Goal: Task Accomplishment & Management: Manage account settings

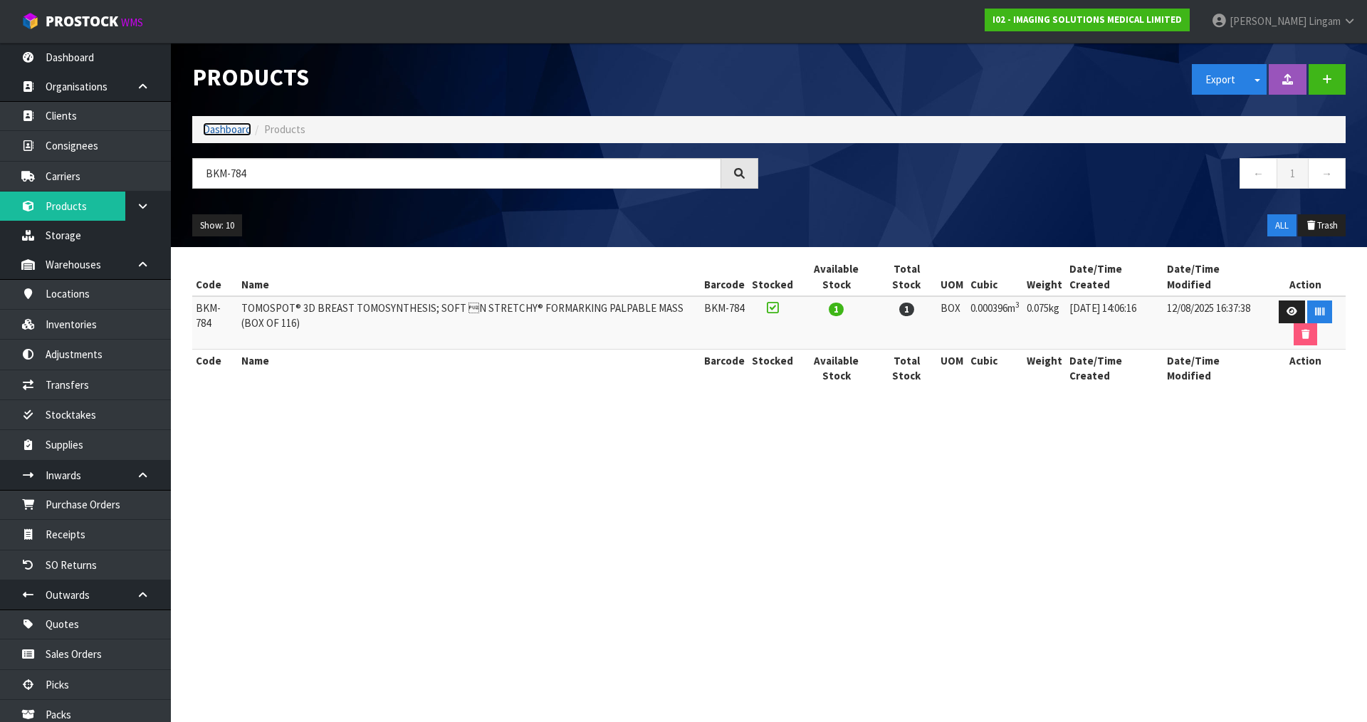
click at [235, 129] on link "Dashboard" at bounding box center [227, 129] width 48 height 14
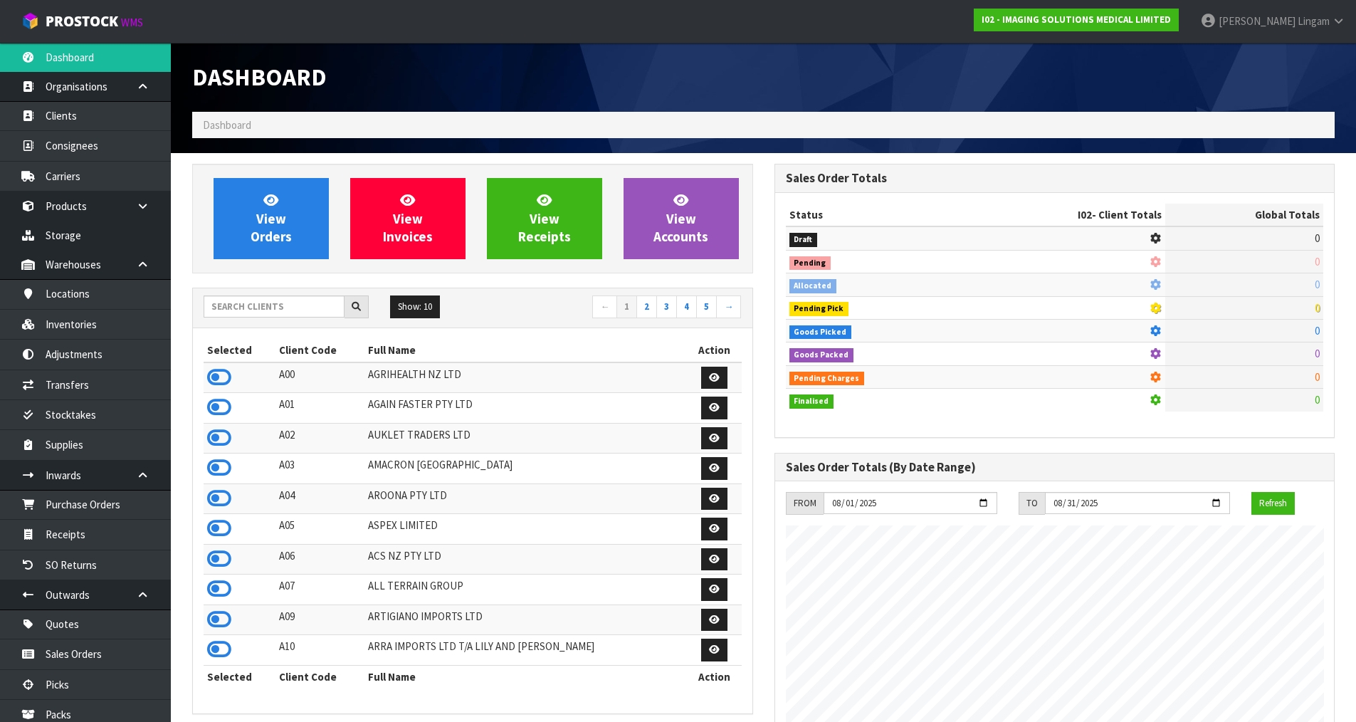
scroll to position [871, 582]
click at [300, 310] on input "text" at bounding box center [274, 306] width 141 height 22
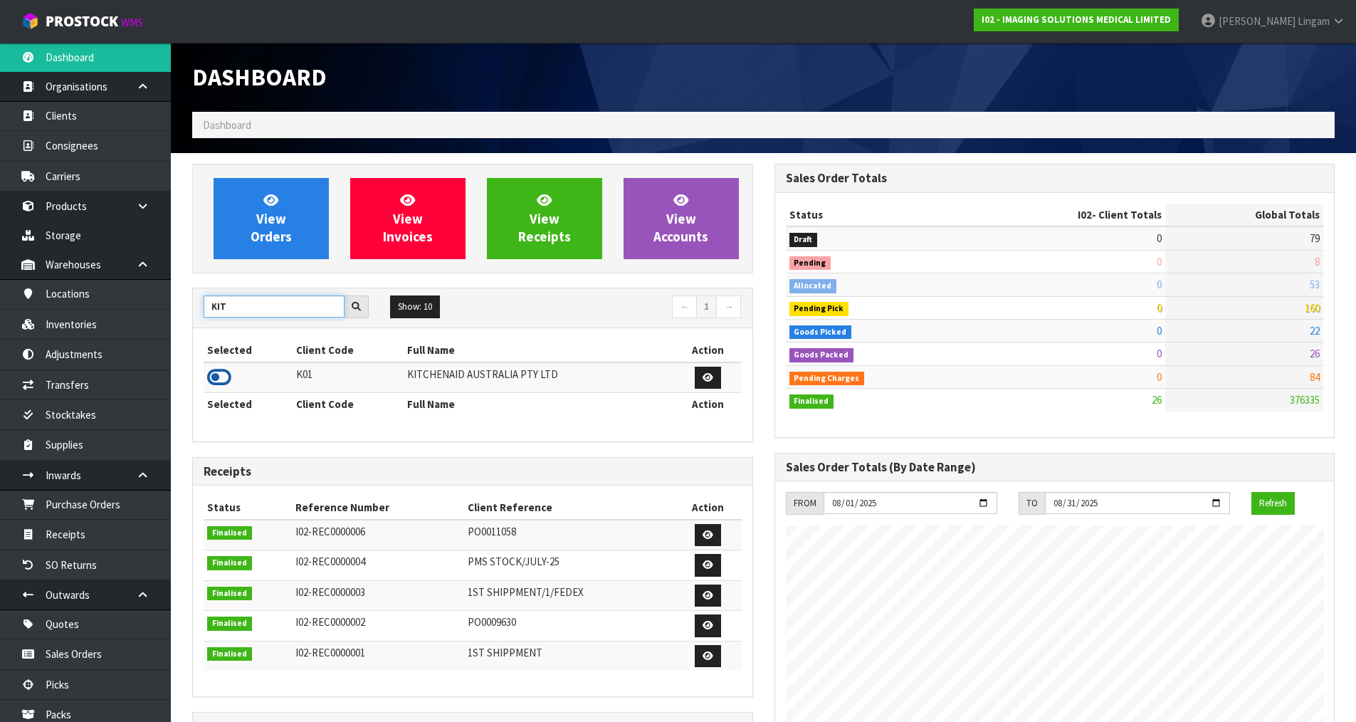
type input "KIT"
click at [221, 377] on icon at bounding box center [219, 377] width 24 height 21
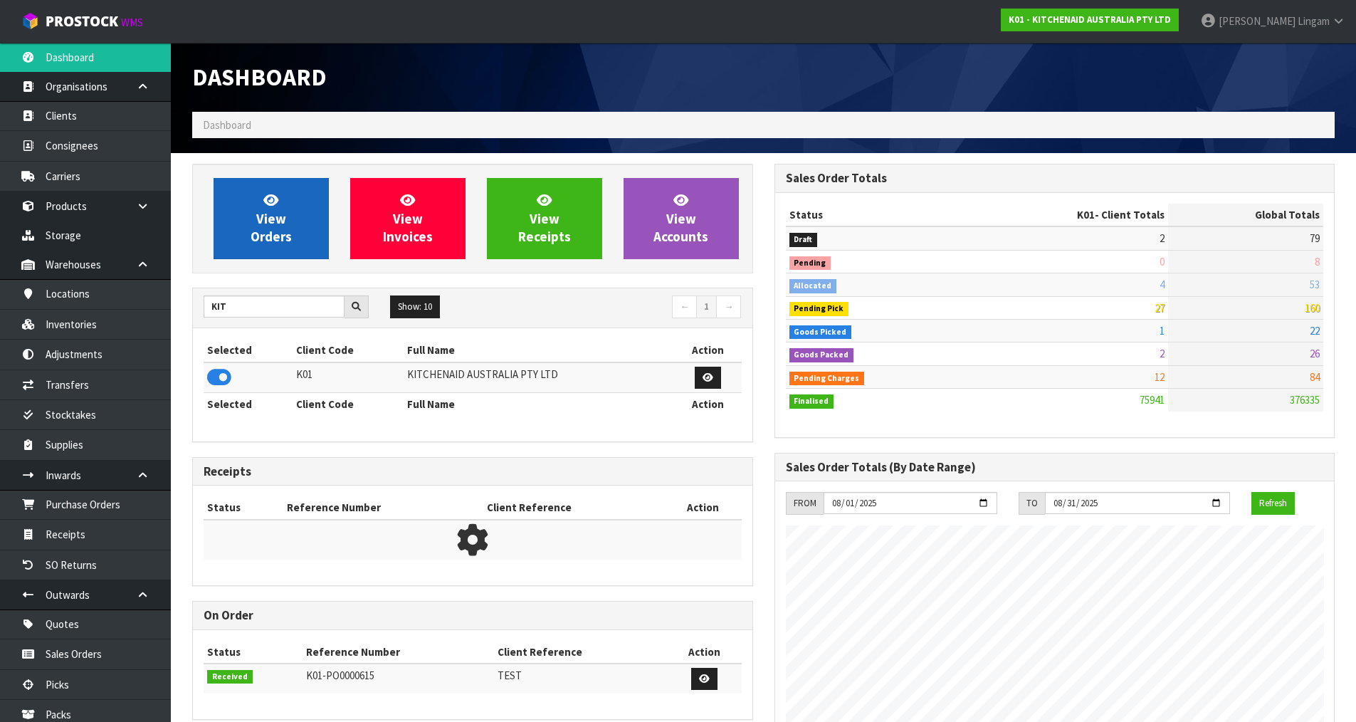
scroll to position [1079, 582]
click at [271, 230] on span "View Orders" at bounding box center [271, 218] width 41 height 53
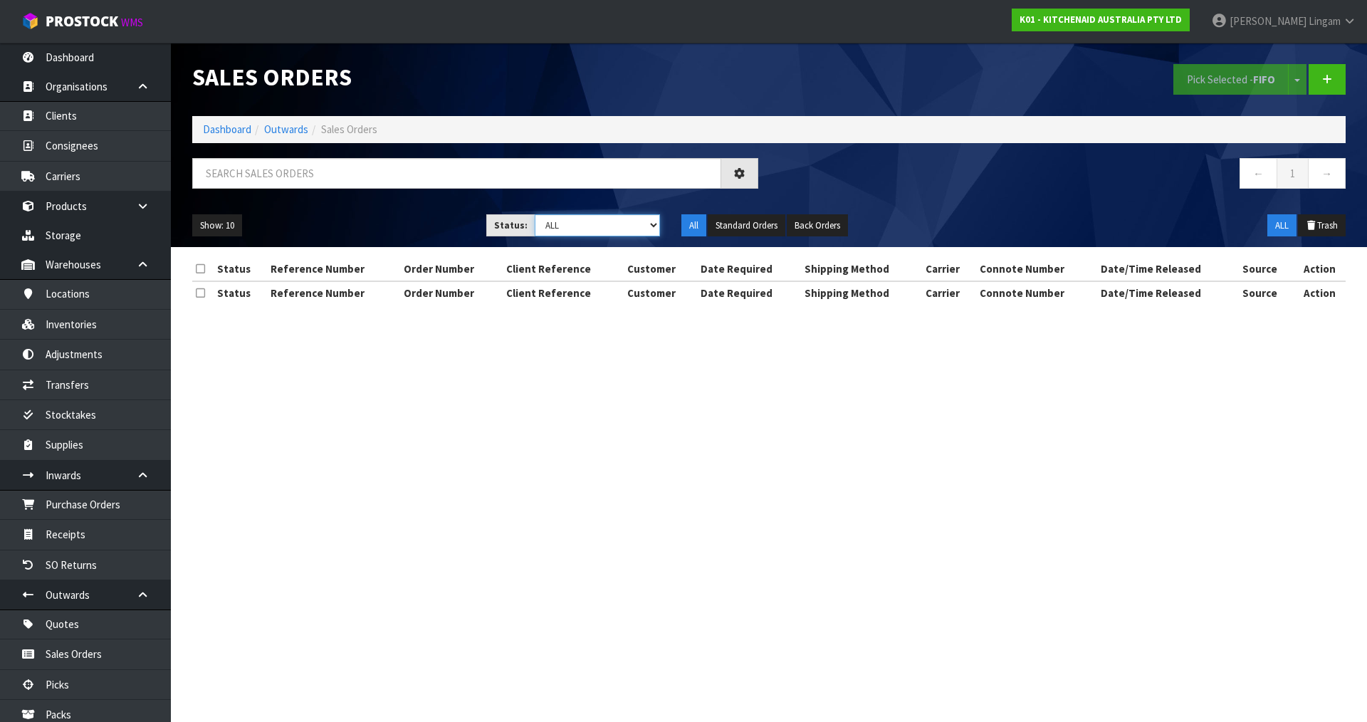
click at [654, 224] on select "Draft Pending Allocated Pending Pick Goods Picked Goods Packed Pending Charges …" at bounding box center [598, 225] width 126 height 22
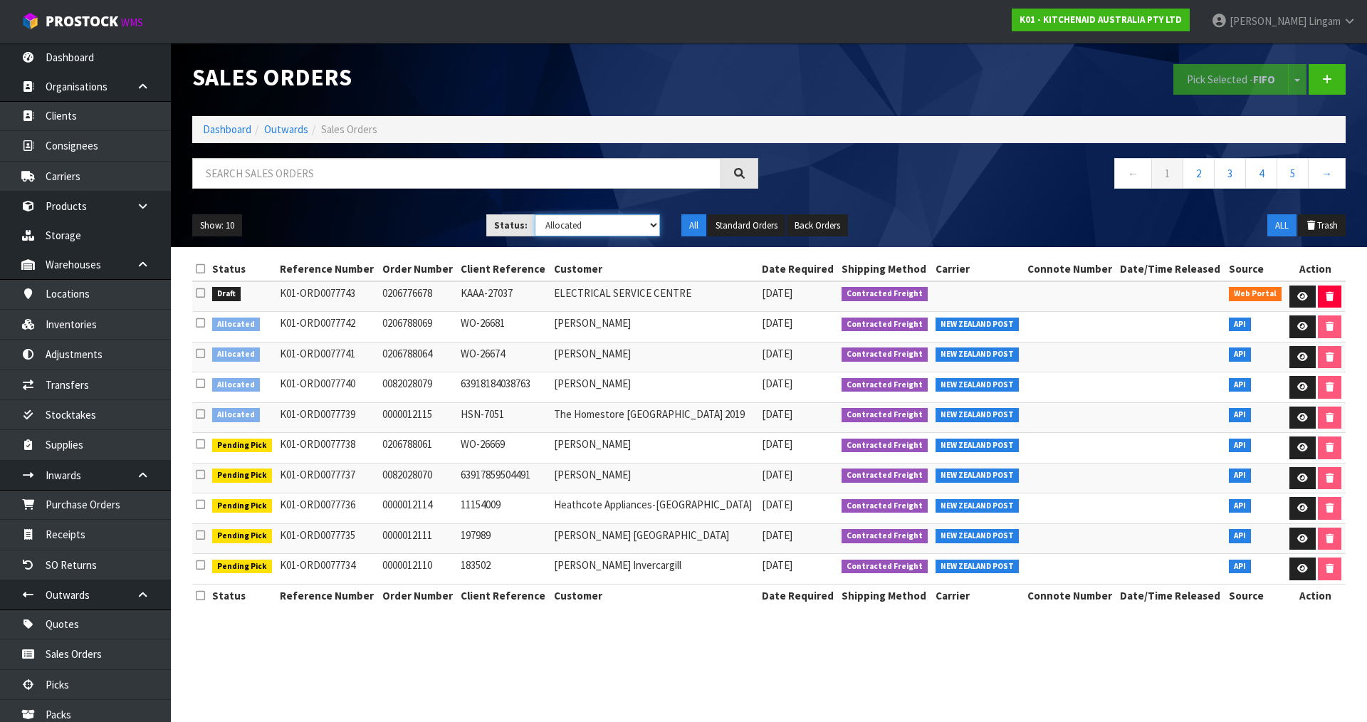
click at [535, 214] on select "Draft Pending Allocated Pending Pick Goods Picked Goods Packed Pending Charges …" at bounding box center [598, 225] width 126 height 22
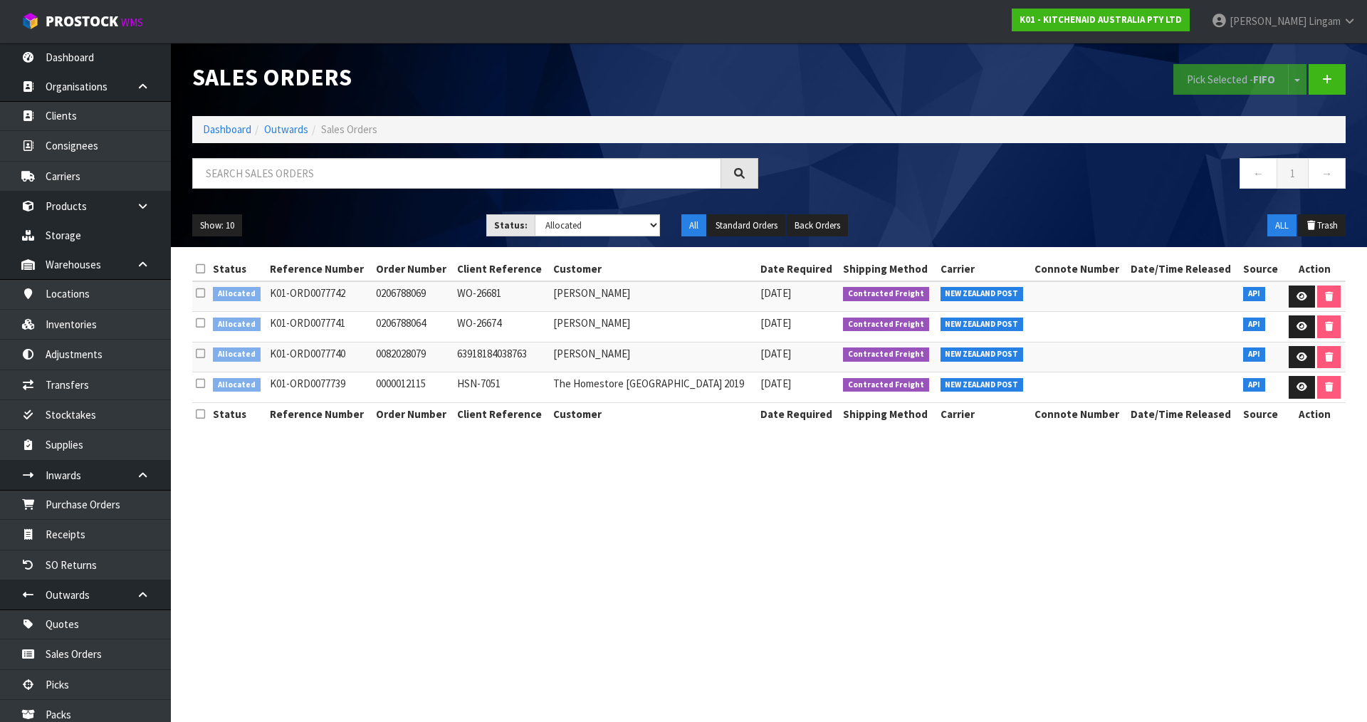
click at [197, 268] on icon at bounding box center [200, 268] width 9 height 11
click at [1220, 79] on button "Pick Selected - FIFO" at bounding box center [1230, 79] width 115 height 31
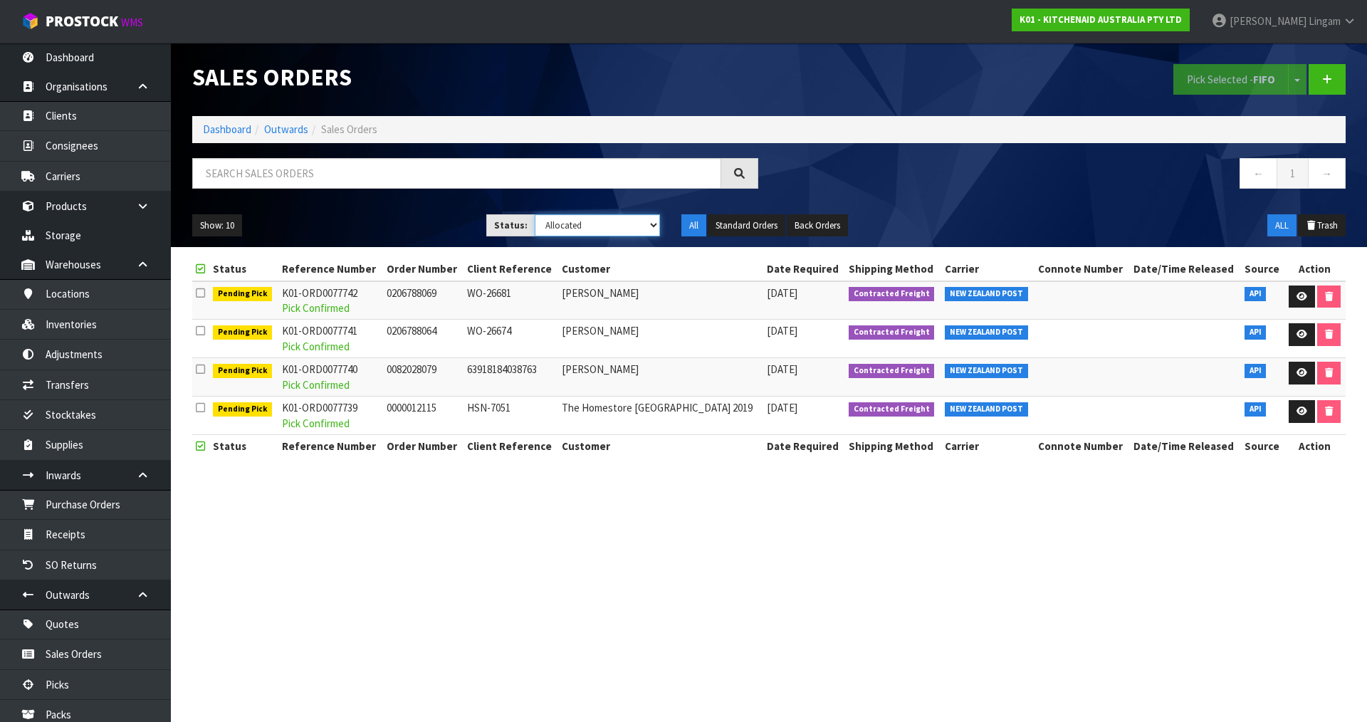
click at [633, 225] on select "Draft Pending Allocated Pending Pick Goods Picked Goods Packed Pending Charges …" at bounding box center [598, 225] width 126 height 22
click at [535, 214] on select "Draft Pending Allocated Pending Pick Goods Picked Goods Packed Pending Charges …" at bounding box center [598, 225] width 126 height 22
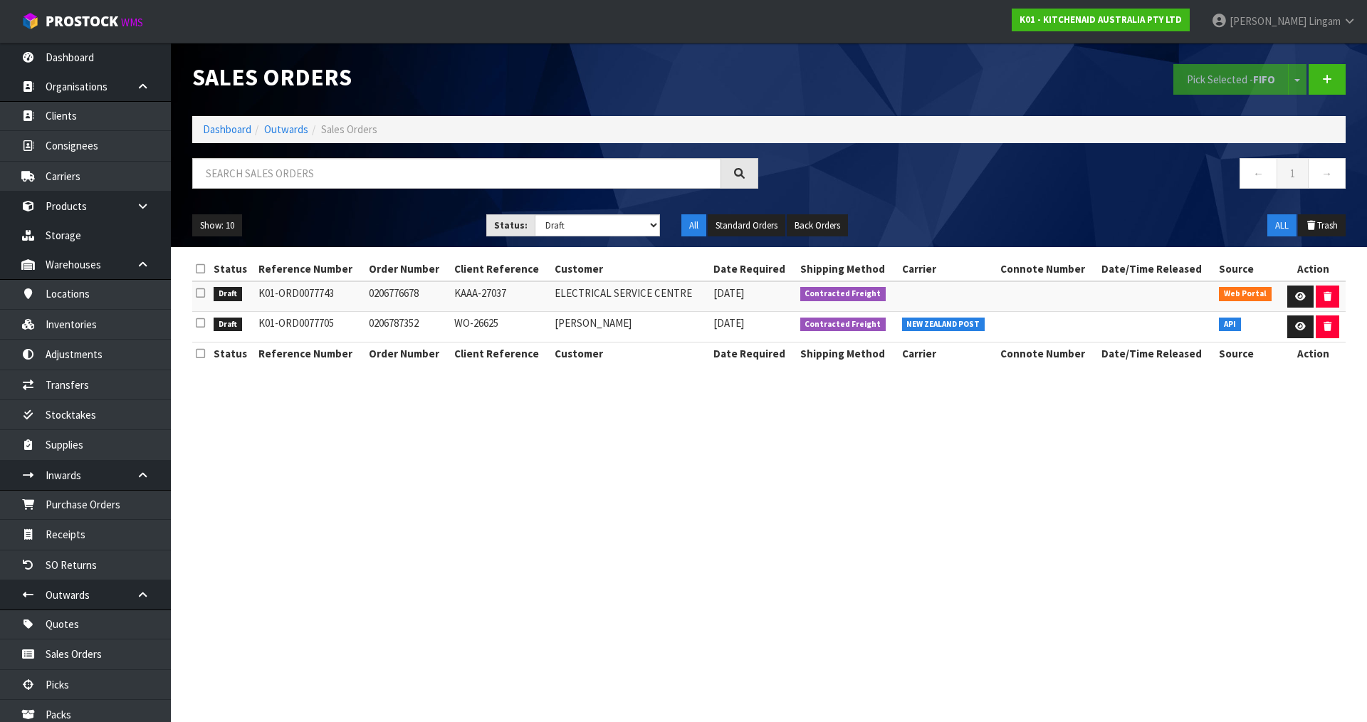
click at [197, 271] on icon at bounding box center [200, 268] width 9 height 11
click at [1220, 83] on button "Pick Selected - FIFO" at bounding box center [1230, 79] width 115 height 31
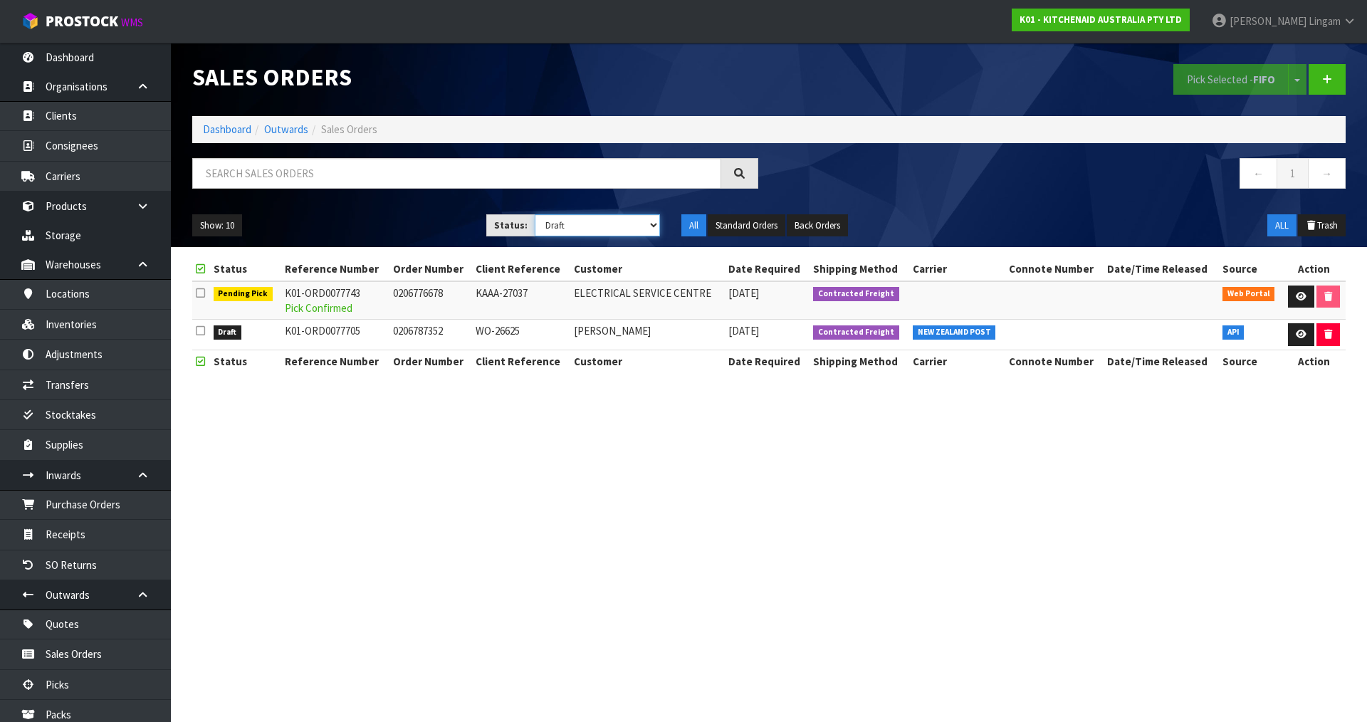
click at [568, 224] on select "Draft Pending Allocated Pending Pick Goods Picked Goods Packed Pending Charges …" at bounding box center [598, 225] width 126 height 22
select select "string:6"
click at [535, 214] on select "Draft Pending Allocated Pending Pick Goods Picked Goods Packed Pending Charges …" at bounding box center [598, 225] width 126 height 22
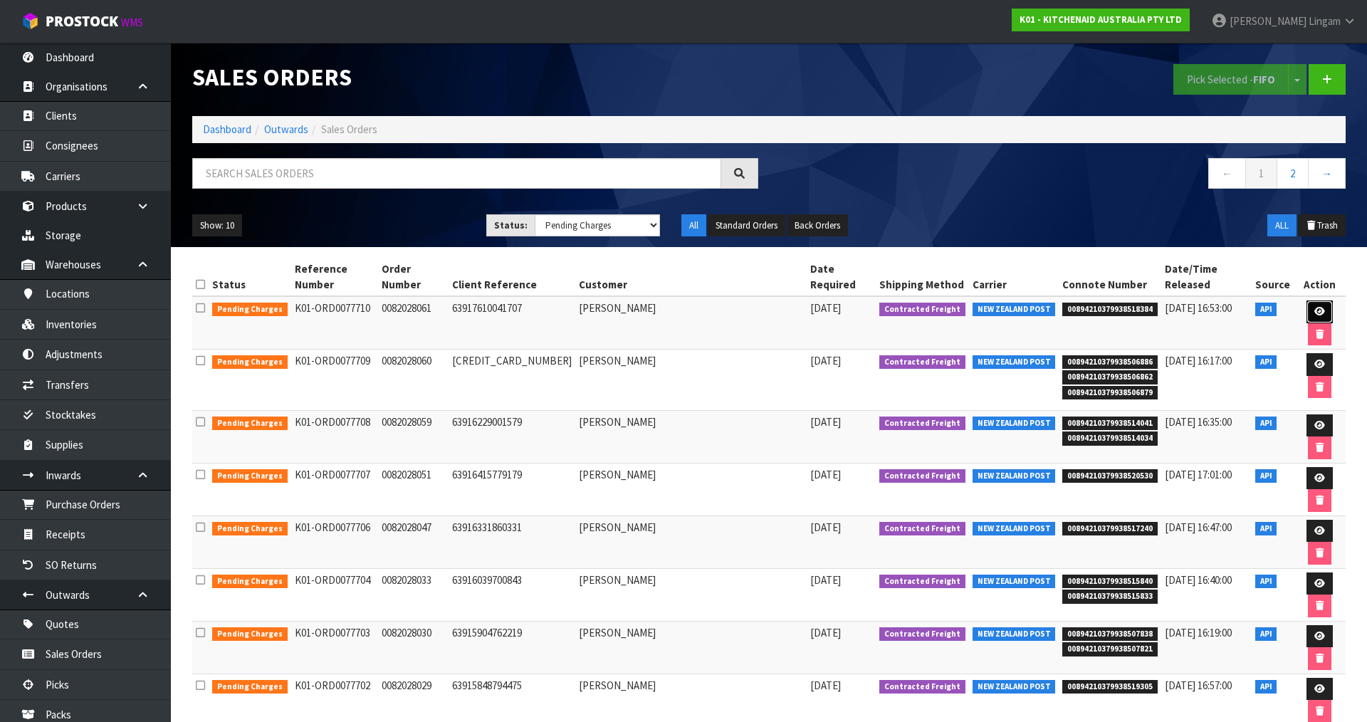
click at [1314, 307] on icon at bounding box center [1319, 311] width 11 height 9
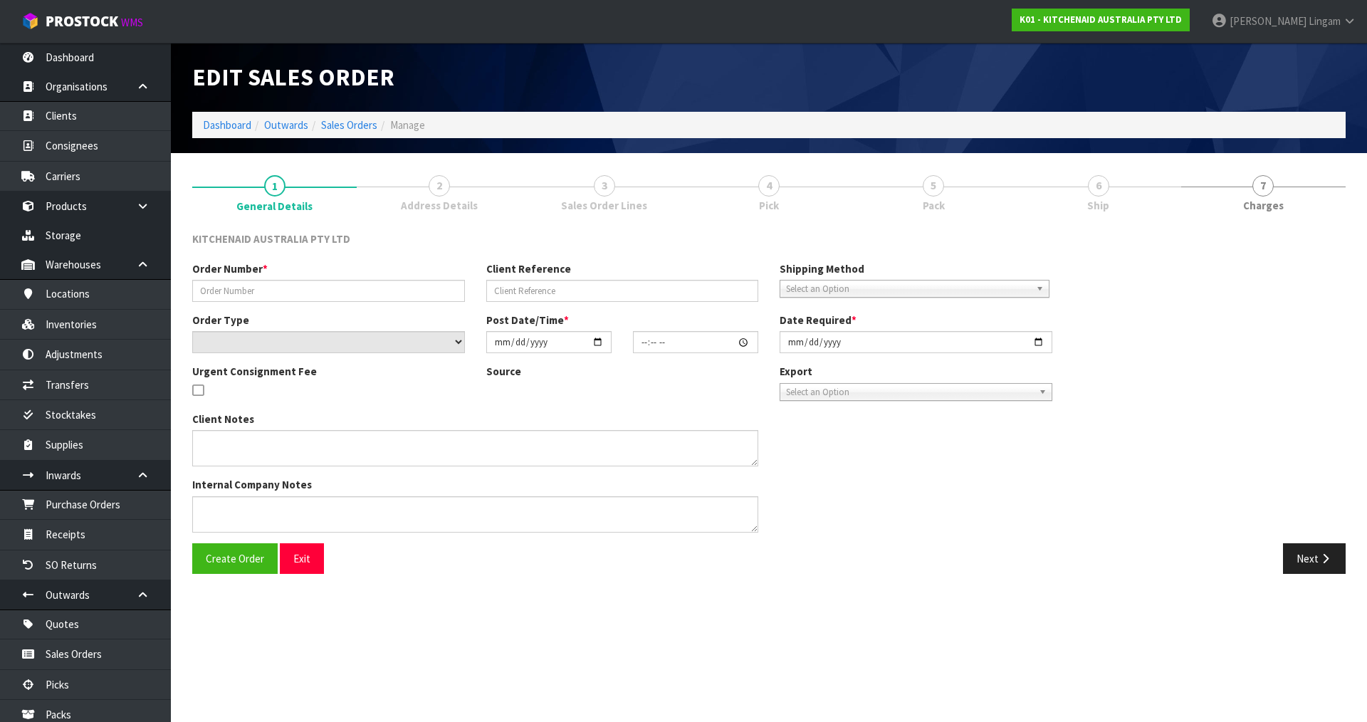
type input "0082028061"
type input "63917610041707"
select select "number:0"
type input "2025-08-12"
type input "09:36:12.000"
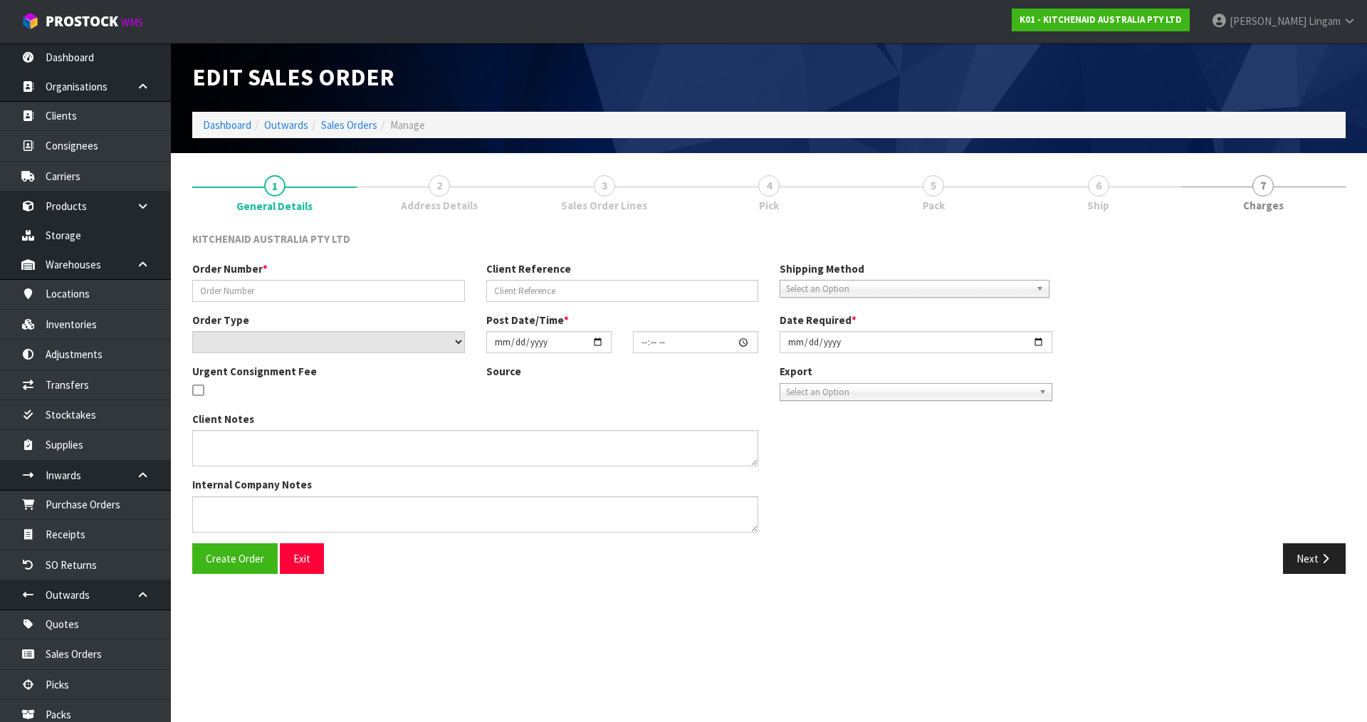
type input "2025-08-12"
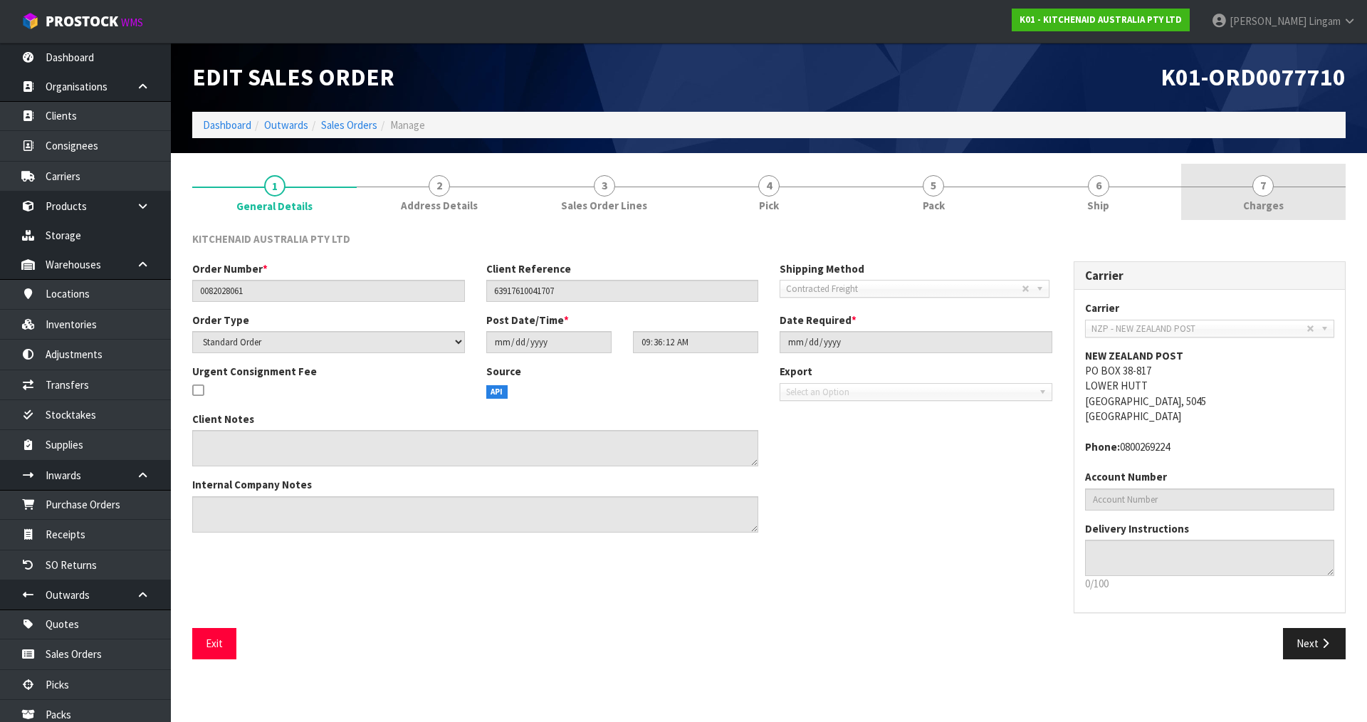
click at [1288, 207] on link "7 Charges" at bounding box center [1263, 192] width 164 height 56
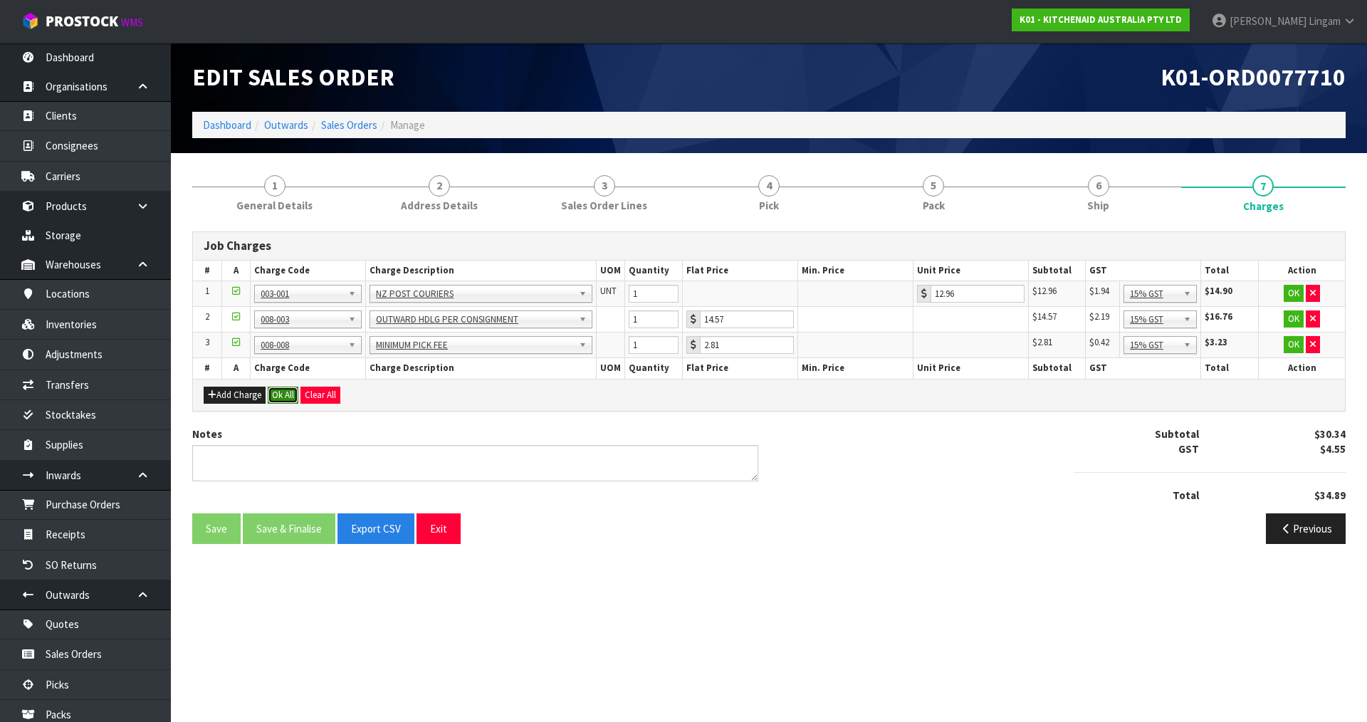
click at [287, 398] on button "Ok All" at bounding box center [283, 395] width 31 height 17
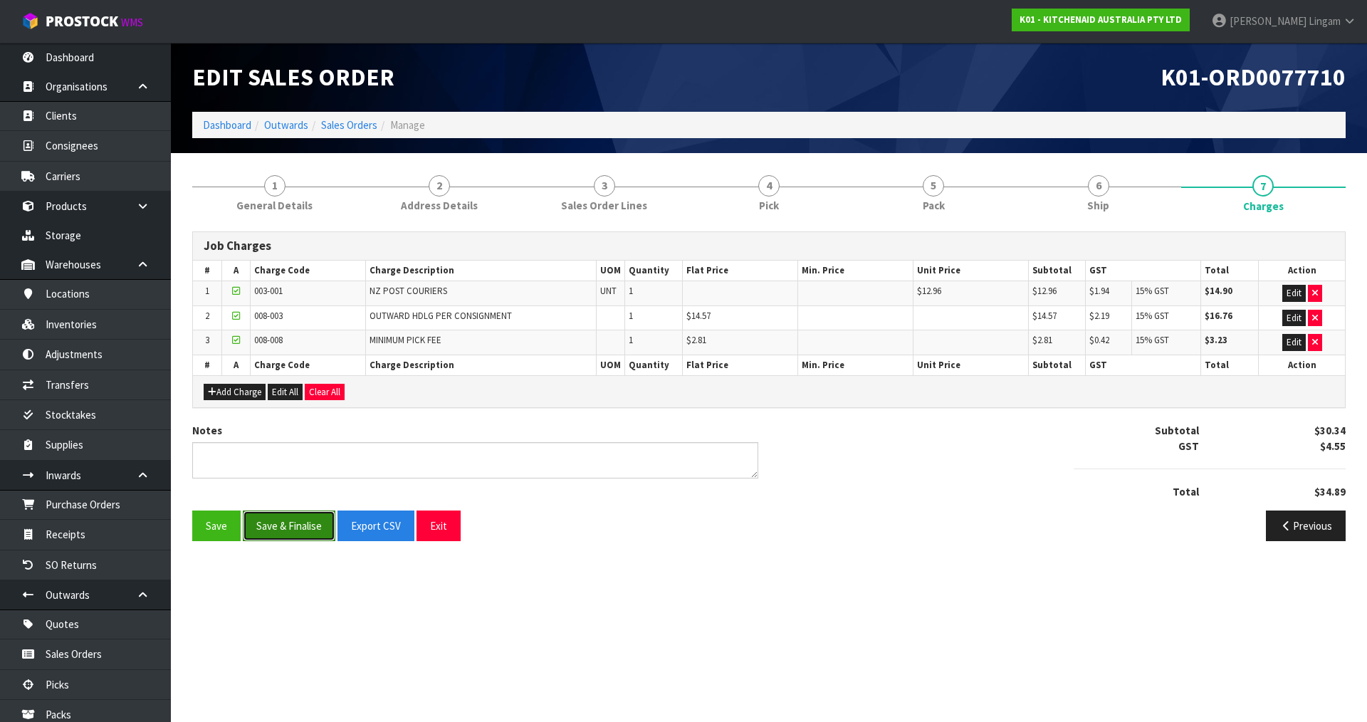
click at [283, 528] on button "Save & Finalise" at bounding box center [289, 525] width 93 height 31
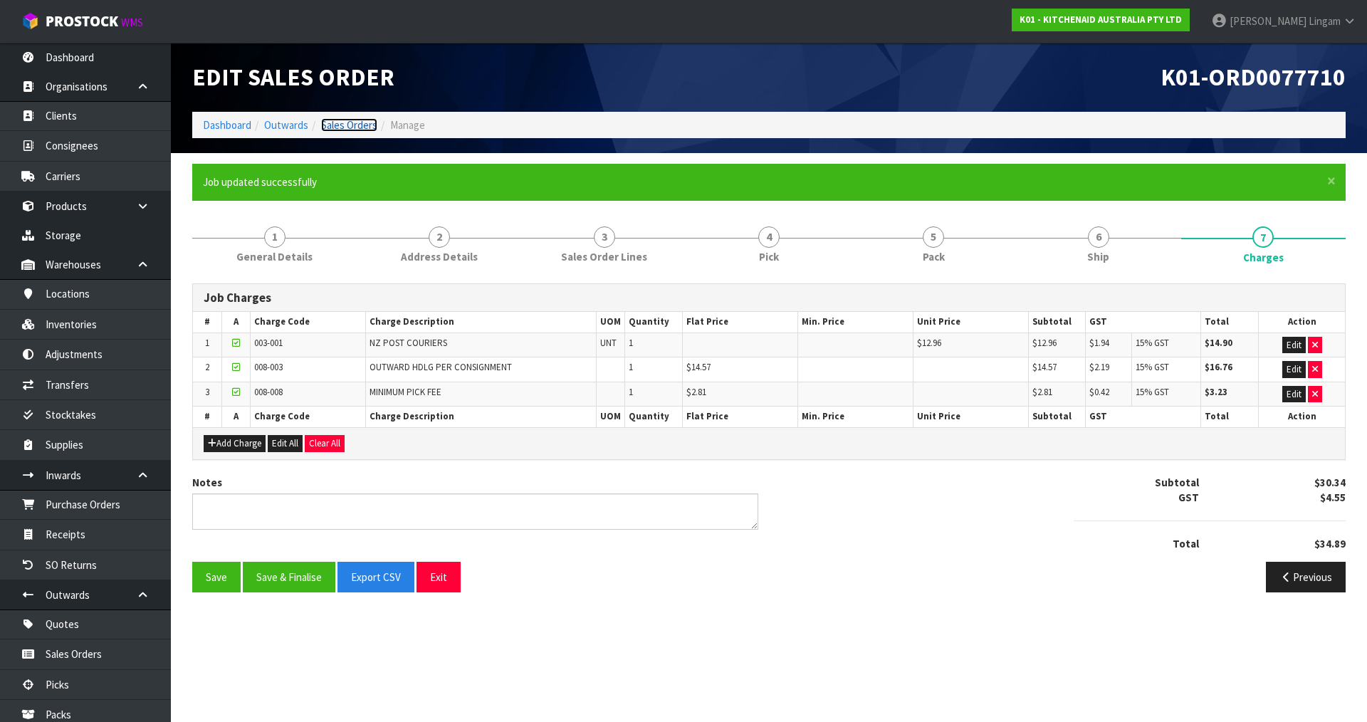
click at [361, 125] on link "Sales Orders" at bounding box center [349, 125] width 56 height 14
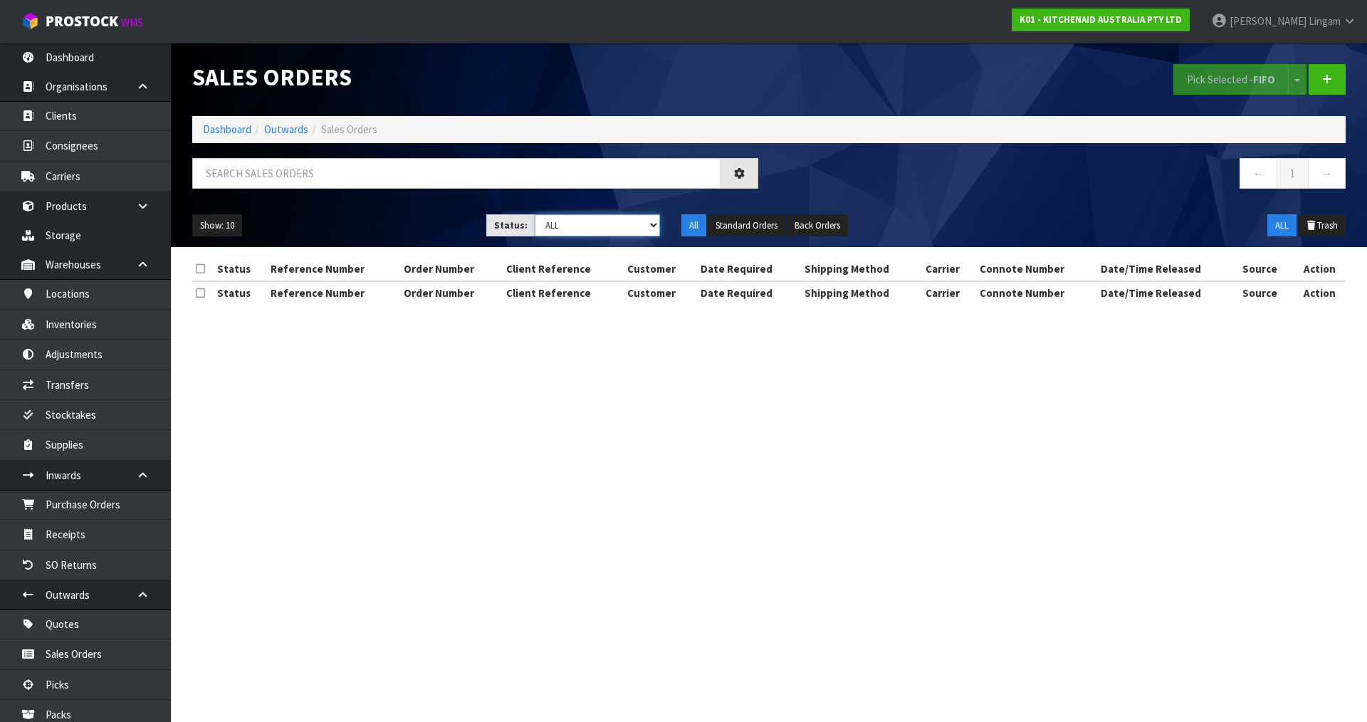
click at [629, 229] on select "Draft Pending Allocated Pending Pick Goods Picked Goods Packed Pending Charges …" at bounding box center [598, 225] width 126 height 22
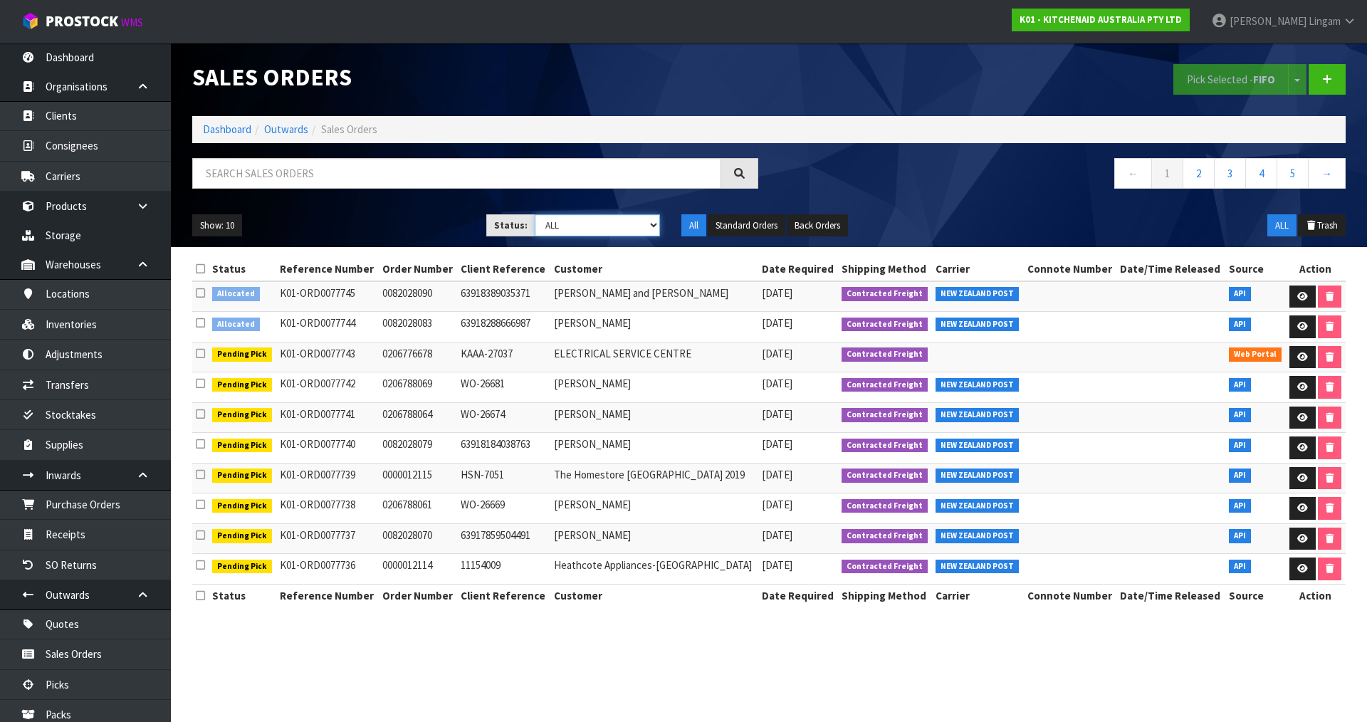
select select "string:6"
click at [535, 214] on select "Draft Pending Allocated Pending Pick Goods Picked Goods Packed Pending Charges …" at bounding box center [598, 225] width 126 height 22
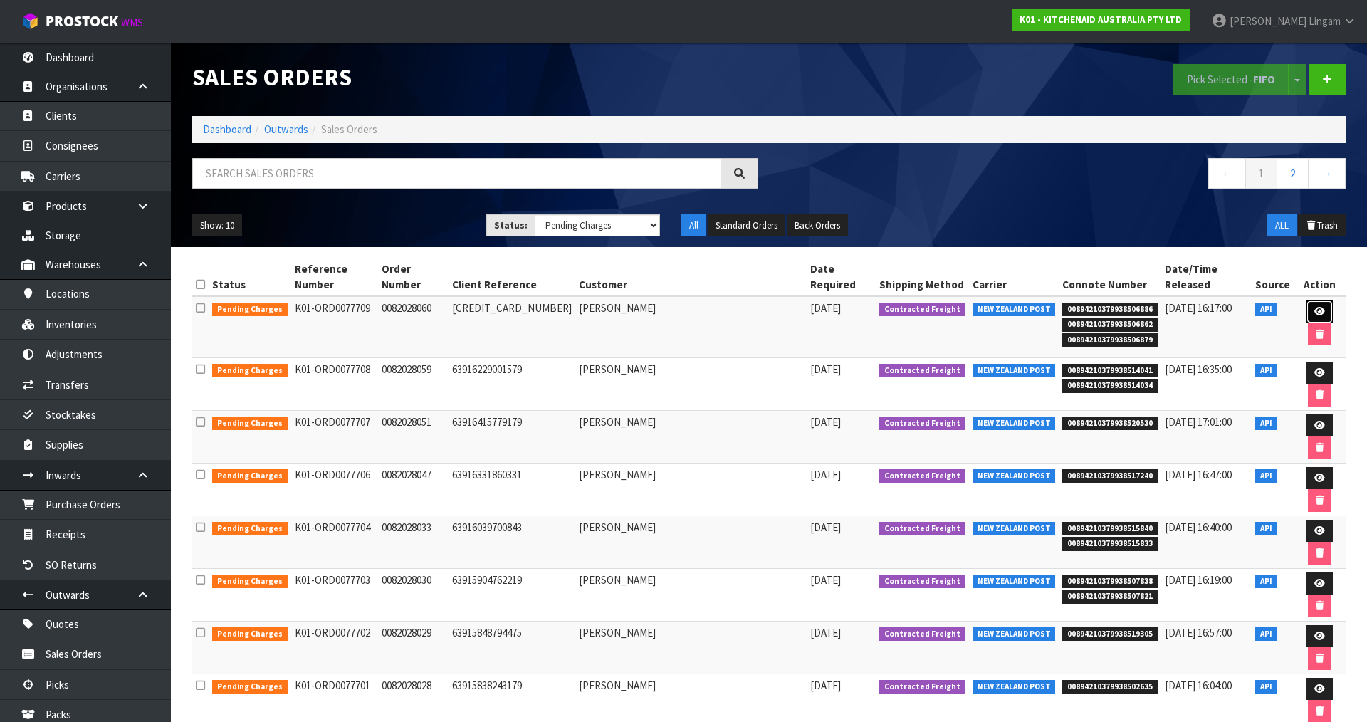
click at [1307, 303] on link at bounding box center [1319, 311] width 26 height 23
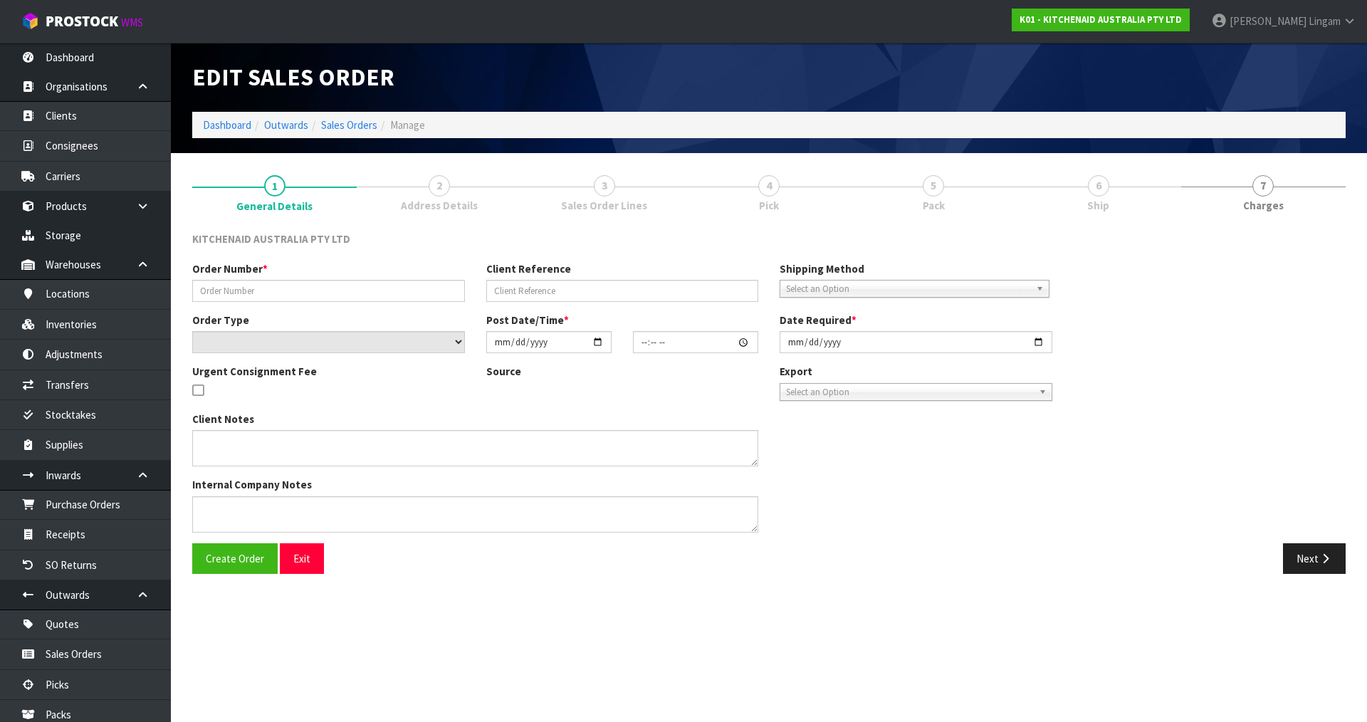
type input "0082028060"
type input "63916031345003"
select select "number:0"
type input "2025-08-12"
type input "09:36:09.000"
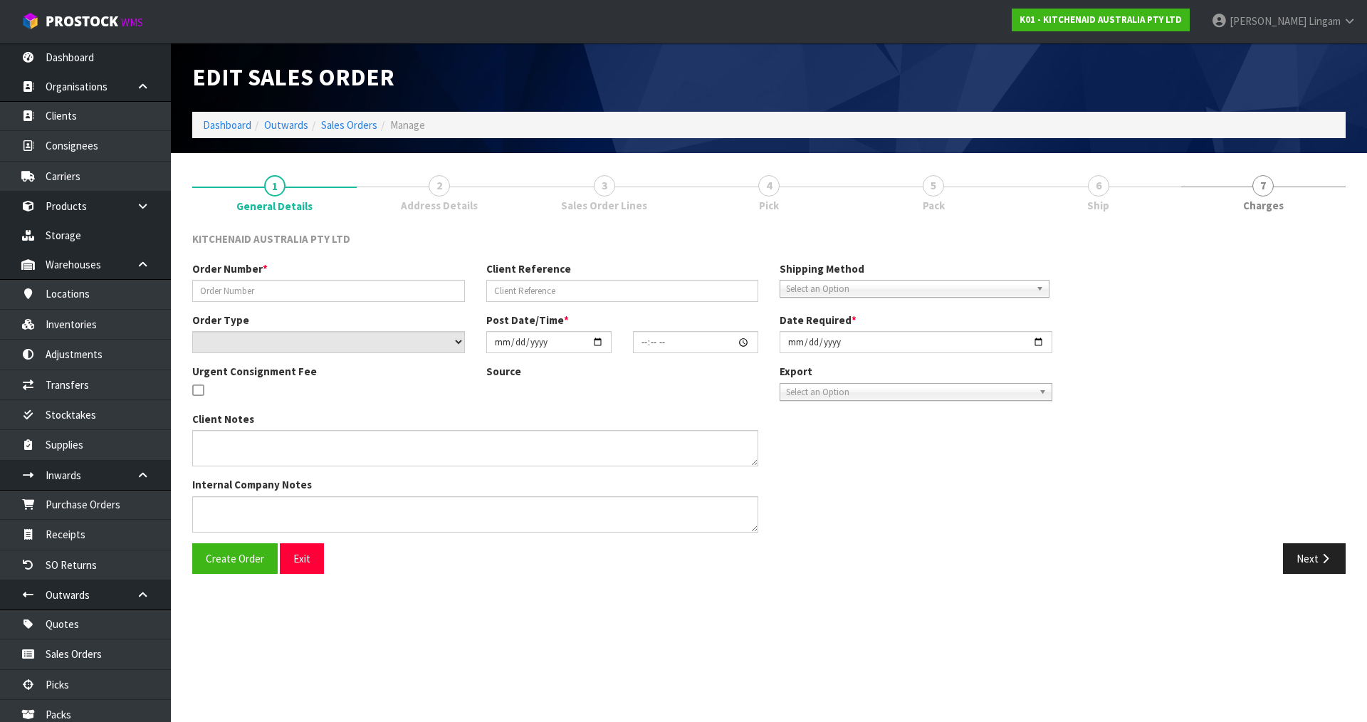
type input "2025-08-12"
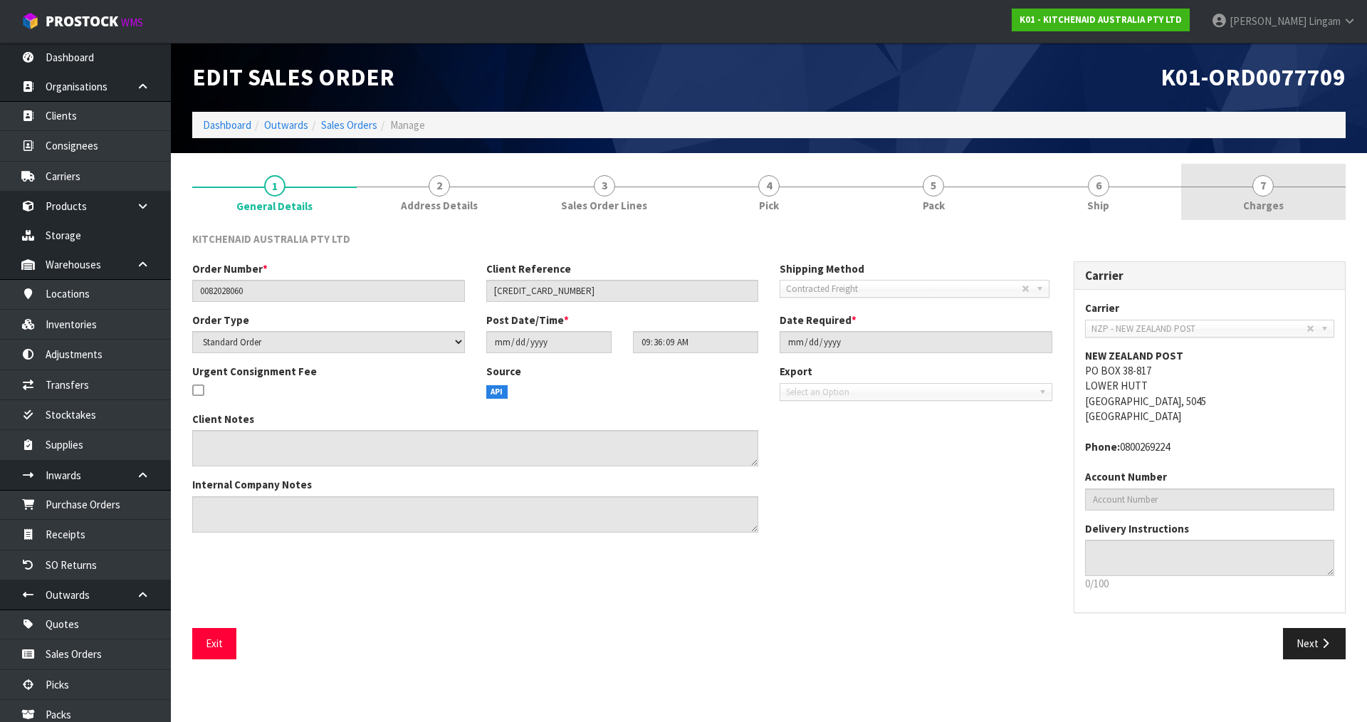
click at [1299, 216] on link "7 Charges" at bounding box center [1263, 192] width 164 height 56
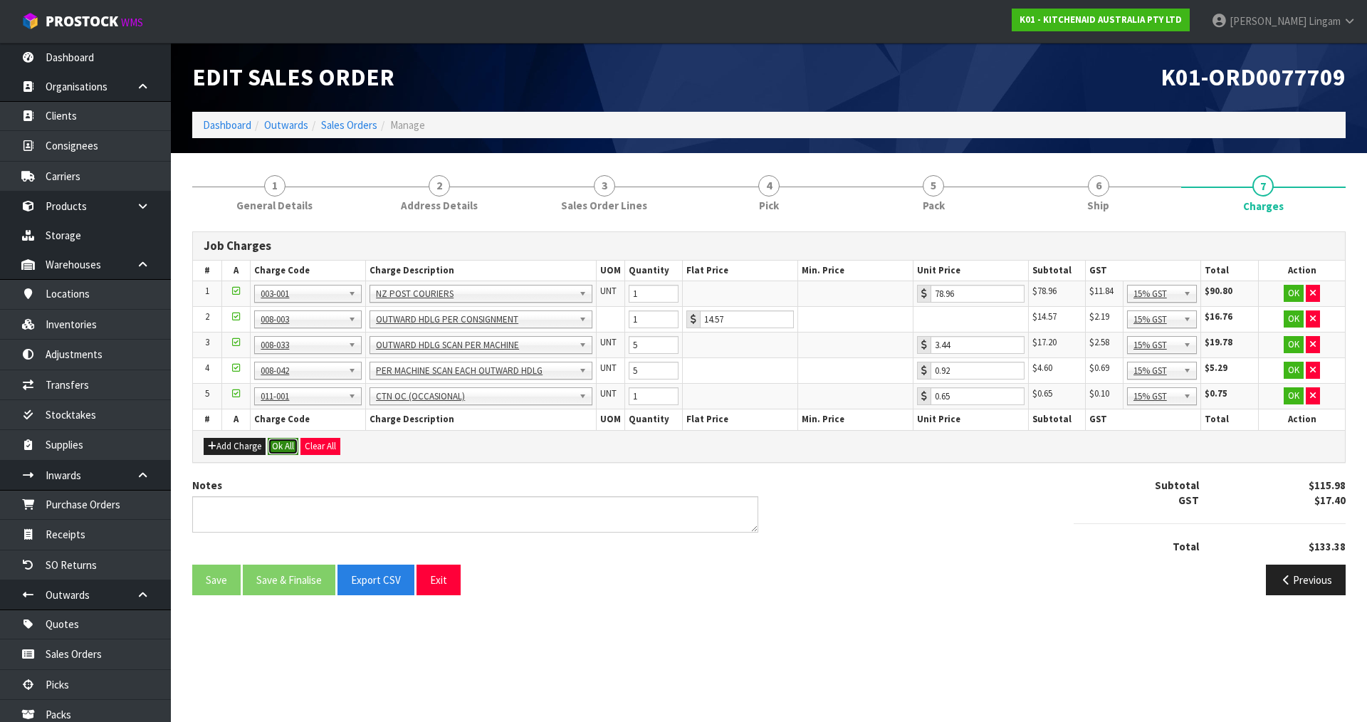
click at [283, 446] on button "Ok All" at bounding box center [283, 446] width 31 height 17
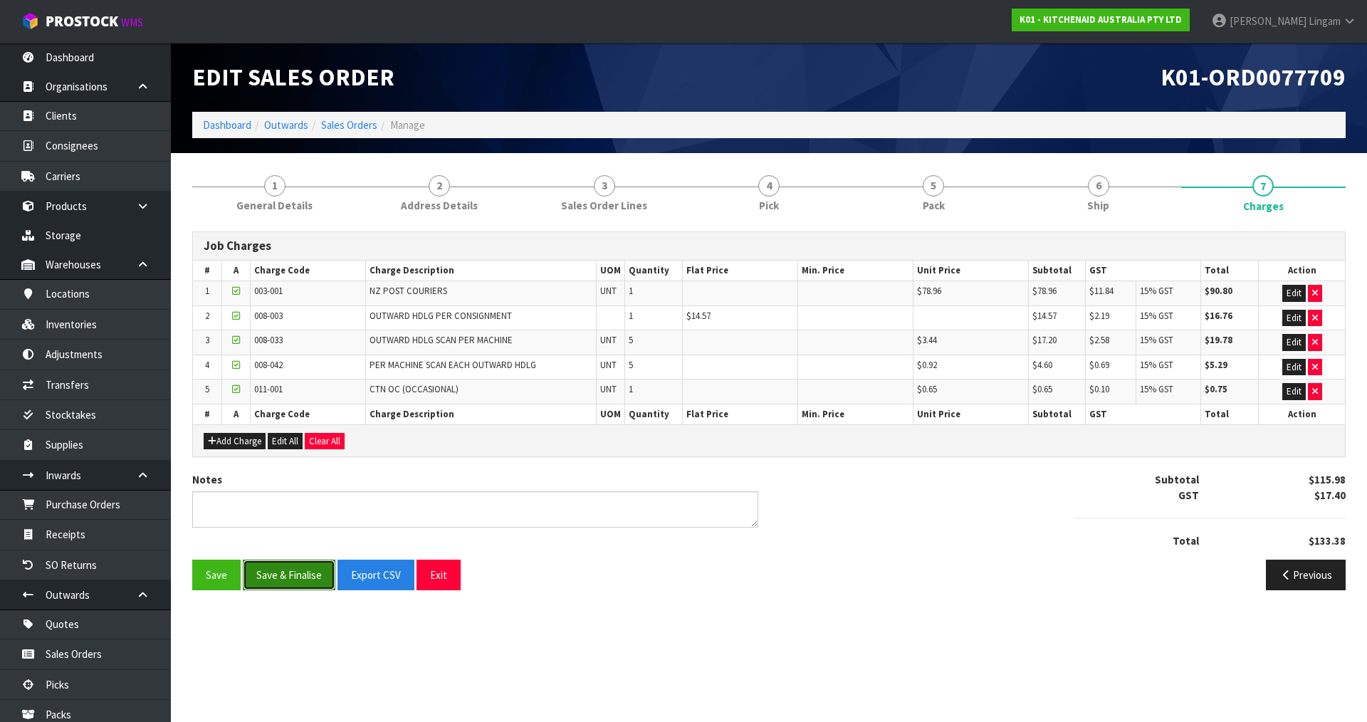
click at [303, 567] on button "Save & Finalise" at bounding box center [289, 575] width 93 height 31
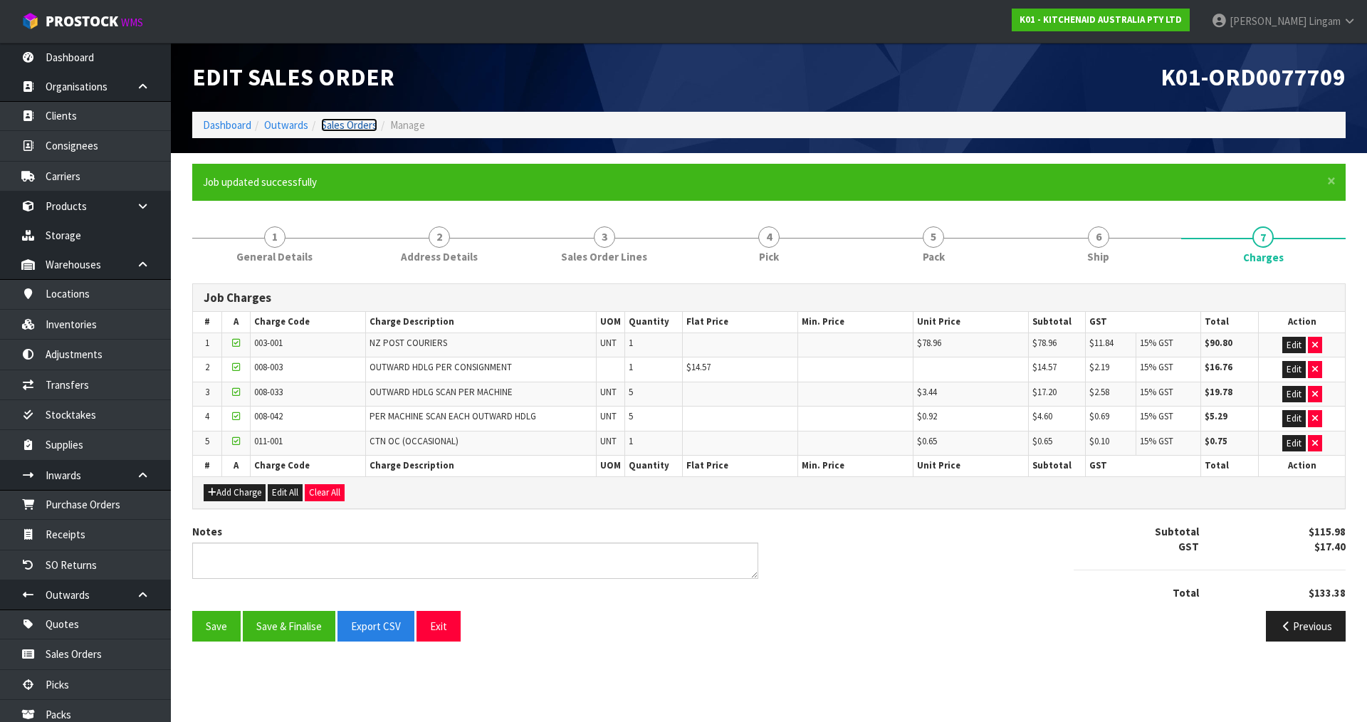
click at [347, 120] on link "Sales Orders" at bounding box center [349, 125] width 56 height 14
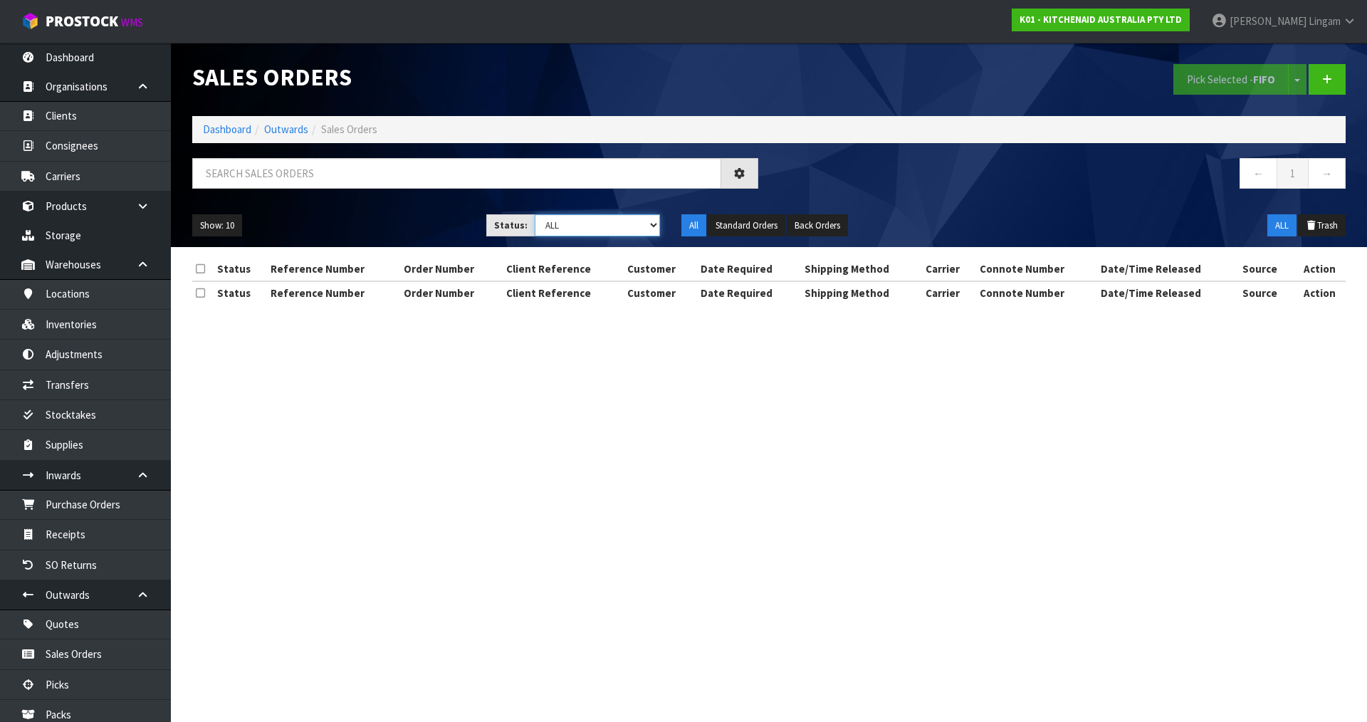
click at [640, 231] on select "Draft Pending Allocated Pending Pick Goods Picked Goods Packed Pending Charges …" at bounding box center [598, 225] width 126 height 22
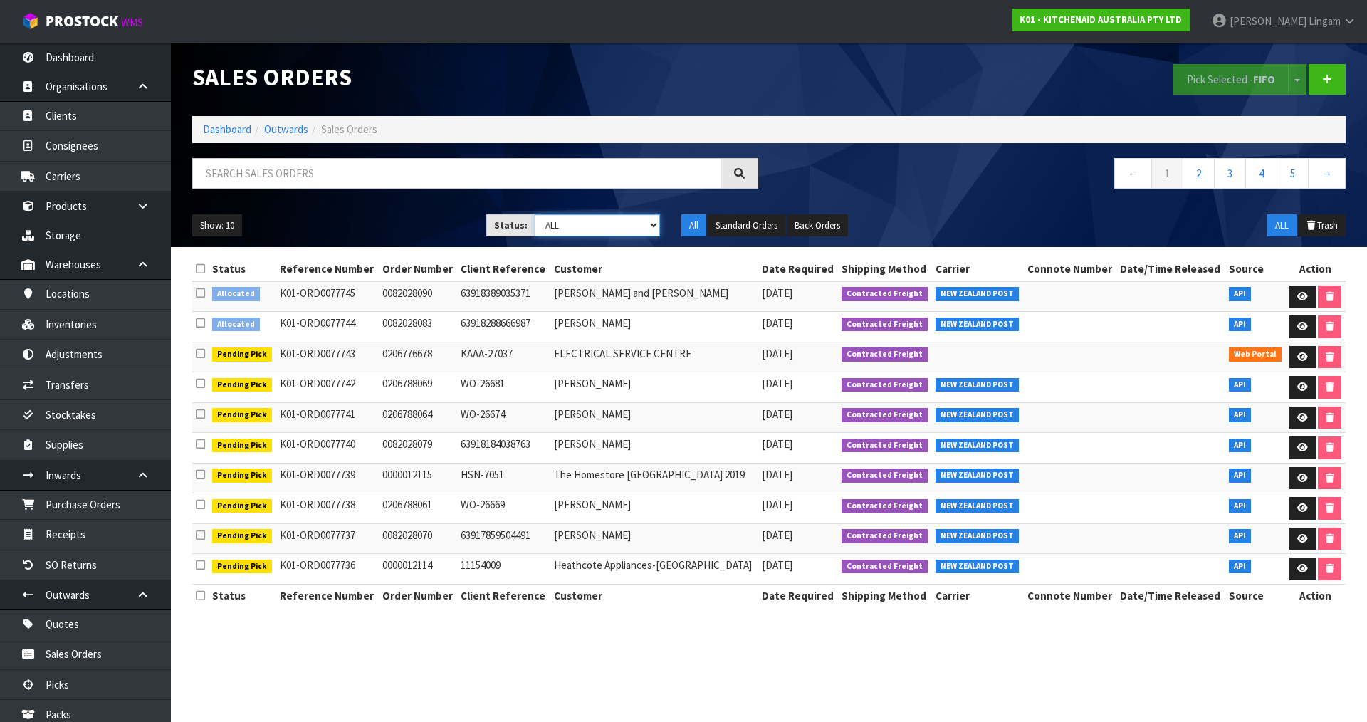
select select "string:6"
click at [535, 214] on select "Draft Pending Allocated Pending Pick Goods Picked Goods Packed Pending Charges …" at bounding box center [598, 225] width 126 height 22
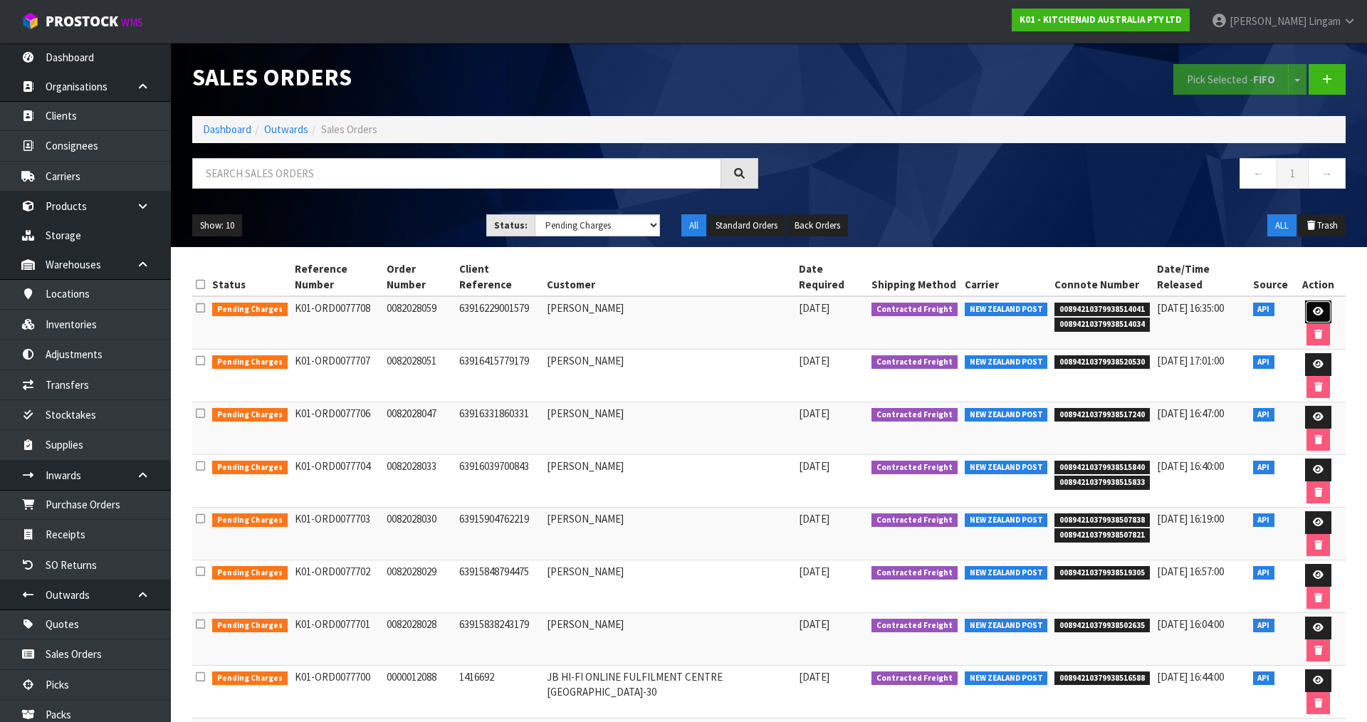
click at [1305, 300] on link at bounding box center [1318, 311] width 26 height 23
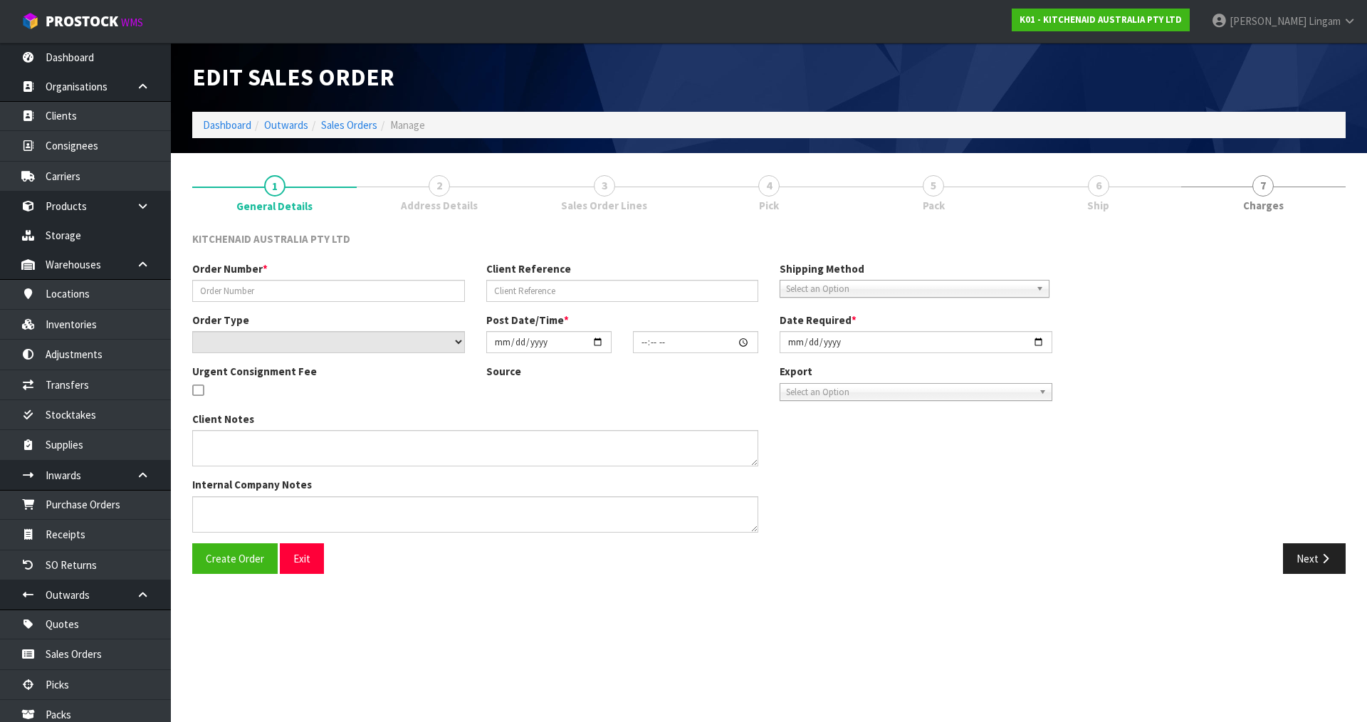
type input "0082028059"
type input "63916229001579"
select select "number:0"
type input "2025-08-12"
type input "09:36:07.000"
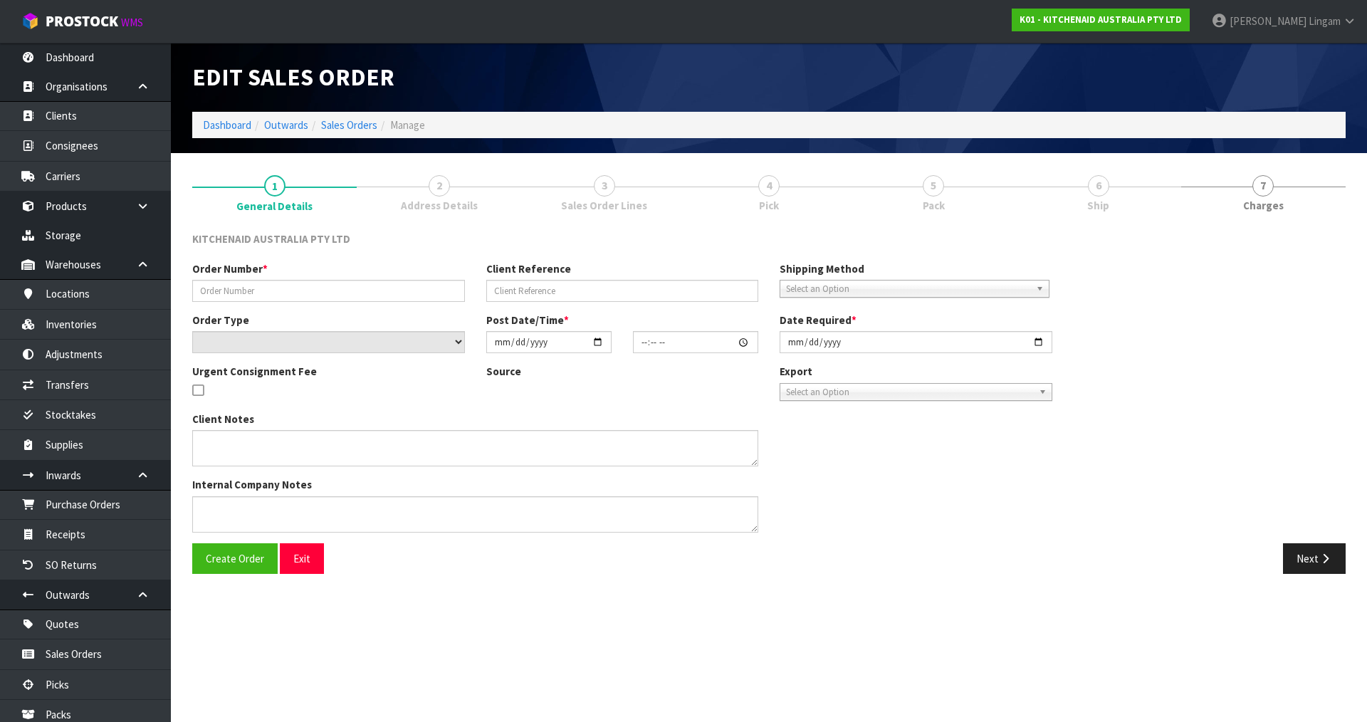
type input "2025-08-12"
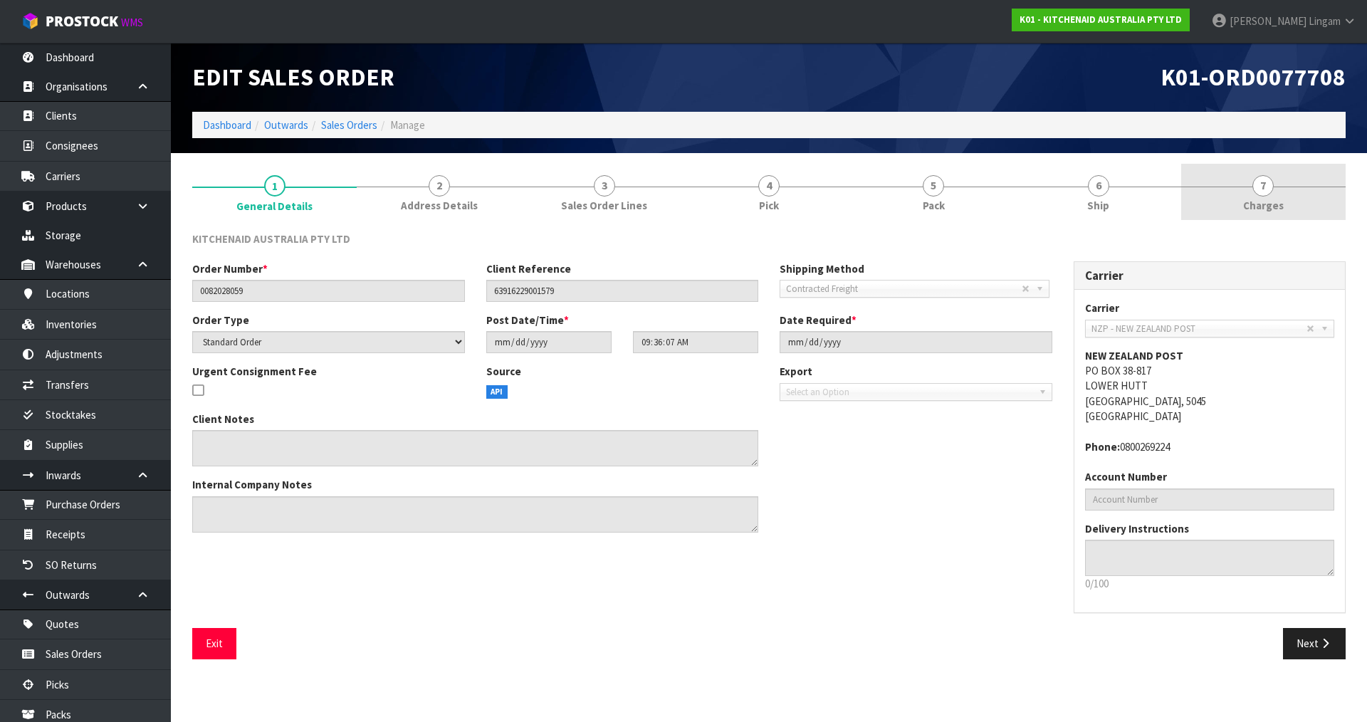
click at [1296, 210] on link "7 Charges" at bounding box center [1263, 192] width 164 height 56
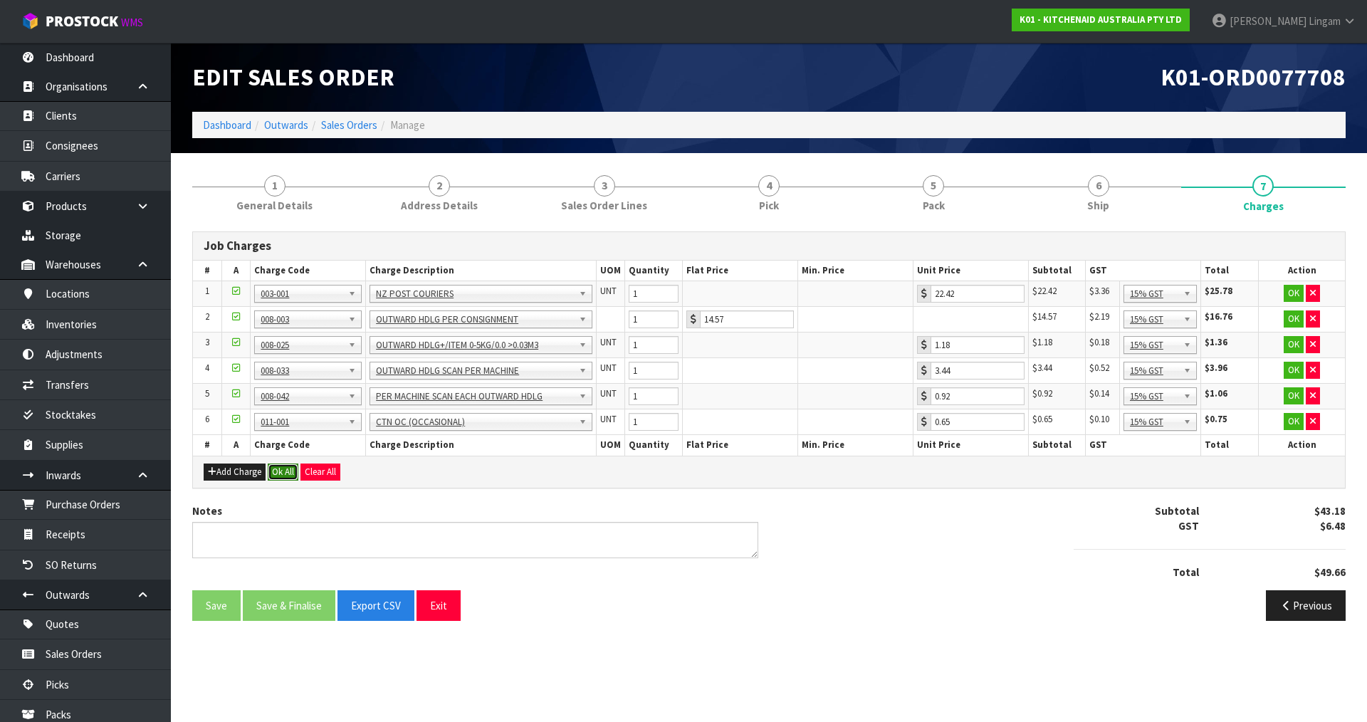
click at [289, 473] on button "Ok All" at bounding box center [283, 471] width 31 height 17
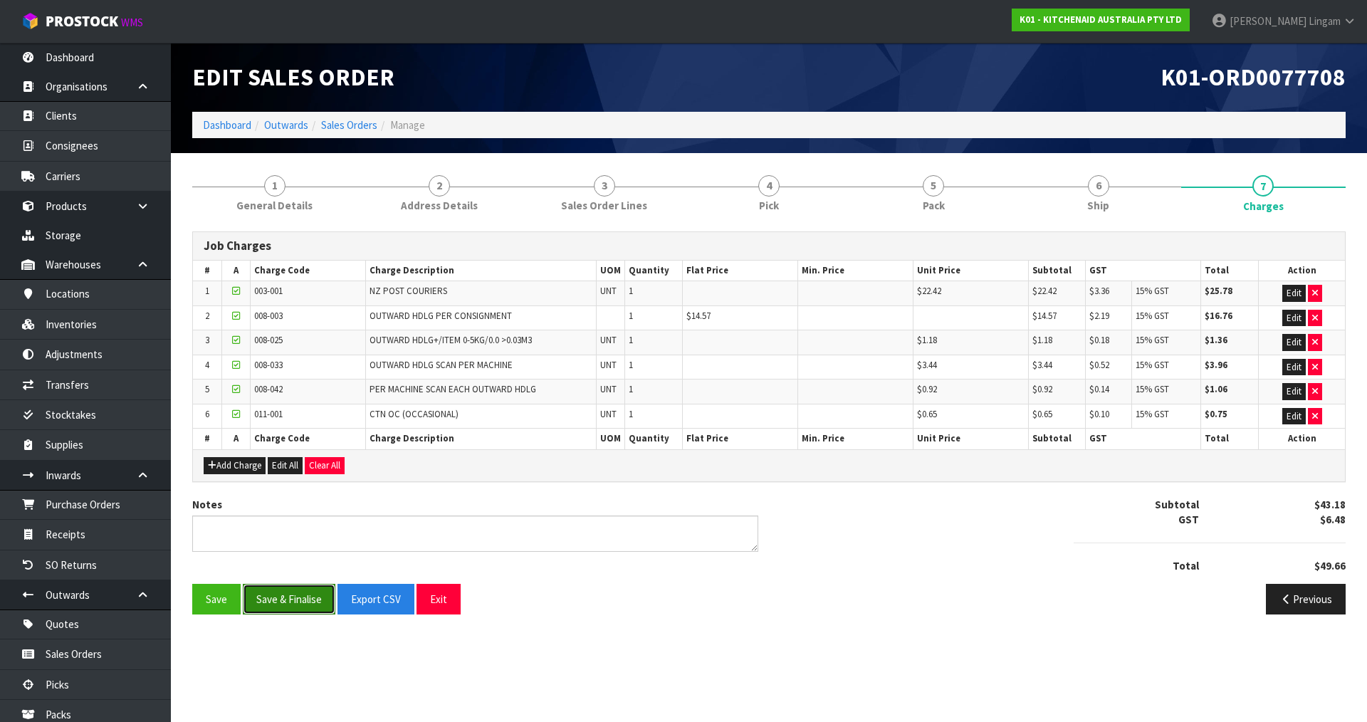
click at [307, 597] on button "Save & Finalise" at bounding box center [289, 599] width 93 height 31
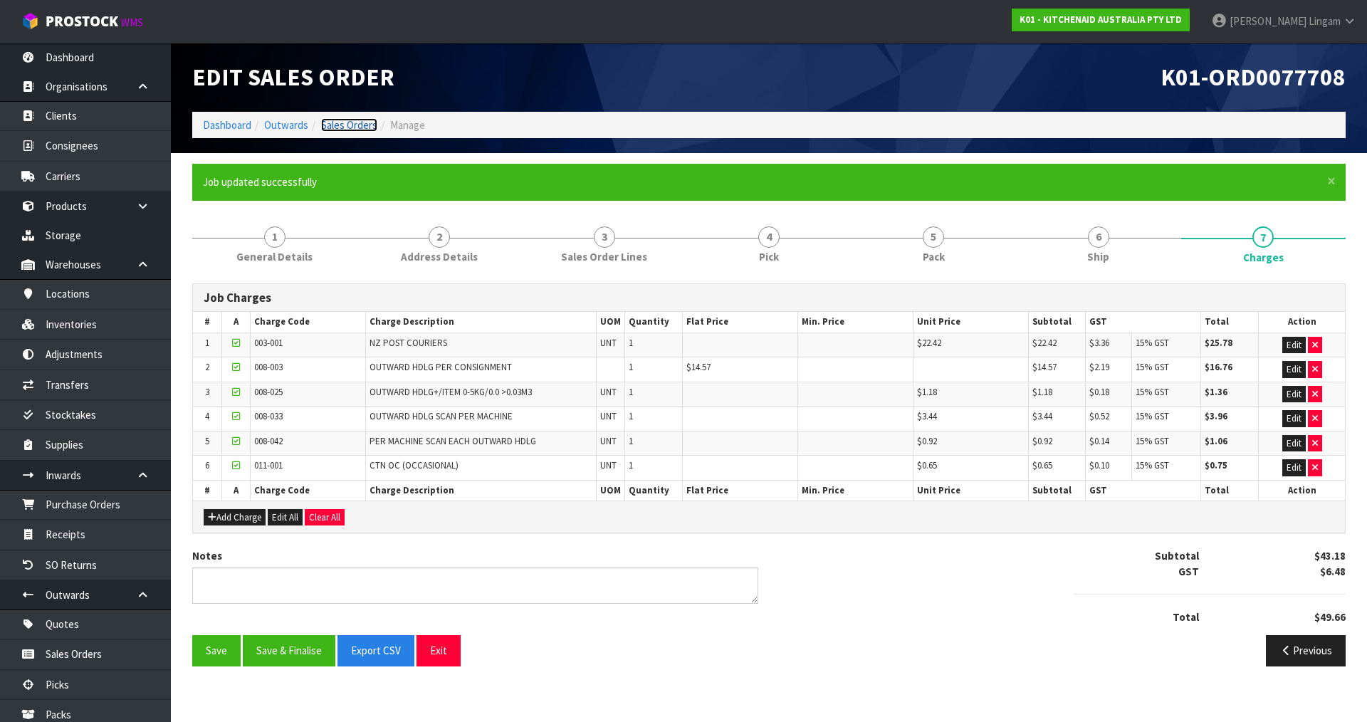
click at [360, 127] on link "Sales Orders" at bounding box center [349, 125] width 56 height 14
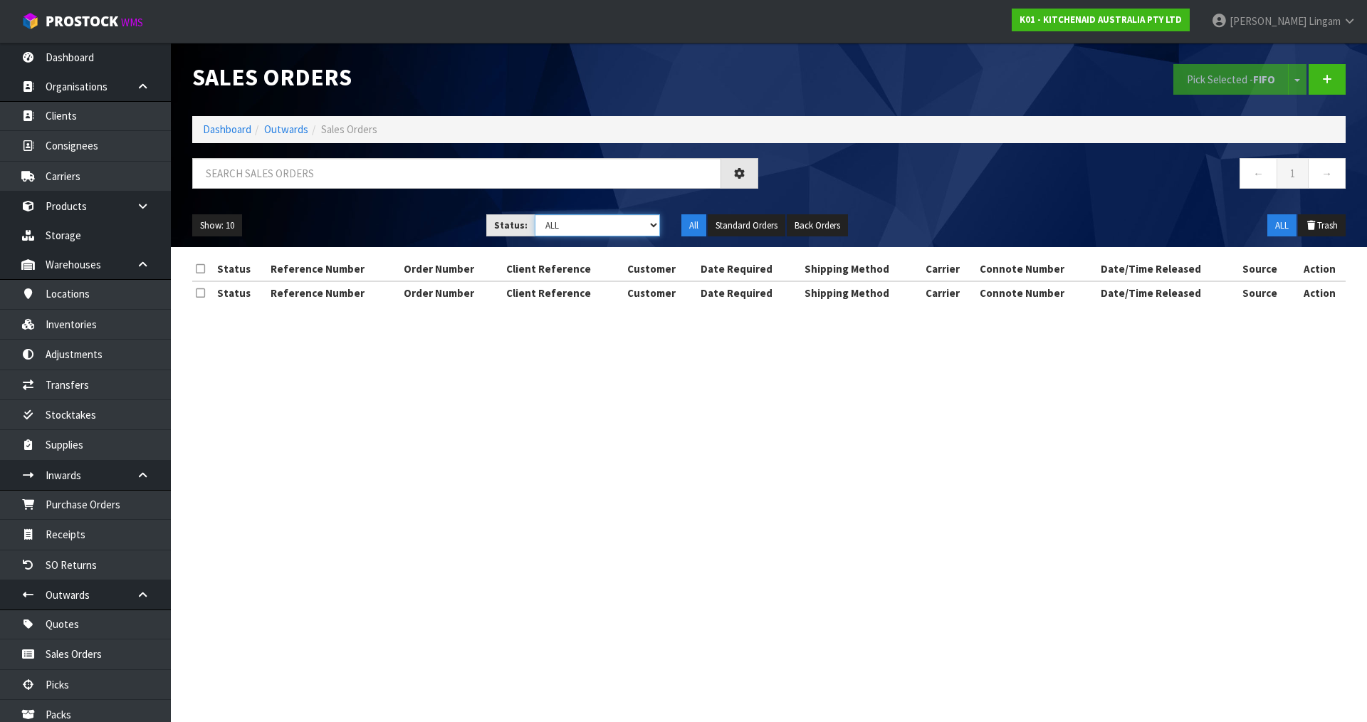
click at [632, 224] on select "Draft Pending Allocated Pending Pick Goods Picked Goods Packed Pending Charges …" at bounding box center [598, 225] width 126 height 22
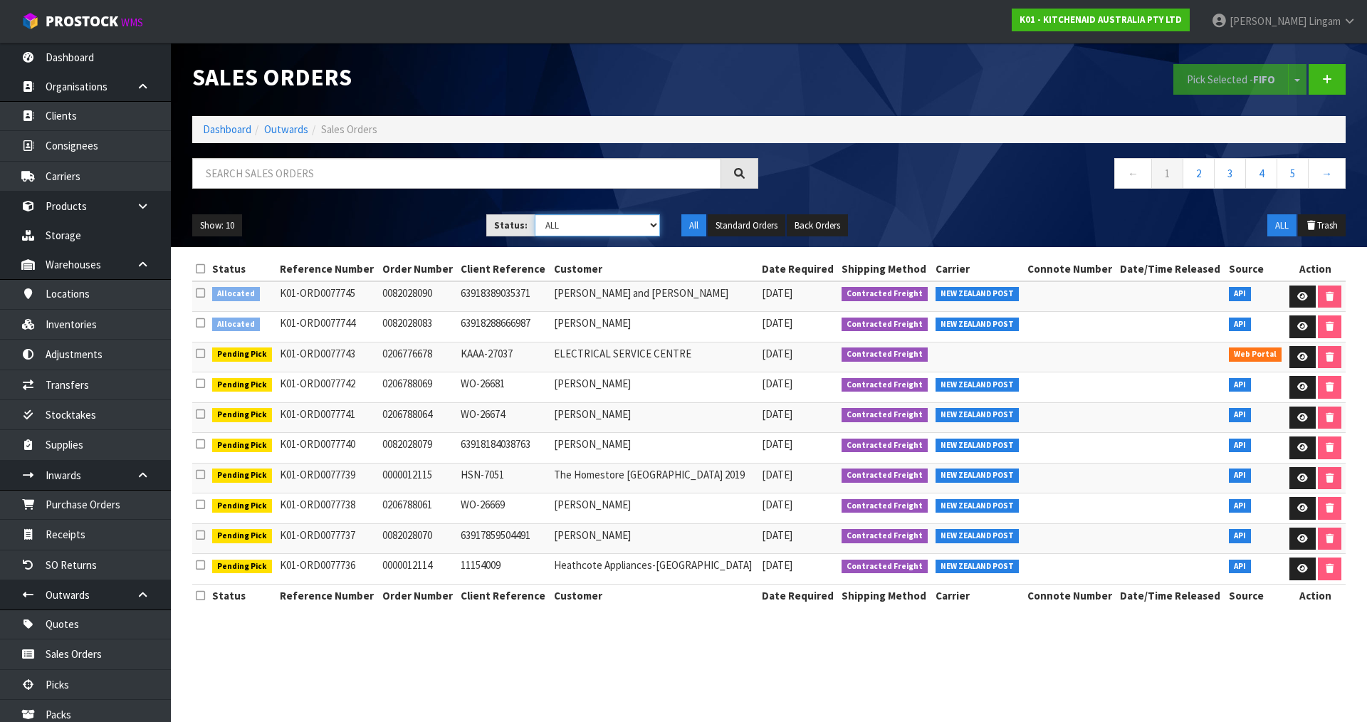
select select "string:6"
click at [535, 214] on select "Draft Pending Allocated Pending Pick Goods Picked Goods Packed Pending Charges …" at bounding box center [598, 225] width 126 height 22
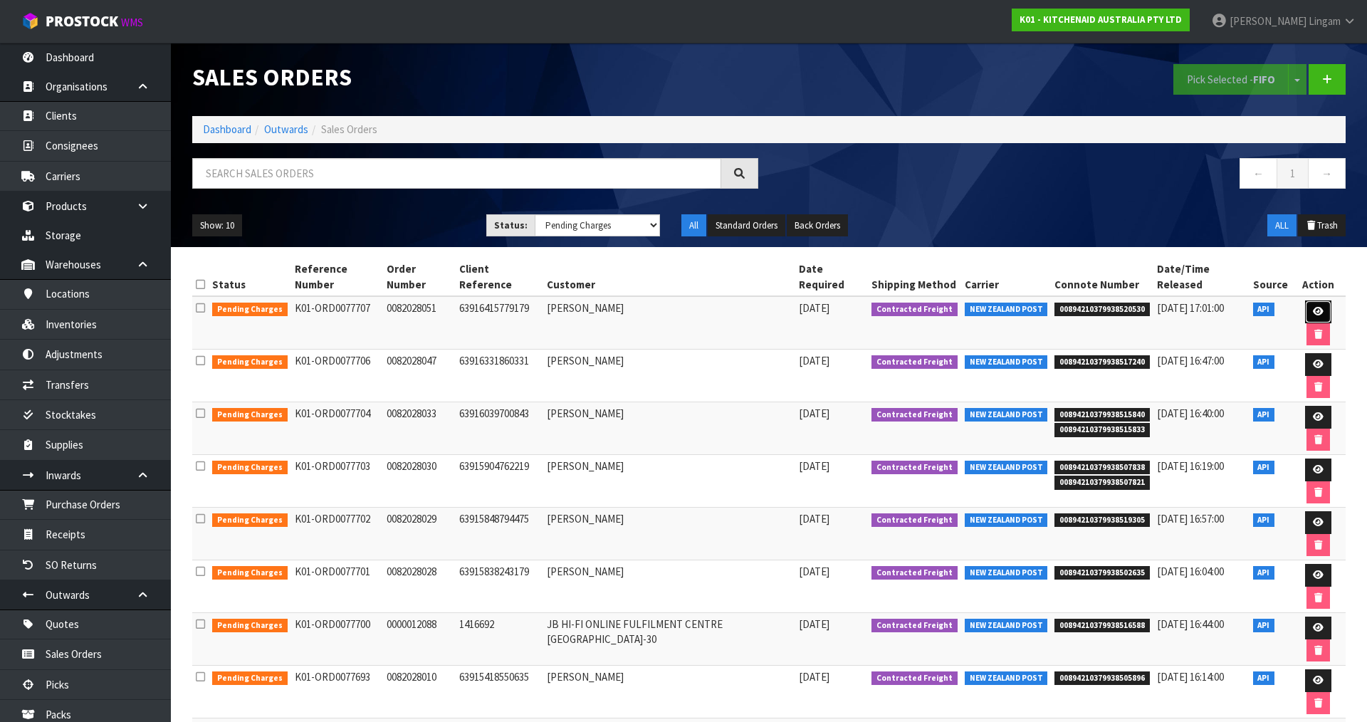
click at [1313, 307] on icon at bounding box center [1318, 311] width 11 height 9
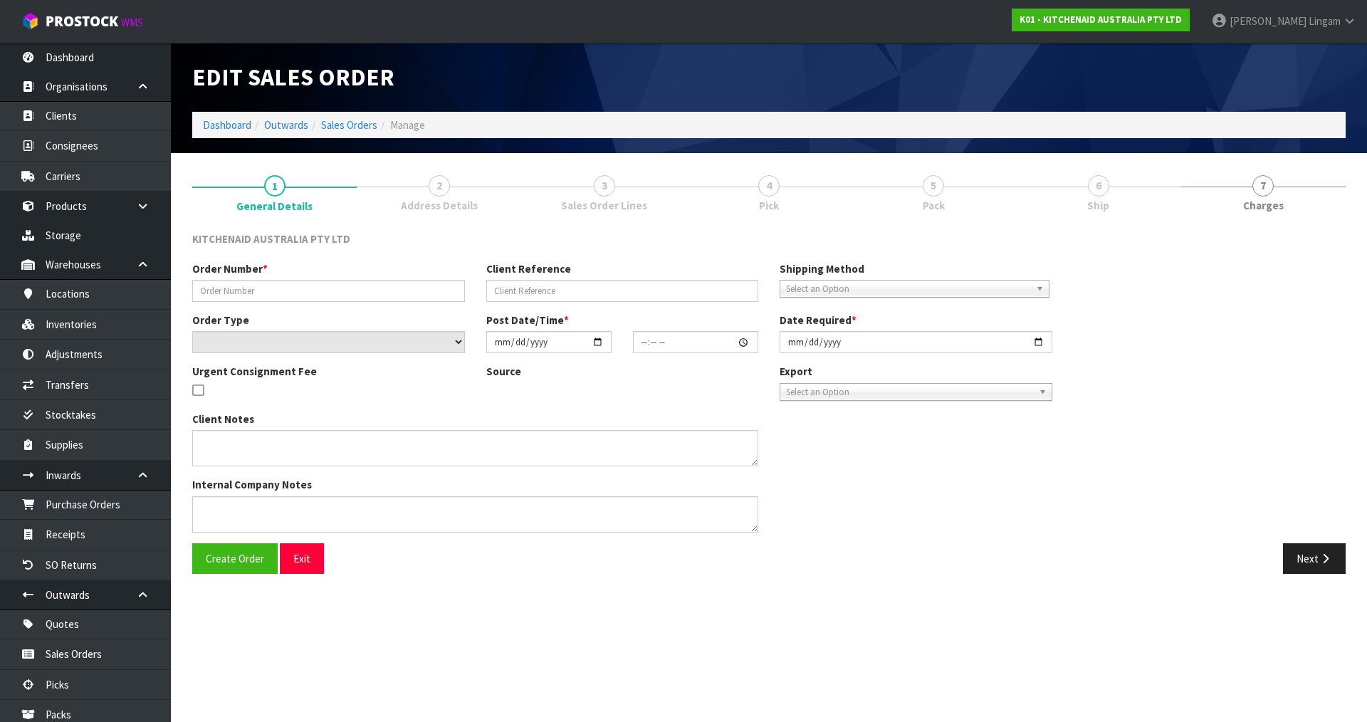
type input "0082028051"
type input "63916415779179"
select select "number:0"
type input "2025-08-11"
type input "21:36:43.000"
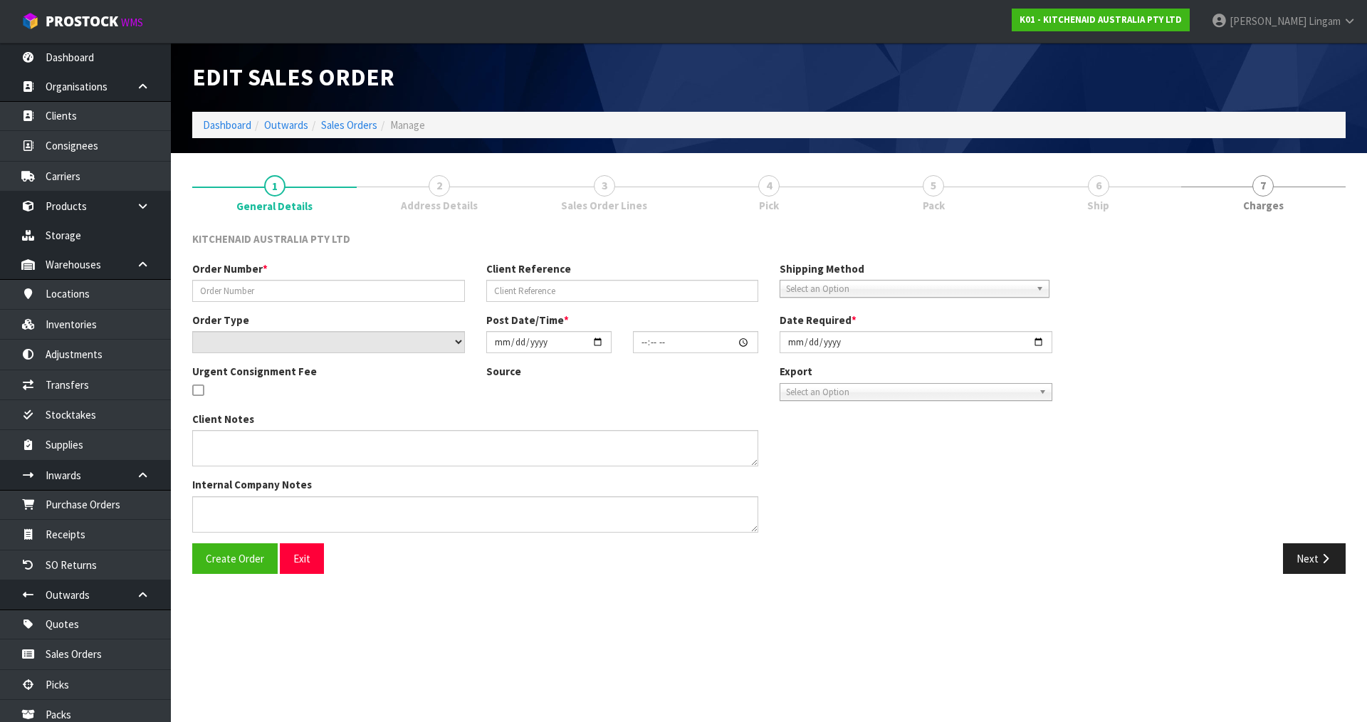
type input "2025-08-11"
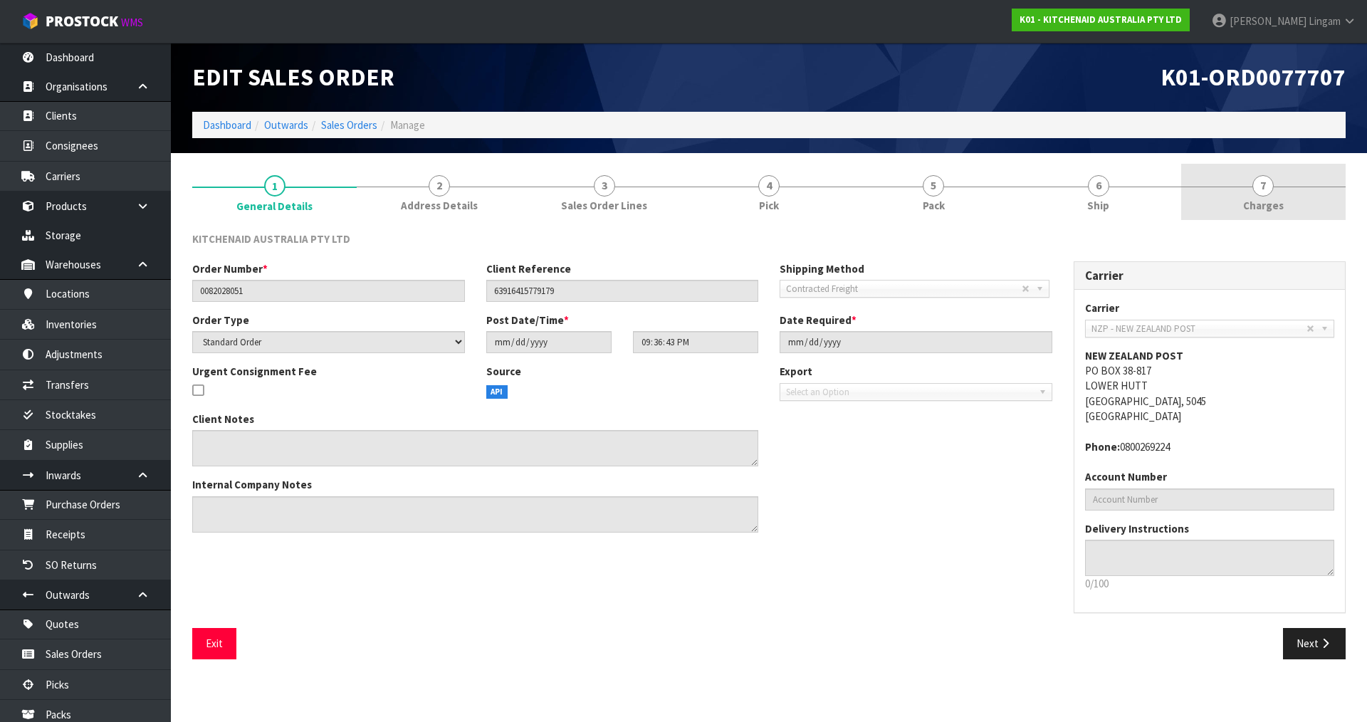
click at [1303, 208] on link "7 Charges" at bounding box center [1263, 192] width 164 height 56
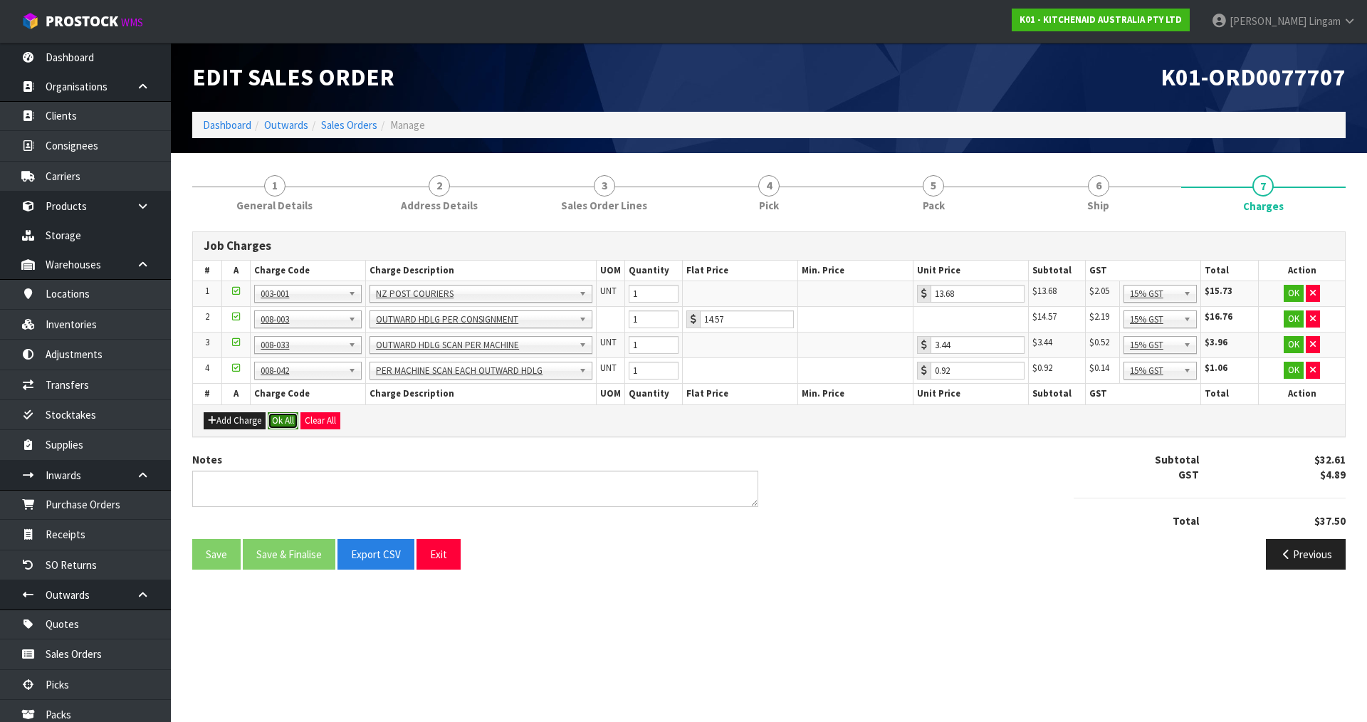
click at [281, 421] on button "Ok All" at bounding box center [283, 420] width 31 height 17
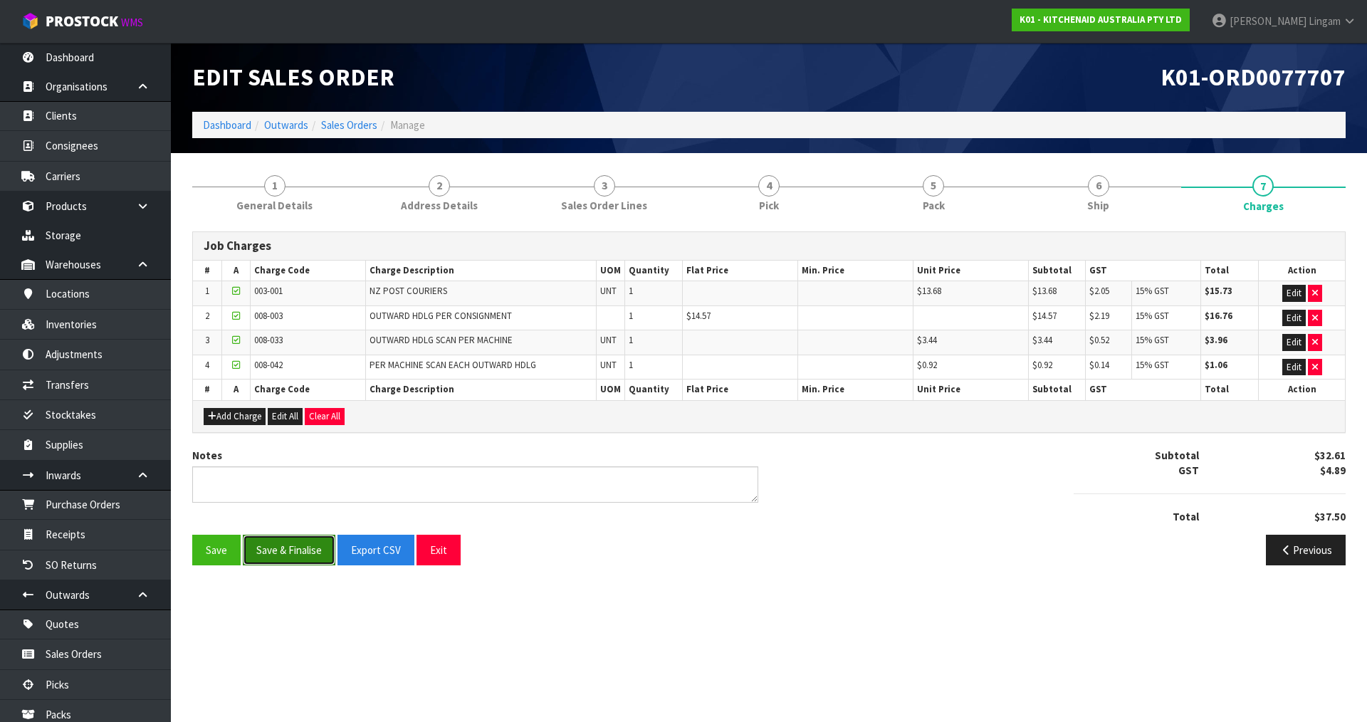
click at [307, 543] on button "Save & Finalise" at bounding box center [289, 550] width 93 height 31
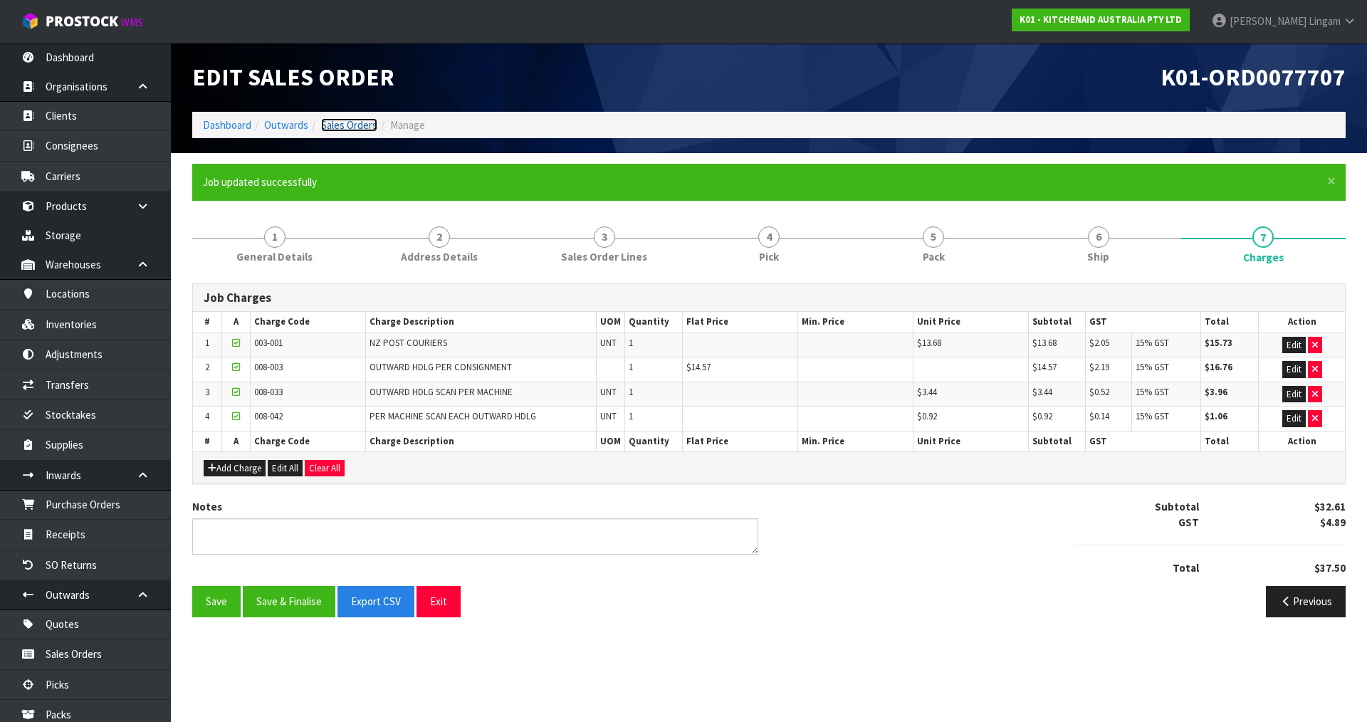
click at [355, 125] on link "Sales Orders" at bounding box center [349, 125] width 56 height 14
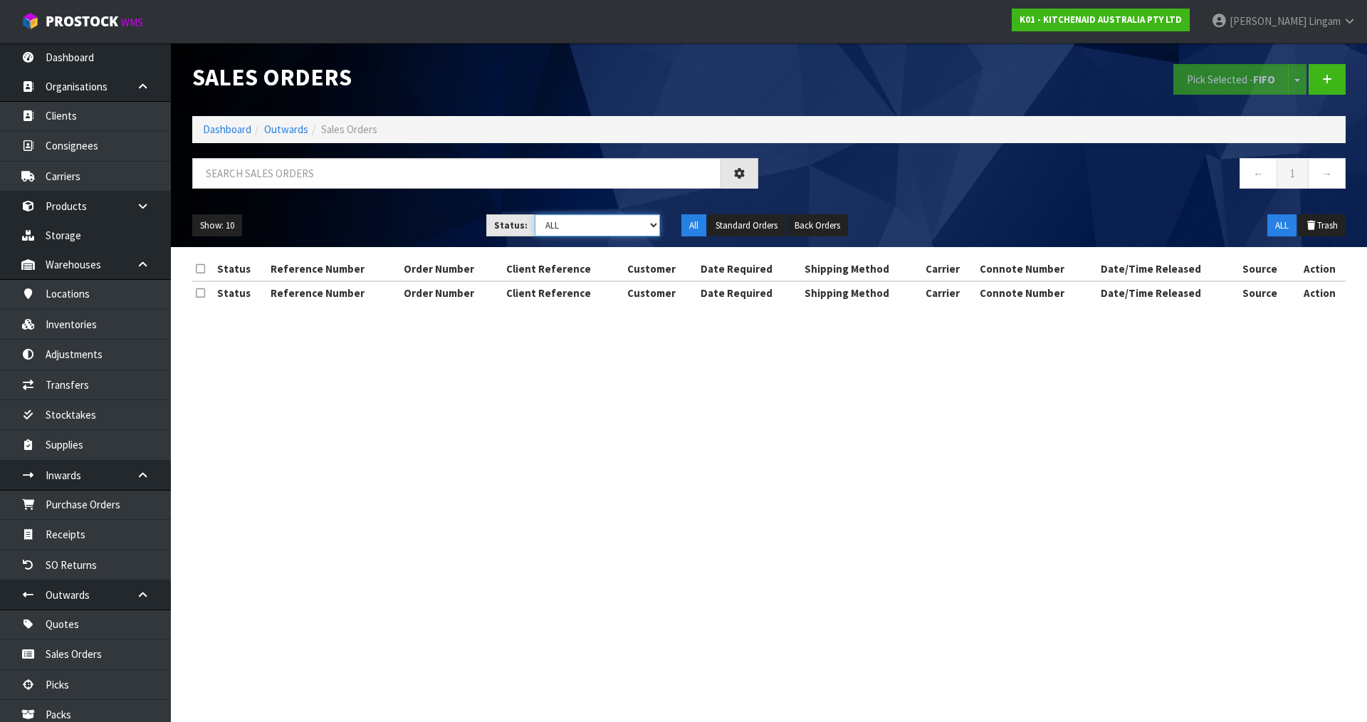
click at [642, 230] on select "Draft Pending Allocated Pending Pick Goods Picked Goods Packed Pending Charges …" at bounding box center [598, 225] width 126 height 22
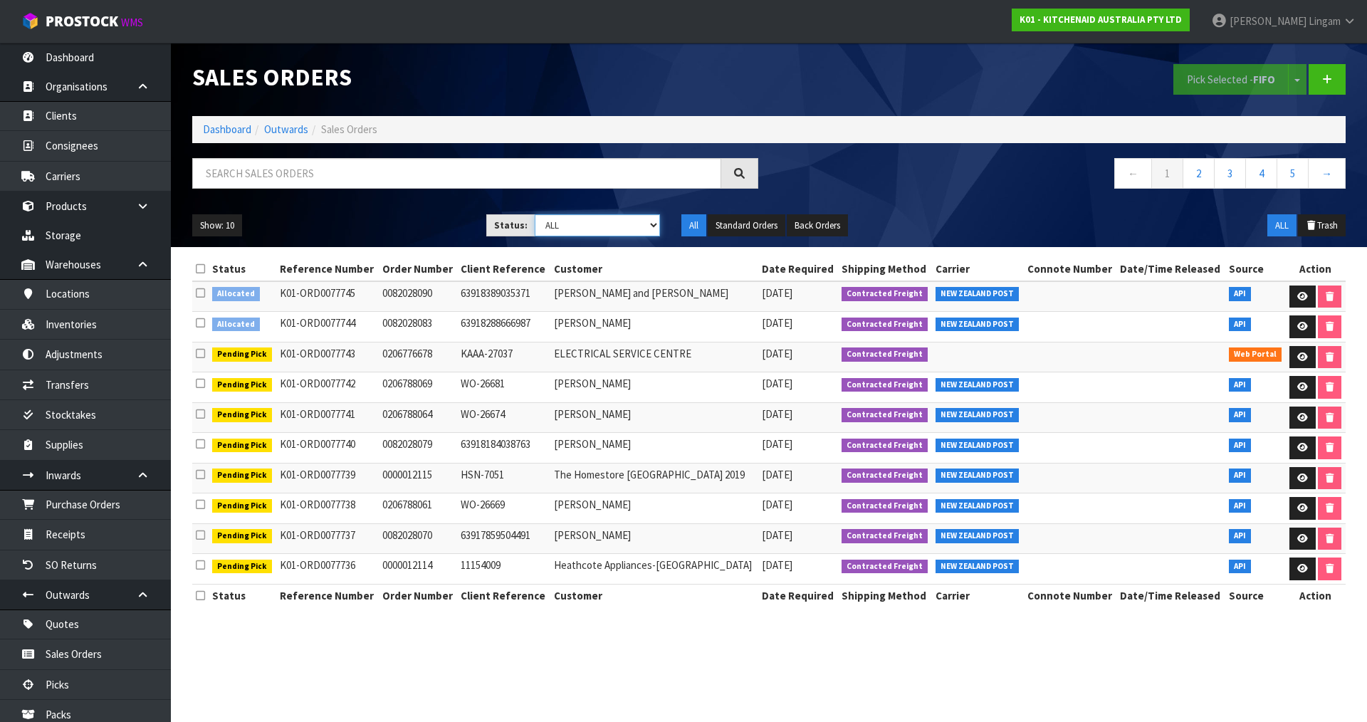
select select "string:6"
click at [535, 214] on select "Draft Pending Allocated Pending Pick Goods Picked Goods Packed Pending Charges …" at bounding box center [598, 225] width 126 height 22
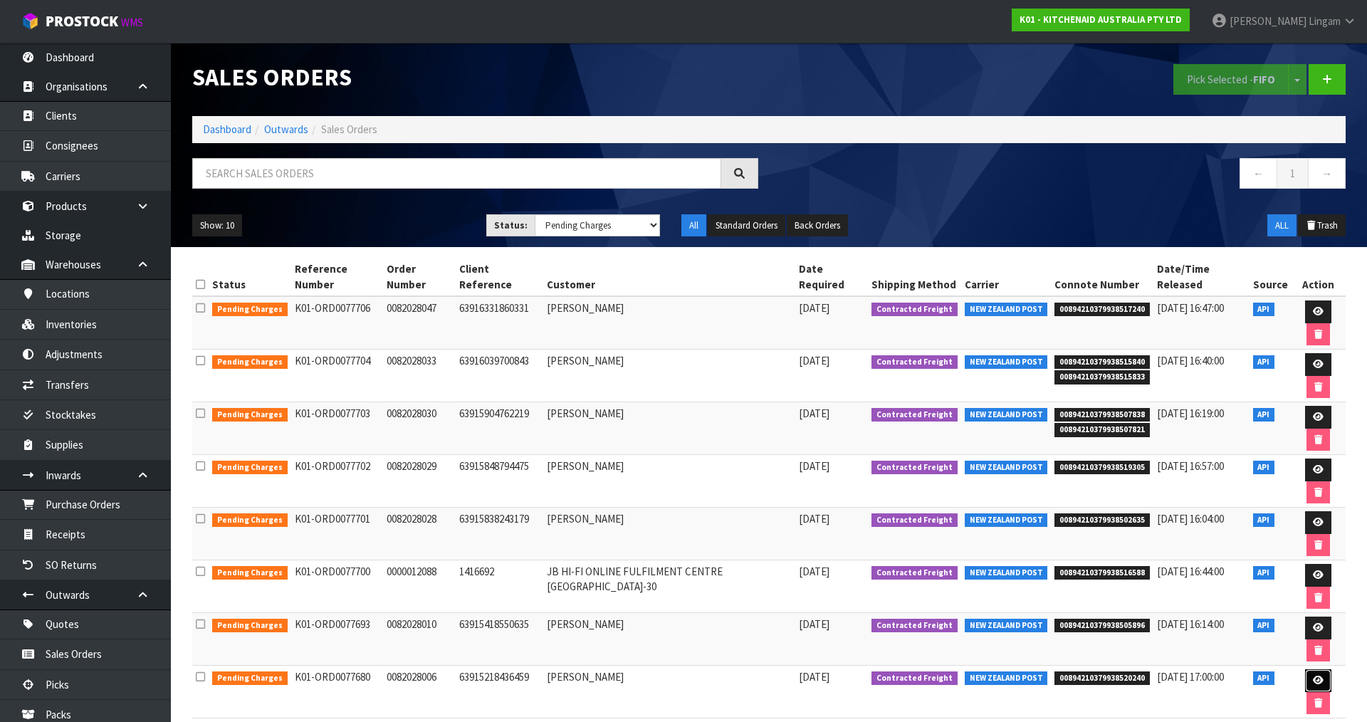
click at [1313, 676] on icon at bounding box center [1318, 680] width 11 height 9
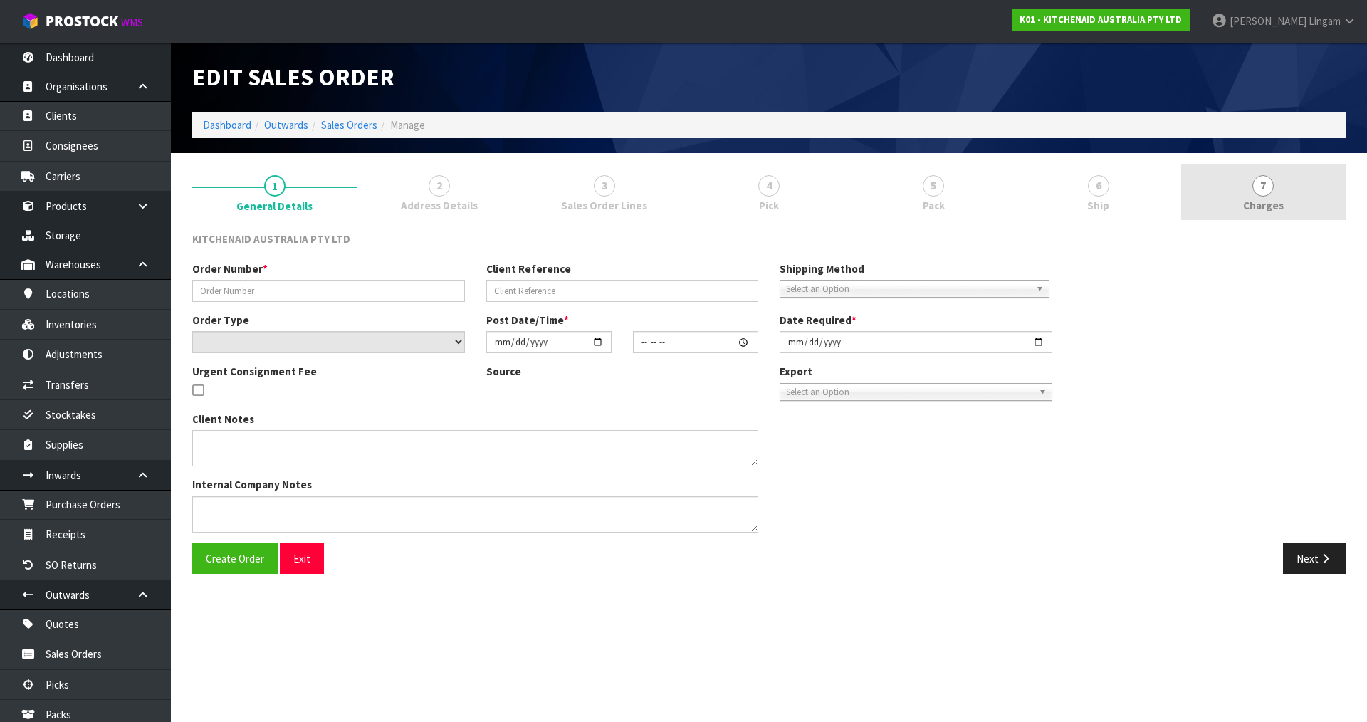
type input "0082028006"
type input "63915218436459"
select select "number:0"
type input "2025-08-11"
type input "09:35:01.000"
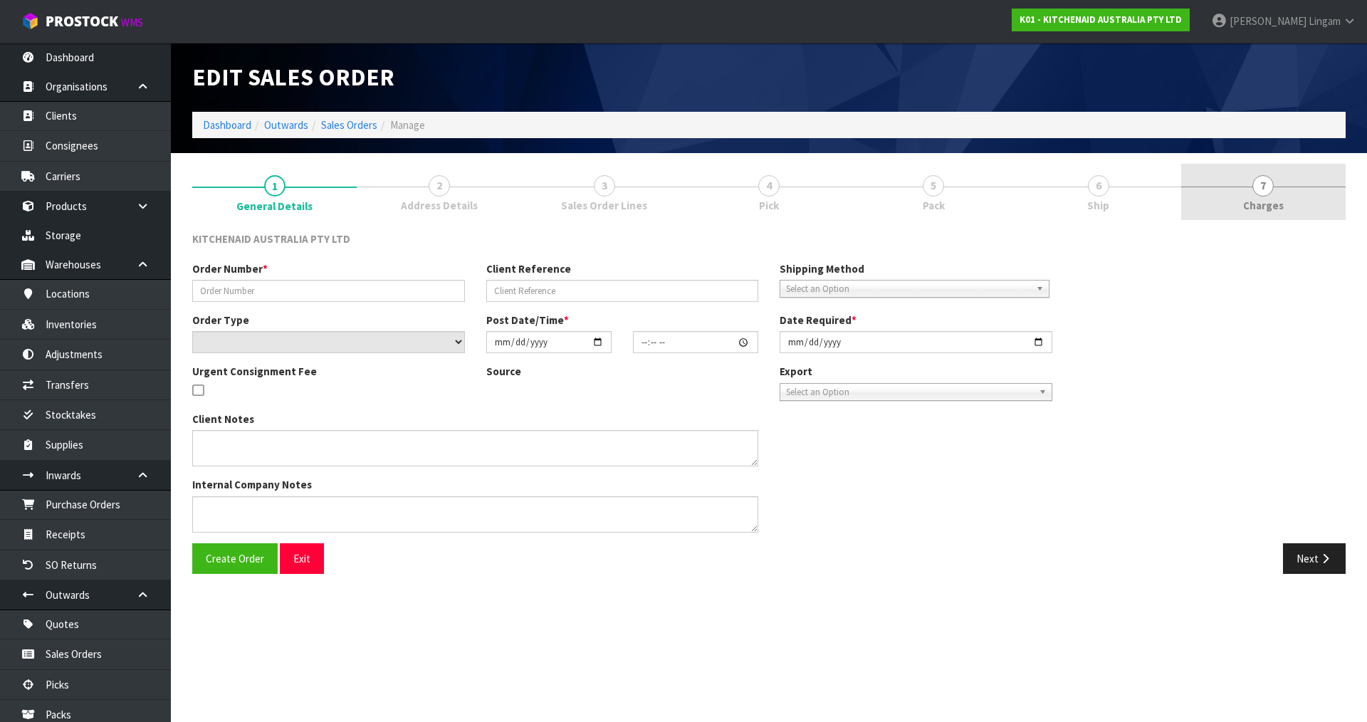
type input "2025-08-11"
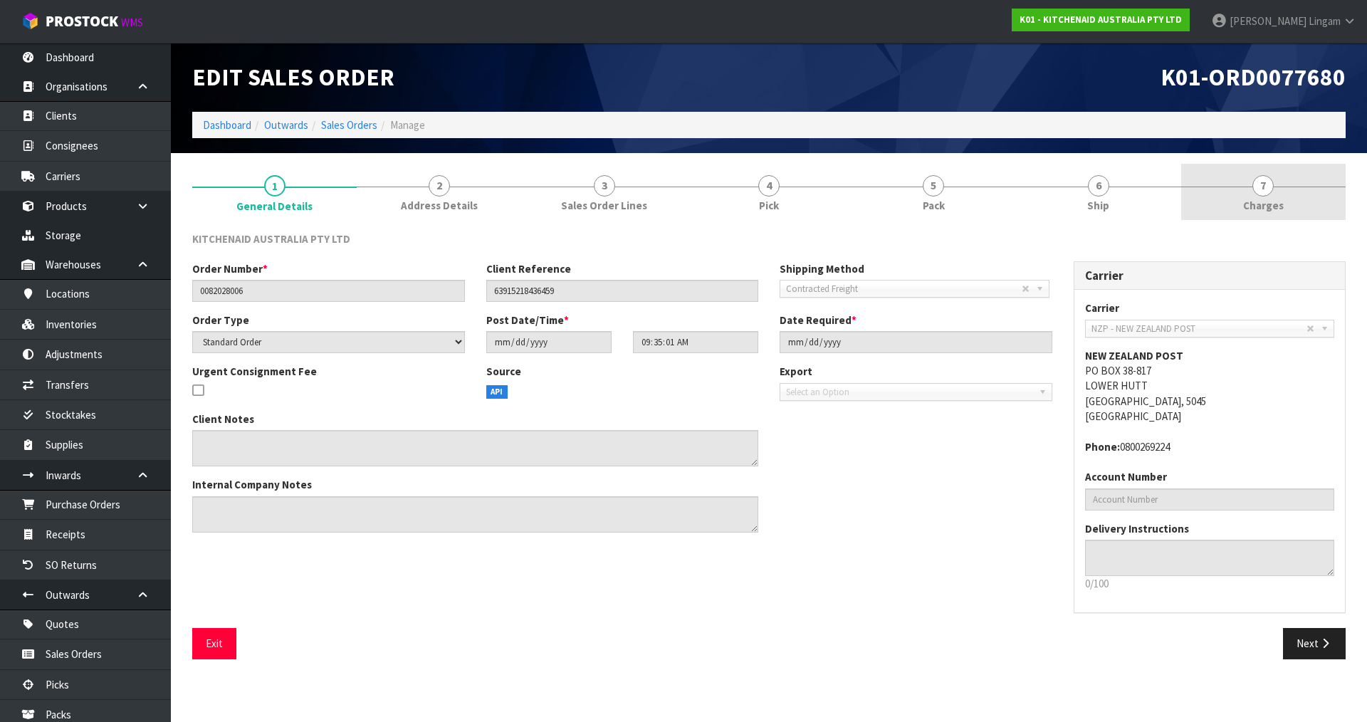
click at [1295, 211] on link "7 Charges" at bounding box center [1263, 192] width 164 height 56
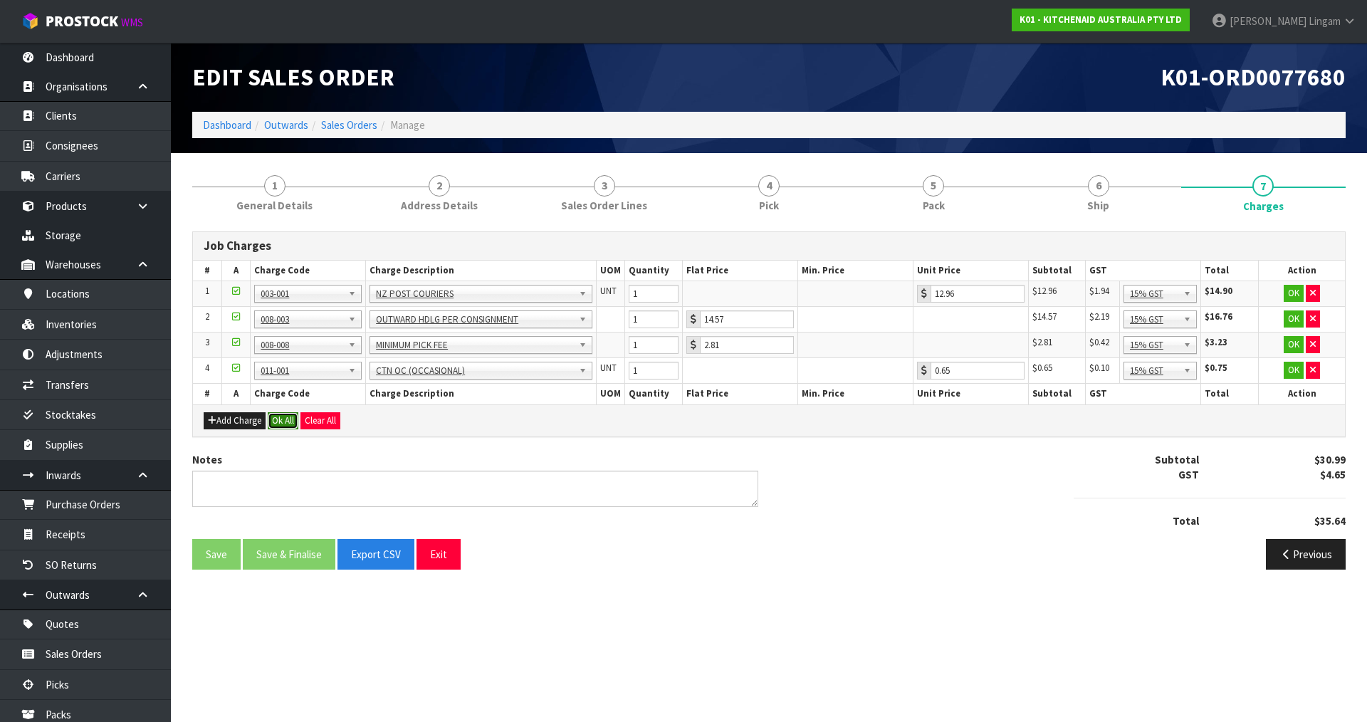
click at [278, 416] on button "Ok All" at bounding box center [283, 420] width 31 height 17
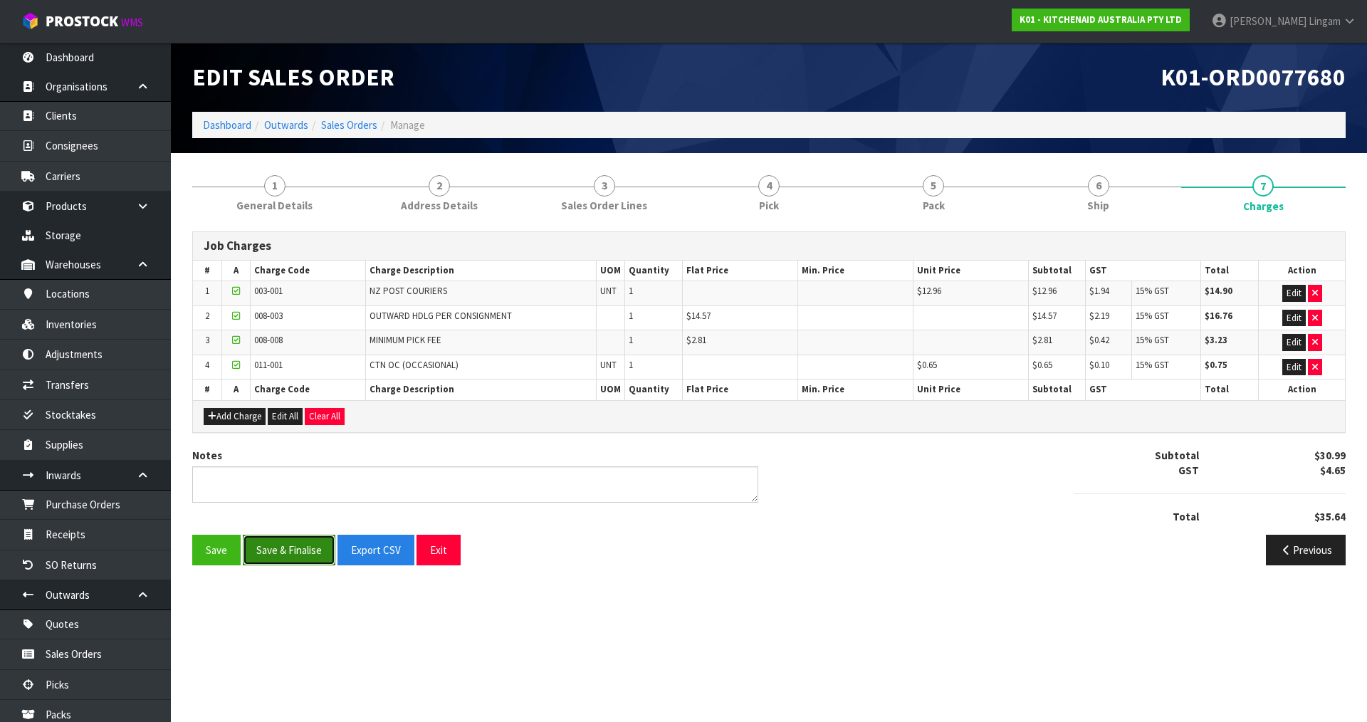
click at [292, 543] on button "Save & Finalise" at bounding box center [289, 550] width 93 height 31
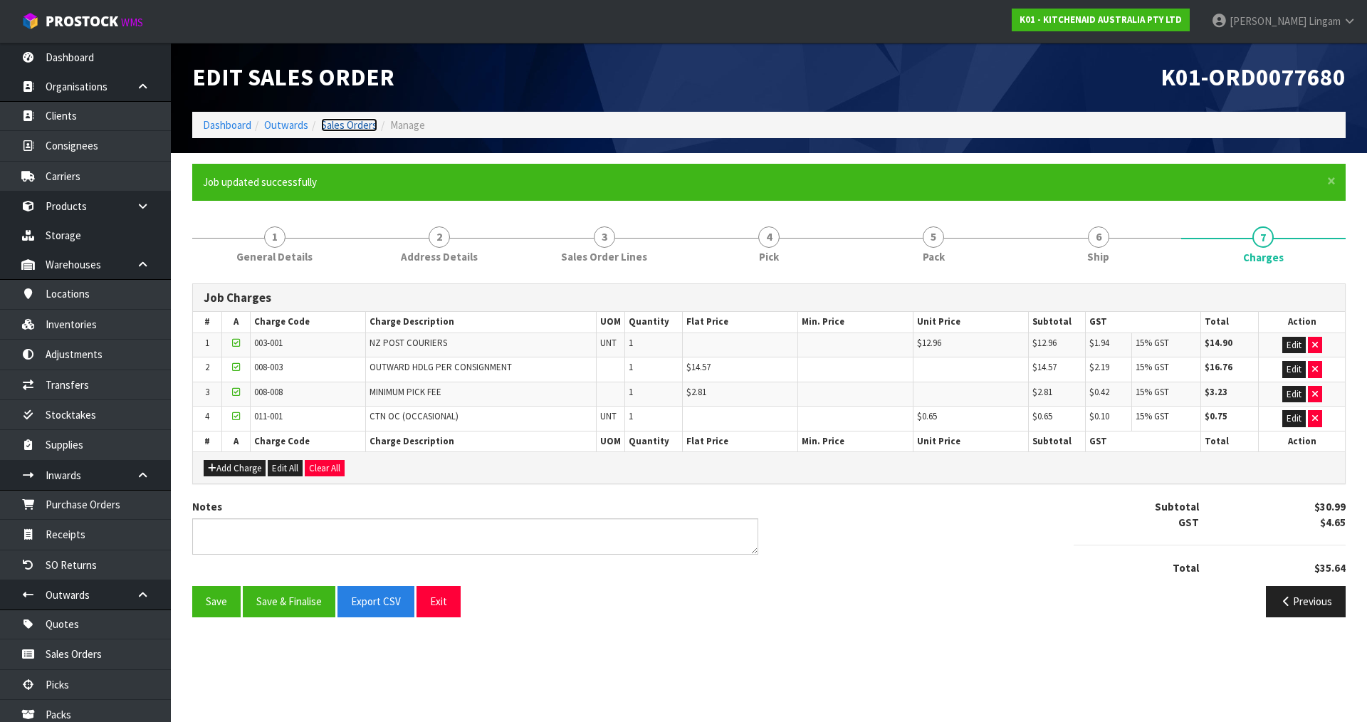
click at [365, 123] on link "Sales Orders" at bounding box center [349, 125] width 56 height 14
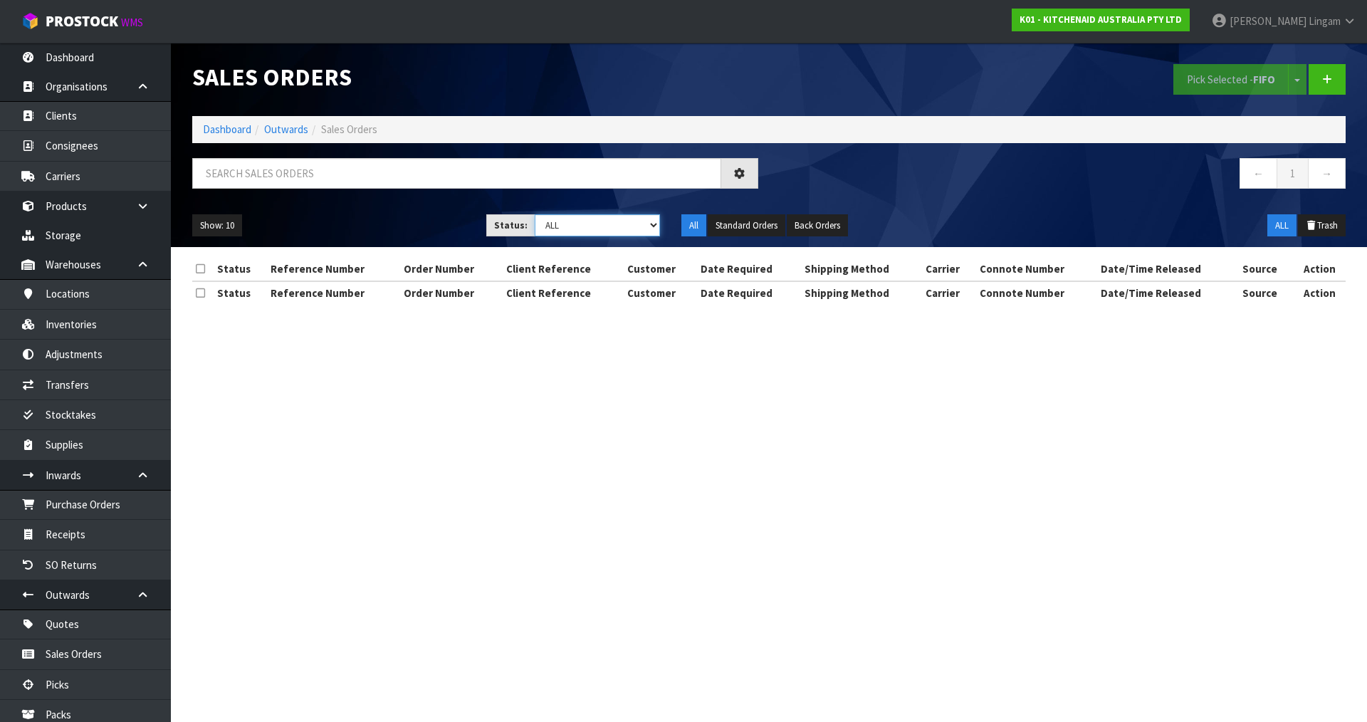
click at [646, 226] on select "Draft Pending Allocated Pending Pick Goods Picked Goods Packed Pending Charges …" at bounding box center [598, 225] width 126 height 22
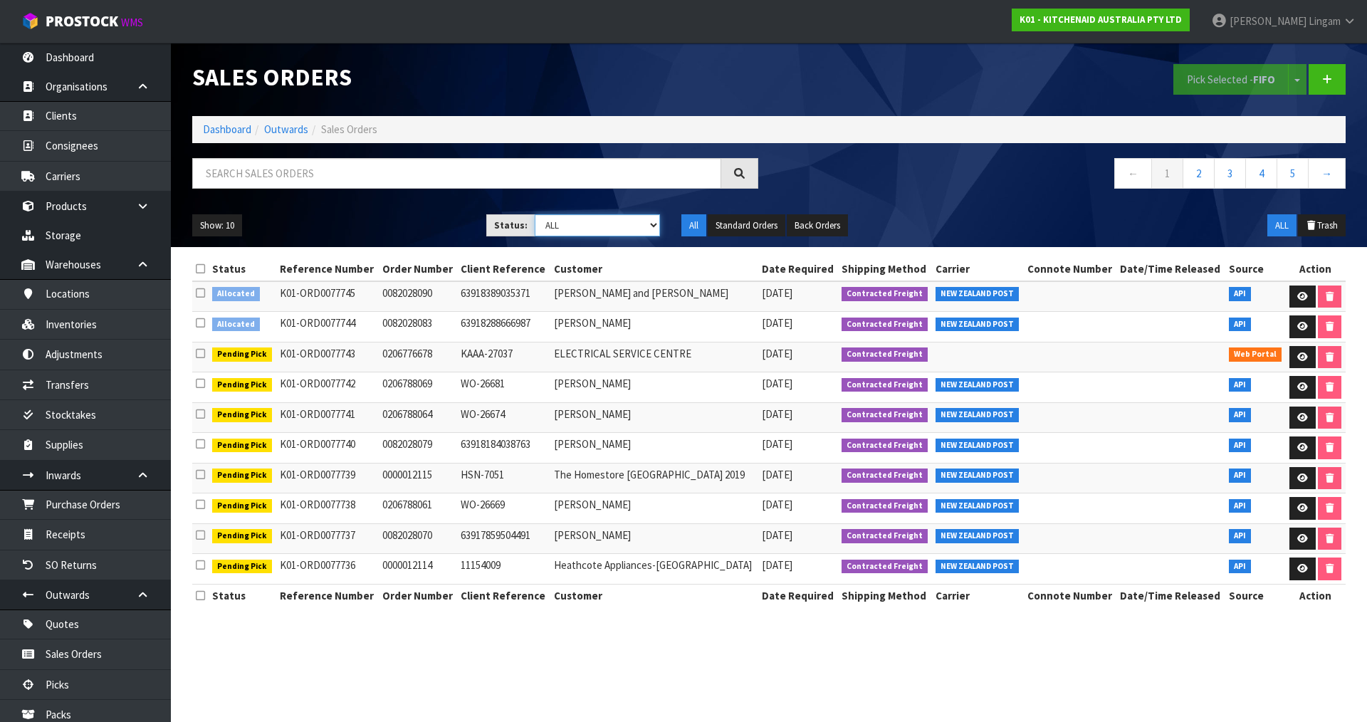
select select "string:6"
click at [535, 214] on select "Draft Pending Allocated Pending Pick Goods Picked Goods Packed Pending Charges …" at bounding box center [598, 225] width 126 height 22
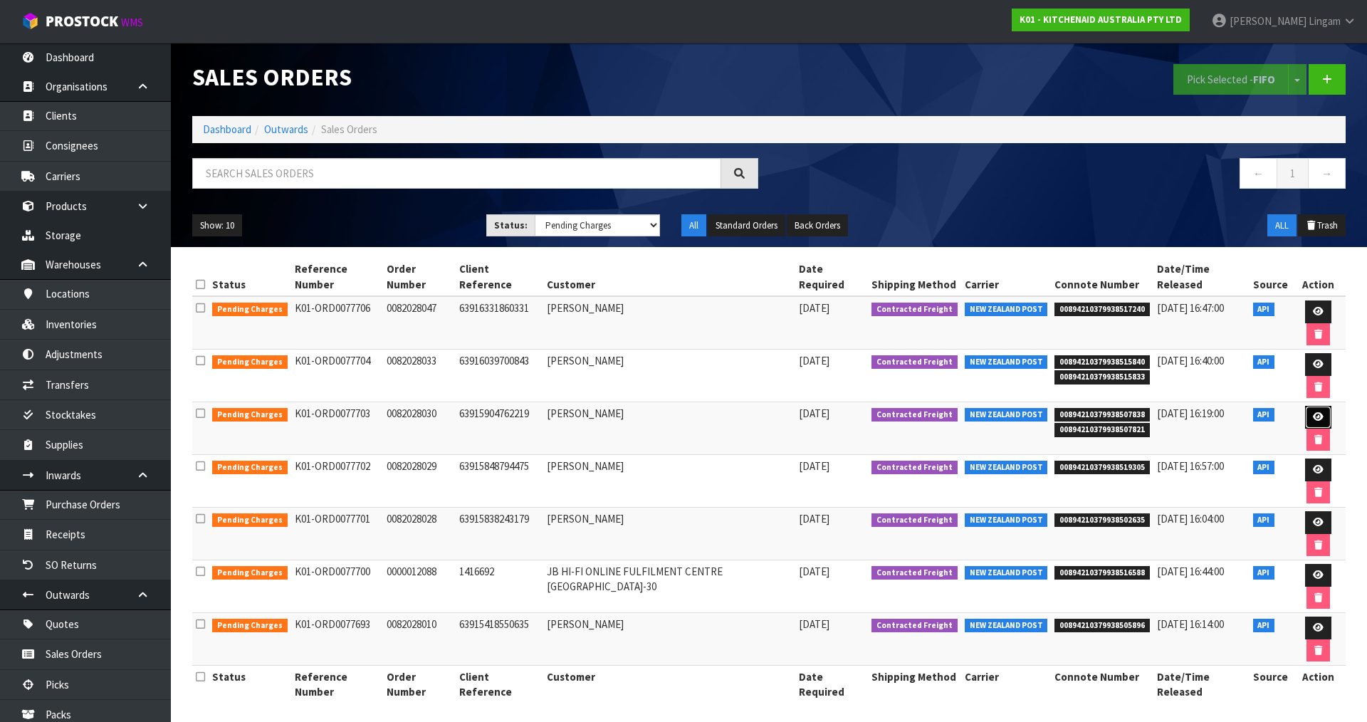
click at [1313, 412] on icon at bounding box center [1318, 416] width 11 height 9
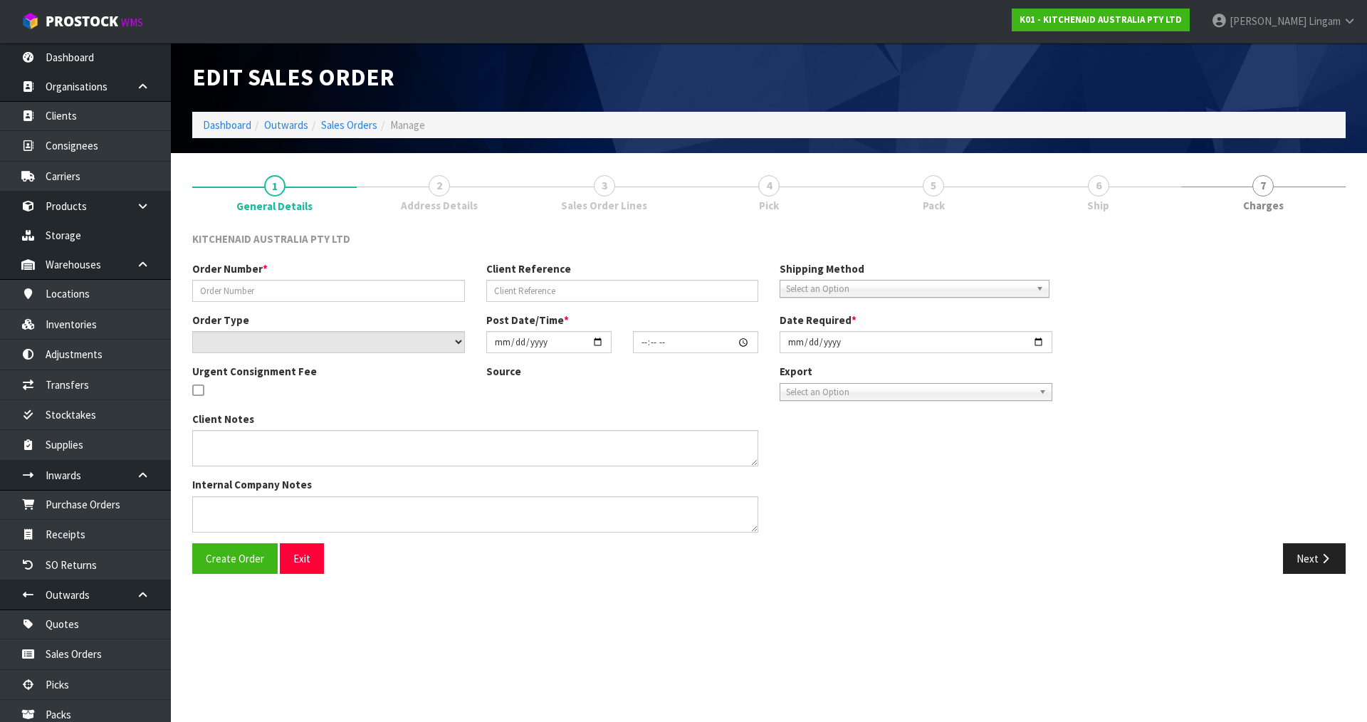
type input "0082028030"
type input "63915904762219"
select select "number:0"
type input "2025-08-11"
type input "15:37:04.000"
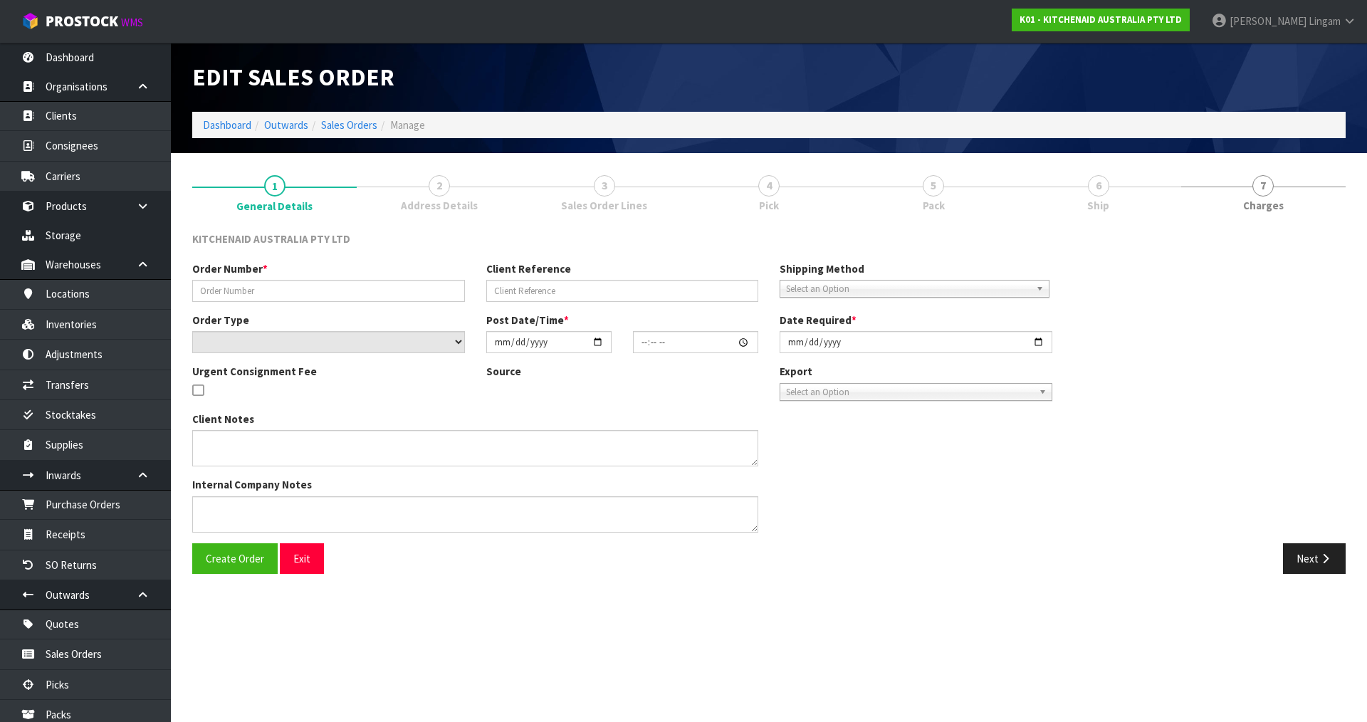
type input "2025-08-11"
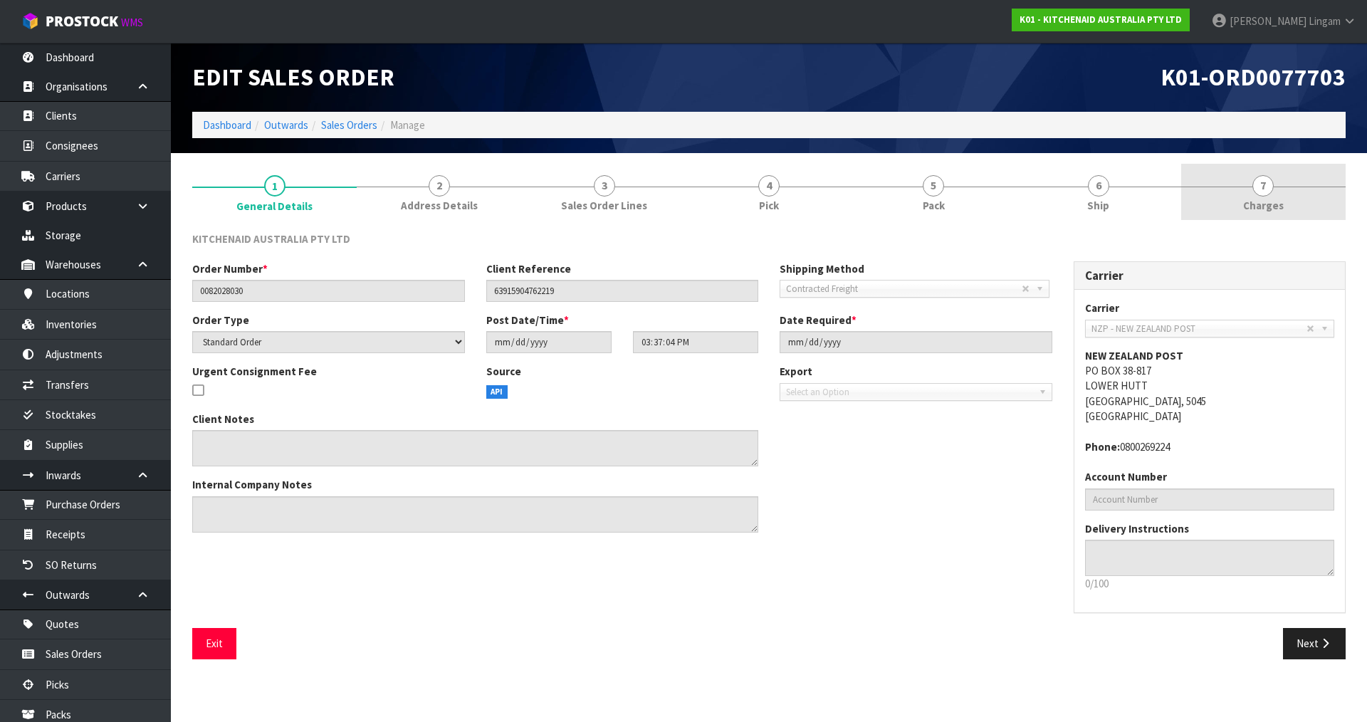
click at [1334, 204] on link "7 Charges" at bounding box center [1263, 192] width 164 height 56
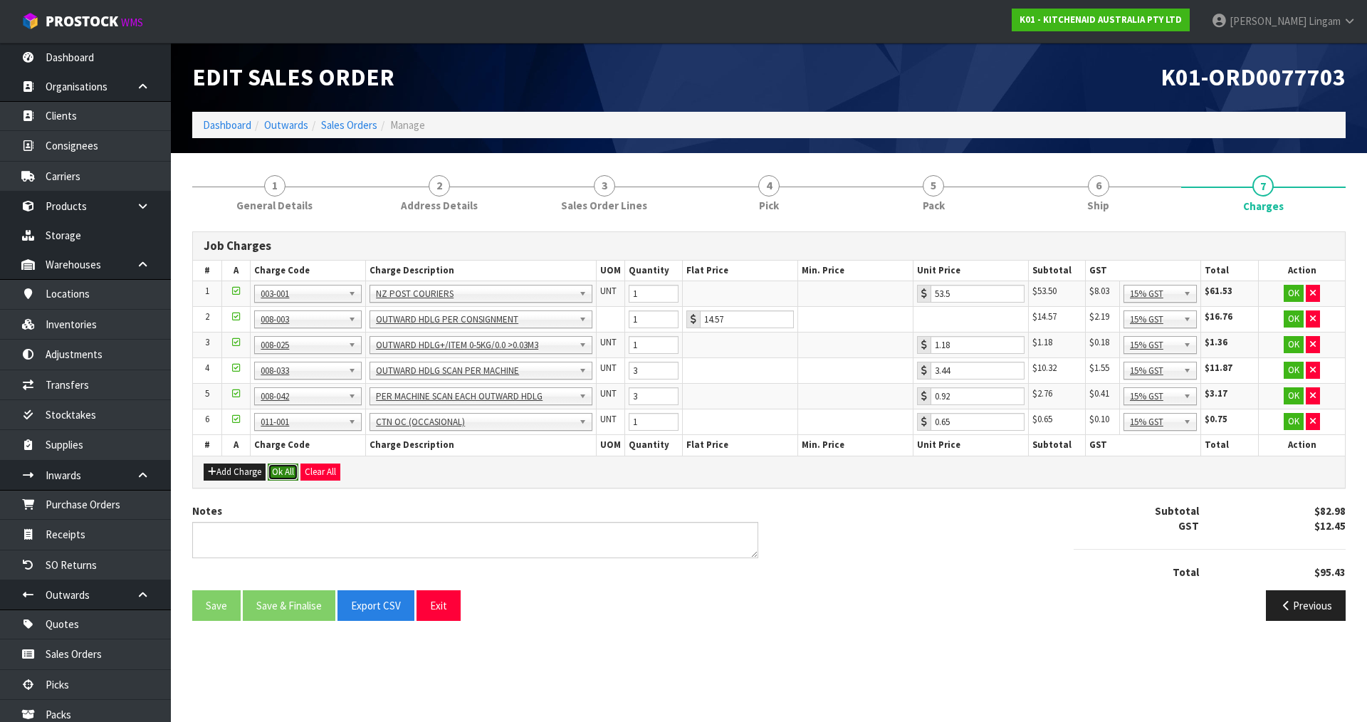
click at [287, 471] on button "Ok All" at bounding box center [283, 471] width 31 height 17
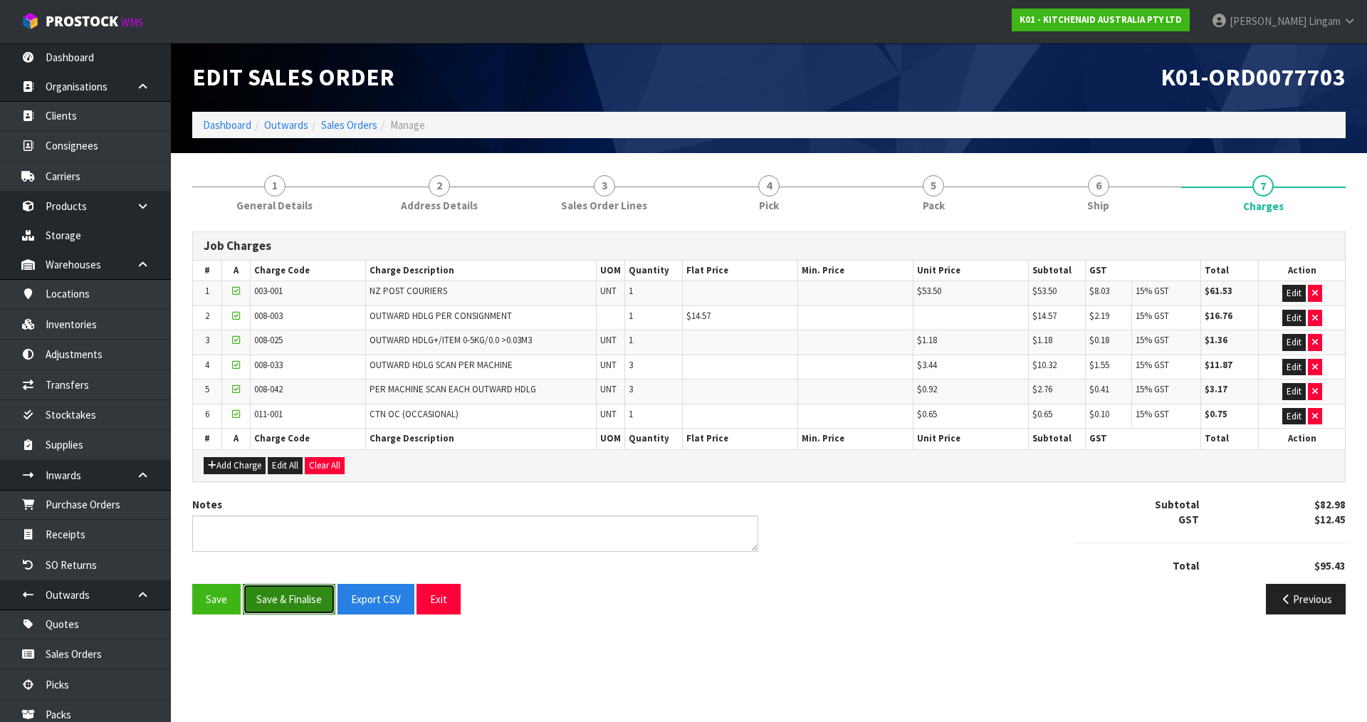
click at [303, 603] on button "Save & Finalise" at bounding box center [289, 599] width 93 height 31
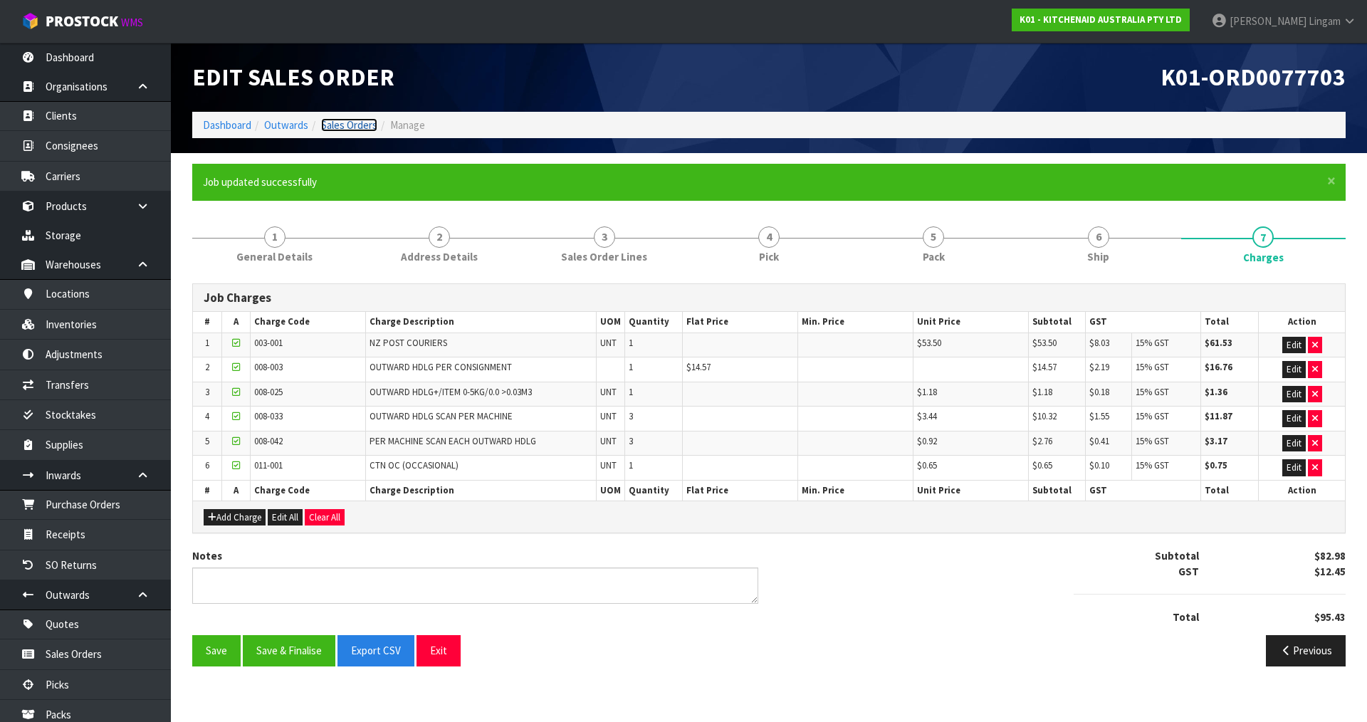
click at [355, 127] on link "Sales Orders" at bounding box center [349, 125] width 56 height 14
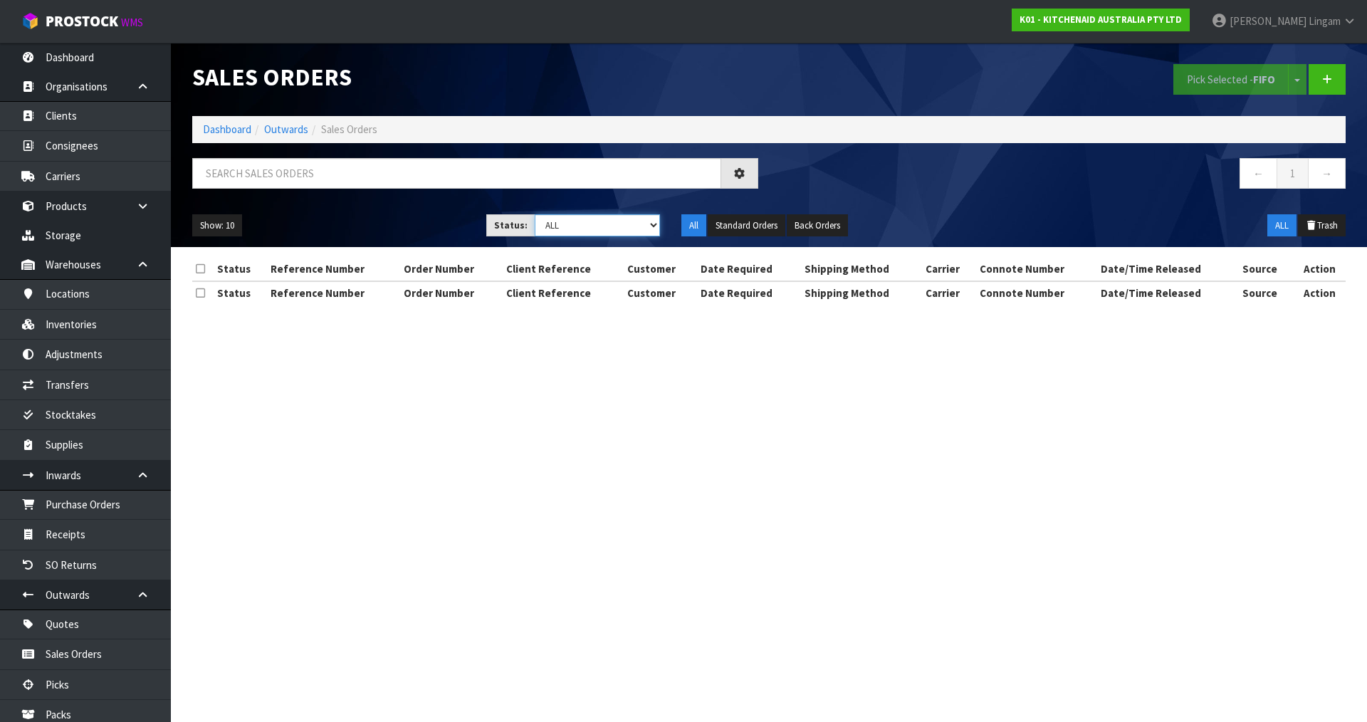
click at [627, 226] on select "Draft Pending Allocated Pending Pick Goods Picked Goods Packed Pending Charges …" at bounding box center [598, 225] width 126 height 22
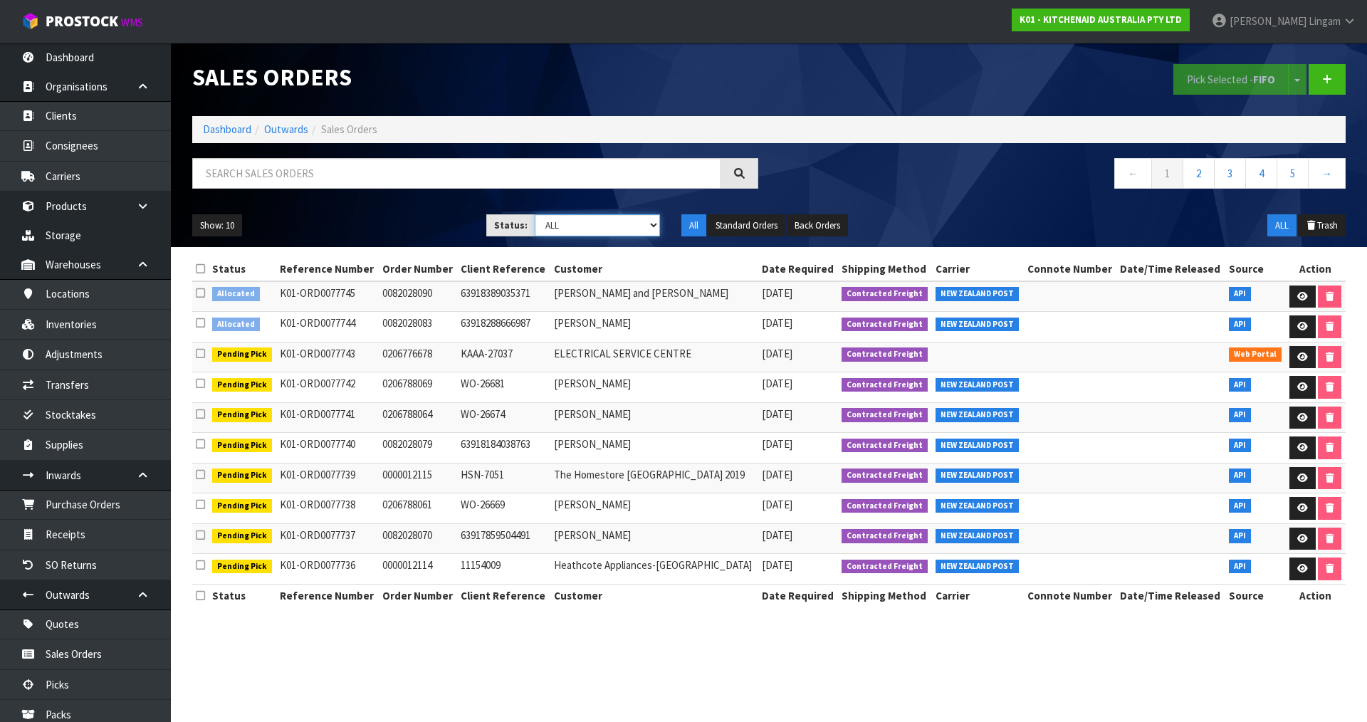
select select "string:6"
click at [535, 214] on select "Draft Pending Allocated Pending Pick Goods Picked Goods Packed Pending Charges …" at bounding box center [598, 225] width 126 height 22
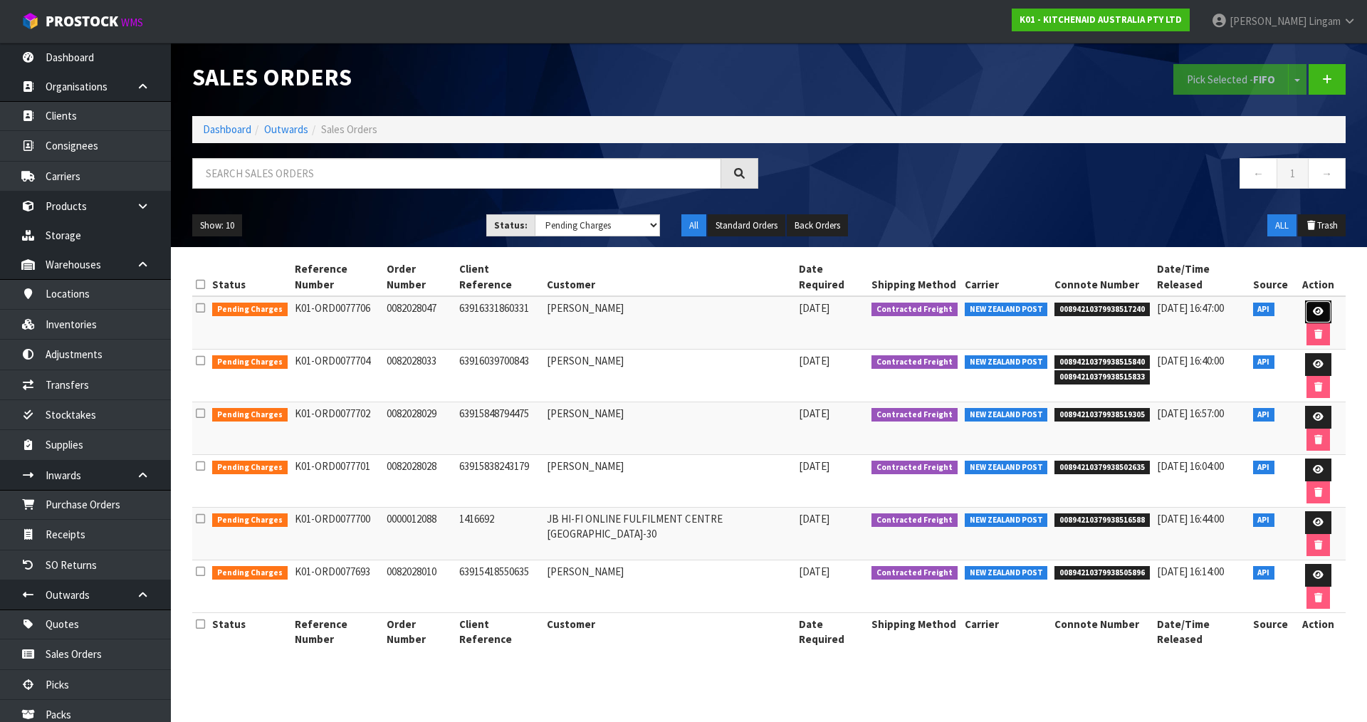
click at [1313, 307] on icon at bounding box center [1318, 311] width 11 height 9
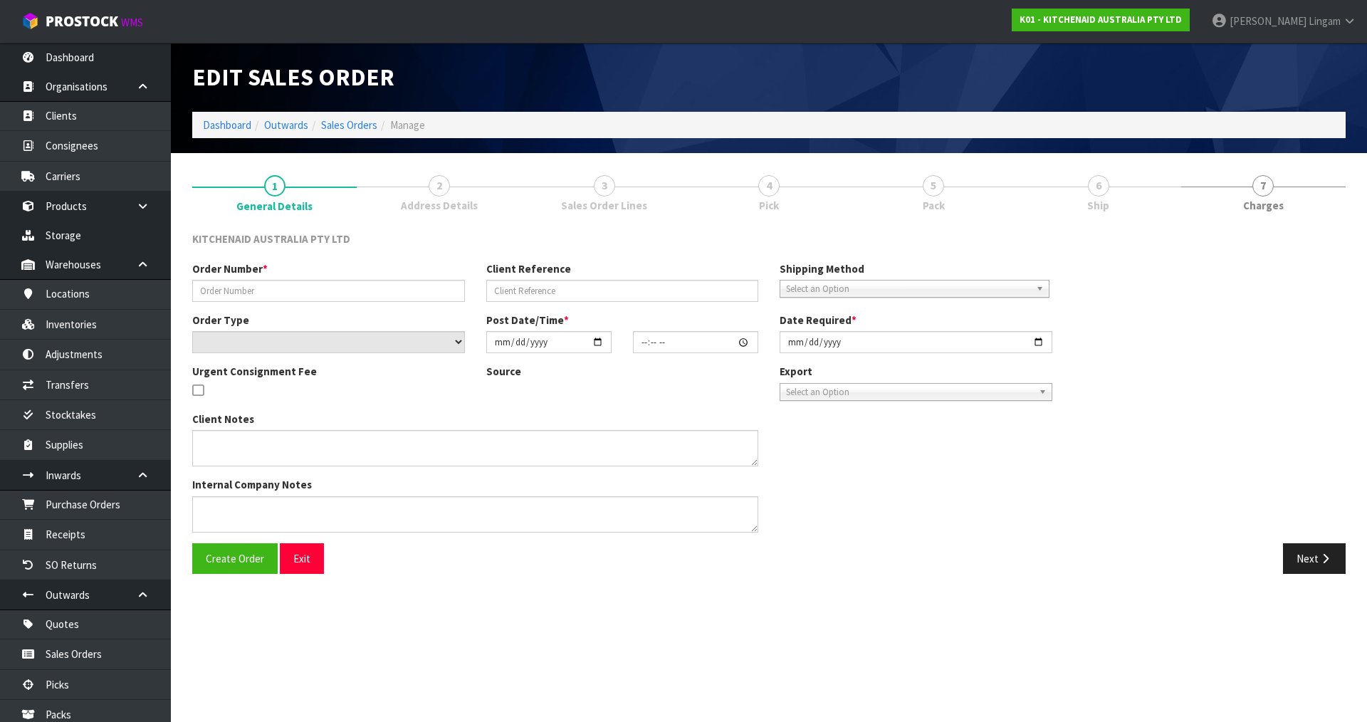
type input "0082028047"
type input "63916331860331"
select select "number:0"
type input "2025-08-11"
type input "21:36:42.000"
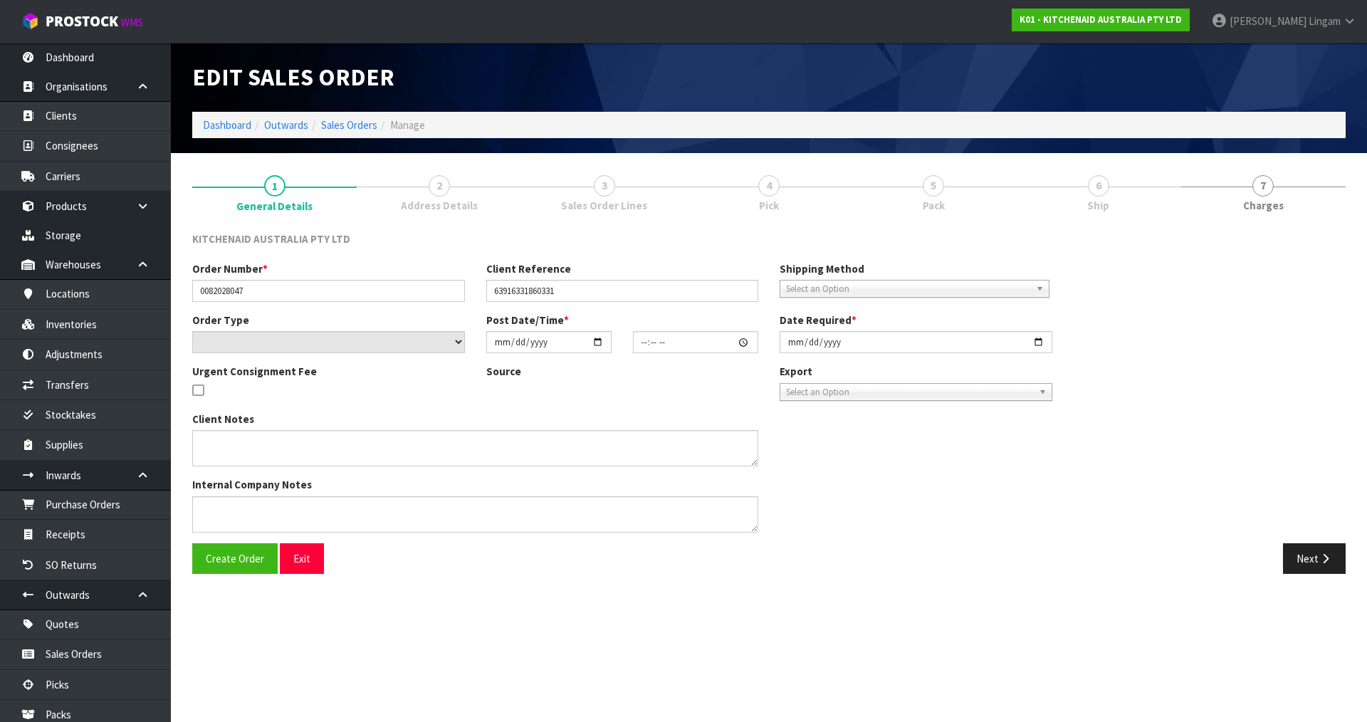
type input "2025-08-11"
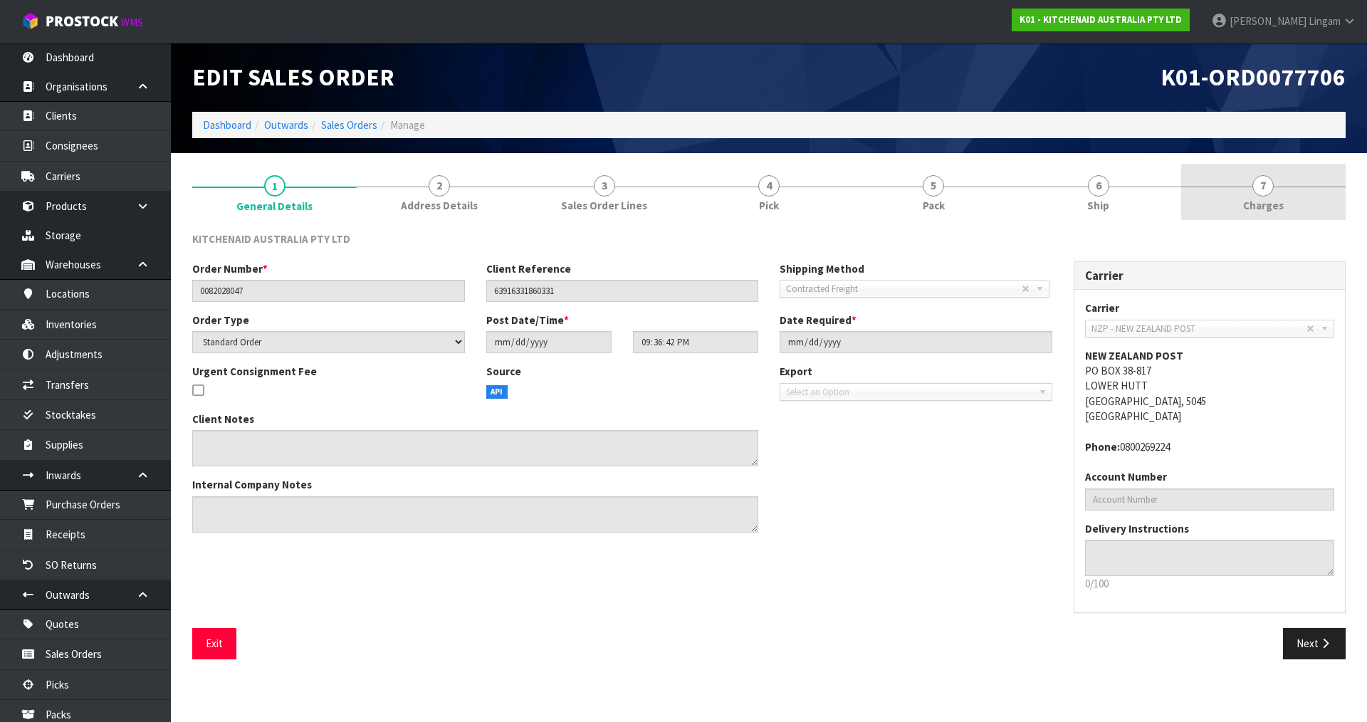
click at [1317, 208] on link "7 Charges" at bounding box center [1263, 192] width 164 height 56
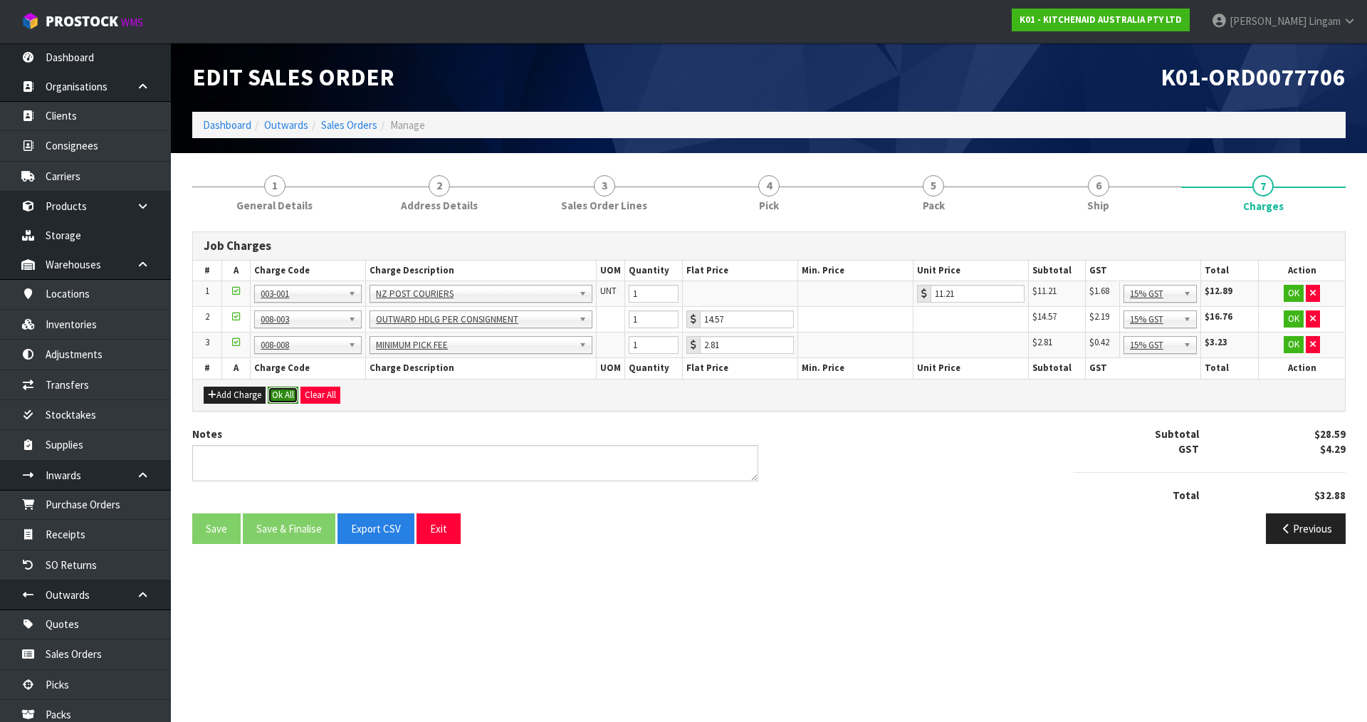
click at [287, 398] on button "Ok All" at bounding box center [283, 395] width 31 height 17
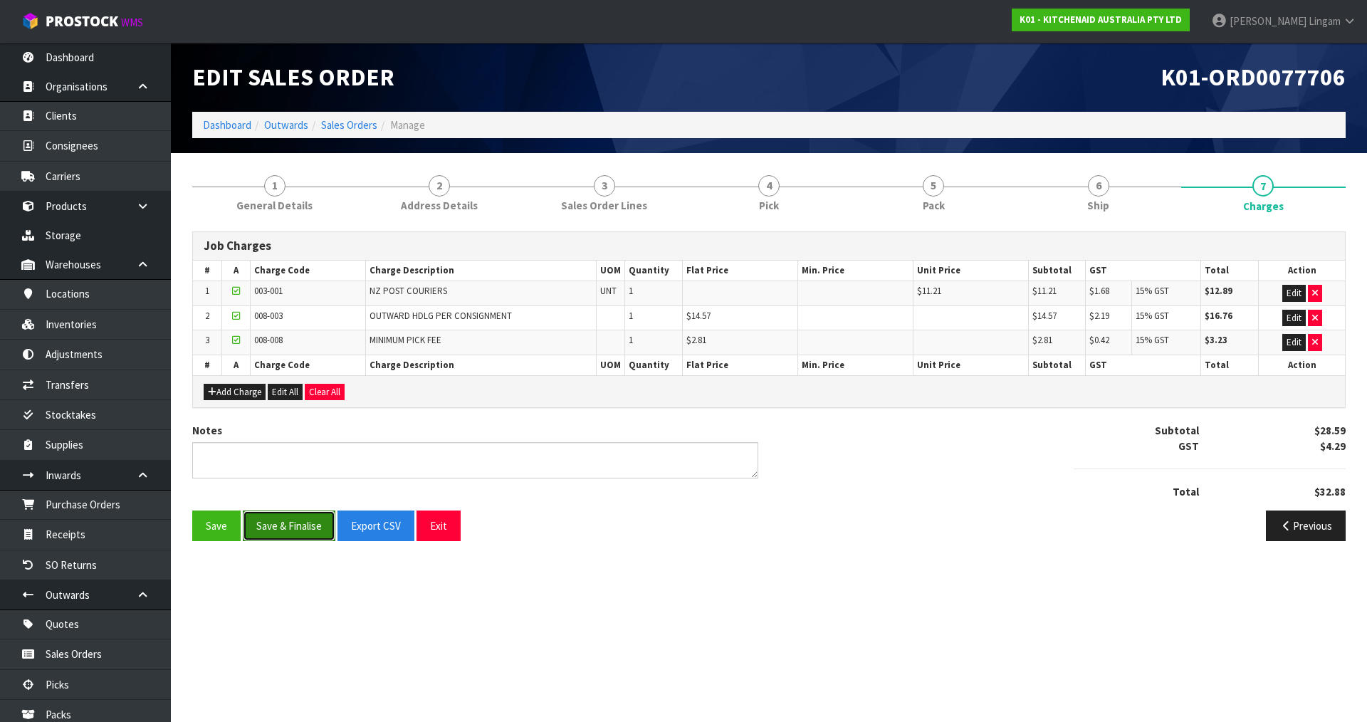
click at [298, 520] on button "Save & Finalise" at bounding box center [289, 525] width 93 height 31
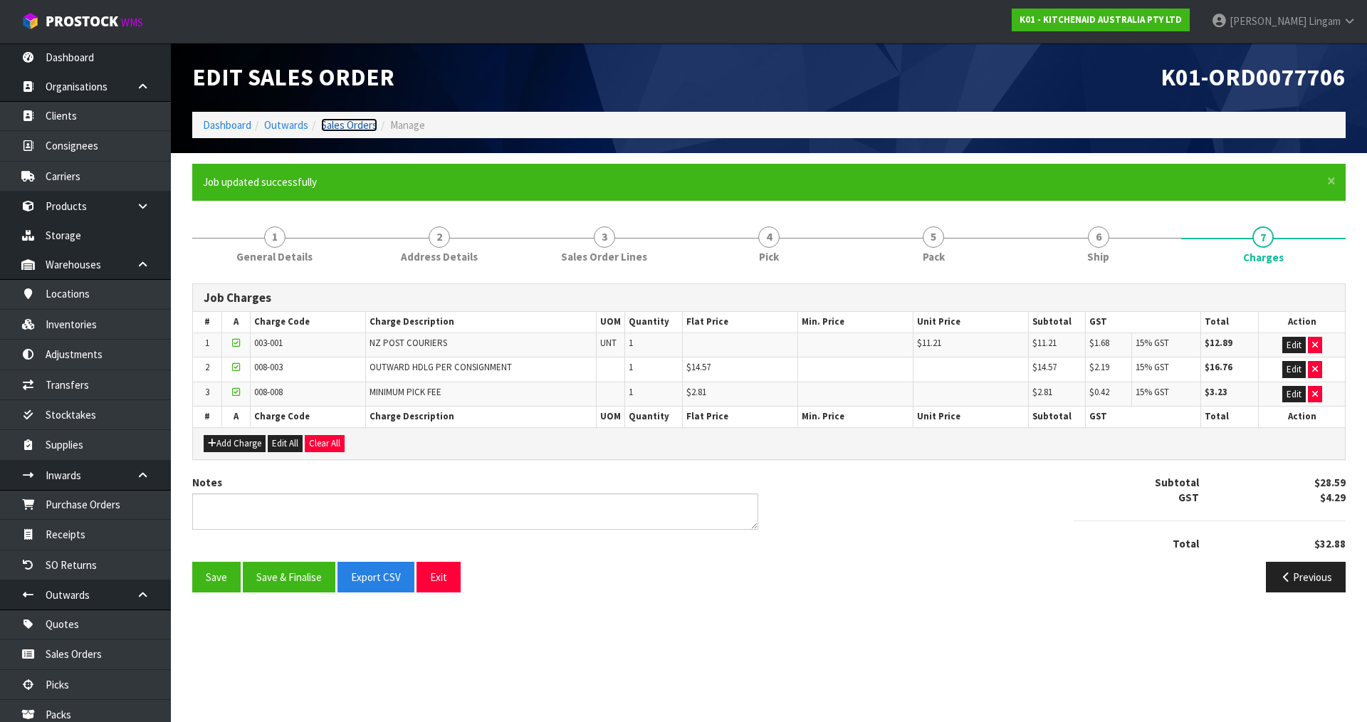
click at [352, 124] on link "Sales Orders" at bounding box center [349, 125] width 56 height 14
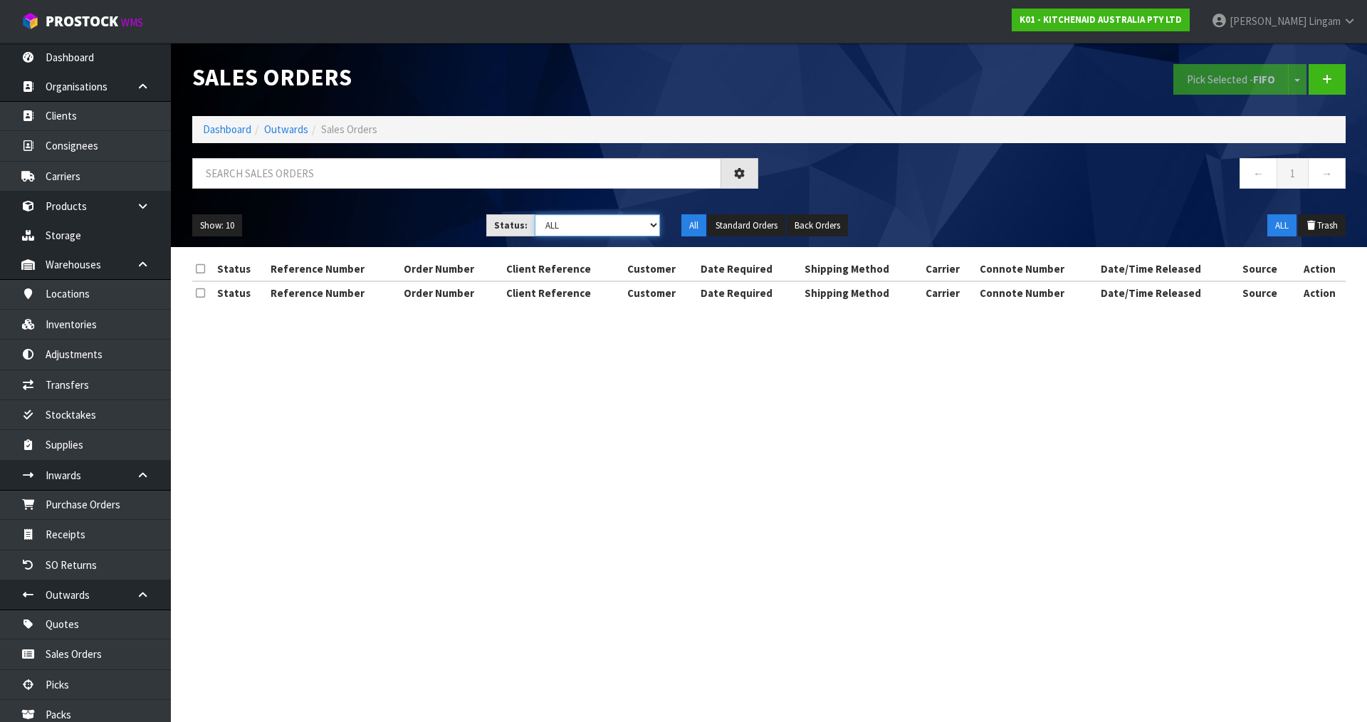
click at [644, 221] on select "Draft Pending Allocated Pending Pick Goods Picked Goods Packed Pending Charges …" at bounding box center [598, 225] width 126 height 22
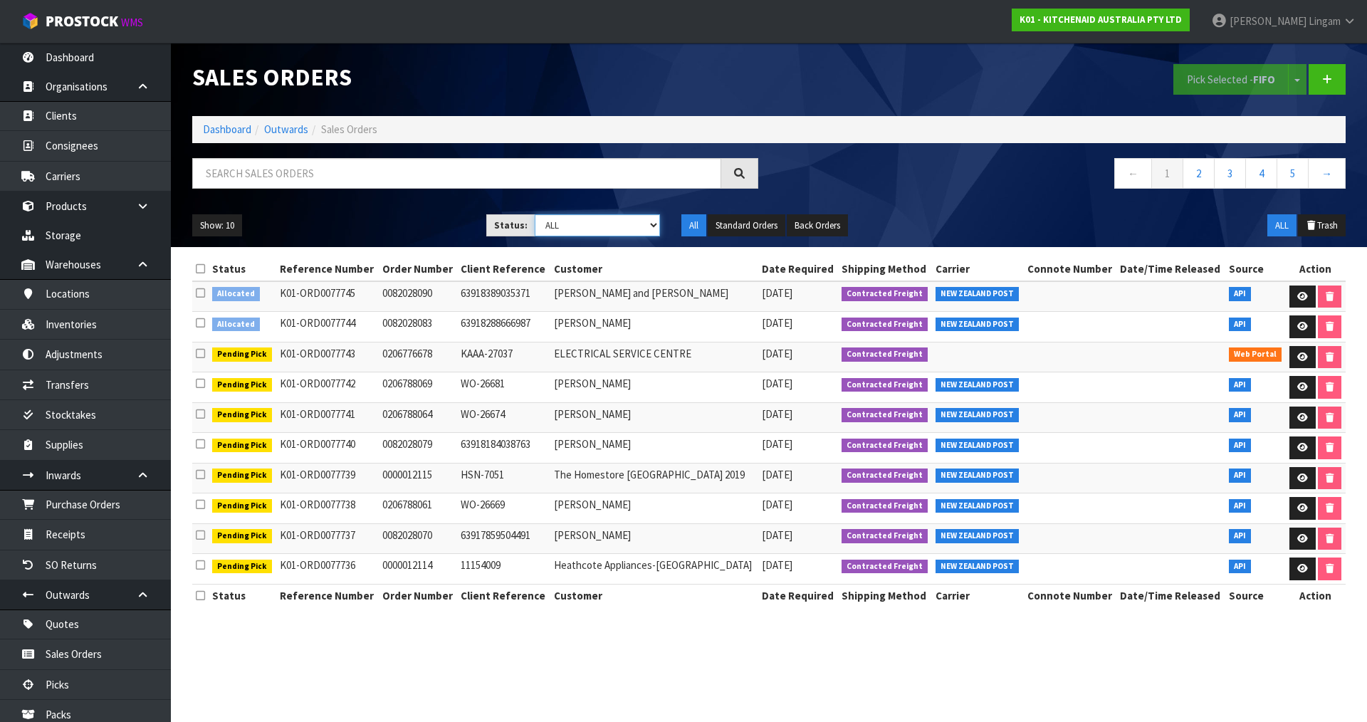
select select "string:6"
click at [535, 214] on select "Draft Pending Allocated Pending Pick Goods Picked Goods Packed Pending Charges …" at bounding box center [598, 225] width 126 height 22
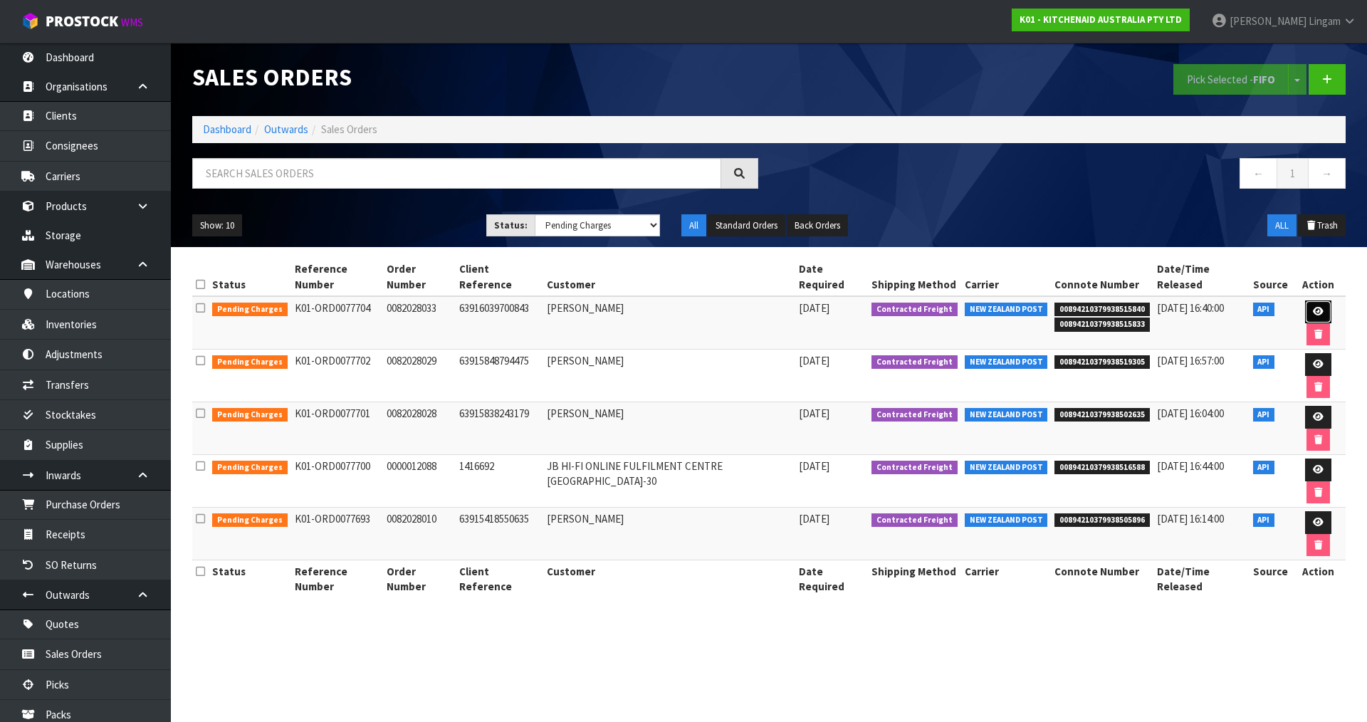
click at [1305, 300] on link at bounding box center [1318, 311] width 26 height 23
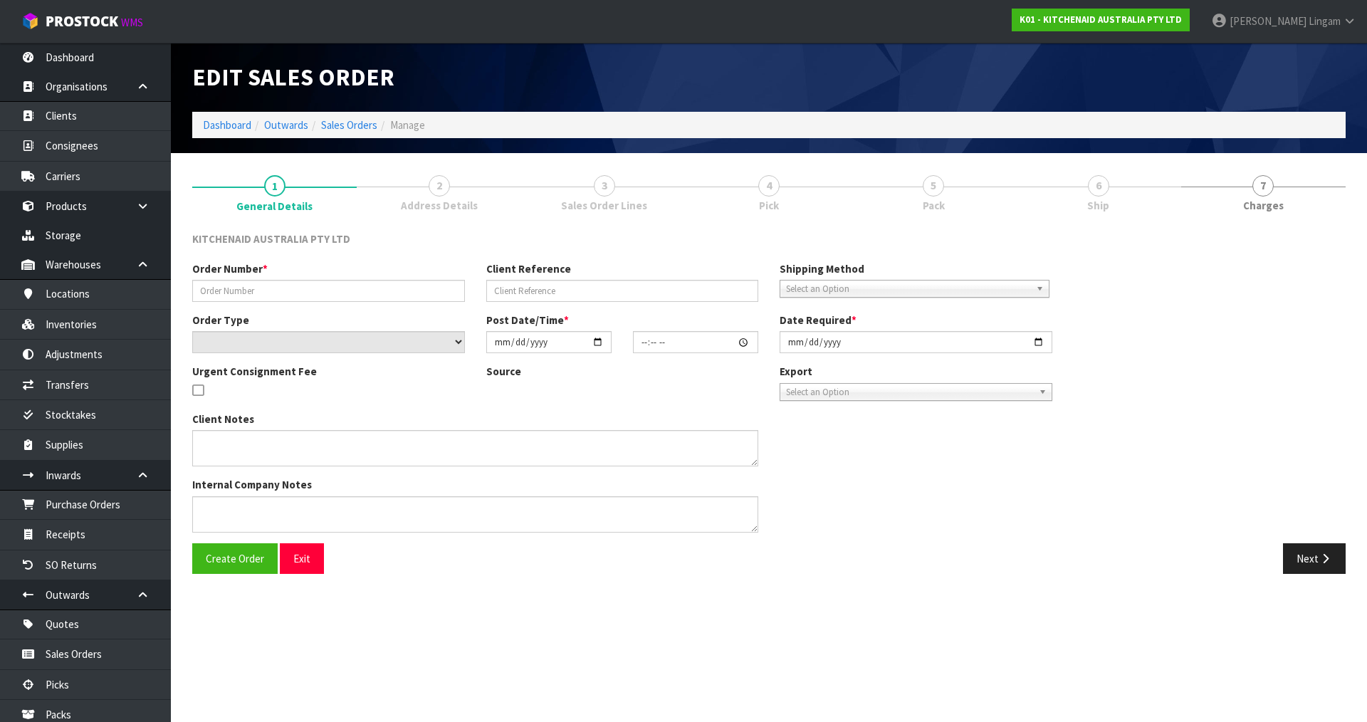
type input "0082028033"
type input "63916039700843"
select select "number:0"
type input "2025-08-11"
type input "15:37:07.000"
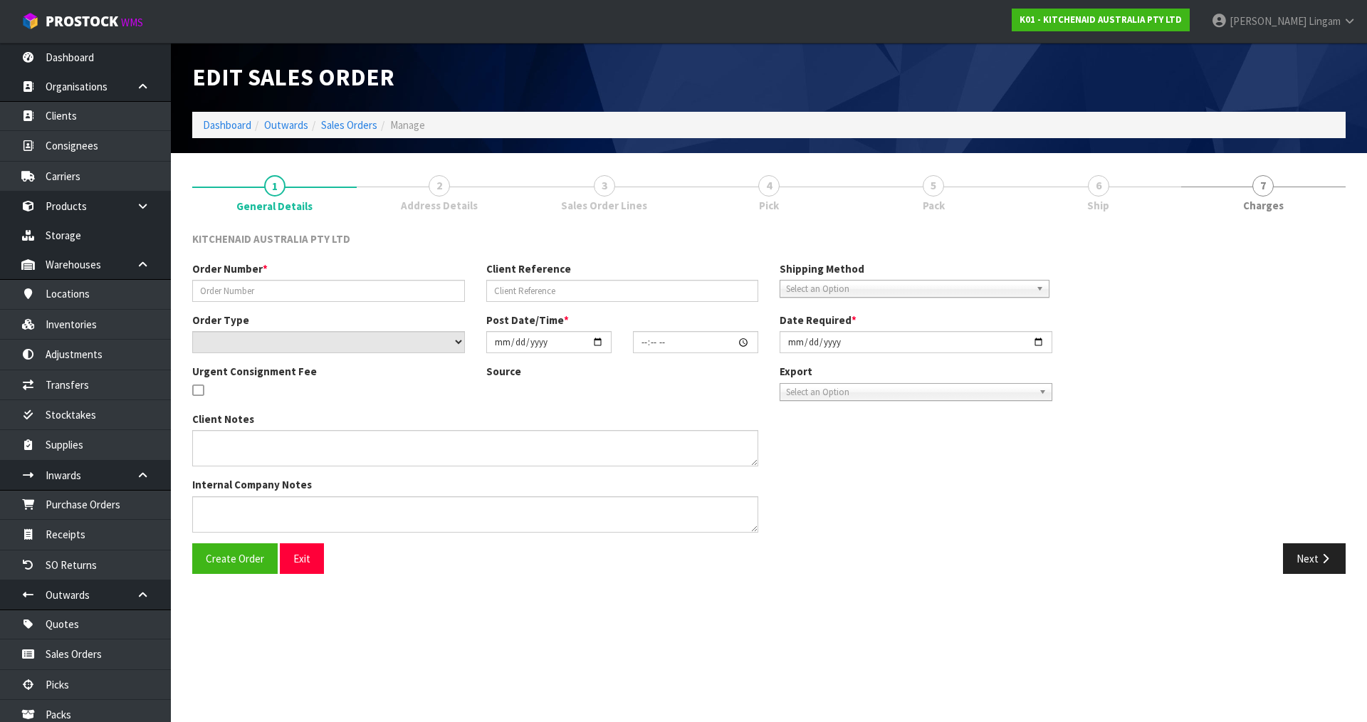
type input "2025-08-11"
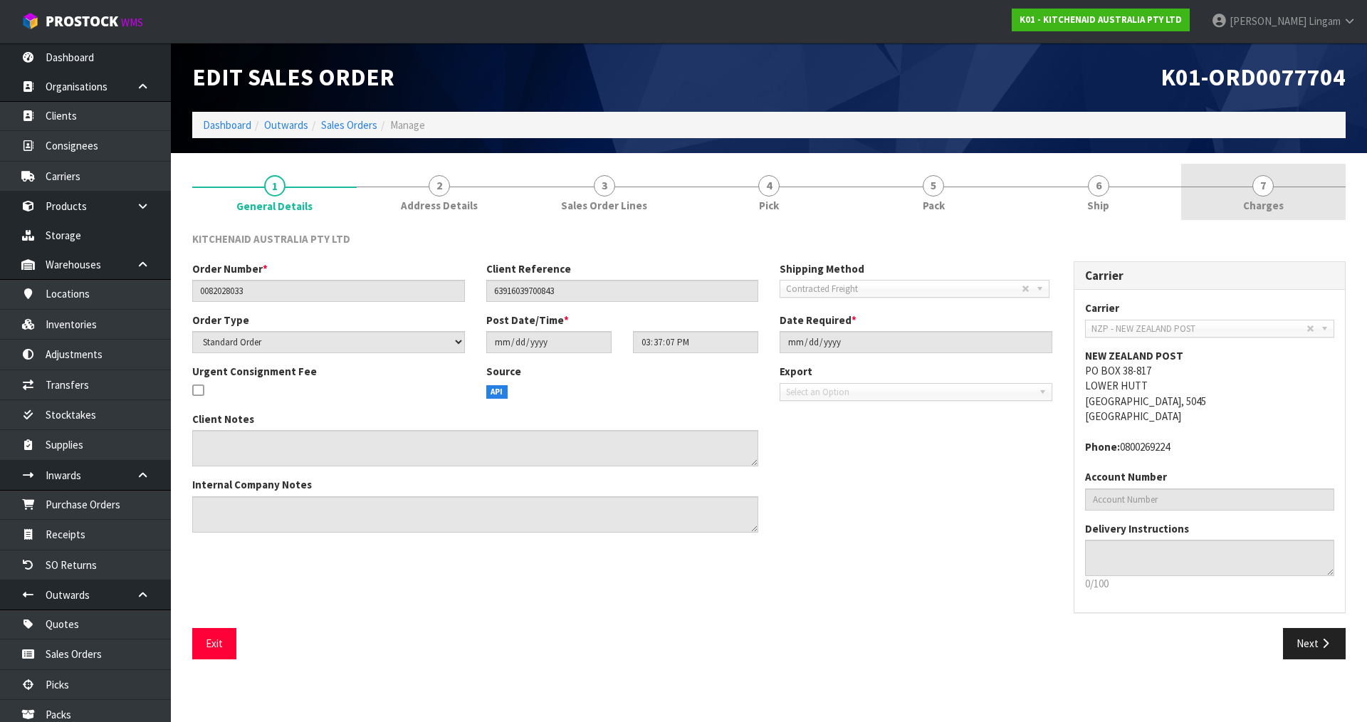
click at [1308, 206] on link "7 Charges" at bounding box center [1263, 192] width 164 height 56
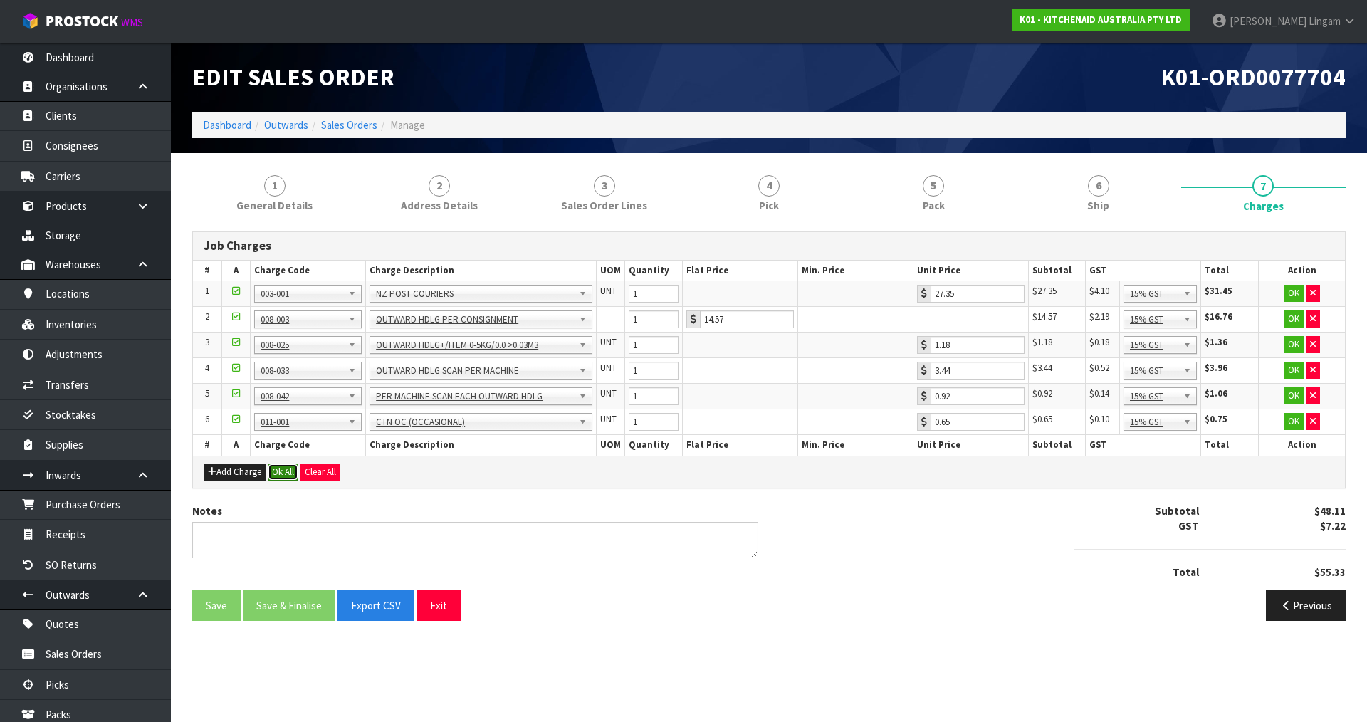
click at [280, 466] on button "Ok All" at bounding box center [283, 471] width 31 height 17
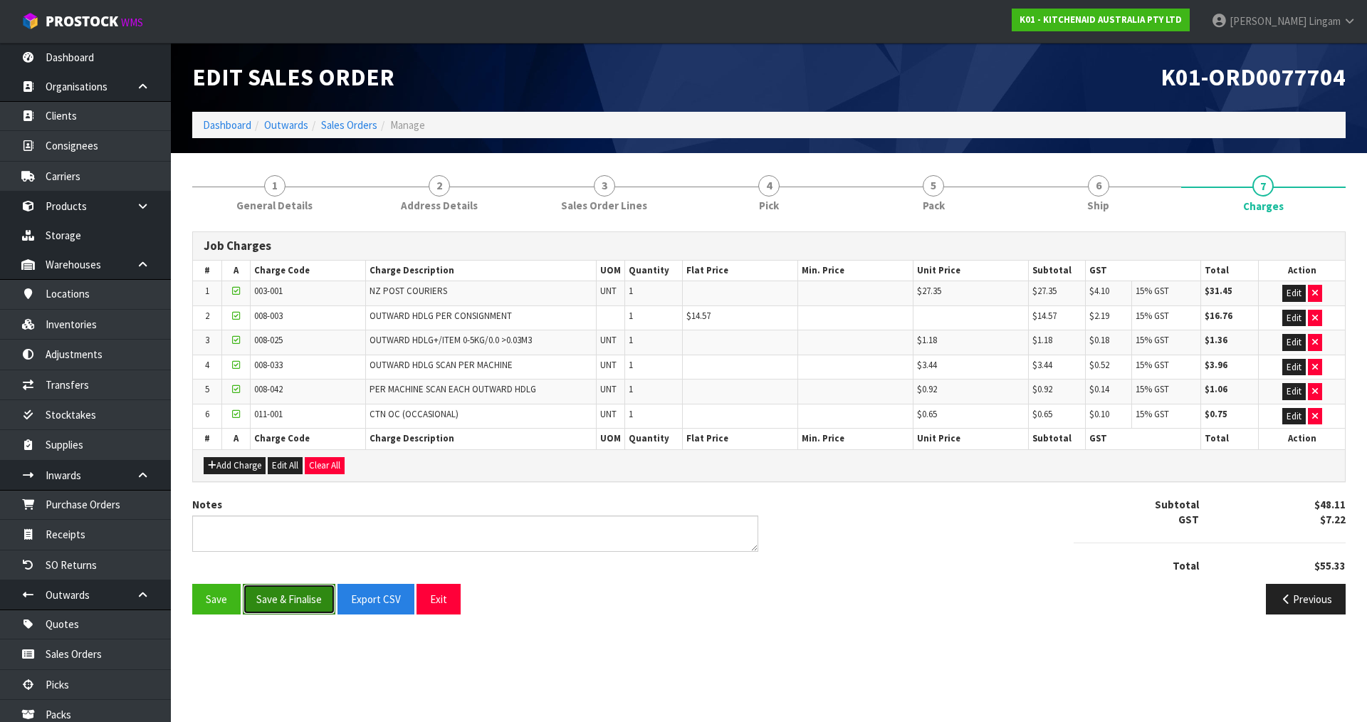
click at [305, 597] on button "Save & Finalise" at bounding box center [289, 599] width 93 height 31
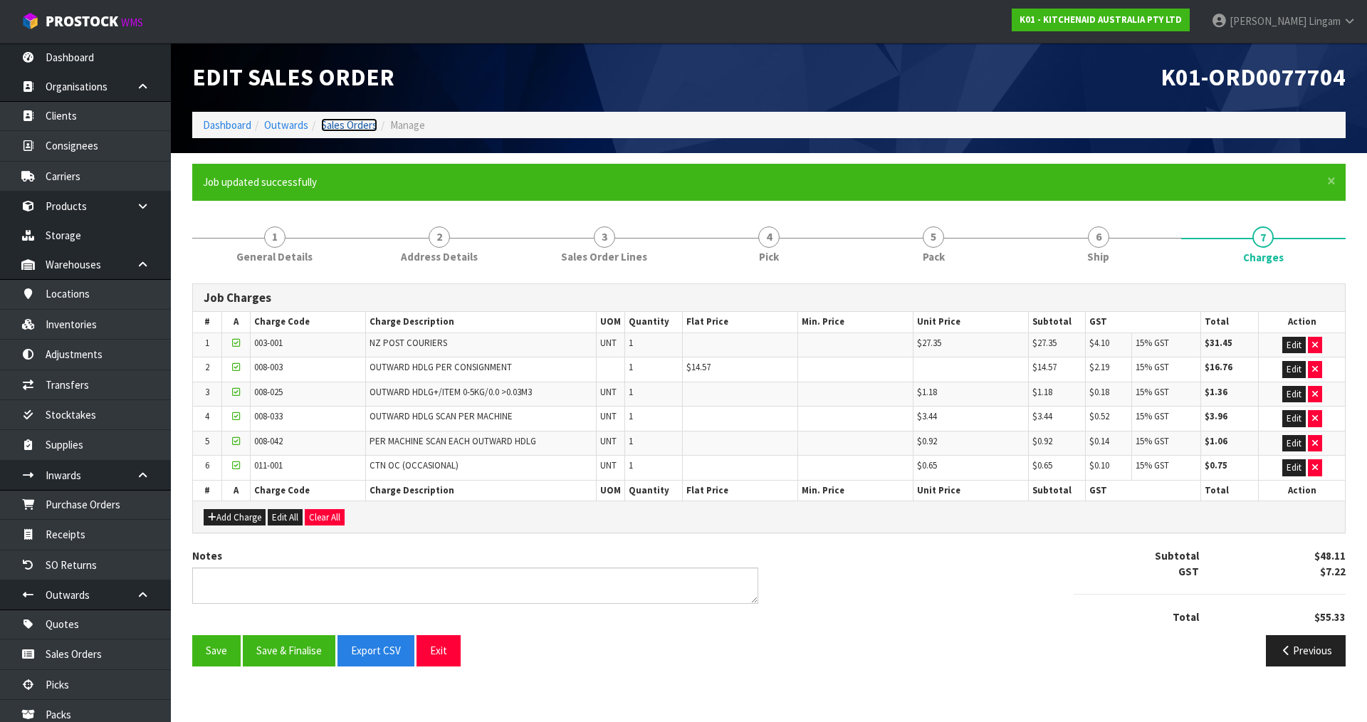
click at [365, 124] on link "Sales Orders" at bounding box center [349, 125] width 56 height 14
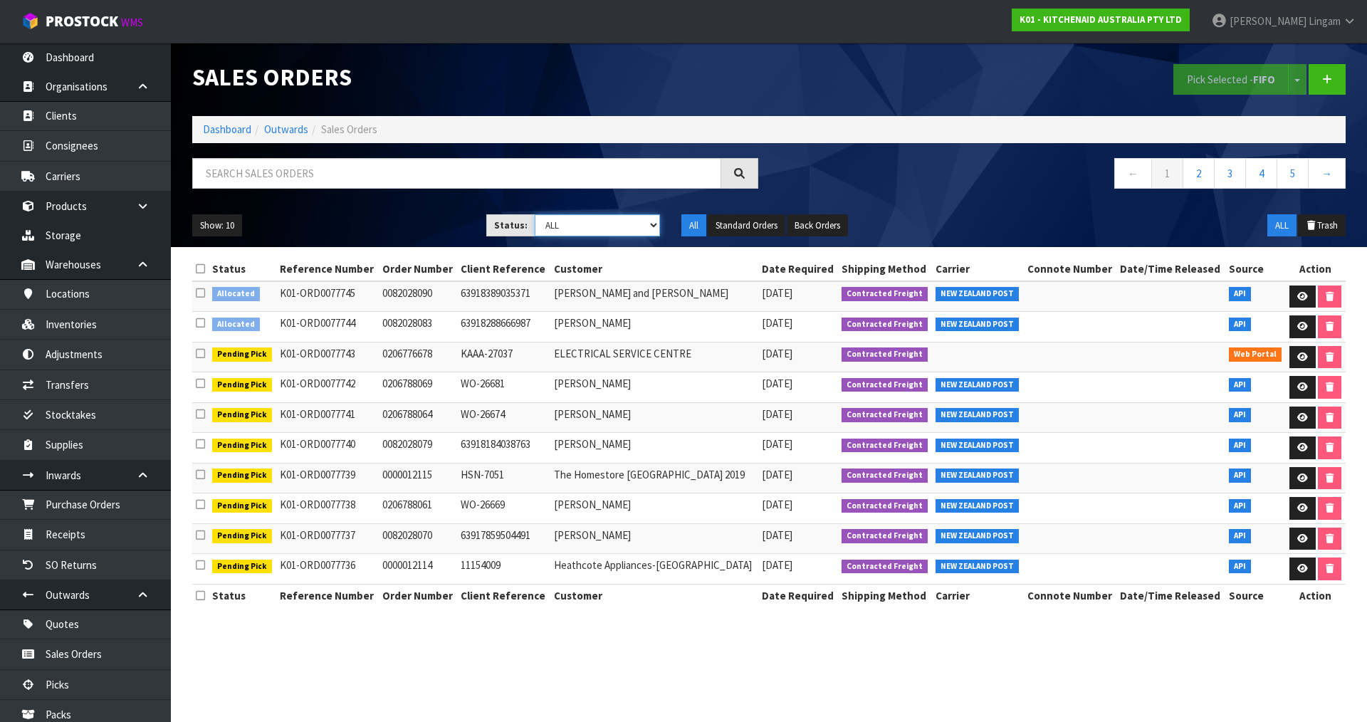
click at [637, 221] on select "Draft Pending Allocated Pending Pick Goods Picked Goods Packed Pending Charges …" at bounding box center [598, 225] width 126 height 22
select select "string:6"
click at [535, 214] on select "Draft Pending Allocated Pending Pick Goods Picked Goods Packed Pending Charges …" at bounding box center [598, 225] width 126 height 22
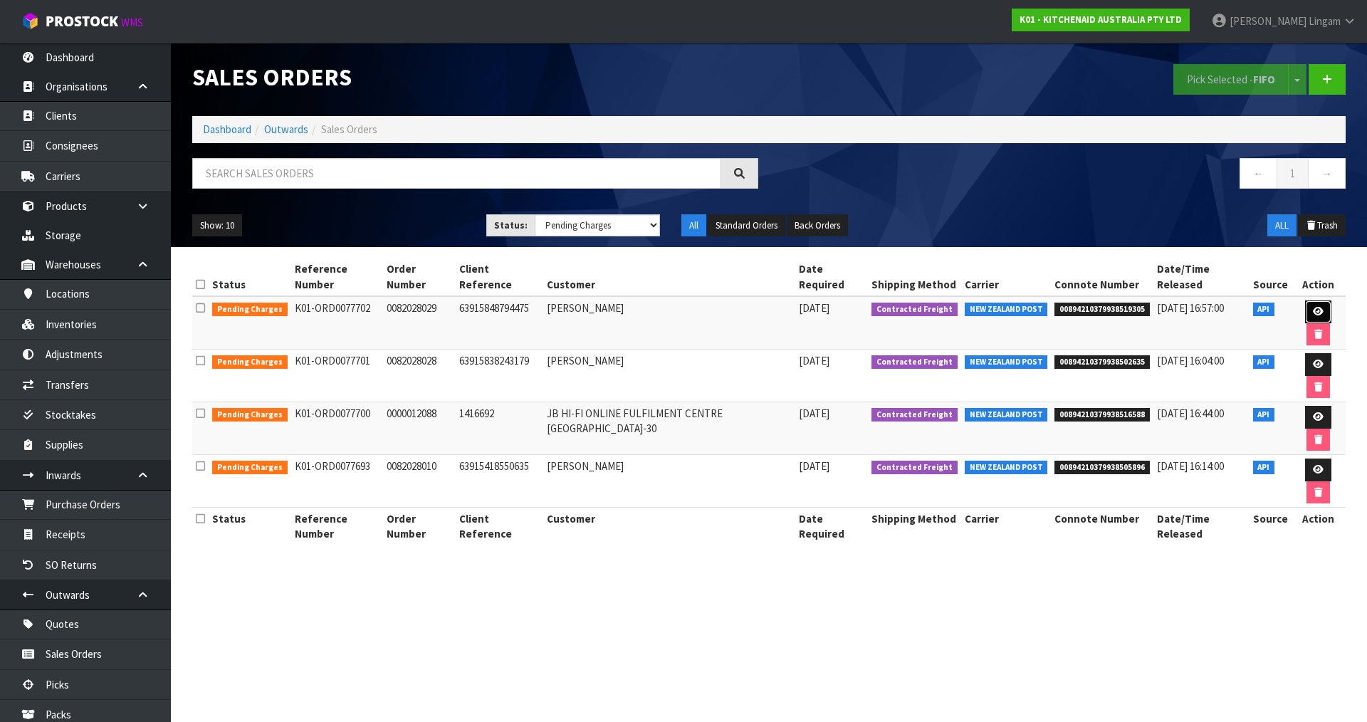
click at [1313, 307] on icon at bounding box center [1318, 311] width 11 height 9
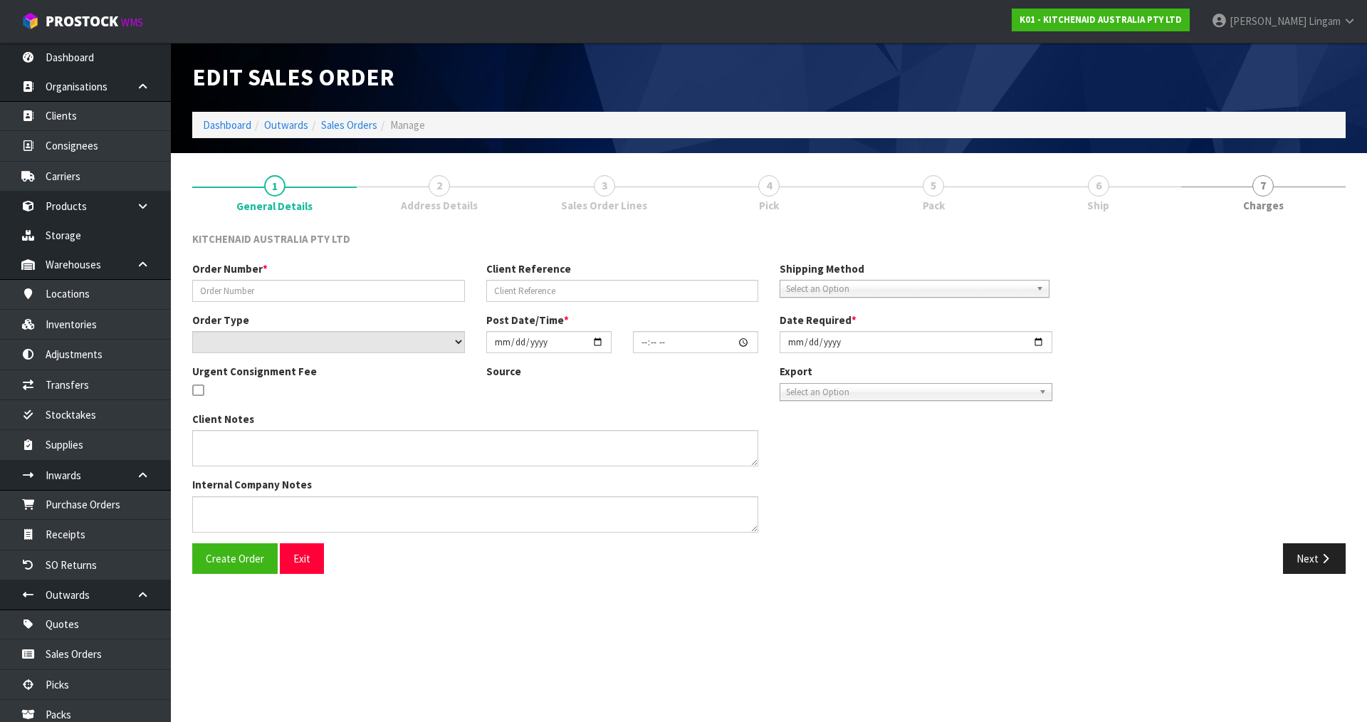
type input "0082028029"
type input "63915848794475"
select select "number:0"
type input "2025-08-11"
type input "15:37:02.000"
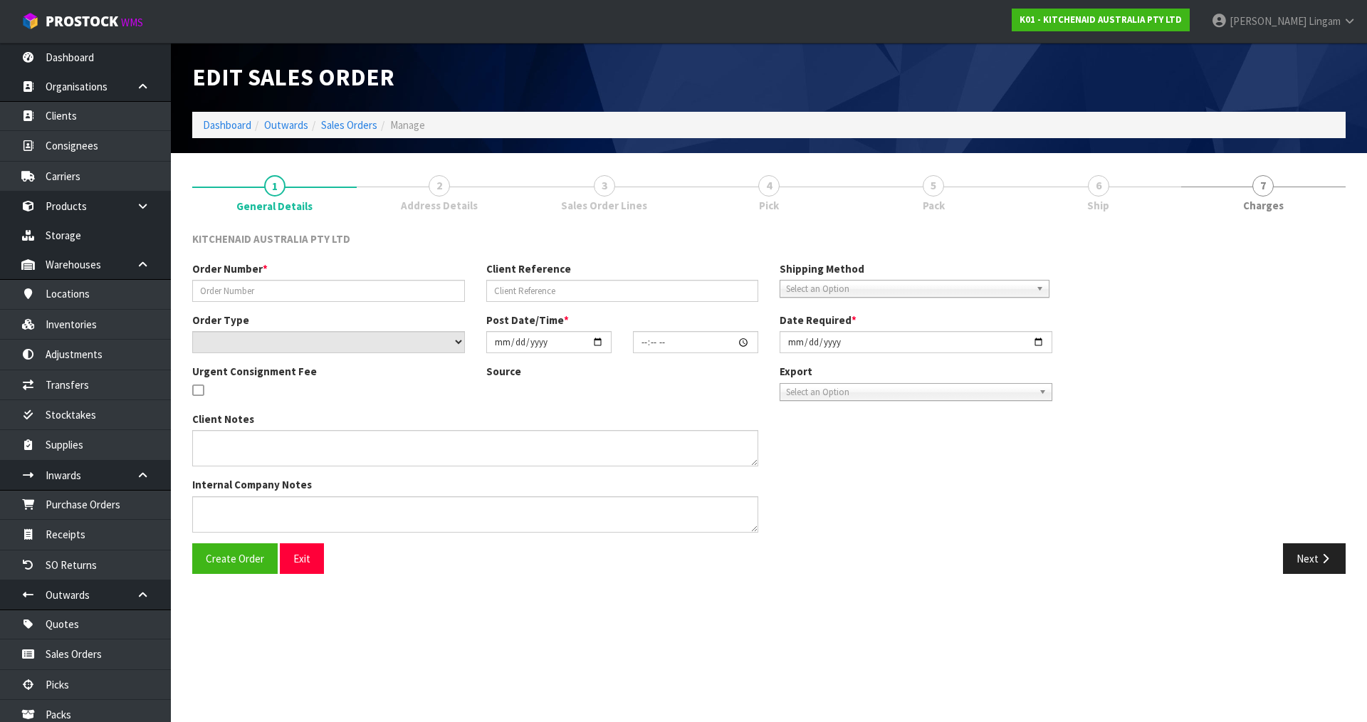
type input "2025-08-11"
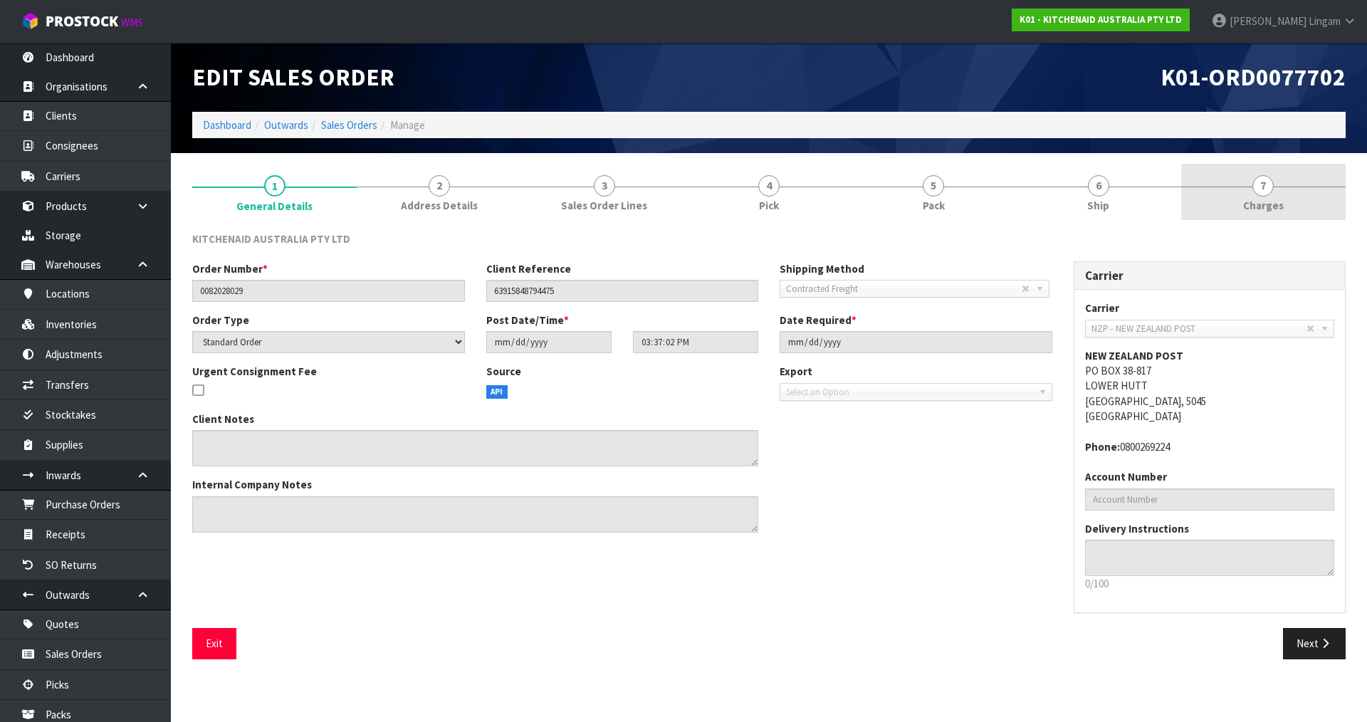
click at [1299, 204] on link "7 Charges" at bounding box center [1263, 192] width 164 height 56
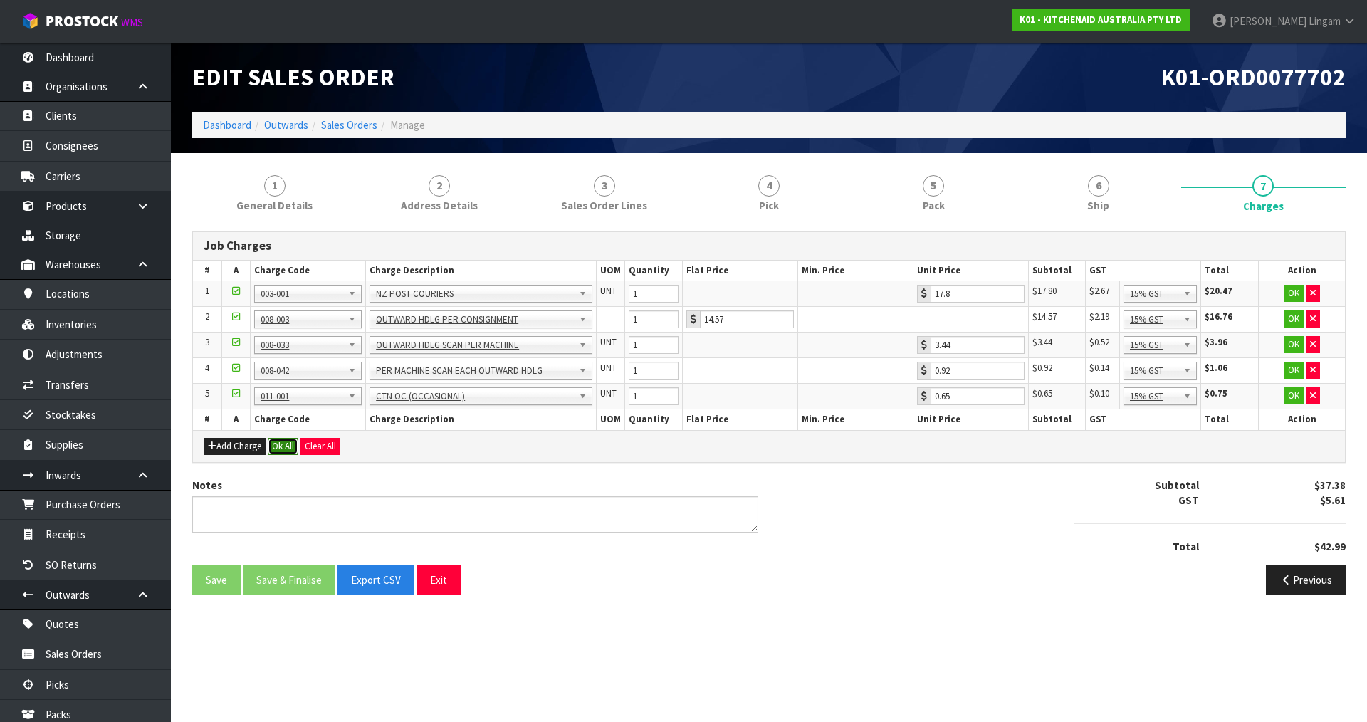
click at [276, 443] on button "Ok All" at bounding box center [283, 446] width 31 height 17
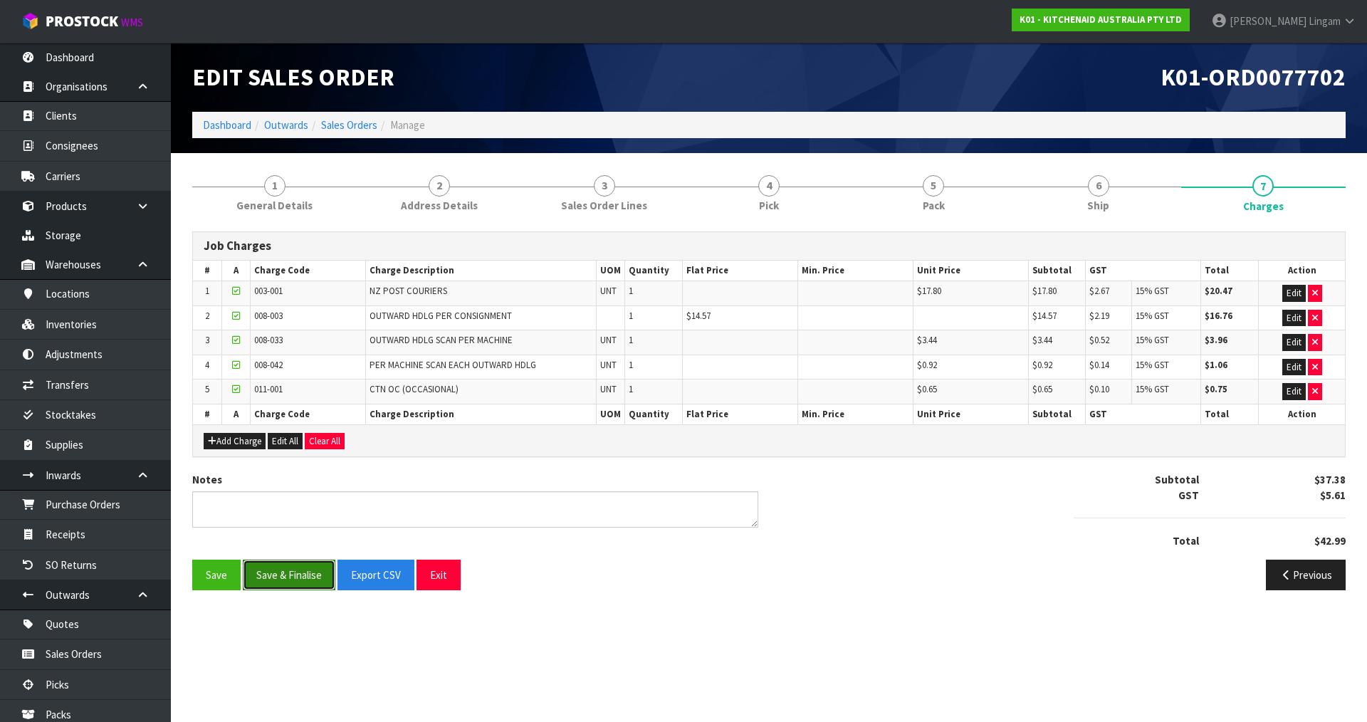
click at [299, 578] on button "Save & Finalise" at bounding box center [289, 575] width 93 height 31
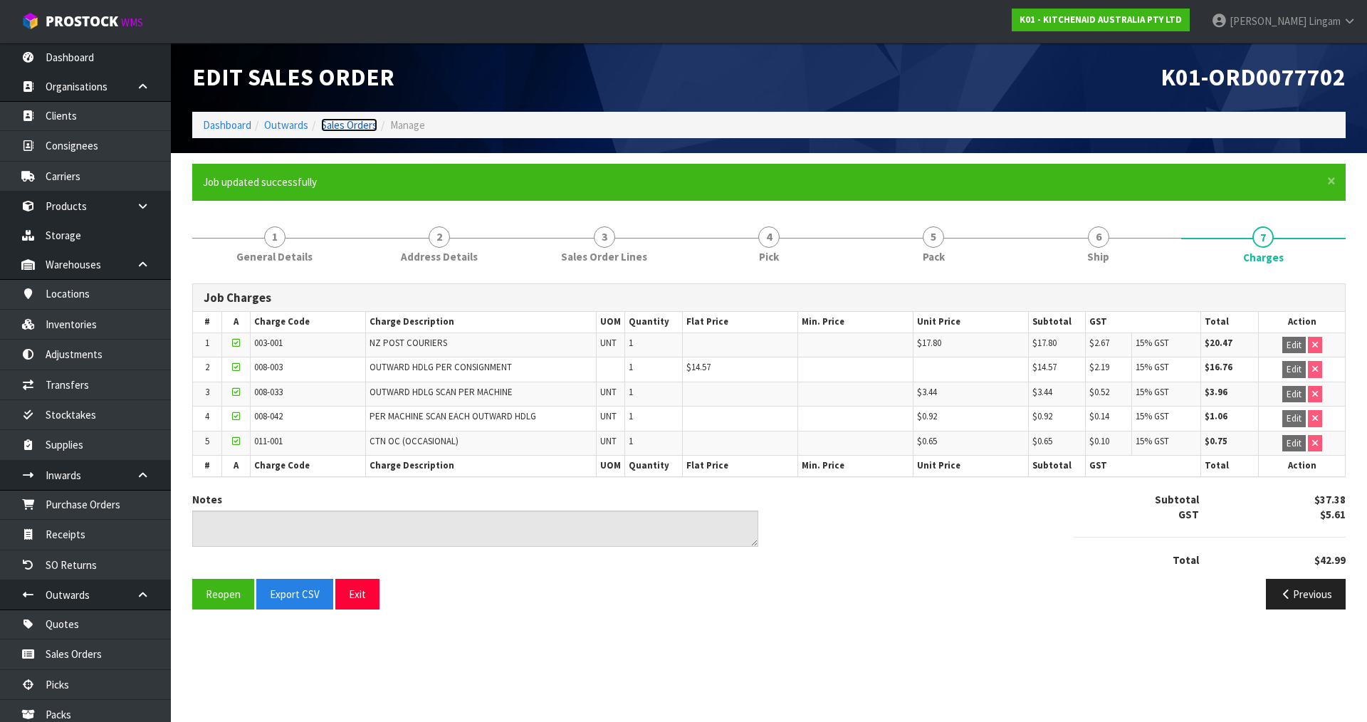
click at [360, 123] on link "Sales Orders" at bounding box center [349, 125] width 56 height 14
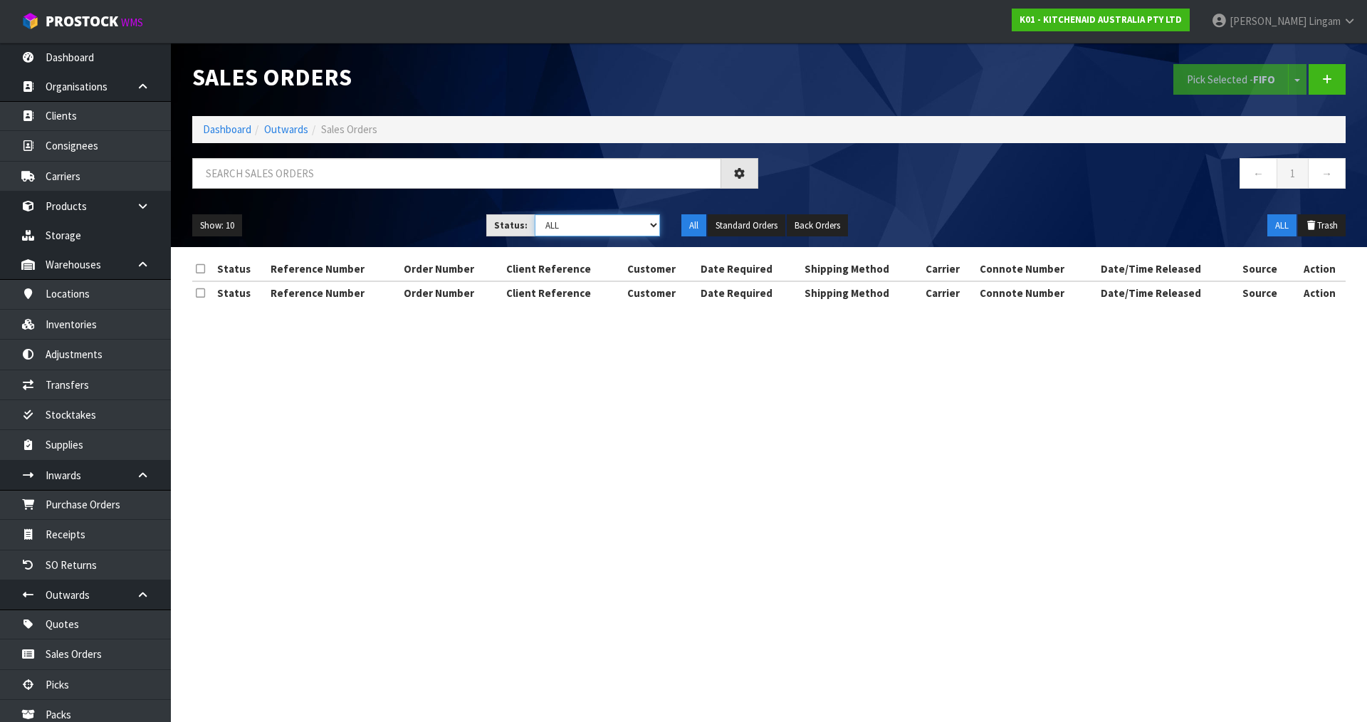
click at [630, 225] on select "Draft Pending Allocated Pending Pick Goods Picked Goods Packed Pending Charges …" at bounding box center [598, 225] width 126 height 22
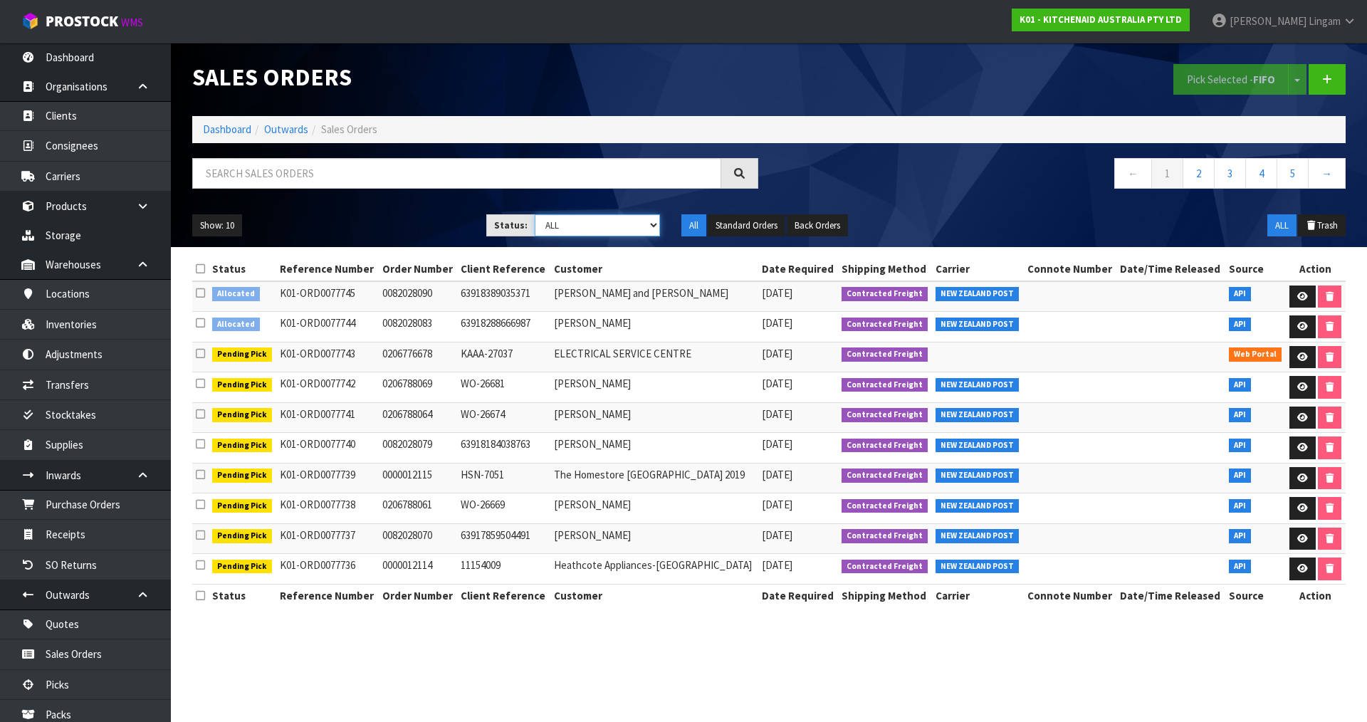
select select "string:6"
click at [535, 214] on select "Draft Pending Allocated Pending Pick Goods Picked Goods Packed Pending Charges …" at bounding box center [598, 225] width 126 height 22
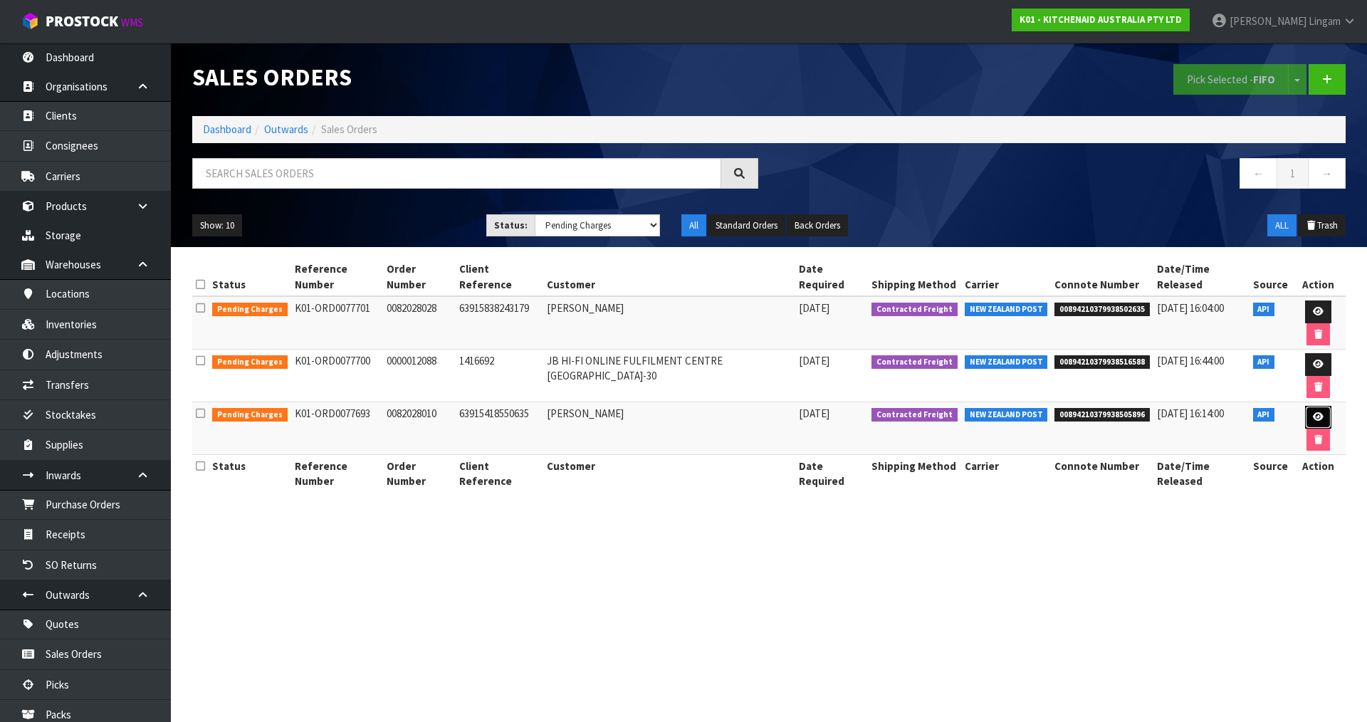
click at [1313, 412] on icon at bounding box center [1318, 416] width 11 height 9
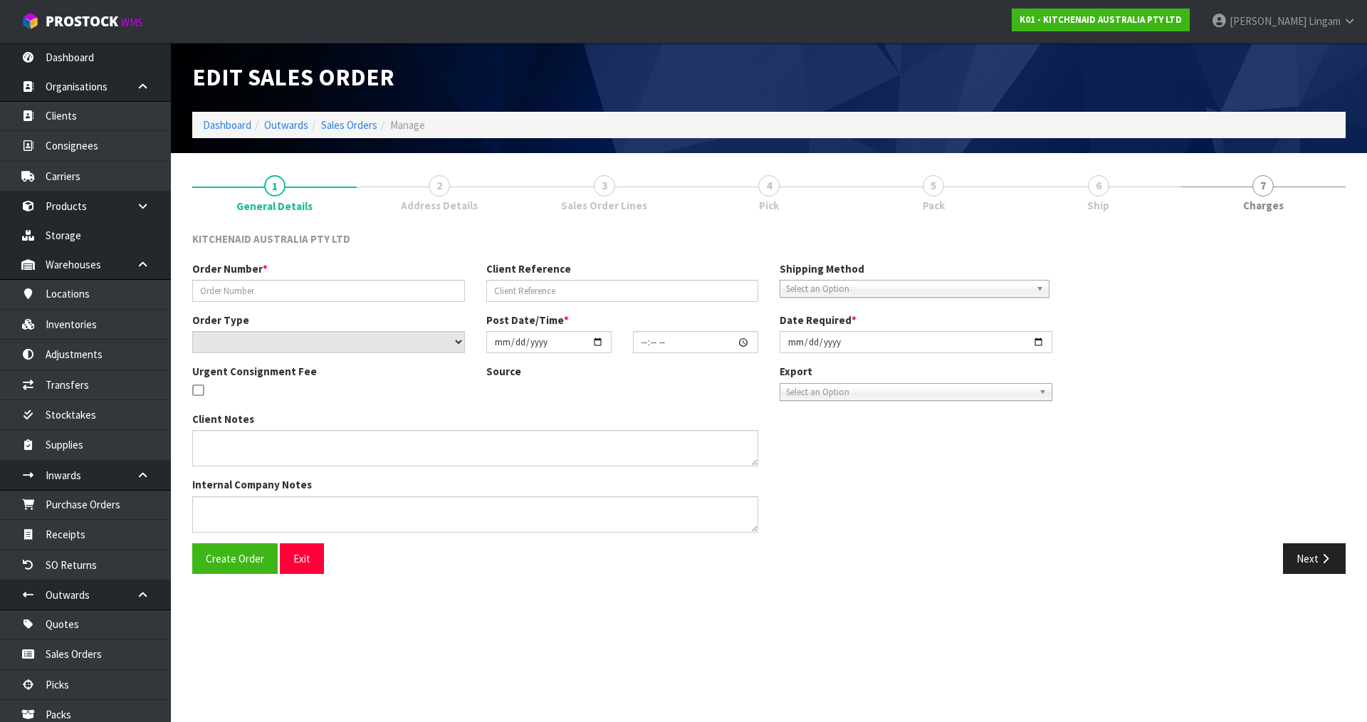
type input "0082028010"
type input "63915418550635"
select select "number:0"
type input "2025-08-11"
type input "11:37:04.000"
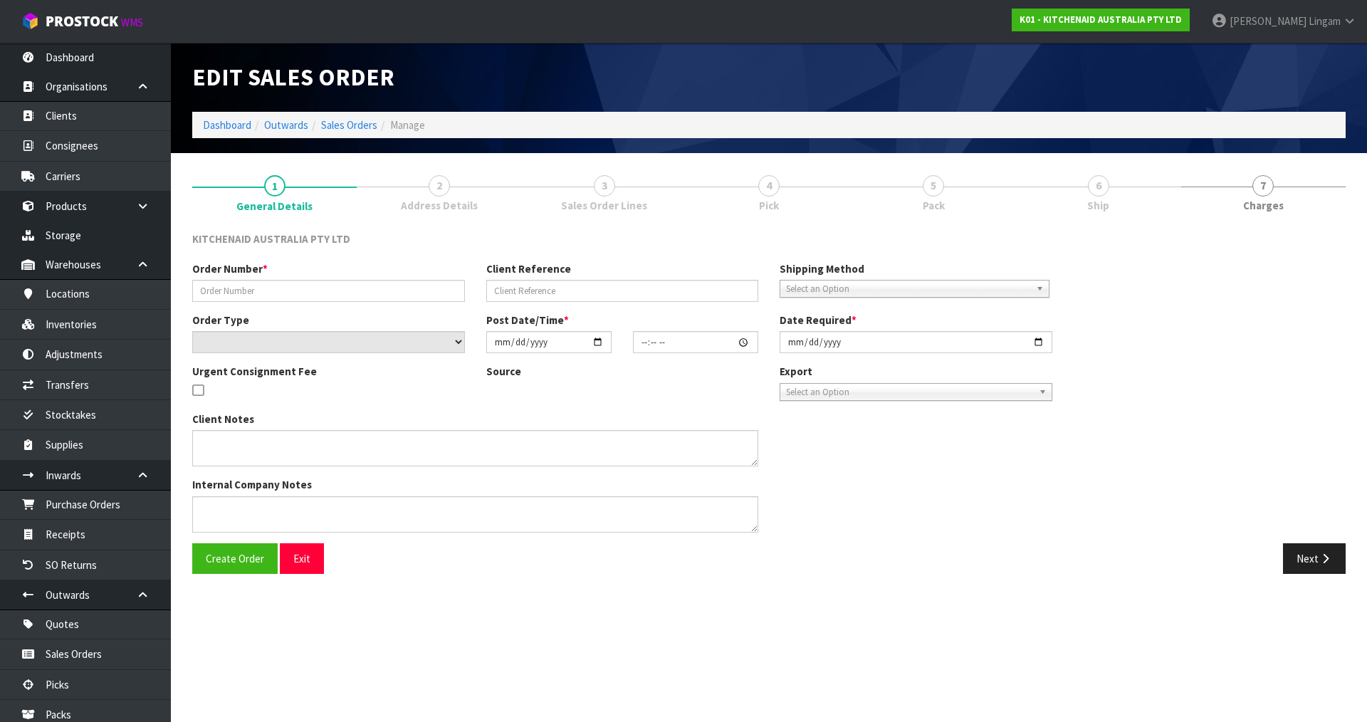
type input "2025-08-11"
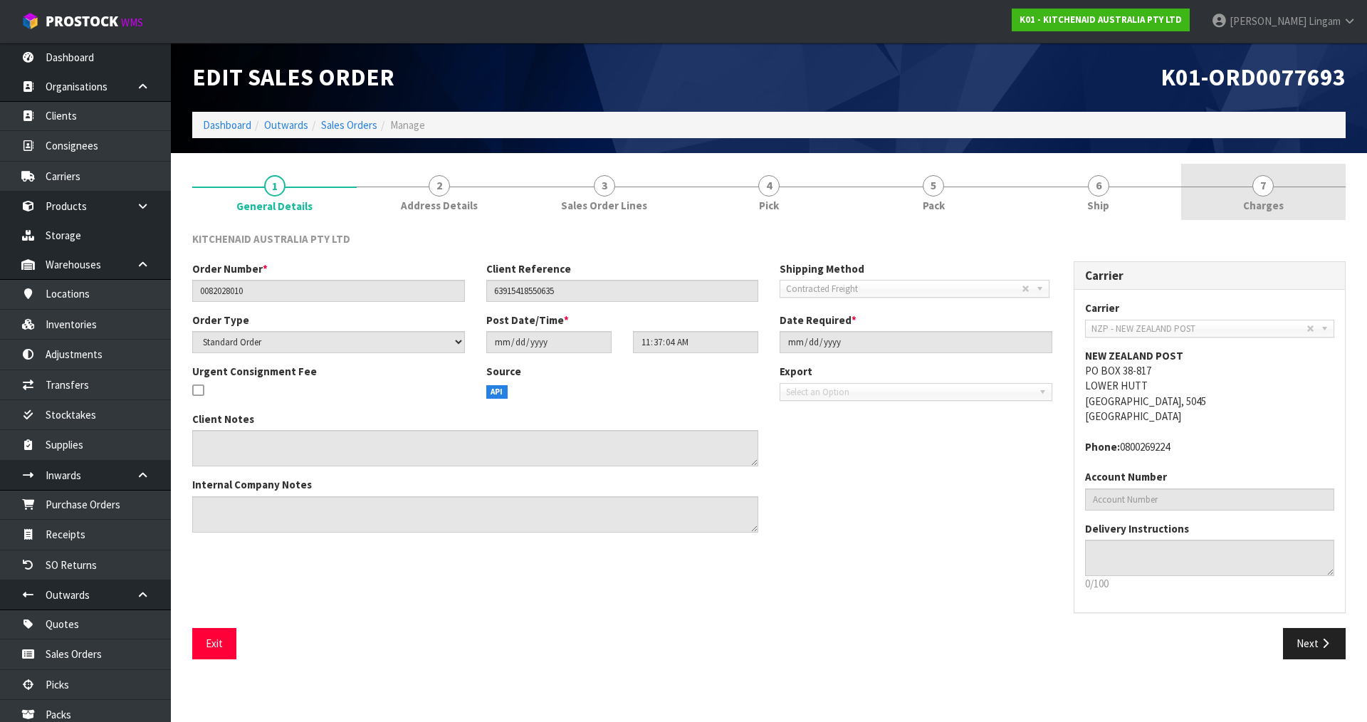
click at [1282, 210] on span "Charges" at bounding box center [1263, 205] width 41 height 15
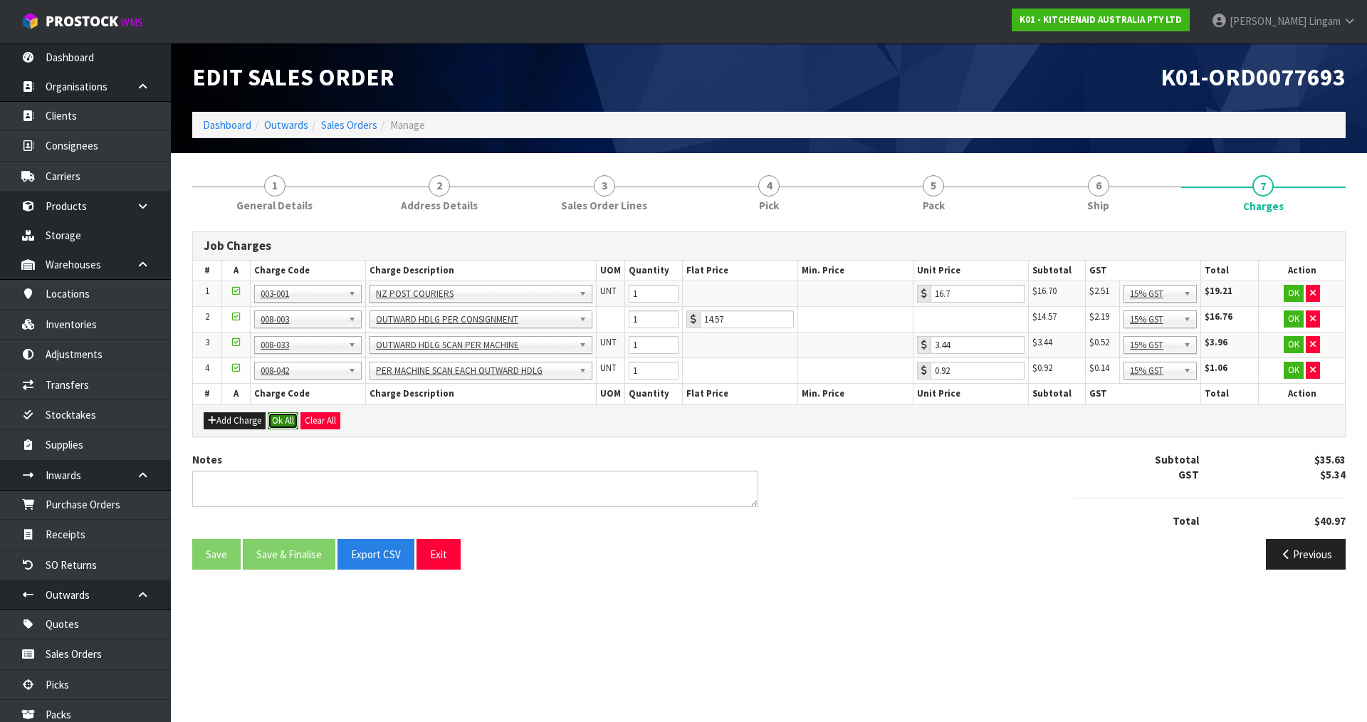
click at [284, 418] on button "Ok All" at bounding box center [283, 420] width 31 height 17
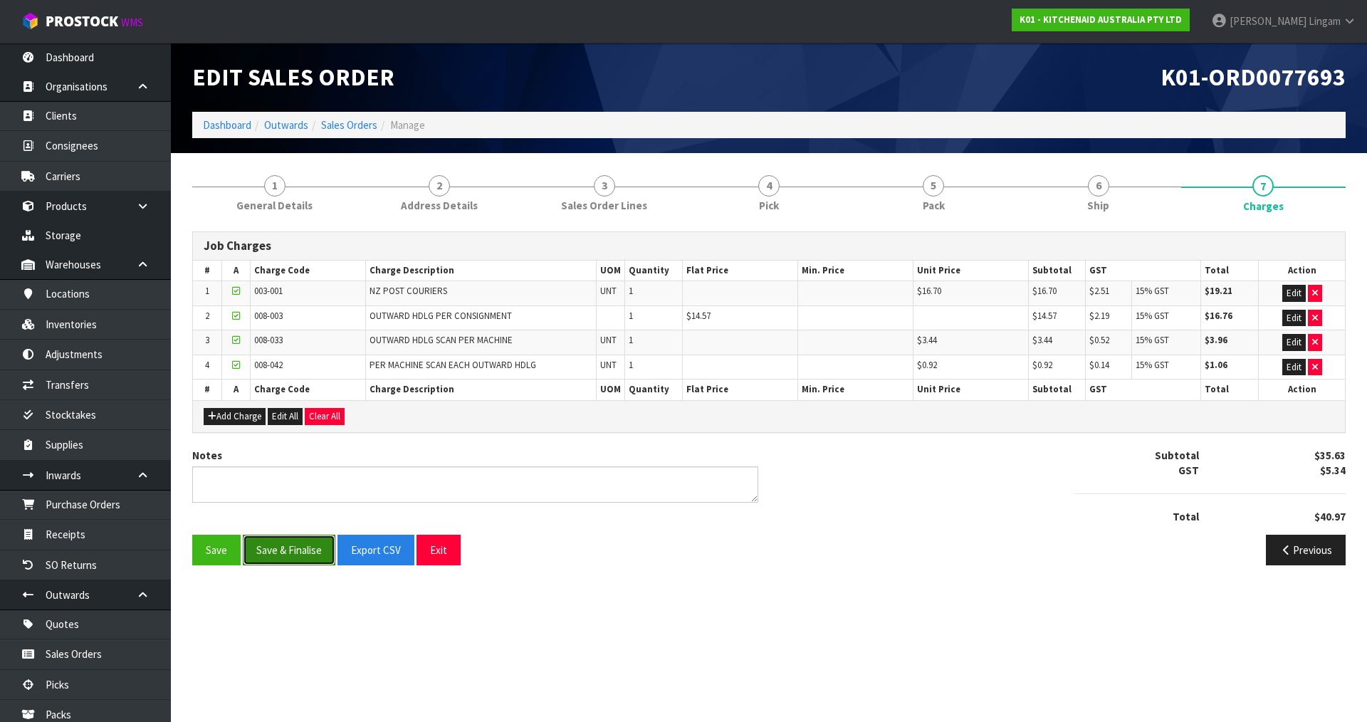
click at [293, 555] on button "Save & Finalise" at bounding box center [289, 550] width 93 height 31
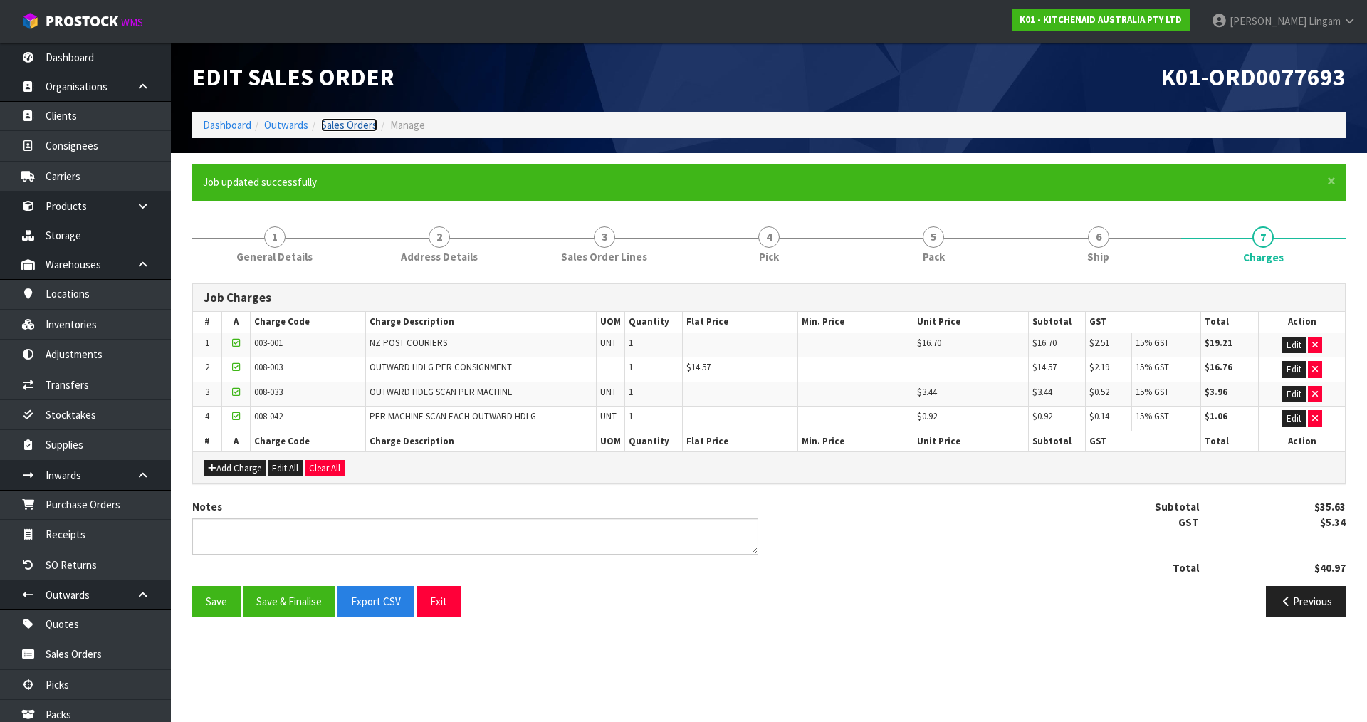
click at [350, 120] on link "Sales Orders" at bounding box center [349, 125] width 56 height 14
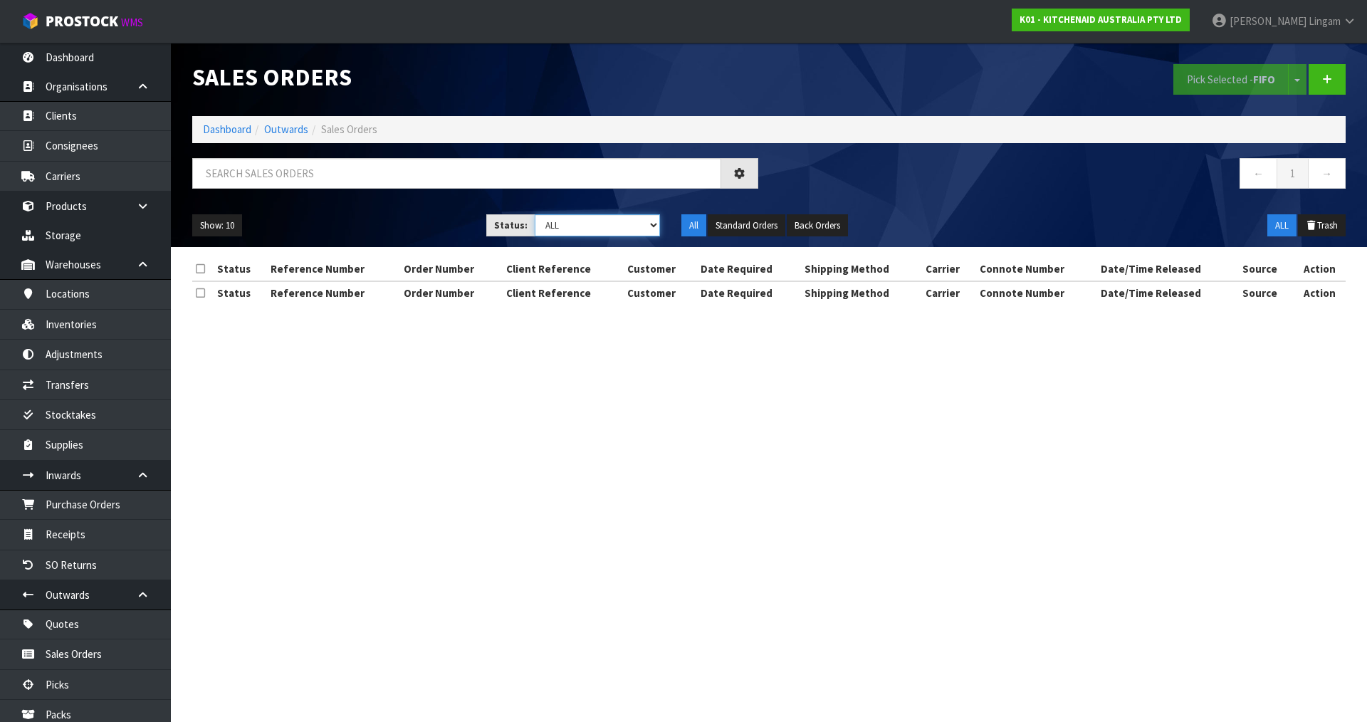
click at [628, 221] on select "Draft Pending Allocated Pending Pick Goods Picked Goods Packed Pending Charges …" at bounding box center [598, 225] width 126 height 22
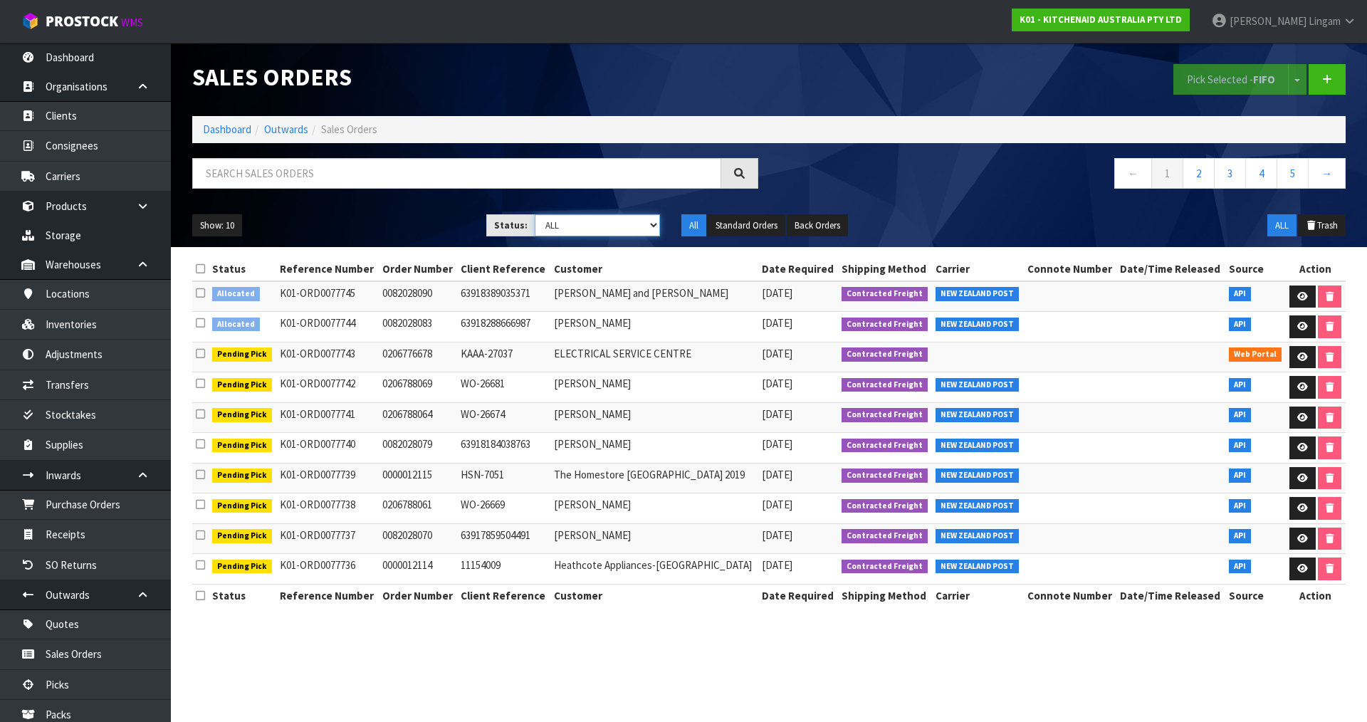
select select "string:6"
click at [535, 214] on select "Draft Pending Allocated Pending Pick Goods Picked Goods Packed Pending Charges …" at bounding box center [598, 225] width 126 height 22
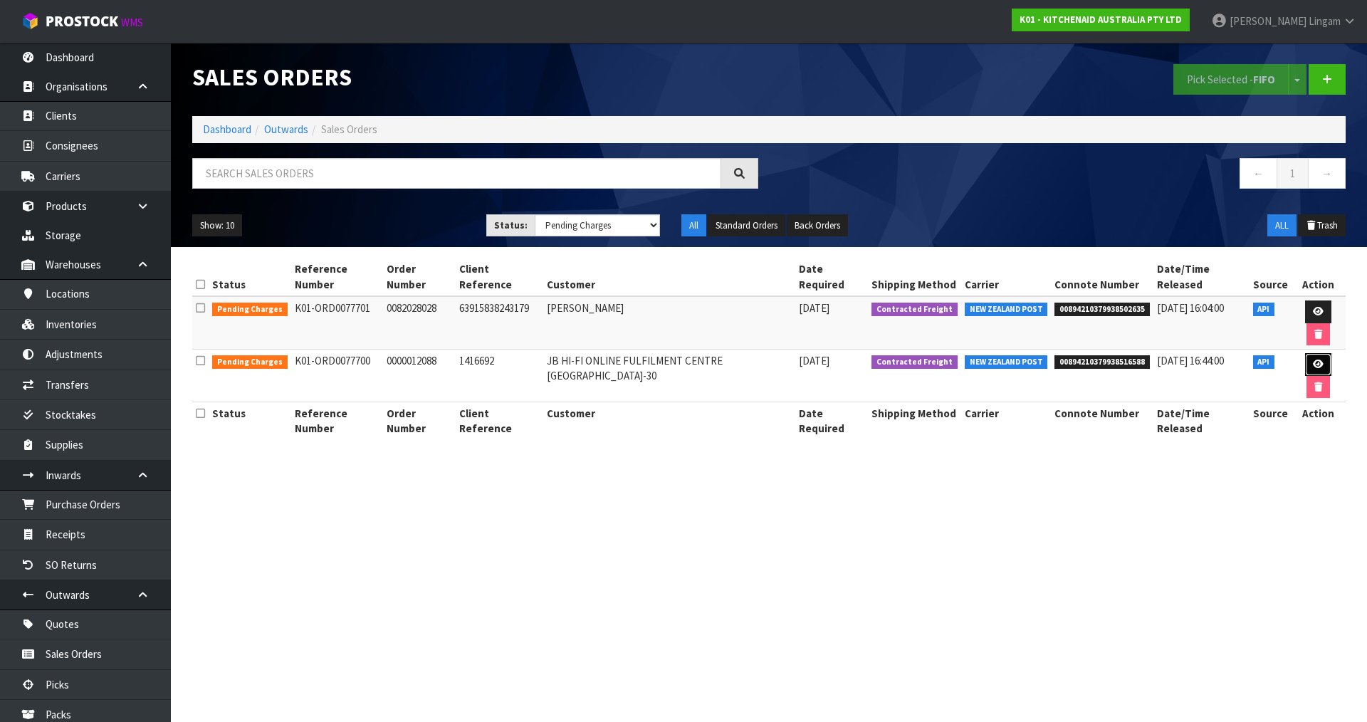
click at [1313, 360] on icon at bounding box center [1318, 364] width 11 height 9
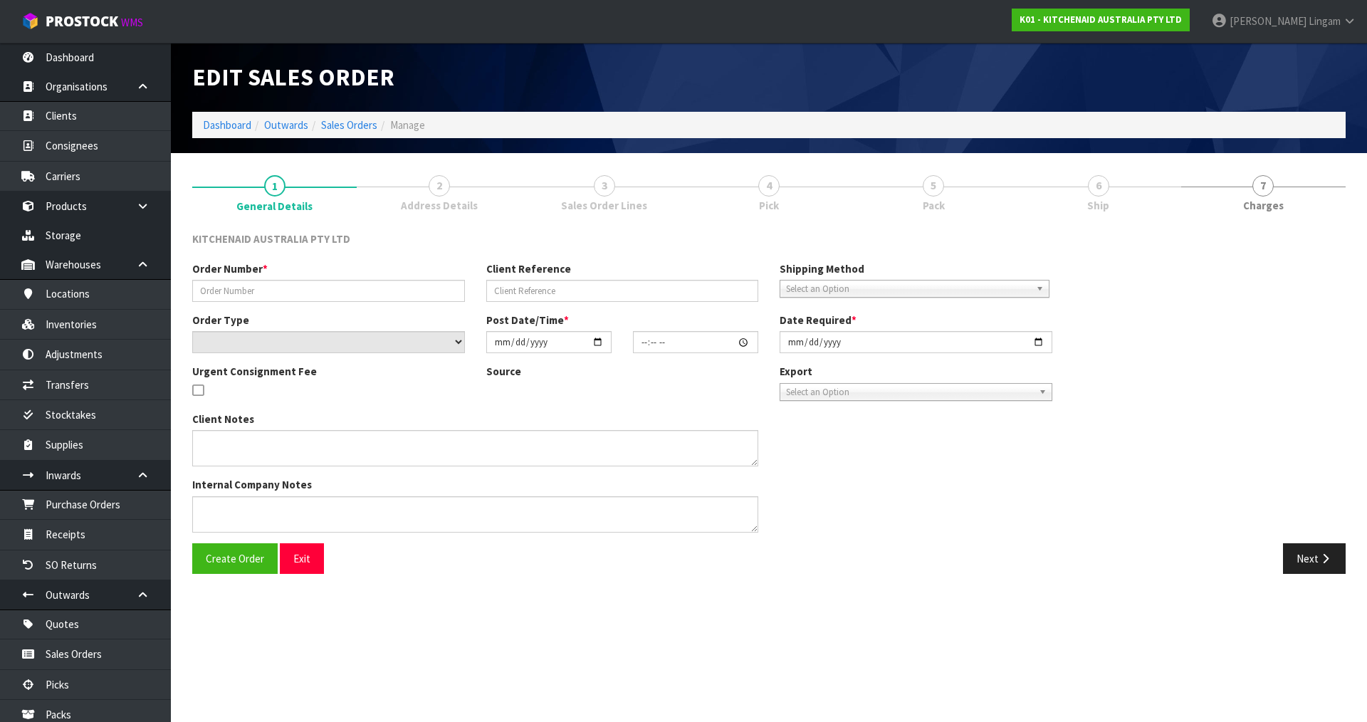
type input "0000012088"
type input "1416692"
select select "number:0"
type input "[DATE]"
type input "15:32:20.000"
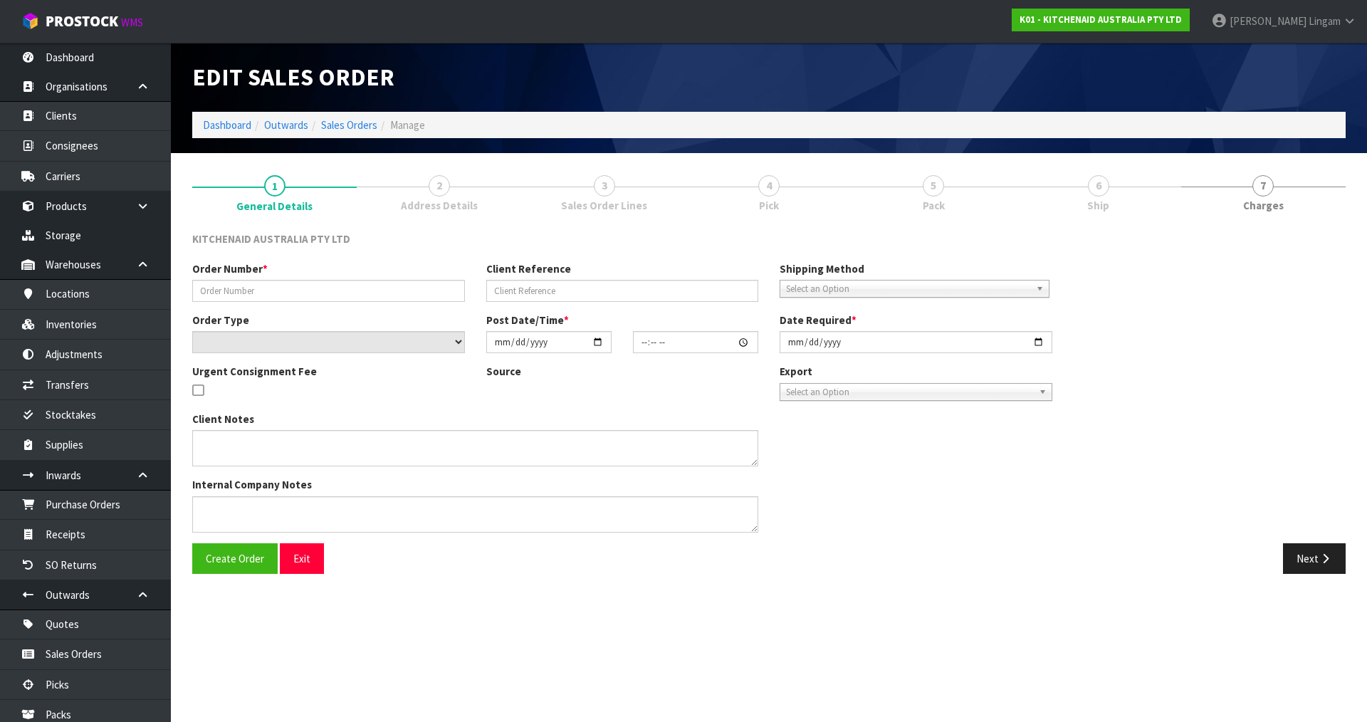
type input "[DATE]"
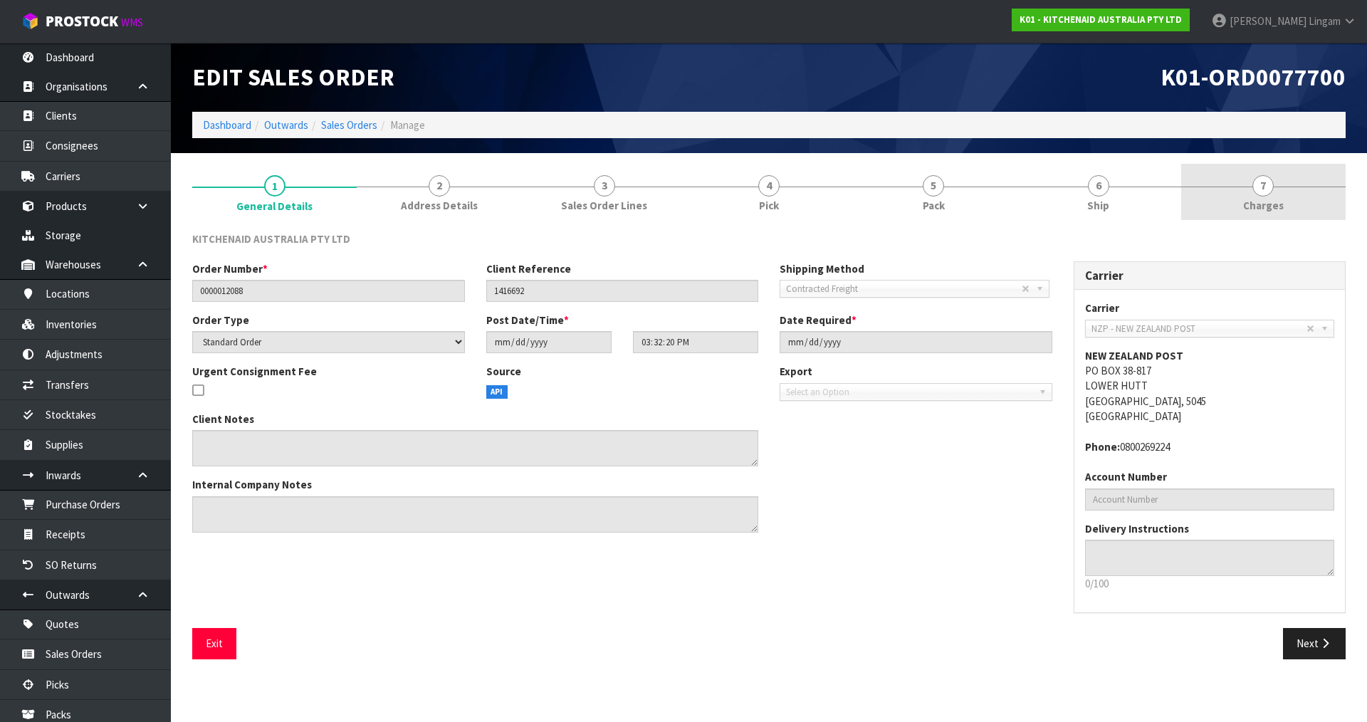
click at [1312, 207] on link "7 [GEOGRAPHIC_DATA]" at bounding box center [1263, 192] width 164 height 56
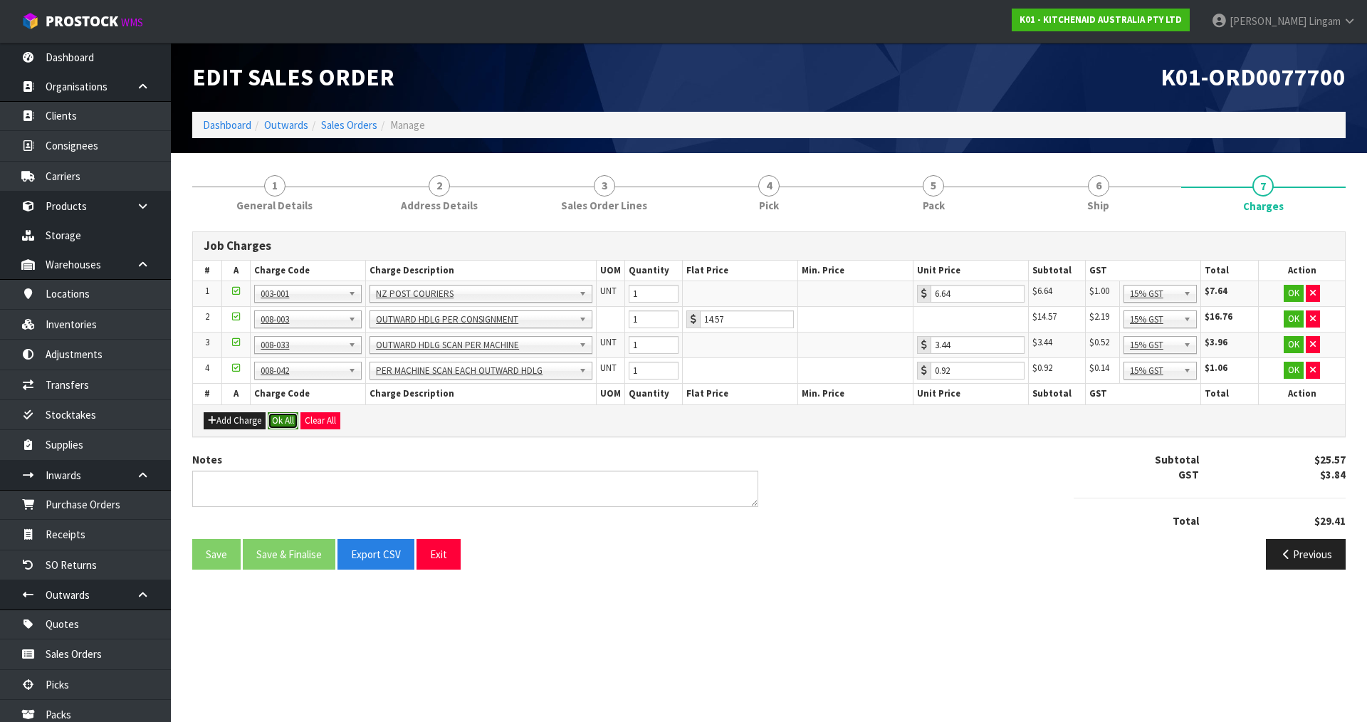
click at [280, 419] on button "Ok All" at bounding box center [283, 420] width 31 height 17
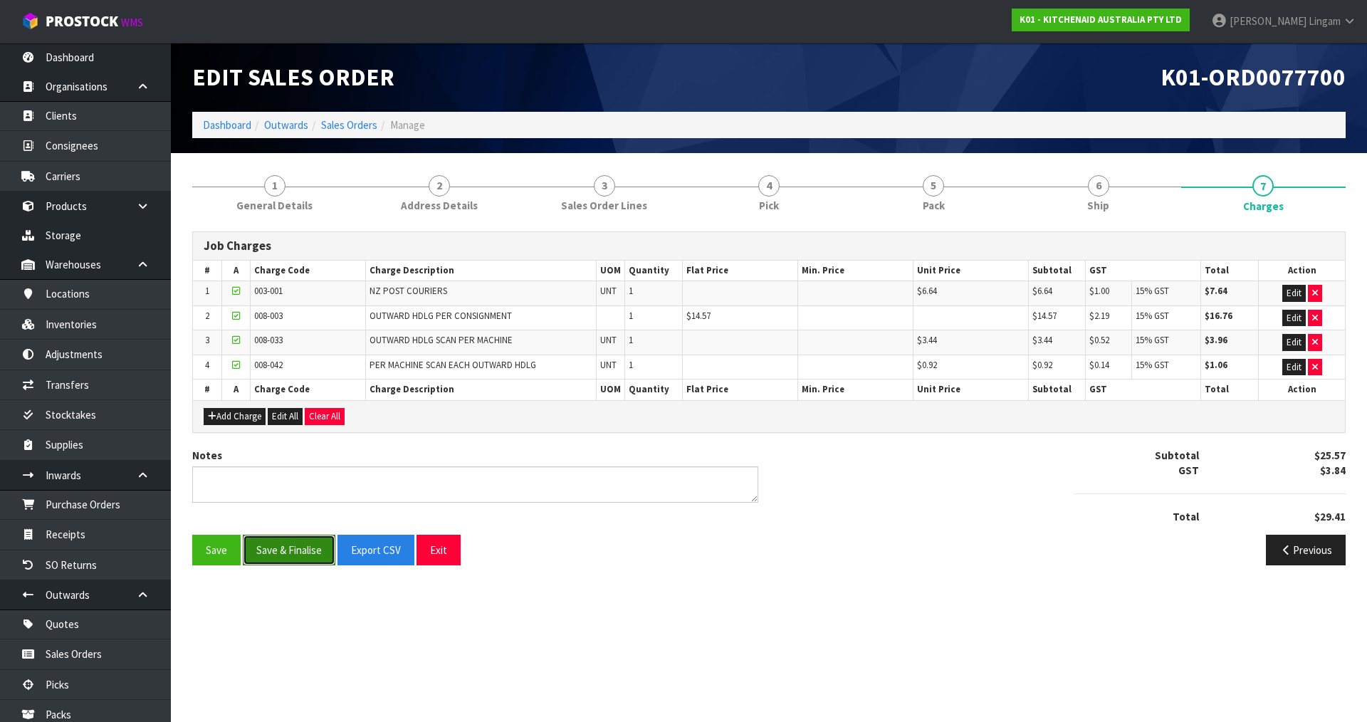
click at [305, 553] on button "Save & Finalise" at bounding box center [289, 550] width 93 height 31
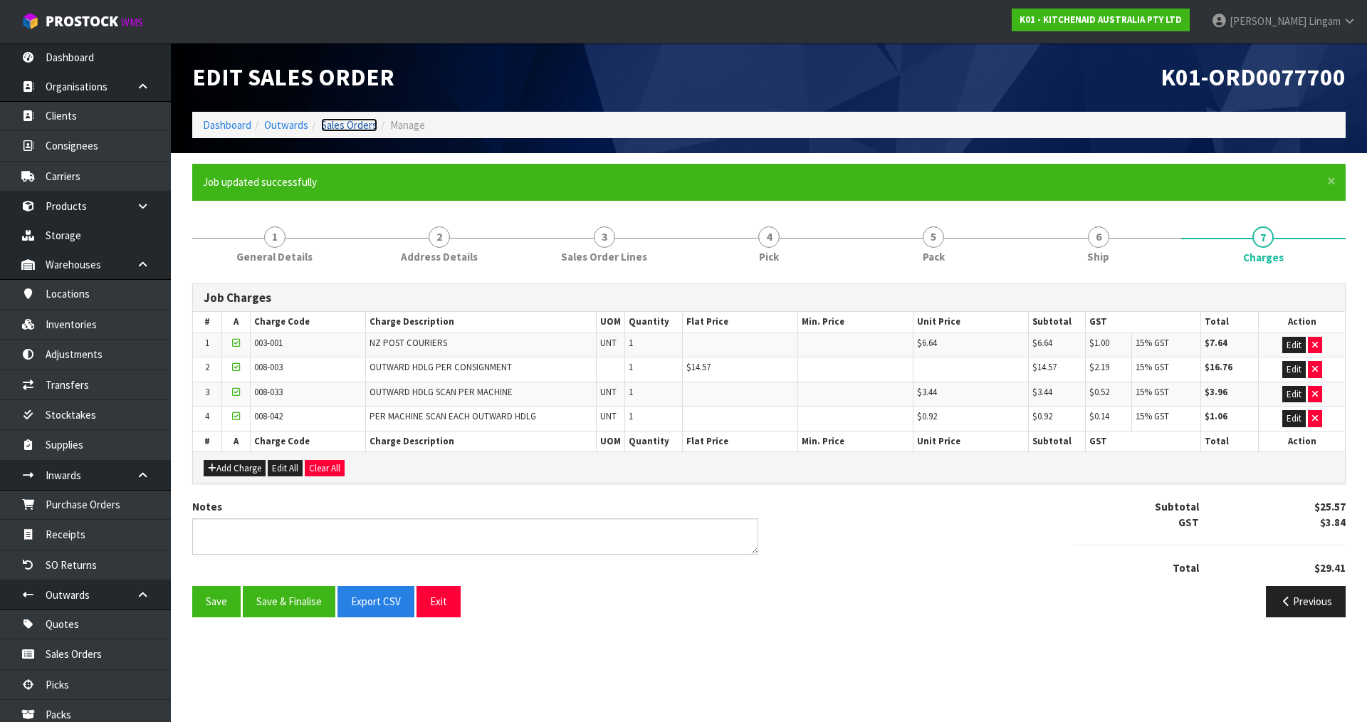
click at [360, 123] on link "Sales Orders" at bounding box center [349, 125] width 56 height 14
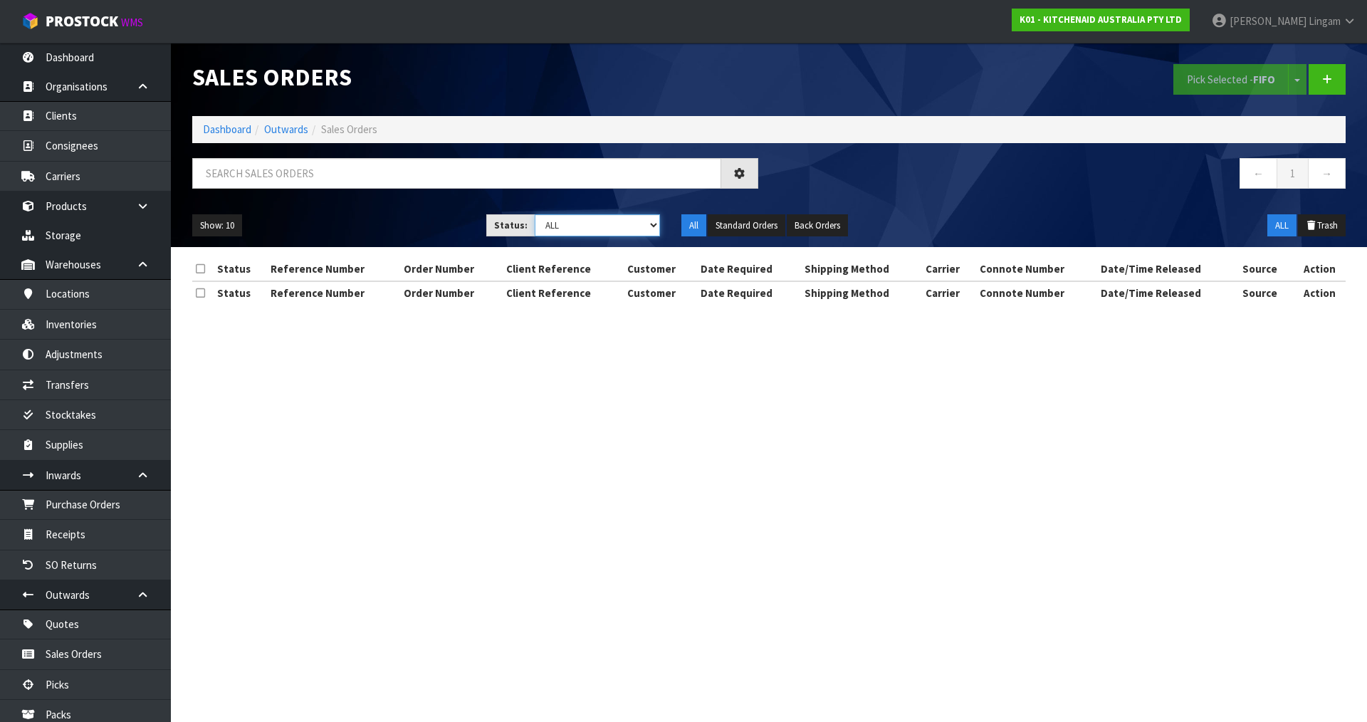
click at [627, 223] on select "Draft Pending Allocated Pending Pick Goods Picked Goods Packed Pending Charges …" at bounding box center [598, 225] width 126 height 22
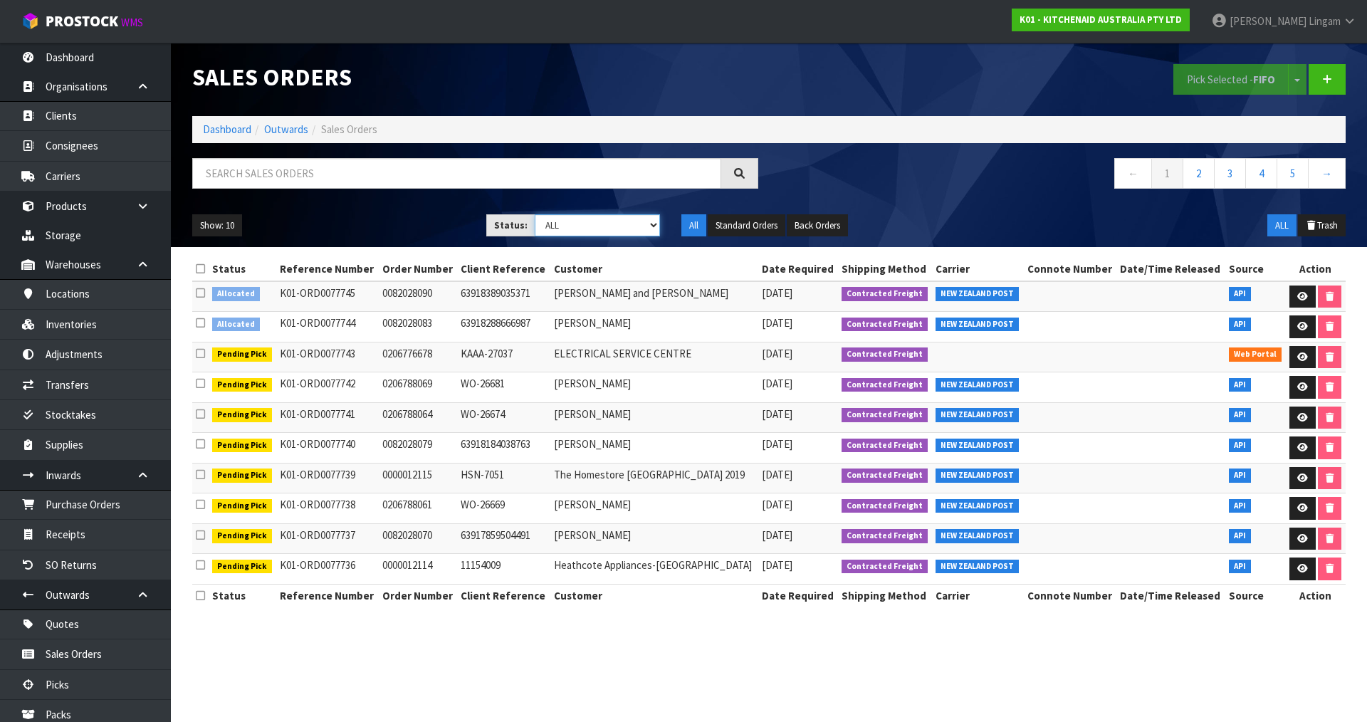
select select "string:6"
click at [535, 214] on select "Draft Pending Allocated Pending Pick Goods Picked Goods Packed Pending Charges …" at bounding box center [598, 225] width 126 height 22
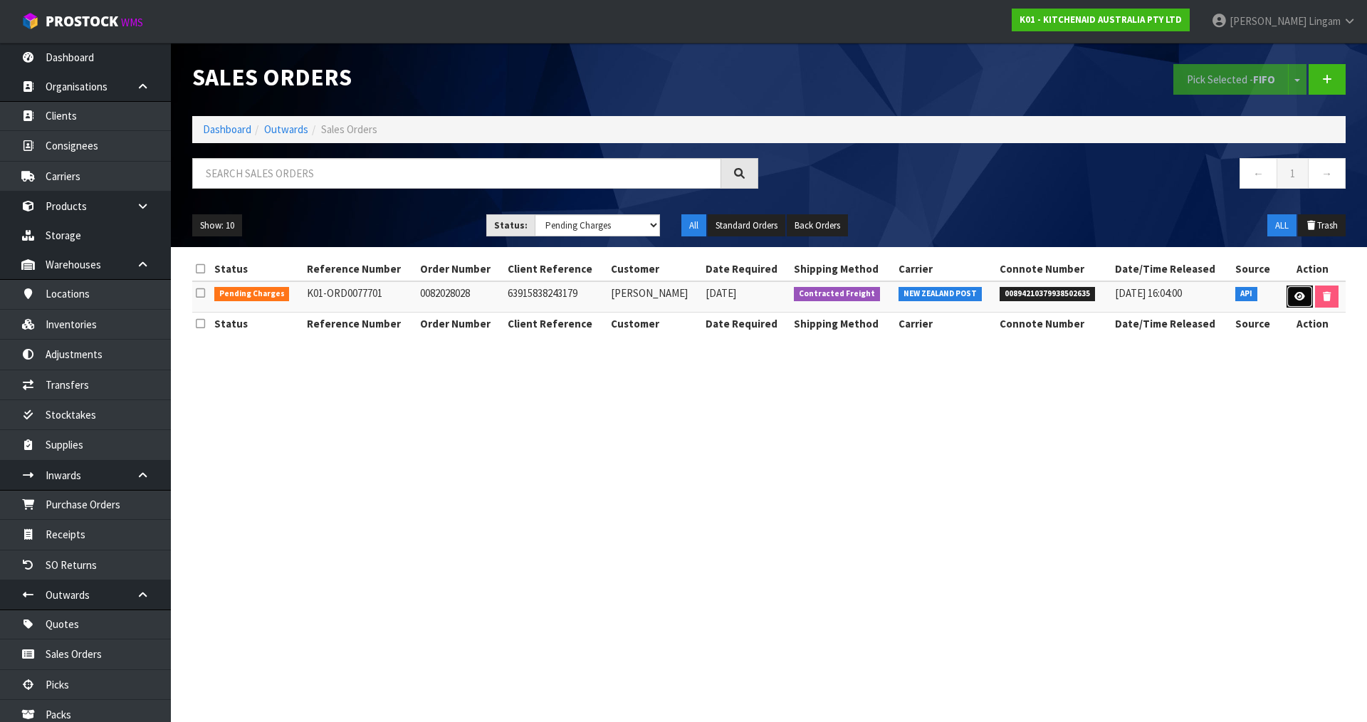
click at [1289, 293] on link at bounding box center [1300, 296] width 26 height 23
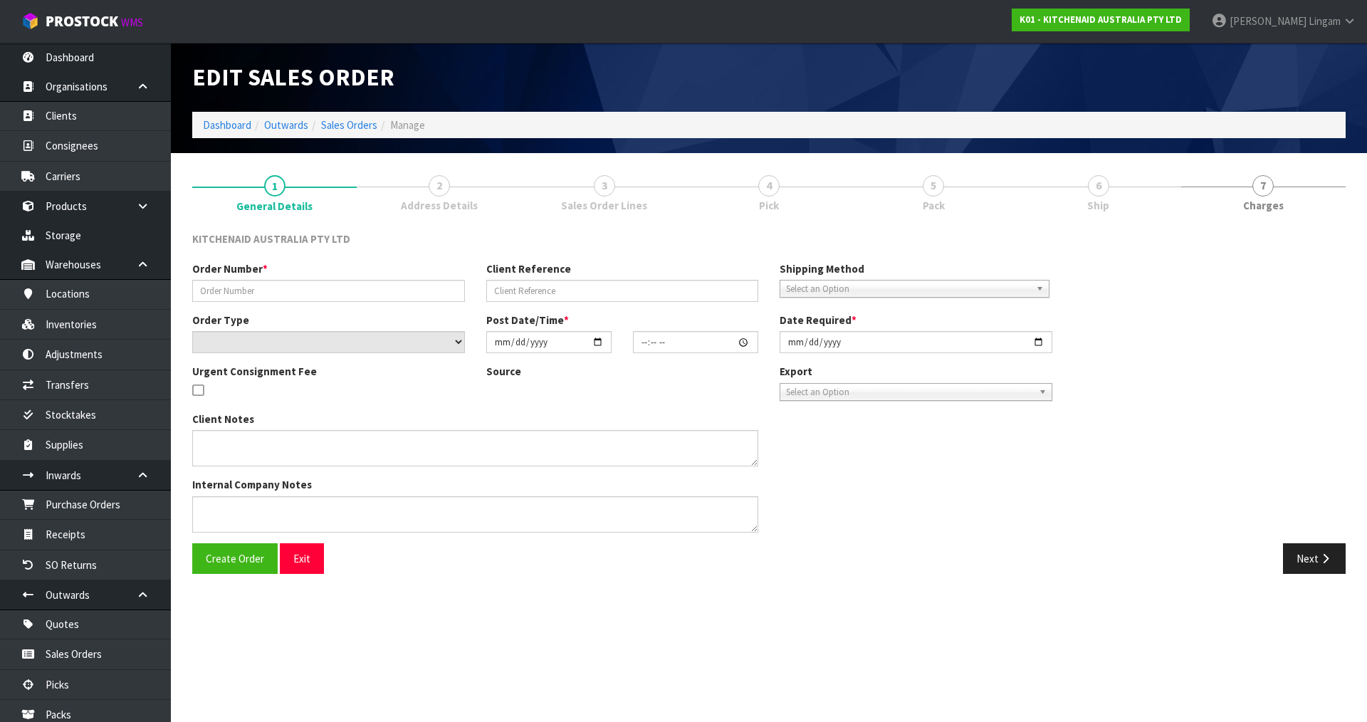
type input "0082028028"
type input "63915838243179"
select select "number:0"
type input "[DATE]"
type input "15:37:01.000"
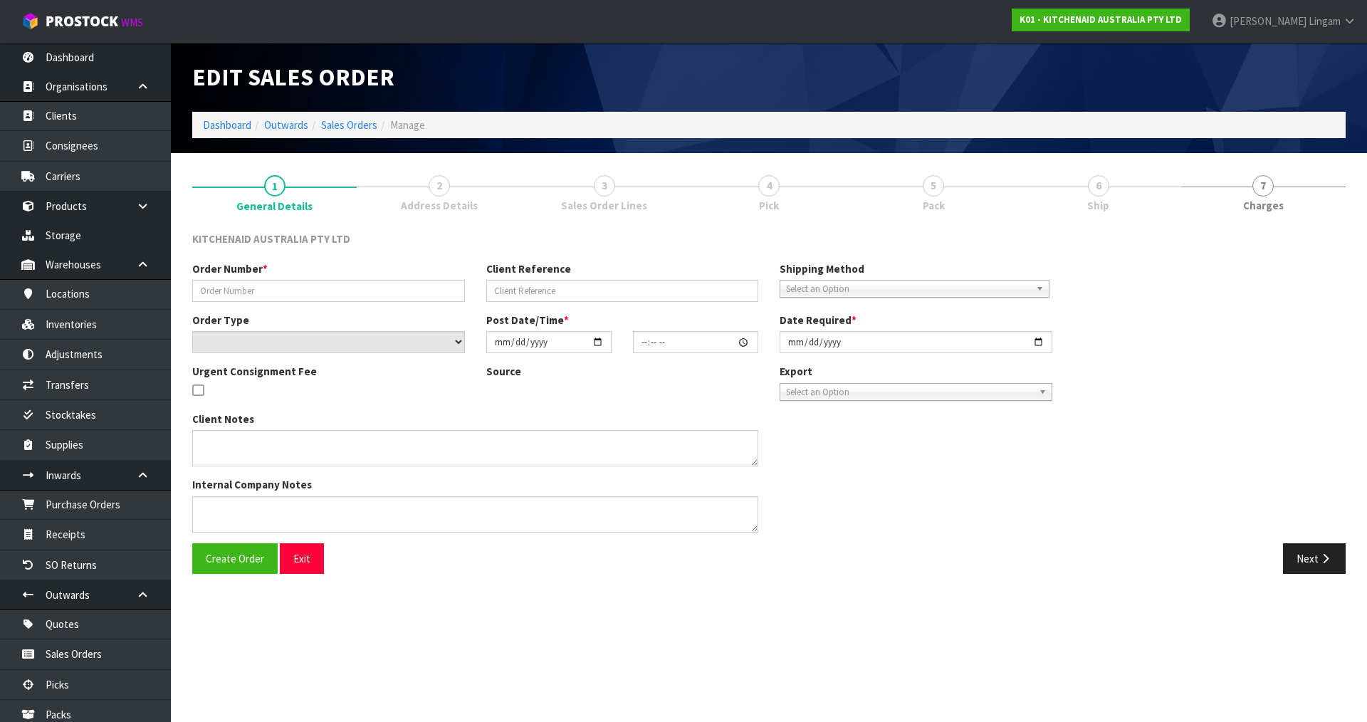
type input "[DATE]"
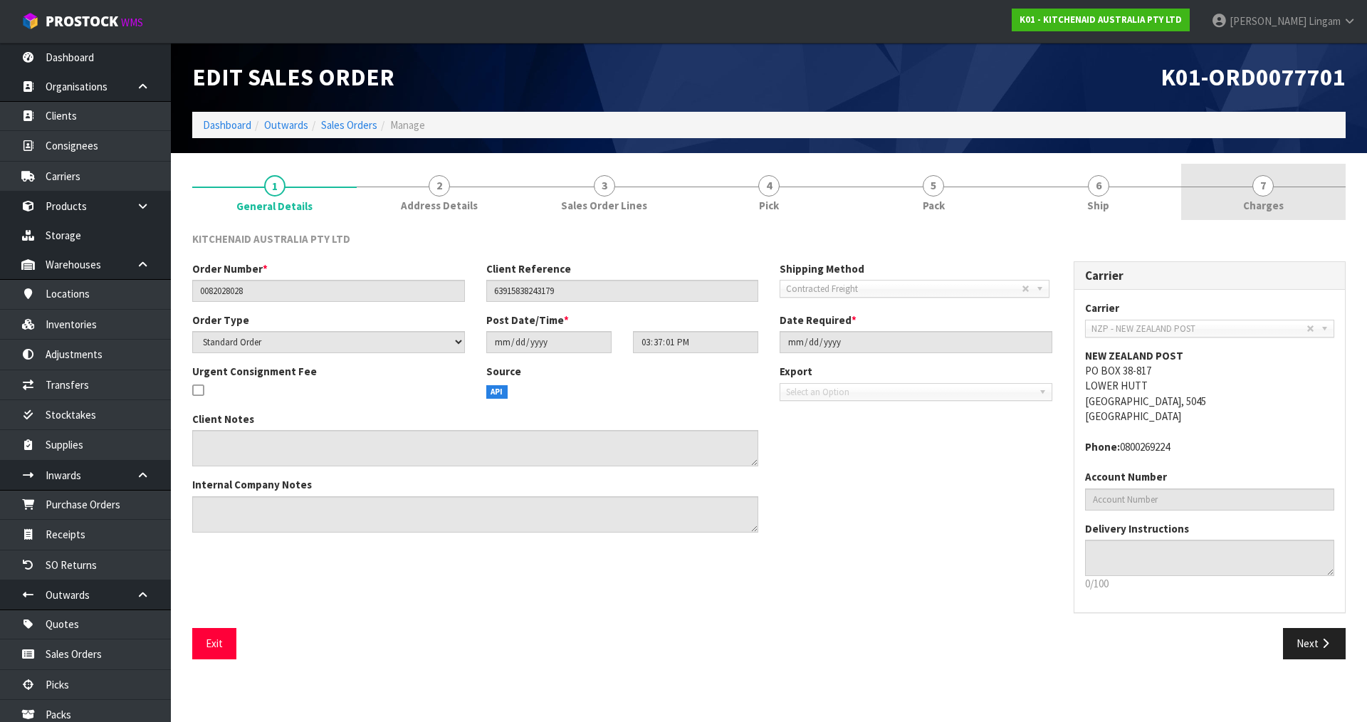
click at [1297, 204] on link "7 [GEOGRAPHIC_DATA]" at bounding box center [1263, 192] width 164 height 56
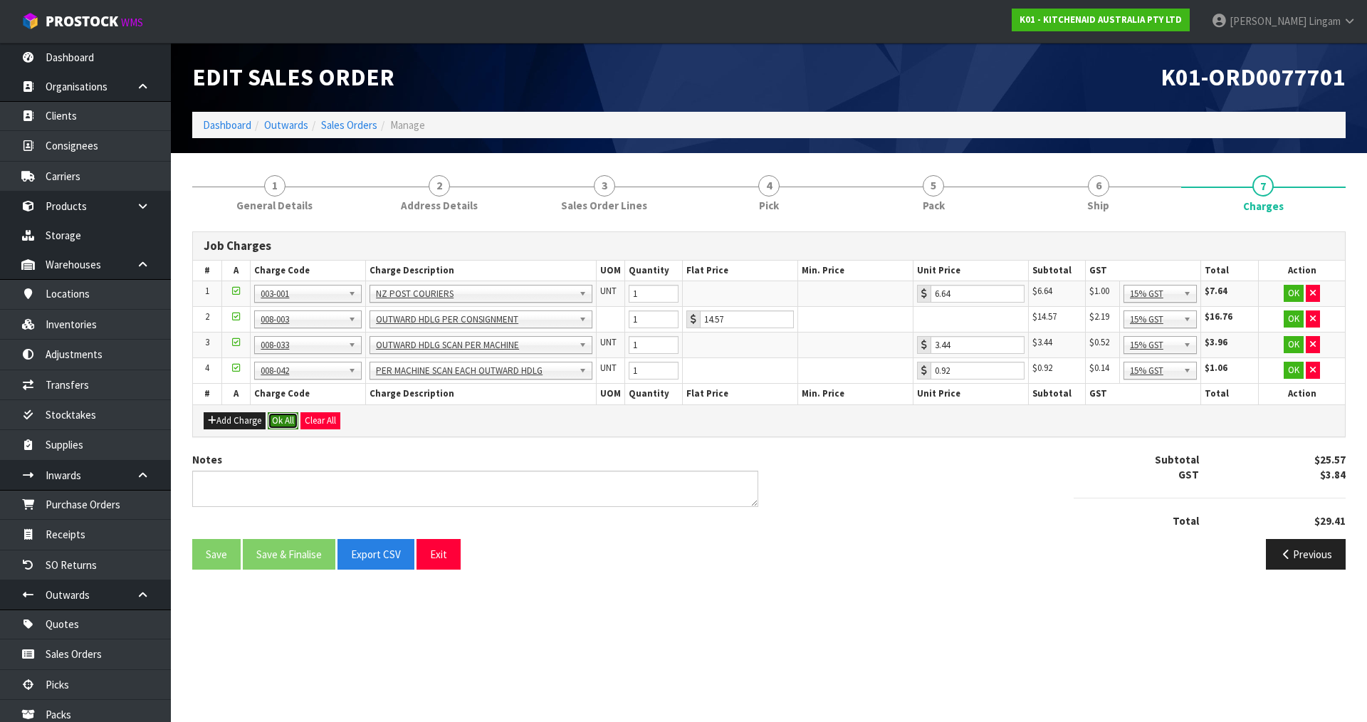
click at [280, 421] on button "Ok All" at bounding box center [283, 420] width 31 height 17
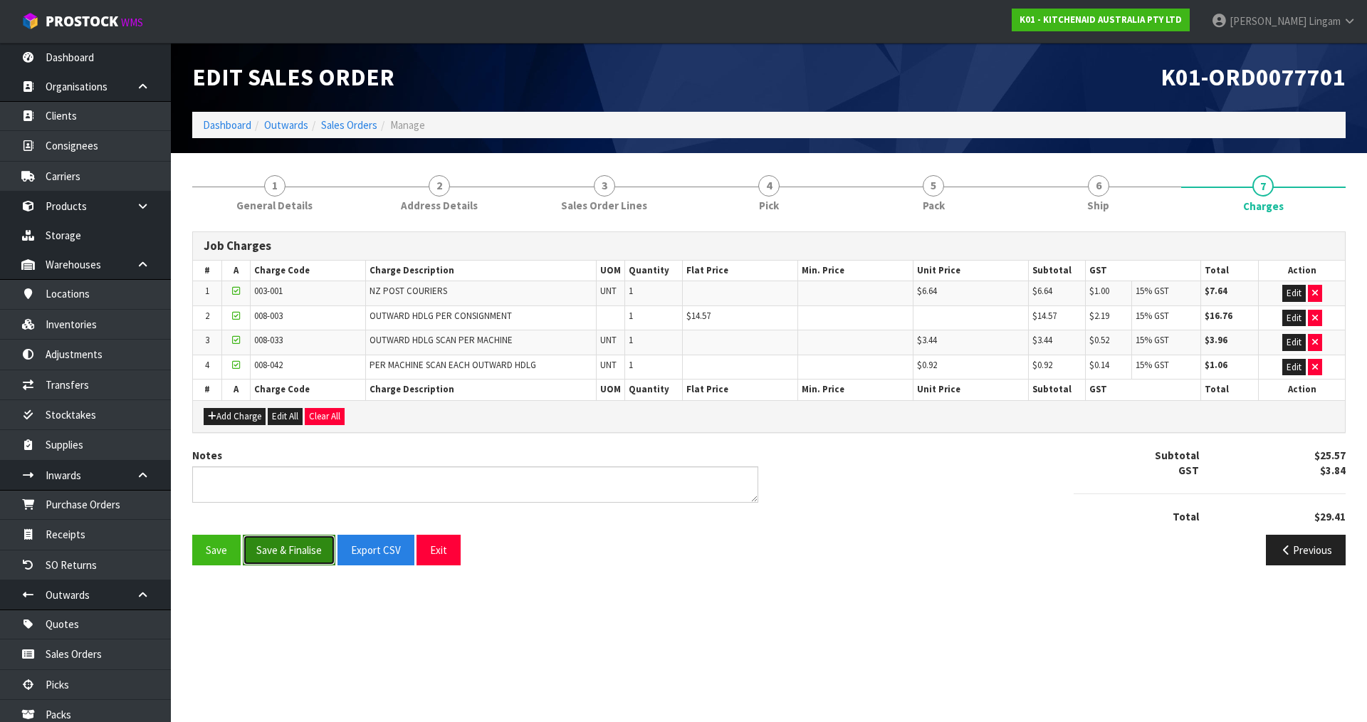
click at [312, 552] on button "Save & Finalise" at bounding box center [289, 550] width 93 height 31
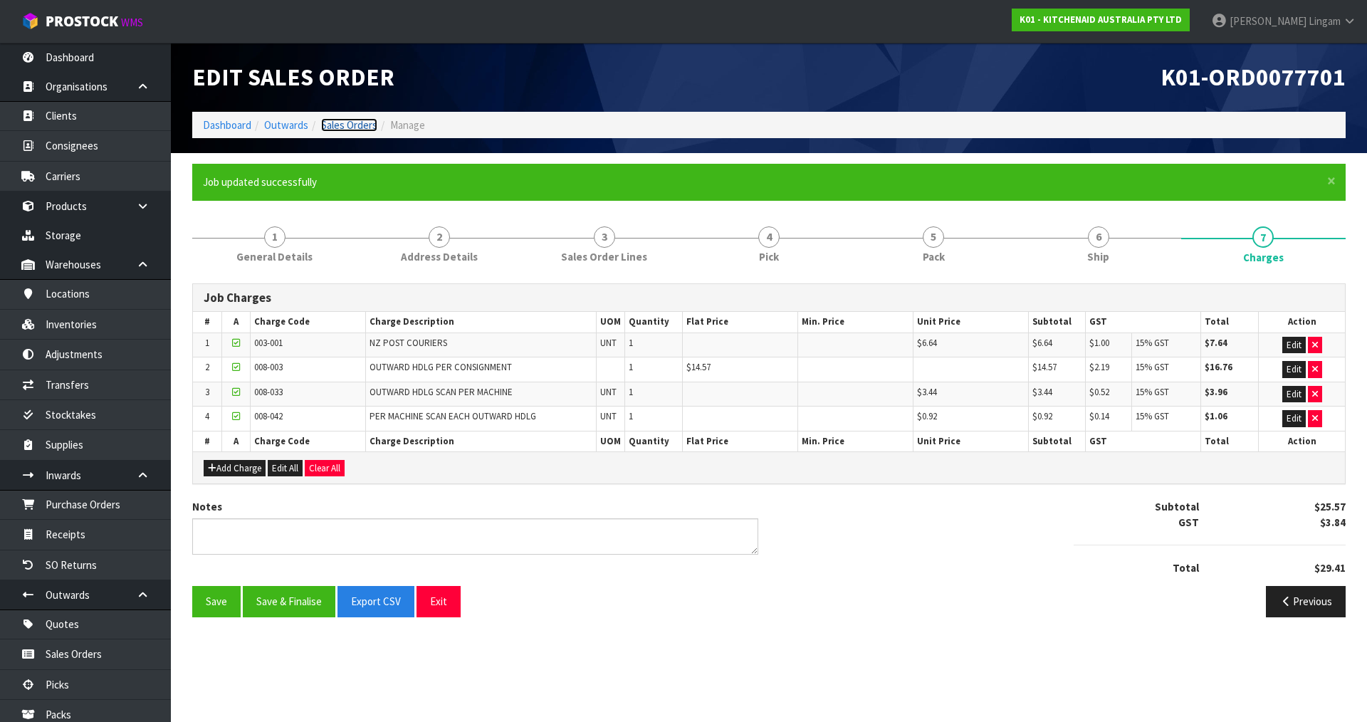
click at [349, 120] on link "Sales Orders" at bounding box center [349, 125] width 56 height 14
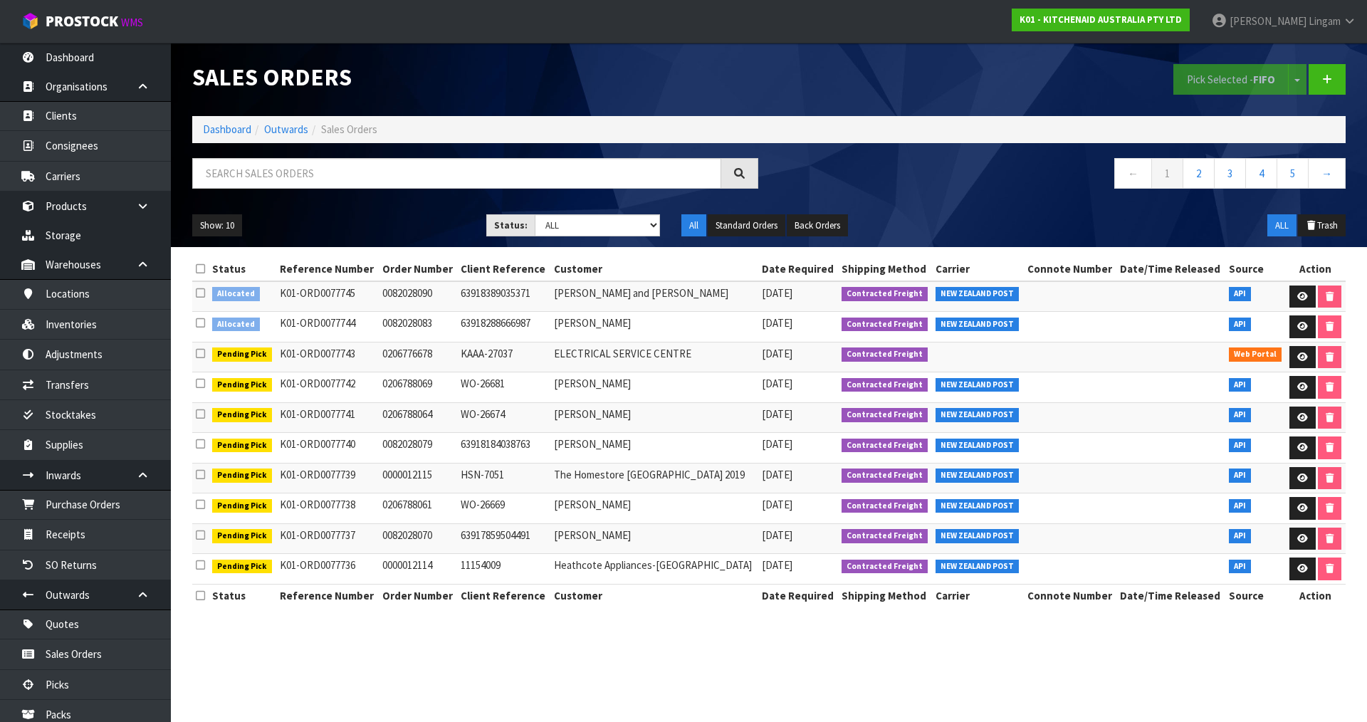
click at [201, 325] on icon at bounding box center [200, 323] width 9 height 11
click at [0, 0] on input "checkbox" at bounding box center [0, 0] width 0 height 0
click at [201, 293] on icon at bounding box center [200, 293] width 9 height 11
click at [0, 0] on input "checkbox" at bounding box center [0, 0] width 0 height 0
click at [1221, 78] on button "Pick Selected - FIFO" at bounding box center [1230, 79] width 115 height 31
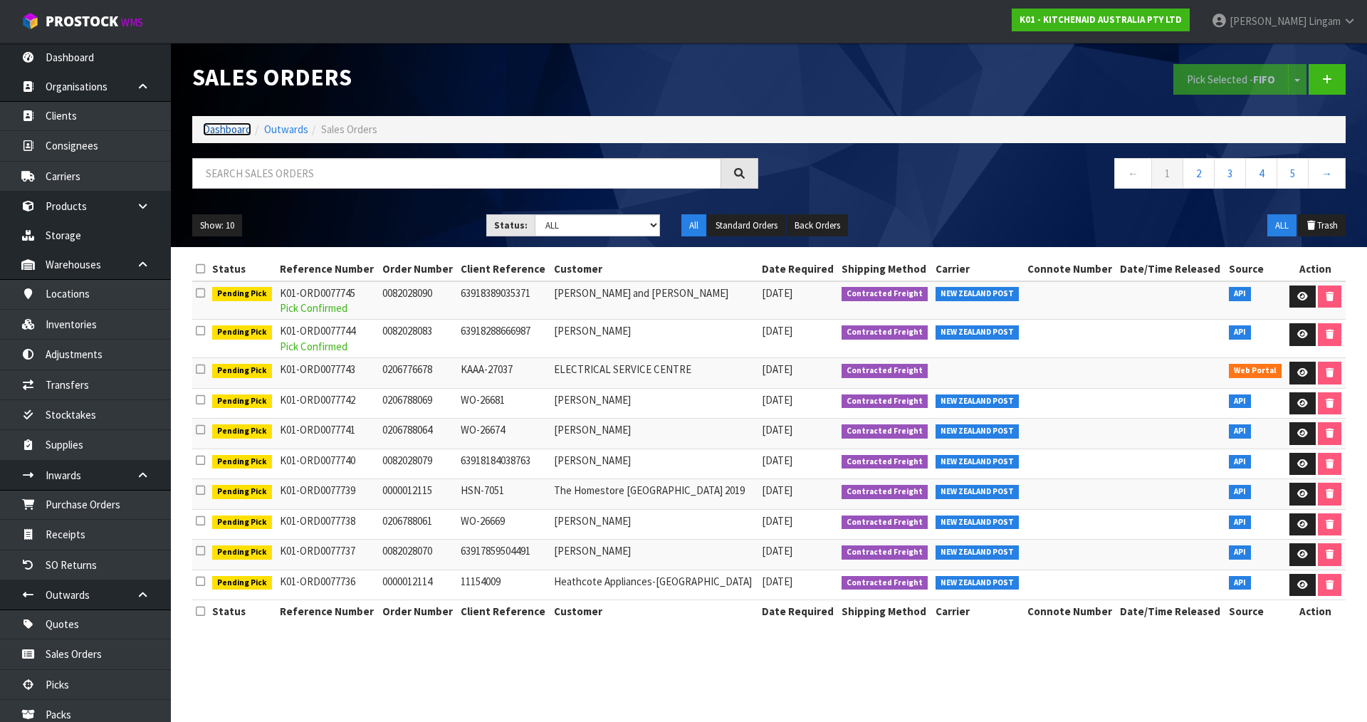
click at [229, 127] on link "Dashboard" at bounding box center [227, 129] width 48 height 14
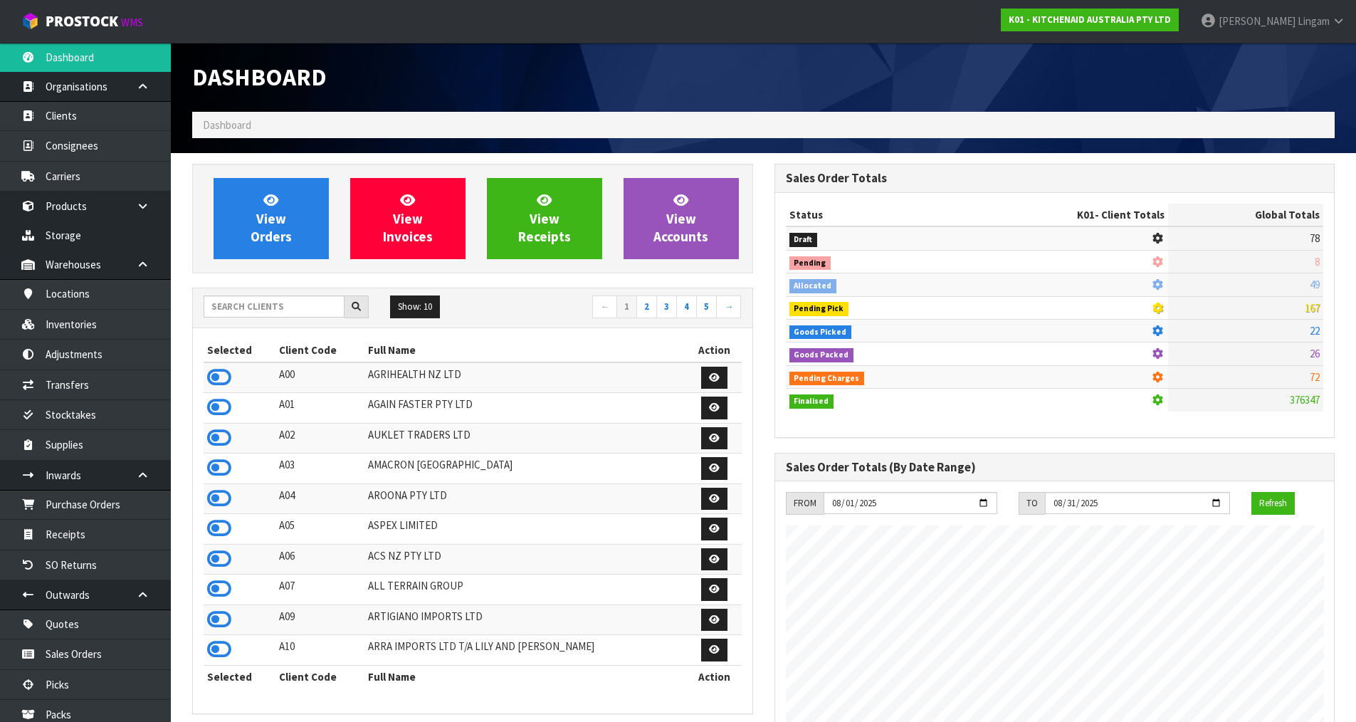
scroll to position [1079, 582]
click at [315, 310] on input "text" at bounding box center [274, 306] width 141 height 22
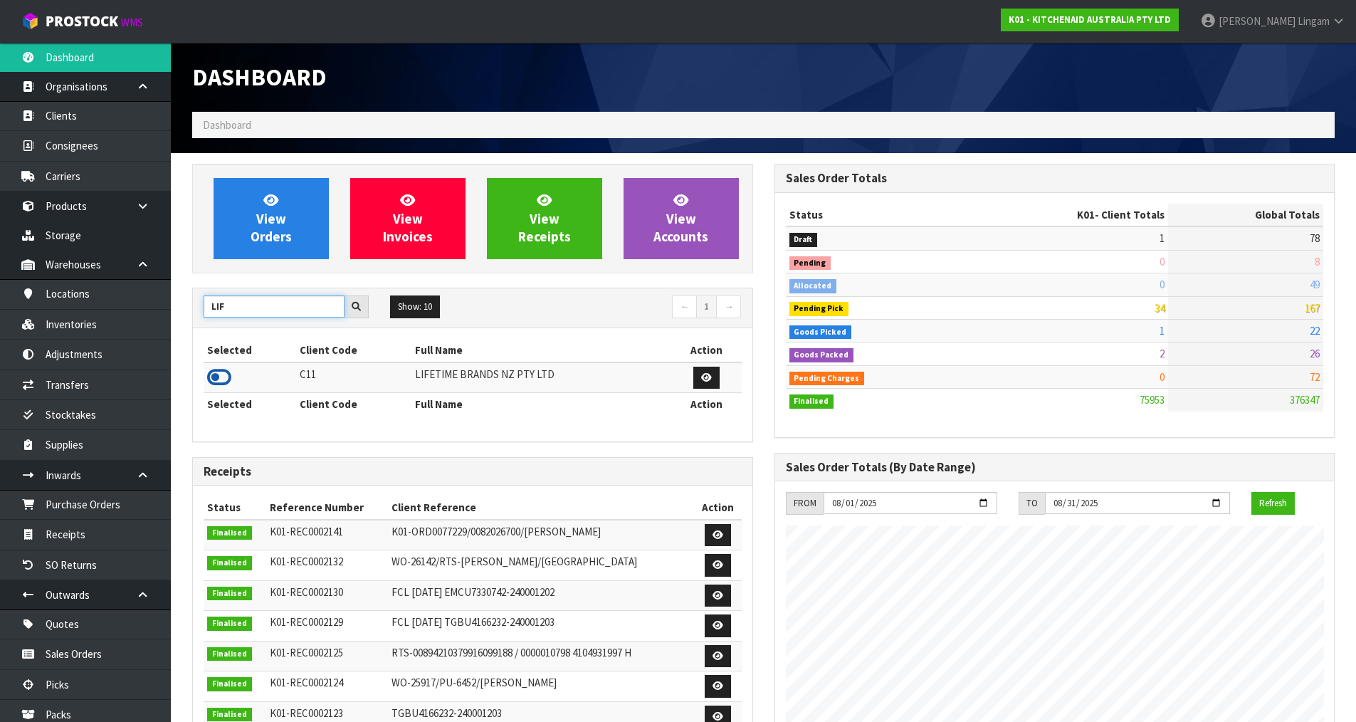
type input "LIF"
click at [217, 375] on icon at bounding box center [219, 377] width 24 height 21
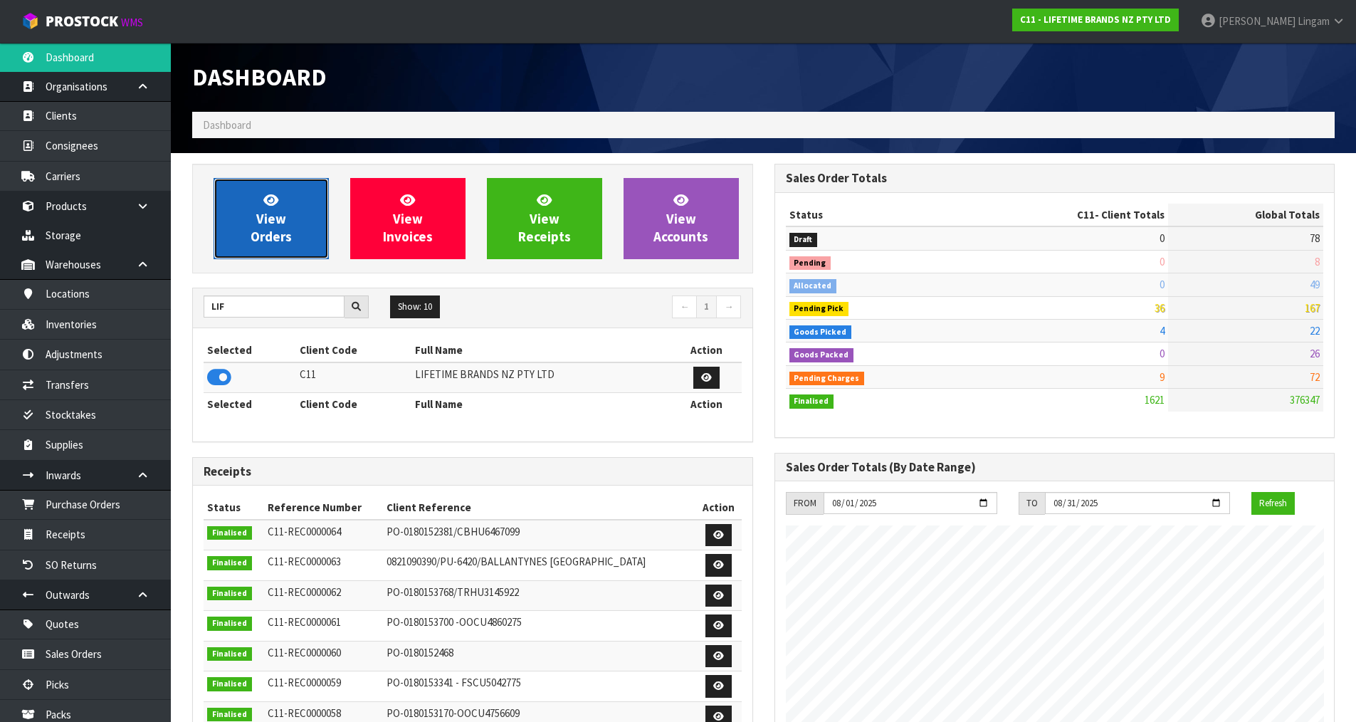
click at [313, 221] on link "View Orders" at bounding box center [271, 218] width 115 height 81
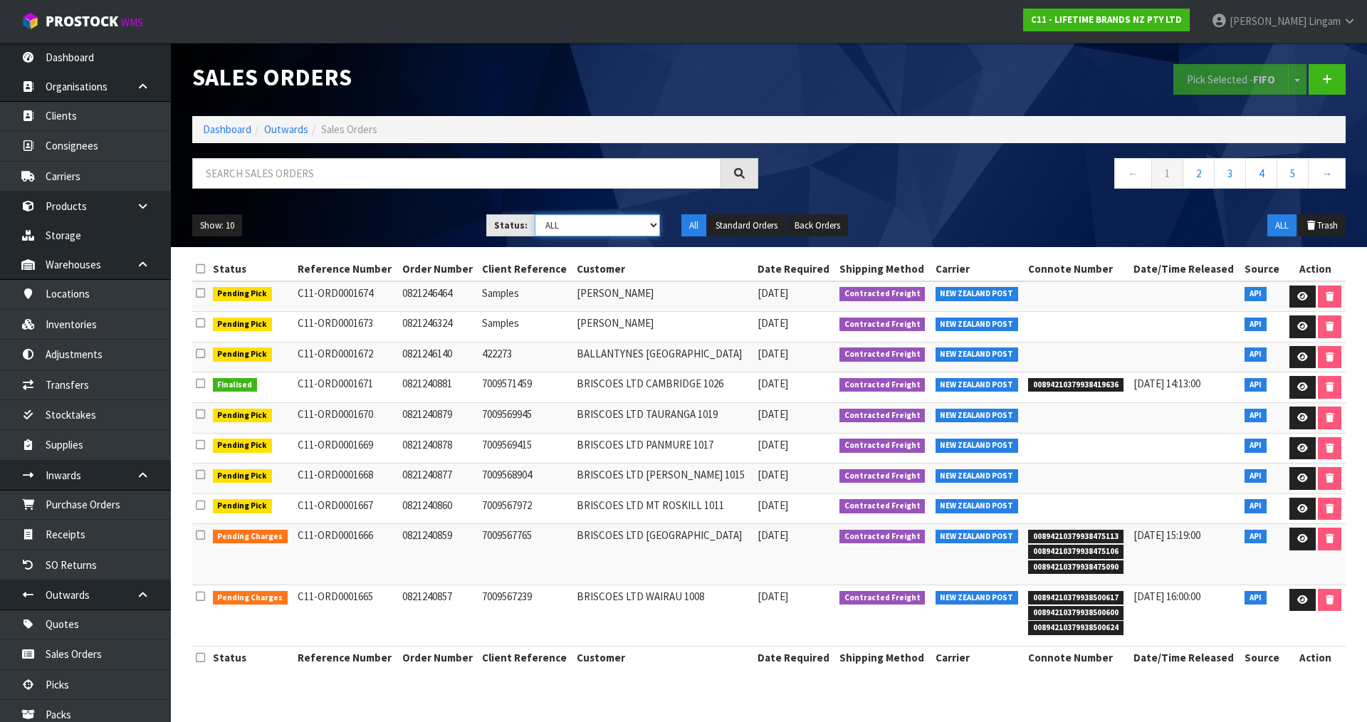
click at [629, 229] on select "Draft Pending Allocated Pending Pick Goods Picked Goods Packed Pending Charges …" at bounding box center [598, 225] width 126 height 22
select select "string:6"
click at [535, 214] on select "Draft Pending Allocated Pending Pick Goods Picked Goods Packed Pending Charges …" at bounding box center [598, 225] width 126 height 22
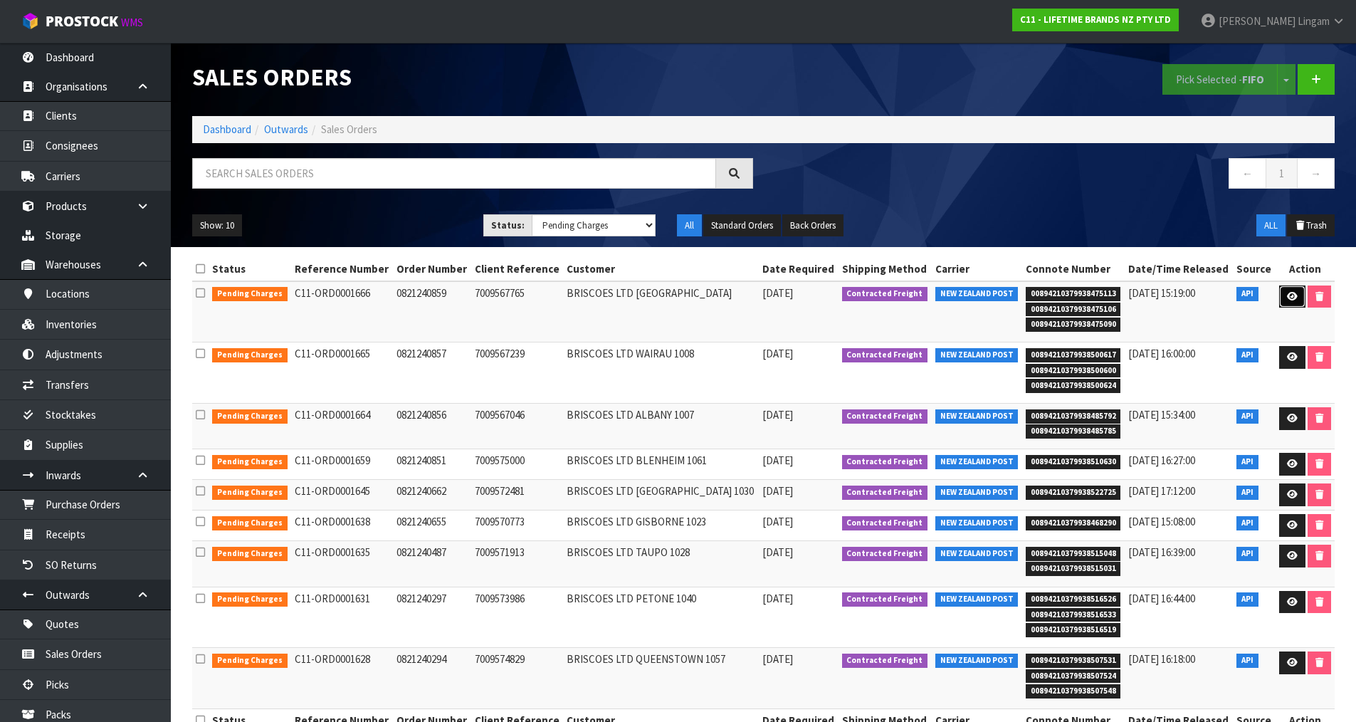
click at [1289, 293] on icon at bounding box center [1292, 296] width 11 height 9
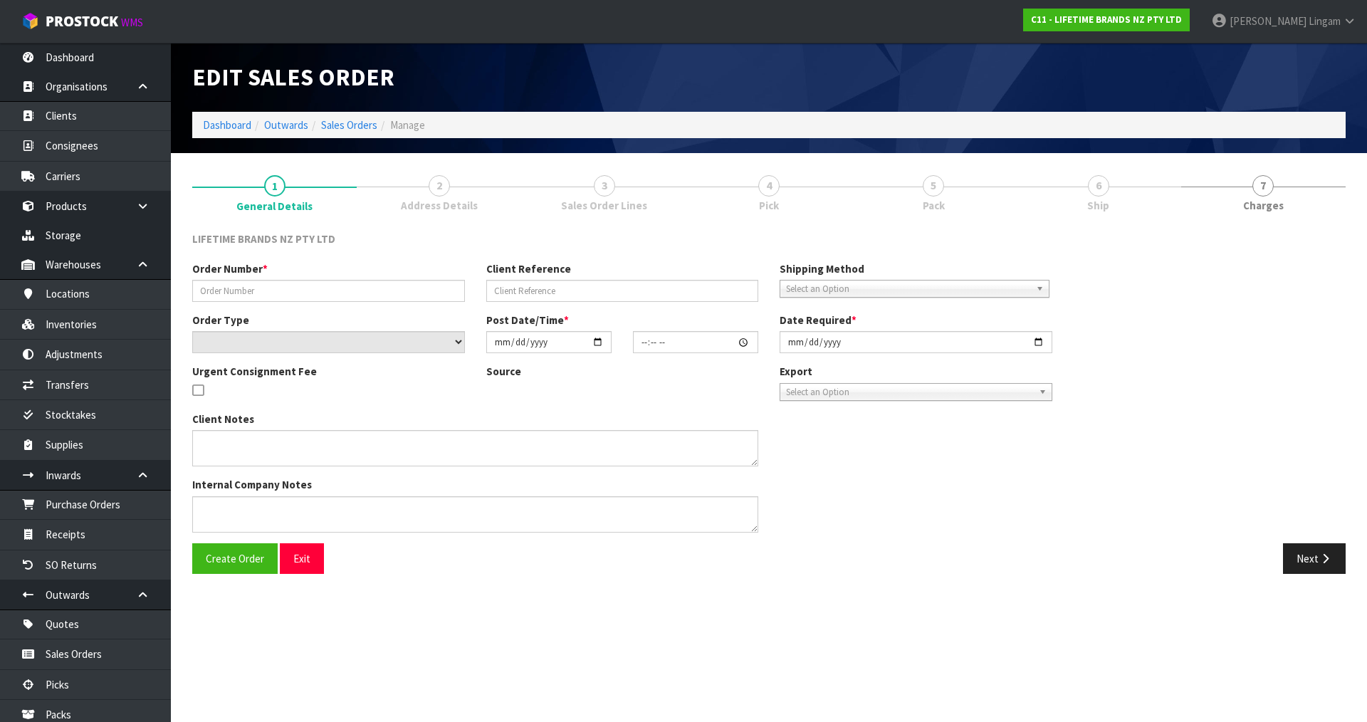
type input "0821240859"
type input "7009567765"
select select "number:0"
type input "[DATE]"
type input "16:23:12.000"
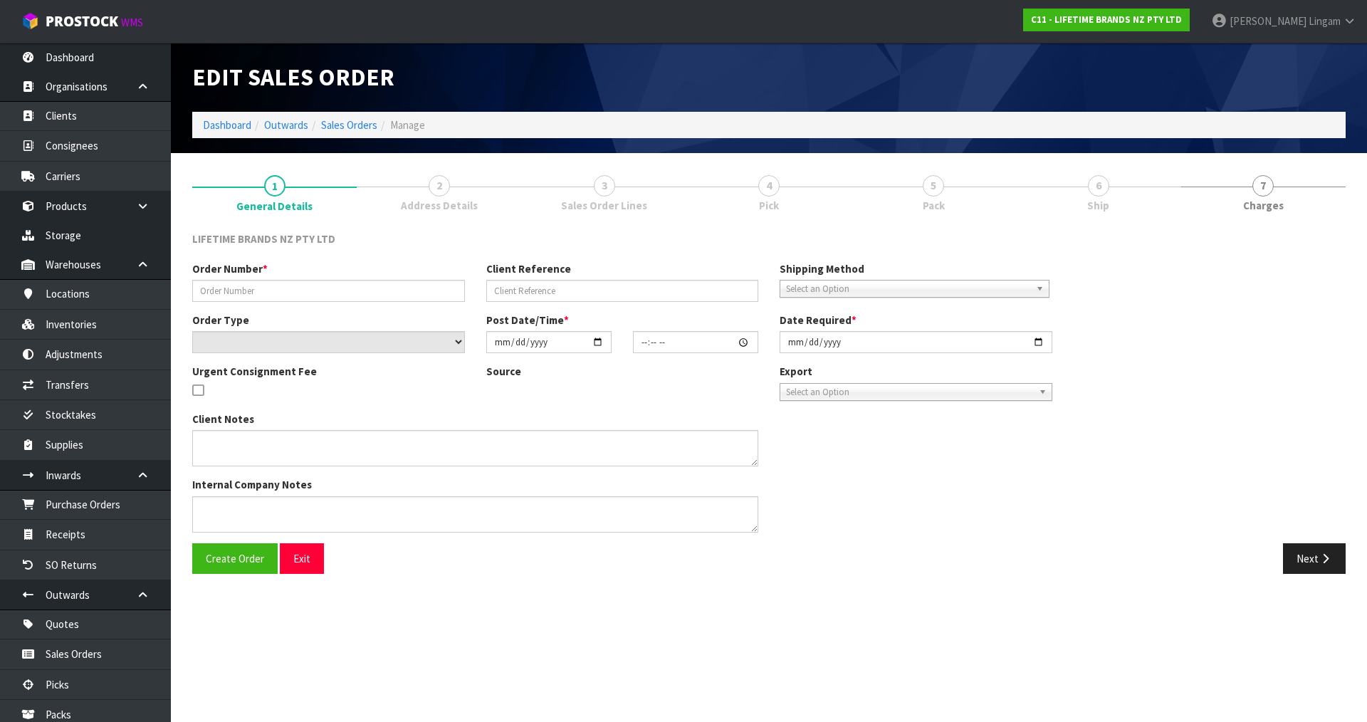
type input "[DATE]"
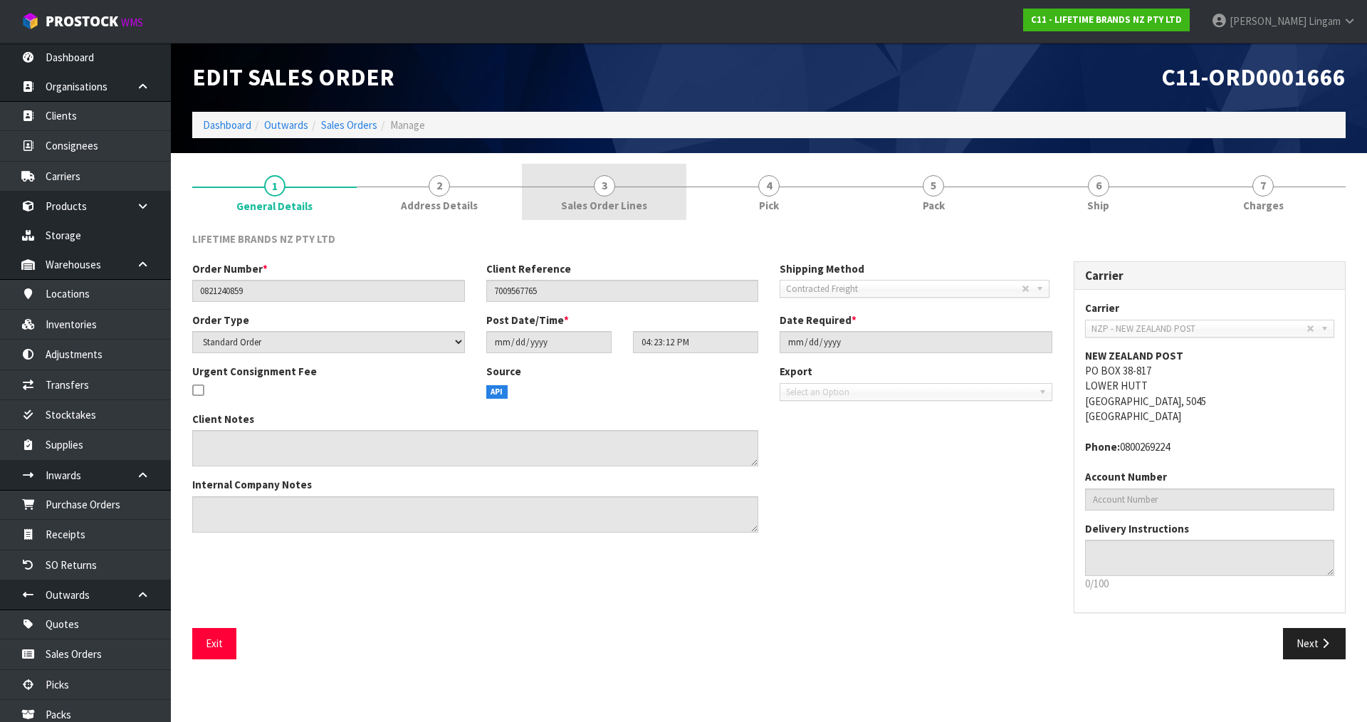
click at [621, 198] on span "Sales Order Lines" at bounding box center [604, 205] width 86 height 15
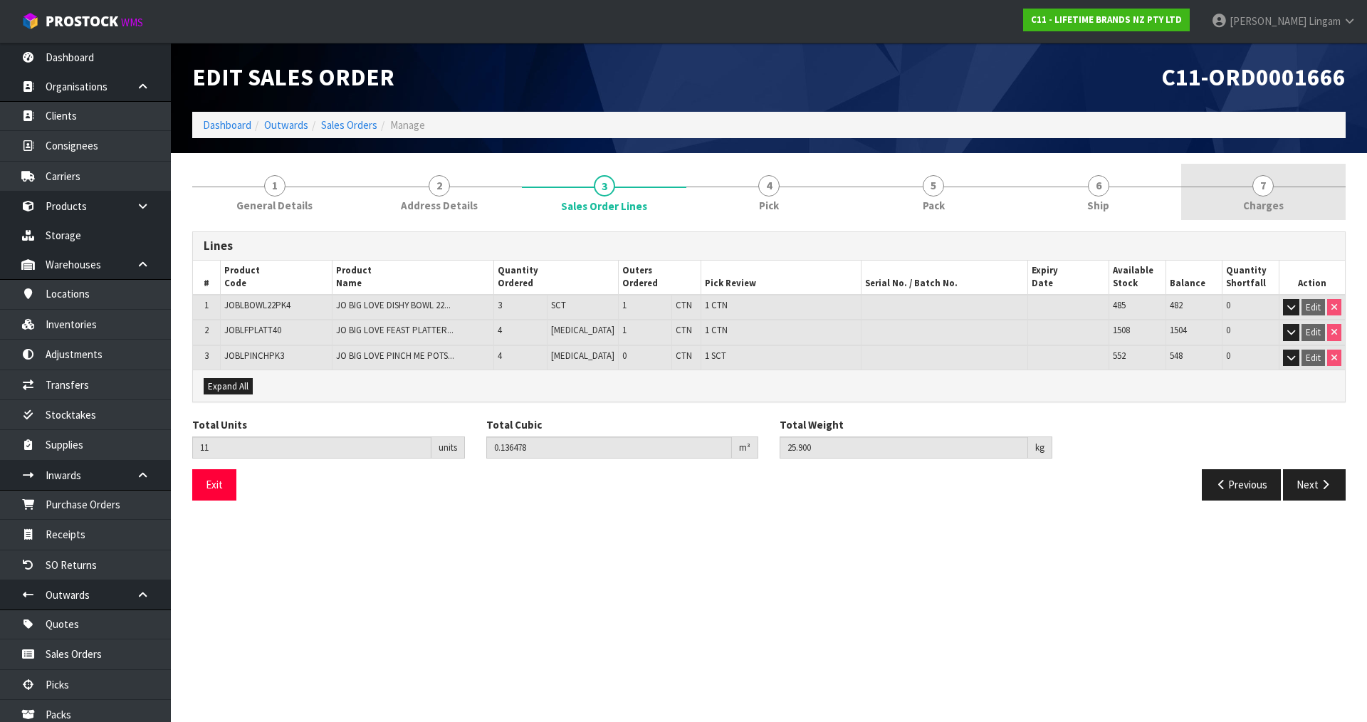
click at [1287, 206] on link "7 [GEOGRAPHIC_DATA]" at bounding box center [1263, 192] width 164 height 56
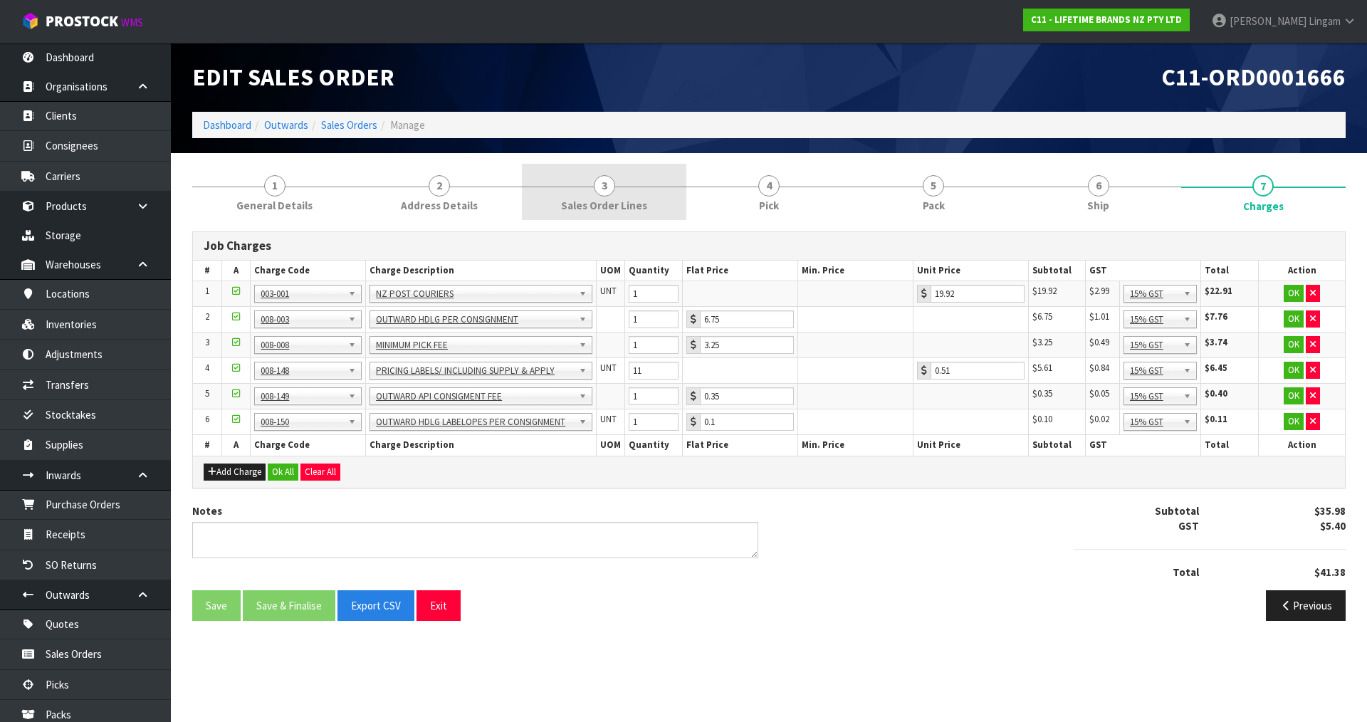
click at [585, 199] on span "Sales Order Lines" at bounding box center [604, 205] width 86 height 15
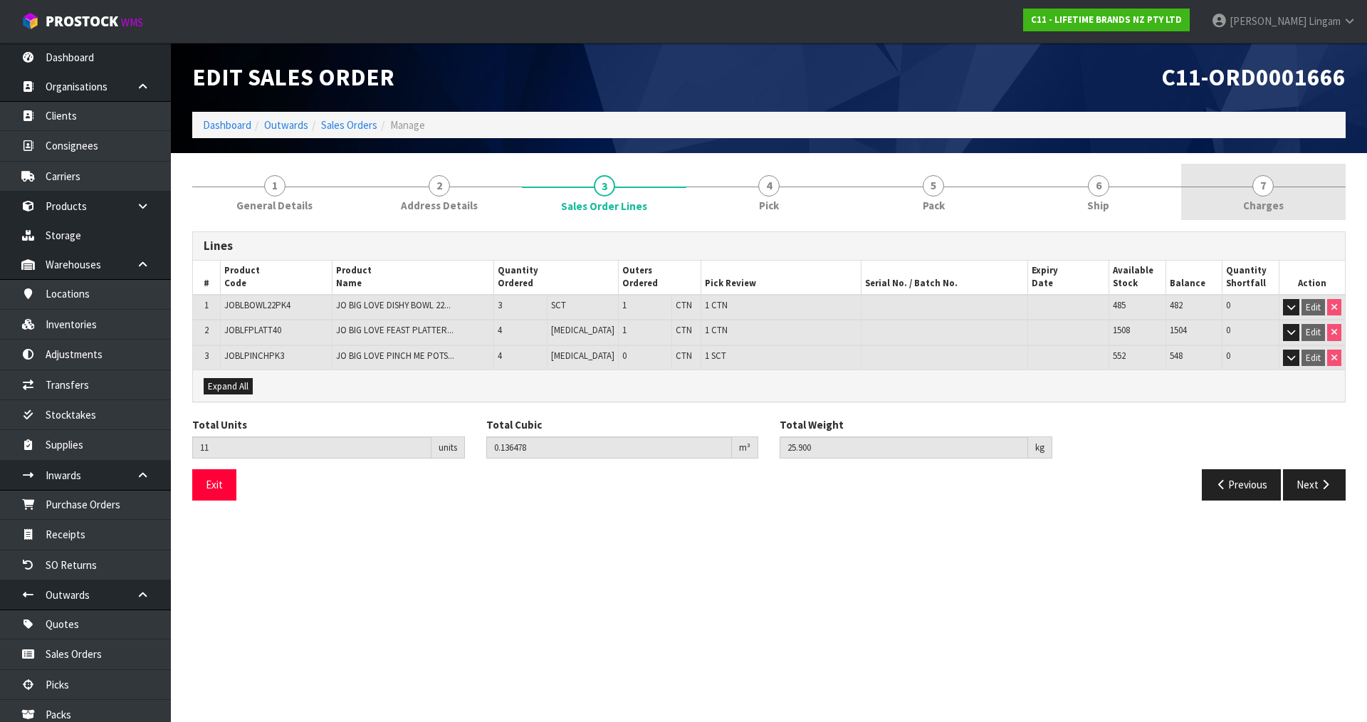
click at [1294, 207] on link "7 [GEOGRAPHIC_DATA]" at bounding box center [1263, 192] width 164 height 56
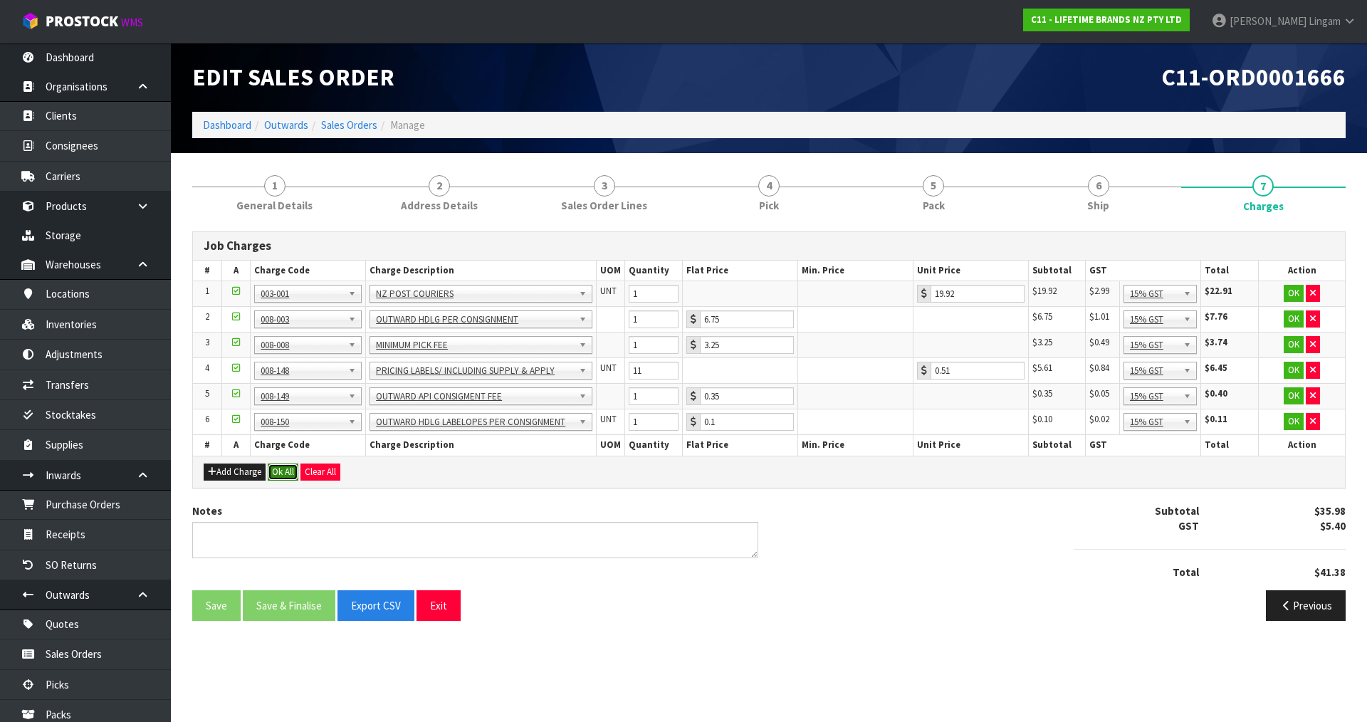
click at [285, 471] on button "Ok All" at bounding box center [283, 471] width 31 height 17
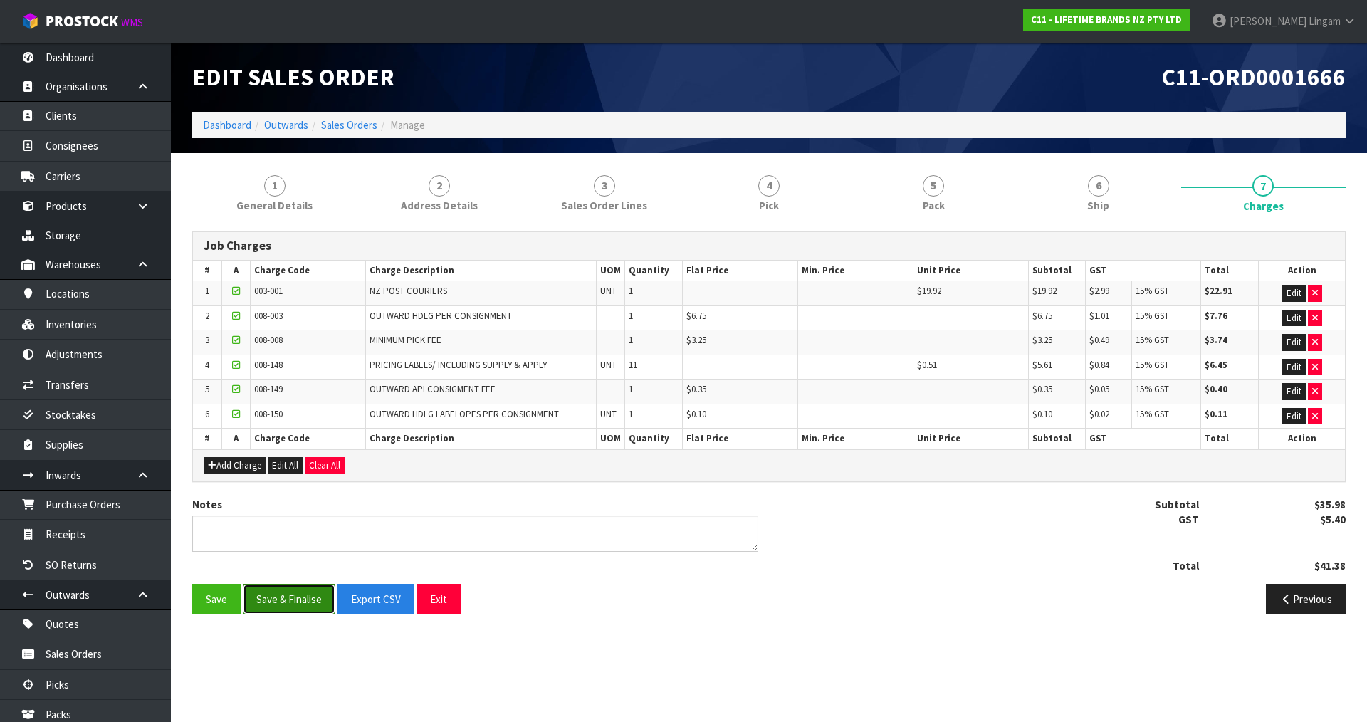
click at [298, 606] on button "Save & Finalise" at bounding box center [289, 599] width 93 height 31
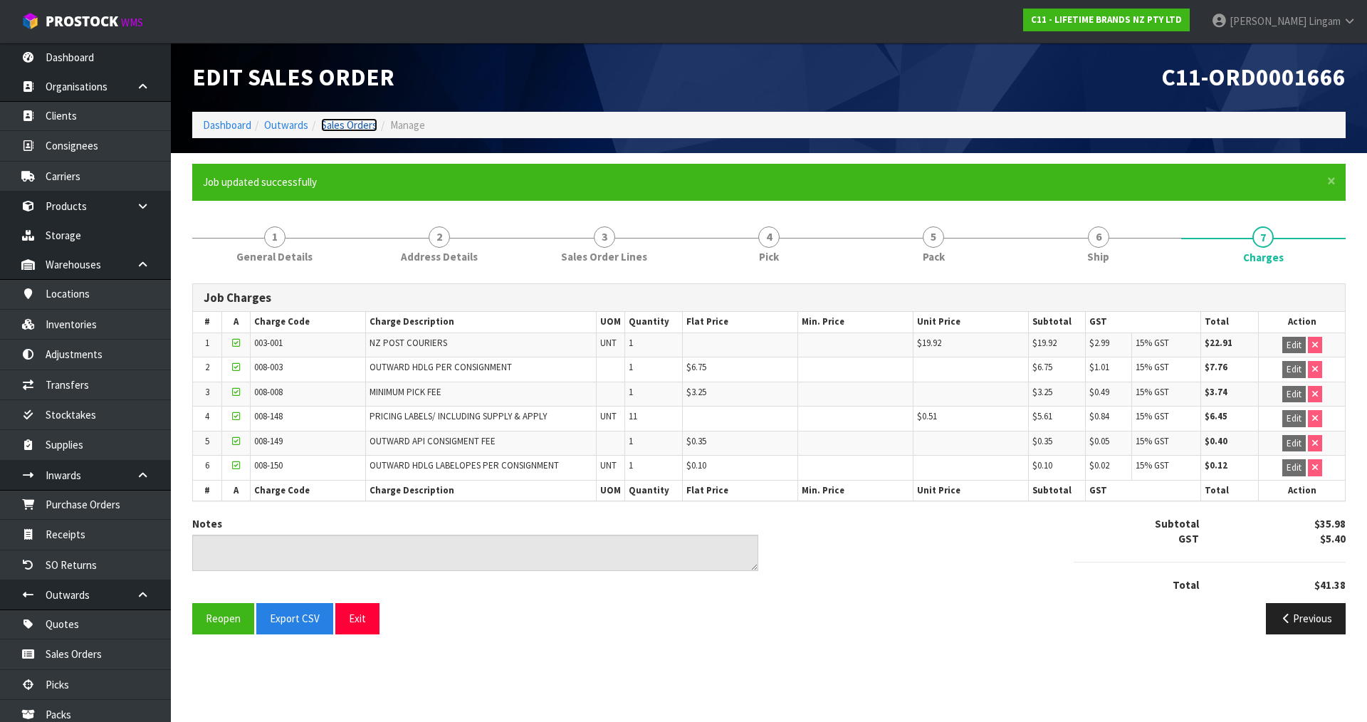
click at [357, 127] on link "Sales Orders" at bounding box center [349, 125] width 56 height 14
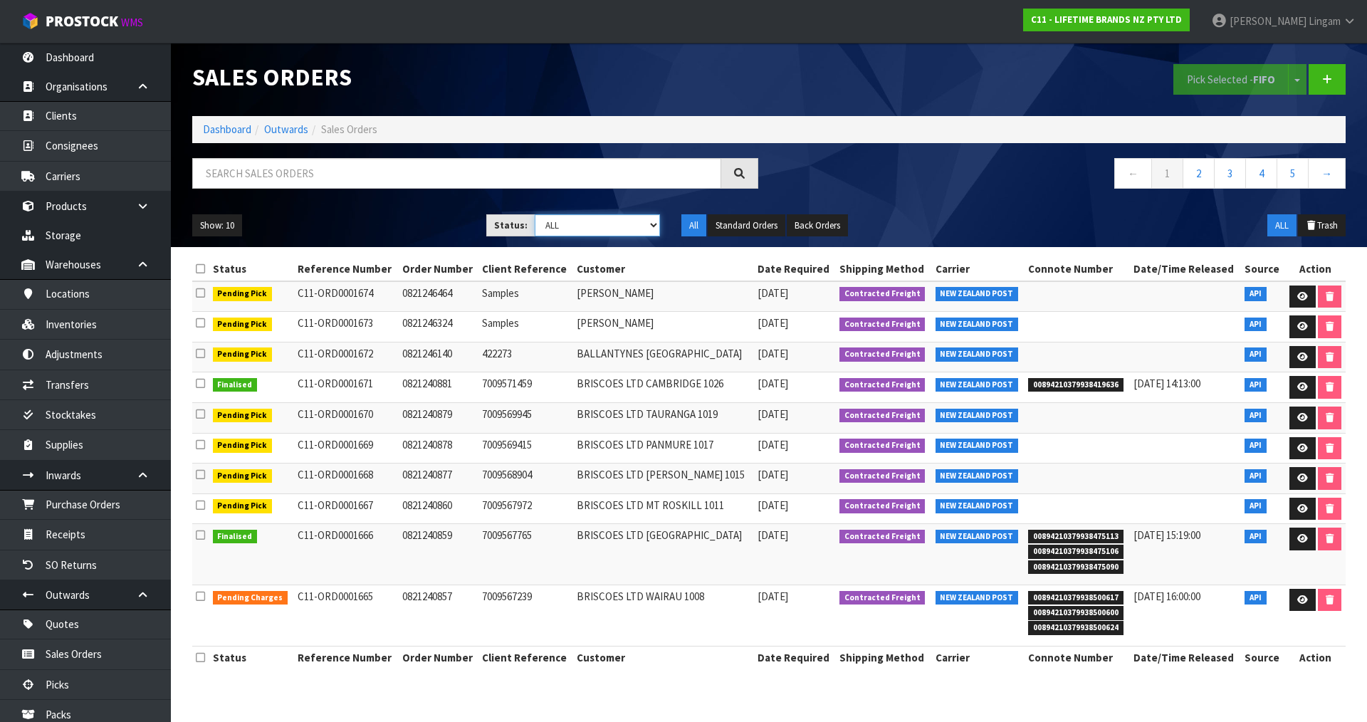
click at [632, 225] on select "Draft Pending Allocated Pending Pick Goods Picked Goods Packed Pending Charges …" at bounding box center [598, 225] width 126 height 22
select select "string:6"
click at [535, 214] on select "Draft Pending Allocated Pending Pick Goods Picked Goods Packed Pending Charges …" at bounding box center [598, 225] width 126 height 22
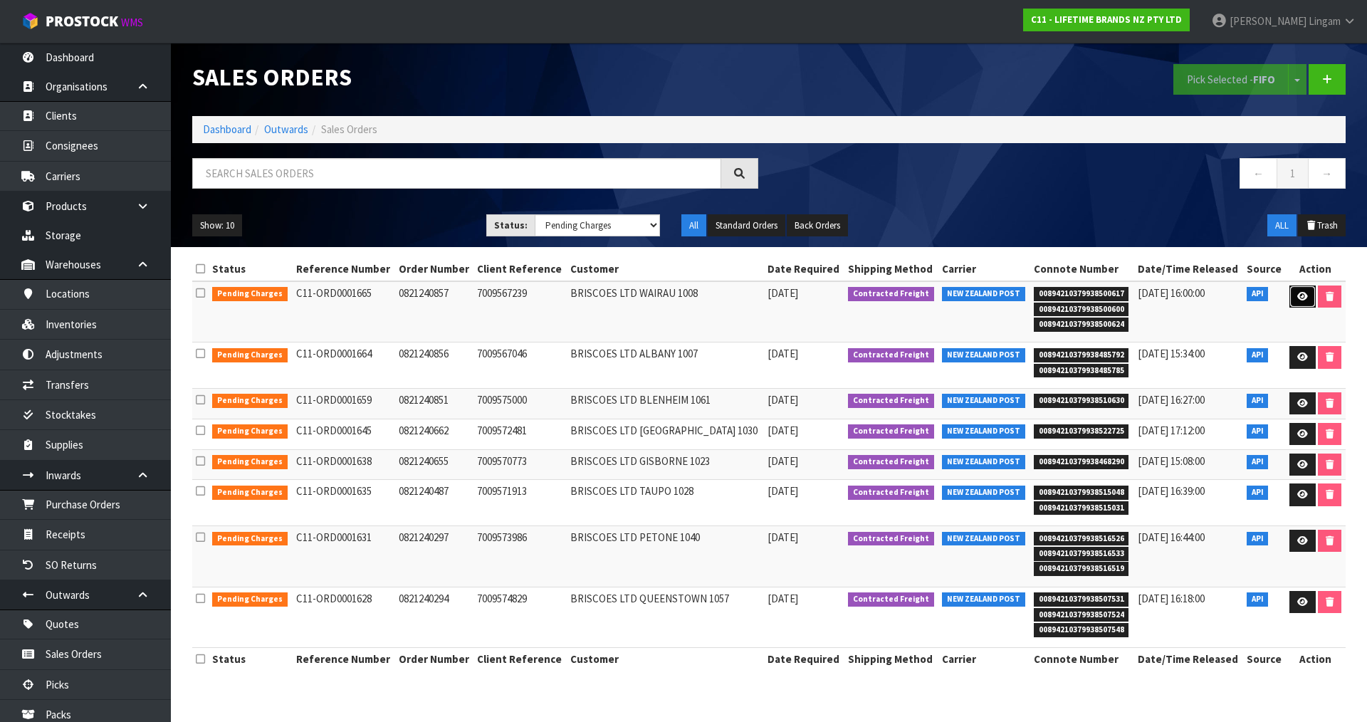
click at [1303, 299] on icon at bounding box center [1302, 296] width 11 height 9
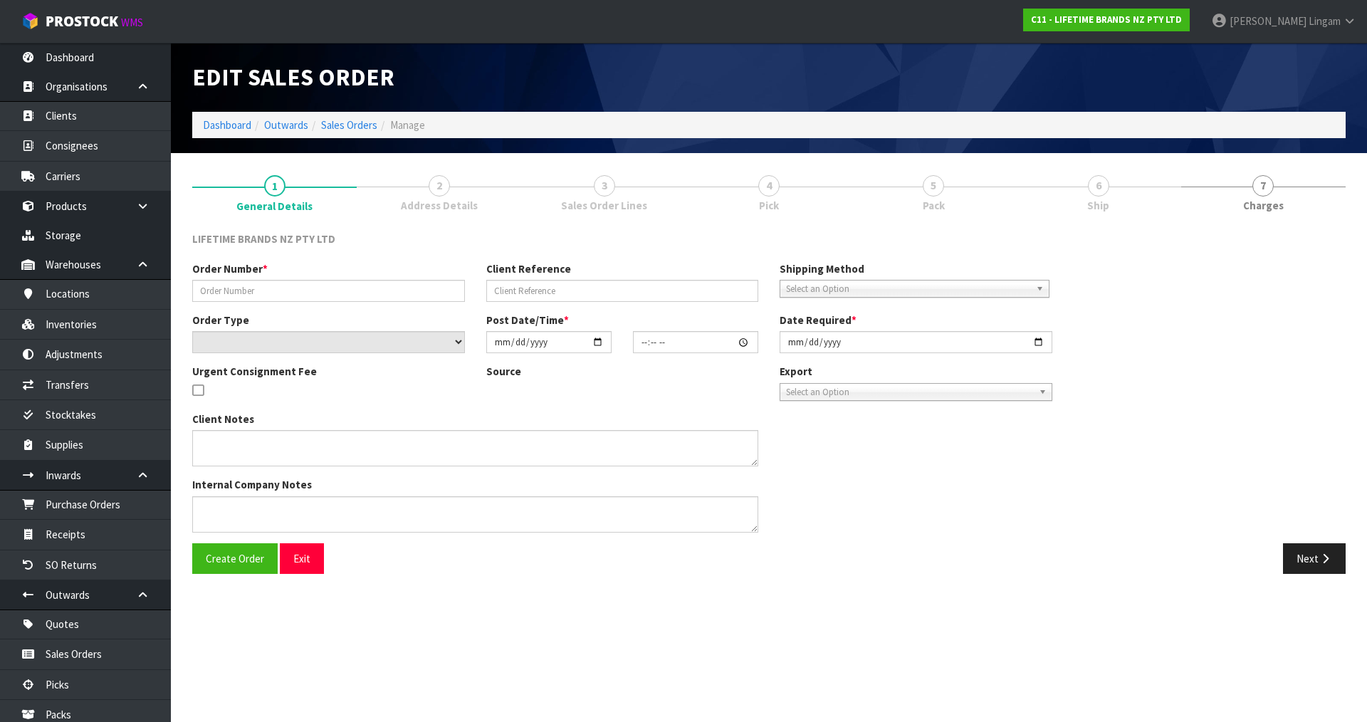
type input "0821240857"
type input "7009567239"
select select "number:0"
type input "[DATE]"
type input "16:23:11.000"
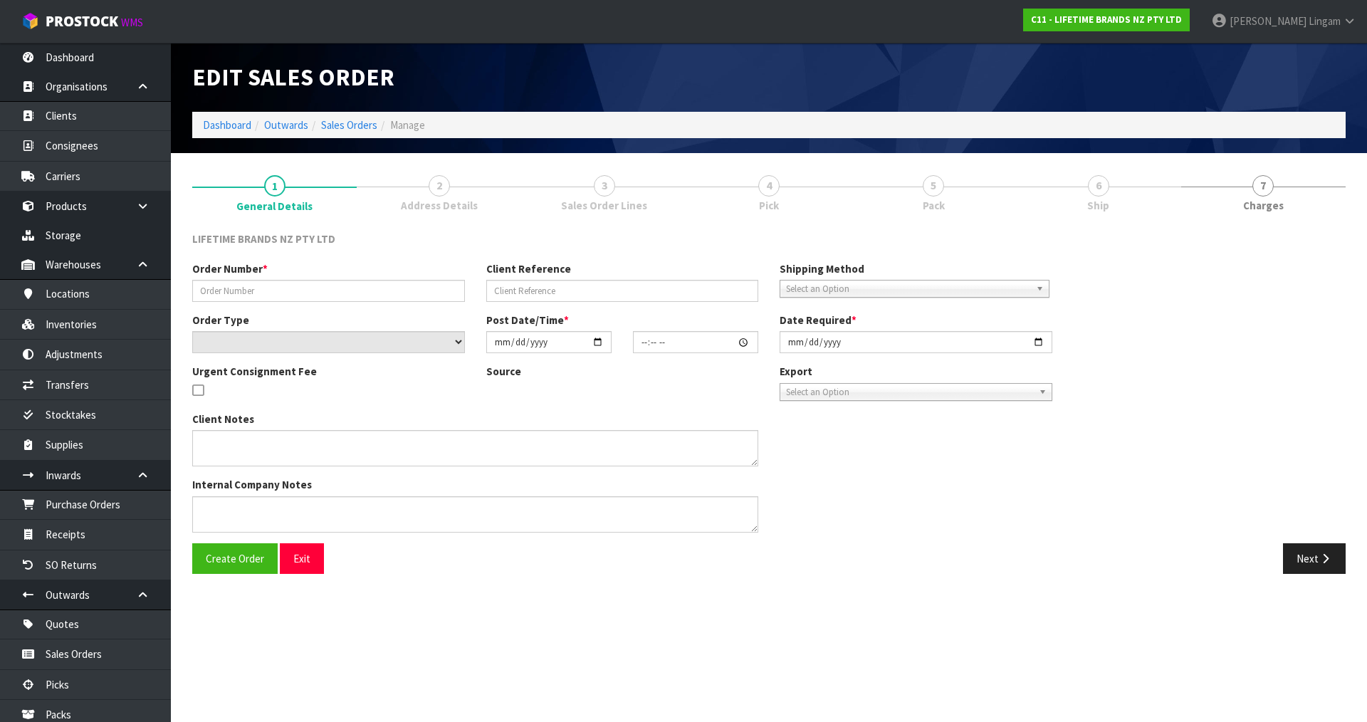
type input "[DATE]"
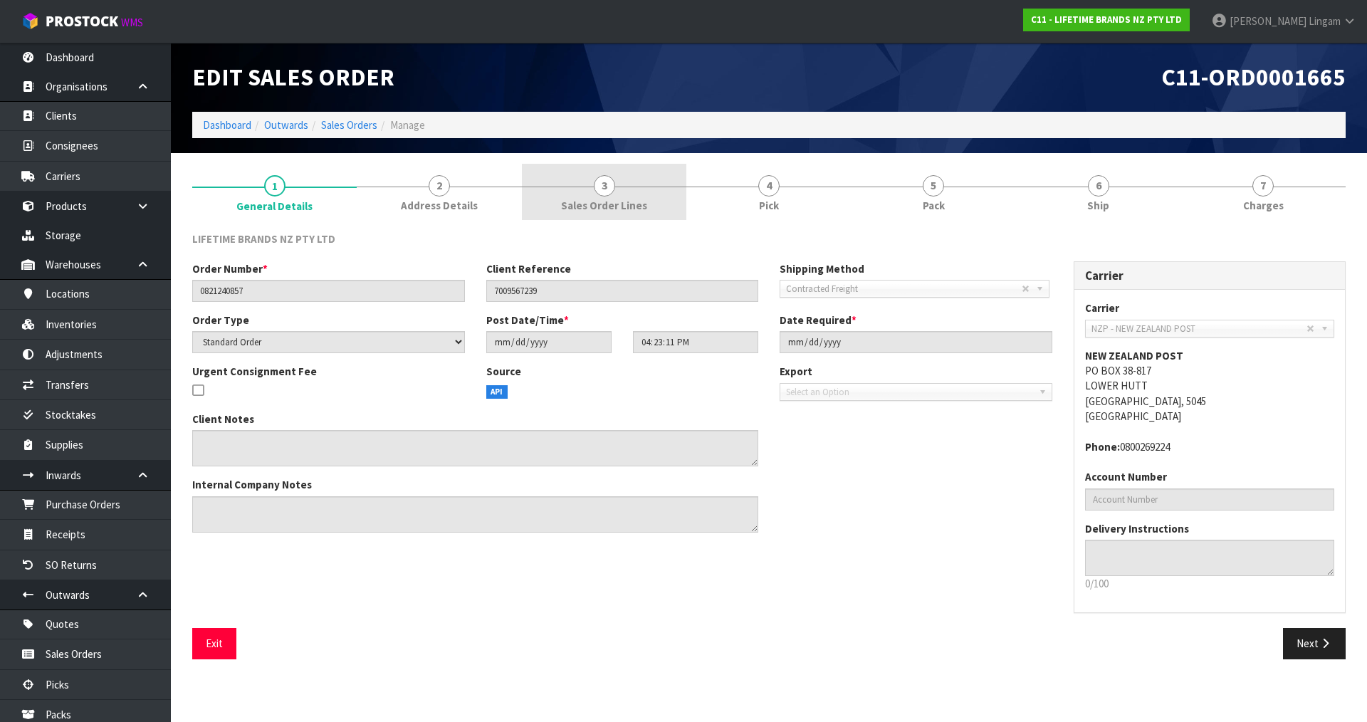
click at [622, 203] on span "Sales Order Lines" at bounding box center [604, 205] width 86 height 15
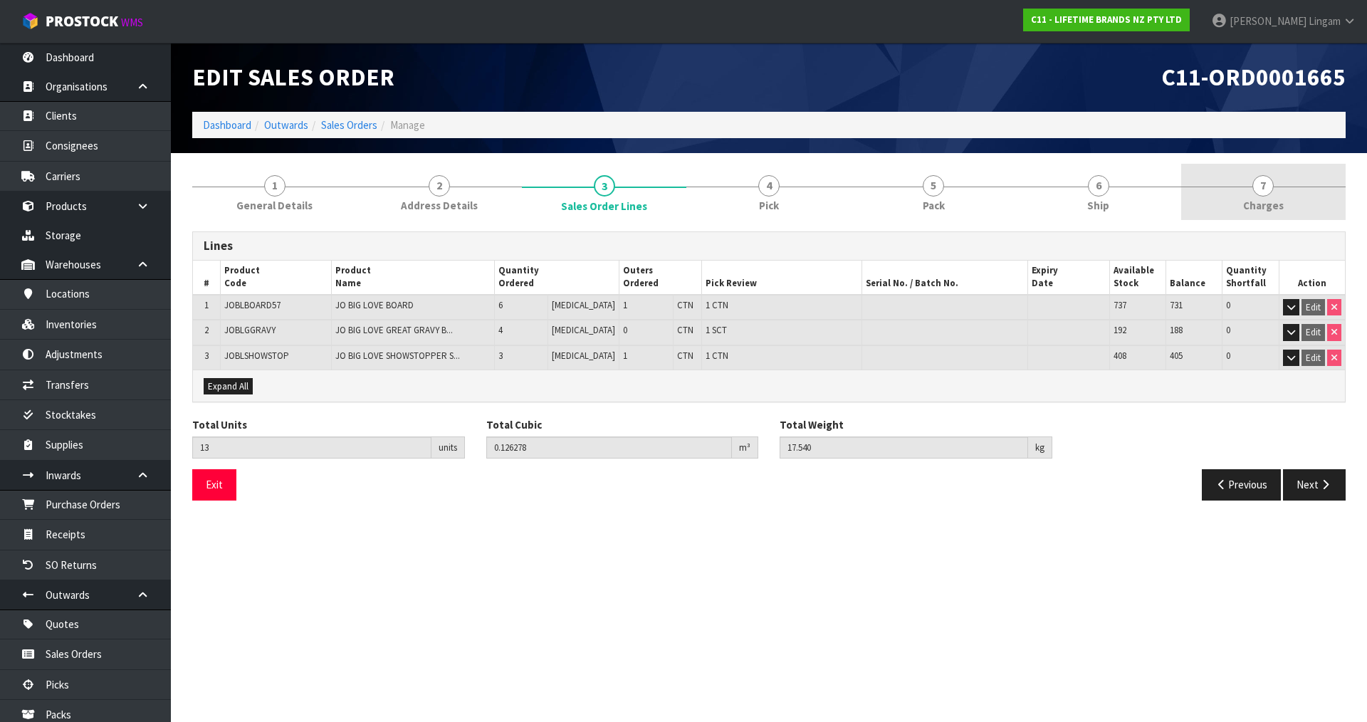
click at [1288, 199] on link "7 [GEOGRAPHIC_DATA]" at bounding box center [1263, 192] width 164 height 56
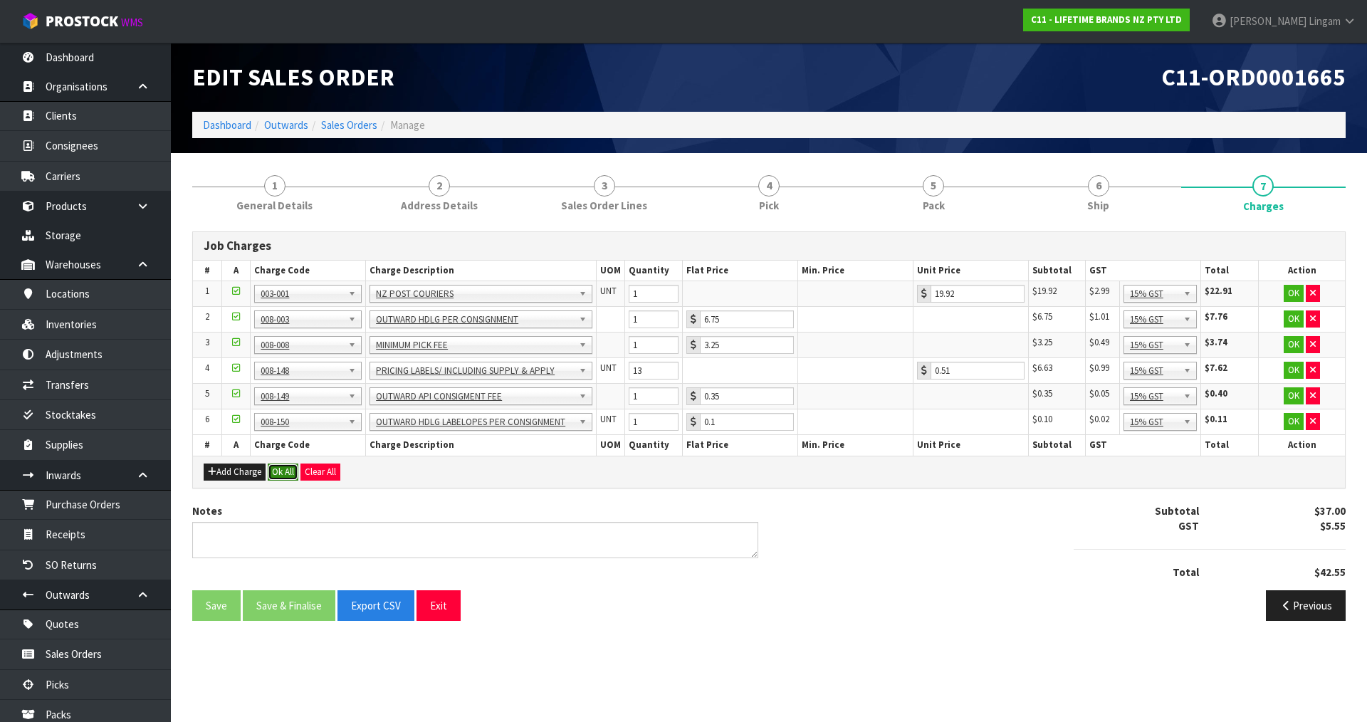
click at [287, 473] on button "Ok All" at bounding box center [283, 471] width 31 height 17
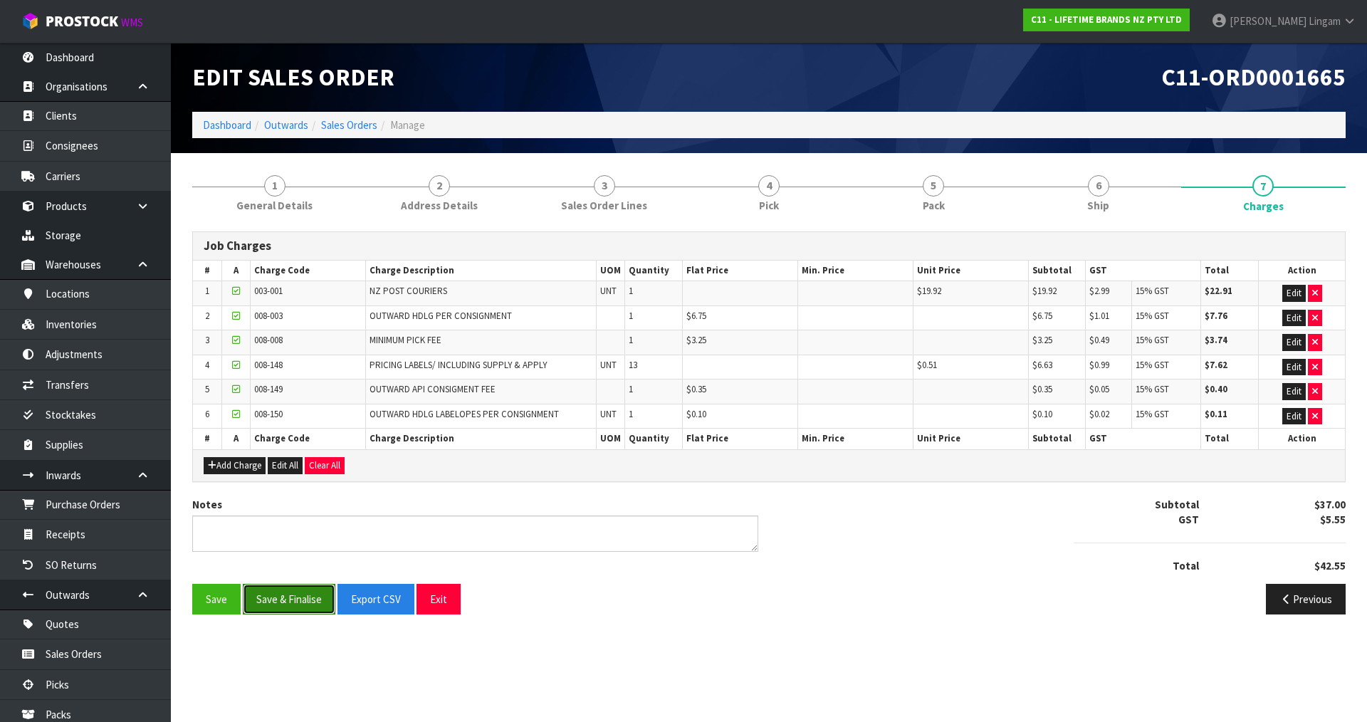
click at [284, 598] on button "Save & Finalise" at bounding box center [289, 599] width 93 height 31
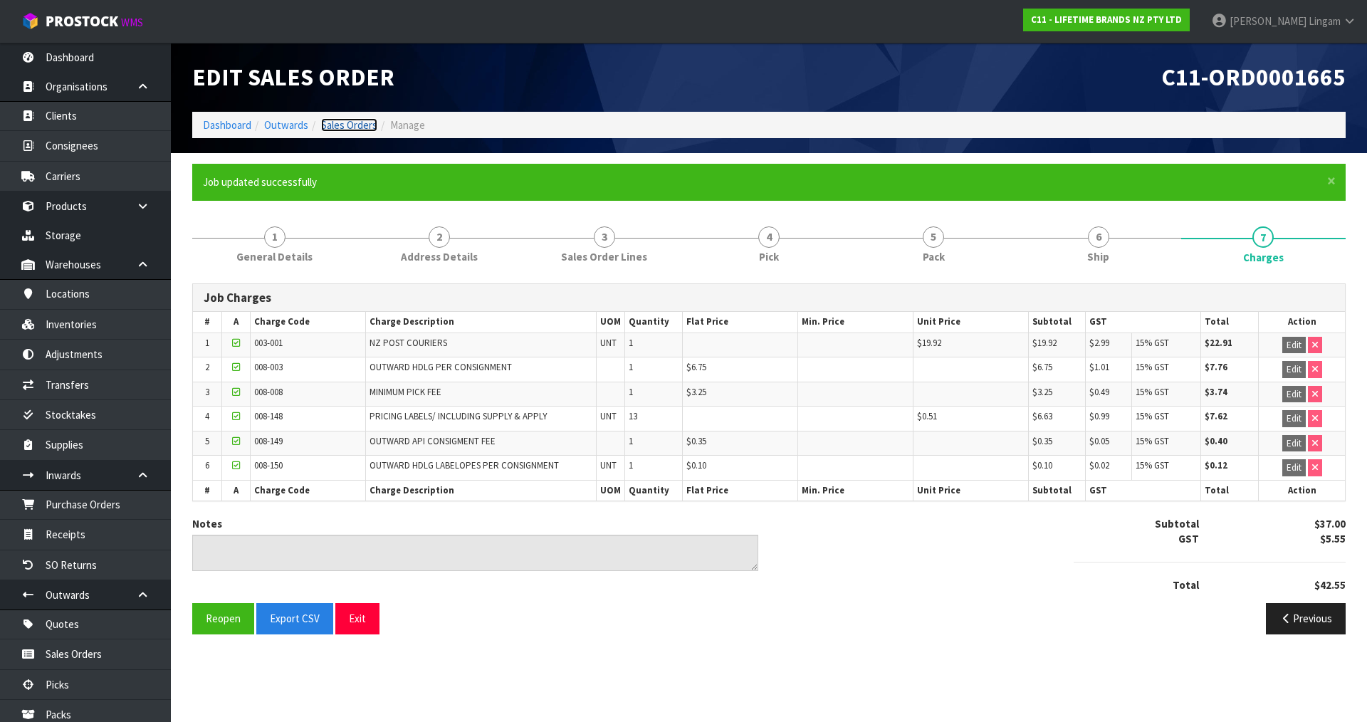
click at [349, 125] on link "Sales Orders" at bounding box center [349, 125] width 56 height 14
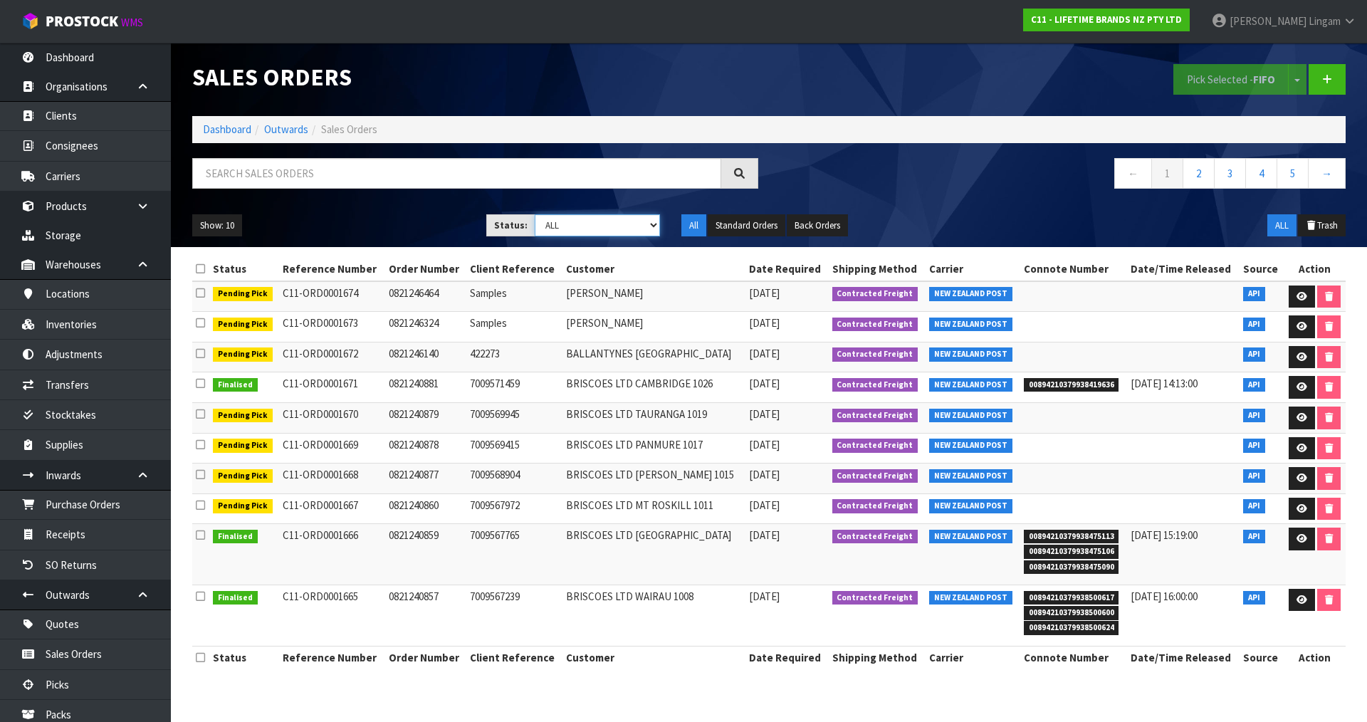
click at [643, 224] on select "Draft Pending Allocated Pending Pick Goods Picked Goods Packed Pending Charges …" at bounding box center [598, 225] width 126 height 22
select select "string:6"
click at [535, 214] on select "Draft Pending Allocated Pending Pick Goods Picked Goods Packed Pending Charges …" at bounding box center [598, 225] width 126 height 22
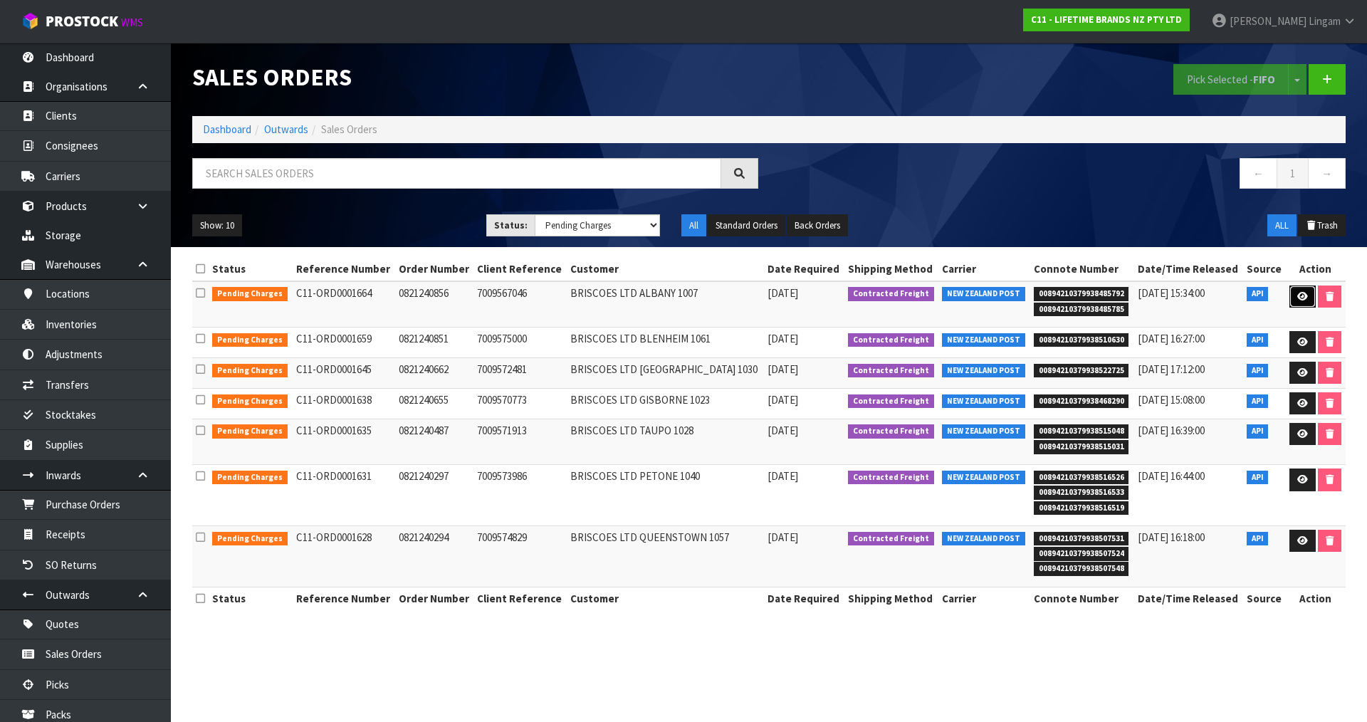
click at [1301, 299] on icon at bounding box center [1302, 296] width 11 height 9
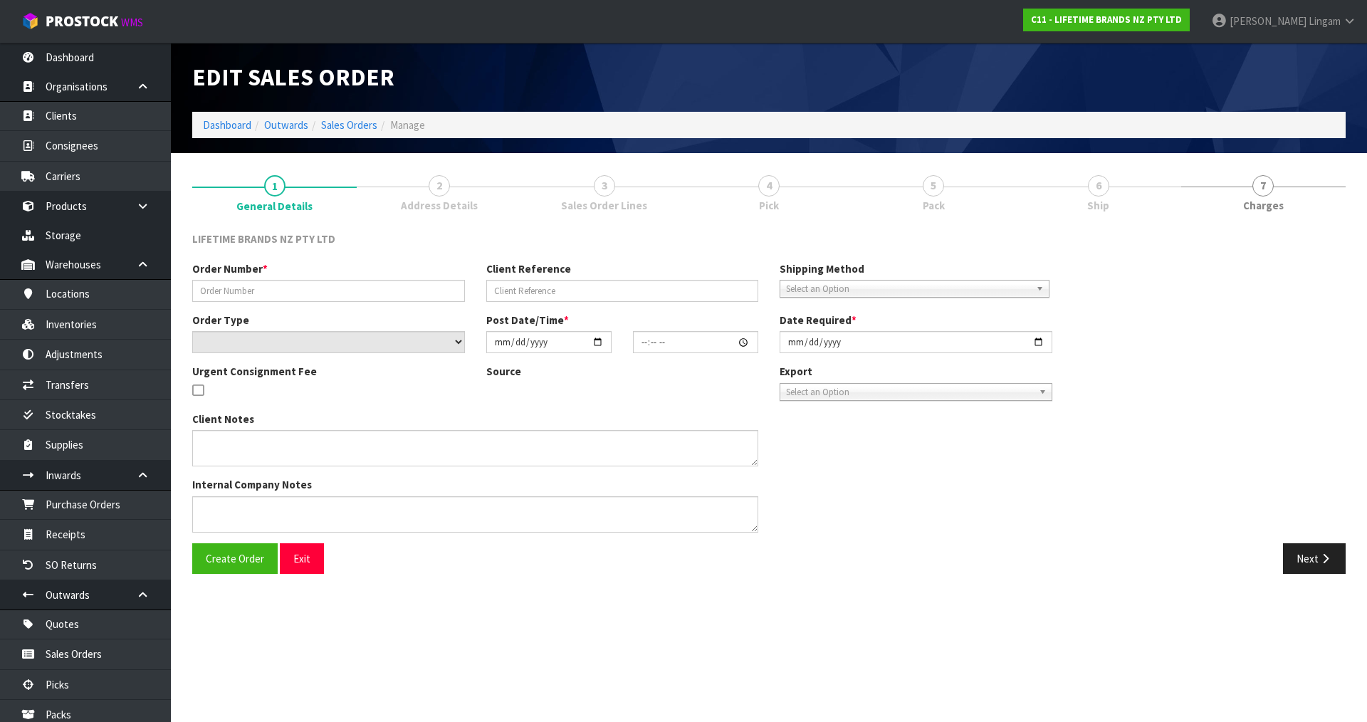
type input "0821240856"
type input "7009567046"
select select "number:0"
type input "2025-08-11"
type input "16:18:20.000"
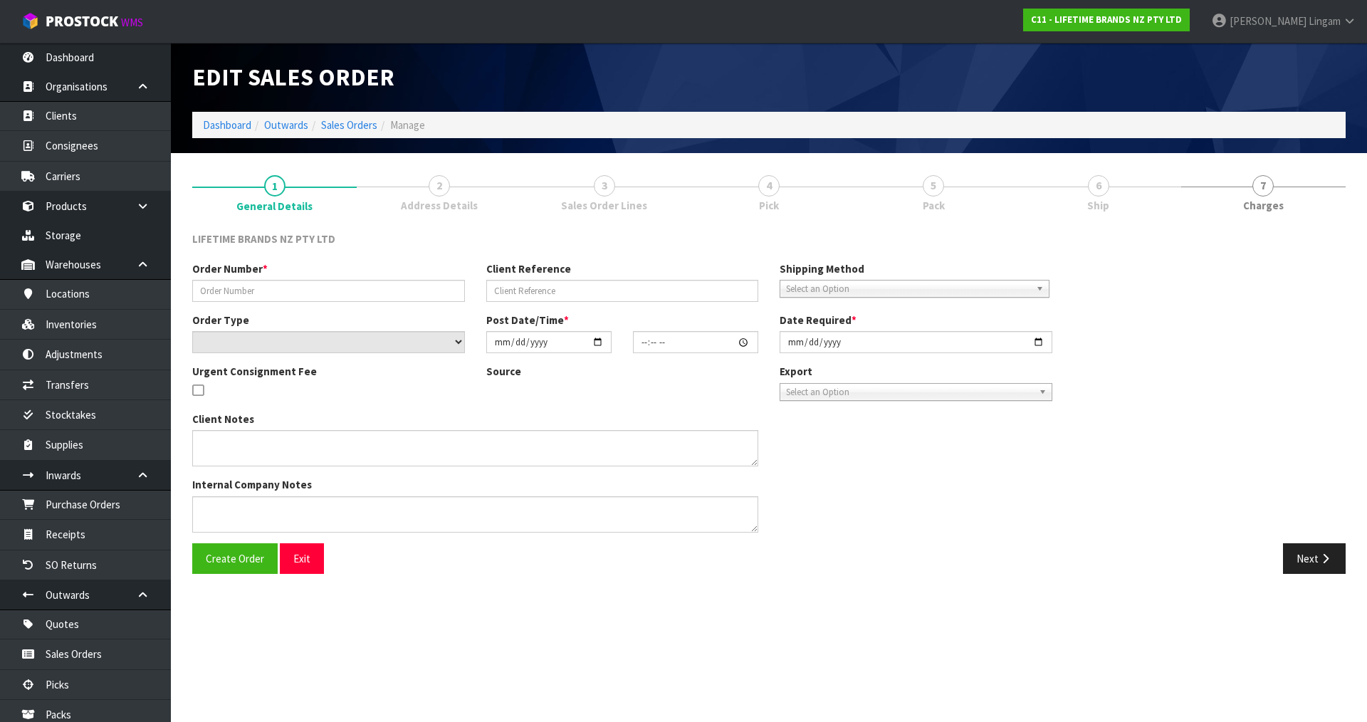
type input "2025-08-12"
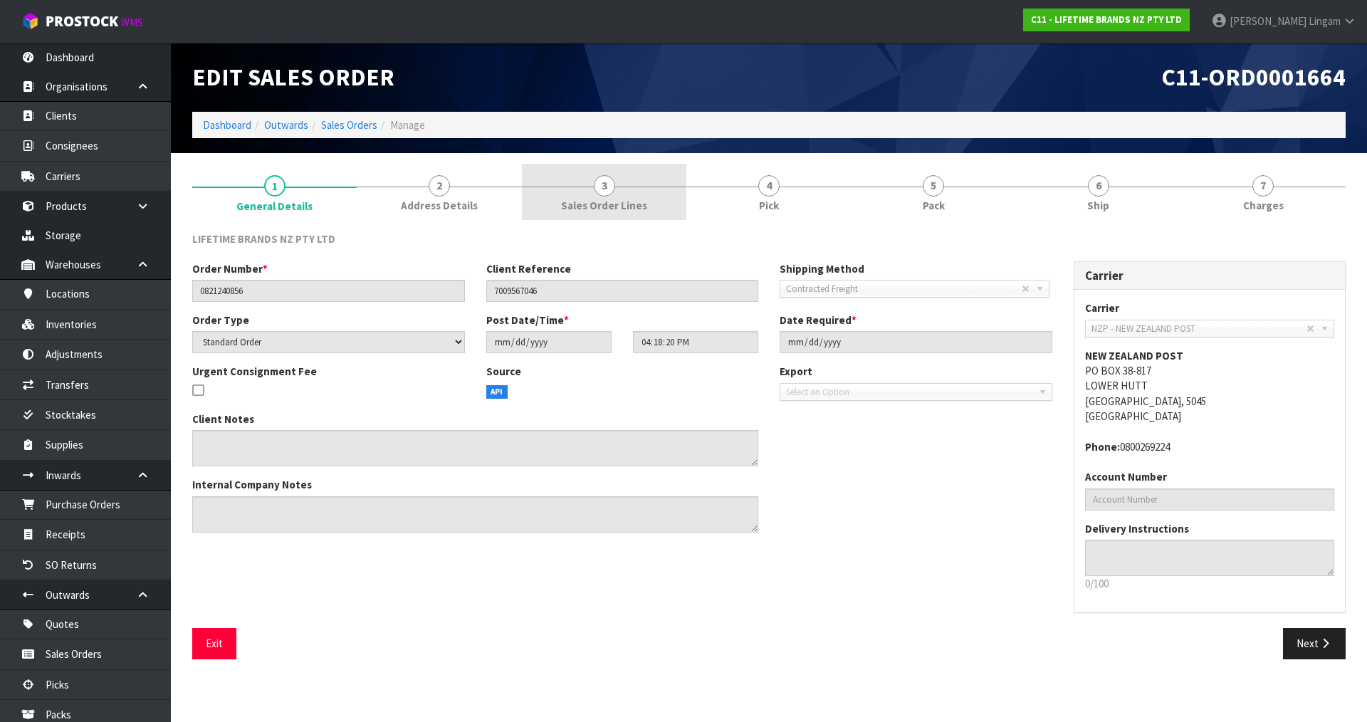
click at [625, 204] on span "Sales Order Lines" at bounding box center [604, 205] width 86 height 15
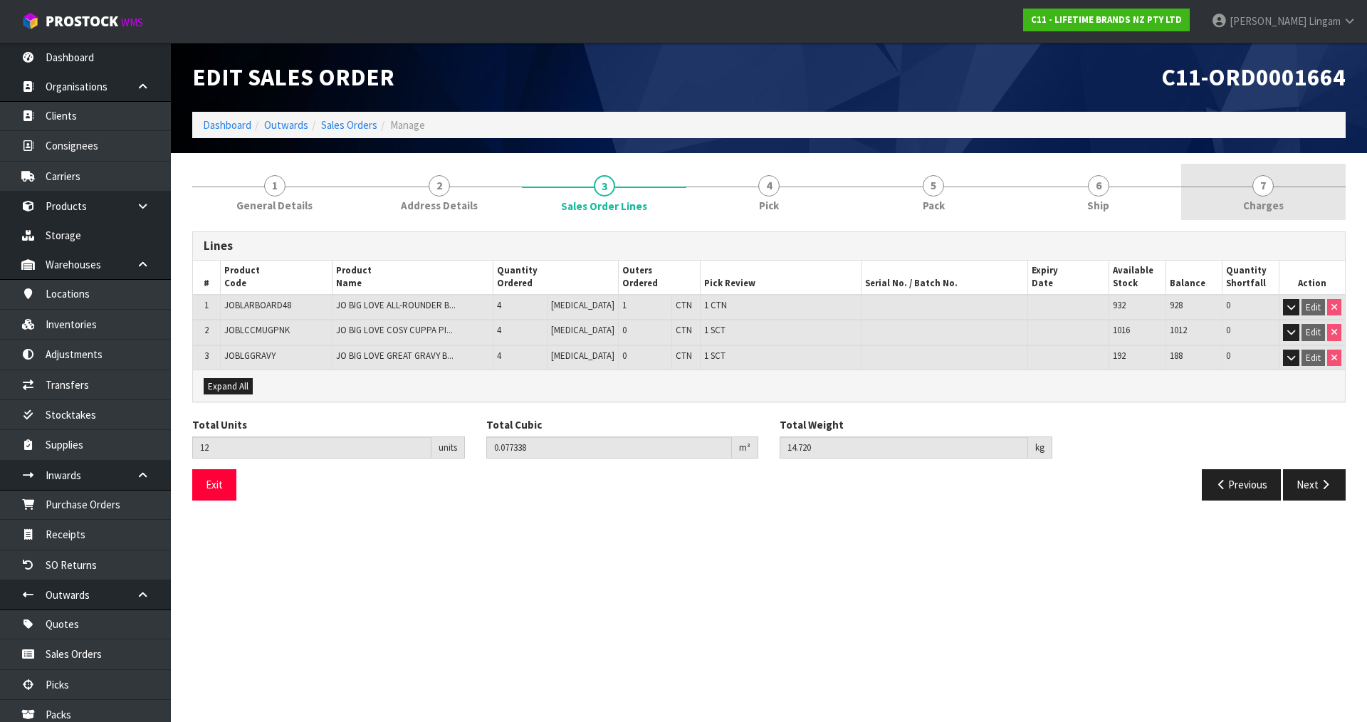
click at [1286, 206] on link "7 Charges" at bounding box center [1263, 192] width 164 height 56
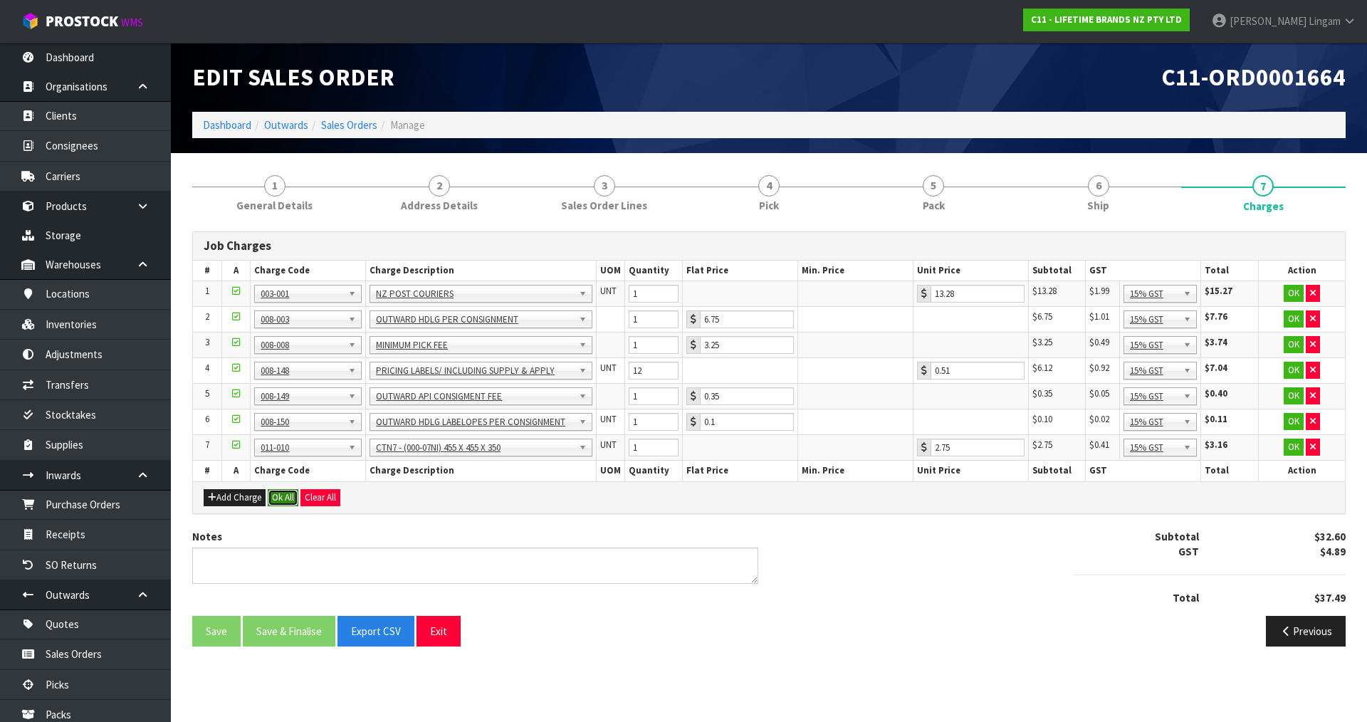
click at [287, 496] on button "Ok All" at bounding box center [283, 497] width 31 height 17
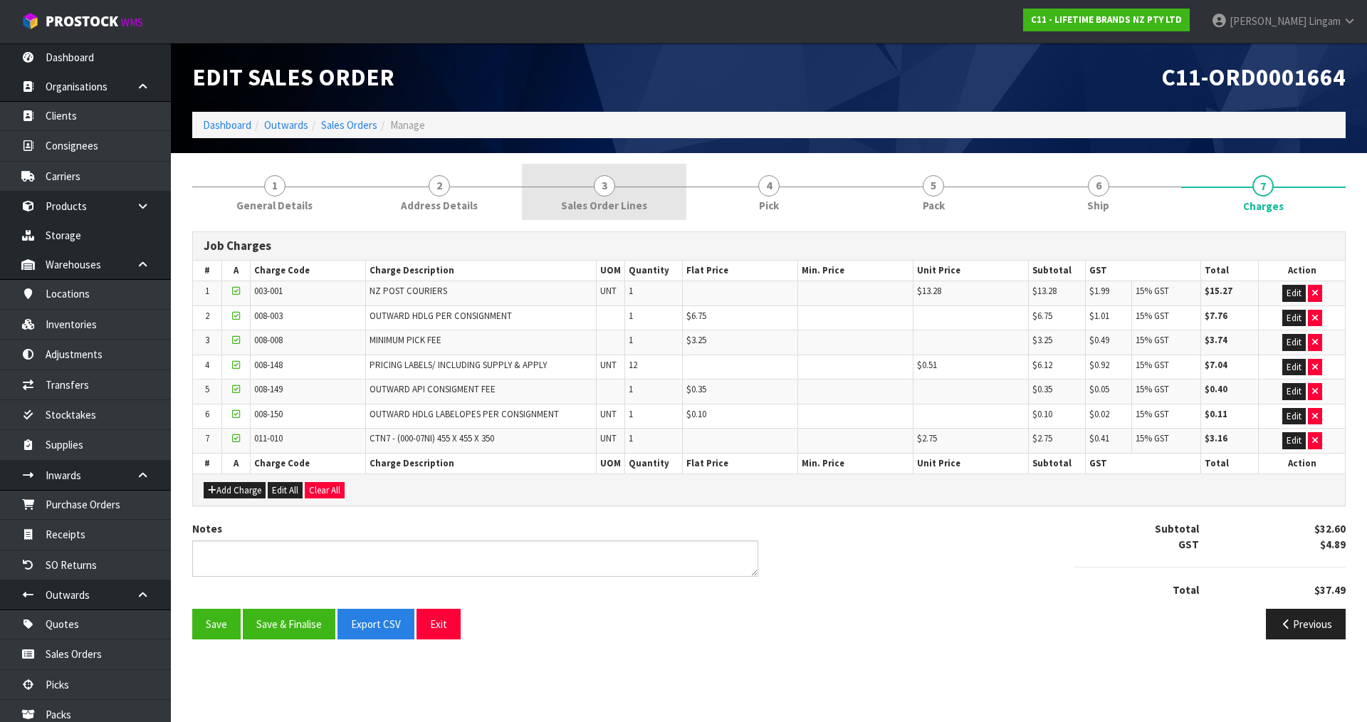
click at [609, 211] on span "Sales Order Lines" at bounding box center [604, 205] width 86 height 15
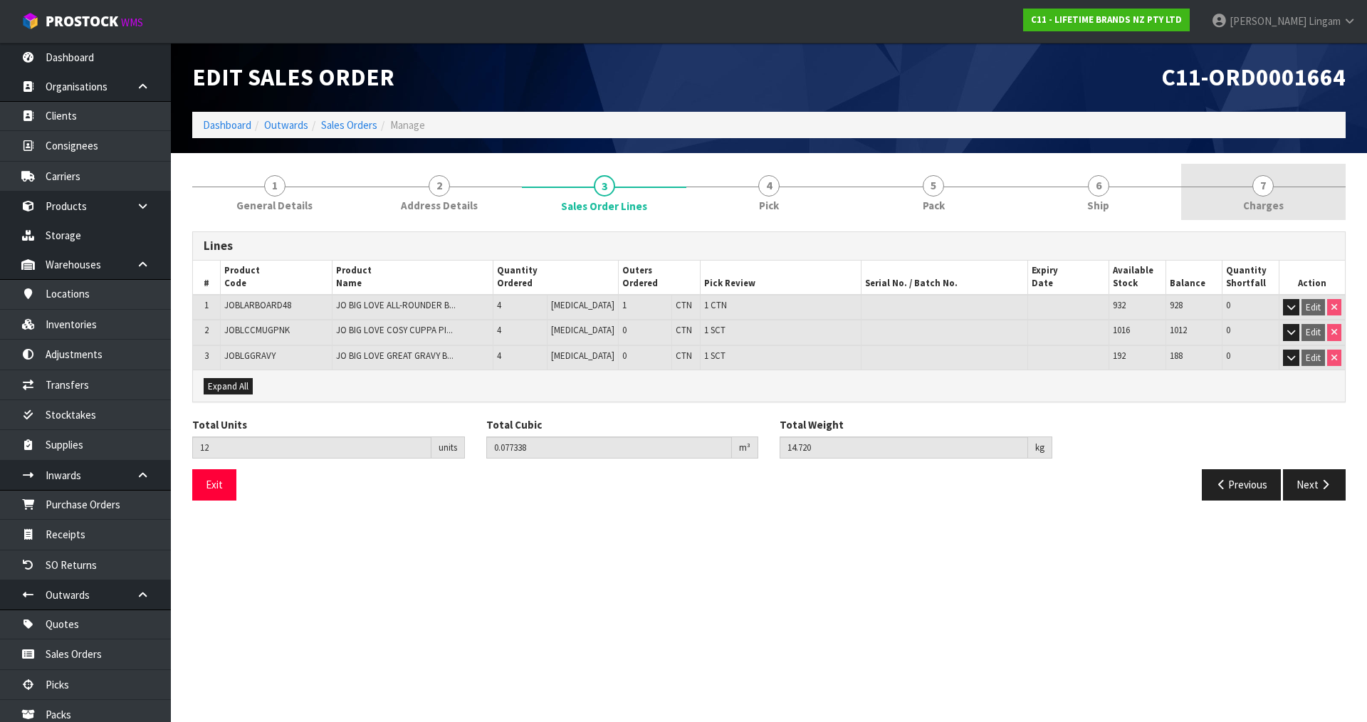
click at [1286, 204] on link "7 Charges" at bounding box center [1263, 192] width 164 height 56
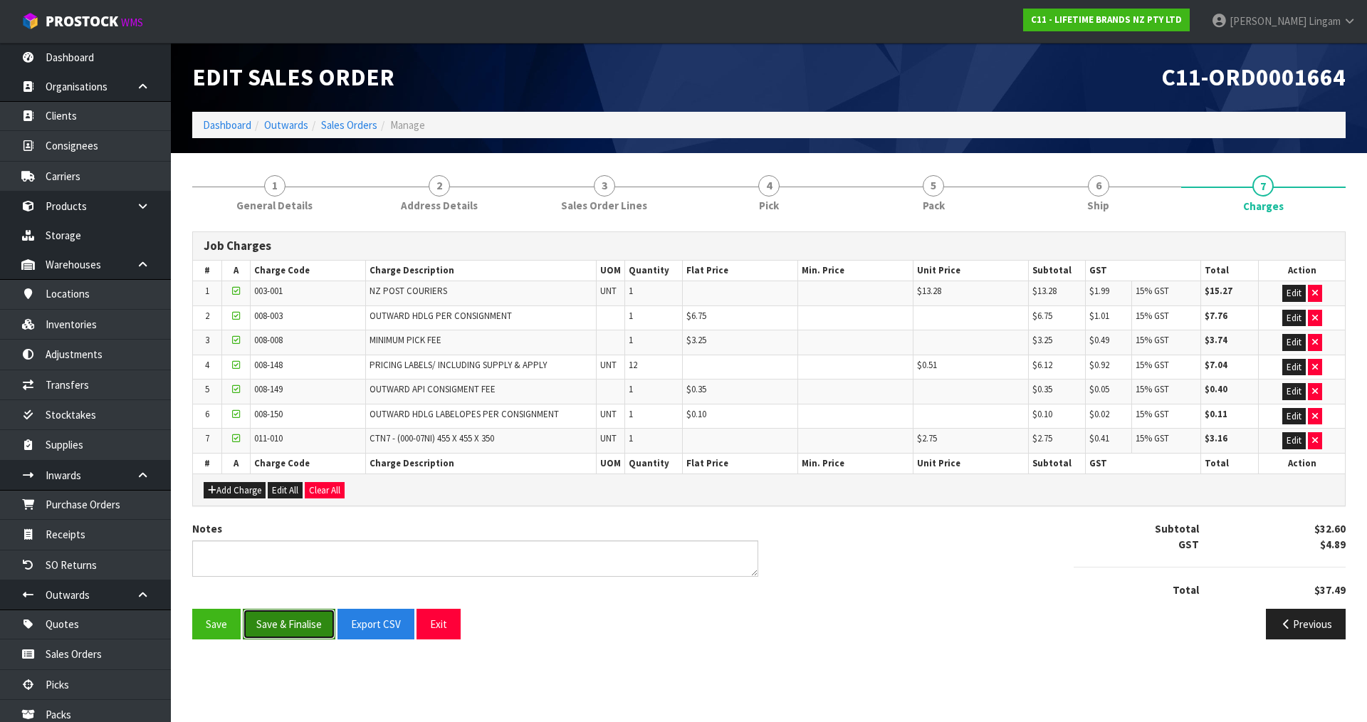
click at [289, 624] on button "Save & Finalise" at bounding box center [289, 624] width 93 height 31
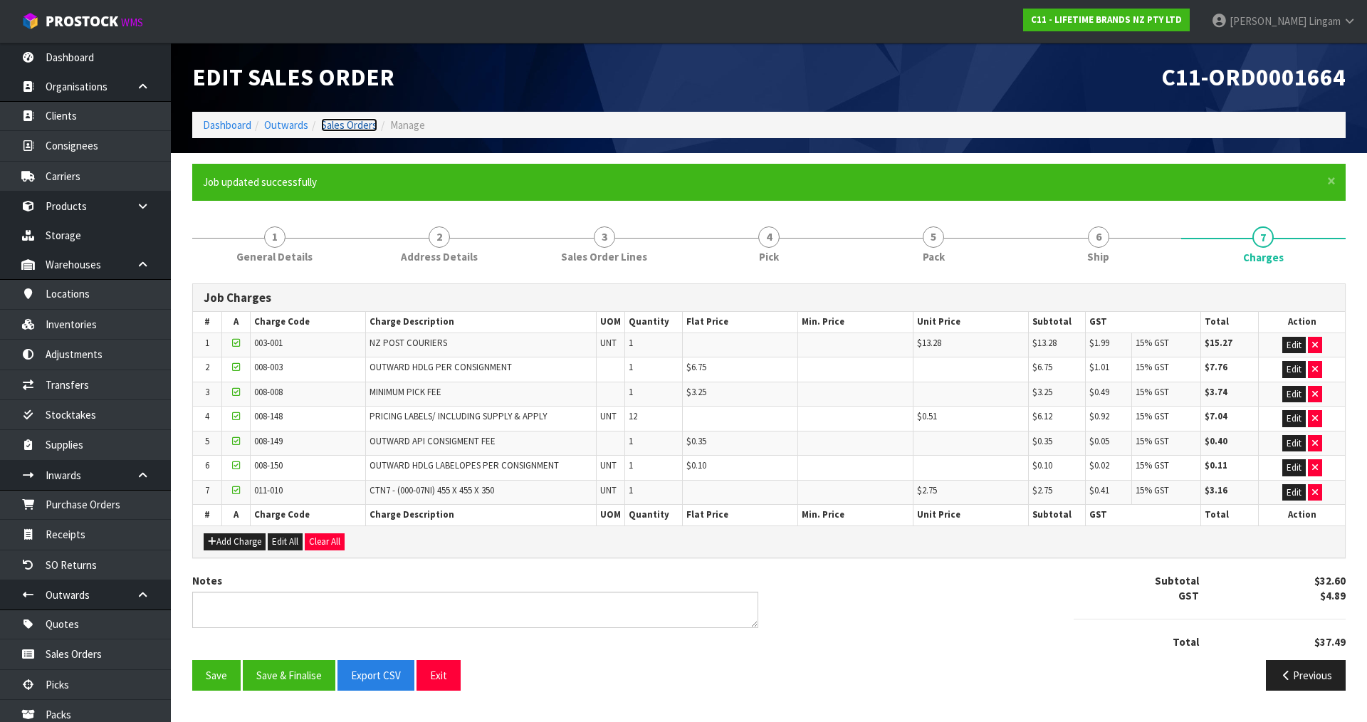
click at [352, 128] on link "Sales Orders" at bounding box center [349, 125] width 56 height 14
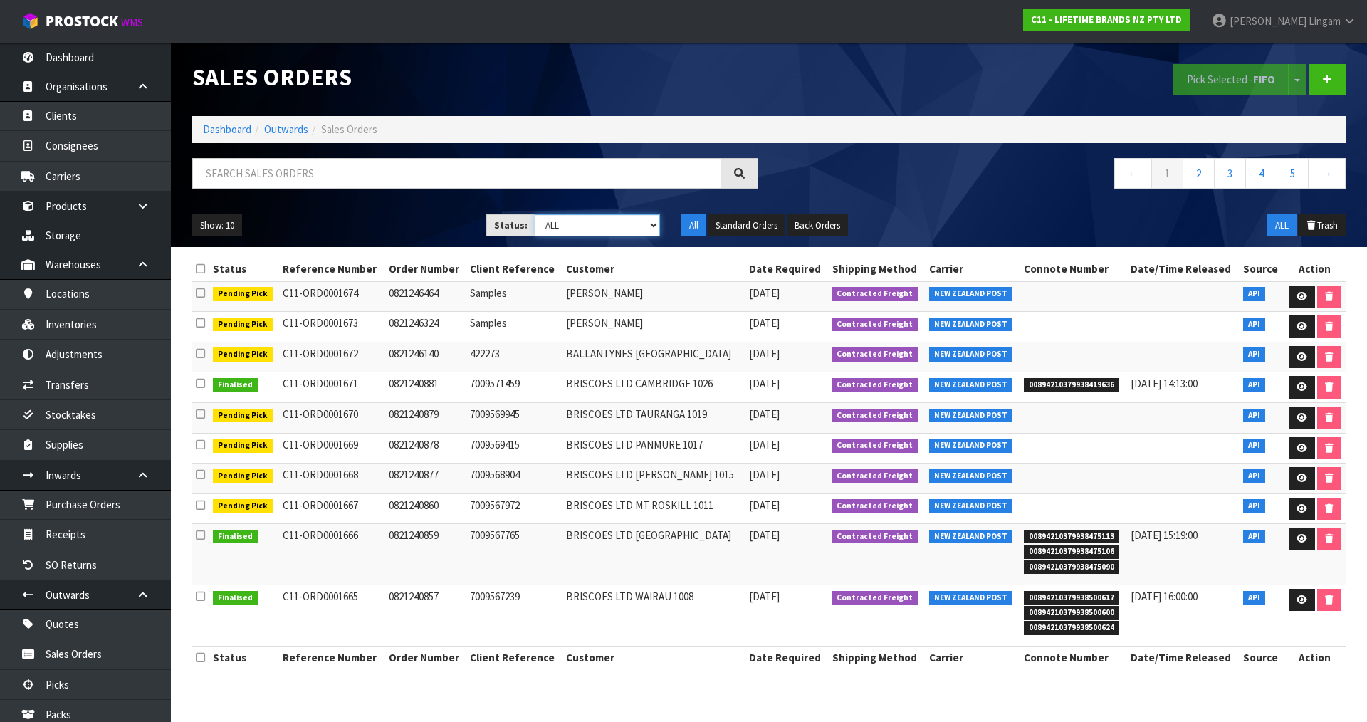
click at [633, 226] on select "Draft Pending Allocated Pending Pick Goods Picked Goods Packed Pending Charges …" at bounding box center [598, 225] width 126 height 22
select select "string:6"
click at [535, 214] on select "Draft Pending Allocated Pending Pick Goods Picked Goods Packed Pending Charges …" at bounding box center [598, 225] width 126 height 22
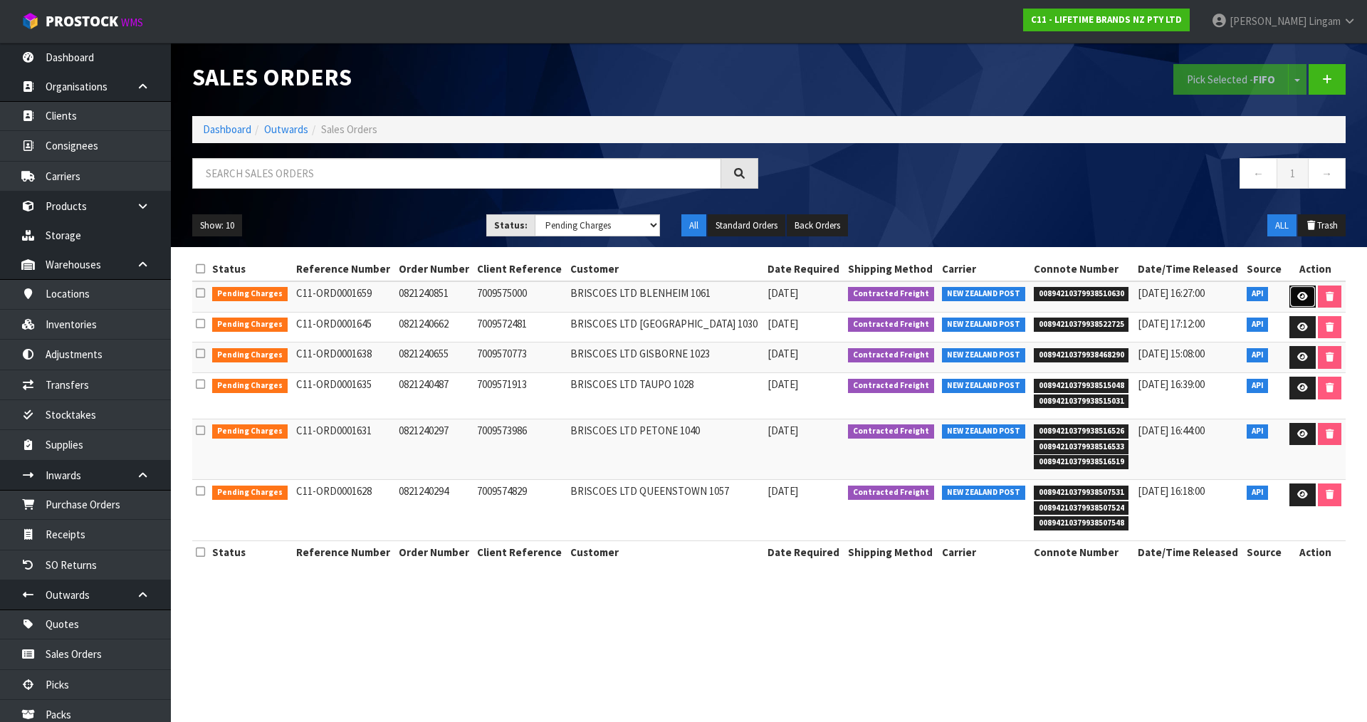
click at [1299, 295] on icon at bounding box center [1302, 296] width 11 height 9
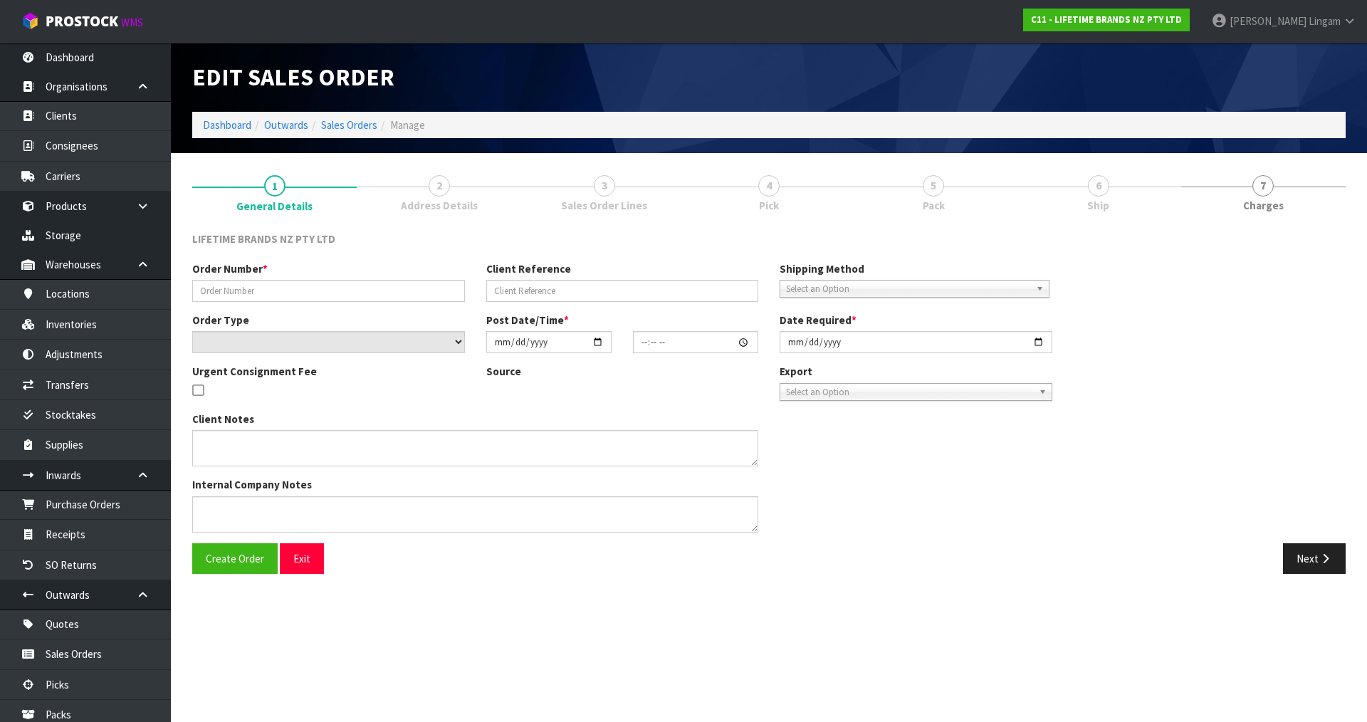
type input "0821240851"
type input "7009575000"
select select "number:0"
type input "2025-08-11"
type input "15:58:20.000"
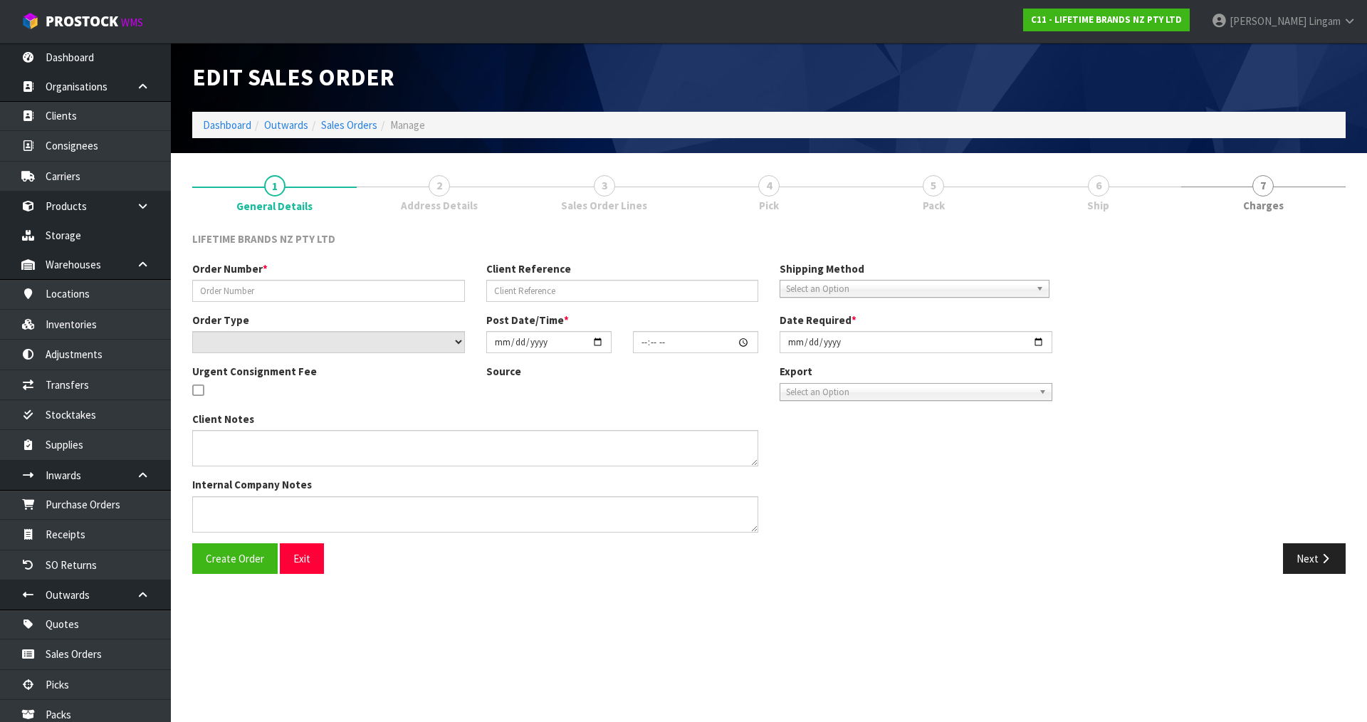
type input "2025-08-12"
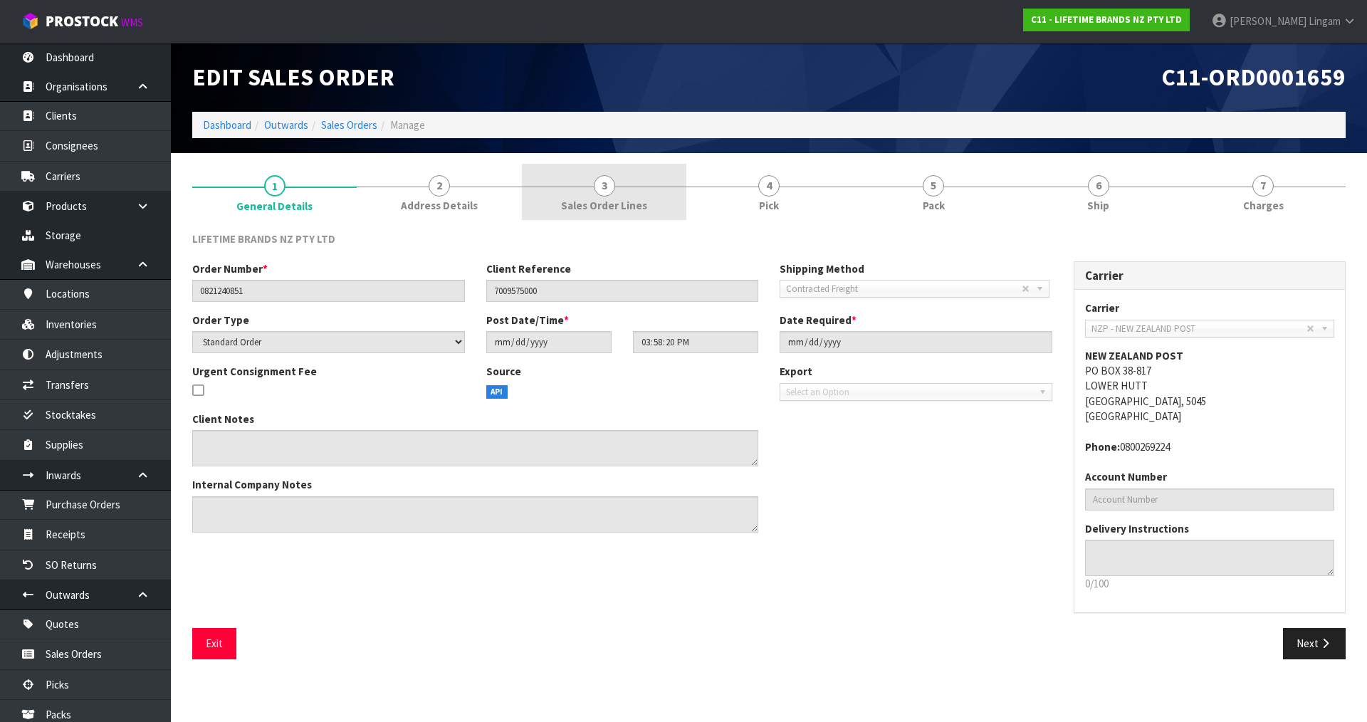
click at [654, 205] on link "3 Sales Order Lines" at bounding box center [604, 192] width 164 height 56
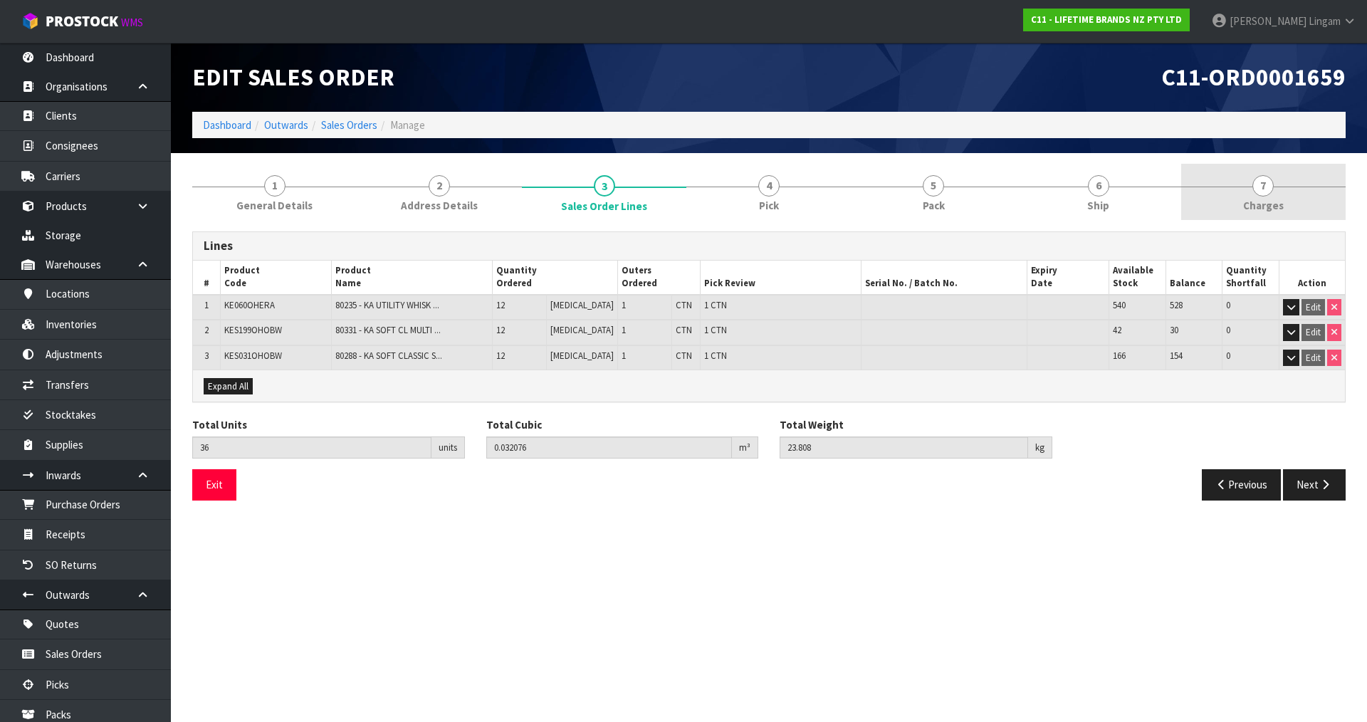
click at [1289, 201] on link "7 Charges" at bounding box center [1263, 192] width 164 height 56
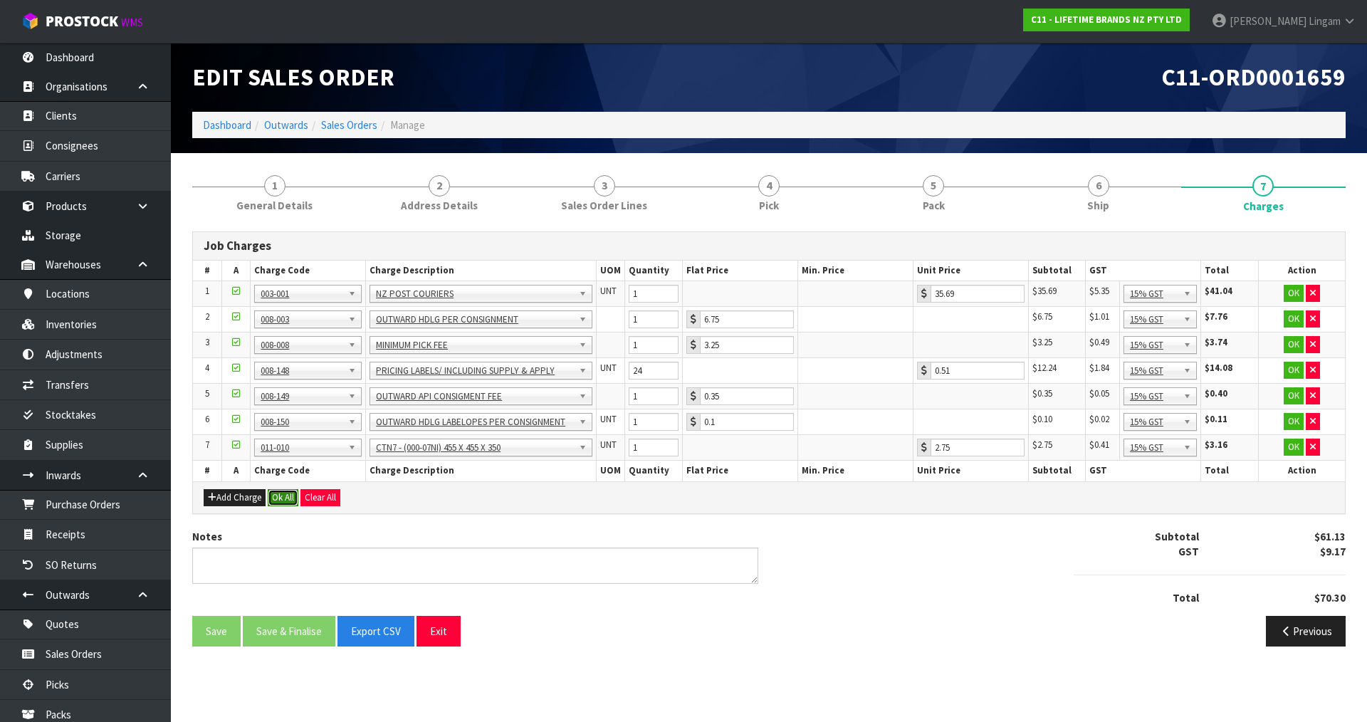
click at [283, 493] on button "Ok All" at bounding box center [283, 497] width 31 height 17
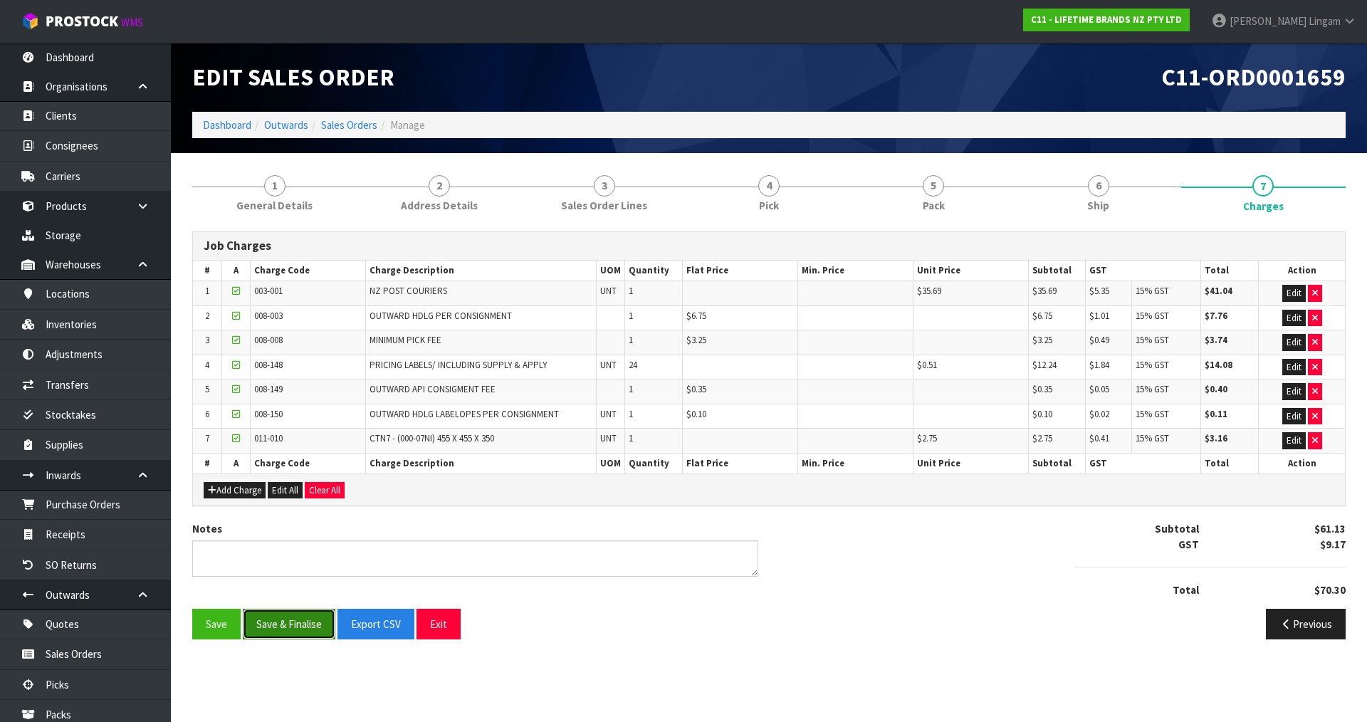
click at [296, 628] on button "Save & Finalise" at bounding box center [289, 624] width 93 height 31
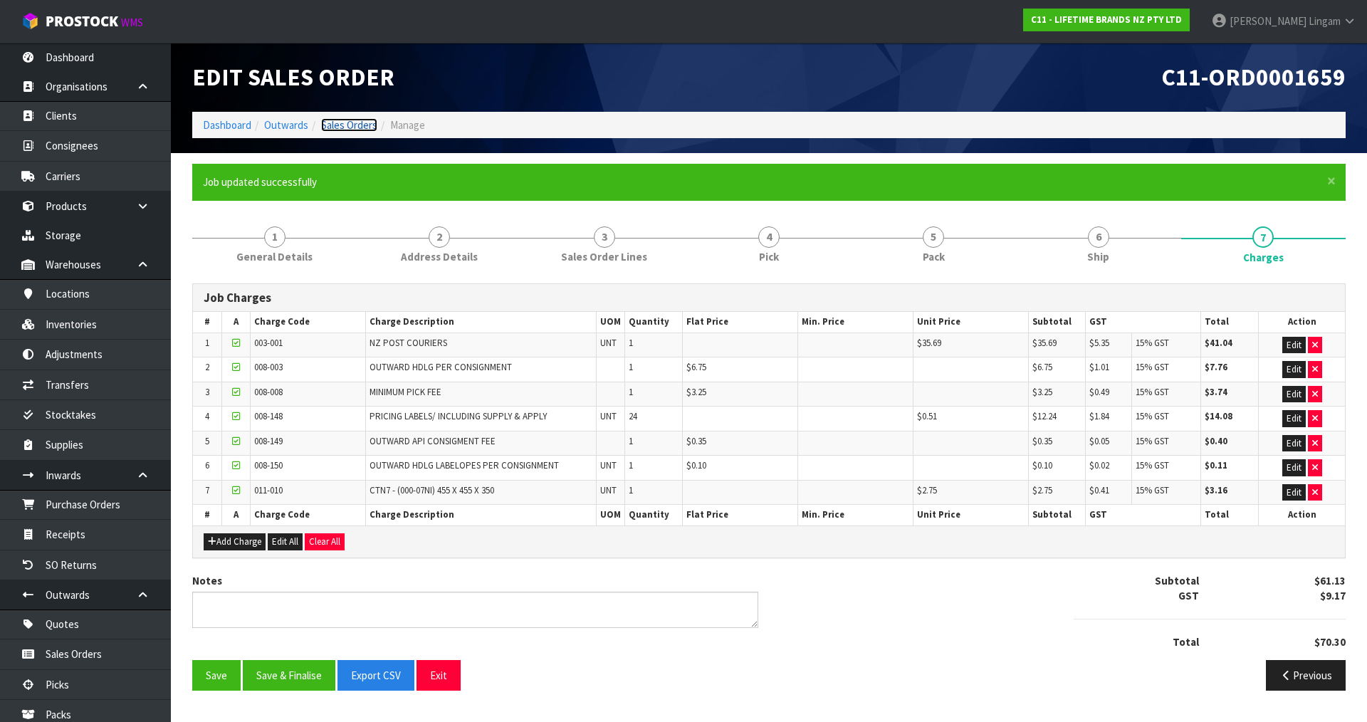
click at [360, 123] on link "Sales Orders" at bounding box center [349, 125] width 56 height 14
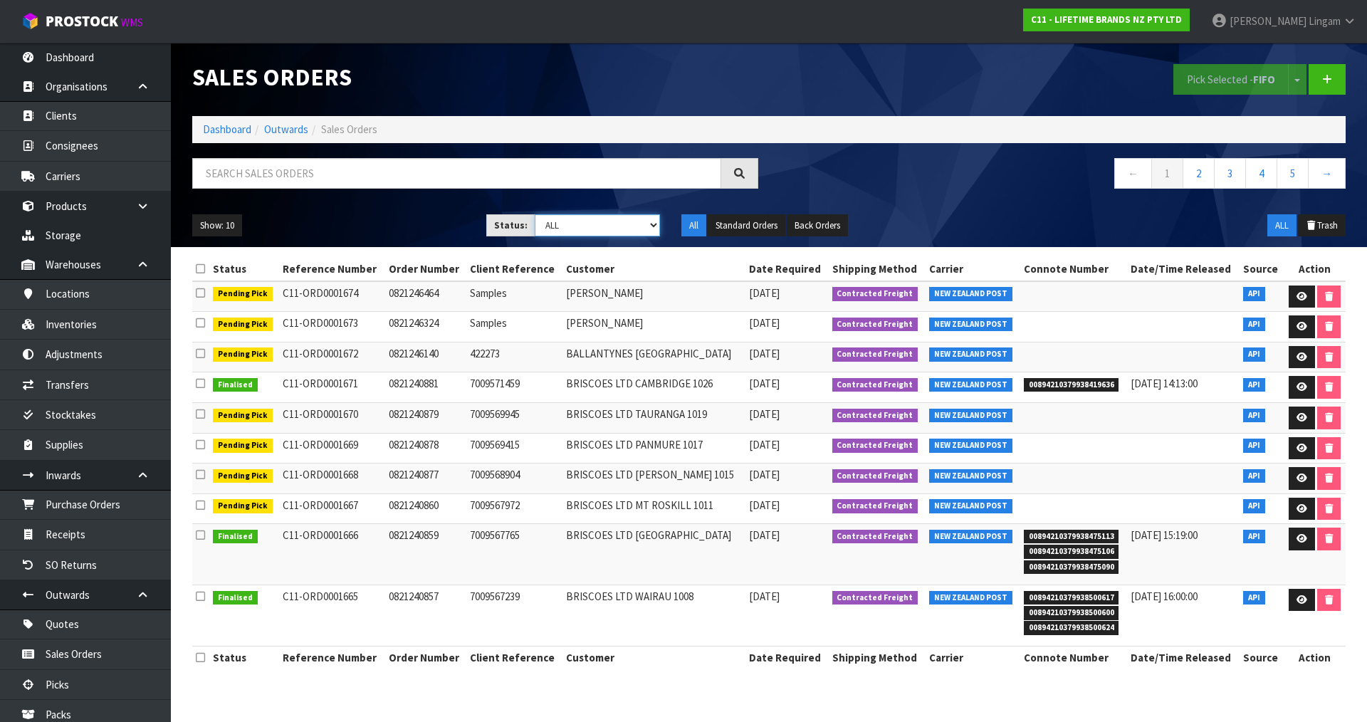
click at [645, 223] on select "Draft Pending Allocated Pending Pick Goods Picked Goods Packed Pending Charges …" at bounding box center [598, 225] width 126 height 22
select select "string:6"
click at [535, 214] on select "Draft Pending Allocated Pending Pick Goods Picked Goods Packed Pending Charges …" at bounding box center [598, 225] width 126 height 22
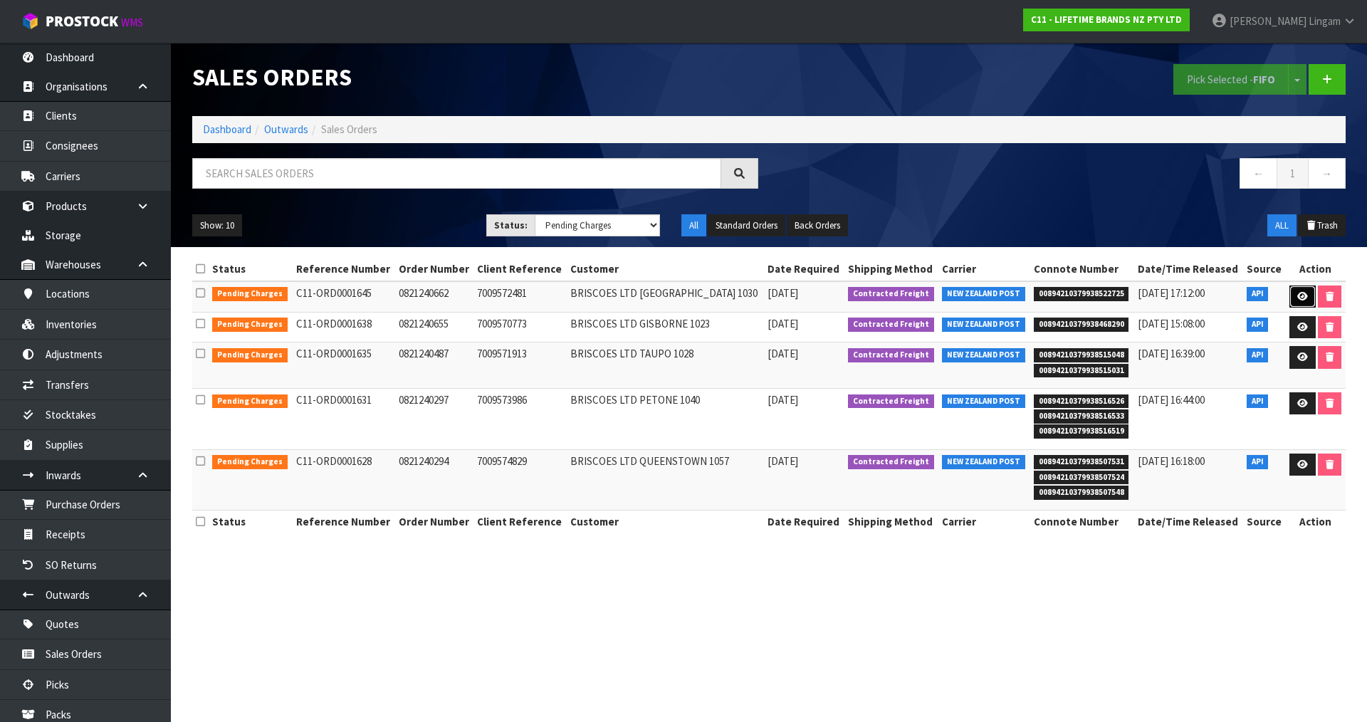
click at [1297, 293] on icon at bounding box center [1302, 296] width 11 height 9
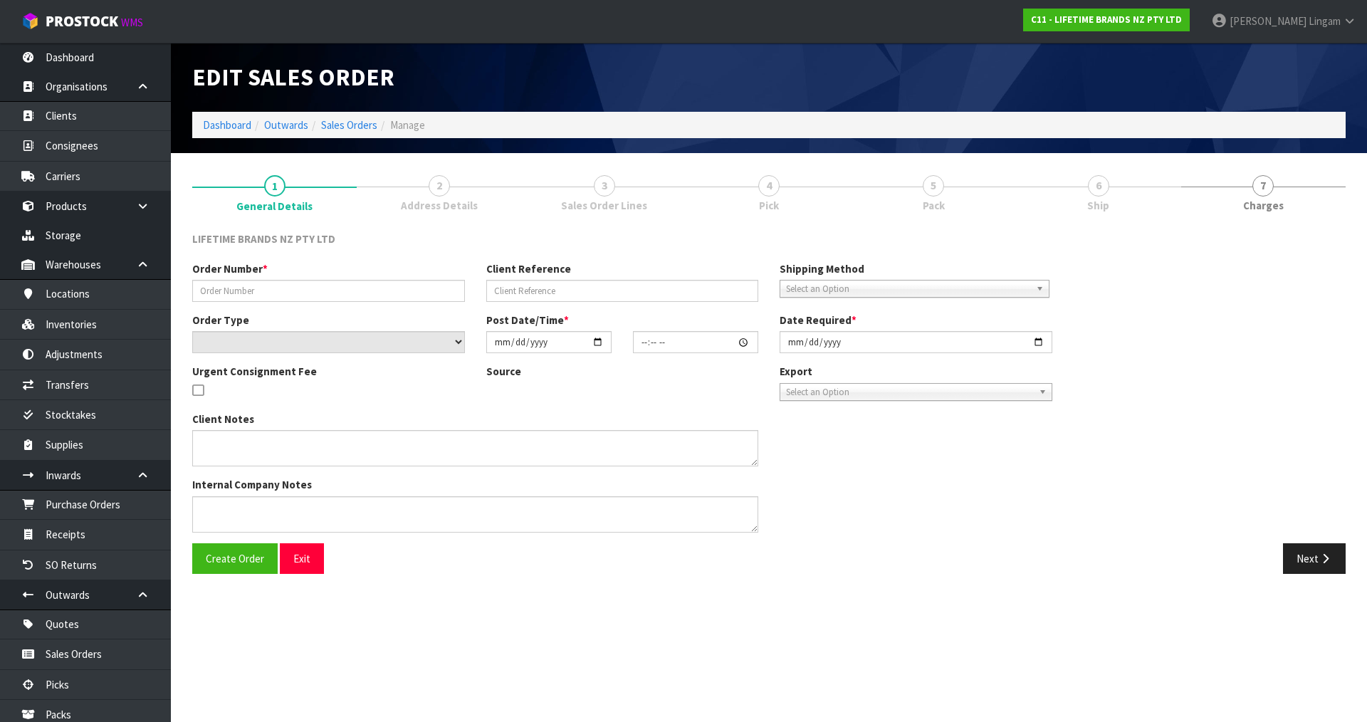
type input "0821240662"
type input "7009572481"
select select "number:0"
type input "2025-08-11"
type input "15:08:23.000"
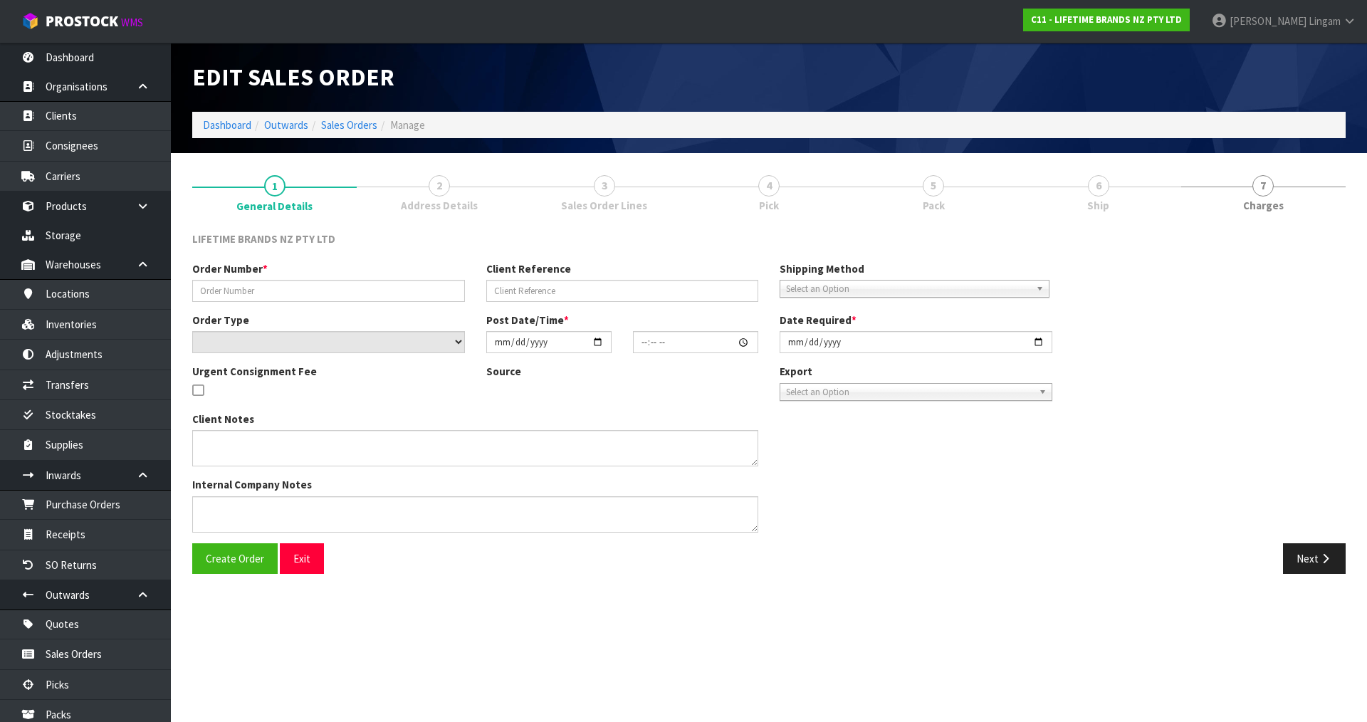
type input "2025-08-12"
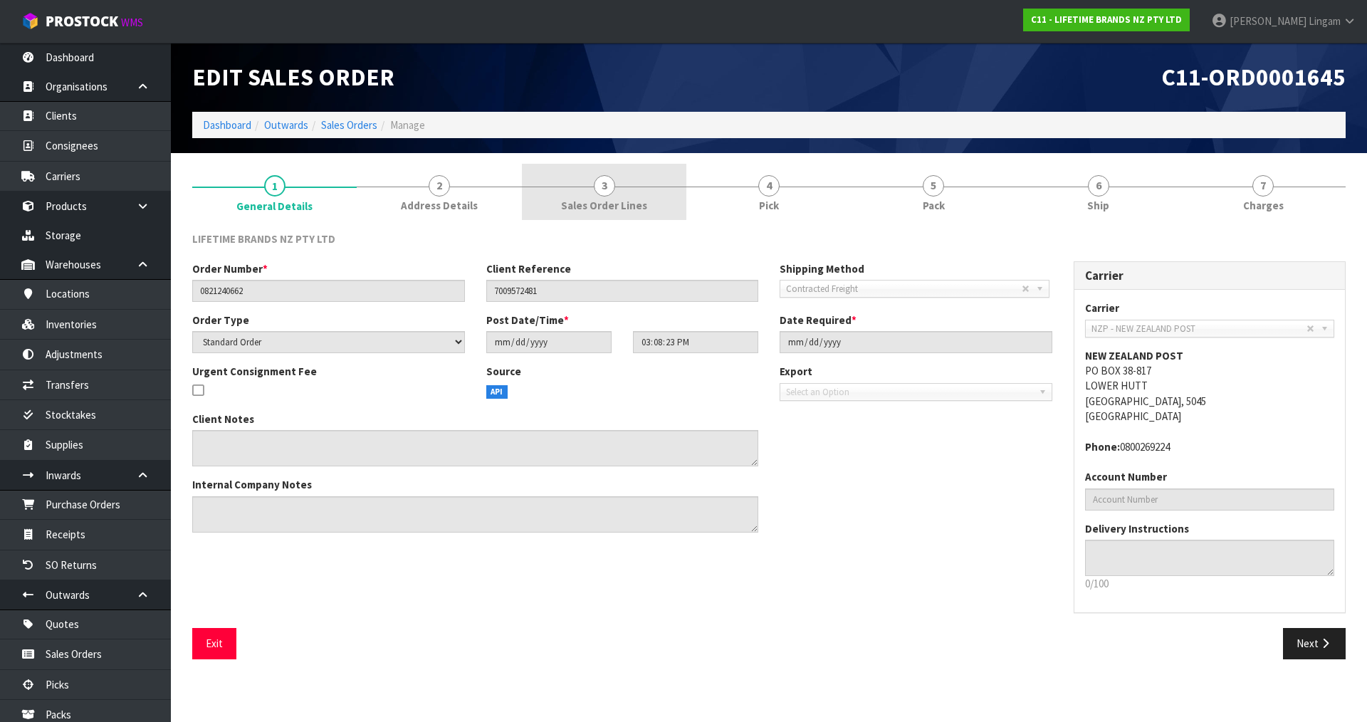
click at [622, 209] on span "Sales Order Lines" at bounding box center [604, 205] width 86 height 15
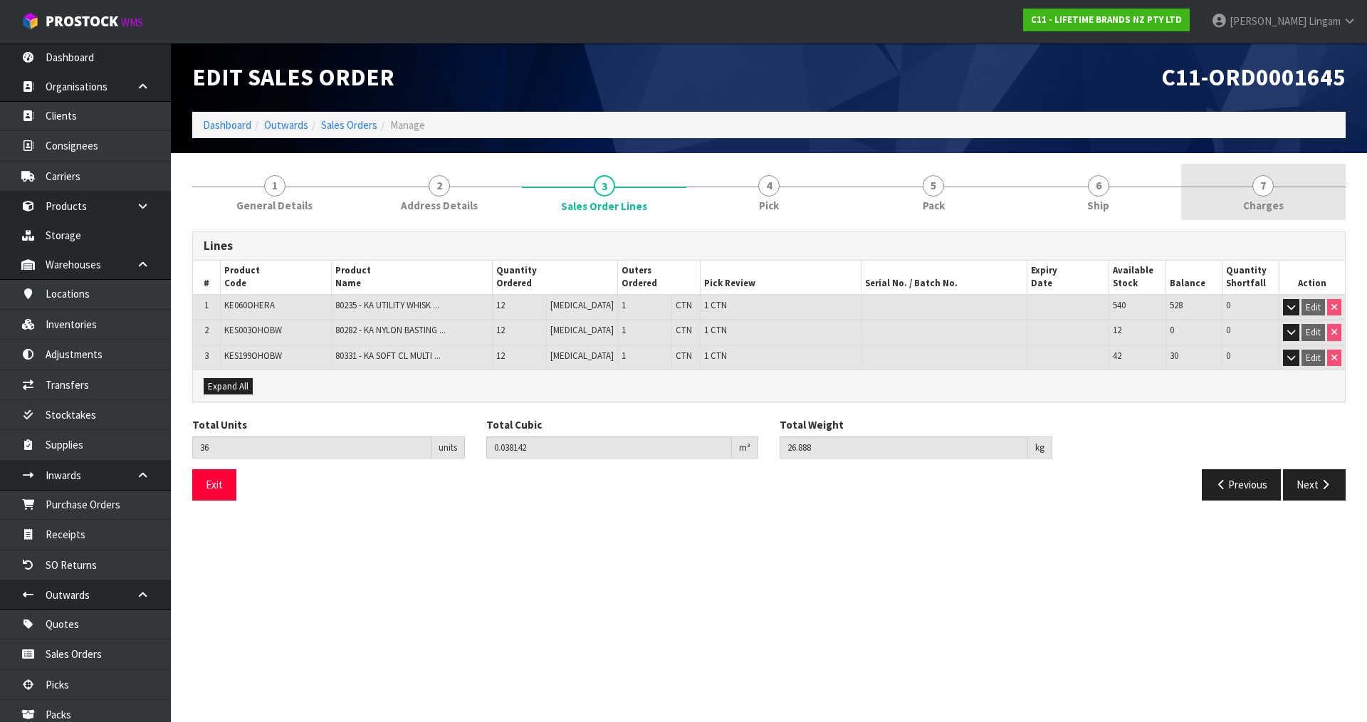
click at [1286, 203] on link "7 Charges" at bounding box center [1263, 192] width 164 height 56
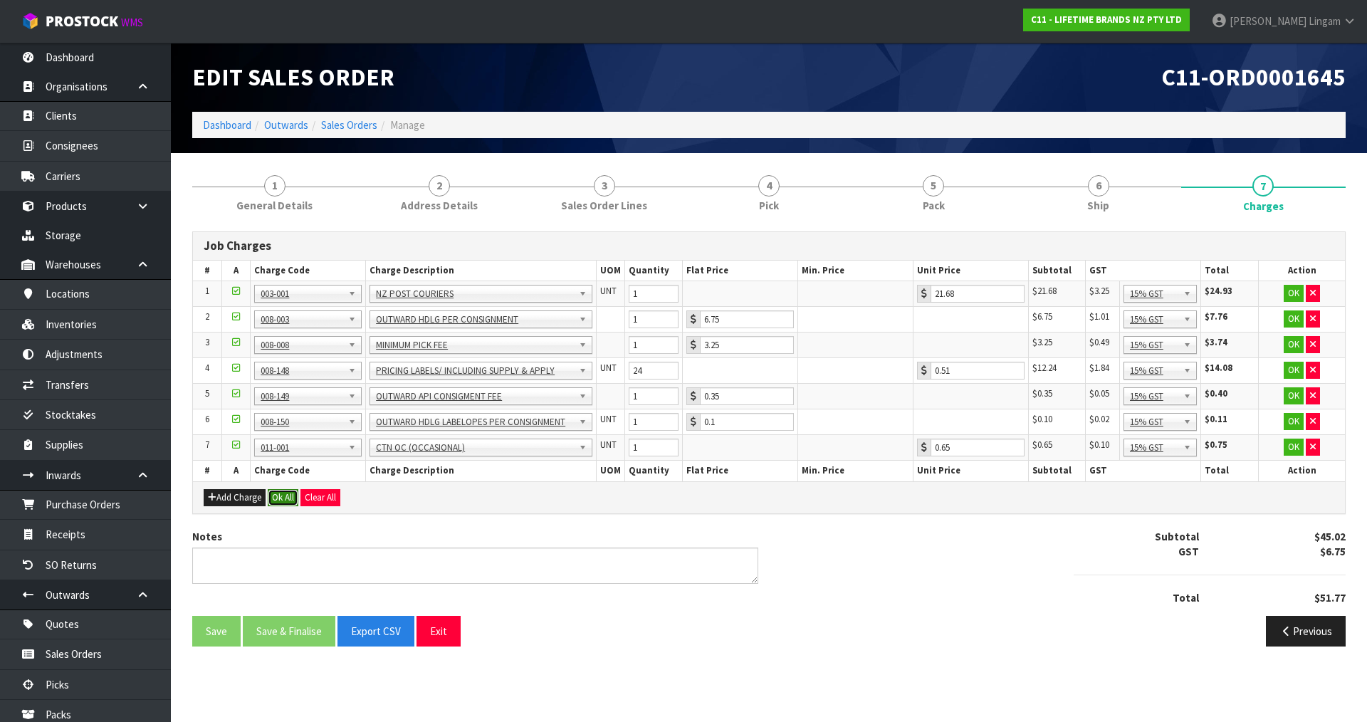
click at [281, 498] on button "Ok All" at bounding box center [283, 497] width 31 height 17
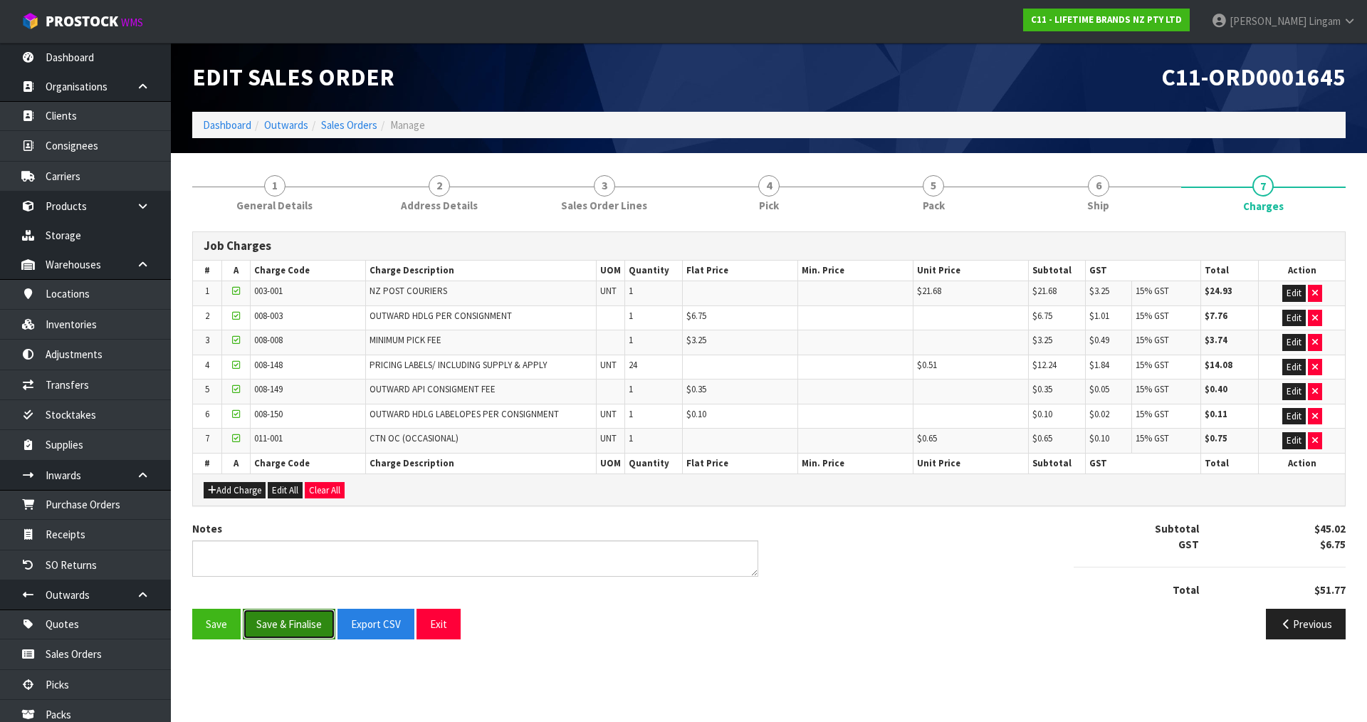
click at [300, 627] on button "Save & Finalise" at bounding box center [289, 624] width 93 height 31
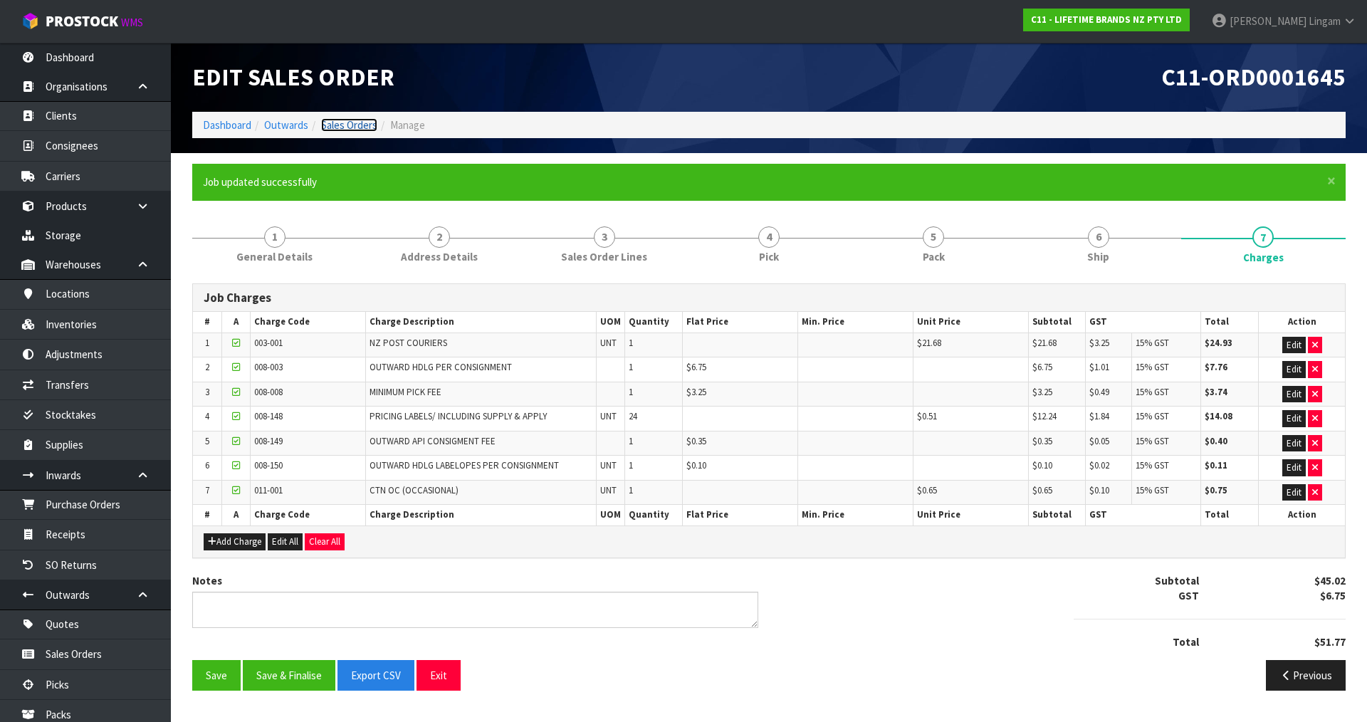
click at [362, 127] on link "Sales Orders" at bounding box center [349, 125] width 56 height 14
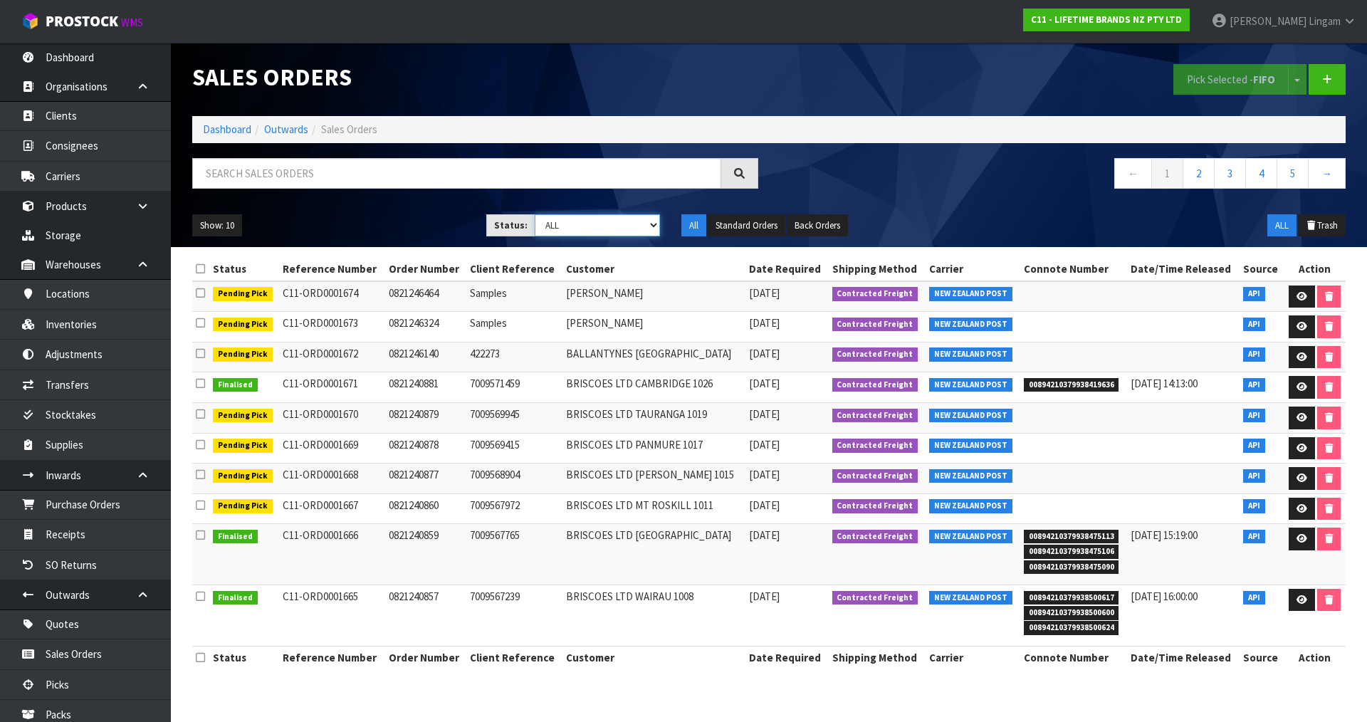
click at [632, 223] on select "Draft Pending Allocated Pending Pick Goods Picked Goods Packed Pending Charges …" at bounding box center [598, 225] width 126 height 22
select select "string:6"
click at [535, 214] on select "Draft Pending Allocated Pending Pick Goods Picked Goods Packed Pending Charges …" at bounding box center [598, 225] width 126 height 22
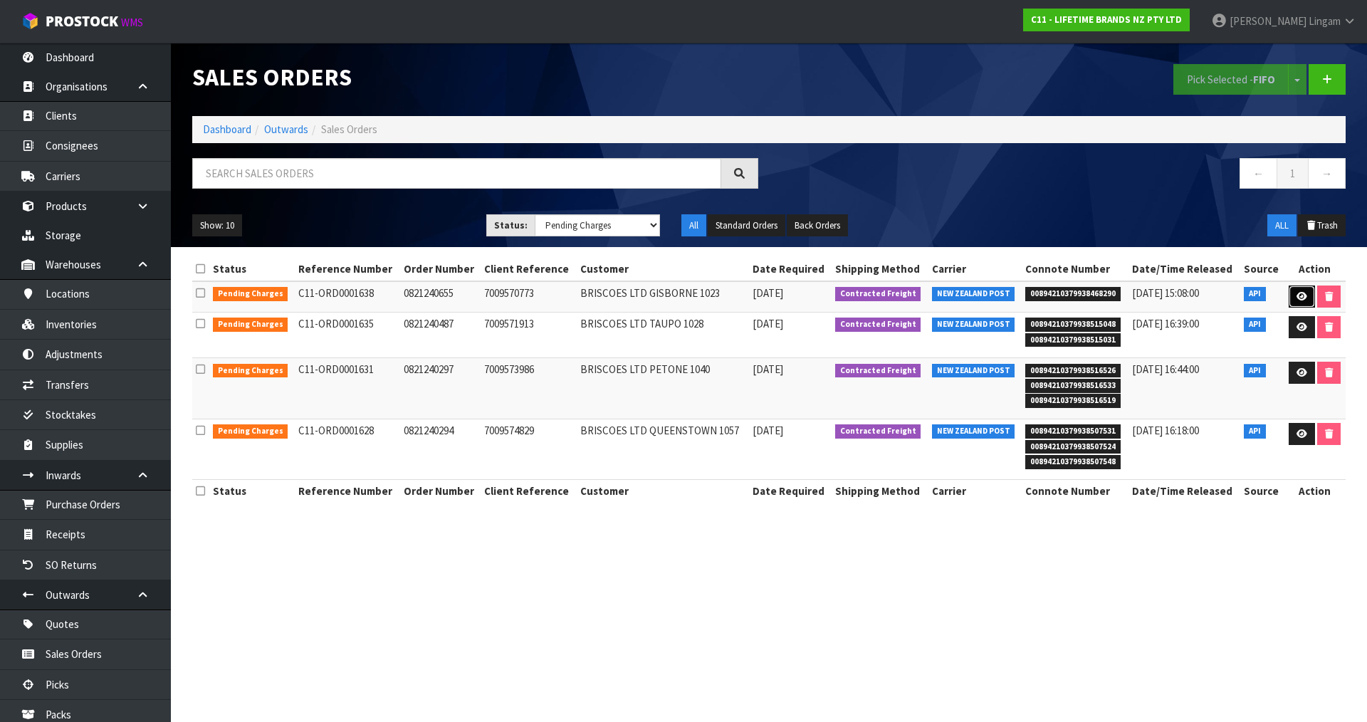
click at [1296, 298] on icon at bounding box center [1301, 296] width 11 height 9
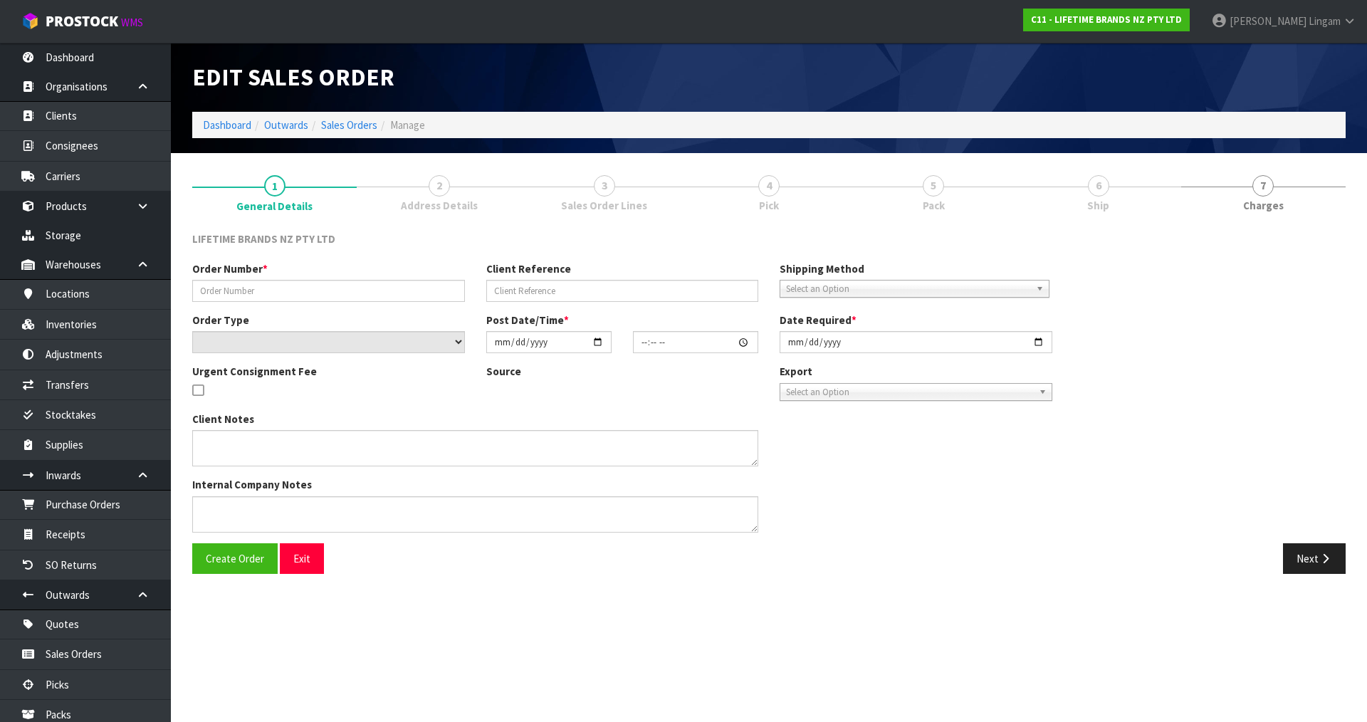
type input "0821240655"
type input "7009570773"
select select "number:0"
type input "2025-08-11"
type input "14:53:20.000"
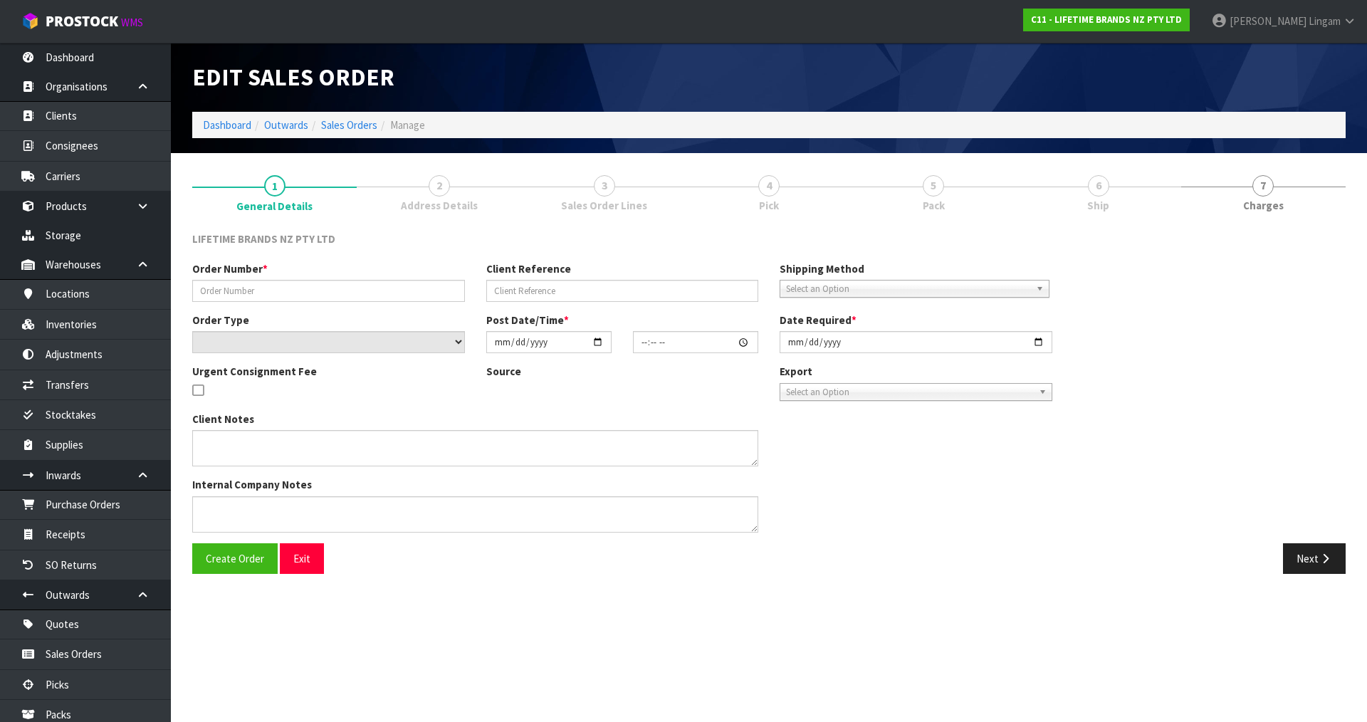
type input "2025-08-12"
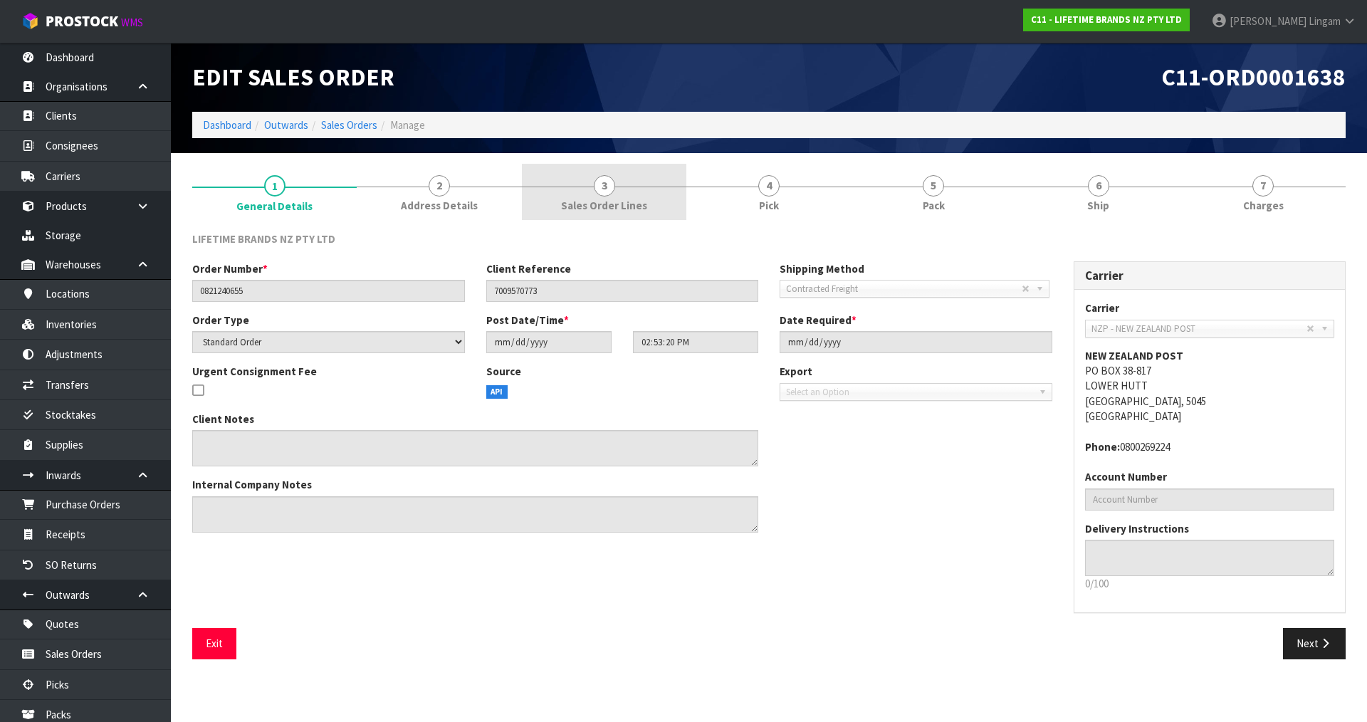
click at [638, 207] on span "Sales Order Lines" at bounding box center [604, 205] width 86 height 15
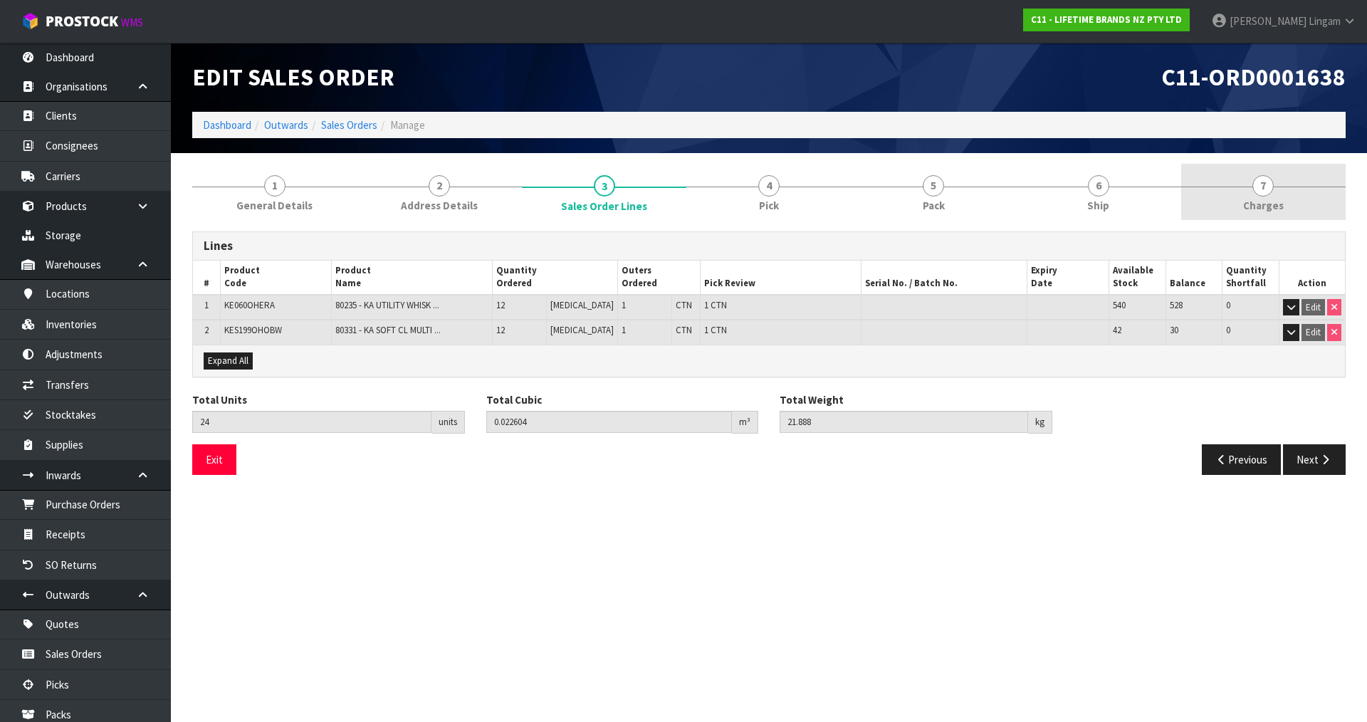
click at [1303, 208] on link "7 Charges" at bounding box center [1263, 192] width 164 height 56
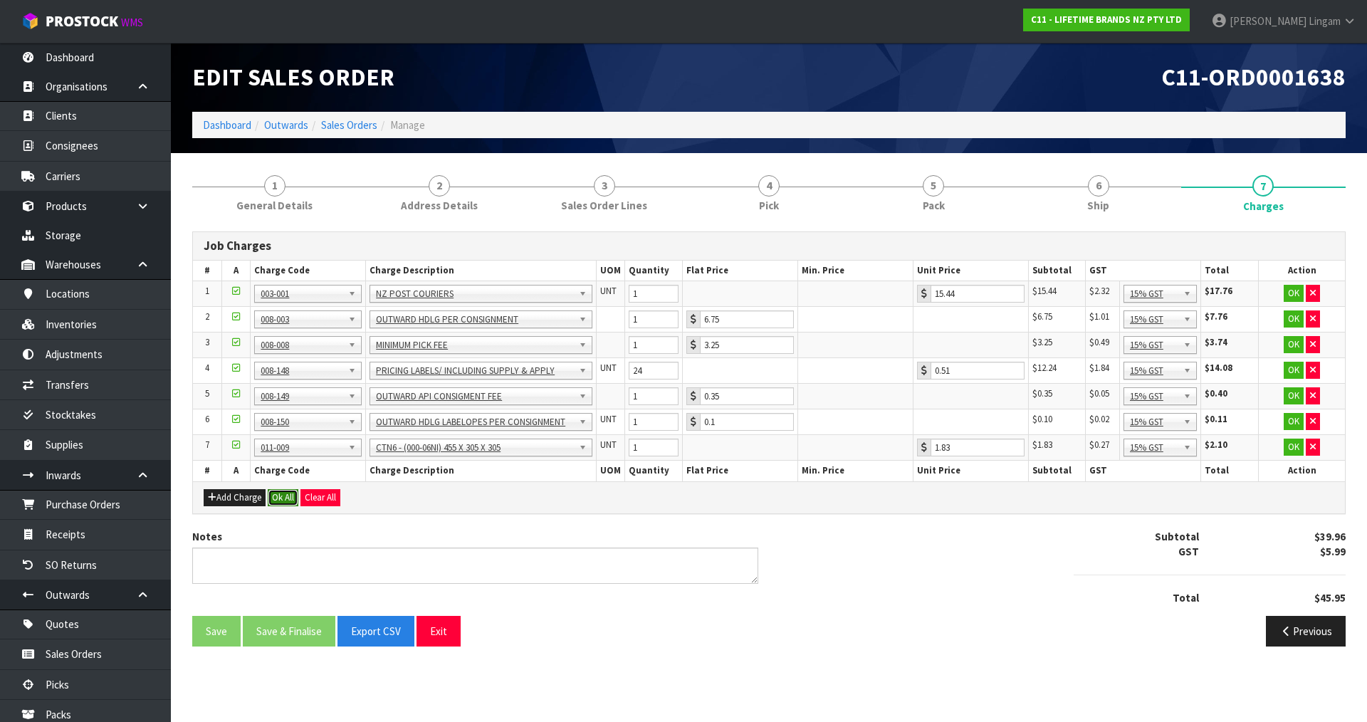
click at [283, 494] on button "Ok All" at bounding box center [283, 497] width 31 height 17
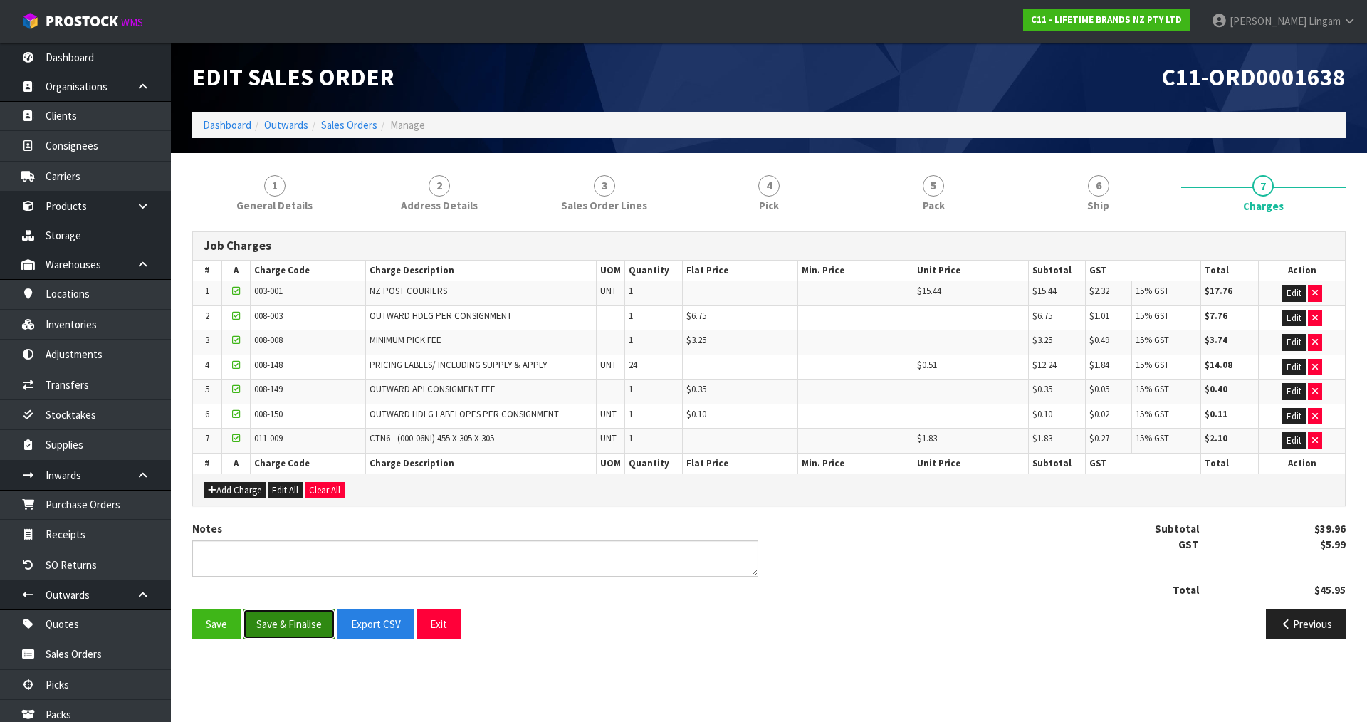
click at [304, 620] on button "Save & Finalise" at bounding box center [289, 624] width 93 height 31
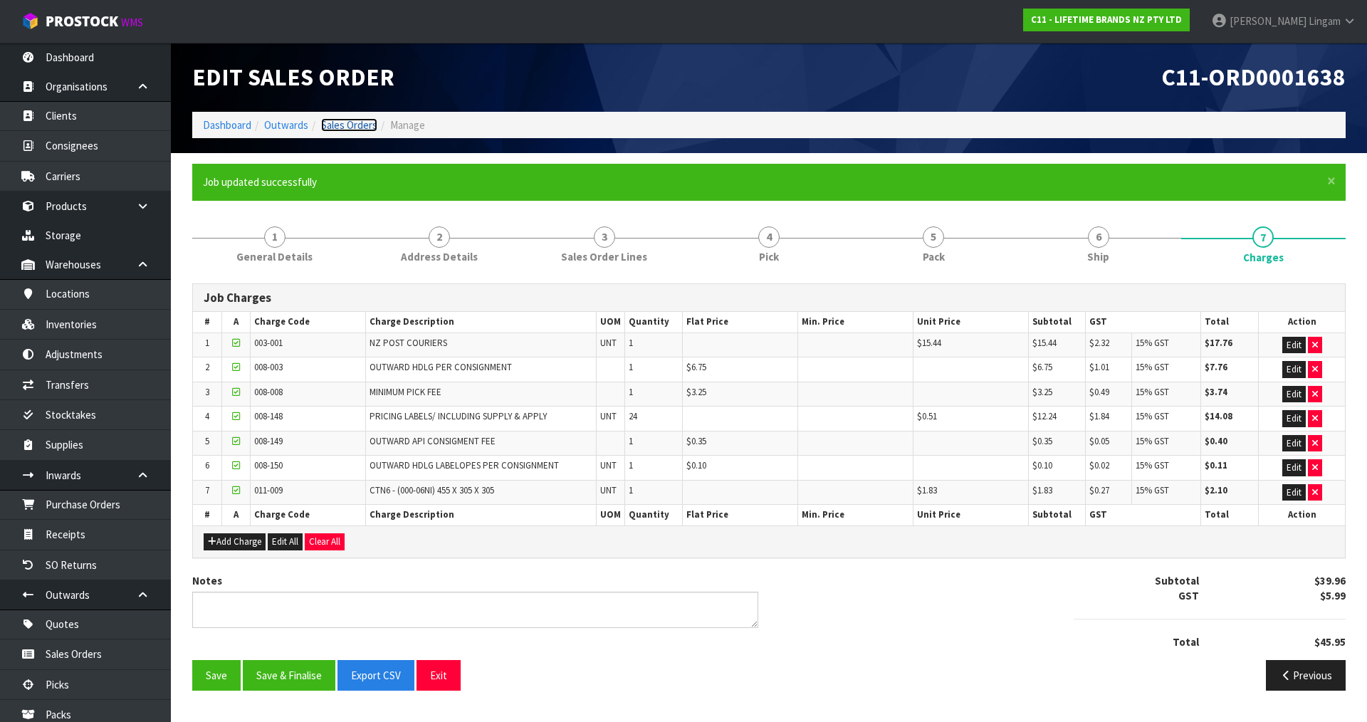
click at [360, 123] on link "Sales Orders" at bounding box center [349, 125] width 56 height 14
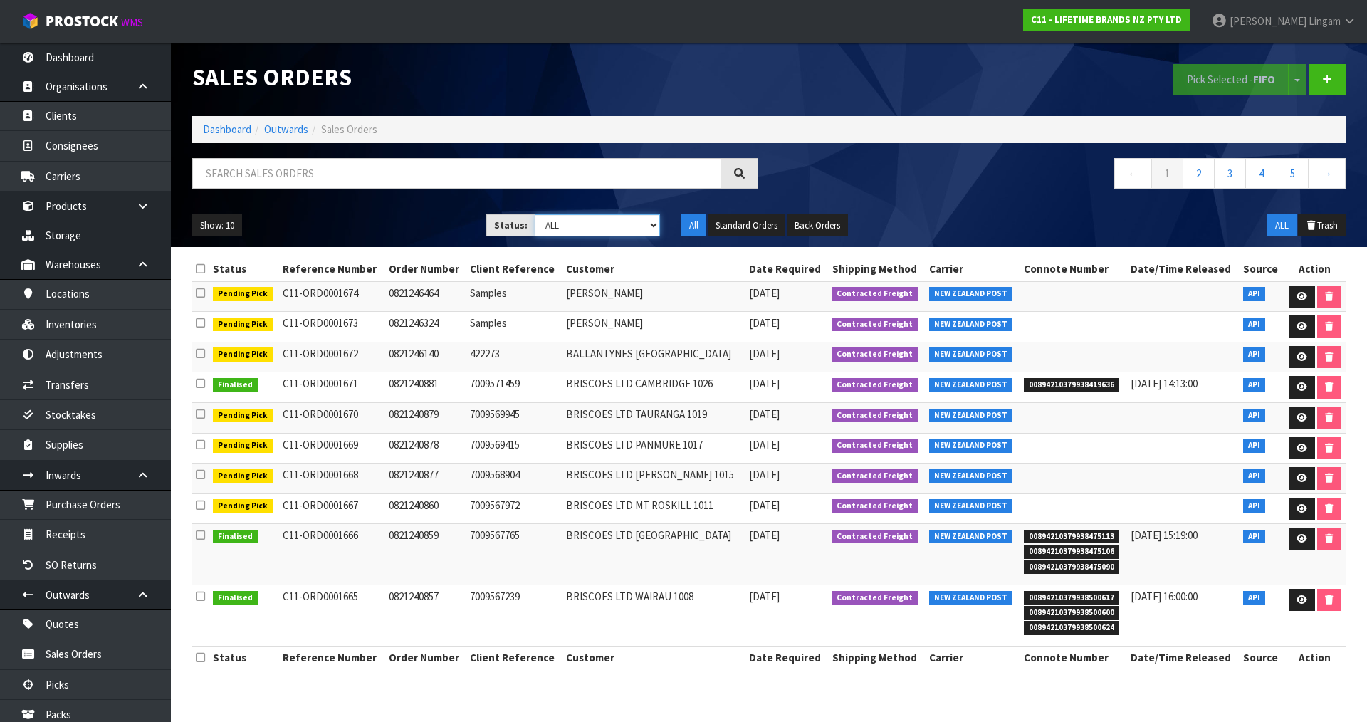
click at [639, 221] on select "Draft Pending Allocated Pending Pick Goods Picked Goods Packed Pending Charges …" at bounding box center [598, 225] width 126 height 22
select select "string:6"
click at [535, 214] on select "Draft Pending Allocated Pending Pick Goods Picked Goods Packed Pending Charges …" at bounding box center [598, 225] width 126 height 22
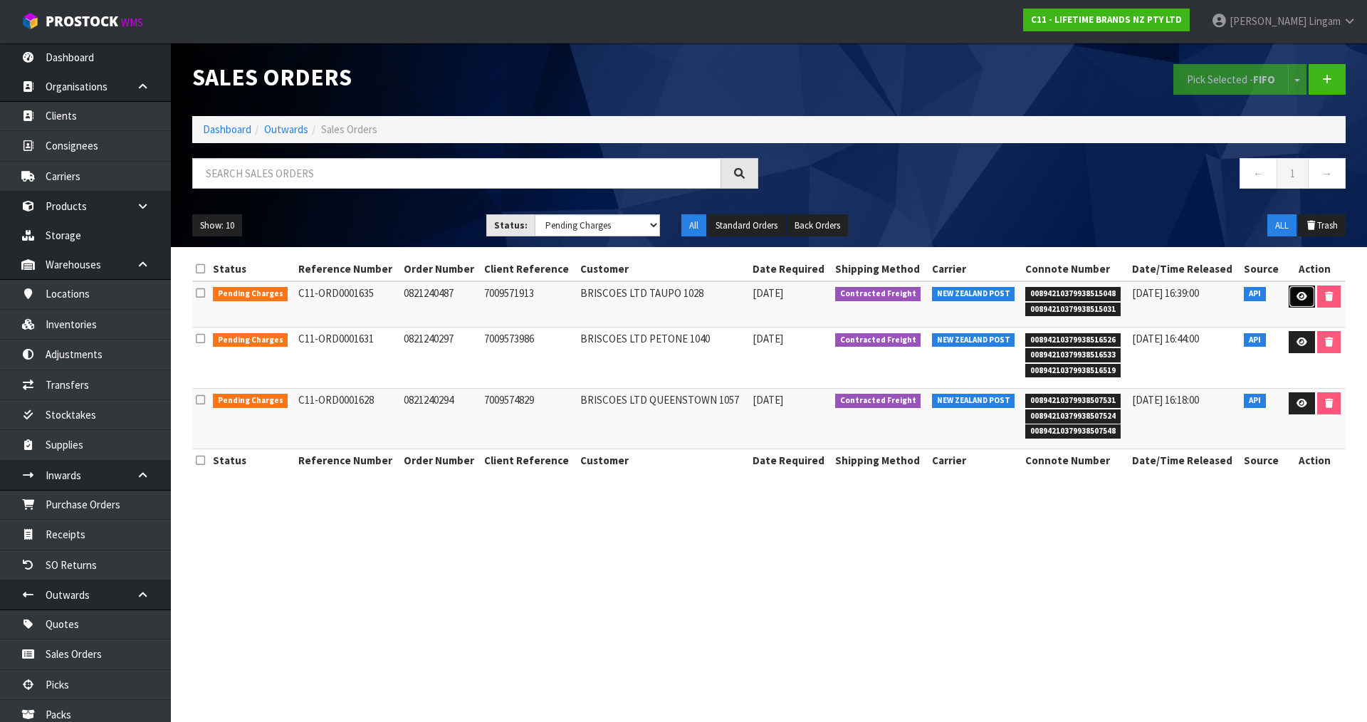
click at [1304, 298] on icon at bounding box center [1301, 296] width 11 height 9
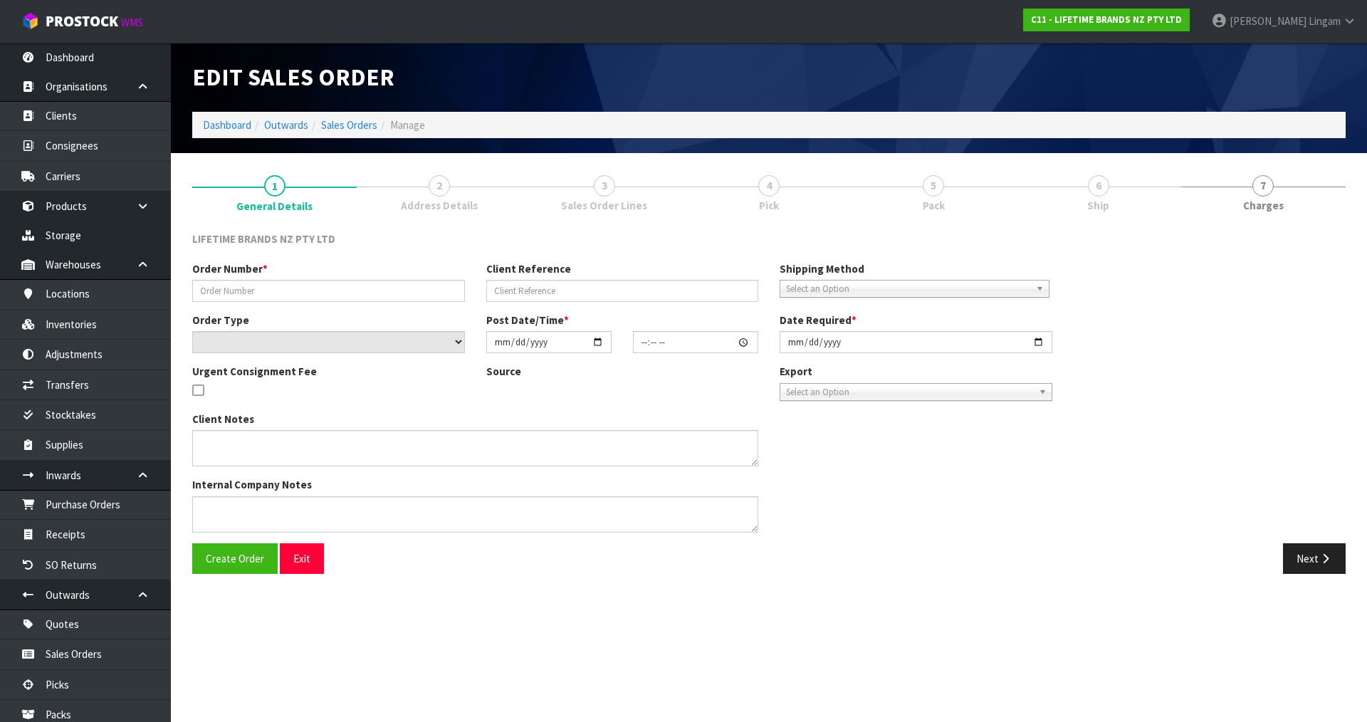
type input "0821240487"
type input "7009571913"
select select "number:0"
type input "2025-08-11"
type input "14:28:19.000"
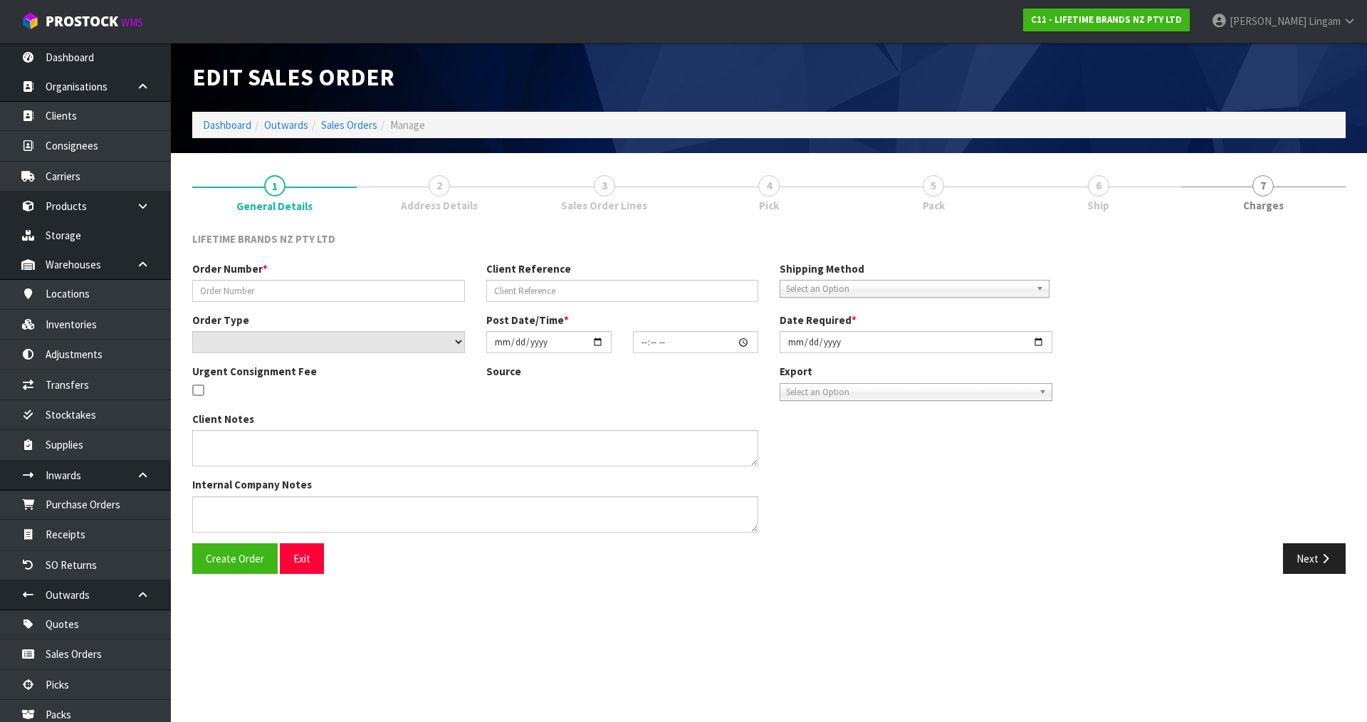
type input "2025-08-12"
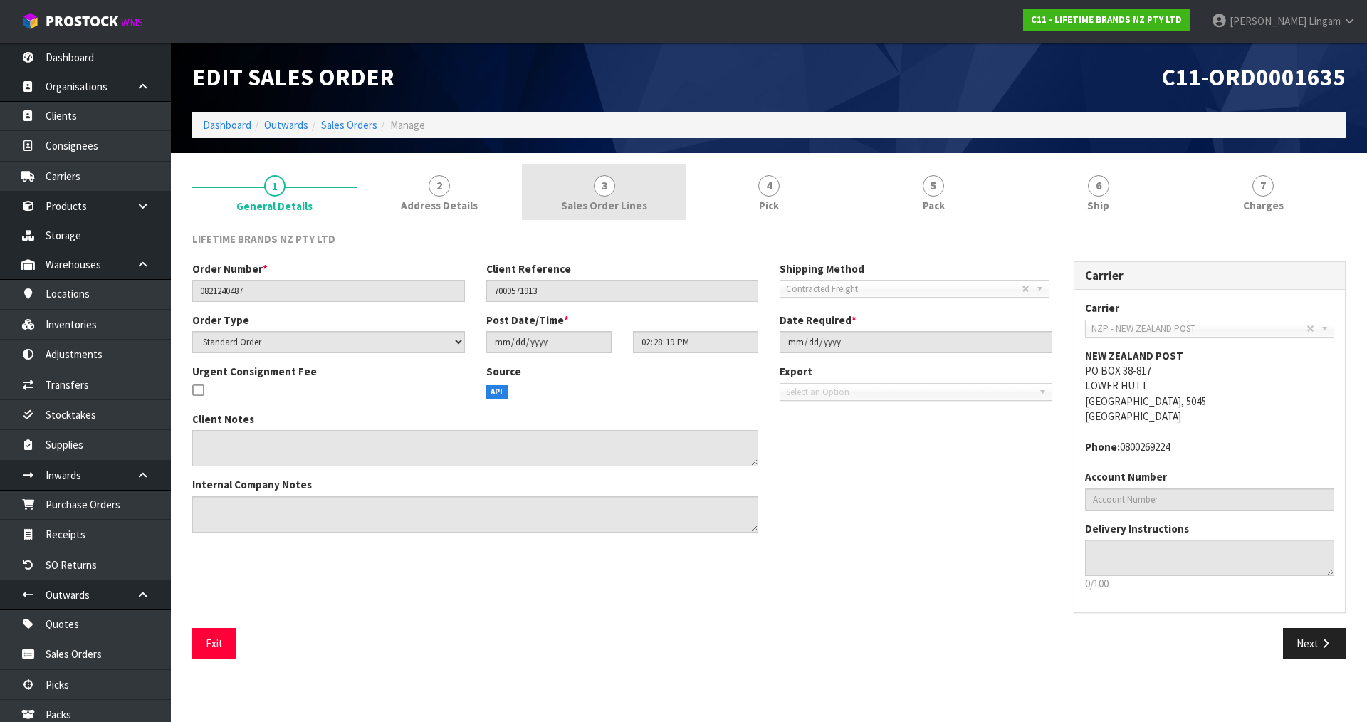
click at [630, 202] on span "Sales Order Lines" at bounding box center [604, 205] width 86 height 15
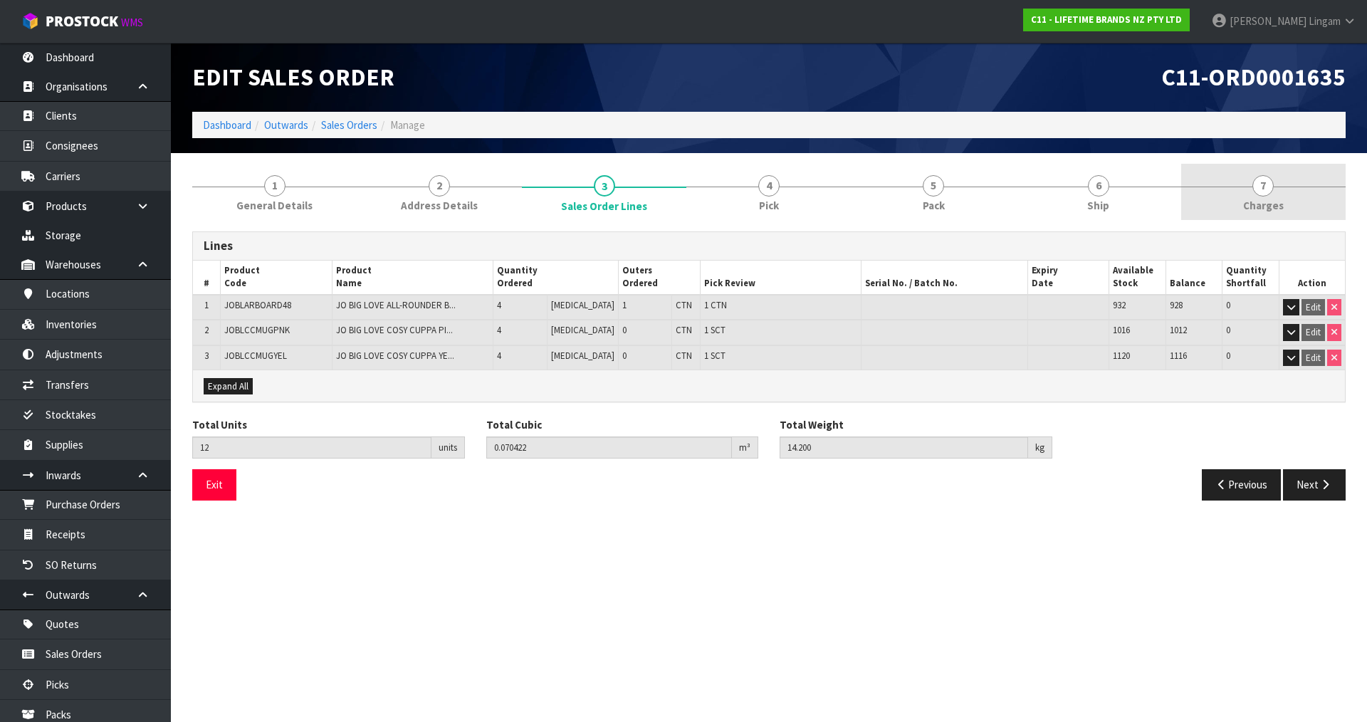
click at [1275, 202] on span "Charges" at bounding box center [1263, 205] width 41 height 15
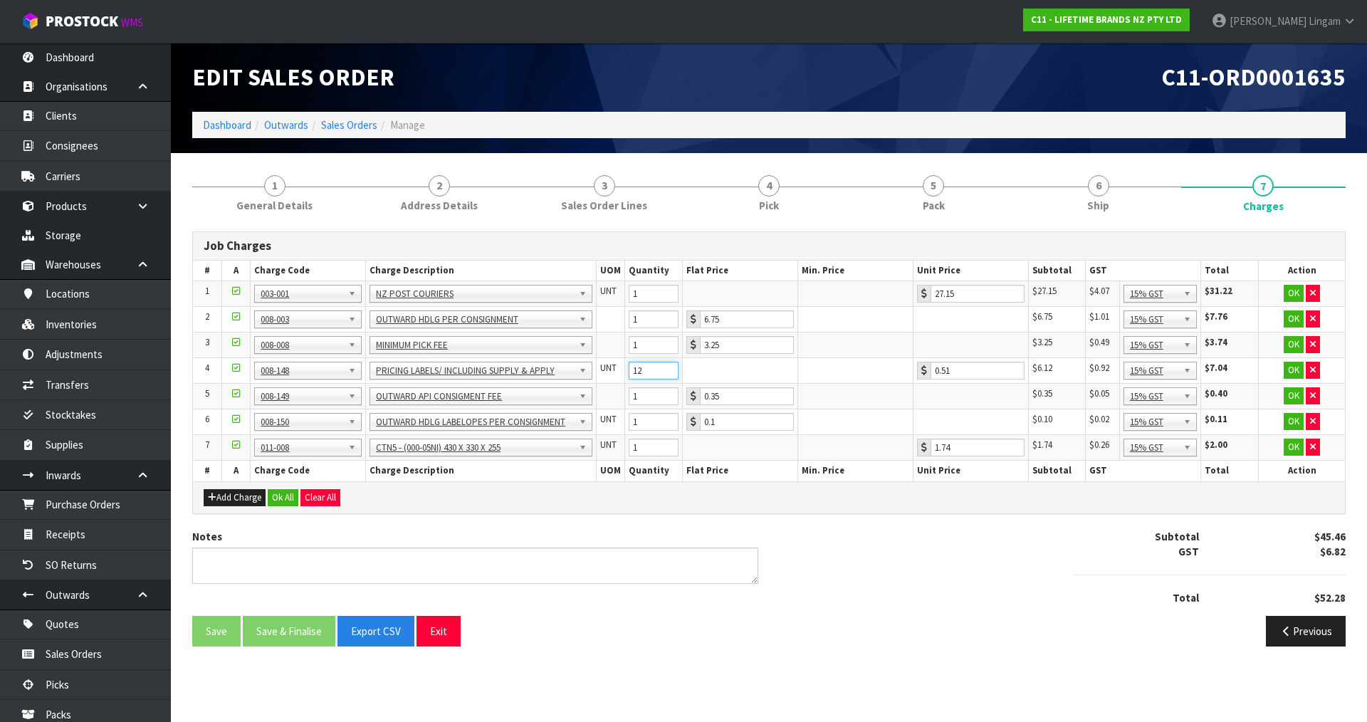
drag, startPoint x: 630, startPoint y: 372, endPoint x: 617, endPoint y: 374, distance: 13.8
click at [617, 374] on tr "4 001-001 001-002 001-003 001-004 001-005 001-006 001-007 001-008 001-009 001-0…" at bounding box center [769, 371] width 1152 height 26
type input "24"
click at [284, 498] on button "Ok All" at bounding box center [283, 497] width 31 height 17
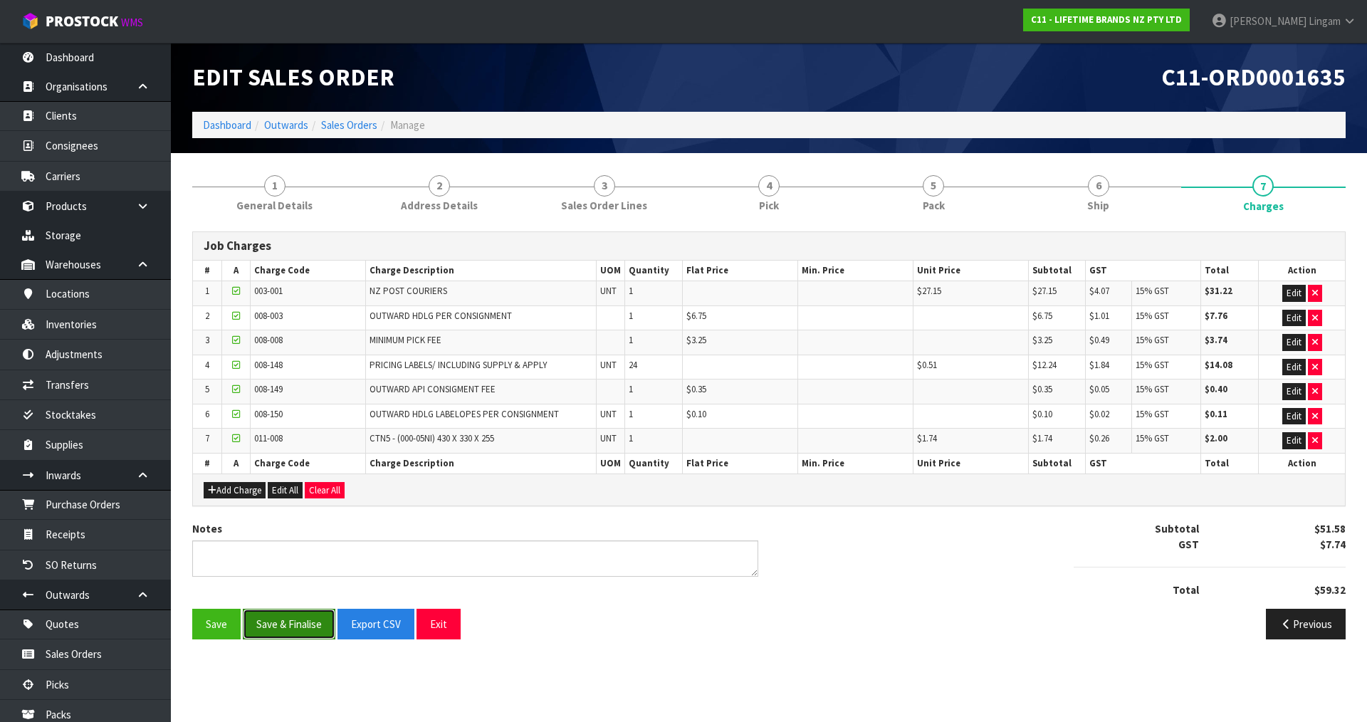
click at [280, 624] on button "Save & Finalise" at bounding box center [289, 624] width 93 height 31
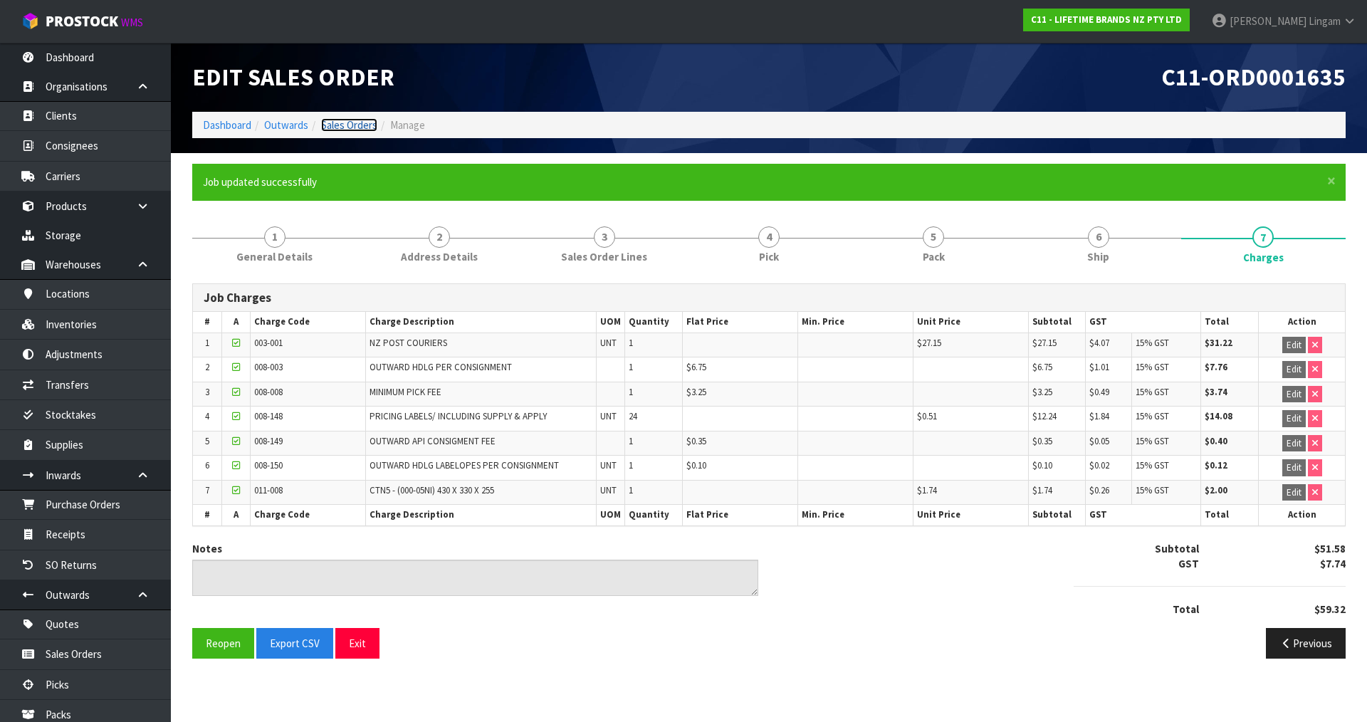
click at [360, 127] on link "Sales Orders" at bounding box center [349, 125] width 56 height 14
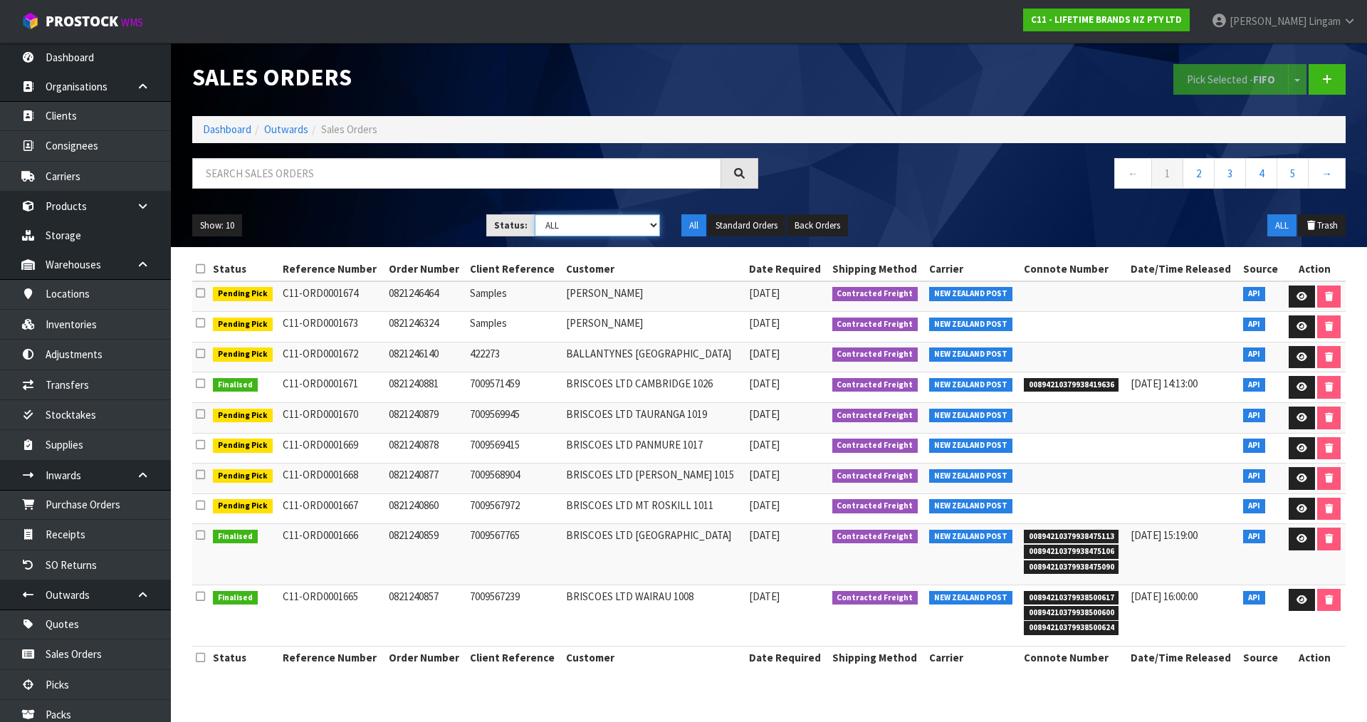
click at [640, 221] on select "Draft Pending Allocated Pending Pick Goods Picked Goods Packed Pending Charges …" at bounding box center [598, 225] width 126 height 22
select select "string:6"
click at [535, 214] on select "Draft Pending Allocated Pending Pick Goods Picked Goods Packed Pending Charges …" at bounding box center [598, 225] width 126 height 22
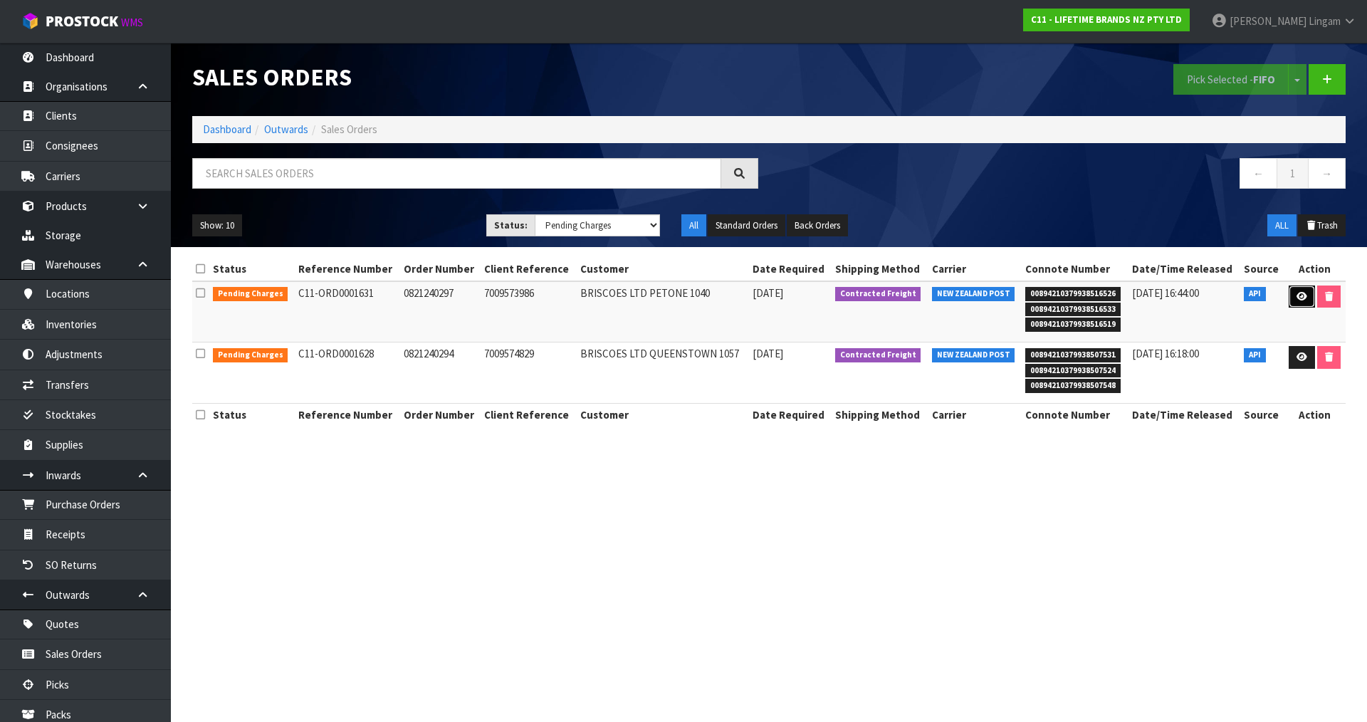
click at [1301, 299] on icon at bounding box center [1301, 296] width 11 height 9
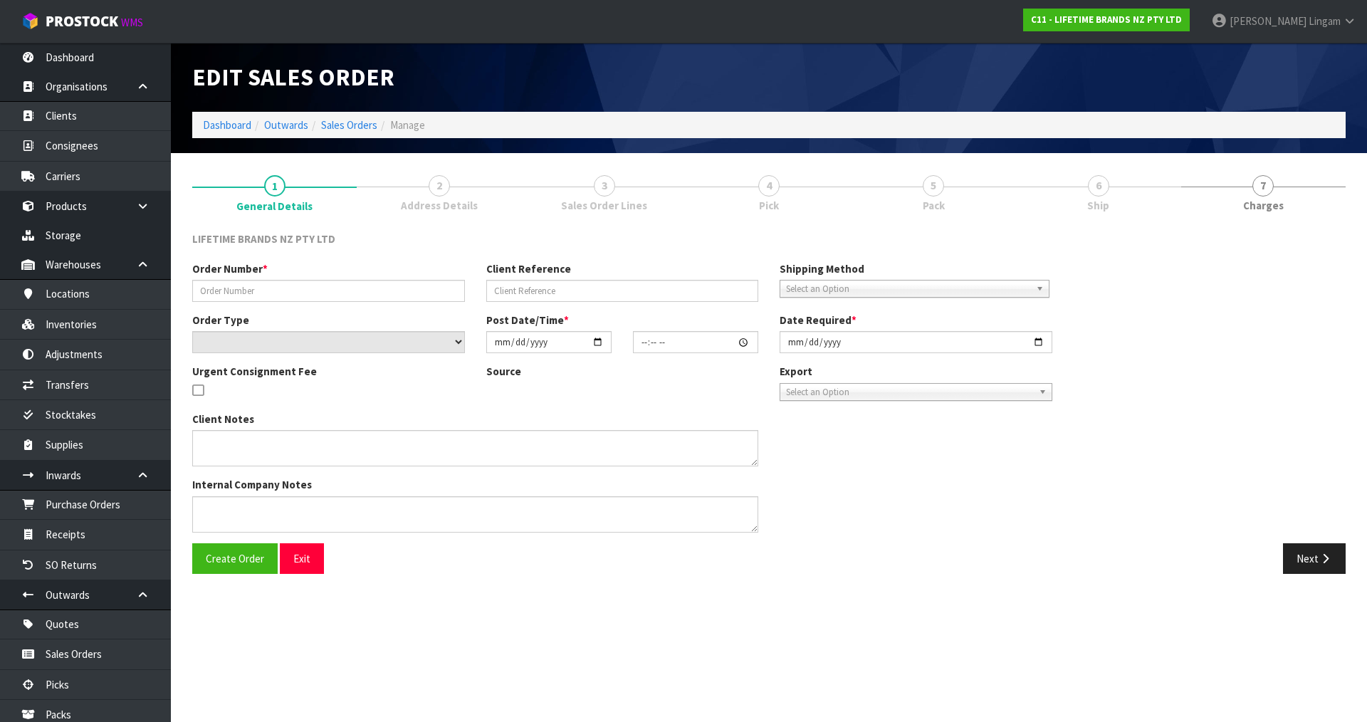
type input "0821240297"
type input "7009573986"
select select "number:0"
type input "2025-08-11"
type input "14:03:16.000"
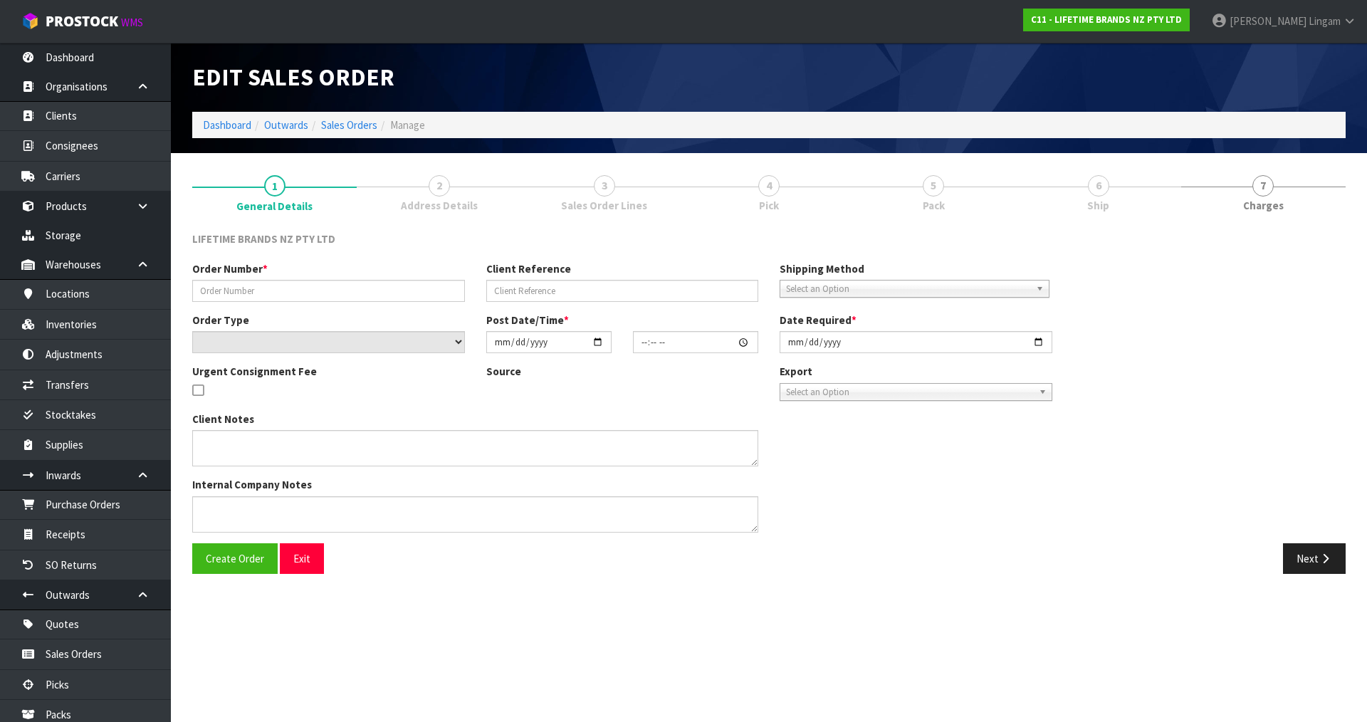
type input "2025-08-12"
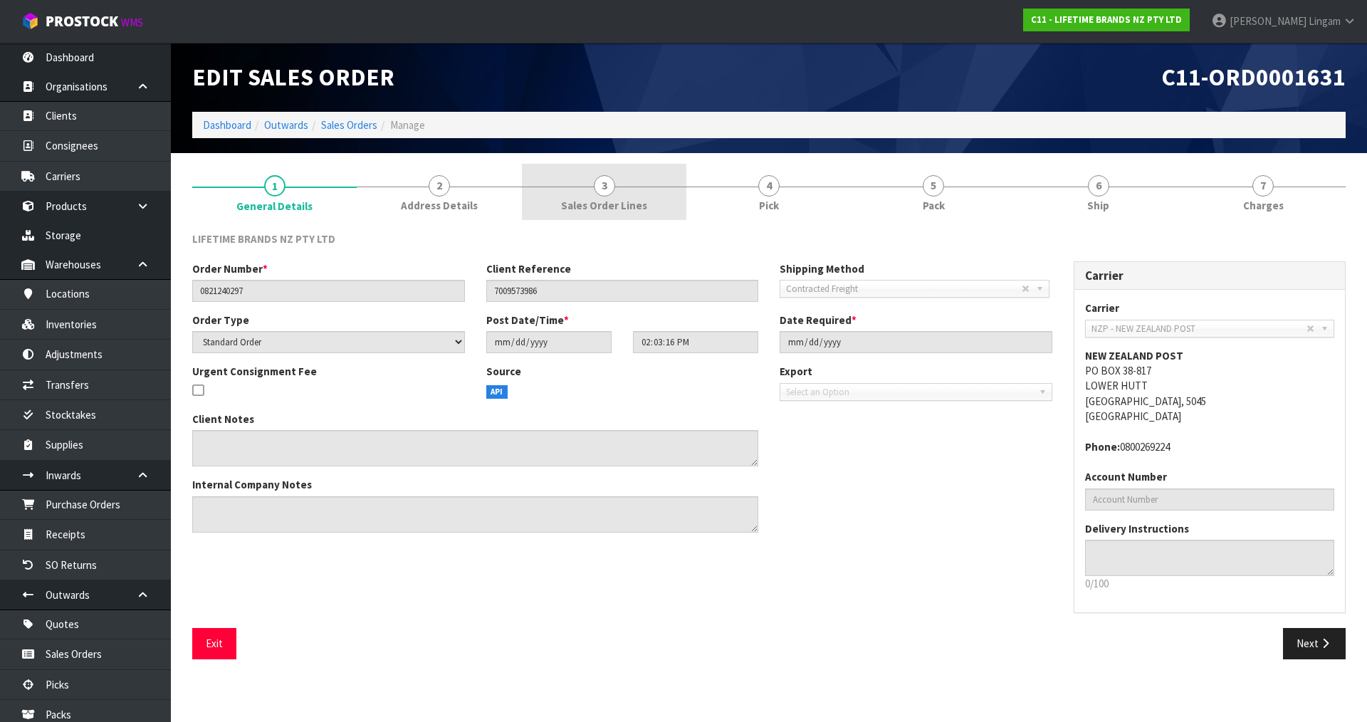
click at [633, 204] on span "Sales Order Lines" at bounding box center [604, 205] width 86 height 15
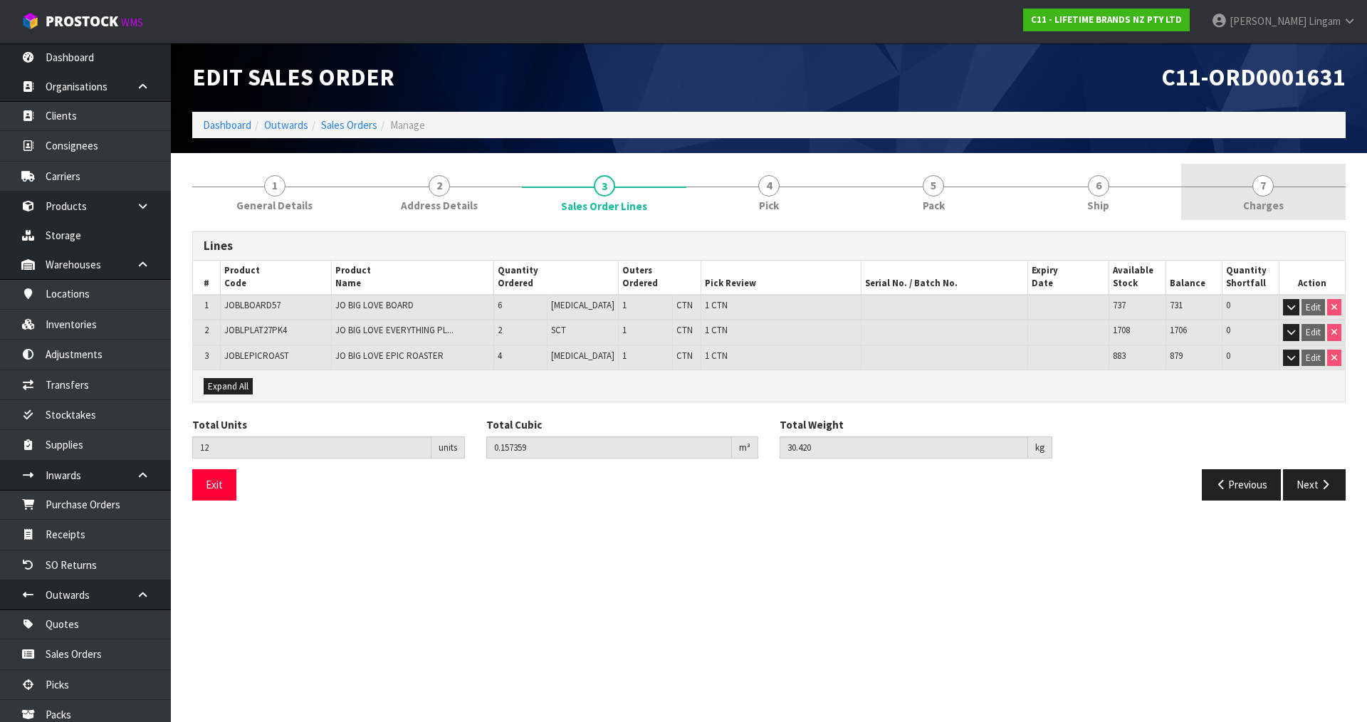
click at [1303, 201] on link "7 Charges" at bounding box center [1263, 192] width 164 height 56
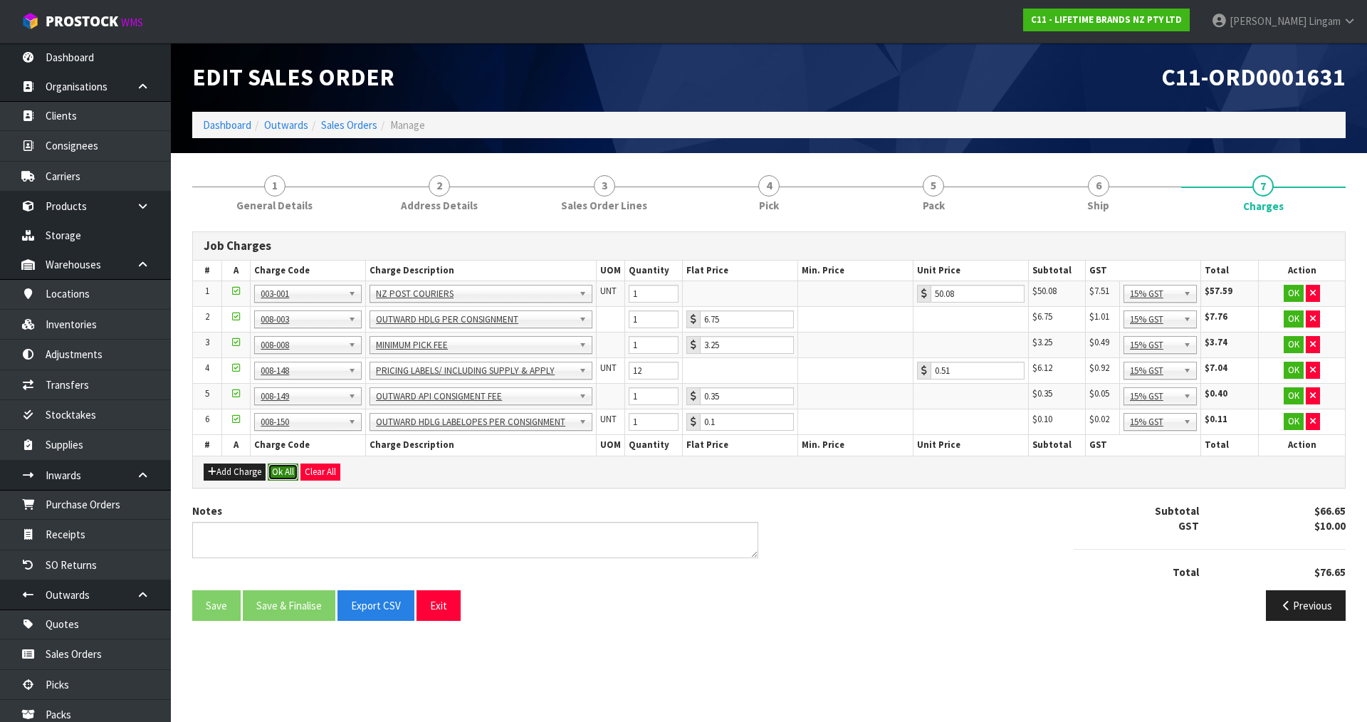
click at [284, 469] on button "Ok All" at bounding box center [283, 471] width 31 height 17
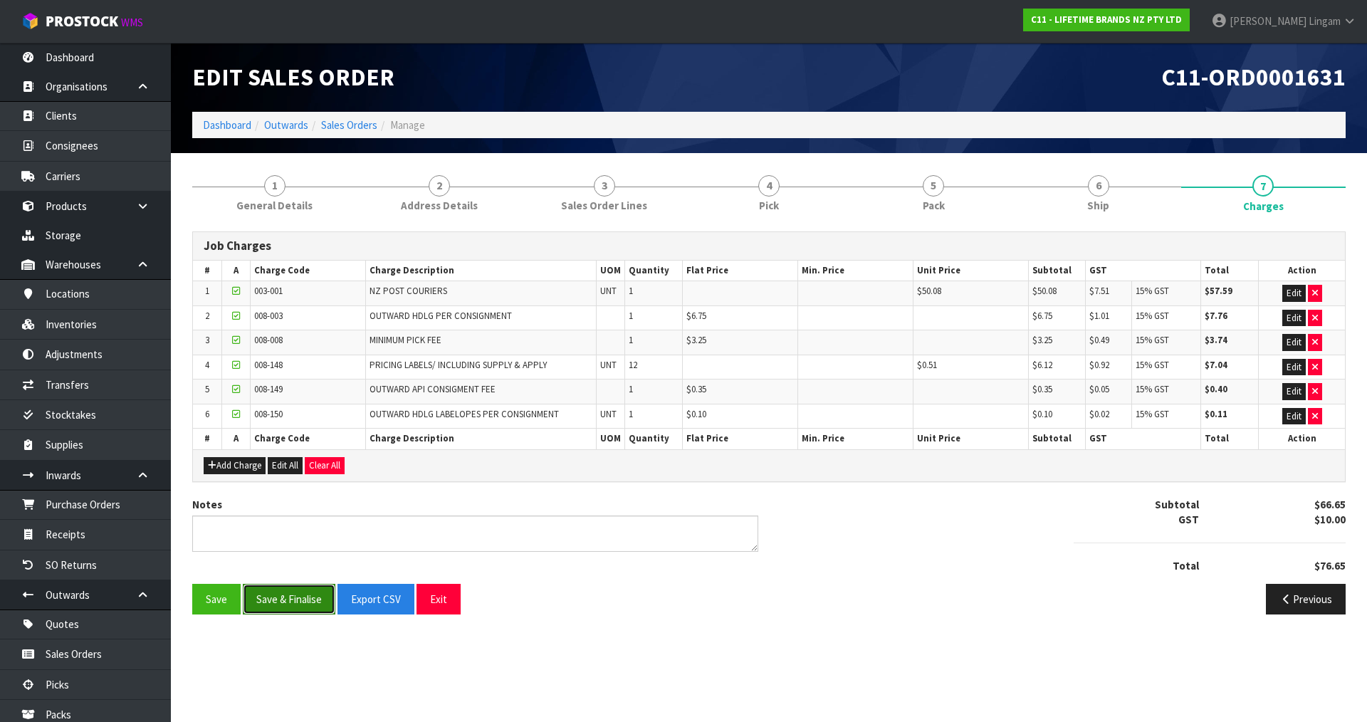
click at [304, 599] on button "Save & Finalise" at bounding box center [289, 599] width 93 height 31
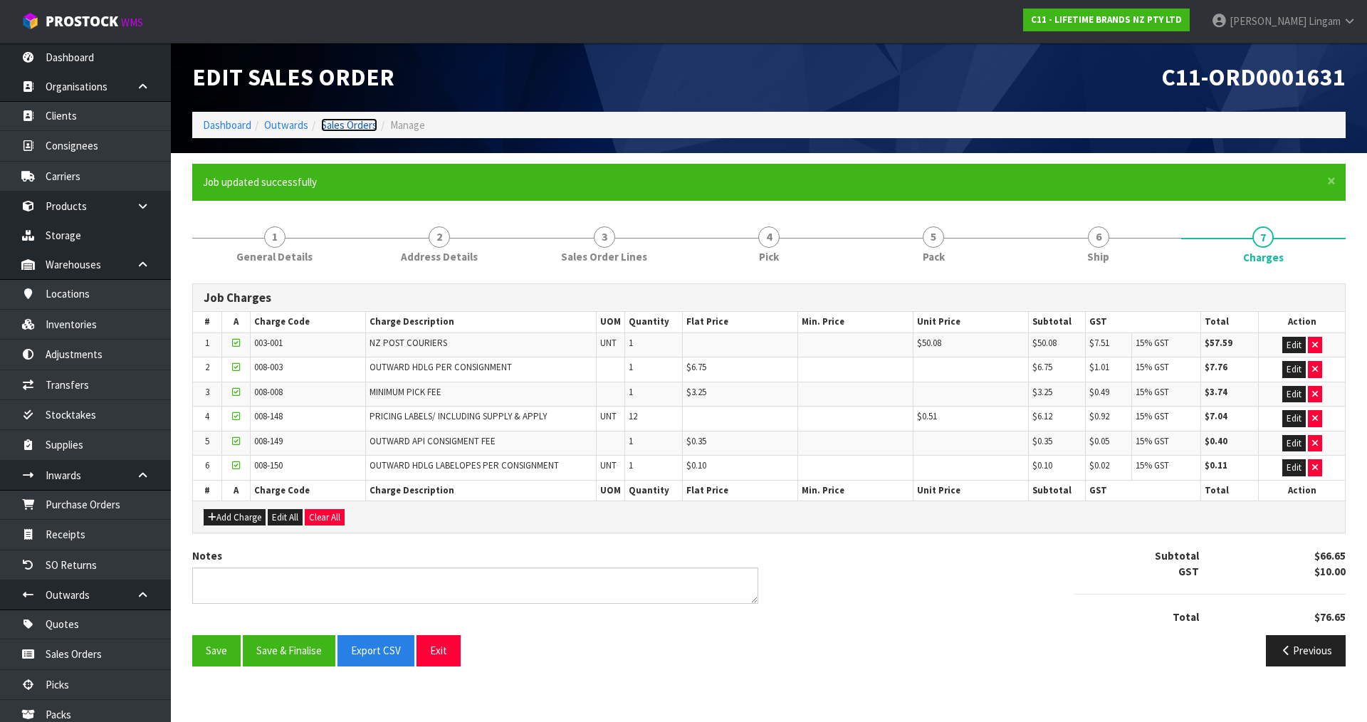
click at [362, 123] on link "Sales Orders" at bounding box center [349, 125] width 56 height 14
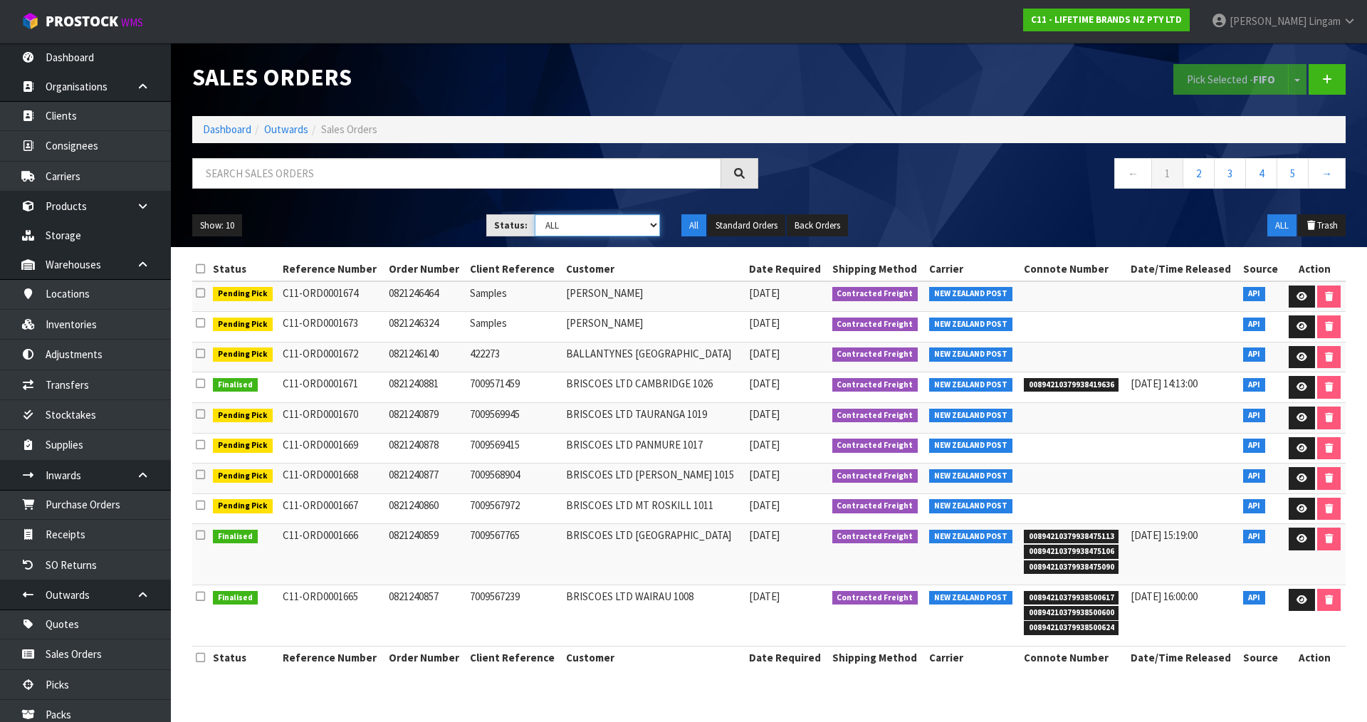
click at [632, 220] on select "Draft Pending Allocated Pending Pick Goods Picked Goods Packed Pending Charges …" at bounding box center [598, 225] width 126 height 22
select select "string:6"
click at [535, 214] on select "Draft Pending Allocated Pending Pick Goods Picked Goods Packed Pending Charges …" at bounding box center [598, 225] width 126 height 22
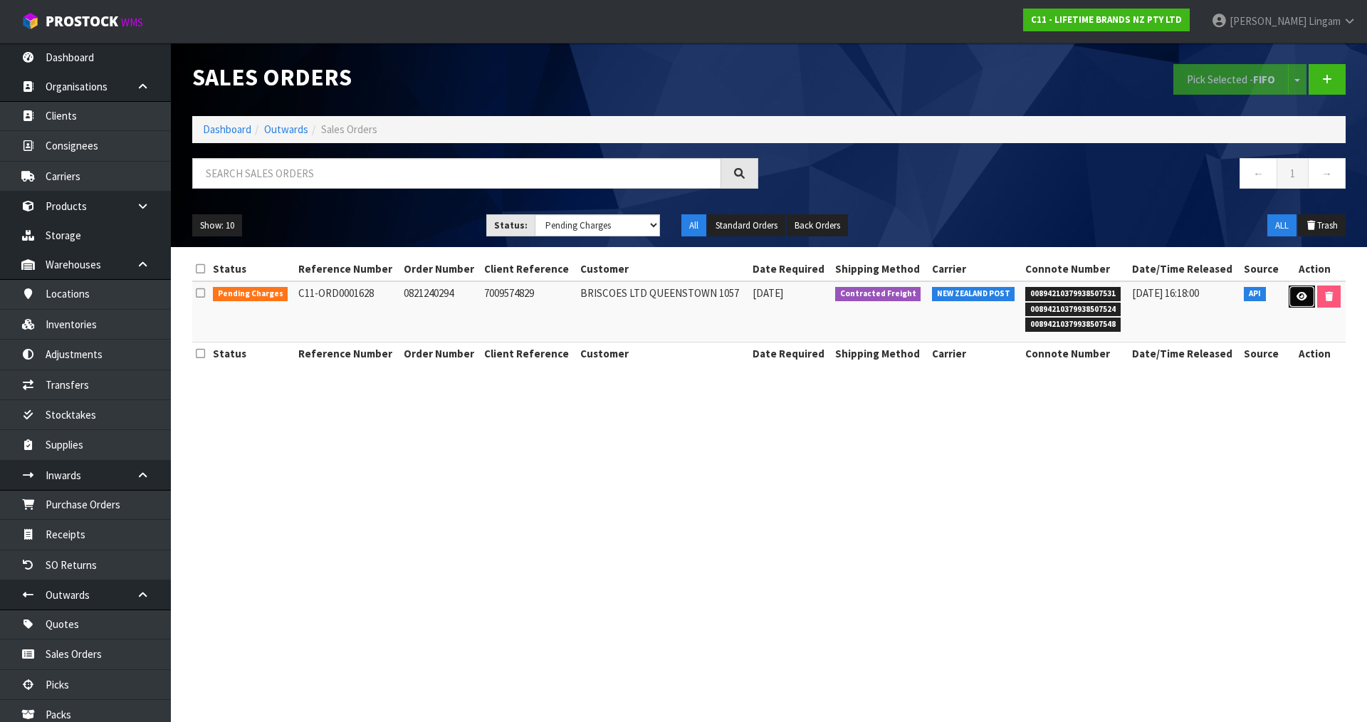
click at [1304, 300] on icon at bounding box center [1301, 296] width 11 height 9
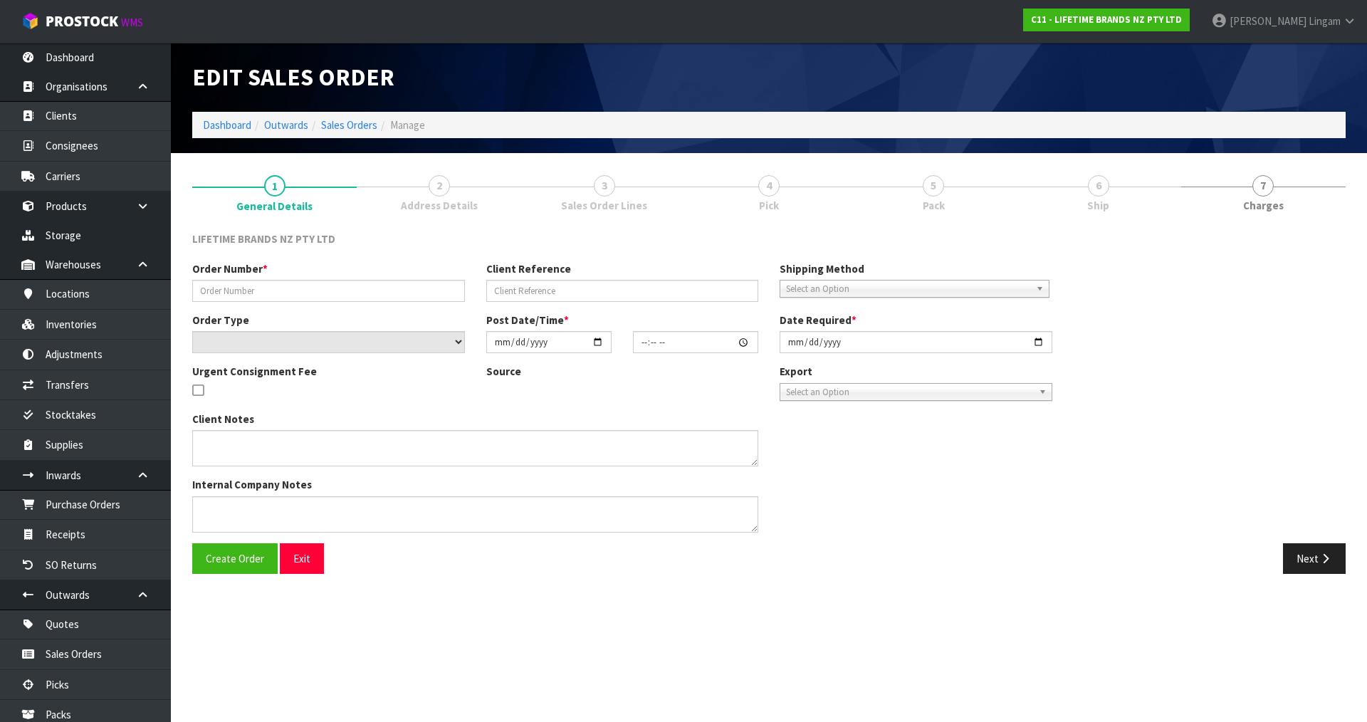
type input "0821240294"
type input "7009574829"
select select "number:0"
type input "2025-08-11"
type input "13:58:11.000"
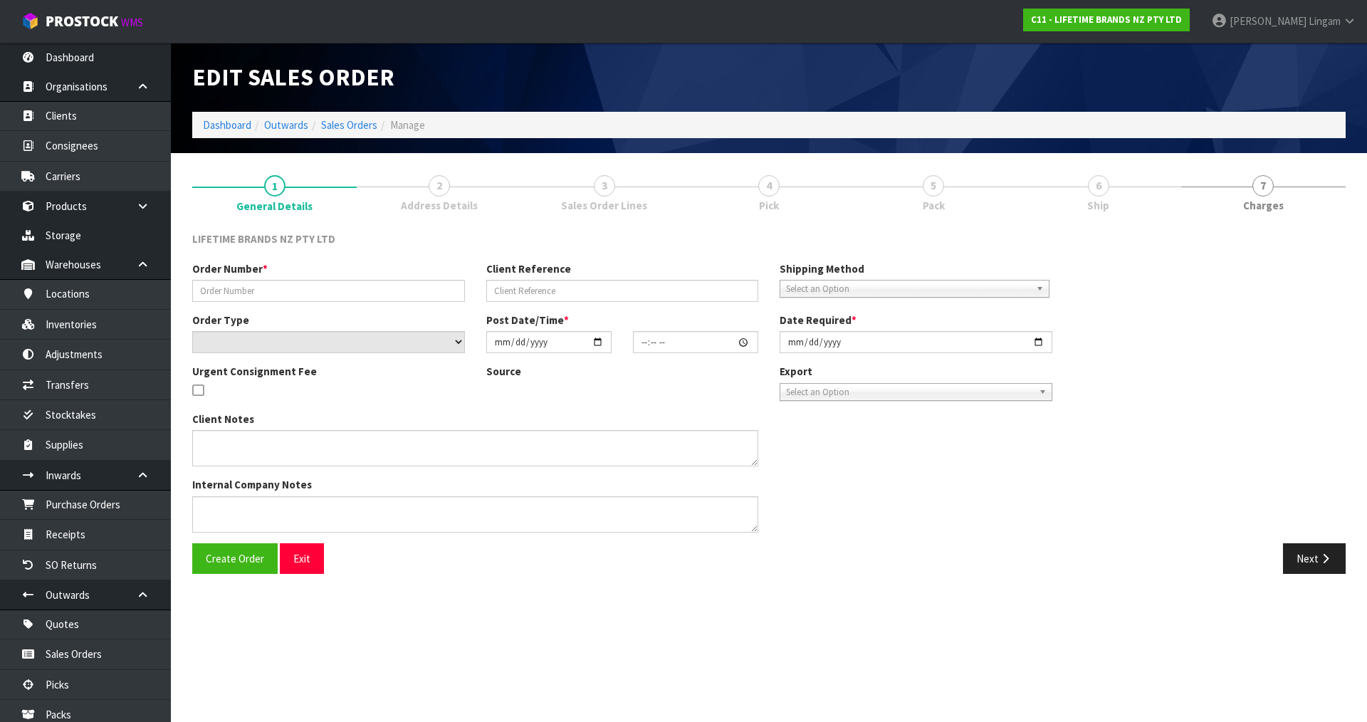
type input "2025-08-12"
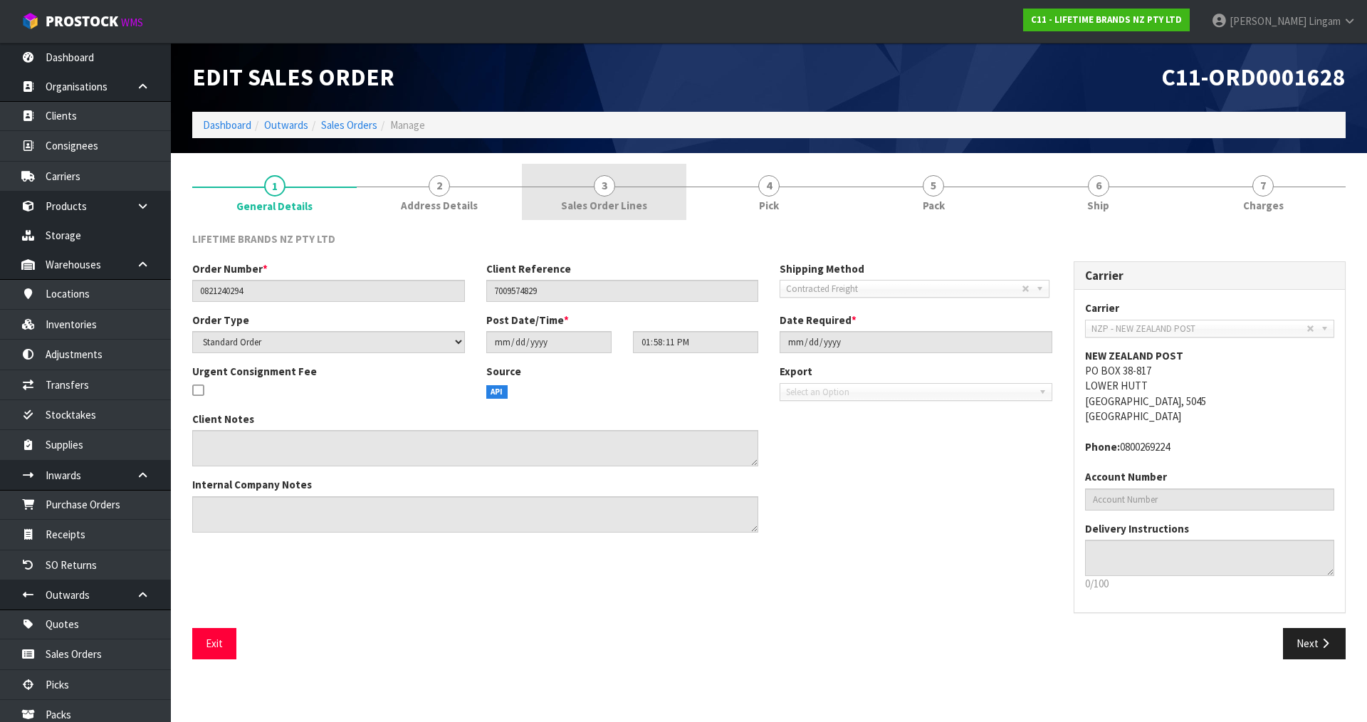
click at [610, 199] on span "Sales Order Lines" at bounding box center [604, 205] width 86 height 15
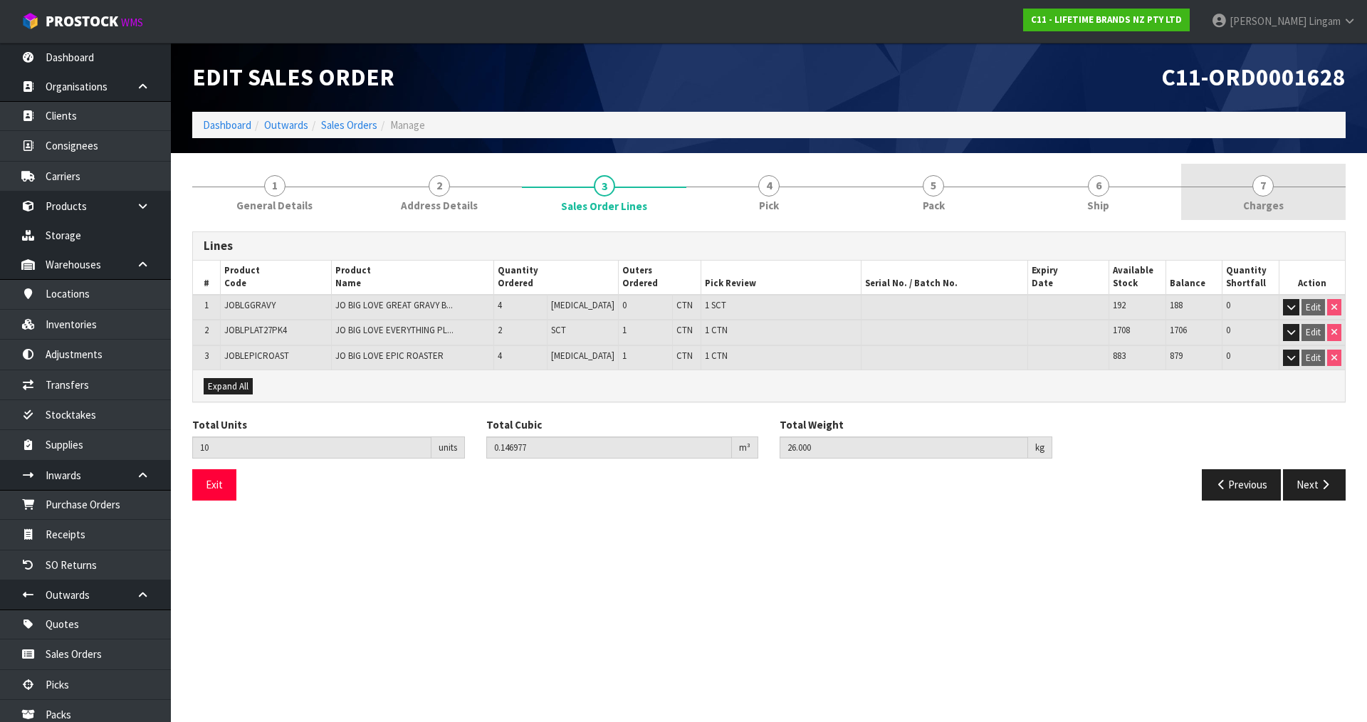
click at [1274, 204] on span "Charges" at bounding box center [1263, 205] width 41 height 15
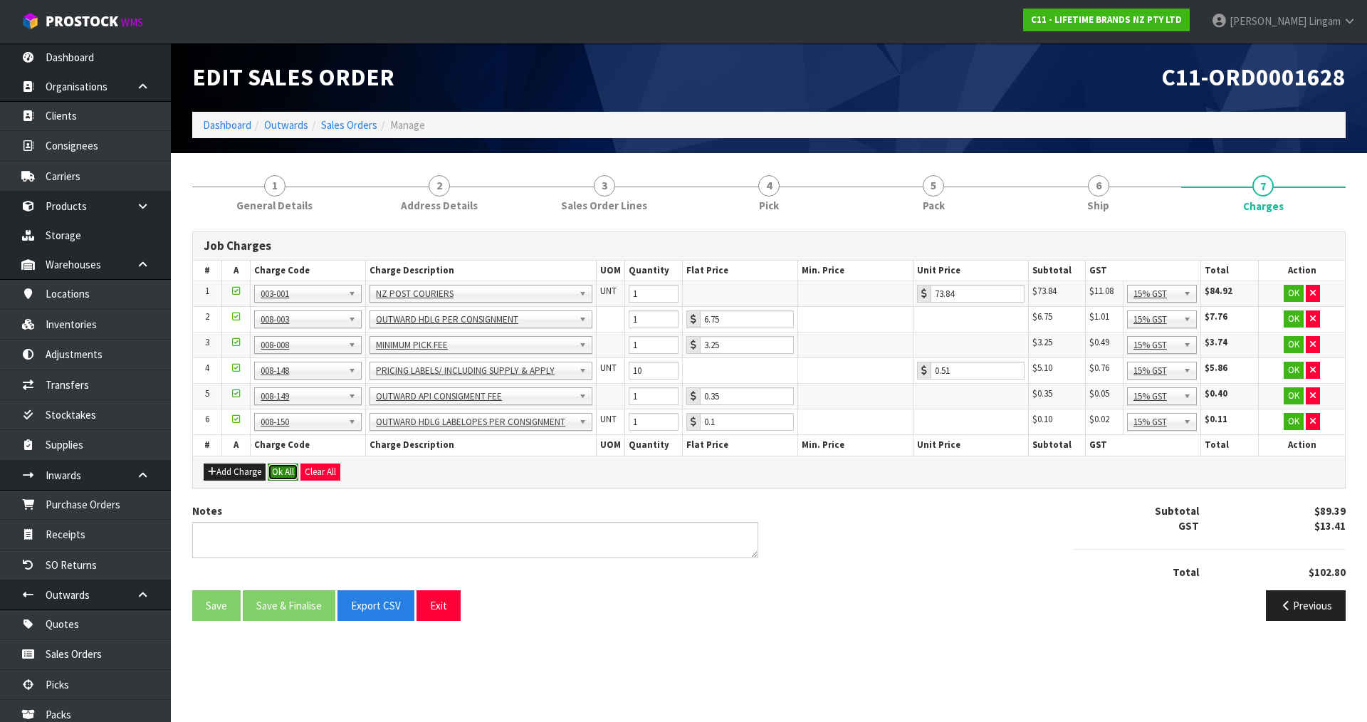
click at [289, 471] on button "Ok All" at bounding box center [283, 471] width 31 height 17
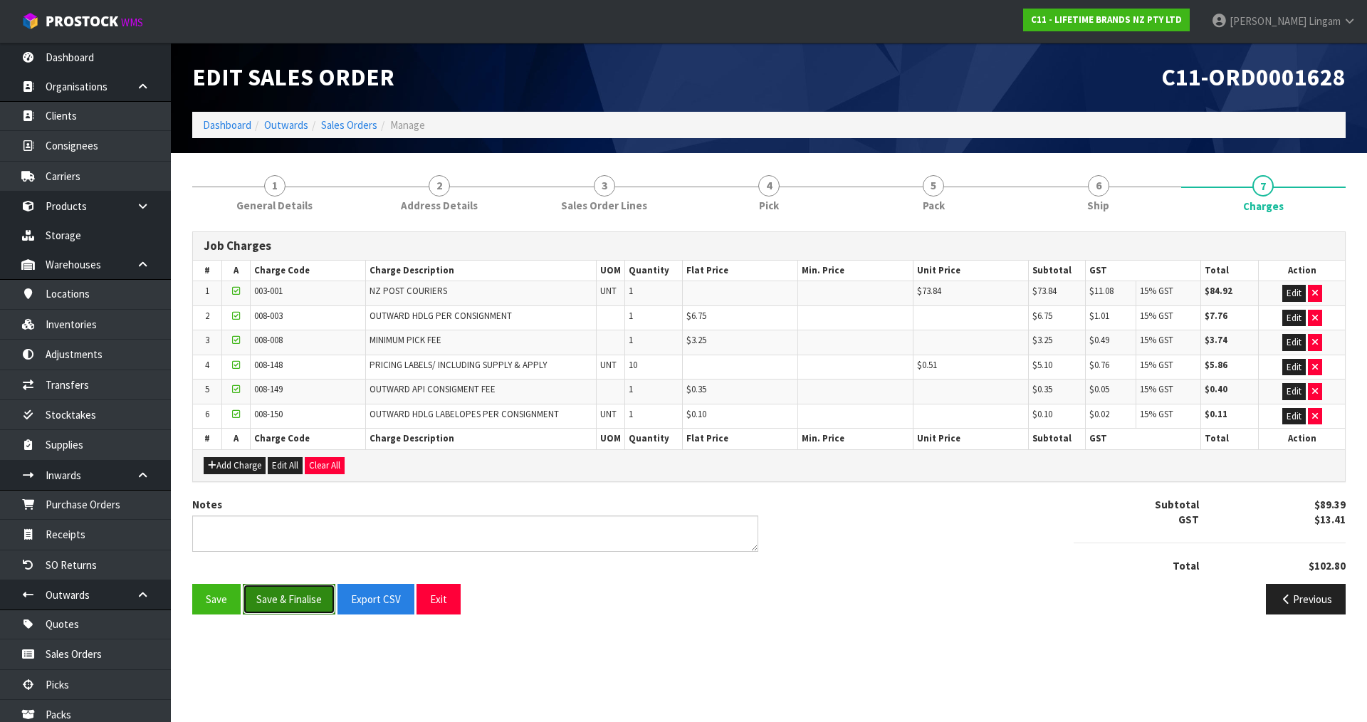
click at [293, 590] on button "Save & Finalise" at bounding box center [289, 599] width 93 height 31
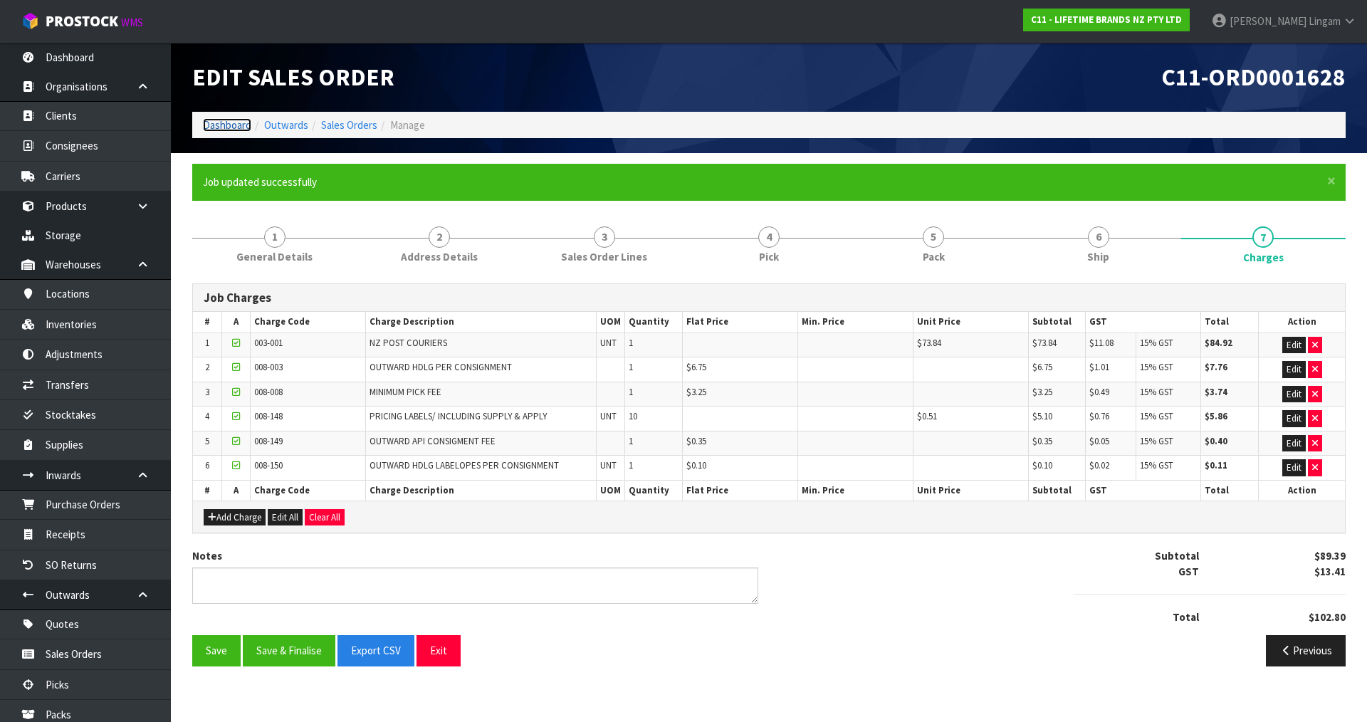
click at [223, 123] on link "Dashboard" at bounding box center [227, 125] width 48 height 14
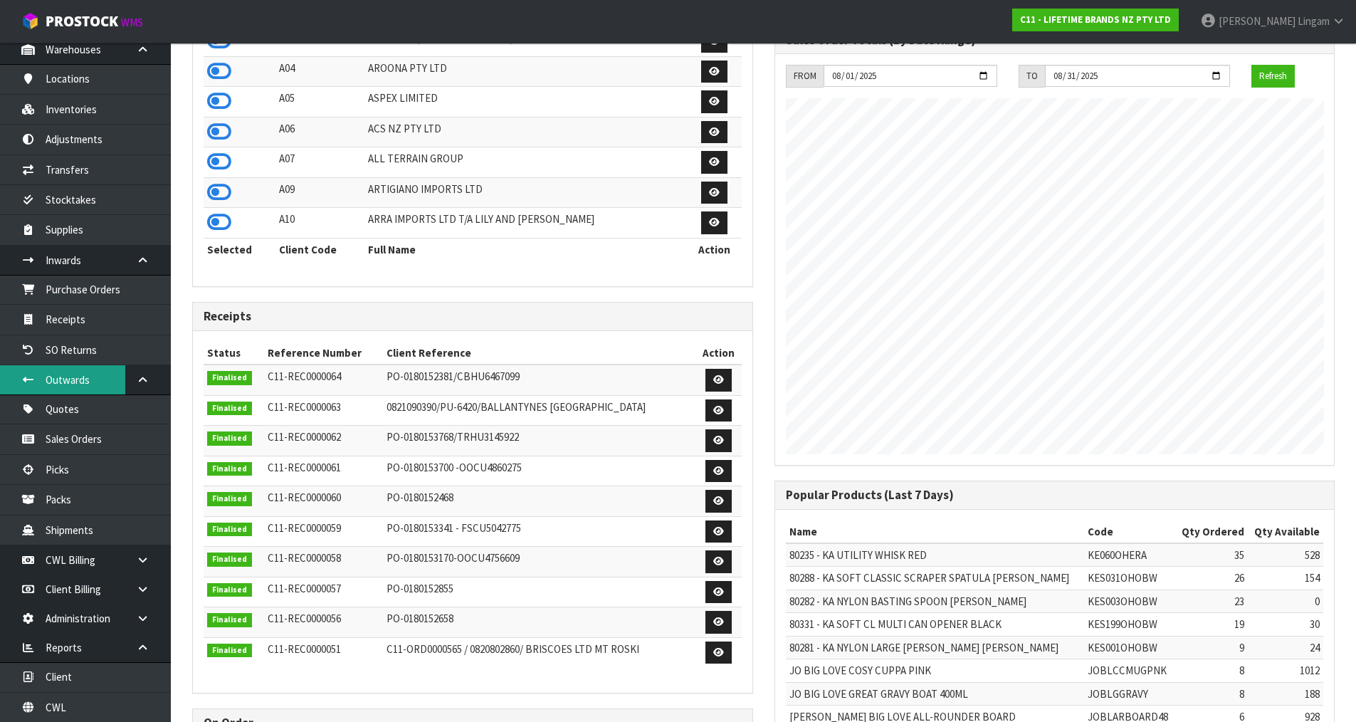
scroll to position [244, 0]
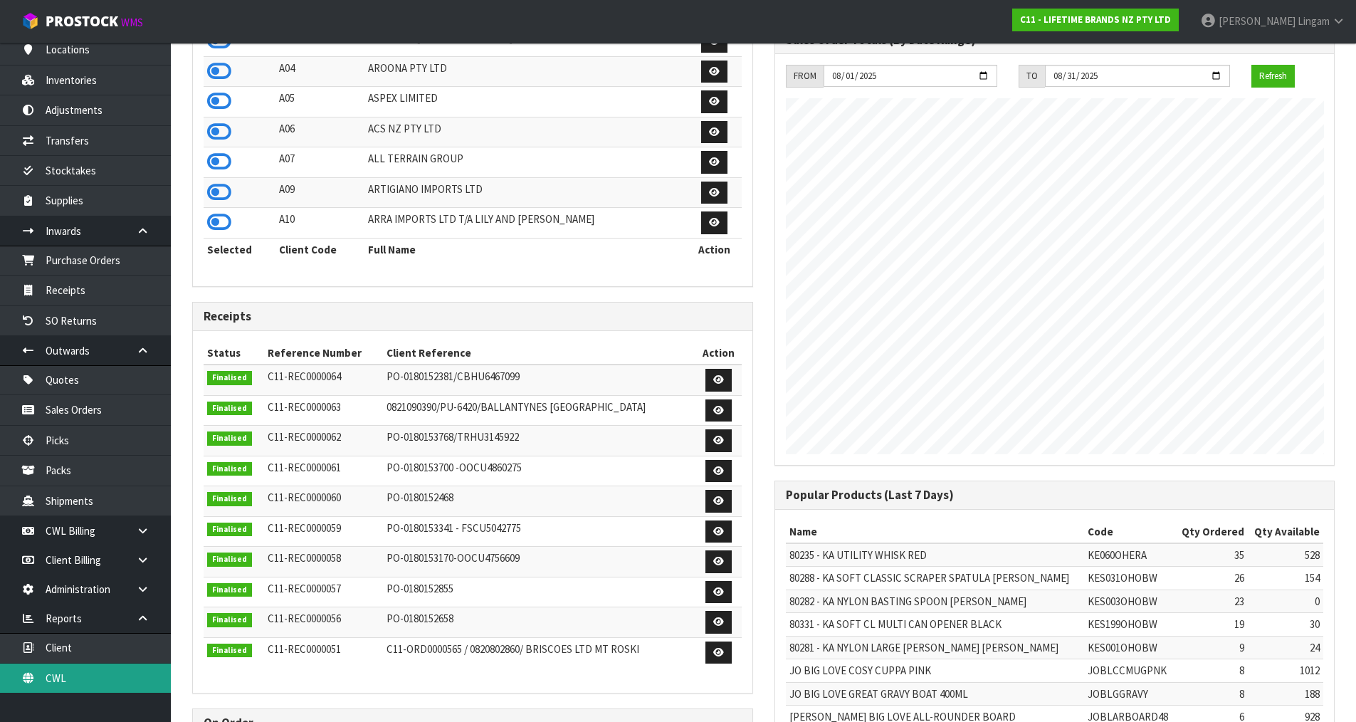
click at [92, 674] on link "CWL" at bounding box center [85, 678] width 171 height 29
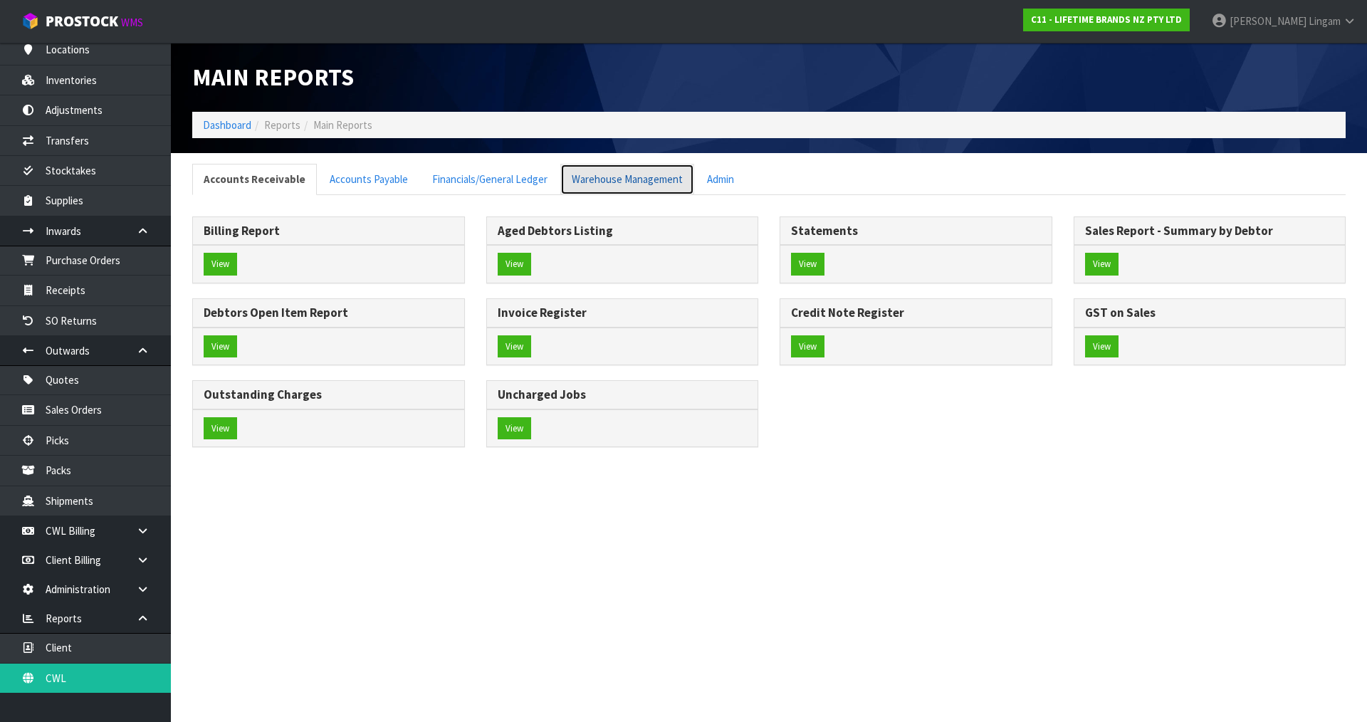
click at [628, 175] on link "Warehouse Management" at bounding box center [627, 179] width 134 height 31
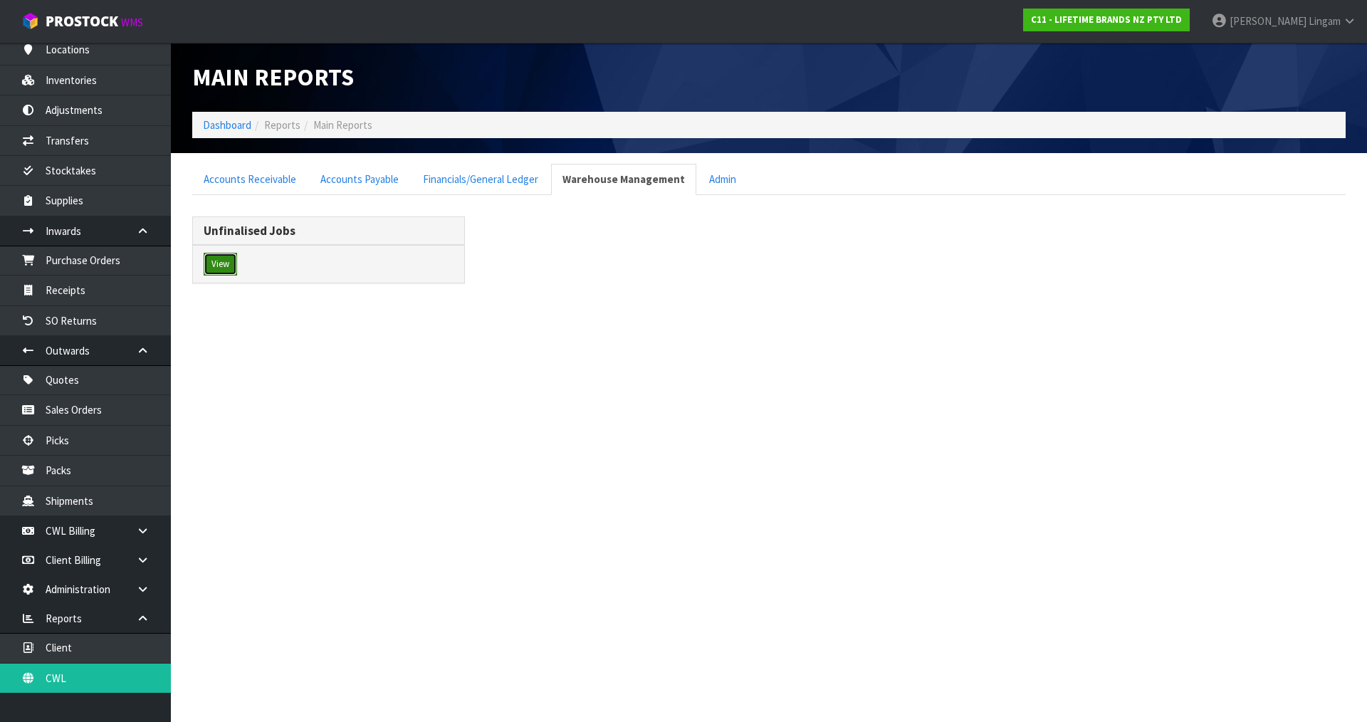
click at [224, 259] on button "View" at bounding box center [220, 264] width 33 height 23
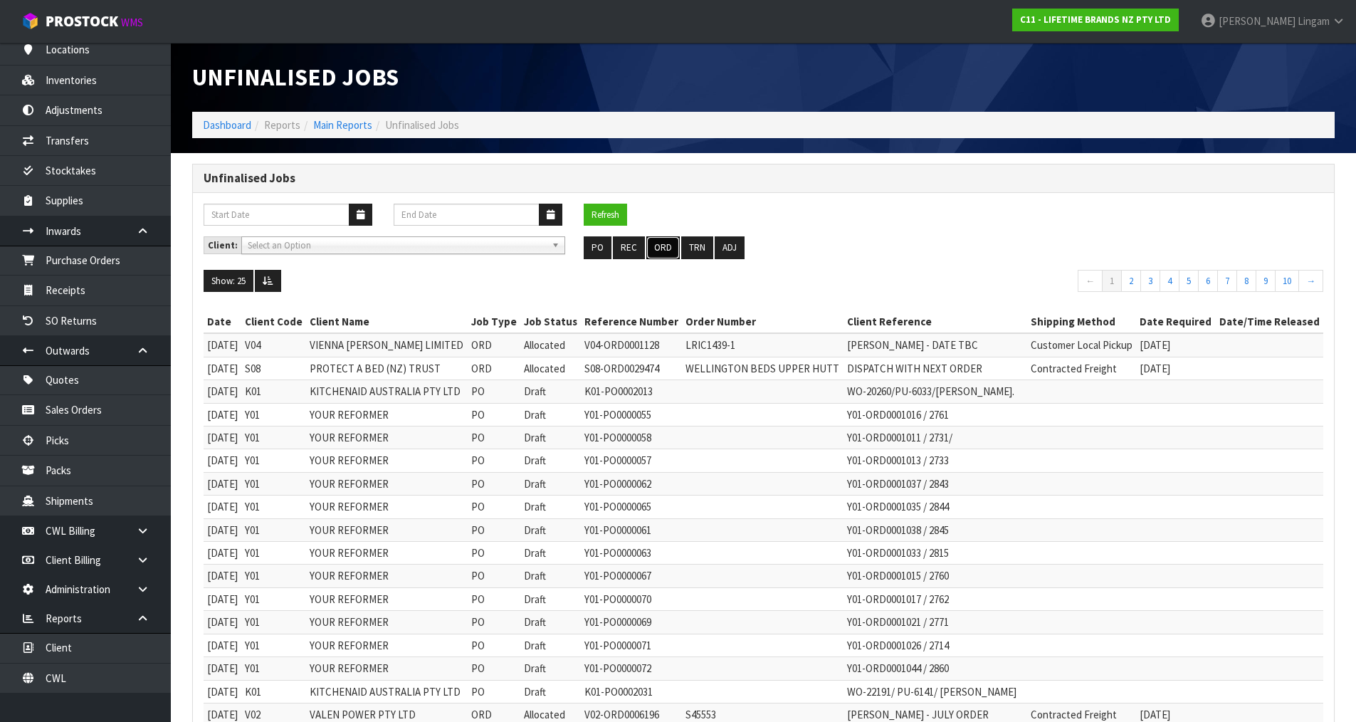
click at [659, 248] on button "ORD" at bounding box center [662, 247] width 33 height 23
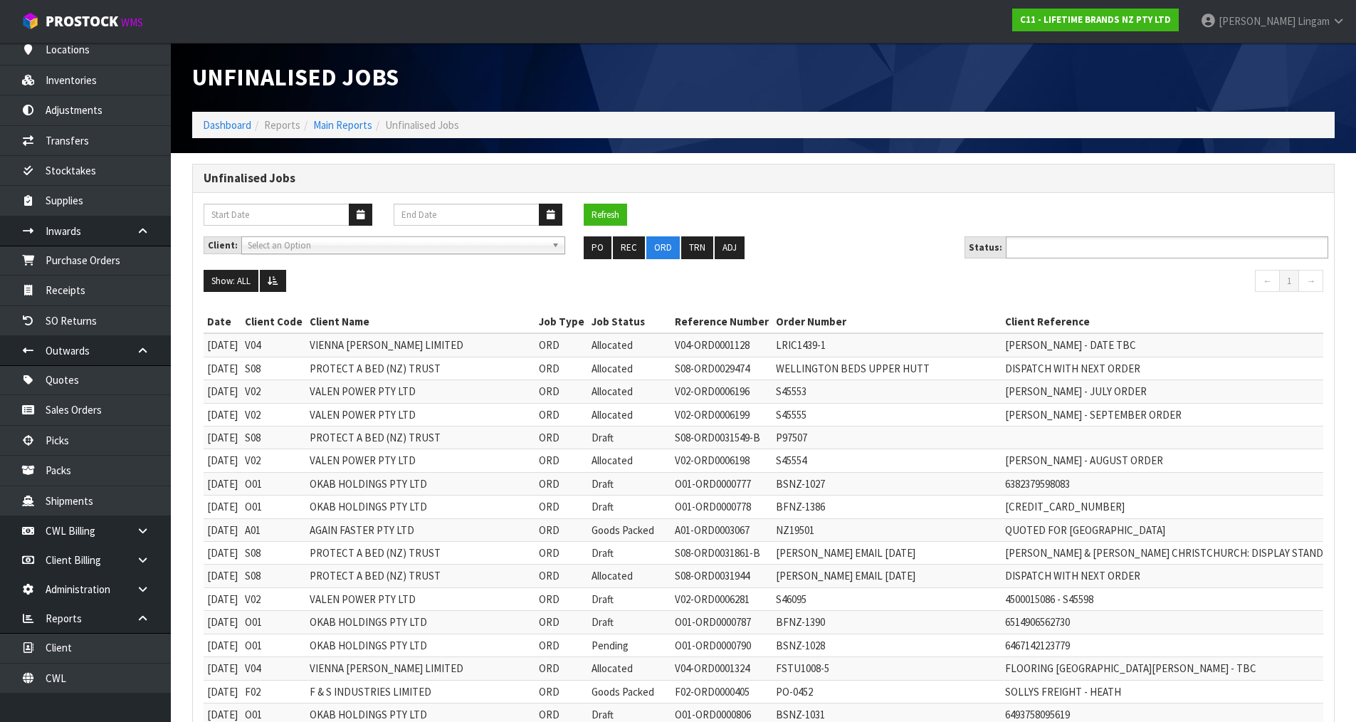
click at [1076, 248] on input "text" at bounding box center [1062, 248] width 105 height 18
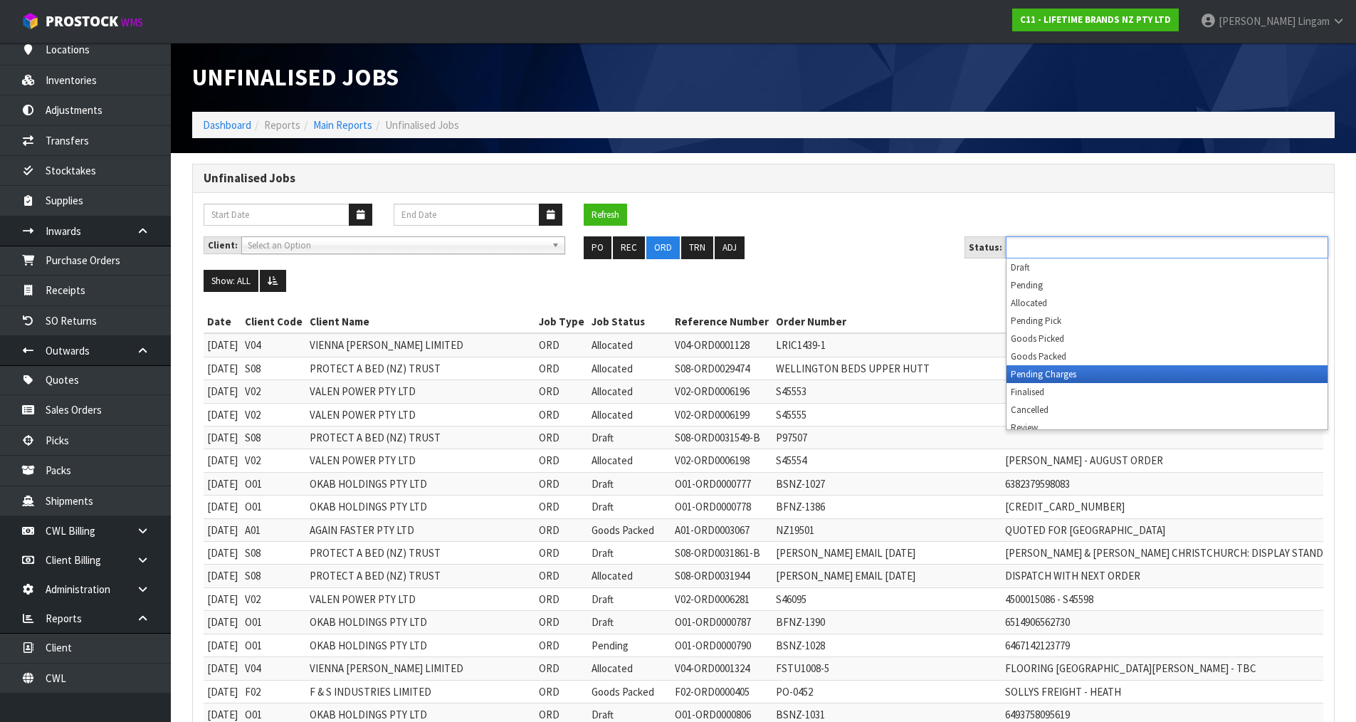
click at [1092, 370] on li "Pending Charges" at bounding box center [1167, 374] width 321 height 18
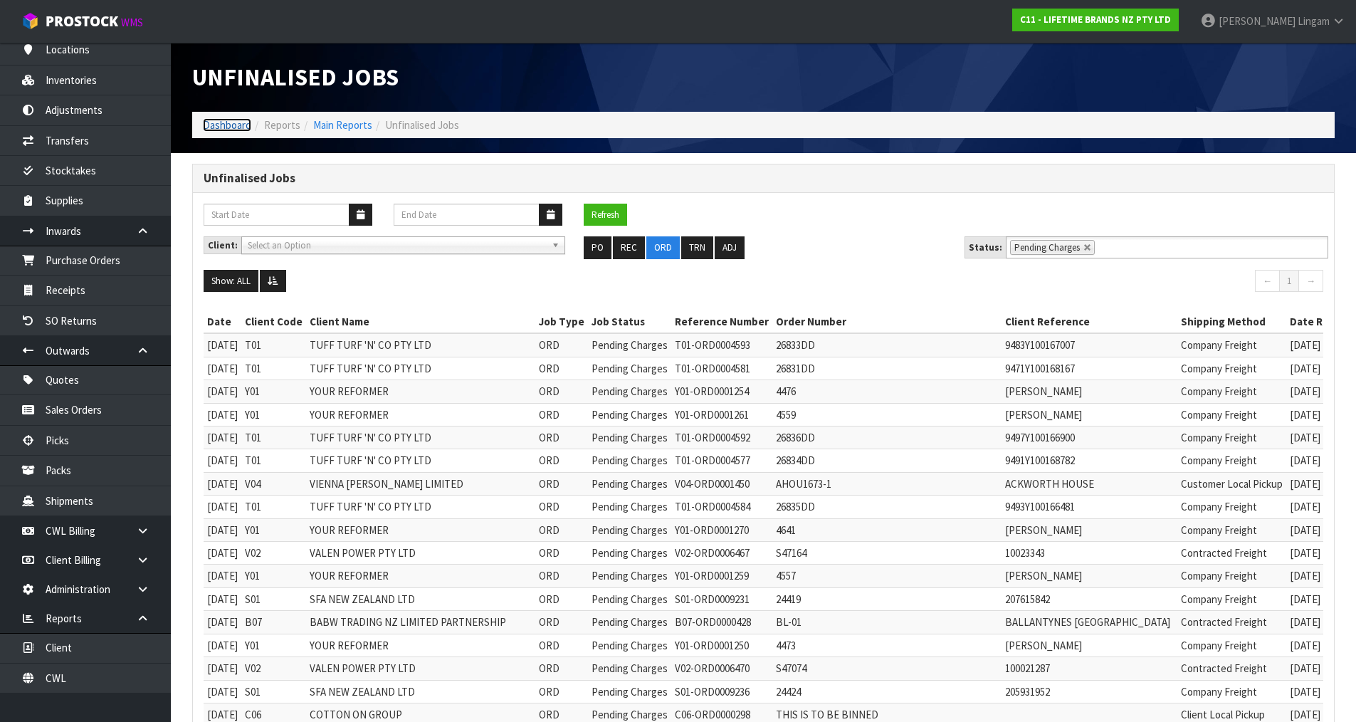
click at [214, 126] on link "Dashboard" at bounding box center [227, 125] width 48 height 14
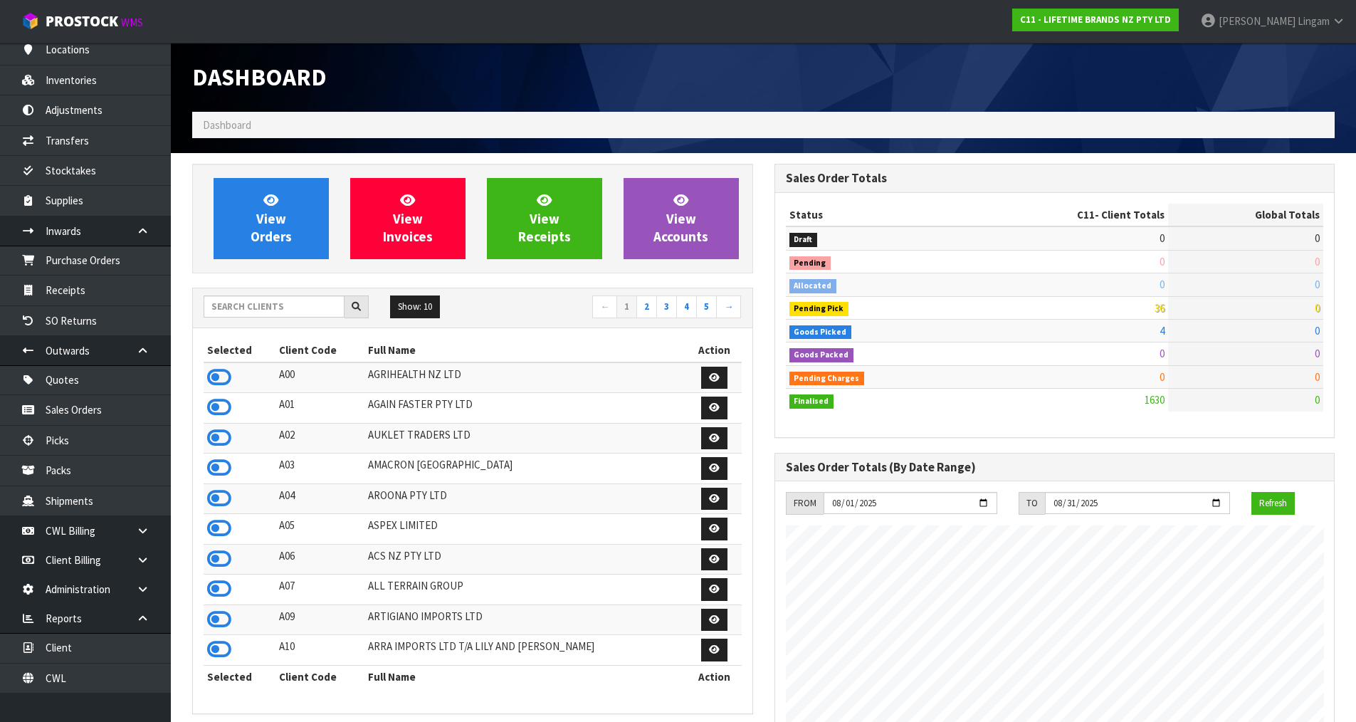
scroll to position [1079, 582]
click at [303, 311] on input "text" at bounding box center [274, 306] width 141 height 22
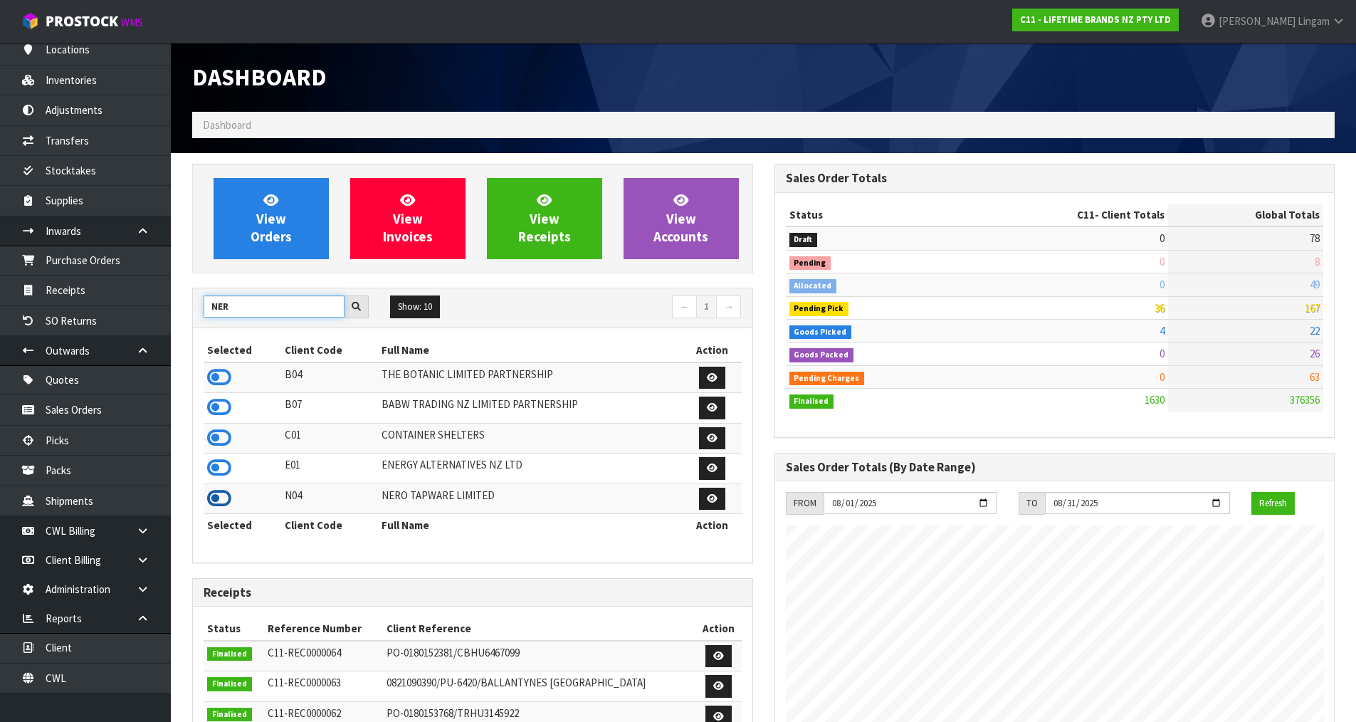
type input "NER"
click at [217, 498] on icon at bounding box center [219, 498] width 24 height 21
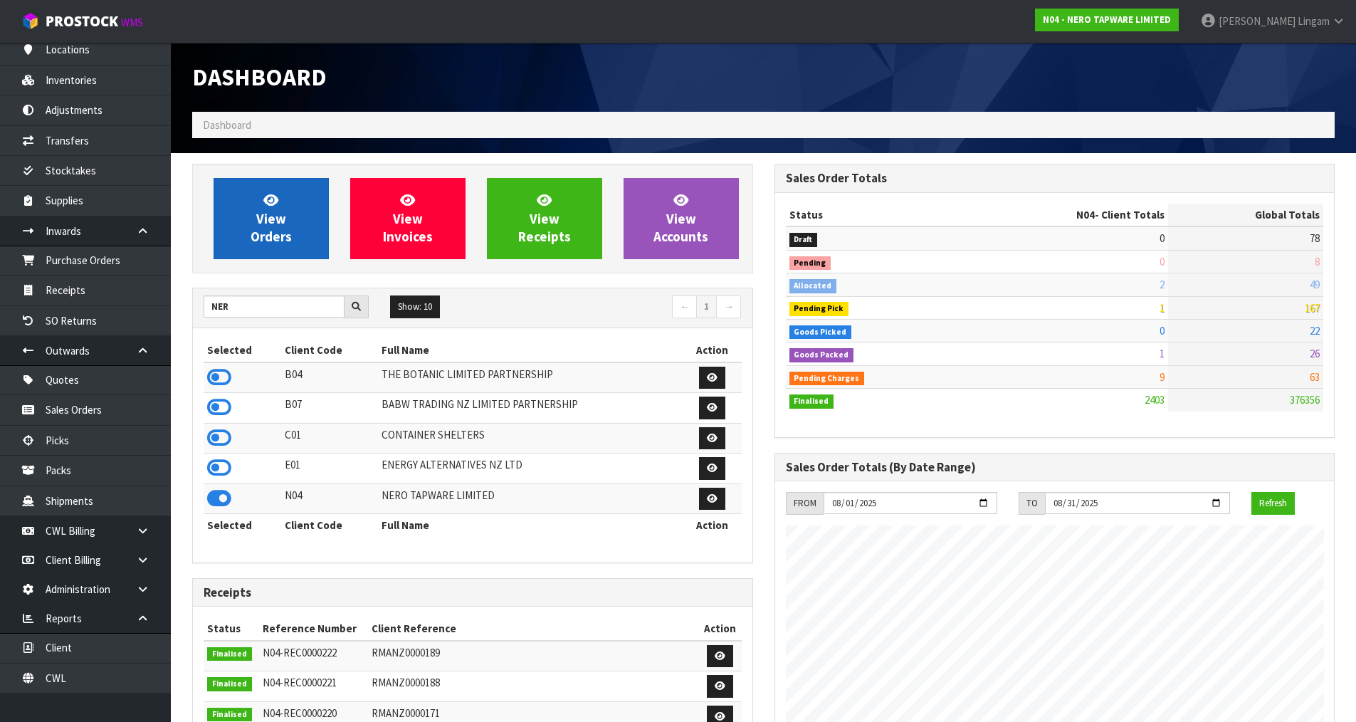
scroll to position [1109, 582]
click at [276, 230] on span "View Orders" at bounding box center [271, 218] width 41 height 53
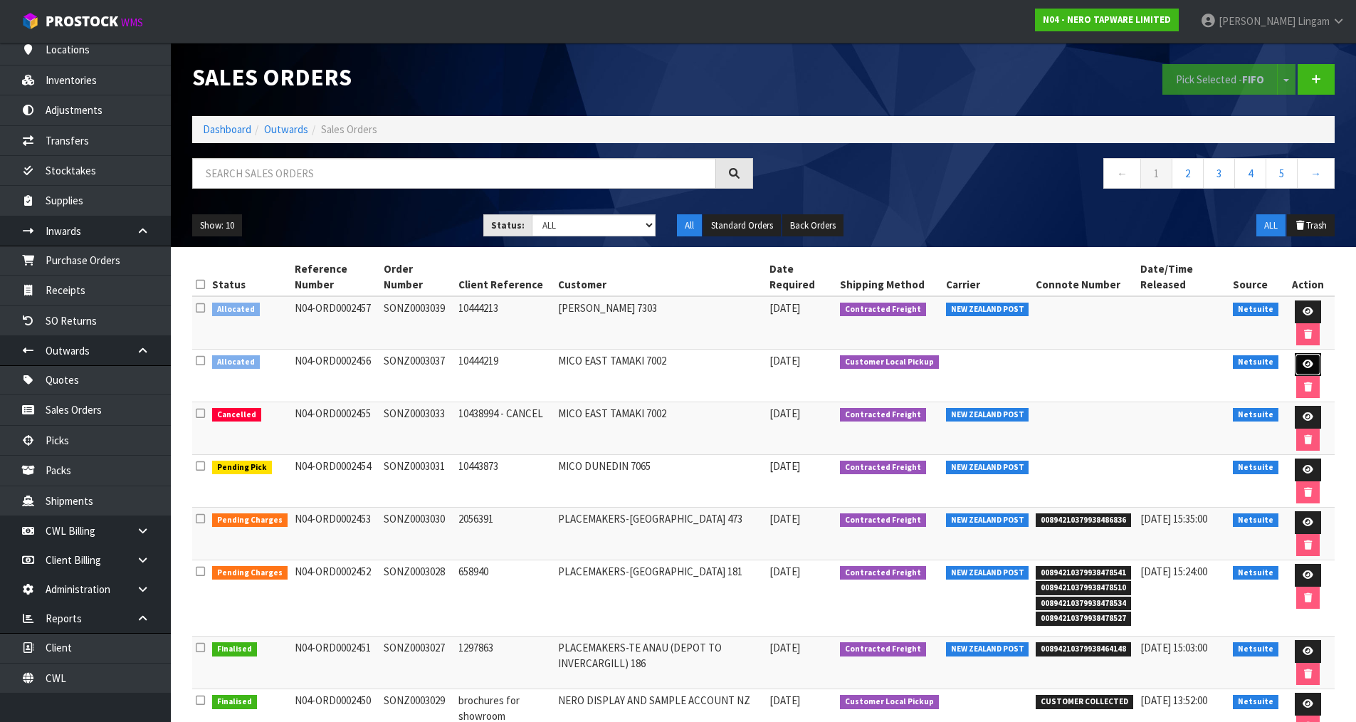
click at [1308, 364] on icon at bounding box center [1308, 364] width 11 height 9
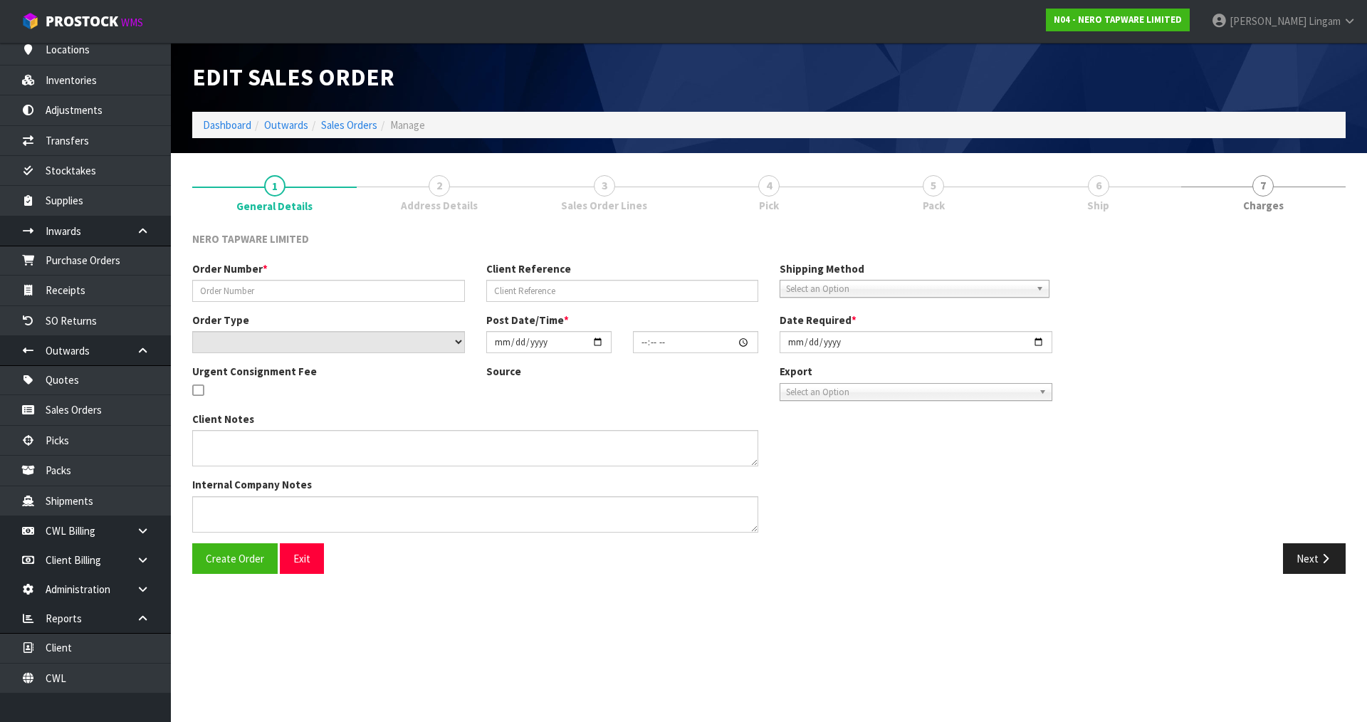
type input "SONZ0003037"
type input "10444219"
select select "number:0"
type input "2025-08-12"
type input "16:15:06.000"
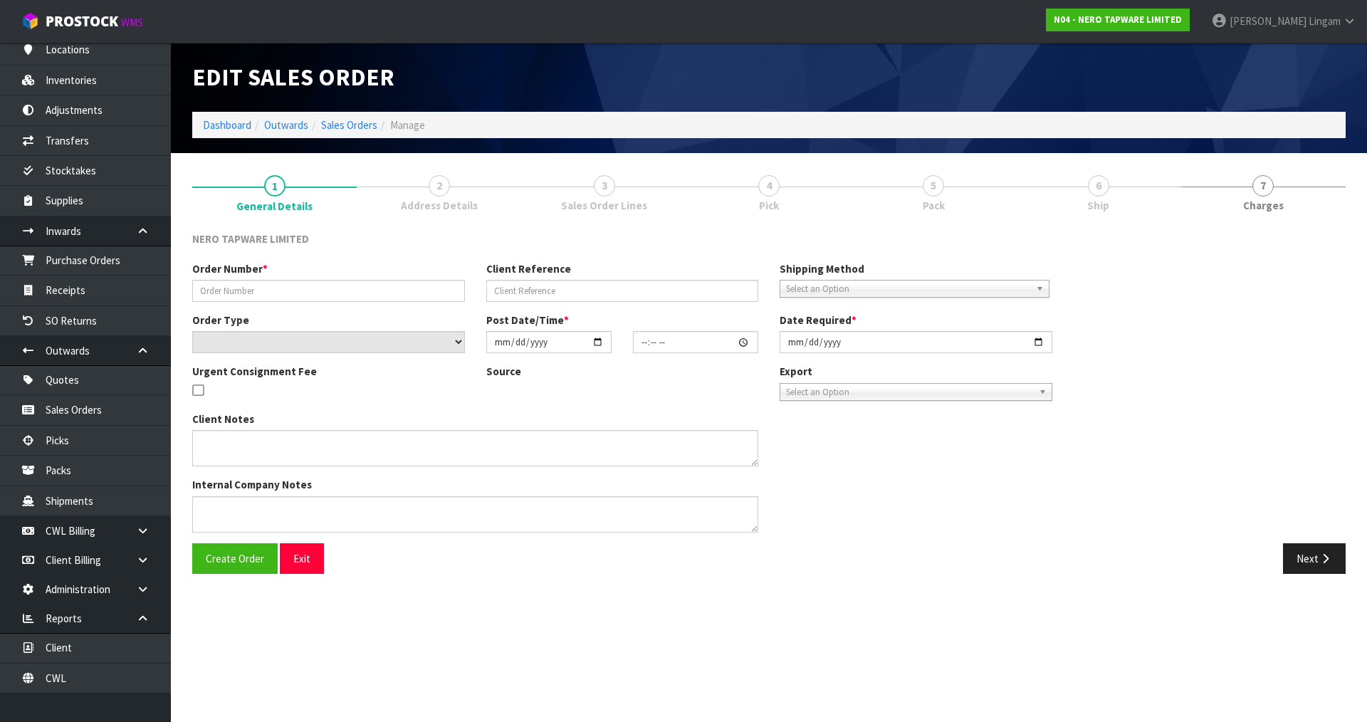
type input "2025-08-12"
type textarea "customer pick up 13/08"
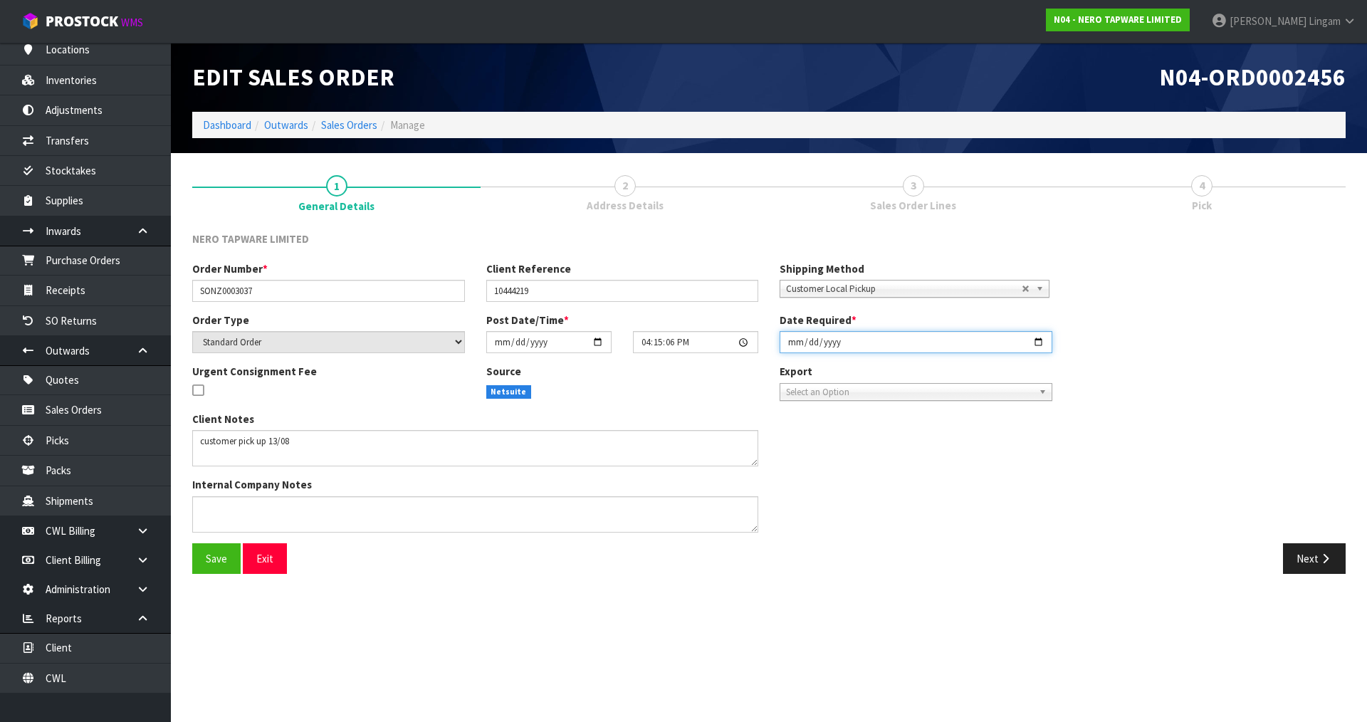
click at [786, 339] on input "2025-08-12" at bounding box center [916, 342] width 273 height 22
type input "2025-08-13"
click at [223, 560] on span "Save" at bounding box center [216, 559] width 21 height 14
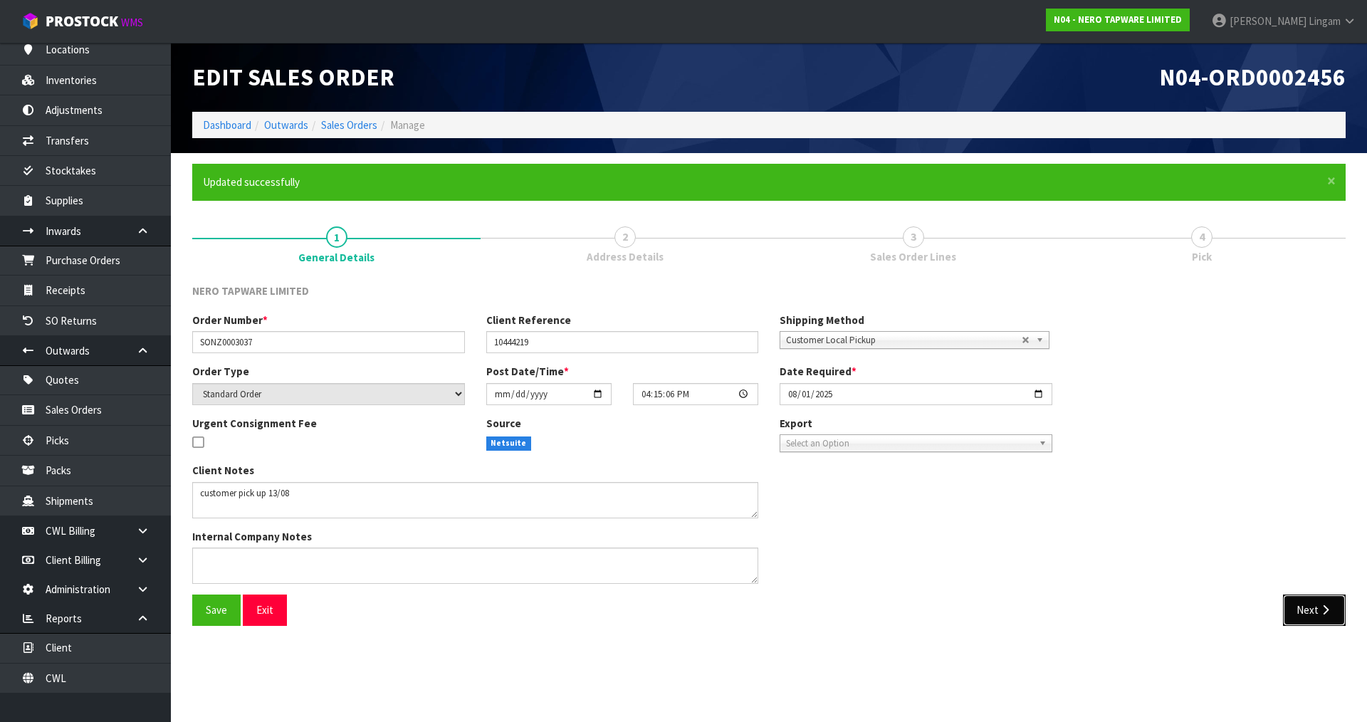
click at [1315, 620] on button "Next" at bounding box center [1314, 609] width 63 height 31
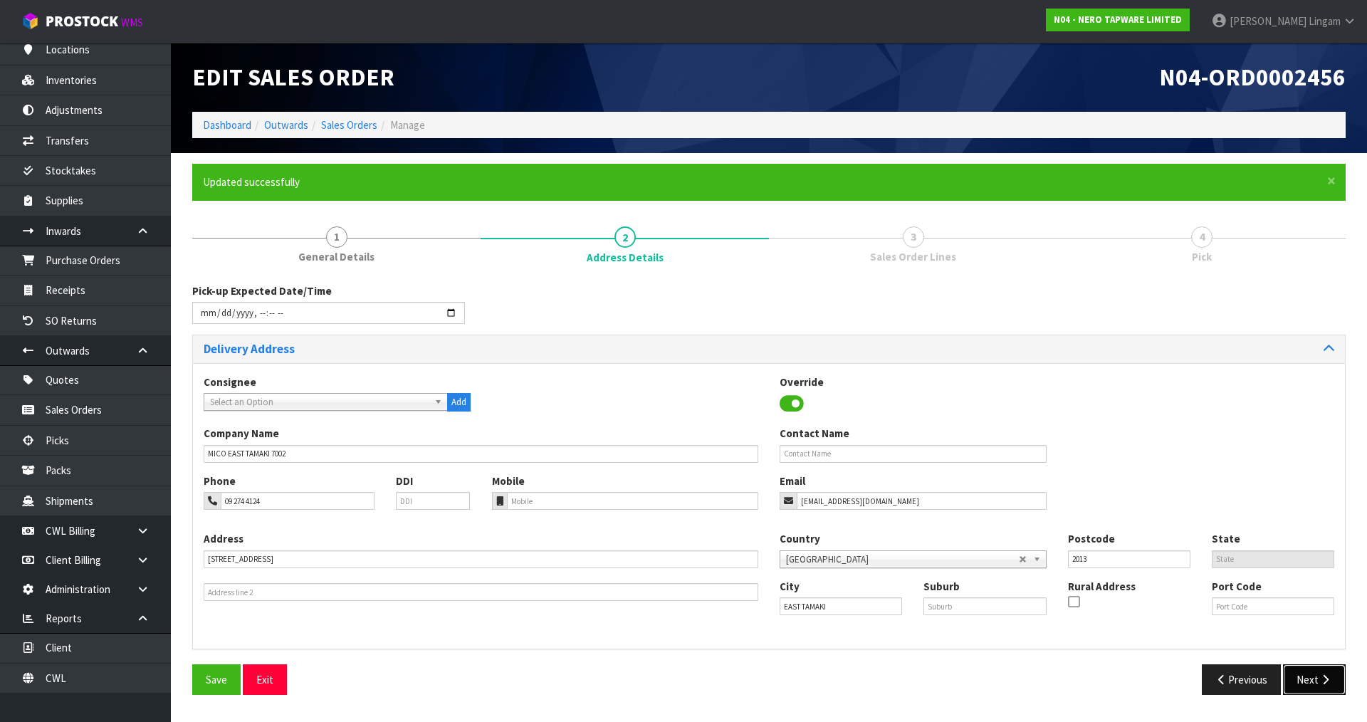
click at [1301, 671] on button "Next" at bounding box center [1314, 679] width 63 height 31
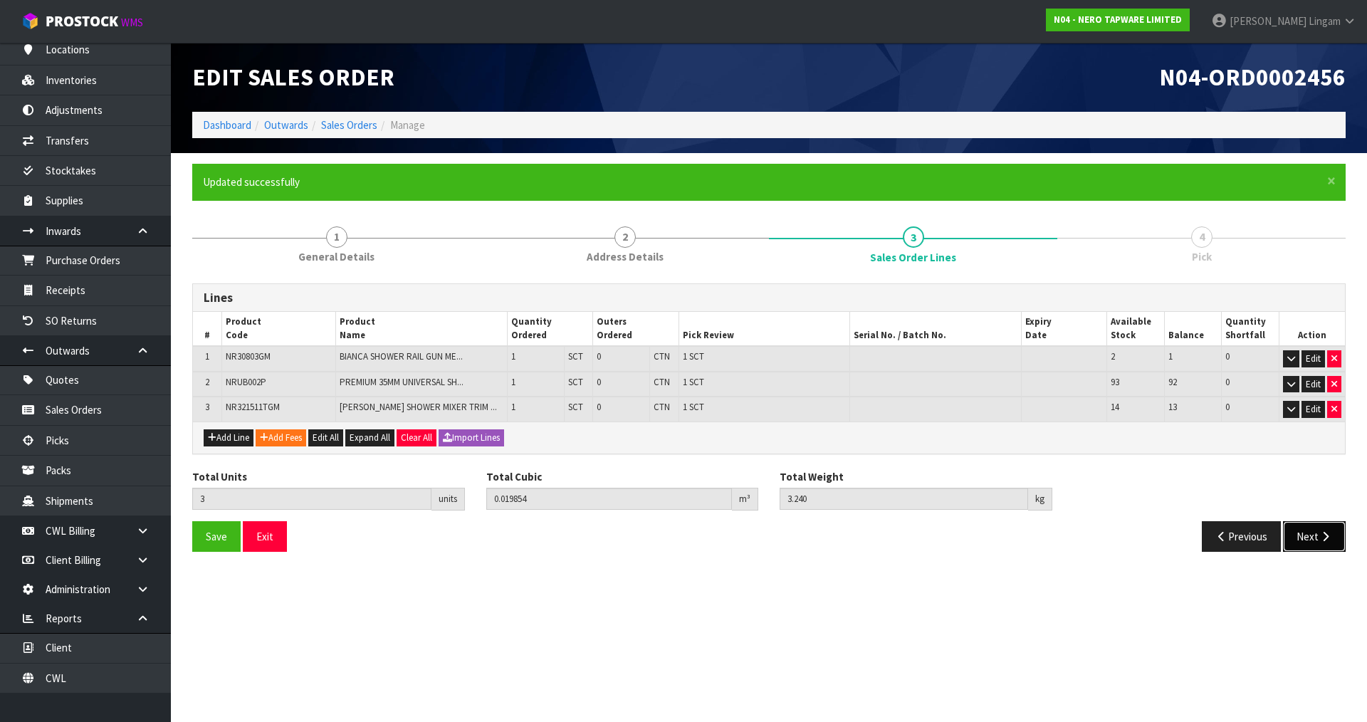
click at [1301, 539] on button "Next" at bounding box center [1314, 536] width 63 height 31
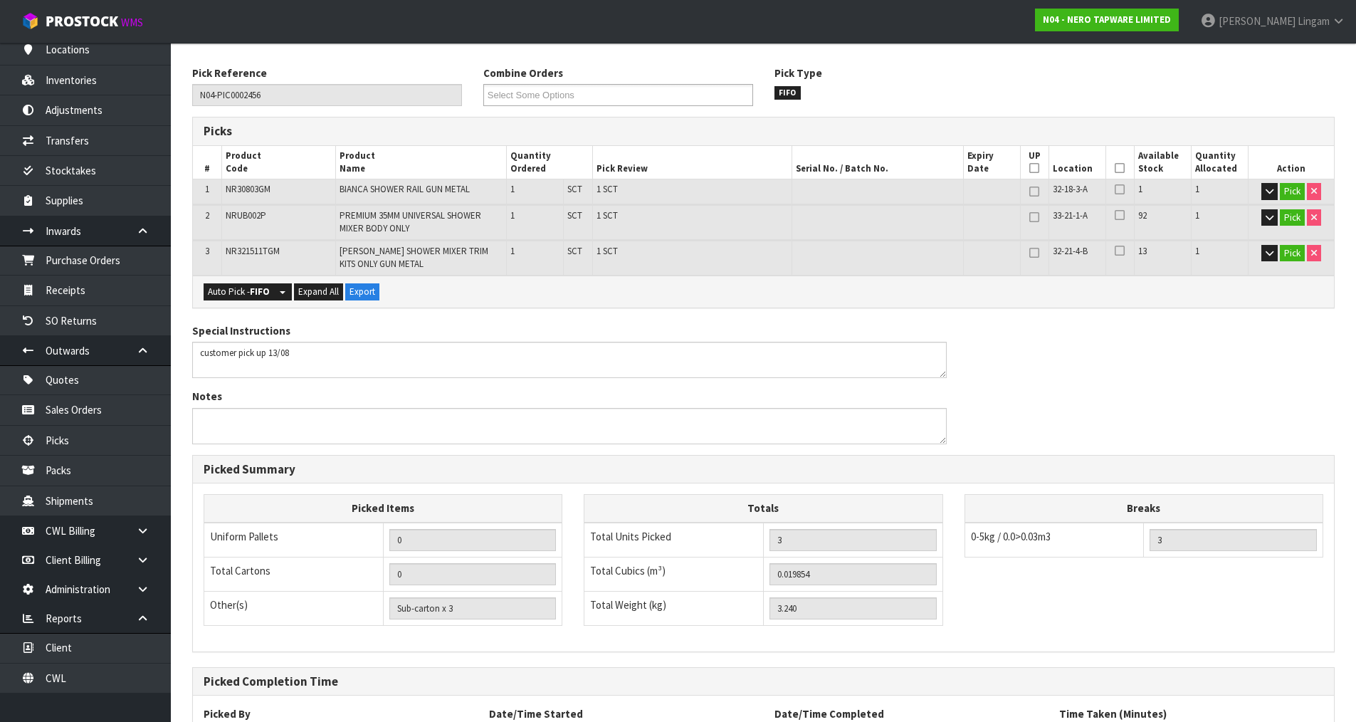
scroll to position [343, 0]
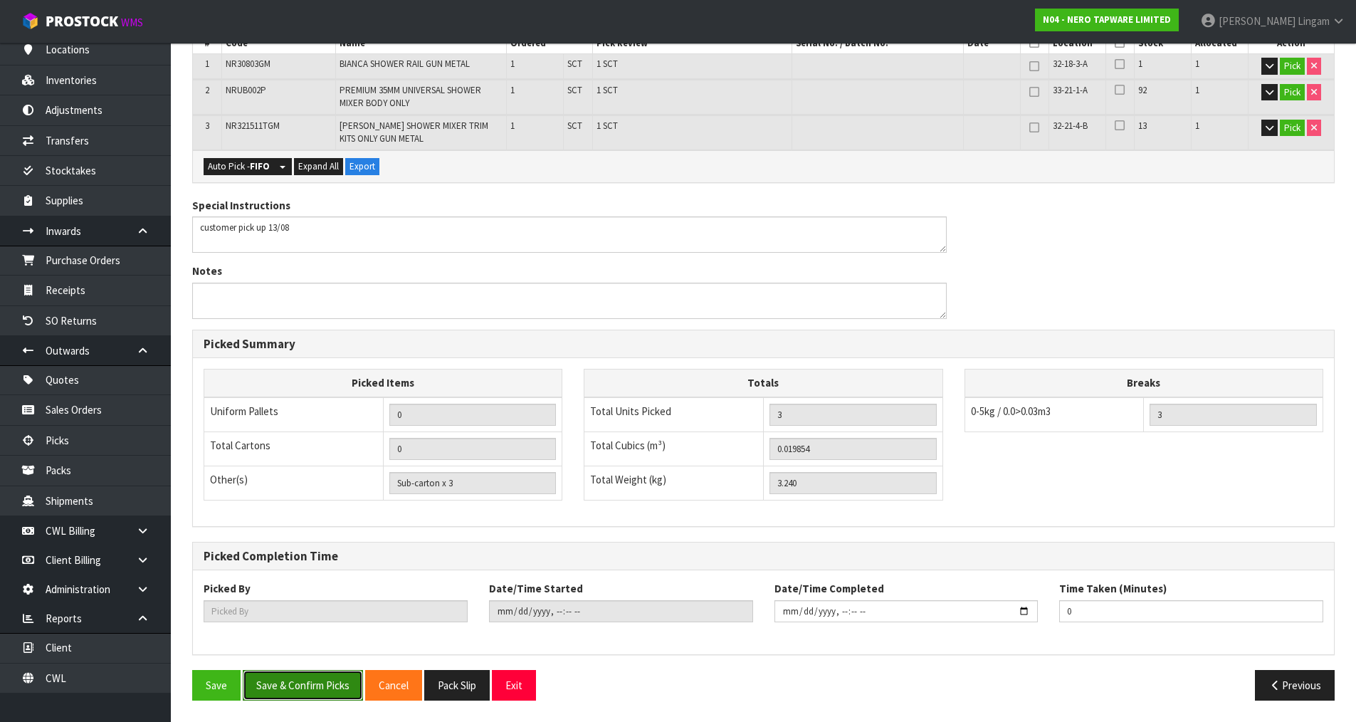
click at [307, 676] on button "Save & Confirm Picks" at bounding box center [303, 685] width 120 height 31
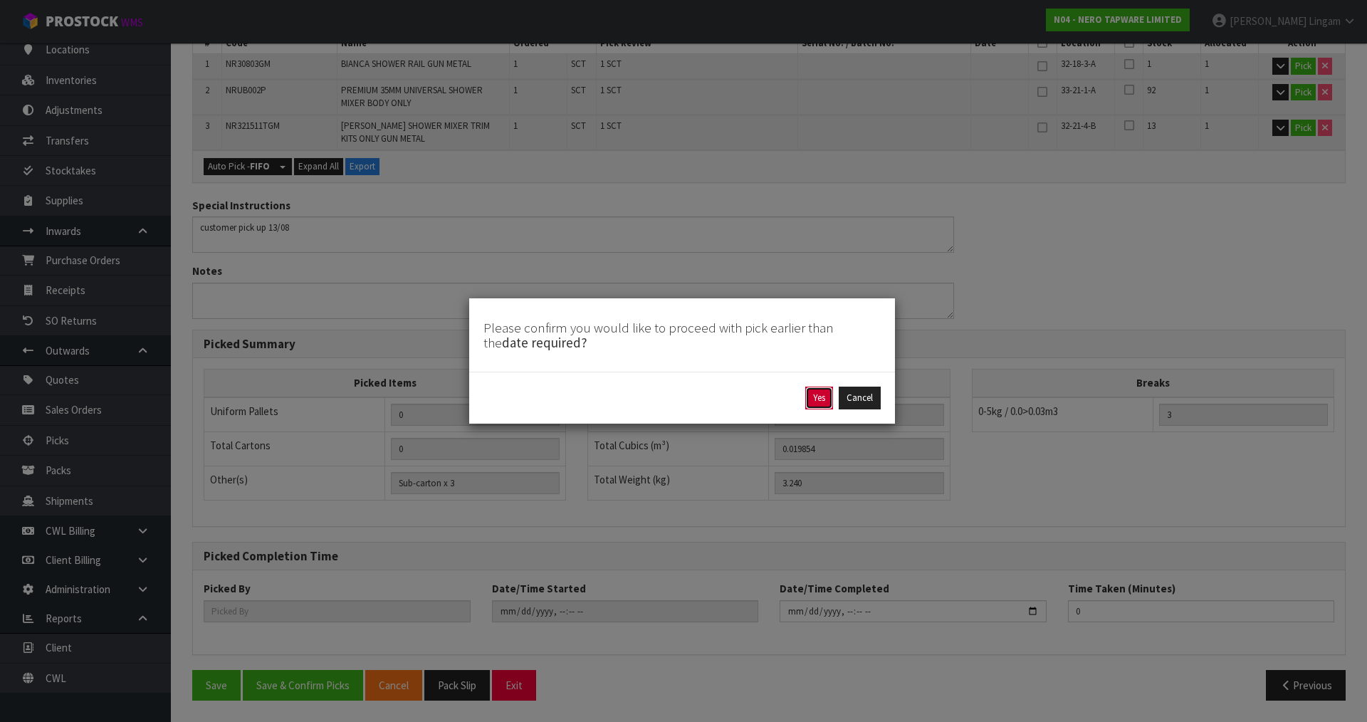
click at [818, 399] on button "Yes" at bounding box center [819, 398] width 28 height 23
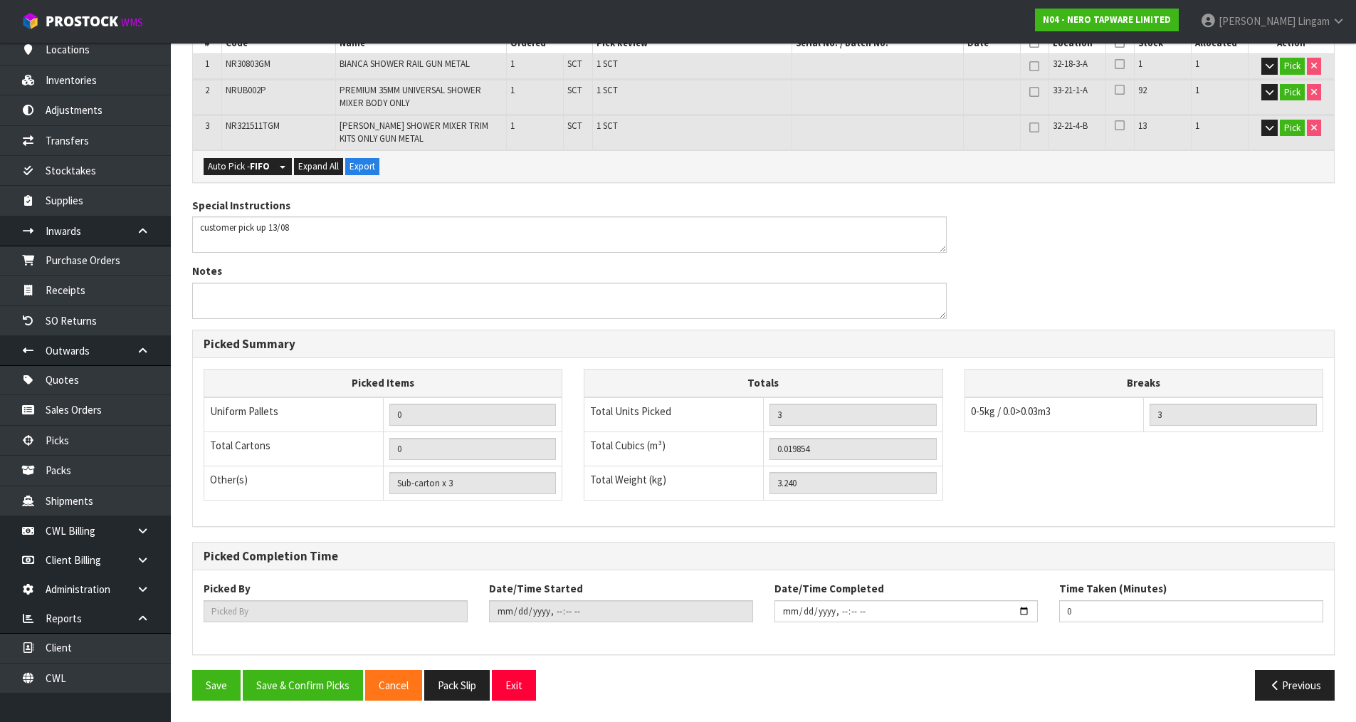
scroll to position [0, 0]
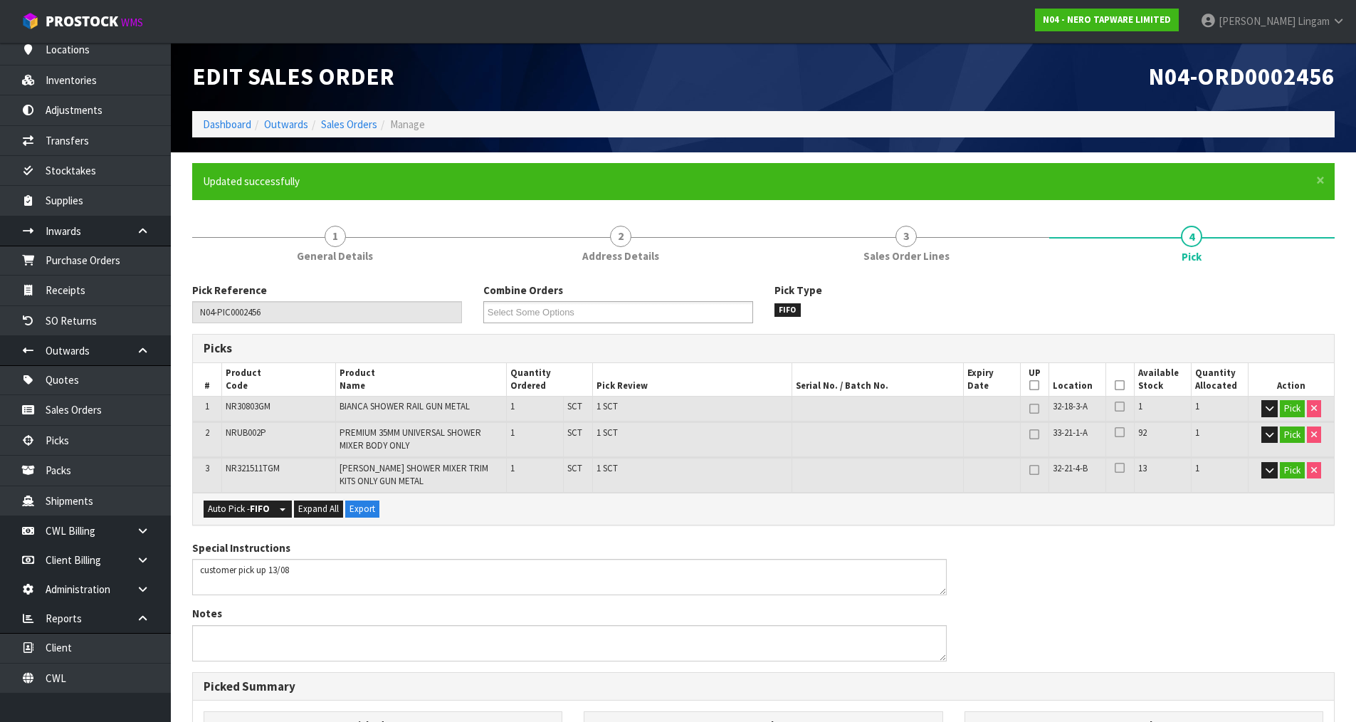
type input "Vineeta Lingam"
type input "2025-08-12T17:50:01"
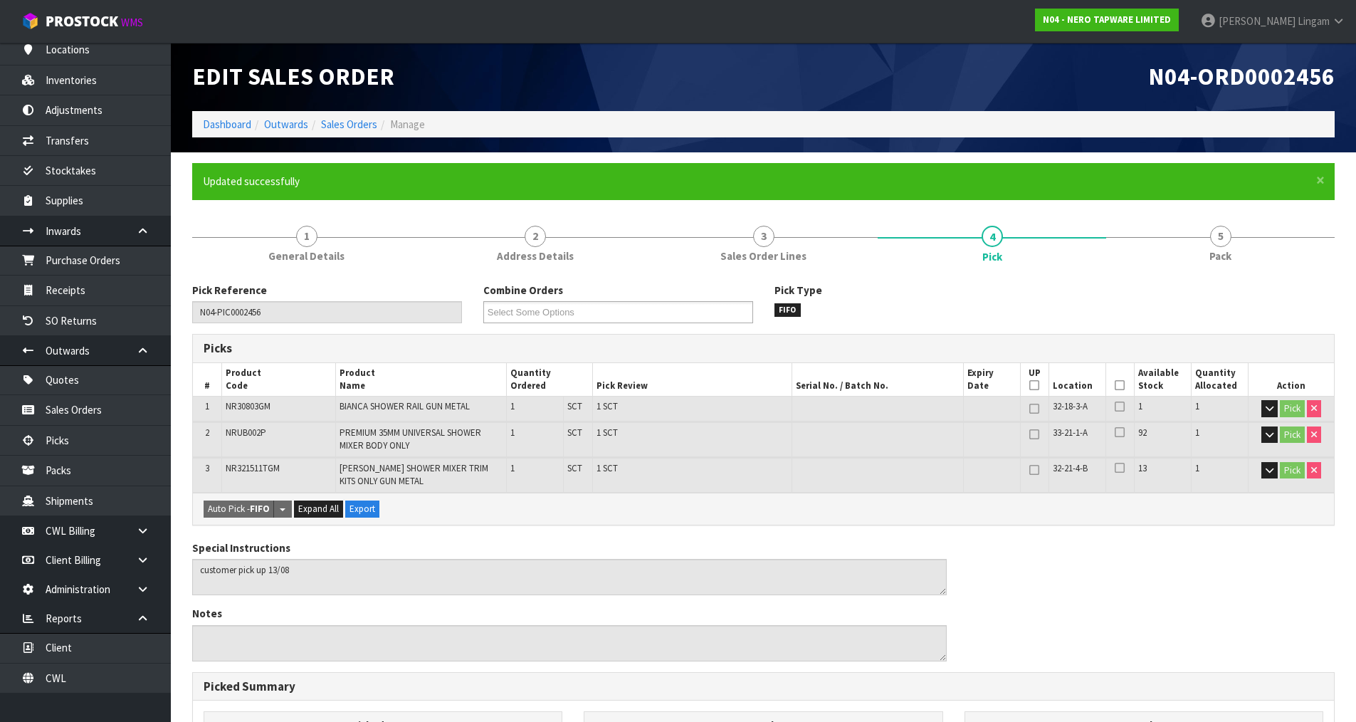
scroll to position [343, 0]
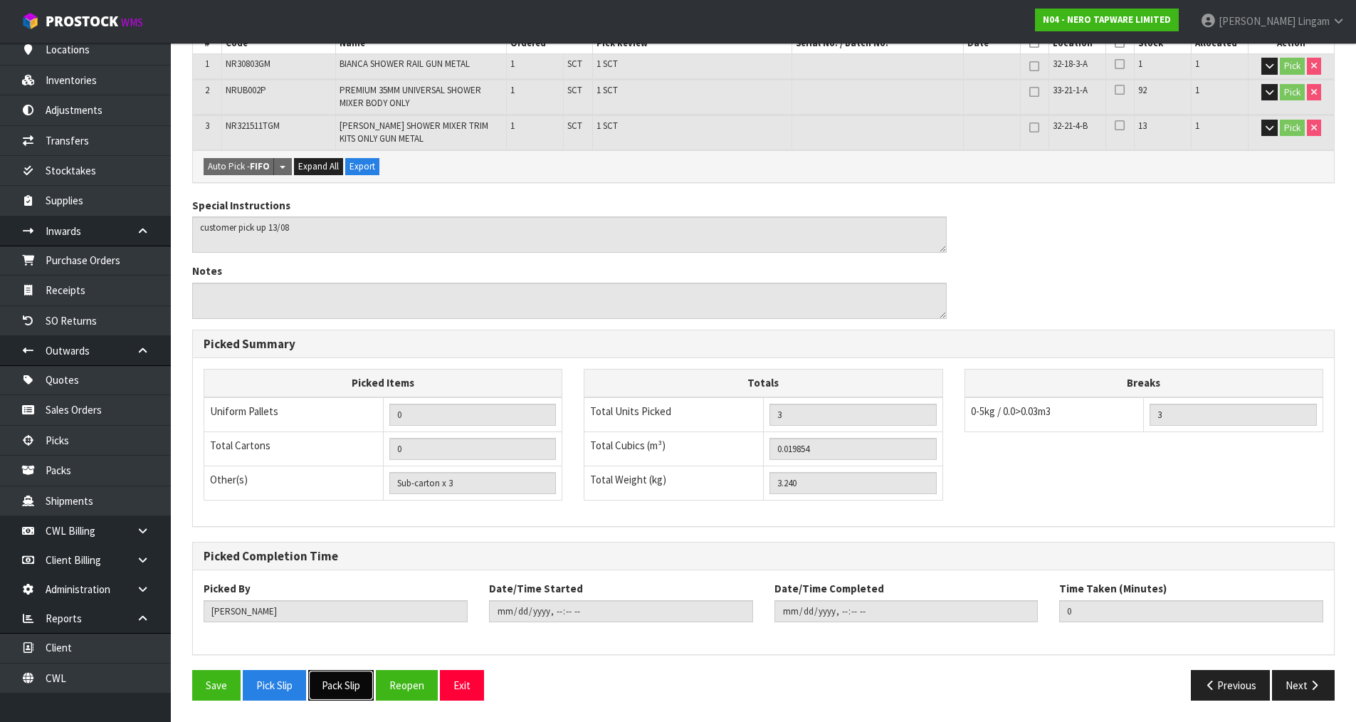
click at [350, 685] on button "Pack Slip" at bounding box center [341, 685] width 66 height 31
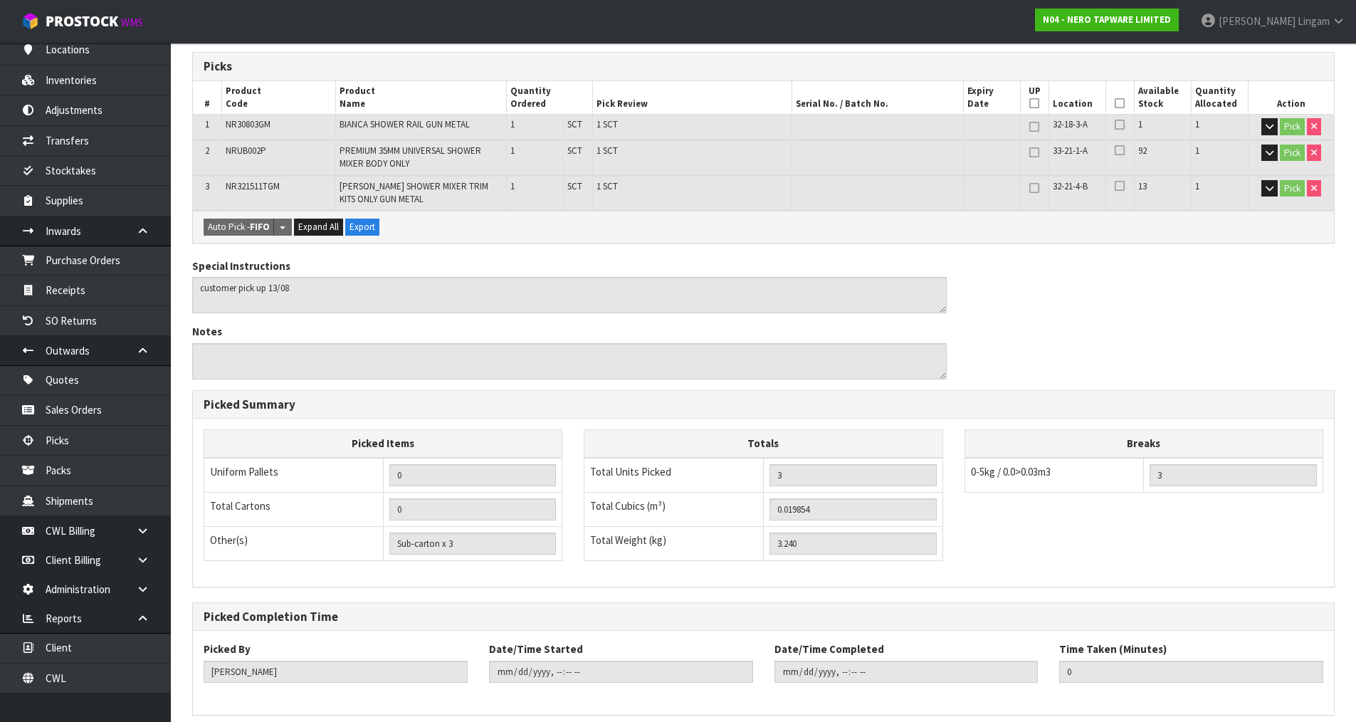
scroll to position [0, 0]
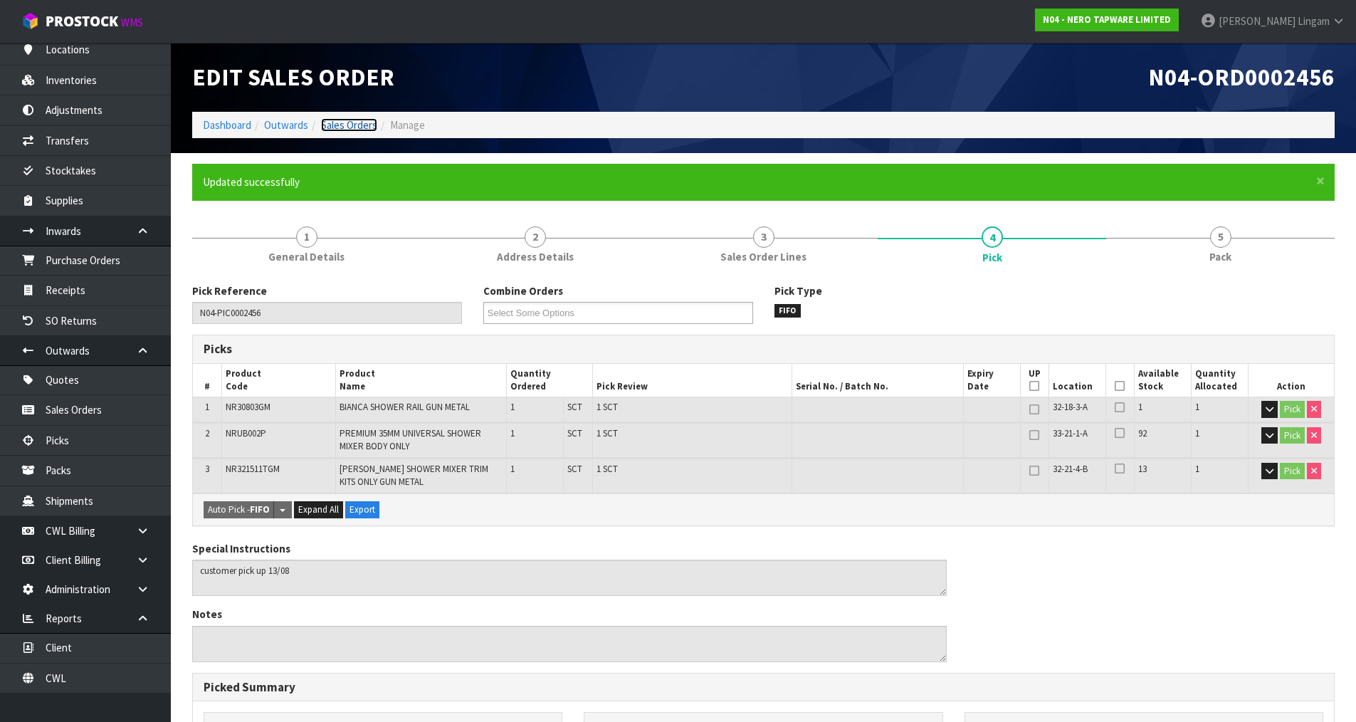
click at [355, 123] on link "Sales Orders" at bounding box center [349, 125] width 56 height 14
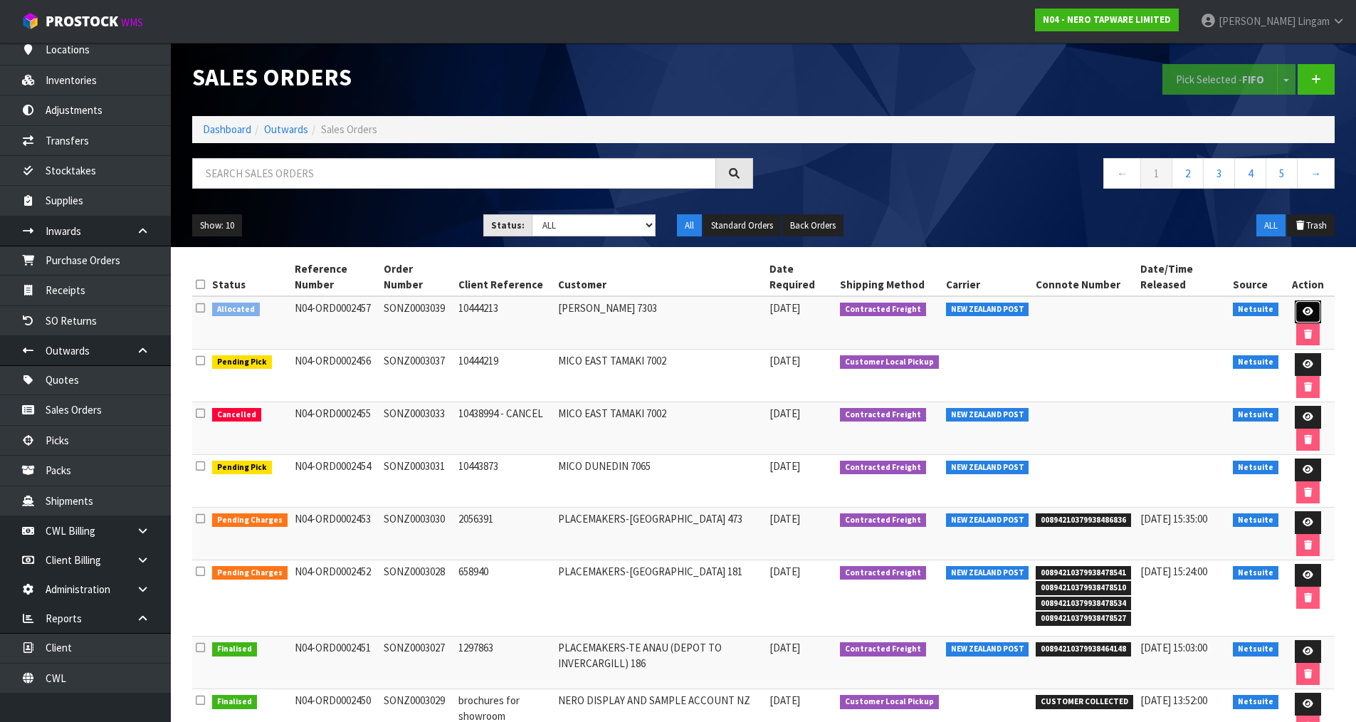
click at [1308, 315] on icon at bounding box center [1308, 311] width 11 height 9
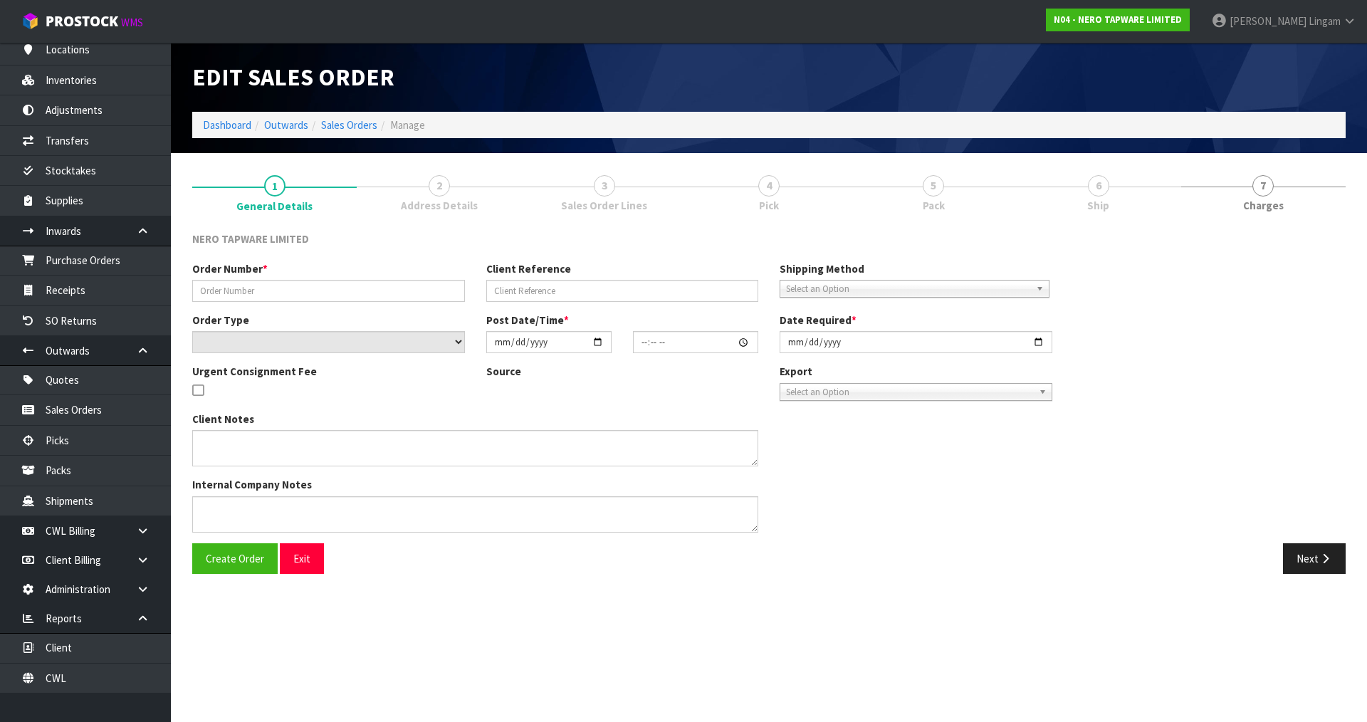
type input "SONZ0003039"
type input "10444213"
select select "number:0"
type input "2025-08-12"
type input "16:15:08.000"
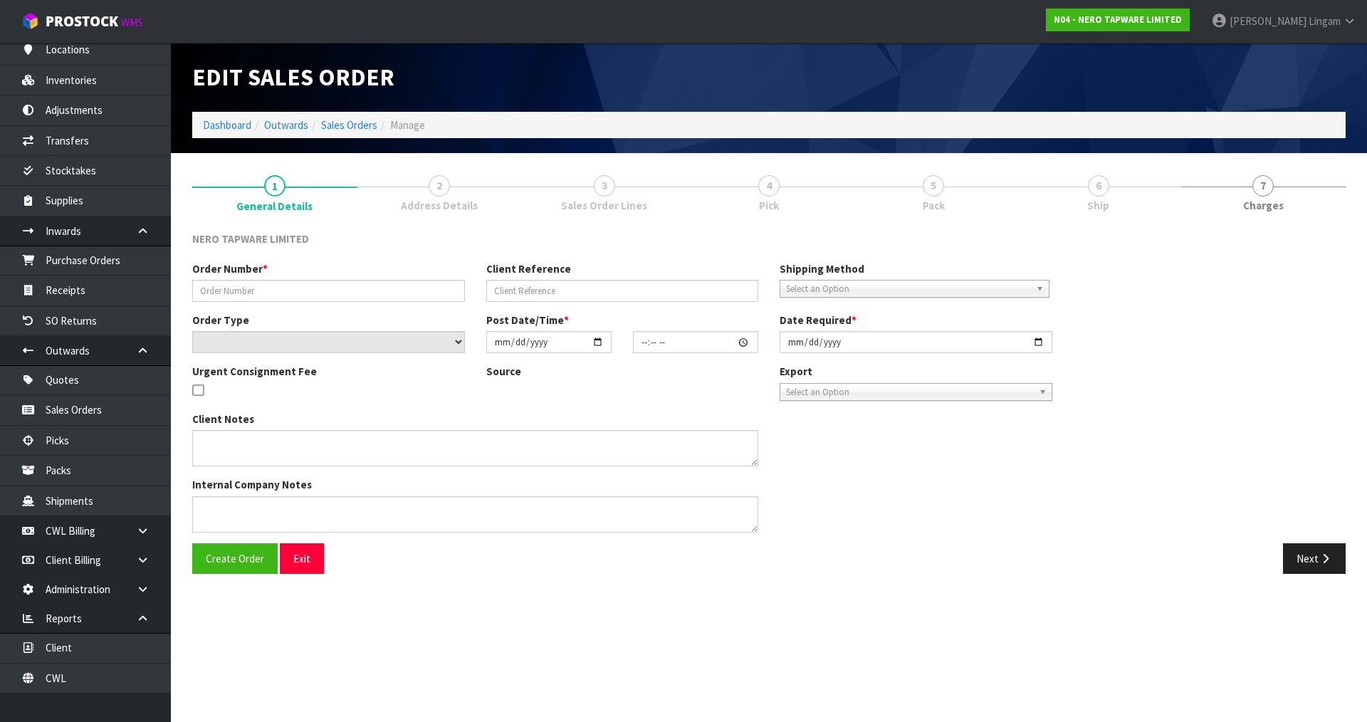
type input "2025-08-12"
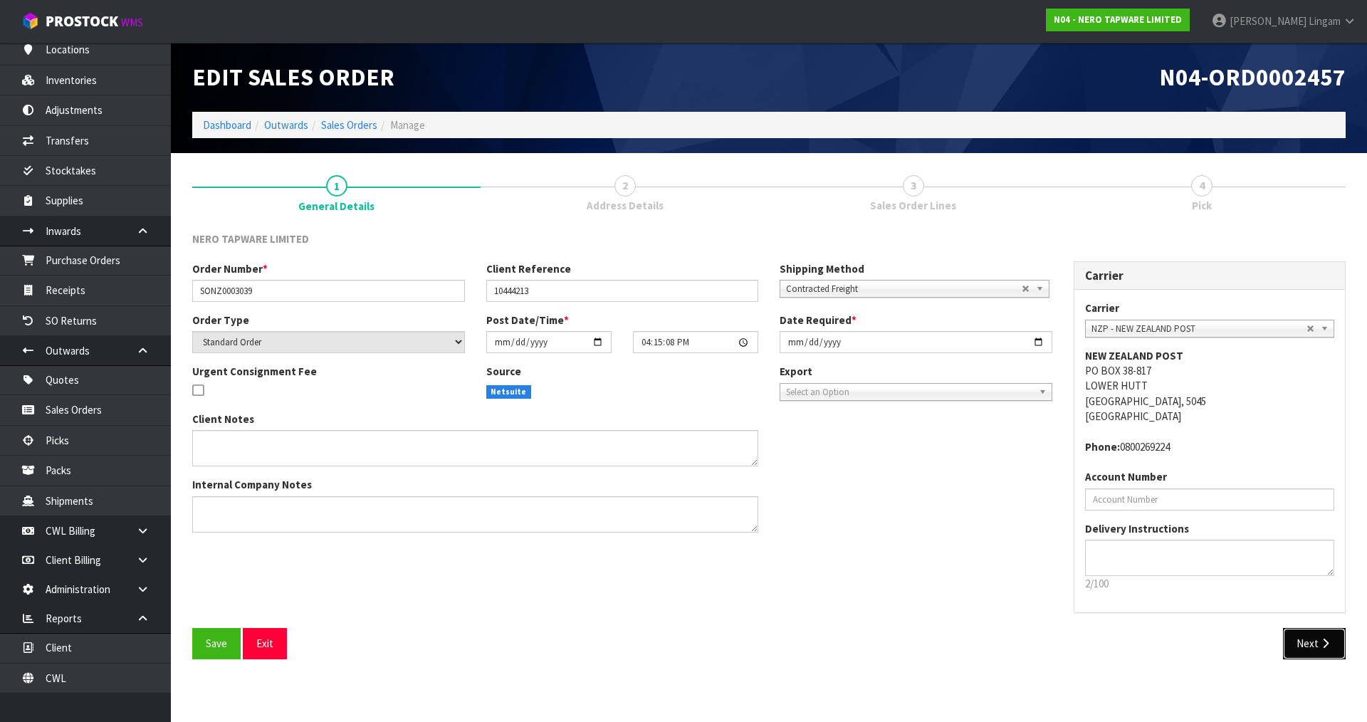
click at [1303, 644] on button "Next" at bounding box center [1314, 643] width 63 height 31
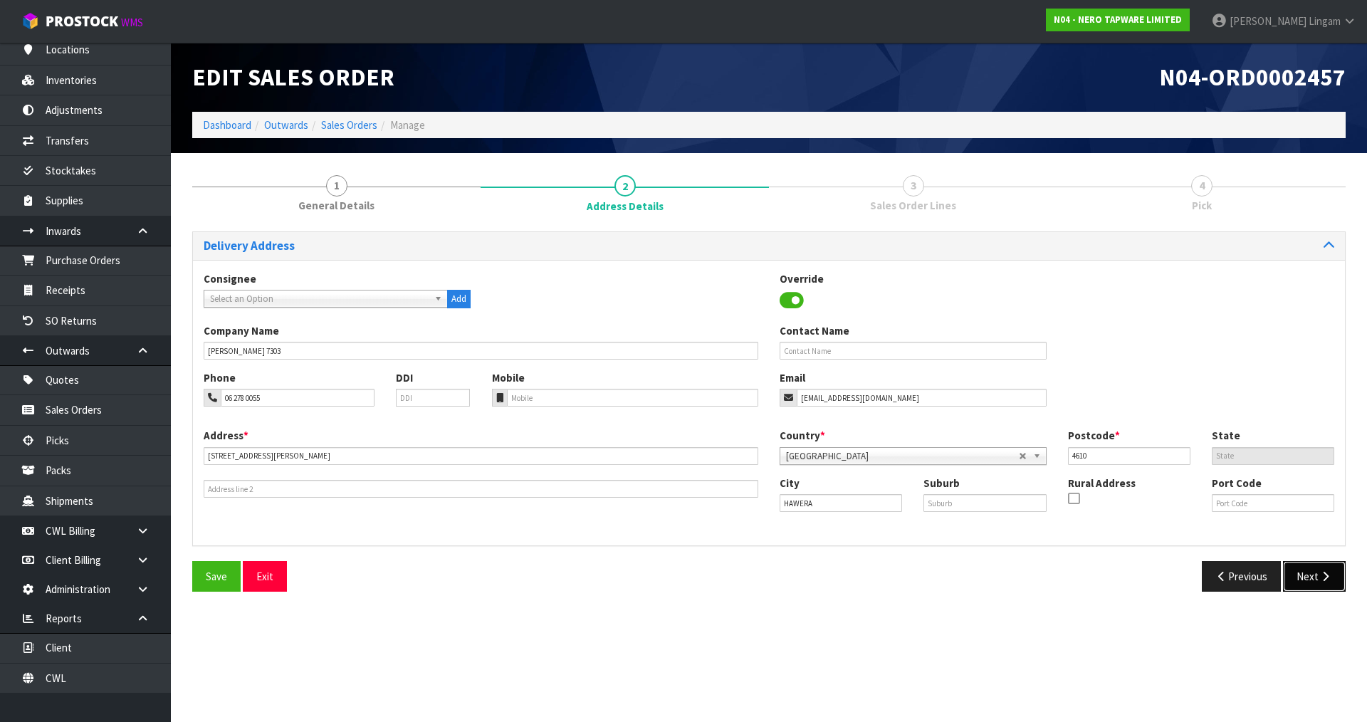
click at [1304, 578] on button "Next" at bounding box center [1314, 576] width 63 height 31
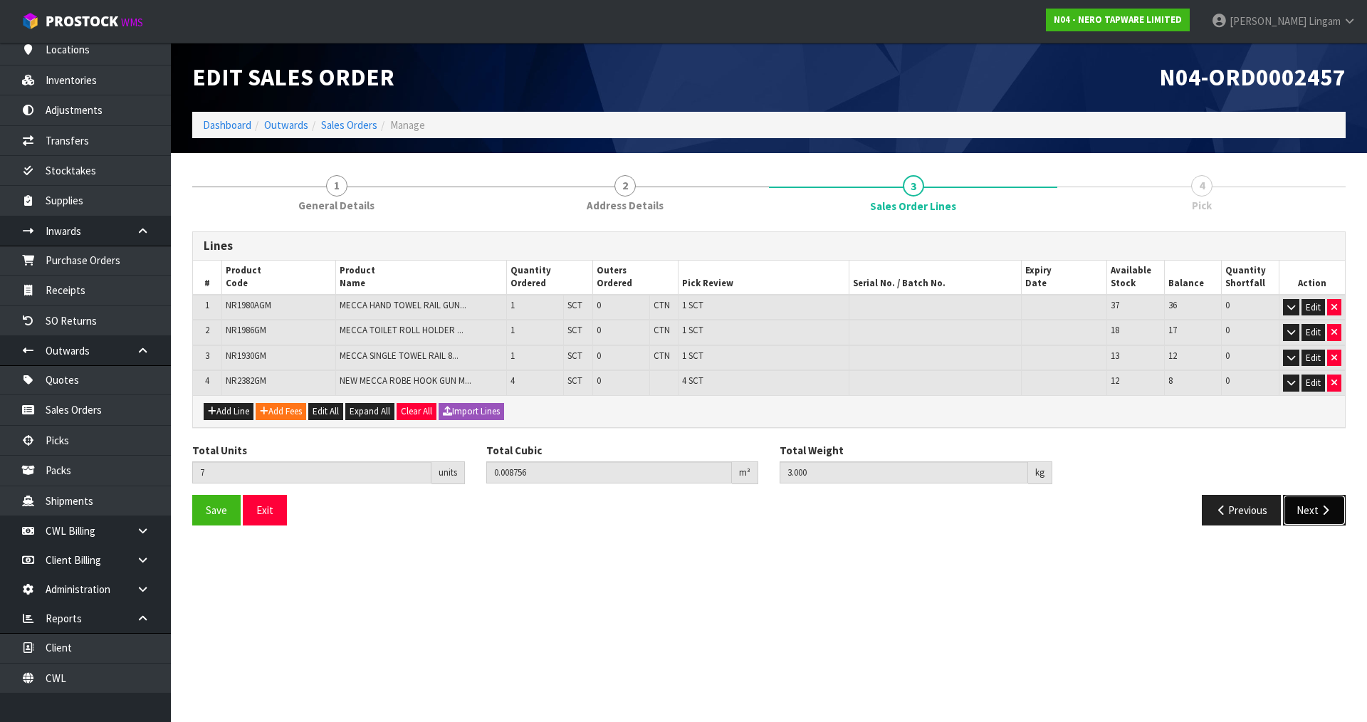
click at [1309, 516] on button "Next" at bounding box center [1314, 510] width 63 height 31
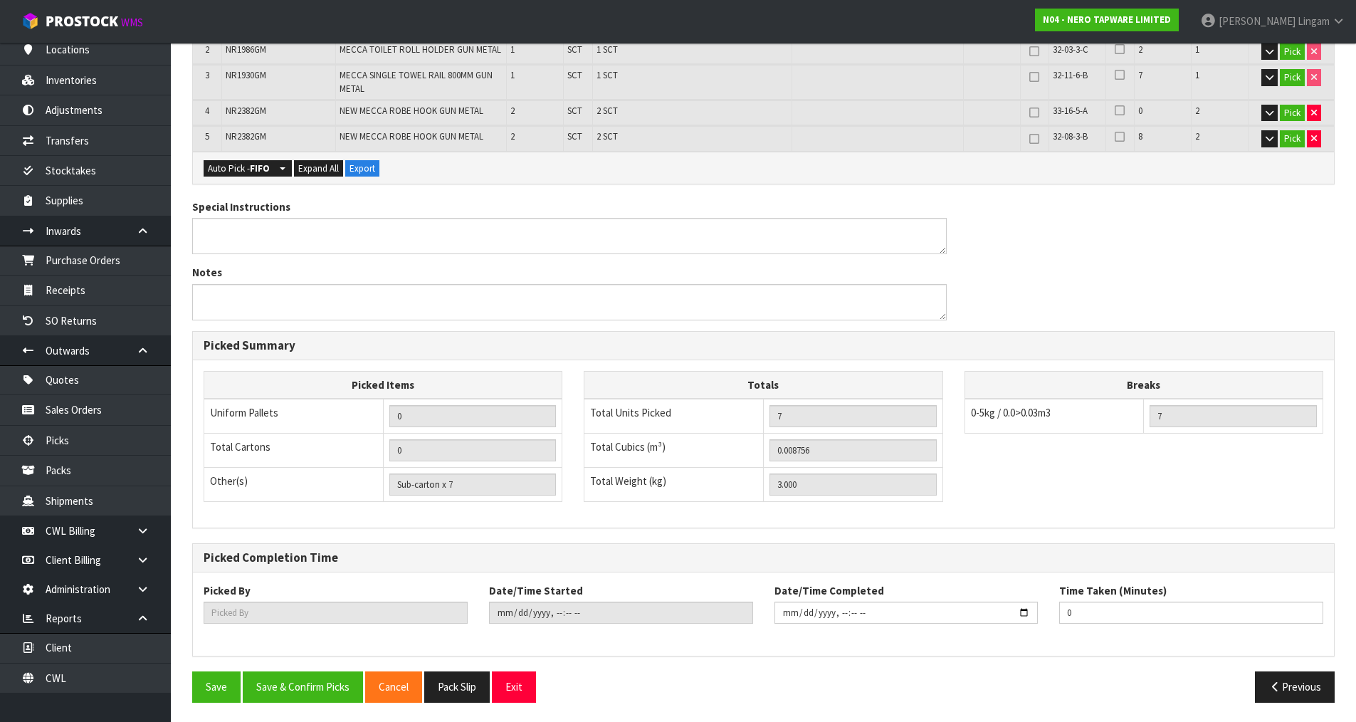
scroll to position [335, 0]
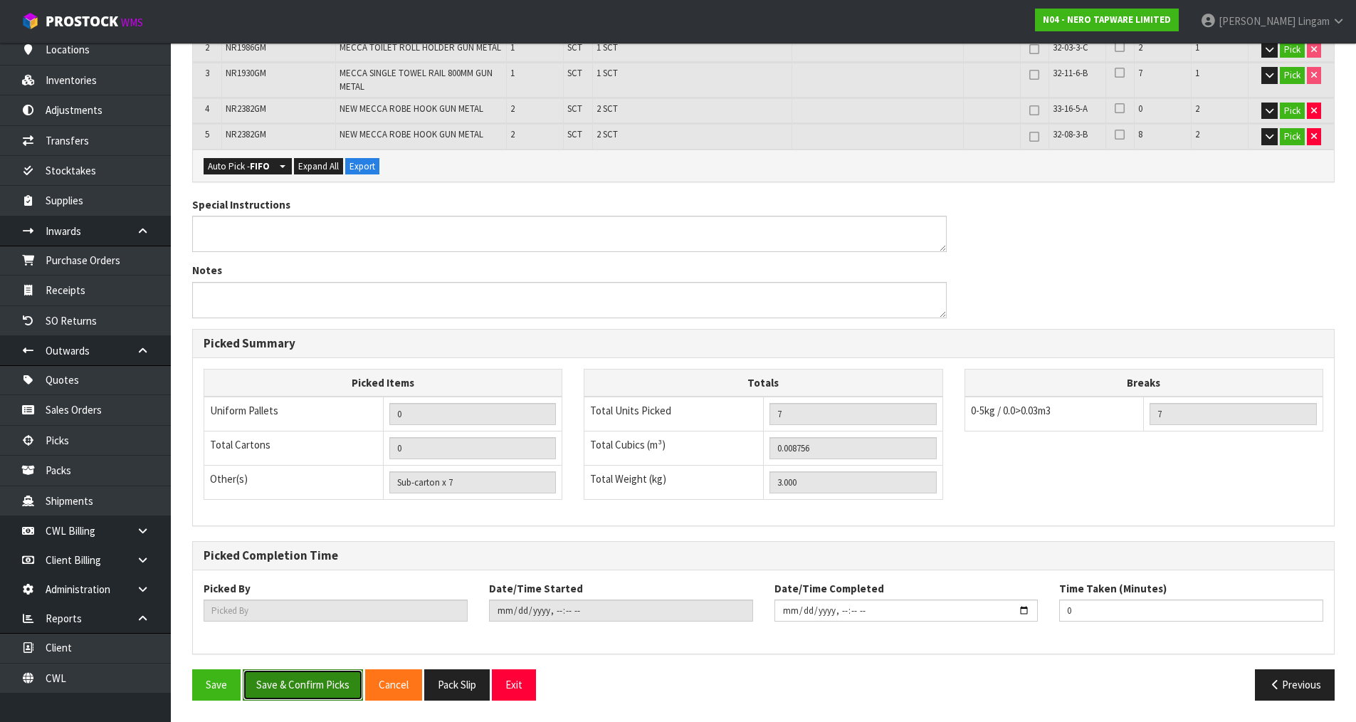
click at [280, 691] on button "Save & Confirm Picks" at bounding box center [303, 684] width 120 height 31
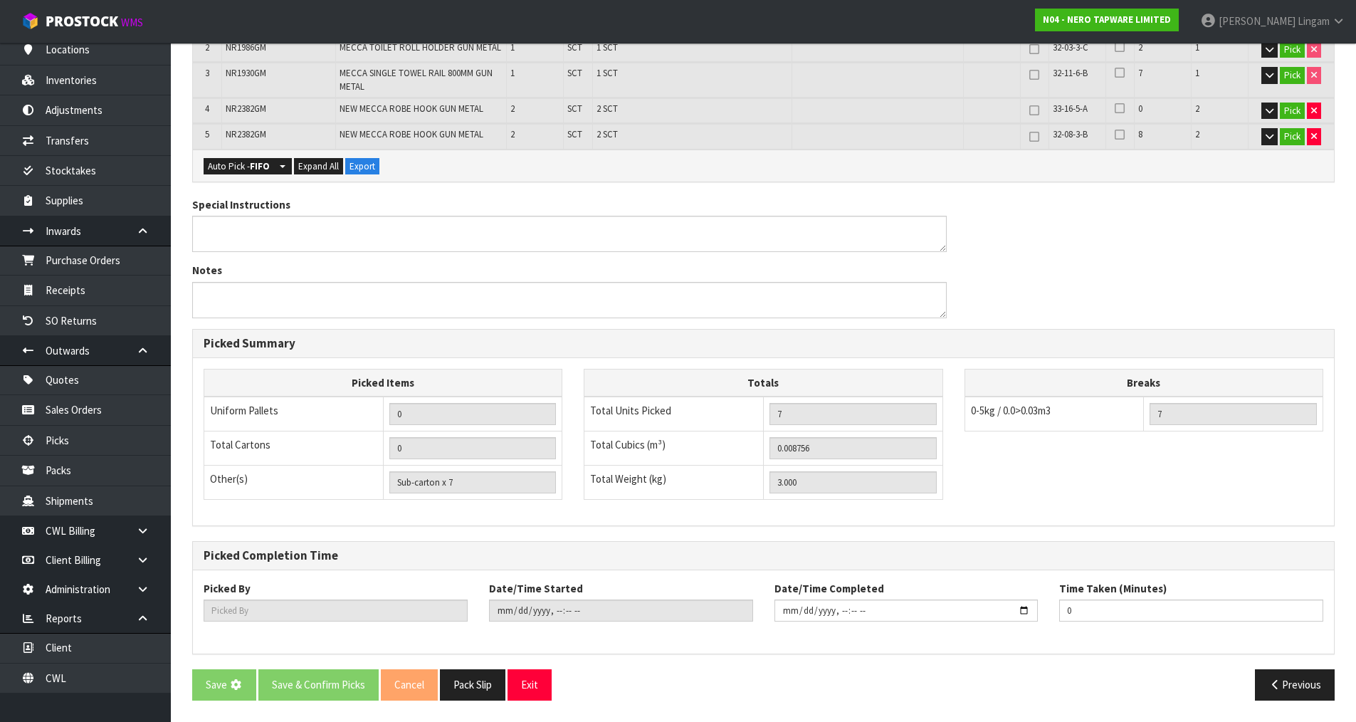
scroll to position [0, 0]
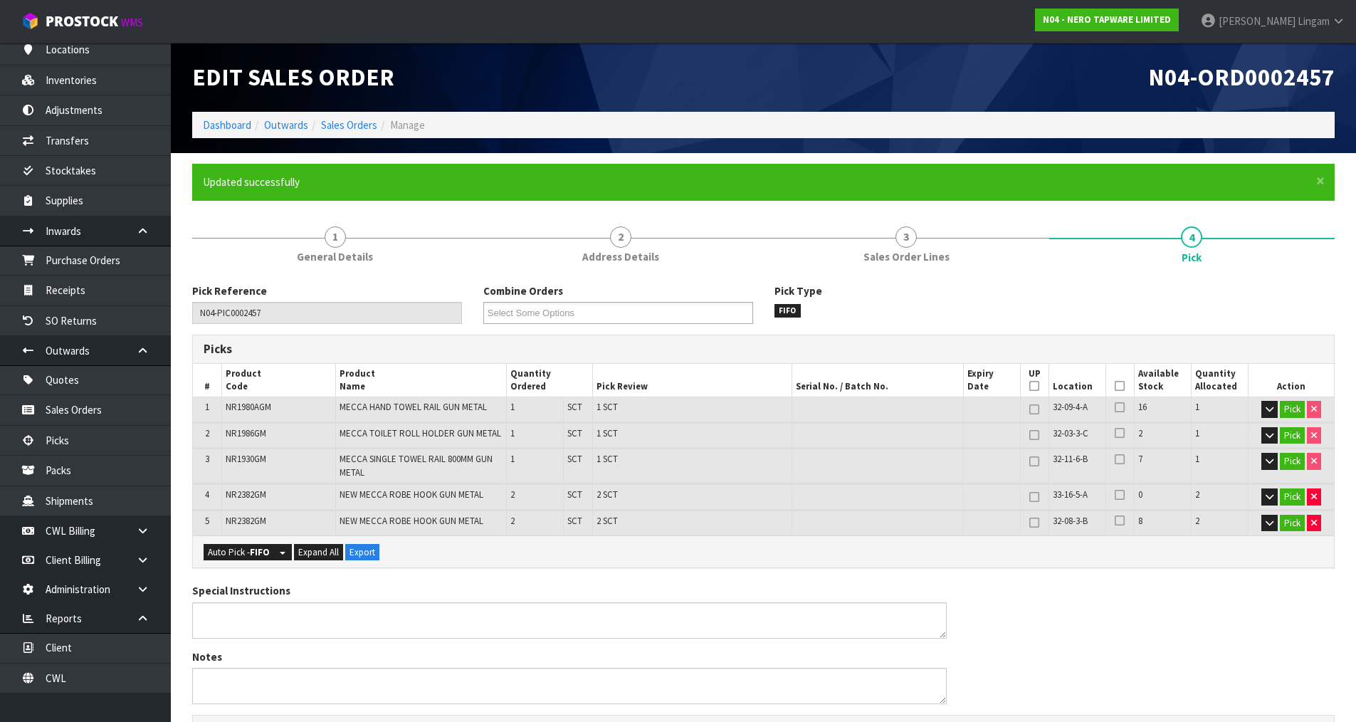
type input "Vineeta Lingam"
type input "2025-08-12T17:50:46"
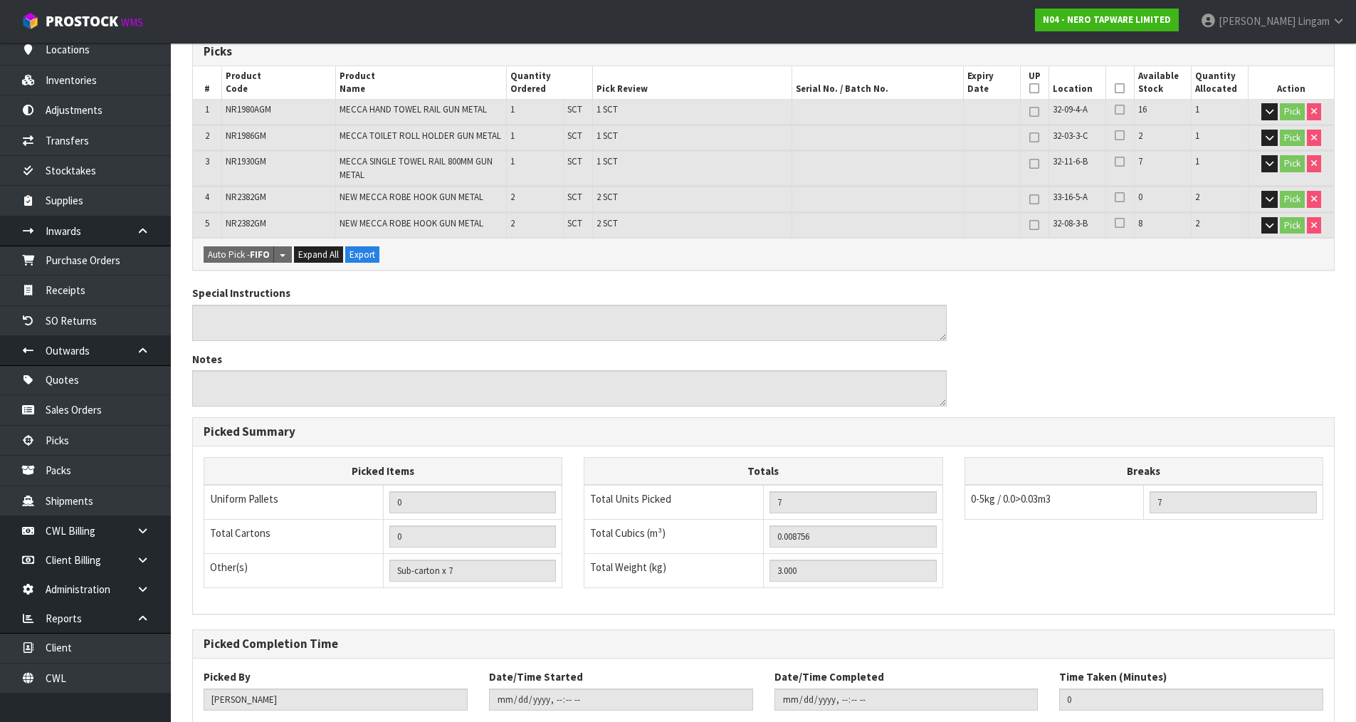
scroll to position [386, 0]
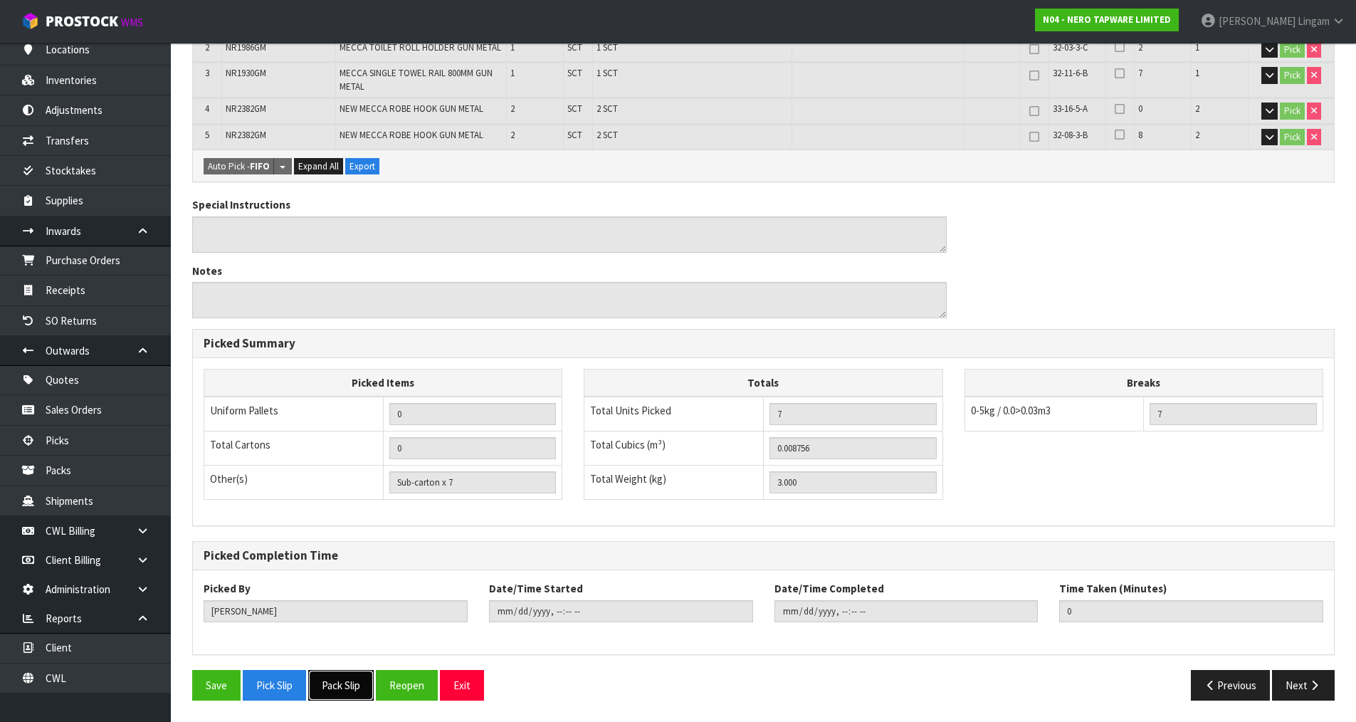
click at [327, 690] on button "Pack Slip" at bounding box center [341, 685] width 66 height 31
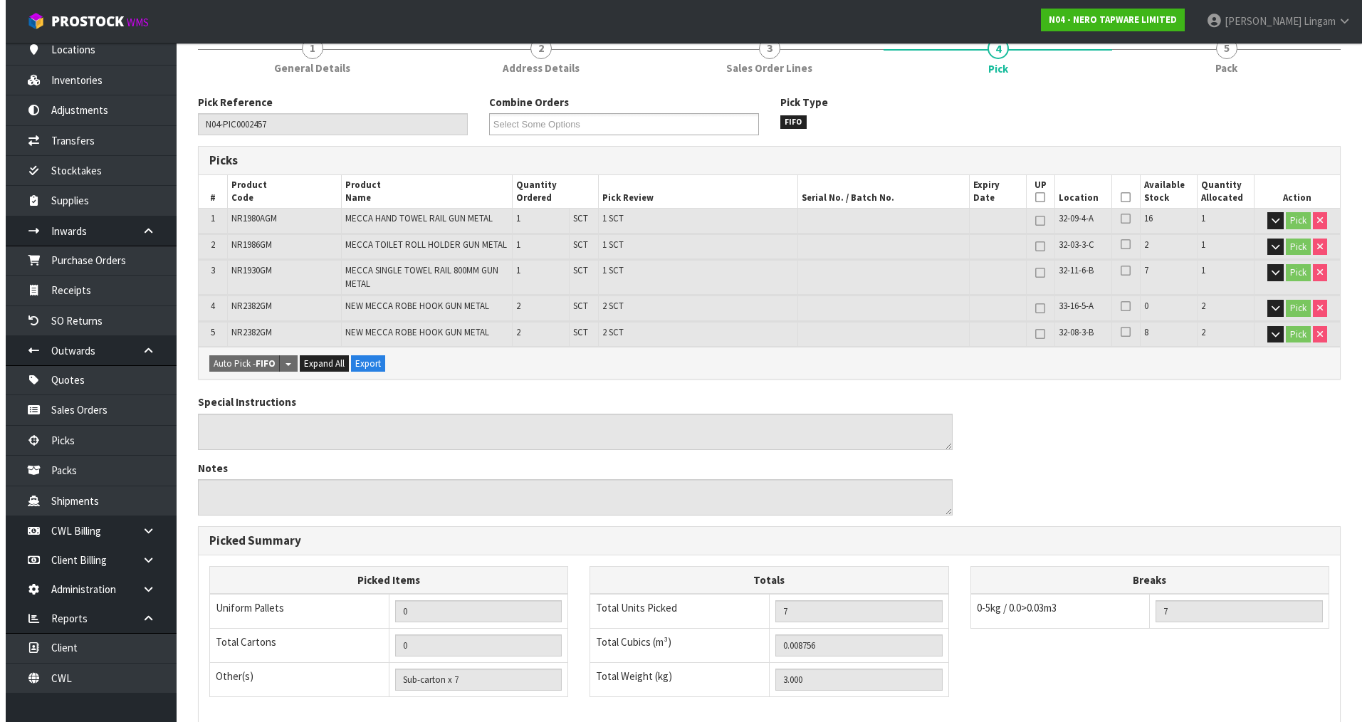
scroll to position [0, 0]
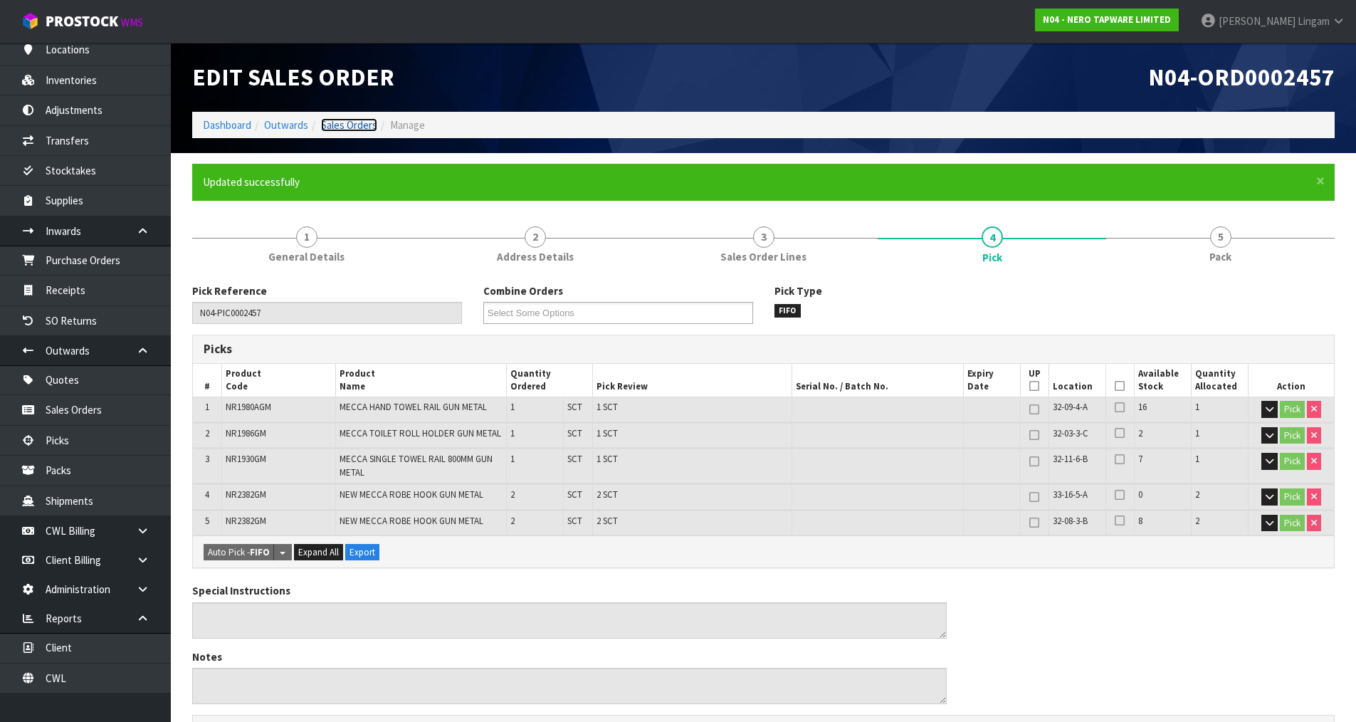
click at [352, 124] on link "Sales Orders" at bounding box center [349, 125] width 56 height 14
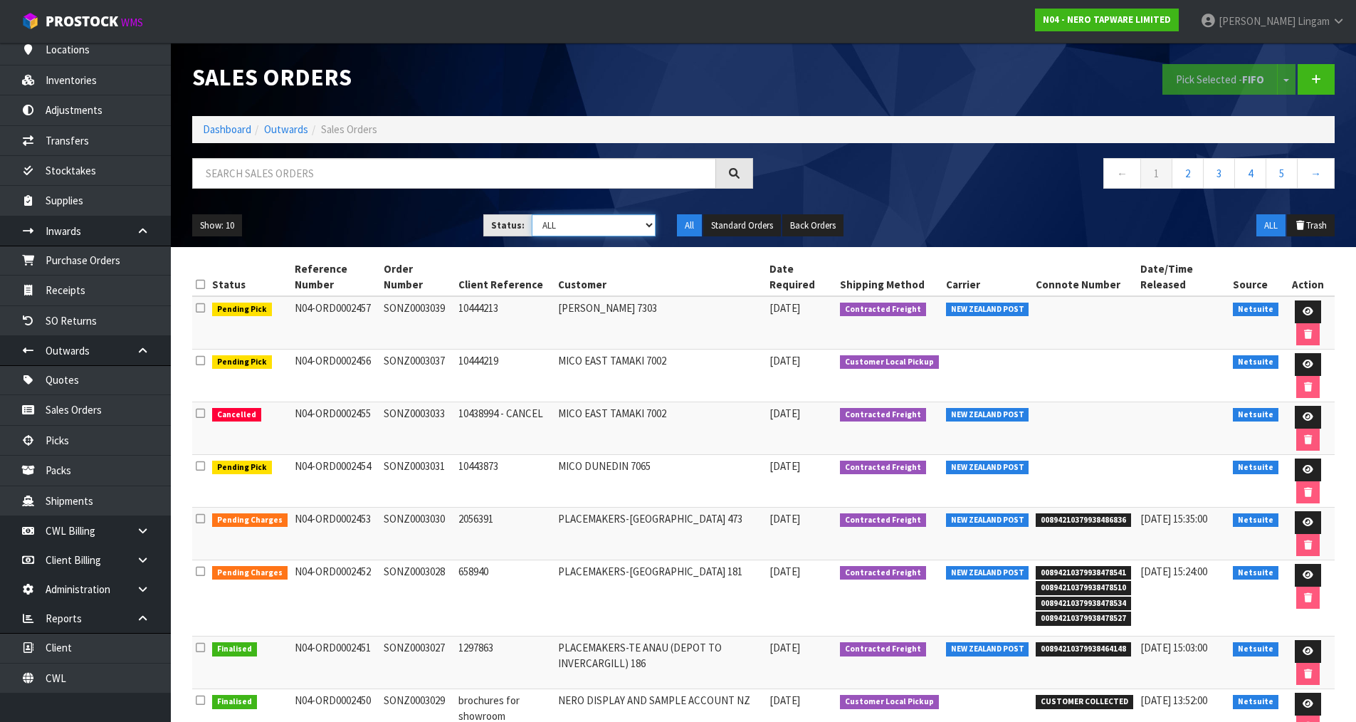
click at [635, 224] on select "Draft Pending Allocated Pending Pick Goods Picked Goods Packed Pending Charges …" at bounding box center [594, 225] width 124 height 22
select select "string:6"
click at [532, 214] on select "Draft Pending Allocated Pending Pick Goods Picked Goods Packed Pending Charges …" at bounding box center [594, 225] width 124 height 22
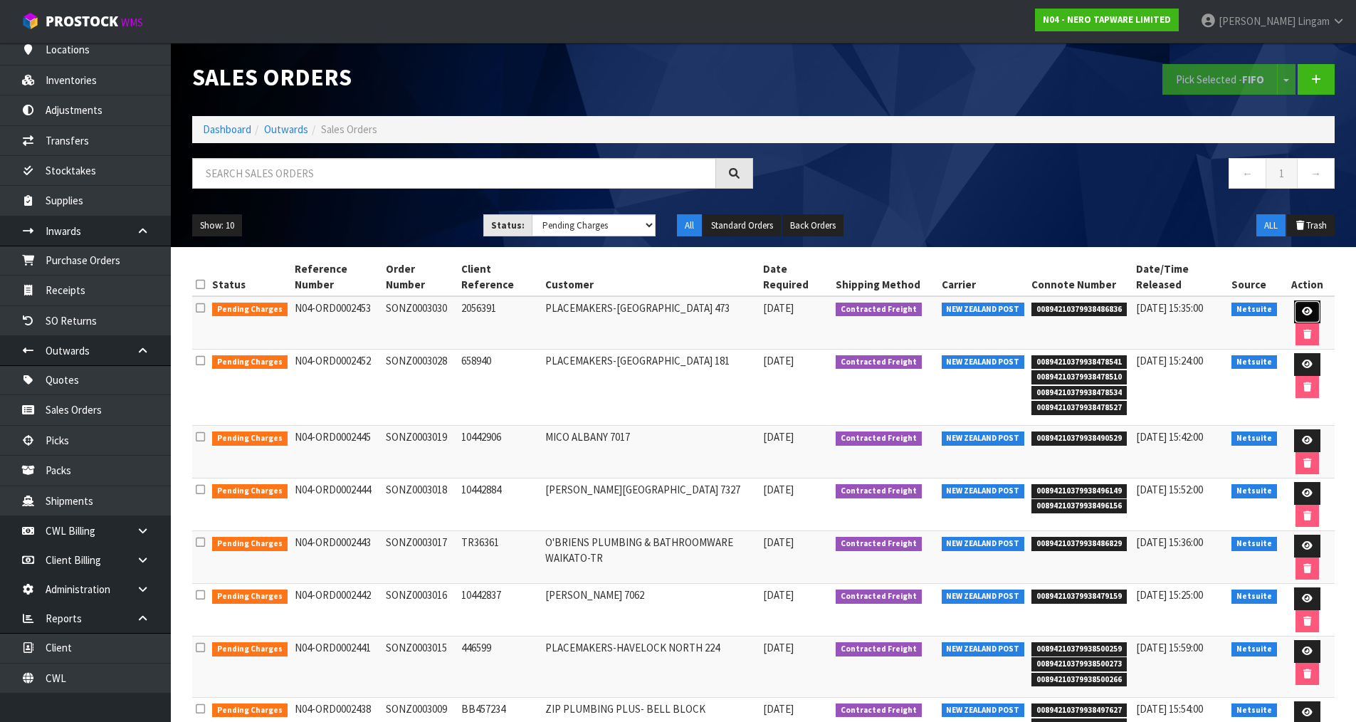
click at [1308, 310] on icon at bounding box center [1307, 311] width 11 height 9
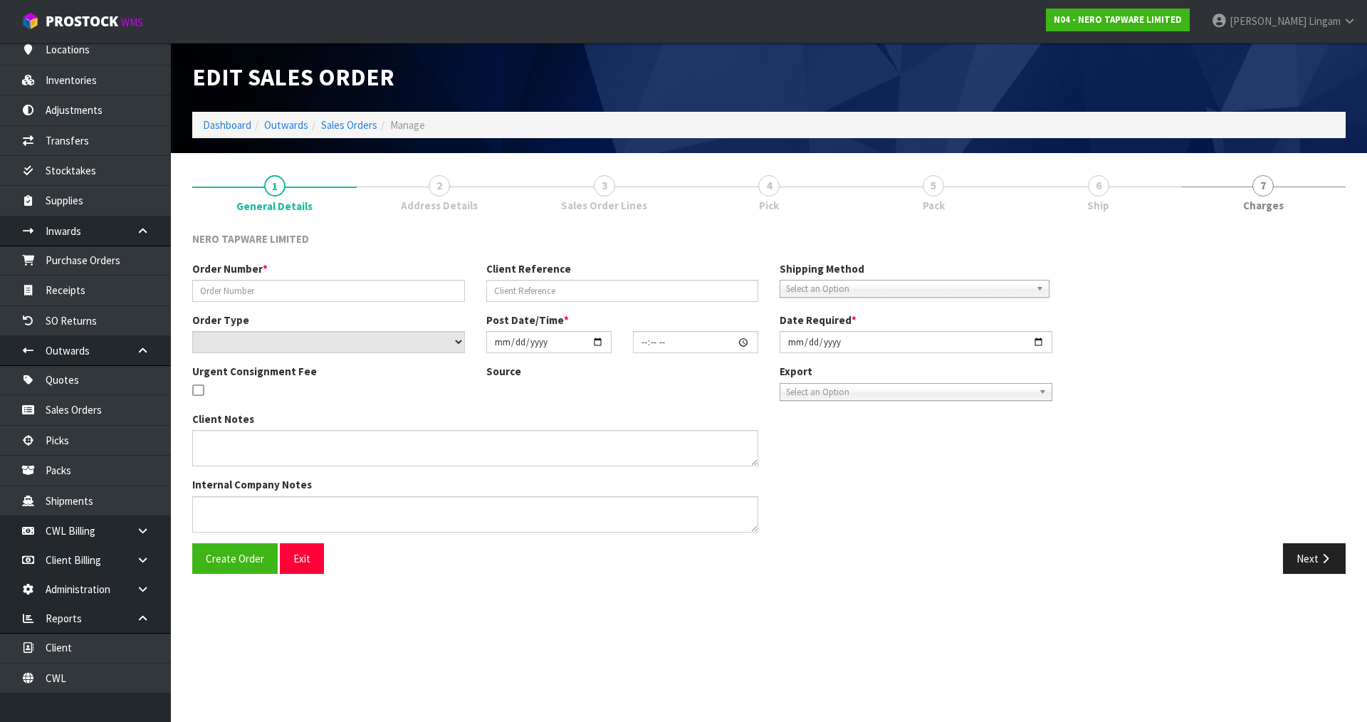
type input "SONZ0003030"
type input "2056391"
select select "number:0"
type input "2025-08-12"
type input "12:45:09.000"
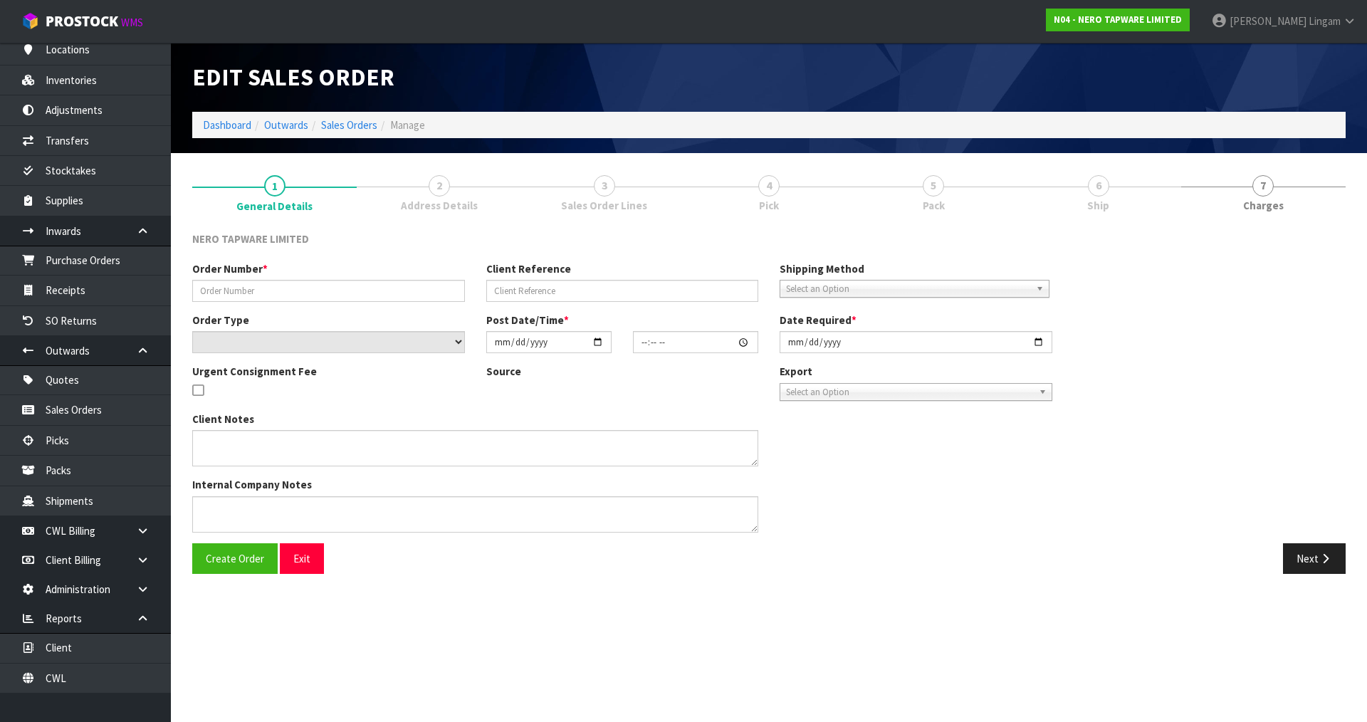
type input "2025-08-12"
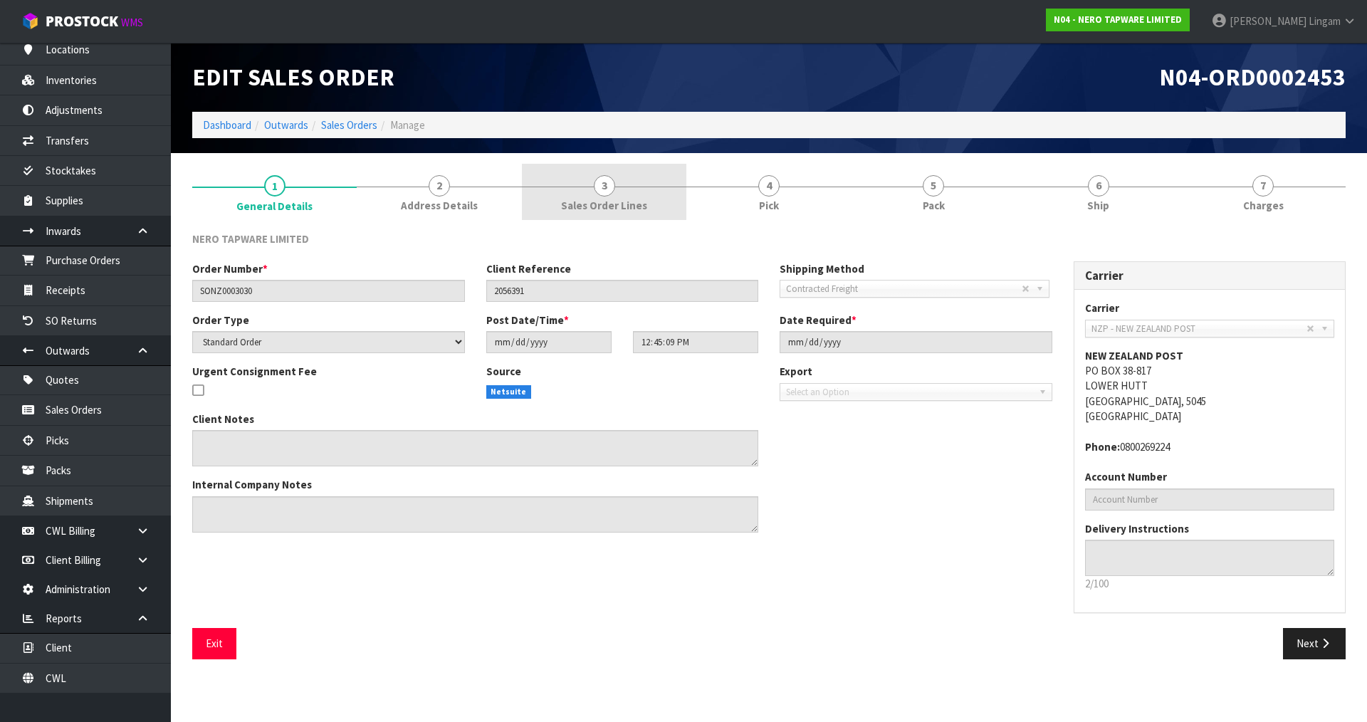
click at [614, 197] on link "3 Sales Order Lines" at bounding box center [604, 192] width 164 height 56
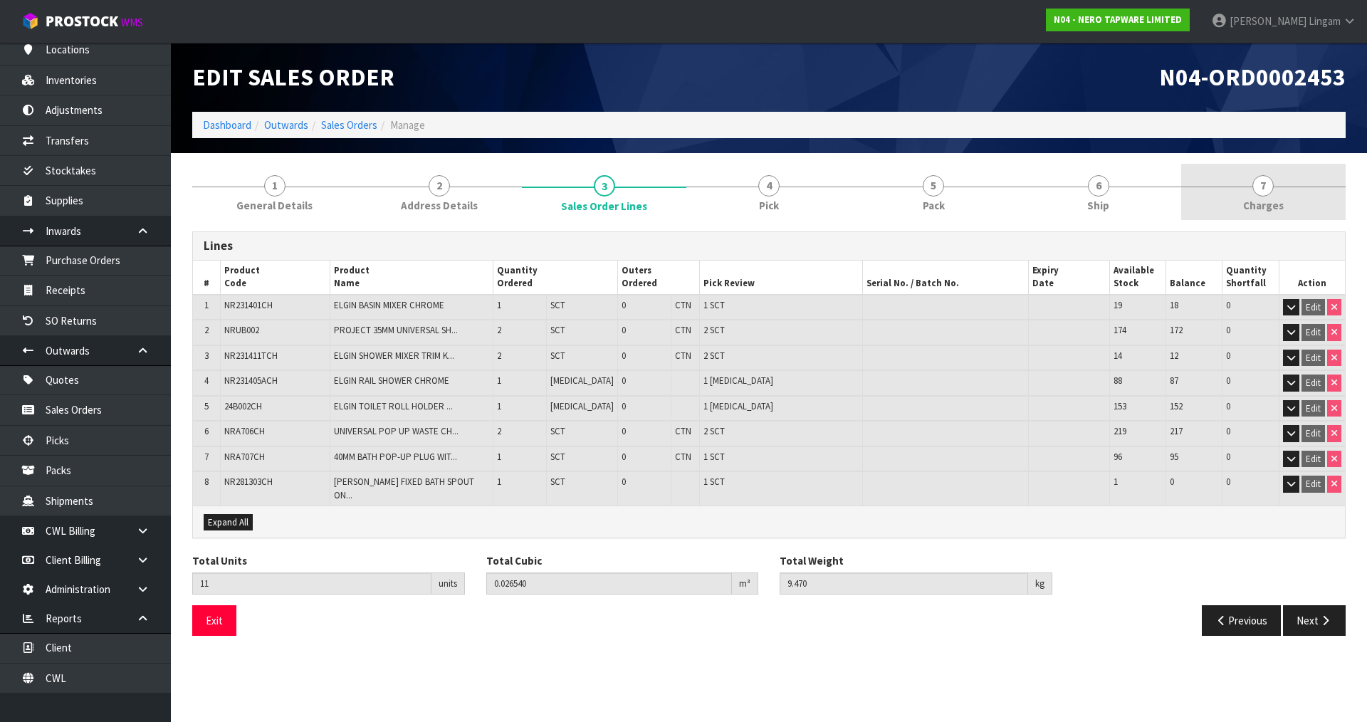
click at [1290, 210] on link "7 Charges" at bounding box center [1263, 192] width 164 height 56
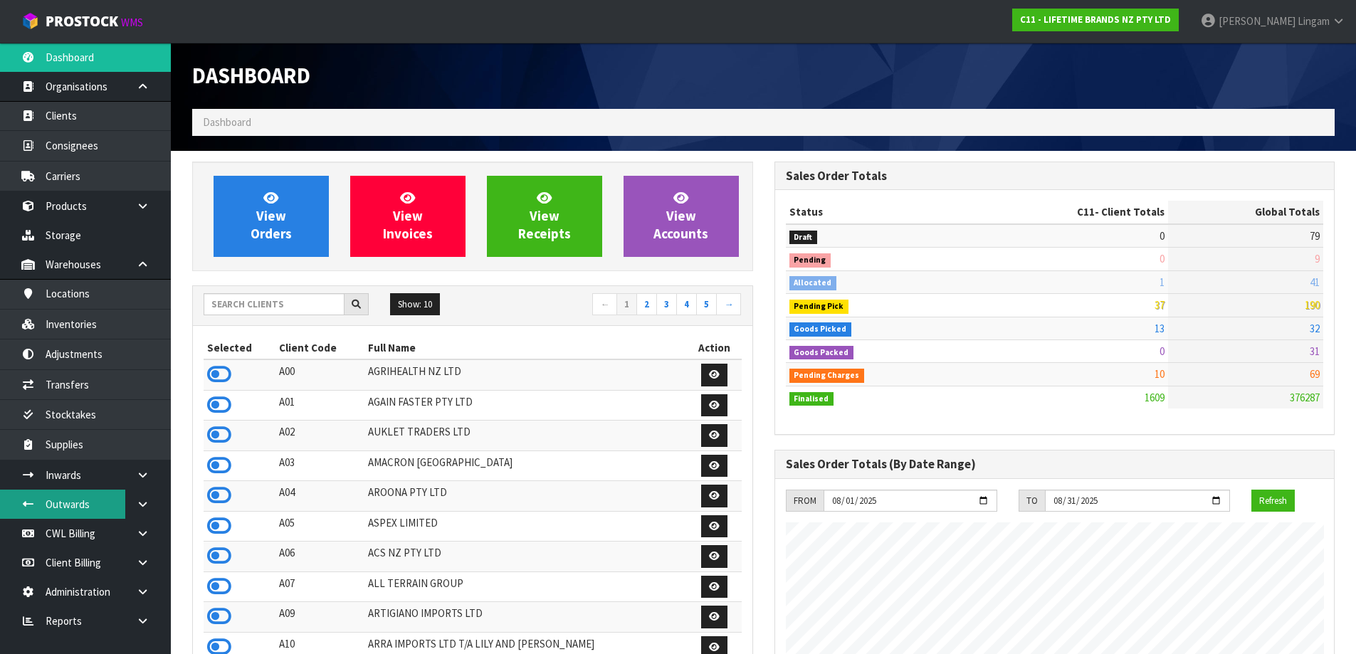
scroll to position [10, 0]
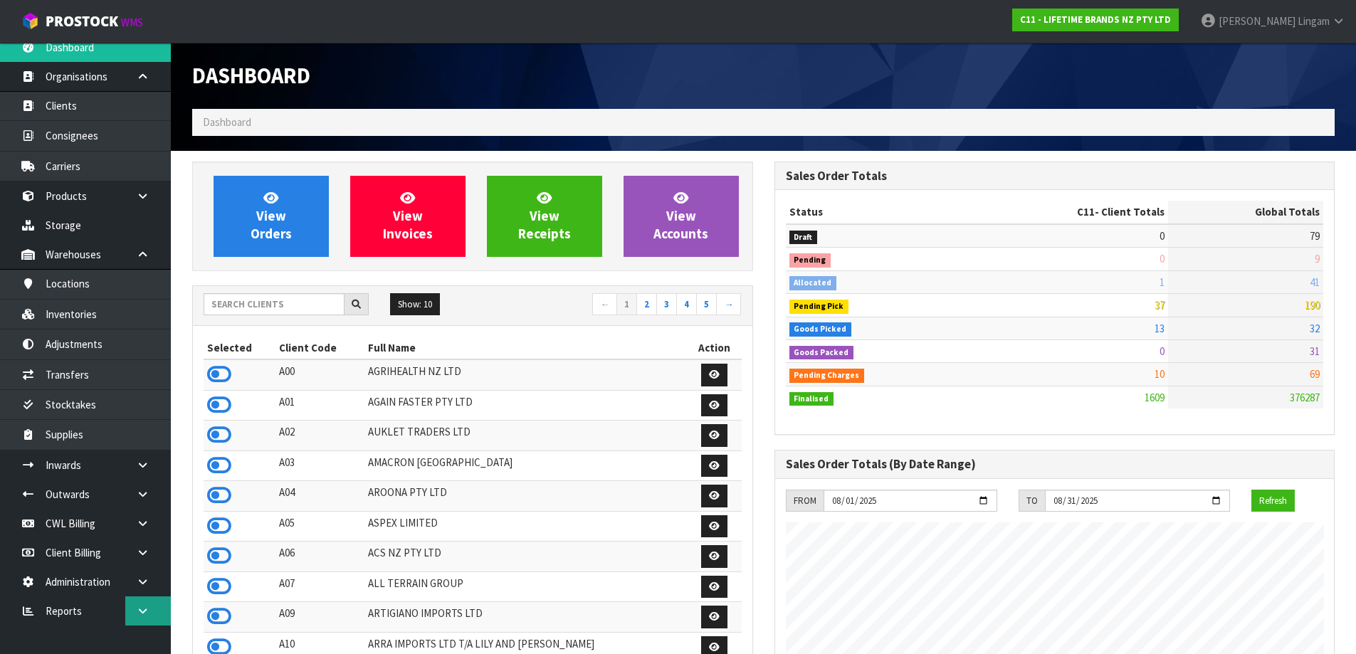
click at [148, 612] on icon at bounding box center [143, 611] width 14 height 11
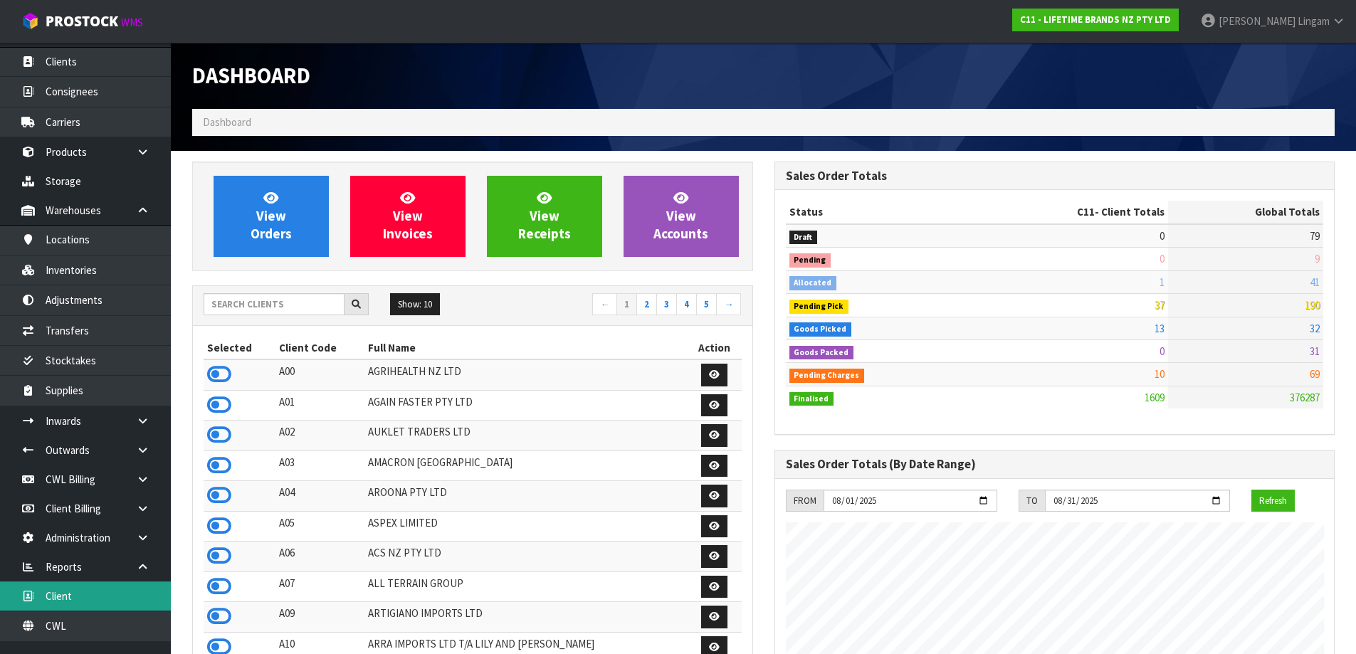
scroll to position [70, 0]
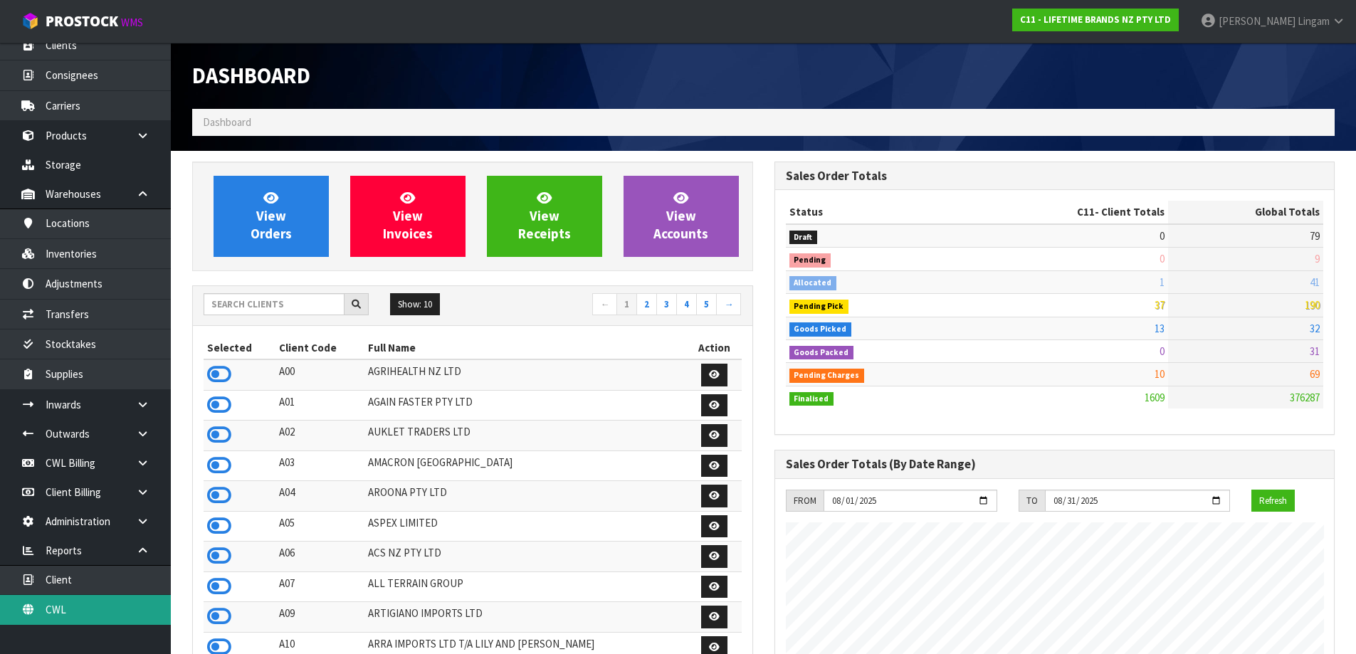
click at [87, 609] on link "CWL" at bounding box center [85, 609] width 171 height 29
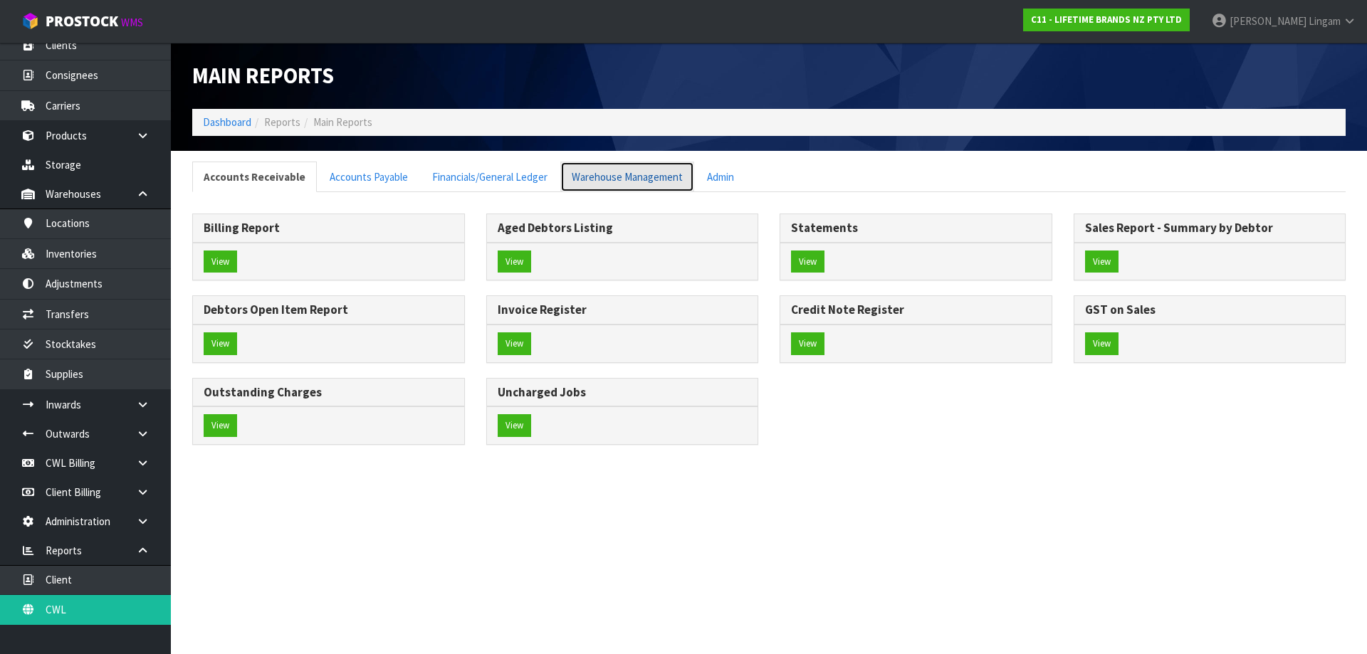
click at [627, 175] on link "Warehouse Management" at bounding box center [627, 177] width 134 height 31
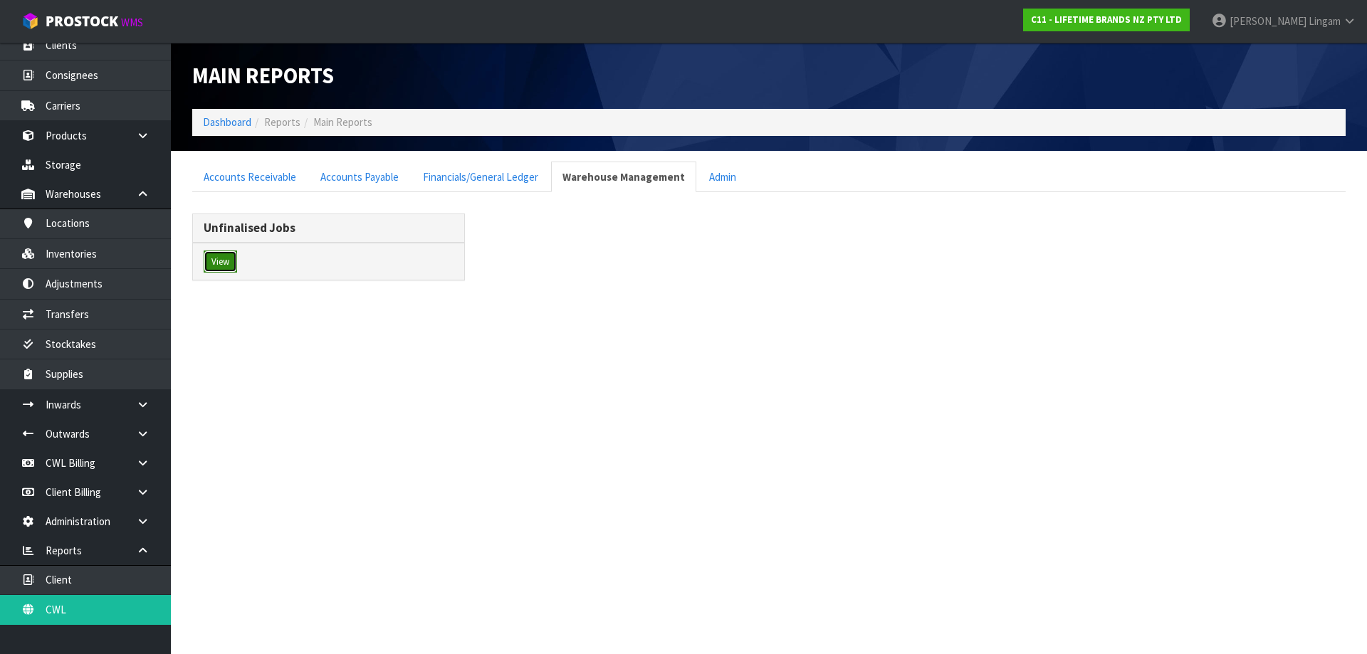
click at [226, 264] on button "View" at bounding box center [220, 262] width 33 height 23
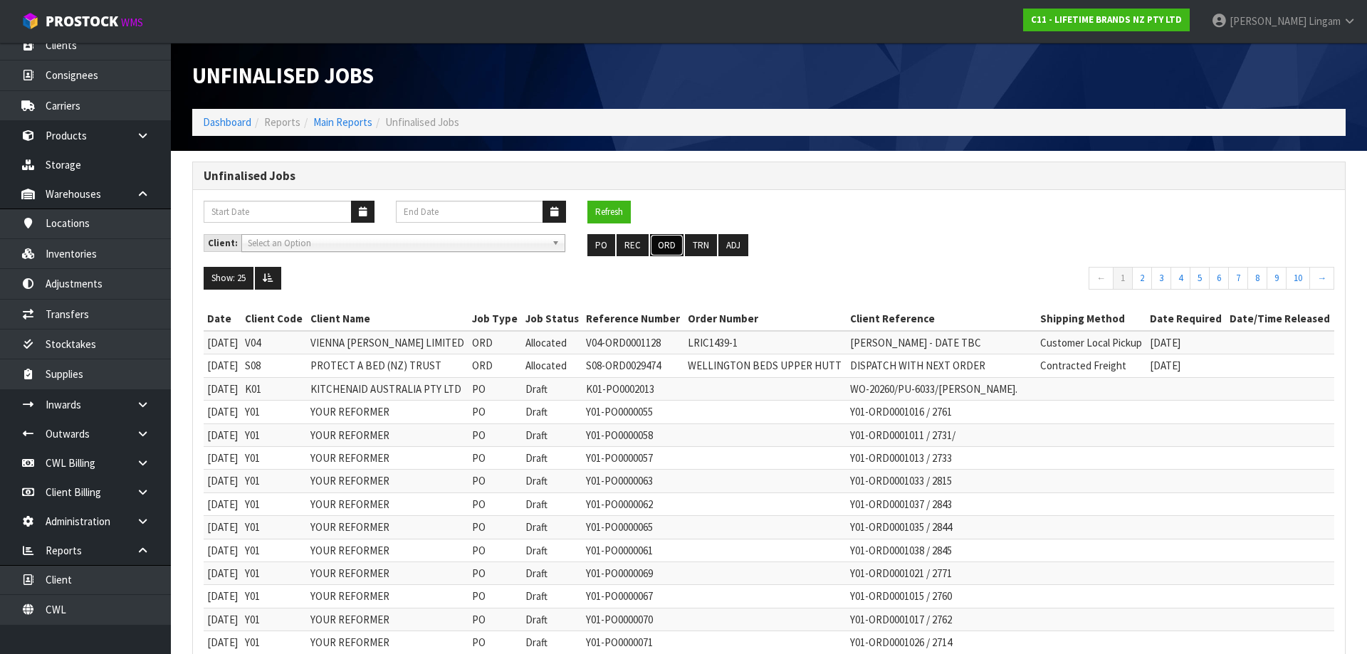
click at [661, 249] on button "ORD" at bounding box center [666, 245] width 33 height 23
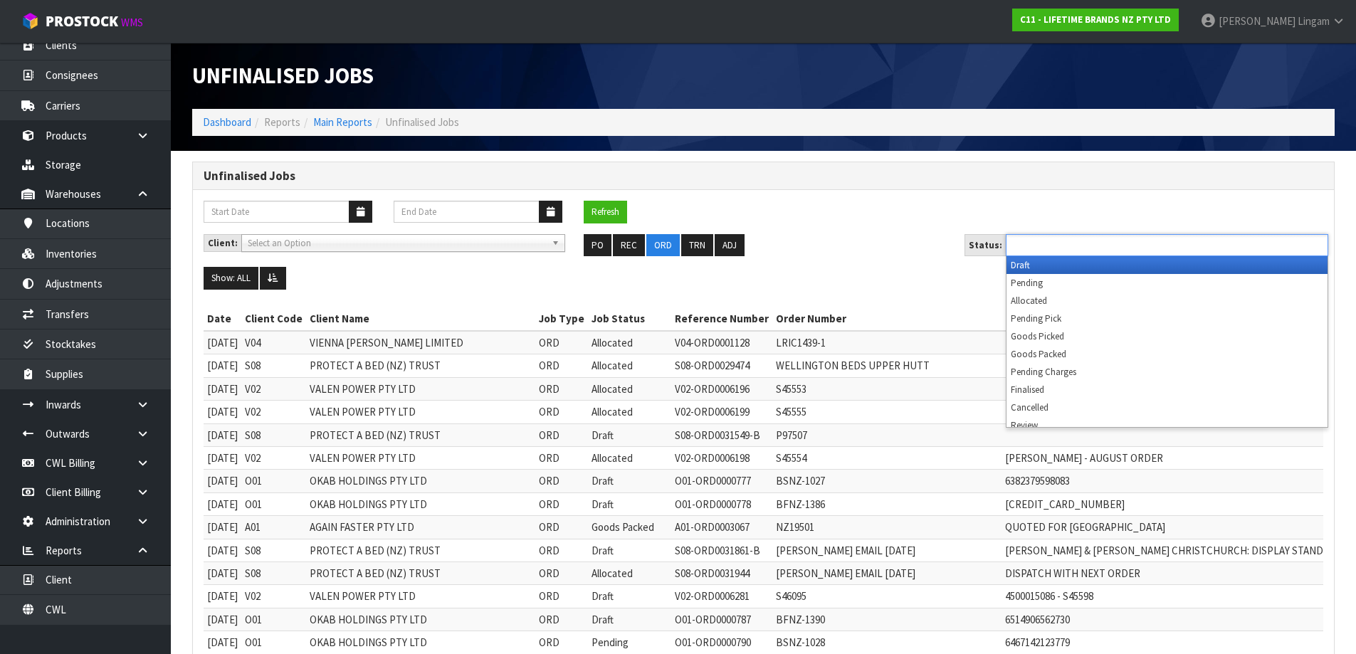
click at [1121, 246] on ul at bounding box center [1167, 245] width 323 height 22
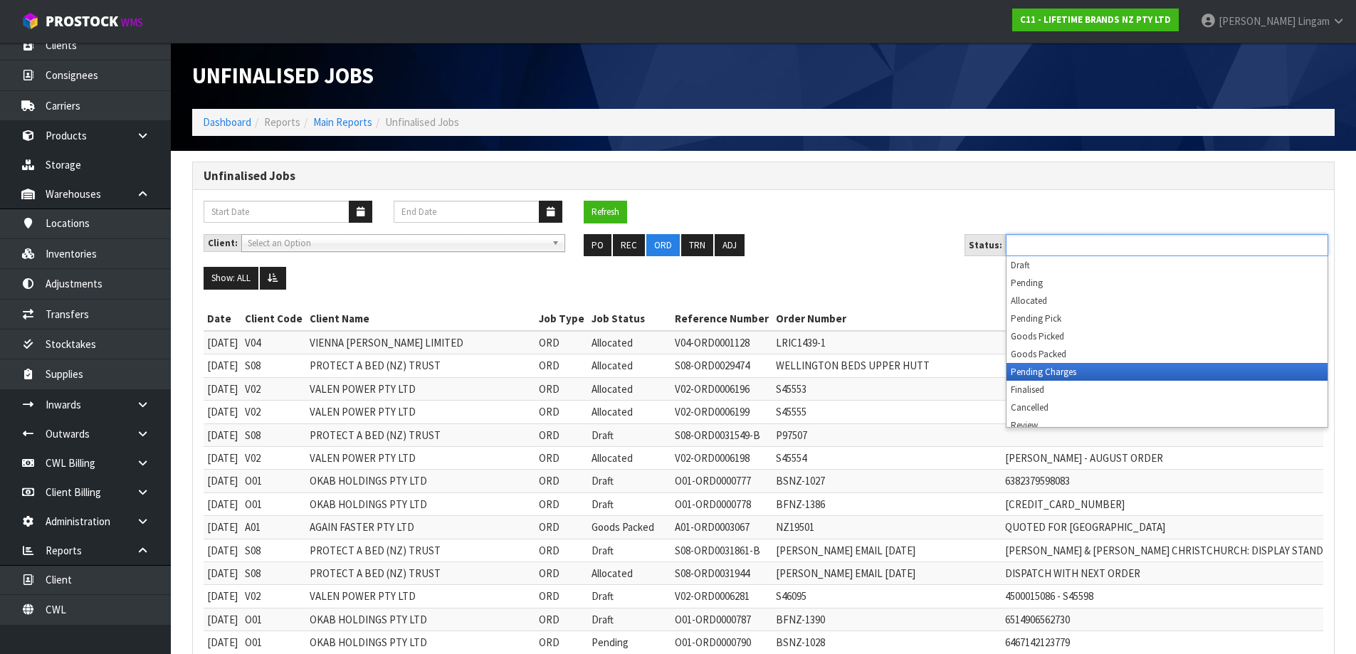
click at [1068, 371] on li "Pending Charges" at bounding box center [1167, 372] width 321 height 18
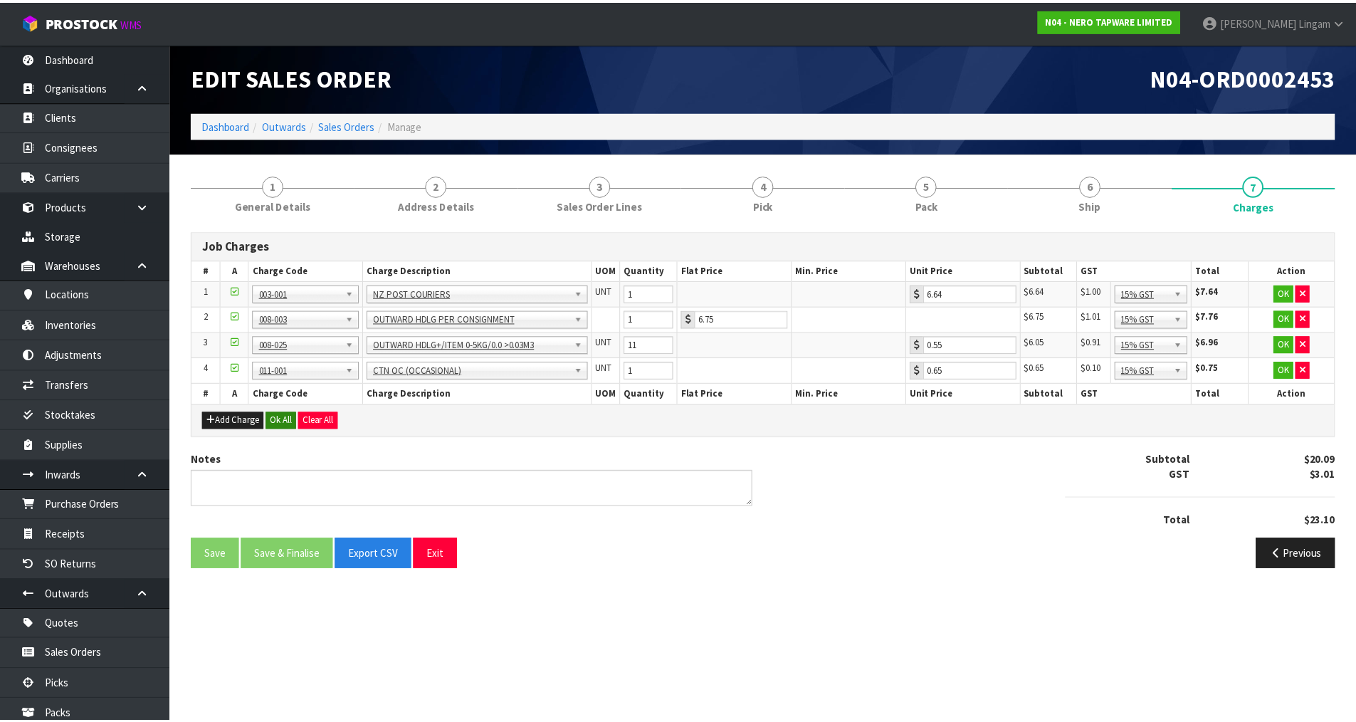
scroll to position [244, 0]
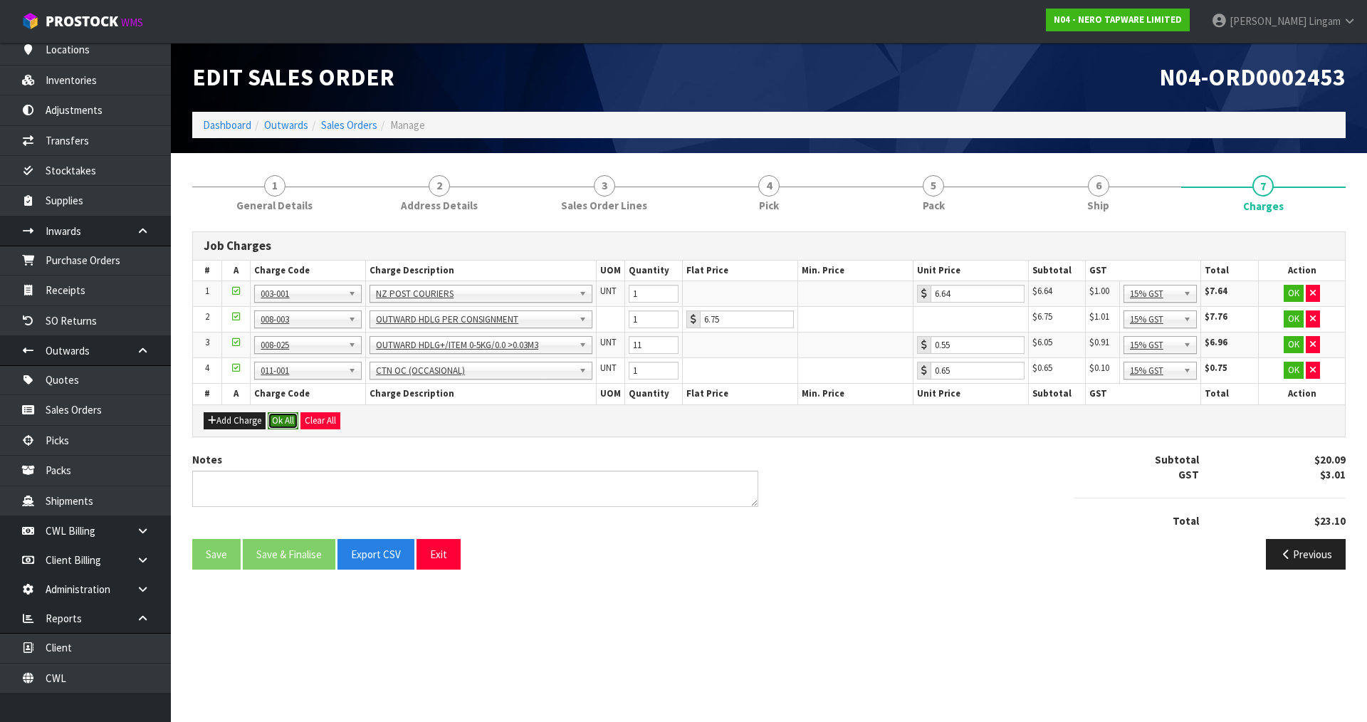
click at [290, 423] on button "Ok All" at bounding box center [283, 420] width 31 height 17
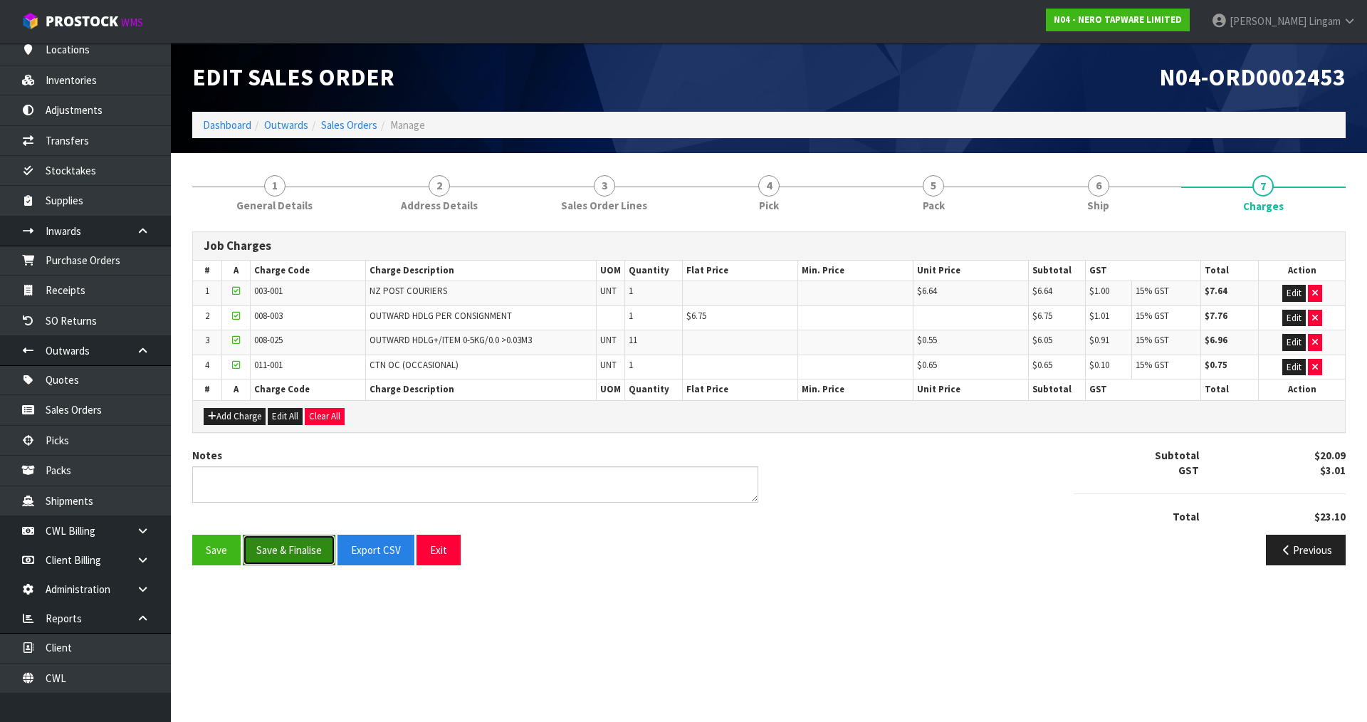
click at [293, 562] on button "Save & Finalise" at bounding box center [289, 550] width 93 height 31
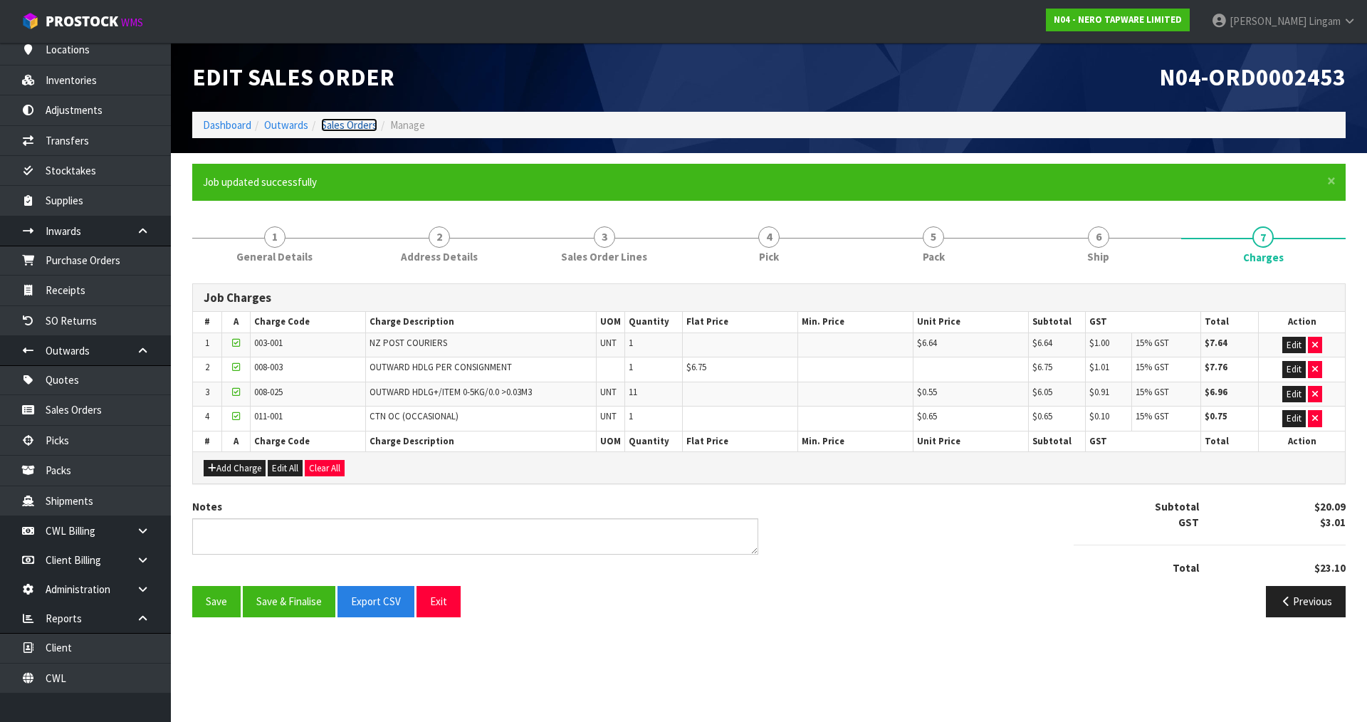
click at [357, 123] on link "Sales Orders" at bounding box center [349, 125] width 56 height 14
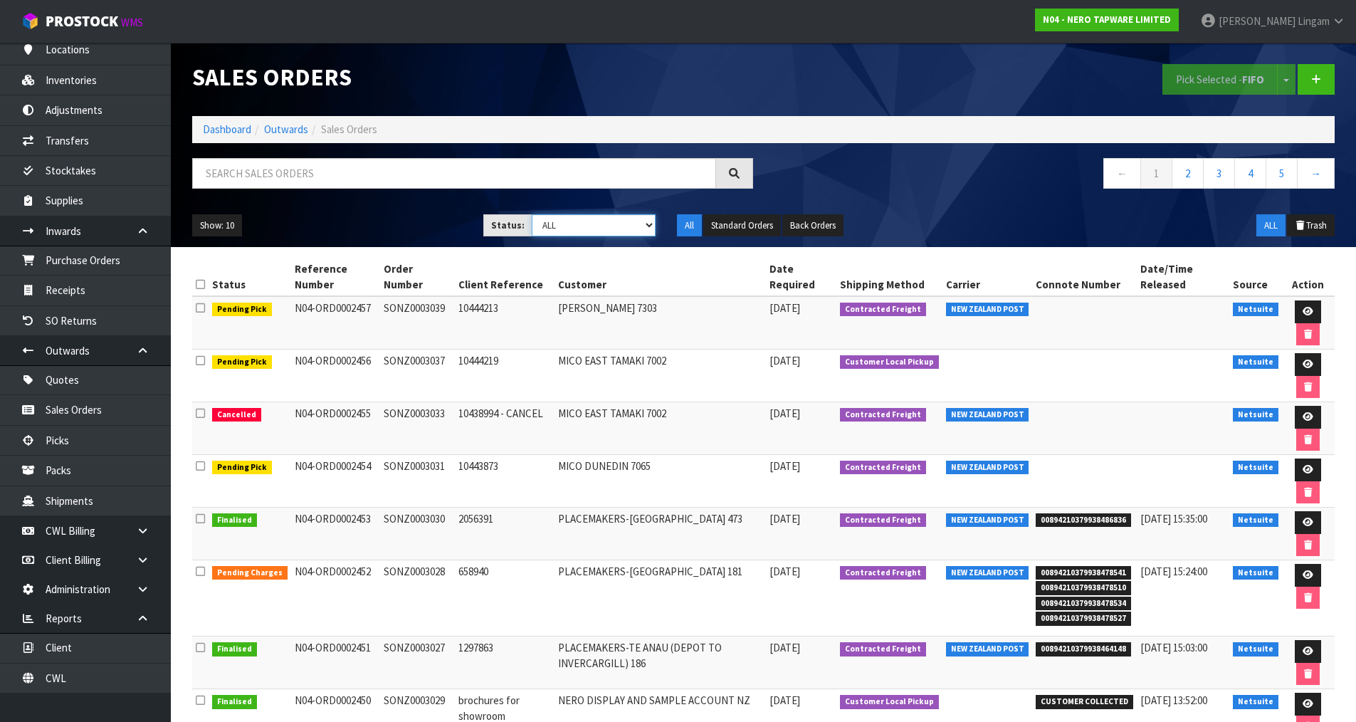
click at [629, 227] on select "Draft Pending Allocated Pending Pick Goods Picked Goods Packed Pending Charges …" at bounding box center [594, 225] width 124 height 22
select select "string:6"
click at [532, 214] on select "Draft Pending Allocated Pending Pick Goods Picked Goods Packed Pending Charges …" at bounding box center [594, 225] width 124 height 22
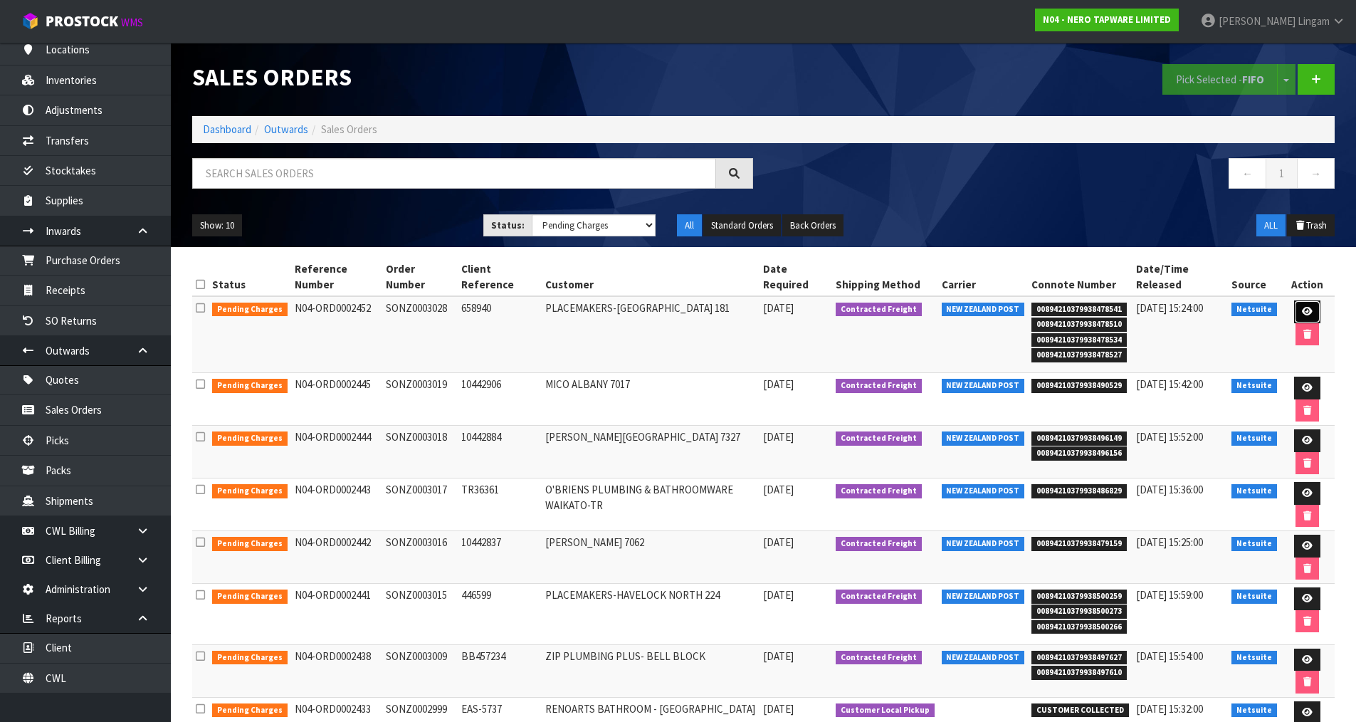
click at [1308, 307] on icon at bounding box center [1307, 311] width 11 height 9
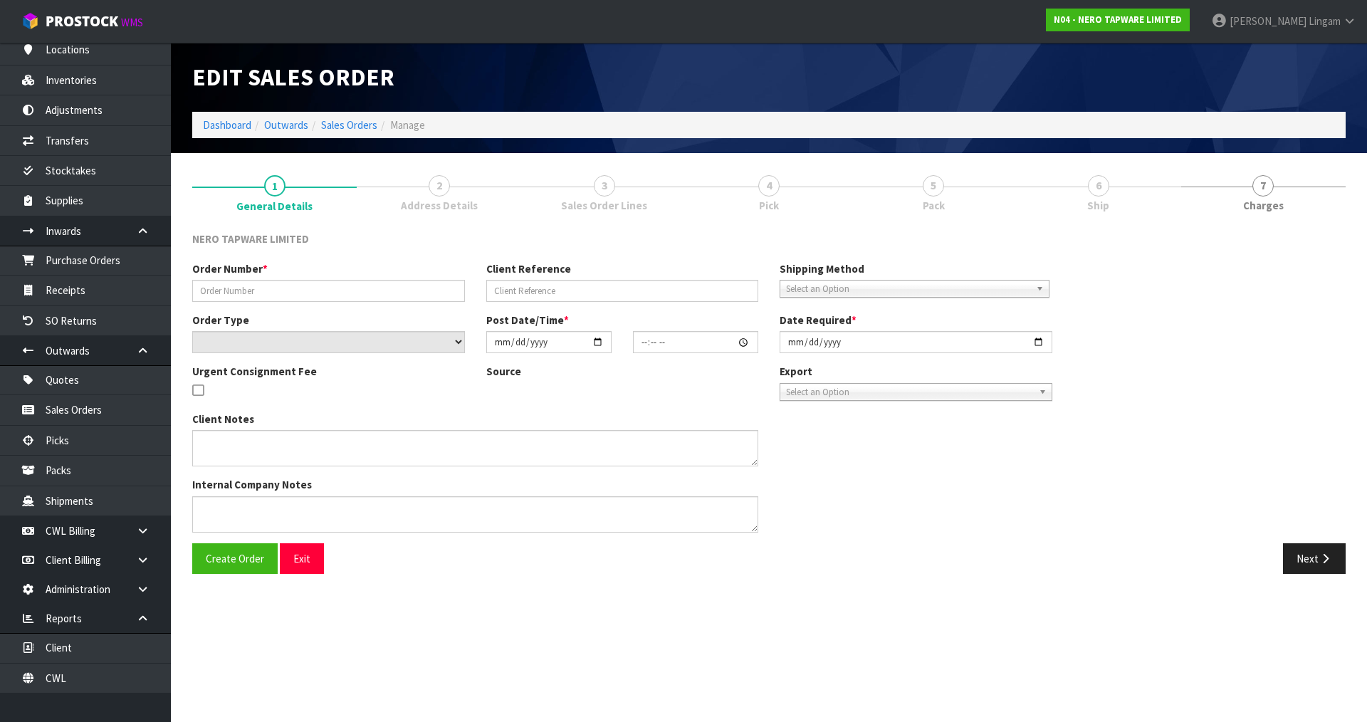
type input "SONZ0003028"
type input "658940"
select select "number:0"
type input "2025-08-12"
type input "12:45:06.000"
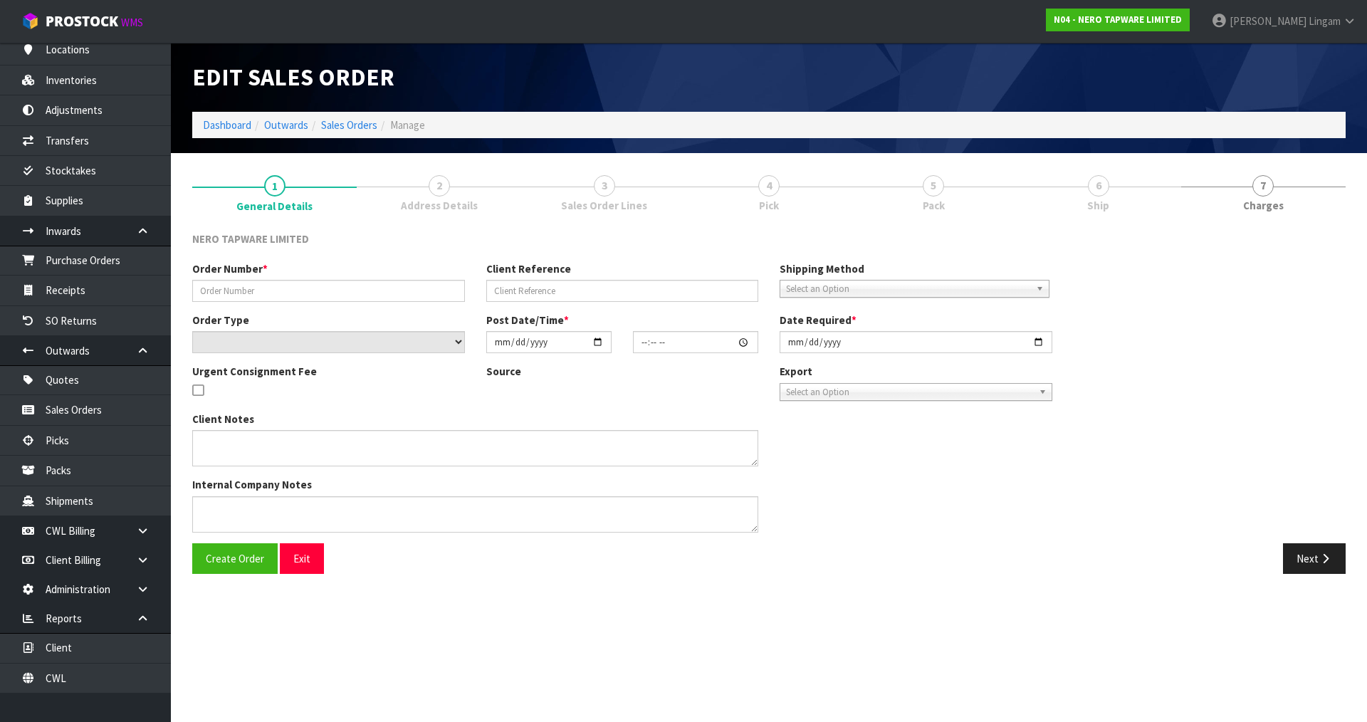
type input "2025-08-12"
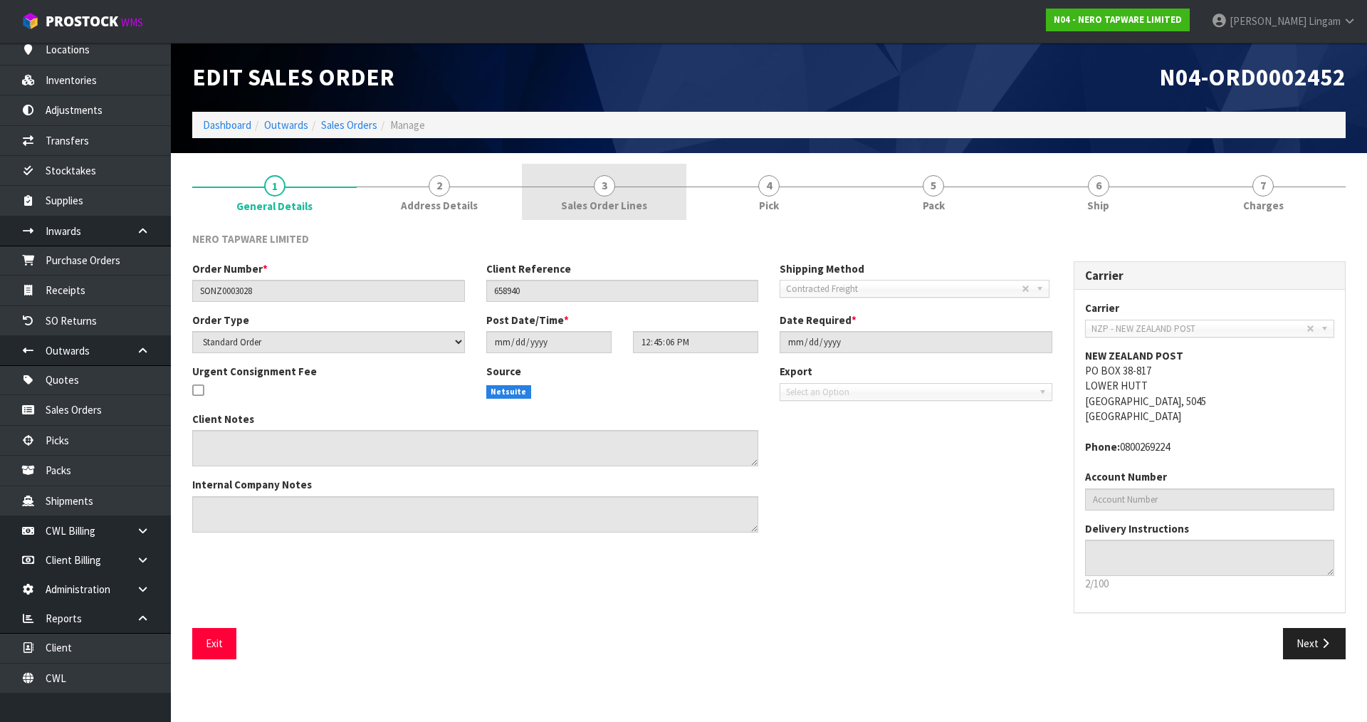
click at [662, 190] on link "3 Sales Order Lines" at bounding box center [604, 192] width 164 height 56
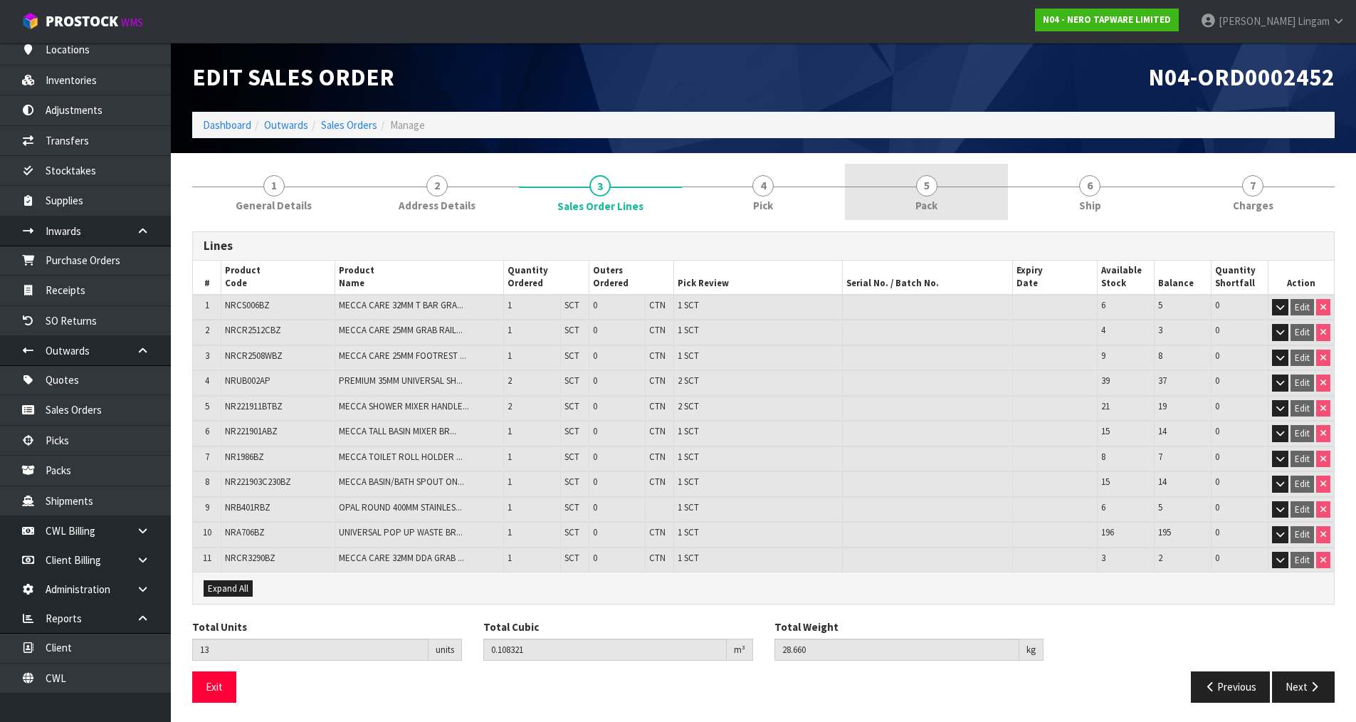
click at [968, 204] on link "5 Pack" at bounding box center [926, 192] width 163 height 56
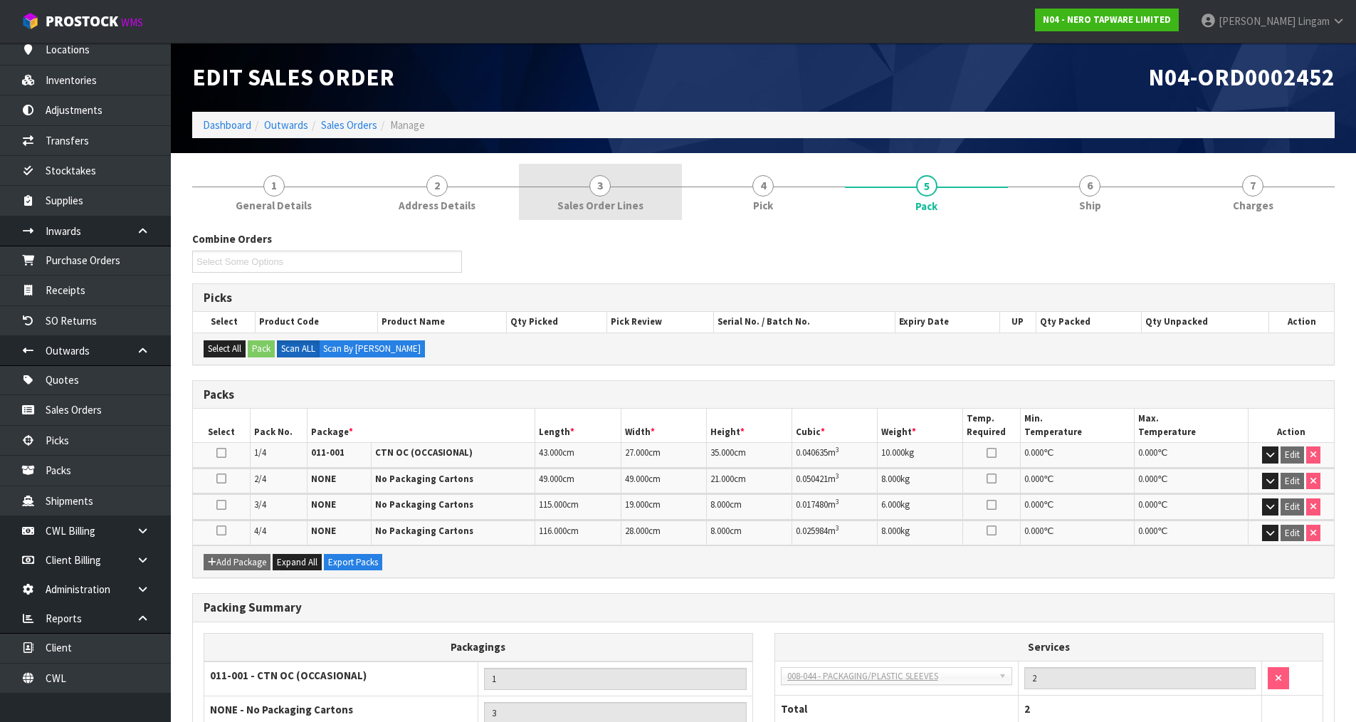
click at [644, 197] on link "3 Sales Order Lines" at bounding box center [600, 192] width 163 height 56
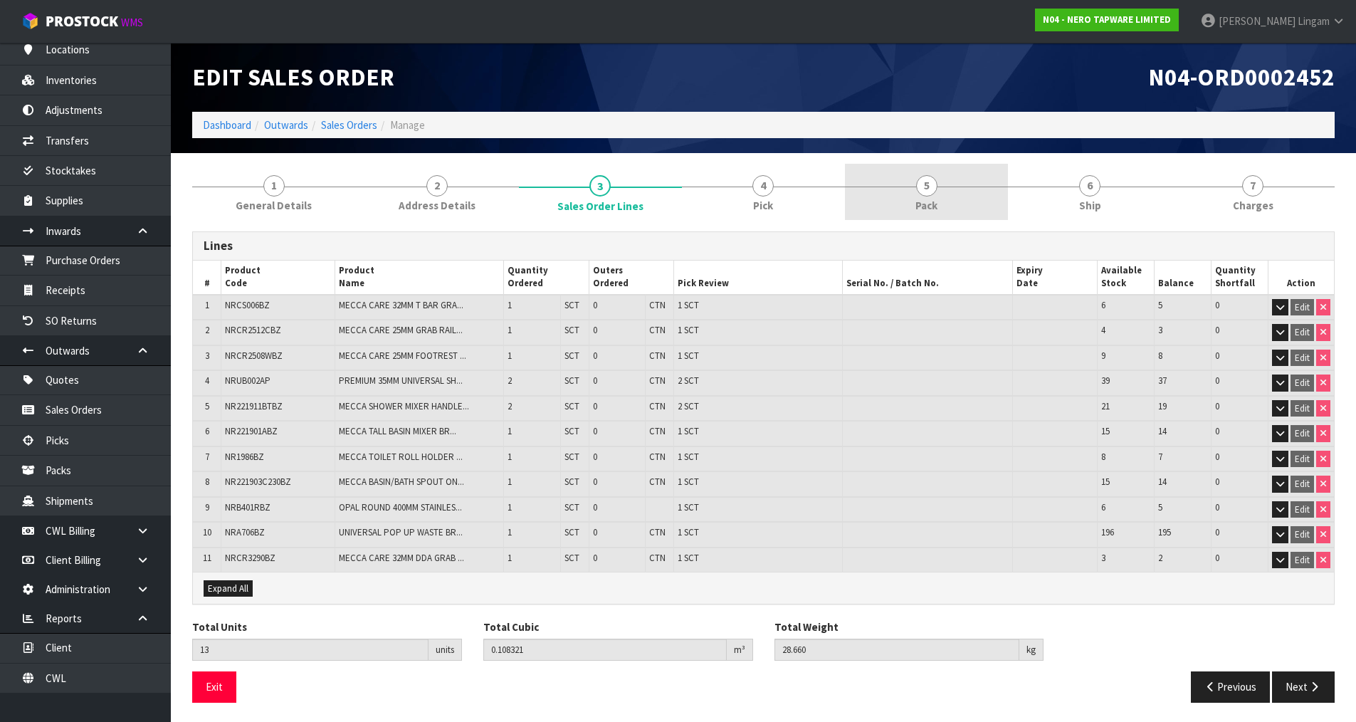
click at [943, 201] on link "5 Pack" at bounding box center [926, 192] width 163 height 56
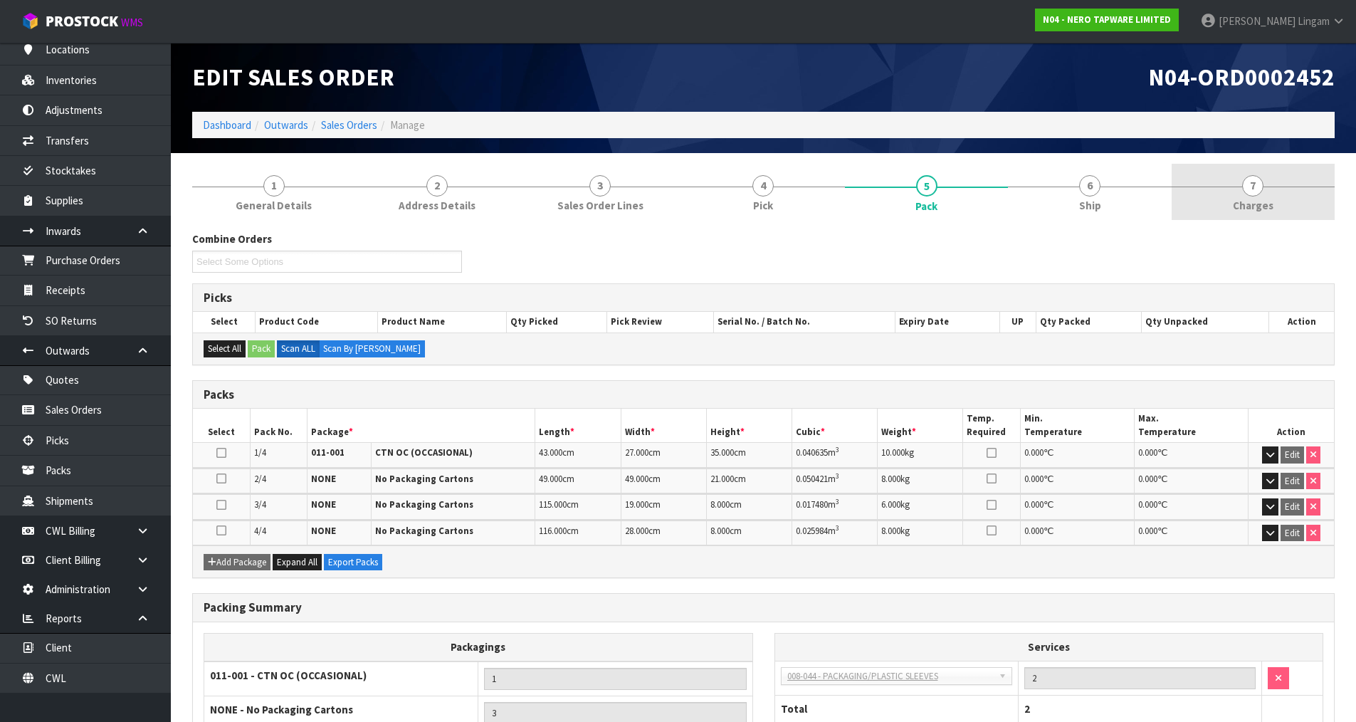
click at [1249, 195] on span "7" at bounding box center [1252, 185] width 21 height 21
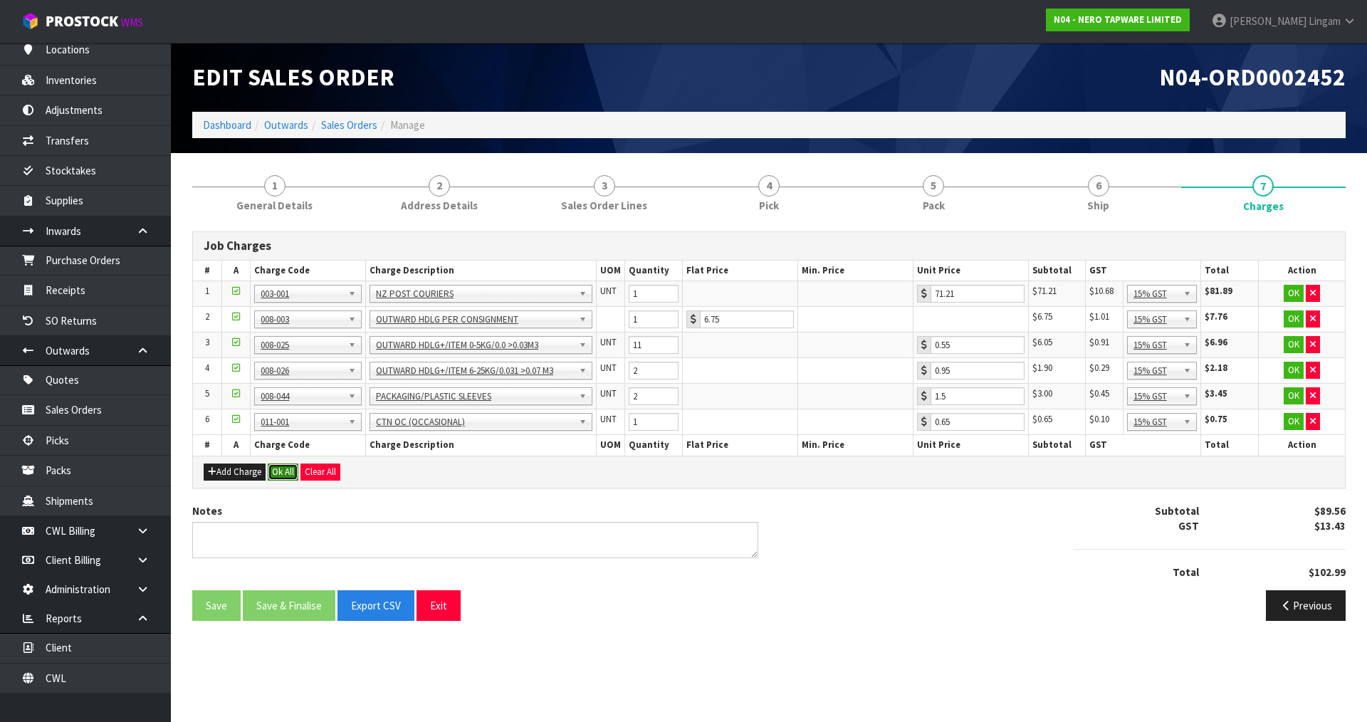
click at [292, 469] on button "Ok All" at bounding box center [283, 471] width 31 height 17
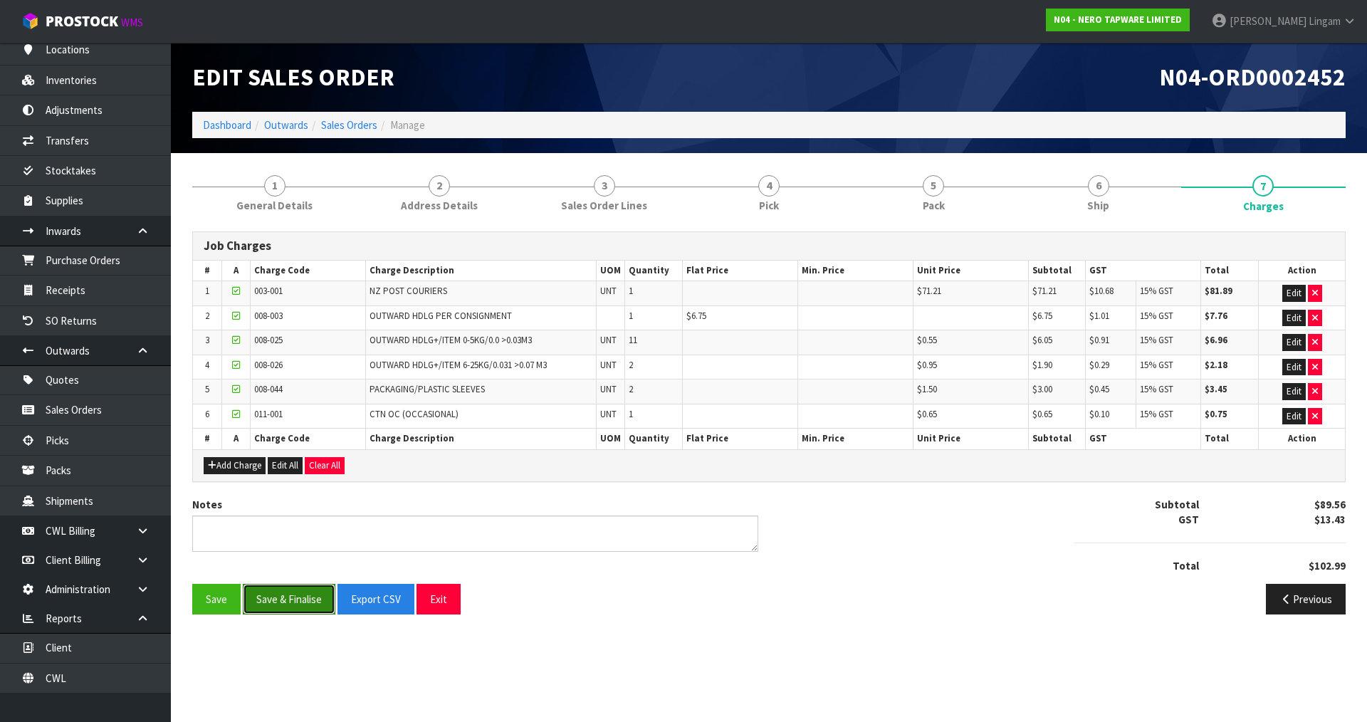
click at [307, 595] on button "Save & Finalise" at bounding box center [289, 599] width 93 height 31
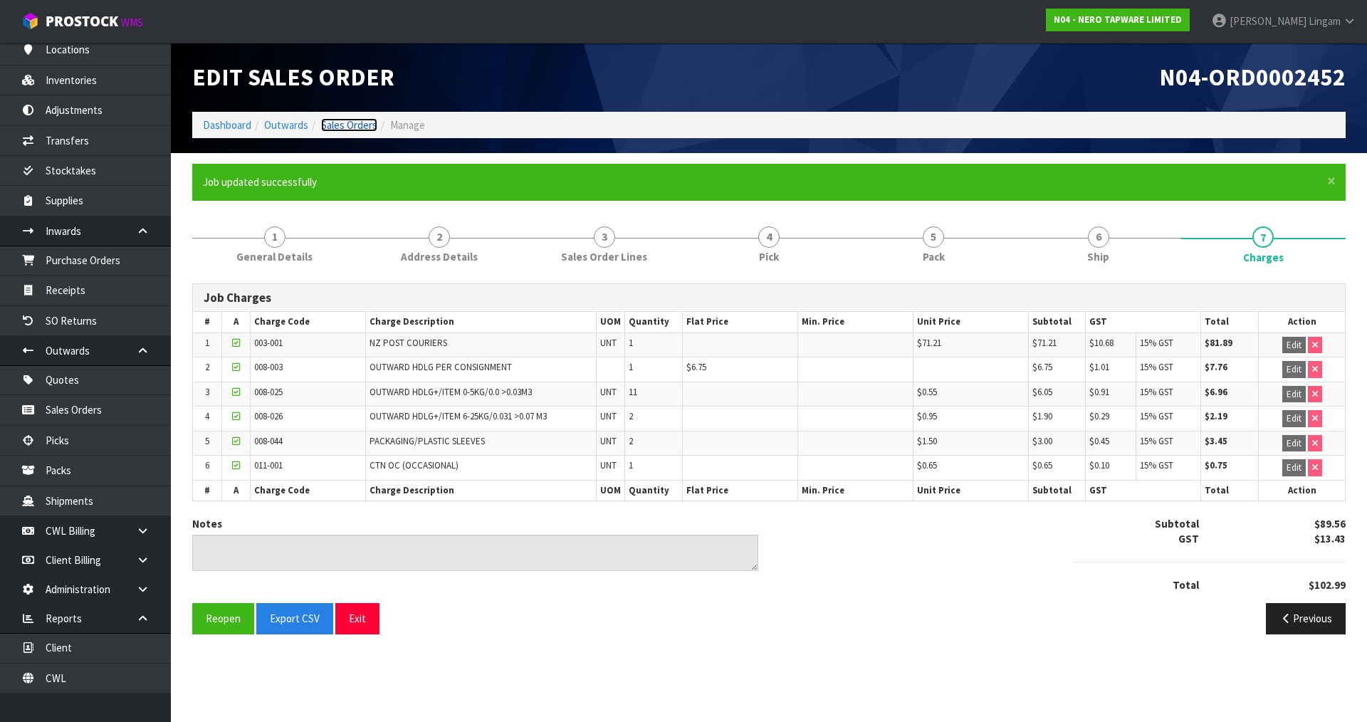
click at [357, 123] on link "Sales Orders" at bounding box center [349, 125] width 56 height 14
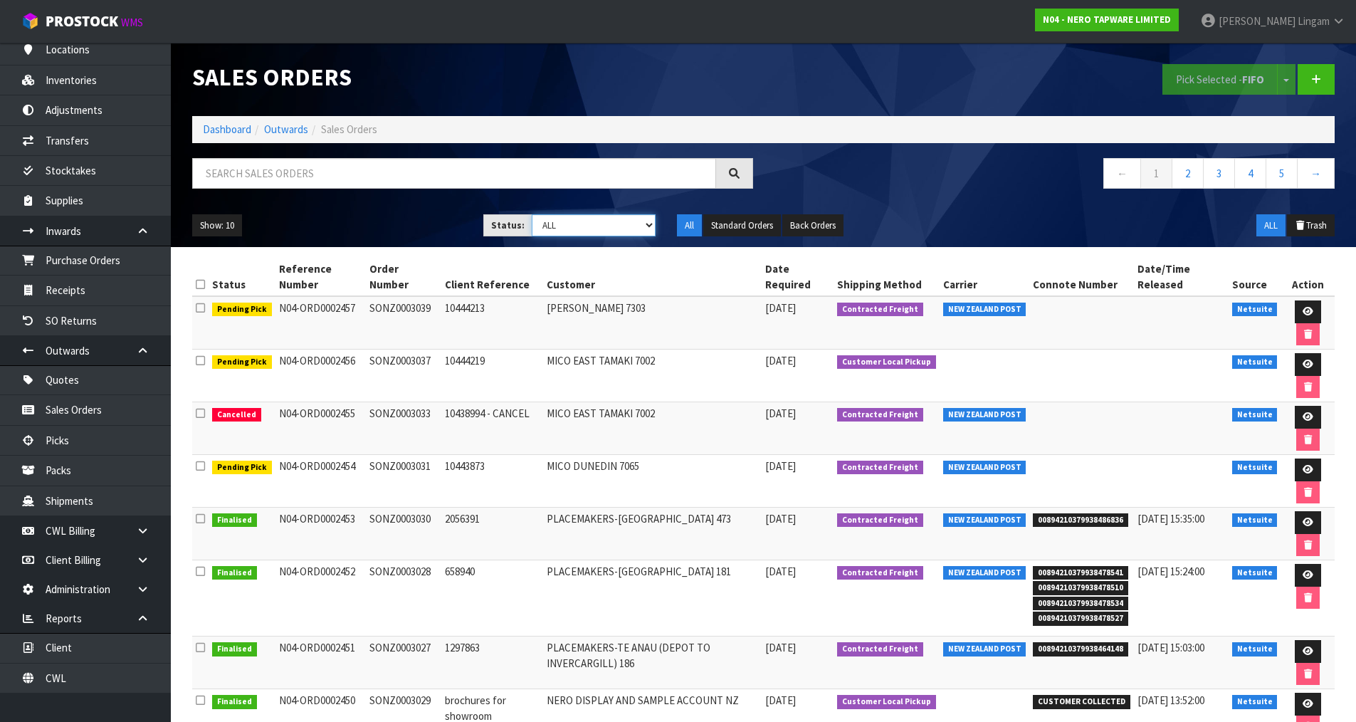
click at [636, 219] on select "Draft Pending Allocated Pending Pick Goods Picked Goods Packed Pending Charges …" at bounding box center [594, 225] width 124 height 22
select select "string:6"
click at [532, 214] on select "Draft Pending Allocated Pending Pick Goods Picked Goods Packed Pending Charges …" at bounding box center [594, 225] width 124 height 22
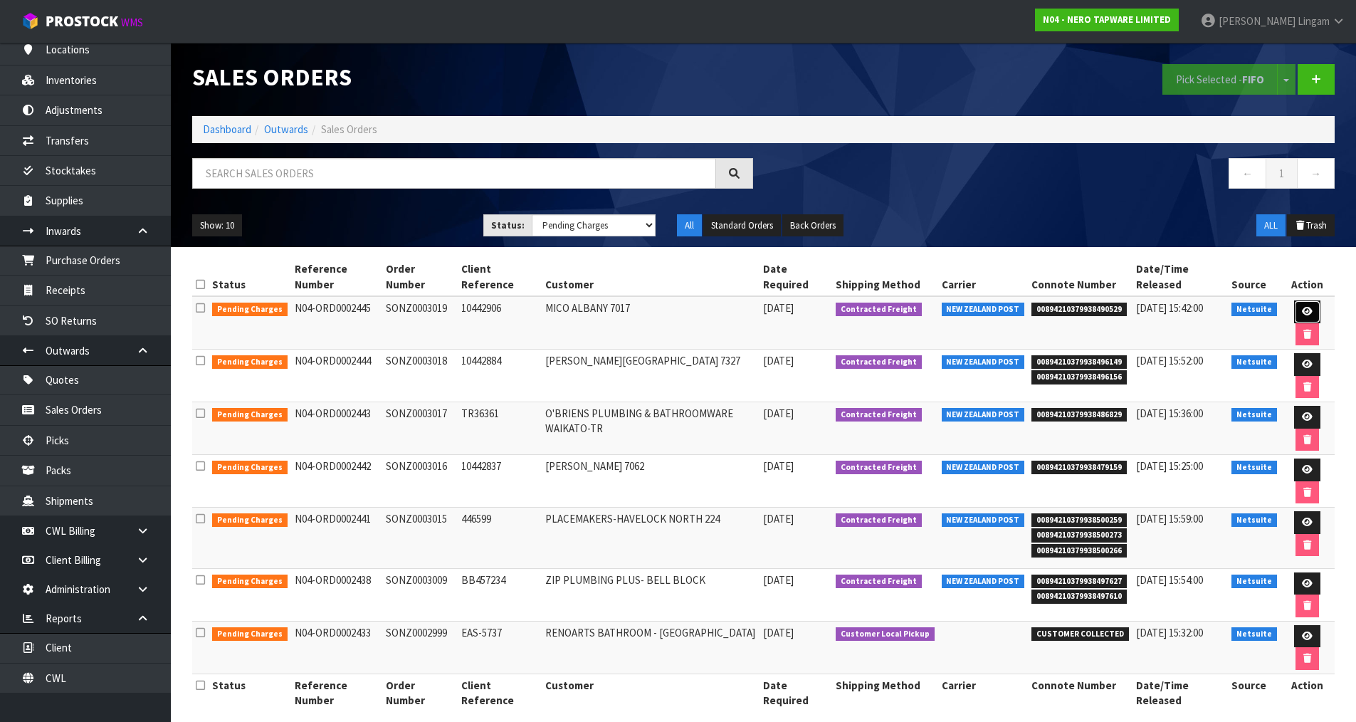
click at [1309, 315] on icon at bounding box center [1307, 311] width 11 height 9
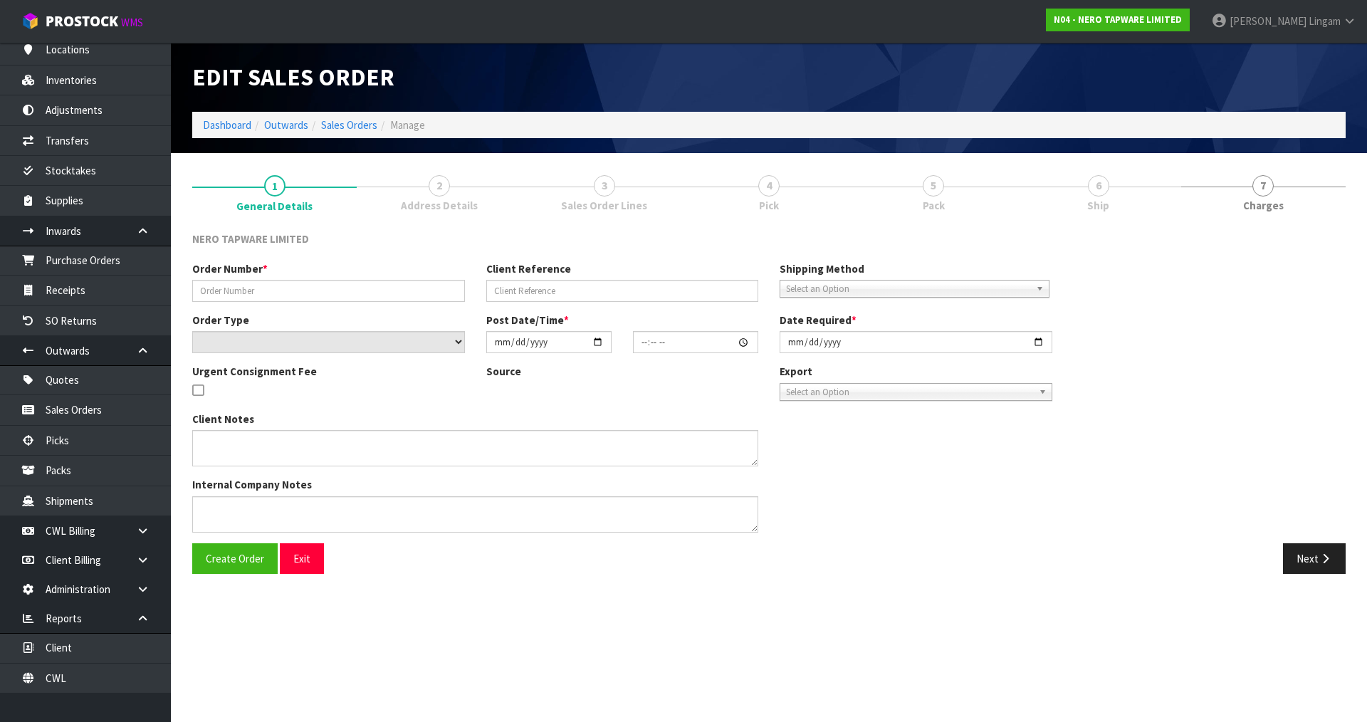
type input "SONZ0003019"
type input "10442906"
select select "number:0"
type input "2025-08-12"
type input "09:00:11.000"
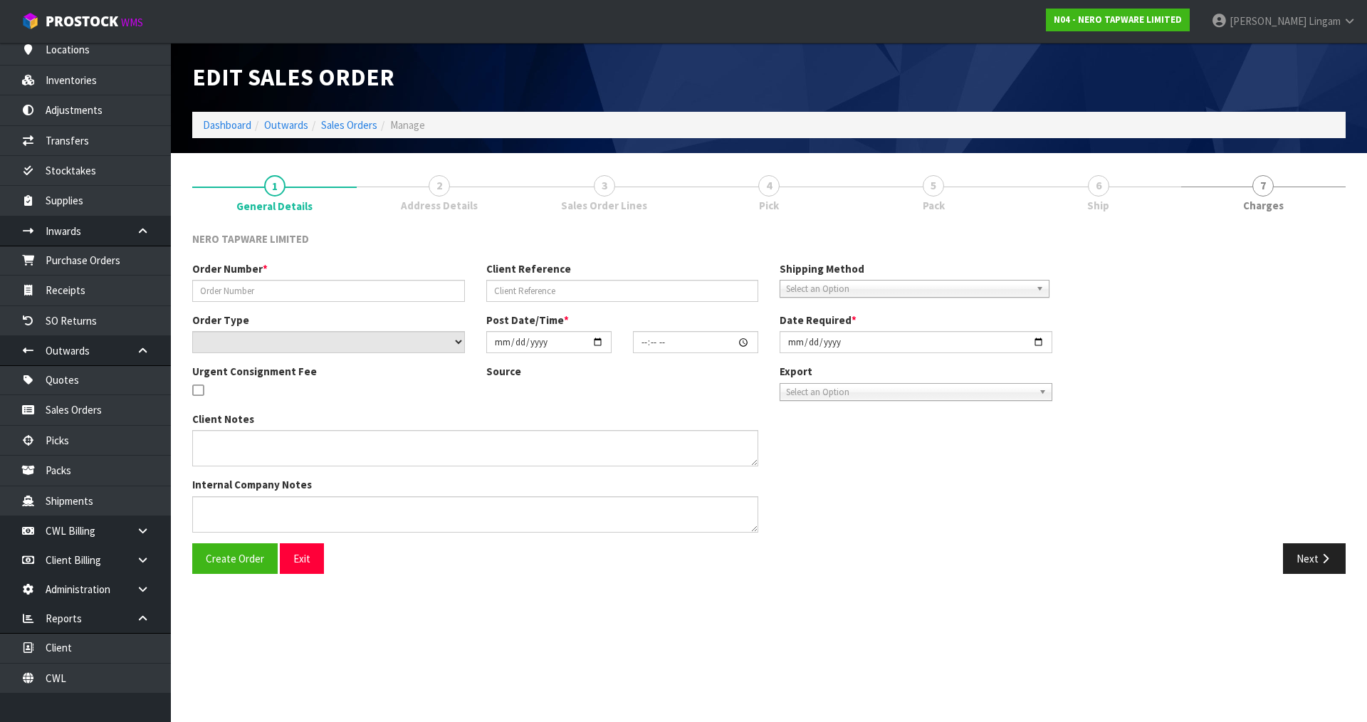
type input "2025-08-12"
type textarea "PLEASE REMOVE NR692101B01CH ON THIS ORDER, I WILL PROCESS FROM OUR DROP SHIP WA…"
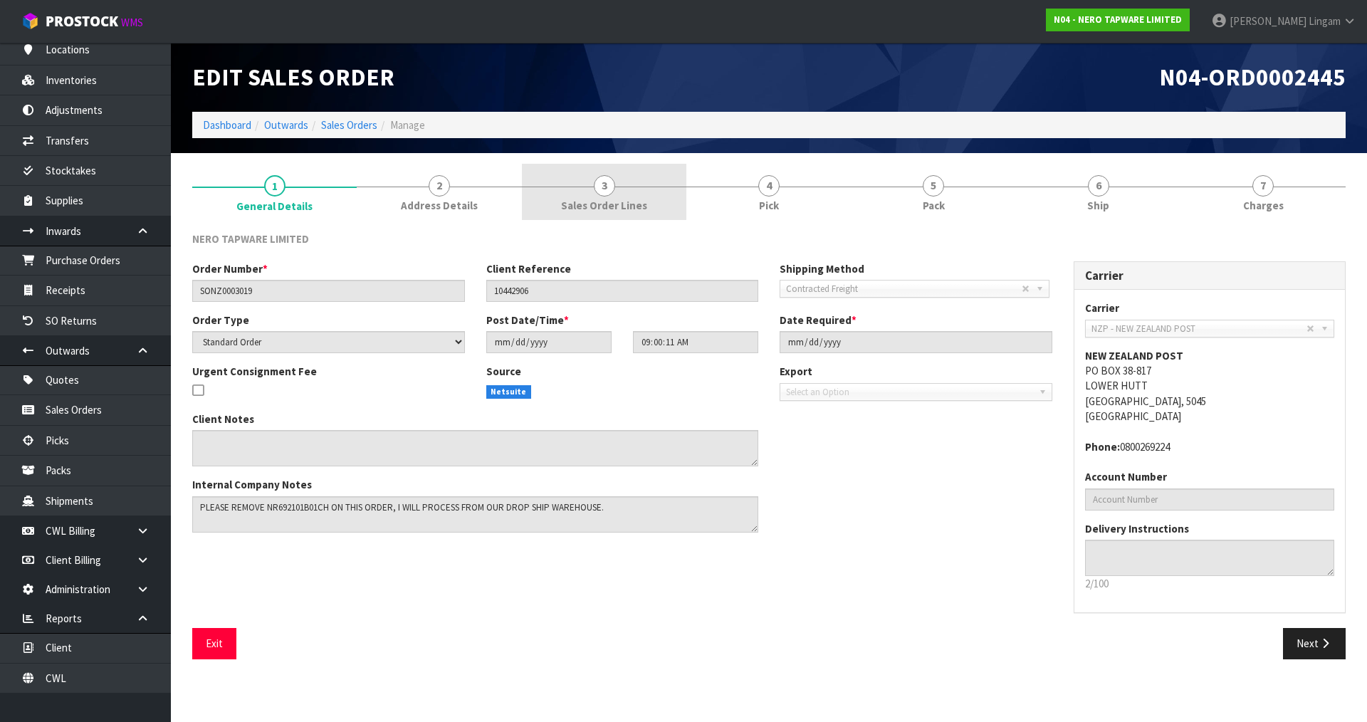
click at [664, 189] on link "3 Sales Order Lines" at bounding box center [604, 192] width 164 height 56
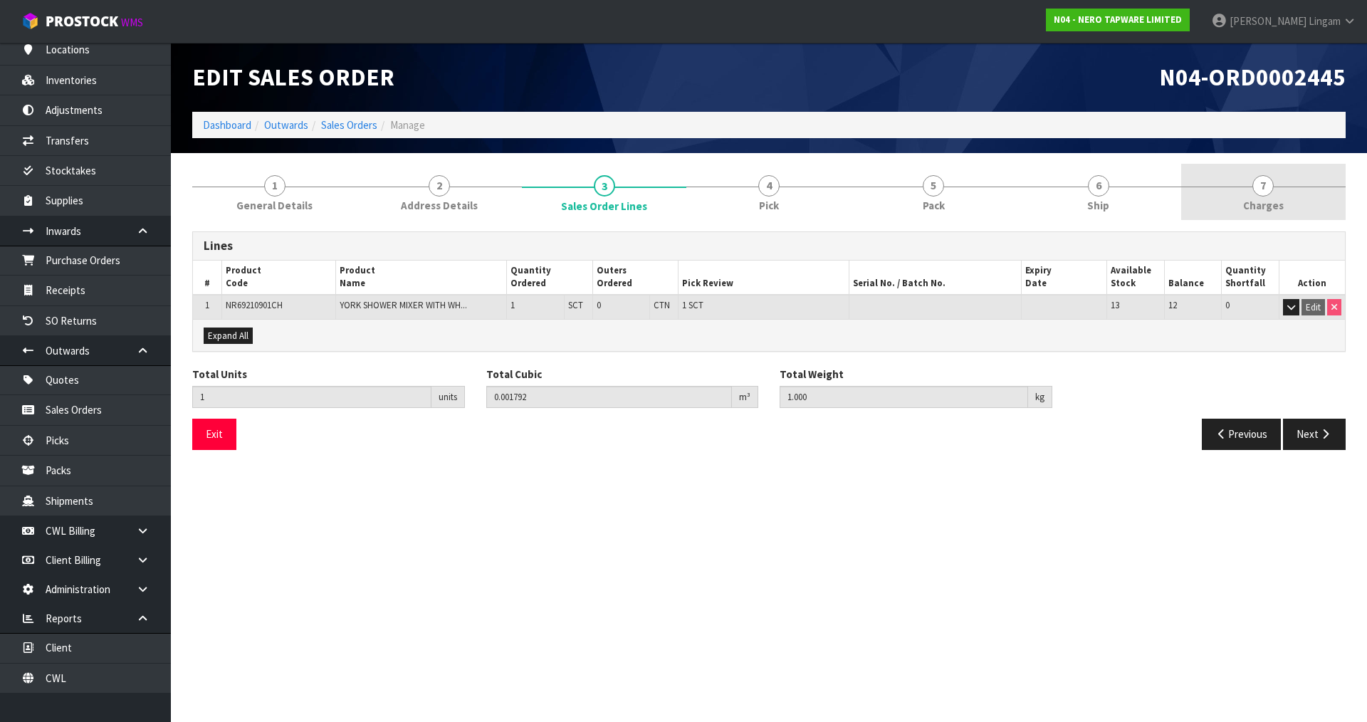
click at [1313, 202] on link "7 Charges" at bounding box center [1263, 192] width 164 height 56
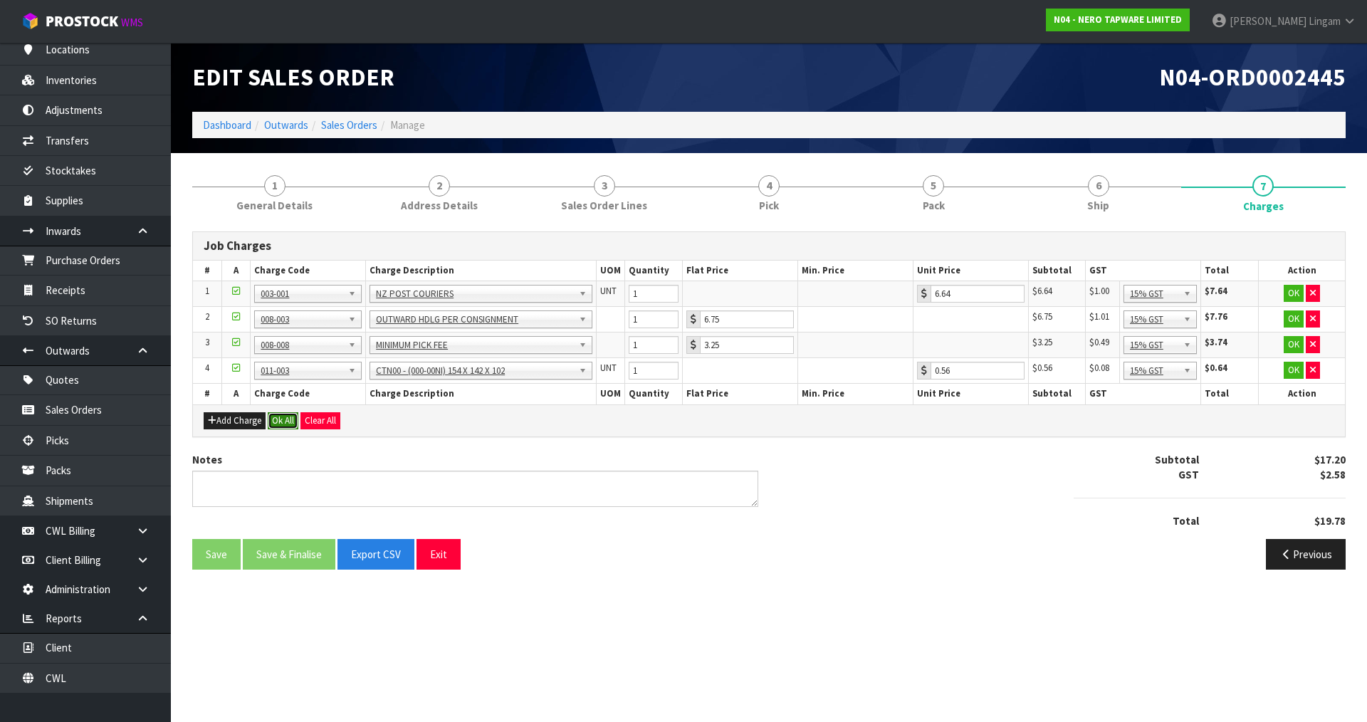
click at [280, 414] on button "Ok All" at bounding box center [283, 420] width 31 height 17
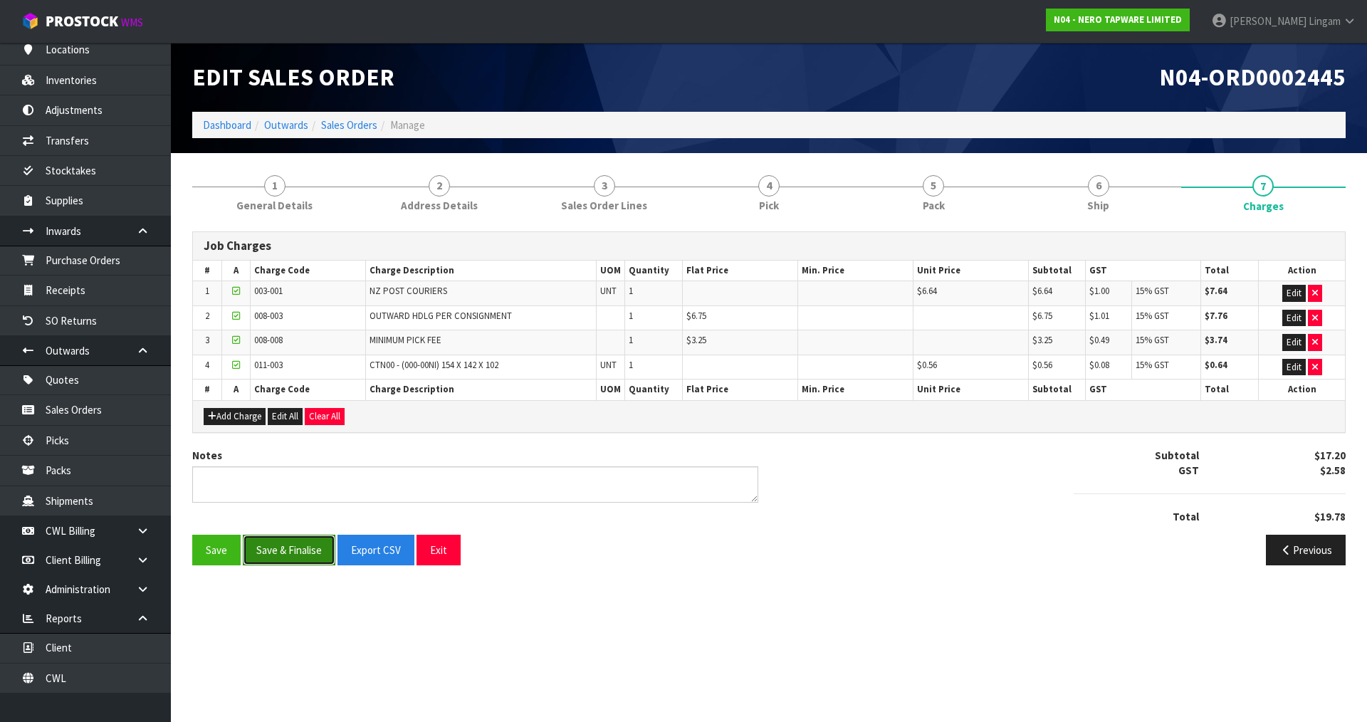
click at [299, 544] on button "Save & Finalise" at bounding box center [289, 550] width 93 height 31
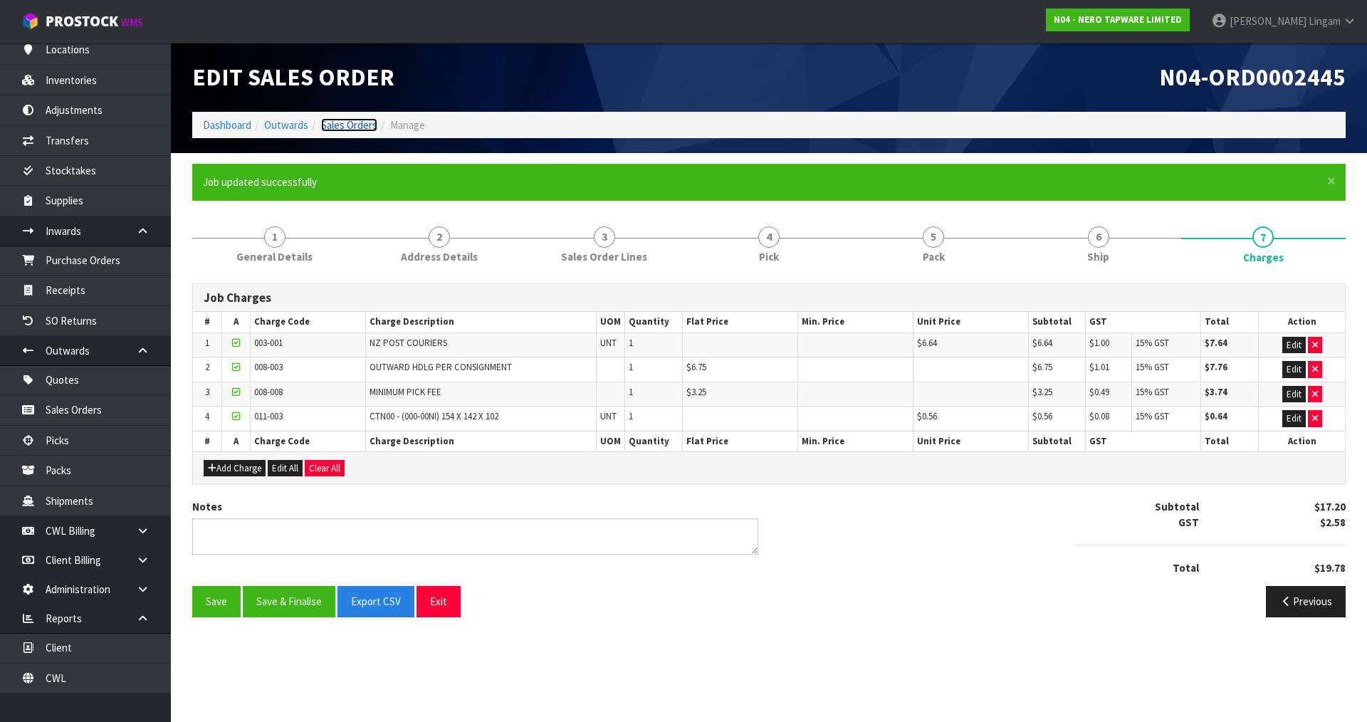
click at [367, 126] on link "Sales Orders" at bounding box center [349, 125] width 56 height 14
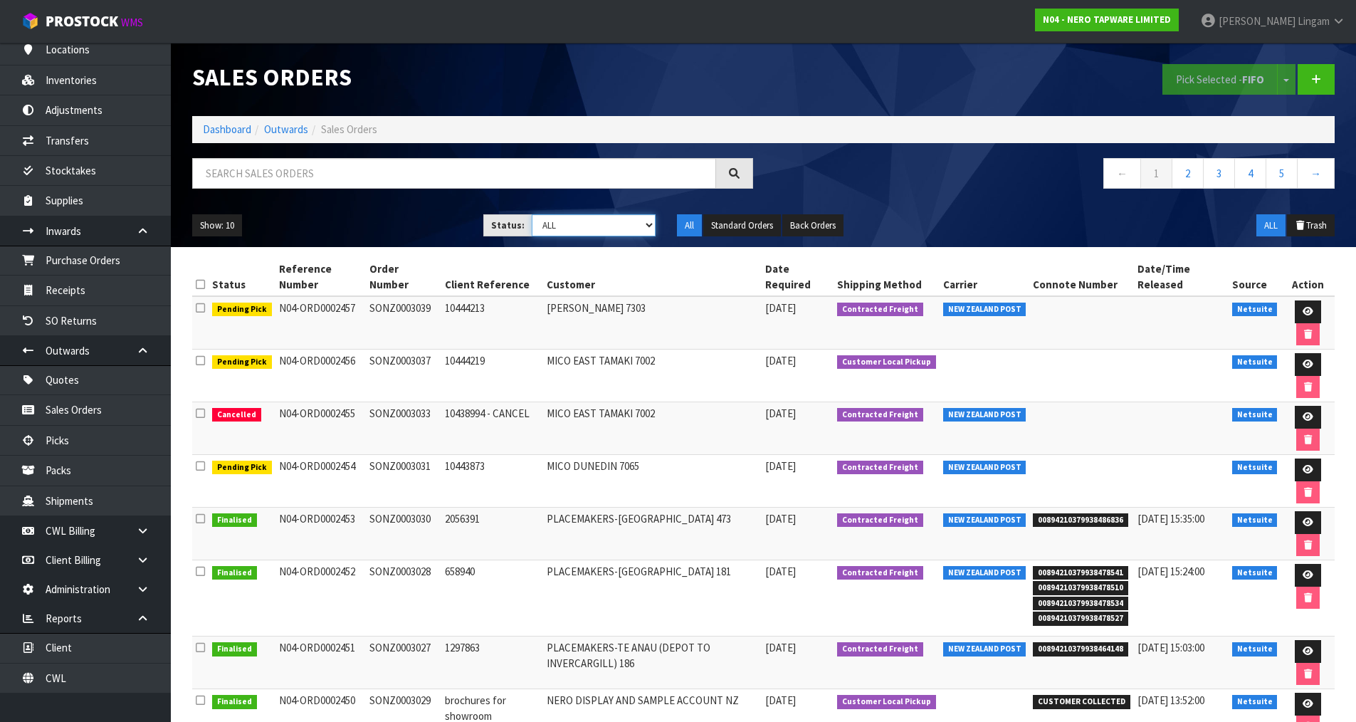
click at [638, 225] on select "Draft Pending Allocated Pending Pick Goods Picked Goods Packed Pending Charges …" at bounding box center [594, 225] width 124 height 22
select select "string:6"
click at [532, 214] on select "Draft Pending Allocated Pending Pick Goods Picked Goods Packed Pending Charges …" at bounding box center [594, 225] width 124 height 22
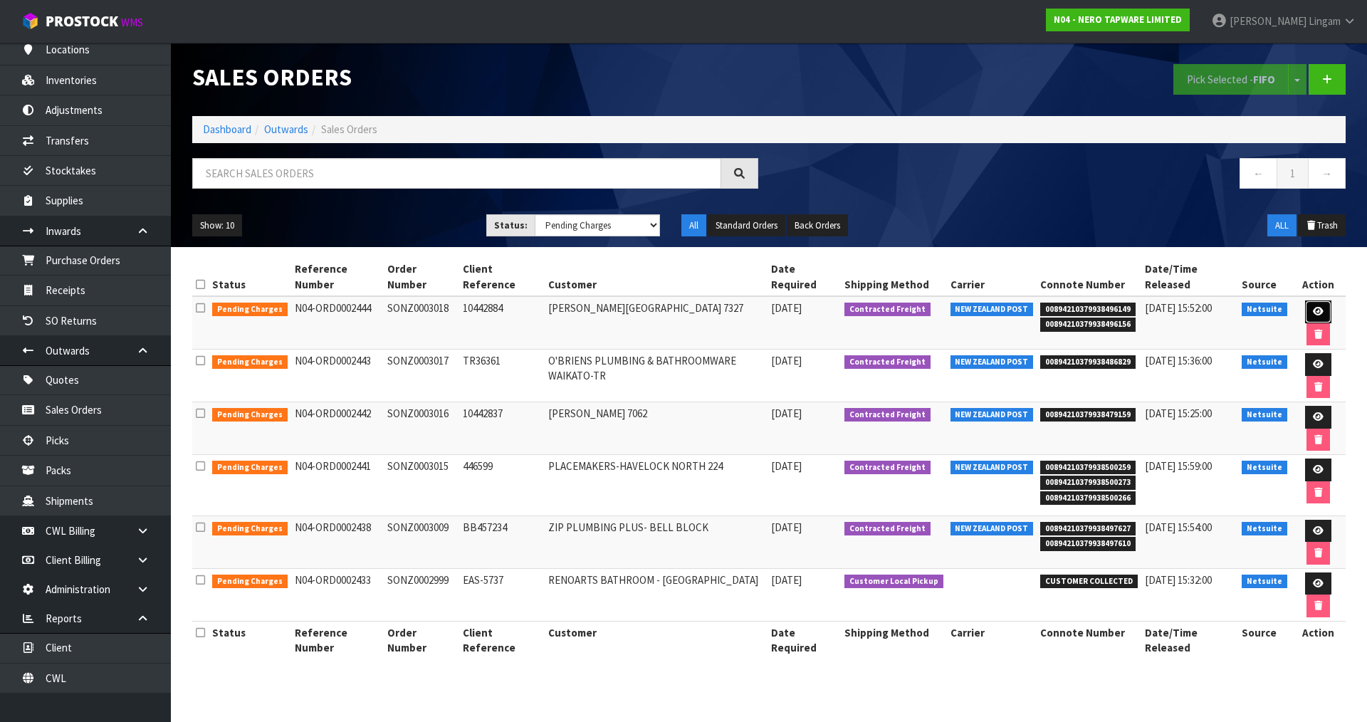
click at [1308, 312] on link at bounding box center [1318, 311] width 26 height 23
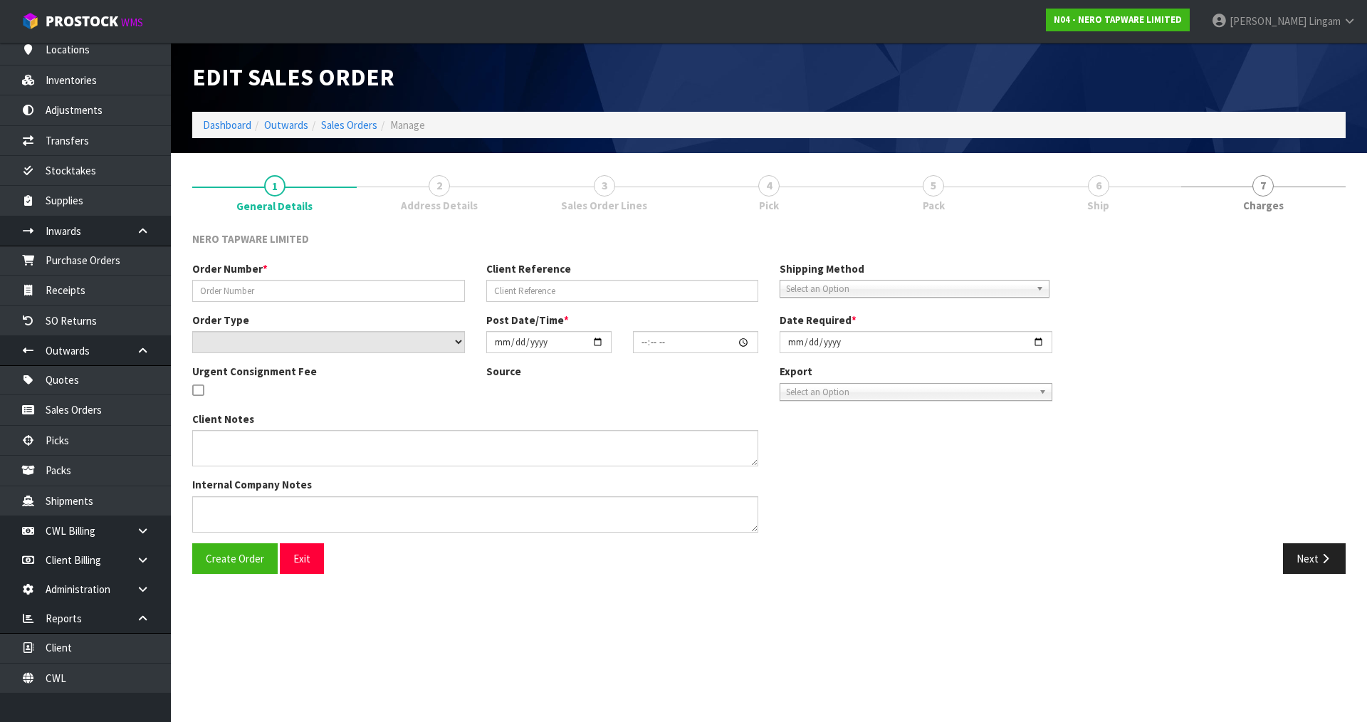
type input "SONZ0003018"
type input "10442884"
select select "number:0"
type input "2025-08-12"
type input "09:00:09.000"
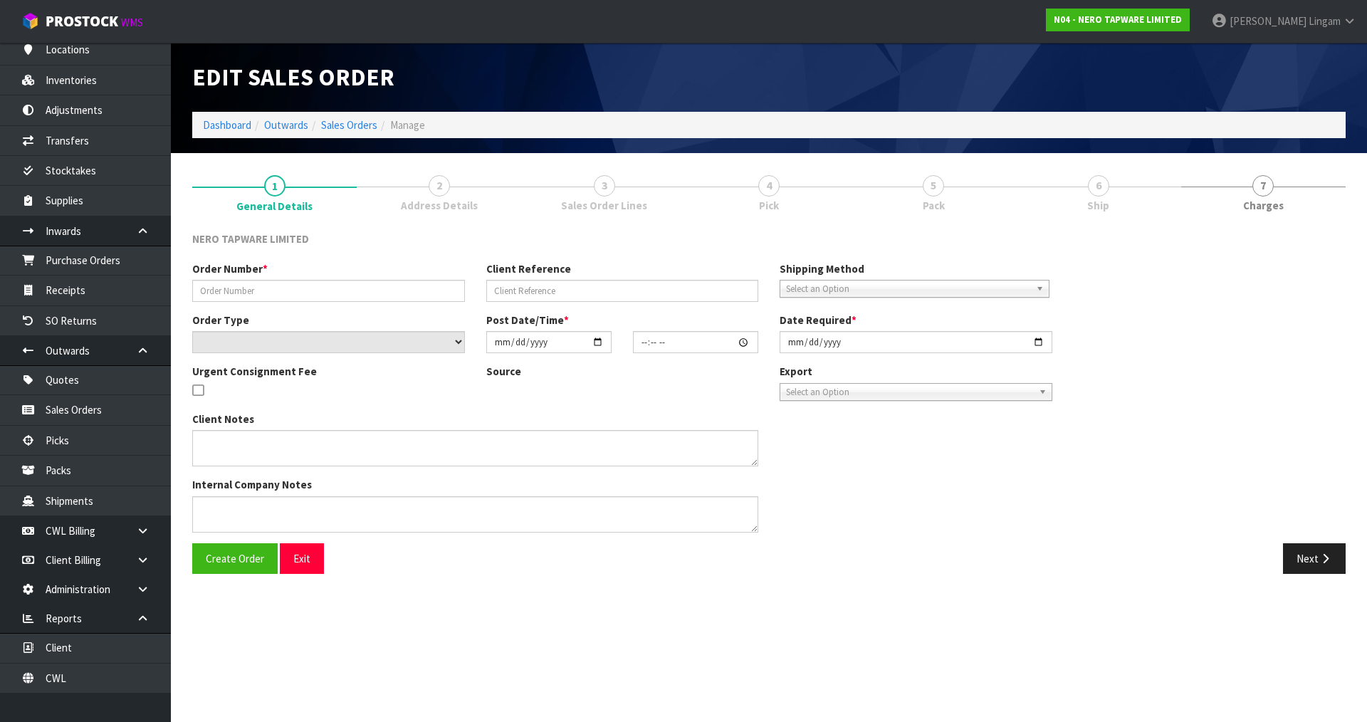
type input "2025-08-12"
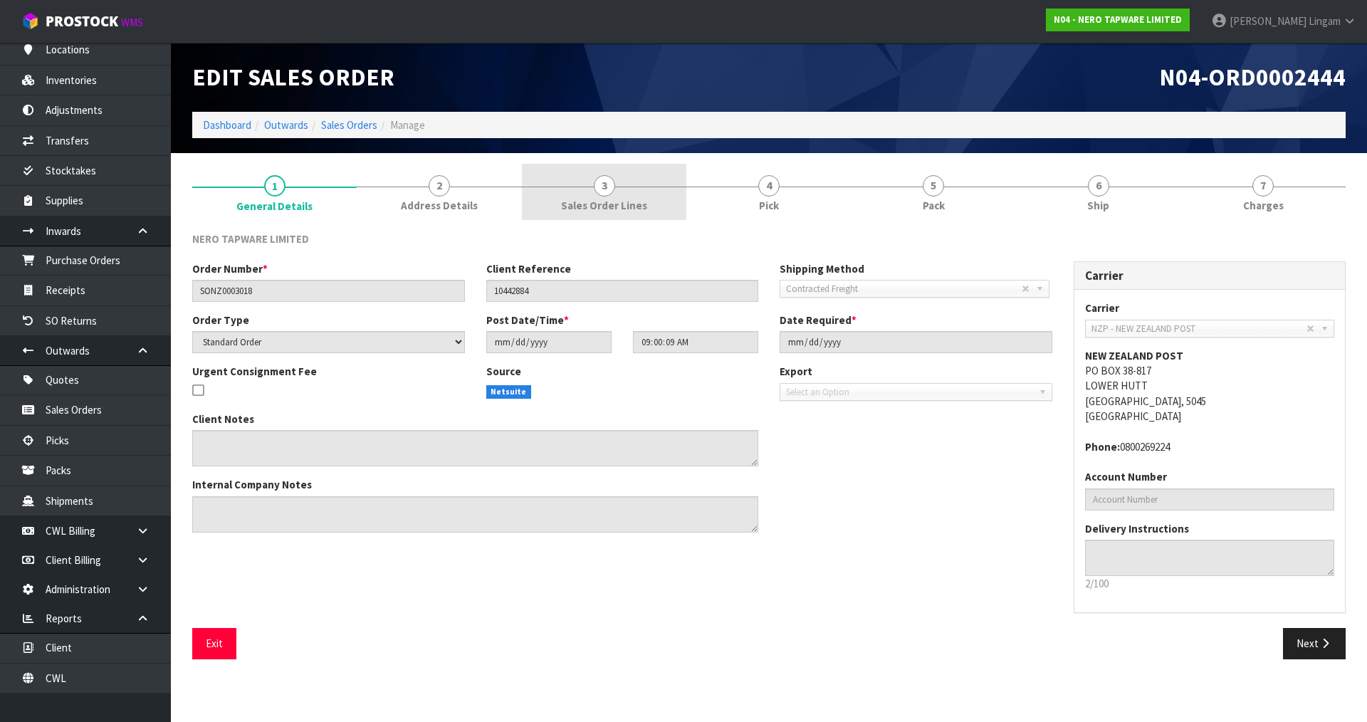
click at [661, 184] on link "3 Sales Order Lines" at bounding box center [604, 192] width 164 height 56
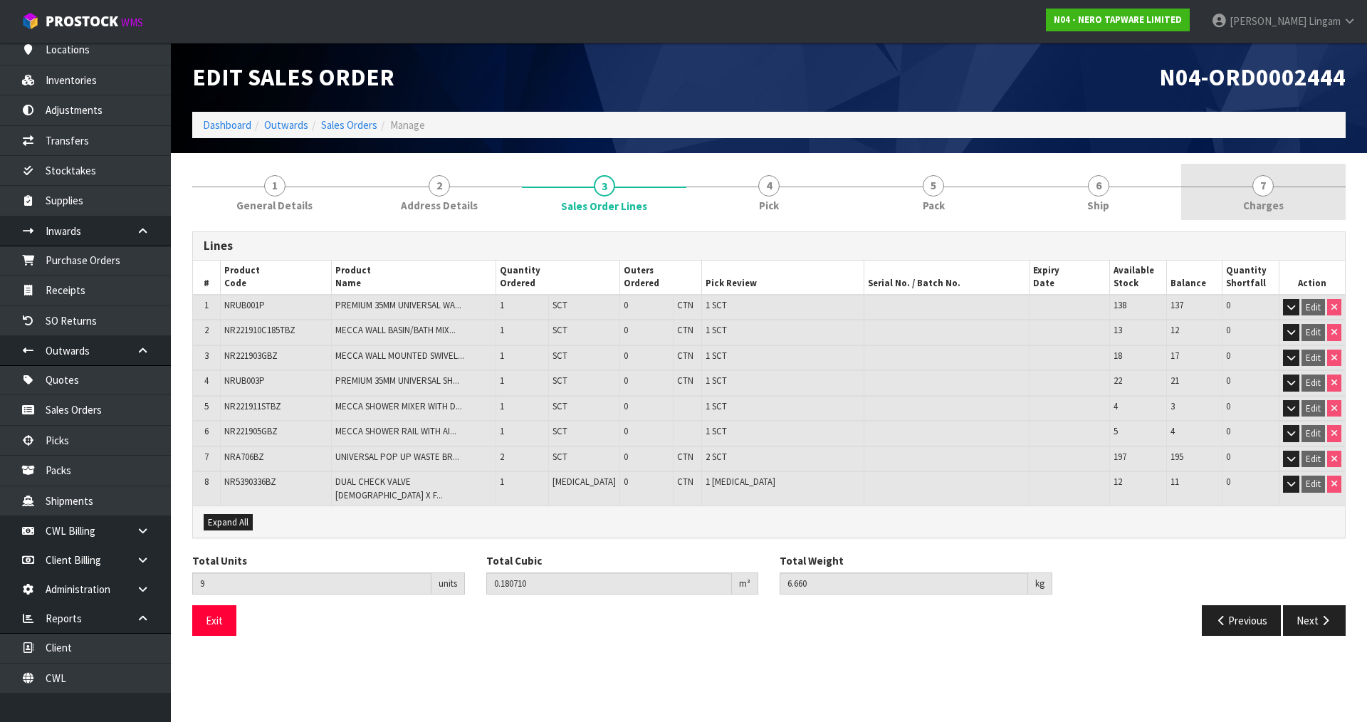
click at [1313, 197] on link "7 Charges" at bounding box center [1263, 192] width 164 height 56
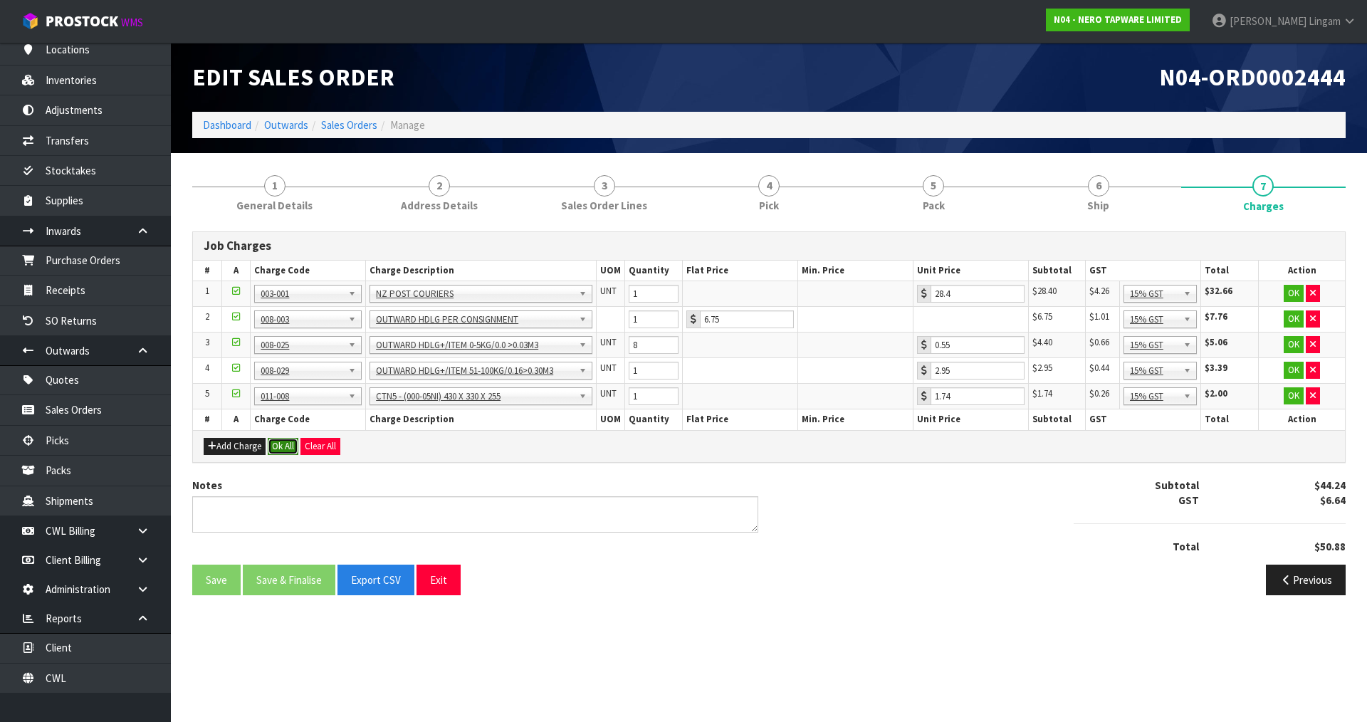
click at [278, 449] on button "Ok All" at bounding box center [283, 446] width 31 height 17
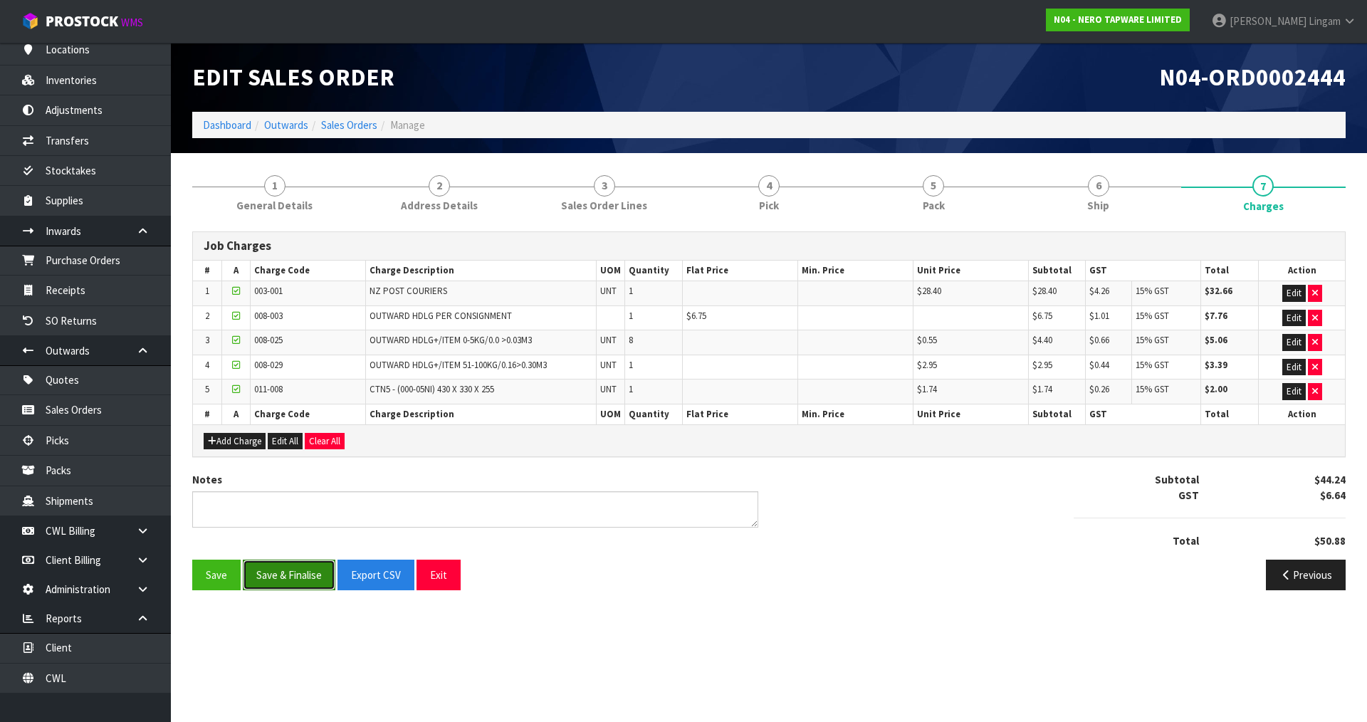
click at [295, 578] on button "Save & Finalise" at bounding box center [289, 575] width 93 height 31
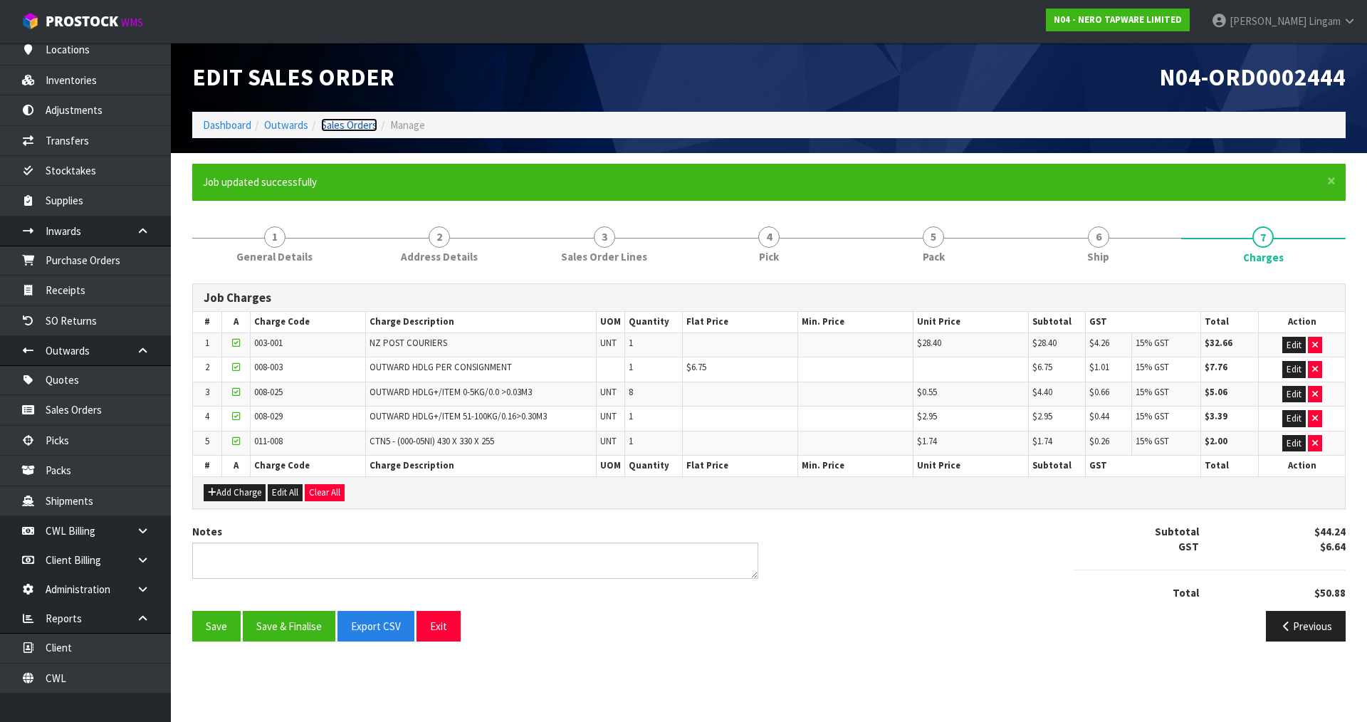
click at [360, 122] on link "Sales Orders" at bounding box center [349, 125] width 56 height 14
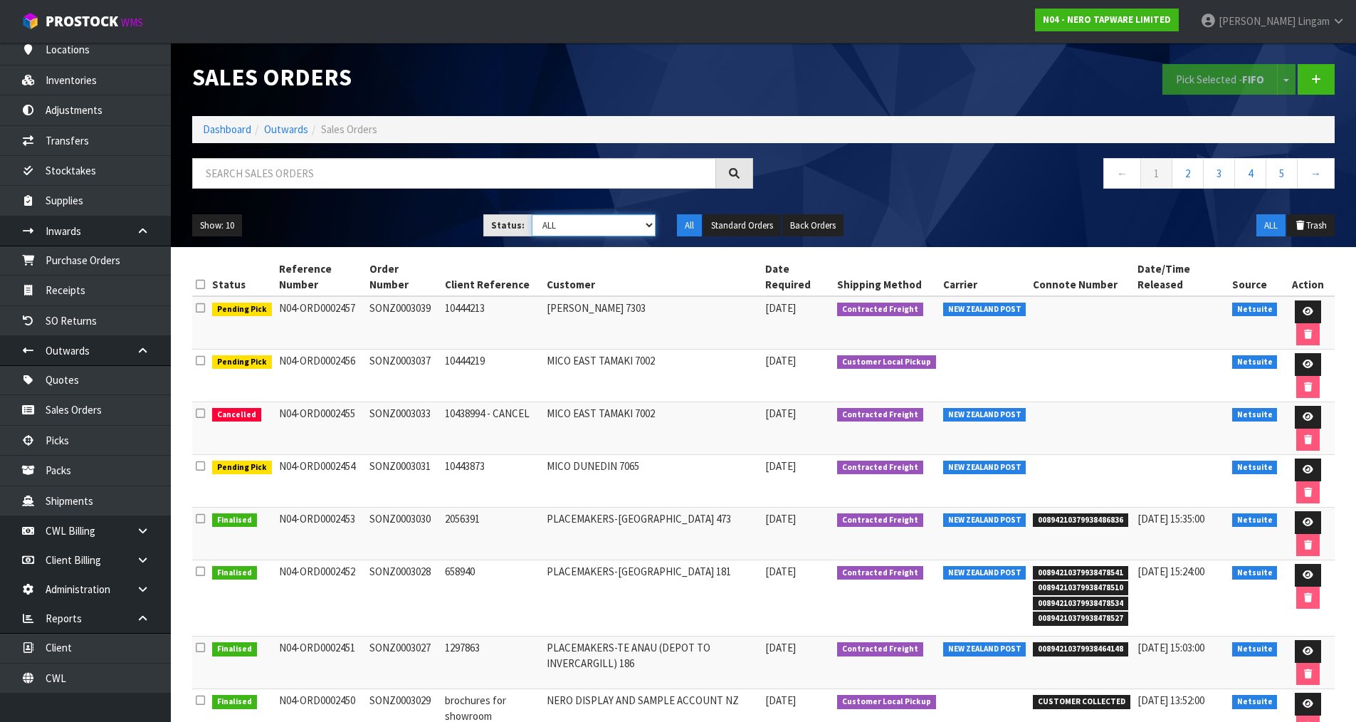
click at [627, 224] on select "Draft Pending Allocated Pending Pick Goods Picked Goods Packed Pending Charges …" at bounding box center [594, 225] width 124 height 22
select select "string:6"
click at [532, 214] on select "Draft Pending Allocated Pending Pick Goods Picked Goods Packed Pending Charges …" at bounding box center [594, 225] width 124 height 22
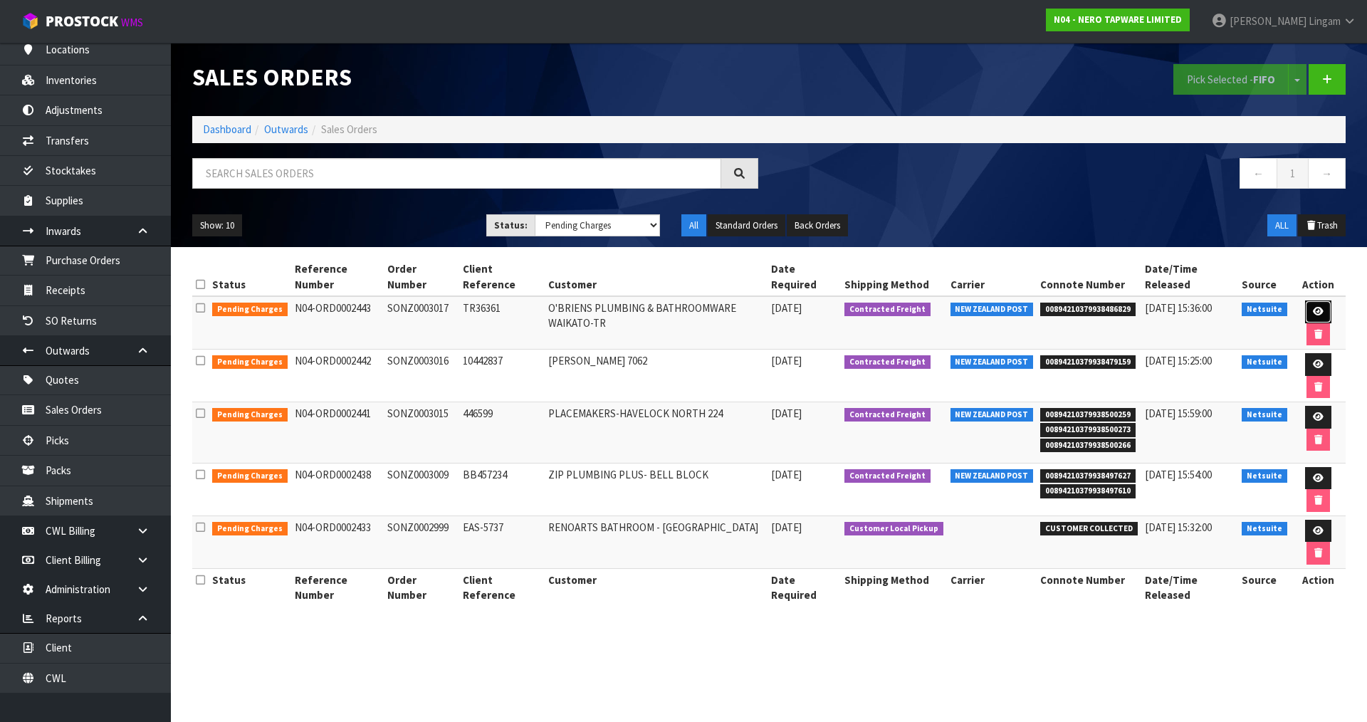
click at [1308, 307] on link at bounding box center [1318, 311] width 26 height 23
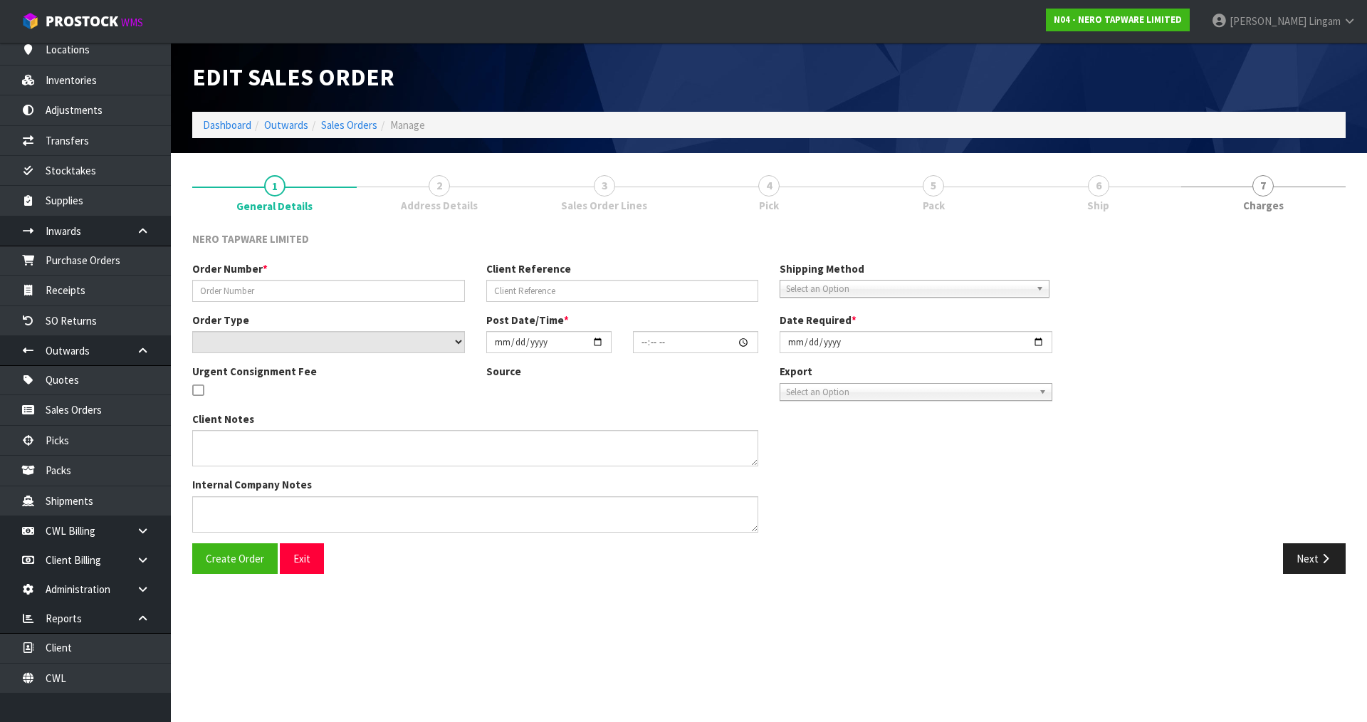
type input "SONZ0003017"
type input "TR36361"
select select "number:0"
type input "2025-08-12"
type input "09:00:06.000"
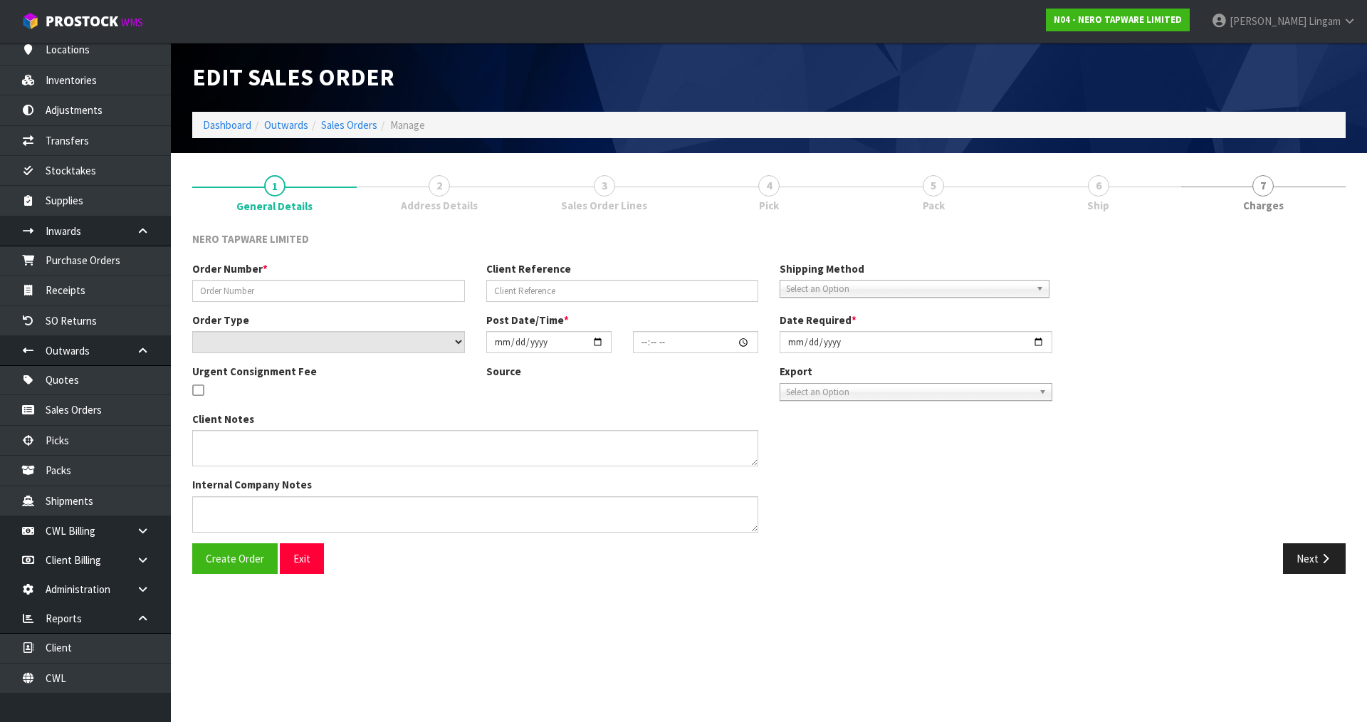
type input "2025-08-12"
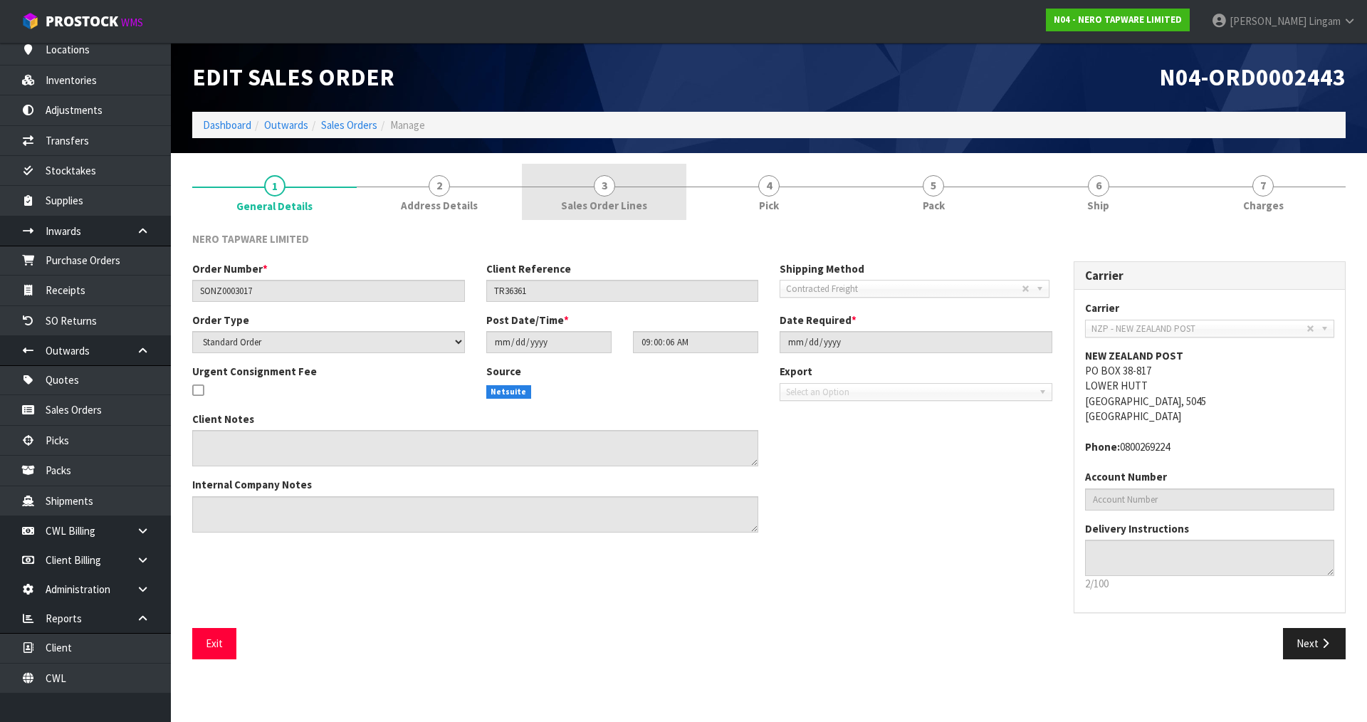
click at [614, 204] on span "Sales Order Lines" at bounding box center [604, 205] width 86 height 15
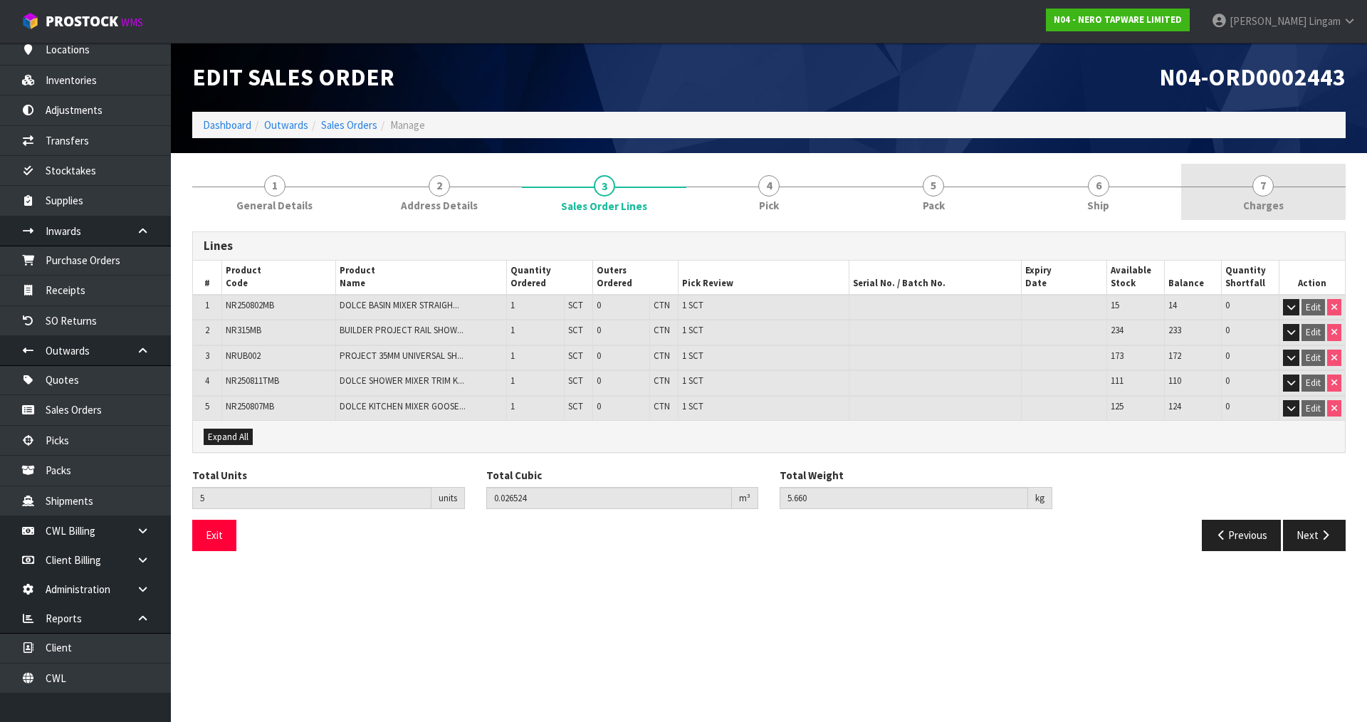
click at [1301, 207] on link "7 Charges" at bounding box center [1263, 192] width 164 height 56
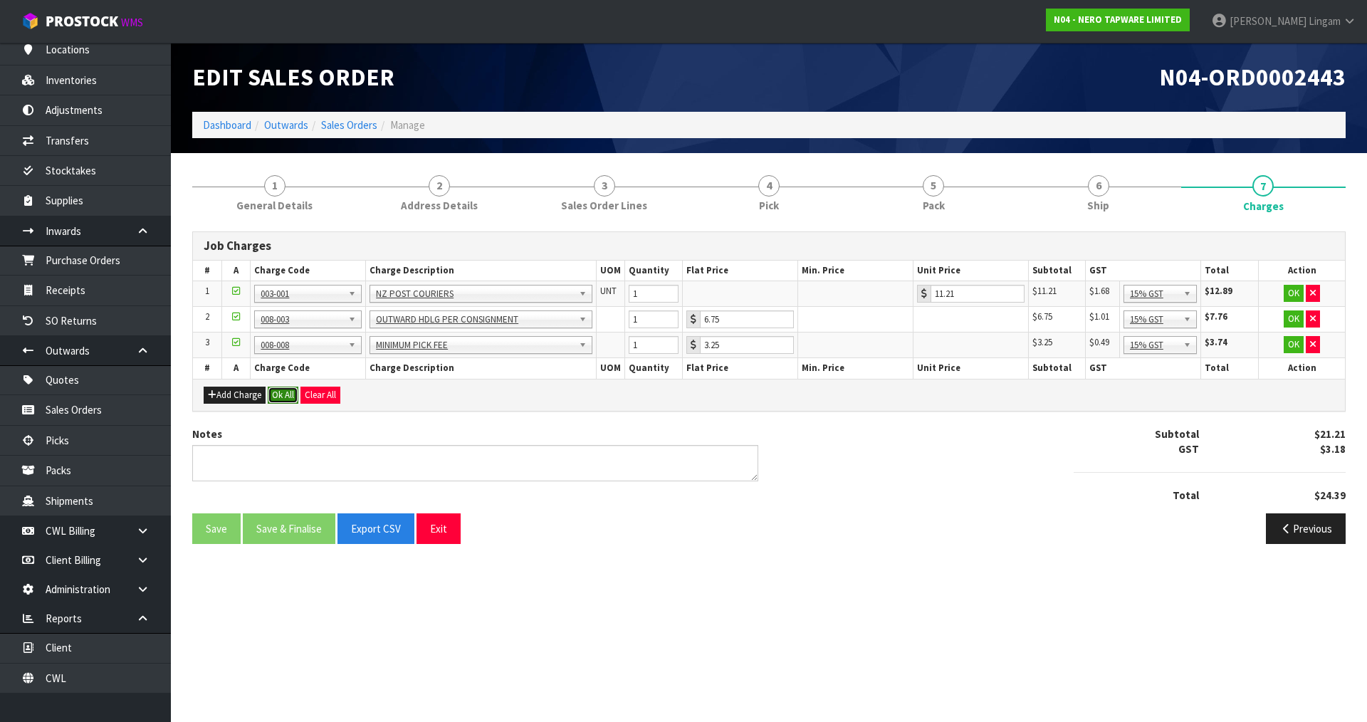
click at [280, 392] on button "Ok All" at bounding box center [283, 395] width 31 height 17
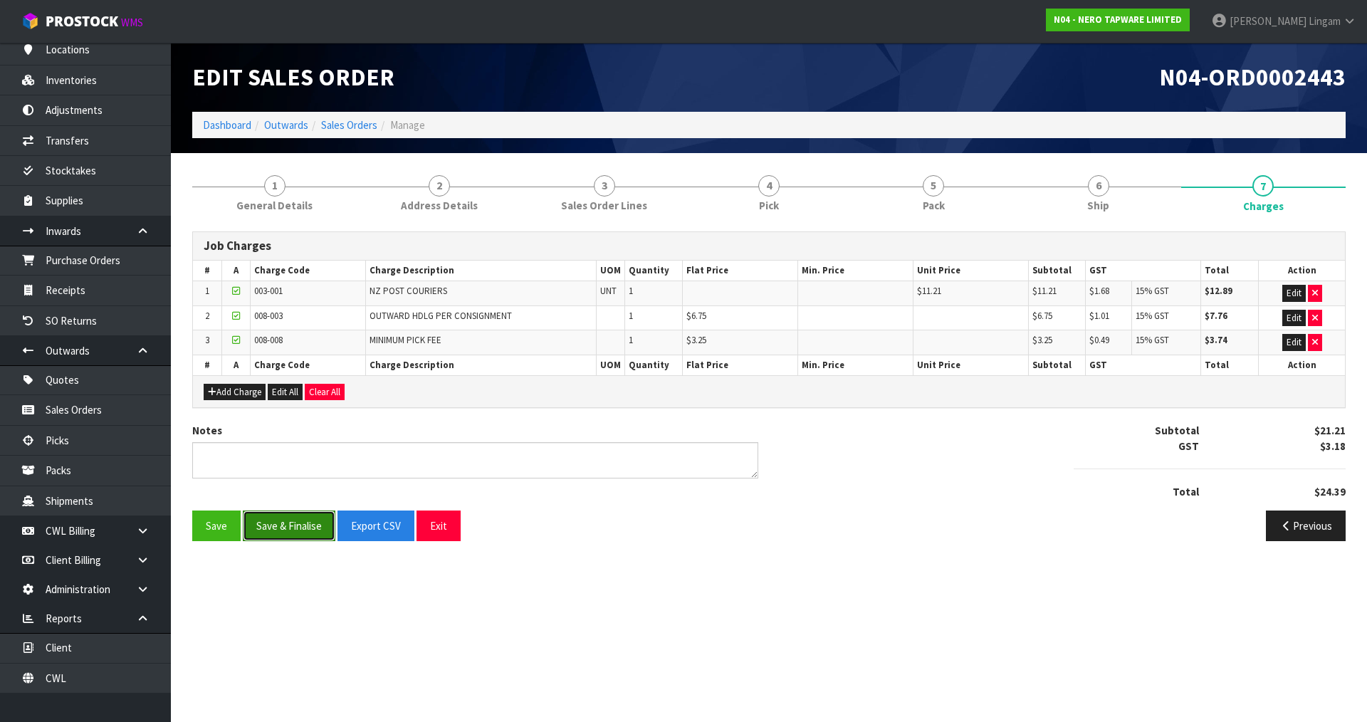
click at [308, 519] on button "Save & Finalise" at bounding box center [289, 525] width 93 height 31
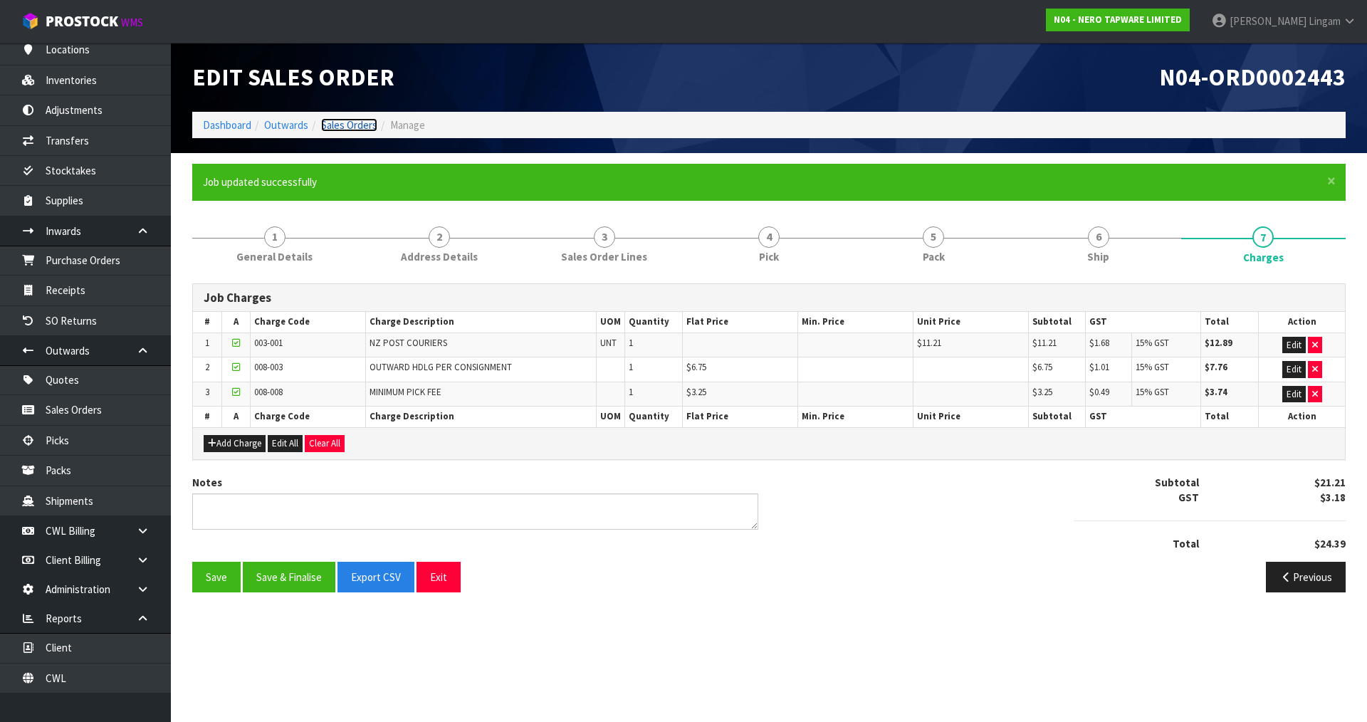
click at [352, 122] on link "Sales Orders" at bounding box center [349, 125] width 56 height 14
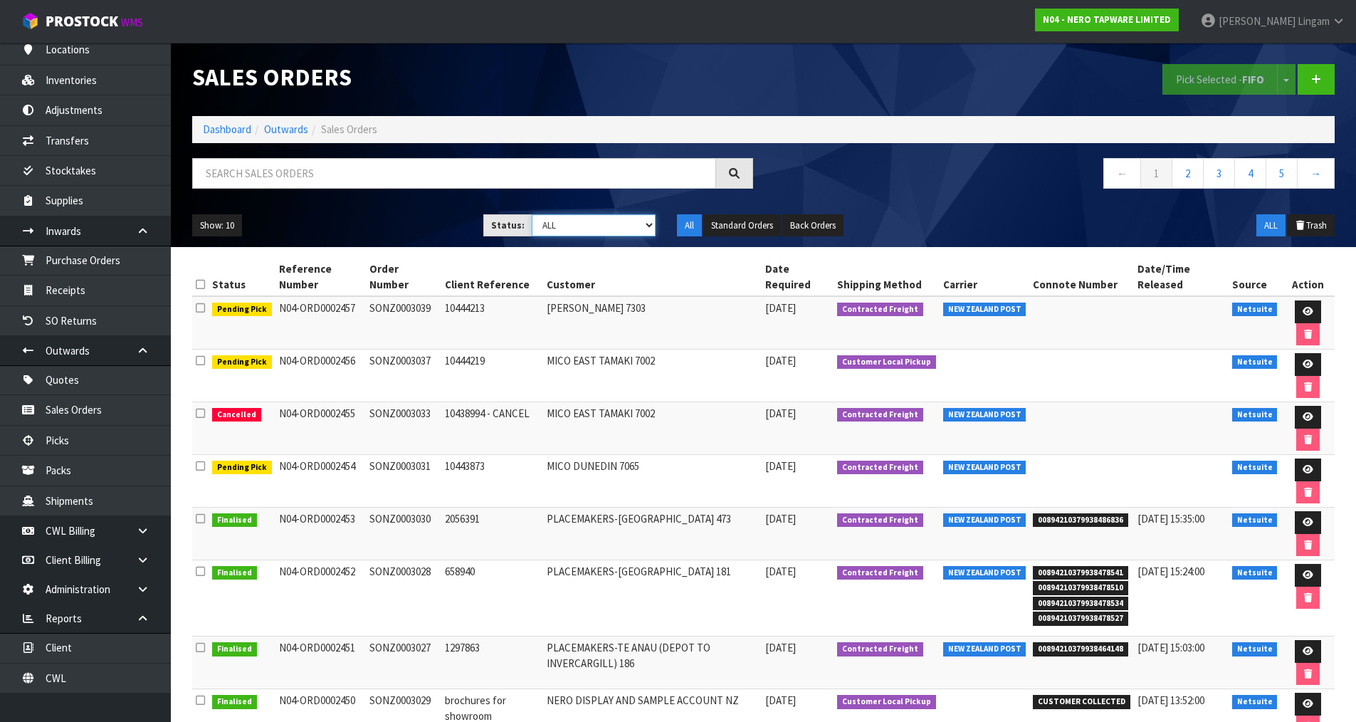
click at [624, 231] on select "Draft Pending Allocated Pending Pick Goods Picked Goods Packed Pending Charges …" at bounding box center [594, 225] width 124 height 22
select select "string:6"
click at [532, 214] on select "Draft Pending Allocated Pending Pick Goods Picked Goods Packed Pending Charges …" at bounding box center [594, 225] width 124 height 22
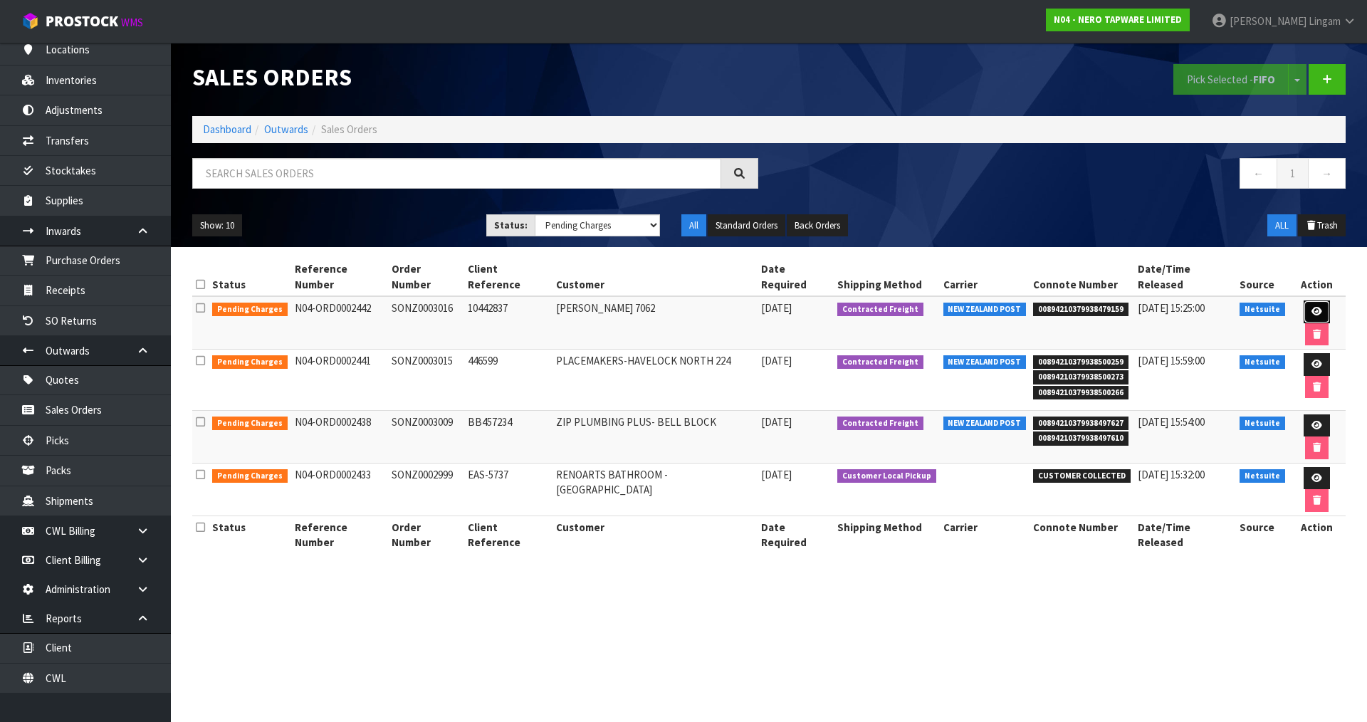
click at [1311, 307] on icon at bounding box center [1316, 311] width 11 height 9
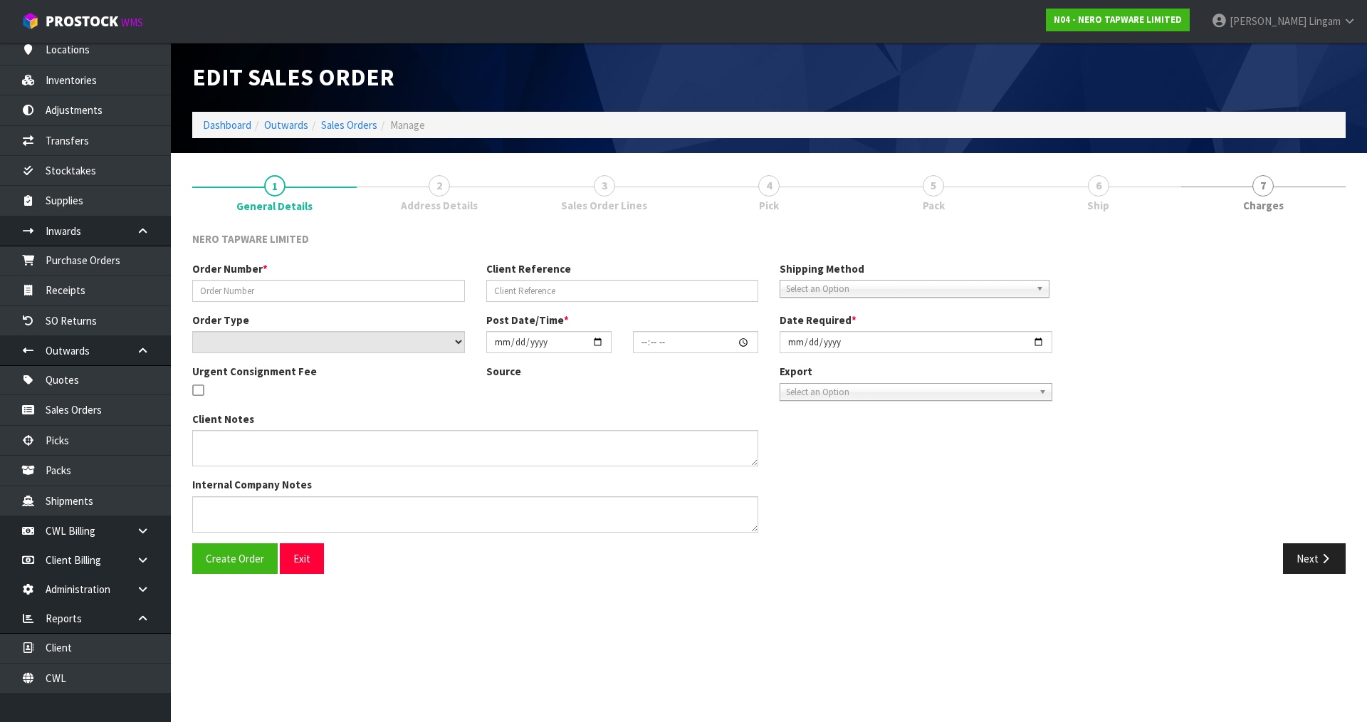
type input "SONZ0003016"
type input "10442837"
select select "number:0"
type input "2025-08-11"
type input "16:15:08.000"
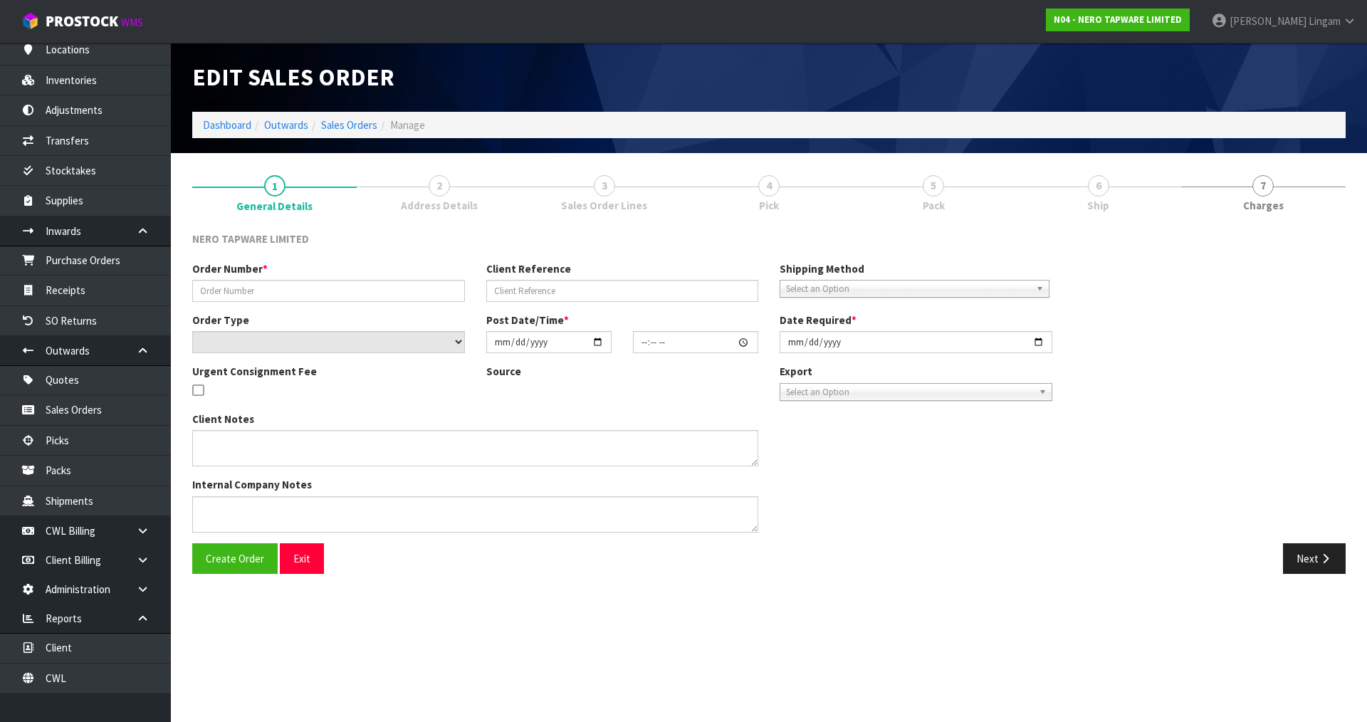
type input "2025-08-12"
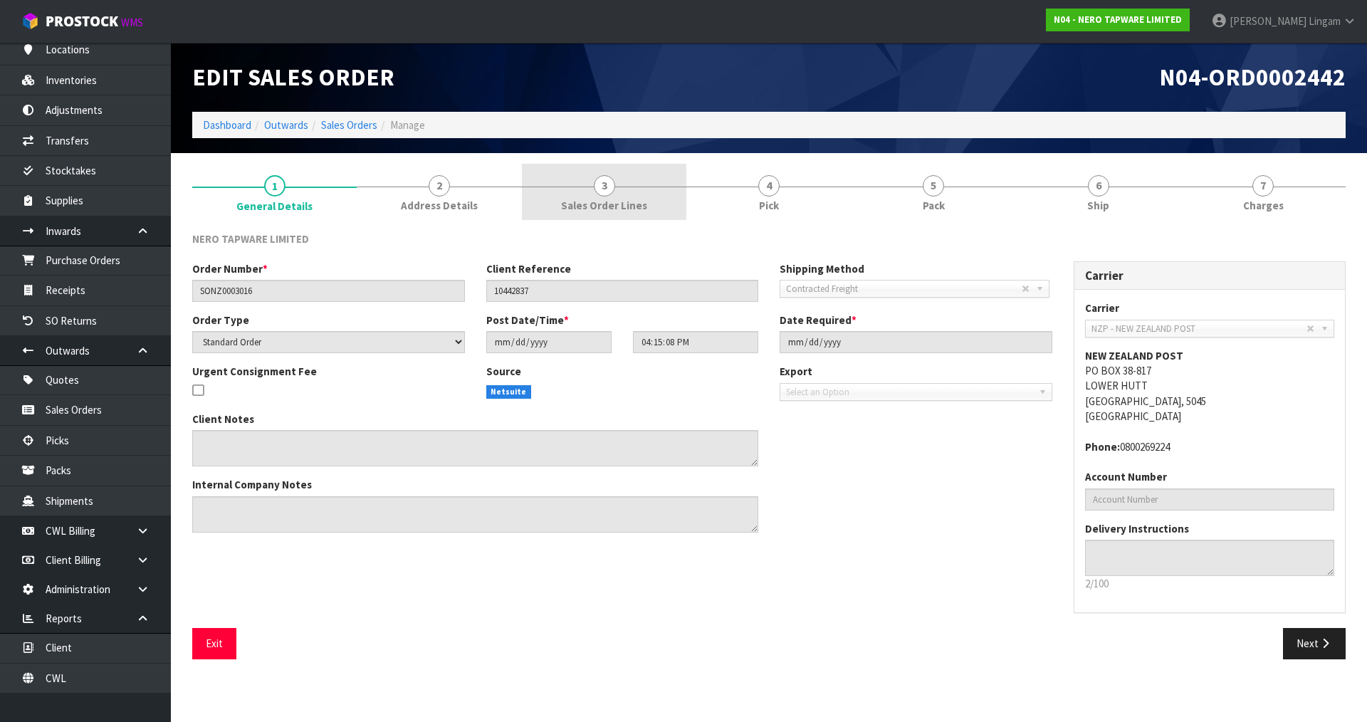
click at [624, 202] on span "Sales Order Lines" at bounding box center [604, 205] width 86 height 15
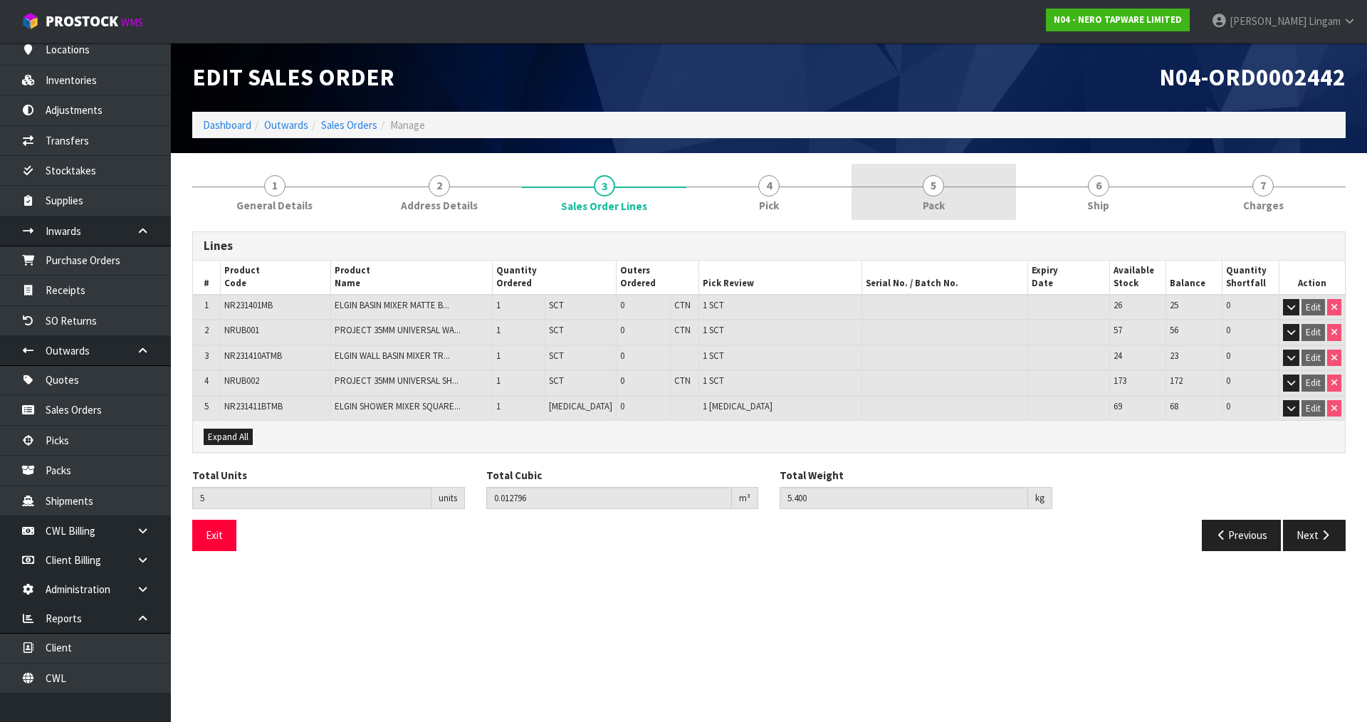
click at [949, 204] on link "5 Pack" at bounding box center [934, 192] width 164 height 56
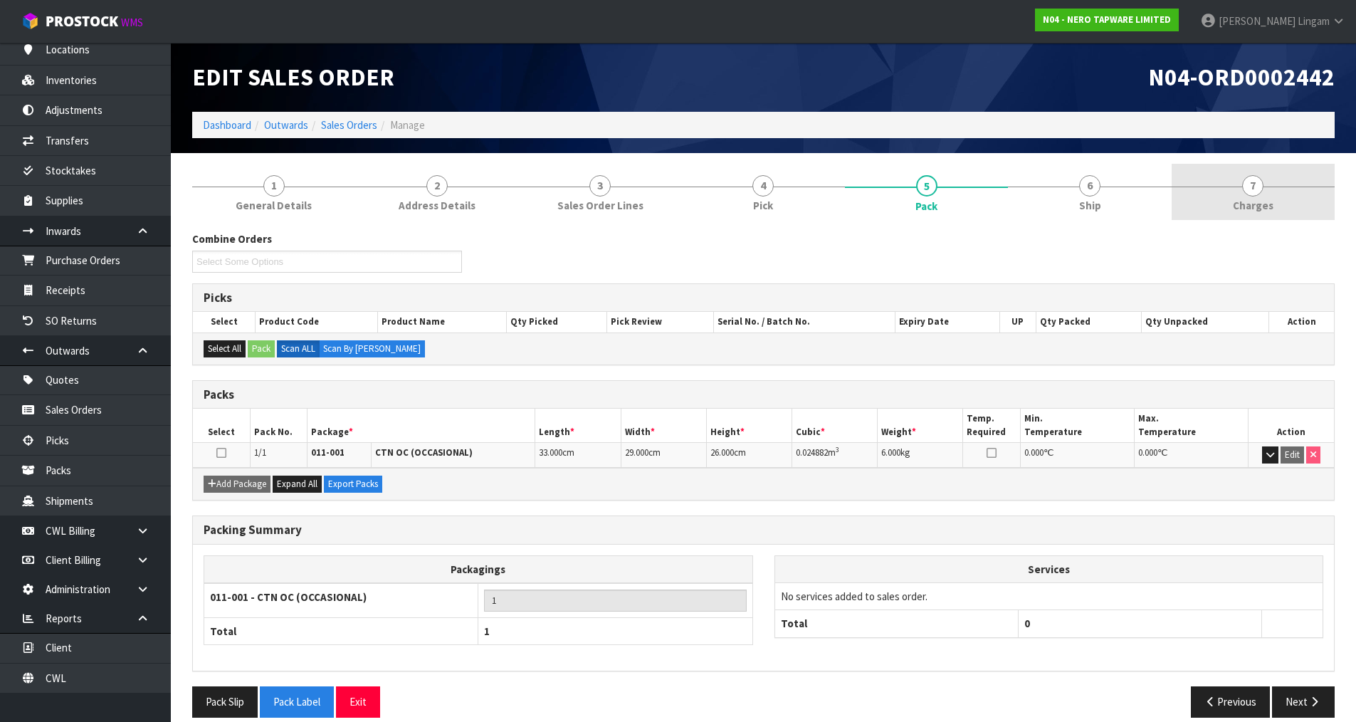
click at [1269, 200] on span "Charges" at bounding box center [1253, 205] width 41 height 15
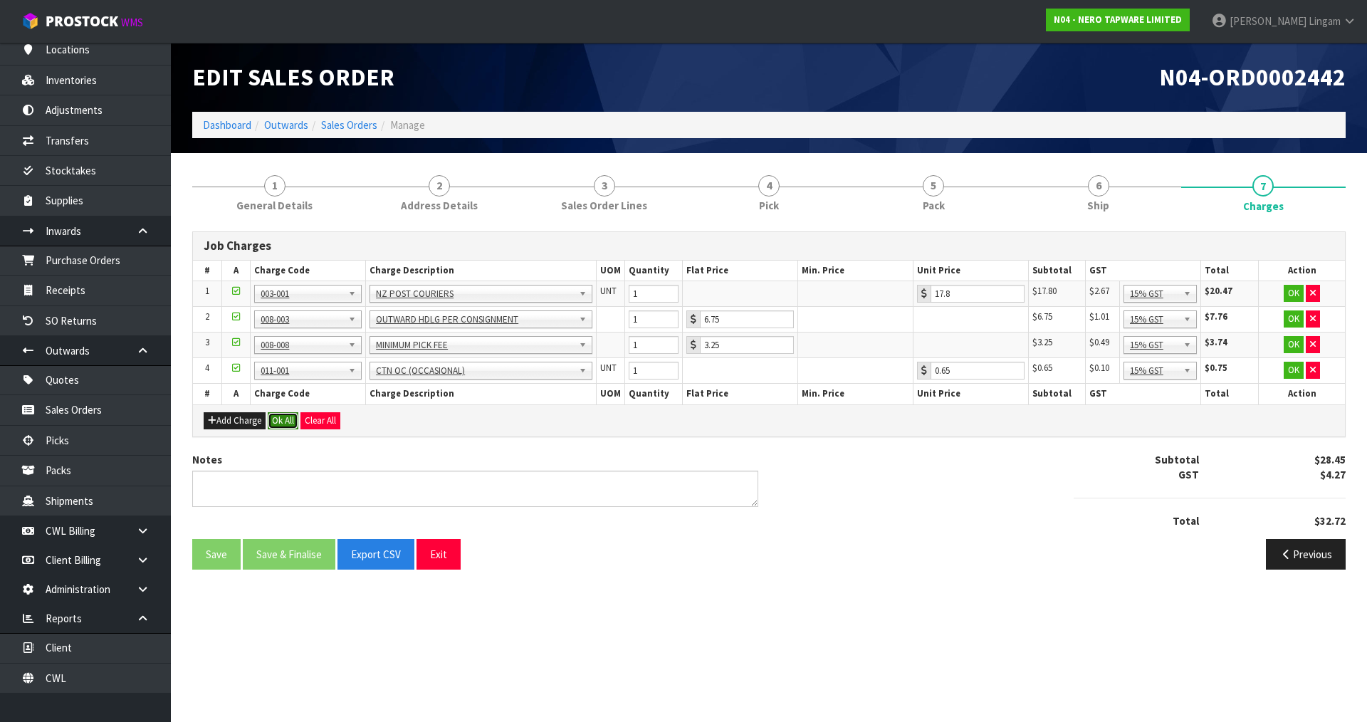
click at [289, 421] on button "Ok All" at bounding box center [283, 420] width 31 height 17
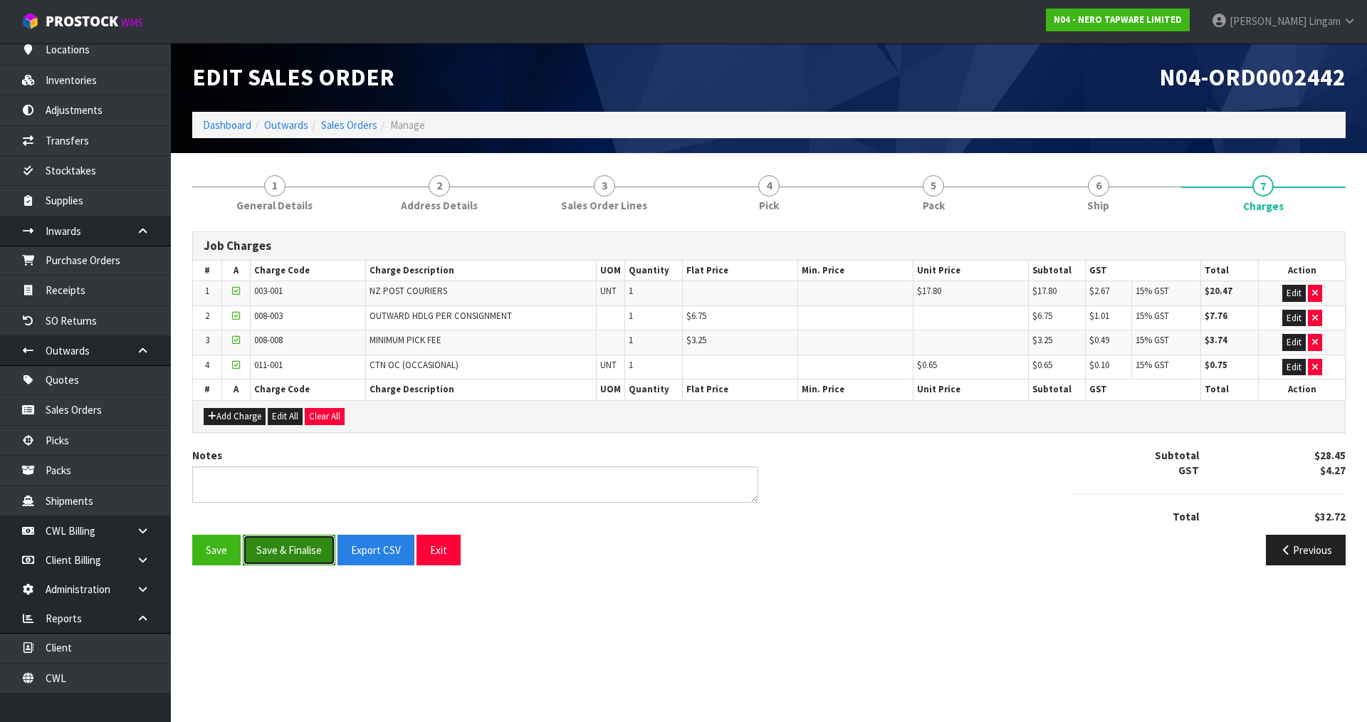
click at [308, 548] on button "Save & Finalise" at bounding box center [289, 550] width 93 height 31
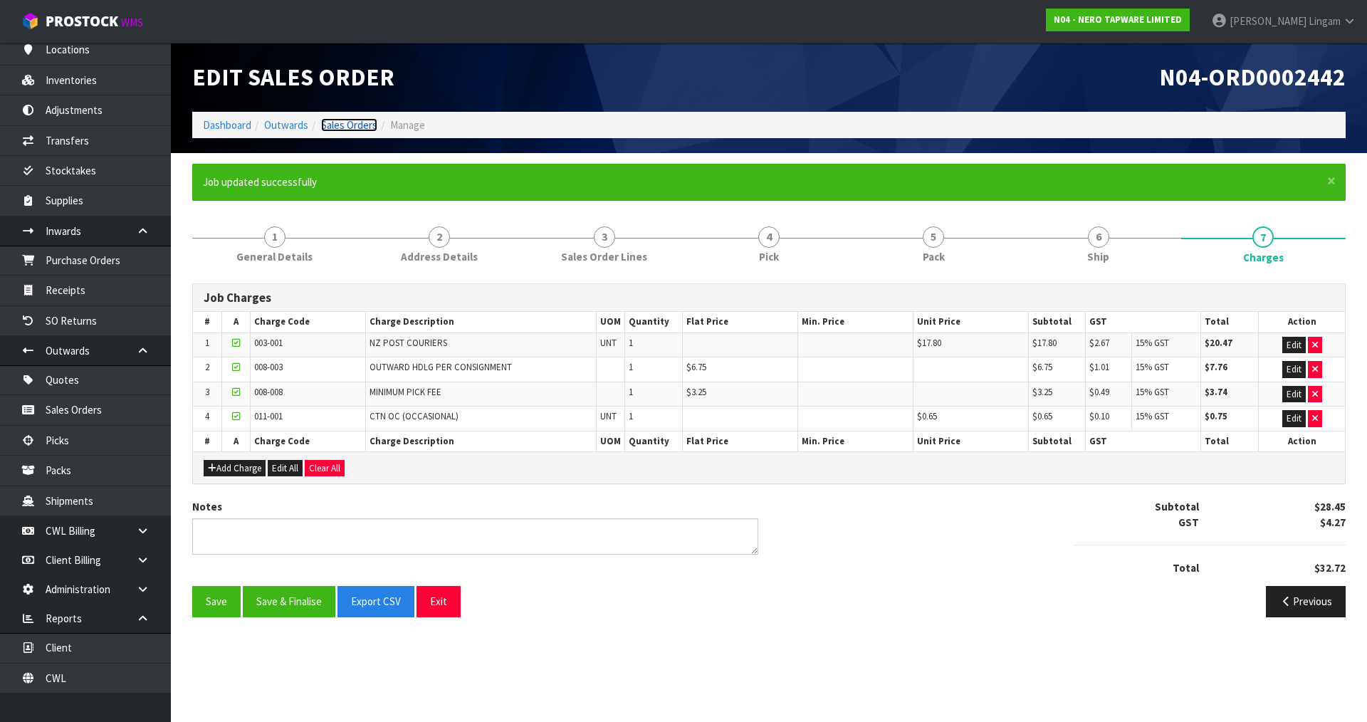
click at [355, 124] on link "Sales Orders" at bounding box center [349, 125] width 56 height 14
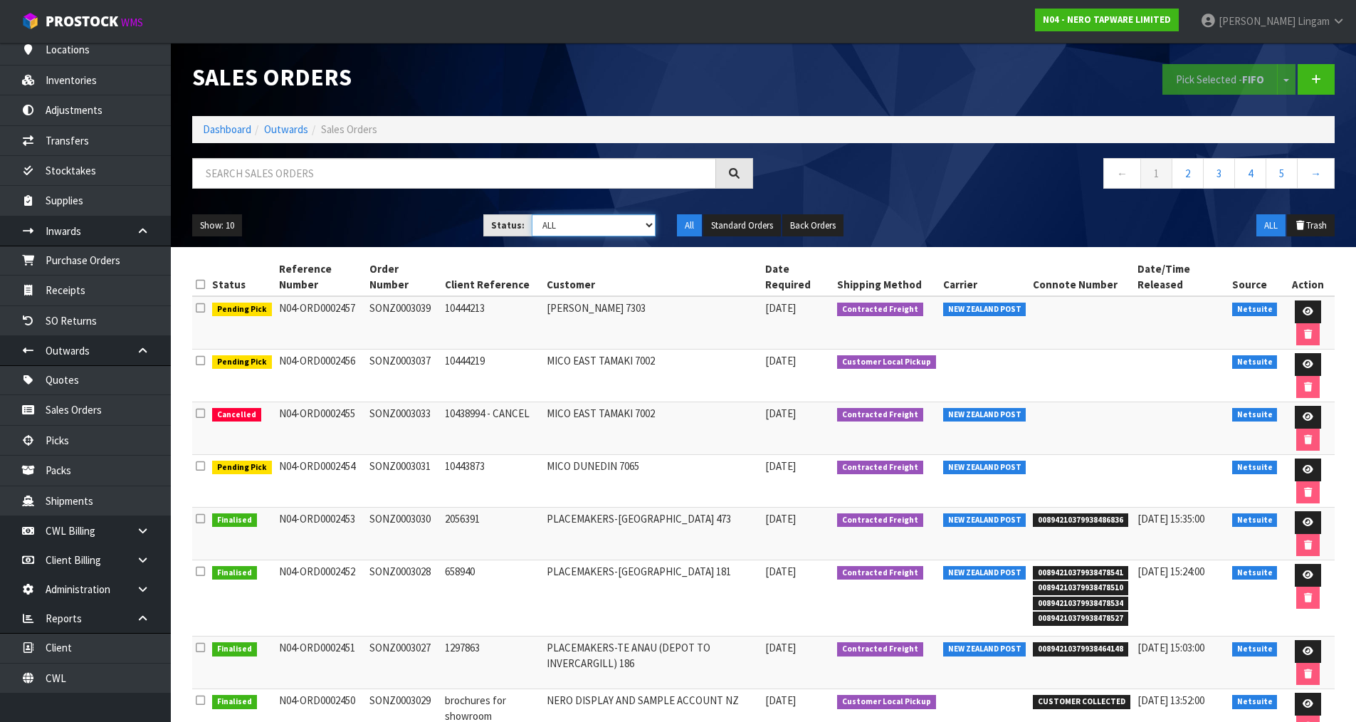
click at [629, 222] on select "Draft Pending Allocated Pending Pick Goods Picked Goods Packed Pending Charges …" at bounding box center [594, 225] width 124 height 22
select select "string:6"
click at [532, 214] on select "Draft Pending Allocated Pending Pick Goods Picked Goods Packed Pending Charges …" at bounding box center [594, 225] width 124 height 22
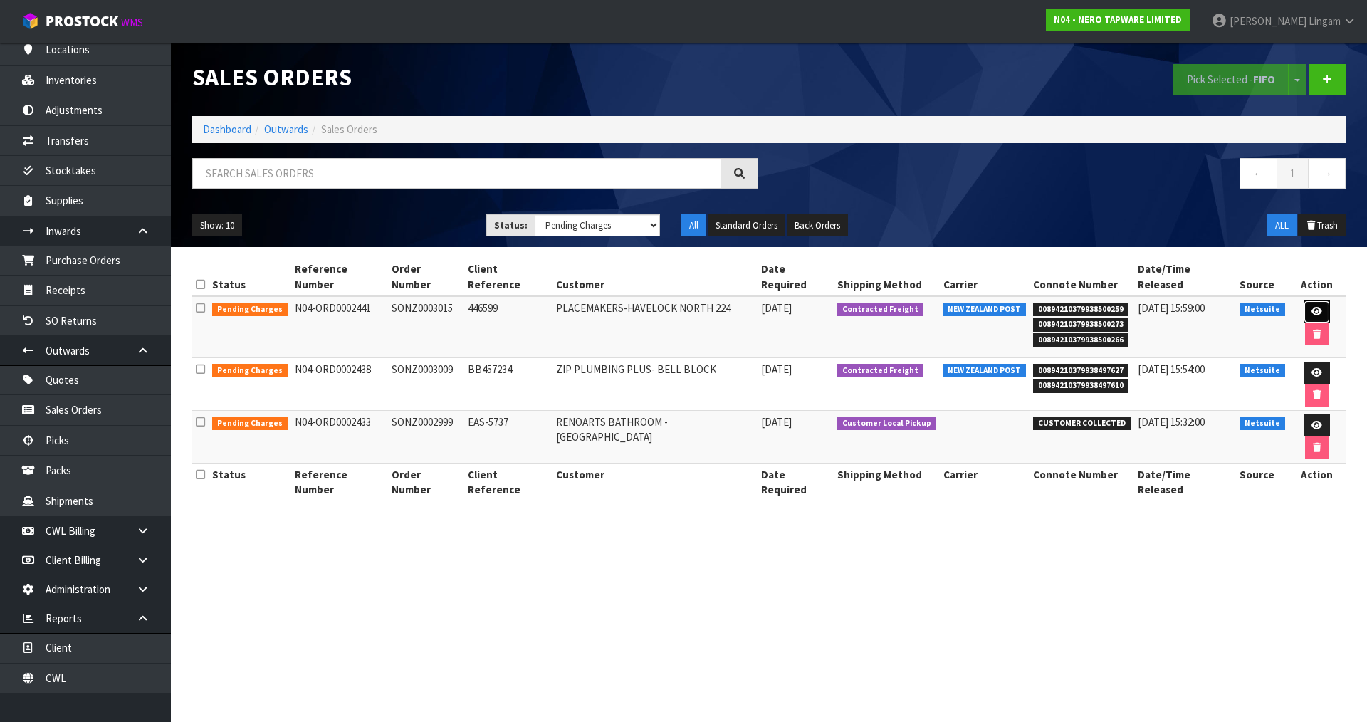
click at [1311, 307] on icon at bounding box center [1316, 311] width 11 height 9
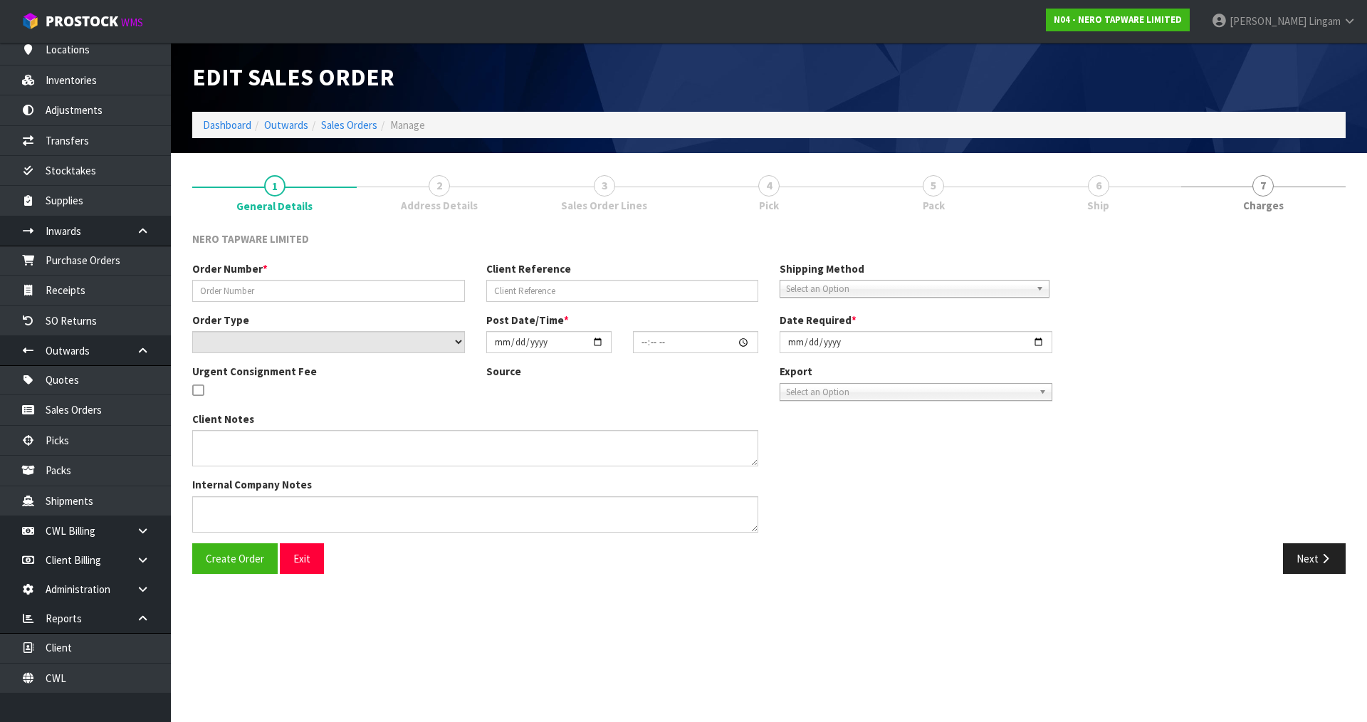
type input "SONZ0003015"
type input "446599"
select select "number:0"
type input "2025-08-11"
type input "16:00:06.000"
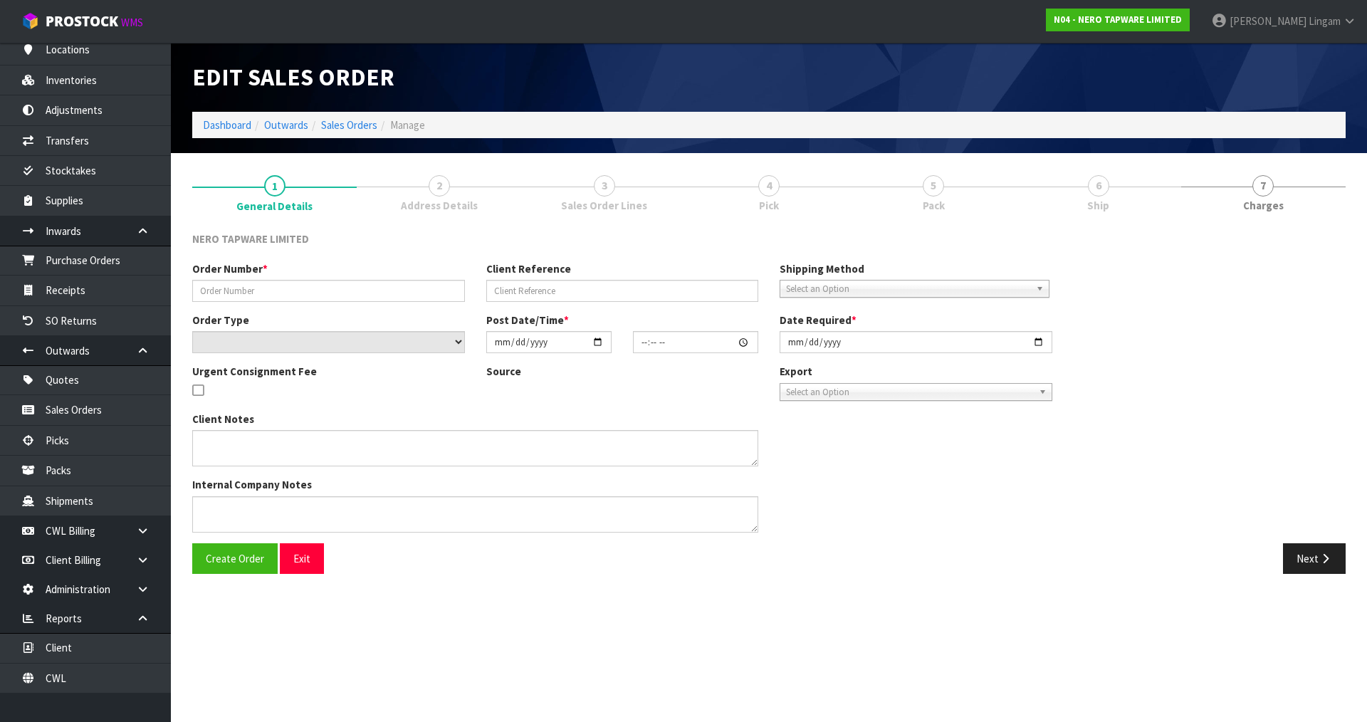
type input "2025-08-12"
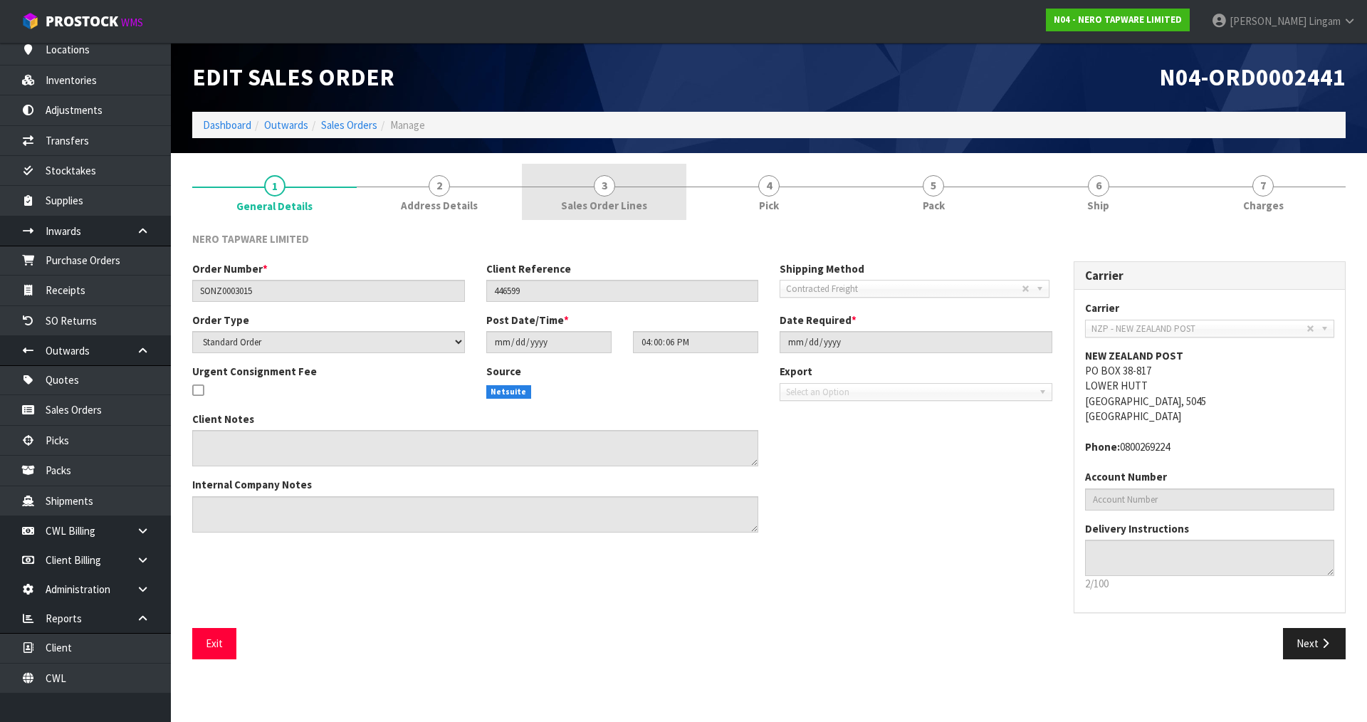
click at [624, 203] on span "Sales Order Lines" at bounding box center [604, 205] width 86 height 15
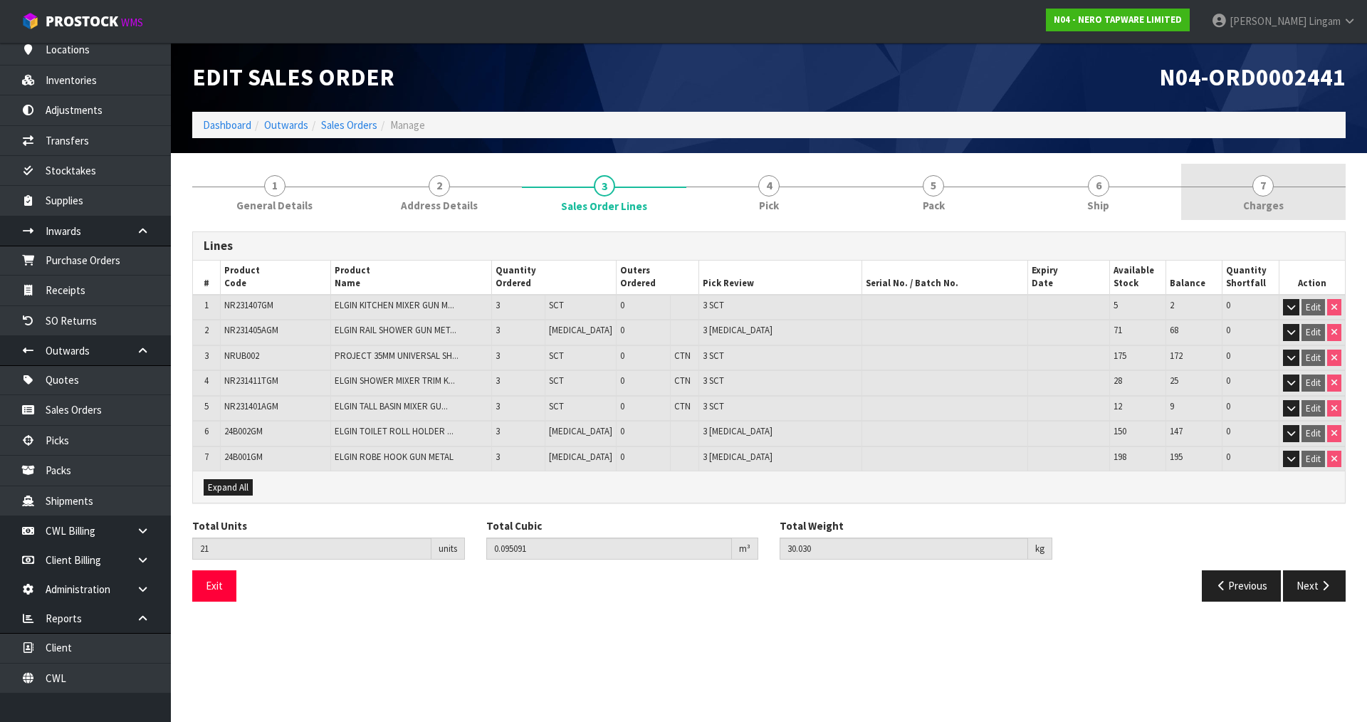
click at [1303, 202] on link "7 Charges" at bounding box center [1263, 192] width 164 height 56
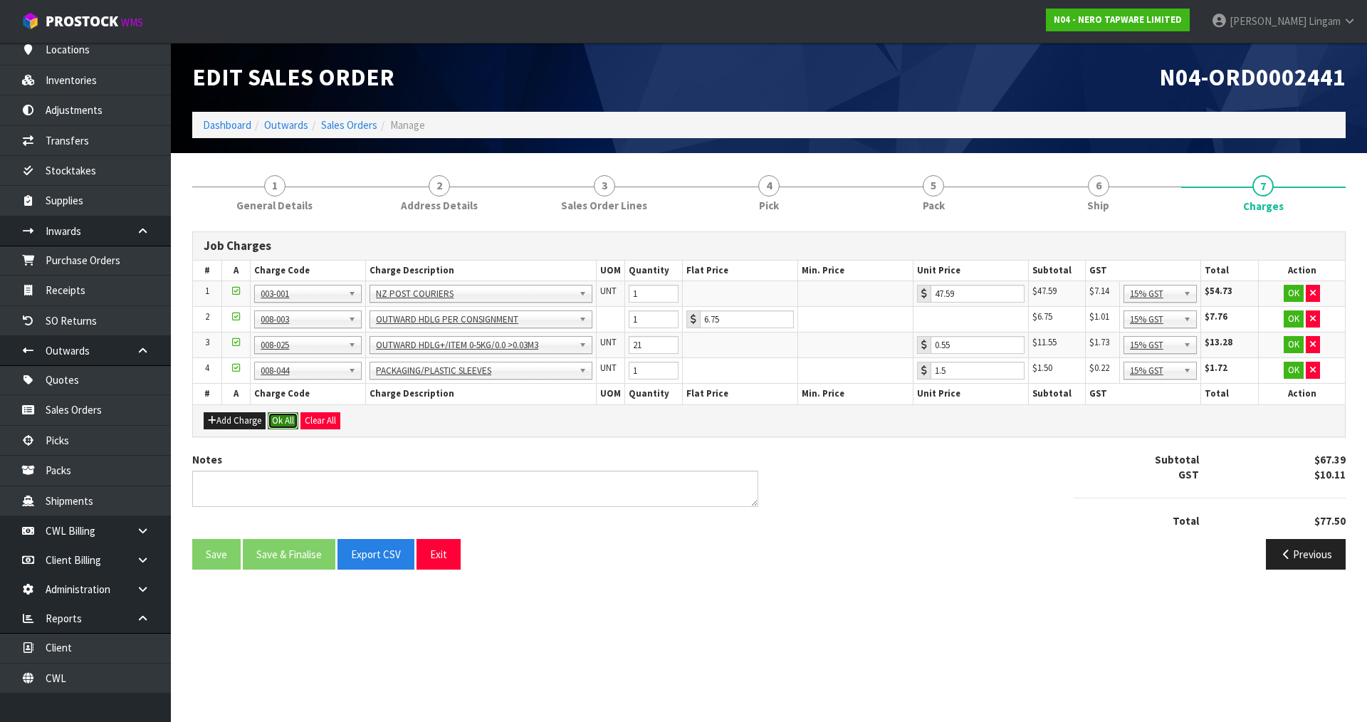
click at [278, 420] on button "Ok All" at bounding box center [283, 420] width 31 height 17
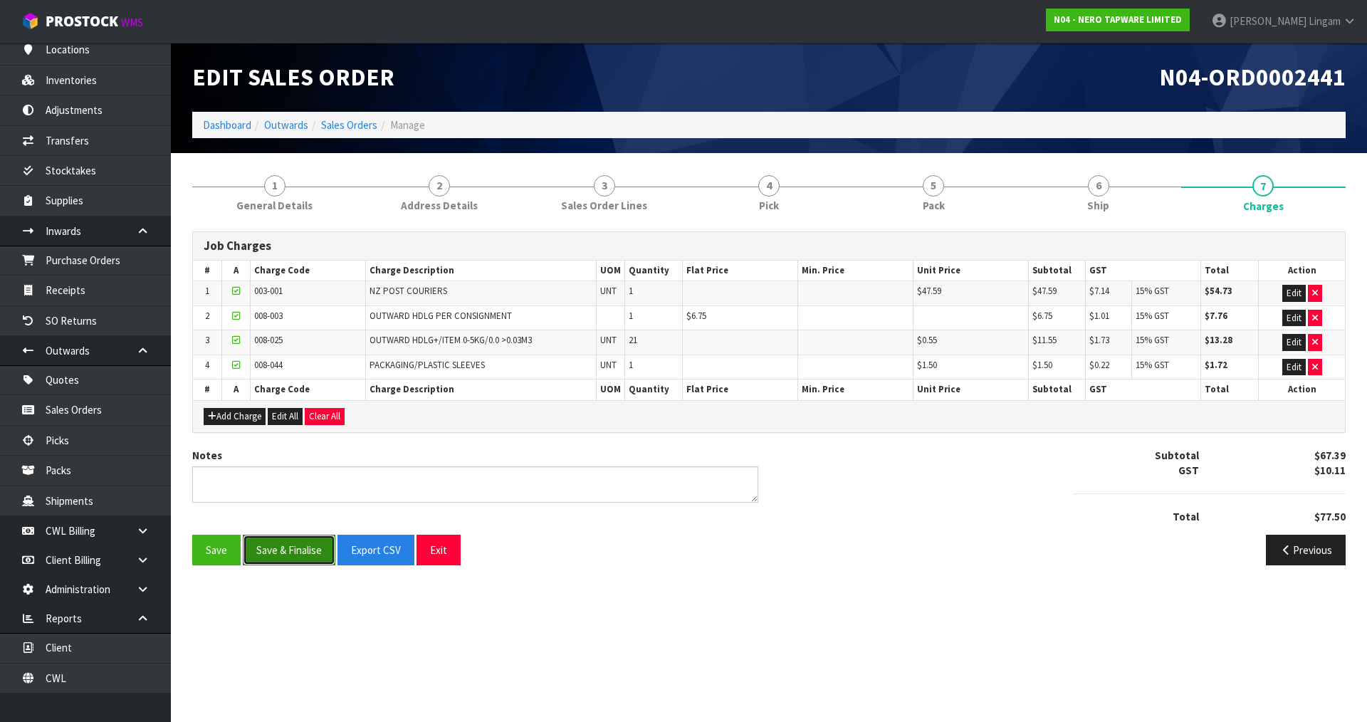
click at [296, 549] on button "Save & Finalise" at bounding box center [289, 550] width 93 height 31
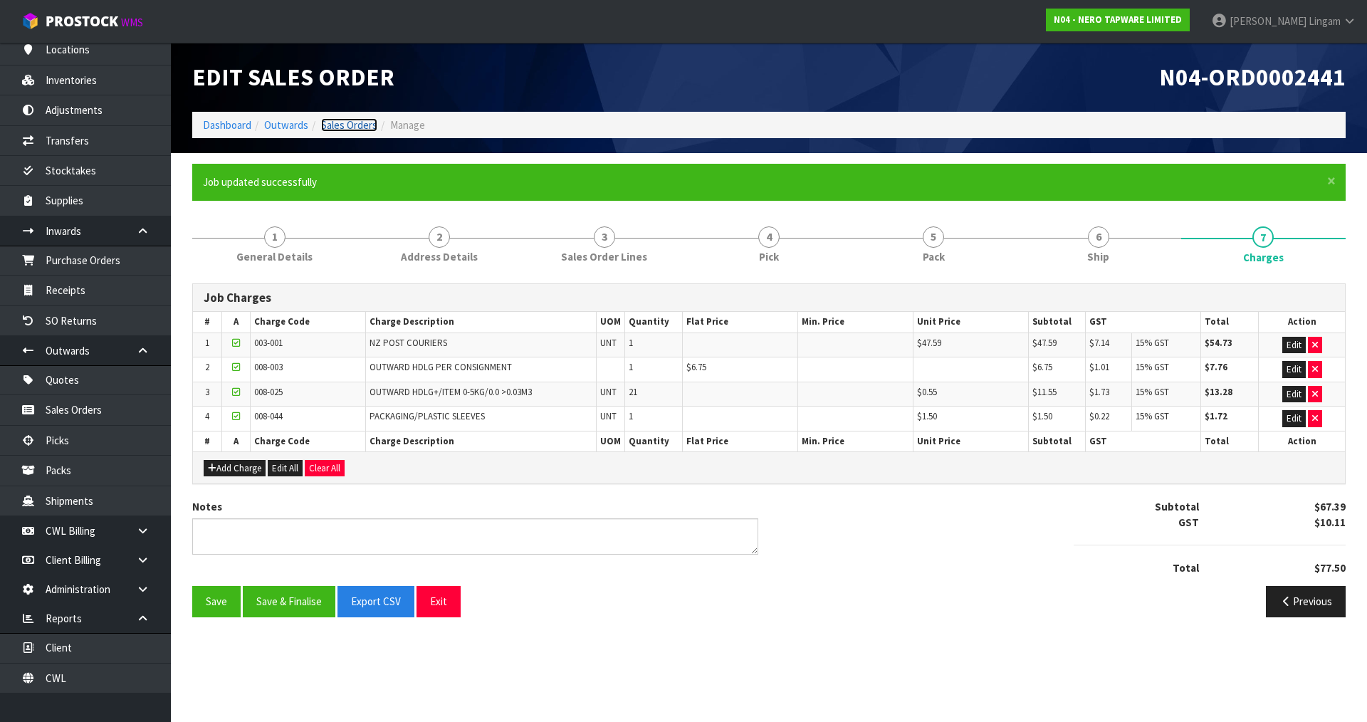
click at [358, 123] on link "Sales Orders" at bounding box center [349, 125] width 56 height 14
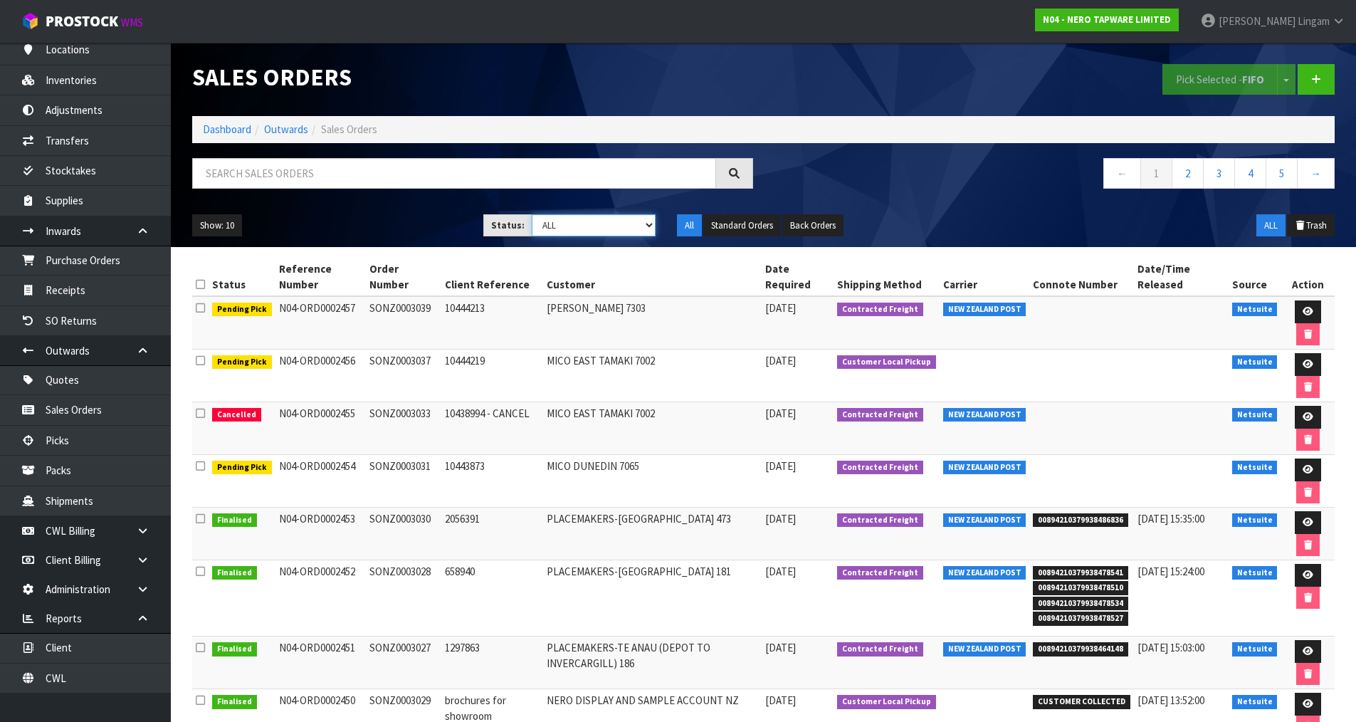
click at [622, 224] on select "Draft Pending Allocated Pending Pick Goods Picked Goods Packed Pending Charges …" at bounding box center [594, 225] width 124 height 22
select select "string:6"
click at [532, 214] on select "Draft Pending Allocated Pending Pick Goods Picked Goods Packed Pending Charges …" at bounding box center [594, 225] width 124 height 22
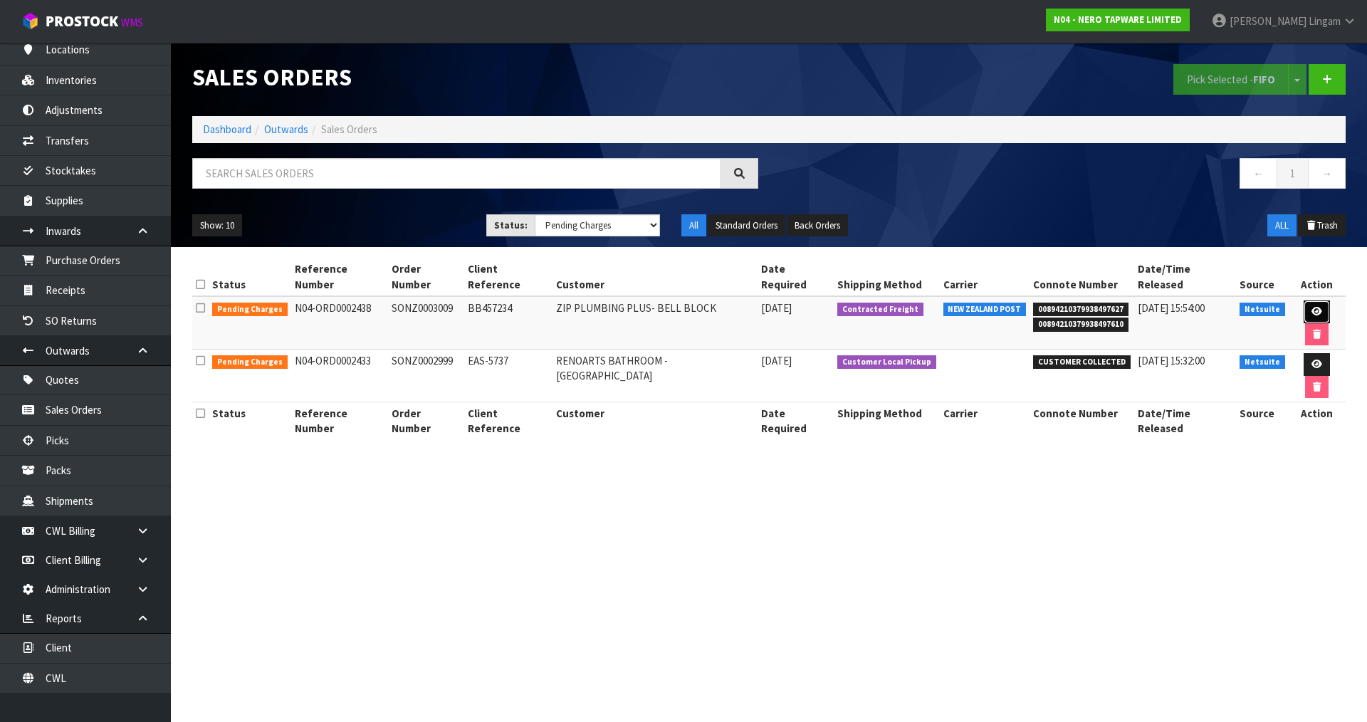
click at [1311, 307] on icon at bounding box center [1316, 311] width 11 height 9
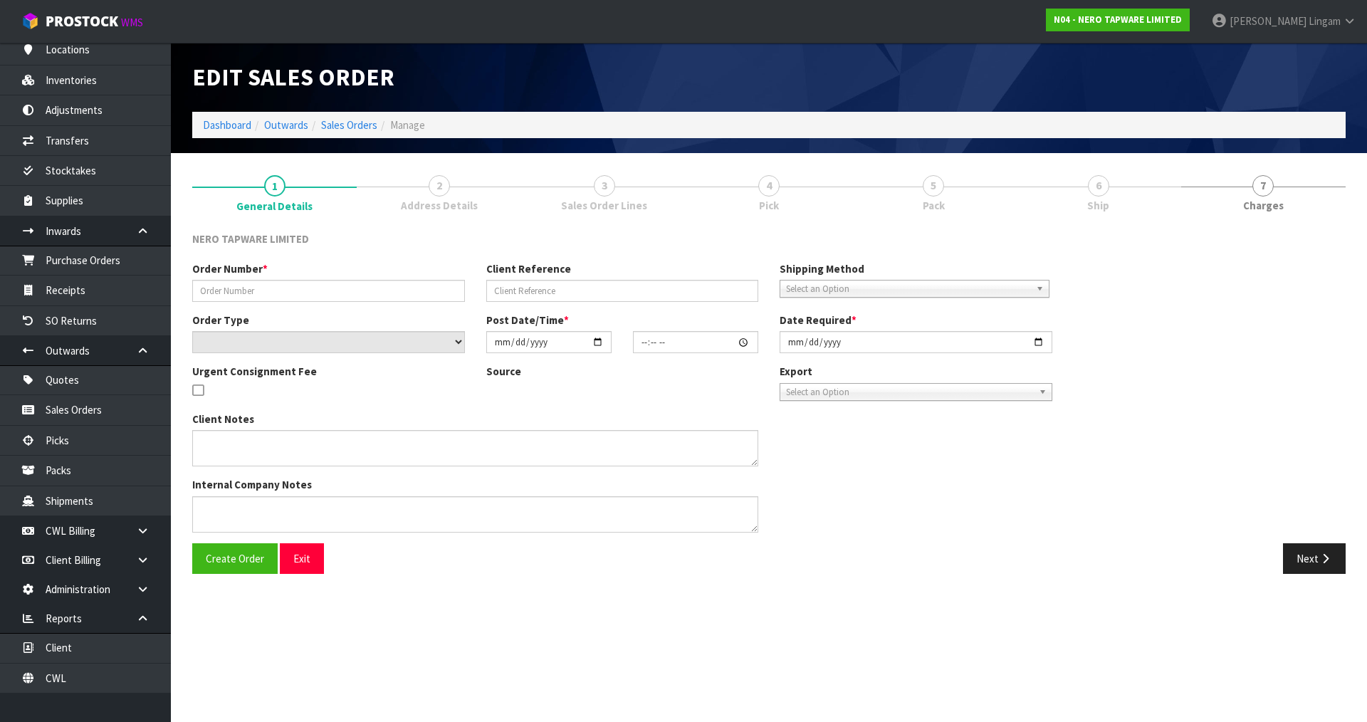
type input "SONZ0003009"
type input "BB457234"
select select "number:0"
type input "2025-08-11"
type input "14:00:07.000"
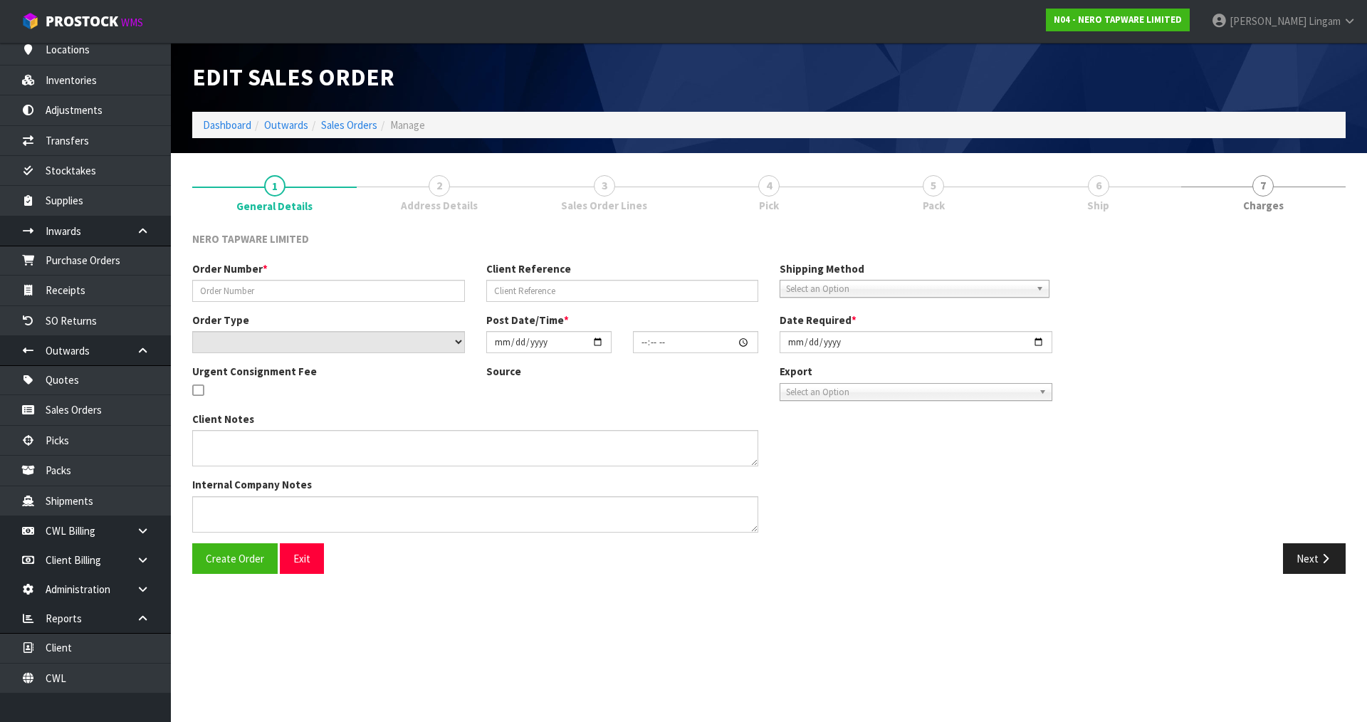
type input "2025-08-12"
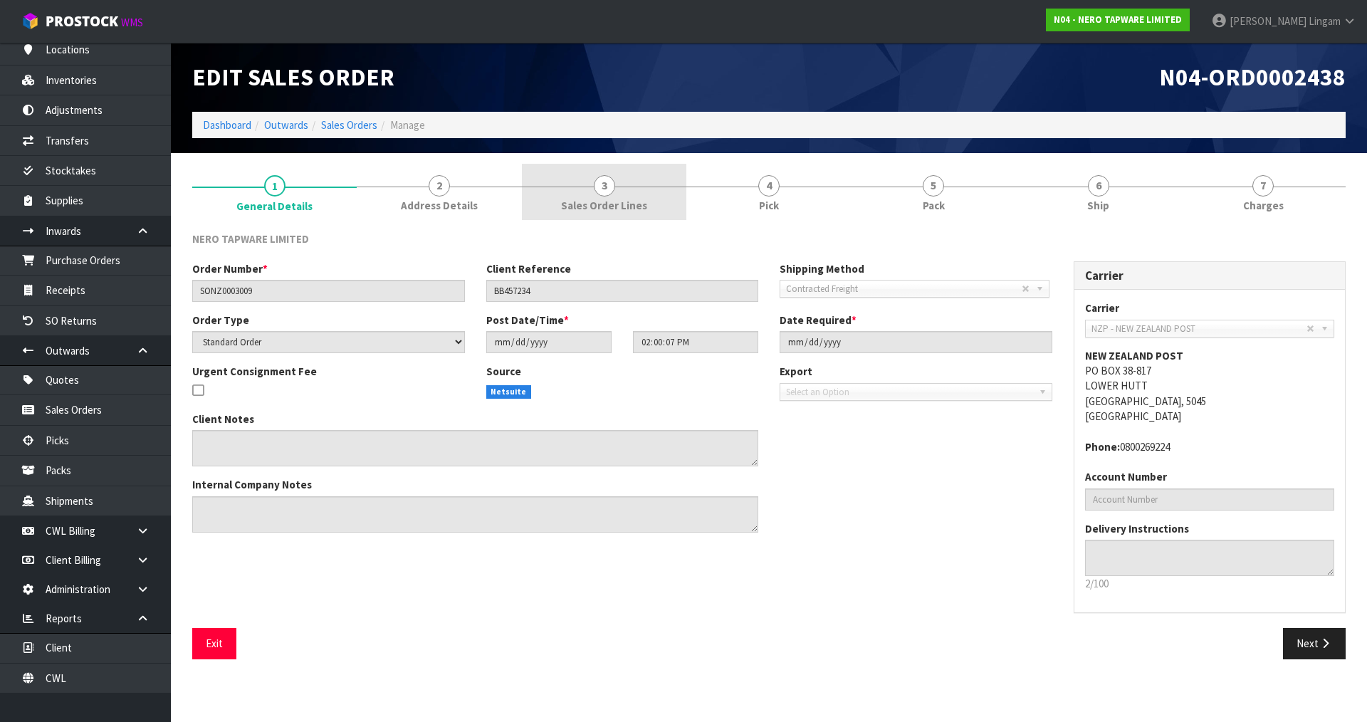
click at [651, 195] on link "3 Sales Order Lines" at bounding box center [604, 192] width 164 height 56
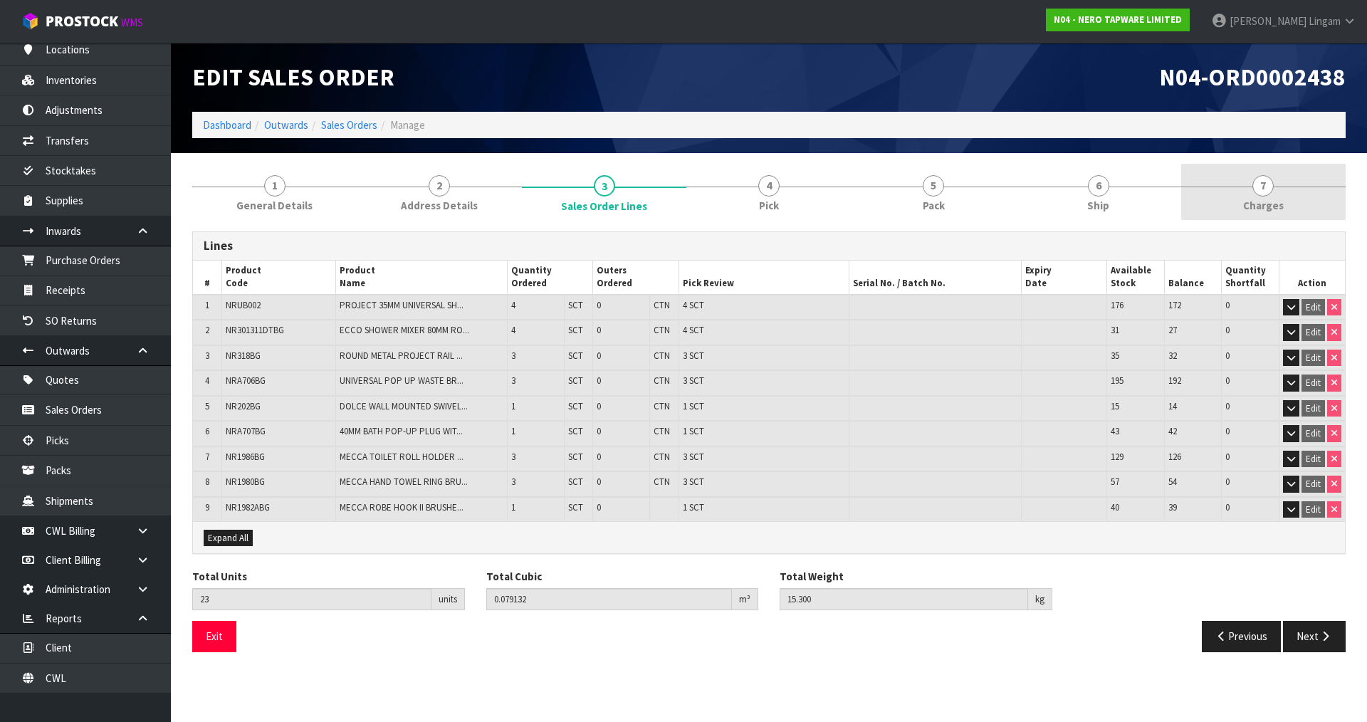
click at [1284, 185] on link "7 Charges" at bounding box center [1263, 192] width 164 height 56
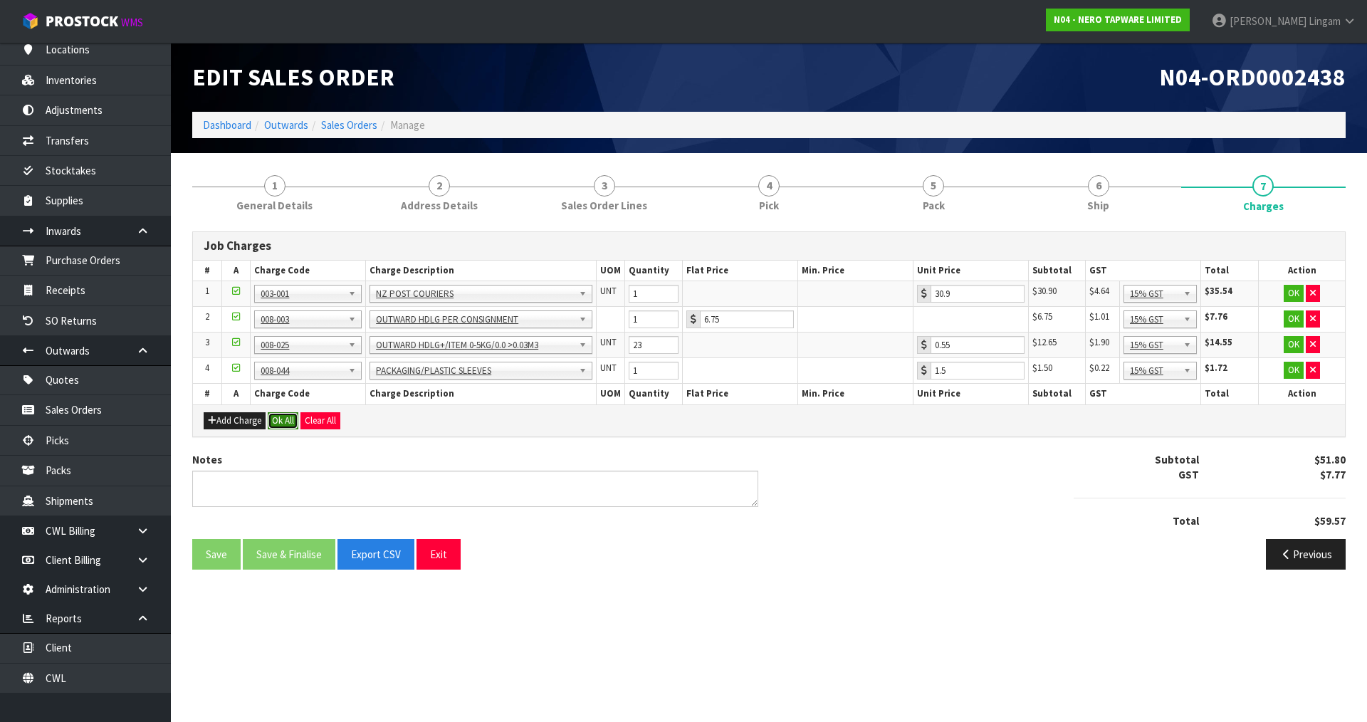
click at [281, 419] on button "Ok All" at bounding box center [283, 420] width 31 height 17
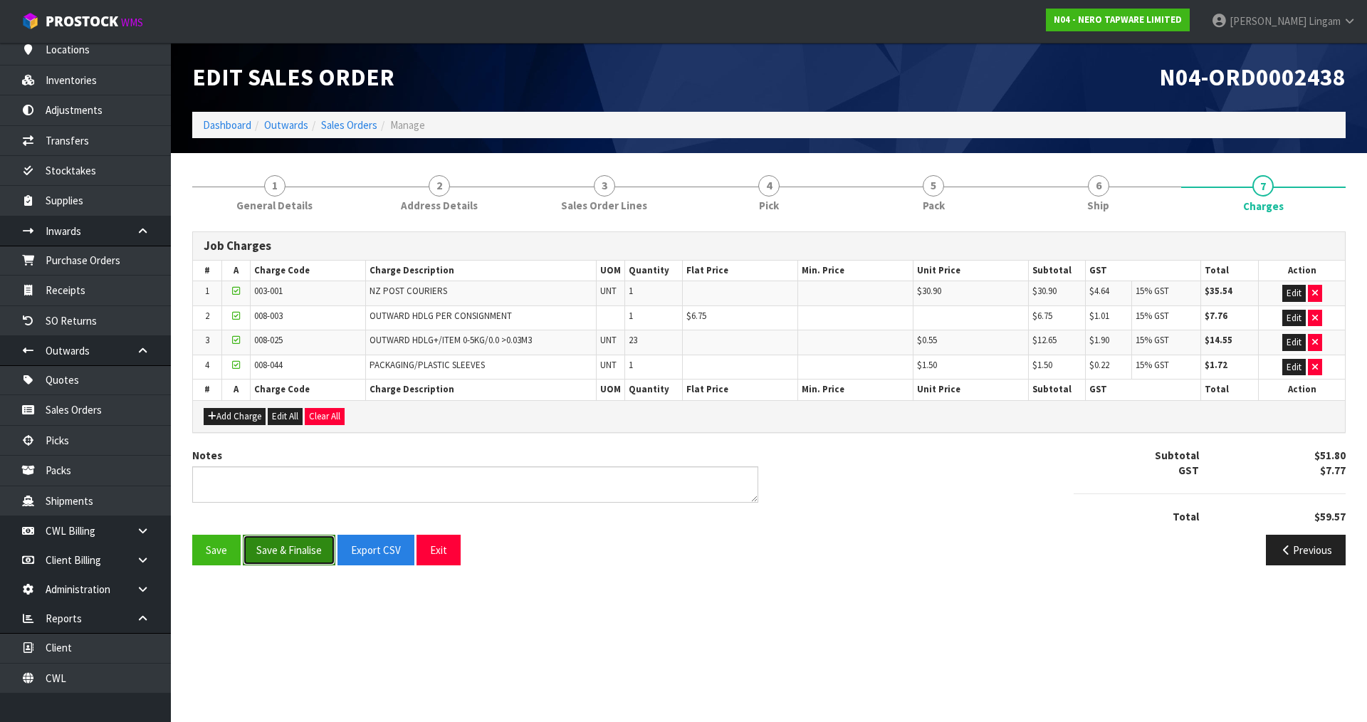
click at [304, 555] on button "Save & Finalise" at bounding box center [289, 550] width 93 height 31
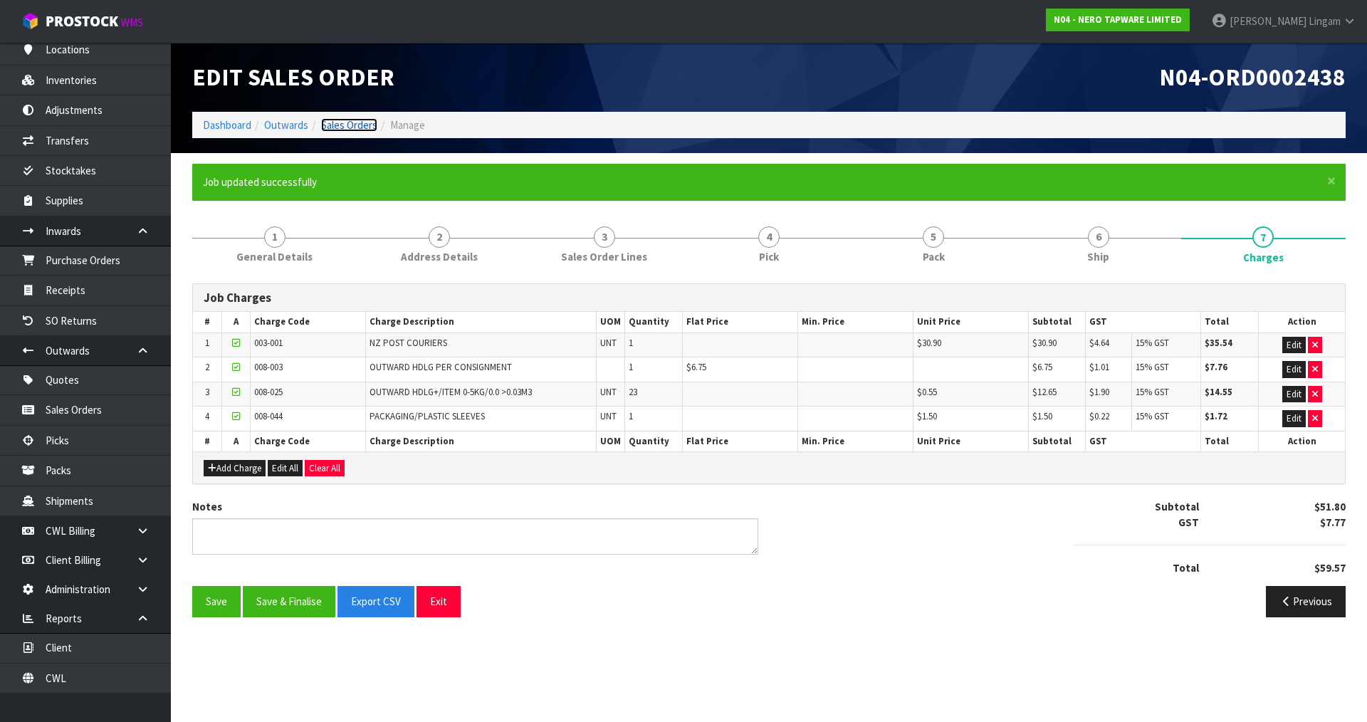
click at [352, 123] on link "Sales Orders" at bounding box center [349, 125] width 56 height 14
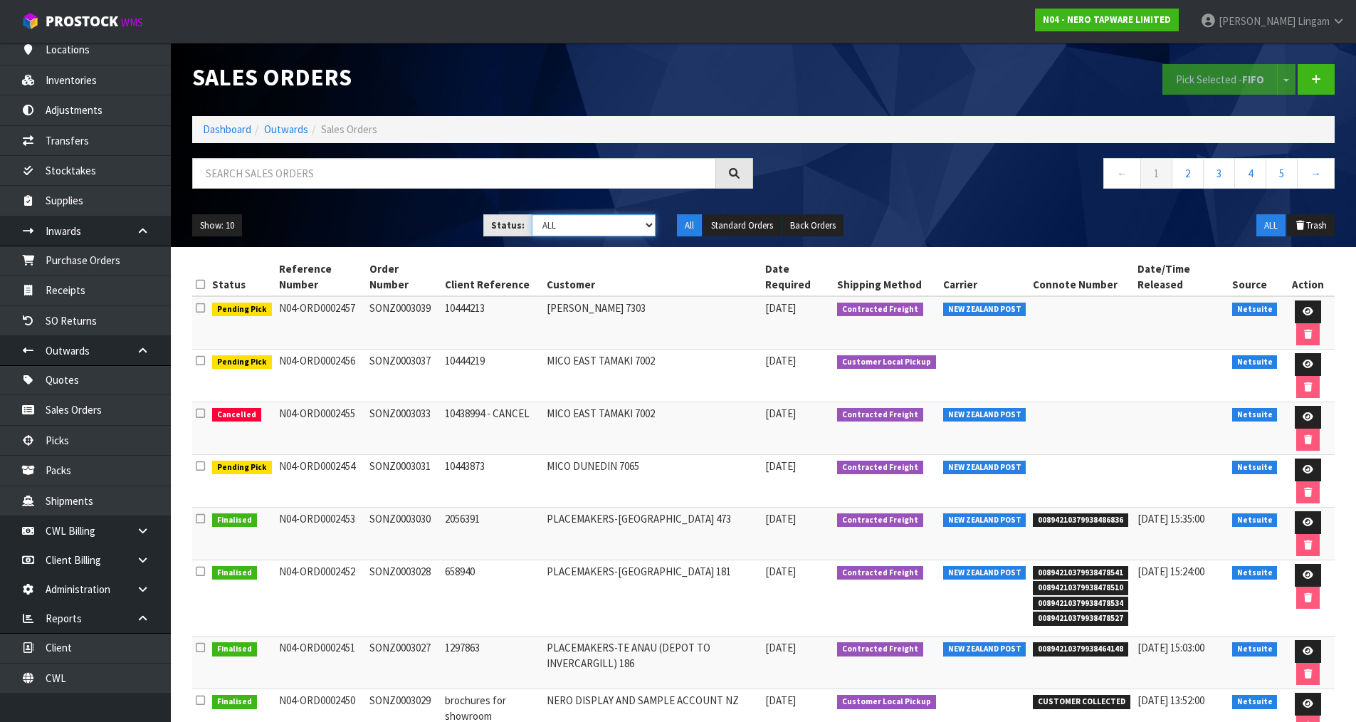
click at [640, 230] on select "Draft Pending Allocated Pending Pick Goods Picked Goods Packed Pending Charges …" at bounding box center [594, 225] width 124 height 22
select select "string:6"
click at [532, 214] on select "Draft Pending Allocated Pending Pick Goods Picked Goods Packed Pending Charges …" at bounding box center [594, 225] width 124 height 22
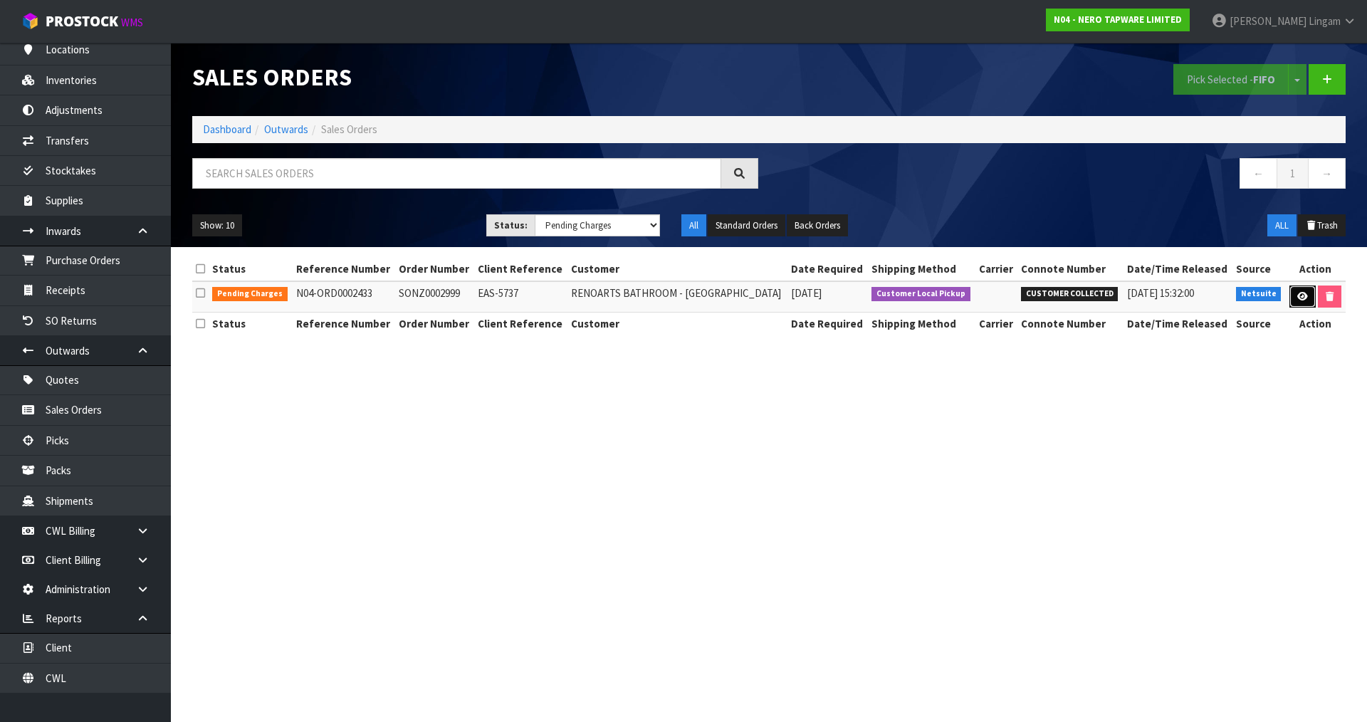
click at [1298, 299] on icon at bounding box center [1302, 296] width 11 height 9
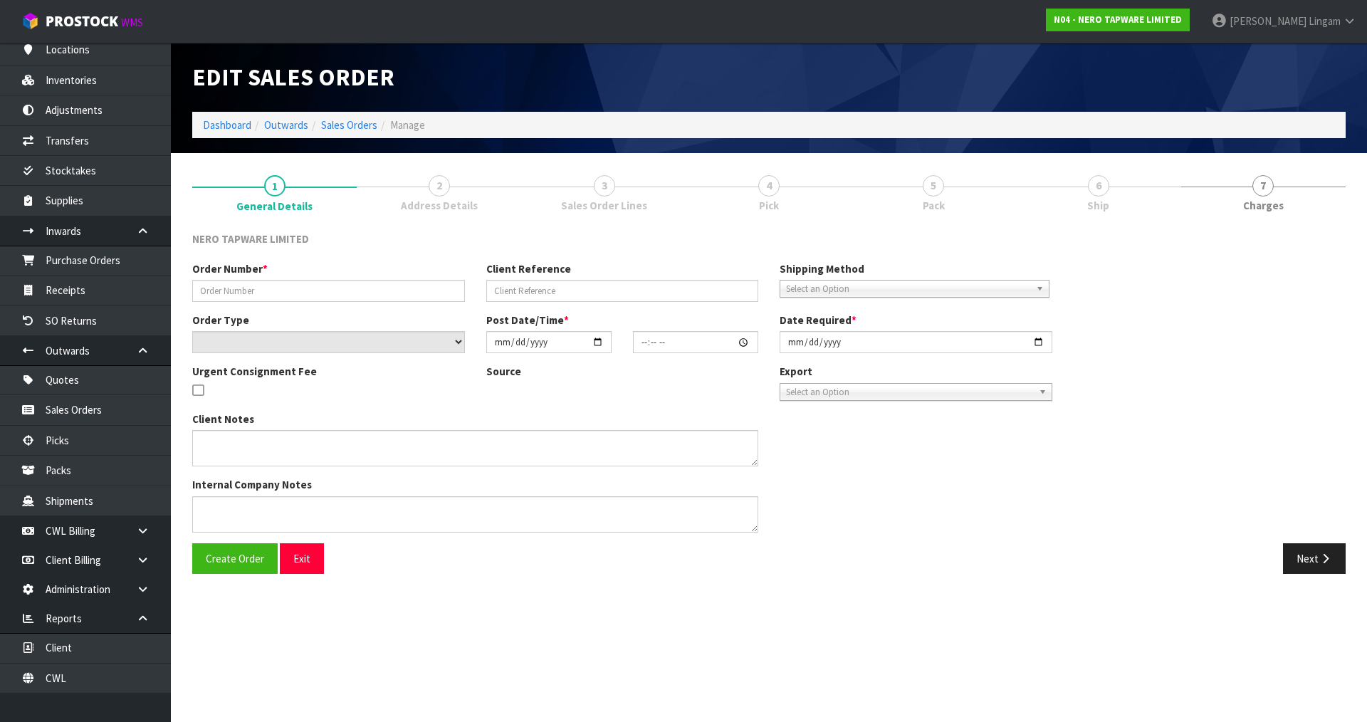
type input "SONZ0002999"
type input "EAS-5737"
select select "number:0"
type input "2025-08-11"
type input "10:45:05.000"
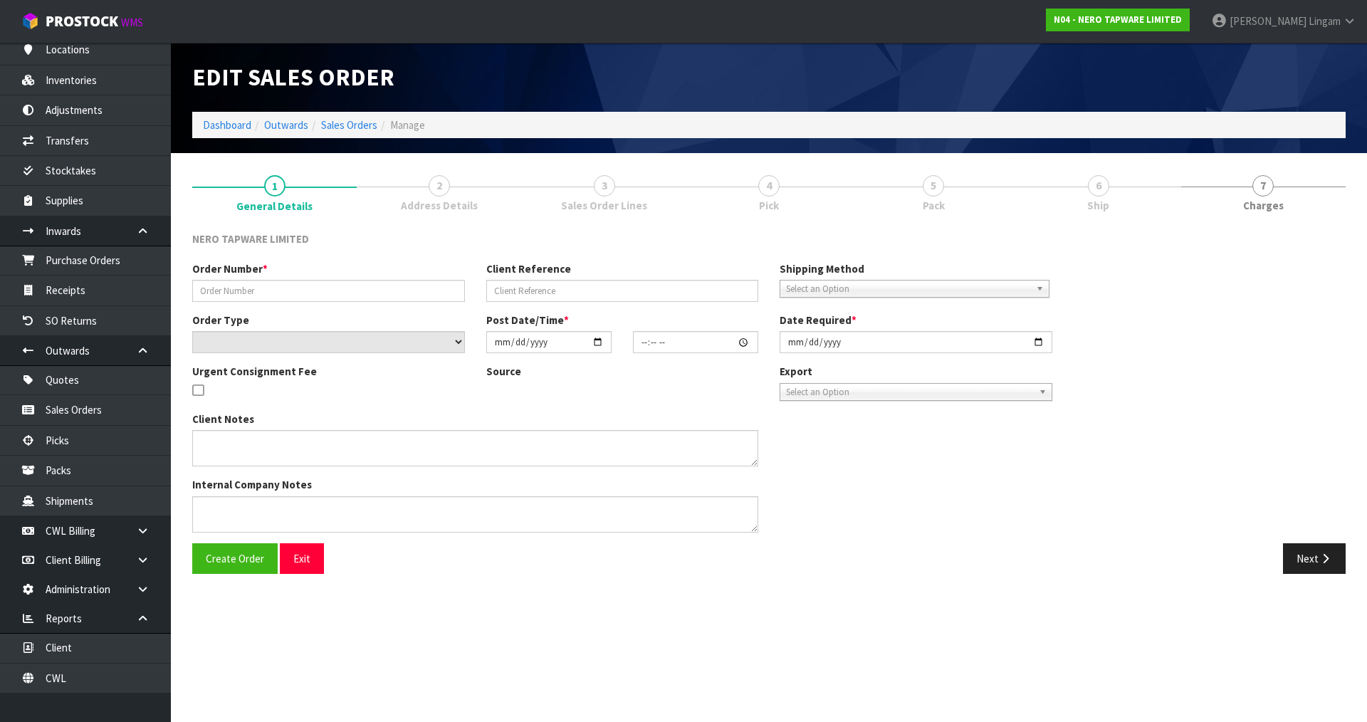
type input "2025-08-11"
type textarea "customer pick up 11/08"
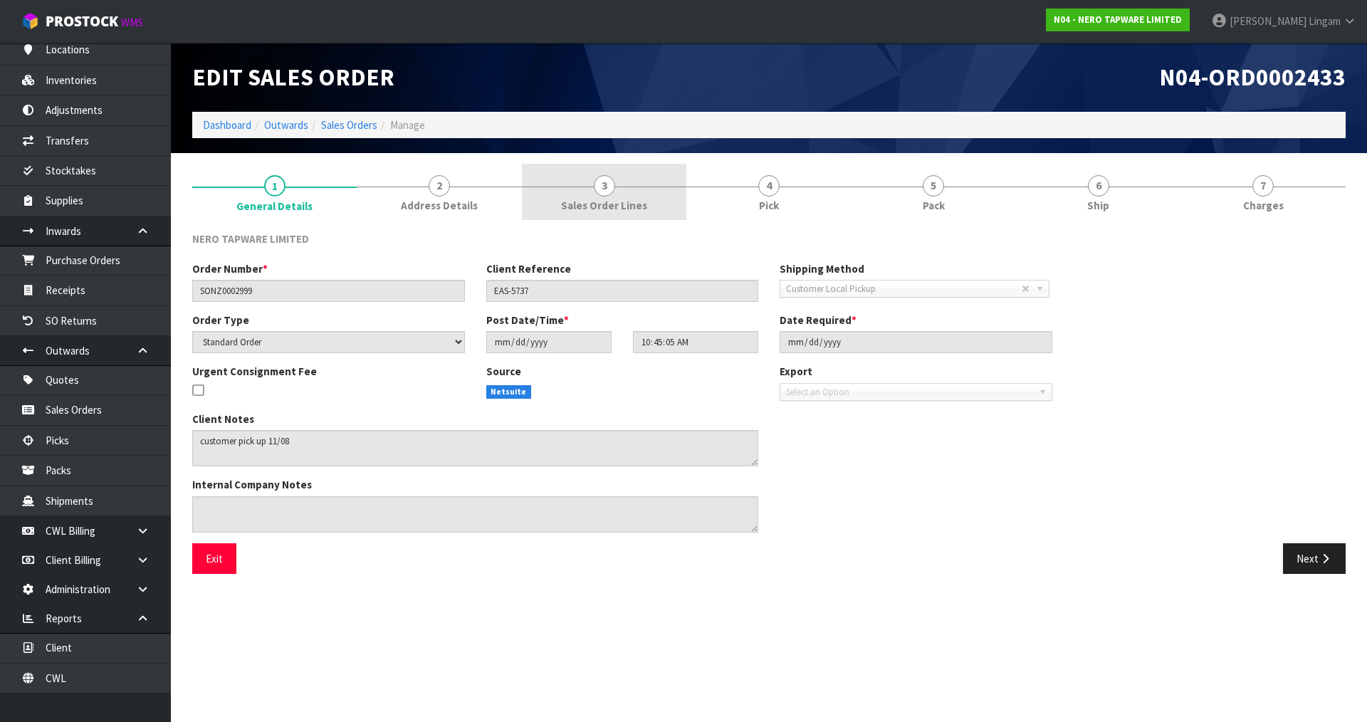
click at [654, 201] on link "3 Sales Order Lines" at bounding box center [604, 192] width 164 height 56
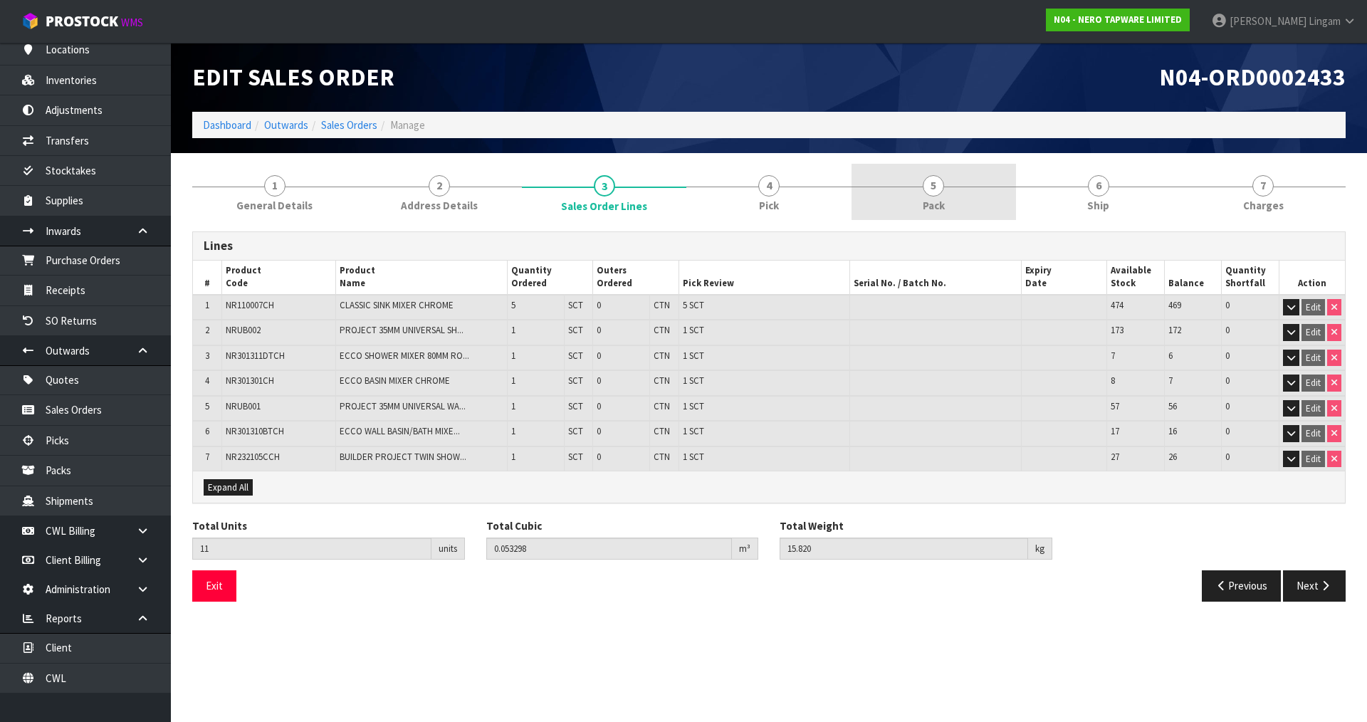
click at [947, 193] on link "5 Pack" at bounding box center [934, 192] width 164 height 56
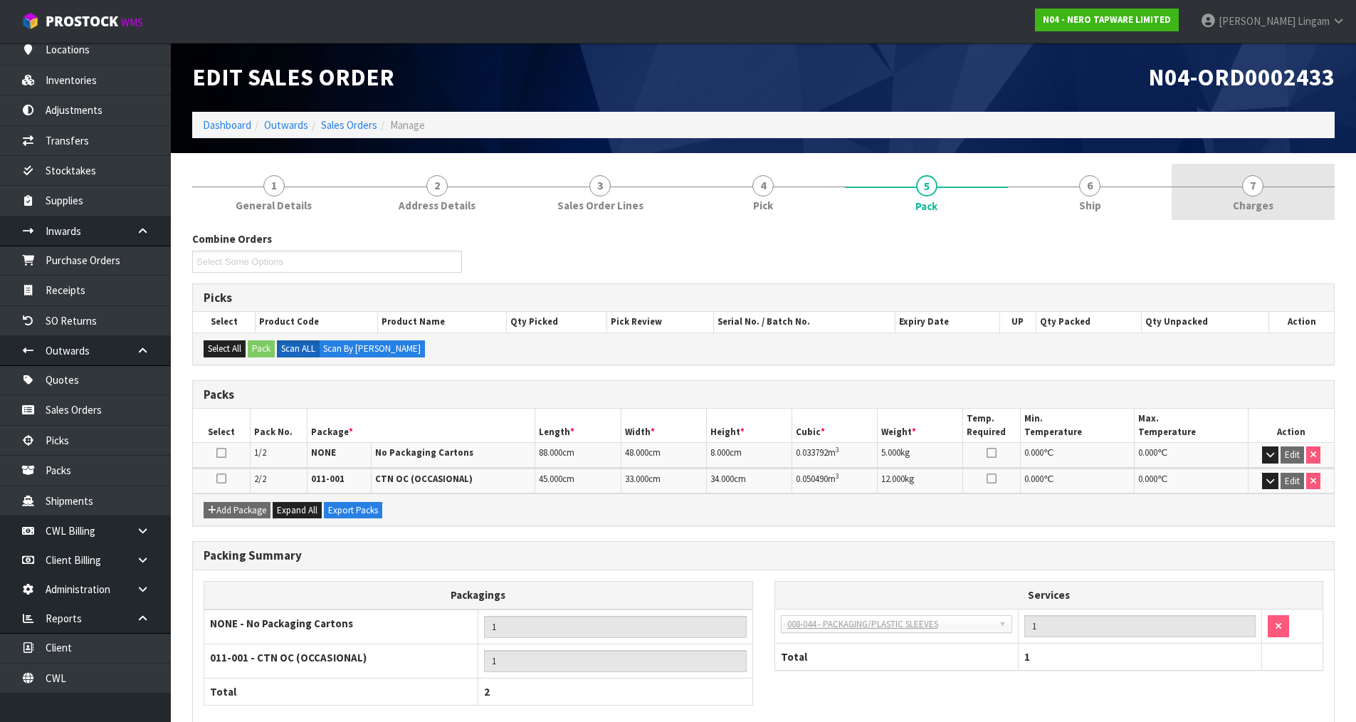
click at [1271, 194] on link "7 [GEOGRAPHIC_DATA]" at bounding box center [1253, 192] width 163 height 56
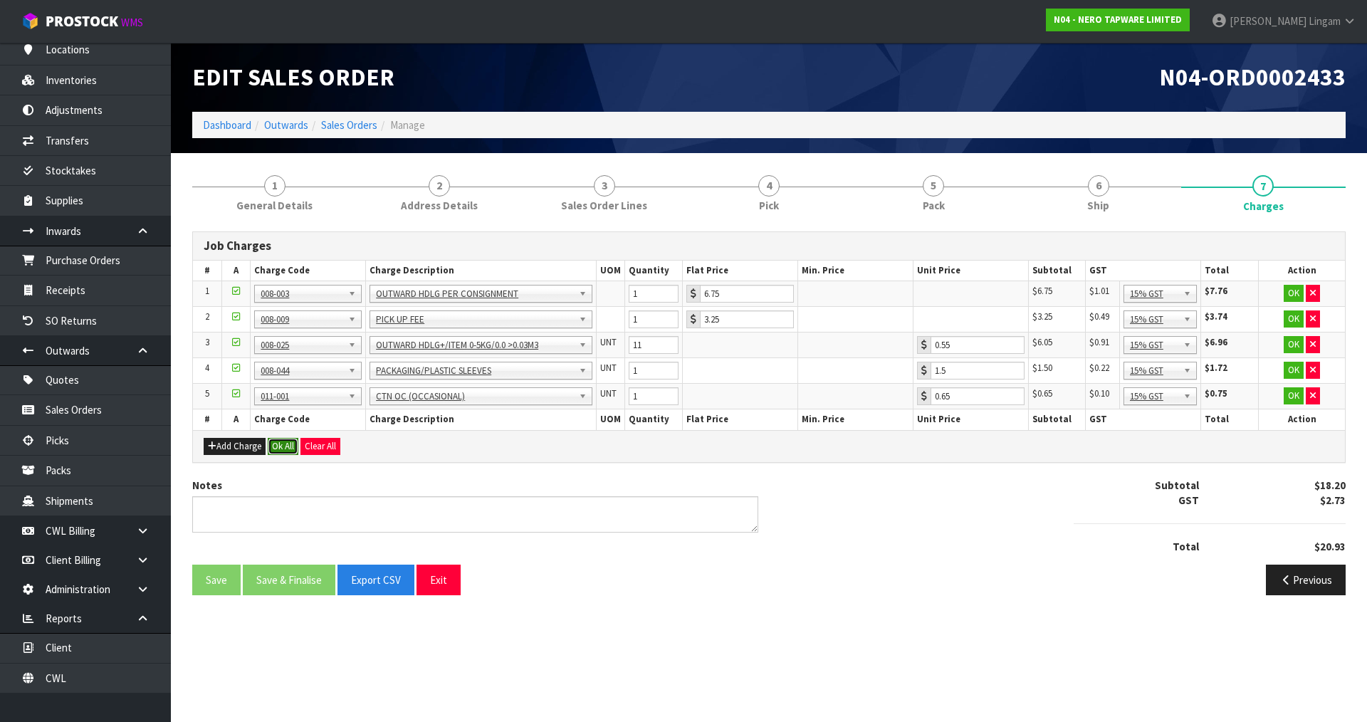
click at [273, 446] on button "Ok All" at bounding box center [283, 446] width 31 height 17
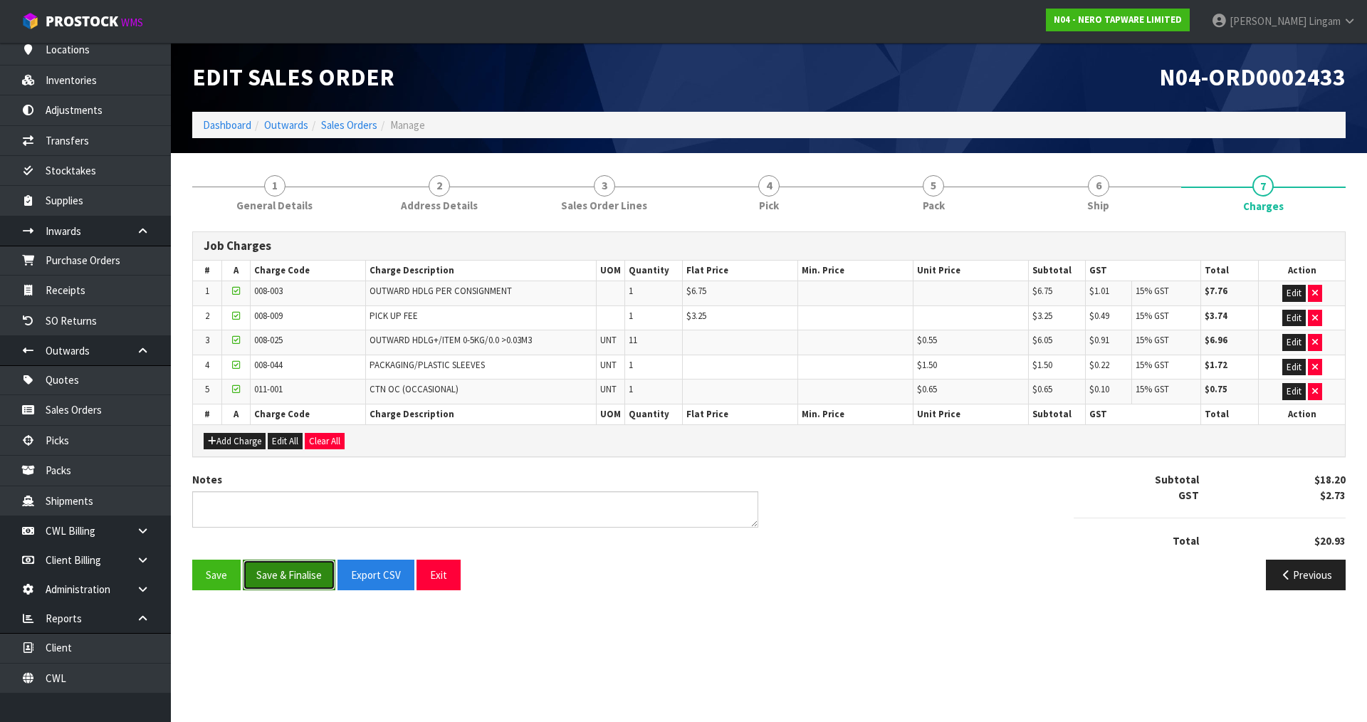
click at [288, 567] on button "Save & Finalise" at bounding box center [289, 575] width 93 height 31
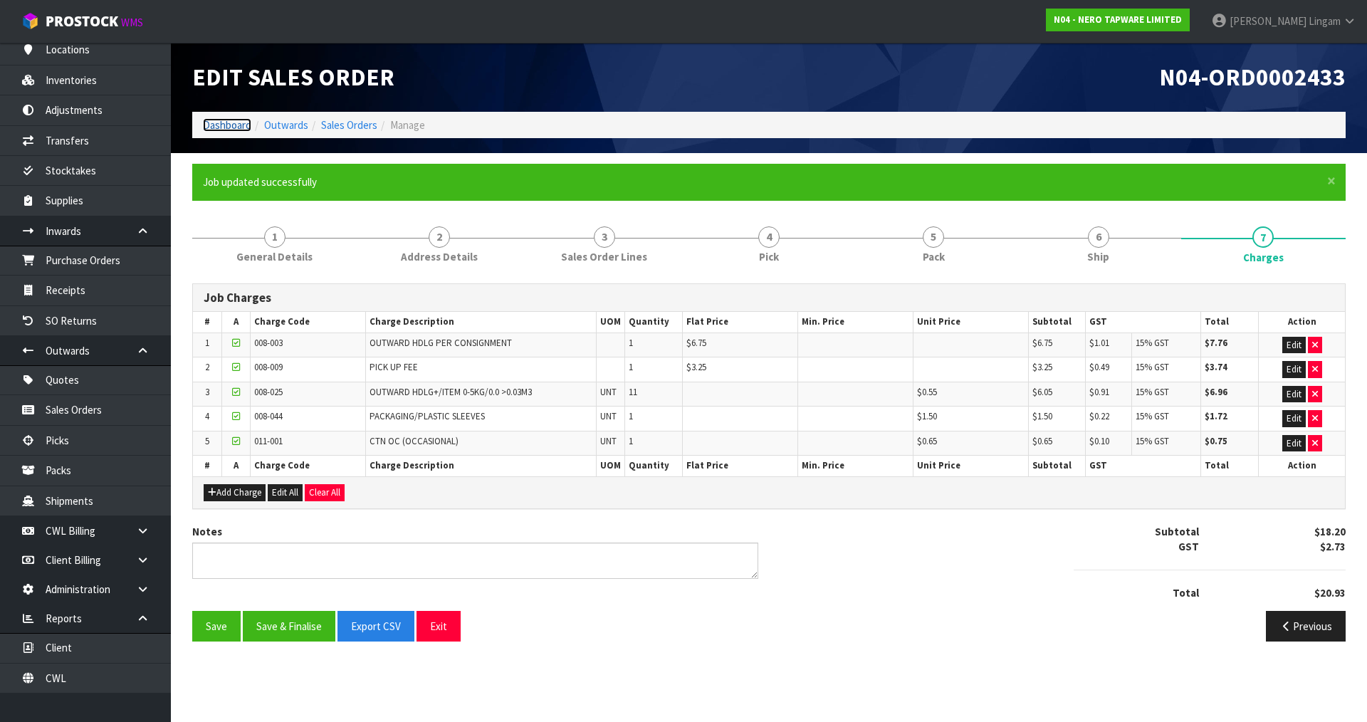
click at [229, 123] on link "Dashboard" at bounding box center [227, 125] width 48 height 14
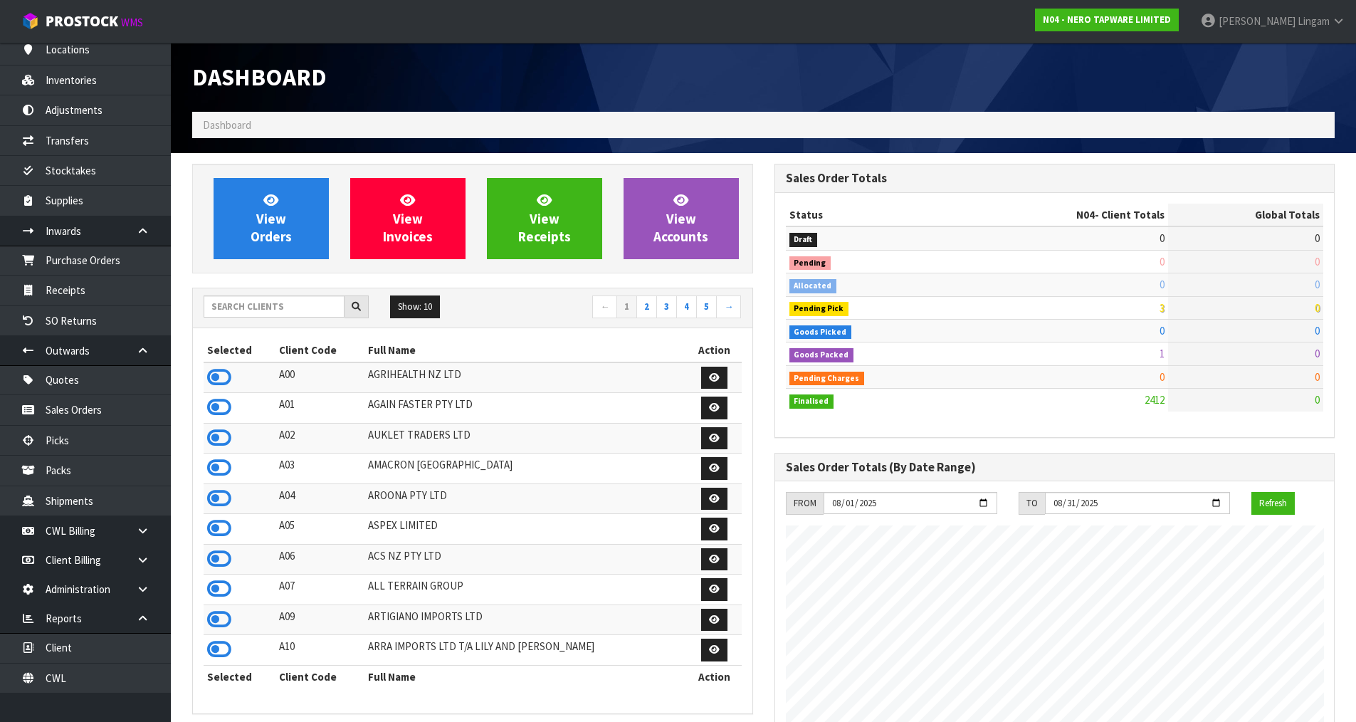
scroll to position [1109, 582]
click at [273, 230] on span "View Orders" at bounding box center [271, 218] width 41 height 53
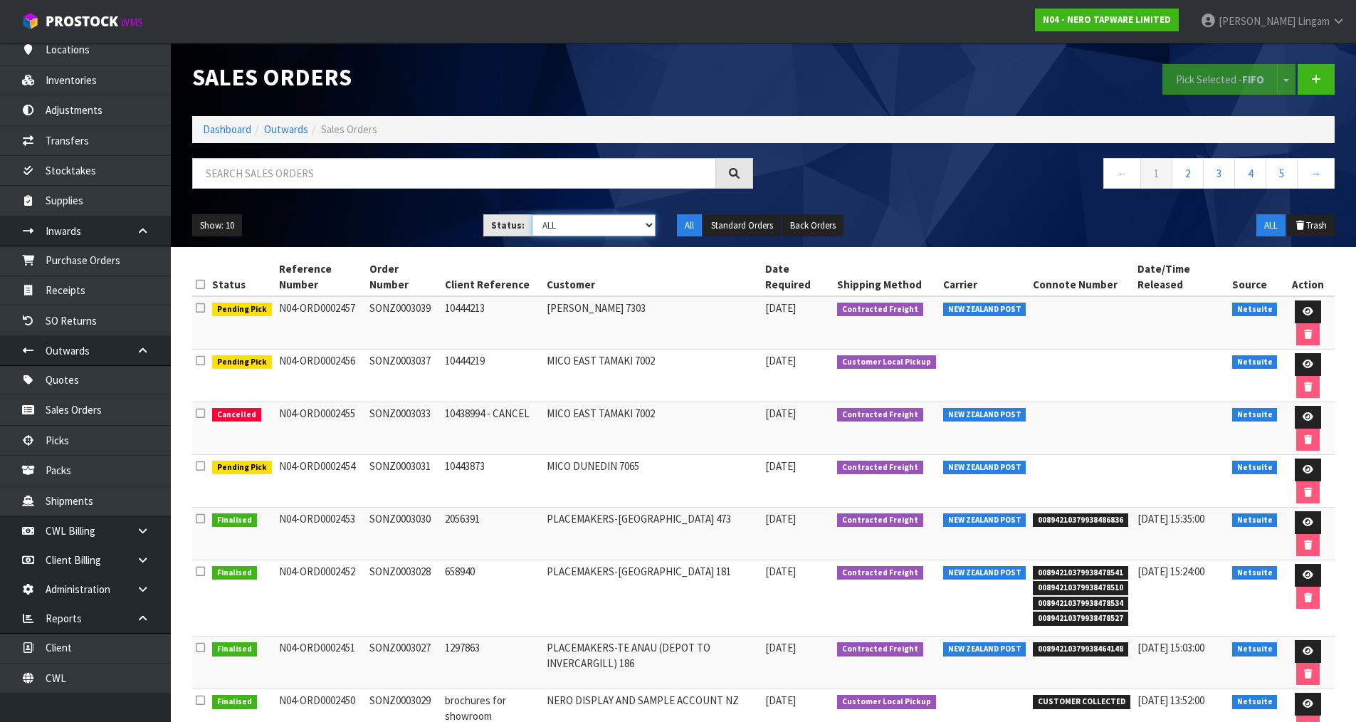
click at [619, 224] on select "Draft Pending Allocated Pending Pick Goods Picked Goods Packed Pending Charges …" at bounding box center [594, 225] width 124 height 22
select select "string:5"
click at [532, 214] on select "Draft Pending Allocated Pending Pick Goods Picked Goods Packed Pending Charges …" at bounding box center [594, 225] width 124 height 22
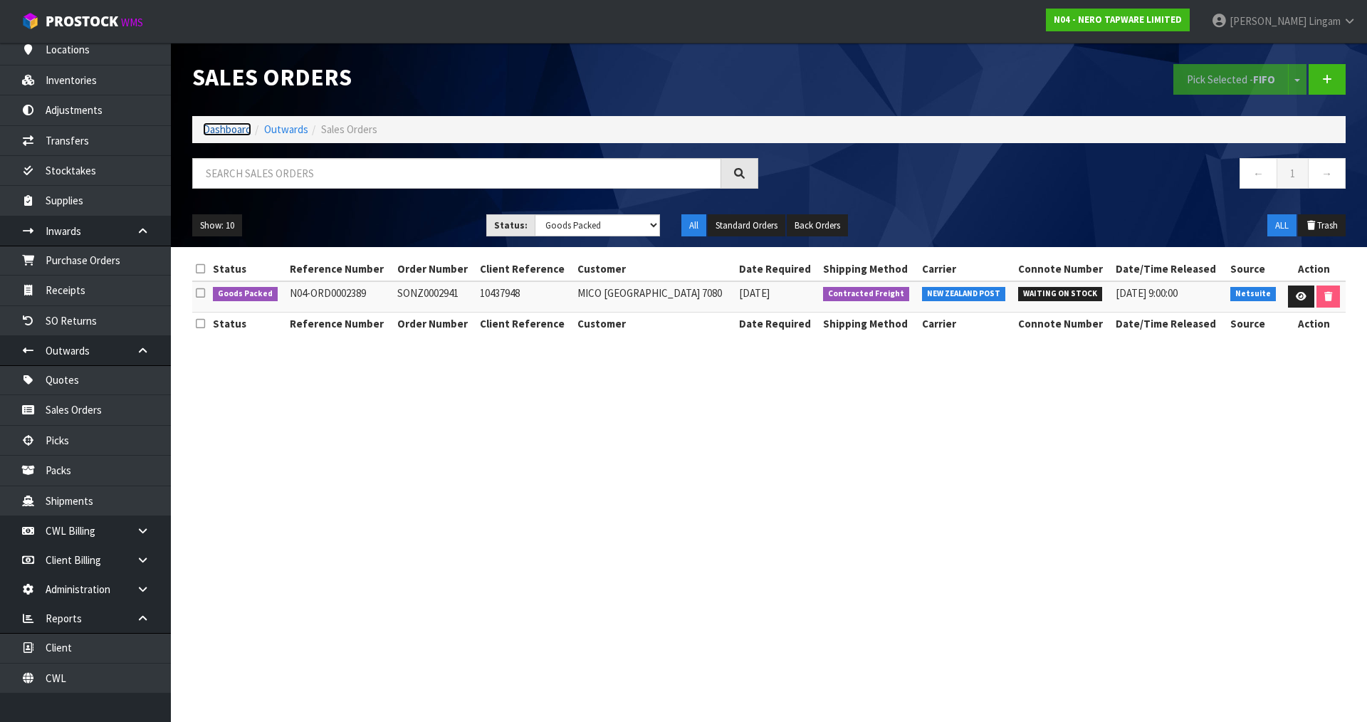
click at [237, 128] on link "Dashboard" at bounding box center [227, 129] width 48 height 14
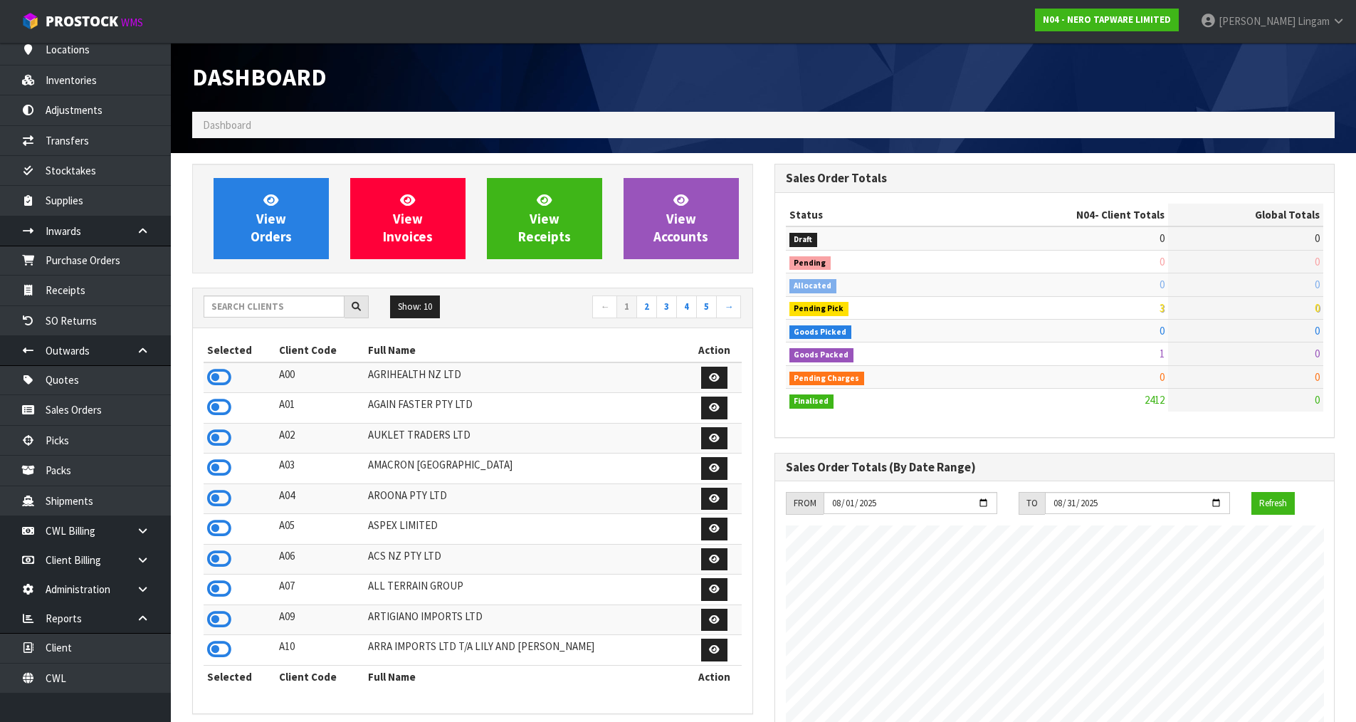
scroll to position [1109, 582]
click at [79, 685] on link "CWL" at bounding box center [85, 678] width 171 height 29
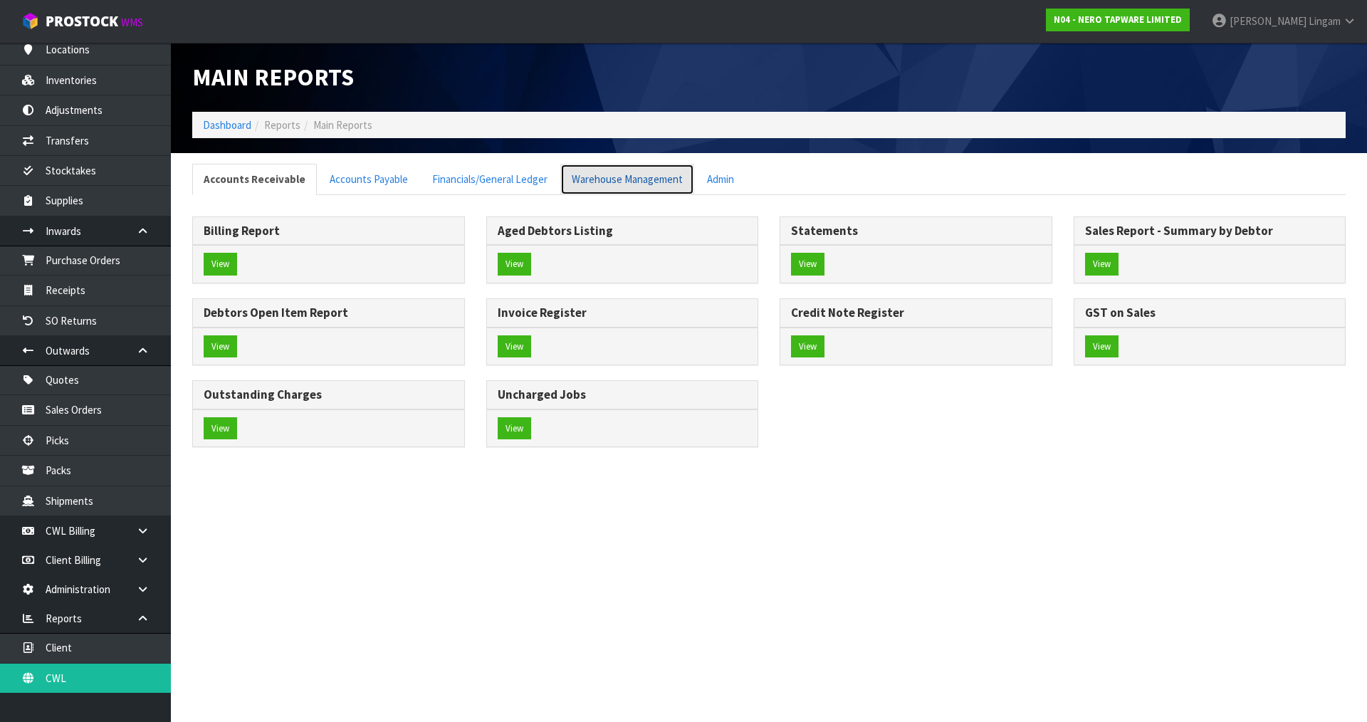
click at [649, 179] on link "Warehouse Management" at bounding box center [627, 179] width 134 height 31
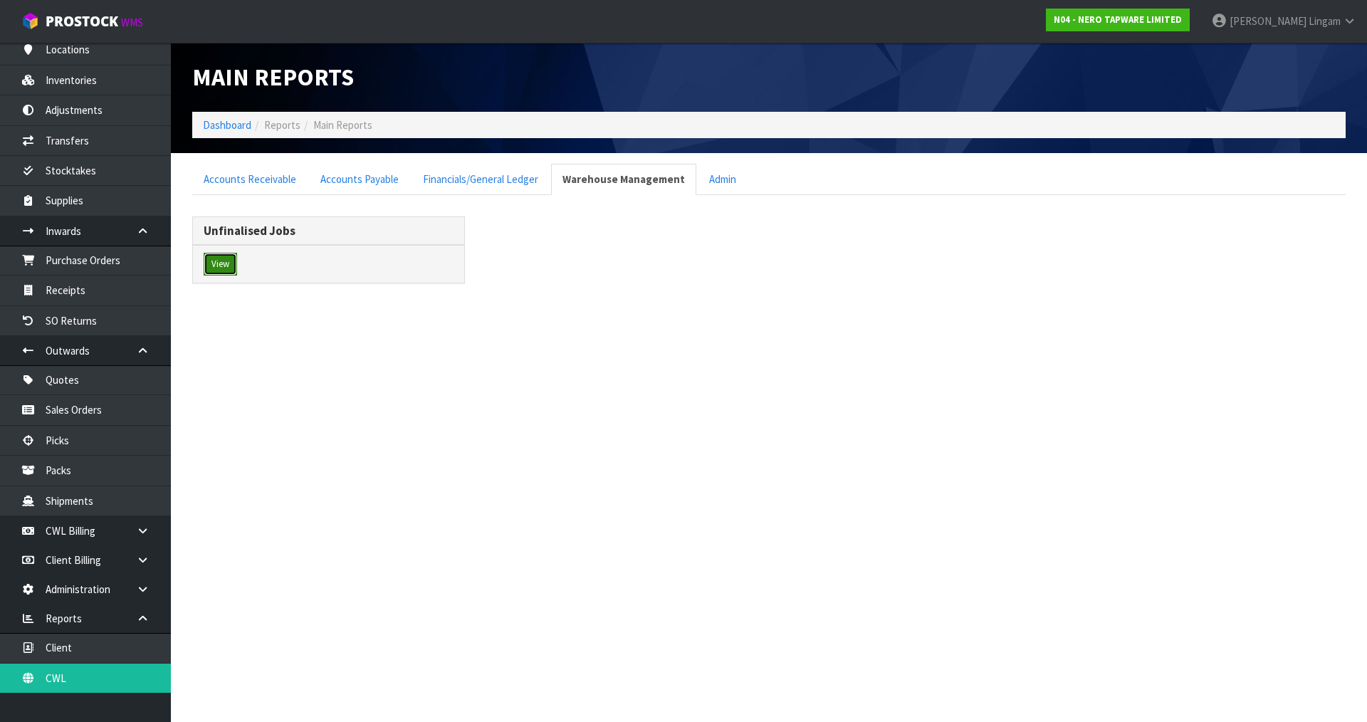
click at [225, 266] on button "View" at bounding box center [220, 264] width 33 height 23
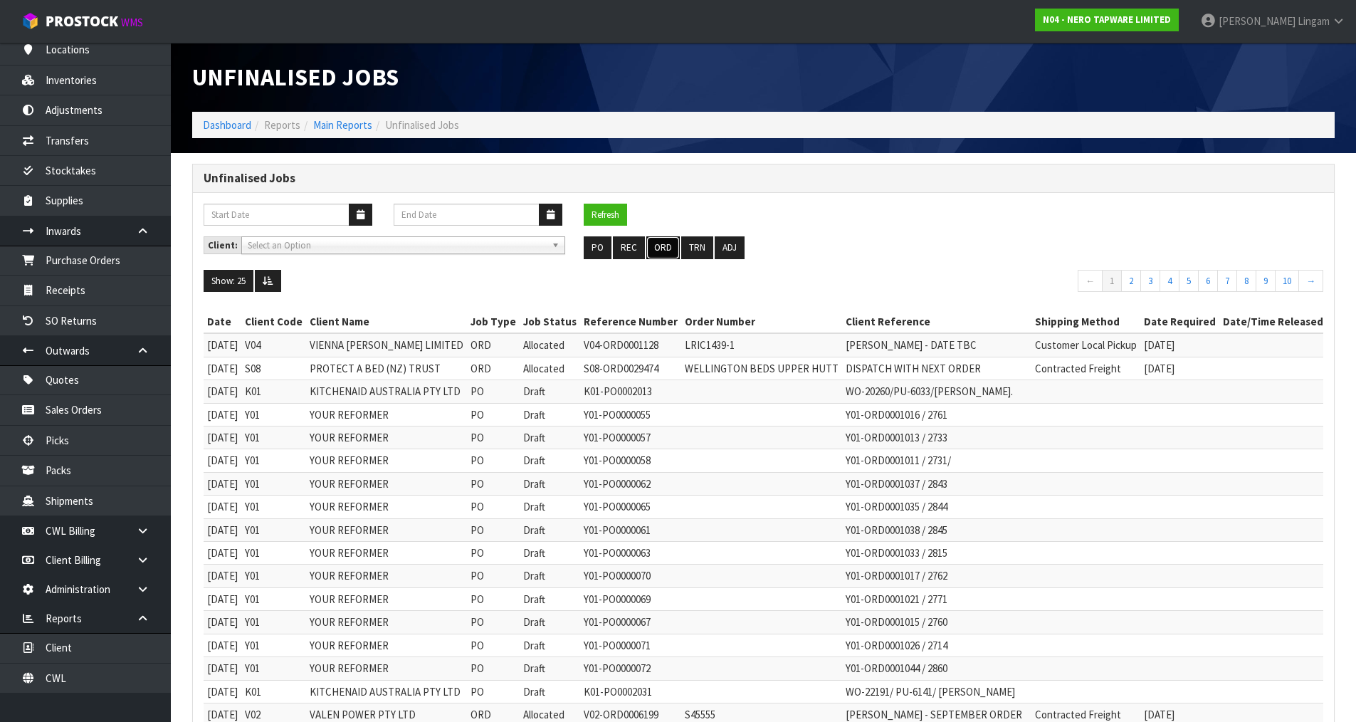
click at [659, 242] on button "ORD" at bounding box center [662, 247] width 33 height 23
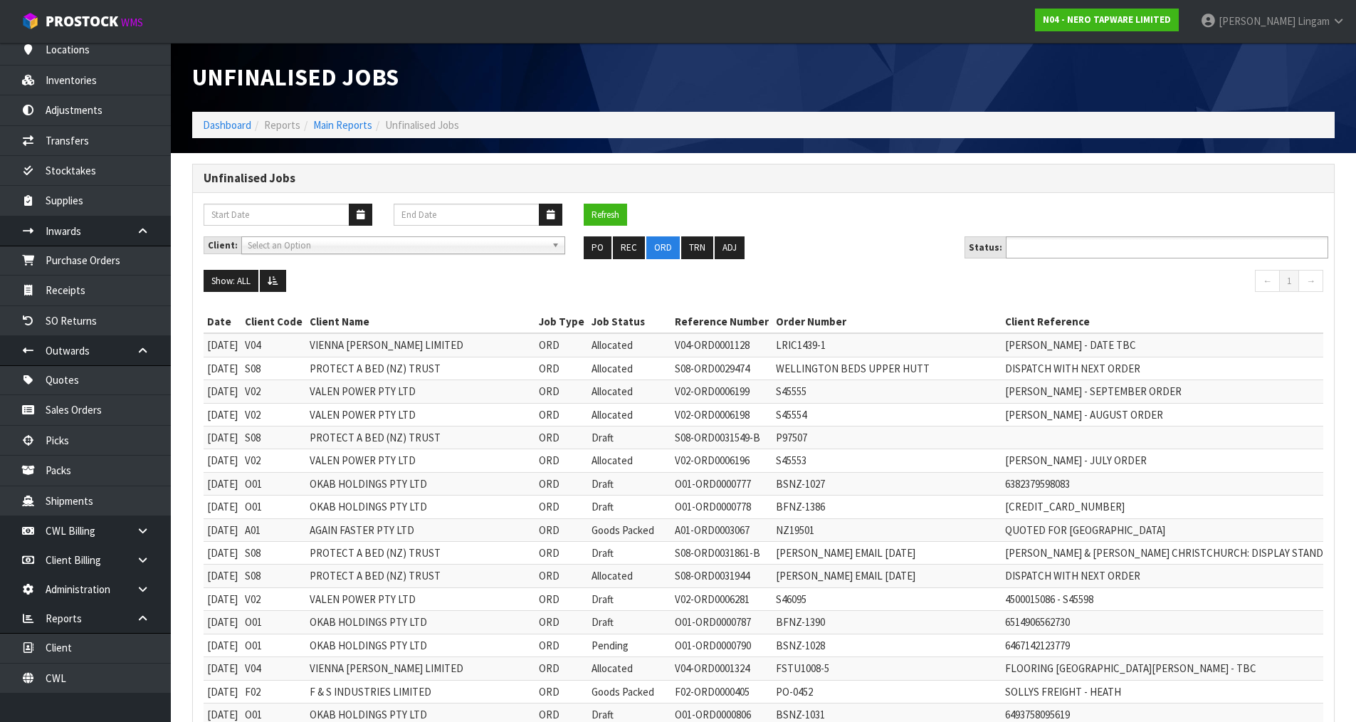
click at [1114, 243] on ul at bounding box center [1167, 247] width 323 height 22
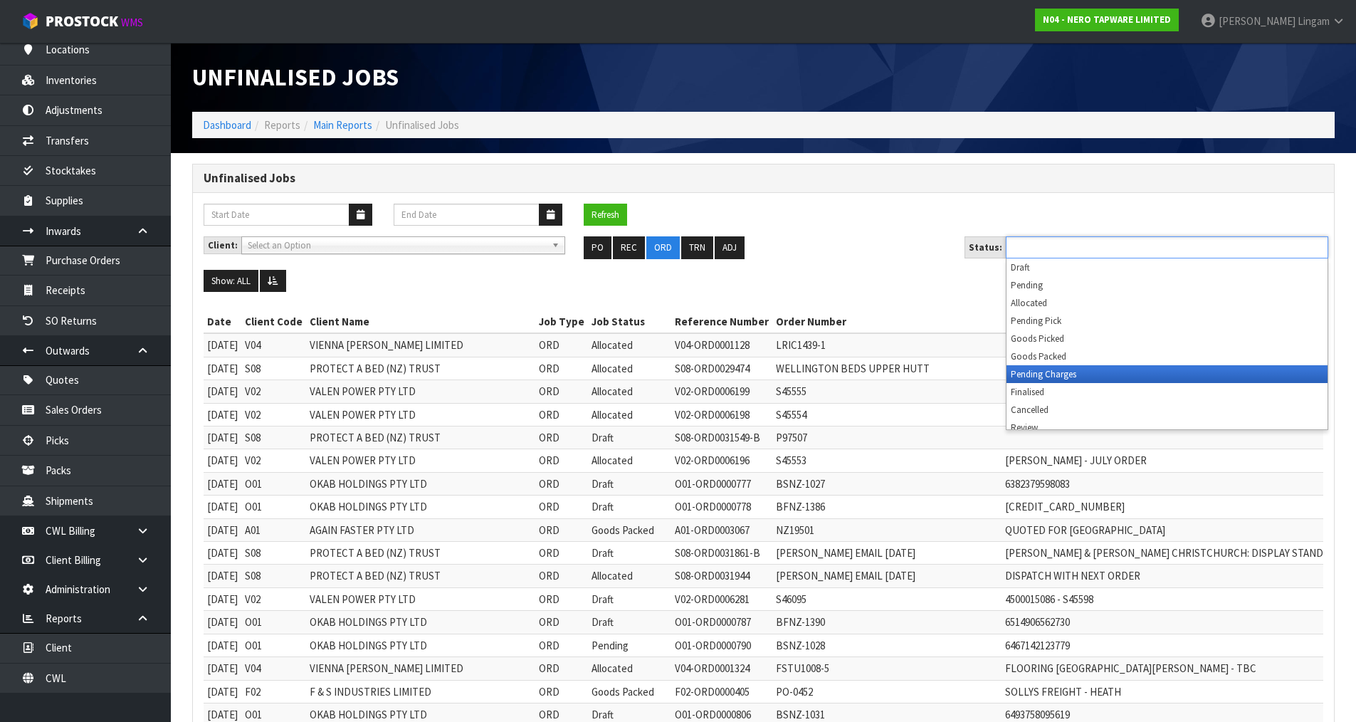
click at [1116, 372] on li "Pending Charges" at bounding box center [1167, 374] width 321 height 18
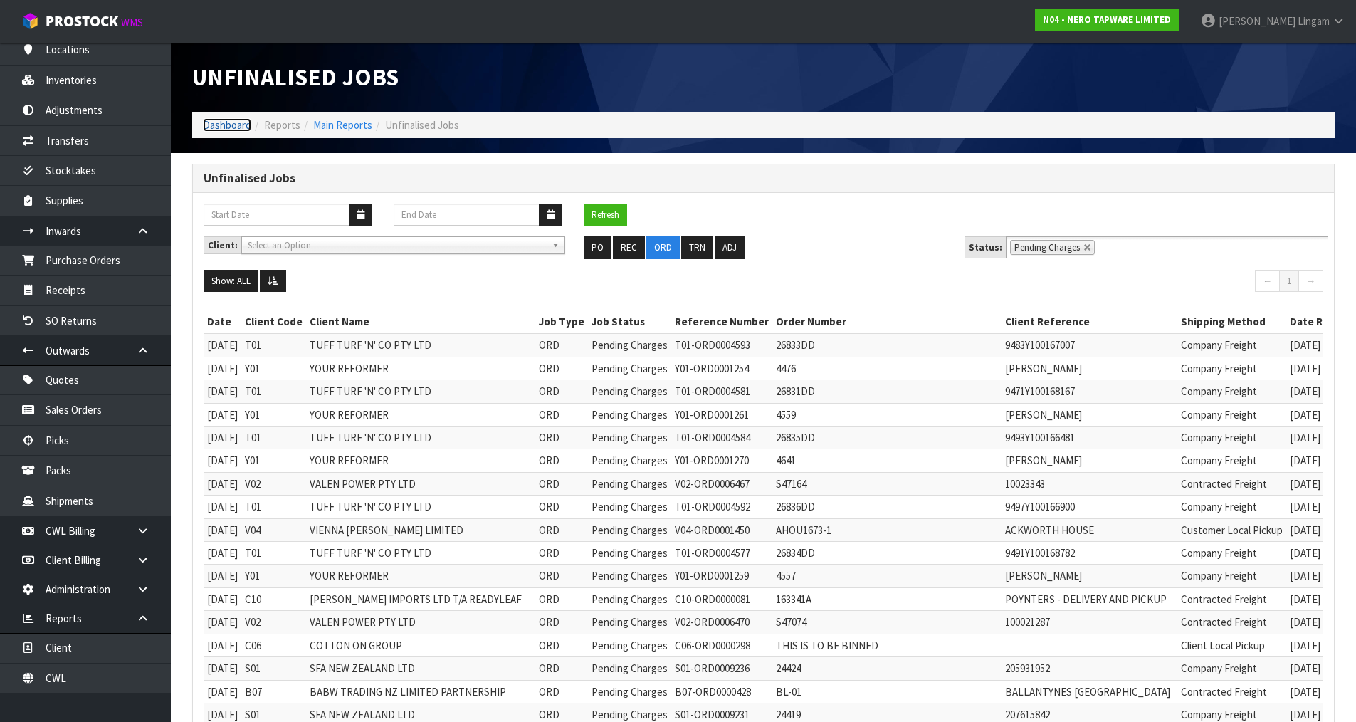
click at [229, 123] on link "Dashboard" at bounding box center [227, 125] width 48 height 14
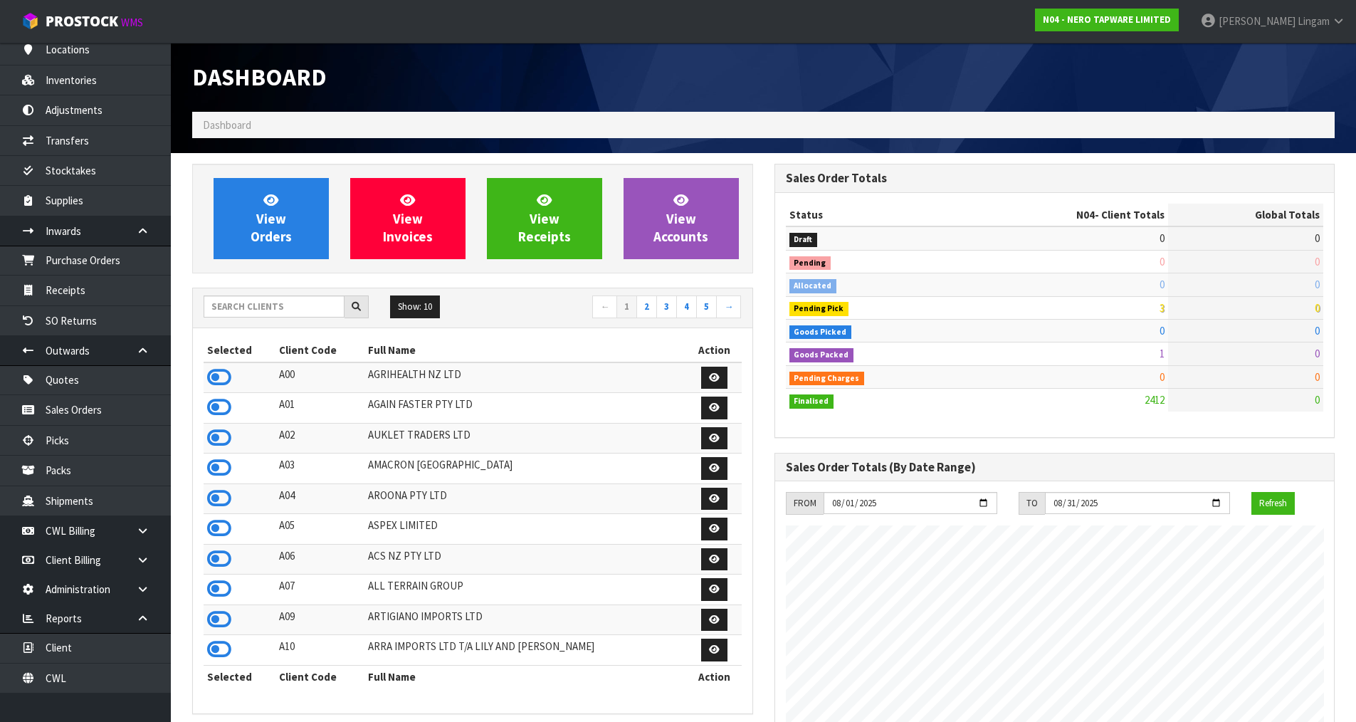
scroll to position [1109, 582]
click at [216, 378] on icon at bounding box center [219, 377] width 24 height 21
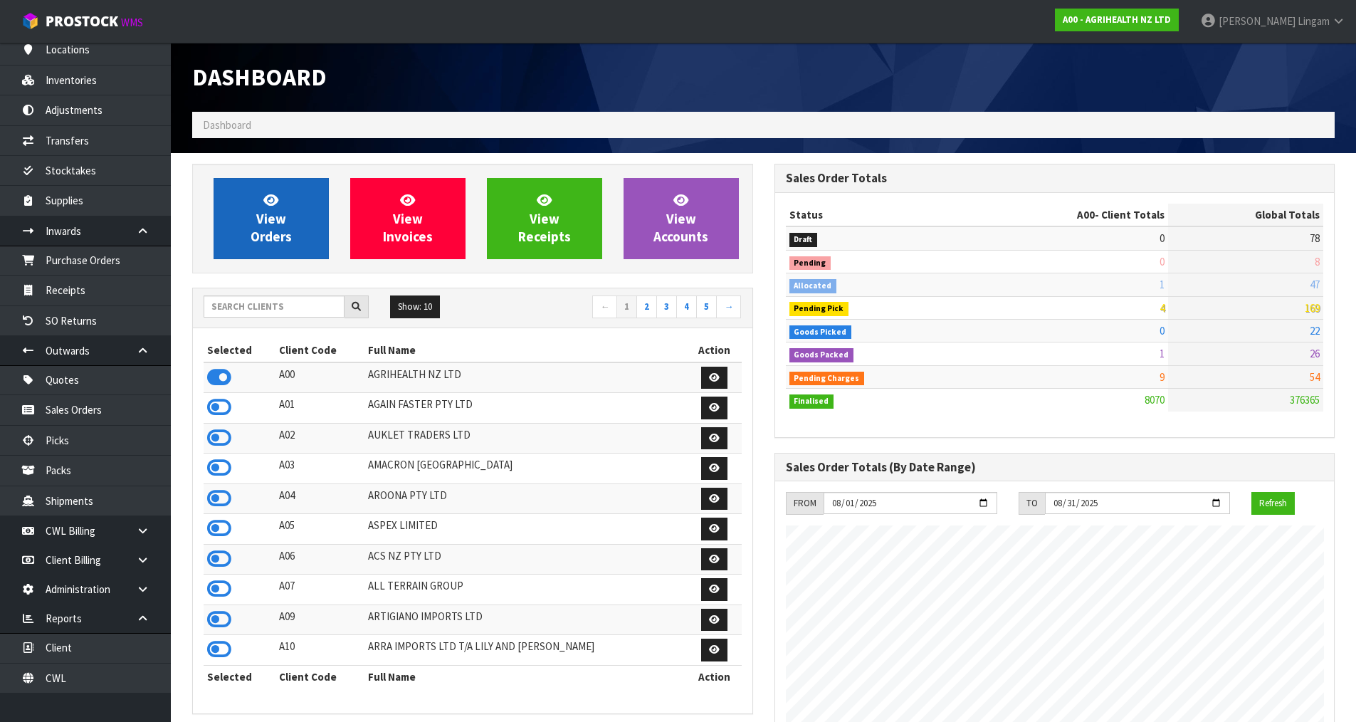
scroll to position [1079, 582]
click at [310, 241] on link "View Orders" at bounding box center [271, 218] width 115 height 81
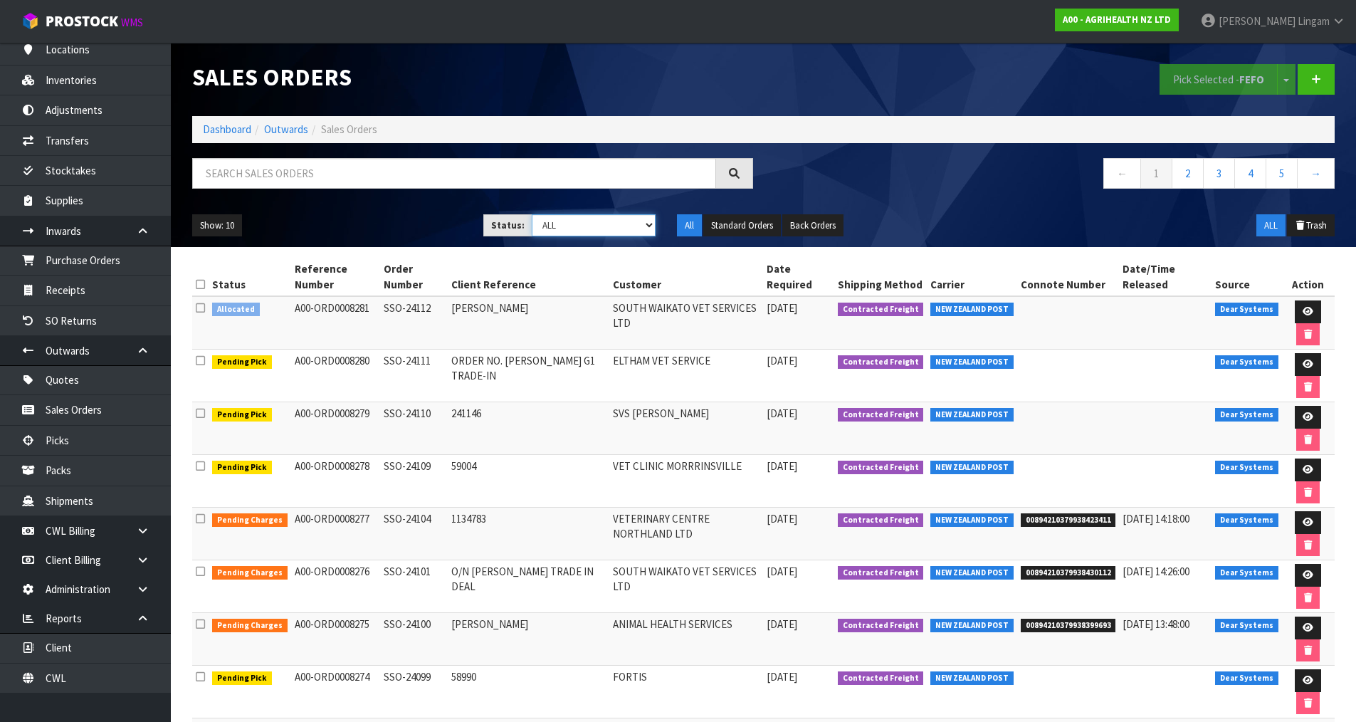
click at [629, 224] on select "Draft Pending Allocated Pending Pick Goods Picked Goods Packed Pending Charges …" at bounding box center [594, 225] width 124 height 22
click at [971, 204] on div "Show: 10 5 10 25 50 Status: Draft Pending Allocated Pending Pick Goods Picked G…" at bounding box center [764, 226] width 1164 height 44
click at [1307, 306] on link at bounding box center [1308, 311] width 26 height 23
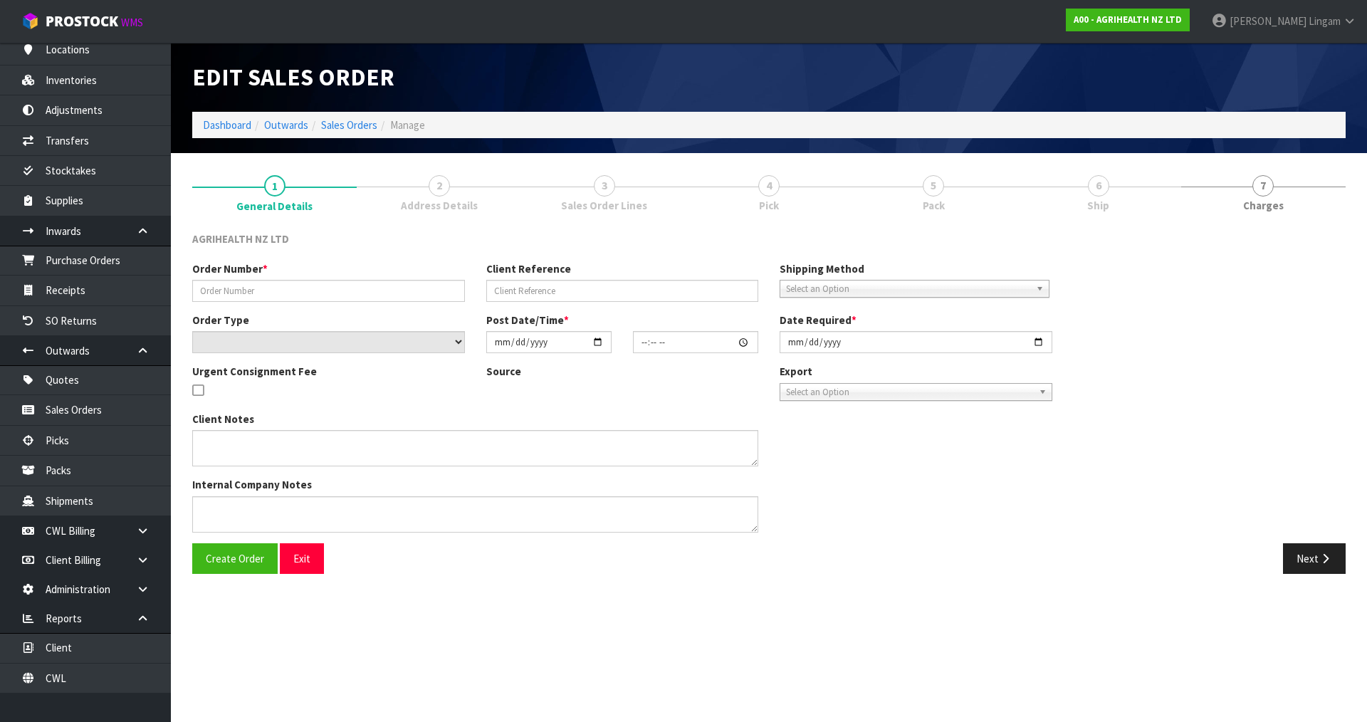
type input "SSO-24112"
type input "SHALLY"
select select "number:0"
type input "[DATE]"
type input "16:36:26.000"
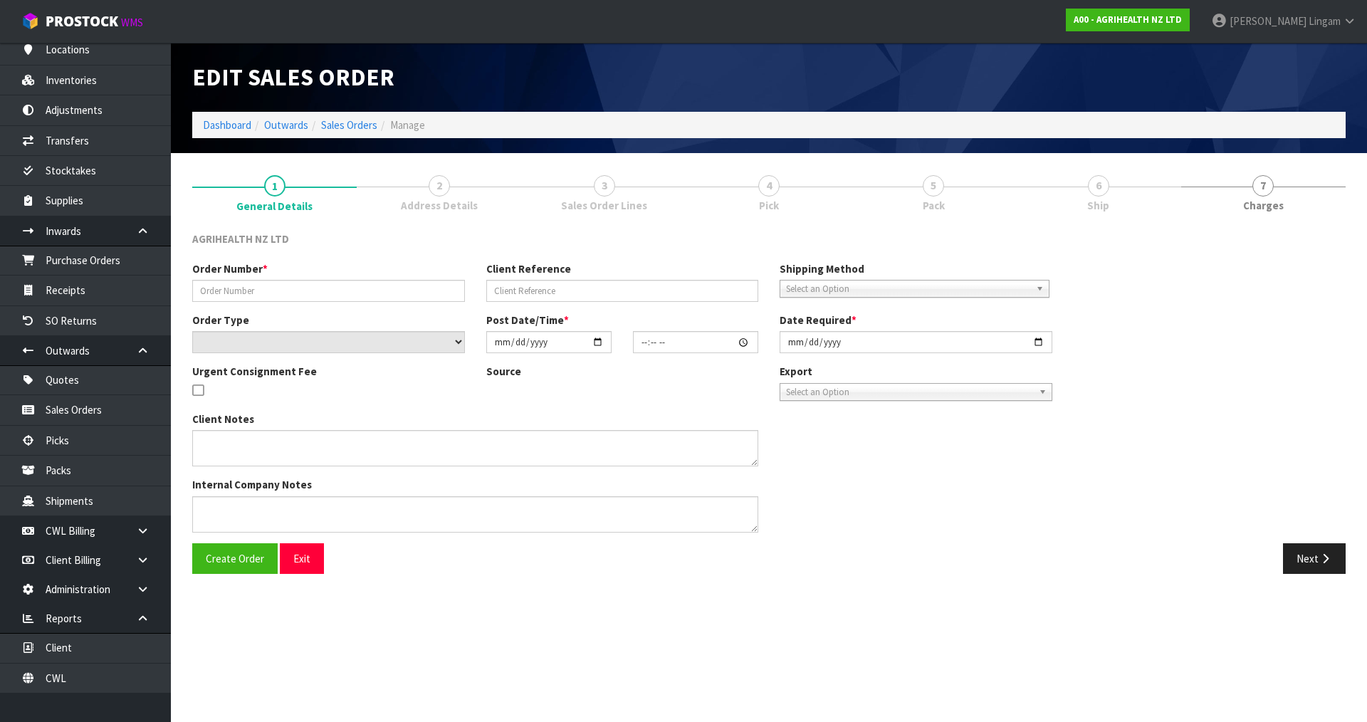
type input "[DATE]"
type textarea "SHIP BY: Overnight Courier Only want NZP3's, not NZP2's - vet decided May25"
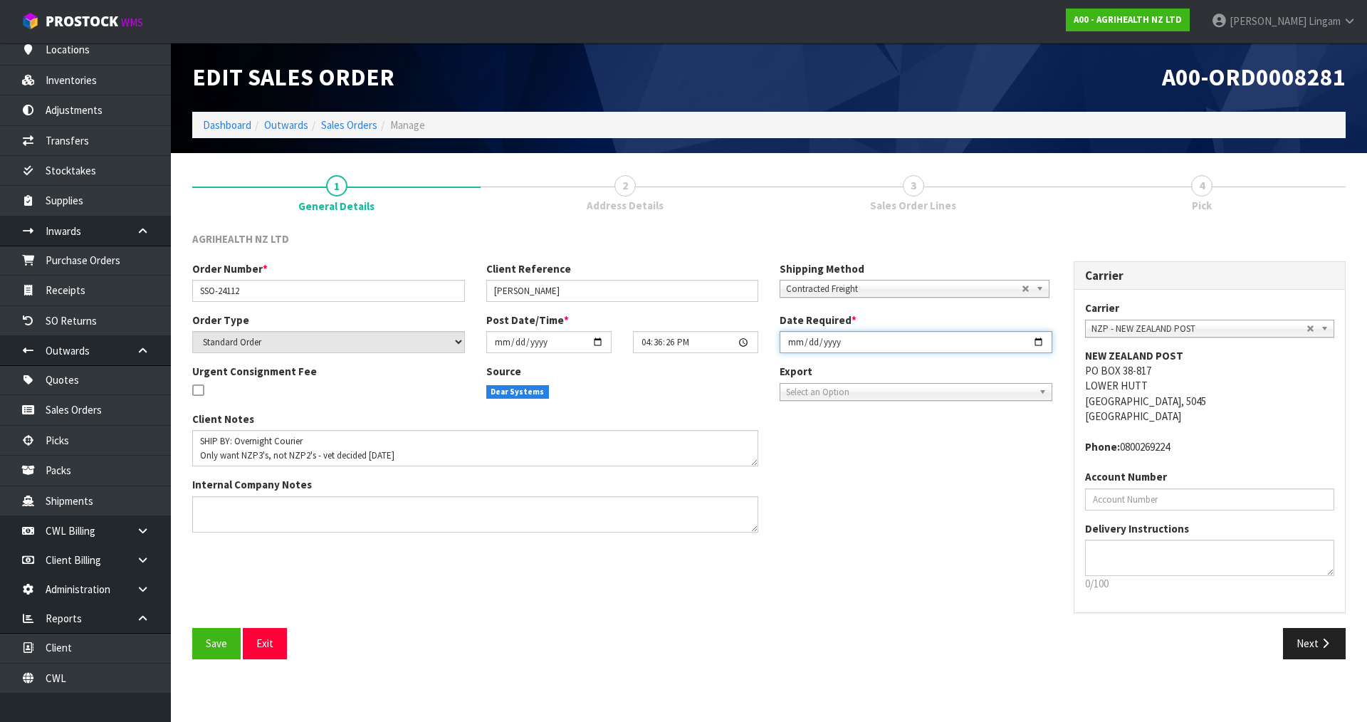
click at [790, 342] on input "[DATE]" at bounding box center [916, 342] width 273 height 22
type input "2025-08-13"
click at [208, 637] on span "Save" at bounding box center [216, 643] width 21 height 14
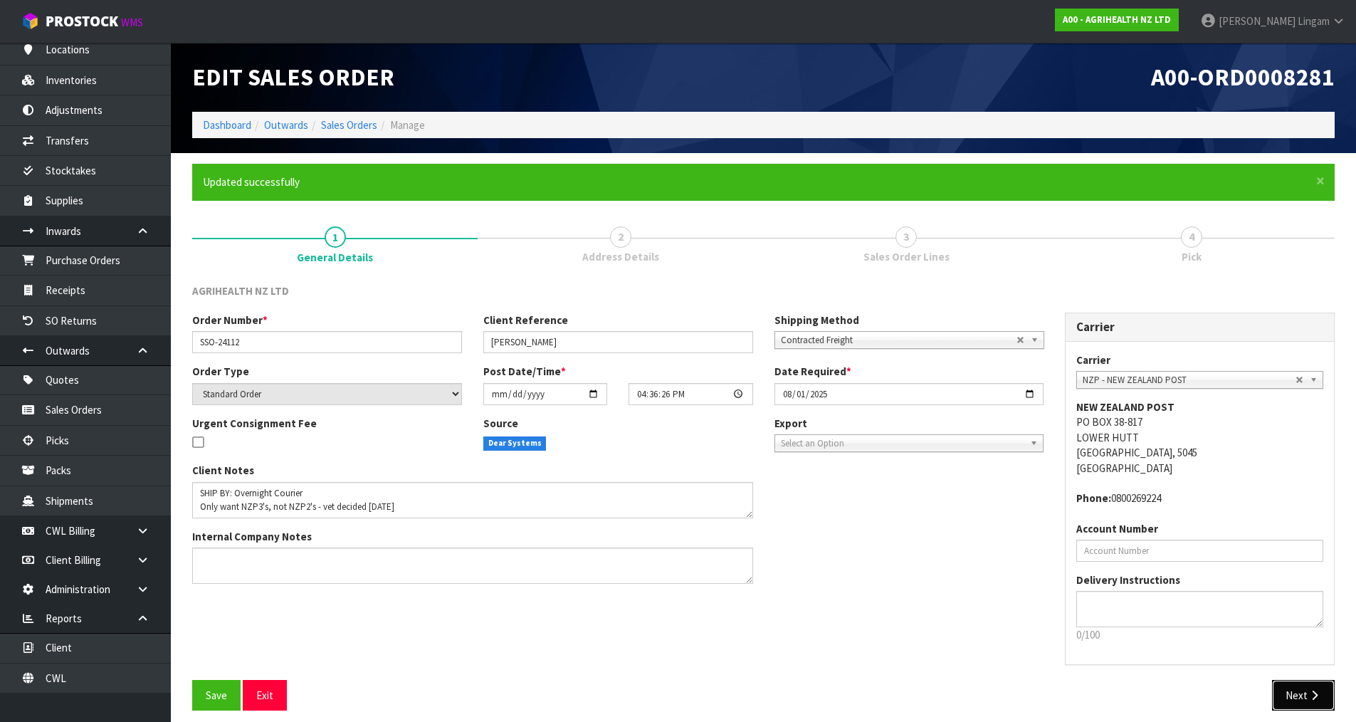
click at [1298, 690] on button "Next" at bounding box center [1303, 695] width 63 height 31
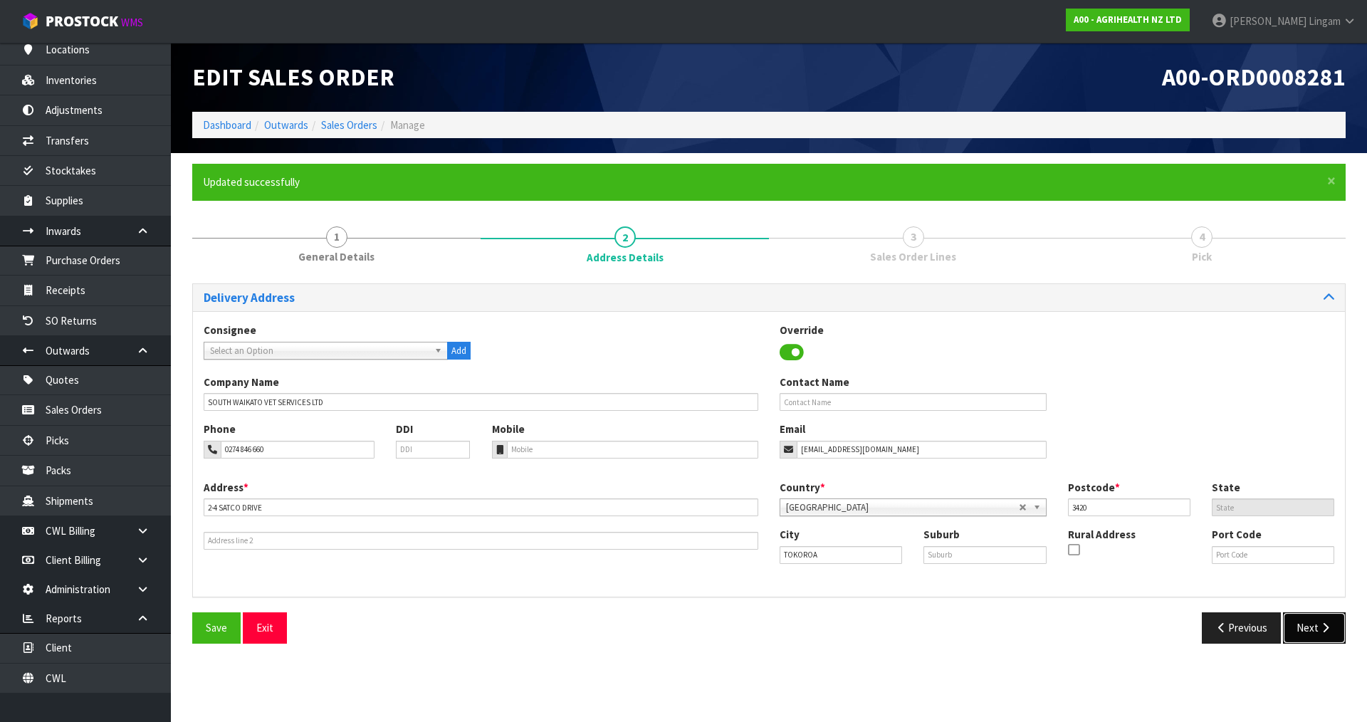
click at [1306, 623] on button "Next" at bounding box center [1314, 627] width 63 height 31
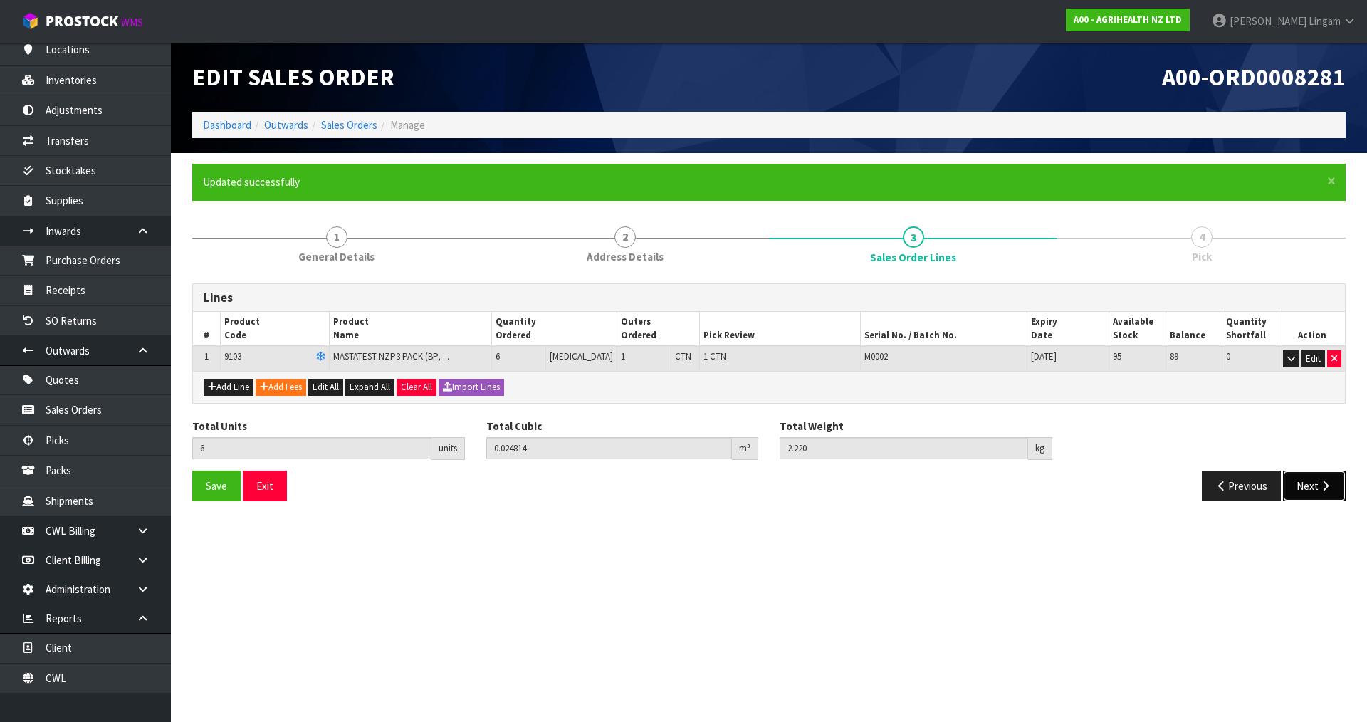
click at [1313, 498] on button "Next" at bounding box center [1314, 486] width 63 height 31
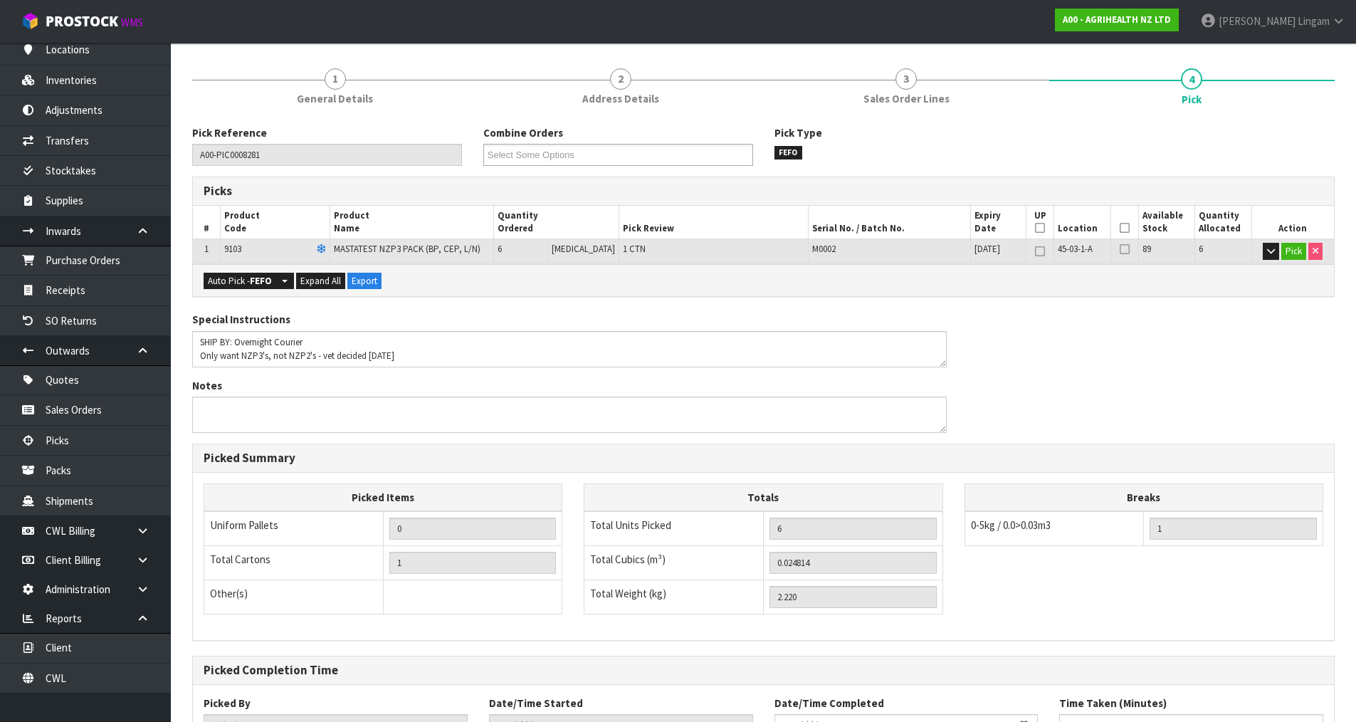
scroll to position [273, 0]
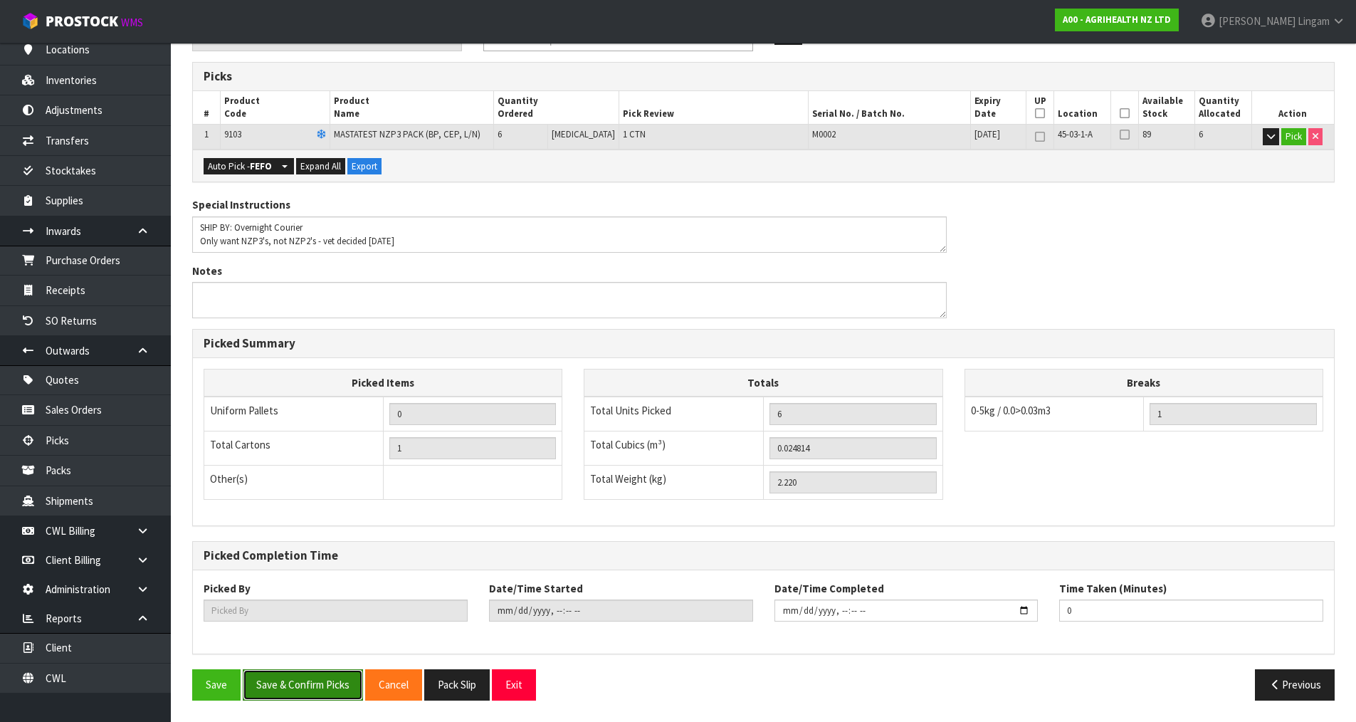
click at [299, 679] on button "Save & Confirm Picks" at bounding box center [303, 684] width 120 height 31
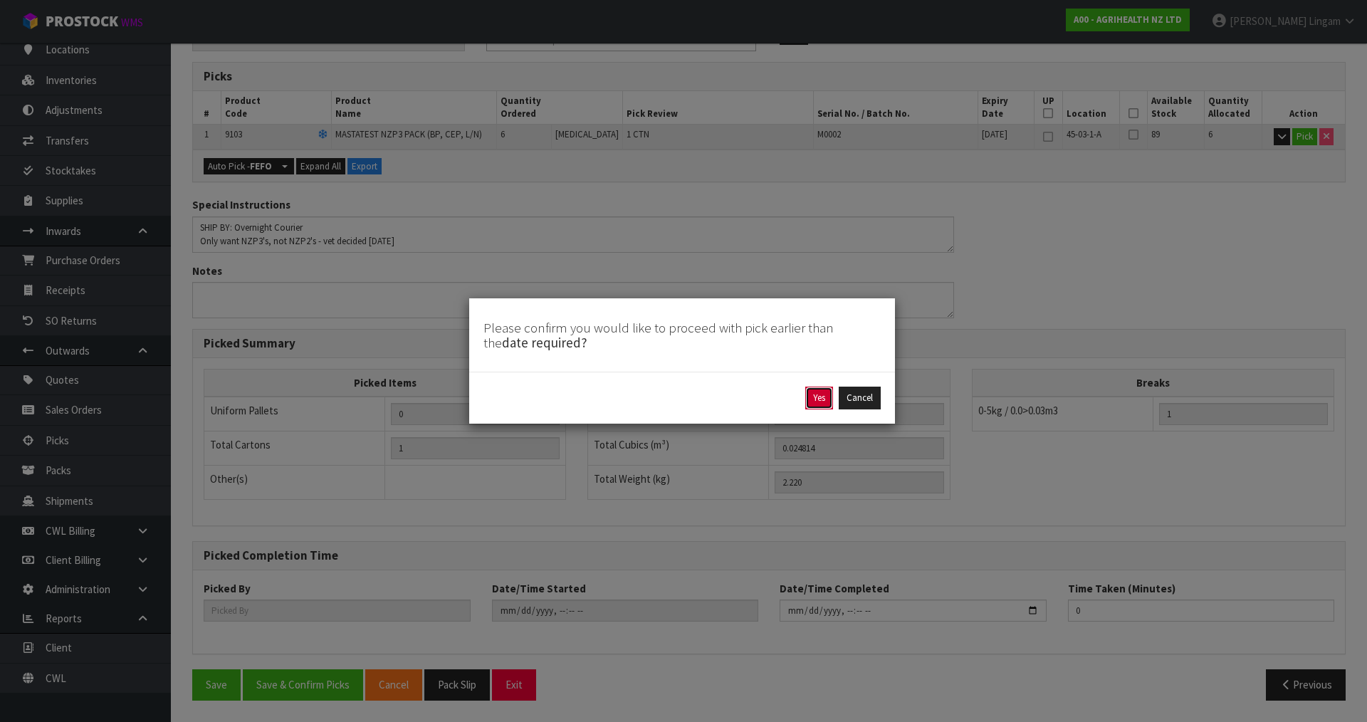
click at [827, 399] on button "Yes" at bounding box center [819, 398] width 28 height 23
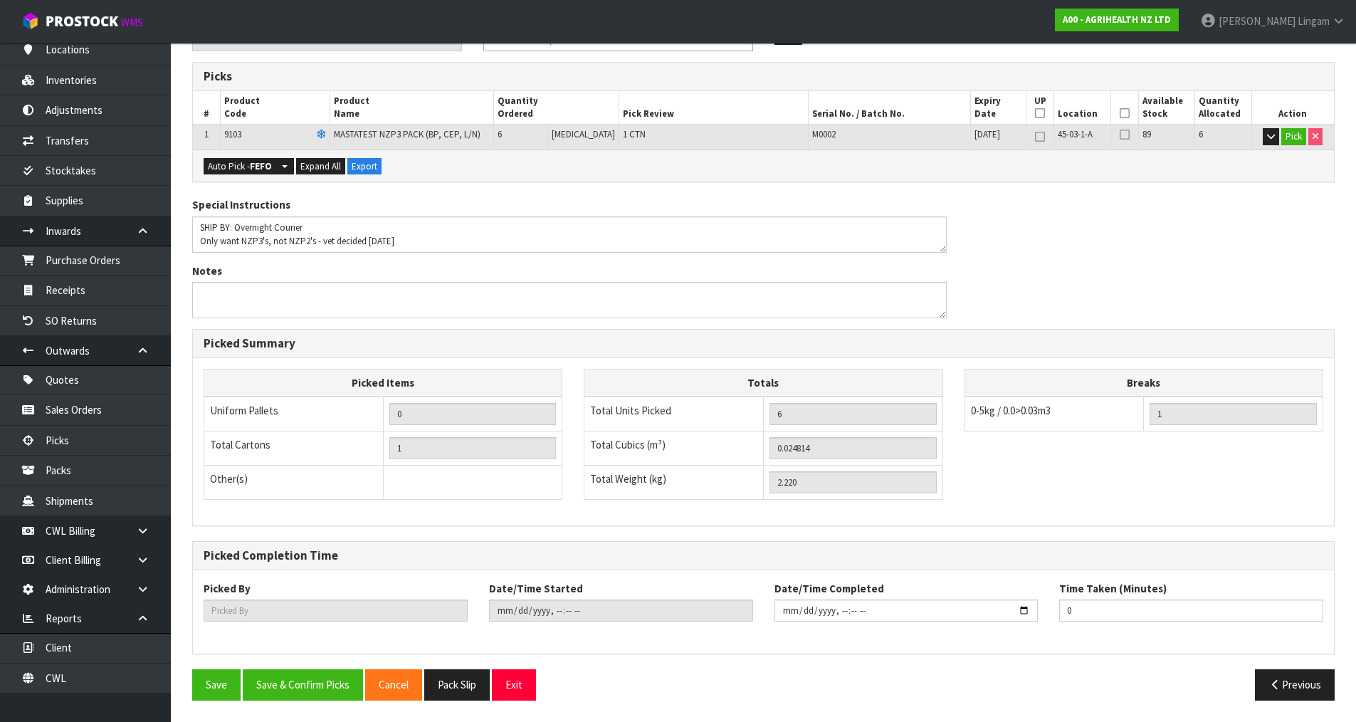
scroll to position [0, 0]
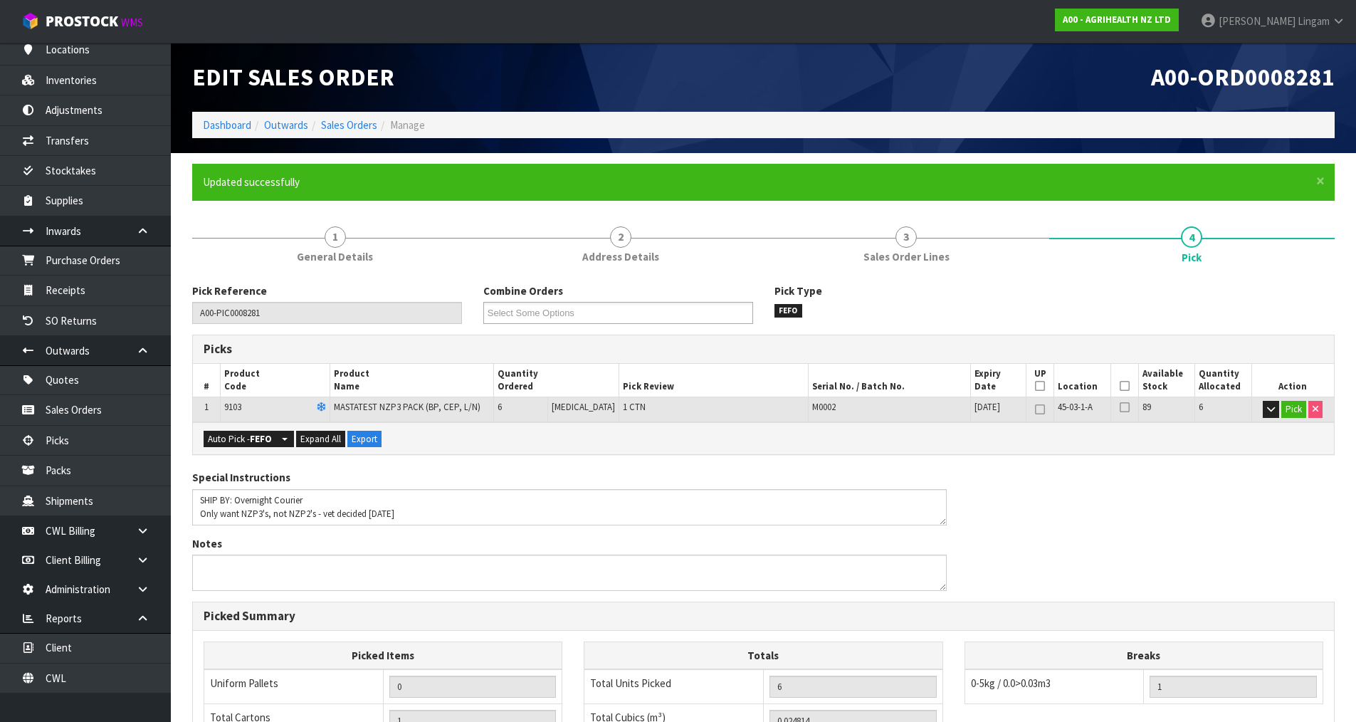
type input "Vineeta Lingam"
type input "2025-08-12T17:54:41"
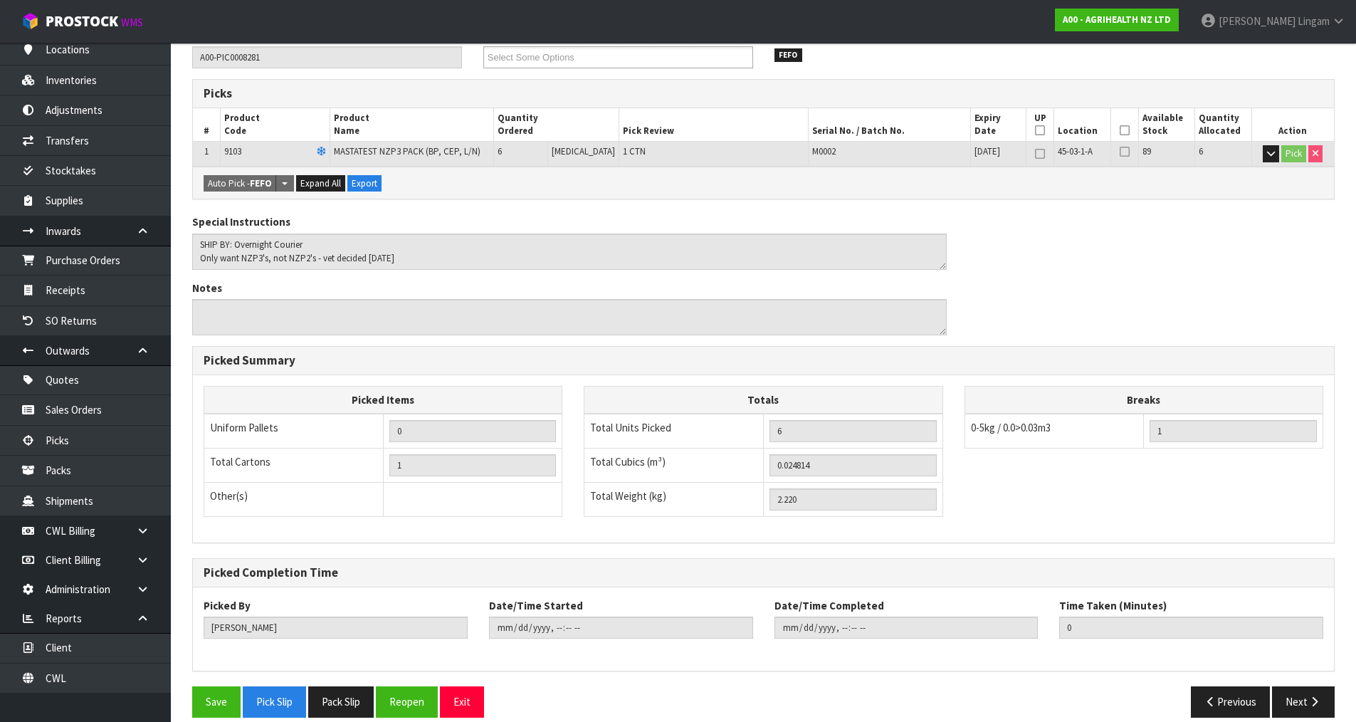
scroll to position [273, 0]
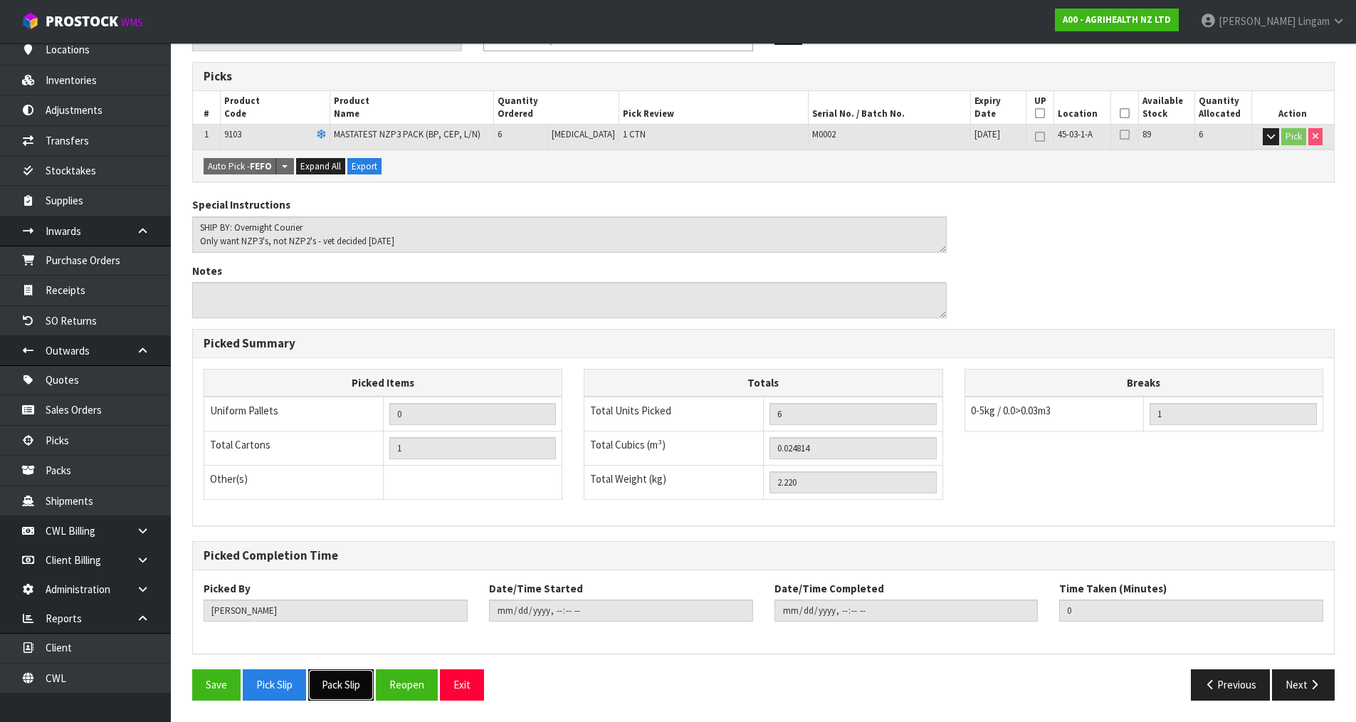
click at [344, 683] on button "Pack Slip" at bounding box center [341, 684] width 66 height 31
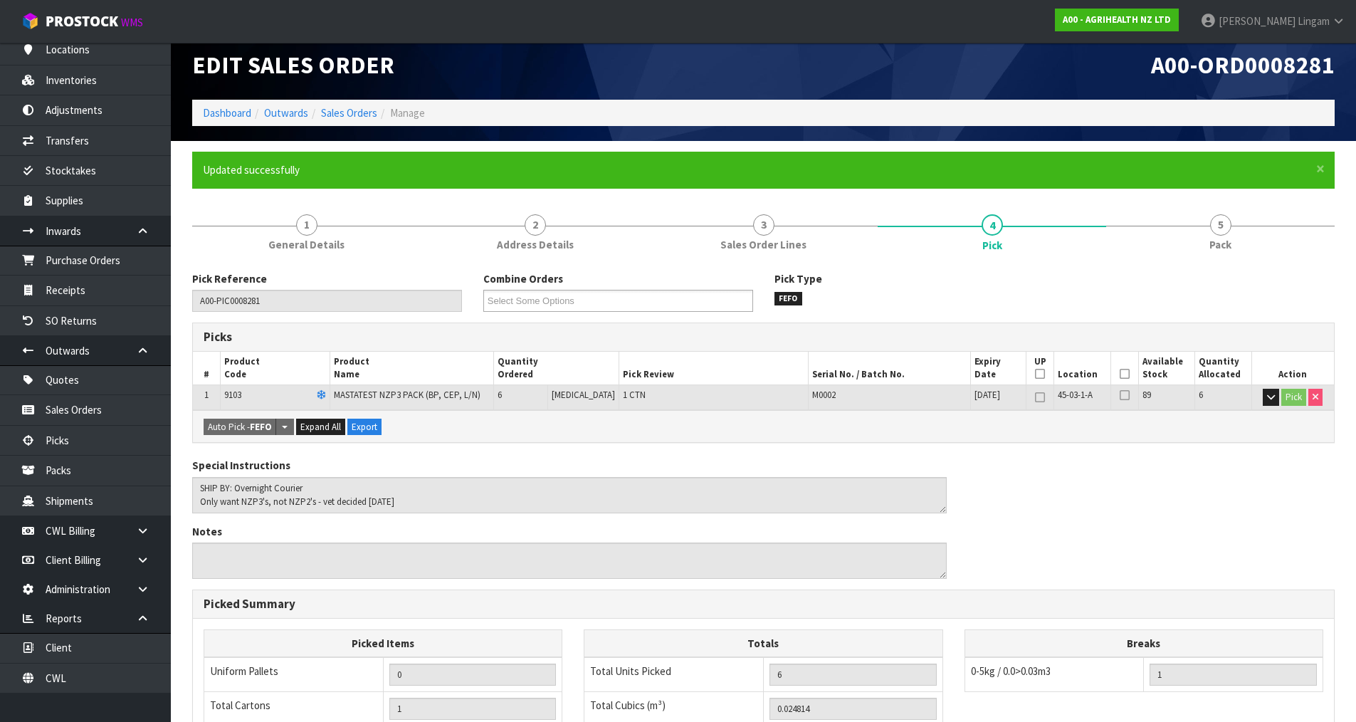
scroll to position [0, 0]
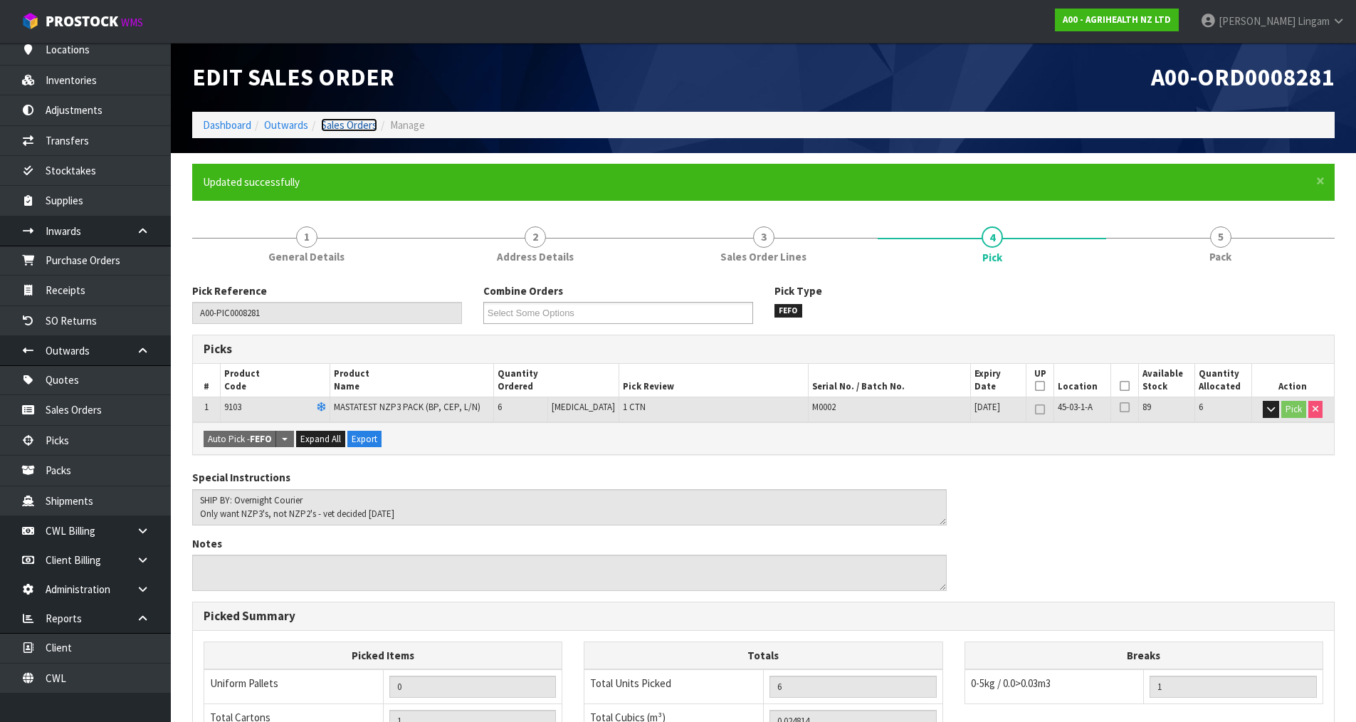
click at [358, 123] on link "Sales Orders" at bounding box center [349, 125] width 56 height 14
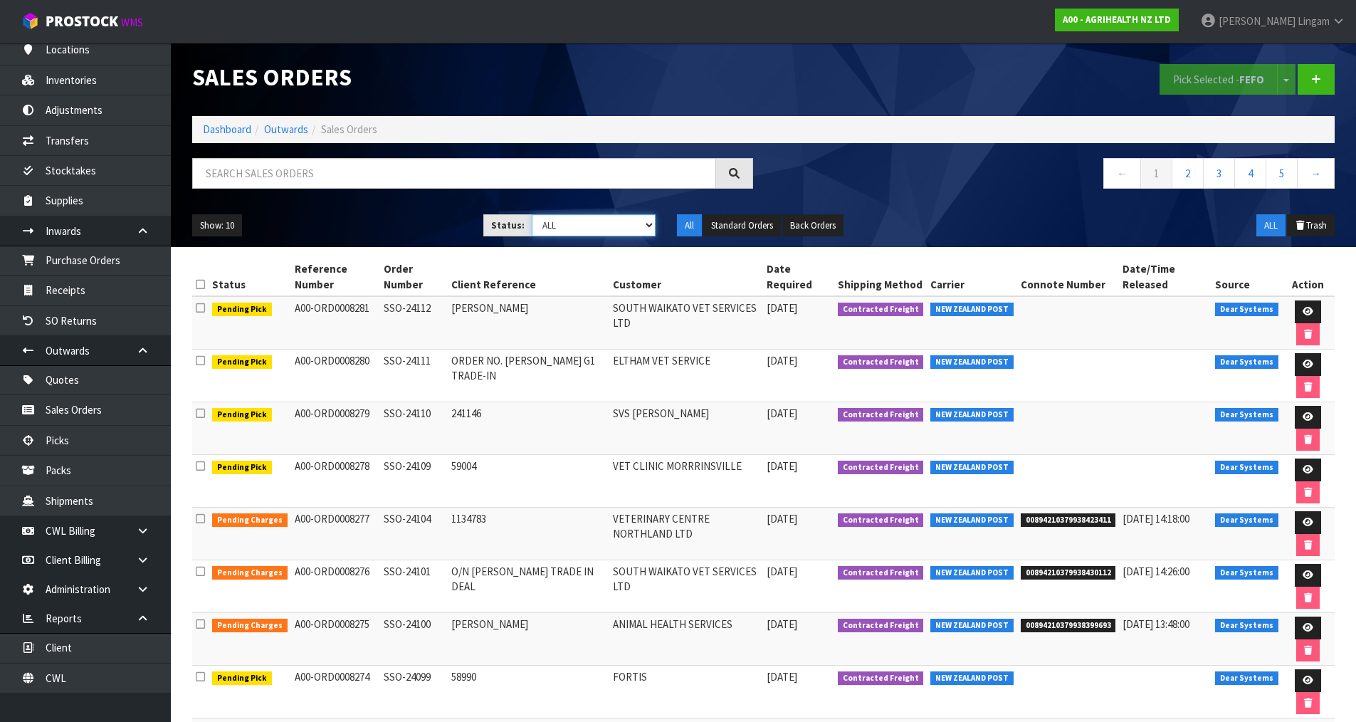
click at [629, 227] on select "Draft Pending Allocated Pending Pick Goods Picked Goods Packed Pending Charges …" at bounding box center [594, 225] width 124 height 22
select select "string:6"
click at [532, 214] on select "Draft Pending Allocated Pending Pick Goods Picked Goods Packed Pending Charges …" at bounding box center [594, 225] width 124 height 22
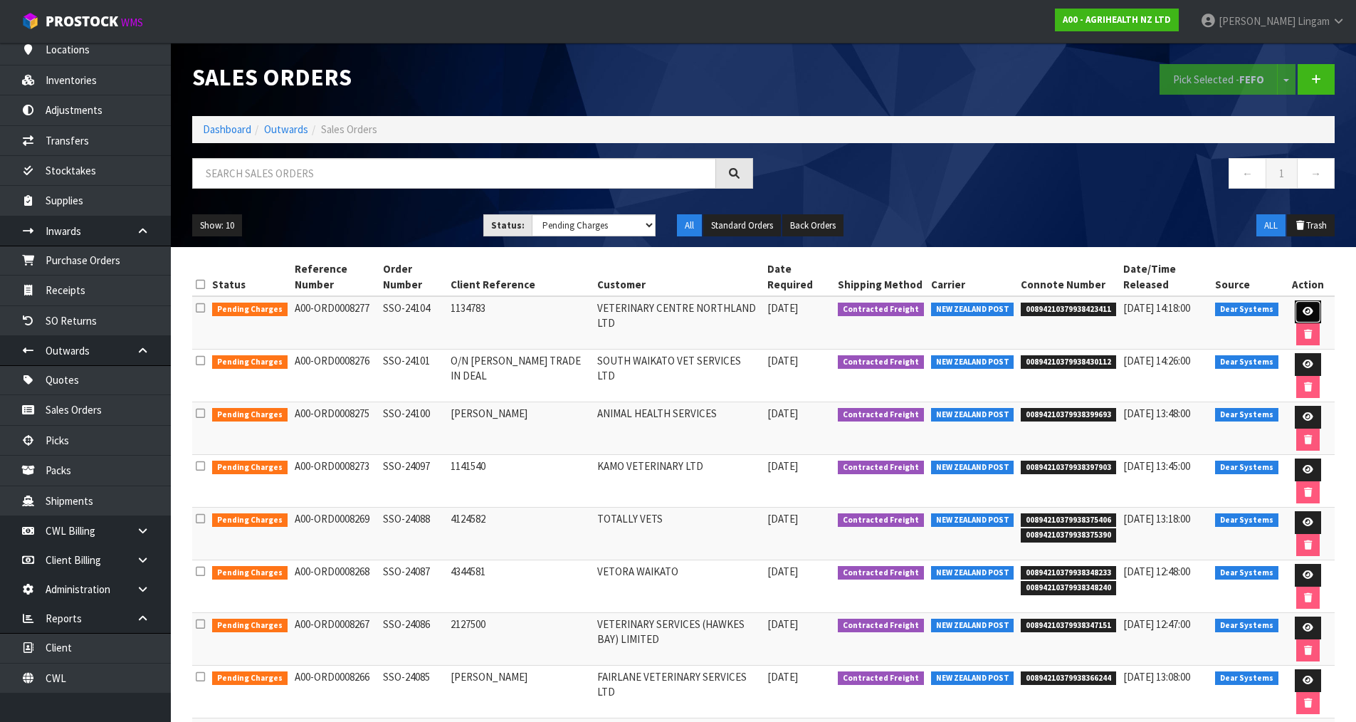
click at [1314, 310] on link at bounding box center [1308, 311] width 26 height 23
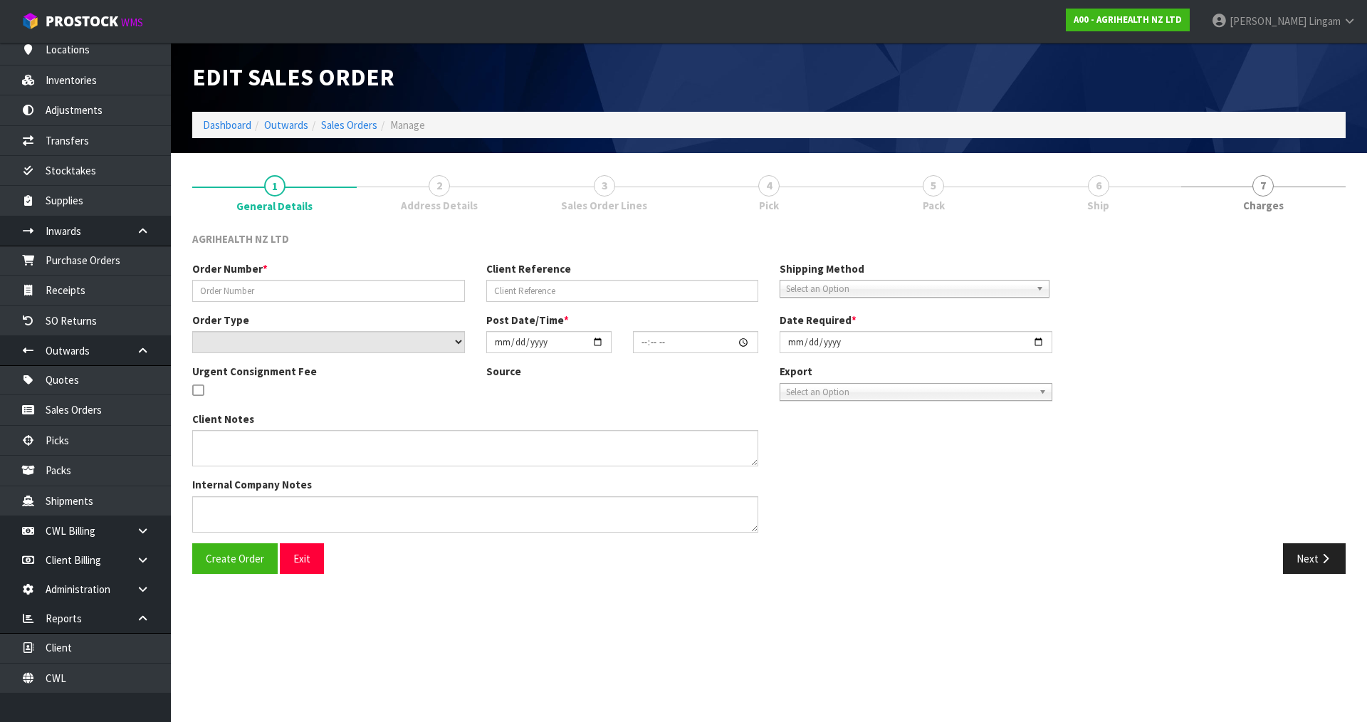
type input "SSO-24104"
type input "1134783"
select select "number:0"
type input "[DATE]"
type input "12:25:36.000"
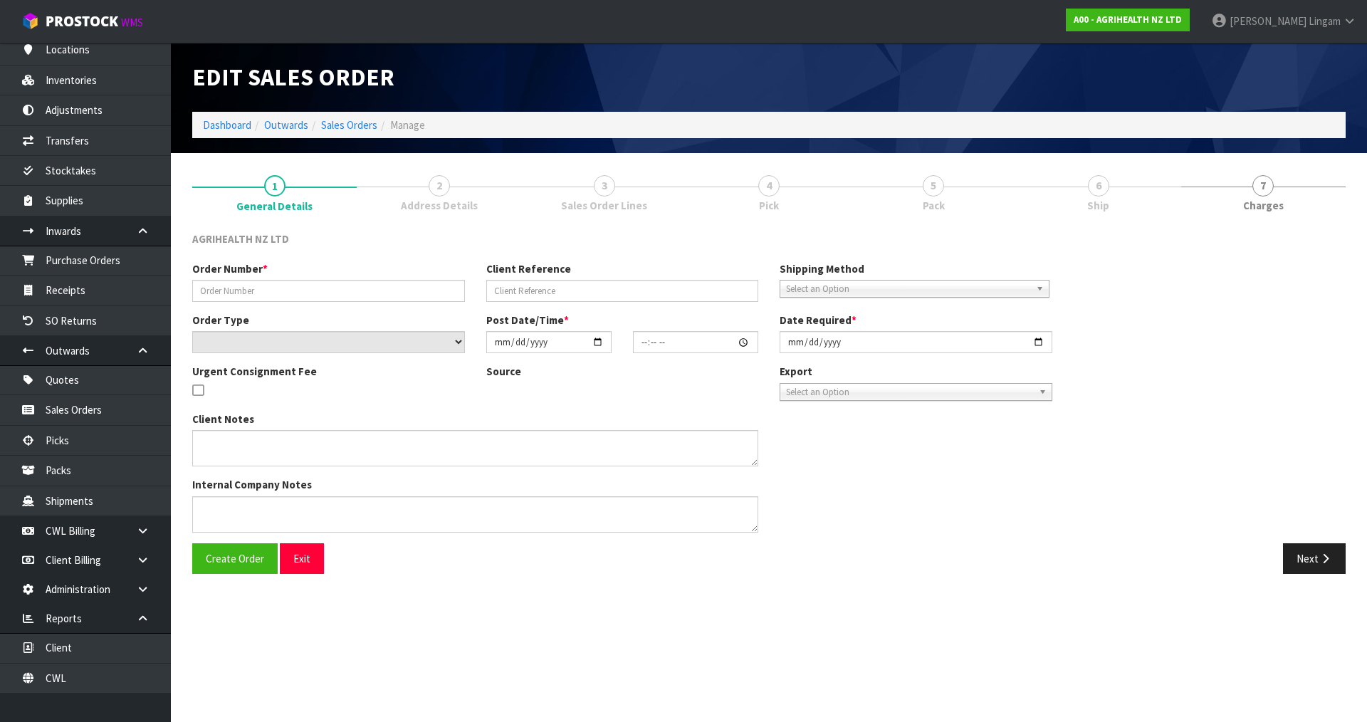
type input "[DATE]"
type textarea "SHIP BY: Overnight Courier"
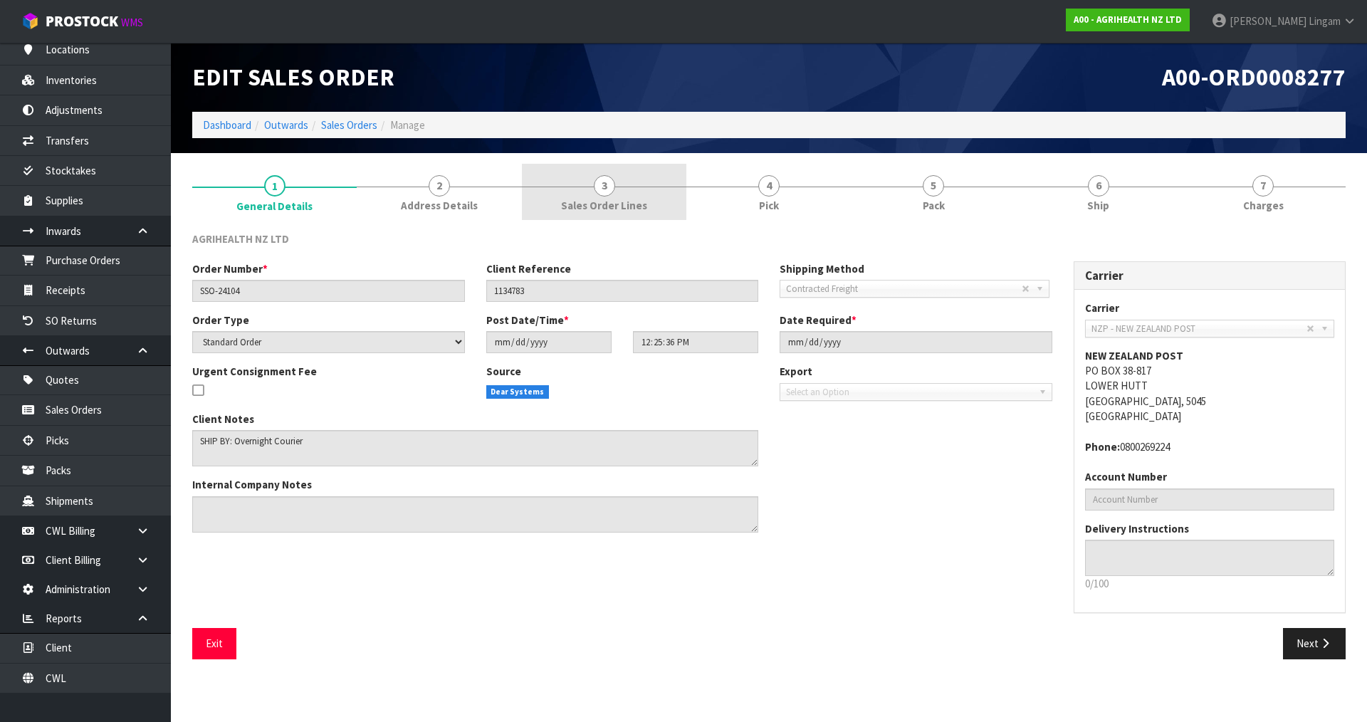
click at [597, 214] on link "3 Sales Order Lines" at bounding box center [604, 192] width 164 height 56
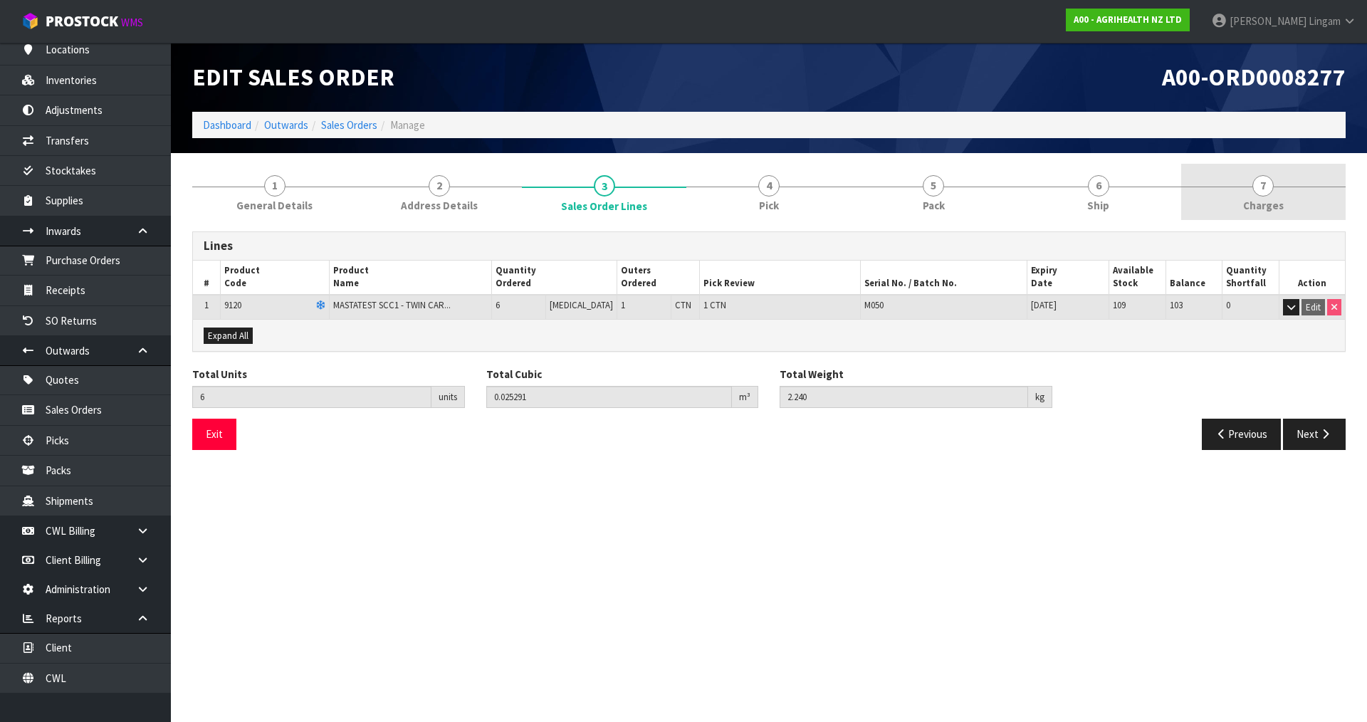
click at [1290, 199] on link "7 [GEOGRAPHIC_DATA]" at bounding box center [1263, 192] width 164 height 56
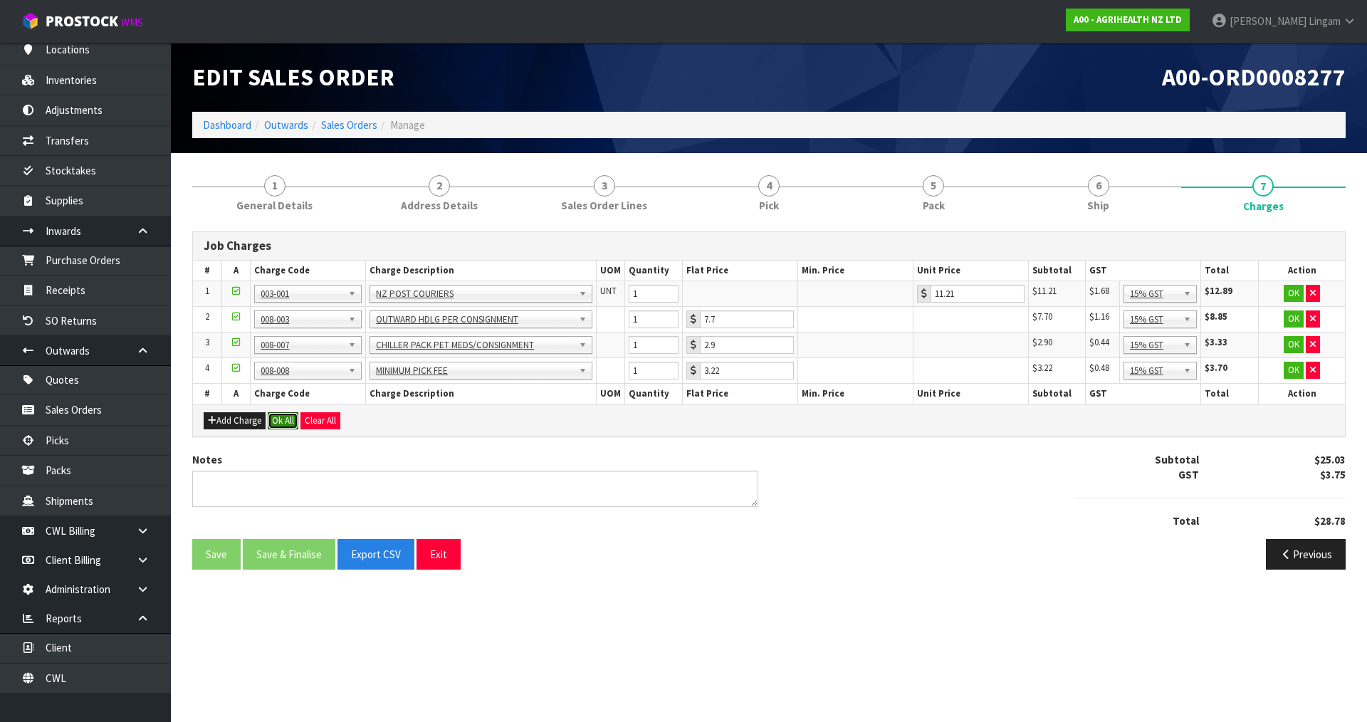
click at [273, 420] on button "Ok All" at bounding box center [283, 420] width 31 height 17
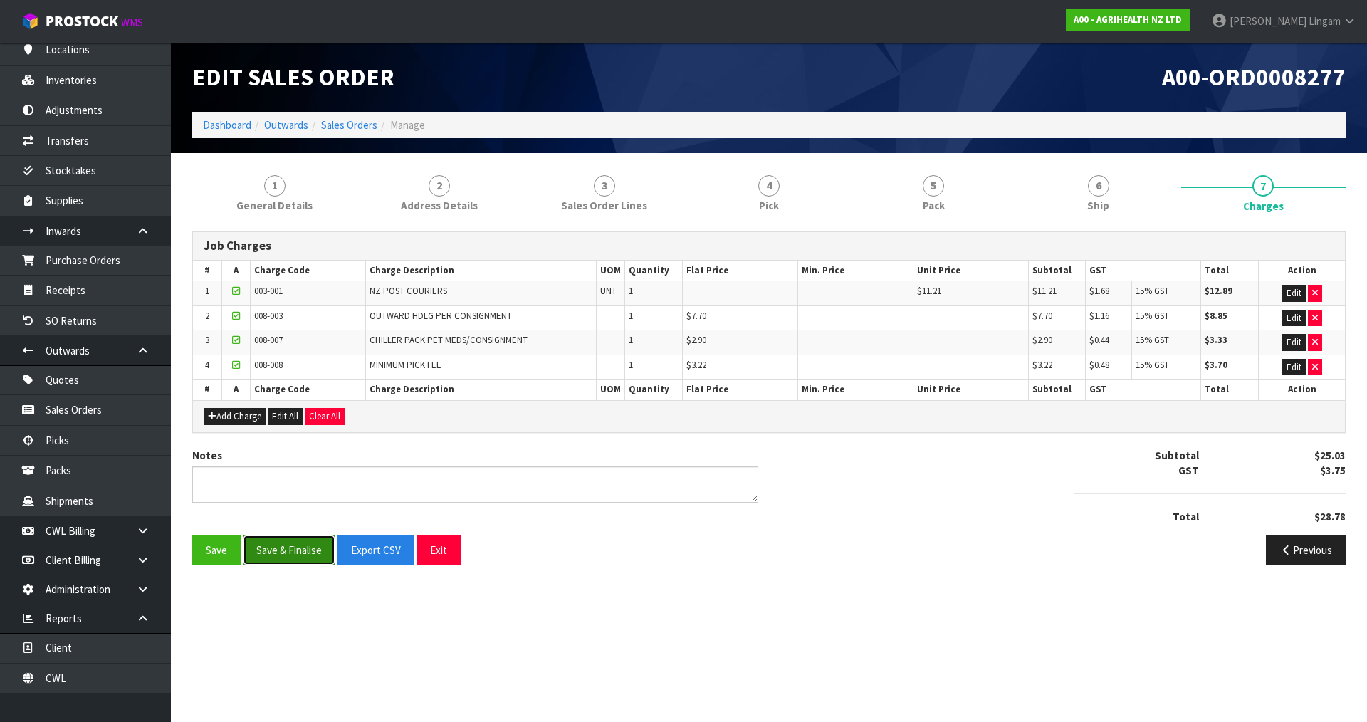
click at [310, 558] on button "Save & Finalise" at bounding box center [289, 550] width 93 height 31
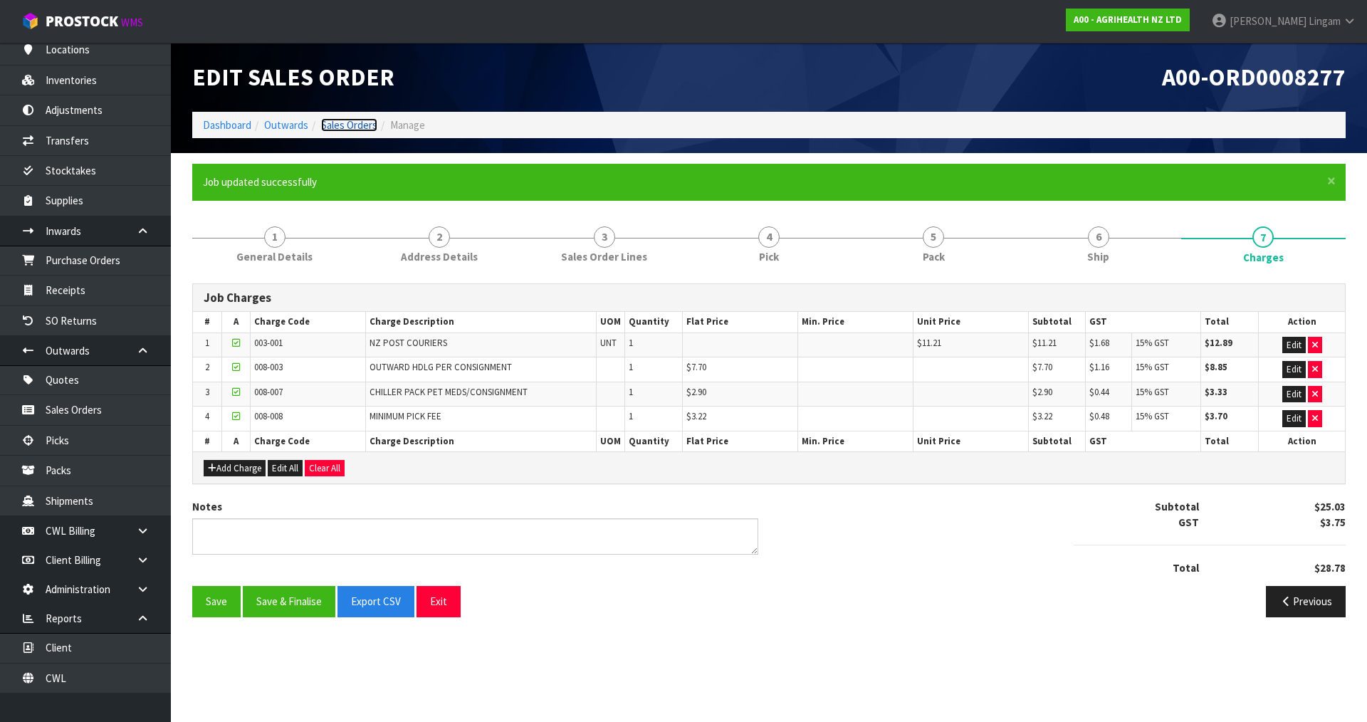
click at [360, 127] on link "Sales Orders" at bounding box center [349, 125] width 56 height 14
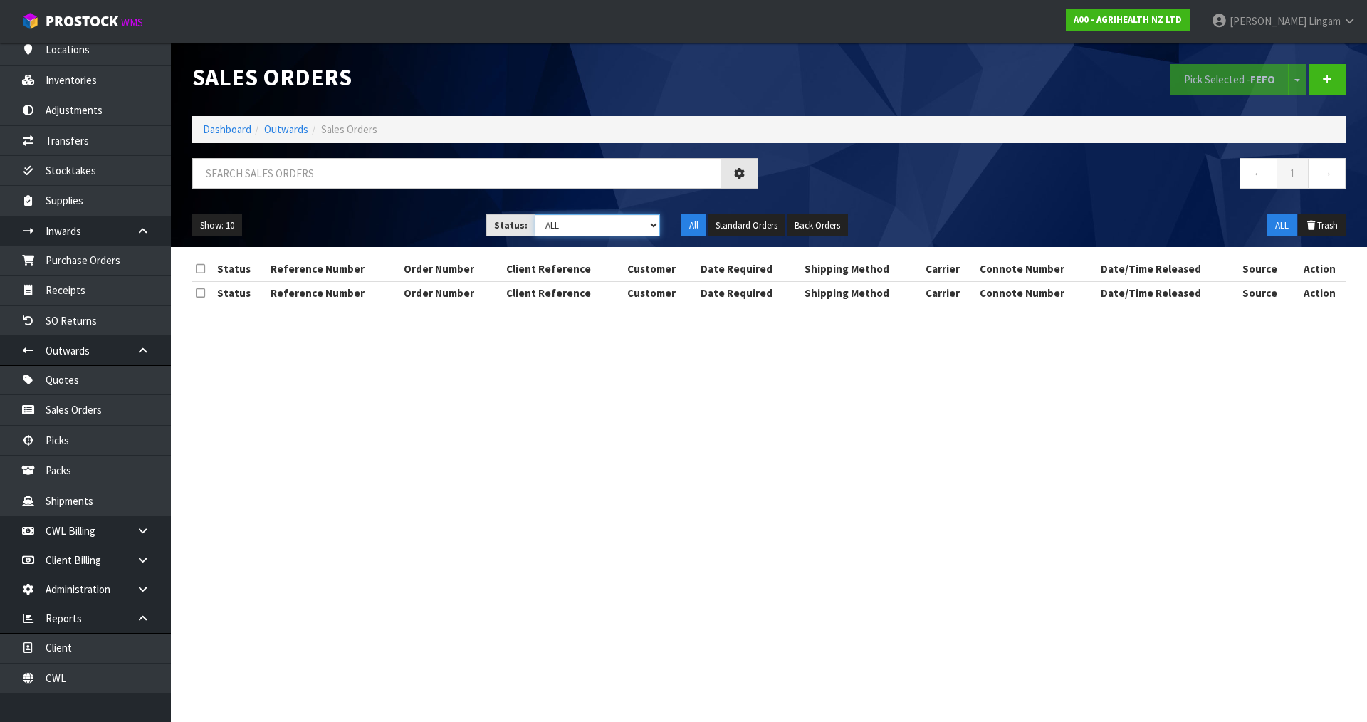
click at [630, 224] on select "Draft Pending Allocated Pending Pick Goods Picked Goods Packed Pending Charges …" at bounding box center [598, 225] width 126 height 22
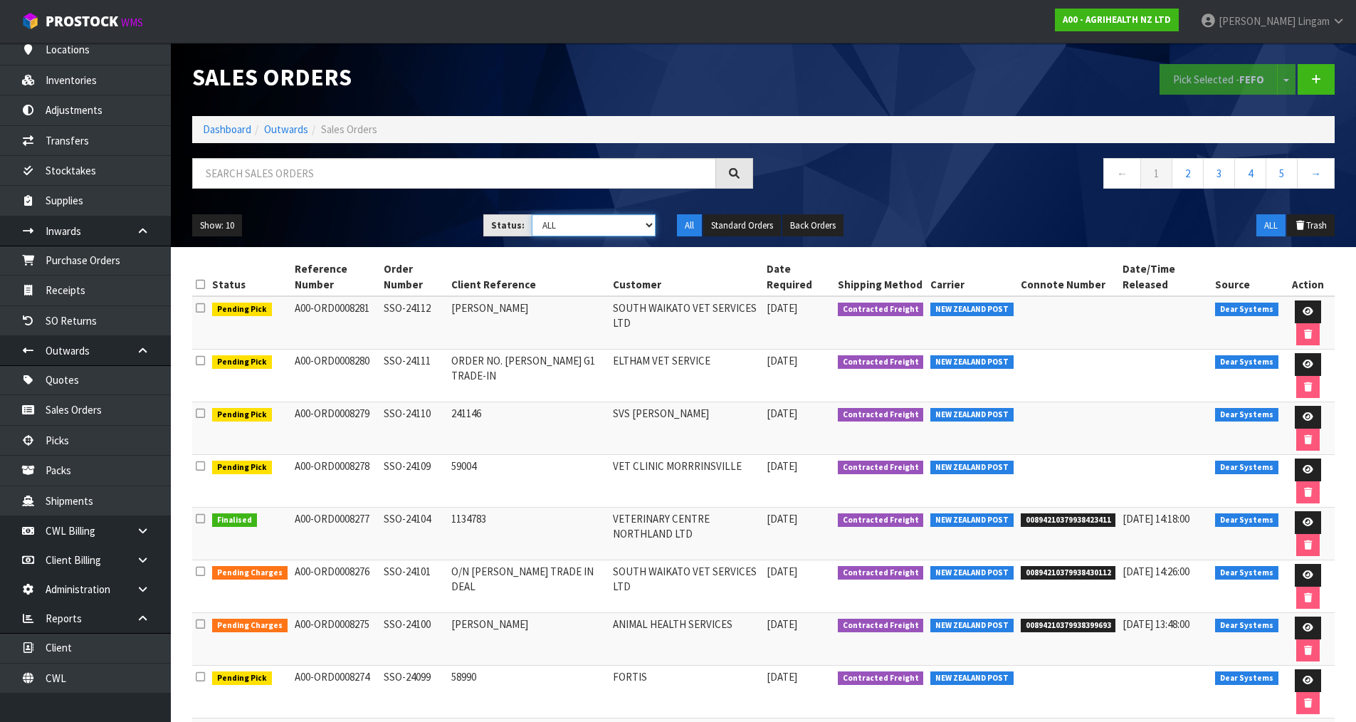
select select "string:6"
click at [532, 214] on select "Draft Pending Allocated Pending Pick Goods Picked Goods Packed Pending Charges …" at bounding box center [594, 225] width 124 height 22
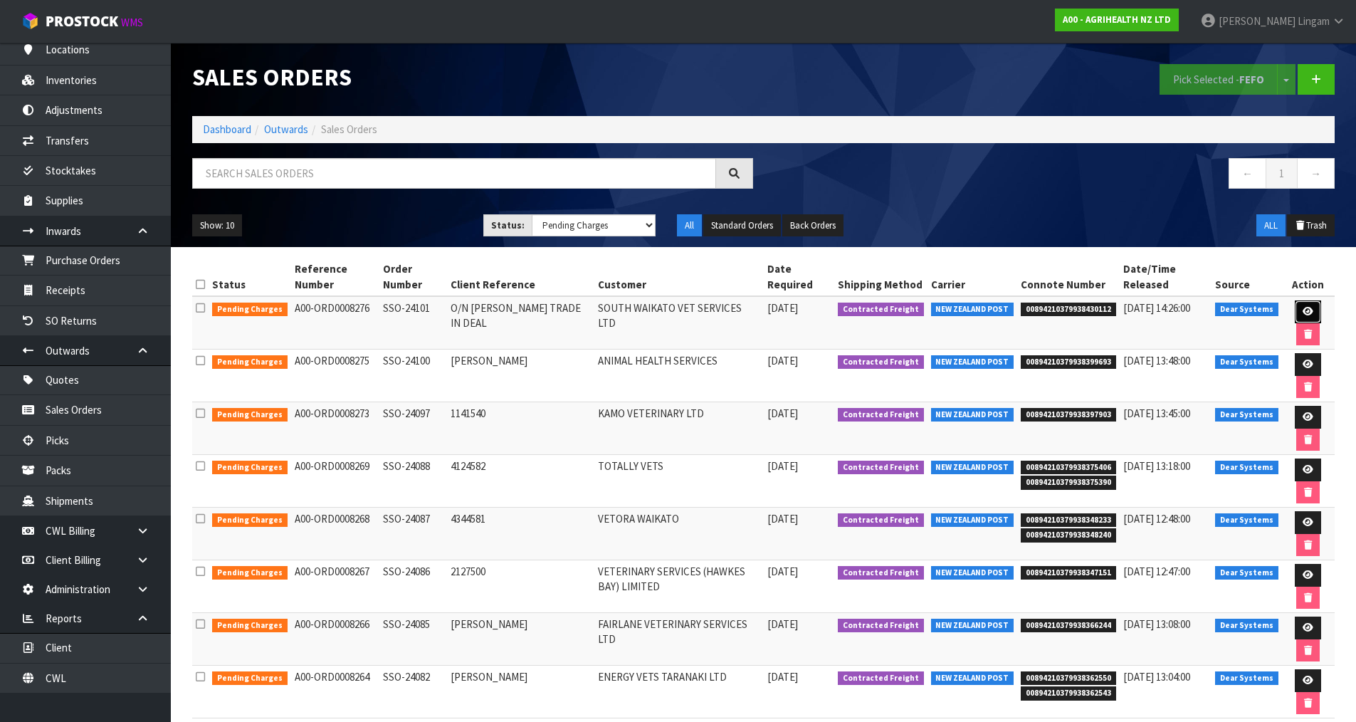
click at [1299, 305] on link at bounding box center [1308, 311] width 26 height 23
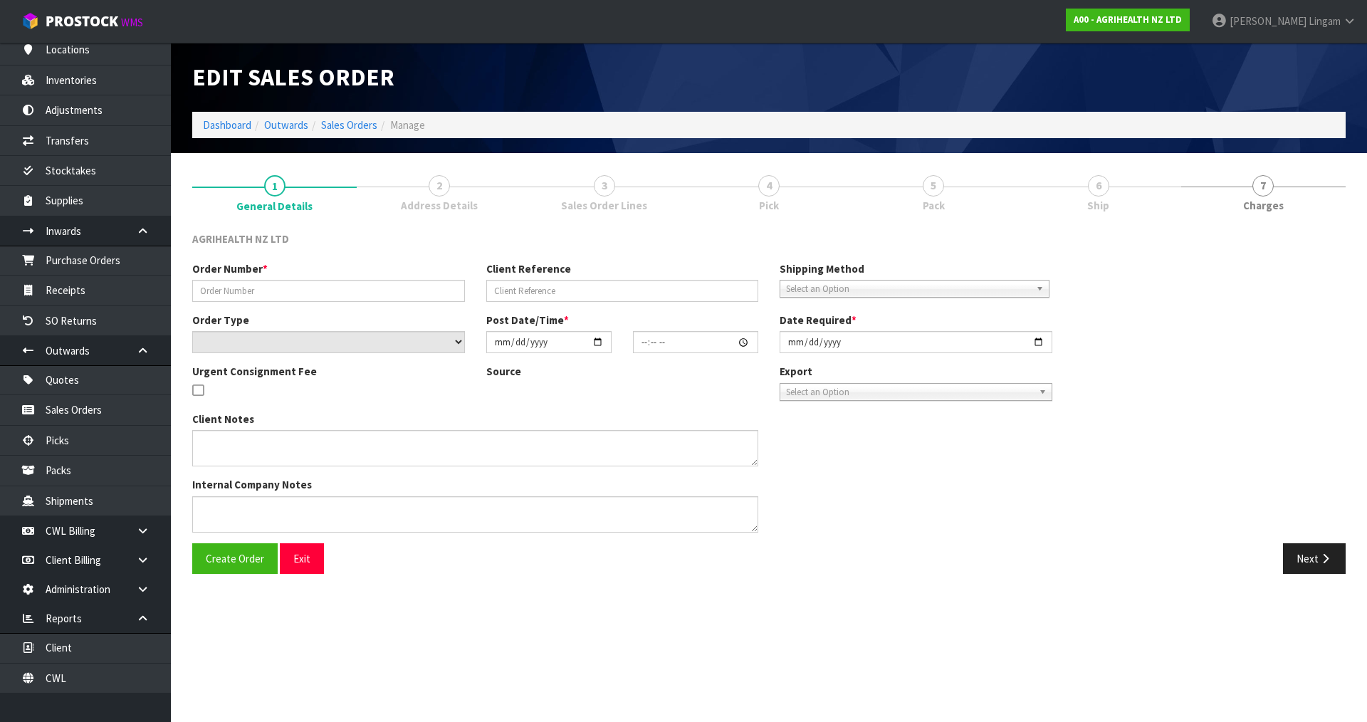
type input "SSO-24101"
type input "O/N THOMAS SCHERES TRADE IN DEAL"
select select "number:0"
type input "2025-08-12"
type input "11:53:41.000"
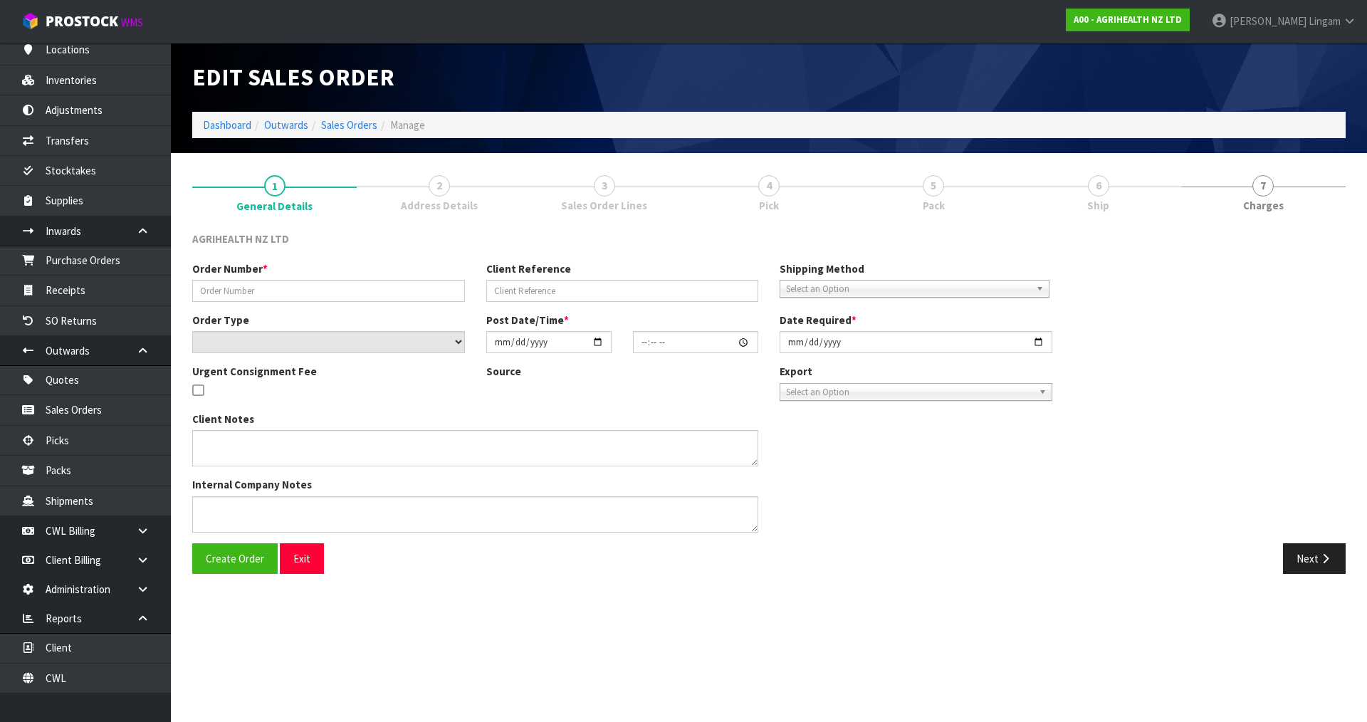
type input "2025-08-12"
type textarea "SHIP BY: Overnight Courier Socks sent separately"
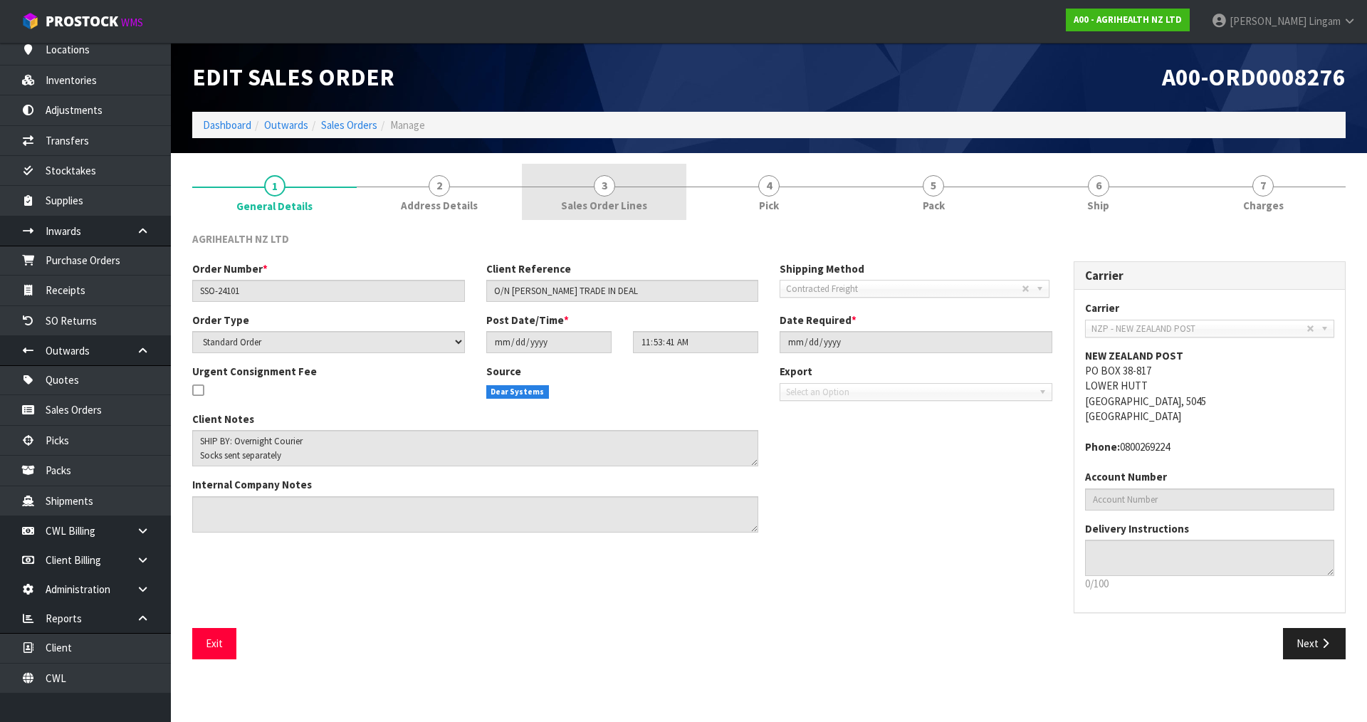
click at [630, 200] on span "Sales Order Lines" at bounding box center [604, 205] width 86 height 15
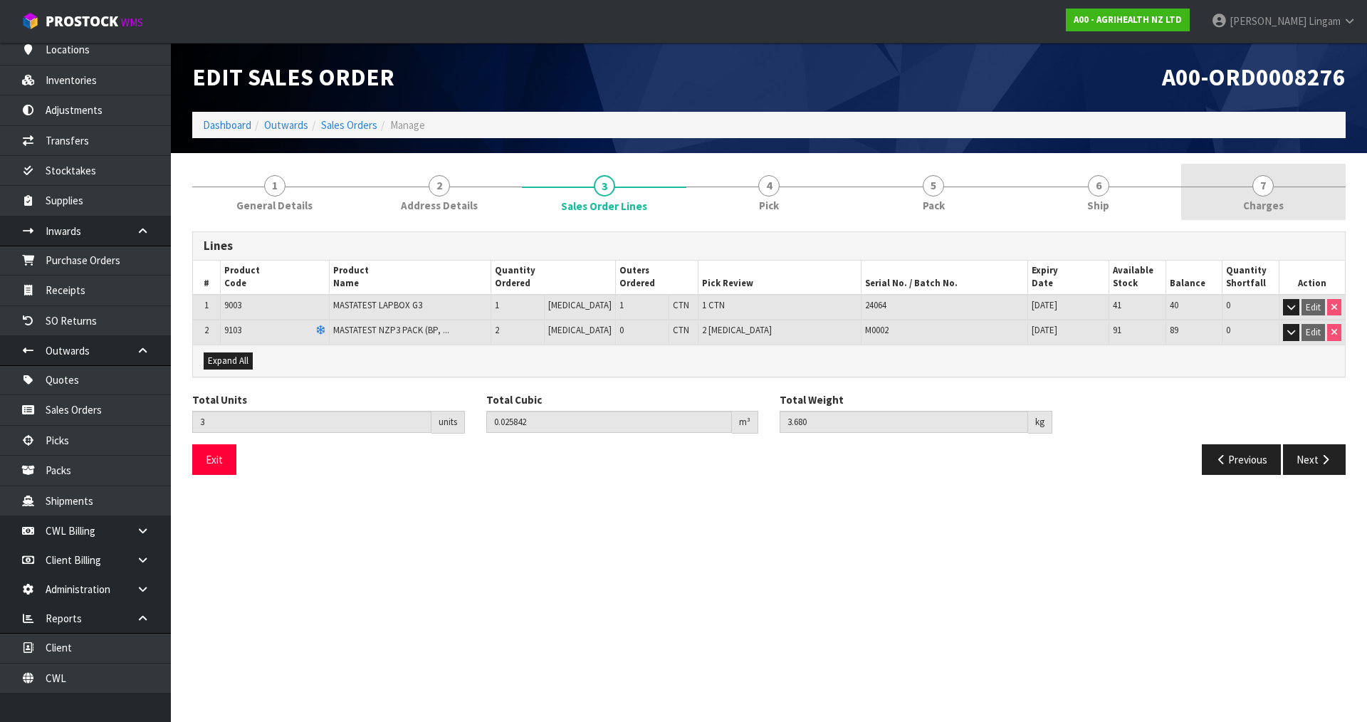
click at [1304, 196] on link "7 Charges" at bounding box center [1263, 192] width 164 height 56
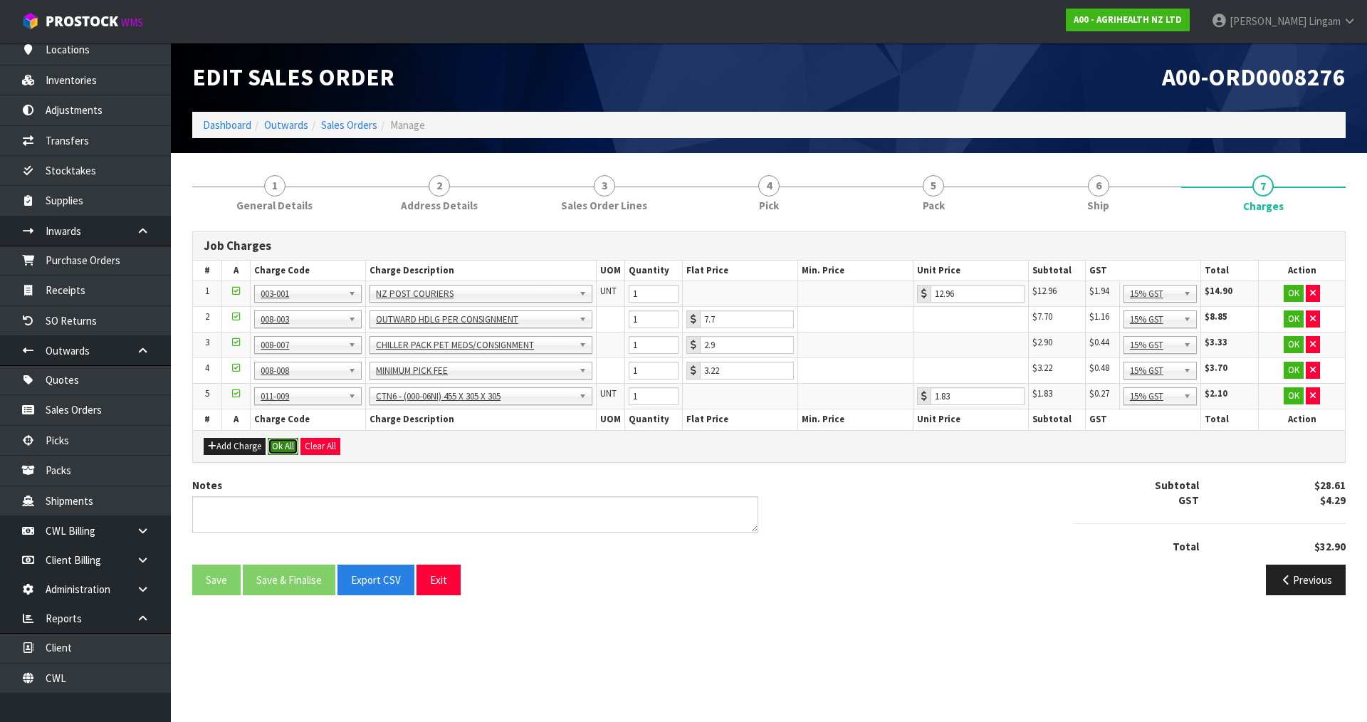
click at [284, 445] on button "Ok All" at bounding box center [283, 446] width 31 height 17
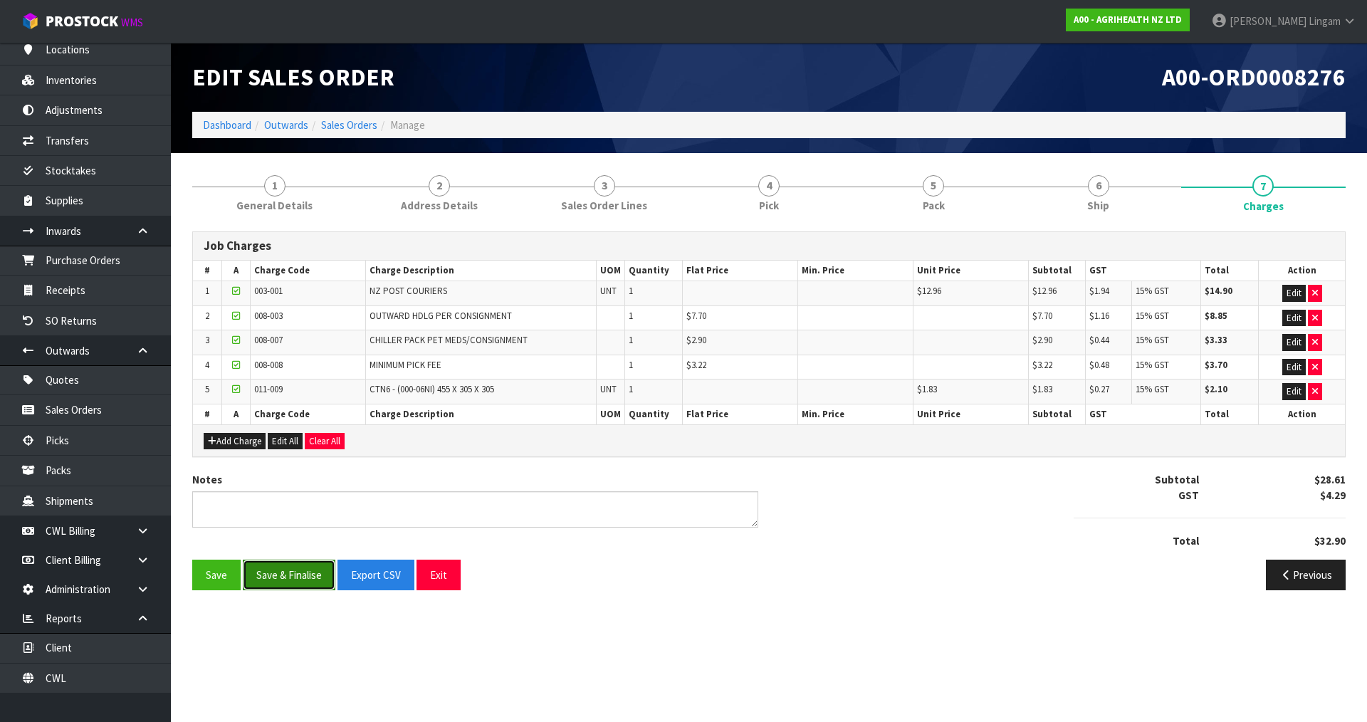
click at [307, 575] on button "Save & Finalise" at bounding box center [289, 575] width 93 height 31
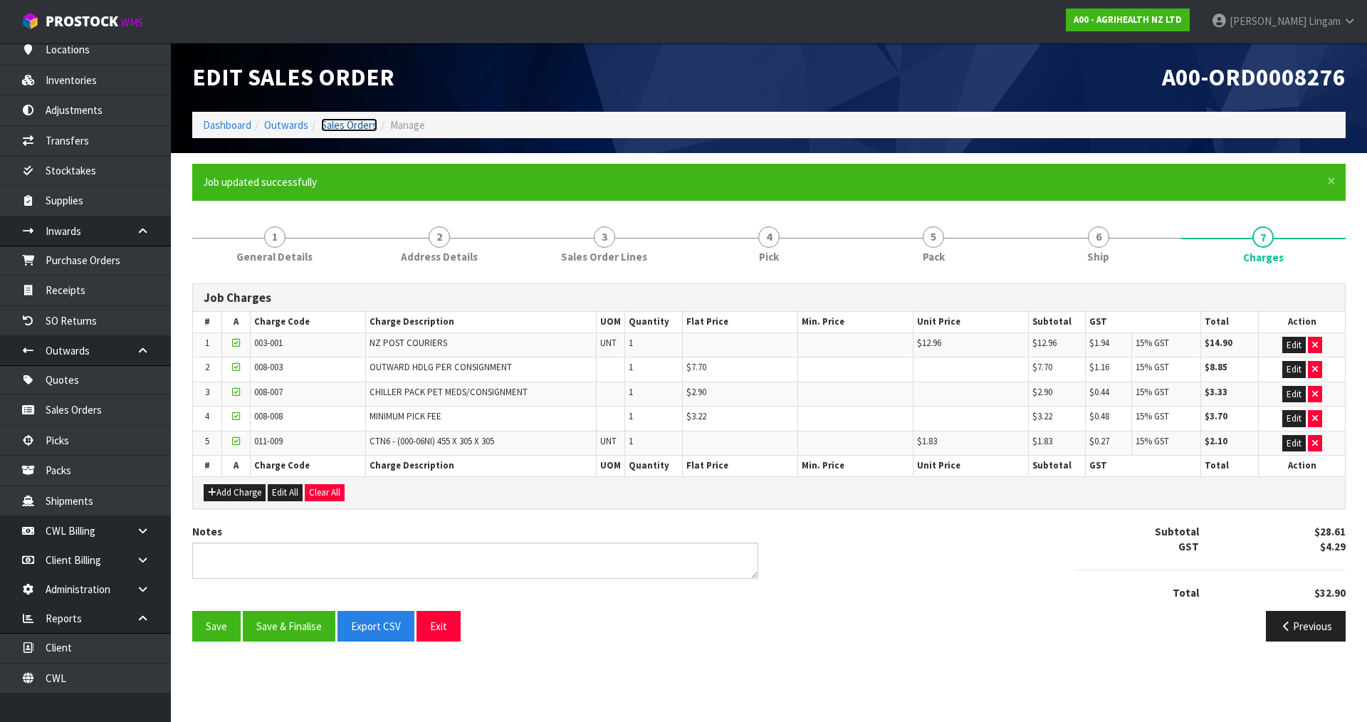
click at [369, 126] on link "Sales Orders" at bounding box center [349, 125] width 56 height 14
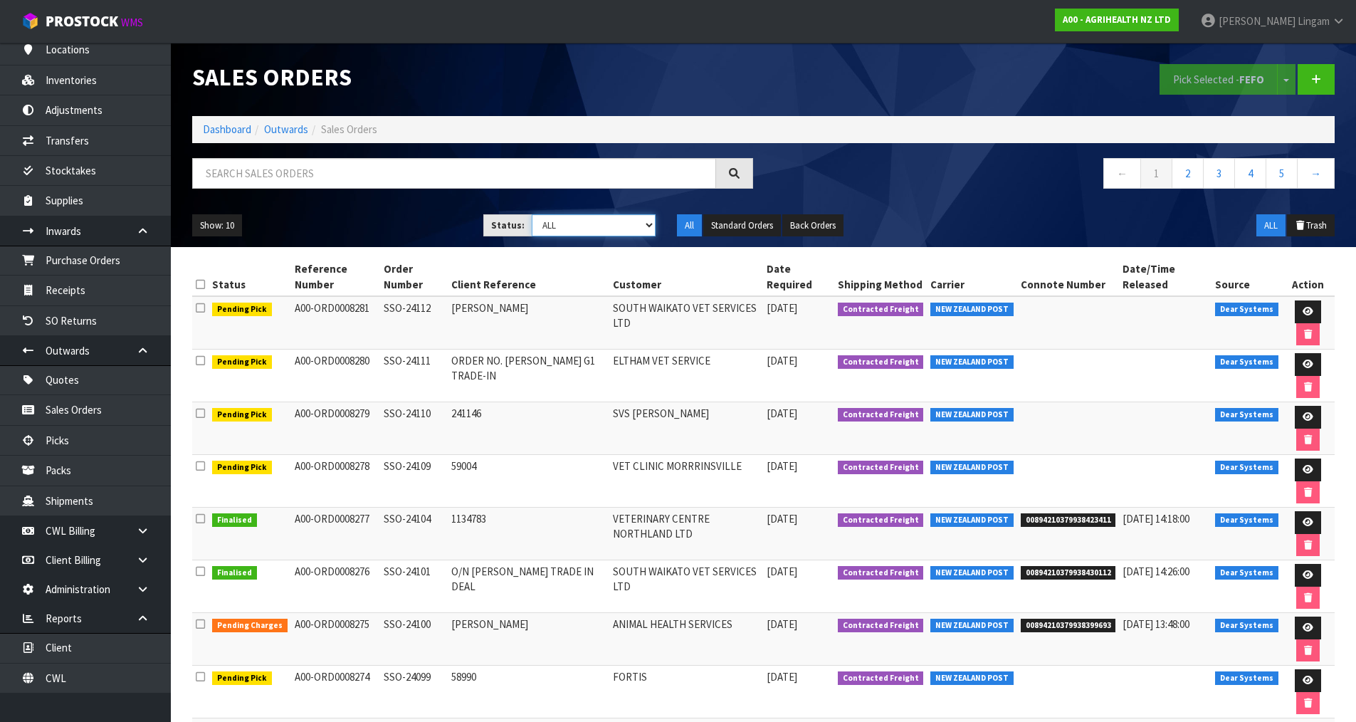
click at [630, 231] on select "Draft Pending Allocated Pending Pick Goods Picked Goods Packed Pending Charges …" at bounding box center [594, 225] width 124 height 22
select select "string:6"
click at [532, 214] on select "Draft Pending Allocated Pending Pick Goods Picked Goods Packed Pending Charges …" at bounding box center [594, 225] width 124 height 22
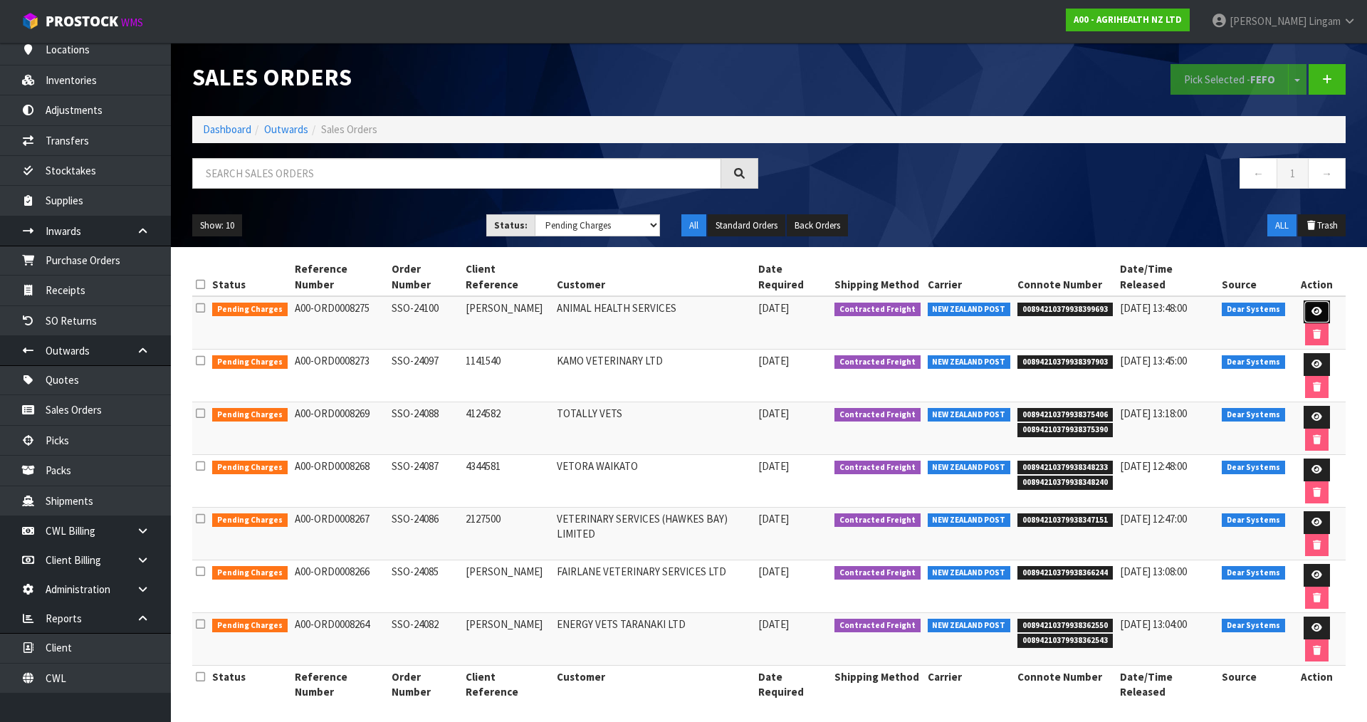
click at [1311, 307] on icon at bounding box center [1316, 311] width 11 height 9
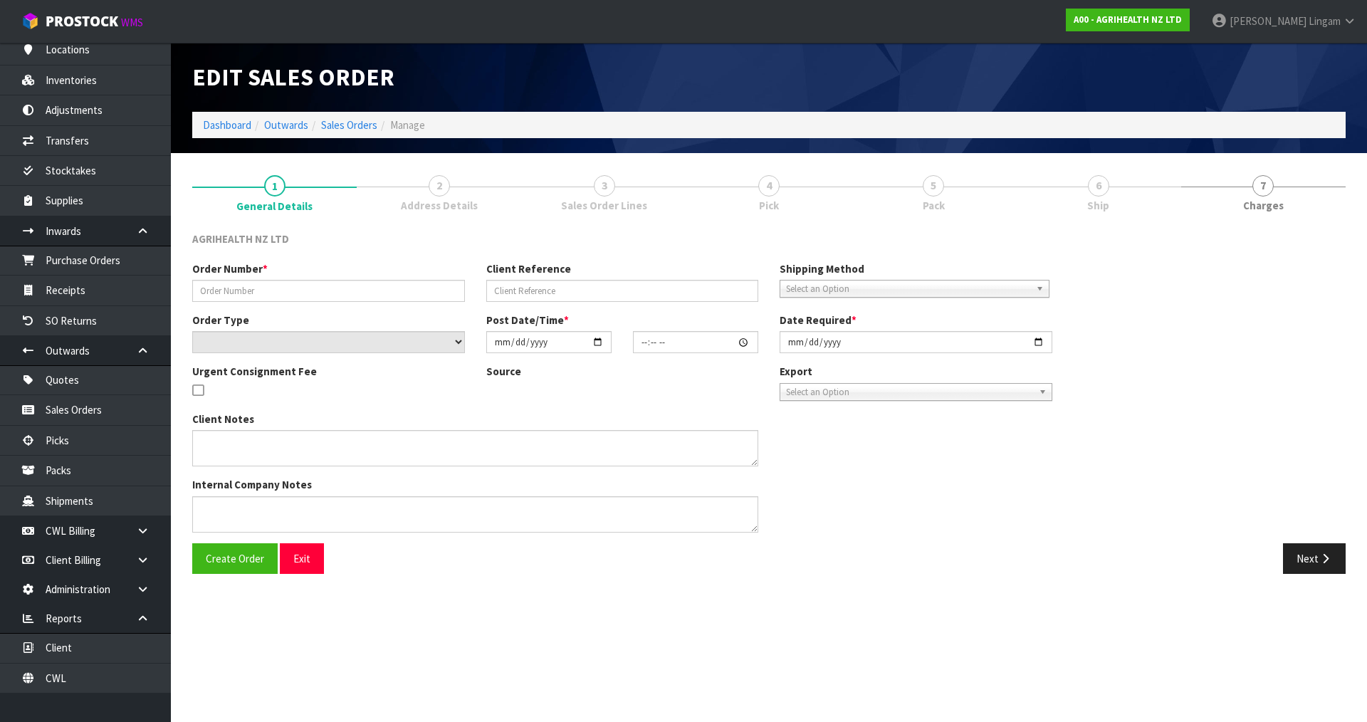
type input "SSO-24100"
type input "MONIQUE"
select select "number:0"
type input "2025-08-12"
type input "10:48:58.000"
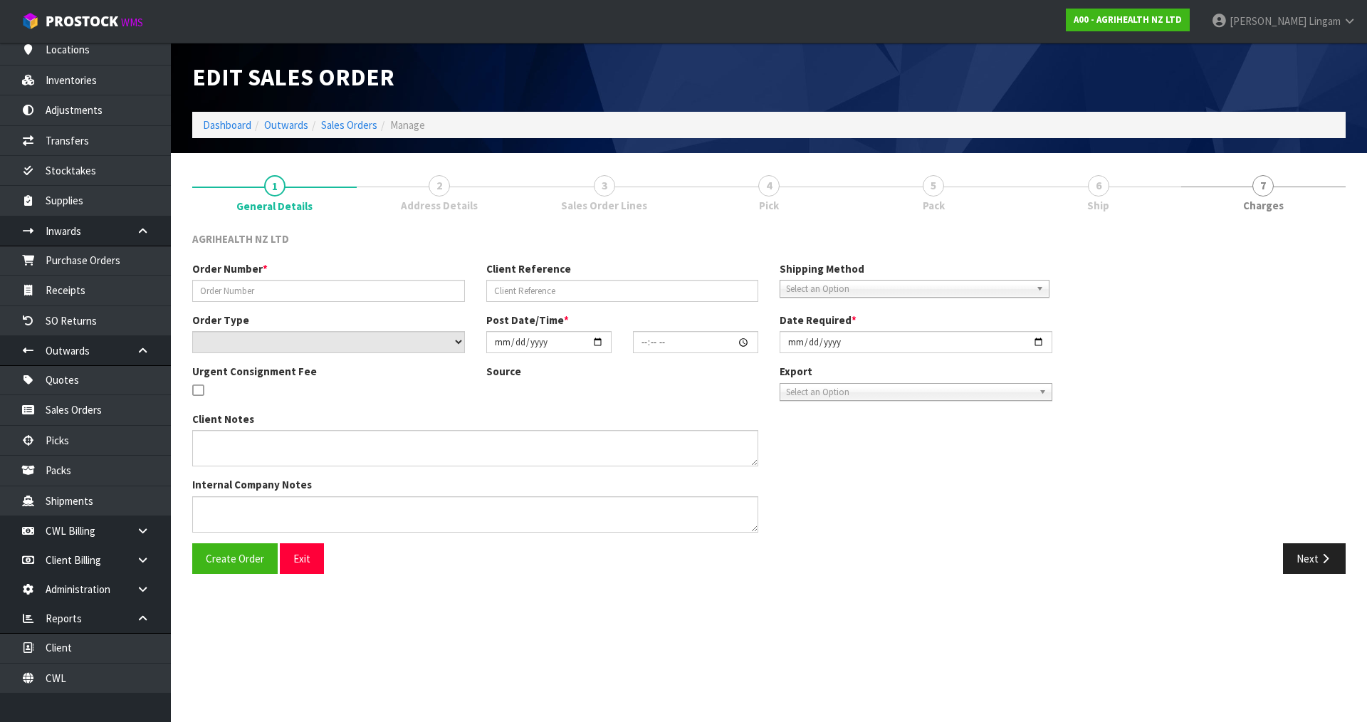
type input "2025-08-12"
type textarea "SHIP BY: Overnight Courier"
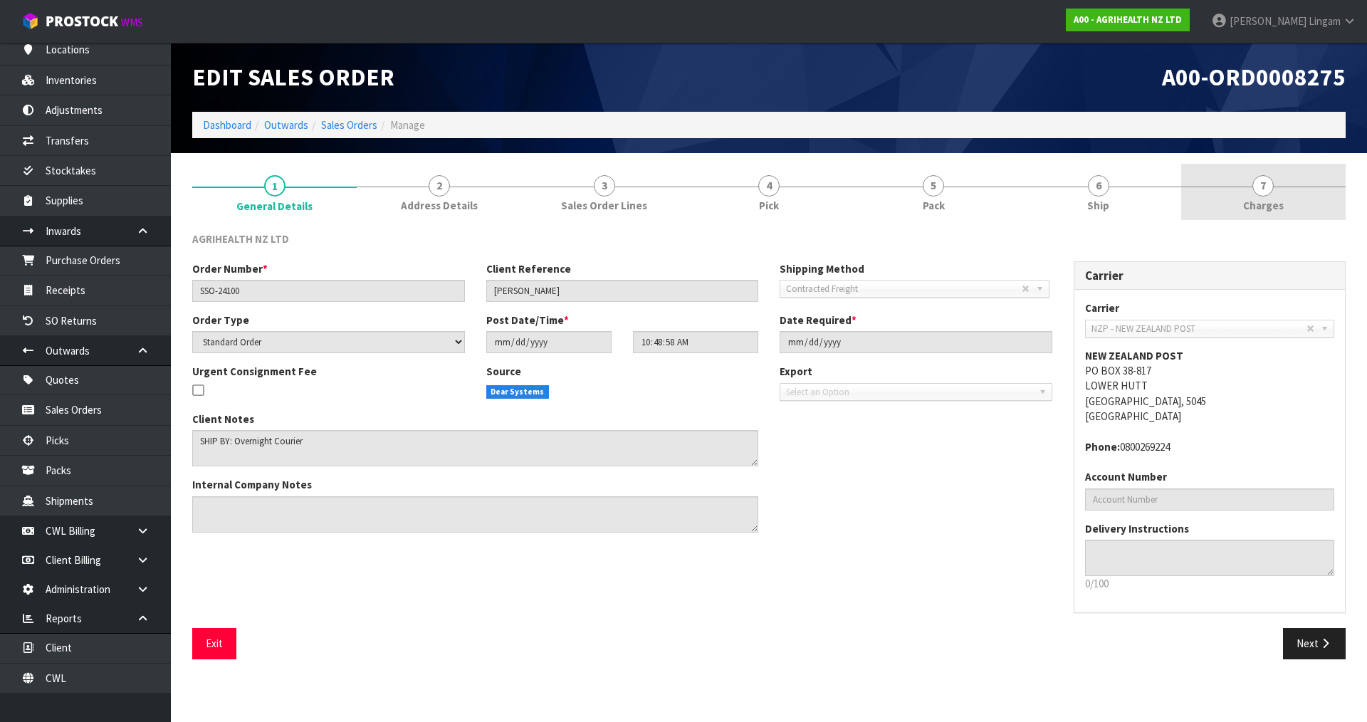
click at [1289, 211] on link "7 Charges" at bounding box center [1263, 192] width 164 height 56
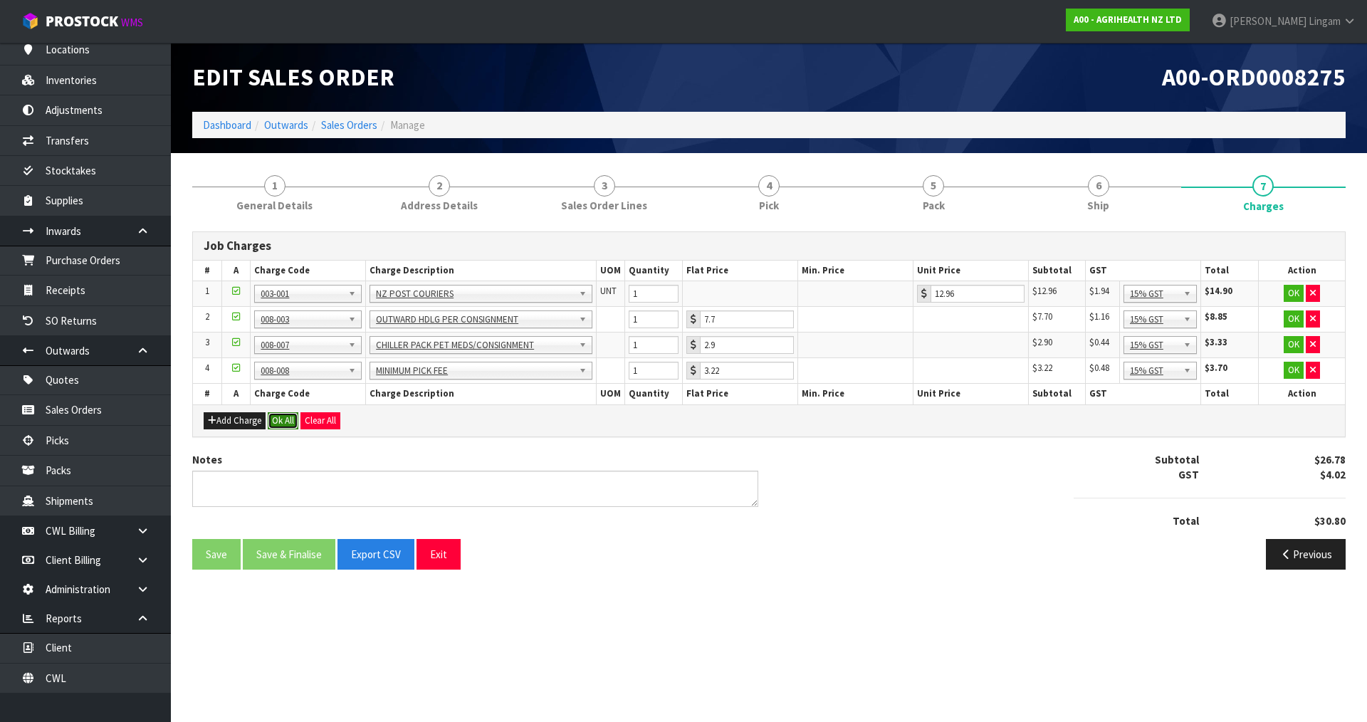
click at [296, 420] on button "Ok All" at bounding box center [283, 420] width 31 height 17
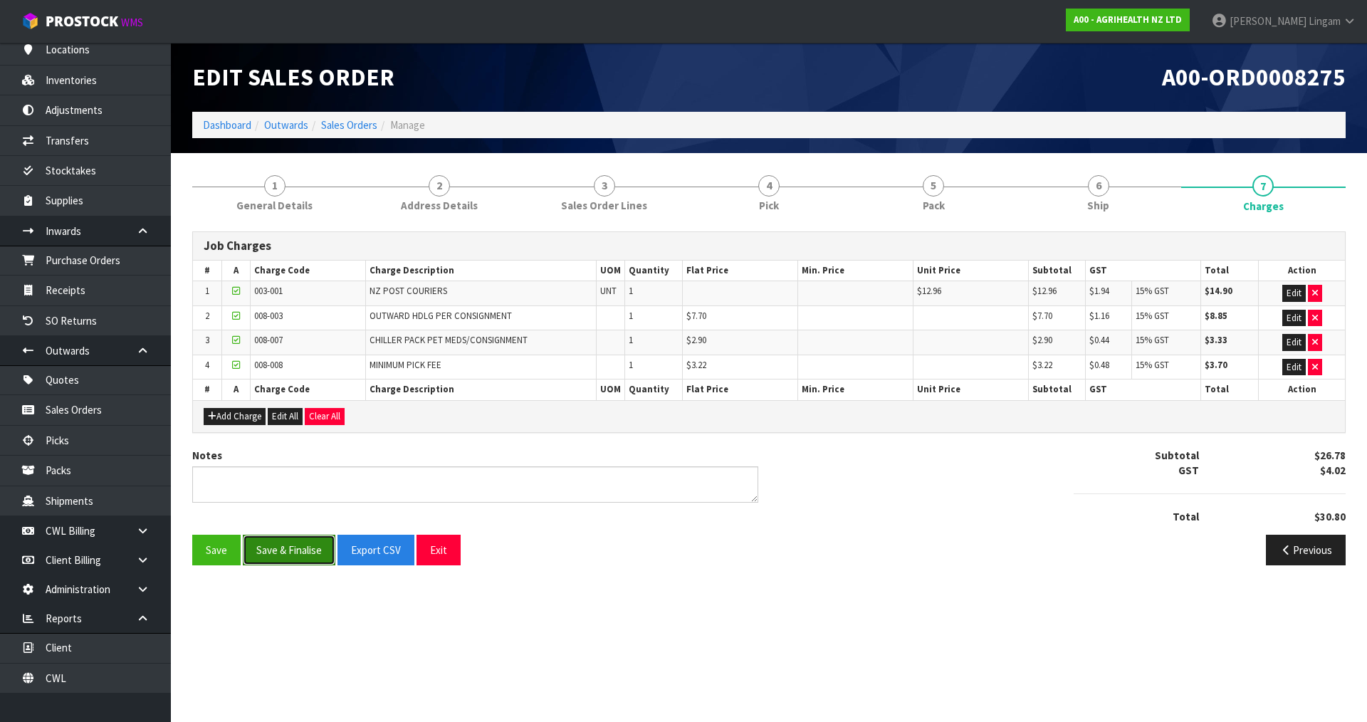
click at [310, 557] on button "Save & Finalise" at bounding box center [289, 550] width 93 height 31
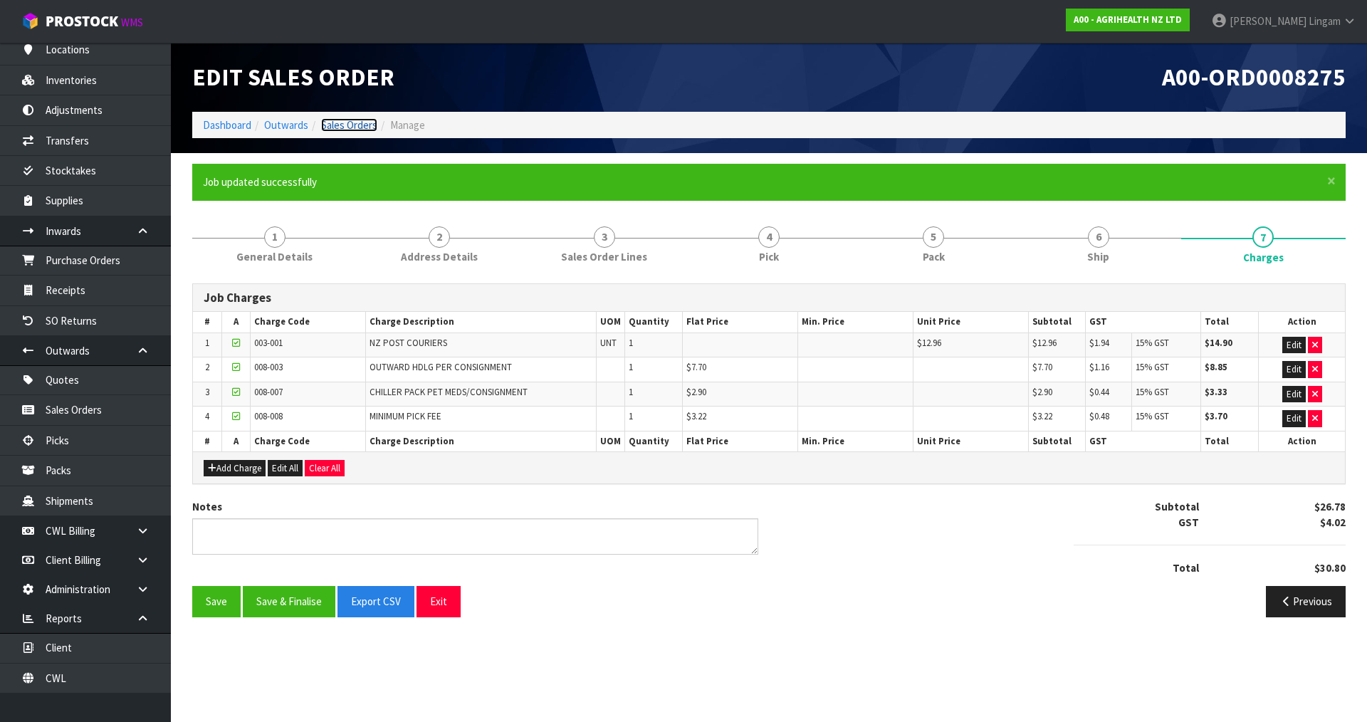
click at [355, 119] on link "Sales Orders" at bounding box center [349, 125] width 56 height 14
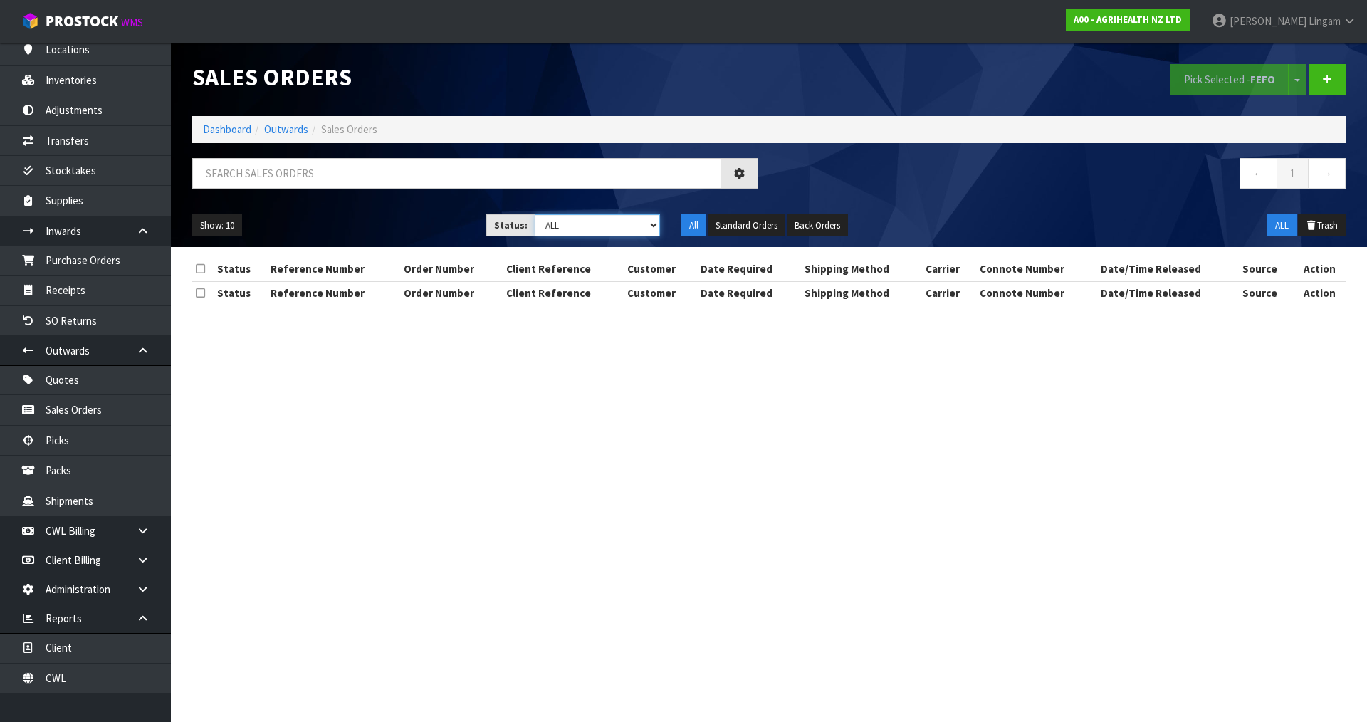
click at [622, 222] on select "Draft Pending Allocated Pending Pick Goods Picked Goods Packed Pending Charges …" at bounding box center [598, 225] width 126 height 22
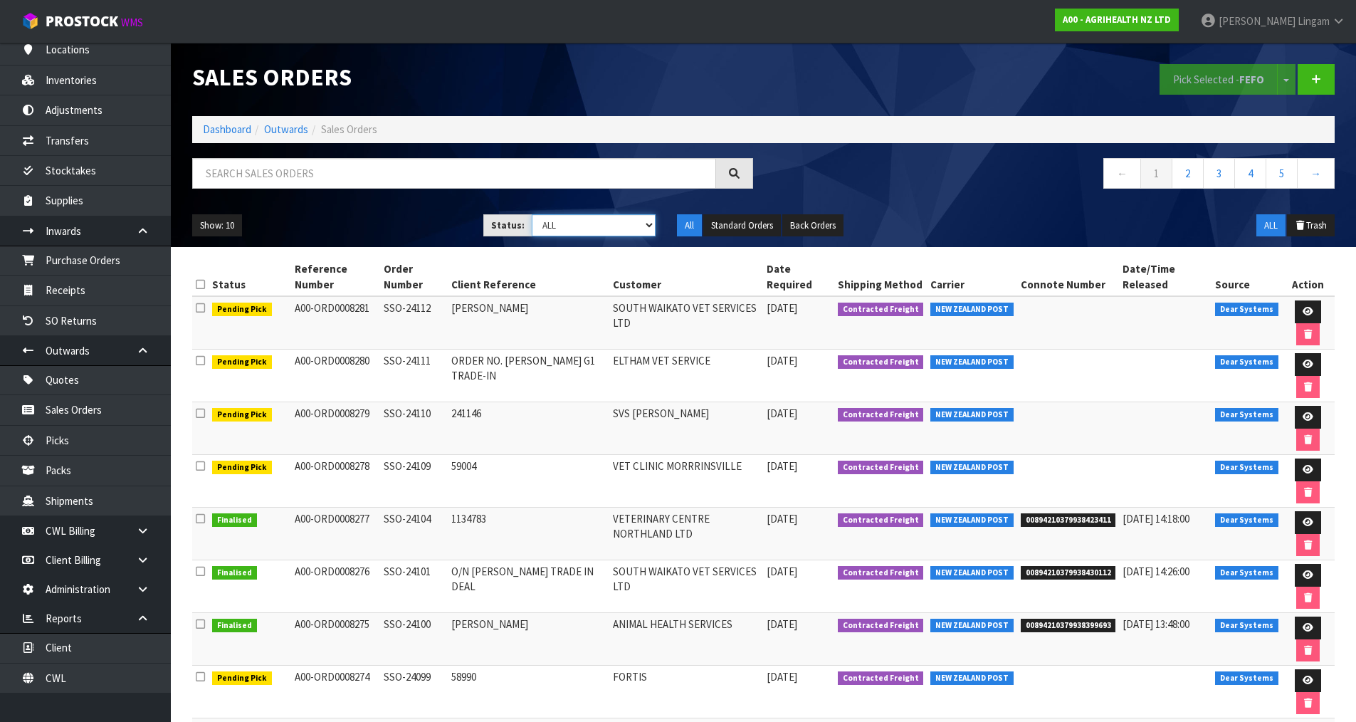
select select "string:6"
click at [532, 214] on select "Draft Pending Allocated Pending Pick Goods Picked Goods Packed Pending Charges …" at bounding box center [594, 225] width 124 height 22
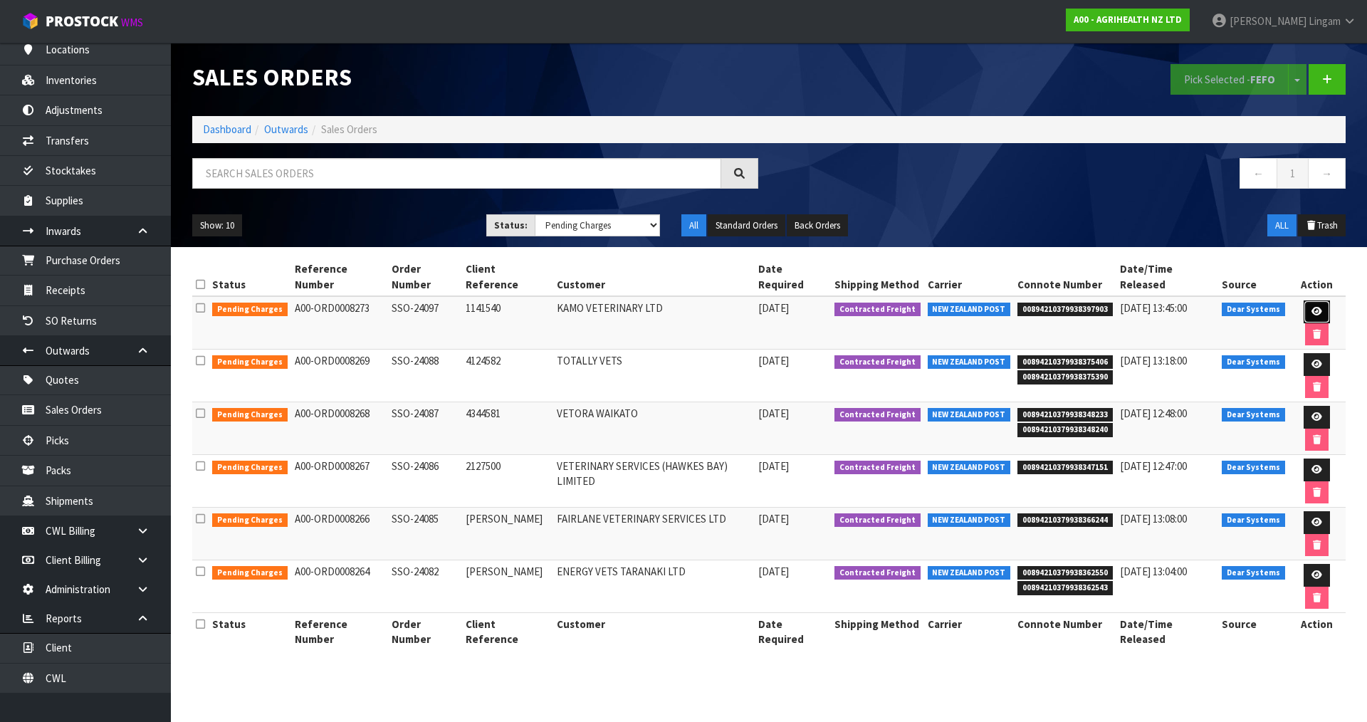
click at [1311, 307] on icon at bounding box center [1316, 311] width 11 height 9
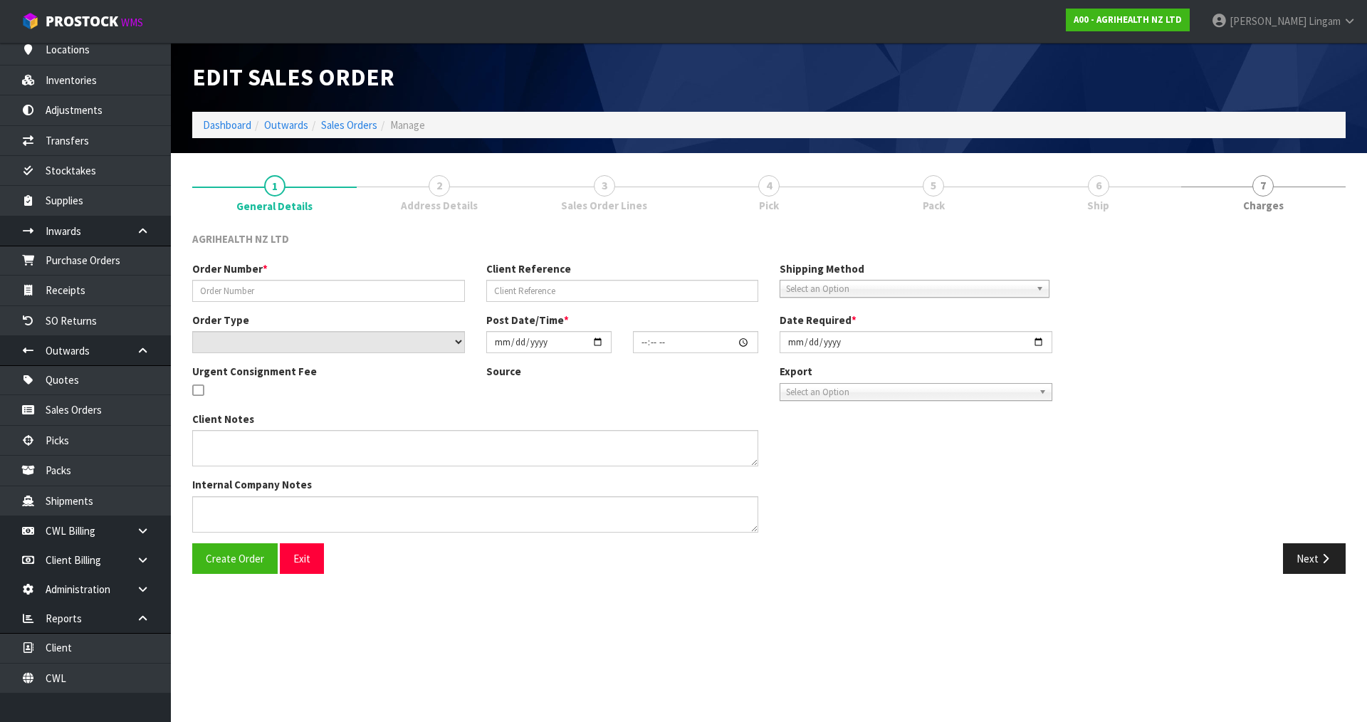
type input "SSO-24097"
type input "1141540"
select select "number:0"
type input "2025-08-12"
type input "10:40:42.000"
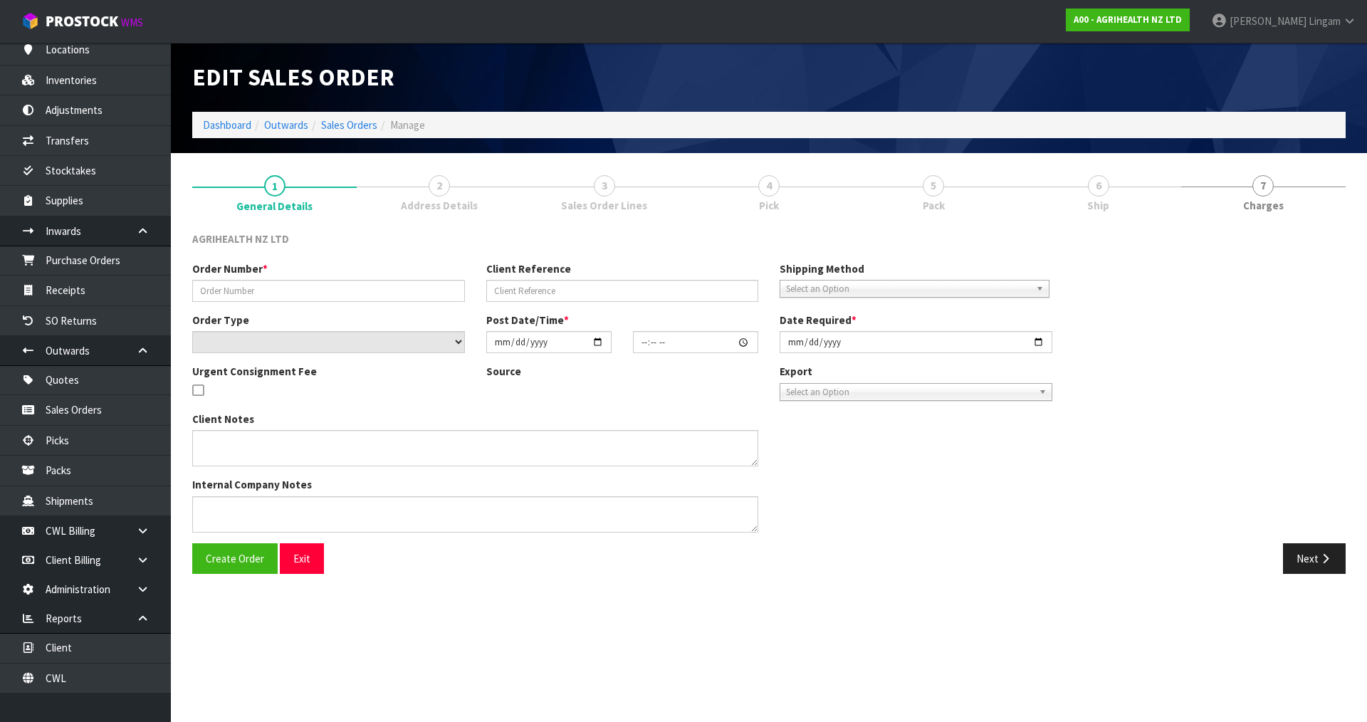
type input "2025-08-12"
type textarea "SHIP BY: Overnight Courier"
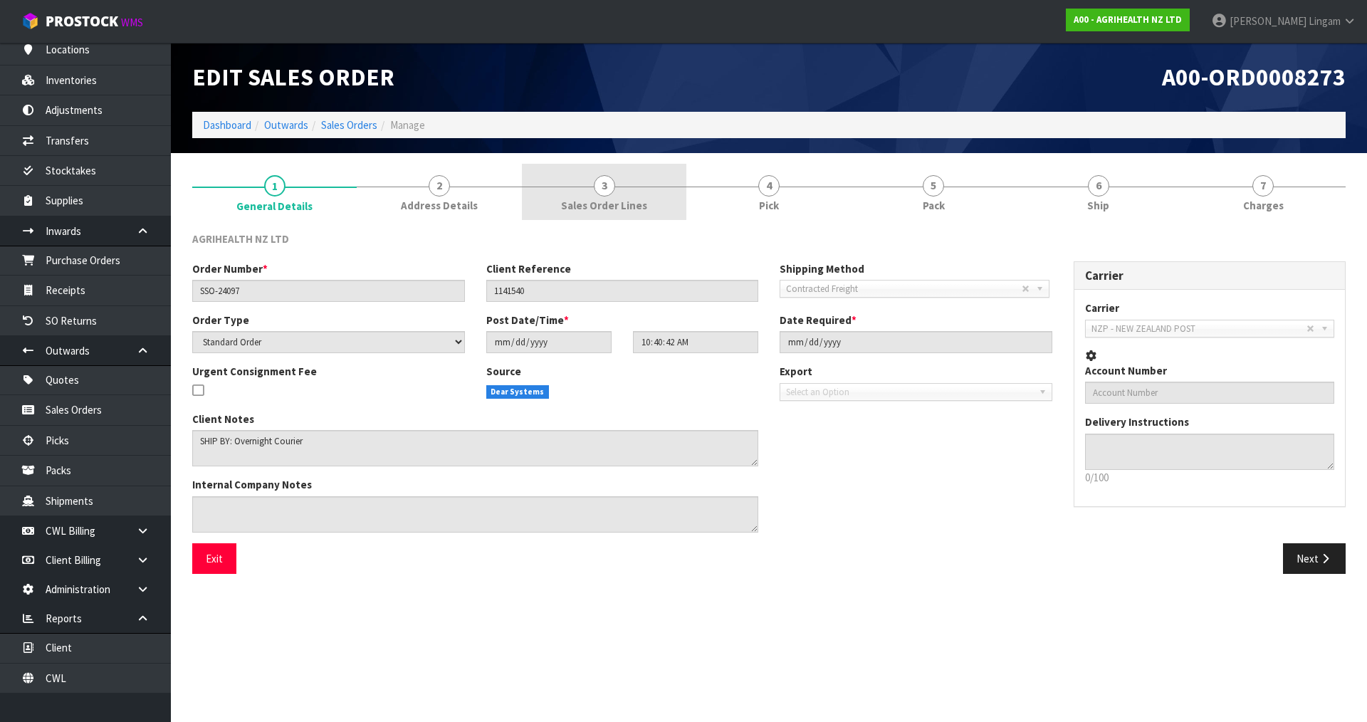
click at [659, 200] on link "3 Sales Order Lines" at bounding box center [604, 192] width 164 height 56
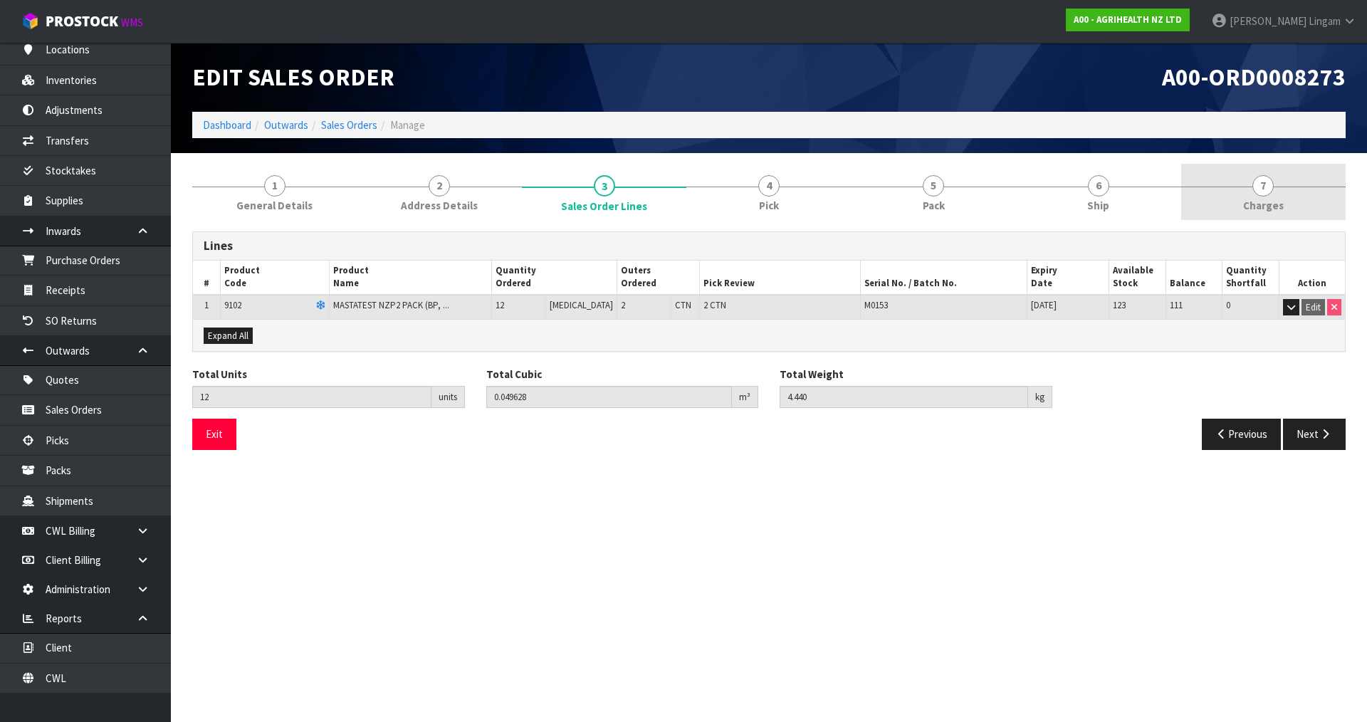
click at [1303, 180] on link "7 Charges" at bounding box center [1263, 192] width 164 height 56
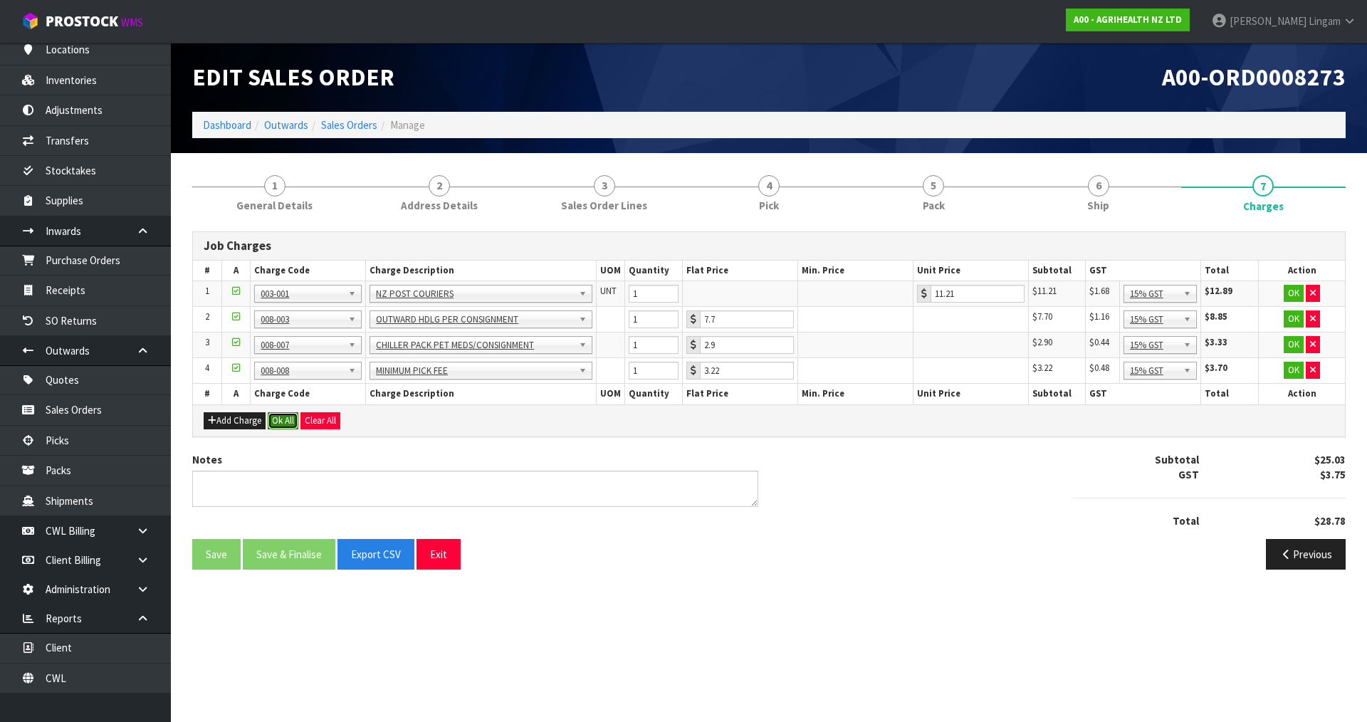
click at [285, 416] on button "Ok All" at bounding box center [283, 420] width 31 height 17
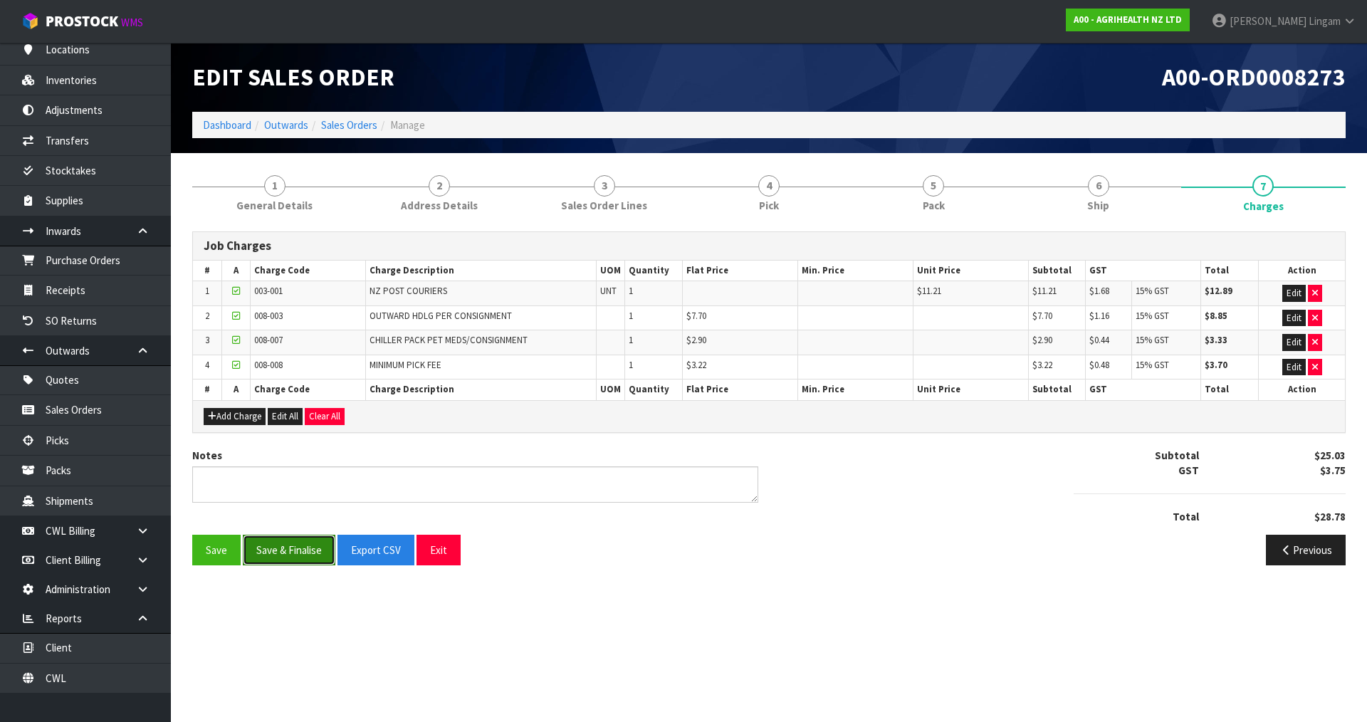
click at [293, 543] on button "Save & Finalise" at bounding box center [289, 550] width 93 height 31
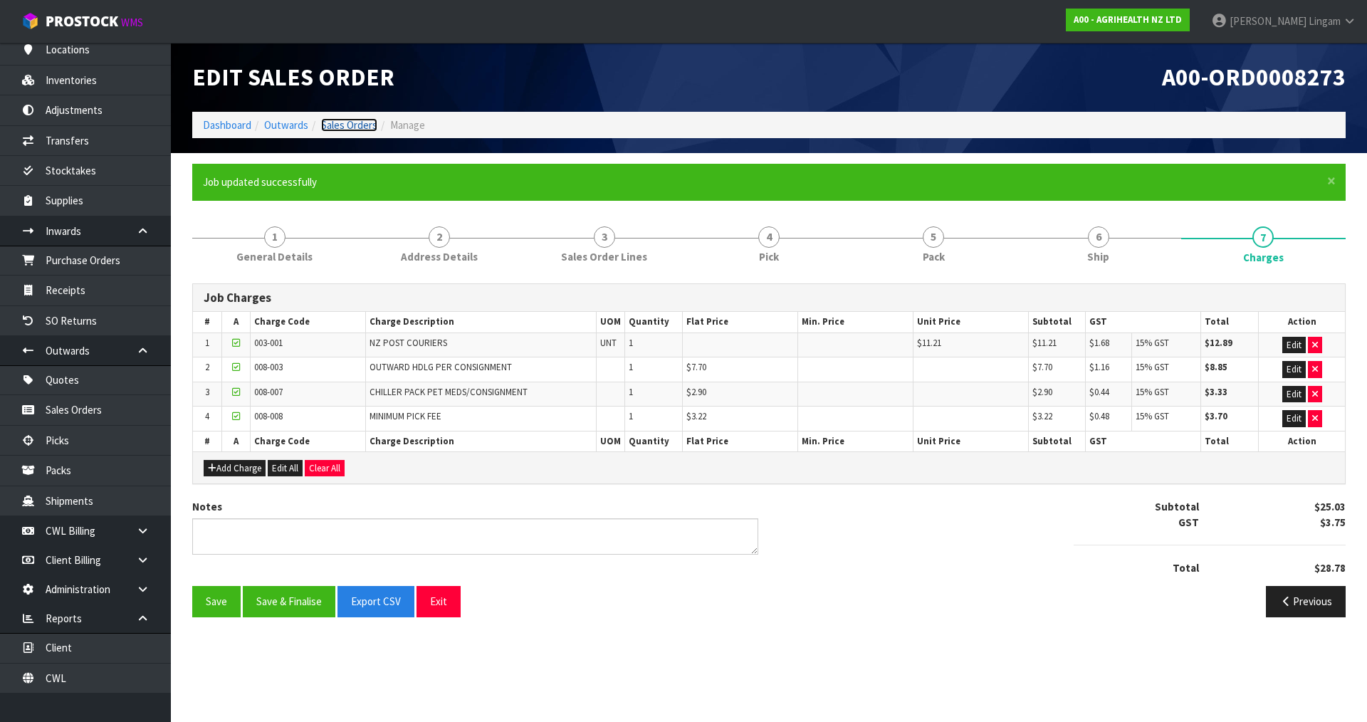
click at [357, 126] on link "Sales Orders" at bounding box center [349, 125] width 56 height 14
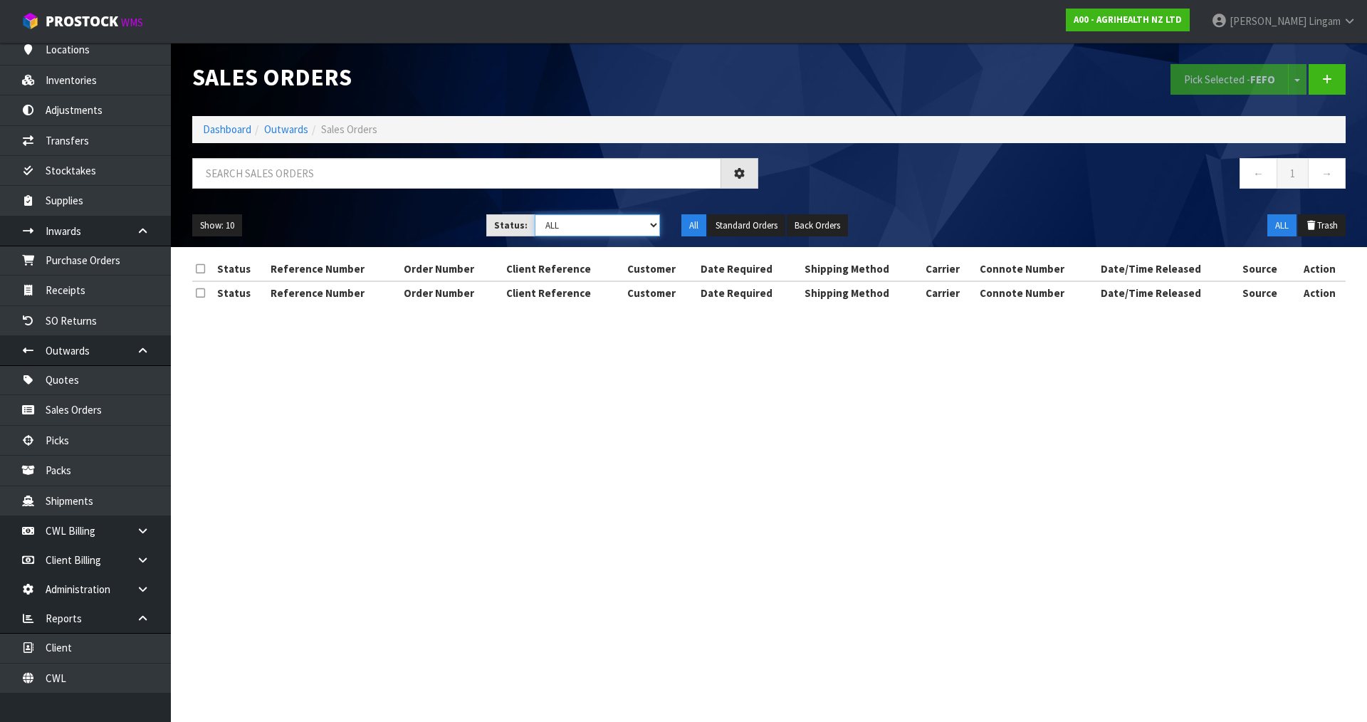
click at [643, 229] on select "Draft Pending Allocated Pending Pick Goods Picked Goods Packed Pending Charges …" at bounding box center [598, 225] width 126 height 22
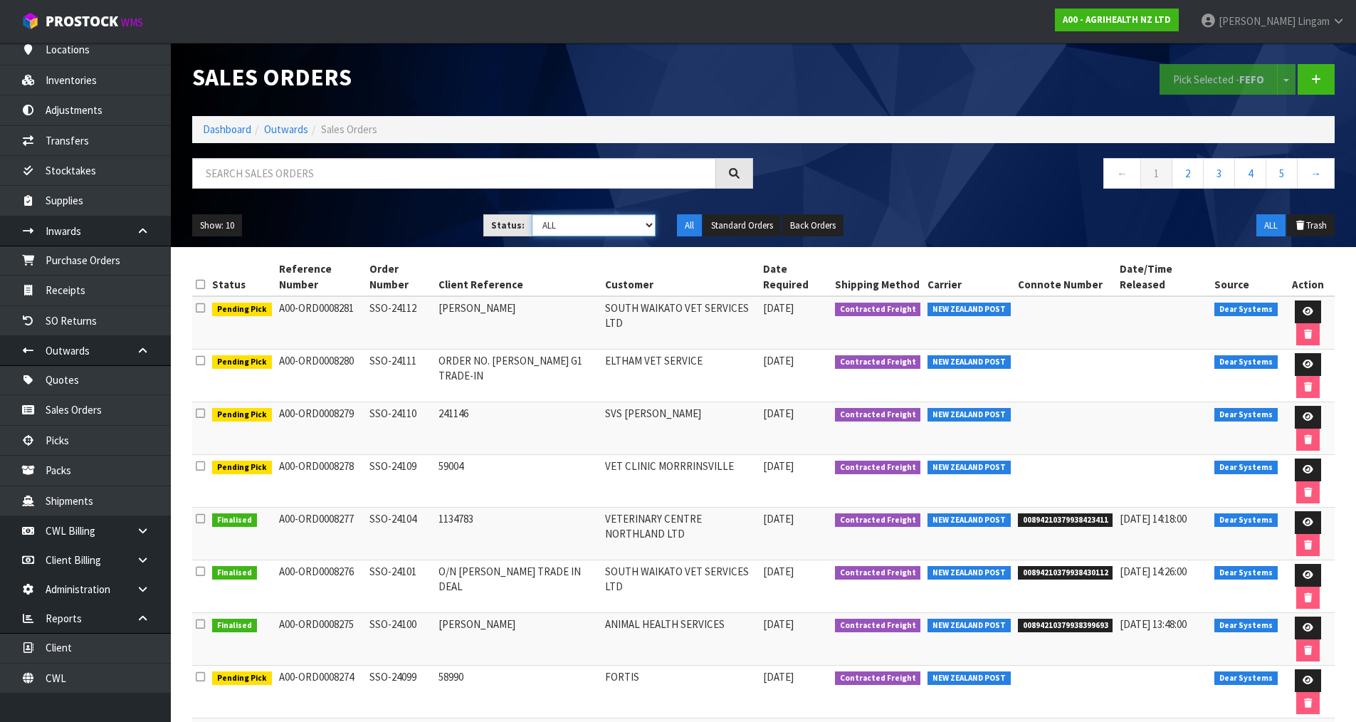
select select "string:6"
click at [532, 214] on select "Draft Pending Allocated Pending Pick Goods Picked Goods Packed Pending Charges …" at bounding box center [594, 225] width 124 height 22
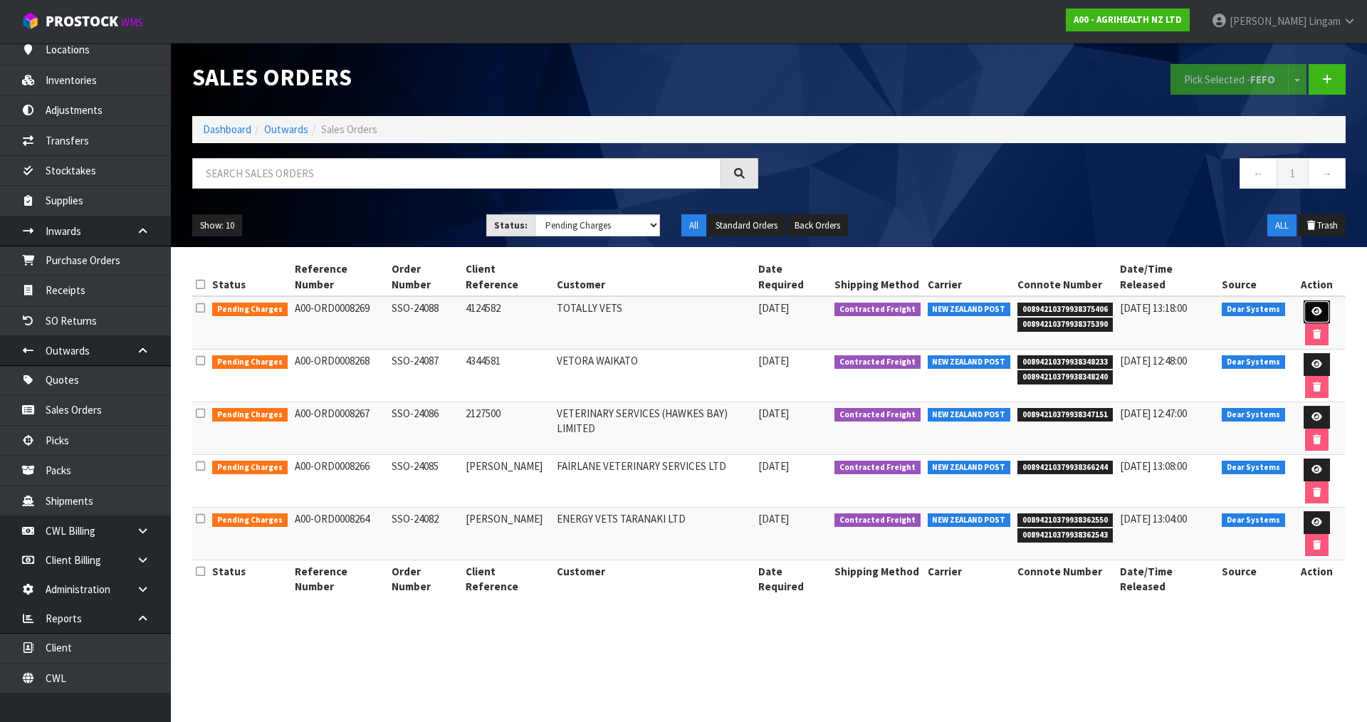
click at [1304, 303] on link at bounding box center [1317, 311] width 26 height 23
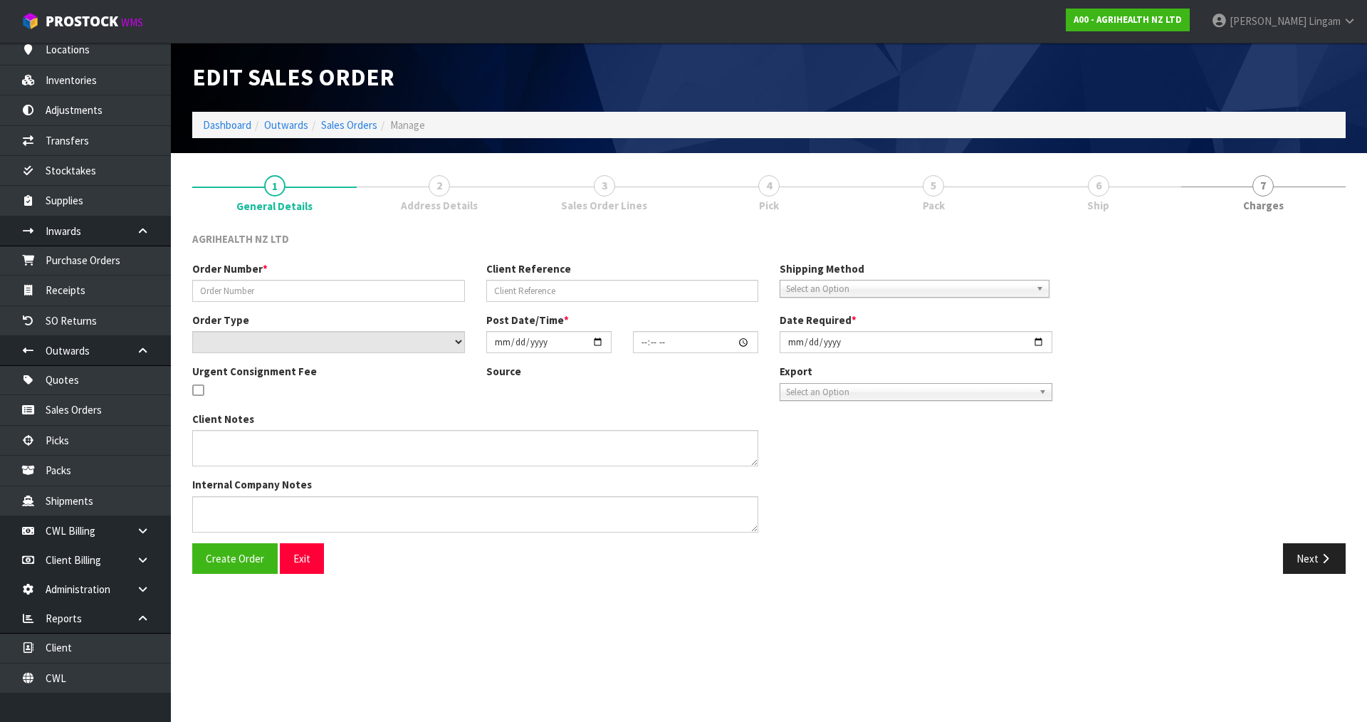
type input "SSO-24088"
type input "4124582"
select select "number:0"
type input "2025-08-12"
type input "09:44:08.000"
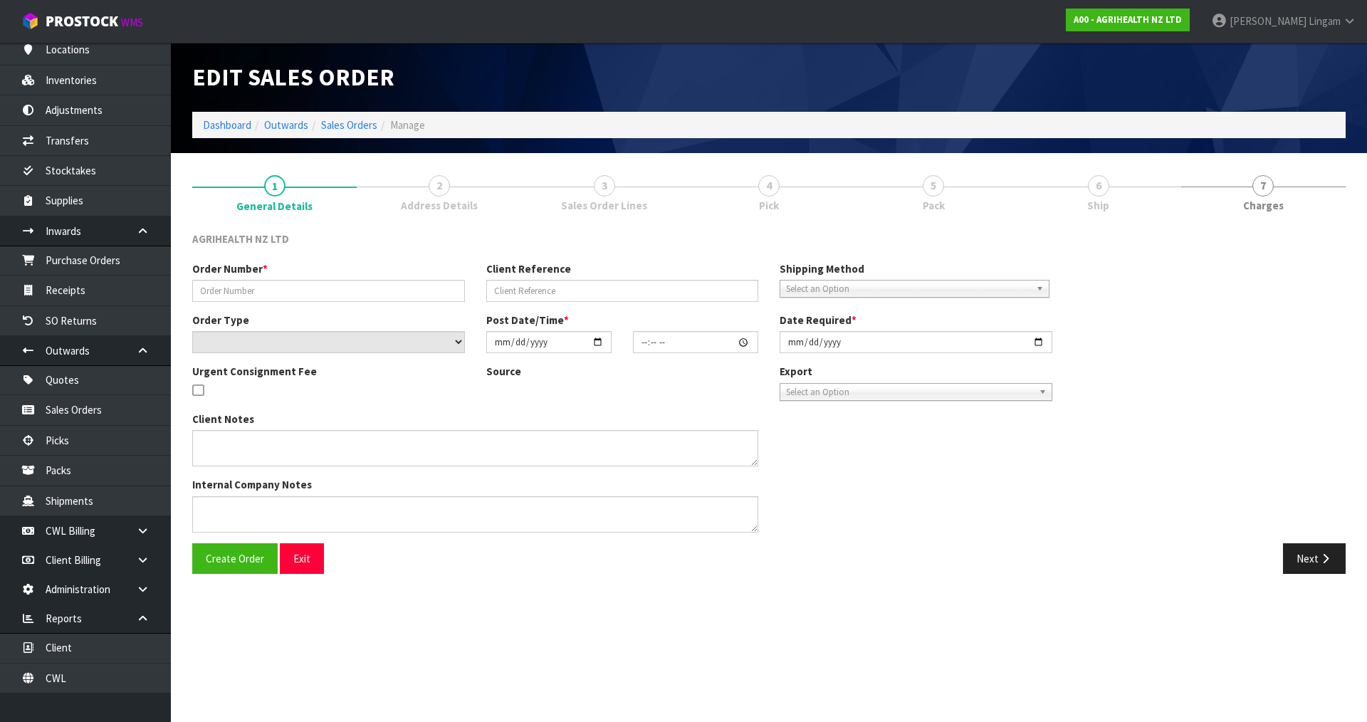
type input "2025-08-12"
type textarea "SHIP BY: OVERNIGHT COURIER ENSURE REFRIGERATE STICKERS ATTACHED"
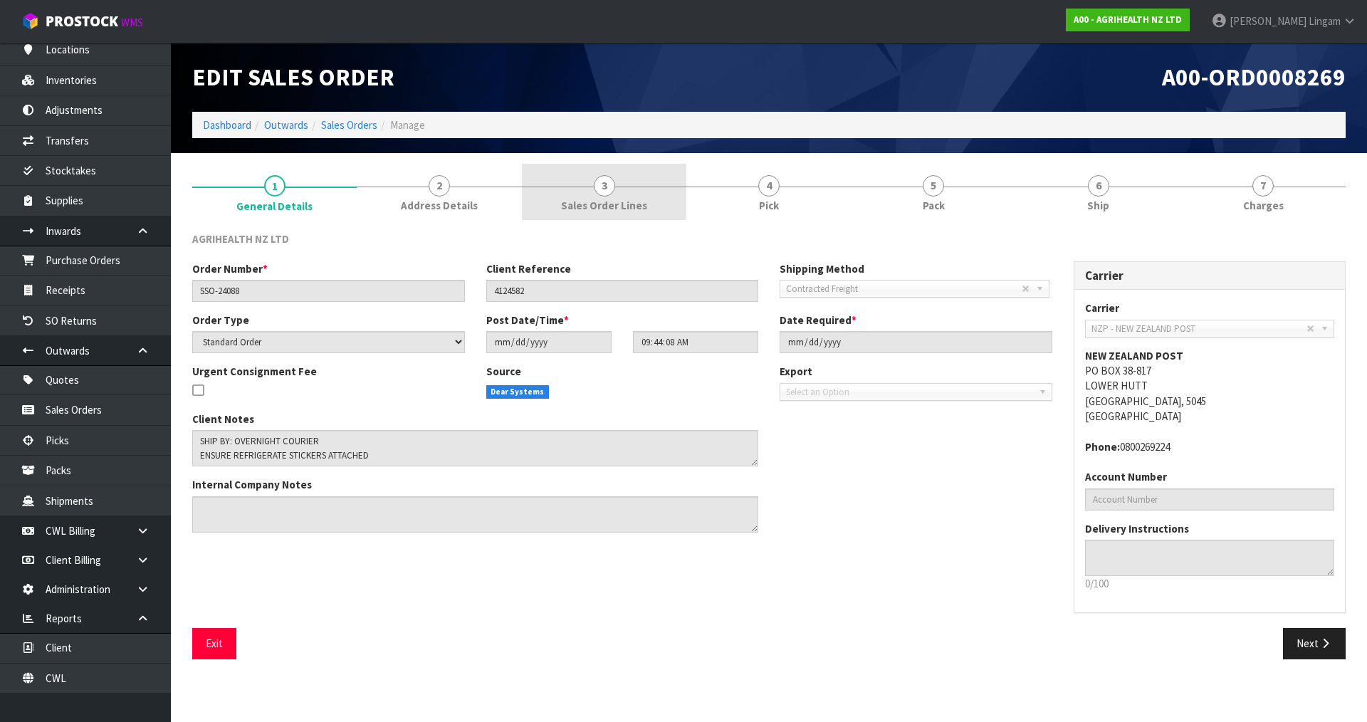
click at [624, 204] on span "Sales Order Lines" at bounding box center [604, 205] width 86 height 15
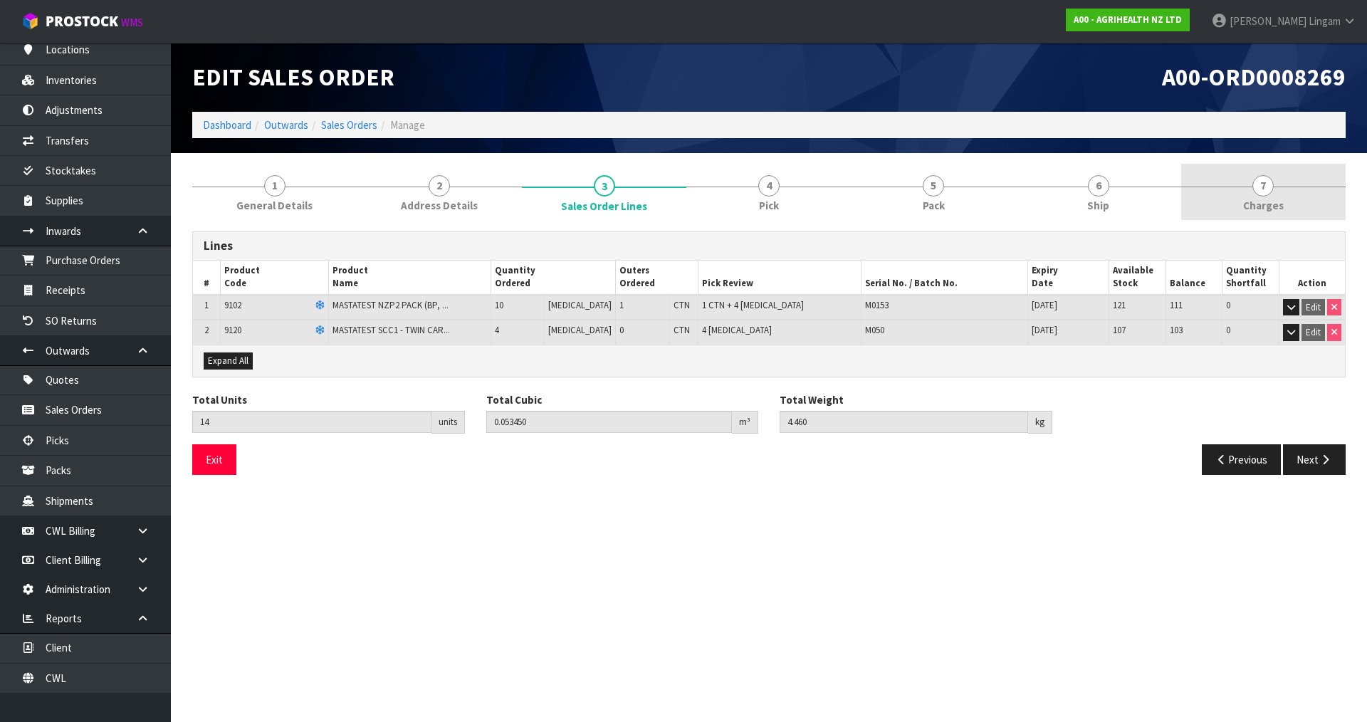
click at [1260, 212] on span "Charges" at bounding box center [1263, 205] width 41 height 15
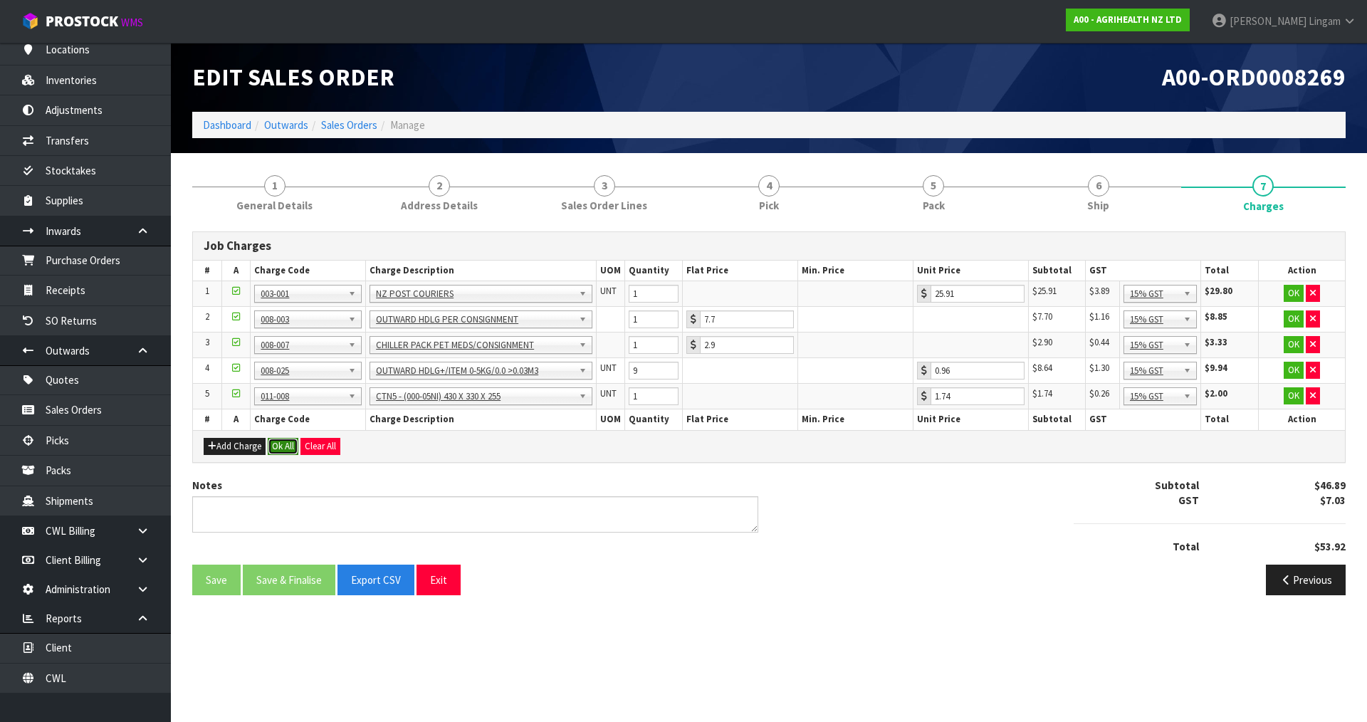
click at [275, 443] on button "Ok All" at bounding box center [283, 446] width 31 height 17
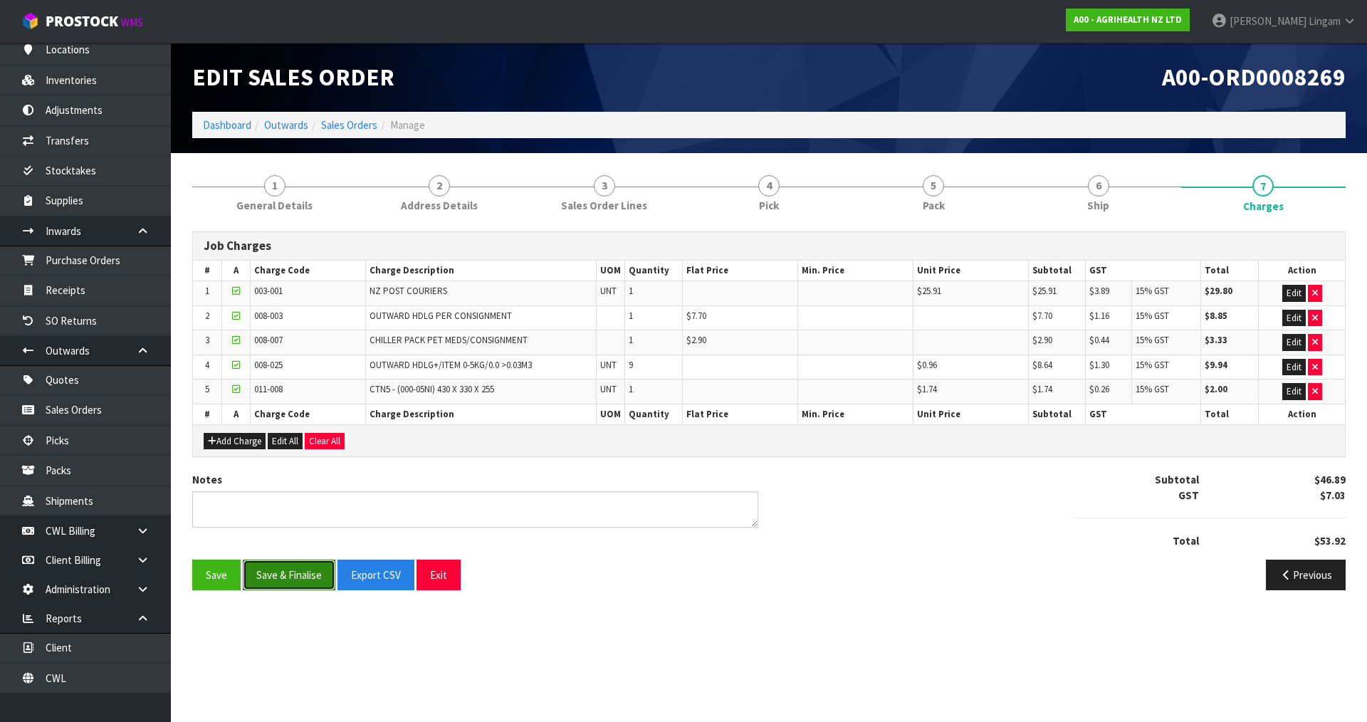
click at [285, 569] on button "Save & Finalise" at bounding box center [289, 575] width 93 height 31
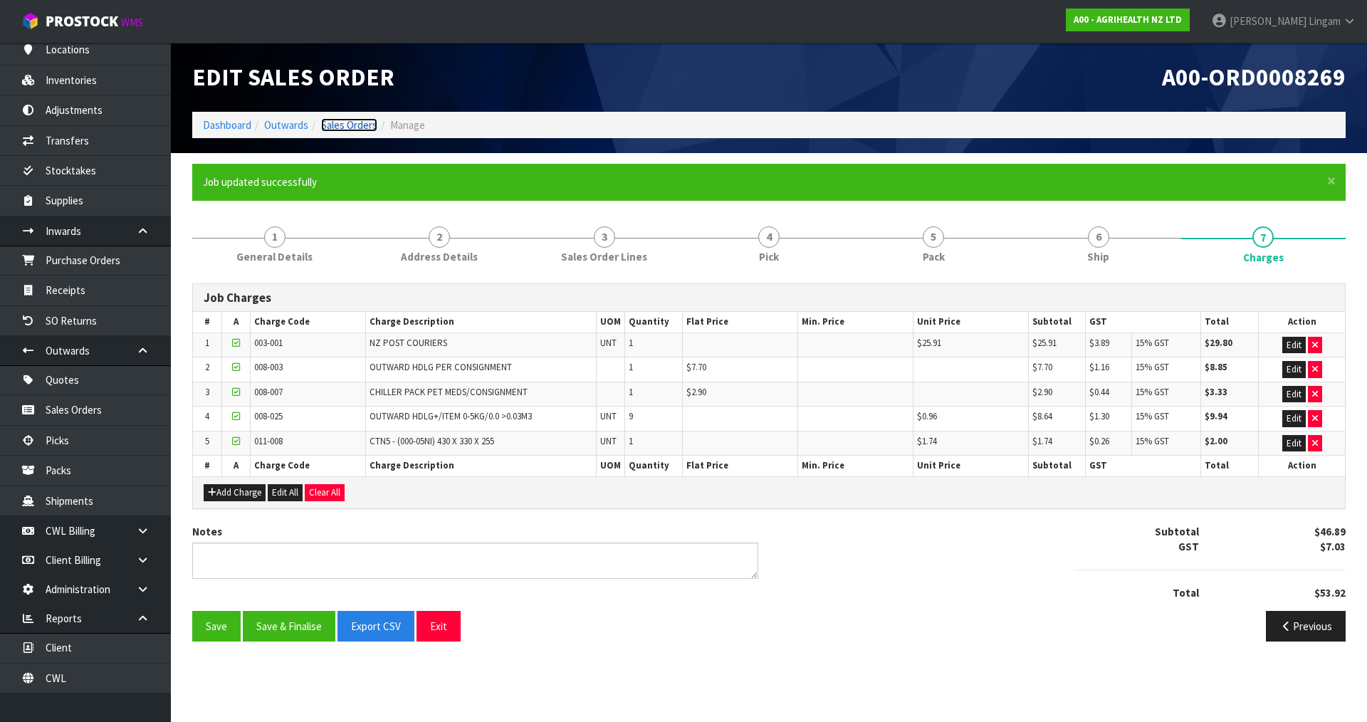
click at [365, 126] on link "Sales Orders" at bounding box center [349, 125] width 56 height 14
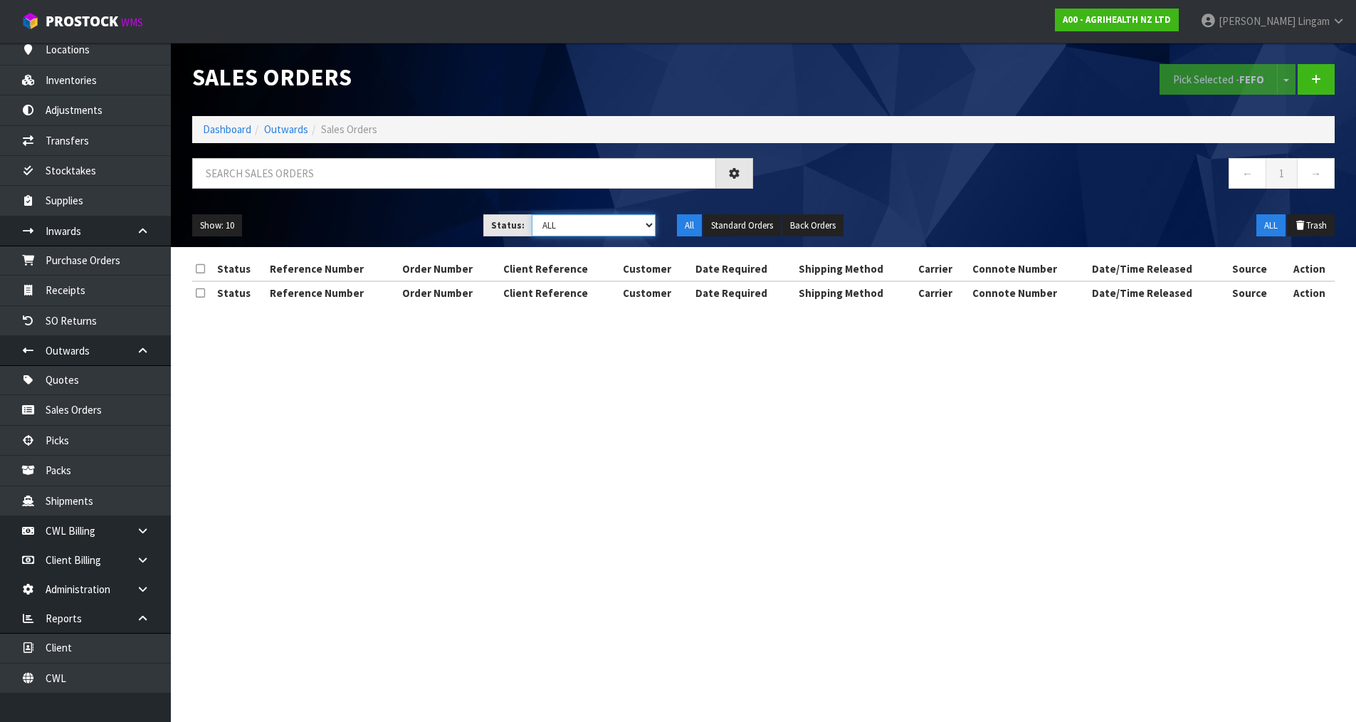
click at [636, 225] on select "Draft Pending Allocated Pending Pick Goods Picked Goods Packed Pending Charges …" at bounding box center [594, 225] width 124 height 22
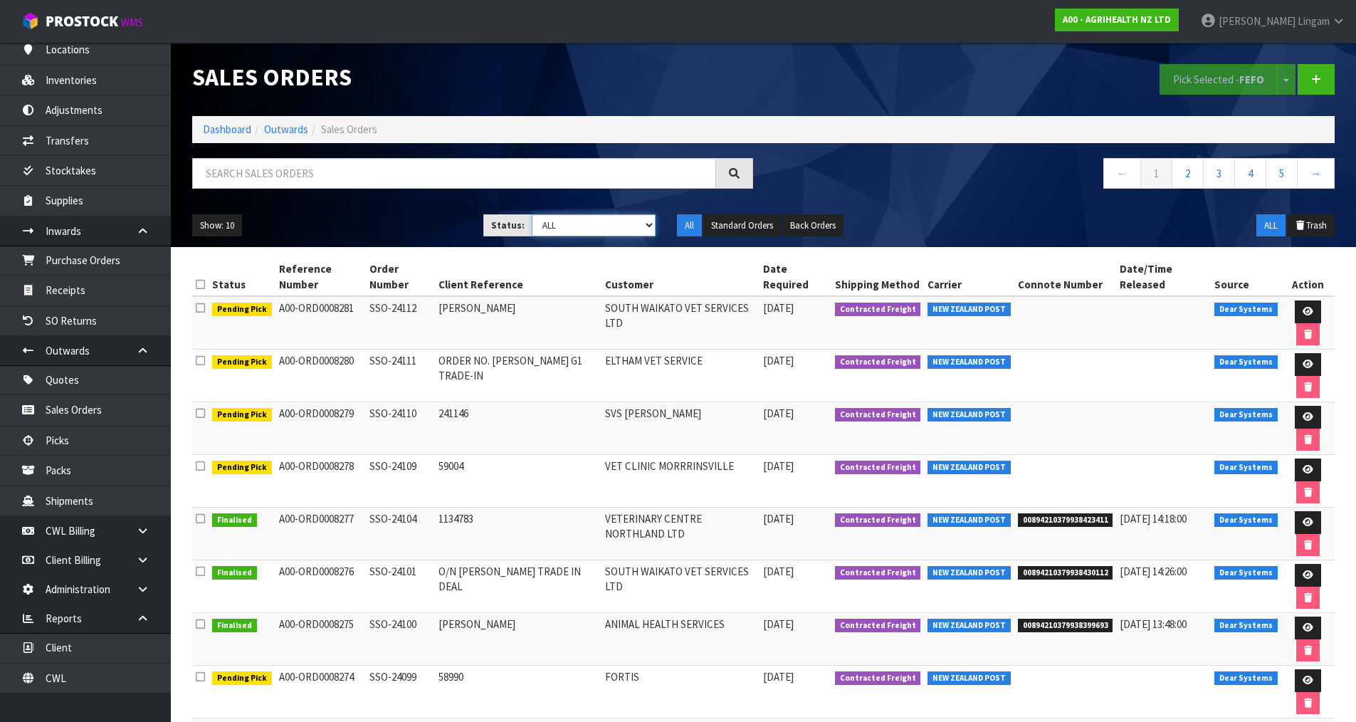
select select "string:6"
click at [532, 214] on select "Draft Pending Allocated Pending Pick Goods Picked Goods Packed Pending Charges …" at bounding box center [594, 225] width 124 height 22
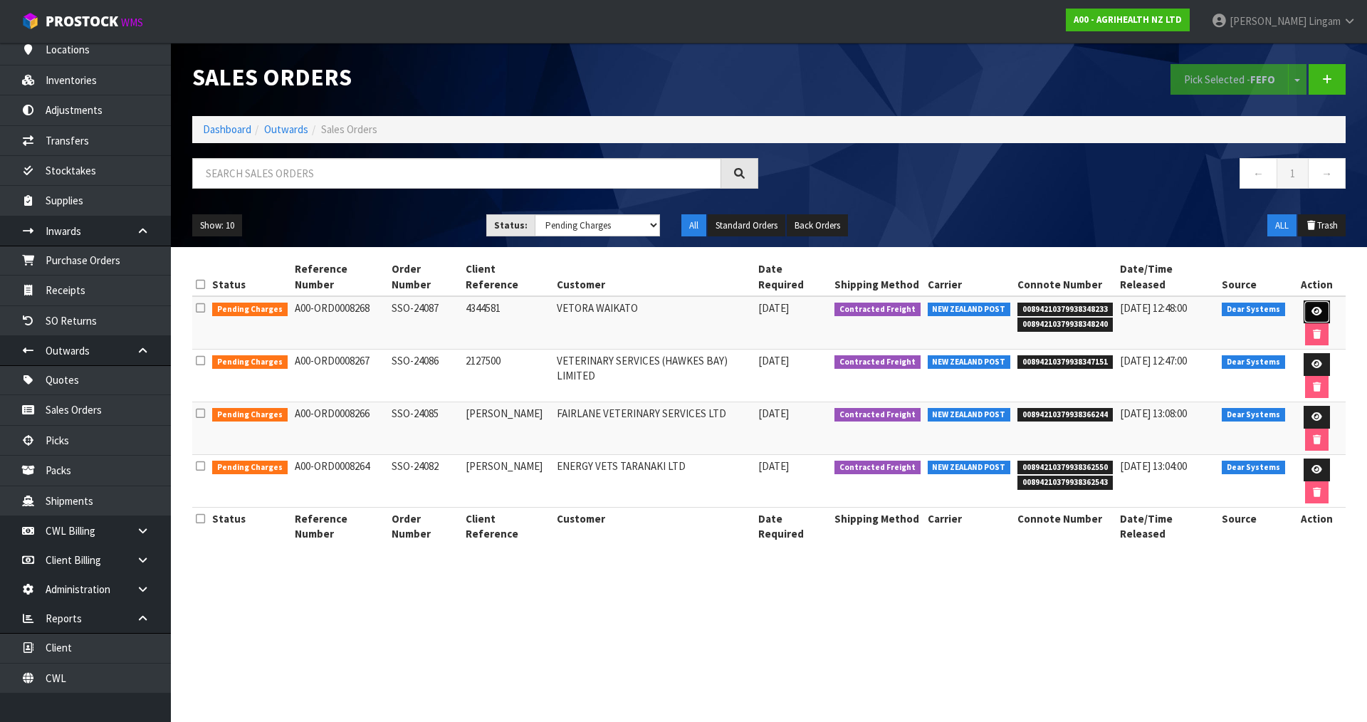
click at [1311, 307] on icon at bounding box center [1316, 311] width 11 height 9
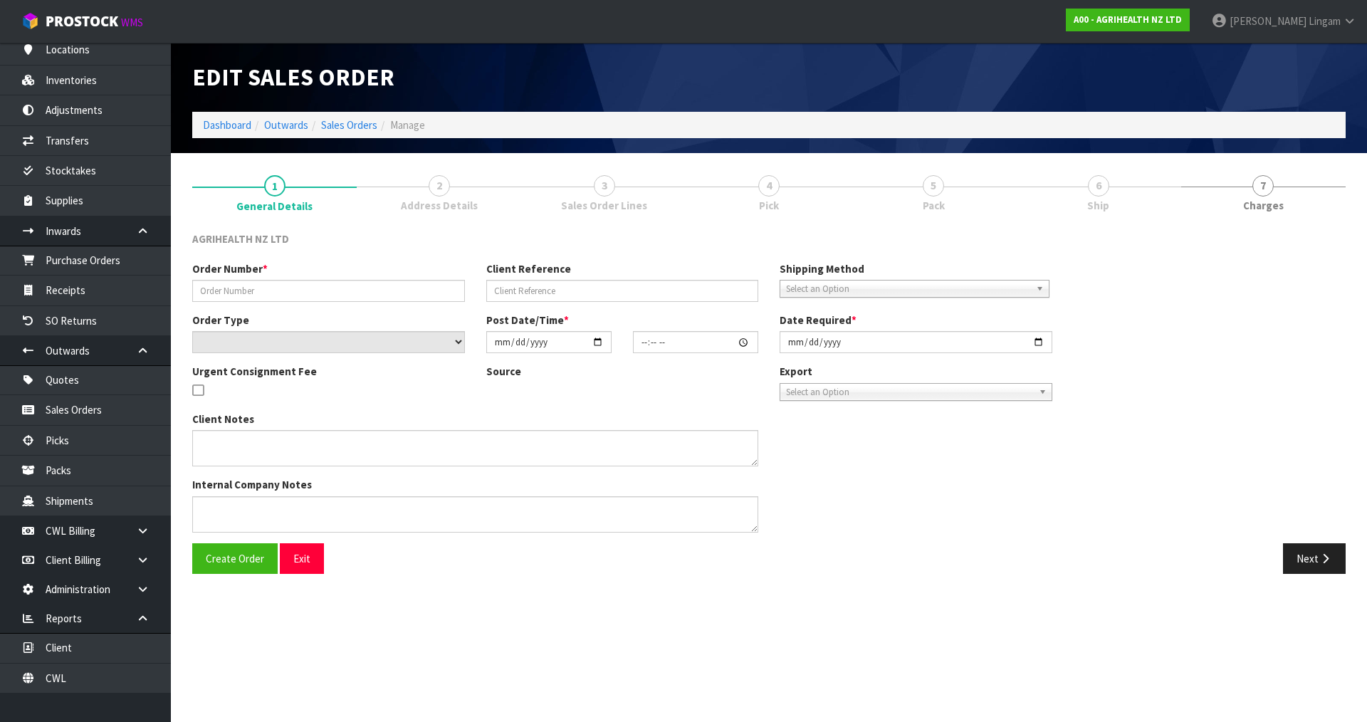
type input "SSO-24087"
type input "4344581"
select select "number:0"
type input "2025-08-12"
type input "09:34:10.000"
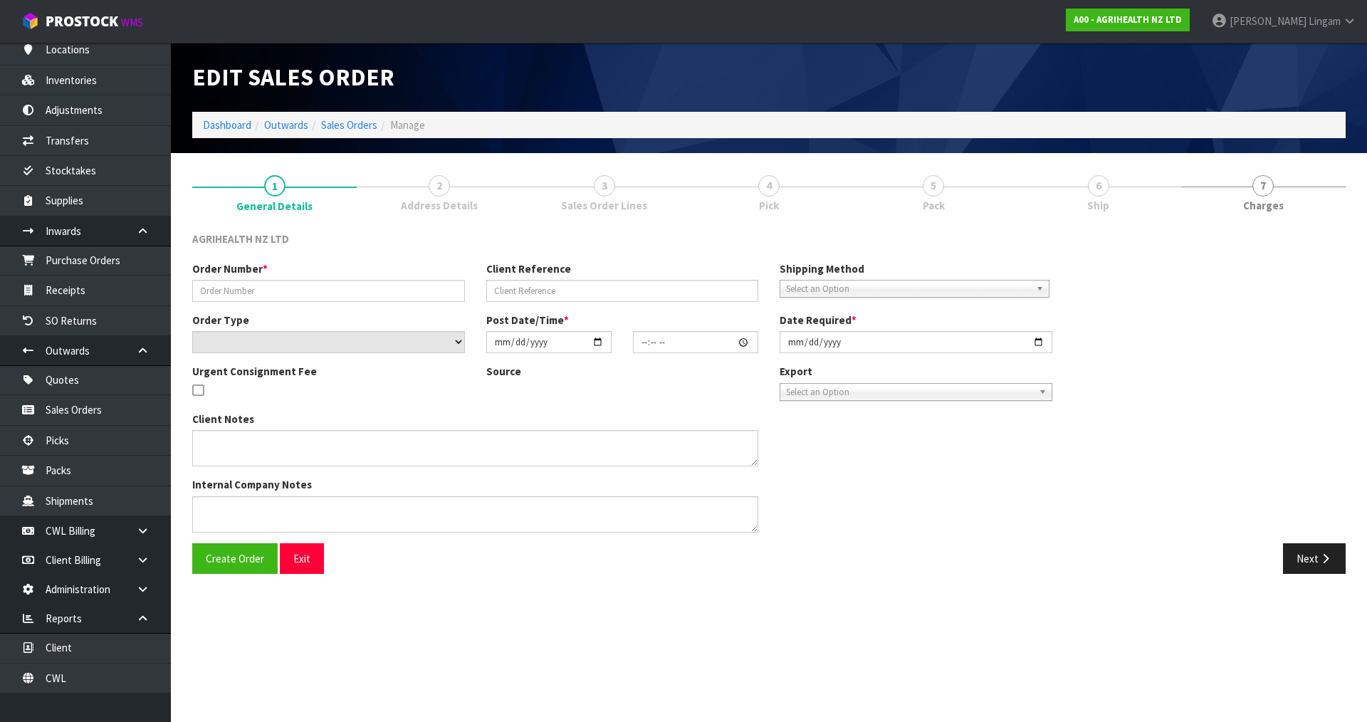
type input "2025-08-12"
type textarea "SHIP BY: Overnight Courier Rotorua = BOP"
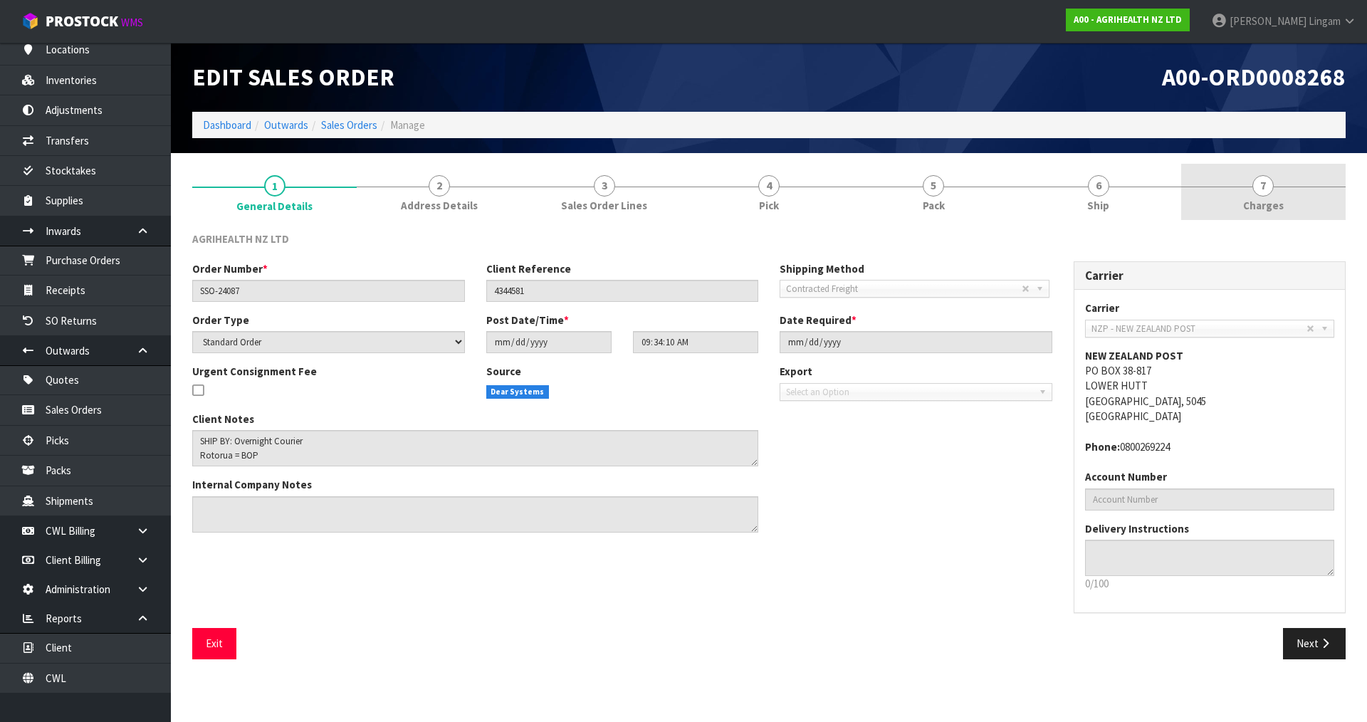
click at [1289, 207] on link "7 Charges" at bounding box center [1263, 192] width 164 height 56
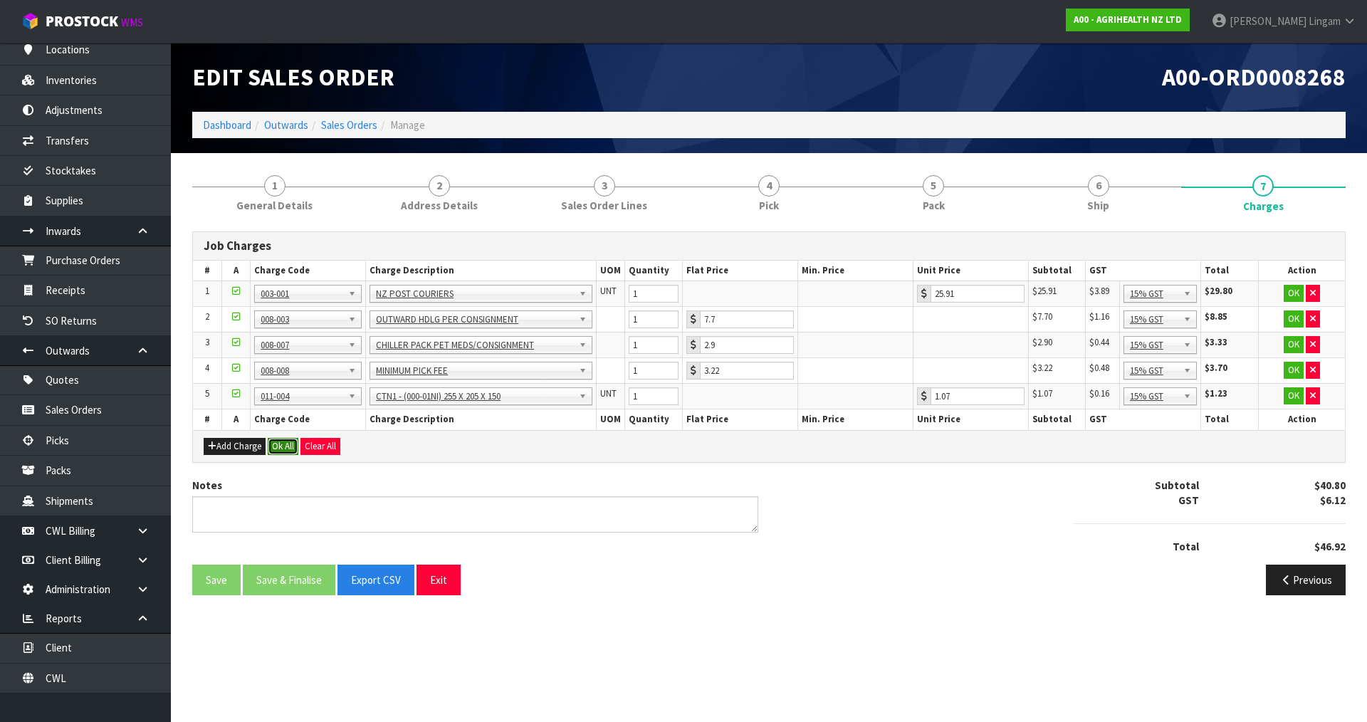
click at [283, 445] on button "Ok All" at bounding box center [283, 446] width 31 height 17
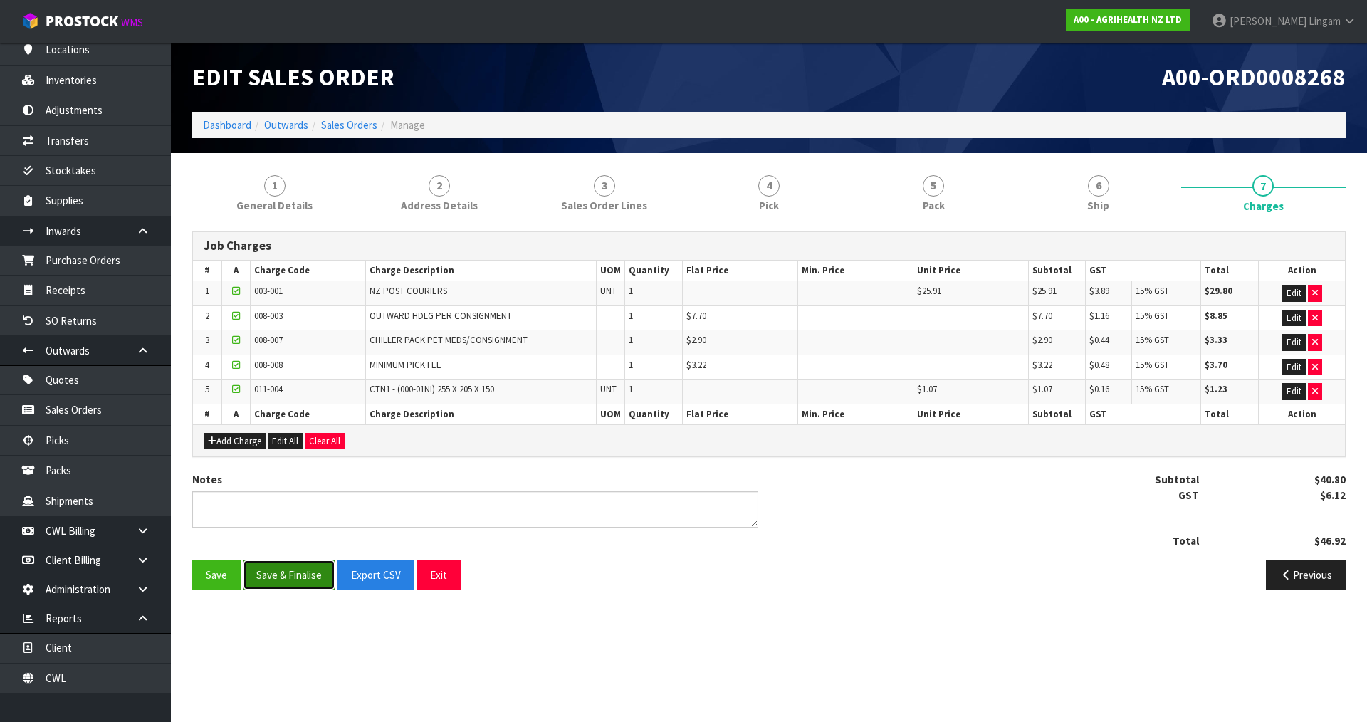
click at [290, 575] on button "Save & Finalise" at bounding box center [289, 575] width 93 height 31
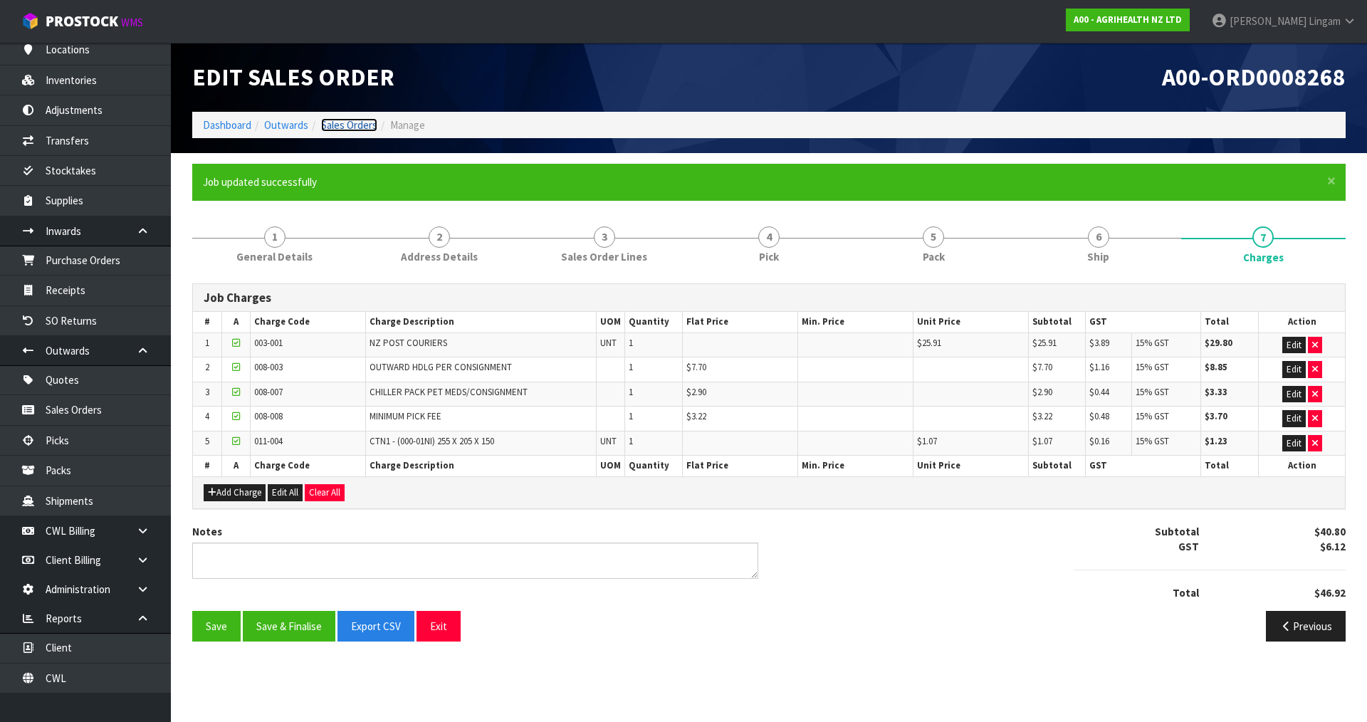
click at [354, 122] on link "Sales Orders" at bounding box center [349, 125] width 56 height 14
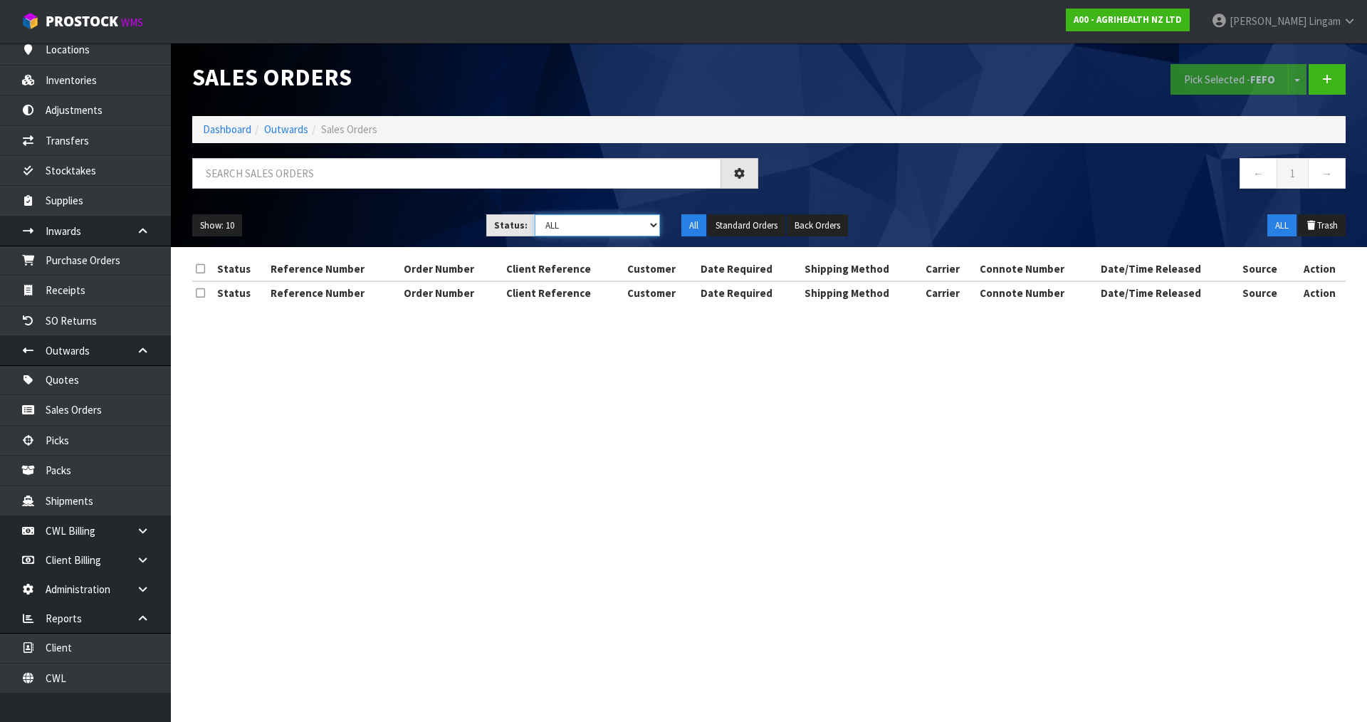
click at [635, 222] on select "Draft Pending Allocated Pending Pick Goods Picked Goods Packed Pending Charges …" at bounding box center [598, 225] width 126 height 22
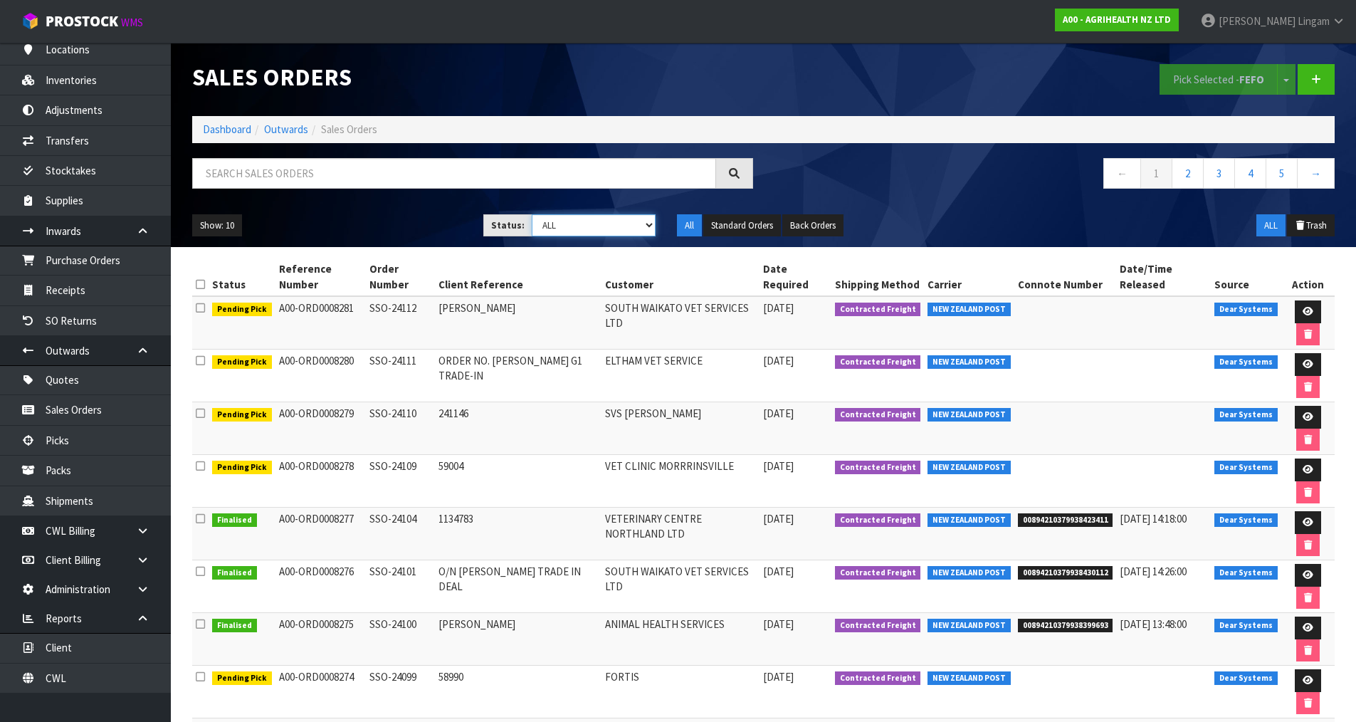
select select "string:6"
click at [532, 214] on select "Draft Pending Allocated Pending Pick Goods Picked Goods Packed Pending Charges …" at bounding box center [594, 225] width 124 height 22
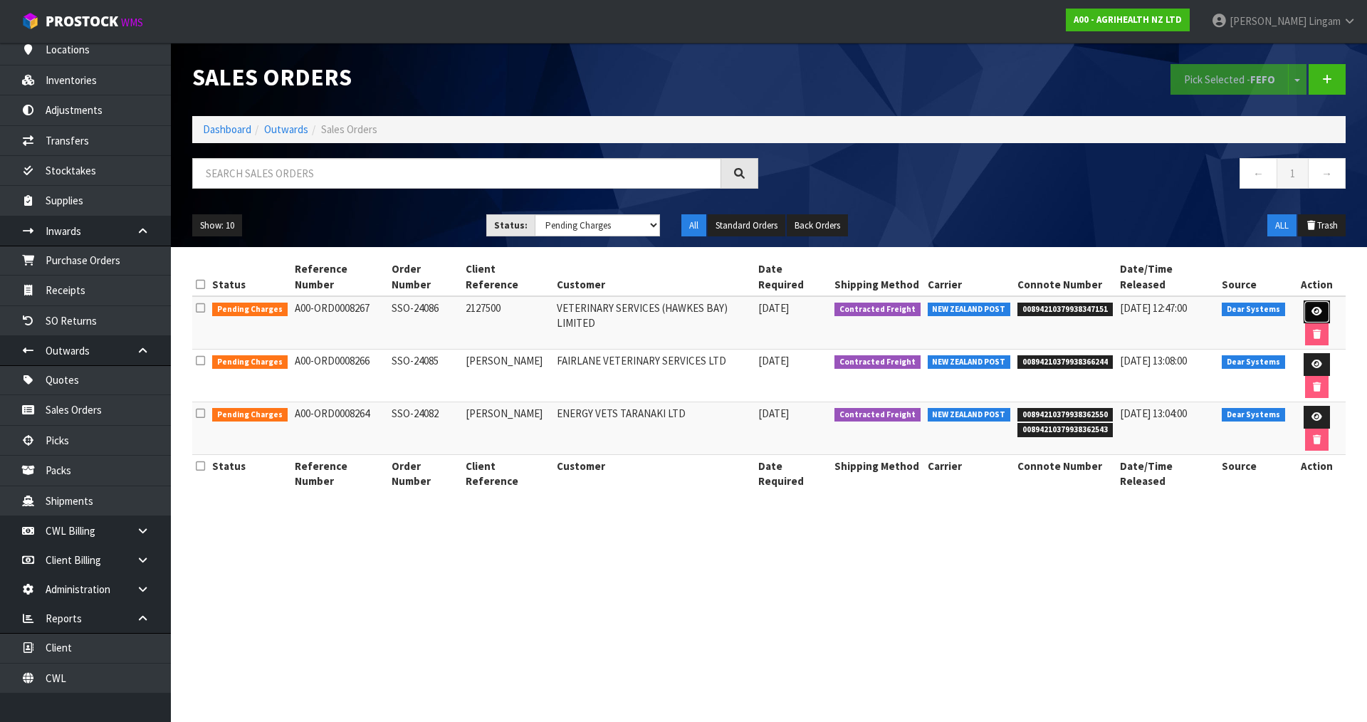
click at [1311, 307] on icon at bounding box center [1316, 311] width 11 height 9
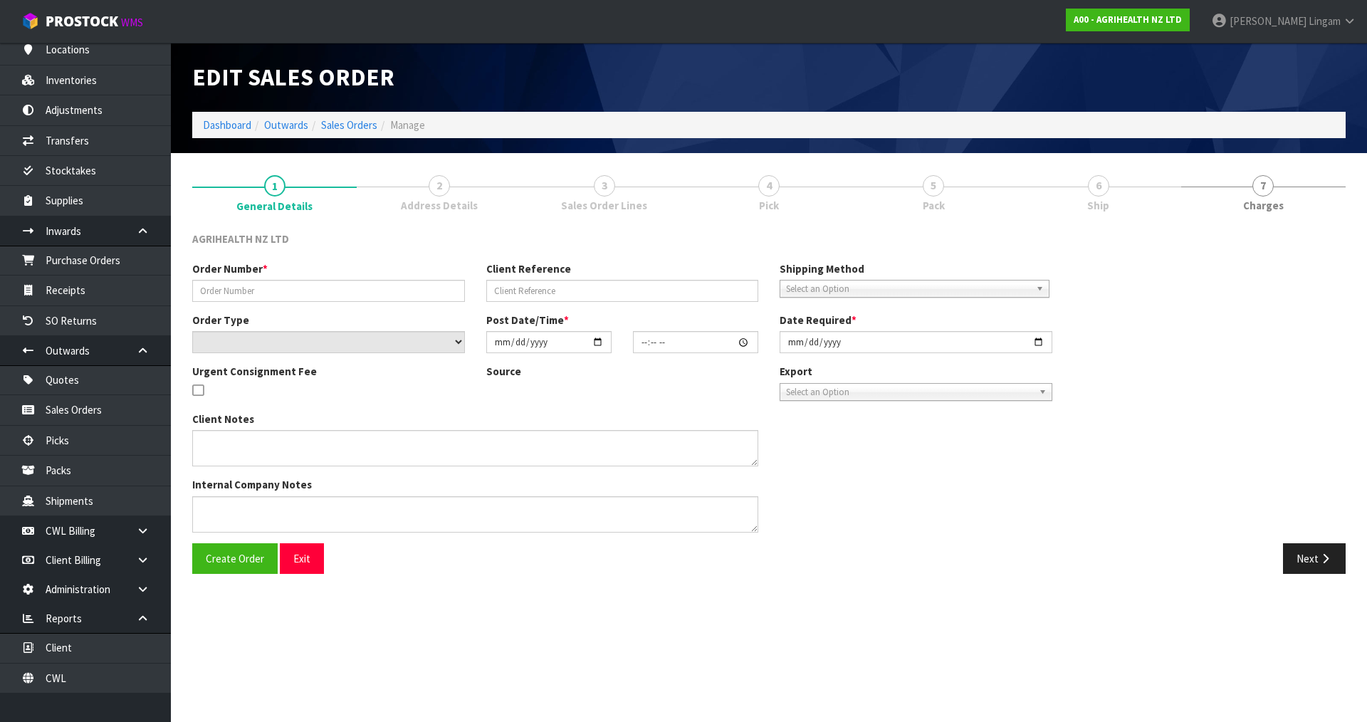
type input "SSO-24086"
type input "2127500"
select select "number:0"
type input "2025-08-12"
type input "09:32:49.000"
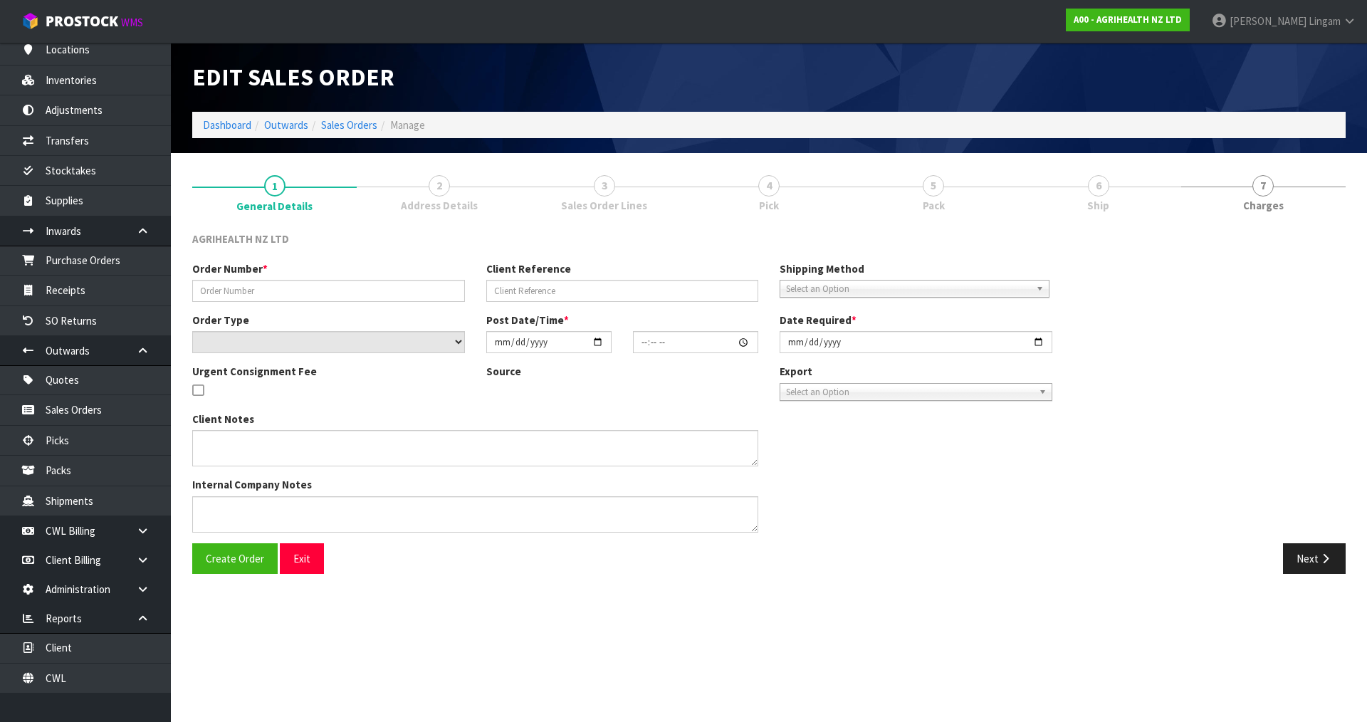
type input "2025-08-12"
type textarea "SHIP BY: Overnight Courier If phone order for veterinary services DANNEVIRKE is…"
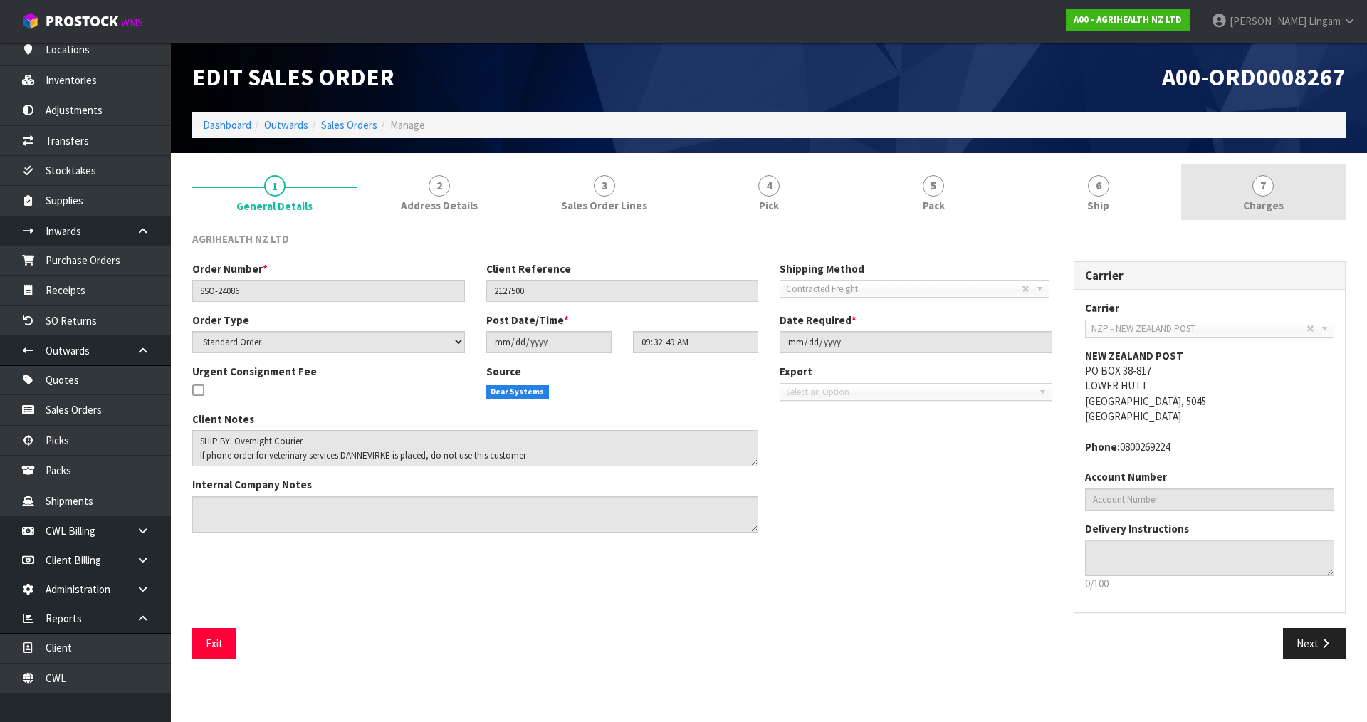
click at [1297, 208] on link "7 Charges" at bounding box center [1263, 192] width 164 height 56
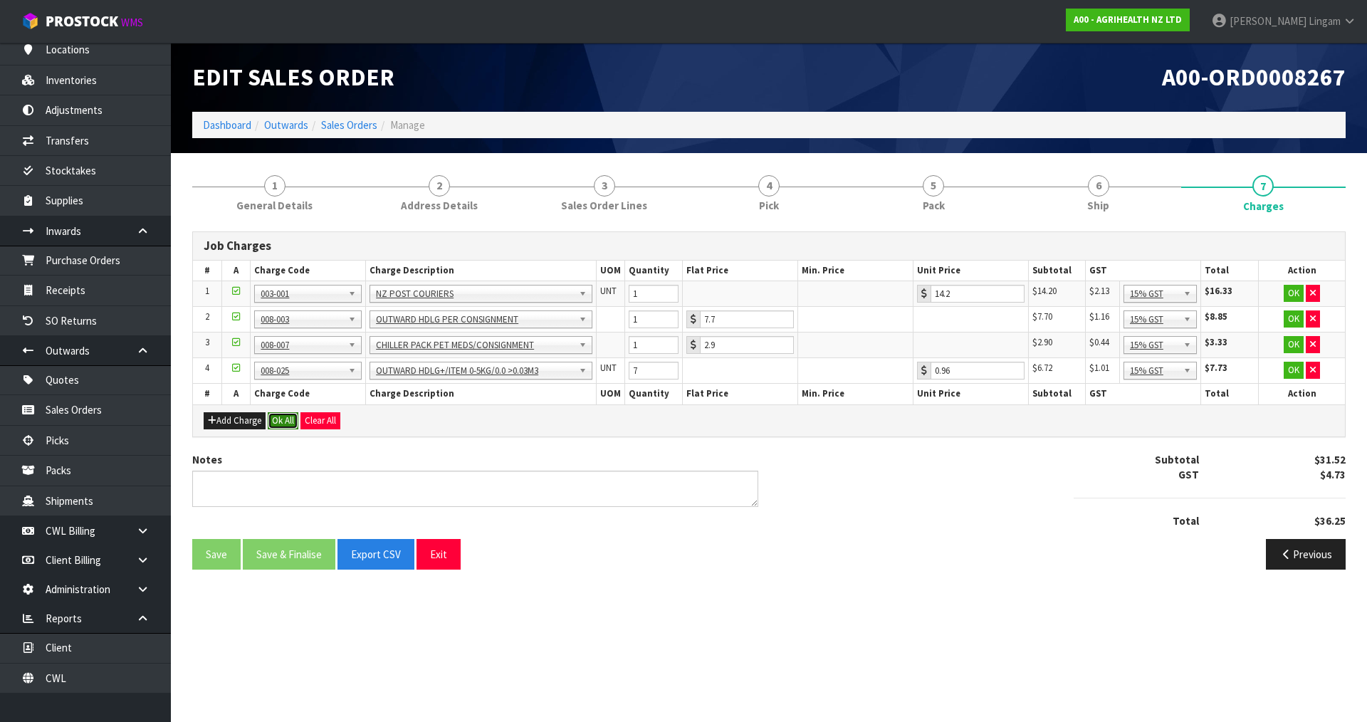
click at [284, 421] on button "Ok All" at bounding box center [283, 420] width 31 height 17
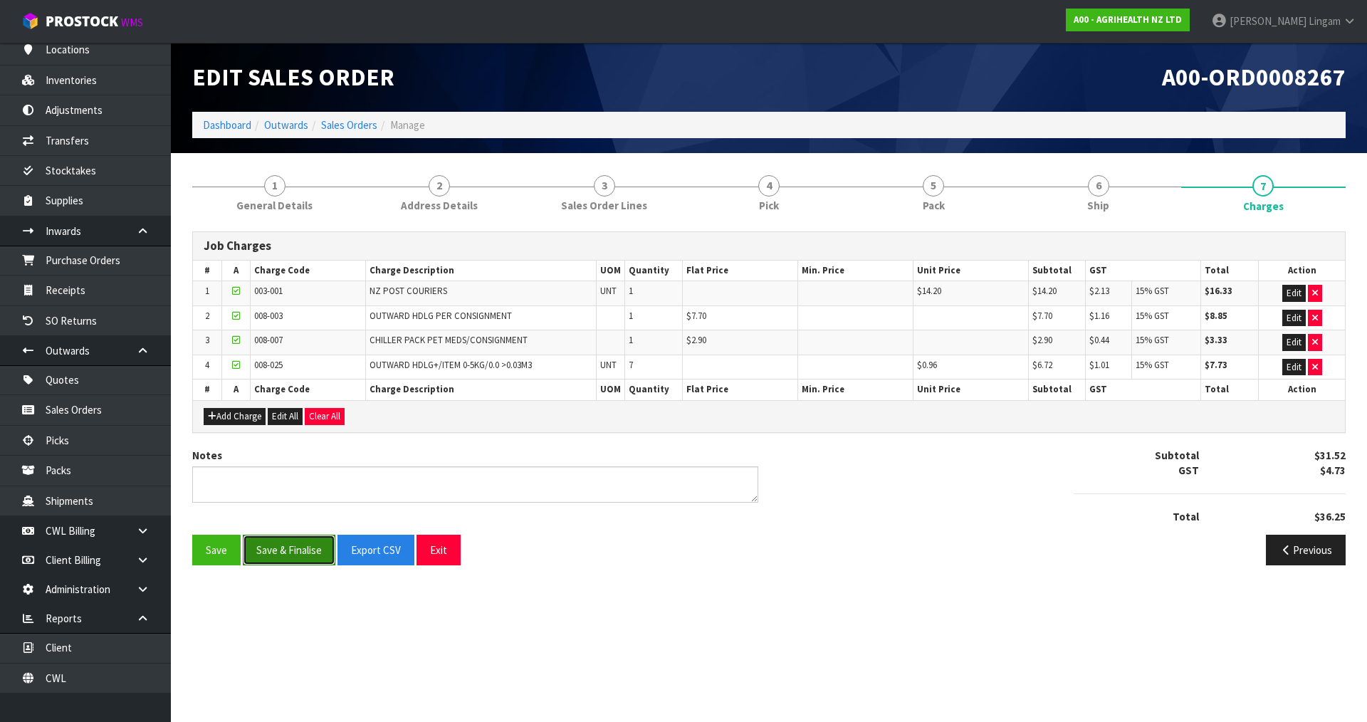
click at [289, 544] on button "Save & Finalise" at bounding box center [289, 550] width 93 height 31
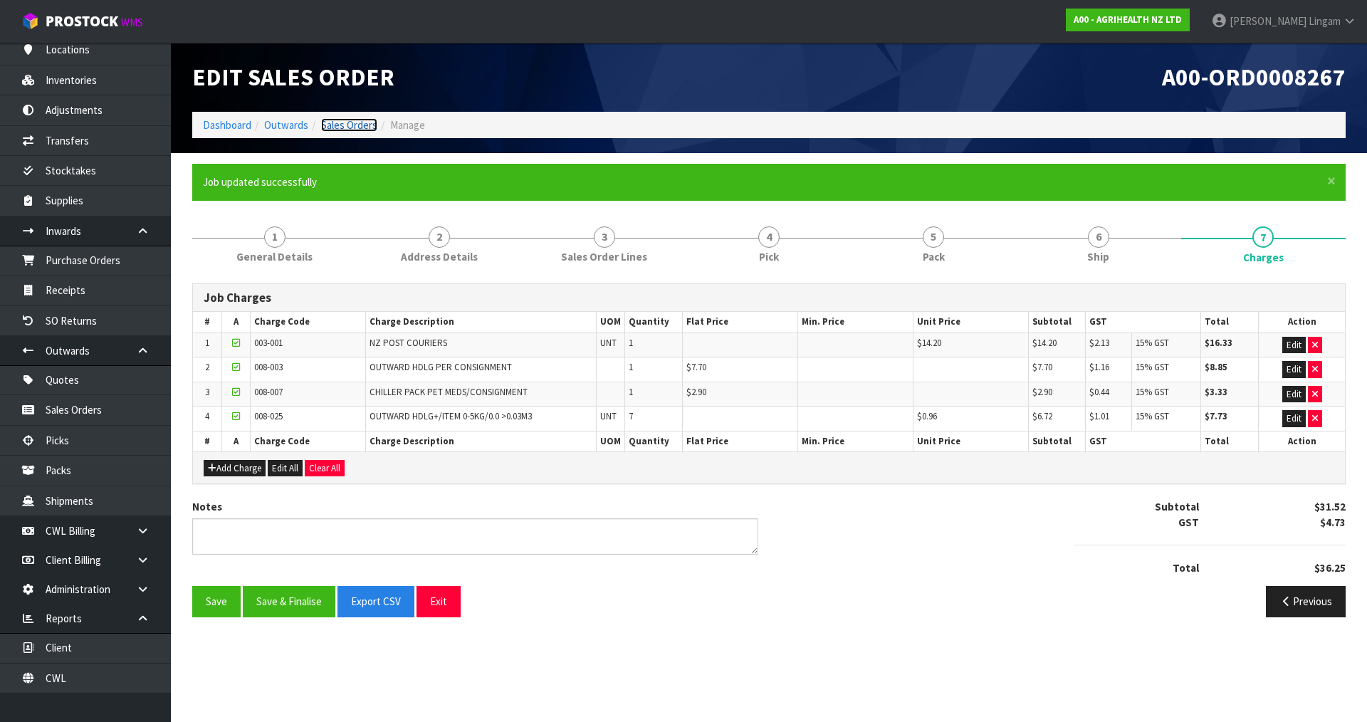
click at [363, 122] on link "Sales Orders" at bounding box center [349, 125] width 56 height 14
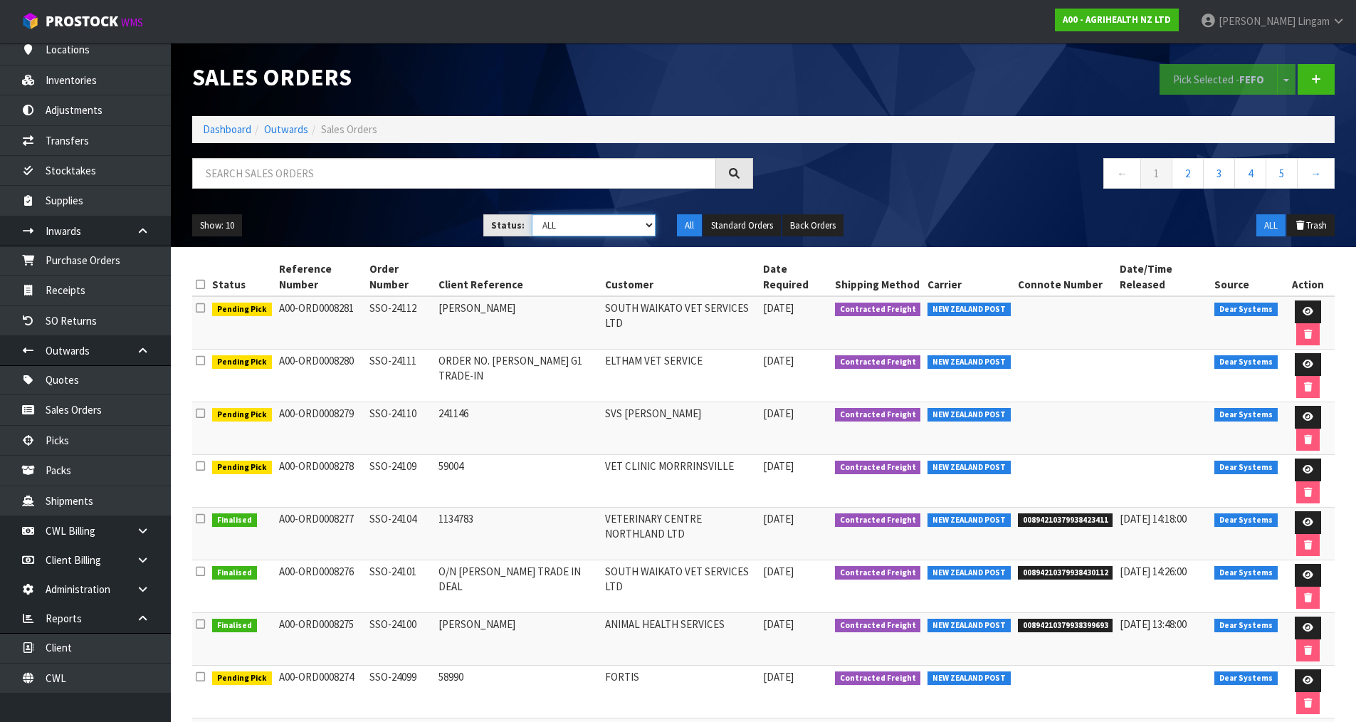
click at [617, 229] on select "Draft Pending Allocated Pending Pick Goods Picked Goods Packed Pending Charges …" at bounding box center [594, 225] width 124 height 22
select select "string:6"
click at [532, 214] on select "Draft Pending Allocated Pending Pick Goods Picked Goods Packed Pending Charges …" at bounding box center [594, 225] width 124 height 22
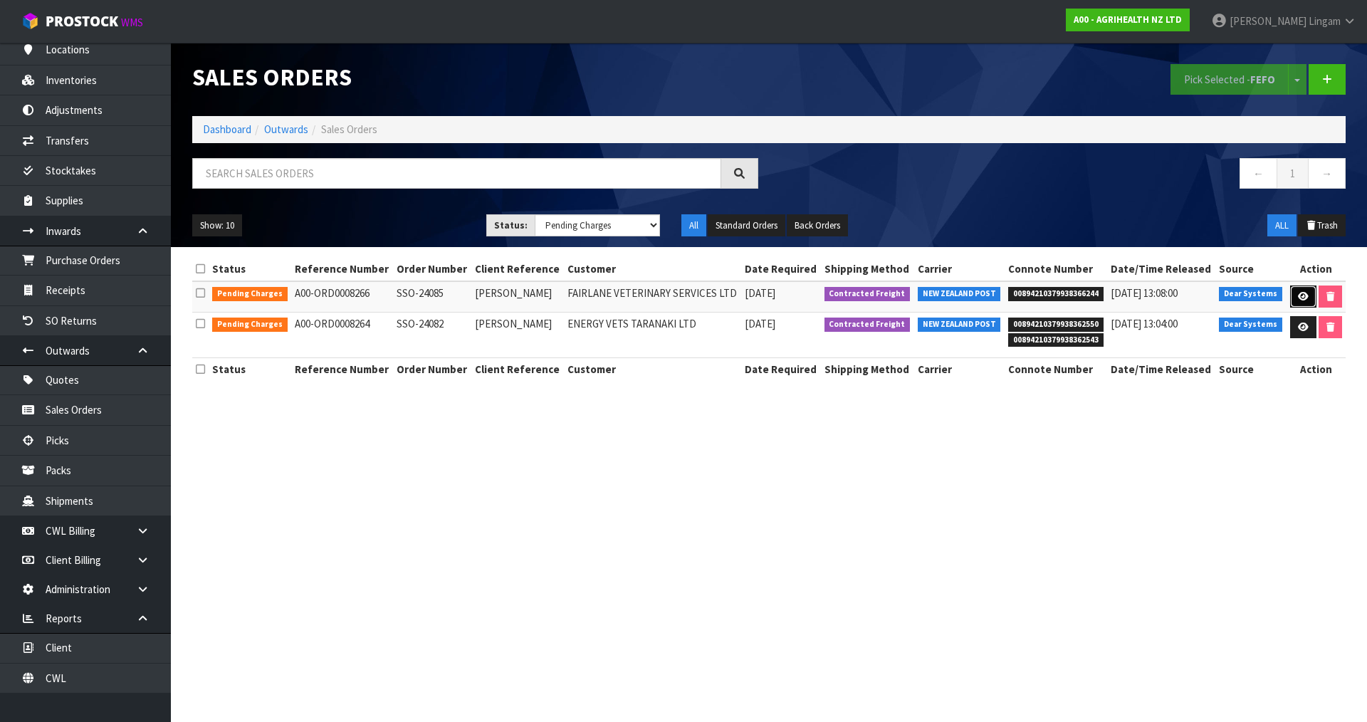
click at [1303, 297] on icon at bounding box center [1303, 296] width 11 height 9
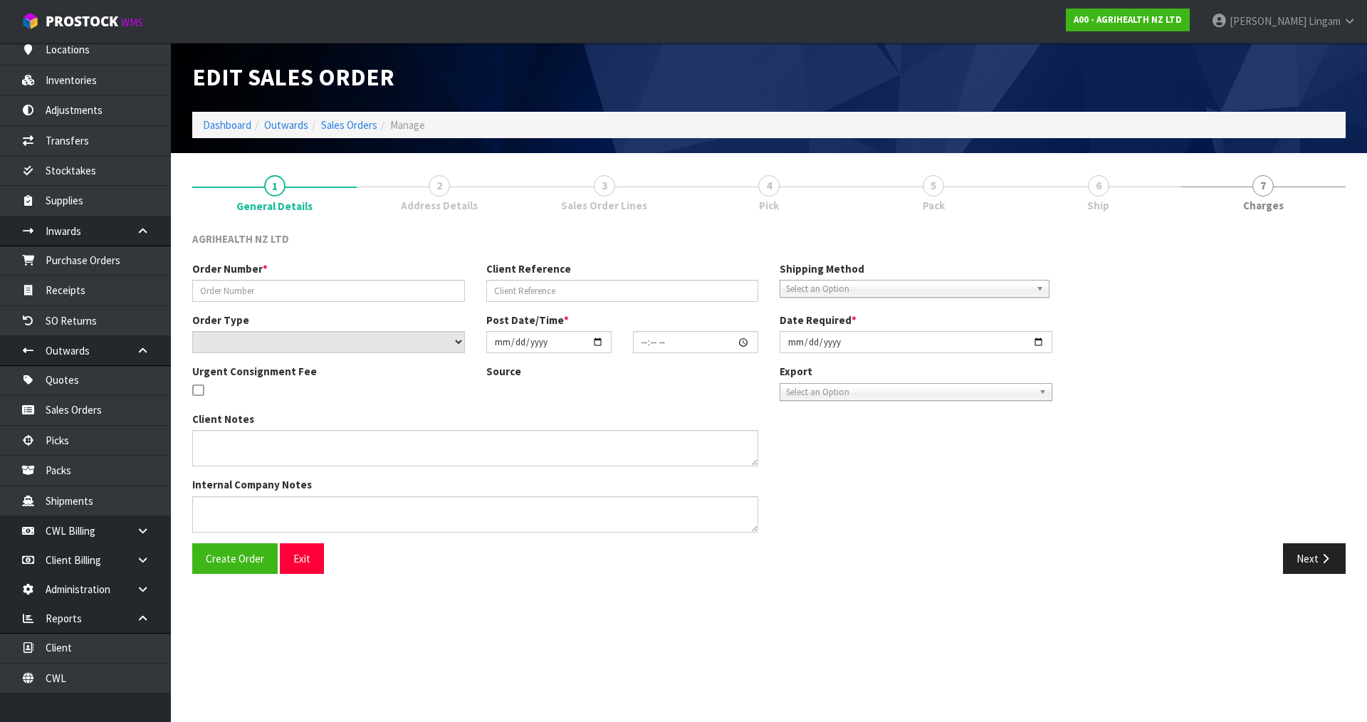
type input "SSO-24085"
type input "AMY"
select select "number:0"
type input "2025-08-11"
type input "15:58:49.000"
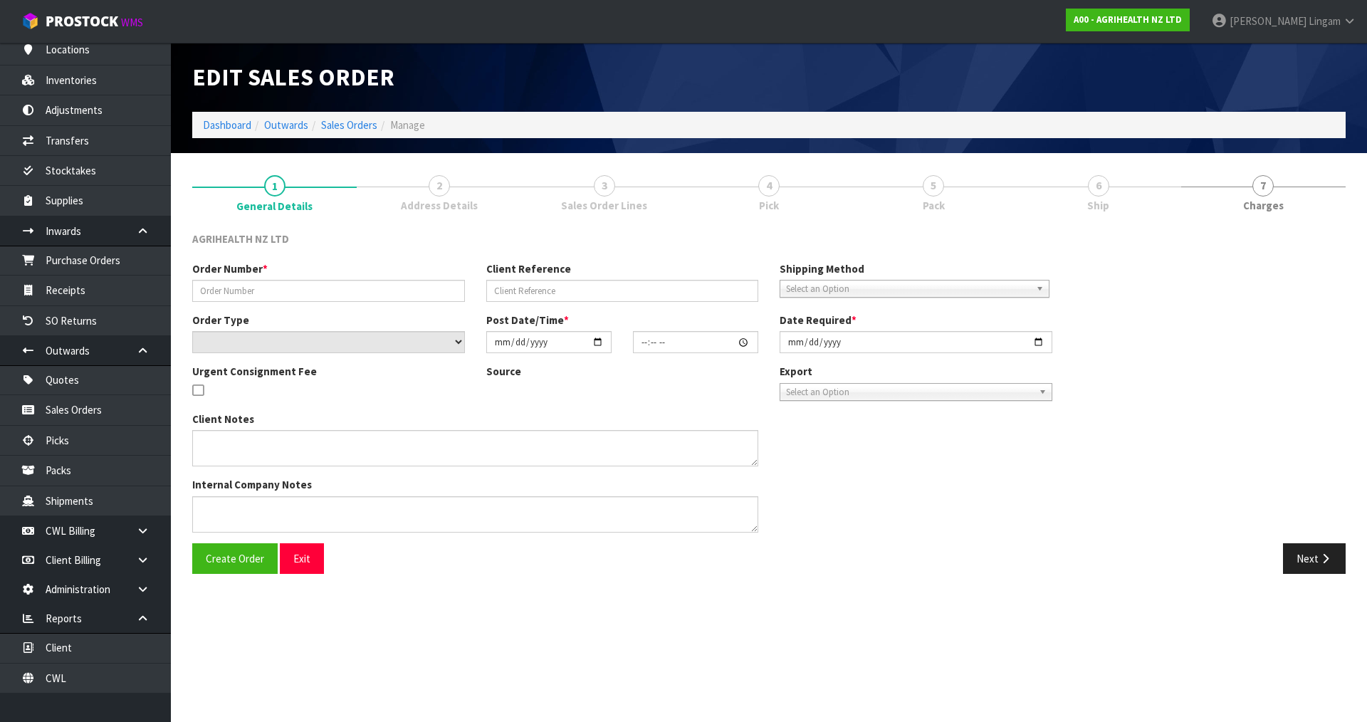
type input "2025-08-12"
type textarea "SHIP BY: Overnight Courier"
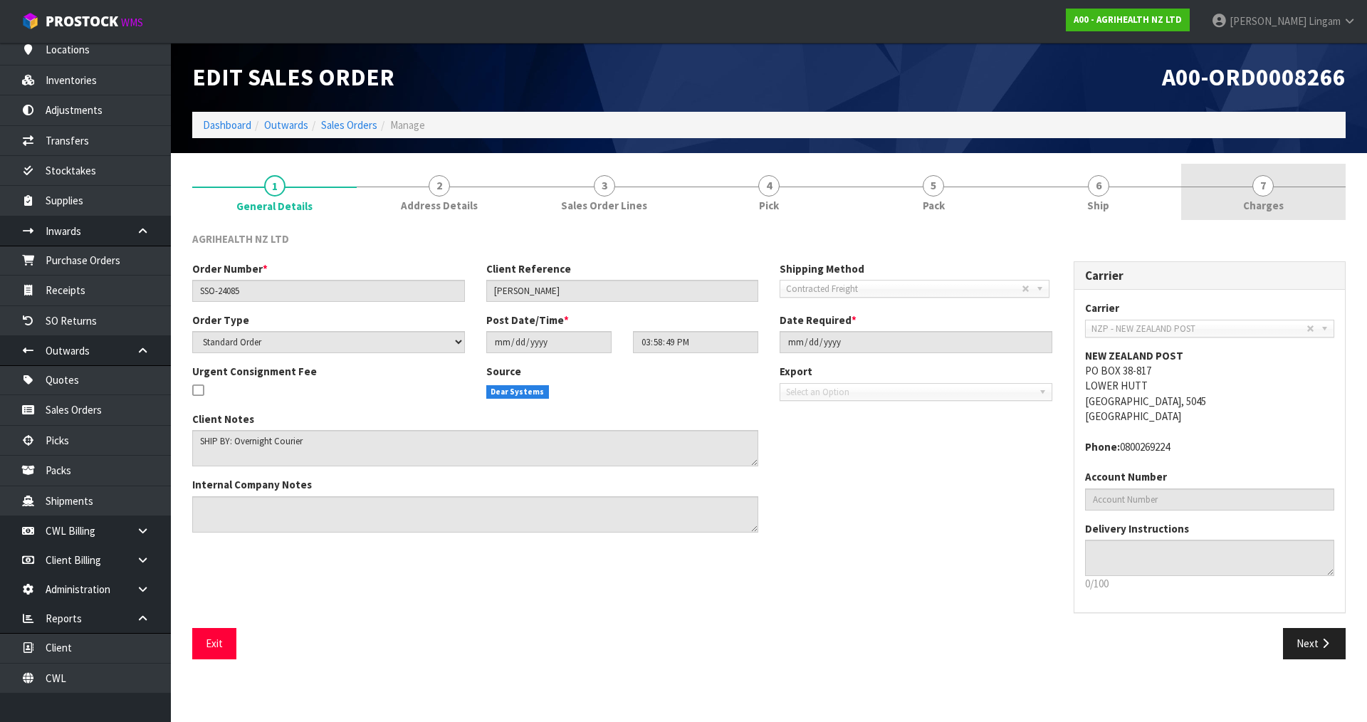
click at [1310, 211] on link "7 Charges" at bounding box center [1263, 192] width 164 height 56
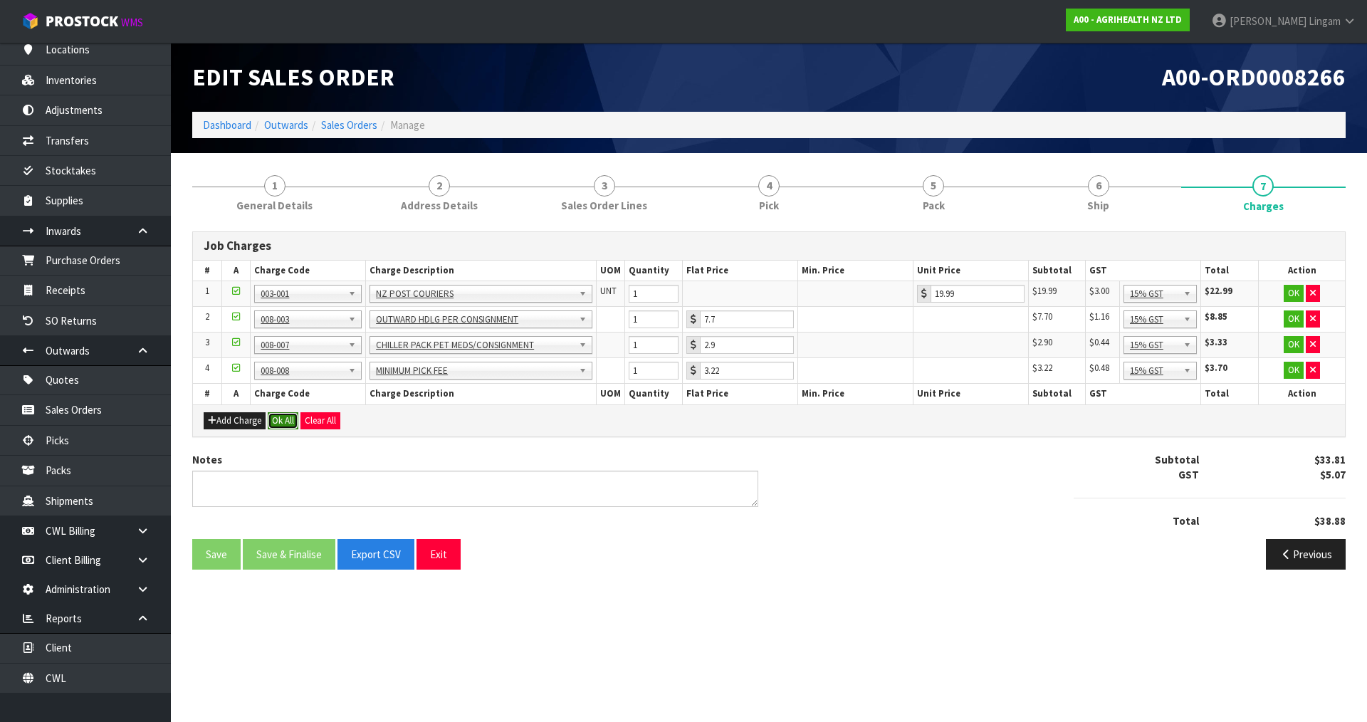
click at [287, 423] on button "Ok All" at bounding box center [283, 420] width 31 height 17
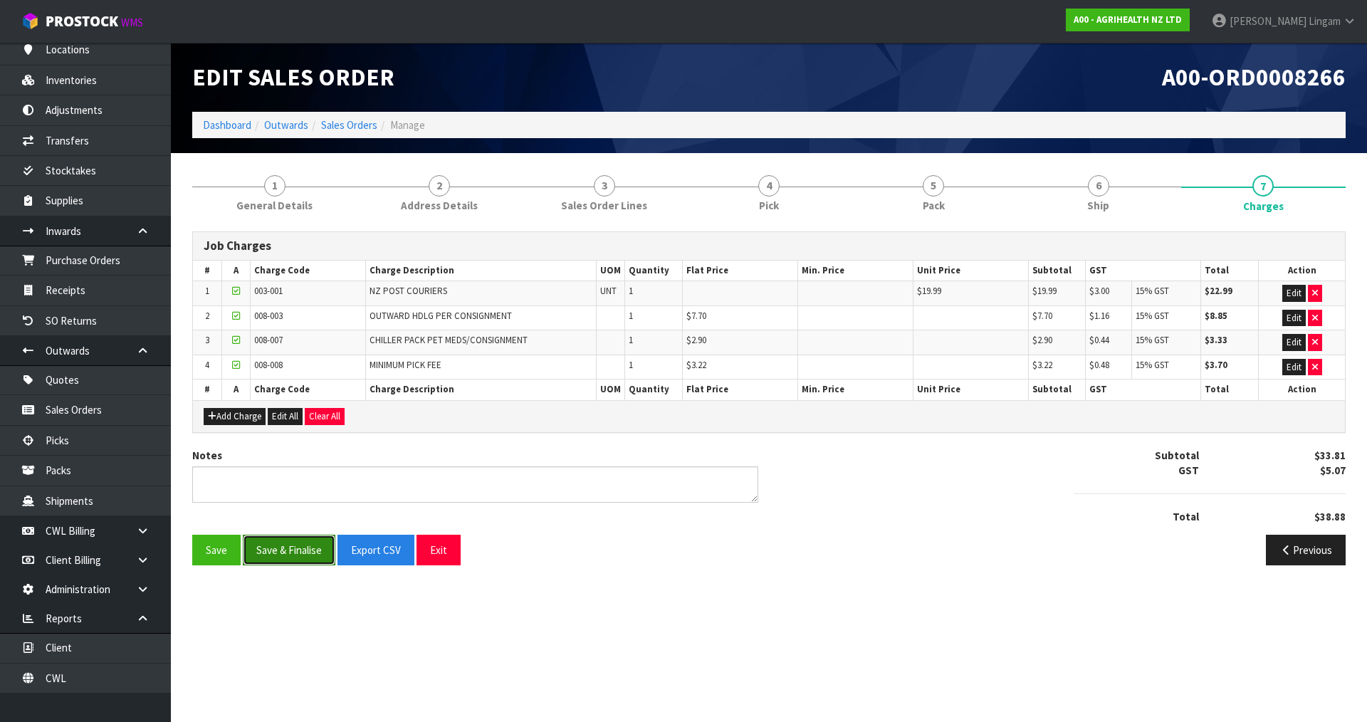
click at [300, 541] on button "Save & Finalise" at bounding box center [289, 550] width 93 height 31
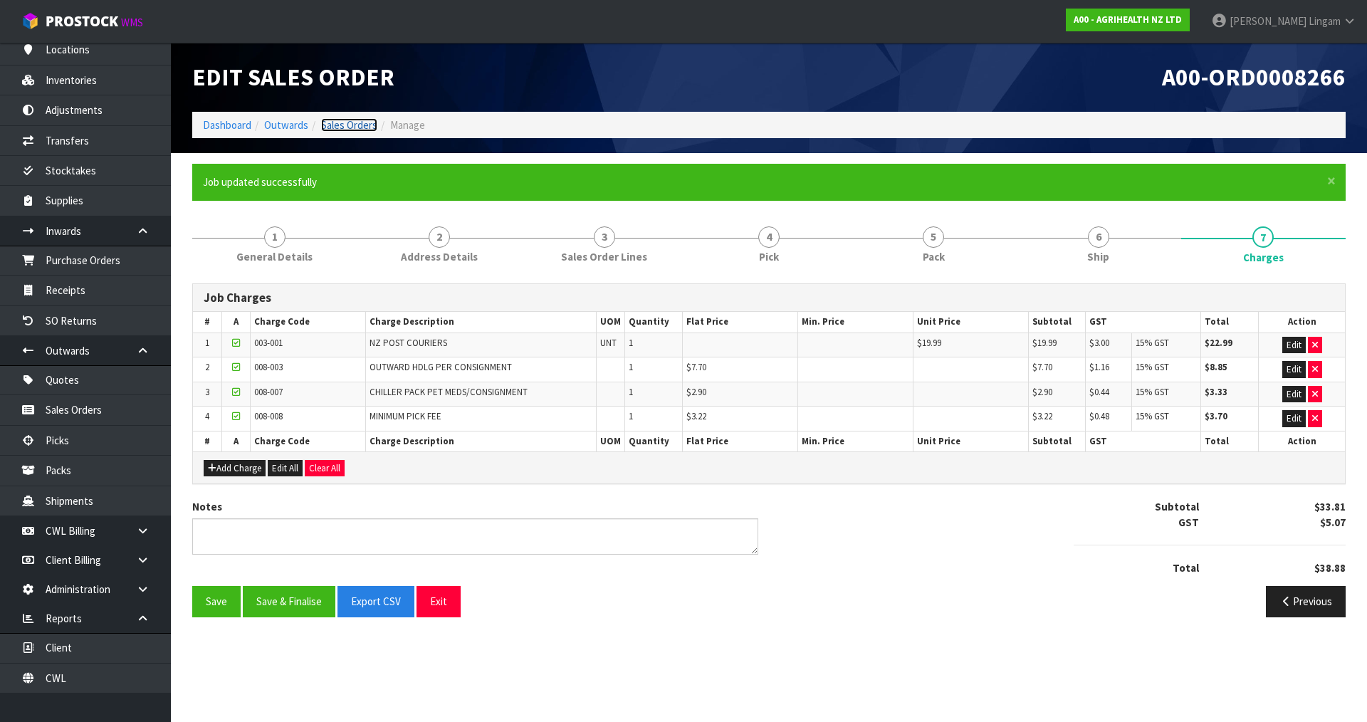
click at [354, 125] on link "Sales Orders" at bounding box center [349, 125] width 56 height 14
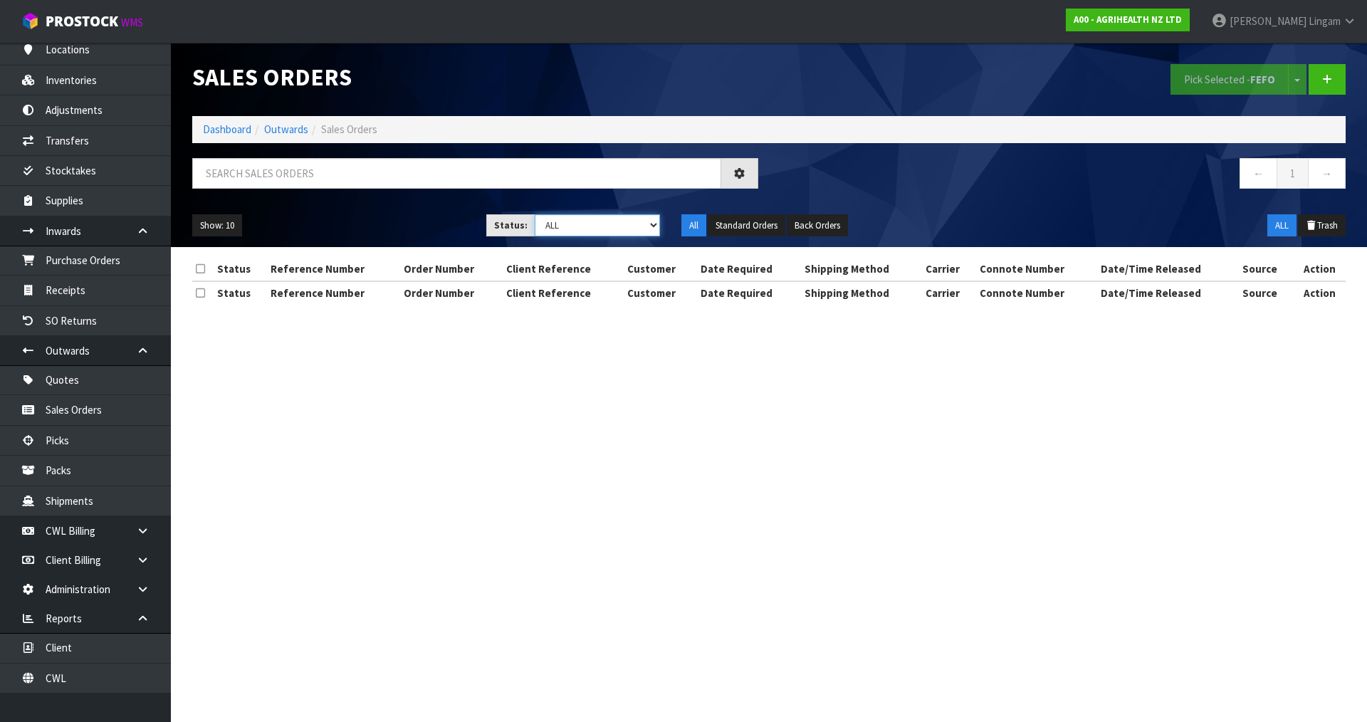
drag, startPoint x: 644, startPoint y: 219, endPoint x: 641, endPoint y: 229, distance: 9.7
click at [643, 219] on select "Draft Pending Allocated Pending Pick Goods Picked Goods Packed Pending Charges …" at bounding box center [598, 225] width 126 height 22
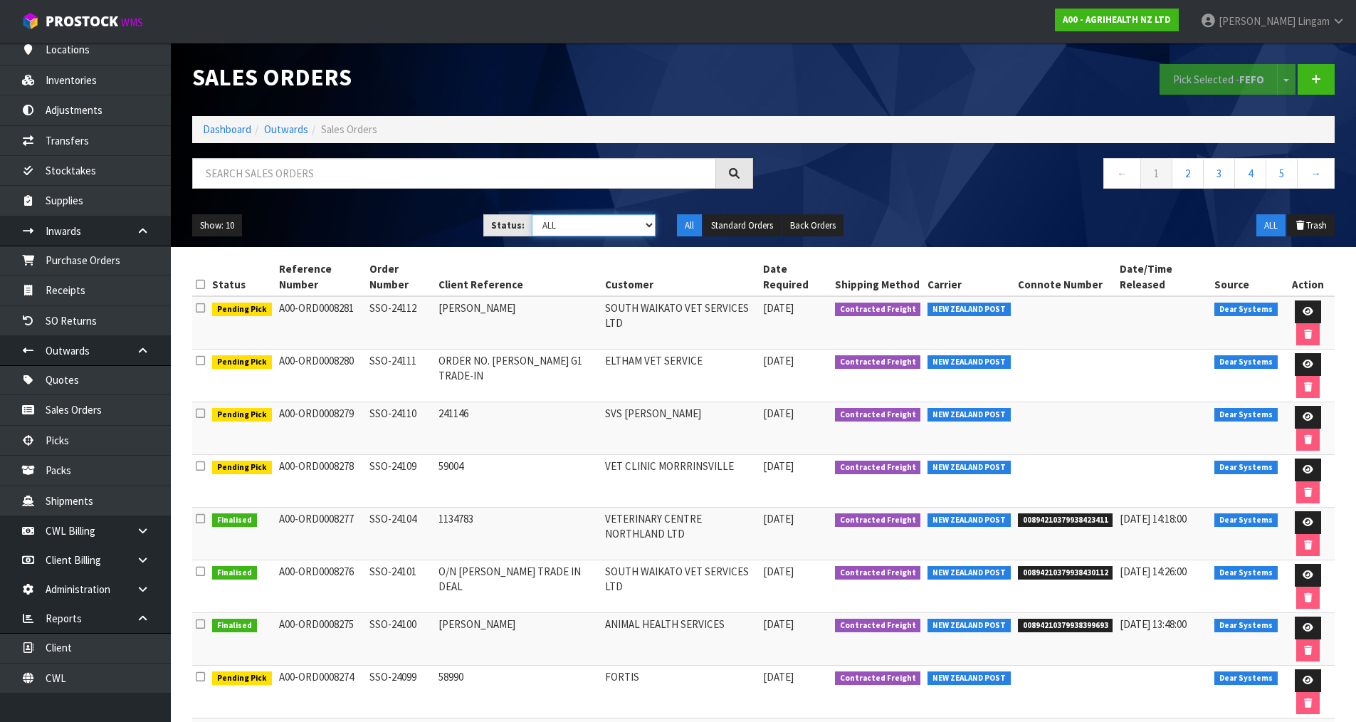
select select "string:6"
click at [532, 214] on select "Draft Pending Allocated Pending Pick Goods Picked Goods Packed Pending Charges …" at bounding box center [594, 225] width 124 height 22
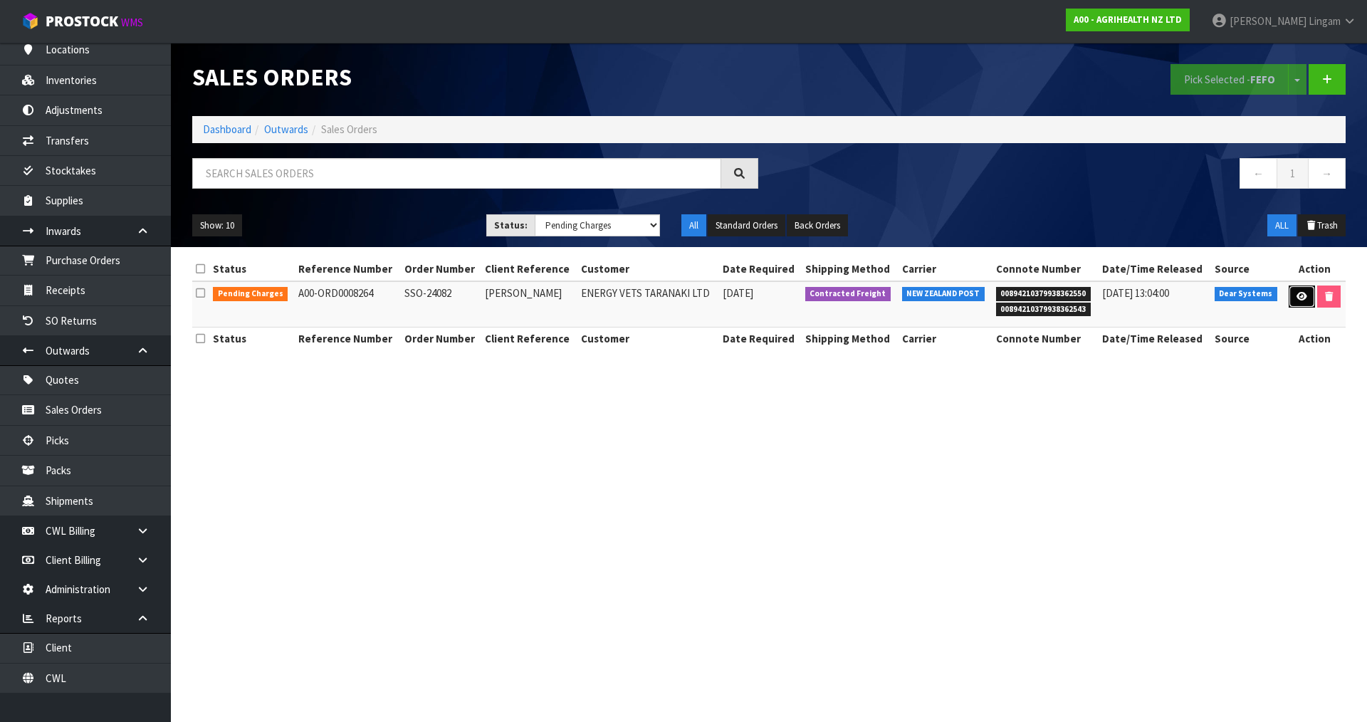
click at [1302, 298] on icon at bounding box center [1301, 296] width 11 height 9
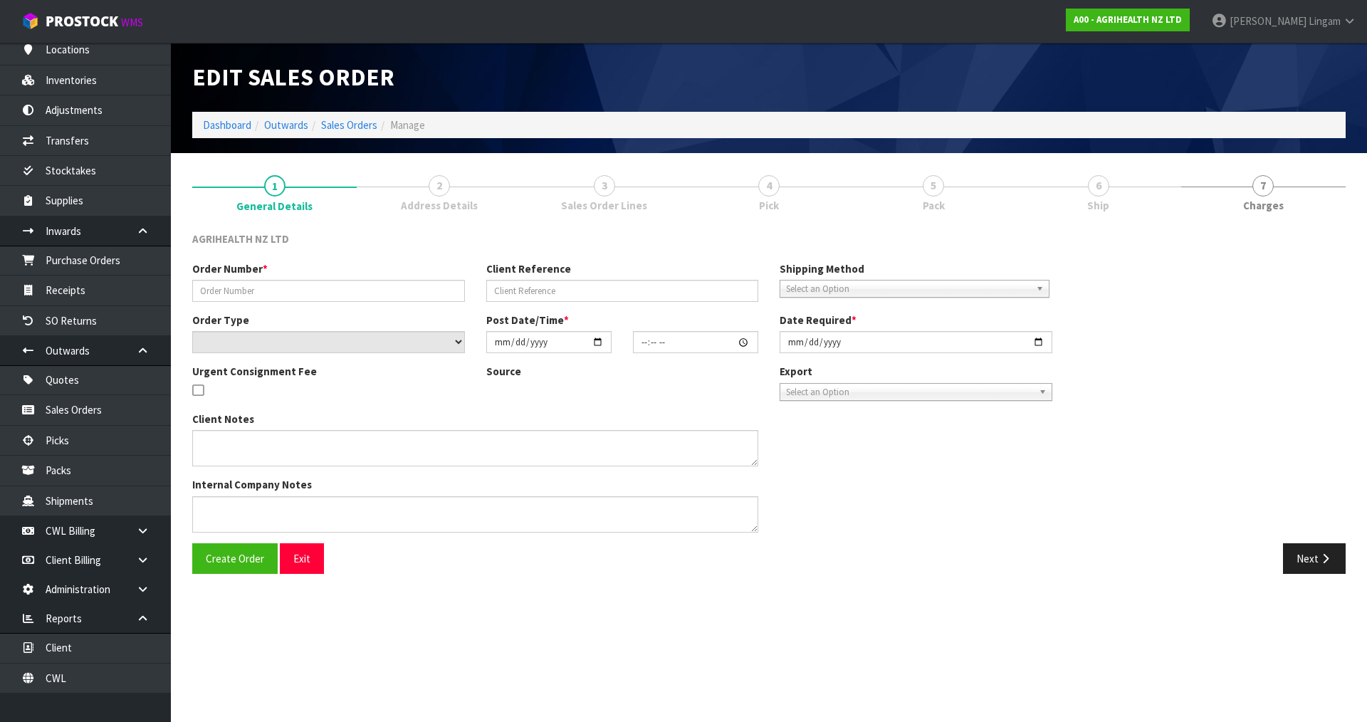
type input "SSO-24082"
type input "KYLIE"
select select "number:0"
type input "2025-08-11"
type input "14:22:58.000"
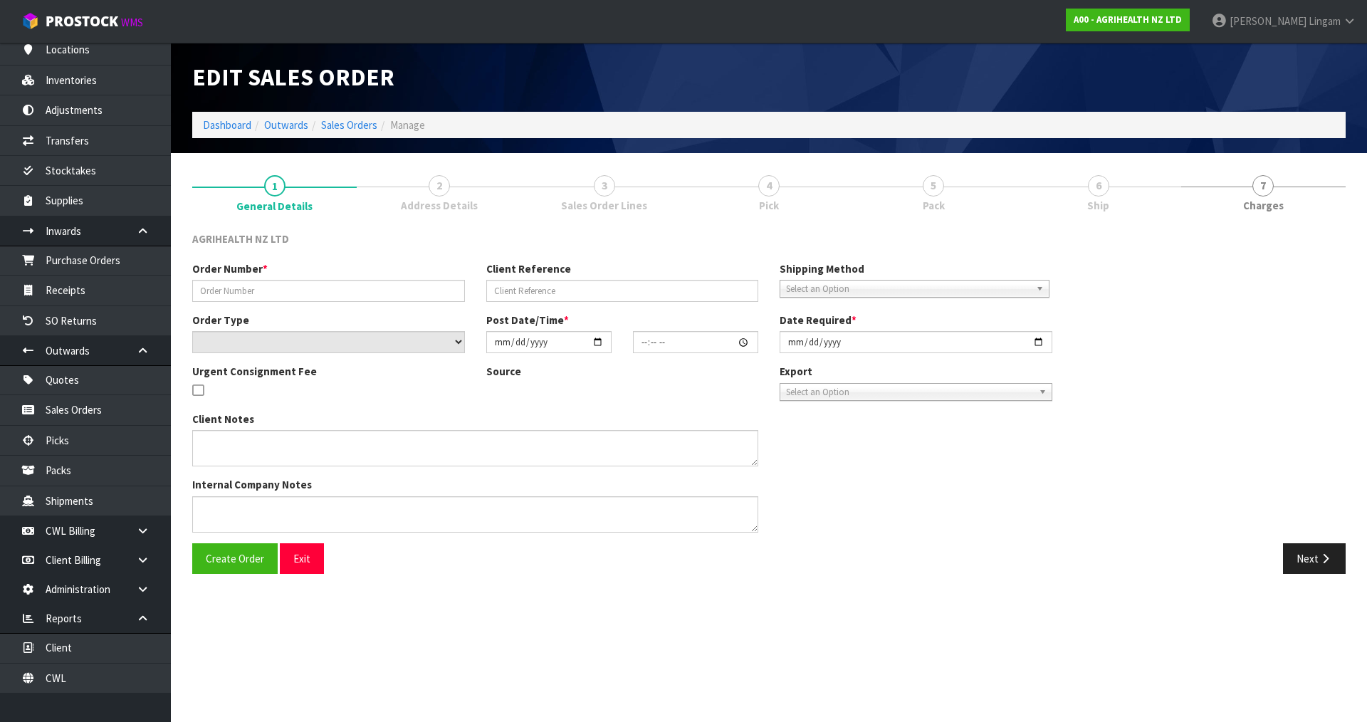
type input "2025-08-12"
type textarea "SHIP BY: Overnight Courier"
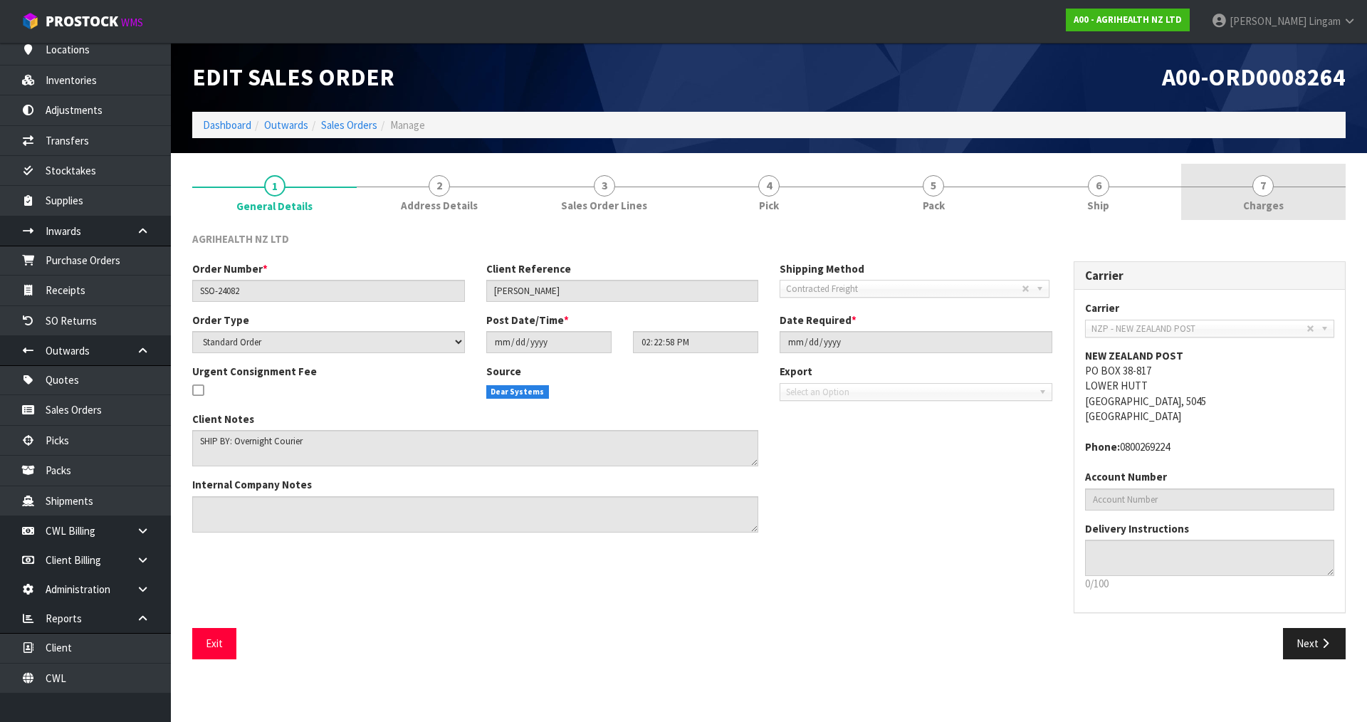
click at [1299, 205] on link "7 Charges" at bounding box center [1263, 192] width 164 height 56
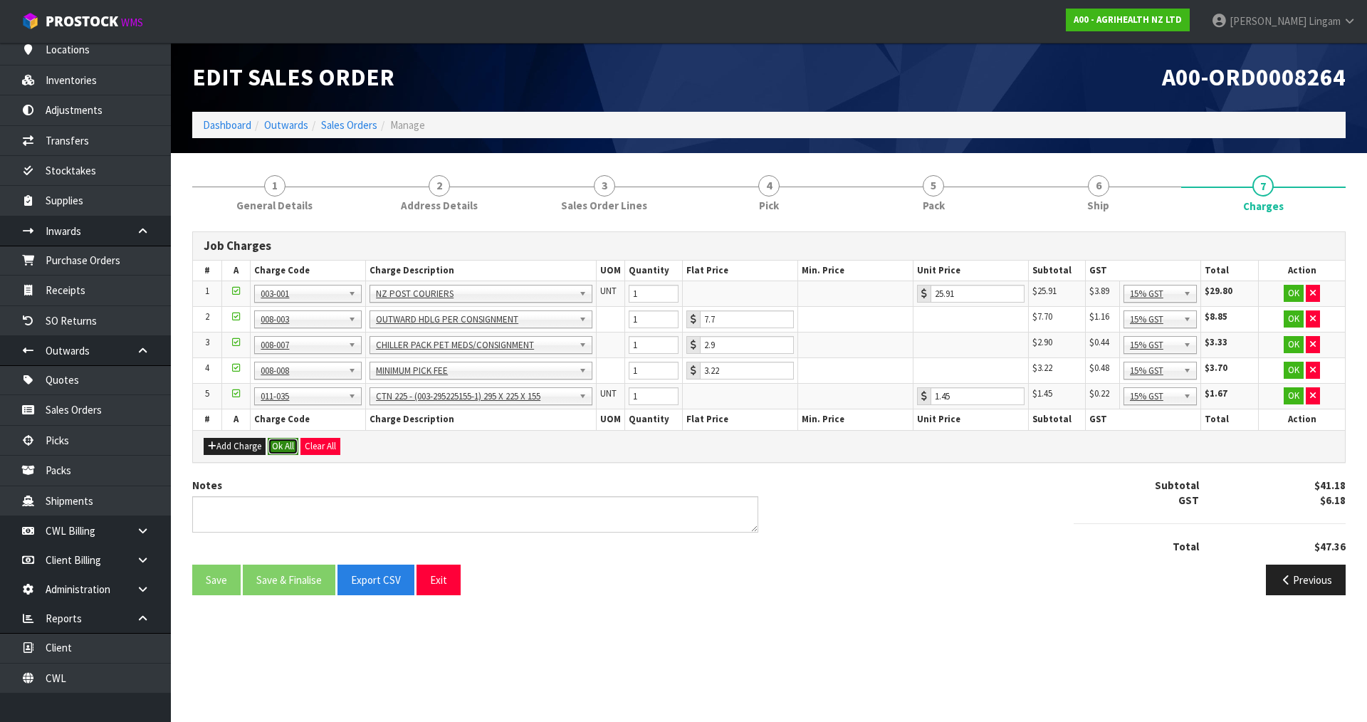
click at [273, 443] on button "Ok All" at bounding box center [283, 446] width 31 height 17
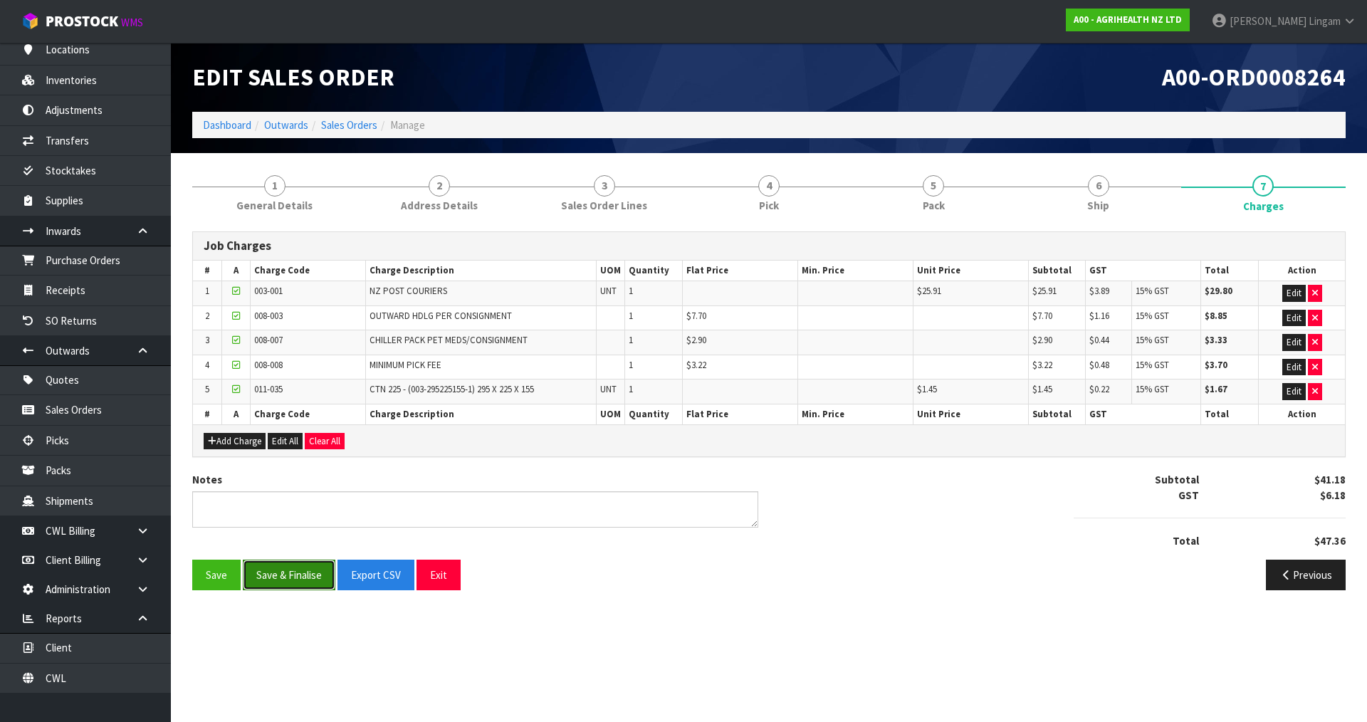
click at [290, 573] on button "Save & Finalise" at bounding box center [289, 575] width 93 height 31
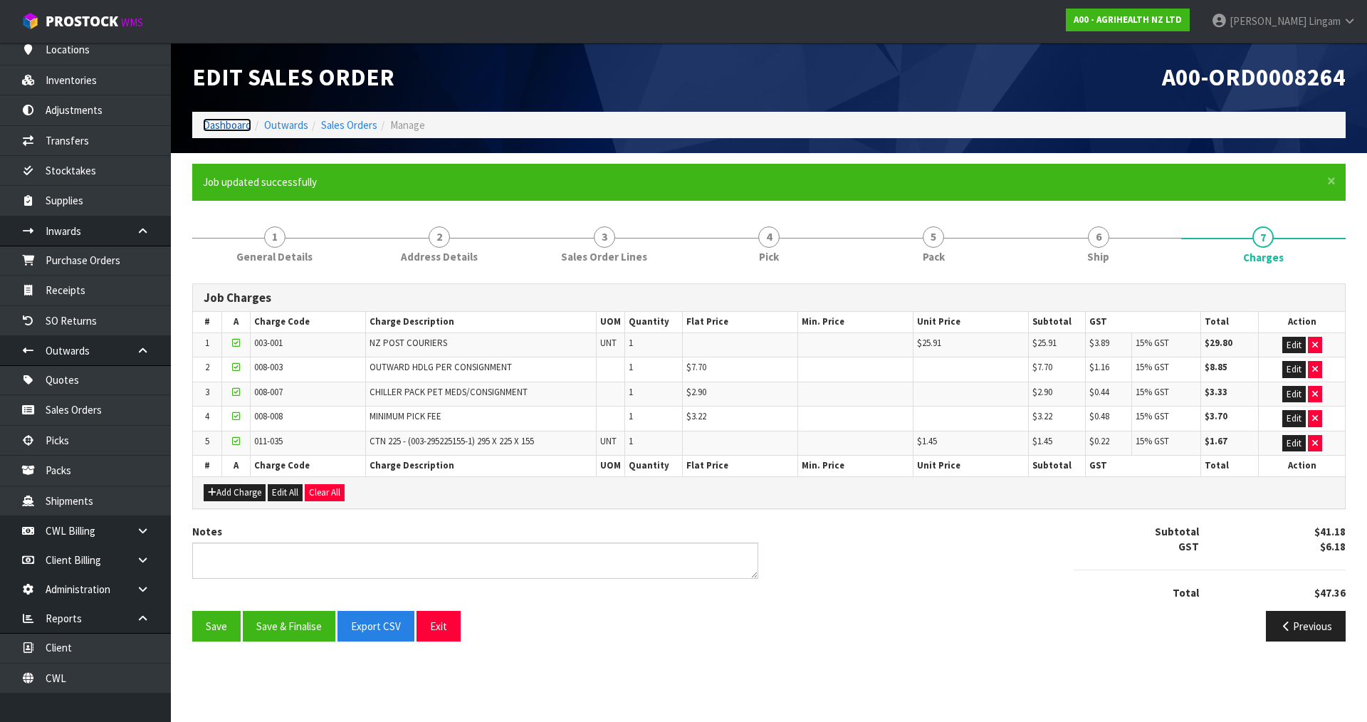
click at [237, 122] on link "Dashboard" at bounding box center [227, 125] width 48 height 14
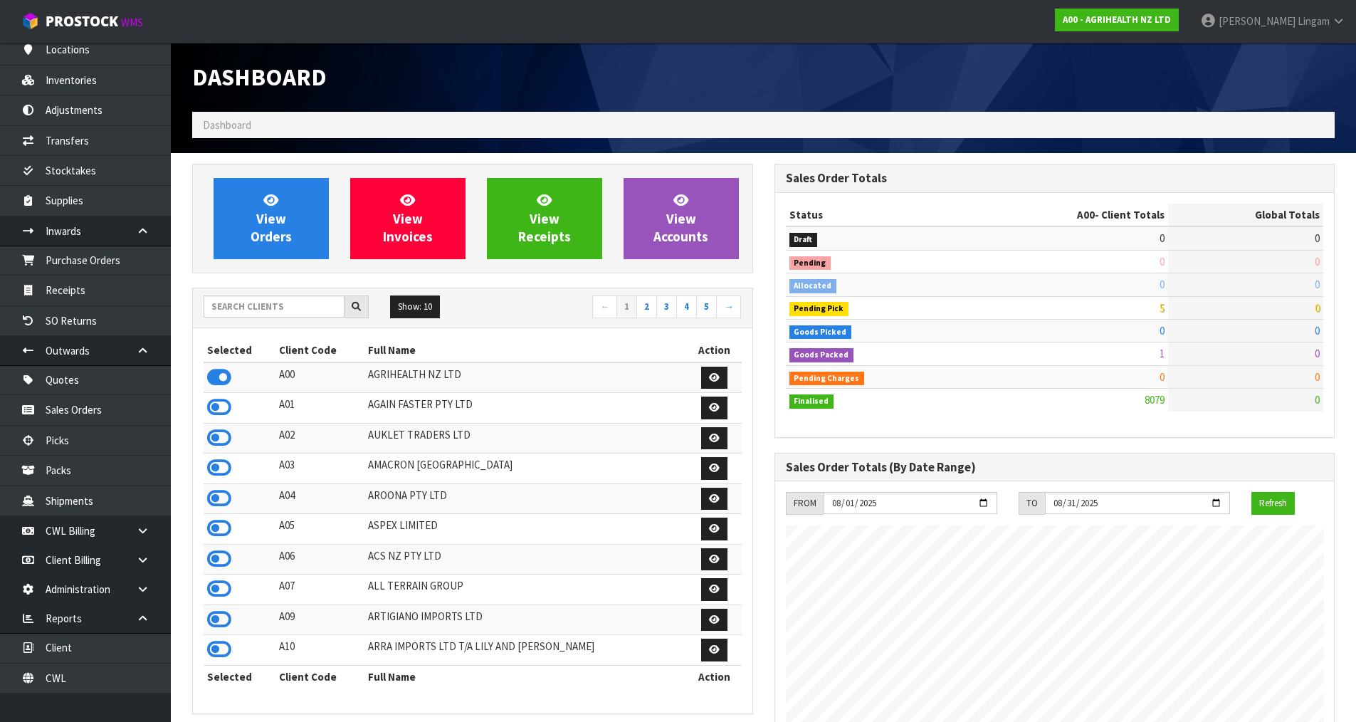
scroll to position [1079, 582]
click at [225, 555] on icon at bounding box center [219, 558] width 24 height 21
click at [221, 461] on icon at bounding box center [219, 467] width 24 height 21
click at [223, 407] on icon at bounding box center [219, 407] width 24 height 21
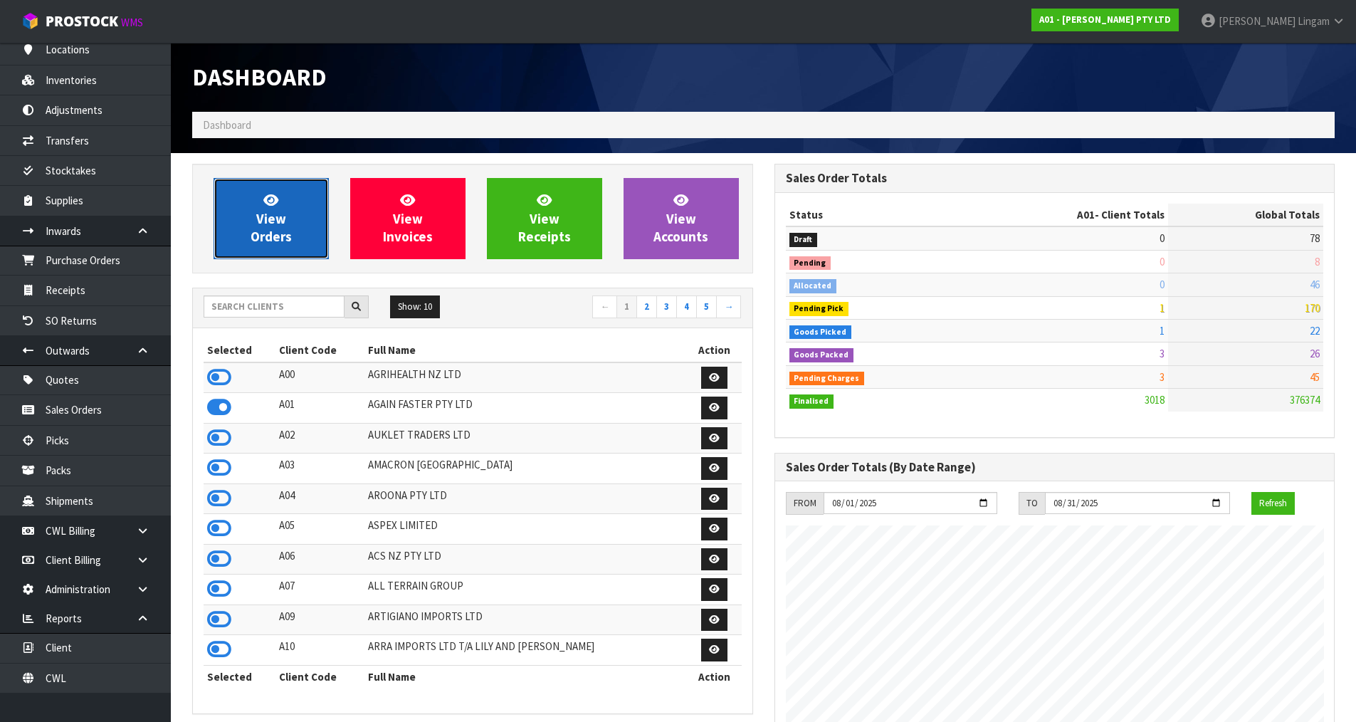
scroll to position [1032, 582]
click at [303, 211] on link "View Orders" at bounding box center [271, 218] width 115 height 81
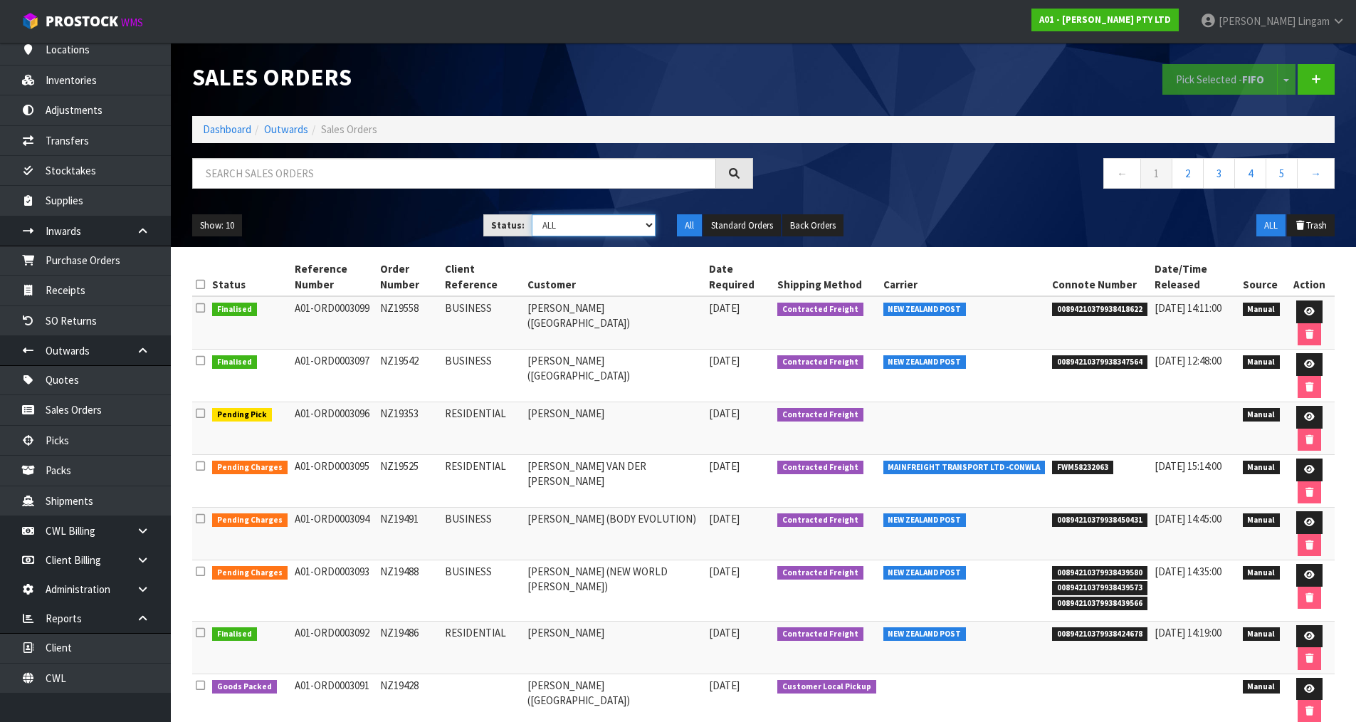
click at [632, 221] on select "Draft Pending Allocated Pending Pick Goods Picked Goods Packed Pending Charges …" at bounding box center [594, 225] width 124 height 22
select select "string:6"
click at [532, 214] on select "Draft Pending Allocated Pending Pick Goods Picked Goods Packed Pending Charges …" at bounding box center [594, 225] width 124 height 22
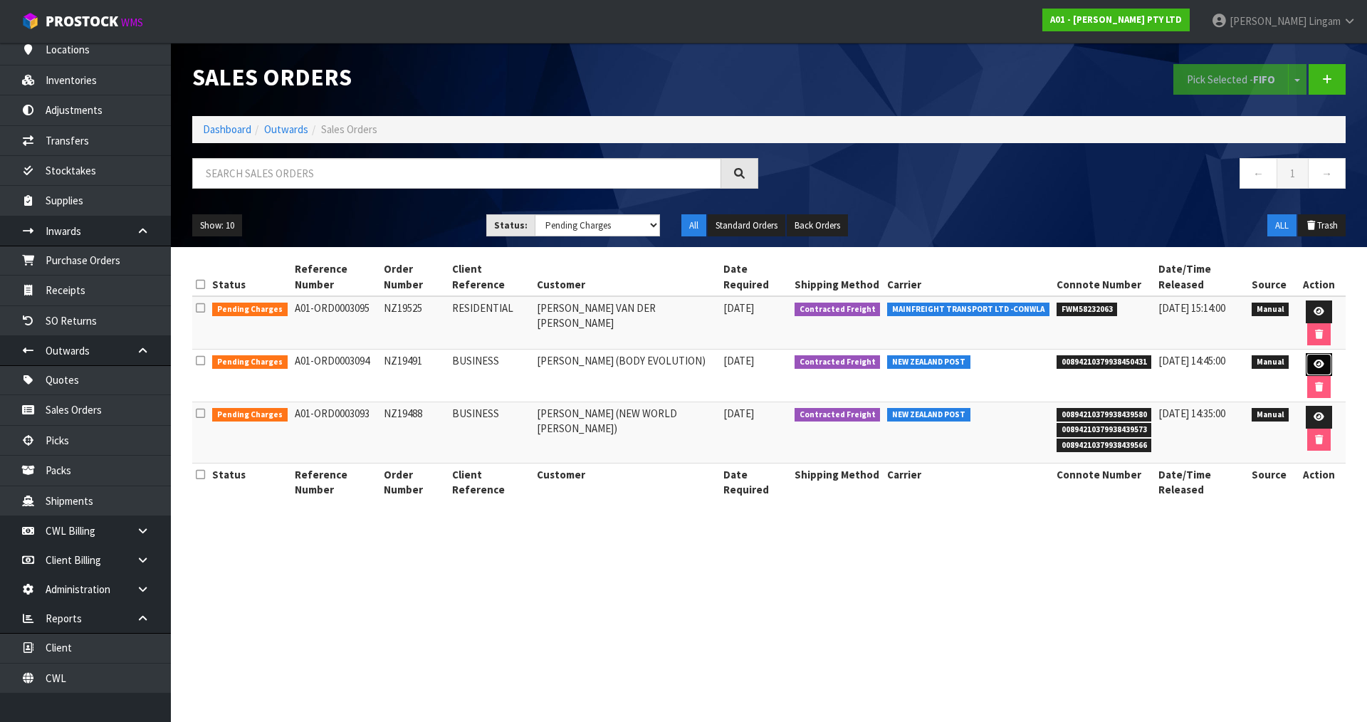
click at [1314, 360] on icon at bounding box center [1319, 364] width 11 height 9
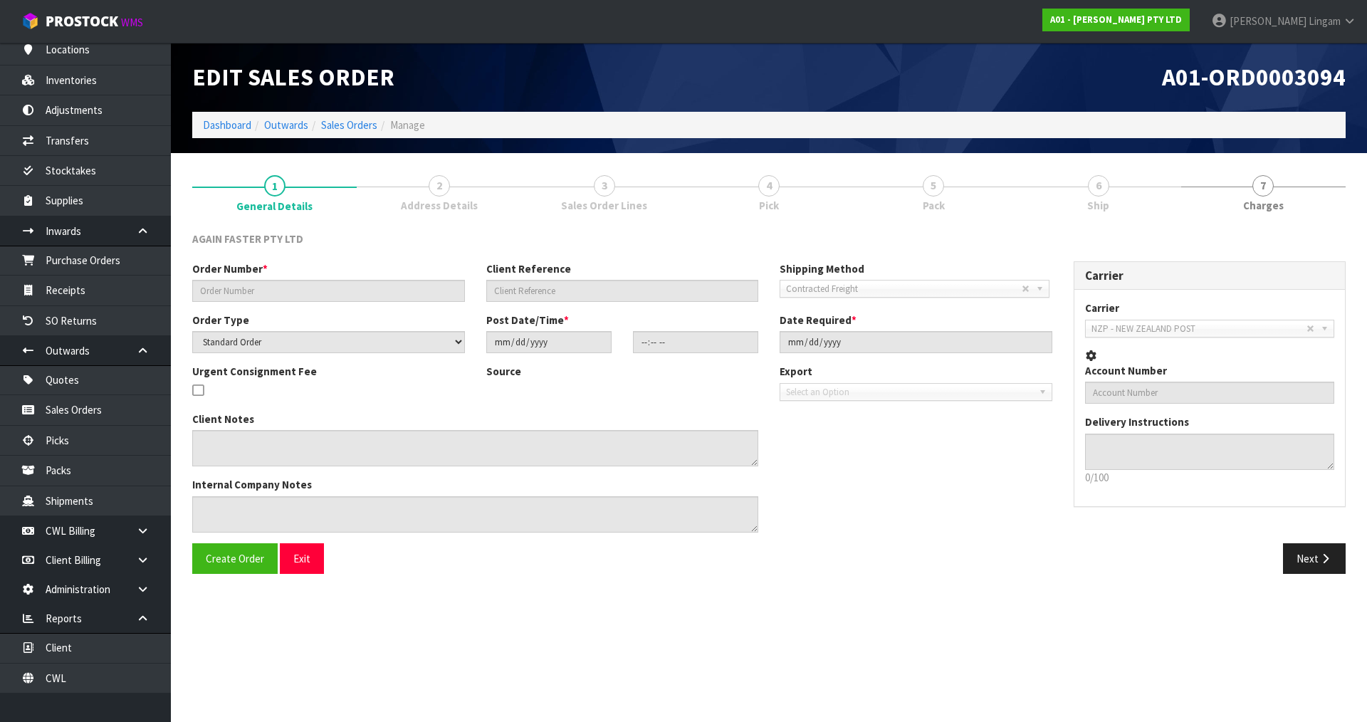
type input "NZ19491"
type input "BUSINESS"
select select "number:0"
type input "2025-08-04"
type input "16:12:00.000"
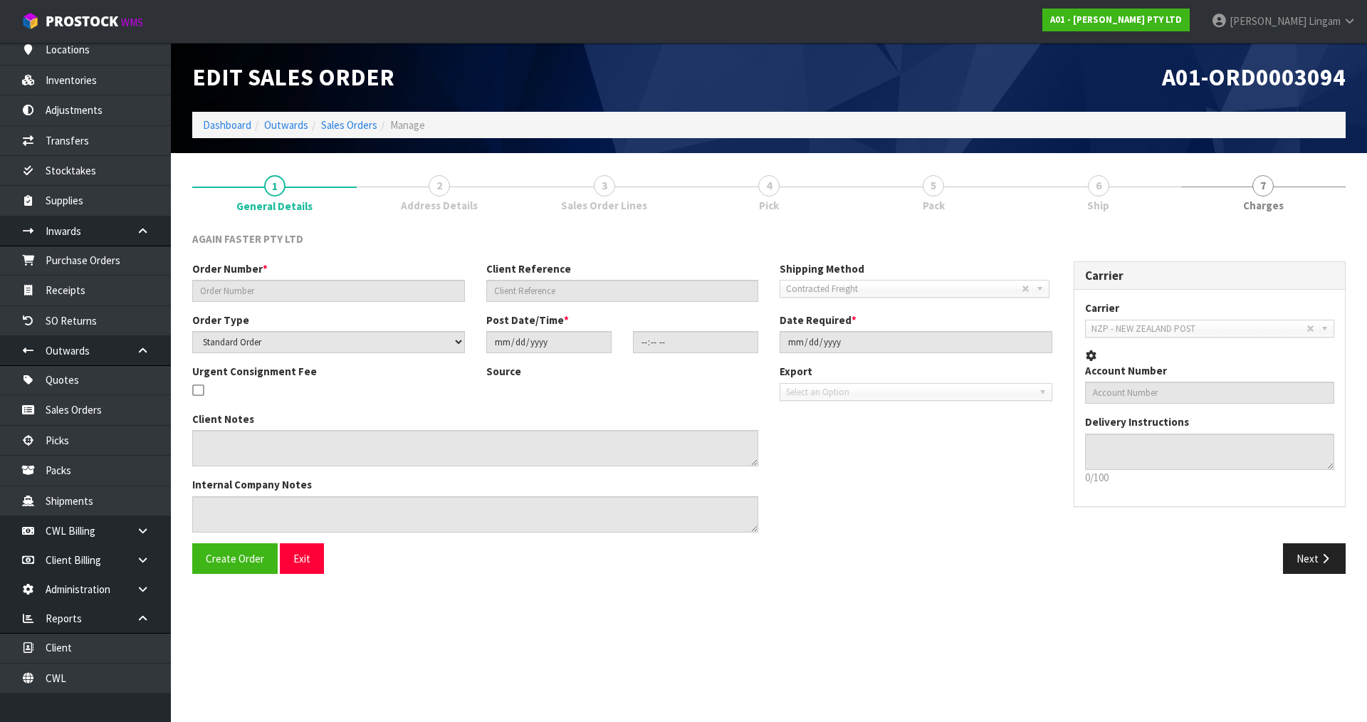
type input "2025-08-12"
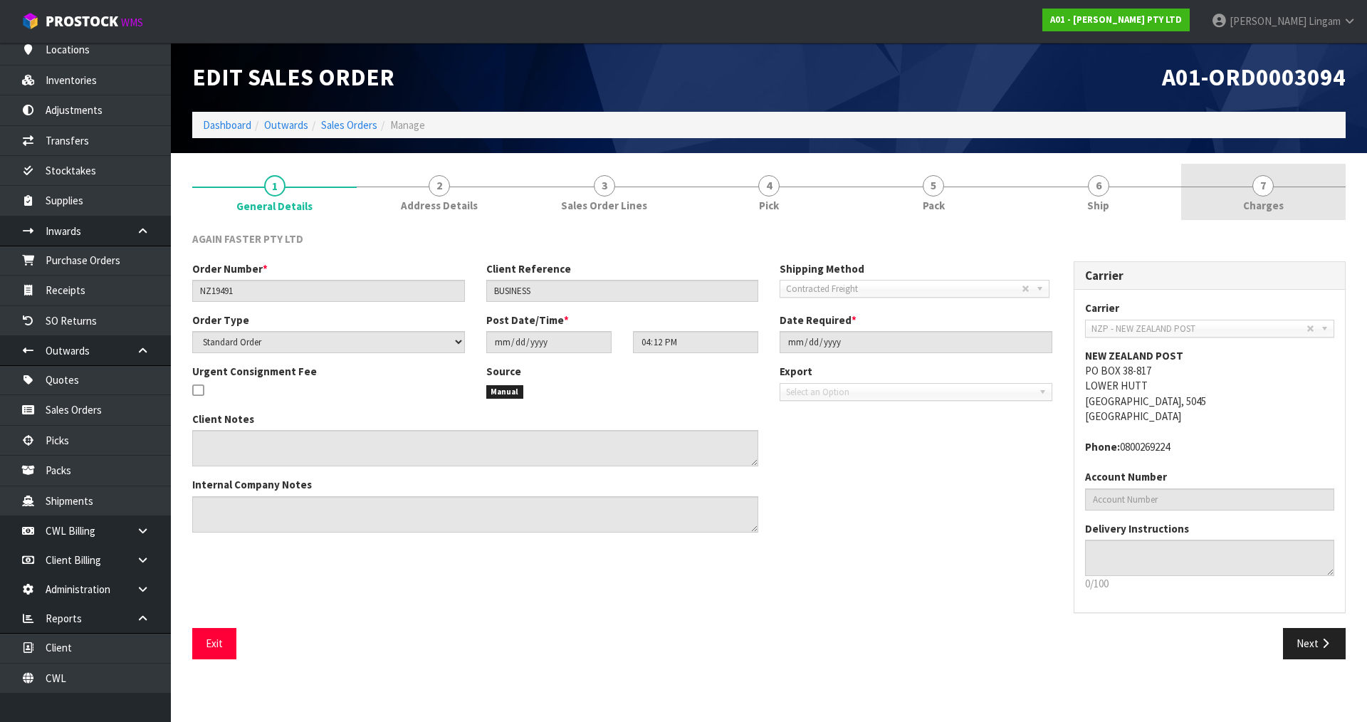
click at [1301, 211] on link "7 Charges" at bounding box center [1263, 192] width 164 height 56
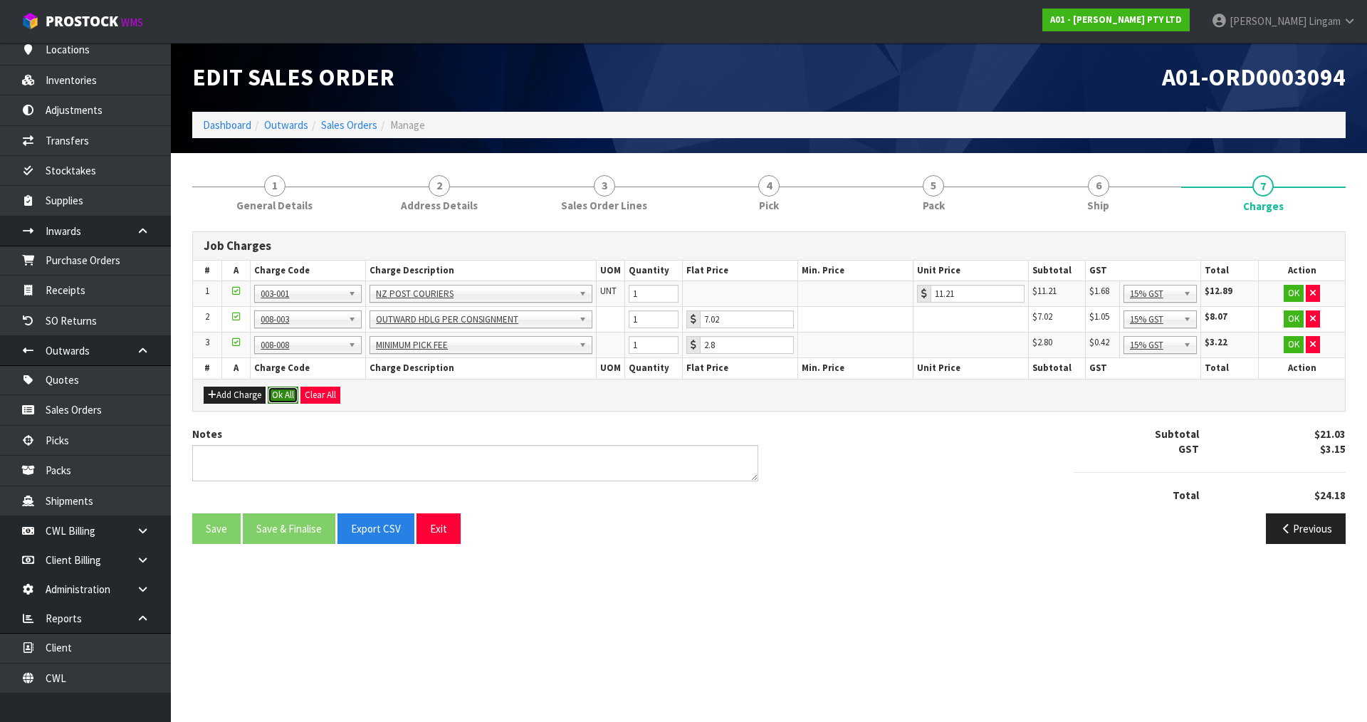
click at [284, 397] on button "Ok All" at bounding box center [283, 395] width 31 height 17
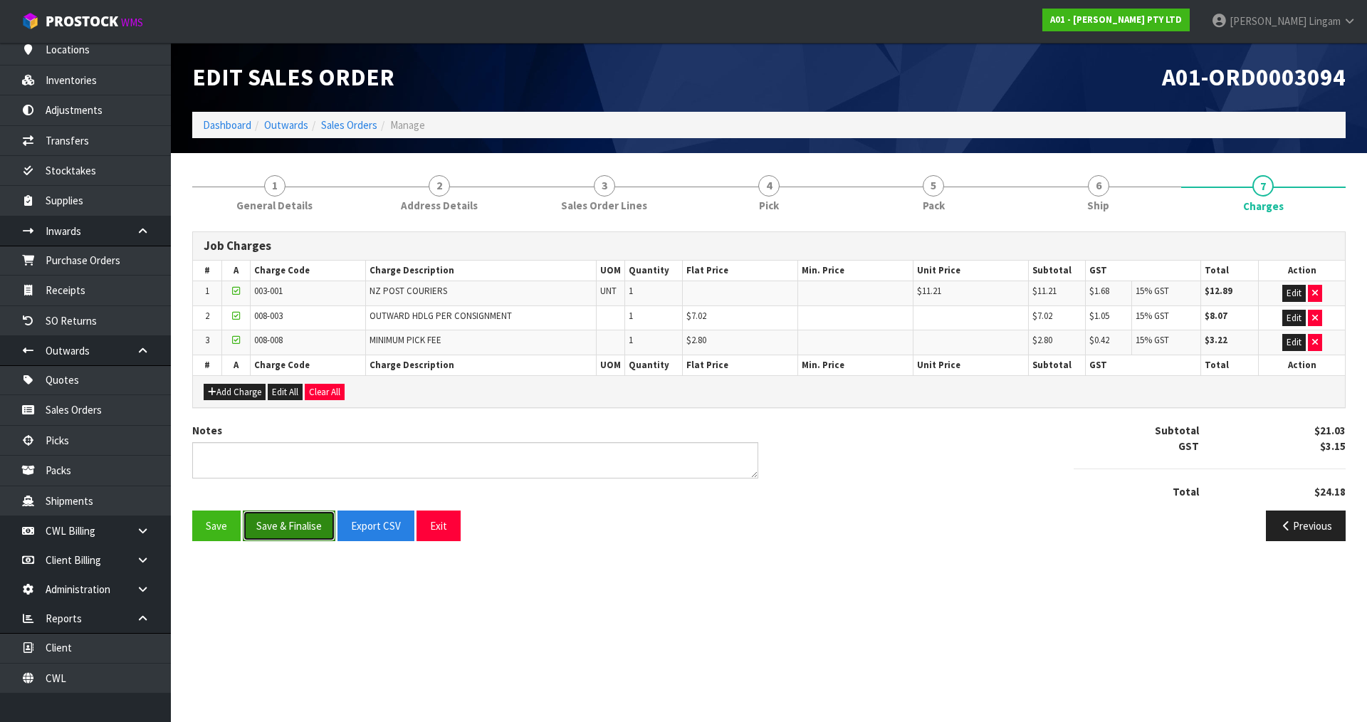
click at [285, 520] on button "Save & Finalise" at bounding box center [289, 525] width 93 height 31
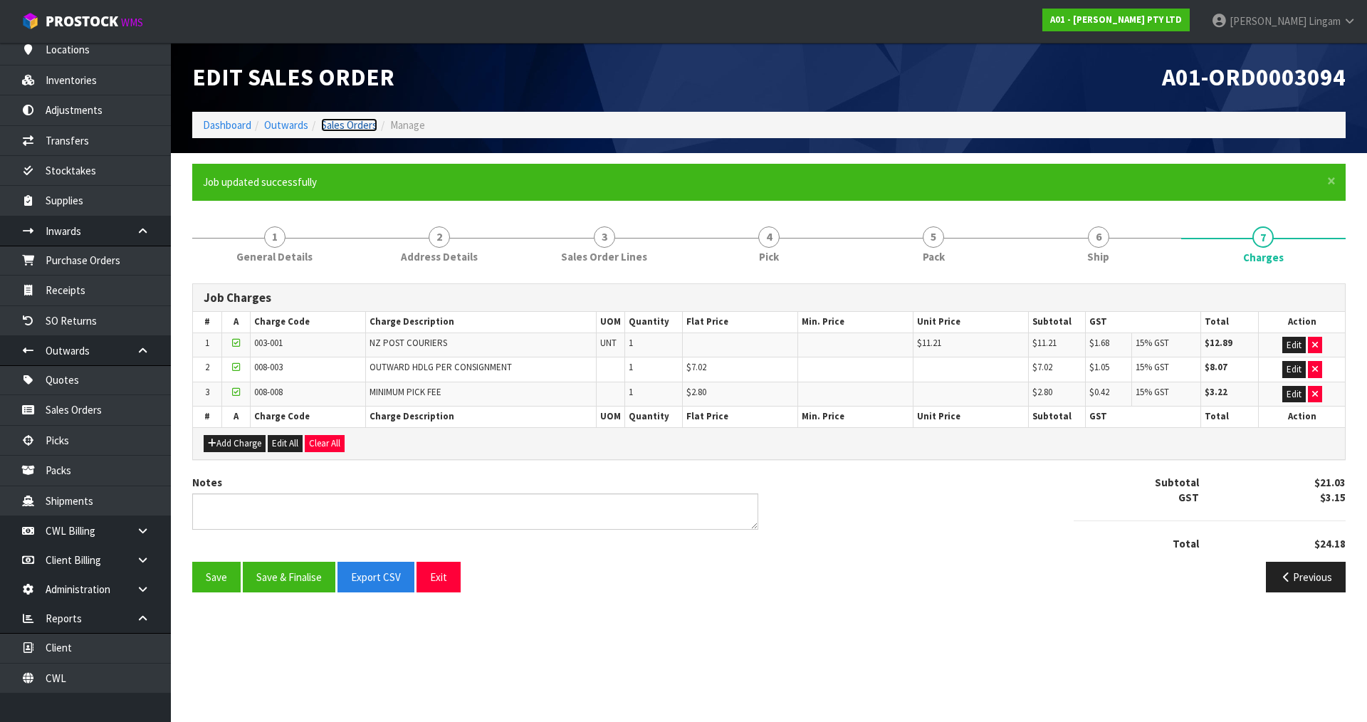
click at [366, 124] on link "Sales Orders" at bounding box center [349, 125] width 56 height 14
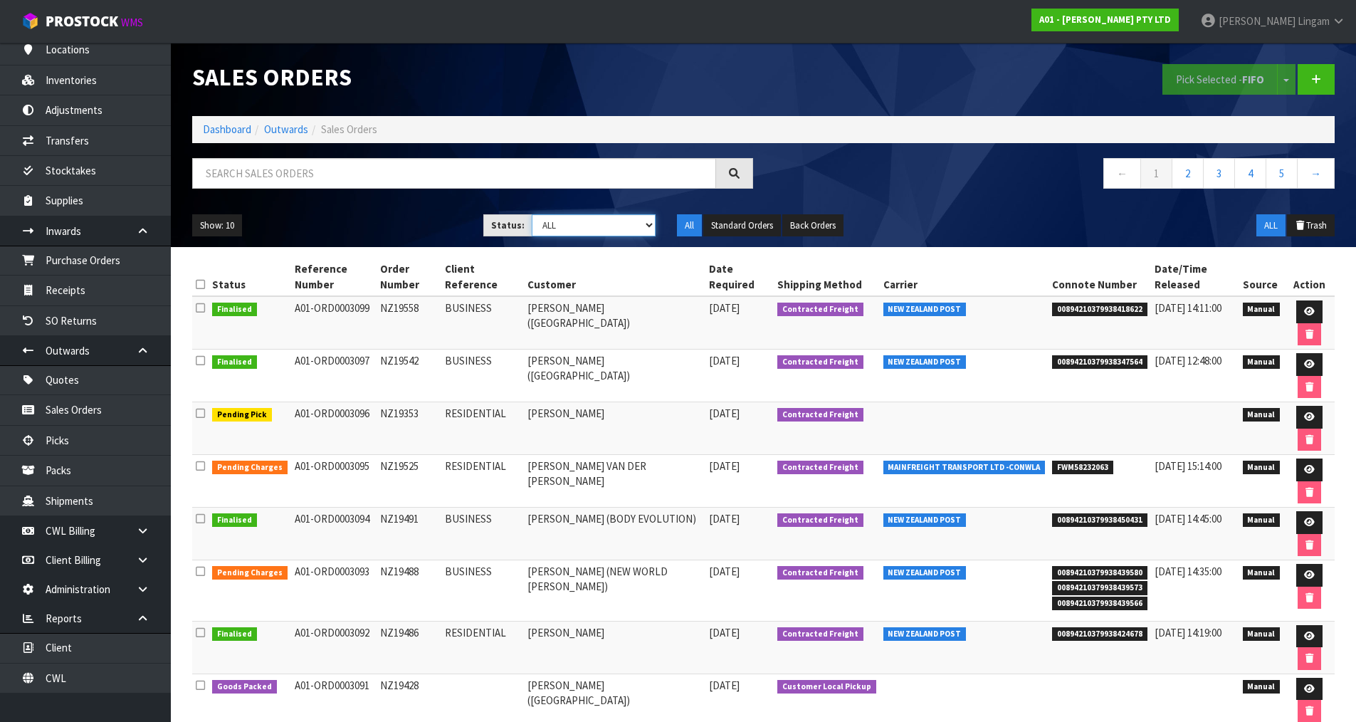
click at [637, 230] on select "Draft Pending Allocated Pending Pick Goods Picked Goods Packed Pending Charges …" at bounding box center [594, 225] width 124 height 22
select select "string:6"
click at [532, 214] on select "Draft Pending Allocated Pending Pick Goods Picked Goods Packed Pending Charges …" at bounding box center [594, 225] width 124 height 22
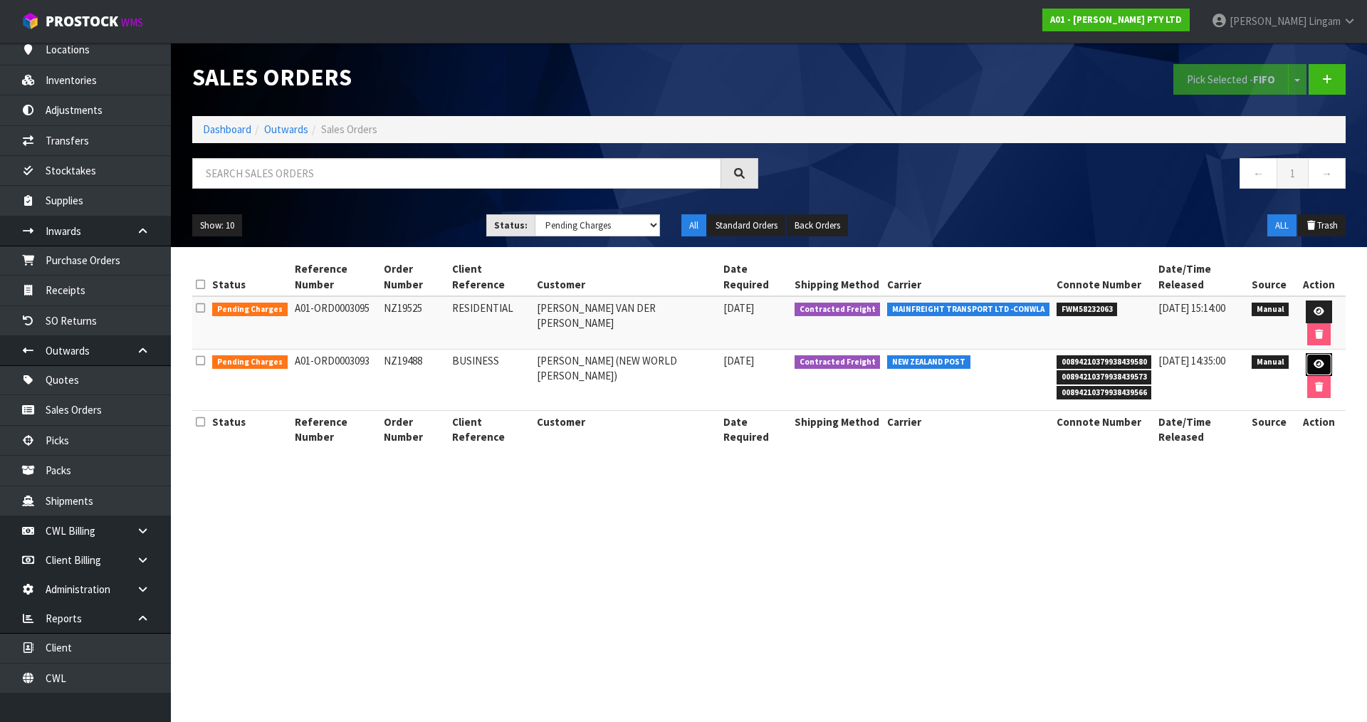
click at [1314, 360] on icon at bounding box center [1319, 364] width 11 height 9
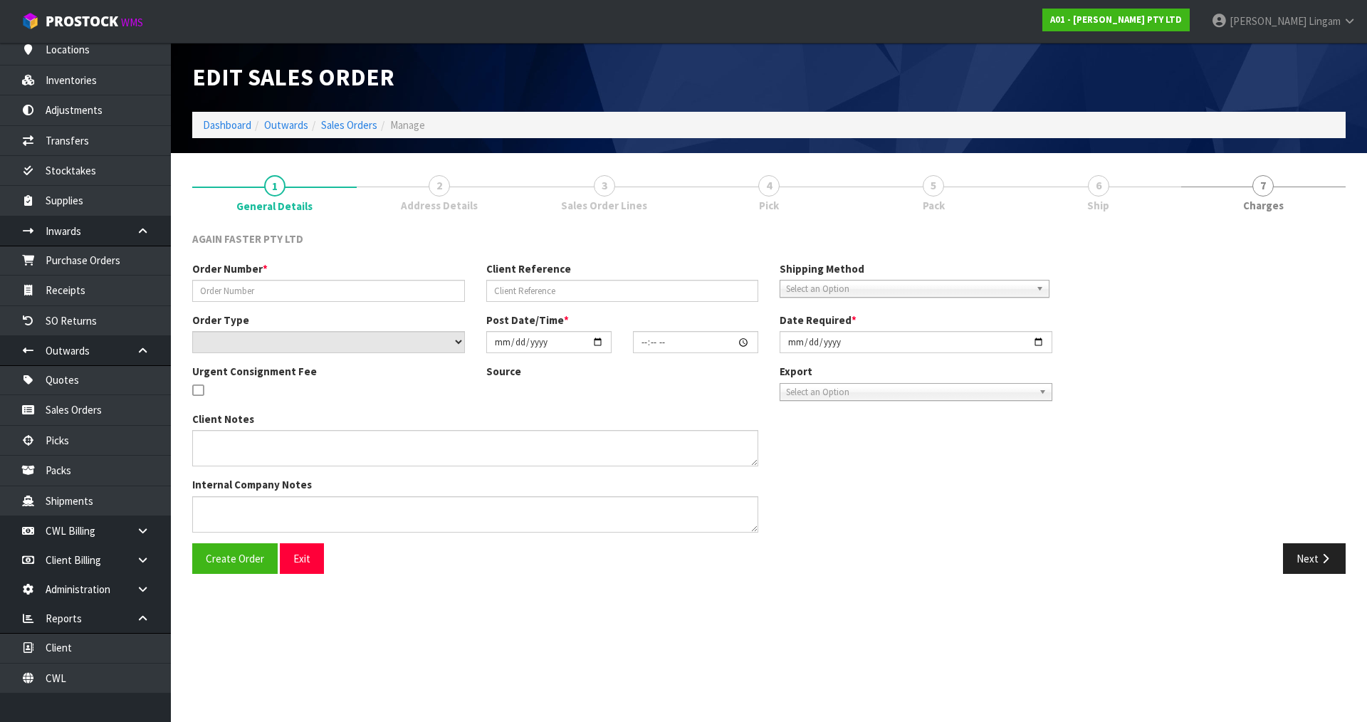
type input "NZ19488"
type input "BUSINESS"
select select "number:0"
type input "2025-08-04"
type input "16:12:00.000"
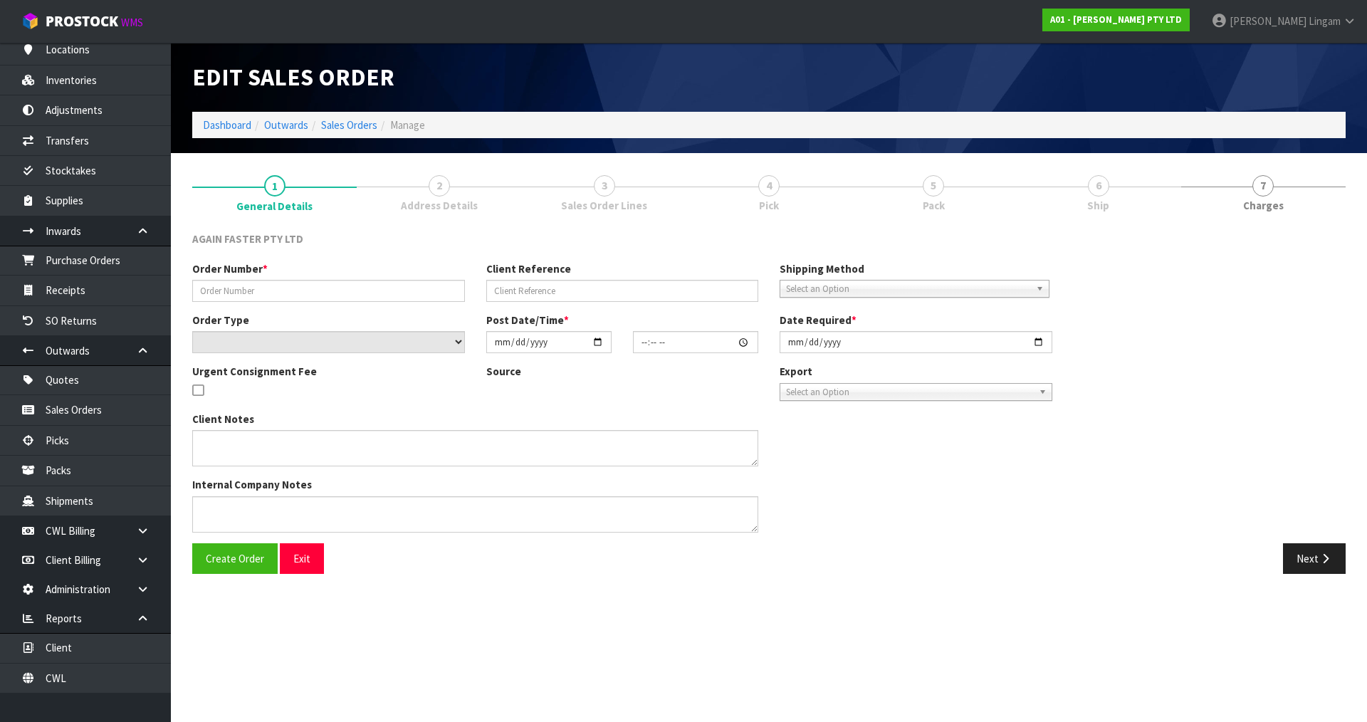
type input "2025-08-12"
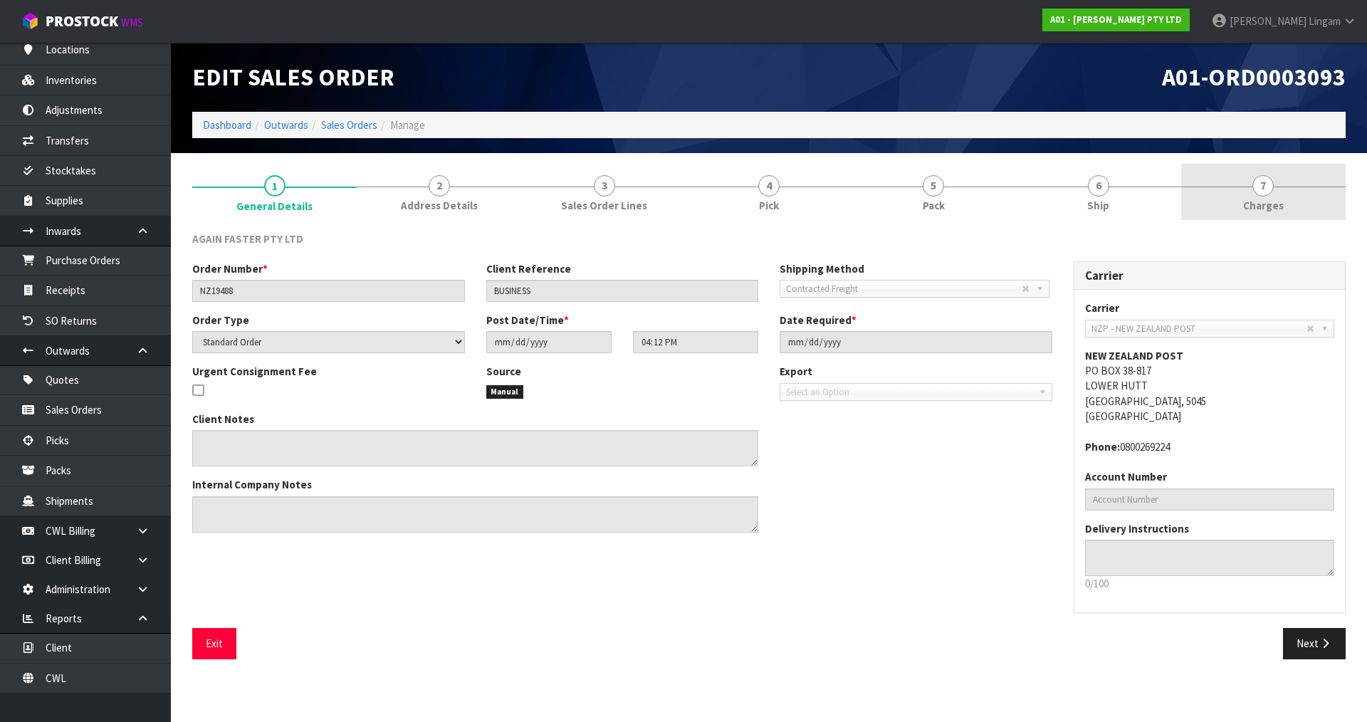
click at [1287, 197] on link "7 Charges" at bounding box center [1263, 192] width 164 height 56
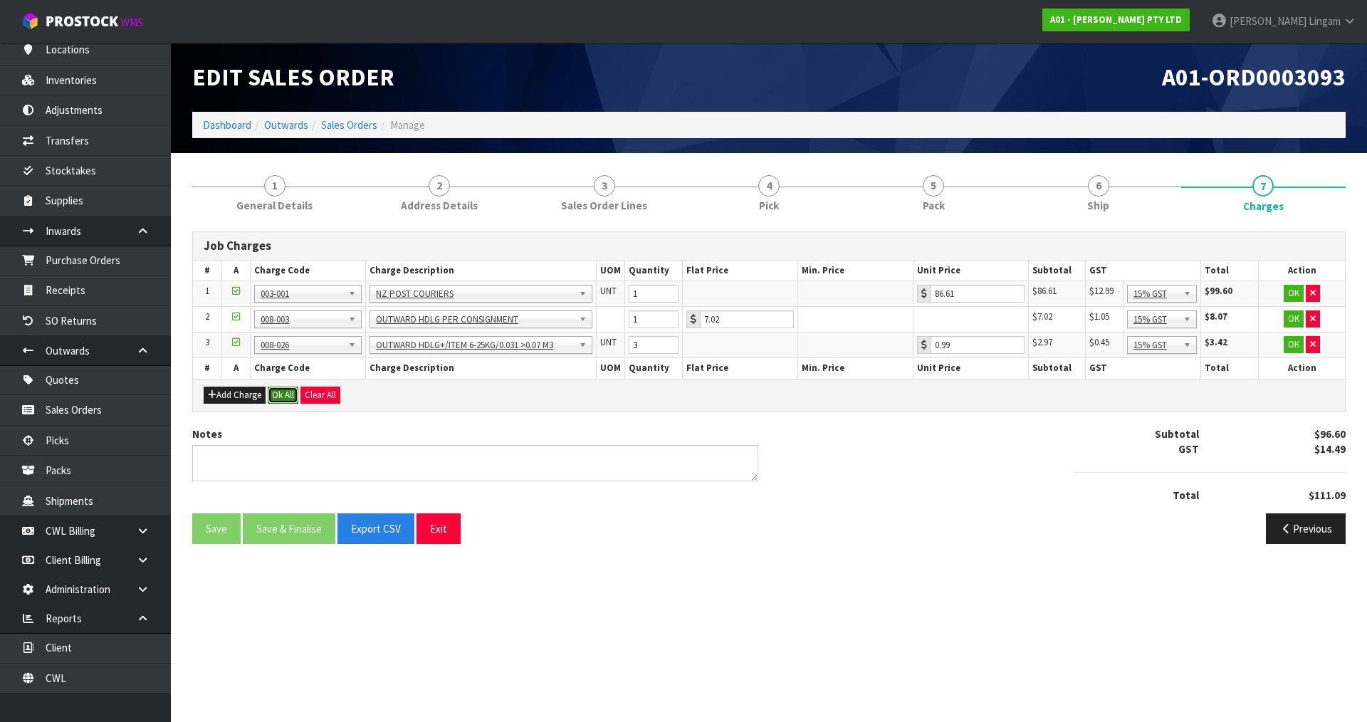
click at [292, 392] on button "Ok All" at bounding box center [283, 395] width 31 height 17
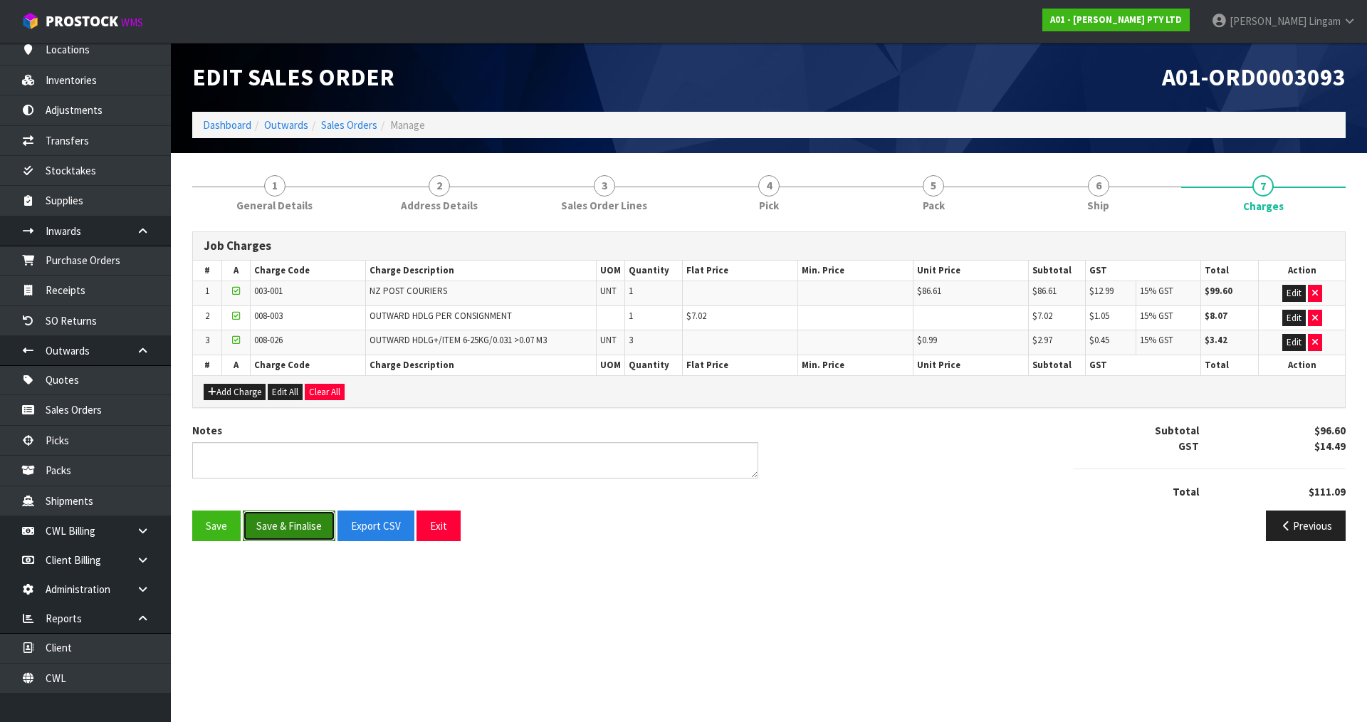
click at [300, 511] on button "Save & Finalise" at bounding box center [289, 525] width 93 height 31
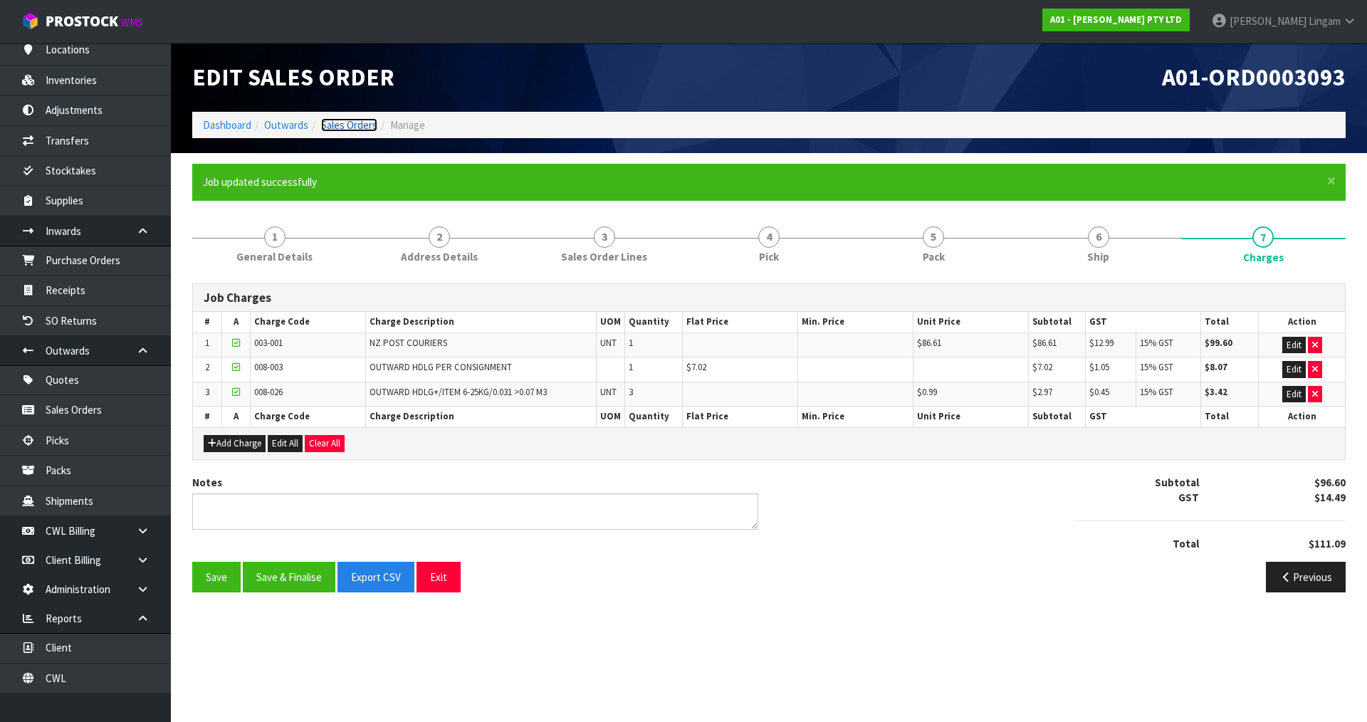
click at [350, 127] on link "Sales Orders" at bounding box center [349, 125] width 56 height 14
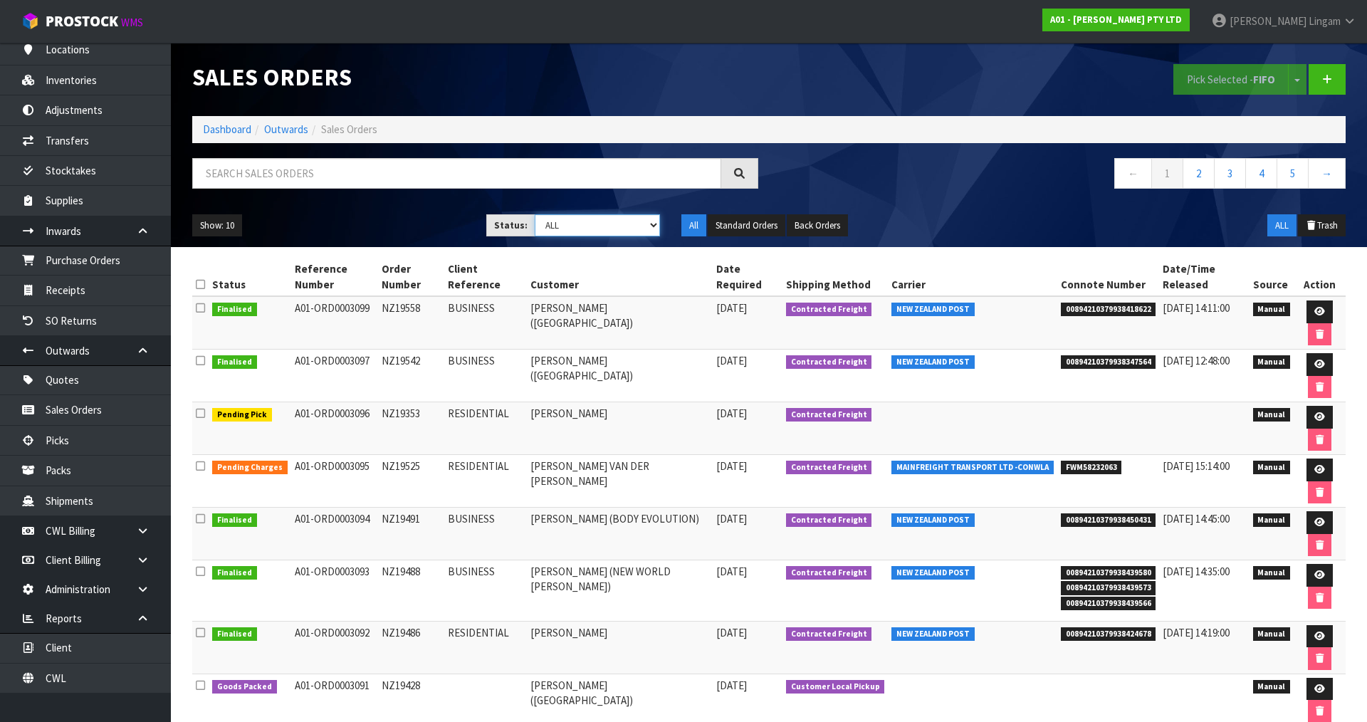
drag, startPoint x: 638, startPoint y: 221, endPoint x: 635, endPoint y: 236, distance: 14.5
click at [638, 221] on select "Draft Pending Allocated Pending Pick Goods Picked Goods Packed Pending Charges …" at bounding box center [598, 225] width 126 height 22
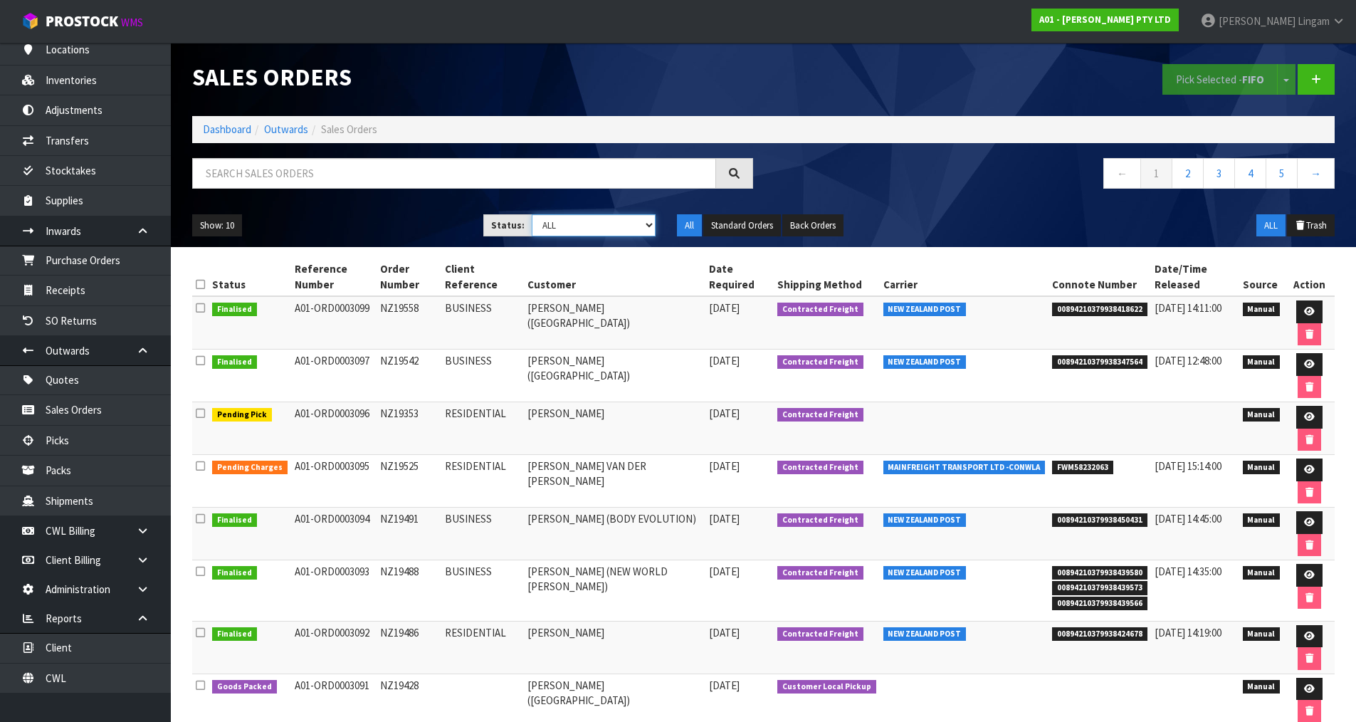
select select "string:6"
click at [532, 214] on select "Draft Pending Allocated Pending Pick Goods Picked Goods Packed Pending Charges …" at bounding box center [594, 225] width 124 height 22
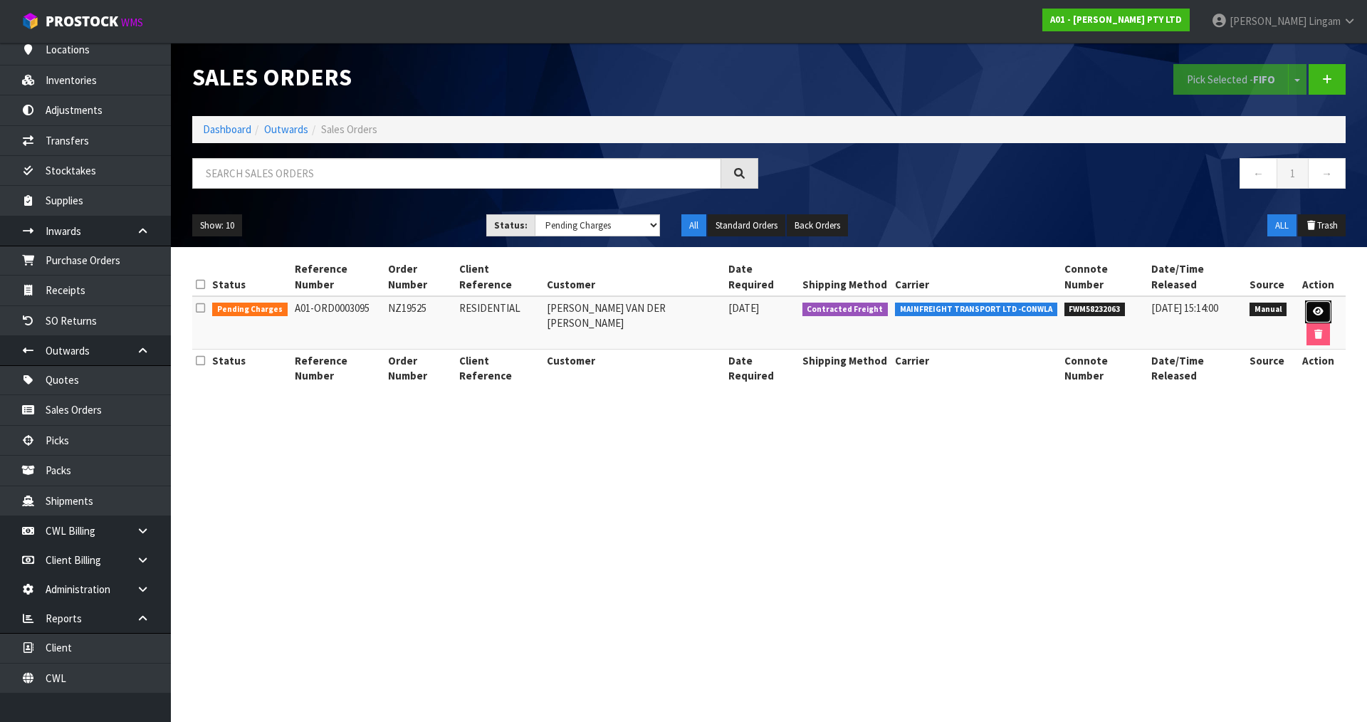
click at [1313, 307] on icon at bounding box center [1318, 311] width 11 height 9
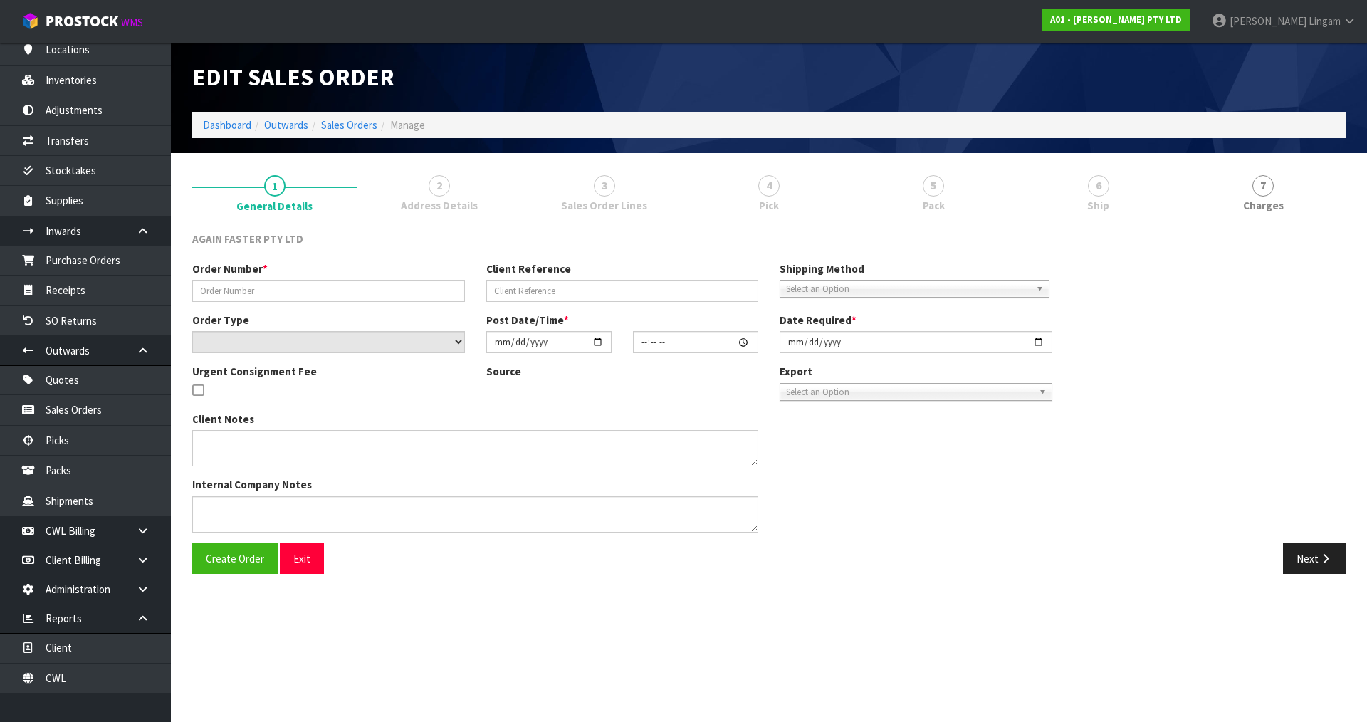
type input "NZ19525"
type input "RESIDENTIAL"
select select "number:0"
type input "2025-08-04"
type input "16:12:00.000"
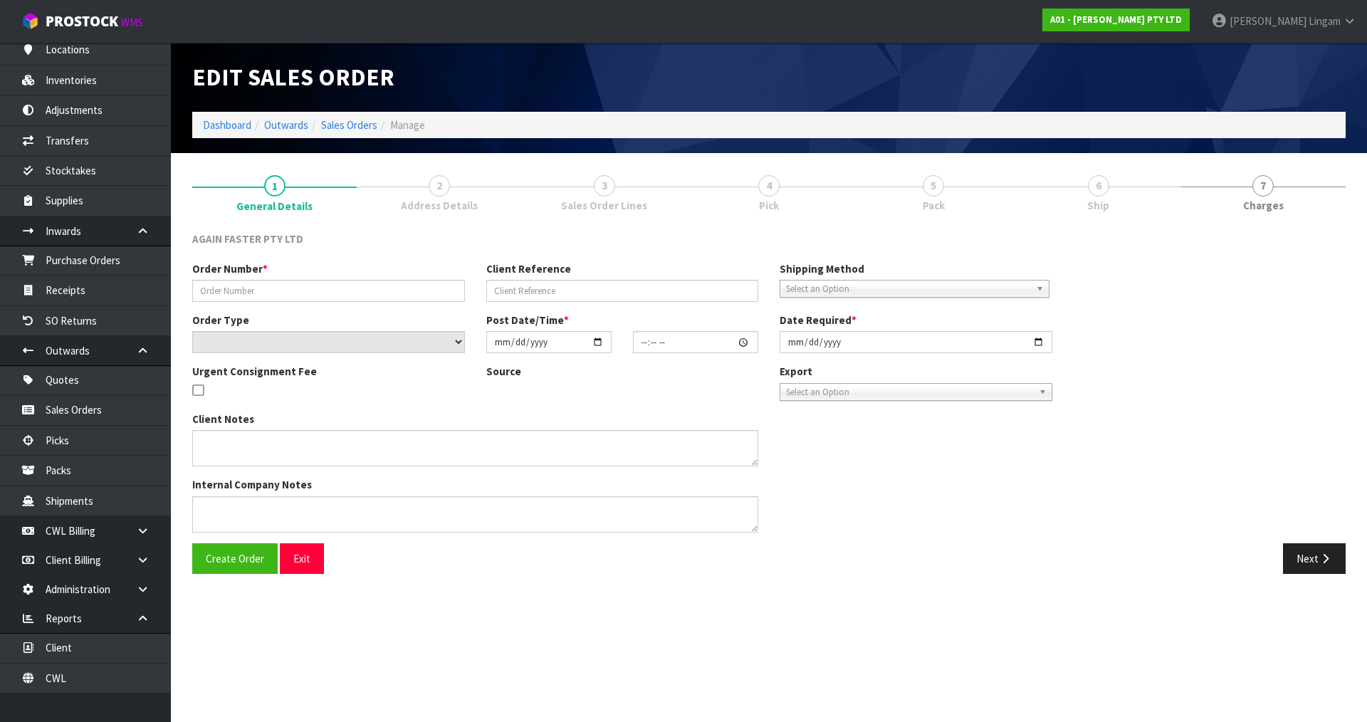
type input "2025-08-12"
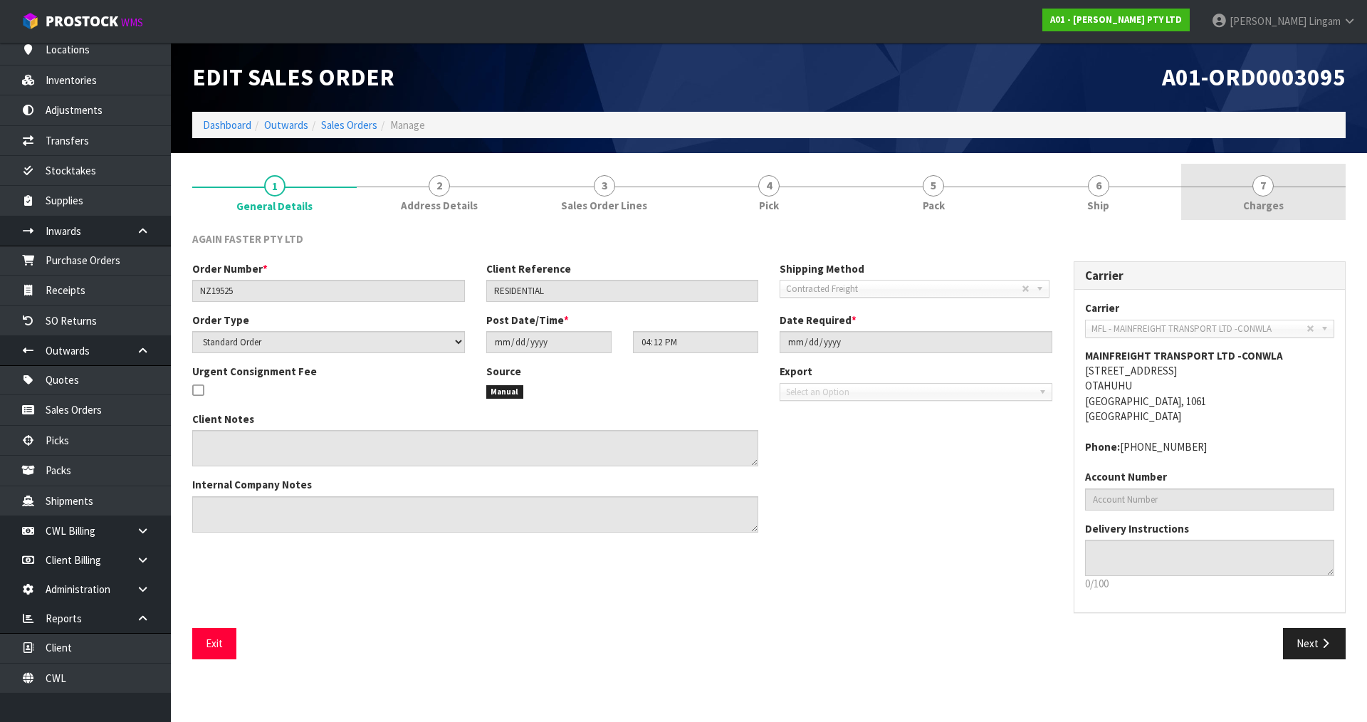
click at [1277, 203] on span "Charges" at bounding box center [1263, 205] width 41 height 15
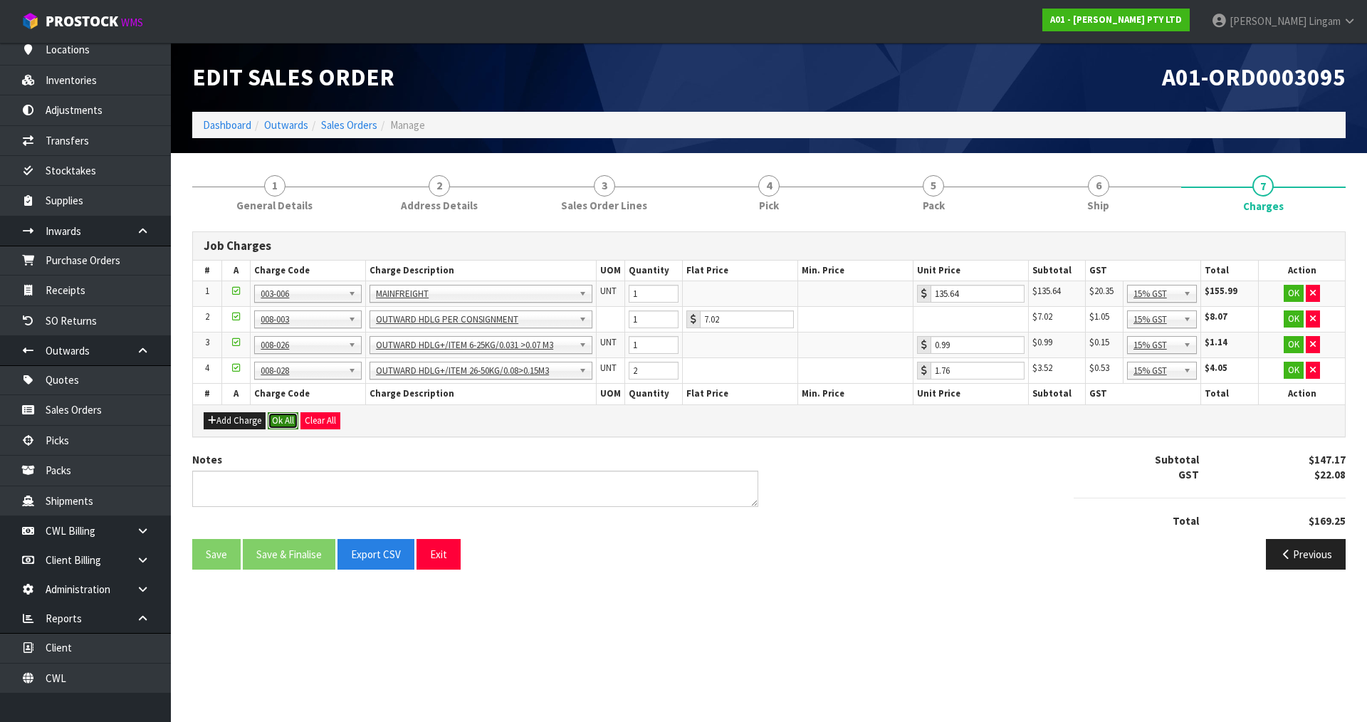
click at [281, 420] on button "Ok All" at bounding box center [283, 420] width 31 height 17
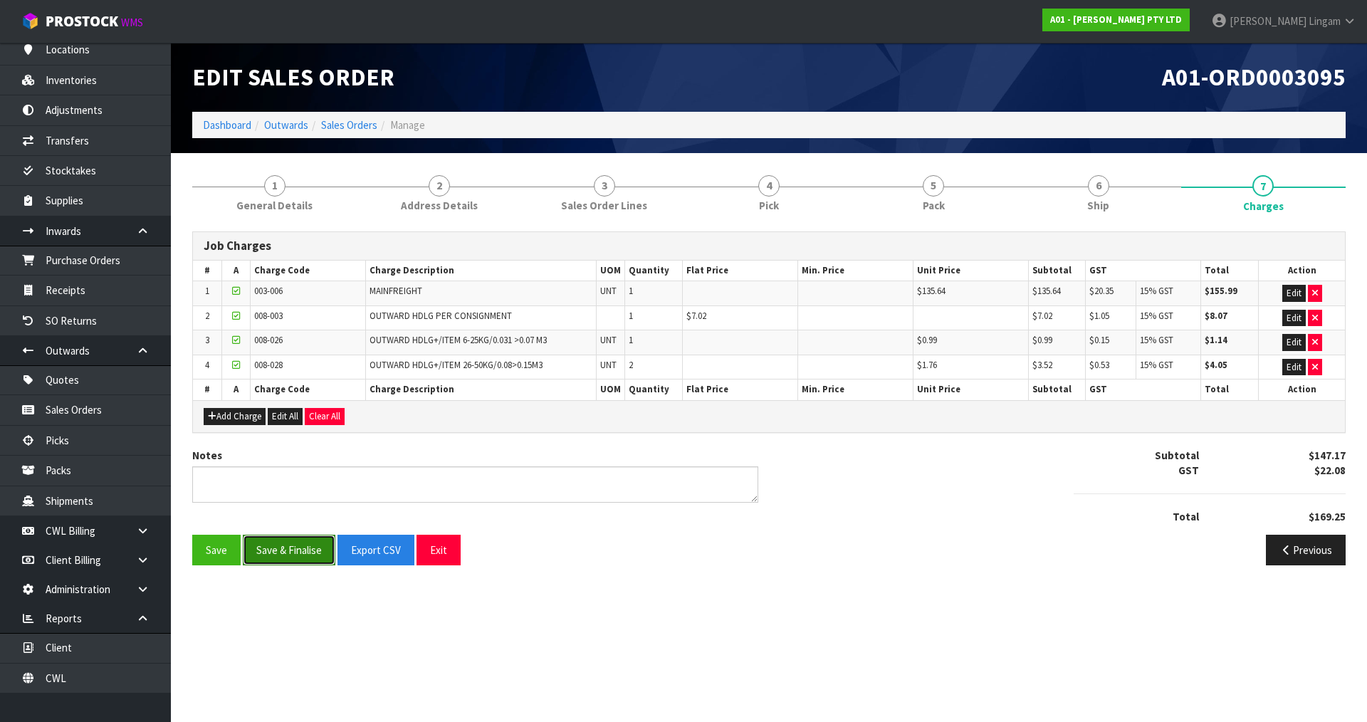
click at [295, 539] on button "Save & Finalise" at bounding box center [289, 550] width 93 height 31
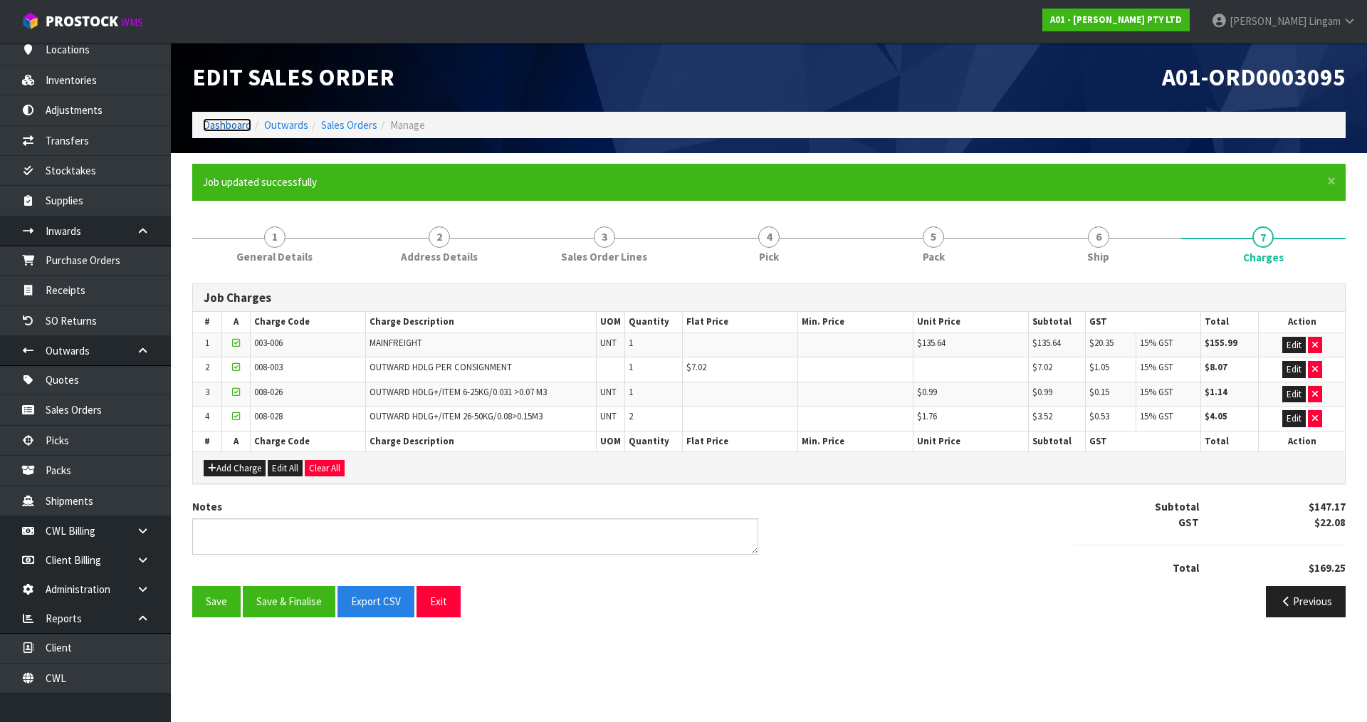
click at [231, 123] on link "Dashboard" at bounding box center [227, 125] width 48 height 14
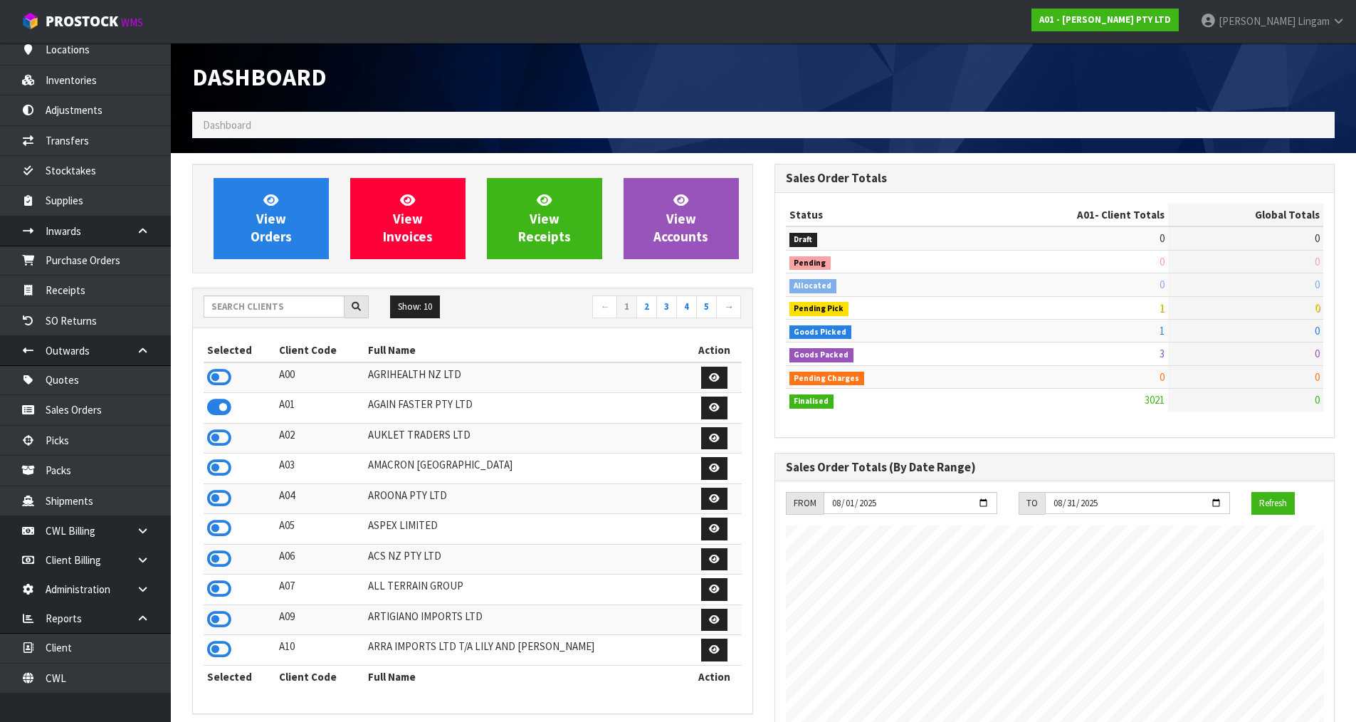
scroll to position [1032, 582]
click at [313, 308] on input "text" at bounding box center [274, 306] width 141 height 22
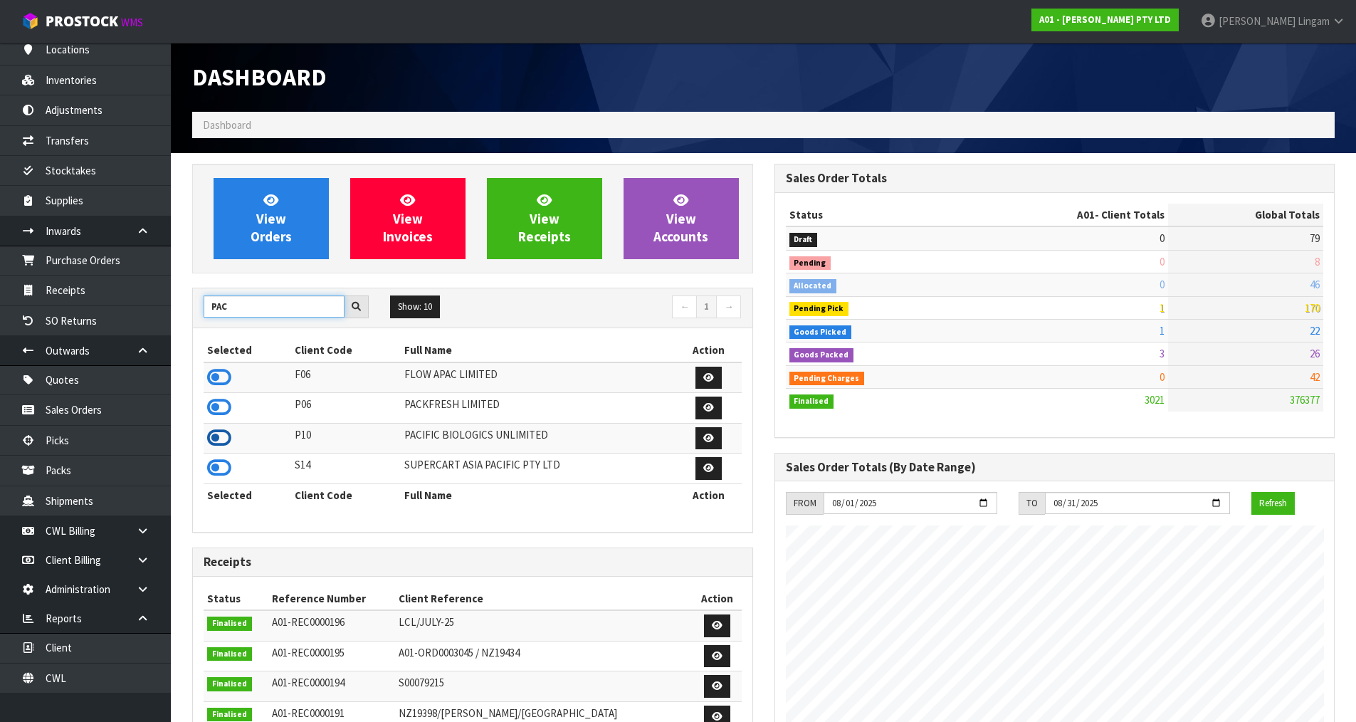
type input "PAC"
click at [225, 436] on icon at bounding box center [219, 437] width 24 height 21
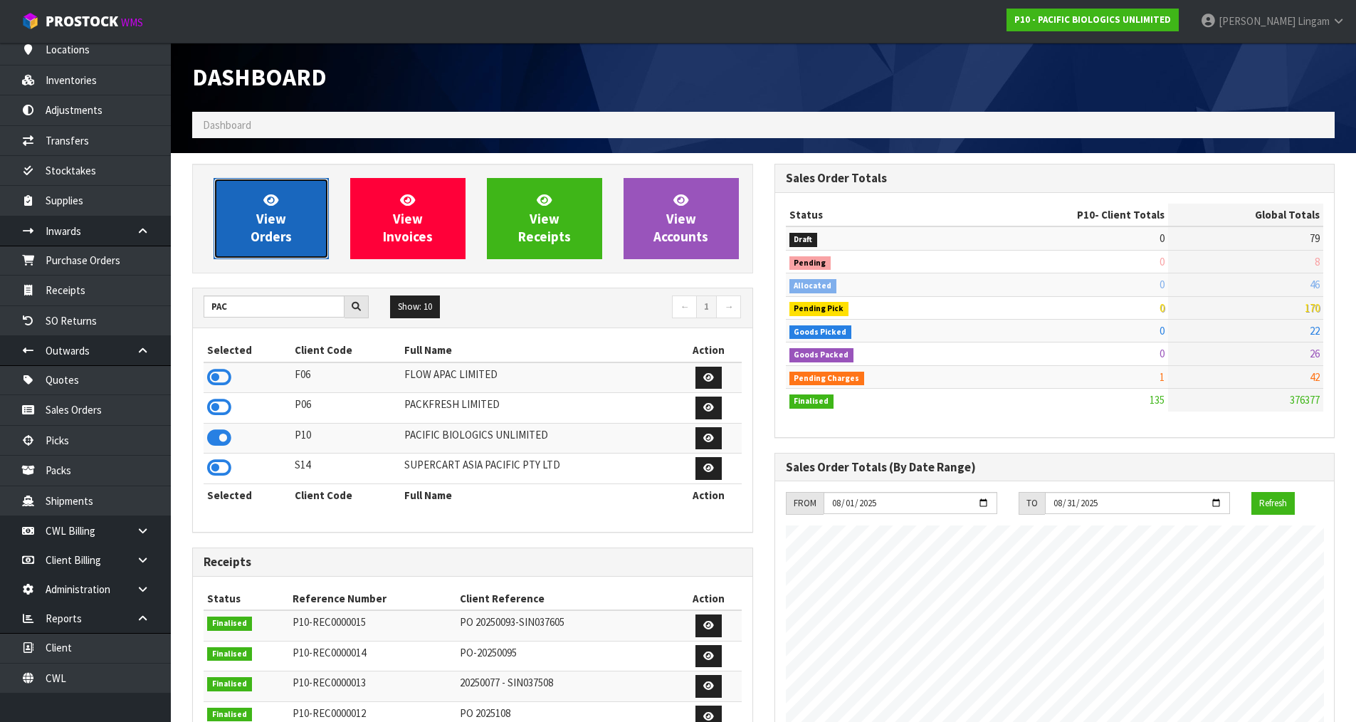
scroll to position [917, 582]
click at [296, 228] on link "View Orders" at bounding box center [271, 218] width 115 height 81
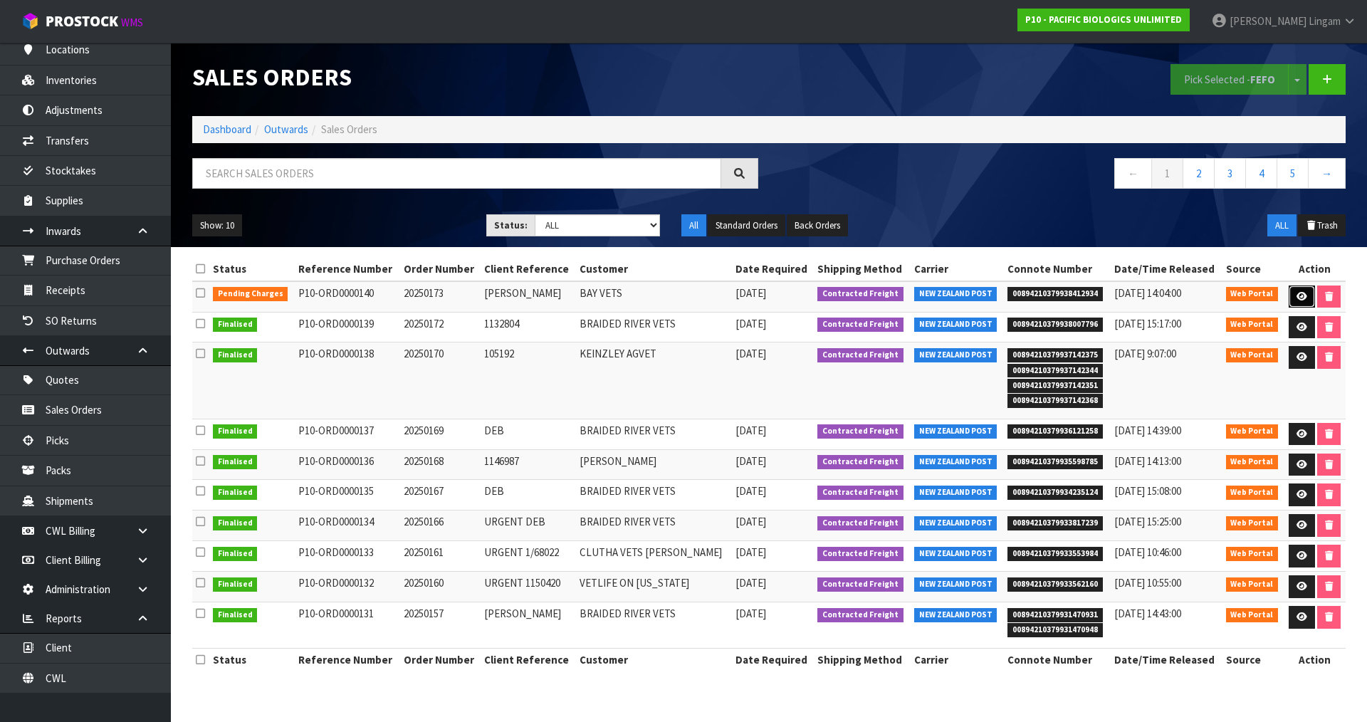
click at [1296, 296] on icon at bounding box center [1301, 296] width 11 height 9
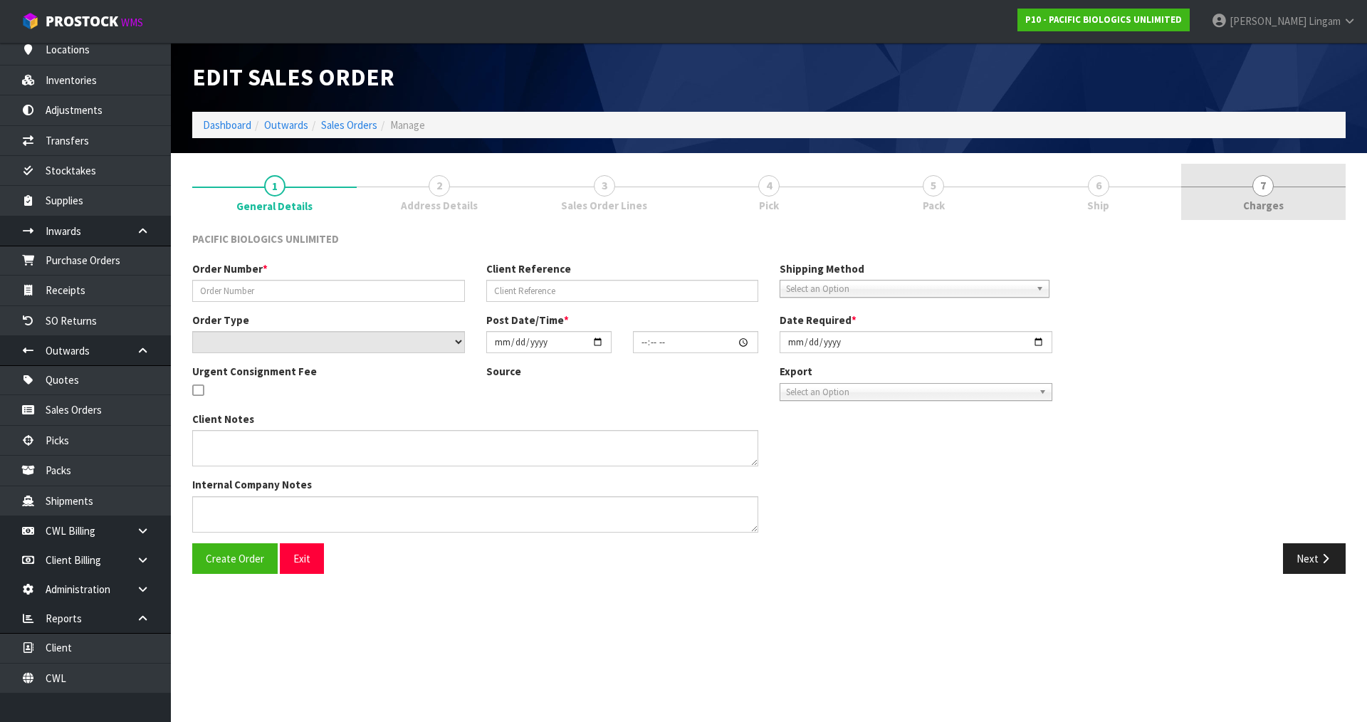
type input "20250173"
type input "JOHN DILLON"
select select "number:0"
type input "2025-08-12"
type input "07:55:00.000"
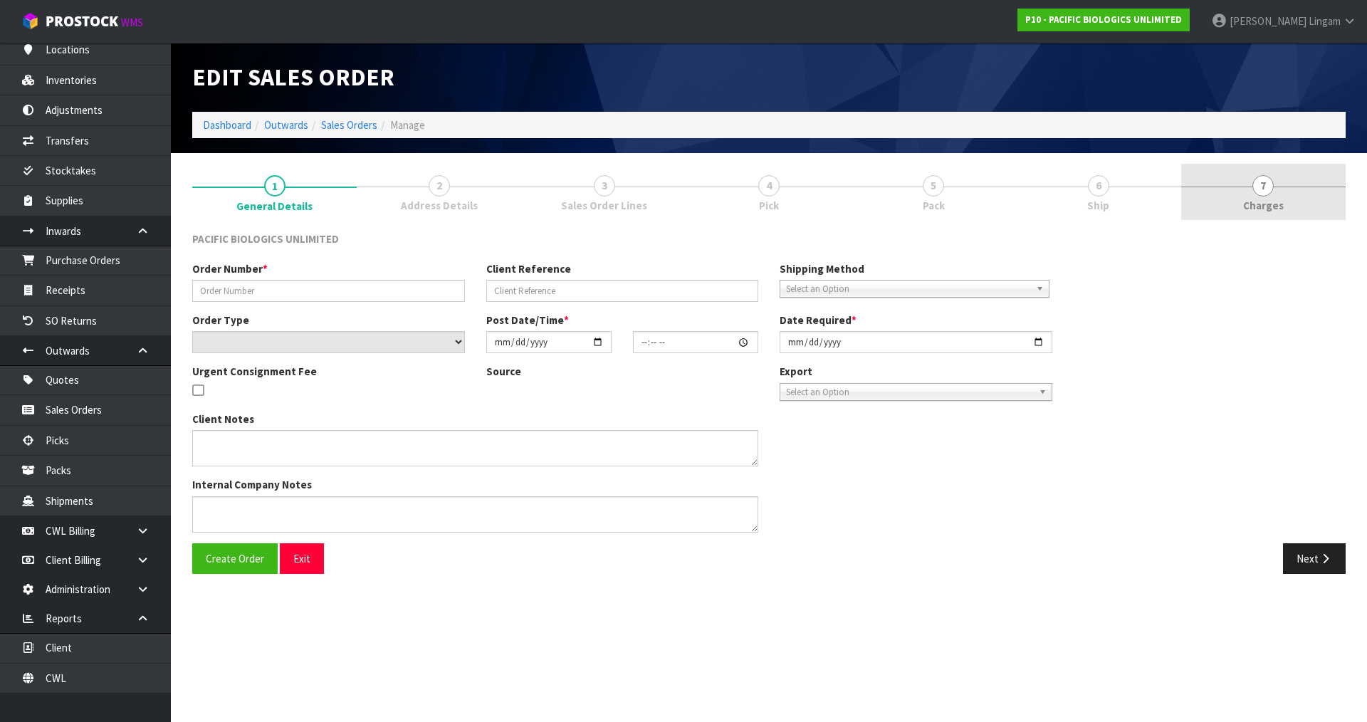
type input "2025-08-12"
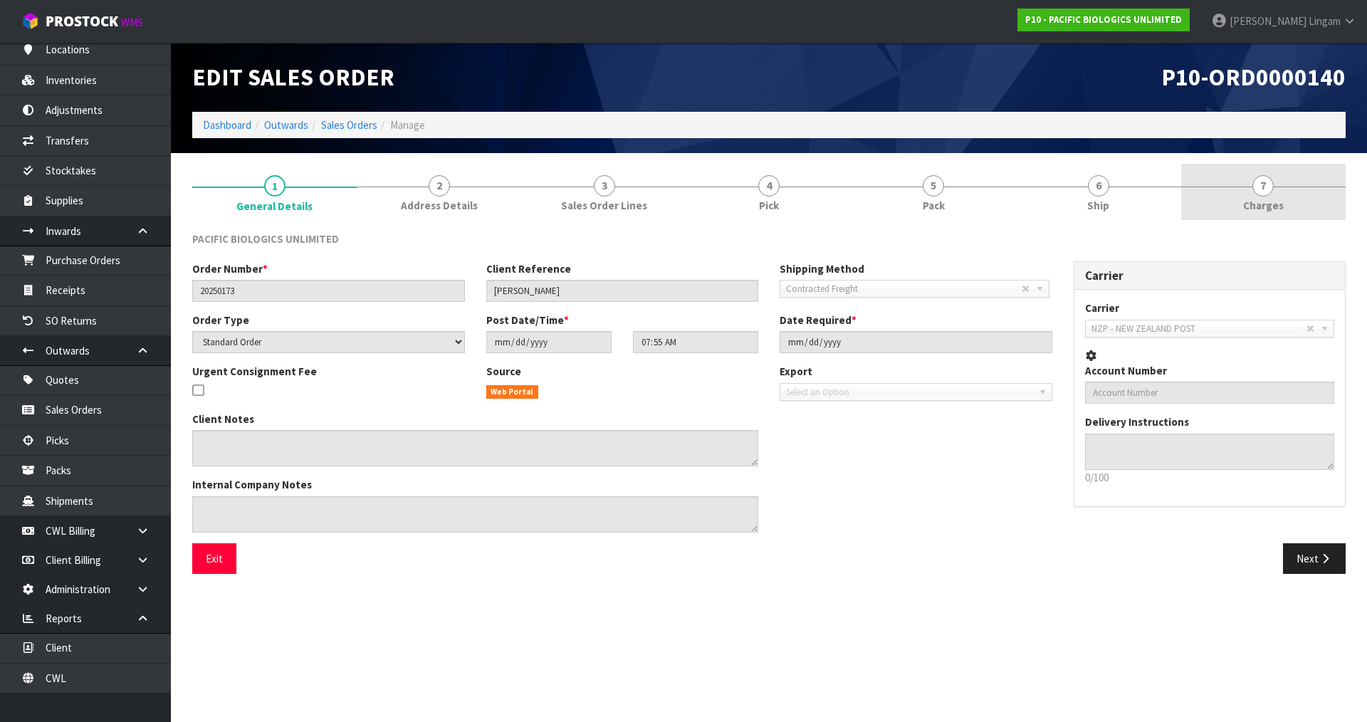
click at [1306, 214] on link "7 Charges" at bounding box center [1263, 192] width 164 height 56
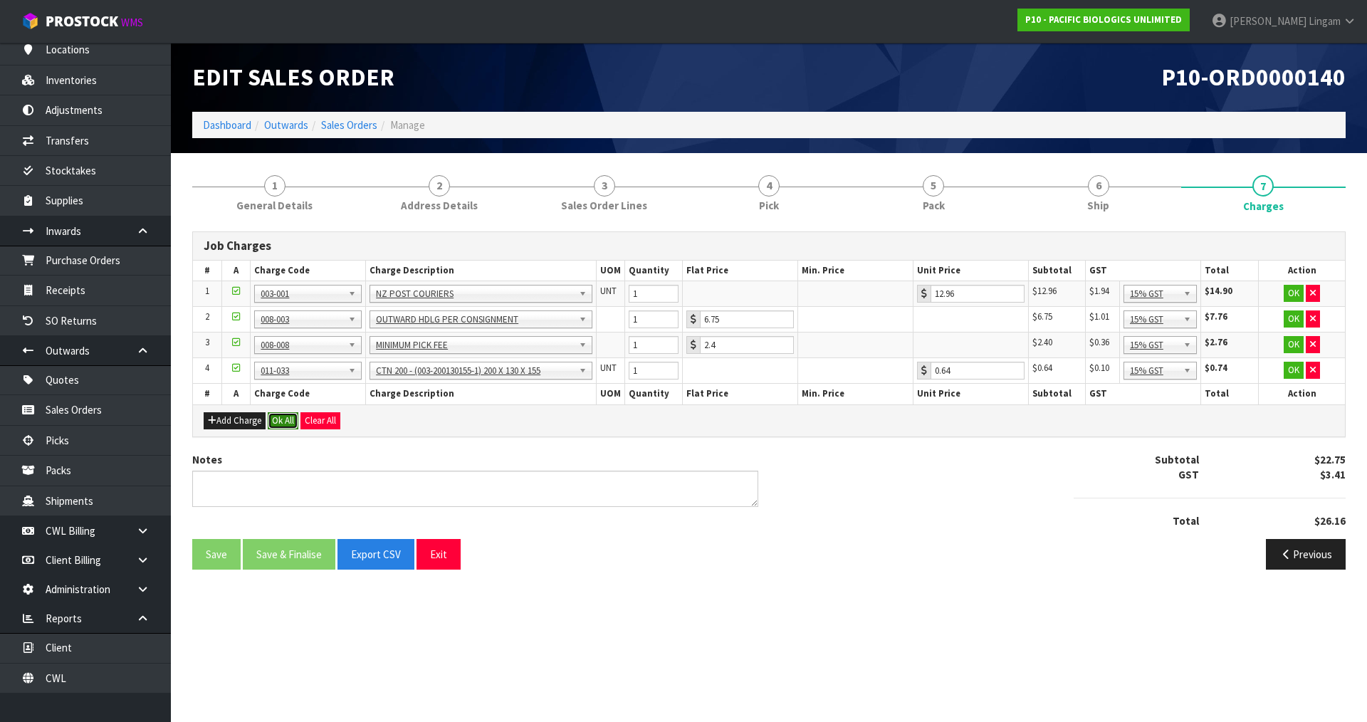
click at [280, 421] on button "Ok All" at bounding box center [283, 420] width 31 height 17
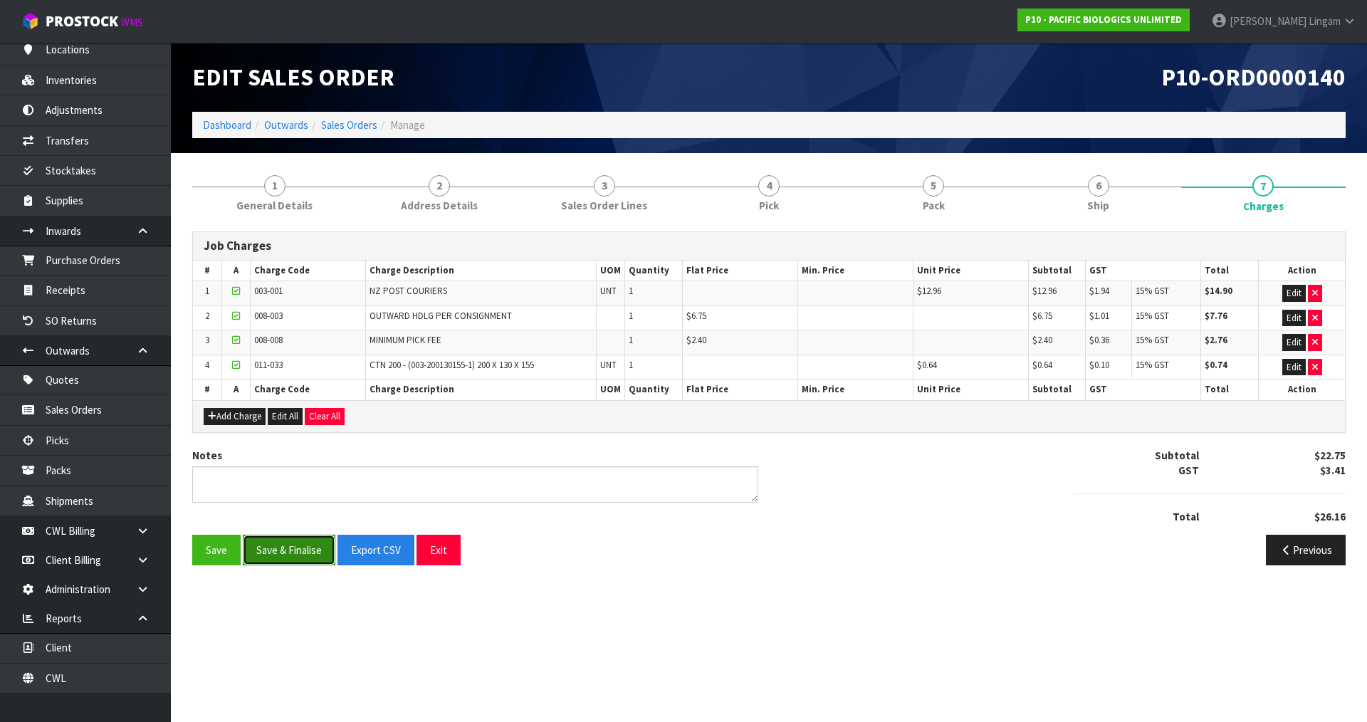
click at [281, 545] on button "Save & Finalise" at bounding box center [289, 550] width 93 height 31
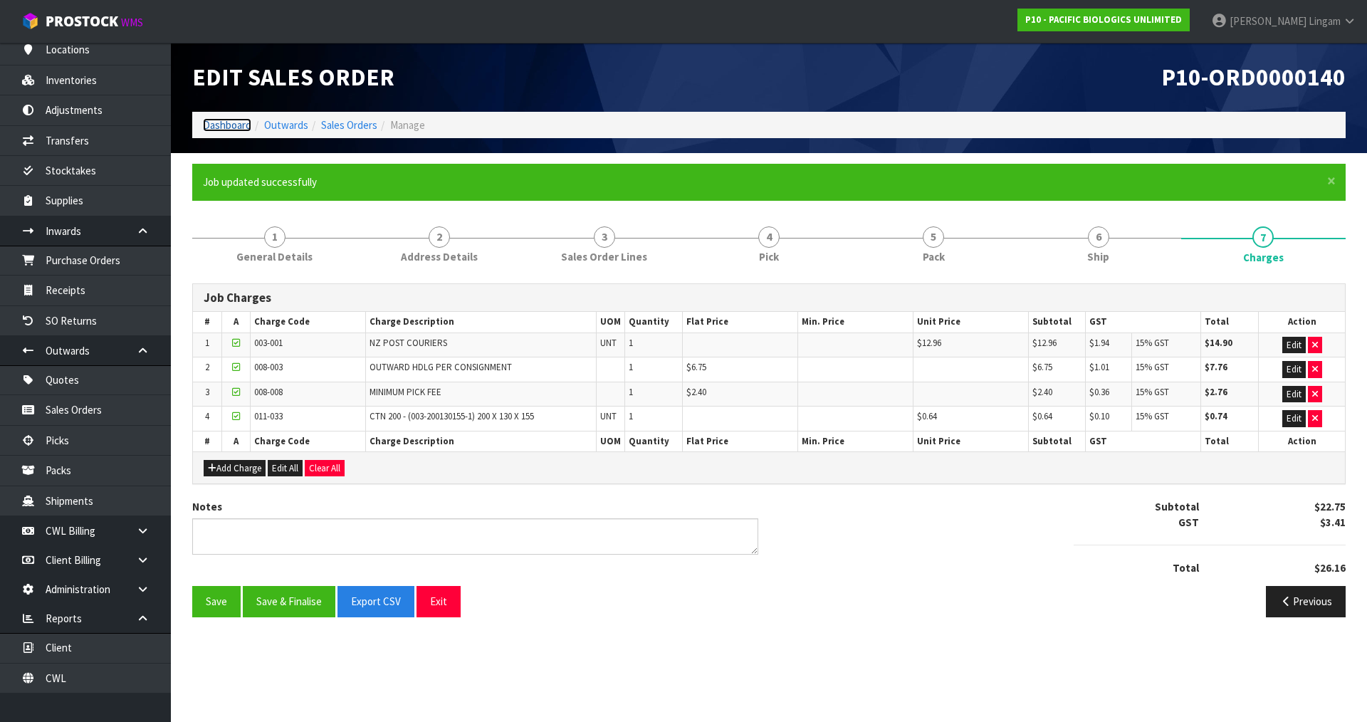
click at [232, 124] on link "Dashboard" at bounding box center [227, 125] width 48 height 14
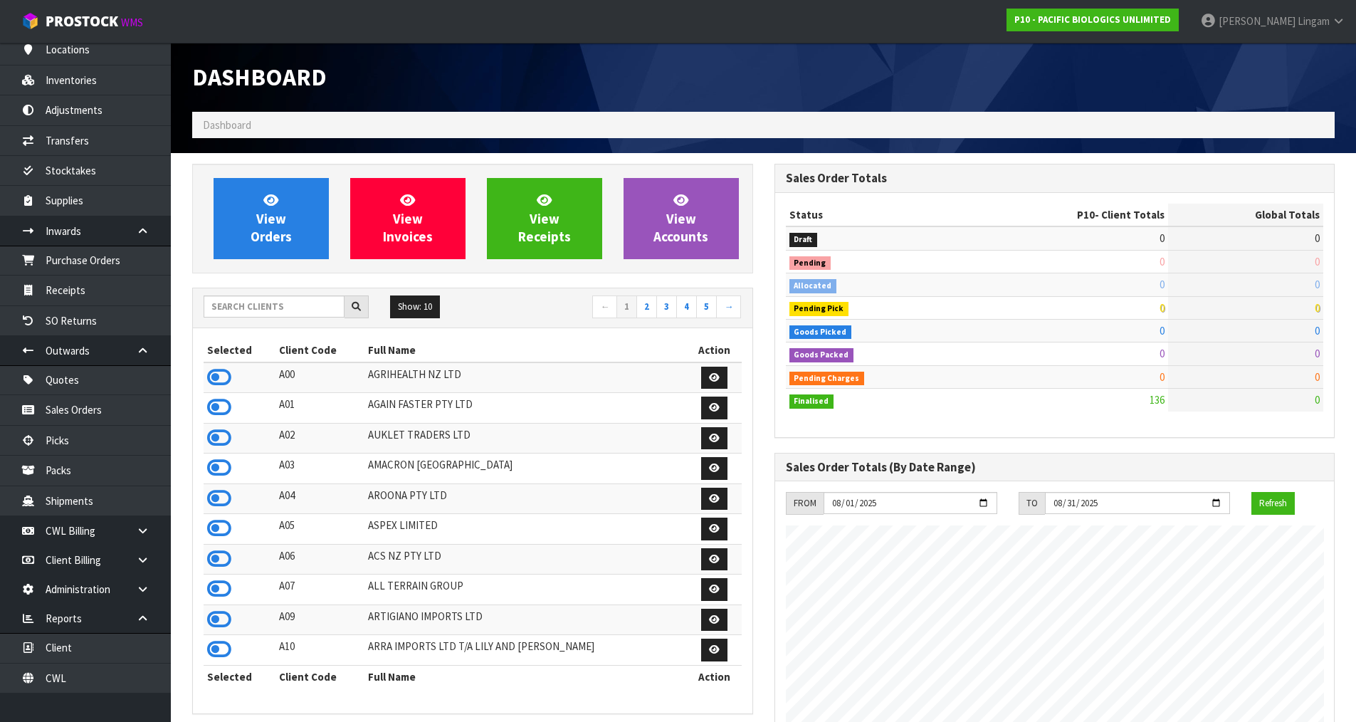
scroll to position [917, 582]
click at [271, 309] on input "text" at bounding box center [274, 306] width 141 height 22
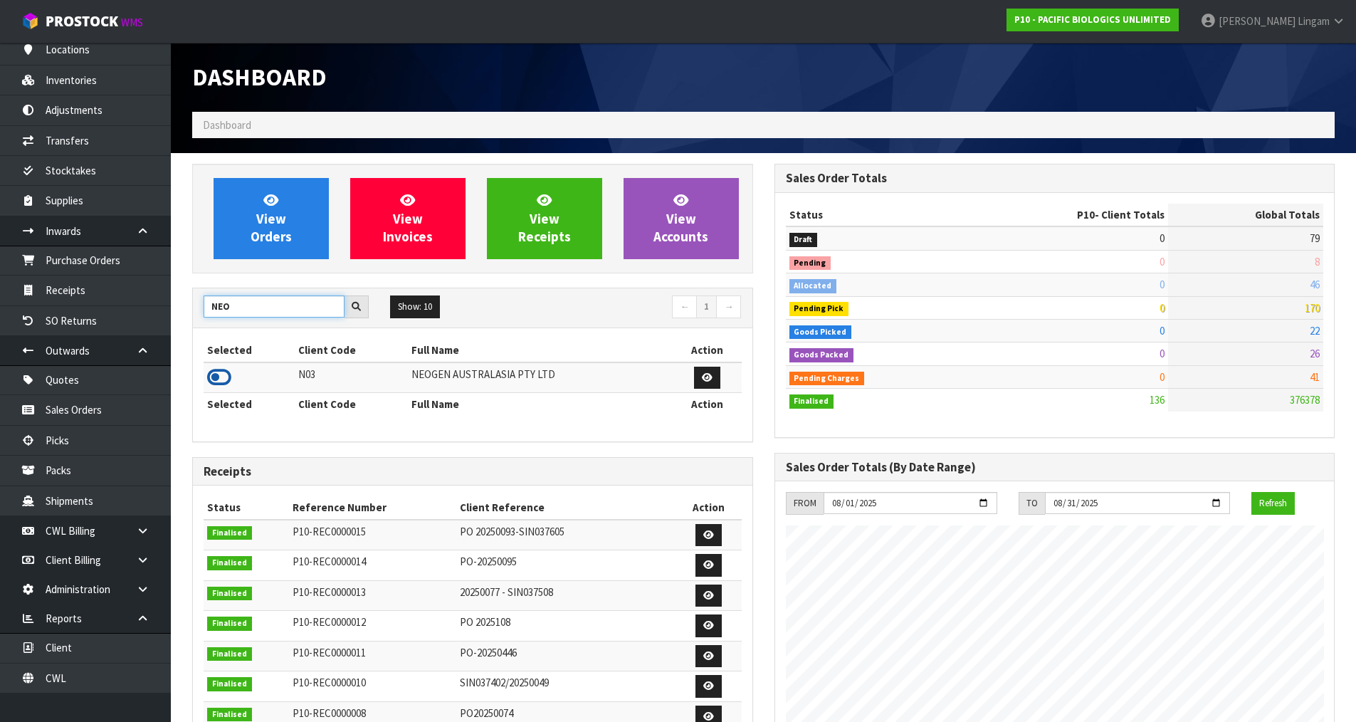
type input "NEO"
click at [229, 375] on icon at bounding box center [219, 377] width 24 height 21
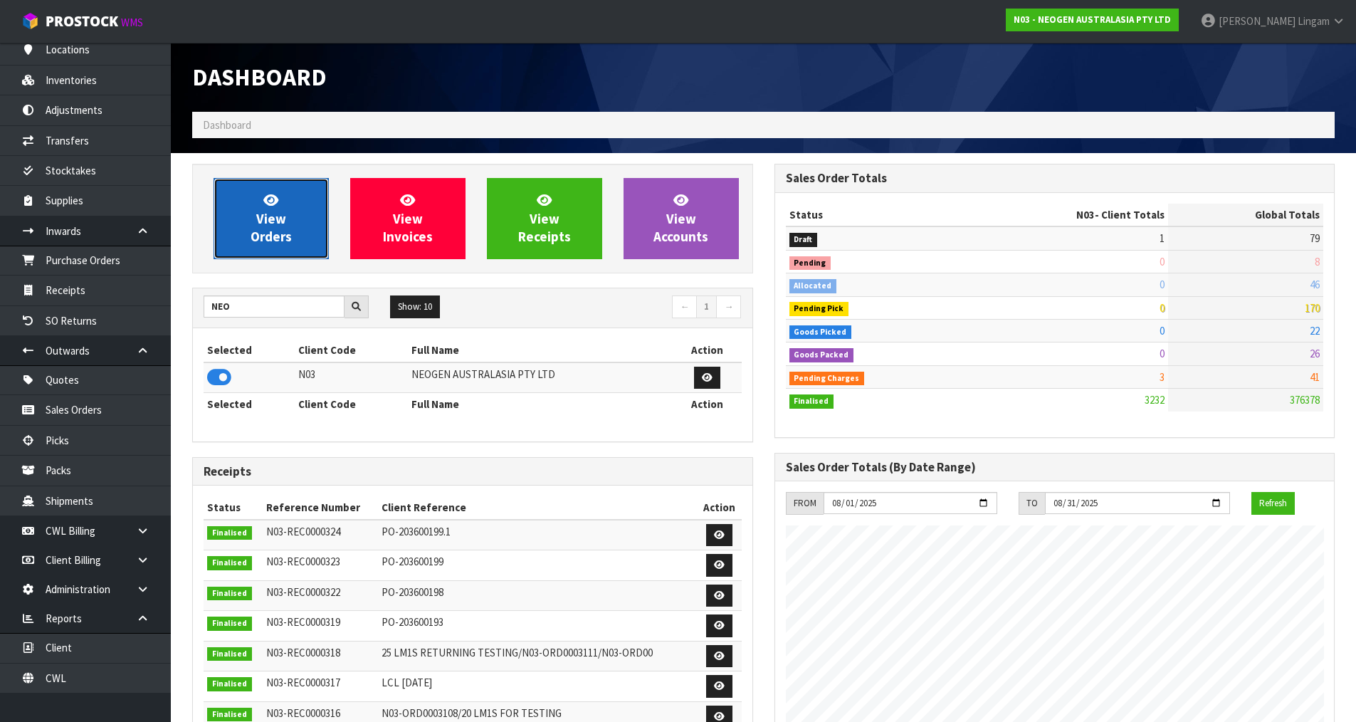
scroll to position [1079, 582]
click at [313, 232] on link "View Orders" at bounding box center [271, 218] width 115 height 81
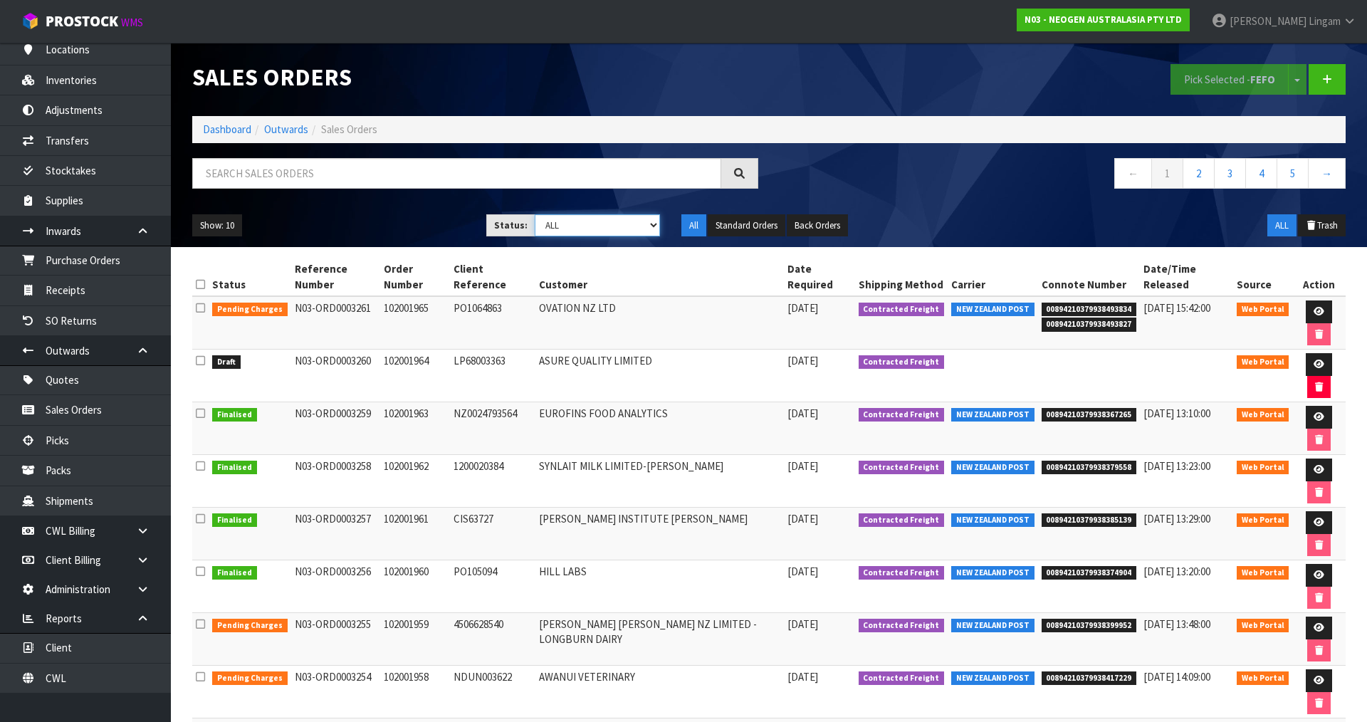
click at [641, 225] on select "Draft Pending Allocated Pending Pick Goods Picked Goods Packed Pending Charges …" at bounding box center [598, 225] width 126 height 22
select select "string:6"
click at [535, 214] on select "Draft Pending Allocated Pending Pick Goods Picked Goods Packed Pending Charges …" at bounding box center [598, 225] width 126 height 22
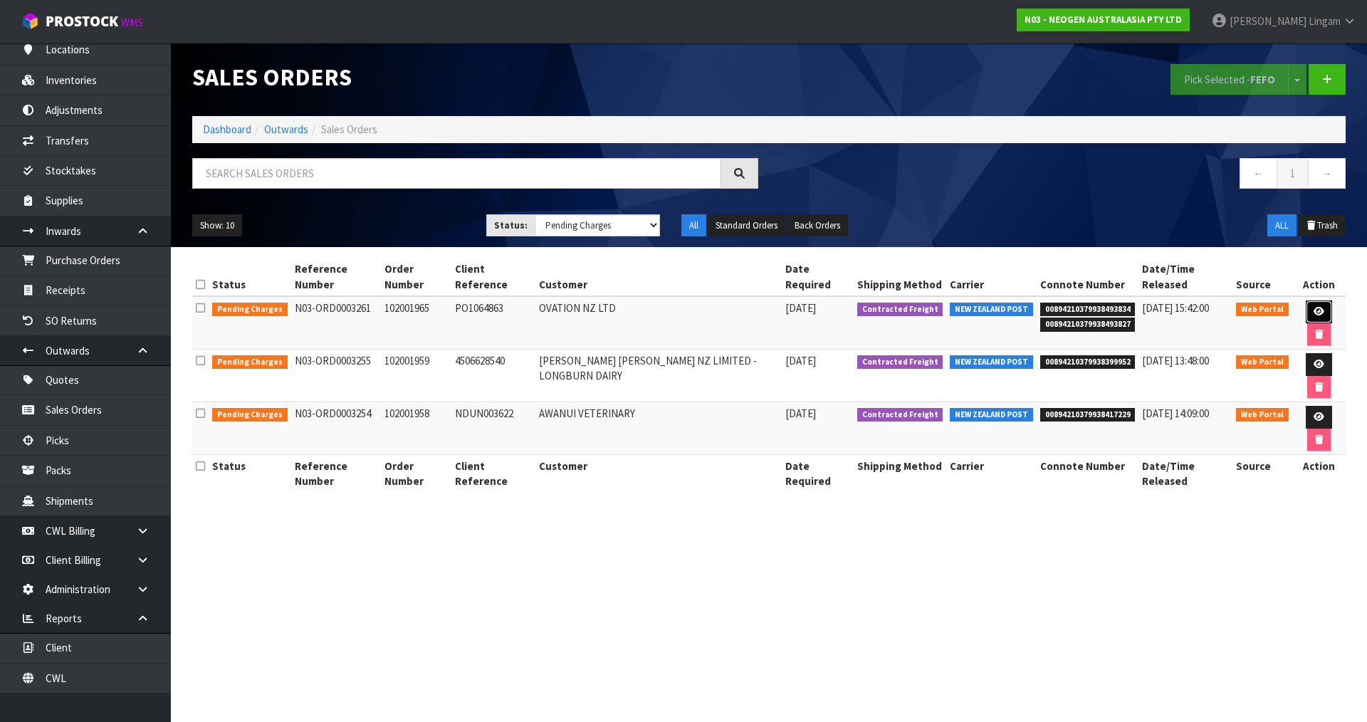
click at [1306, 303] on link at bounding box center [1319, 311] width 26 height 23
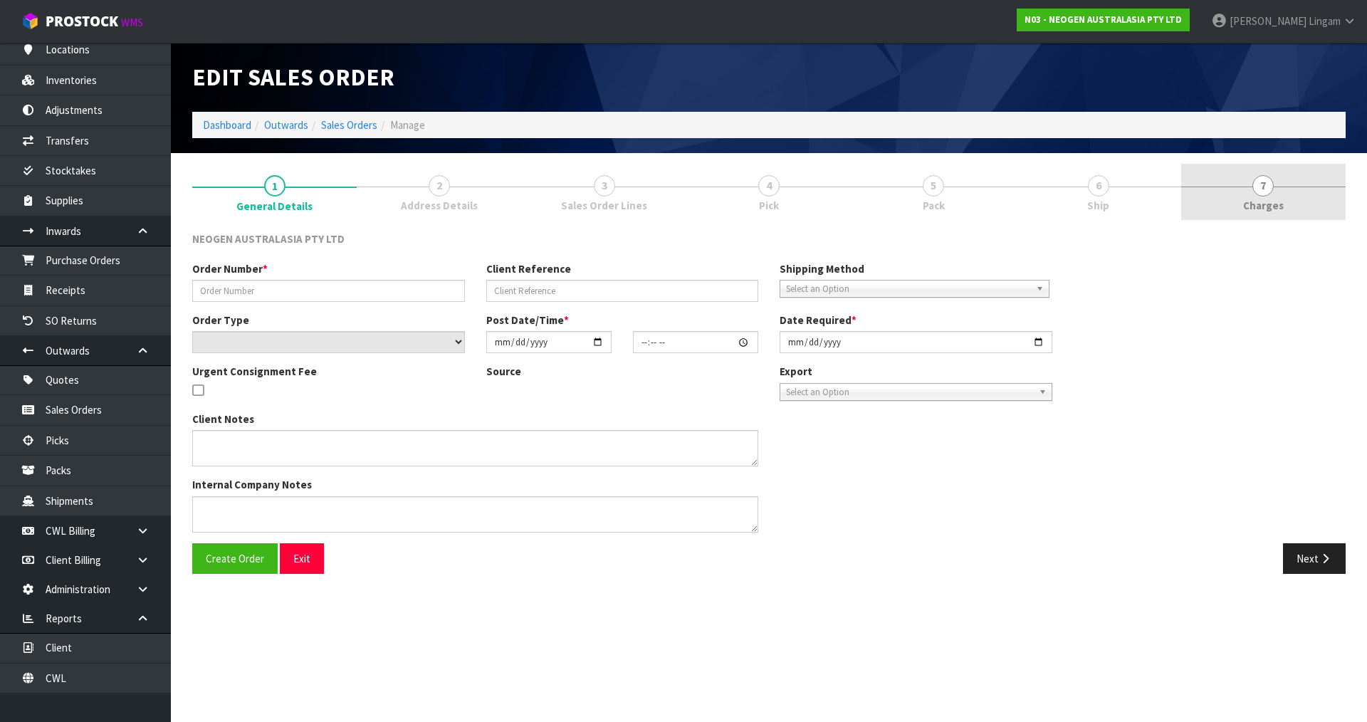
type input "102001965"
type input "PO1064863"
select select "number:0"
type input "2025-08-12"
type input "11:04:00.000"
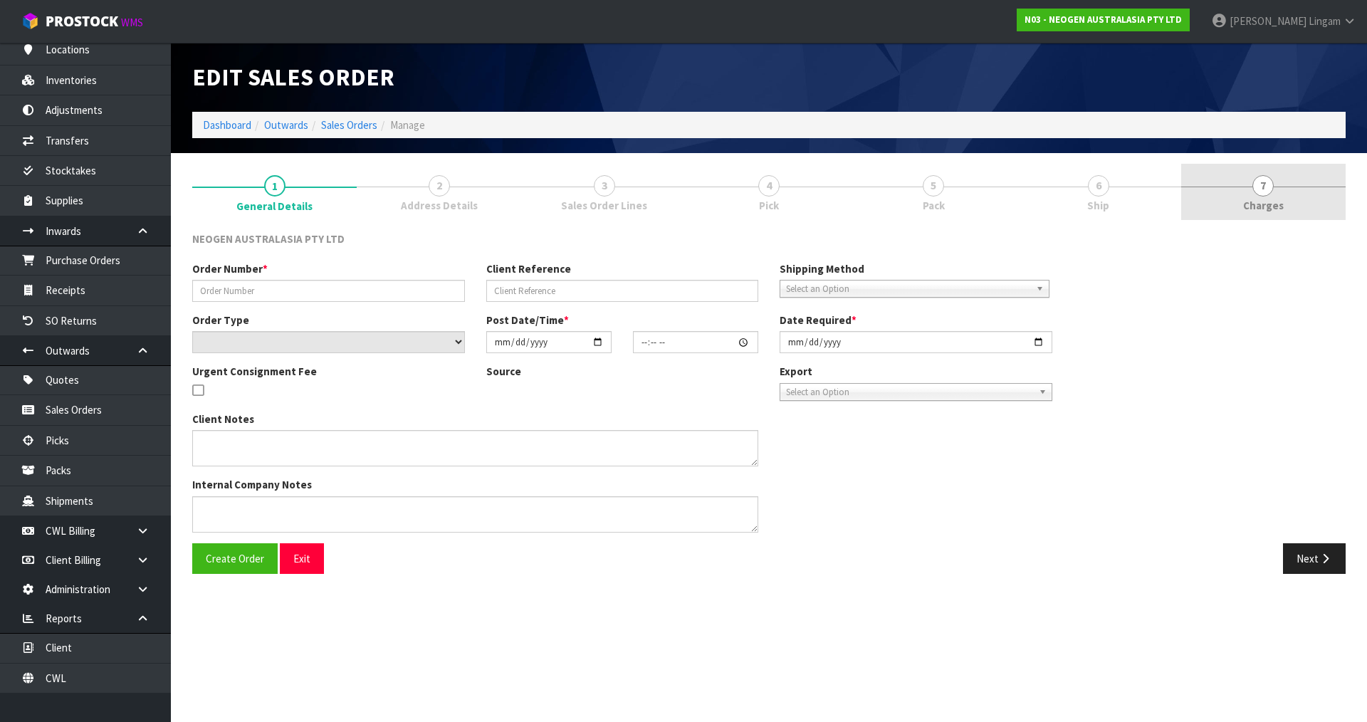
type input "2025-08-12"
type textarea "ATTN: ERIN JENKINS"
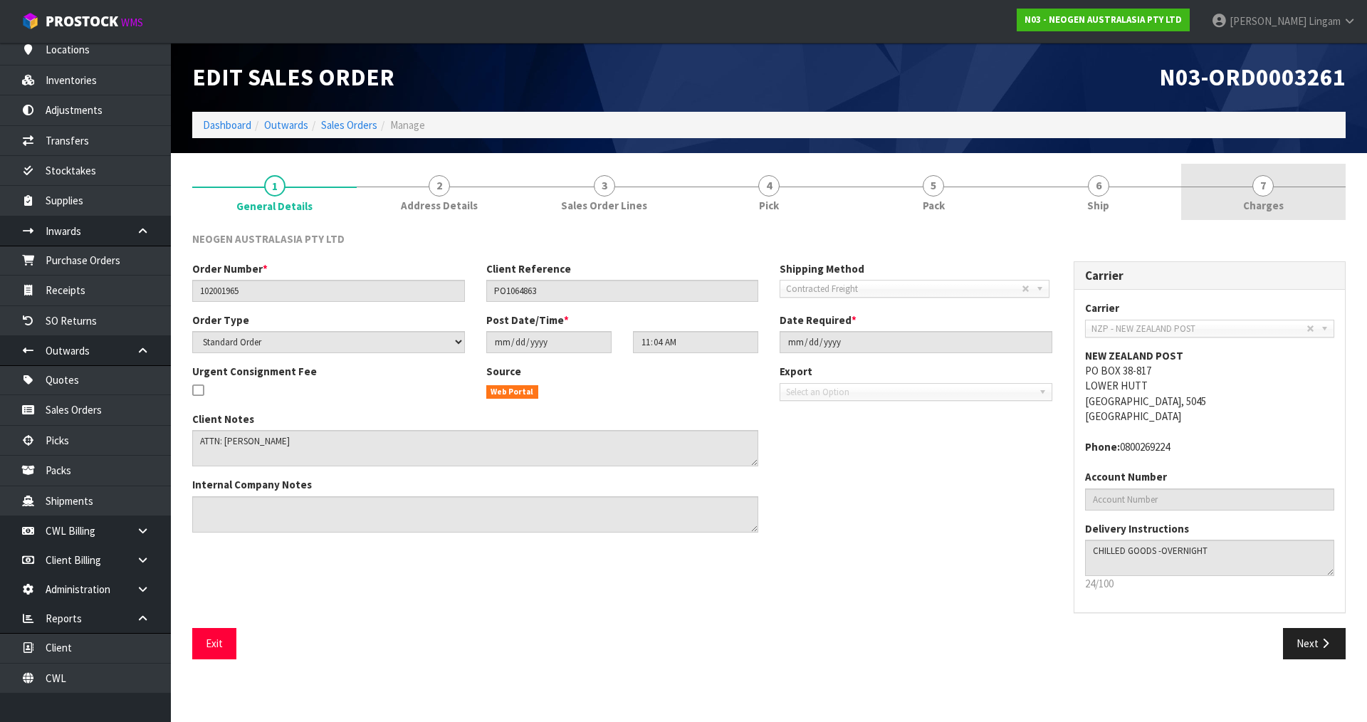
click at [1289, 192] on link "7 Charges" at bounding box center [1263, 192] width 164 height 56
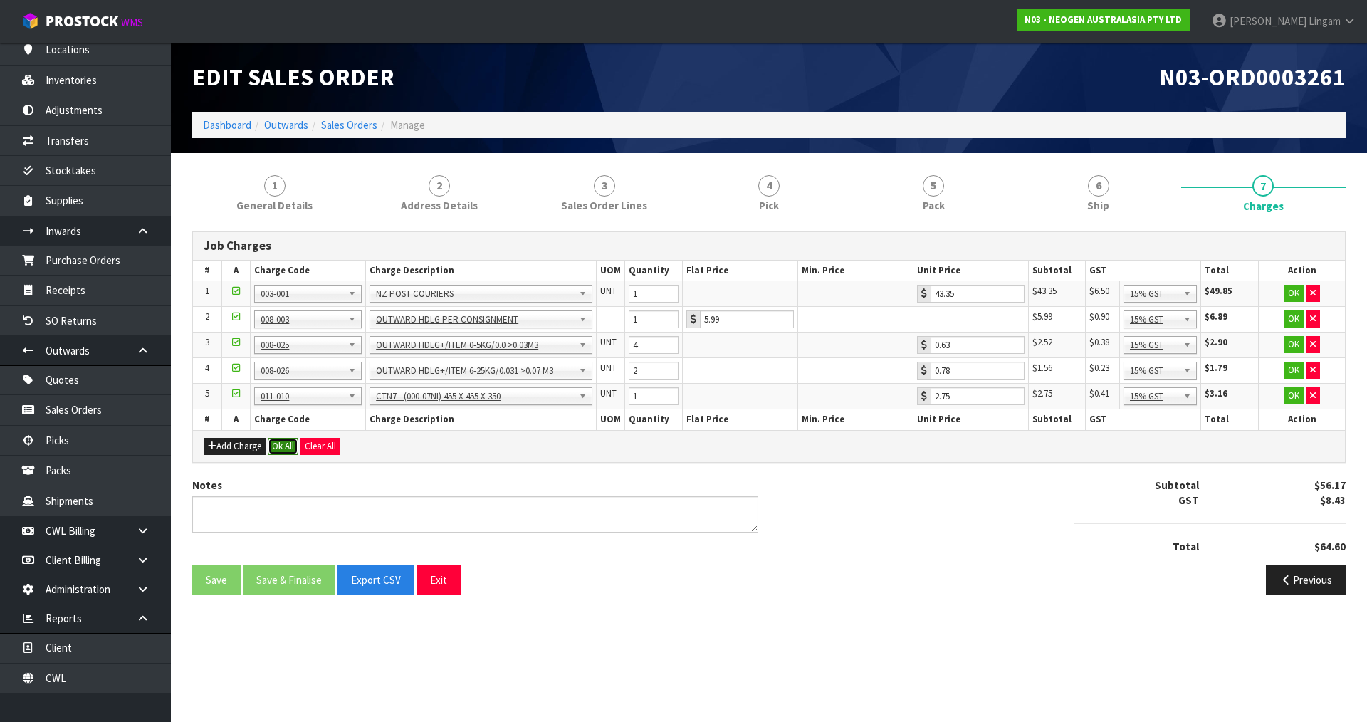
click at [285, 451] on button "Ok All" at bounding box center [283, 446] width 31 height 17
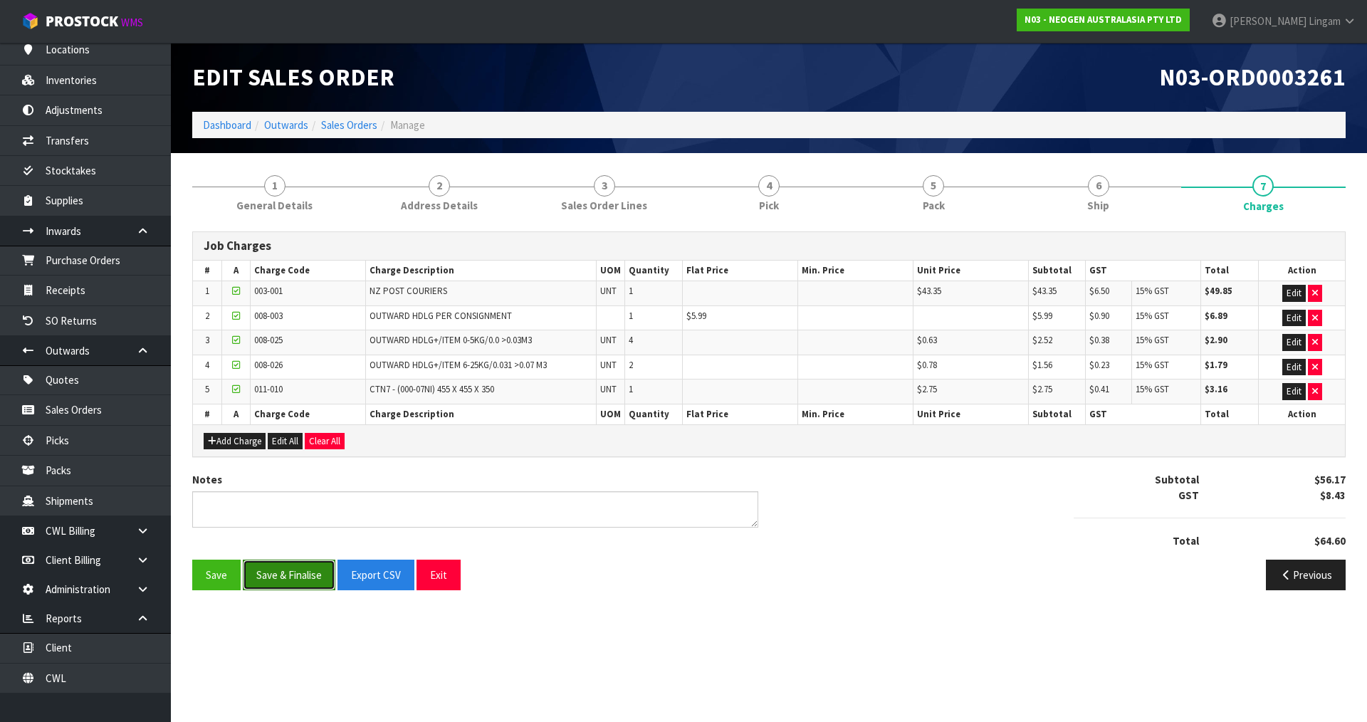
click at [307, 567] on button "Save & Finalise" at bounding box center [289, 575] width 93 height 31
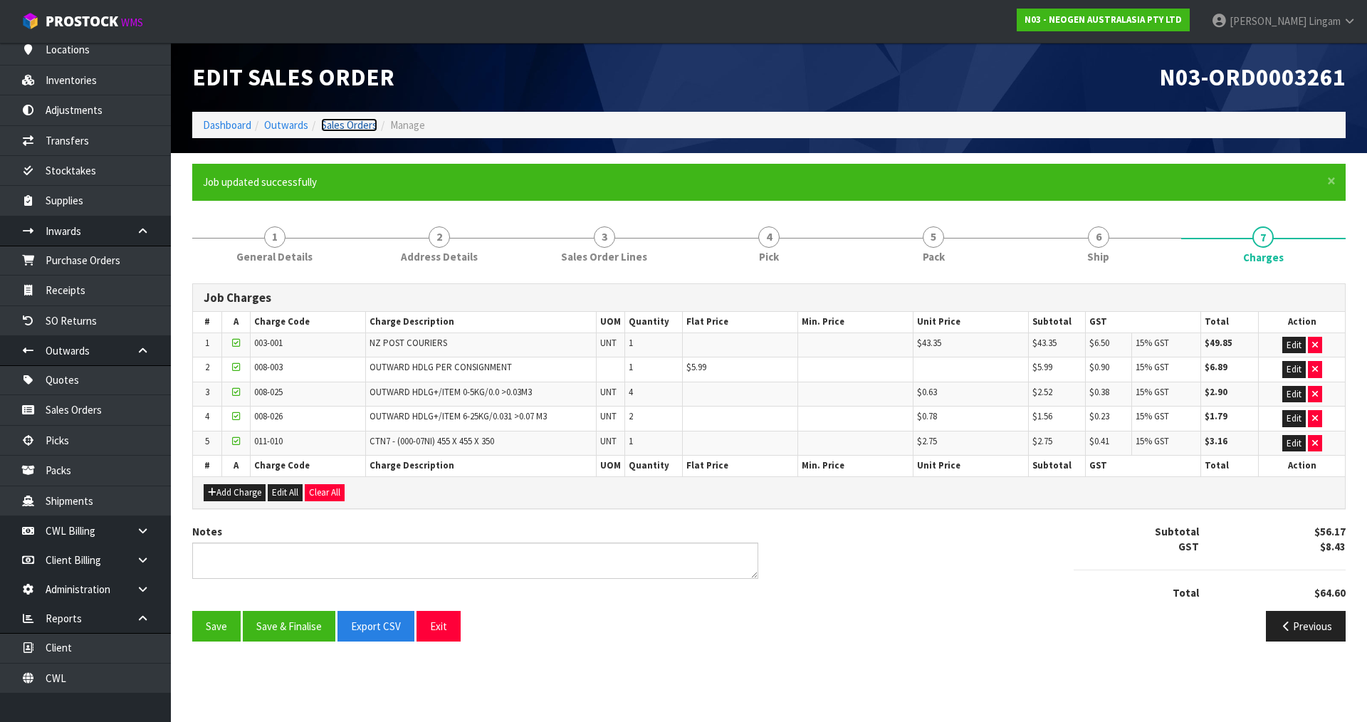
click at [357, 127] on link "Sales Orders" at bounding box center [349, 125] width 56 height 14
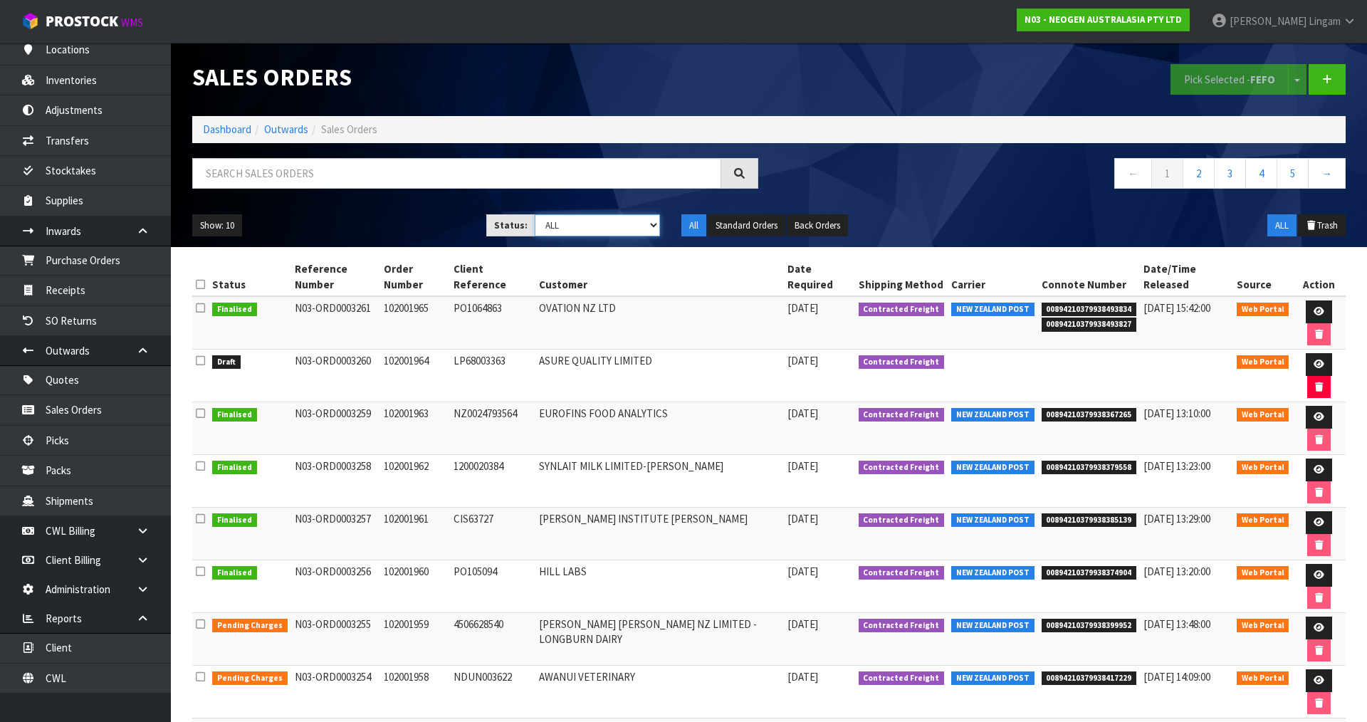
click at [632, 225] on select "Draft Pending Allocated Pending Pick Goods Picked Goods Packed Pending Charges …" at bounding box center [598, 225] width 126 height 22
select select "string:6"
click at [535, 214] on select "Draft Pending Allocated Pending Pick Goods Picked Goods Packed Pending Charges …" at bounding box center [598, 225] width 126 height 22
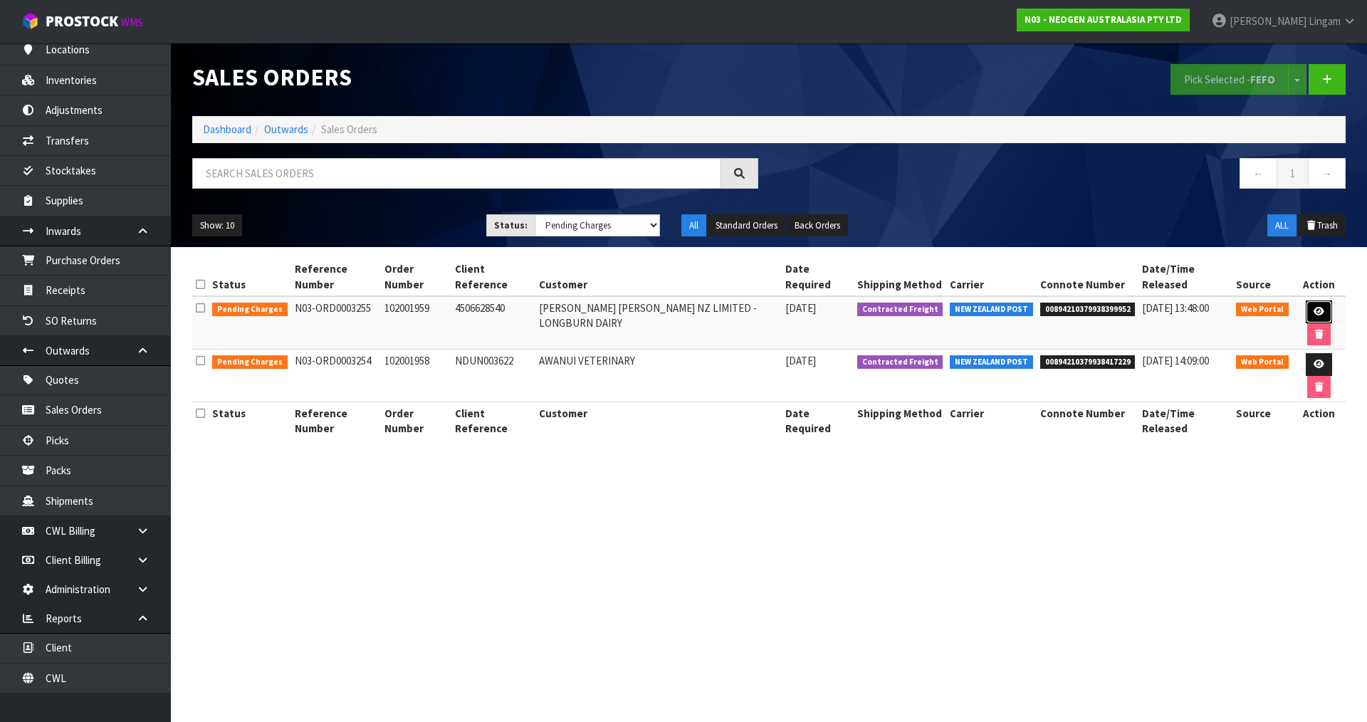
click at [1314, 307] on icon at bounding box center [1319, 311] width 11 height 9
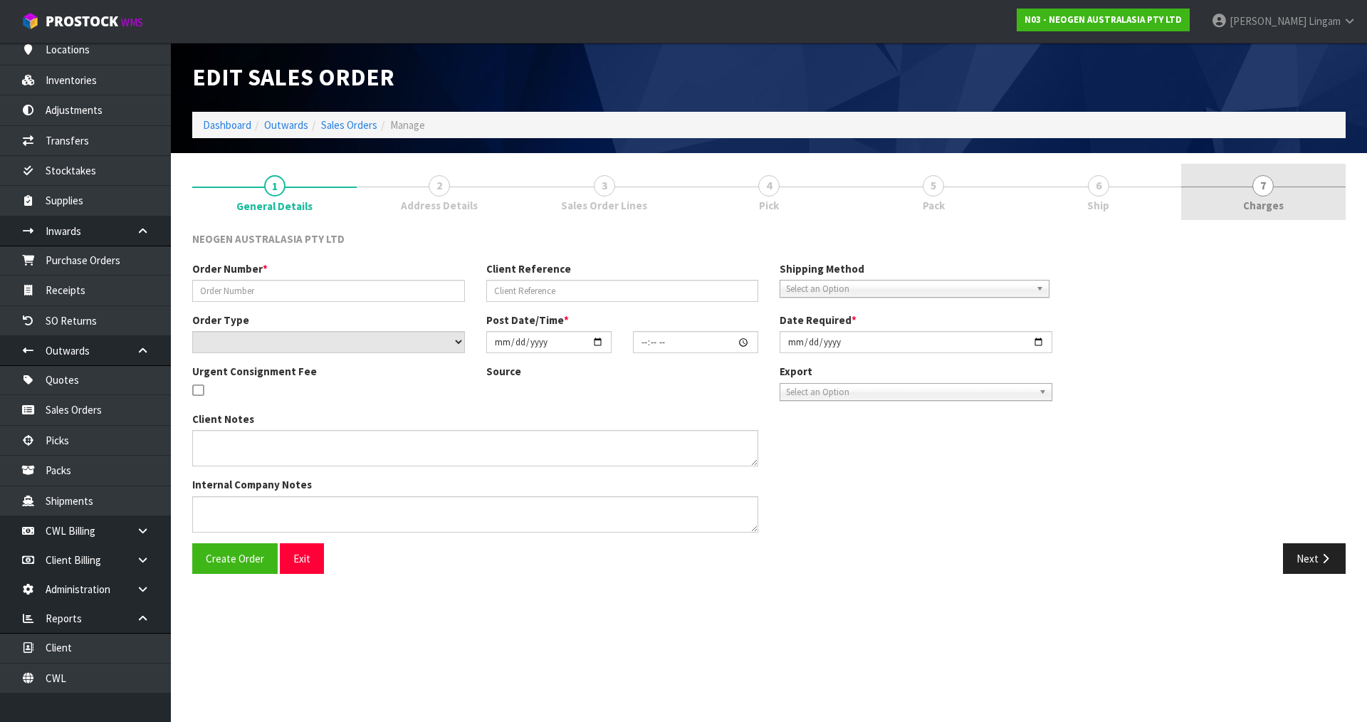
type input "102001959"
type input "4506628540"
select select "number:0"
type input "2025-08-12"
type input "10:11:00.000"
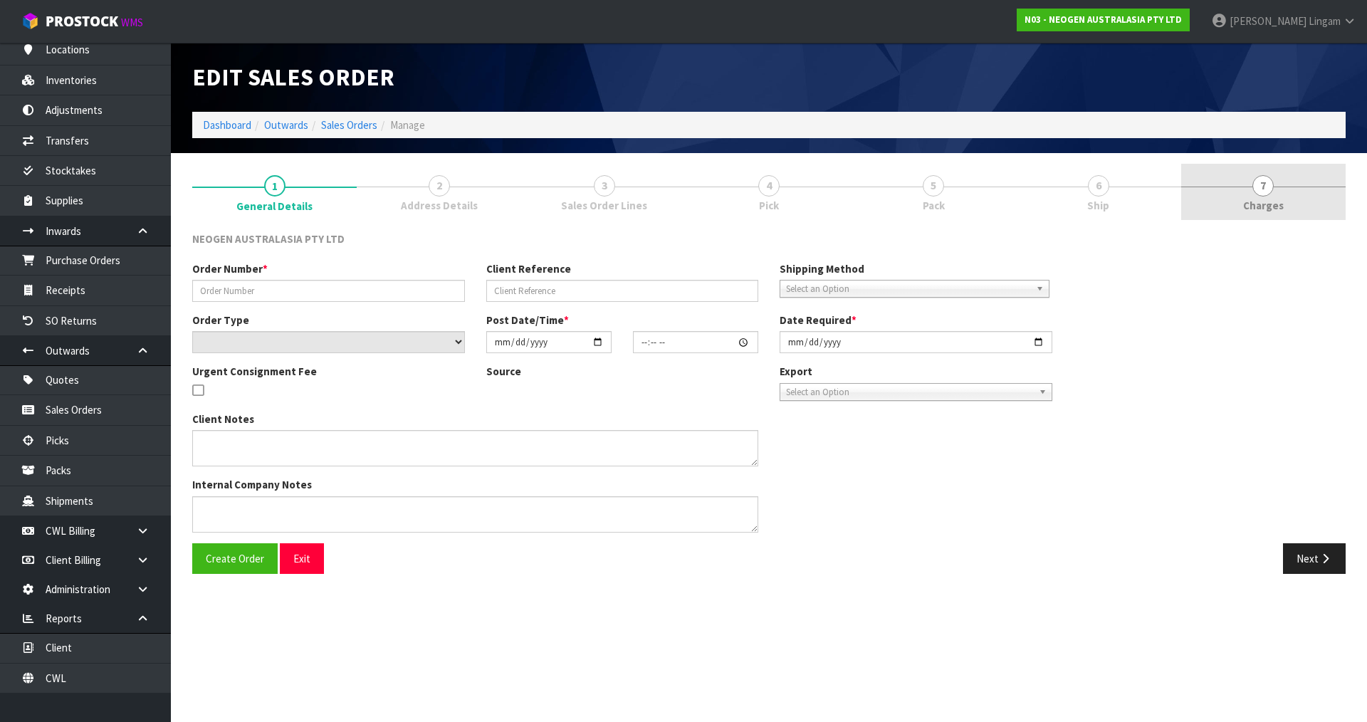
type input "2025-08-12"
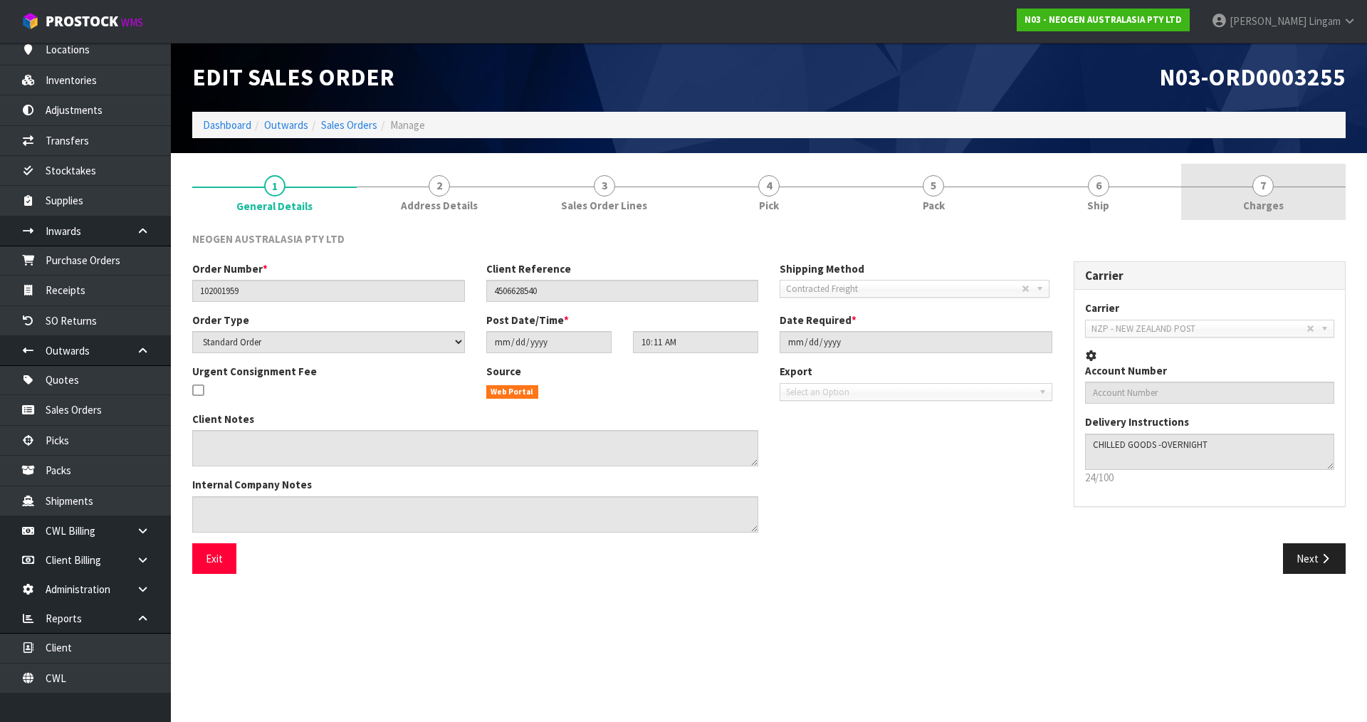
click at [1319, 203] on link "7 Charges" at bounding box center [1263, 192] width 164 height 56
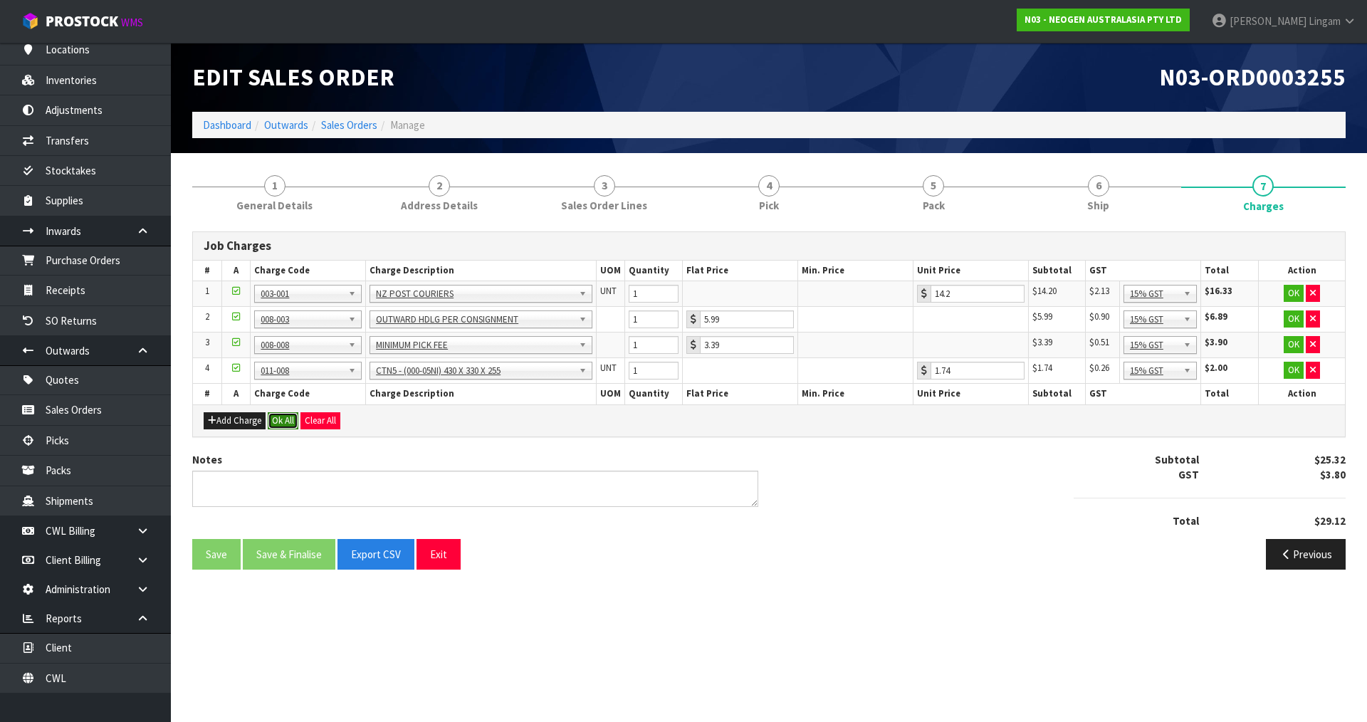
click at [281, 420] on button "Ok All" at bounding box center [283, 420] width 31 height 17
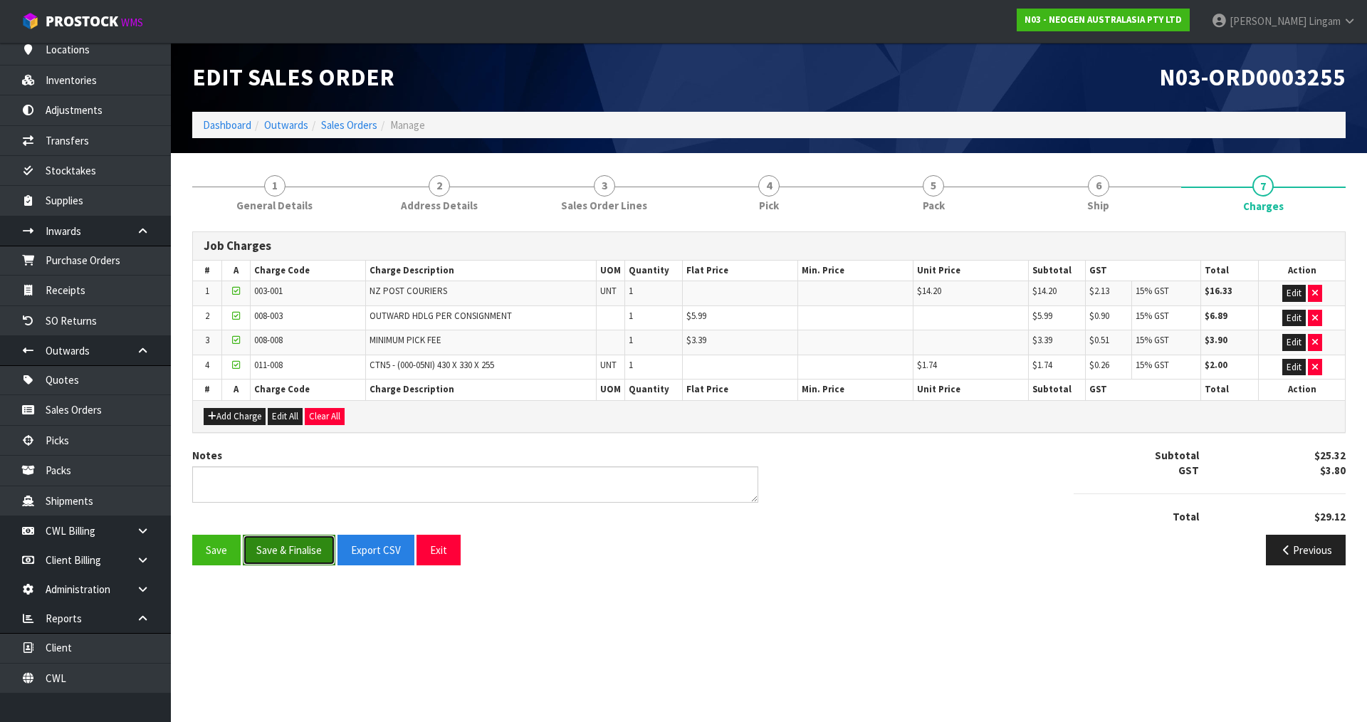
click at [310, 545] on button "Save & Finalise" at bounding box center [289, 550] width 93 height 31
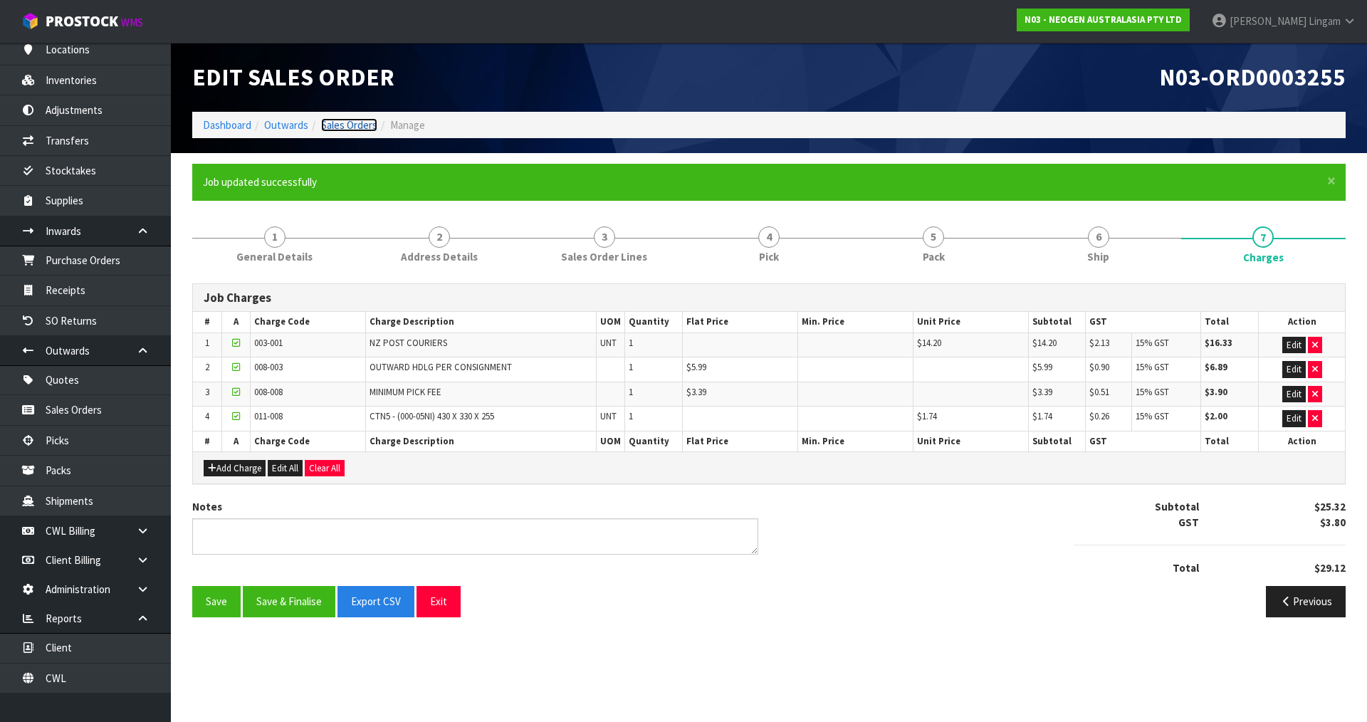
click at [354, 123] on link "Sales Orders" at bounding box center [349, 125] width 56 height 14
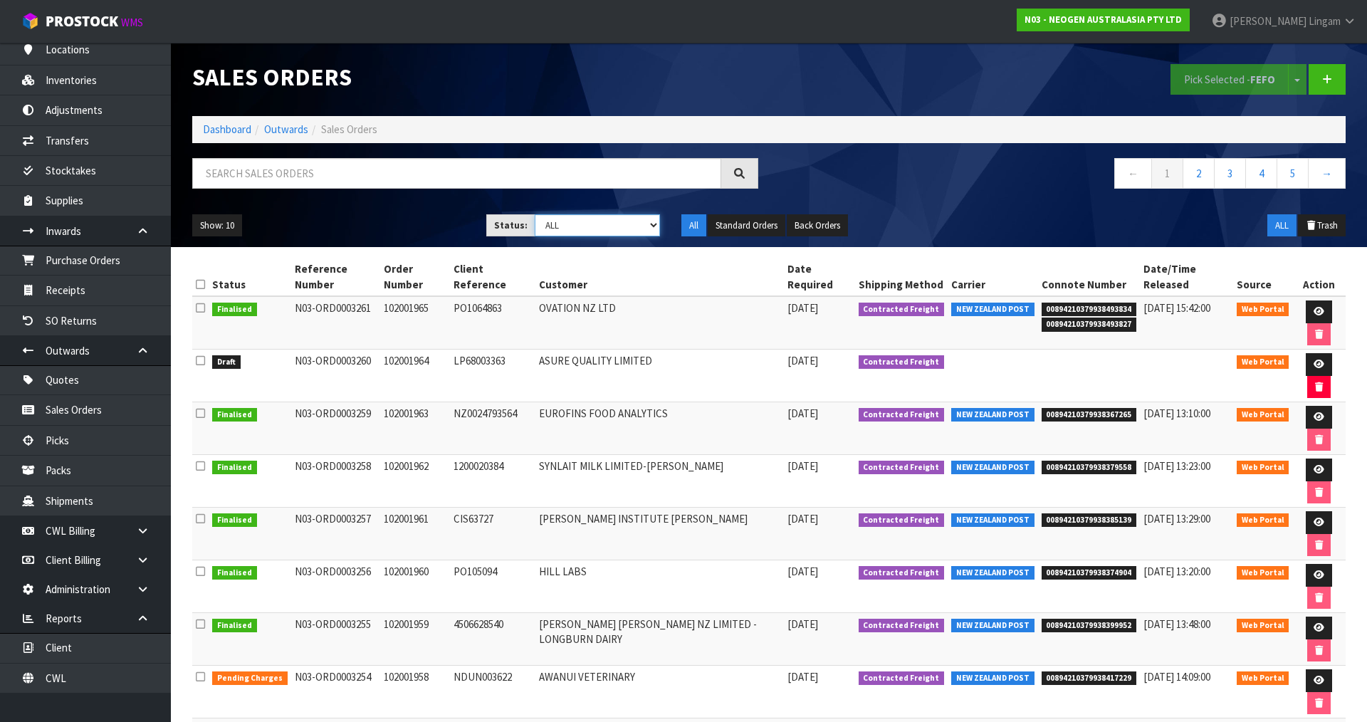
click at [613, 221] on select "Draft Pending Allocated Pending Pick Goods Picked Goods Packed Pending Charges …" at bounding box center [598, 225] width 126 height 22
select select "string:6"
click at [535, 214] on select "Draft Pending Allocated Pending Pick Goods Picked Goods Packed Pending Charges …" at bounding box center [598, 225] width 126 height 22
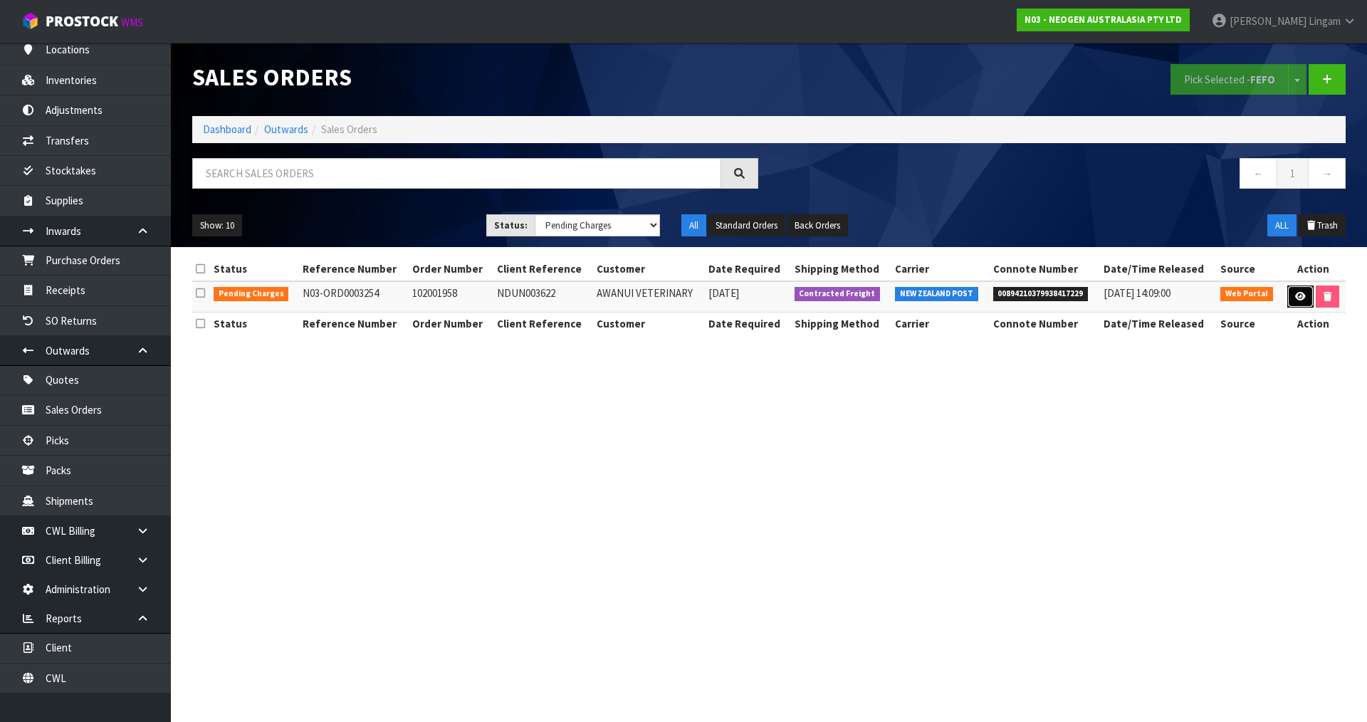
click at [1293, 300] on link at bounding box center [1300, 296] width 26 height 23
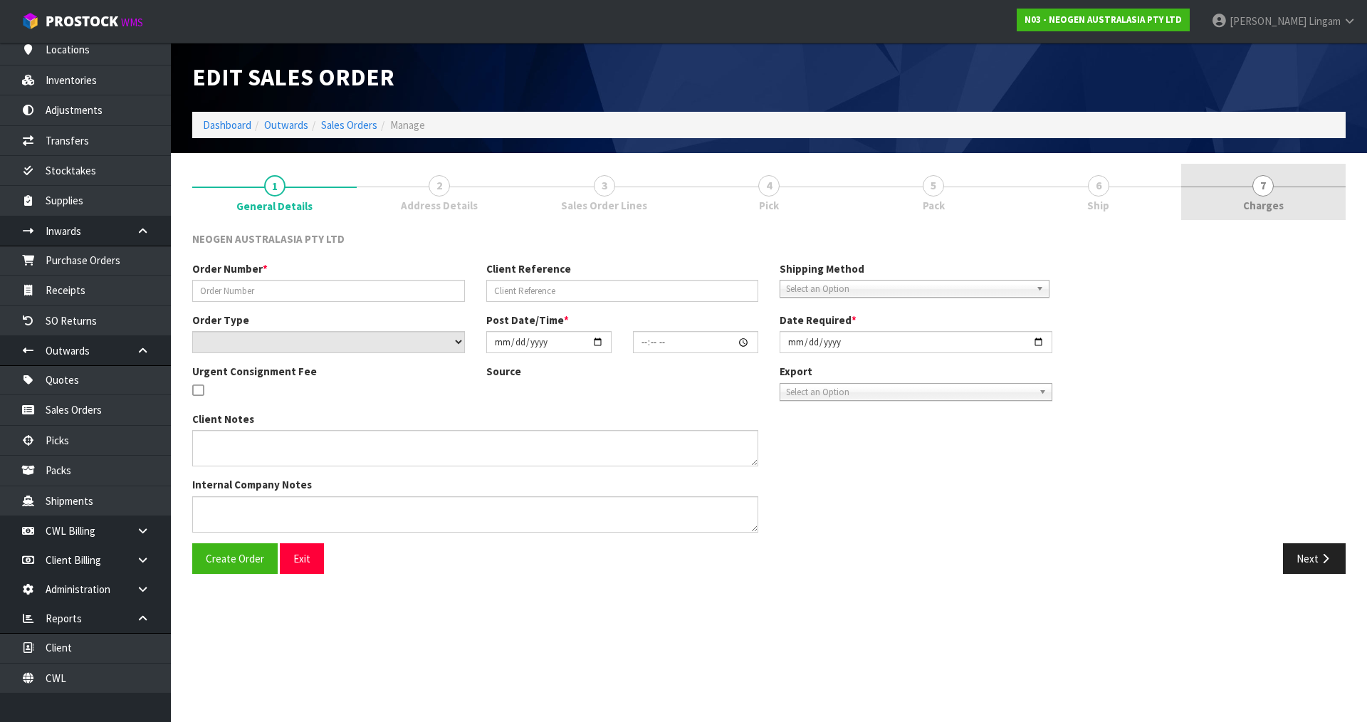
type input "102001958"
type input "NDUN003622"
select select "number:0"
type input "2025-08-12"
type input "09:57:00.000"
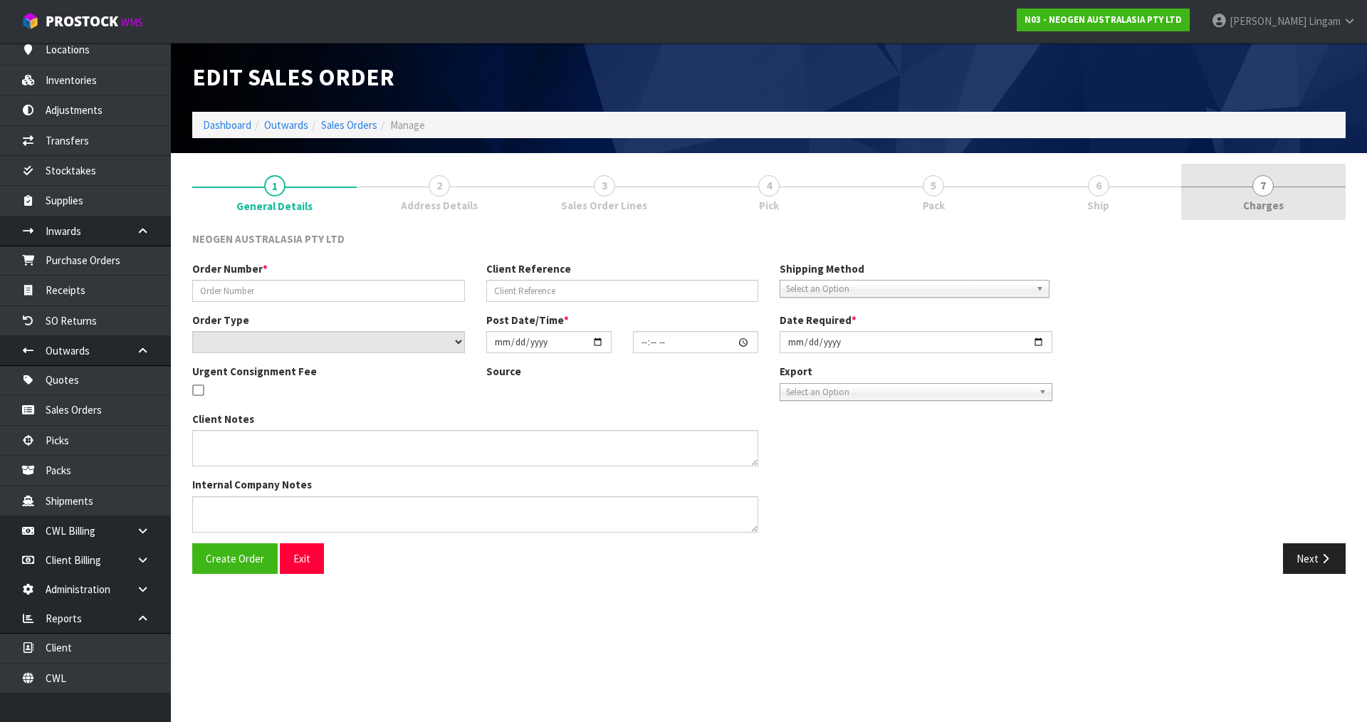
type input "2025-08-12"
type textarea "ATTN: GRIBBLES VETERINARY PATHOLOGY"
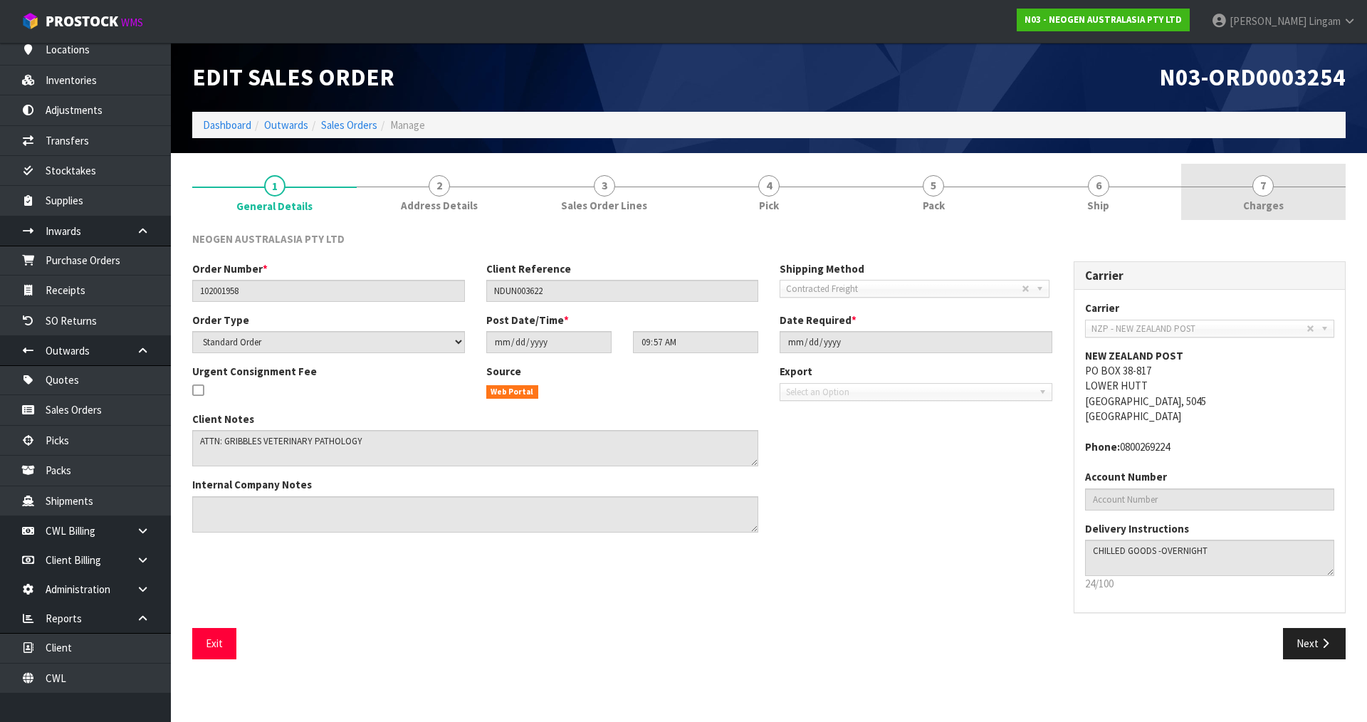
click at [1287, 209] on link "7 Charges" at bounding box center [1263, 192] width 164 height 56
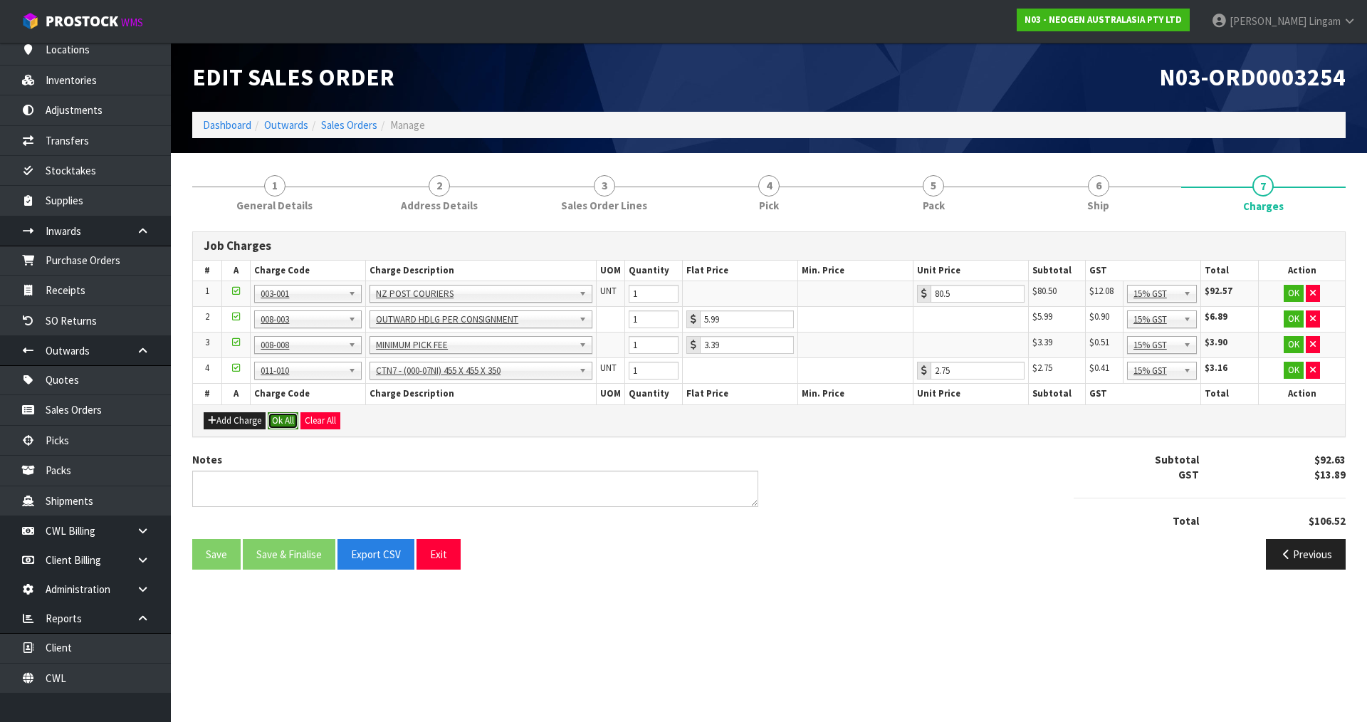
click at [281, 418] on button "Ok All" at bounding box center [283, 420] width 31 height 17
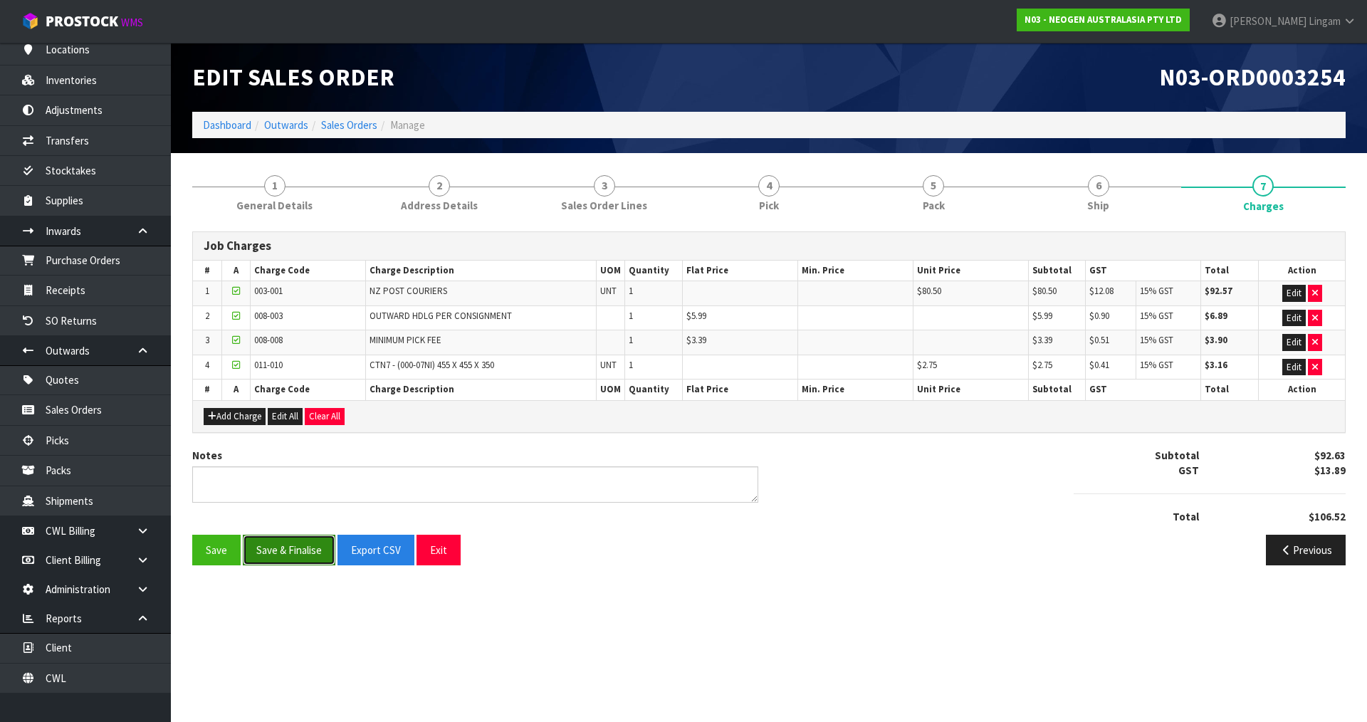
click at [307, 552] on button "Save & Finalise" at bounding box center [289, 550] width 93 height 31
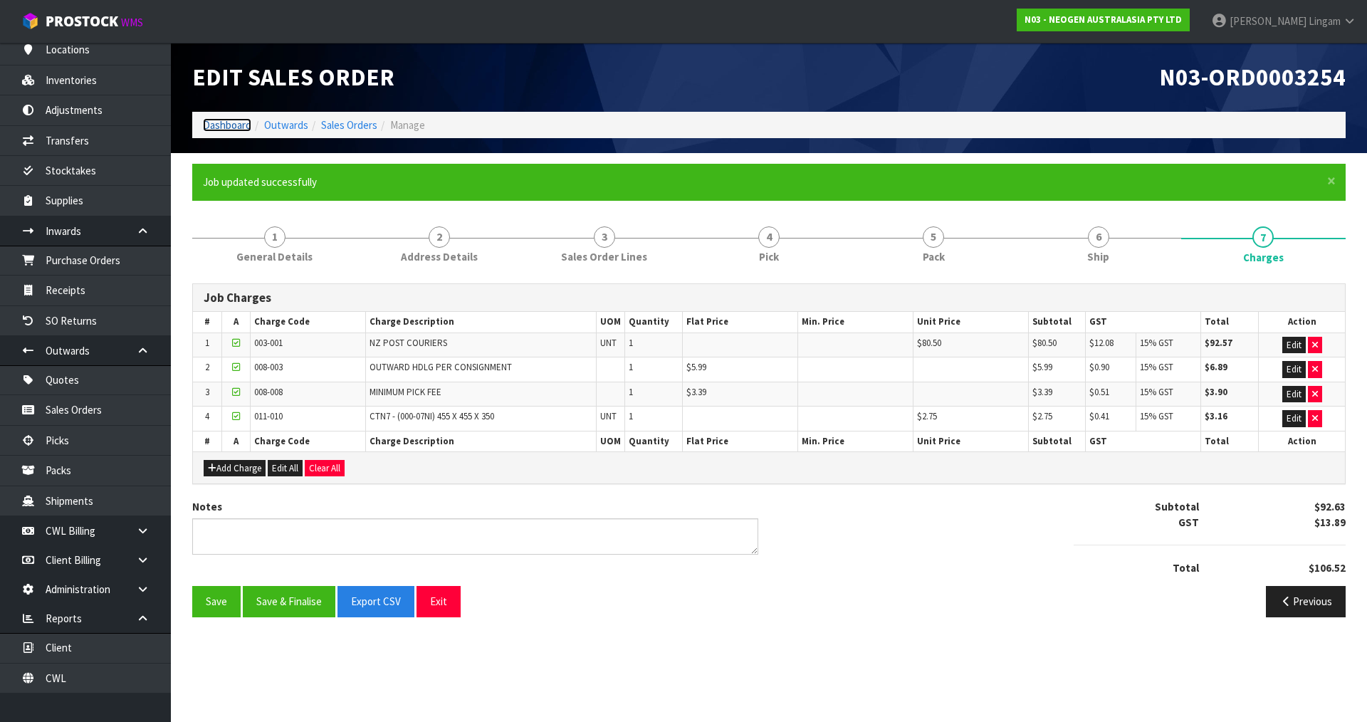
click at [220, 122] on link "Dashboard" at bounding box center [227, 125] width 48 height 14
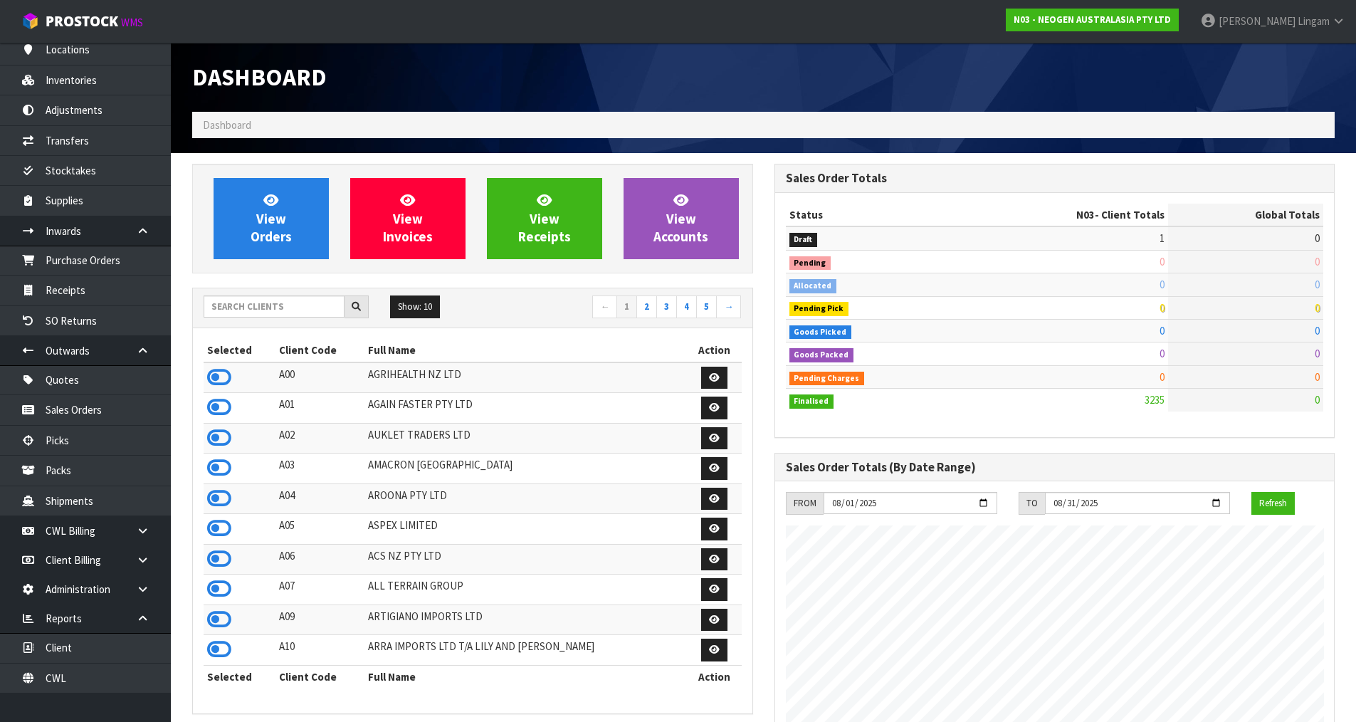
scroll to position [1079, 582]
click at [292, 308] on input "text" at bounding box center [274, 306] width 141 height 22
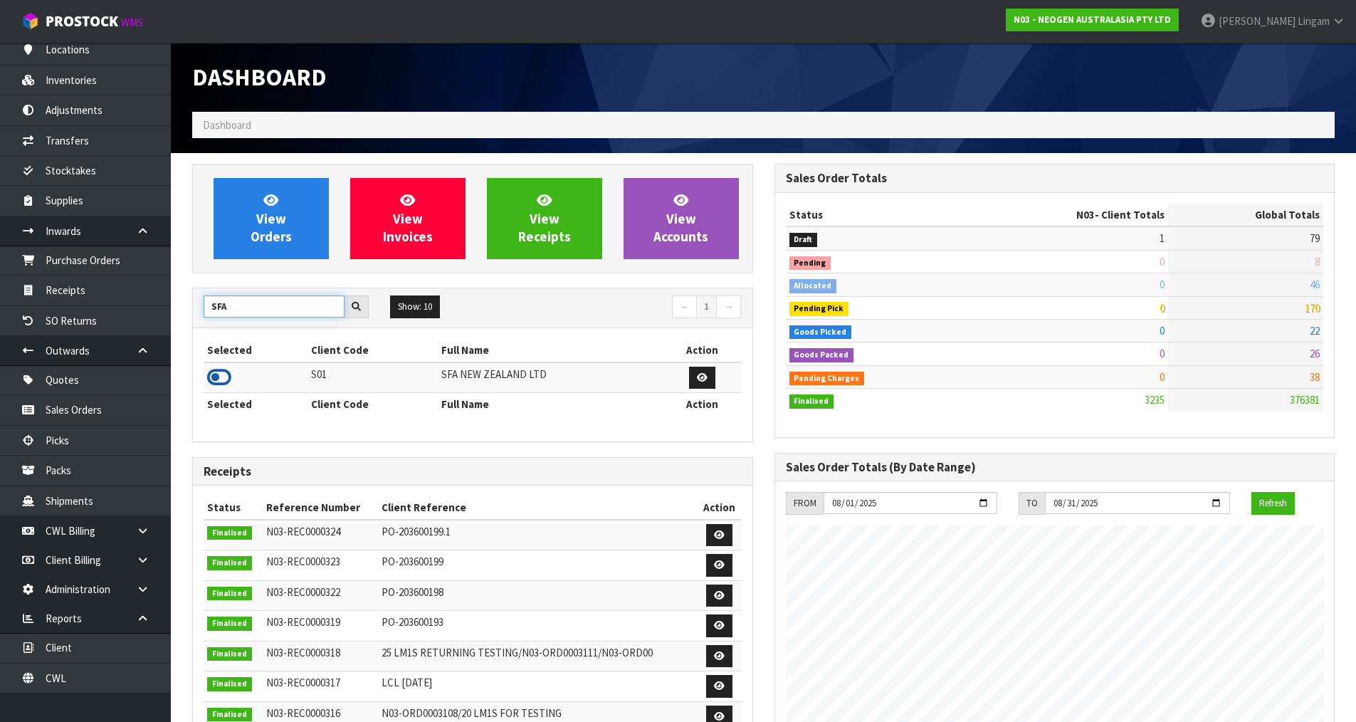
type input "SFA"
drag, startPoint x: 214, startPoint y: 374, endPoint x: 234, endPoint y: 326, distance: 52.1
click at [214, 373] on icon at bounding box center [219, 377] width 24 height 21
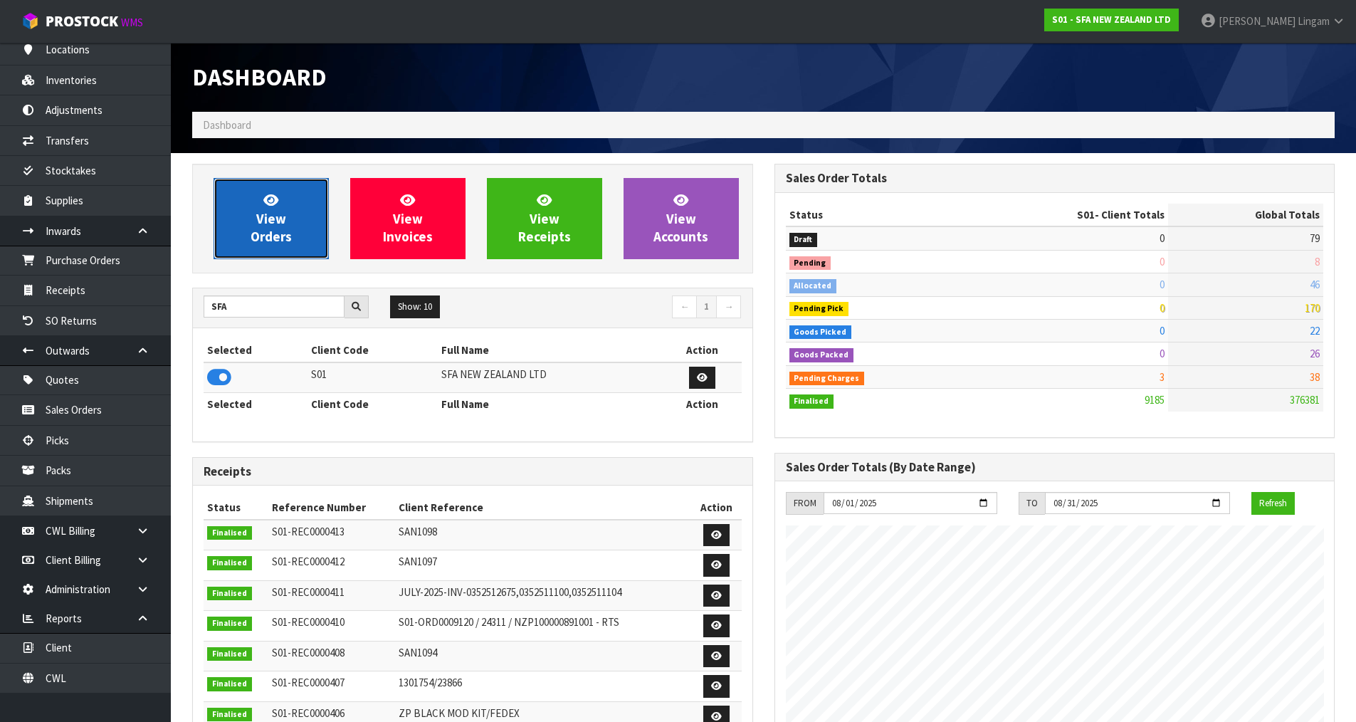
click at [312, 239] on link "View Orders" at bounding box center [271, 218] width 115 height 81
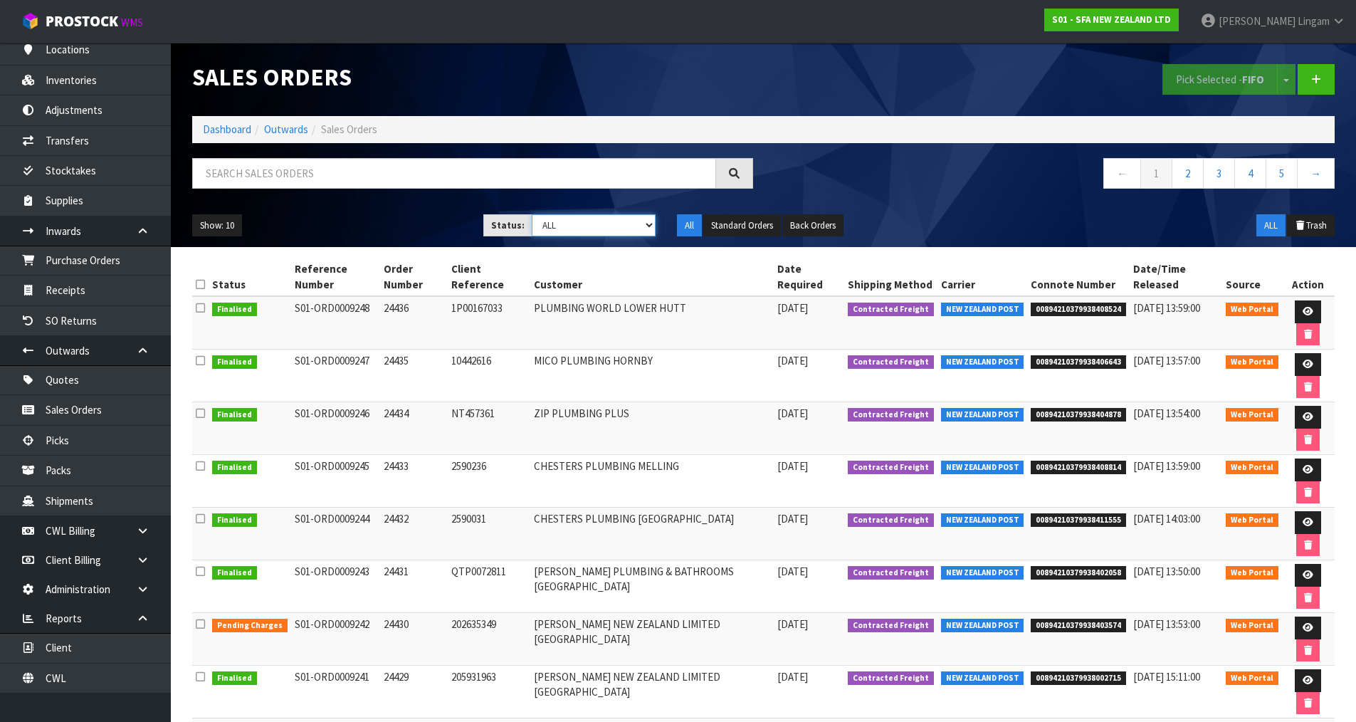
drag, startPoint x: 637, startPoint y: 223, endPoint x: 638, endPoint y: 231, distance: 7.9
click at [637, 223] on select "Draft Pending Allocated Pending Pick Goods Picked Goods Packed Pending Charges …" at bounding box center [594, 225] width 124 height 22
select select "string:6"
click at [532, 214] on select "Draft Pending Allocated Pending Pick Goods Picked Goods Packed Pending Charges …" at bounding box center [594, 225] width 124 height 22
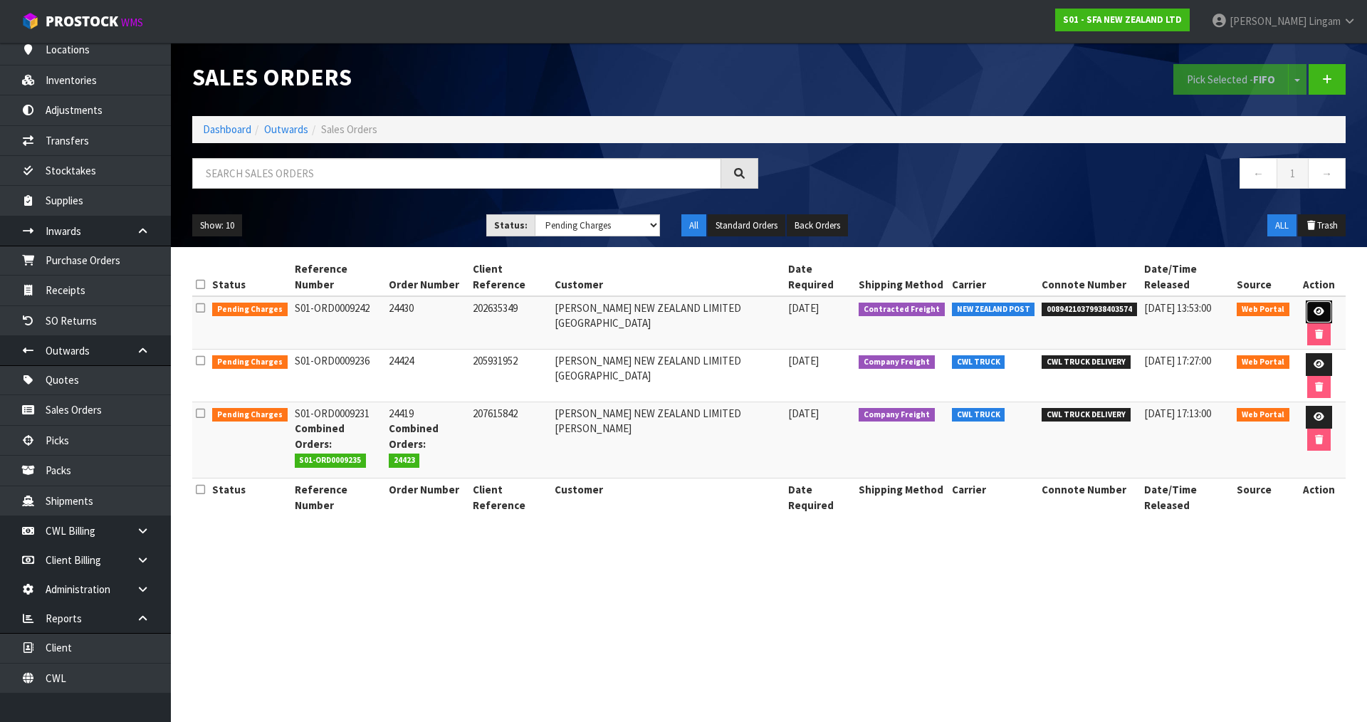
click at [1314, 307] on icon at bounding box center [1319, 311] width 11 height 9
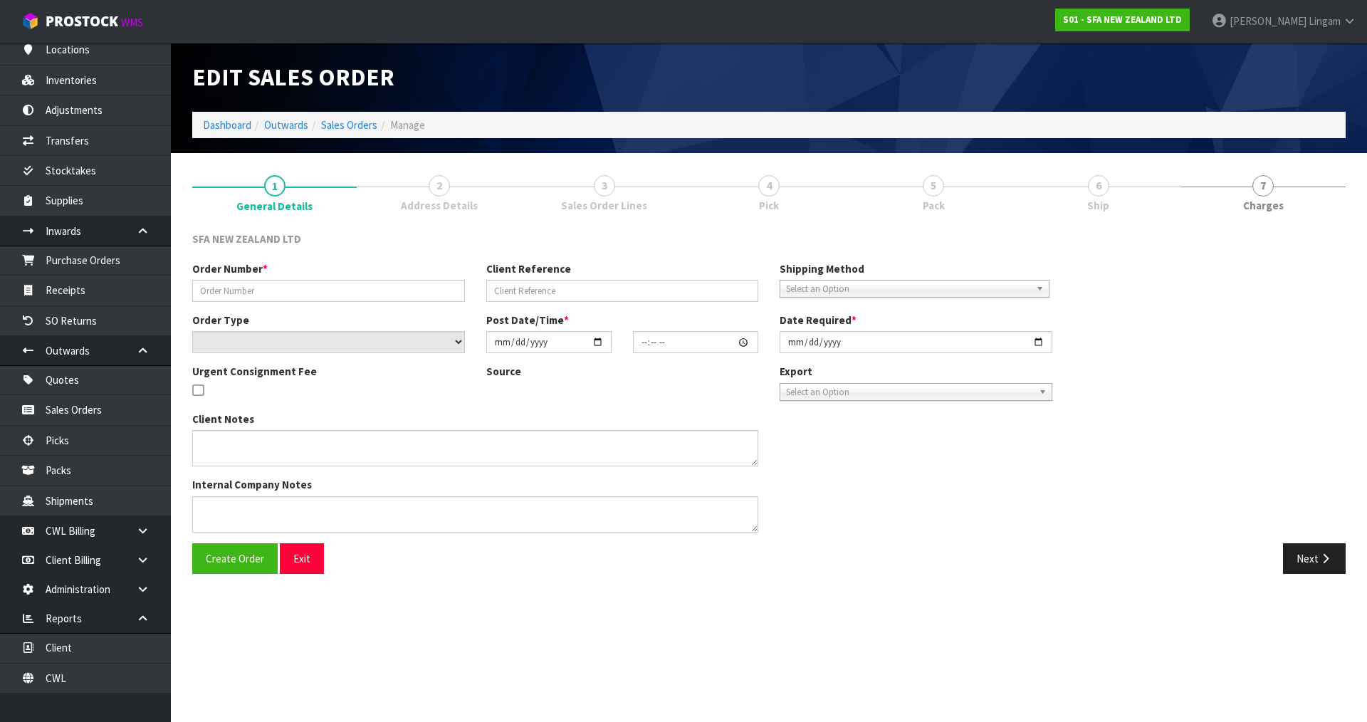
type input "24430"
type input "202635349"
select select "number:0"
type input "2025-08-12"
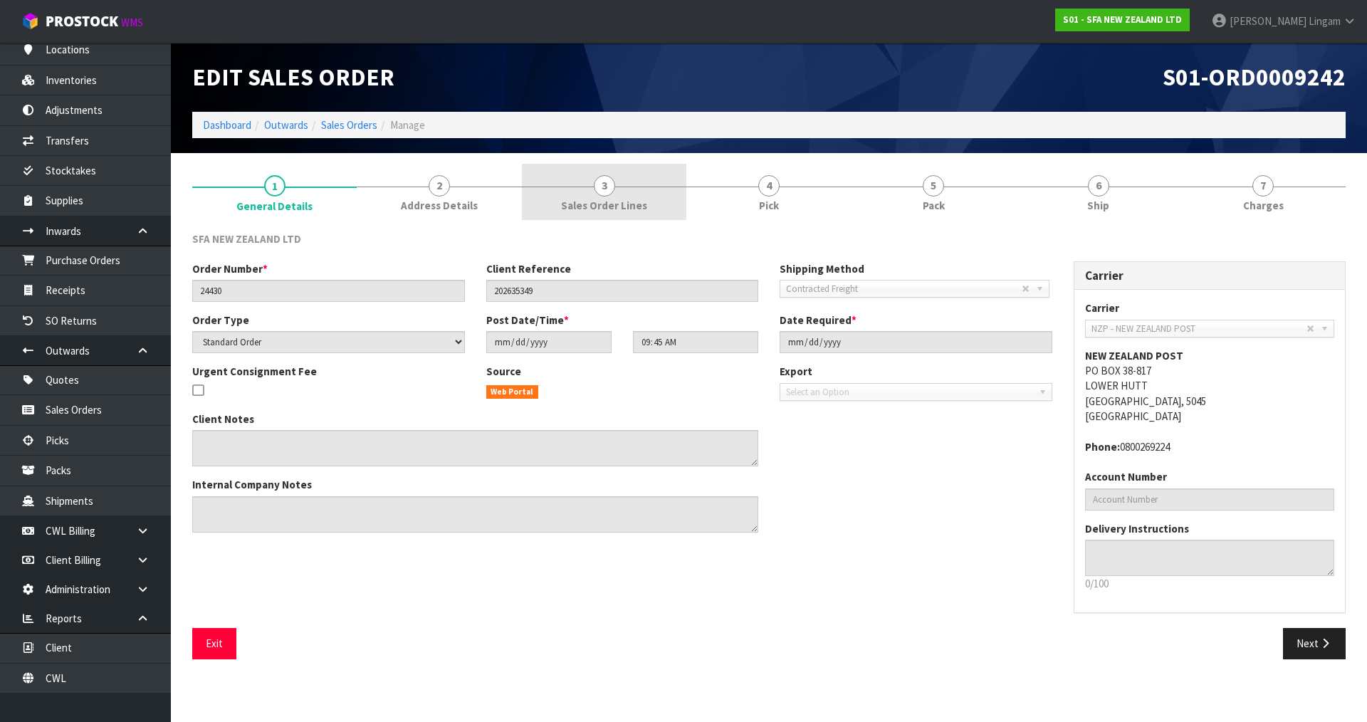
click at [649, 198] on link "3 Sales Order Lines" at bounding box center [604, 192] width 164 height 56
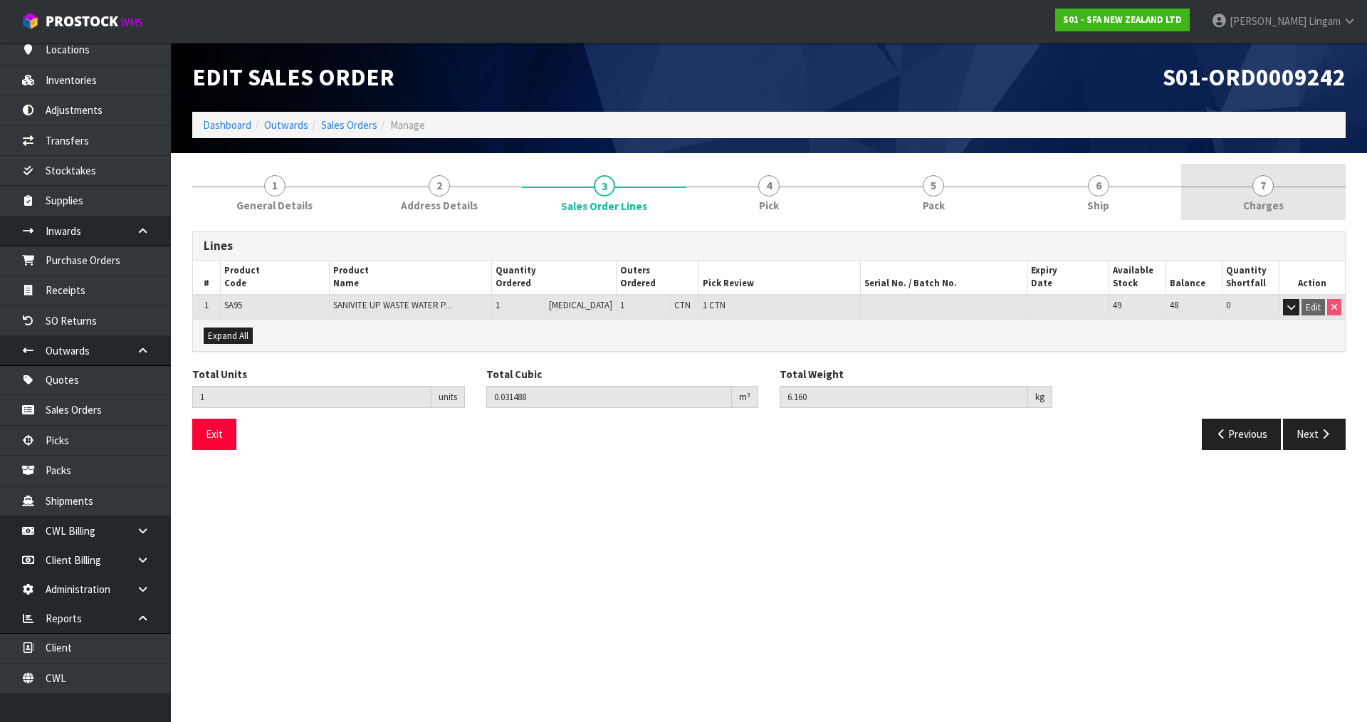
click at [1299, 194] on link "7 Charges" at bounding box center [1263, 192] width 164 height 56
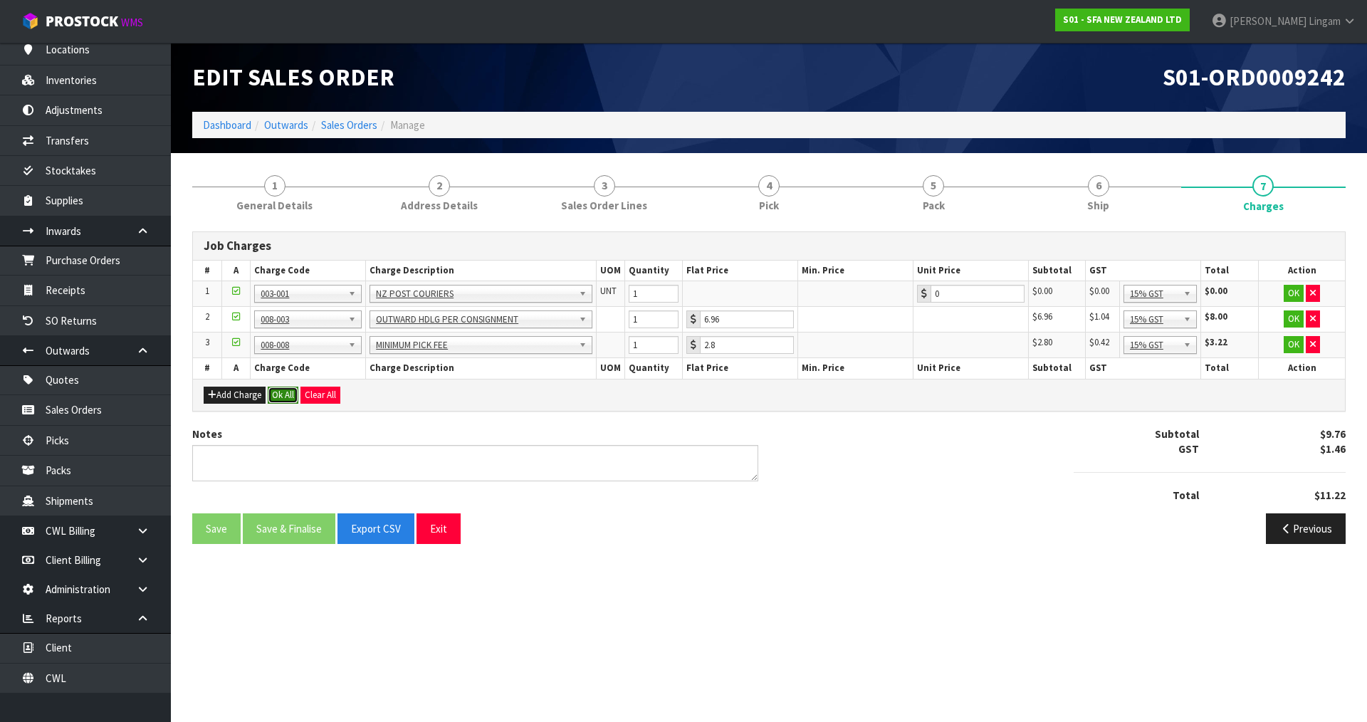
click at [283, 397] on button "Ok All" at bounding box center [283, 395] width 31 height 17
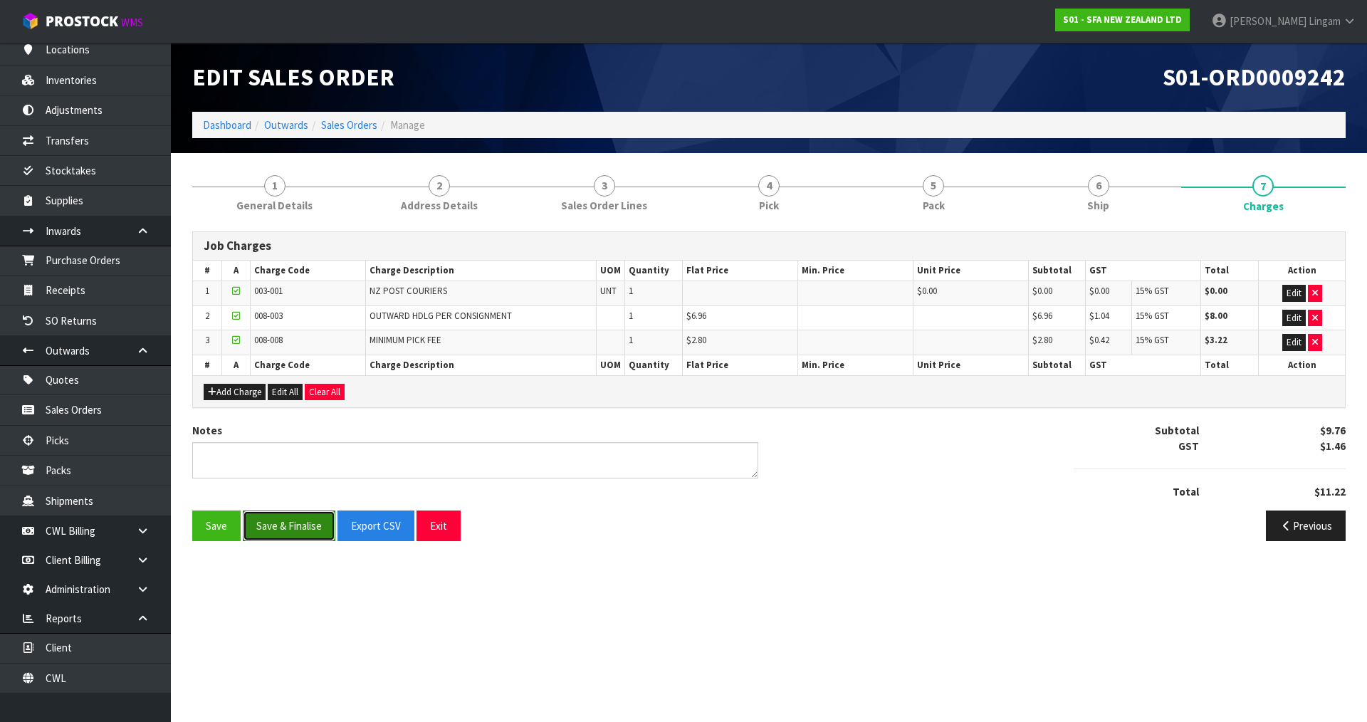
click at [292, 516] on button "Save & Finalise" at bounding box center [289, 525] width 93 height 31
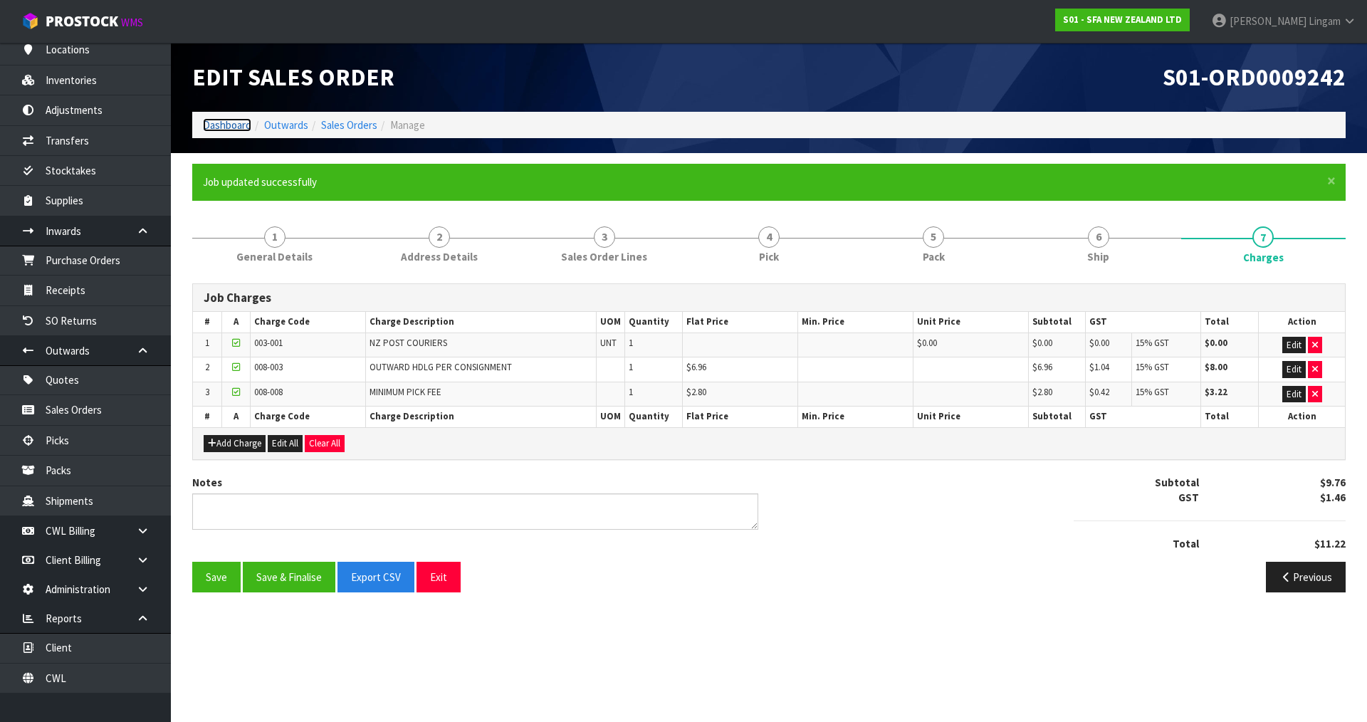
click at [226, 123] on link "Dashboard" at bounding box center [227, 125] width 48 height 14
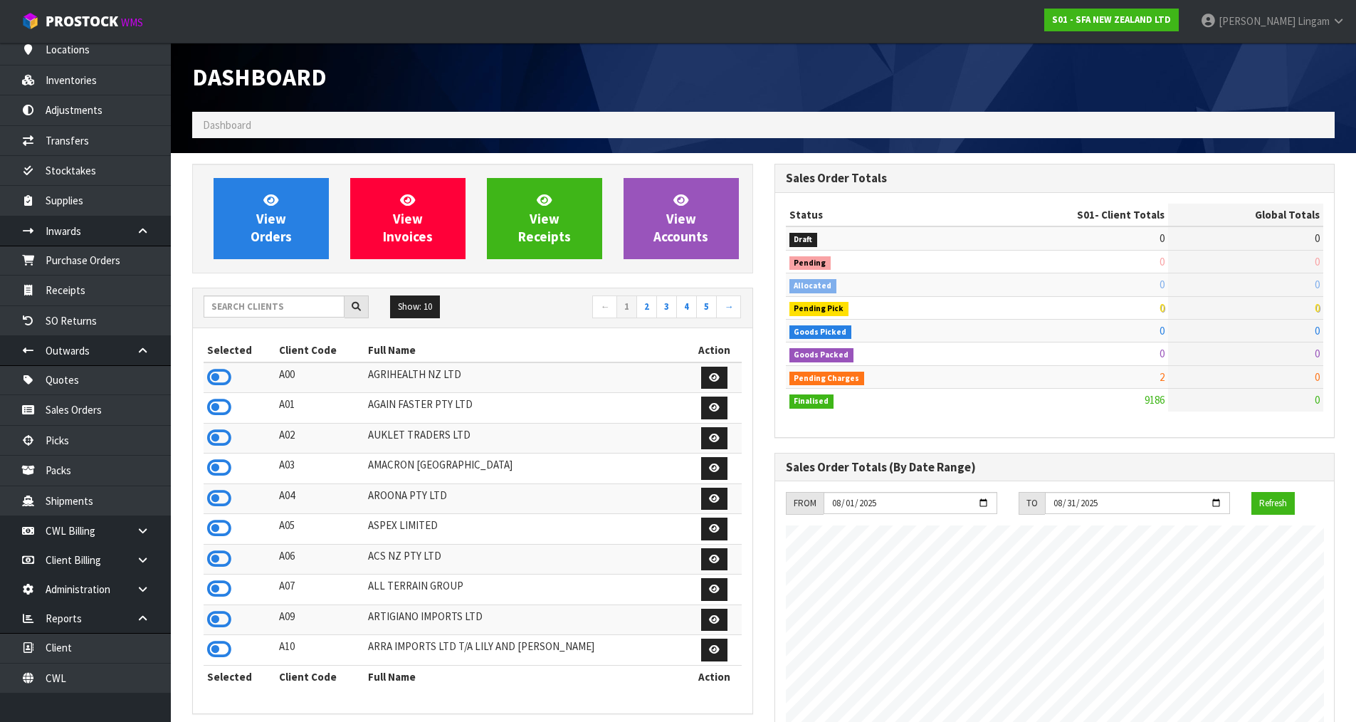
scroll to position [1079, 582]
click at [319, 304] on input "text" at bounding box center [274, 306] width 141 height 22
click at [303, 309] on input "text" at bounding box center [274, 306] width 141 height 22
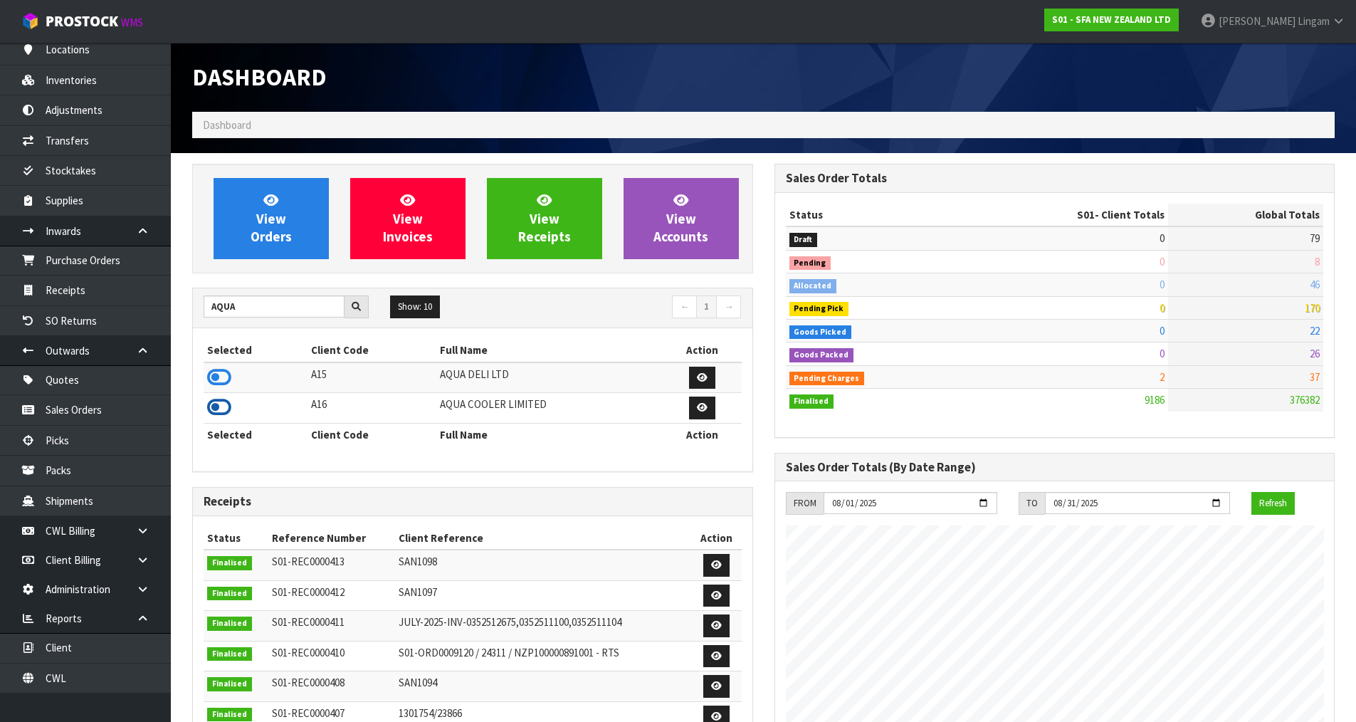
click at [219, 406] on icon at bounding box center [219, 407] width 24 height 21
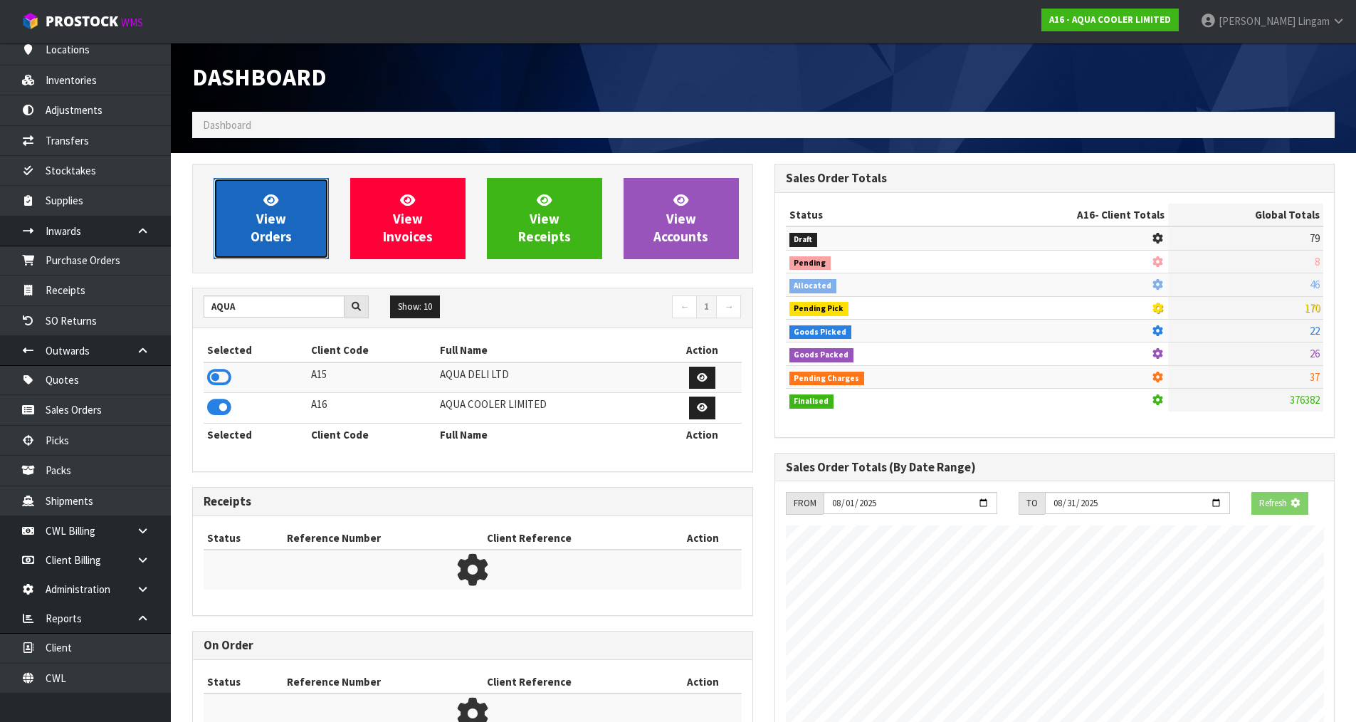
click at [284, 236] on span "View Orders" at bounding box center [271, 218] width 41 height 53
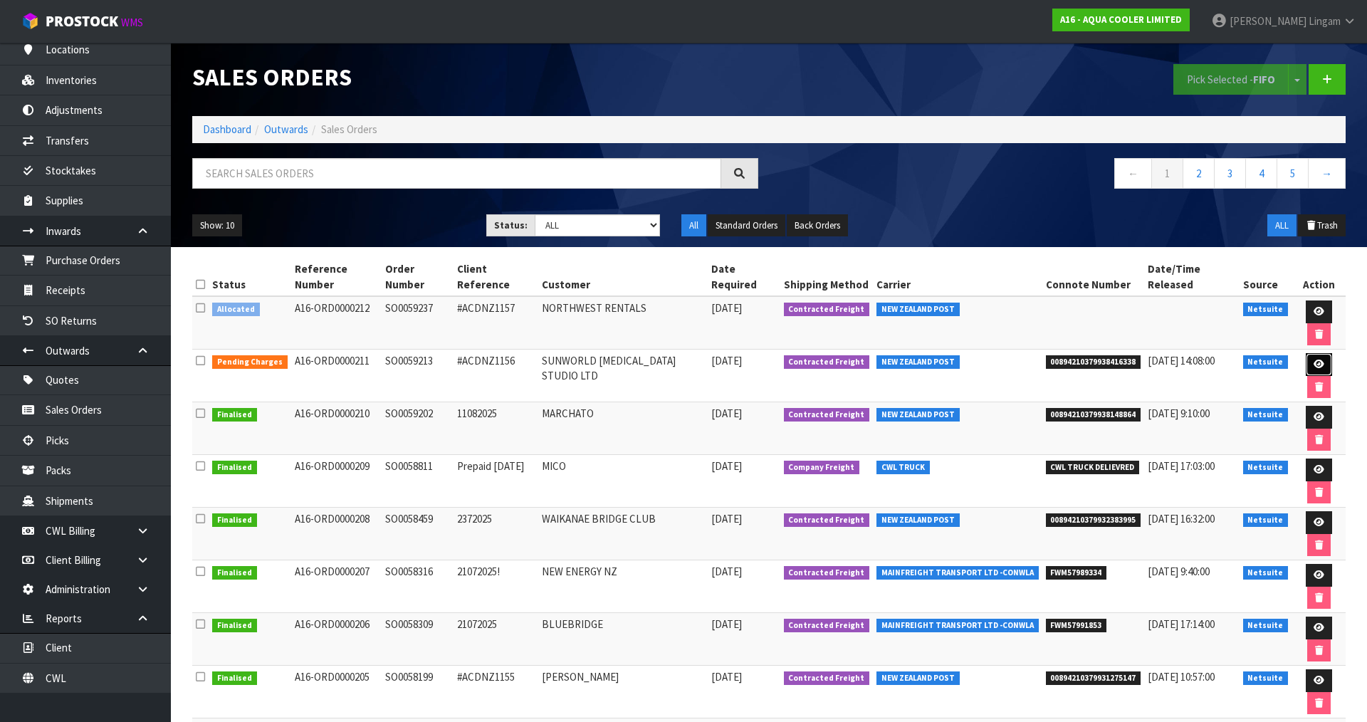
click at [1308, 353] on link at bounding box center [1319, 364] width 26 height 23
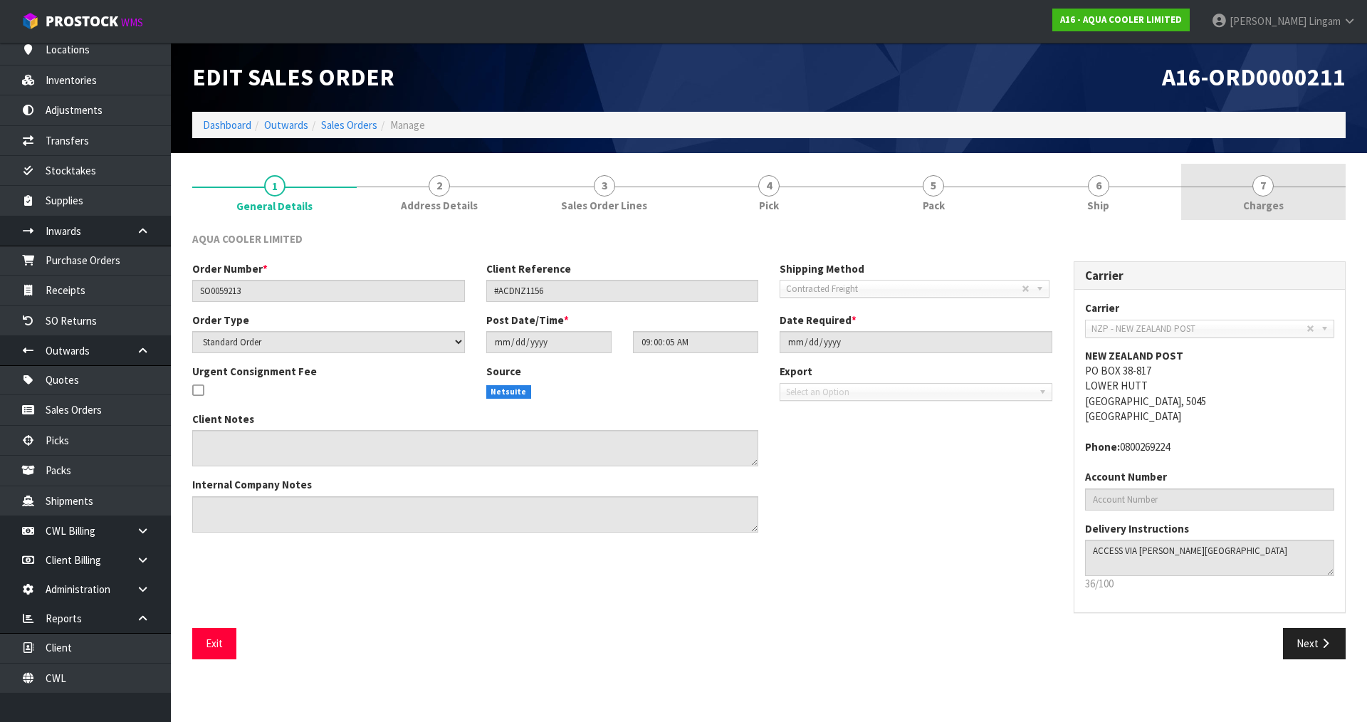
click at [1290, 195] on link "7 Charges" at bounding box center [1263, 192] width 164 height 56
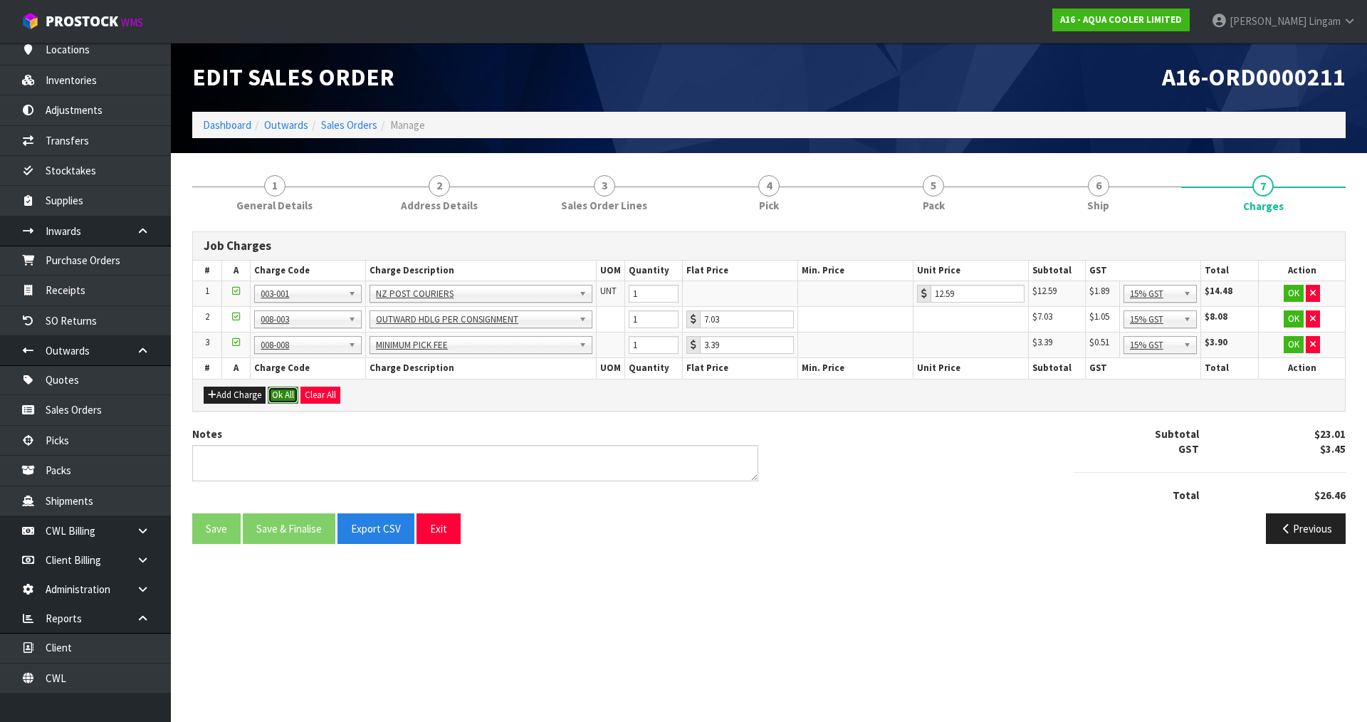
click at [287, 392] on button "Ok All" at bounding box center [283, 395] width 31 height 17
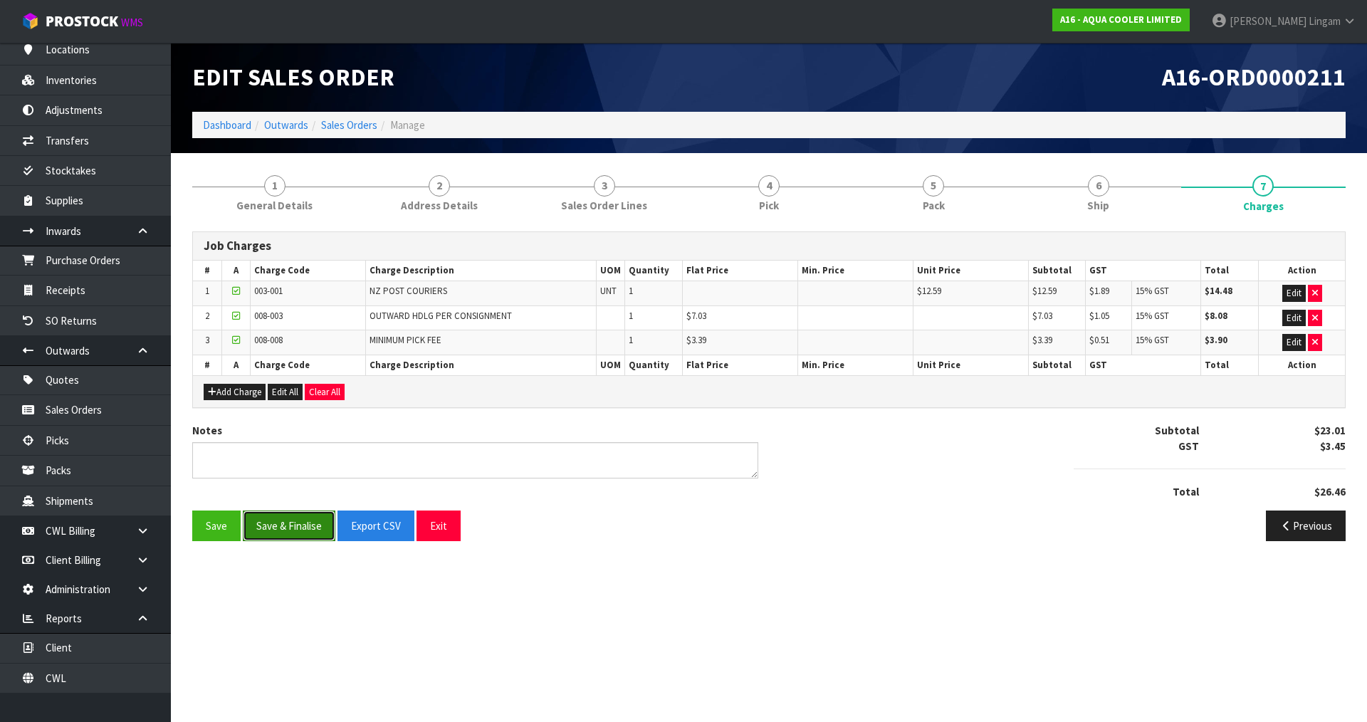
click at [299, 524] on button "Save & Finalise" at bounding box center [289, 525] width 93 height 31
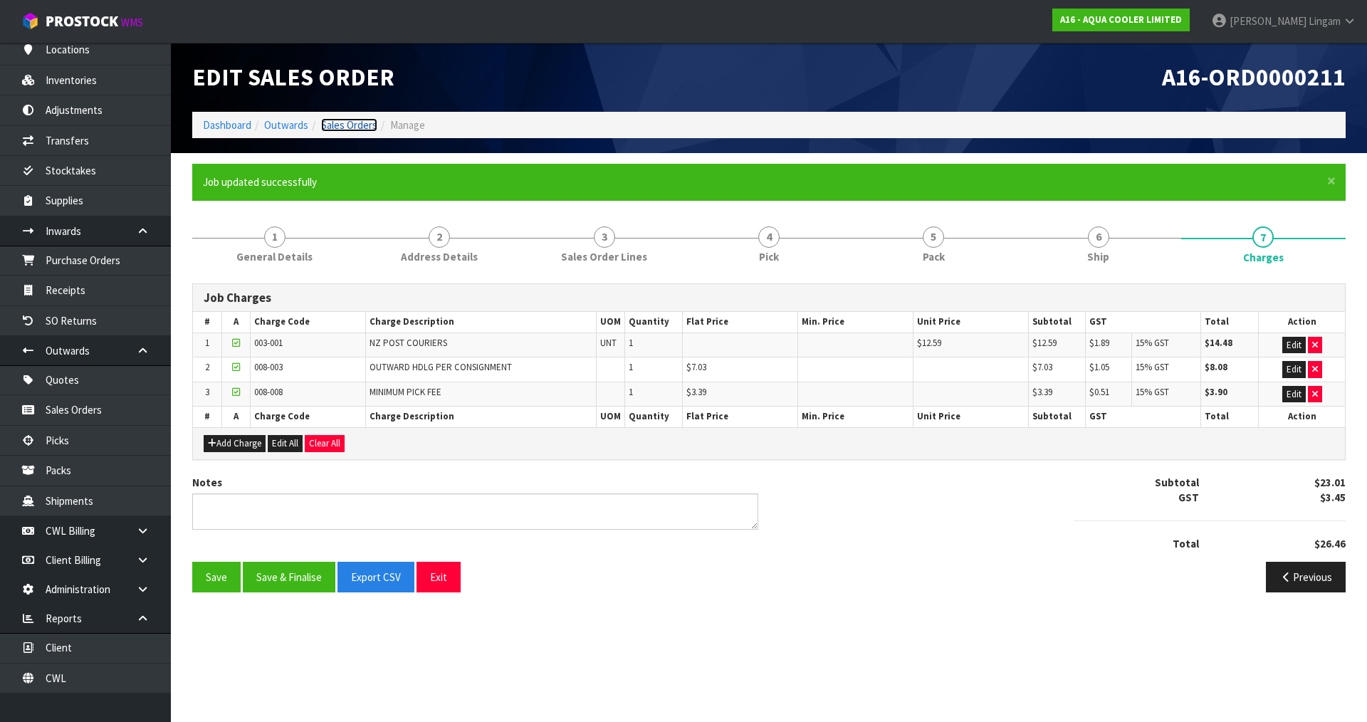
click at [350, 123] on link "Sales Orders" at bounding box center [349, 125] width 56 height 14
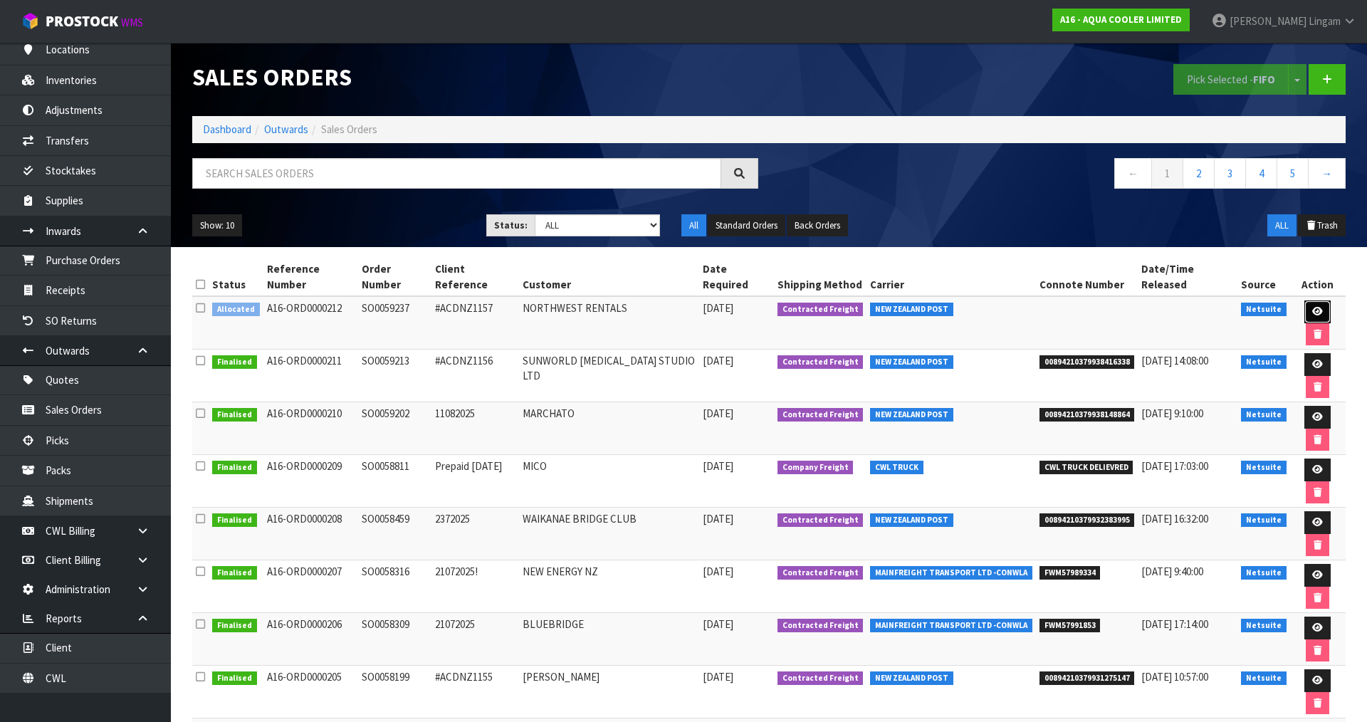
click at [1312, 307] on icon at bounding box center [1317, 311] width 11 height 9
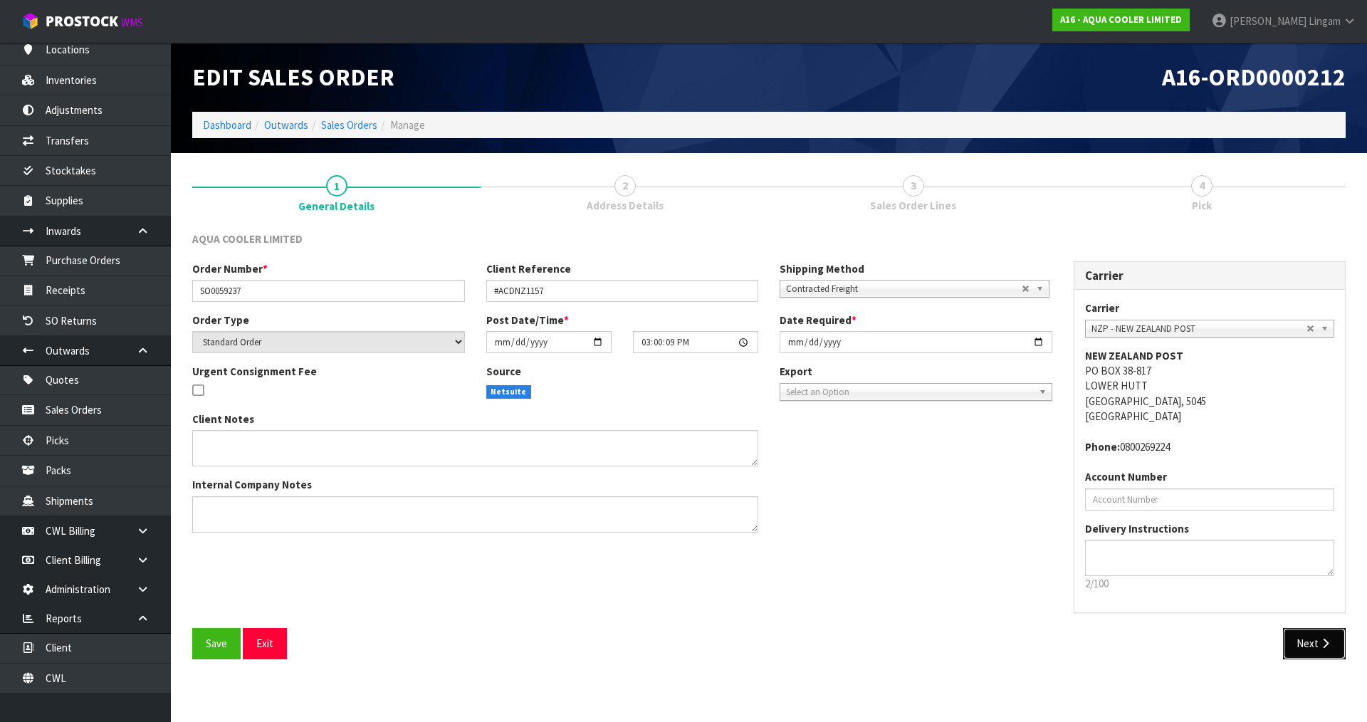
click at [1298, 644] on button "Next" at bounding box center [1314, 643] width 63 height 31
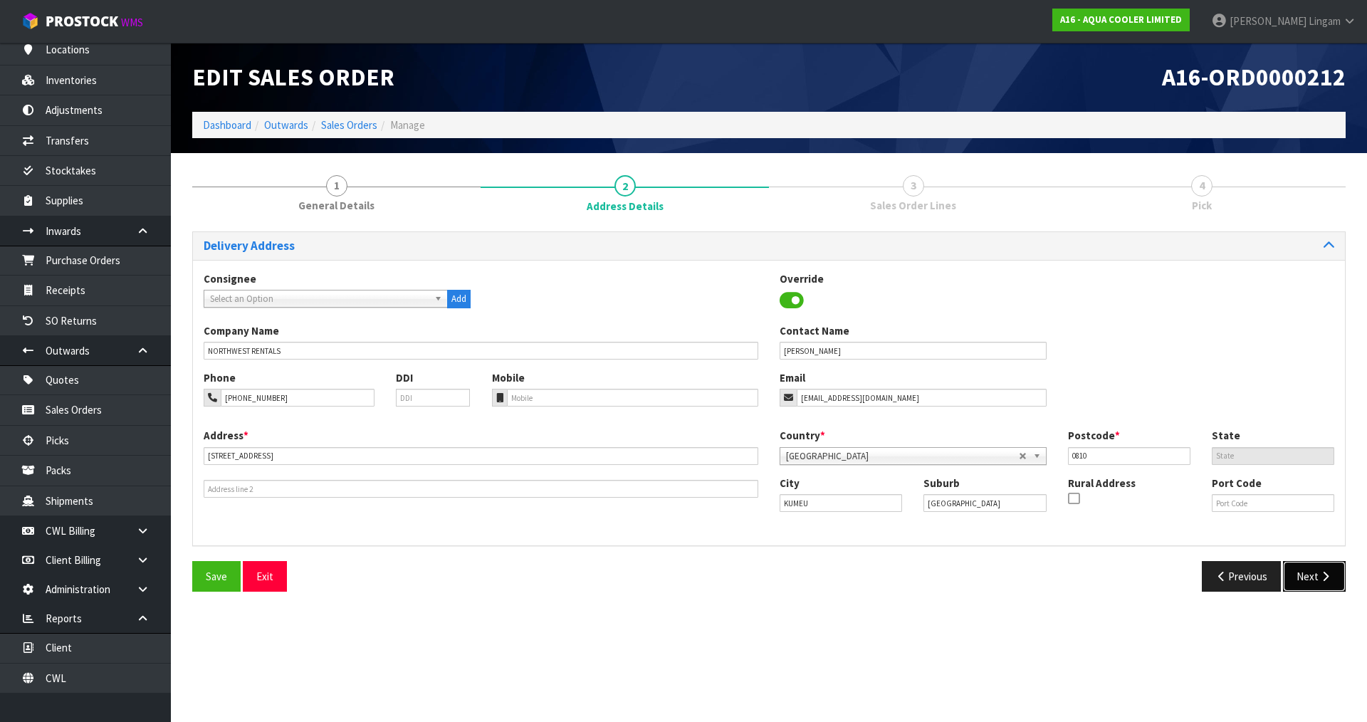
click at [1310, 580] on button "Next" at bounding box center [1314, 576] width 63 height 31
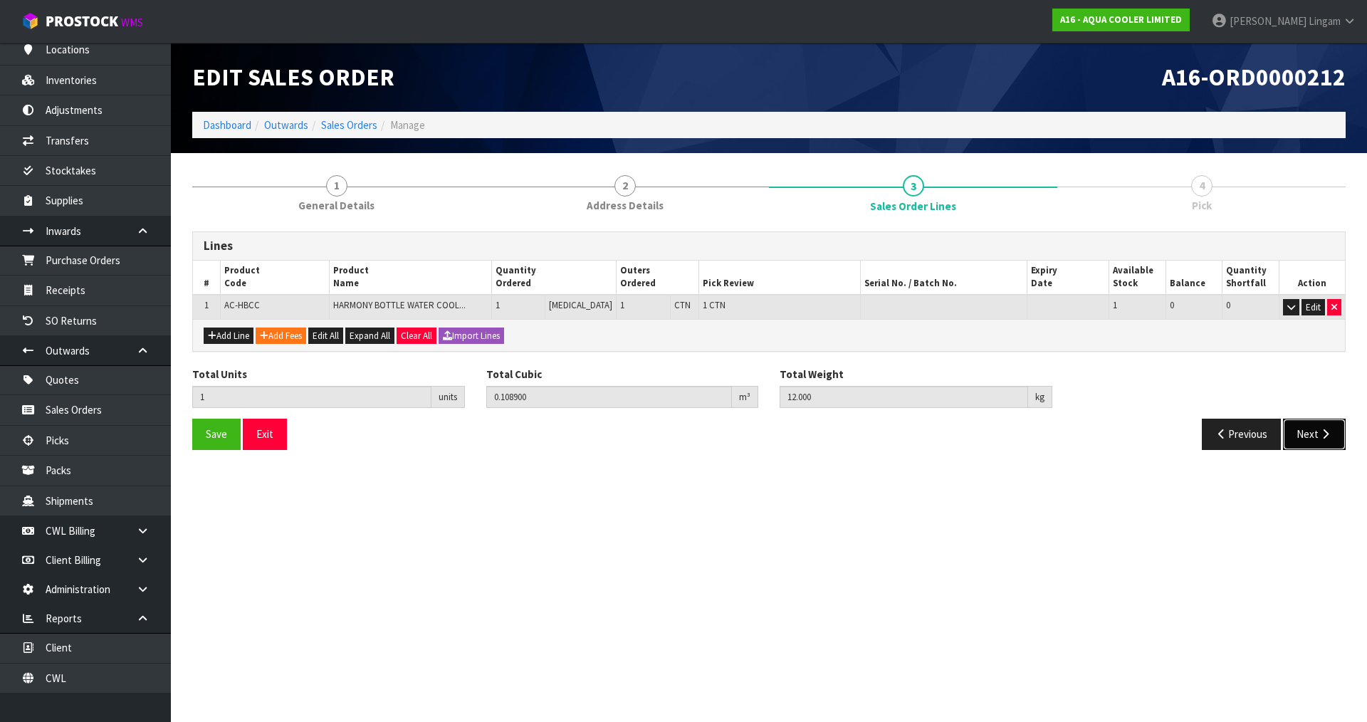
click at [1303, 437] on button "Next" at bounding box center [1314, 434] width 63 height 31
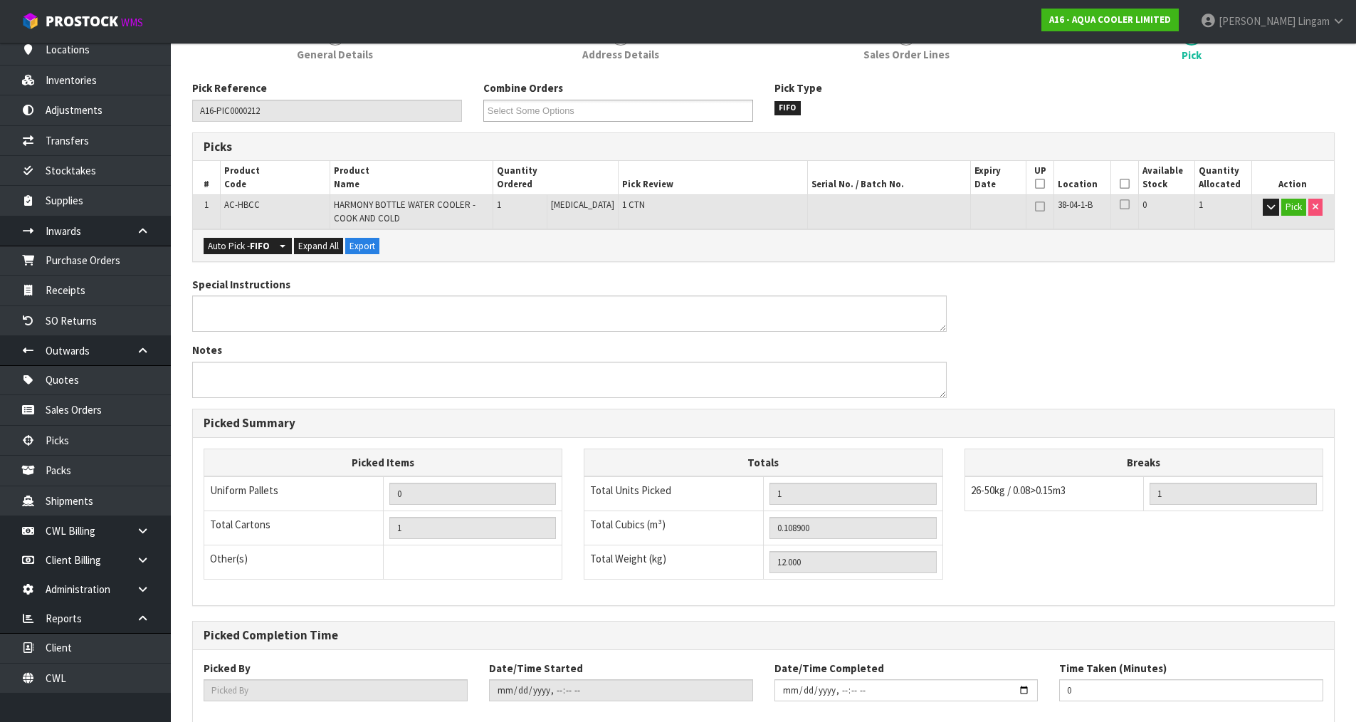
scroll to position [231, 0]
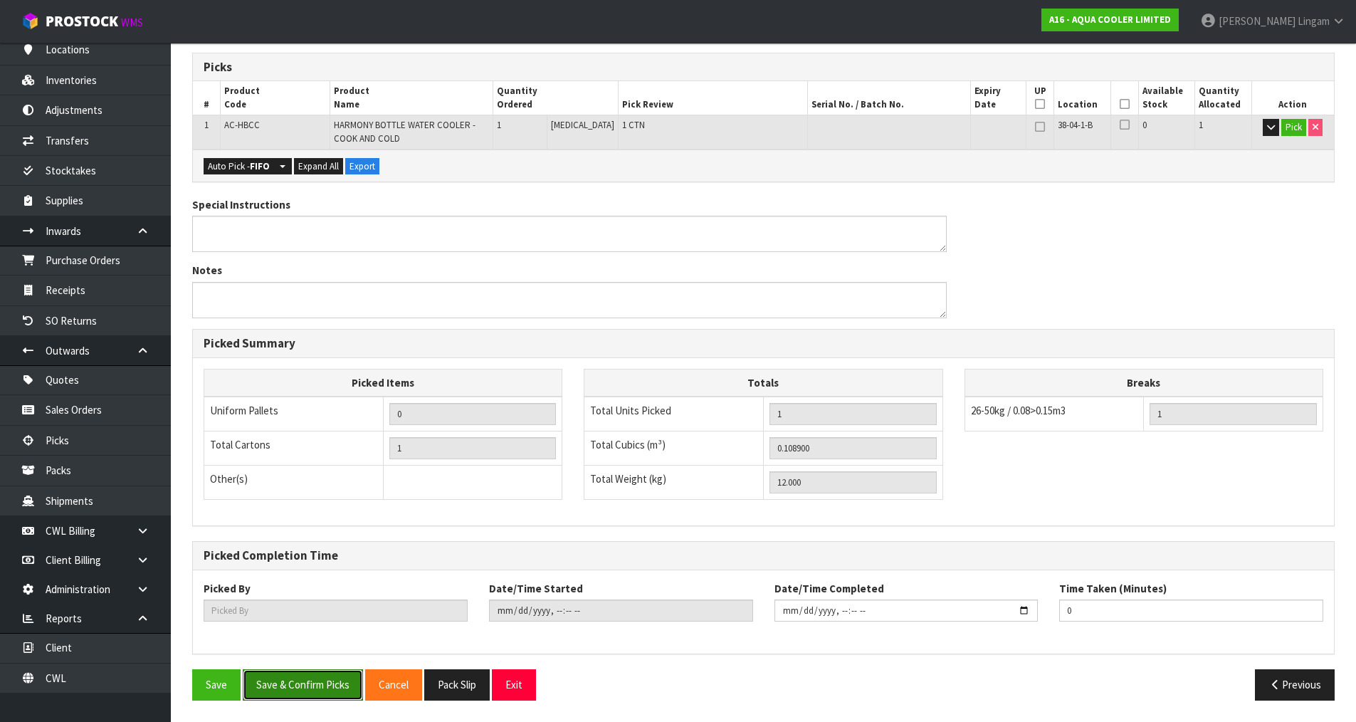
click at [303, 688] on button "Save & Confirm Picks" at bounding box center [303, 684] width 120 height 31
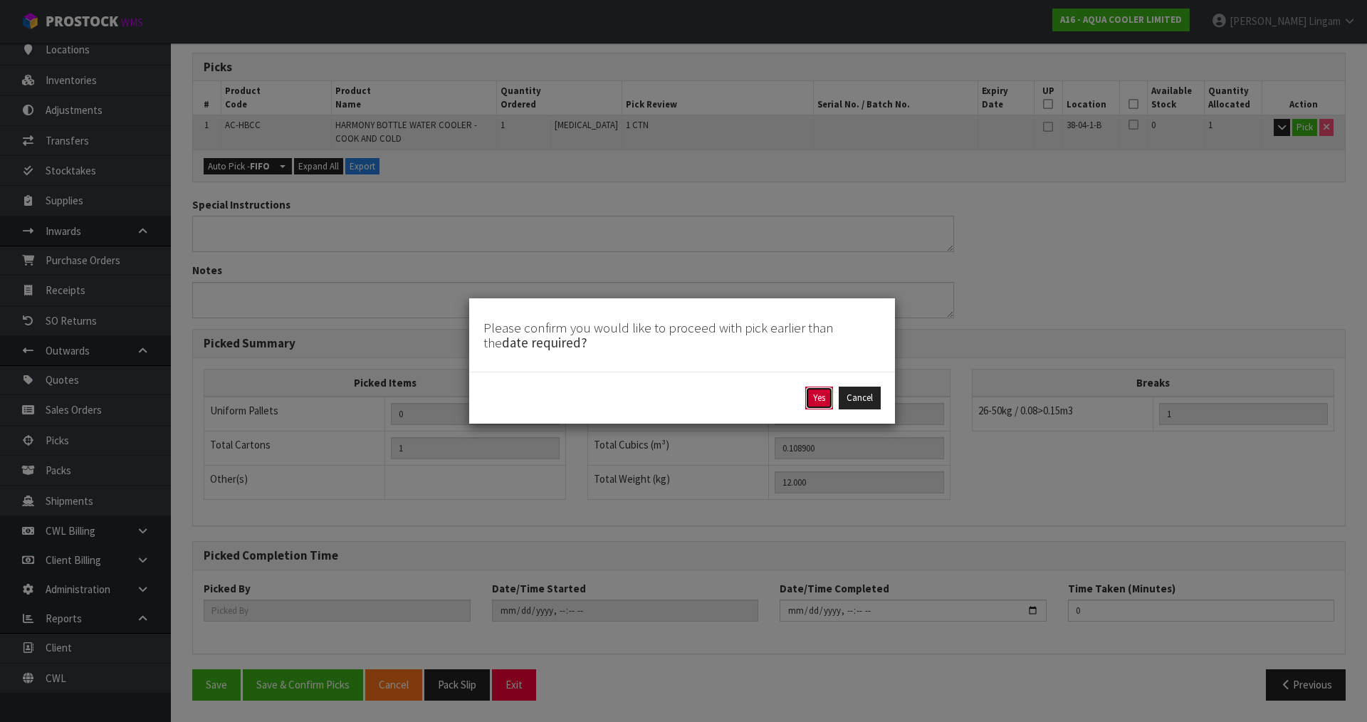
click at [818, 402] on button "Yes" at bounding box center [819, 398] width 28 height 23
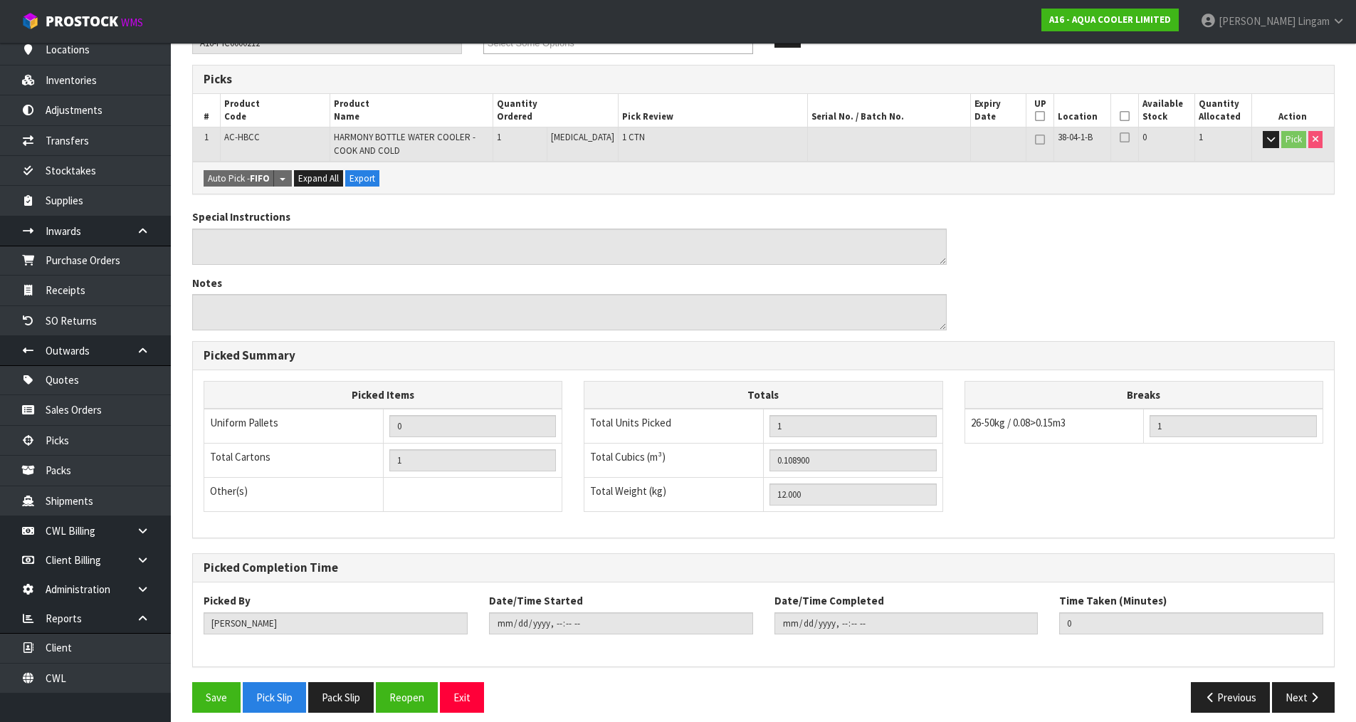
scroll to position [282, 0]
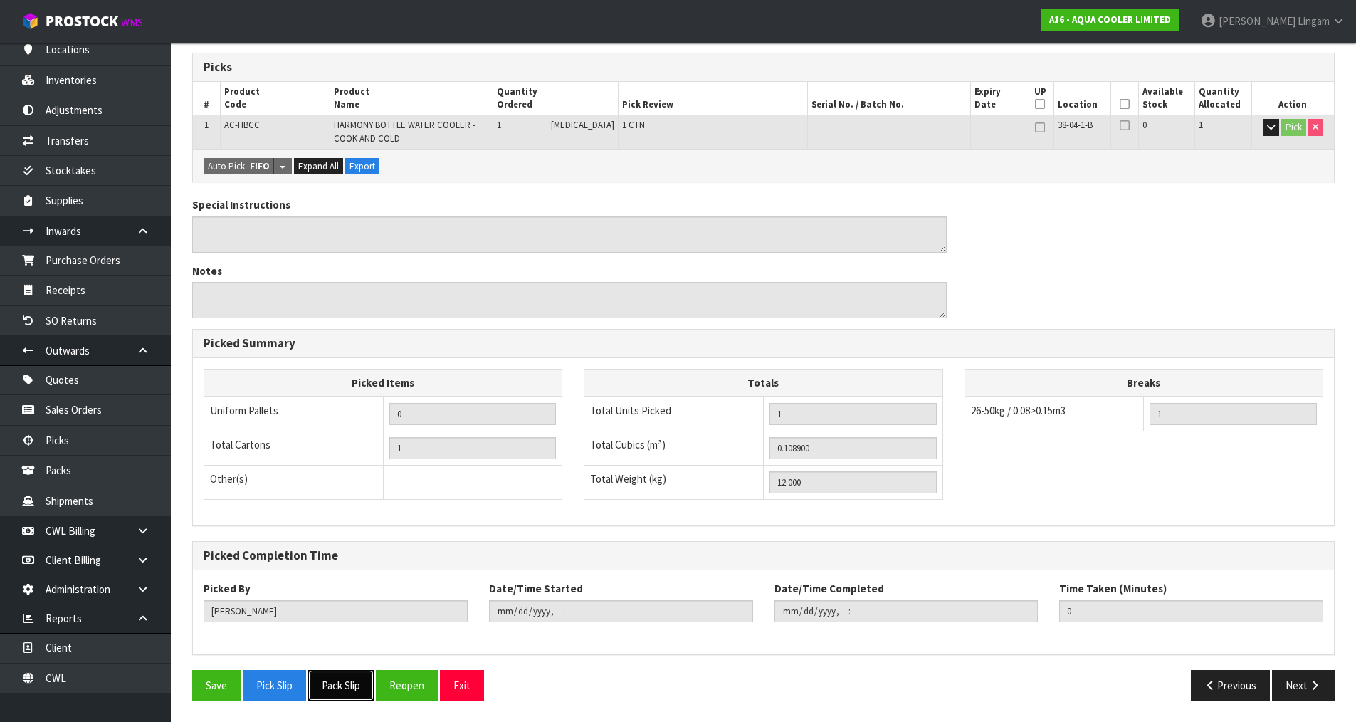
click at [340, 685] on button "Pack Slip" at bounding box center [341, 685] width 66 height 31
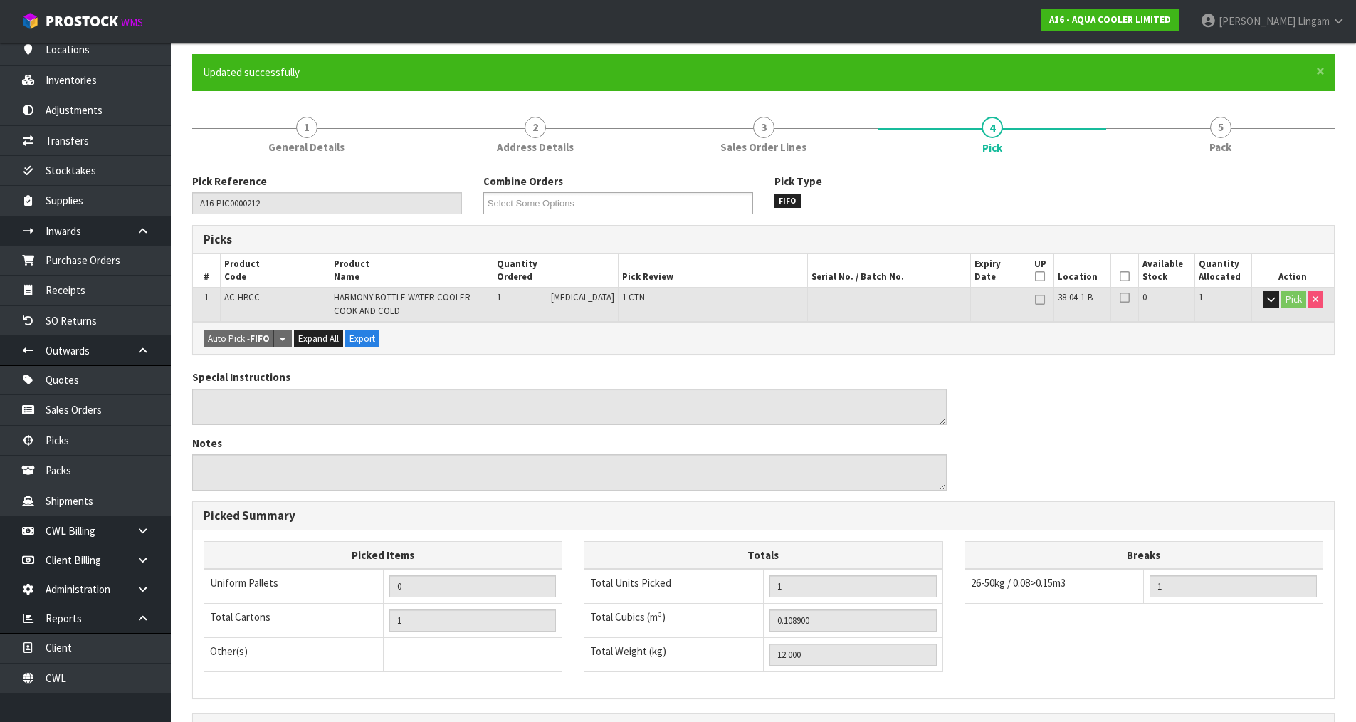
scroll to position [0, 0]
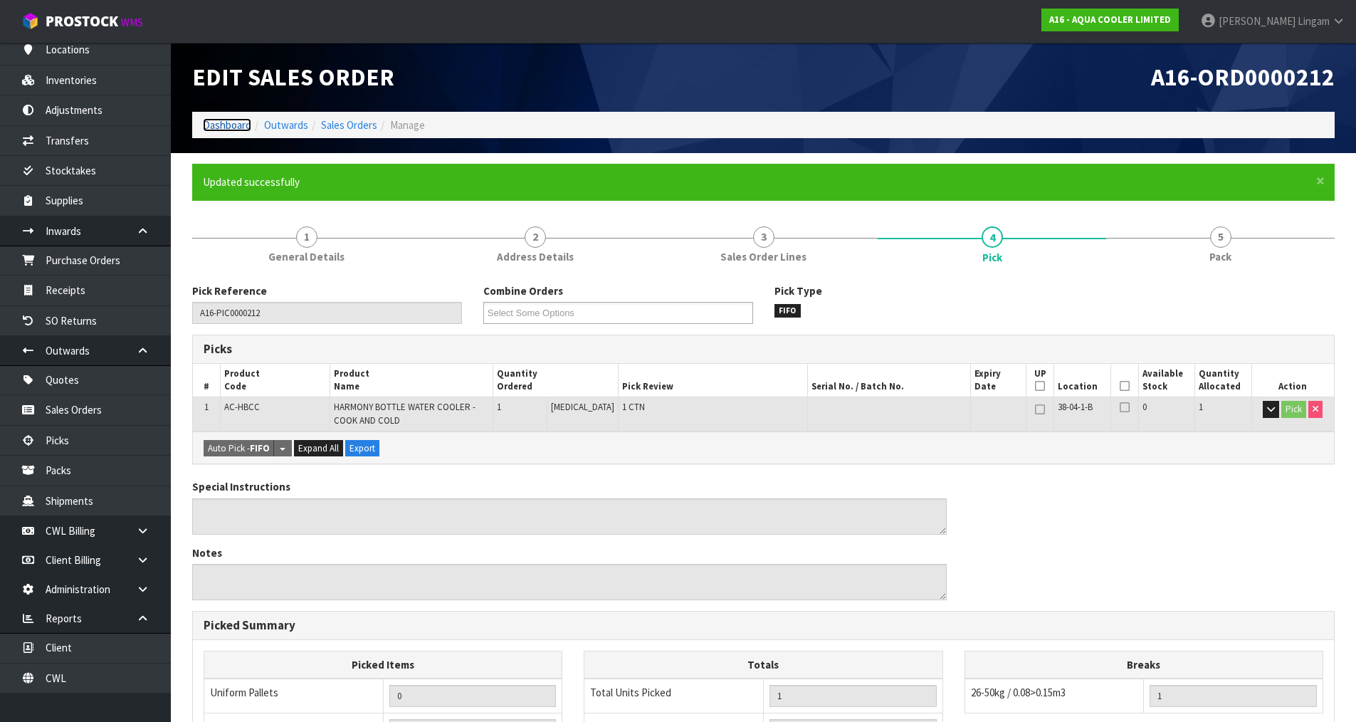
click at [228, 119] on link "Dashboard" at bounding box center [227, 125] width 48 height 14
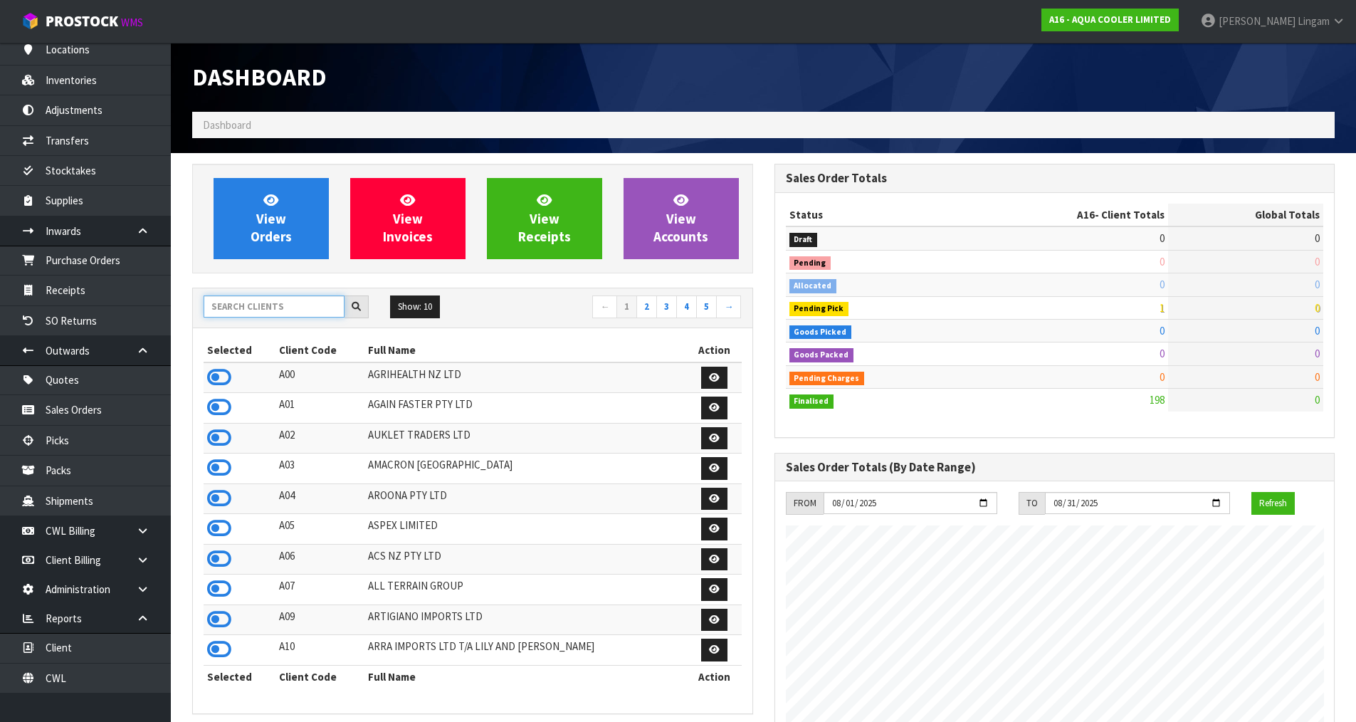
scroll to position [894, 582]
click at [289, 310] on input "text" at bounding box center [274, 306] width 141 height 22
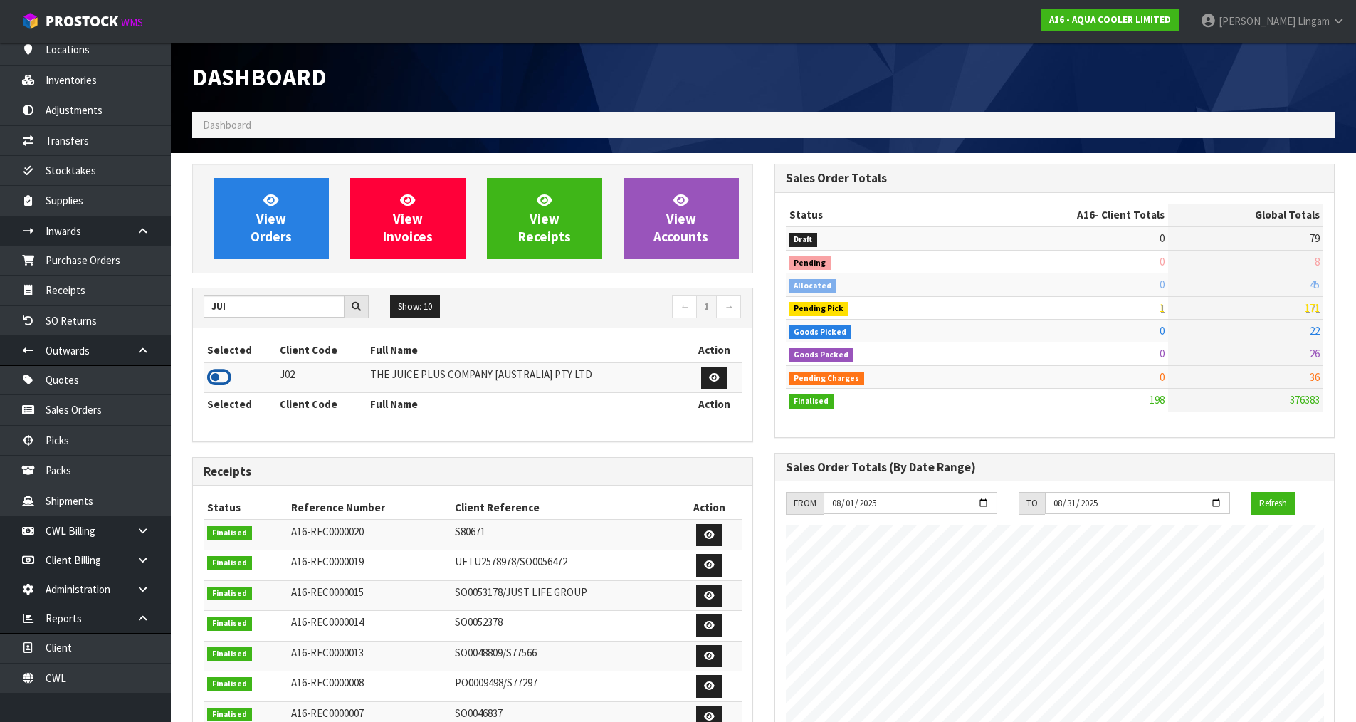
click at [212, 377] on icon at bounding box center [219, 377] width 24 height 21
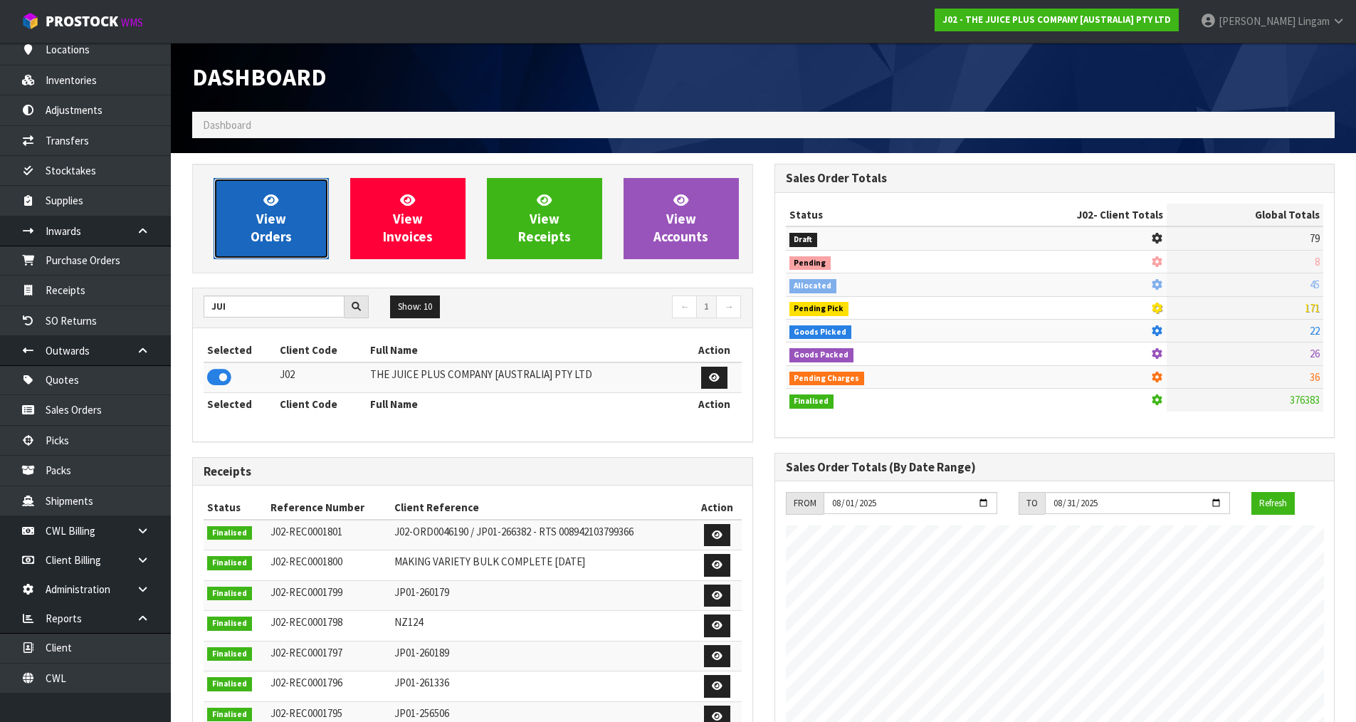
click at [315, 221] on link "View Orders" at bounding box center [271, 218] width 115 height 81
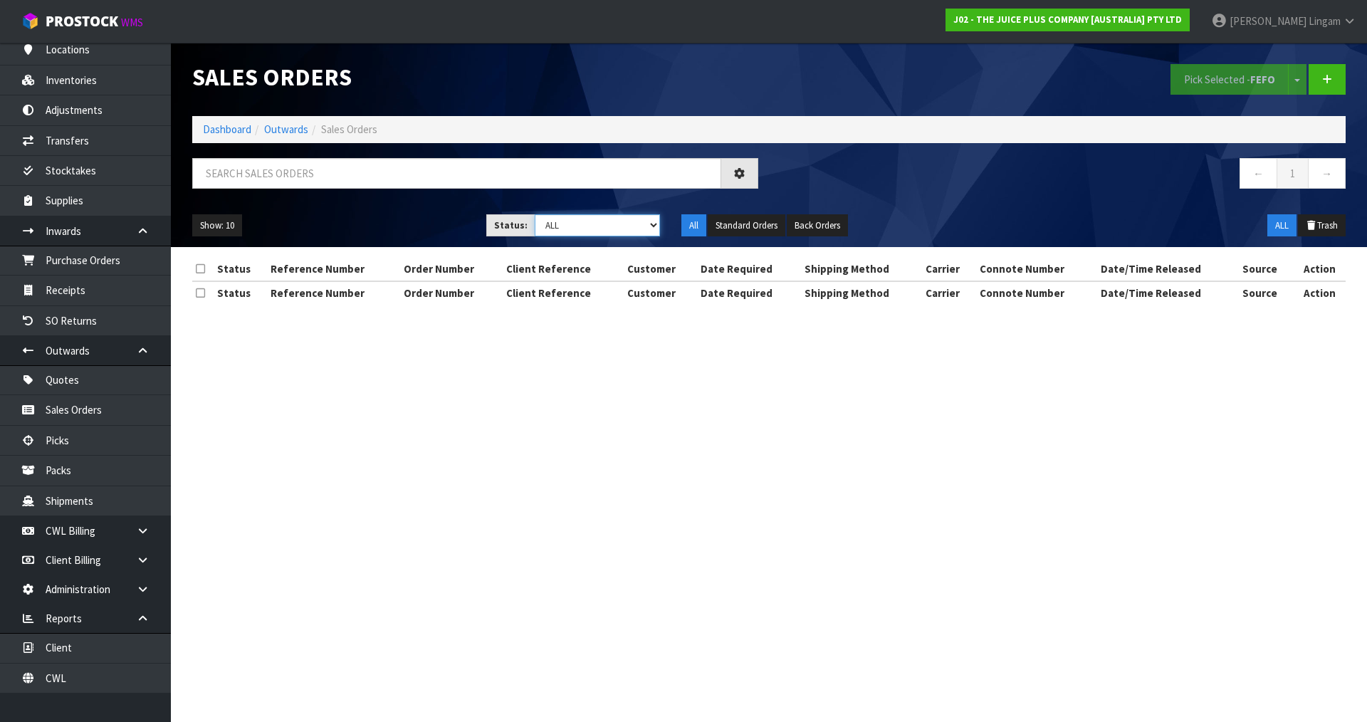
click at [627, 229] on select "Draft Pending Allocated Pending Pick Goods Picked Goods Packed Pending Charges …" at bounding box center [598, 225] width 126 height 22
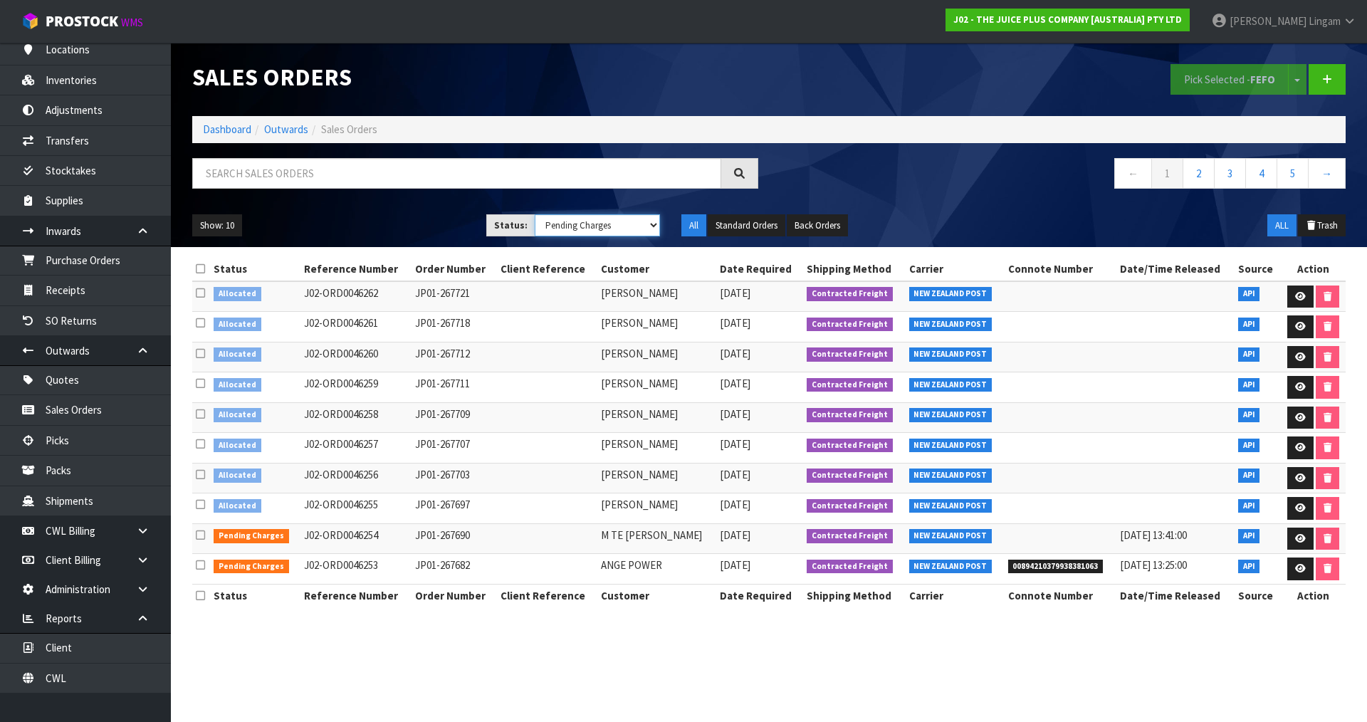
click at [535, 214] on select "Draft Pending Allocated Pending Pick Goods Picked Goods Packed Pending Charges …" at bounding box center [598, 225] width 126 height 22
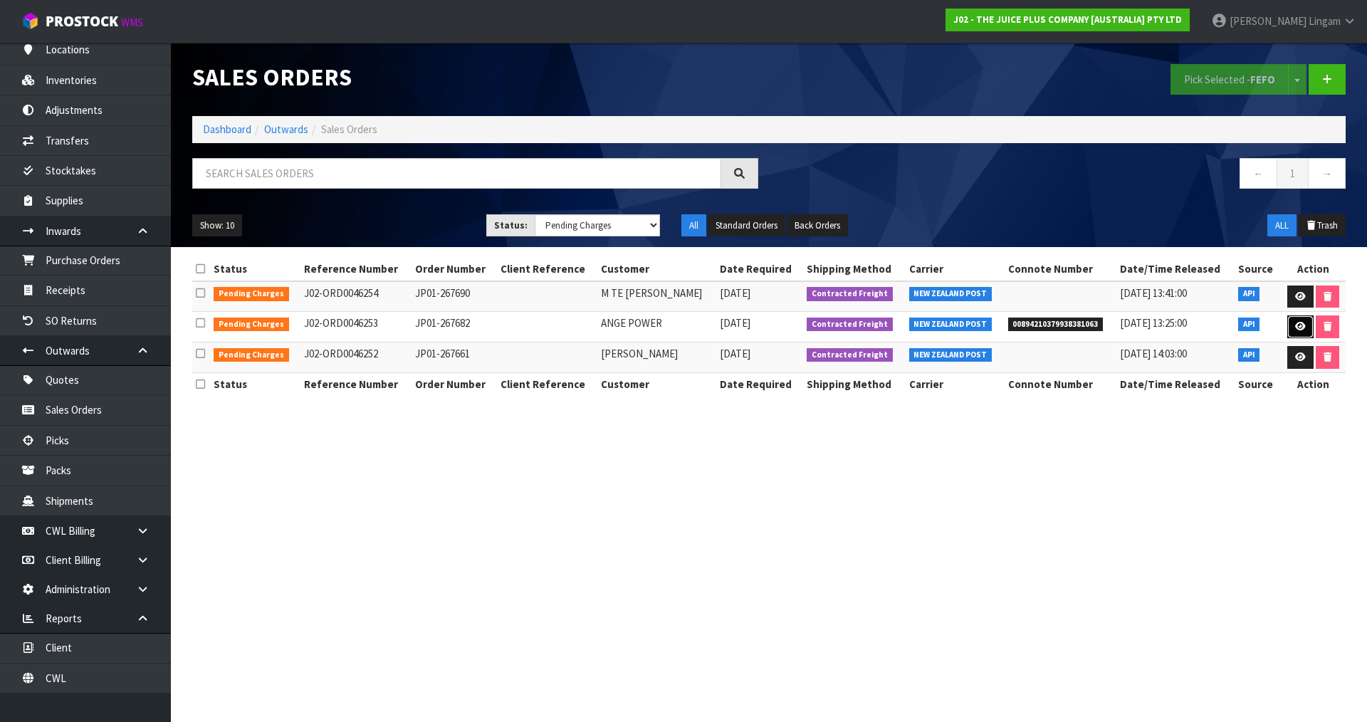
click at [1298, 320] on link at bounding box center [1300, 326] width 26 height 23
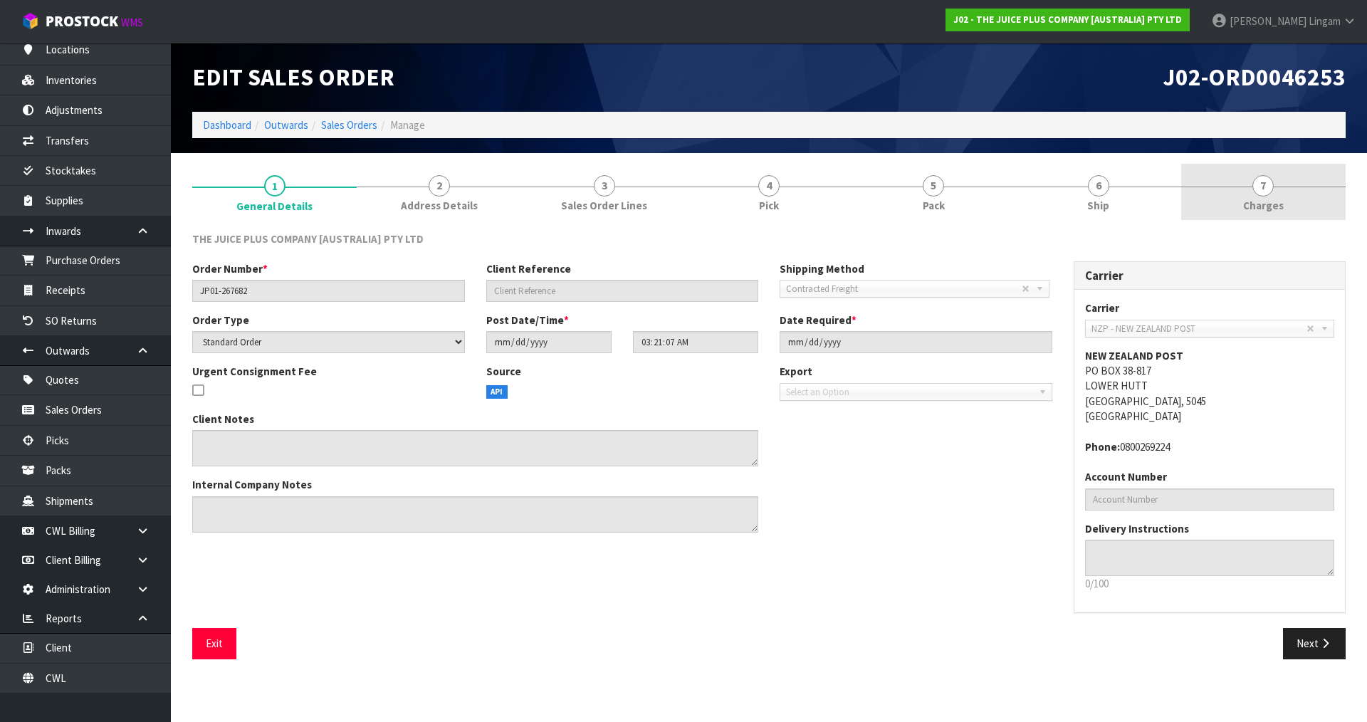
click at [1281, 171] on link "7 Charges" at bounding box center [1263, 192] width 164 height 56
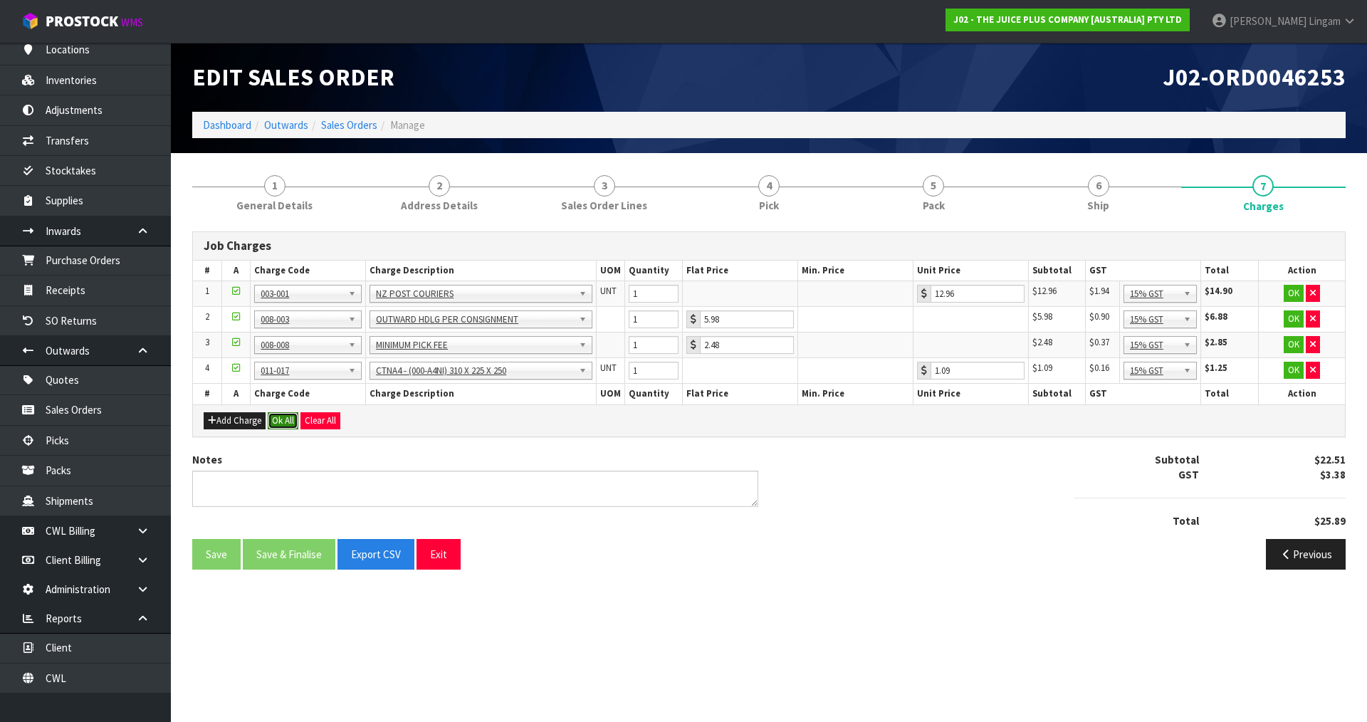
click at [278, 423] on button "Ok All" at bounding box center [283, 420] width 31 height 17
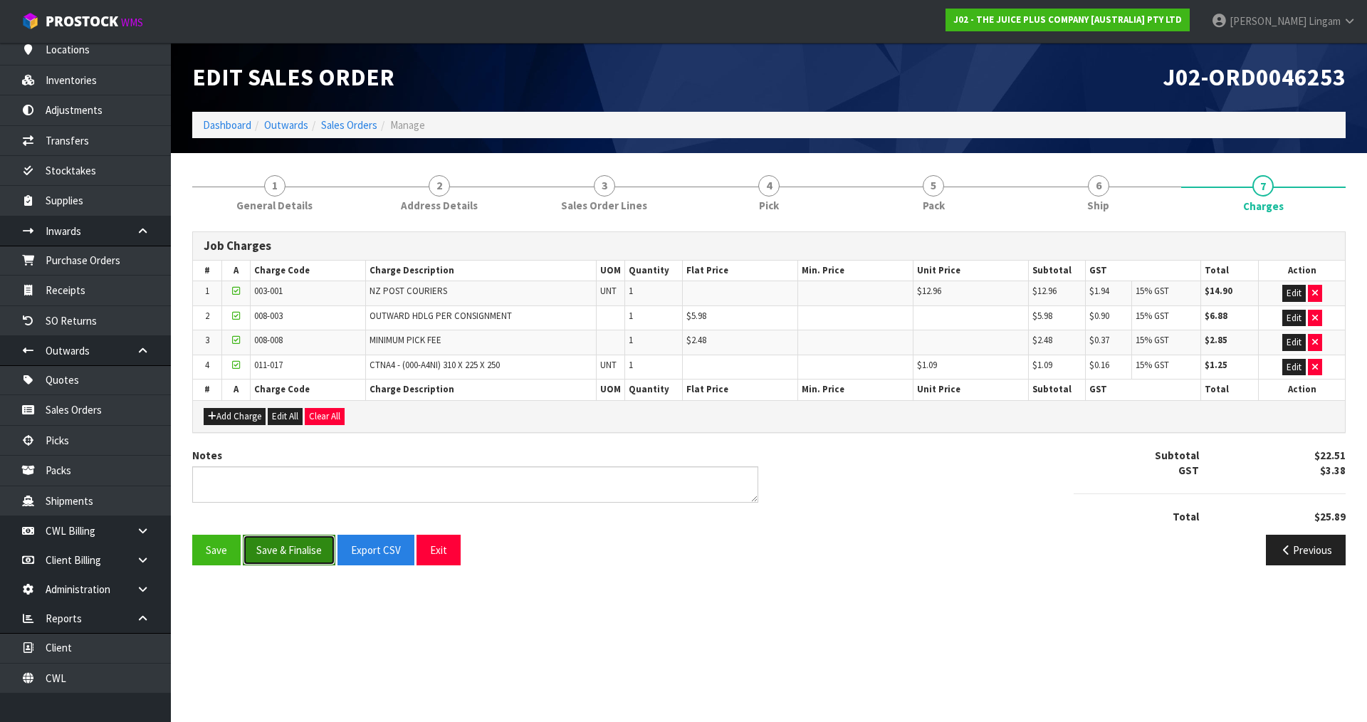
click at [303, 541] on button "Save & Finalise" at bounding box center [289, 550] width 93 height 31
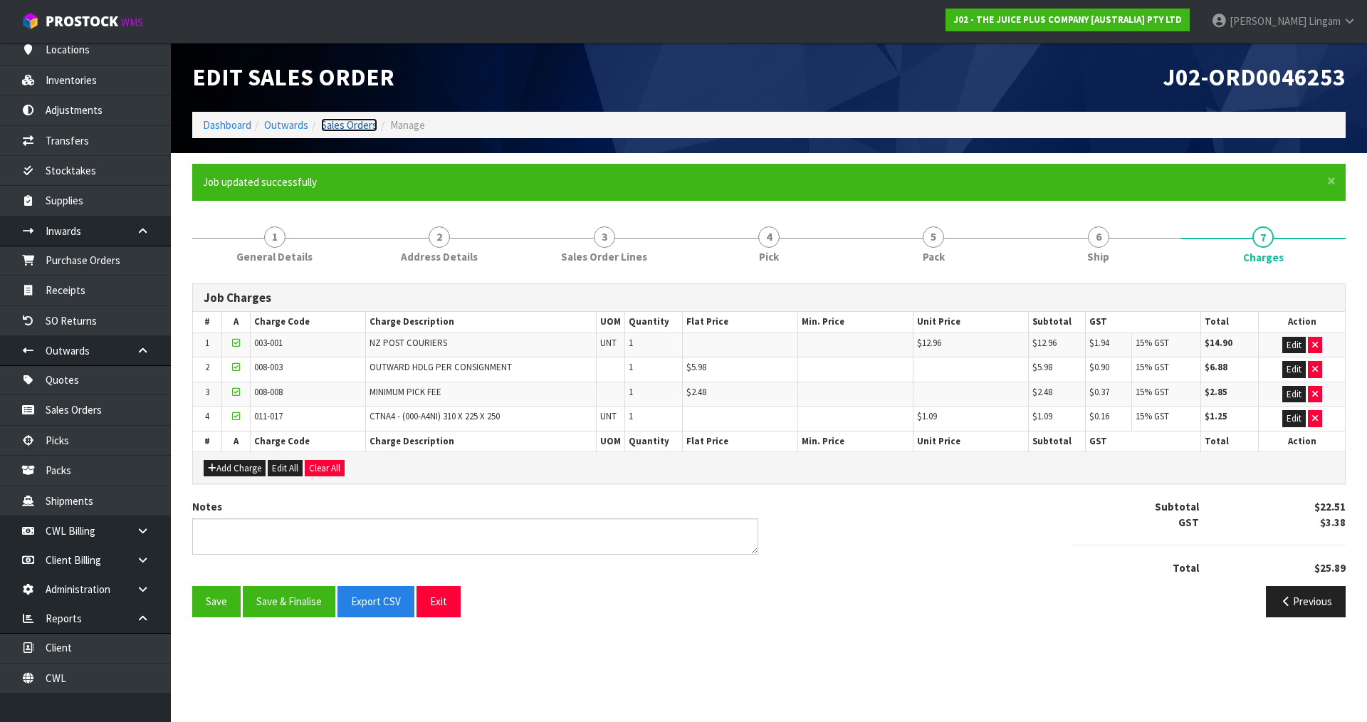
click at [354, 123] on link "Sales Orders" at bounding box center [349, 125] width 56 height 14
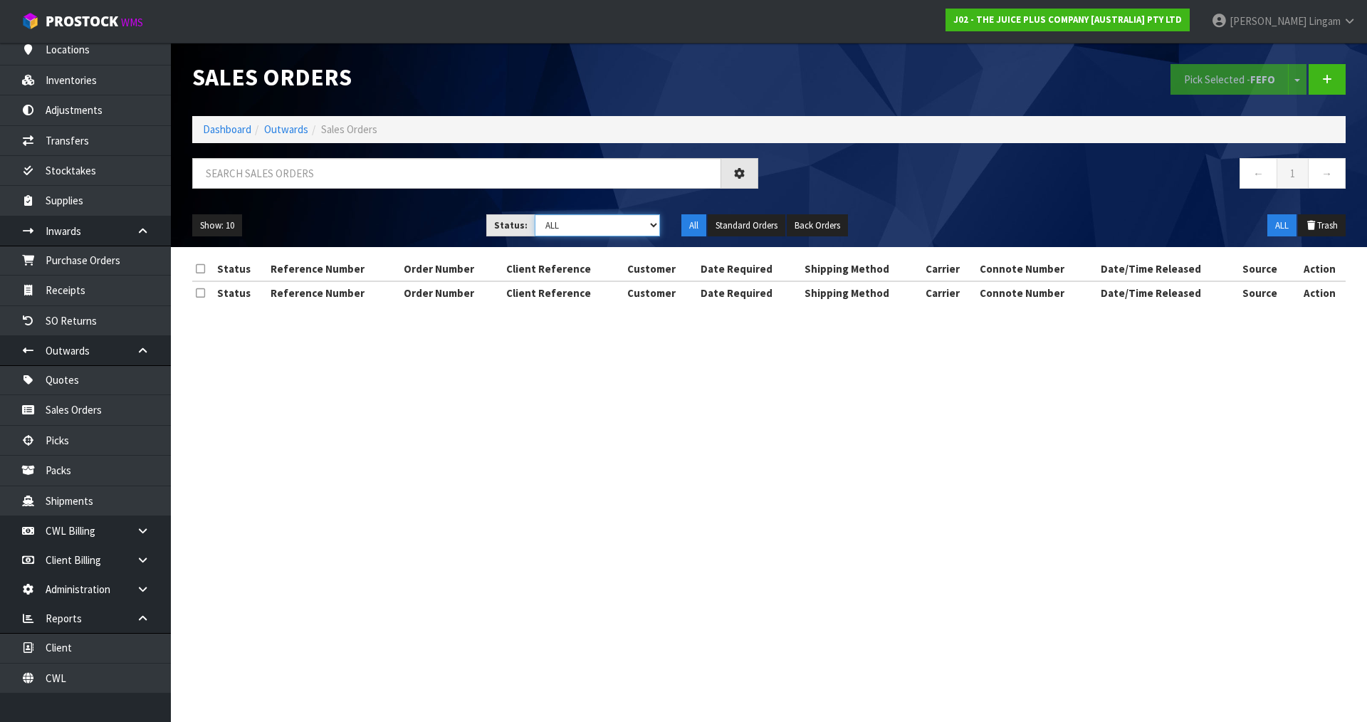
click at [632, 229] on select "Draft Pending Allocated Pending Pick Goods Picked Goods Packed Pending Charges …" at bounding box center [598, 225] width 126 height 22
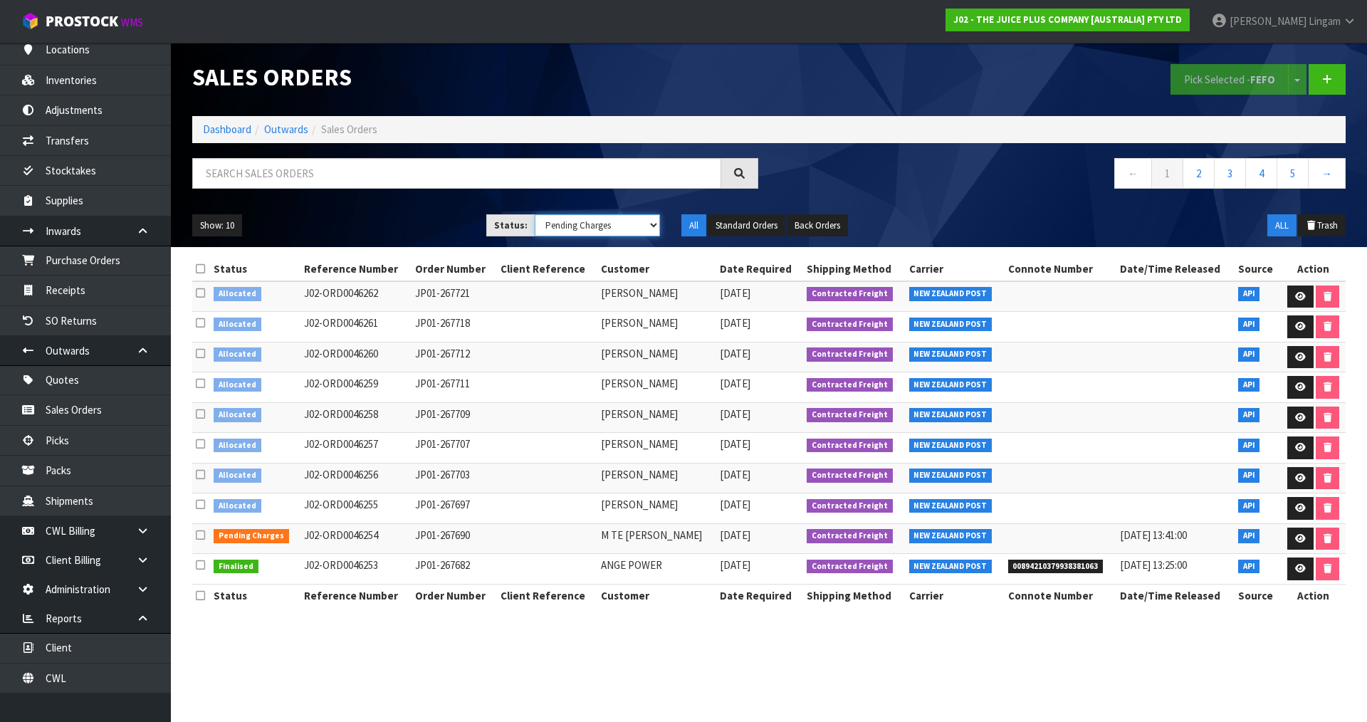
click at [535, 214] on select "Draft Pending Allocated Pending Pick Goods Picked Goods Packed Pending Charges …" at bounding box center [598, 225] width 126 height 22
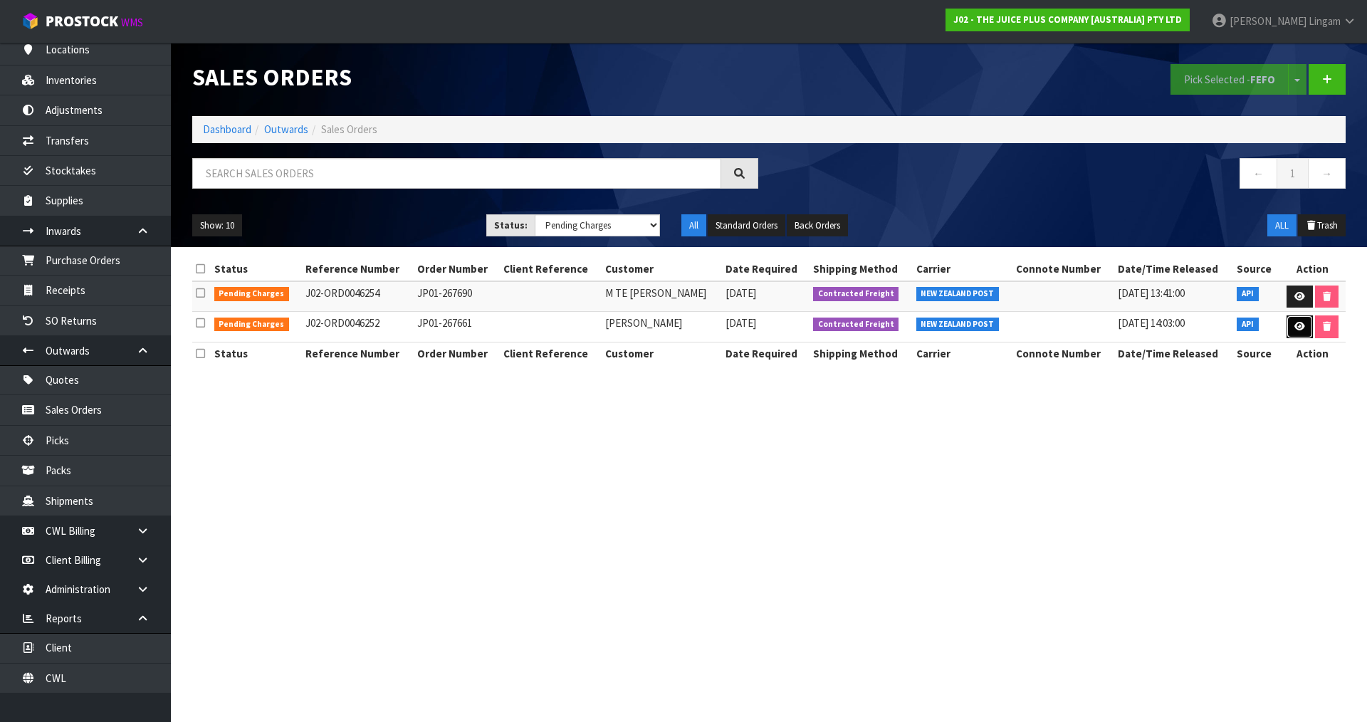
click at [1295, 325] on icon at bounding box center [1299, 326] width 11 height 9
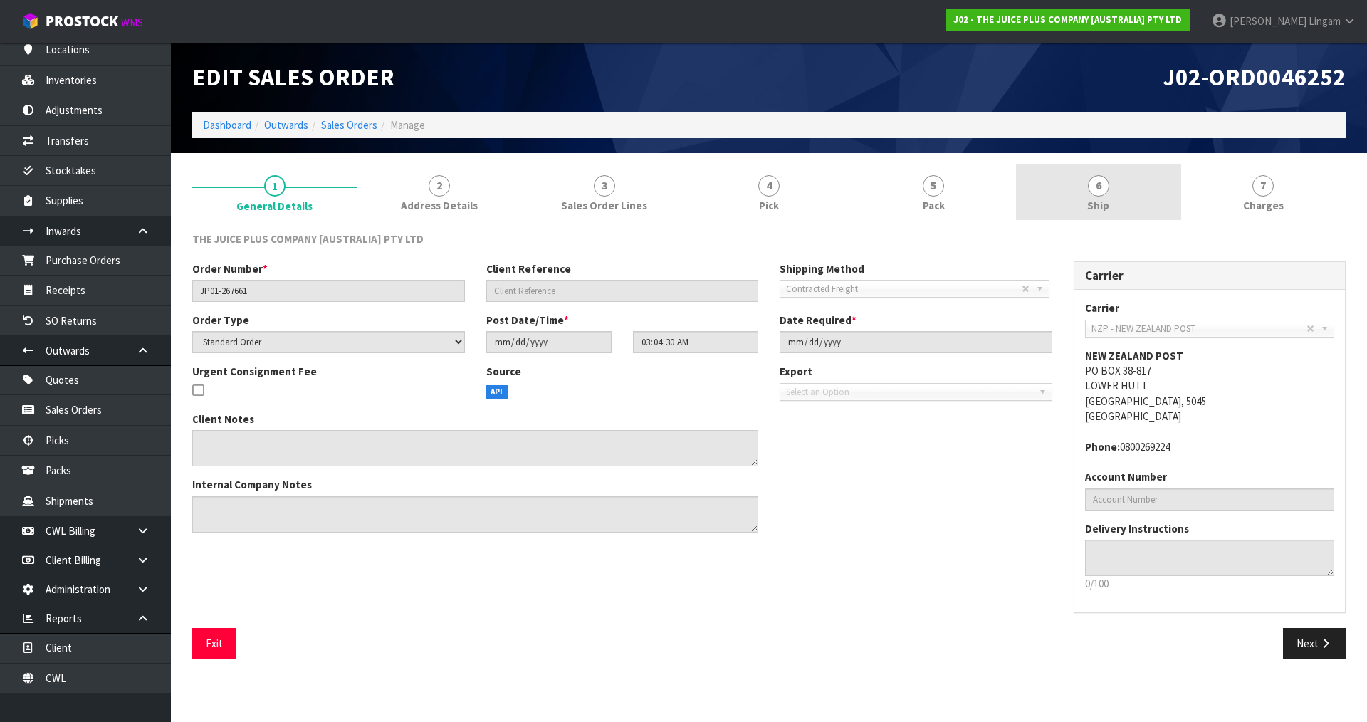
click at [1111, 203] on link "6 Ship" at bounding box center [1098, 192] width 164 height 56
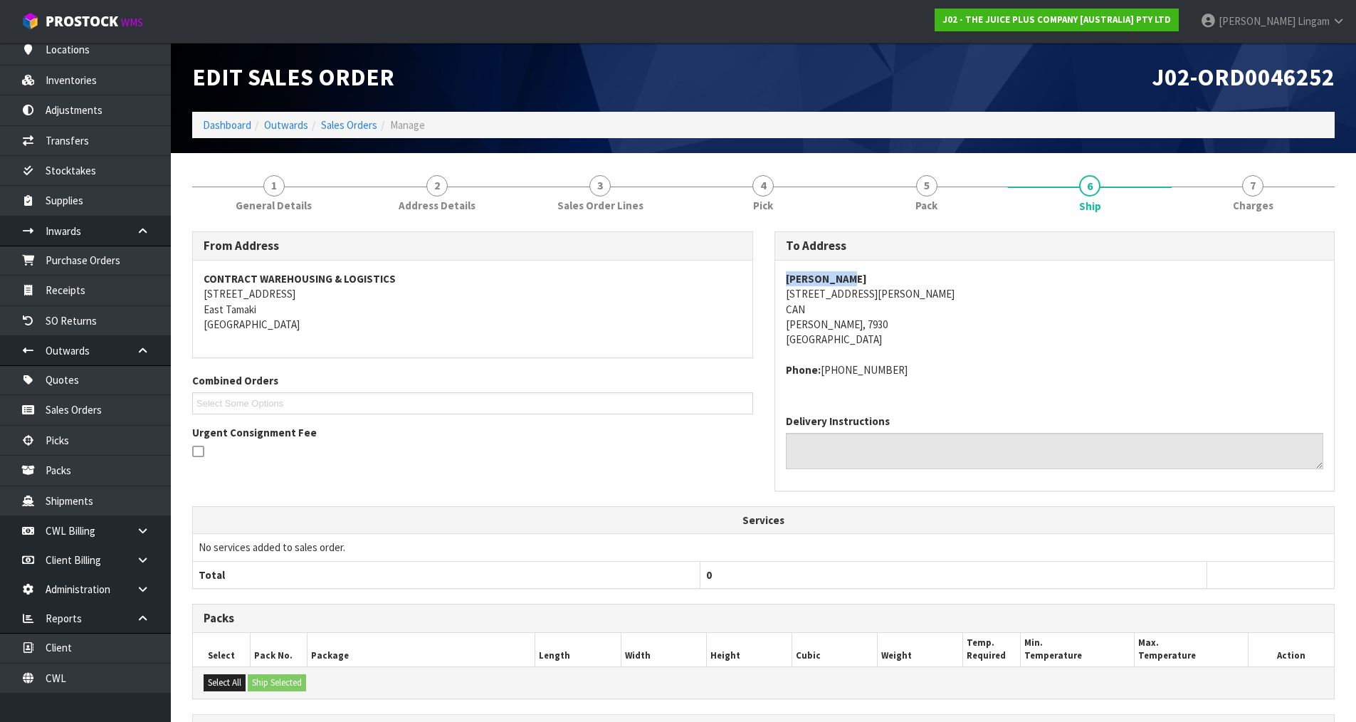
drag, startPoint x: 785, startPoint y: 276, endPoint x: 856, endPoint y: 275, distance: 71.2
click at [856, 275] on div "LOU OCHSNER 13 MCKENZIE ST CAN GERALDINE, 7930 New Zealand Phone: +64212797566" at bounding box center [1055, 332] width 560 height 143
copy strong "LOU OCHSNER"
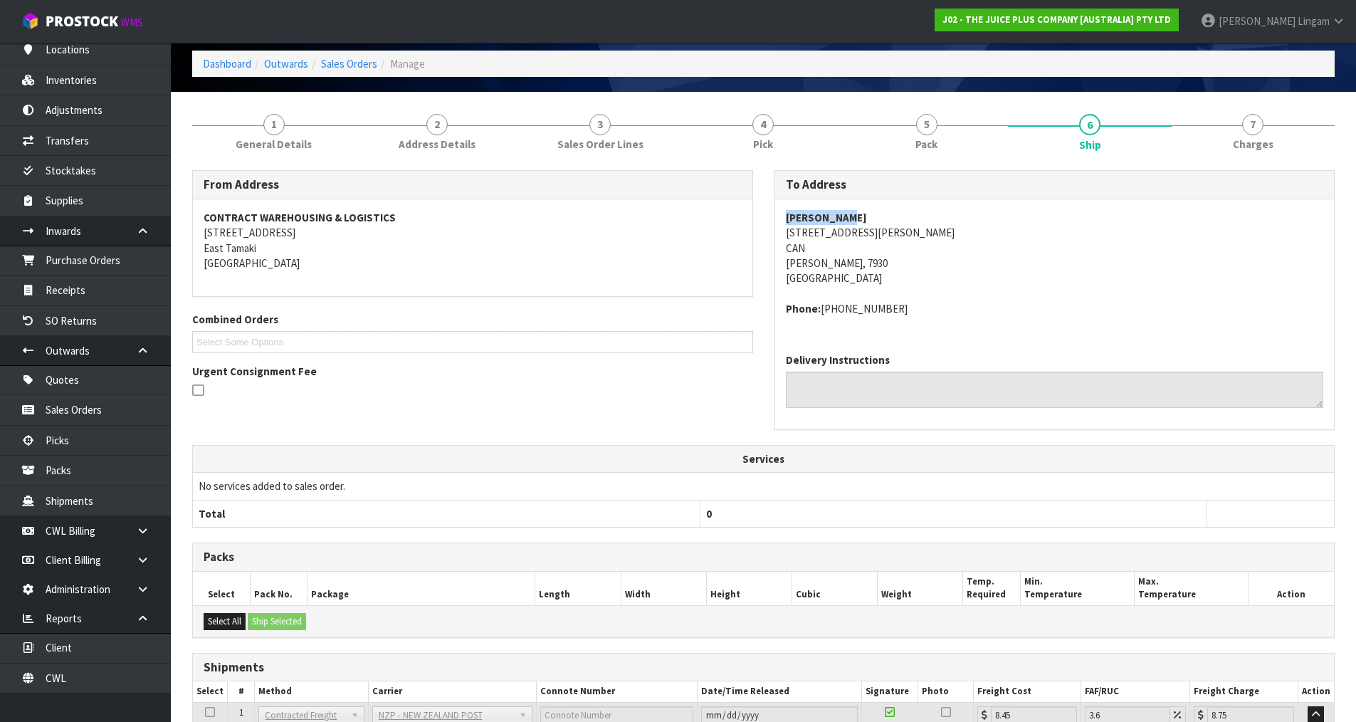
scroll to position [177, 0]
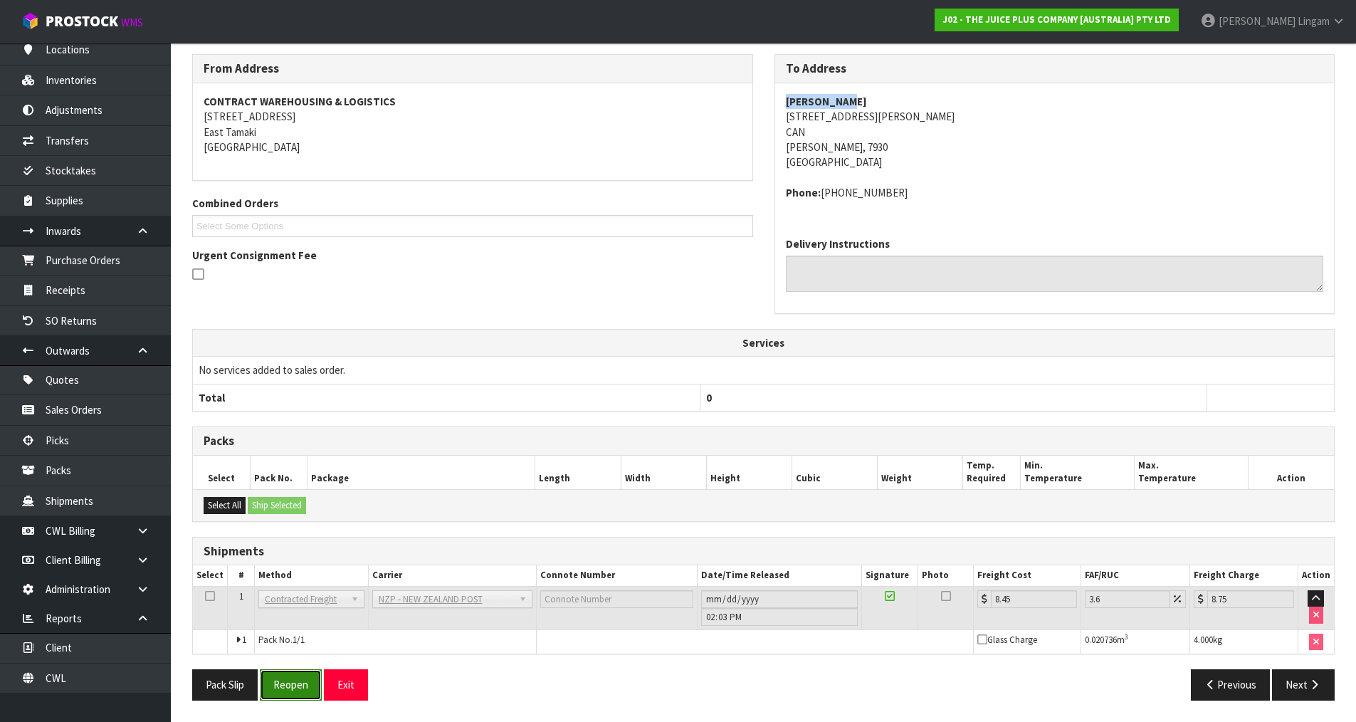
click at [280, 689] on button "Reopen" at bounding box center [291, 684] width 62 height 31
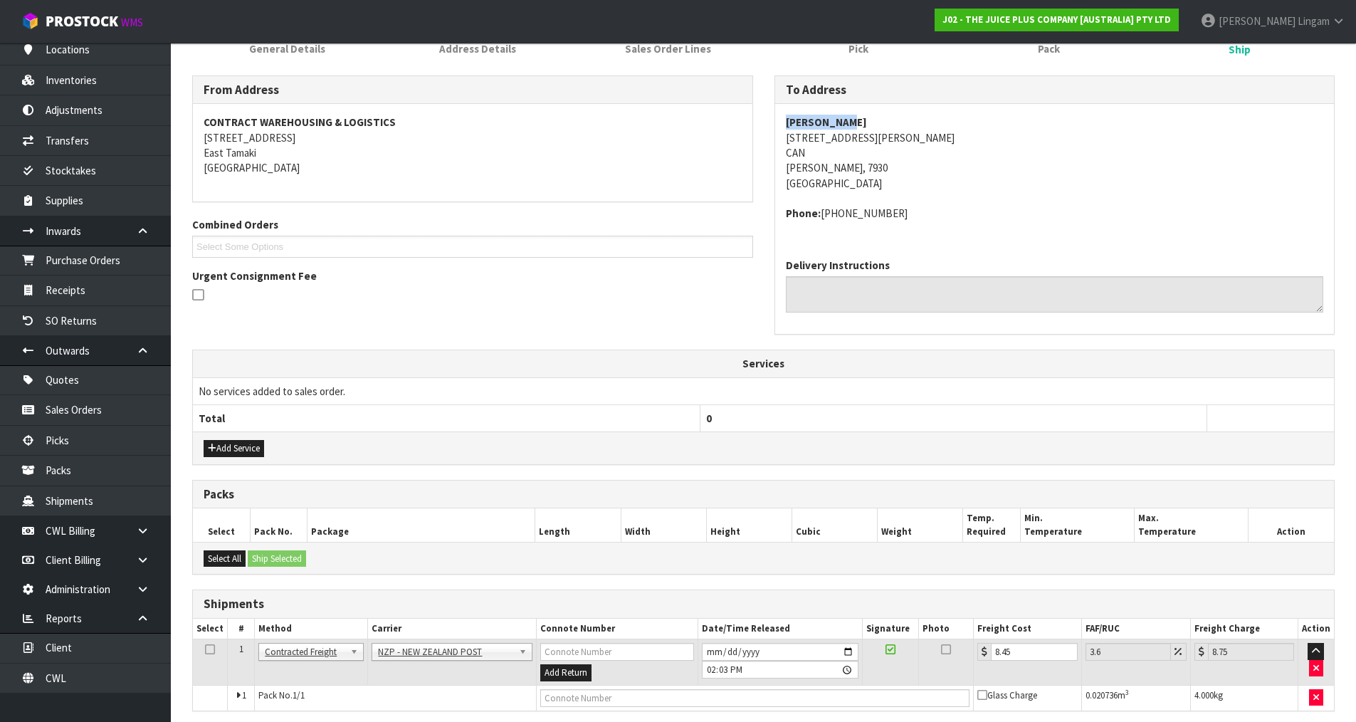
scroll to position [264, 0]
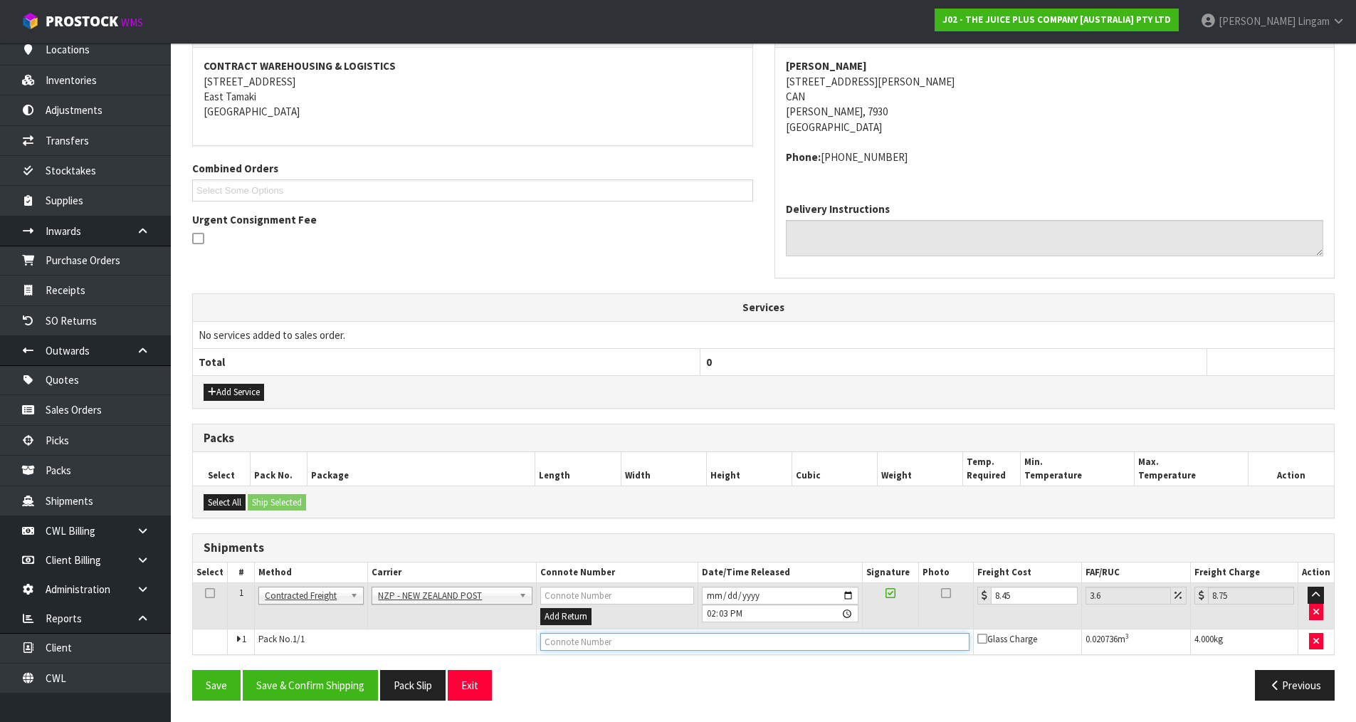
click at [632, 639] on input "text" at bounding box center [755, 642] width 430 height 18
paste input "00894210379938408760"
click at [360, 682] on button "Save & Confirm Shipping" at bounding box center [310, 685] width 135 height 31
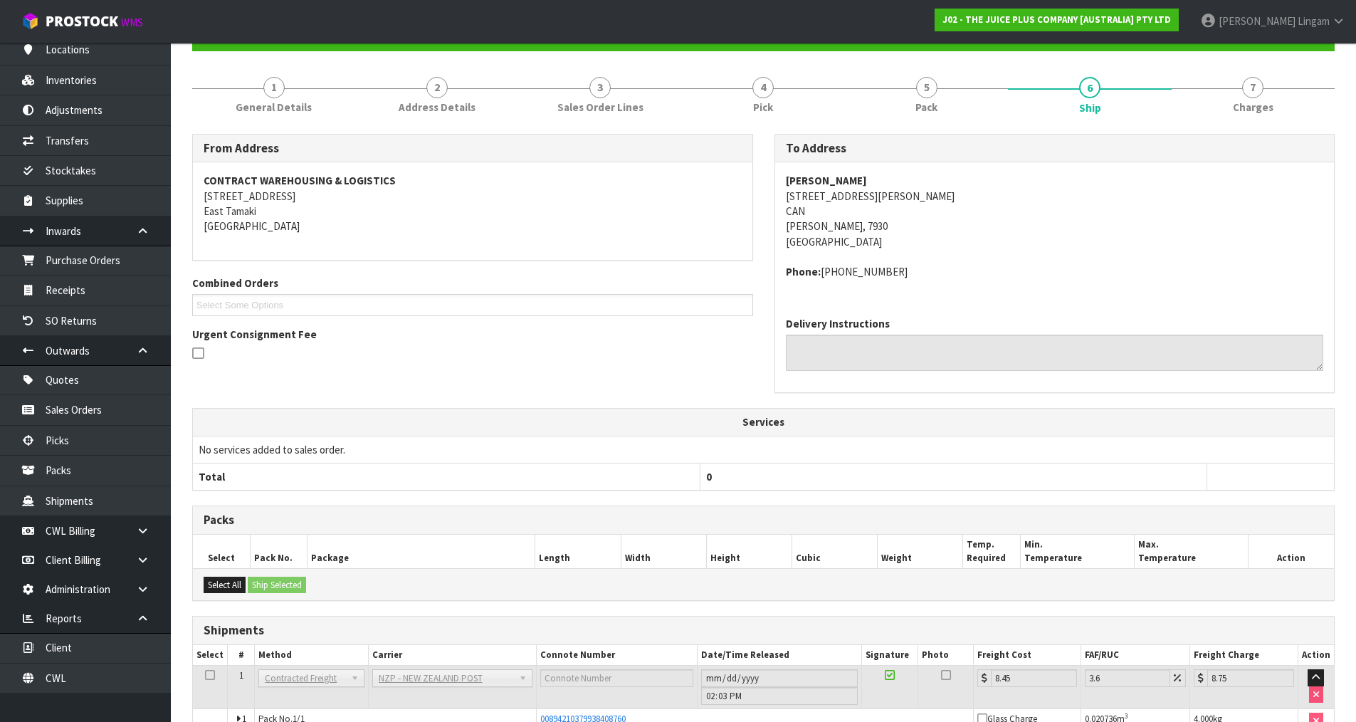
scroll to position [229, 0]
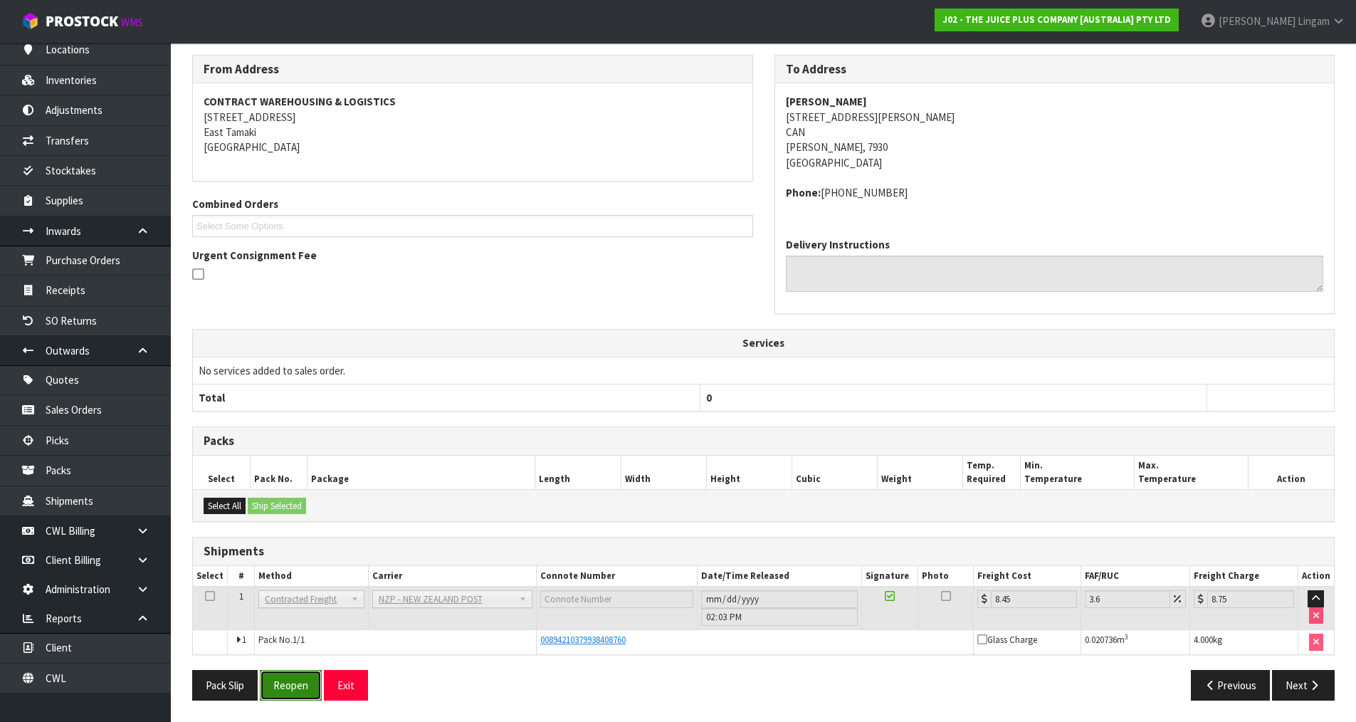
click at [298, 679] on button "Reopen" at bounding box center [291, 685] width 62 height 31
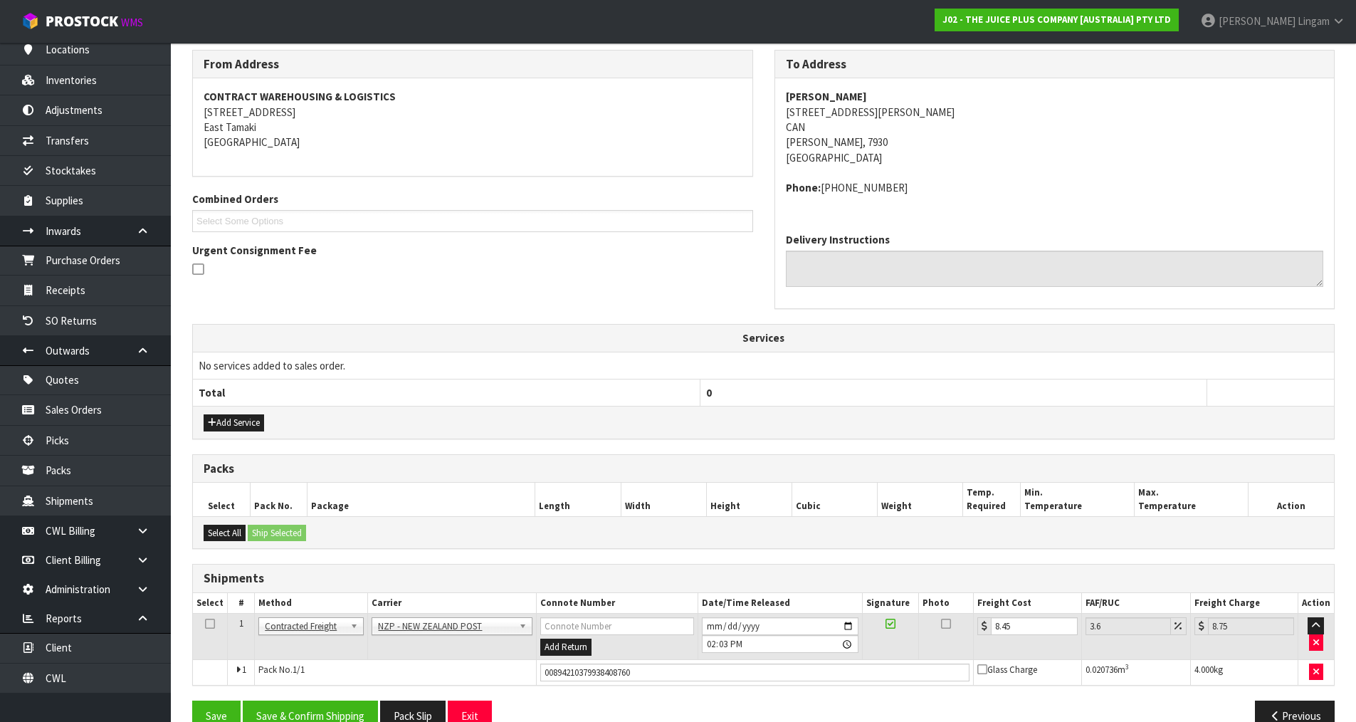
scroll to position [264, 0]
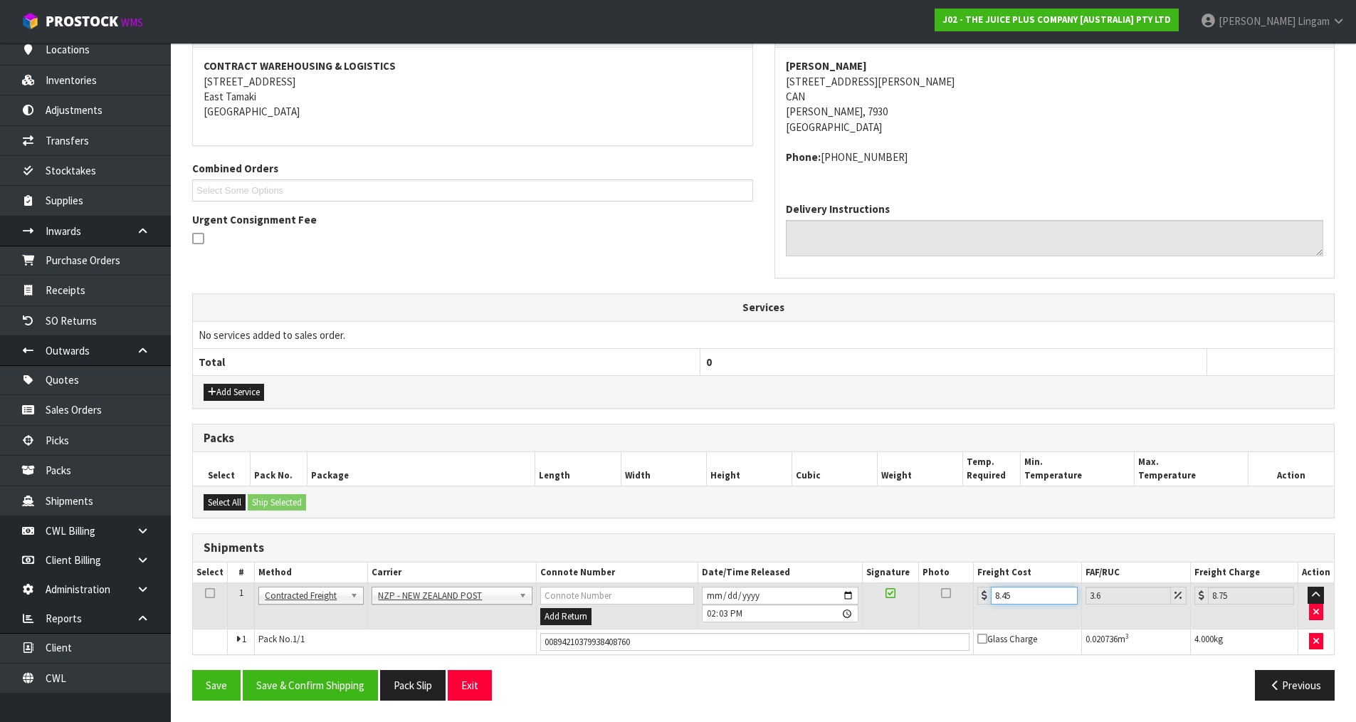
click at [972, 602] on tr "1 Client Local Pickup Customer Local Pickup Company Freight Contracted Freight …" at bounding box center [763, 606] width 1141 height 46
click at [340, 682] on button "Save & Confirm Shipping" at bounding box center [310, 685] width 135 height 31
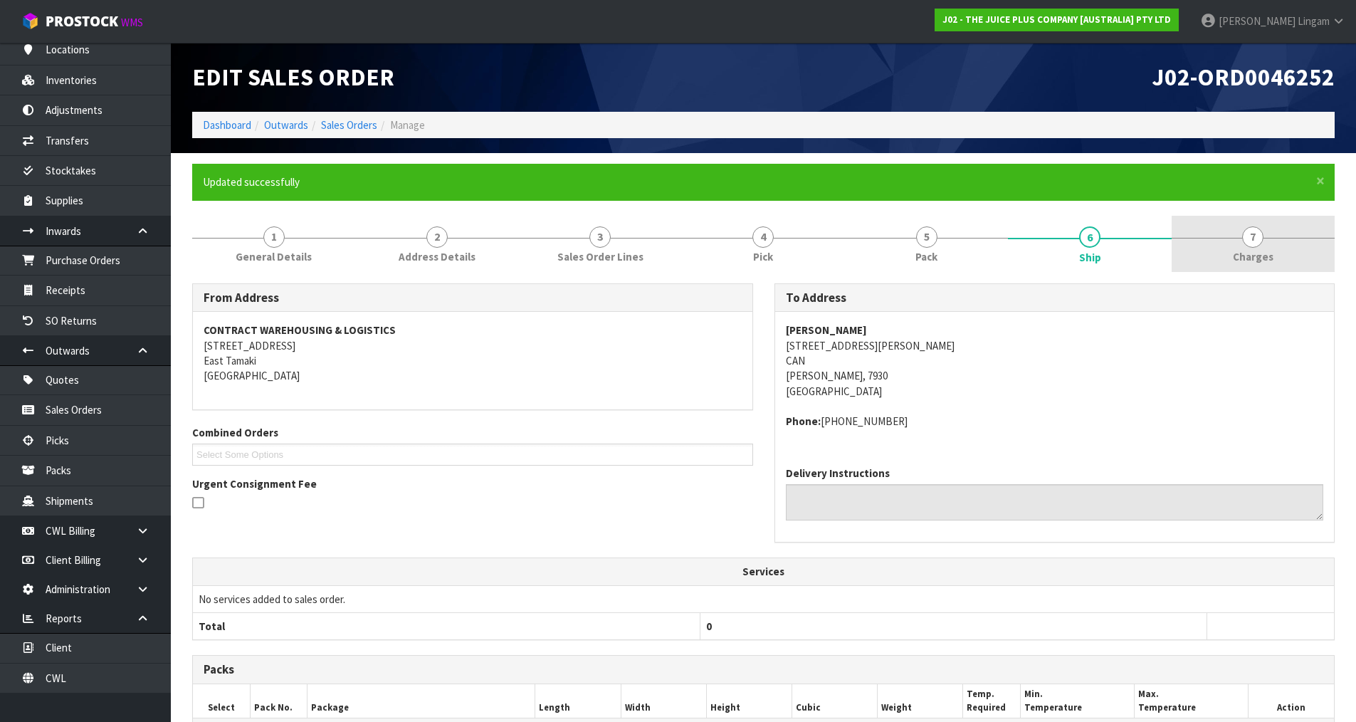
click at [1278, 241] on link "7 Charges" at bounding box center [1253, 244] width 163 height 56
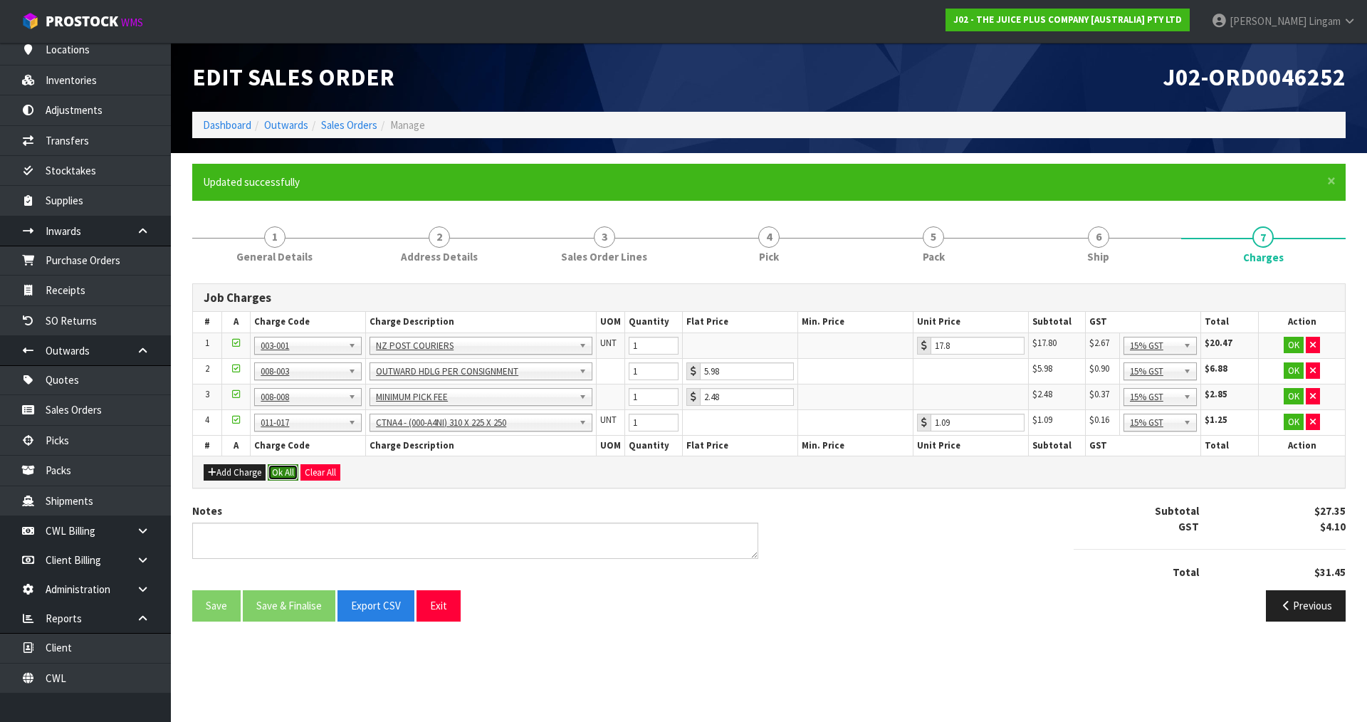
click at [281, 473] on button "Ok All" at bounding box center [283, 472] width 31 height 17
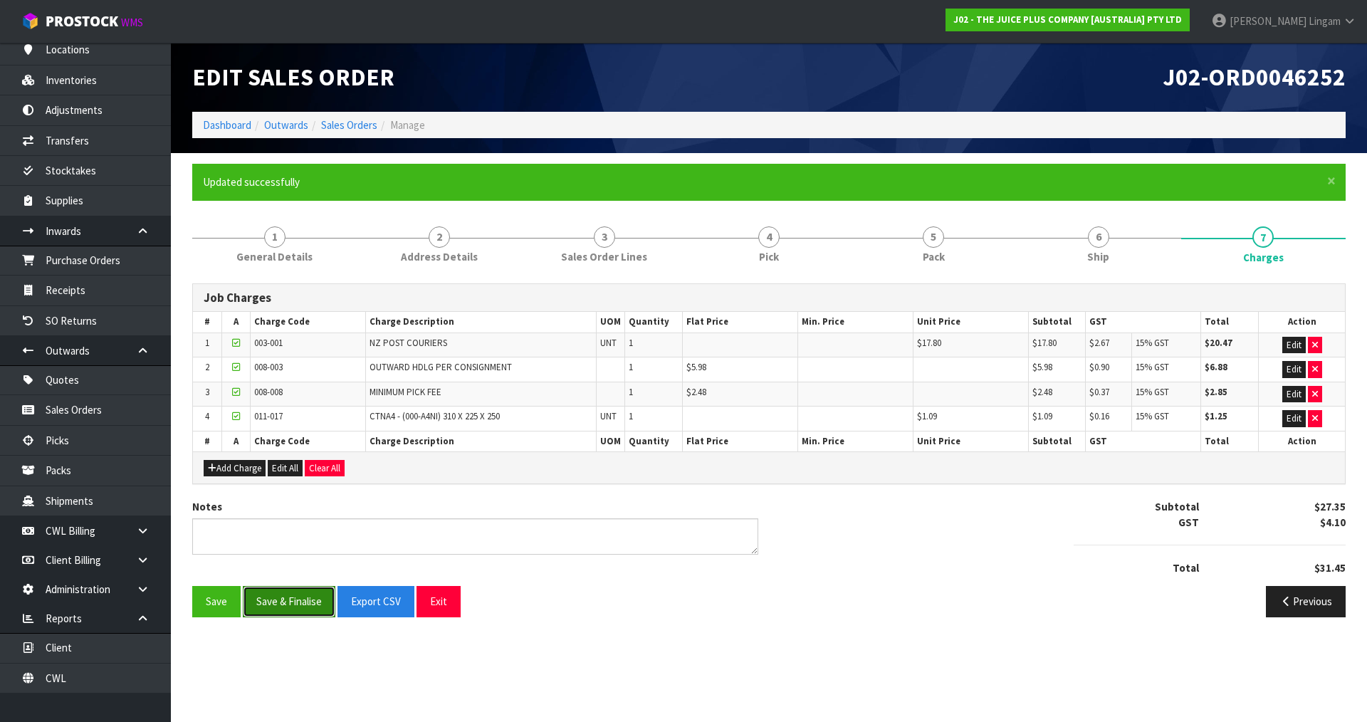
click at [303, 606] on button "Save & Finalise" at bounding box center [289, 601] width 93 height 31
click at [352, 123] on link "Sales Orders" at bounding box center [349, 125] width 56 height 14
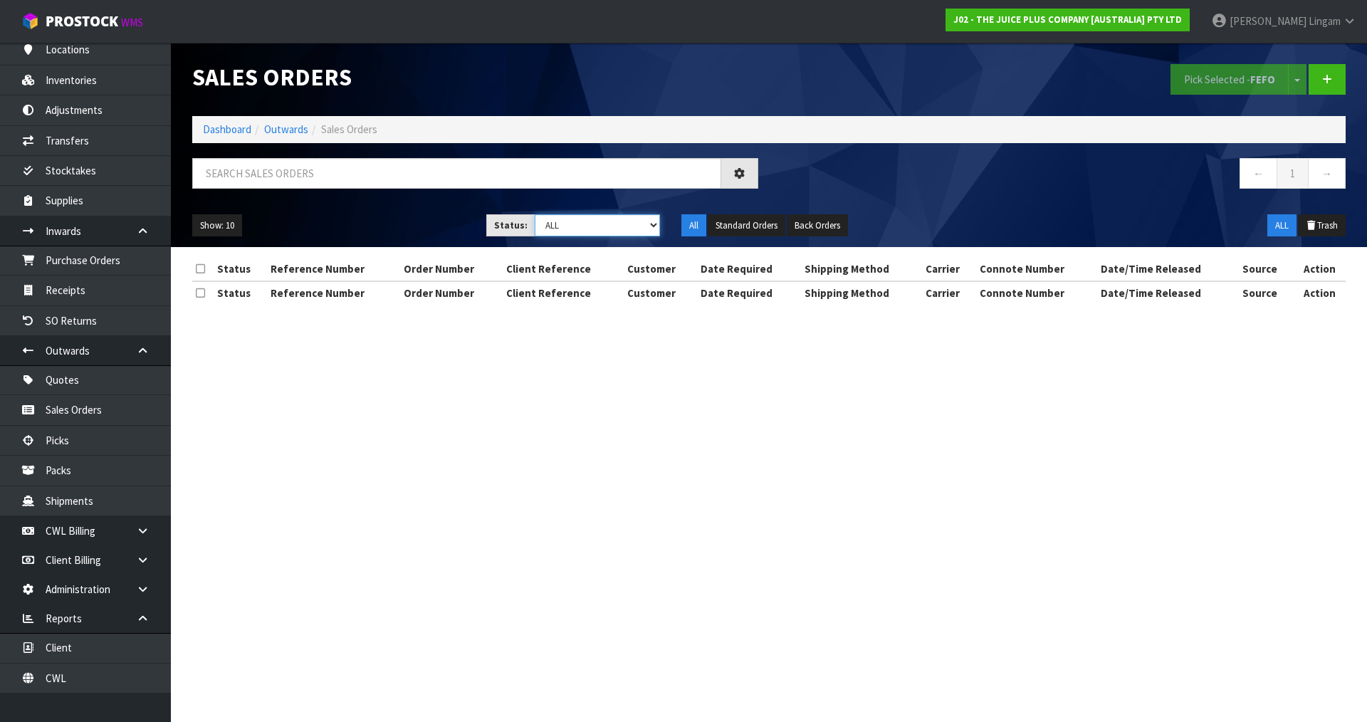
click at [624, 223] on select "Draft Pending Allocated Pending Pick Goods Picked Goods Packed Pending Charges …" at bounding box center [598, 225] width 126 height 22
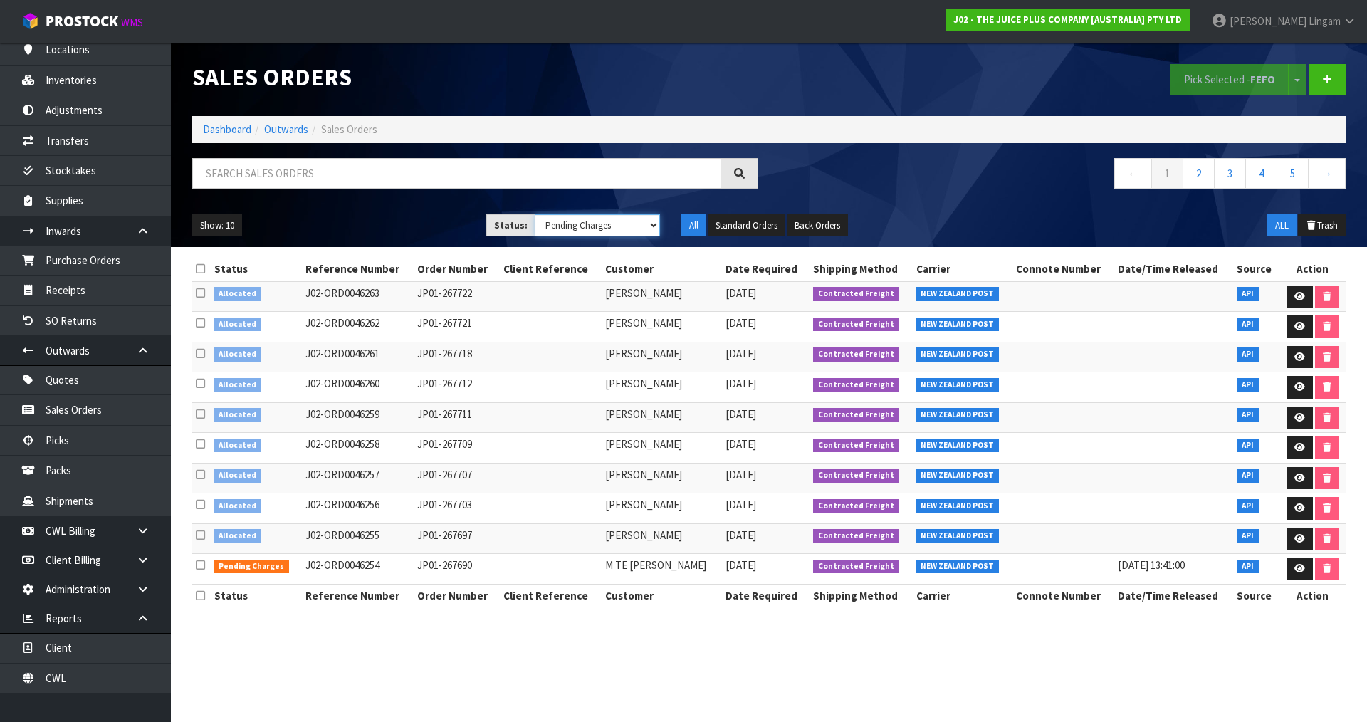
click at [535, 214] on select "Draft Pending Allocated Pending Pick Goods Picked Goods Packed Pending Charges …" at bounding box center [598, 225] width 126 height 22
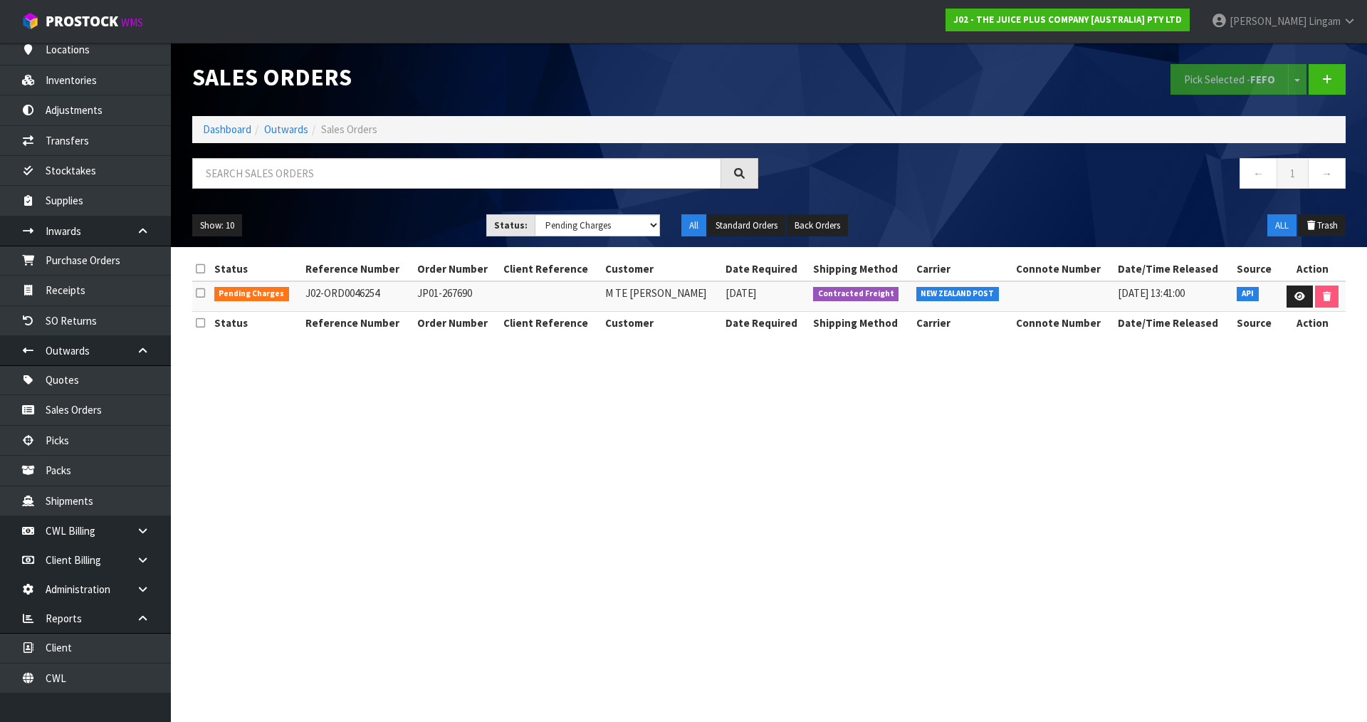
drag, startPoint x: 595, startPoint y: 289, endPoint x: 706, endPoint y: 292, distance: 110.4
click at [706, 292] on td "M TE URI KARAKA-CLARK" at bounding box center [662, 296] width 120 height 31
copy td "M TE URI KARAKA-CLARK"
click at [1294, 300] on icon at bounding box center [1299, 296] width 11 height 9
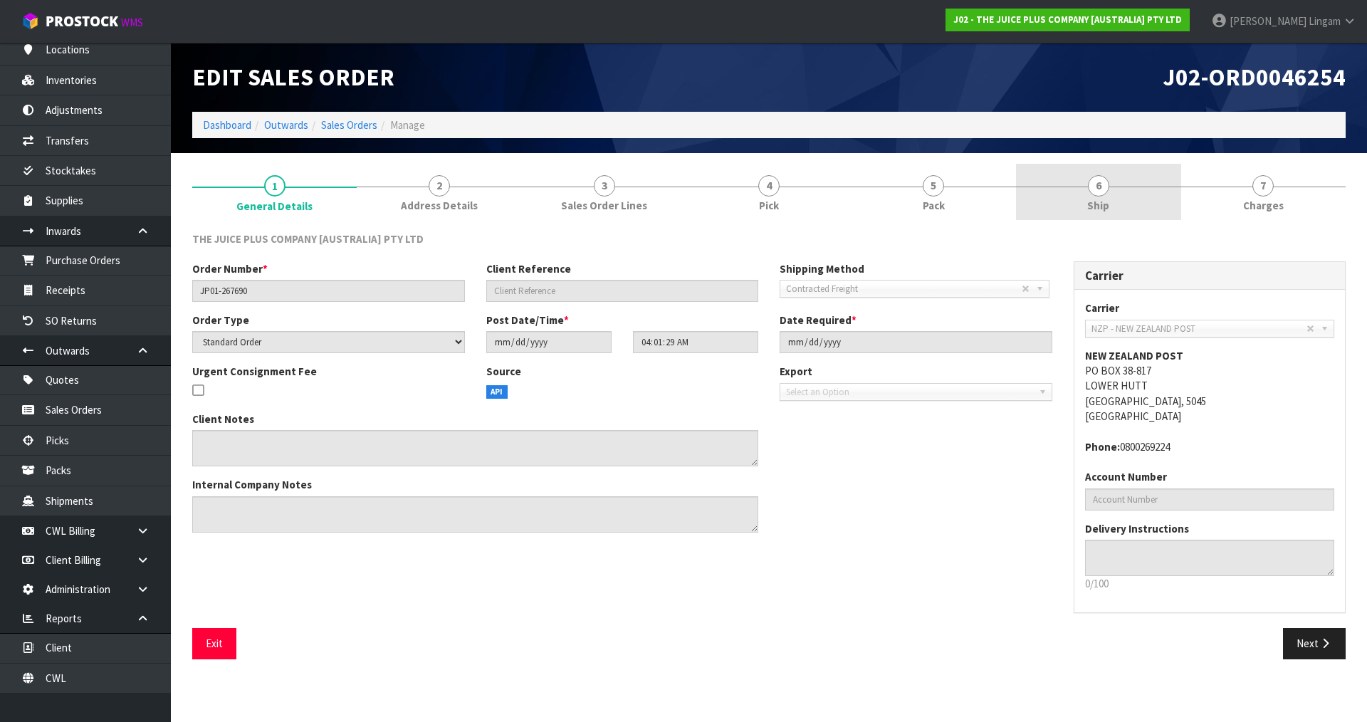
click at [1116, 201] on link "6 Ship" at bounding box center [1098, 192] width 164 height 56
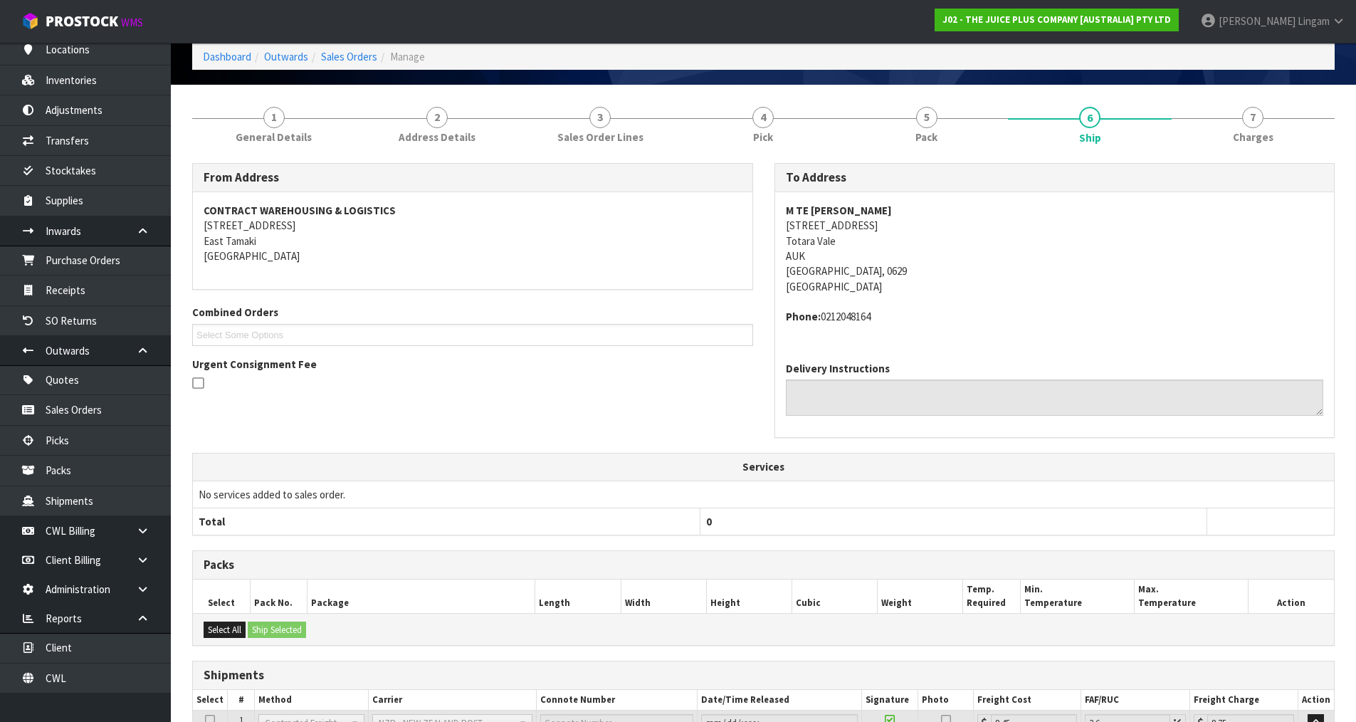
scroll to position [192, 0]
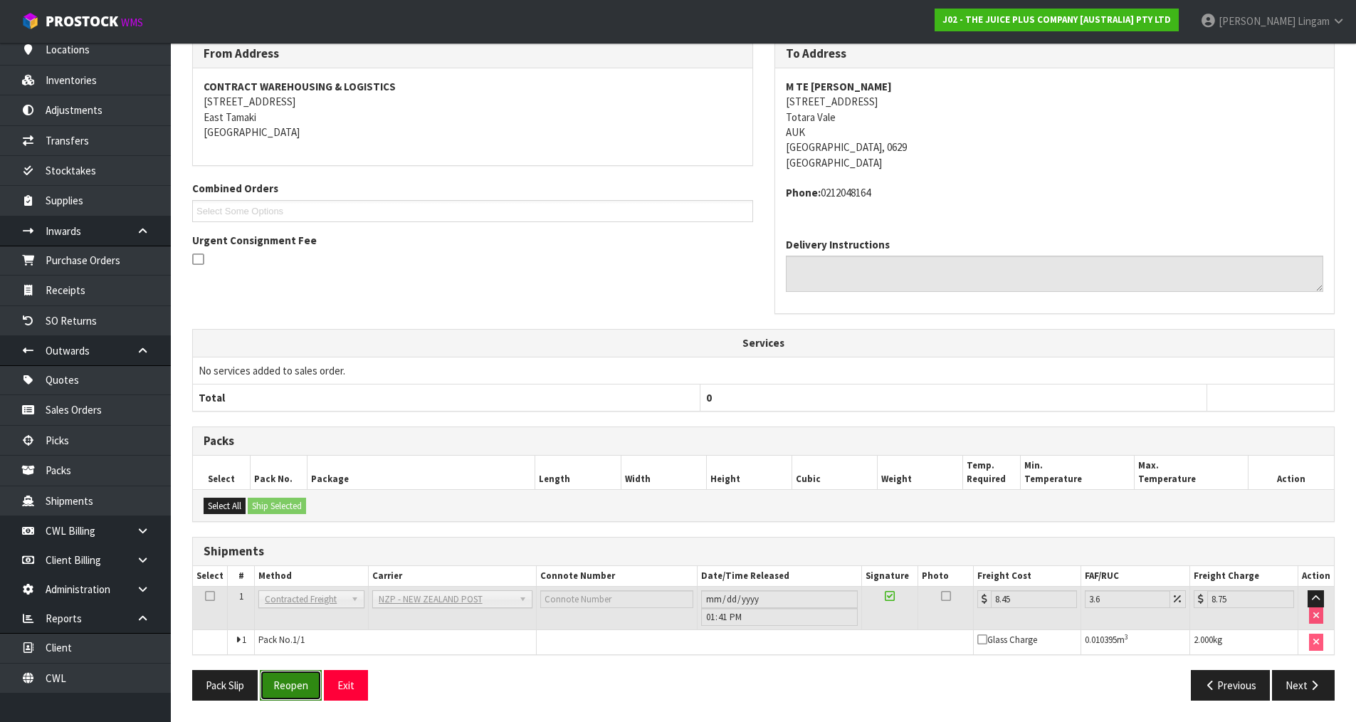
click at [292, 681] on button "Reopen" at bounding box center [291, 685] width 62 height 31
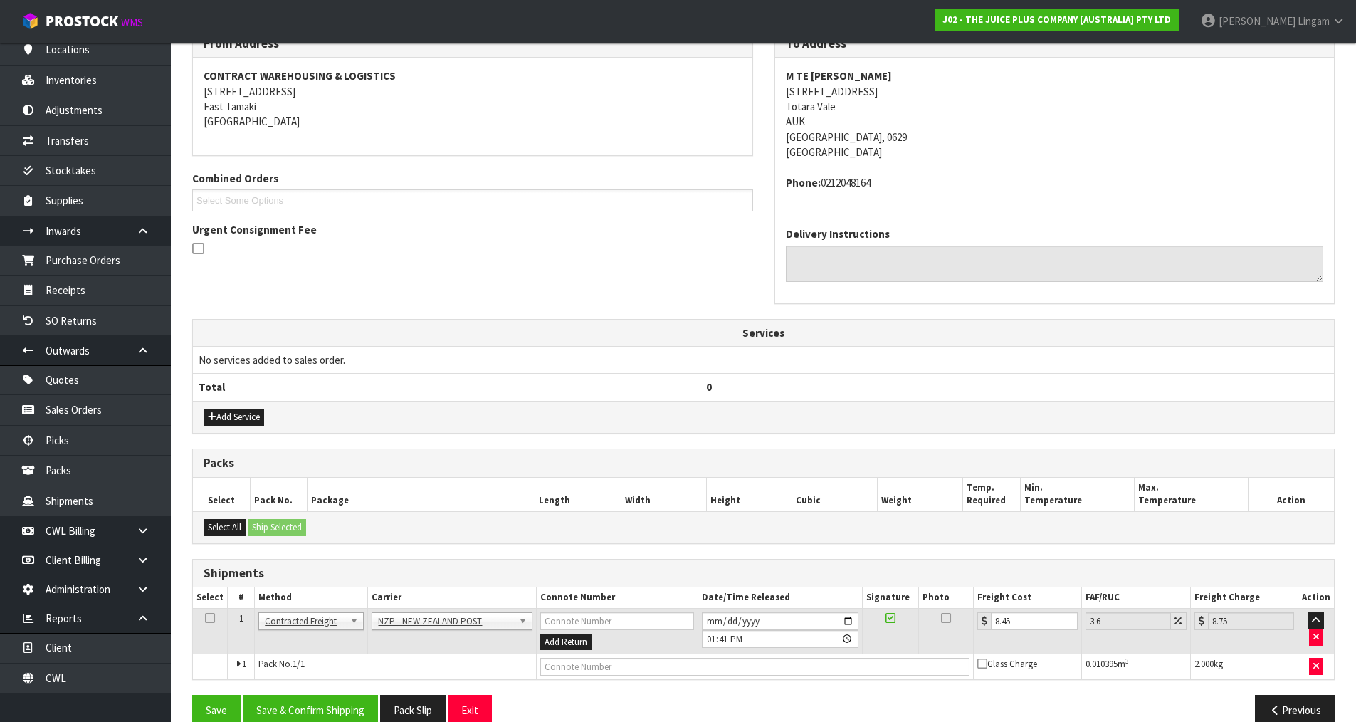
scroll to position [280, 0]
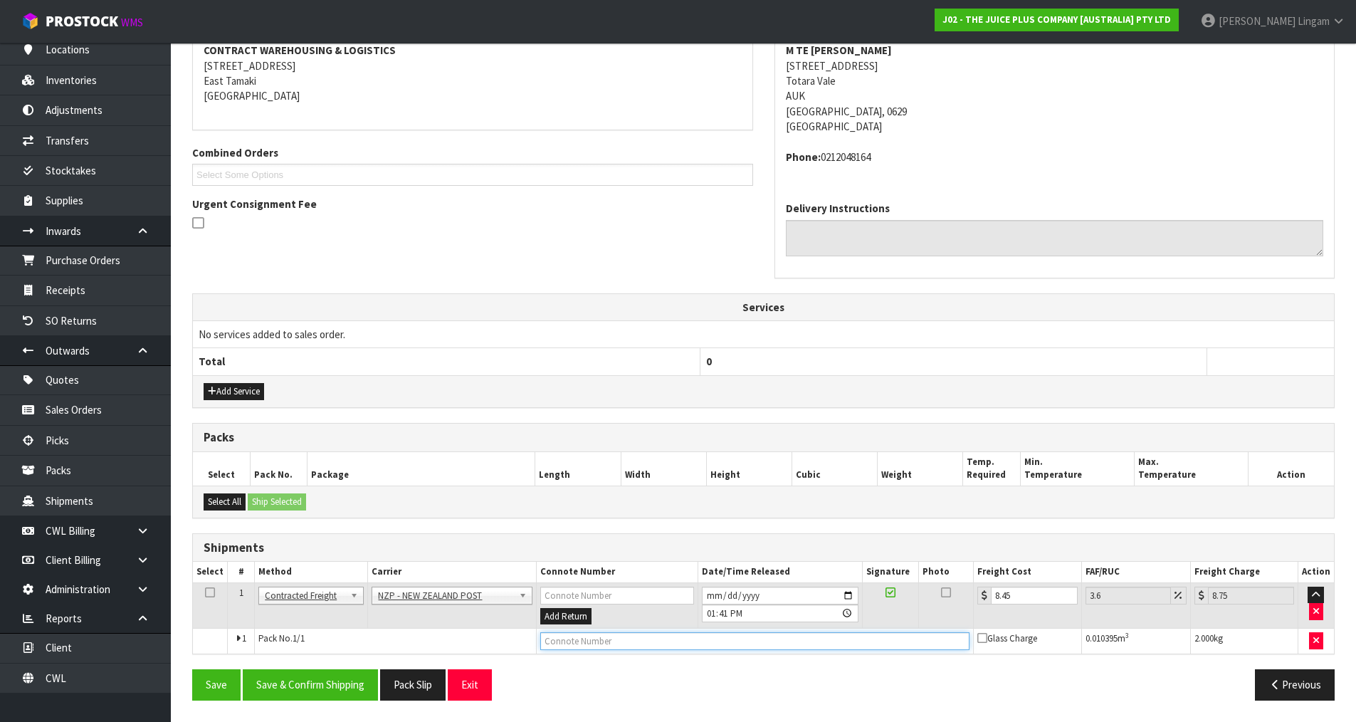
click at [742, 637] on input "text" at bounding box center [755, 641] width 430 height 18
paste input "00894210379938391437"
drag, startPoint x: 1000, startPoint y: 594, endPoint x: 978, endPoint y: 599, distance: 22.8
click at [978, 599] on div "8.45" at bounding box center [1028, 596] width 100 height 18
click at [289, 683] on button "Save & Confirm Shipping" at bounding box center [310, 684] width 135 height 31
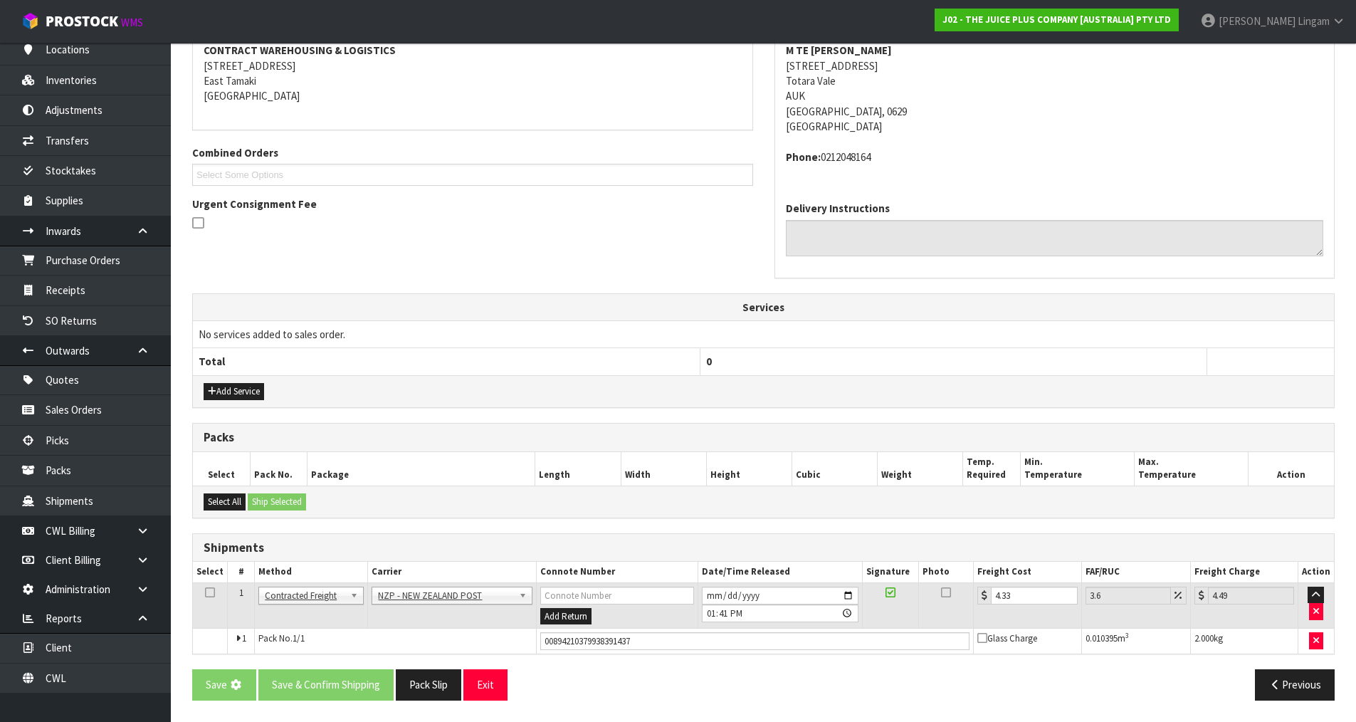
scroll to position [0, 0]
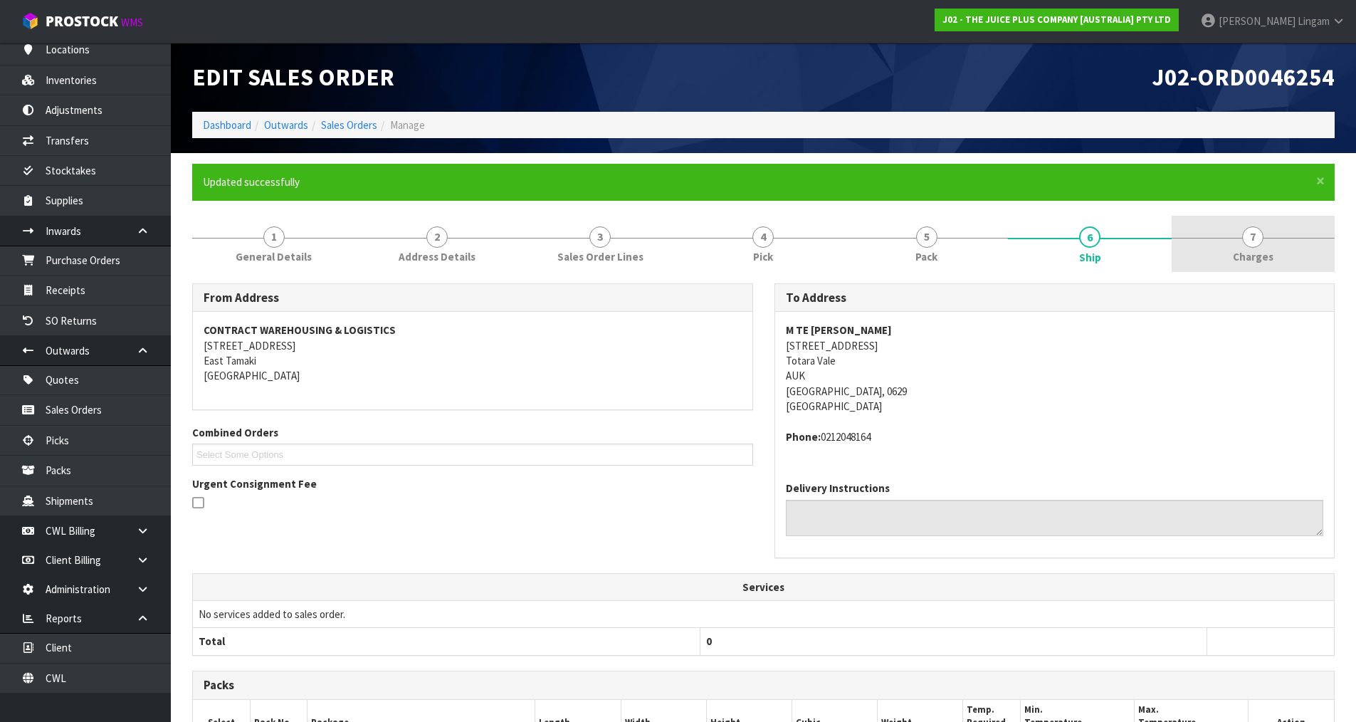
click at [1272, 242] on link "7 Charges" at bounding box center [1253, 244] width 163 height 56
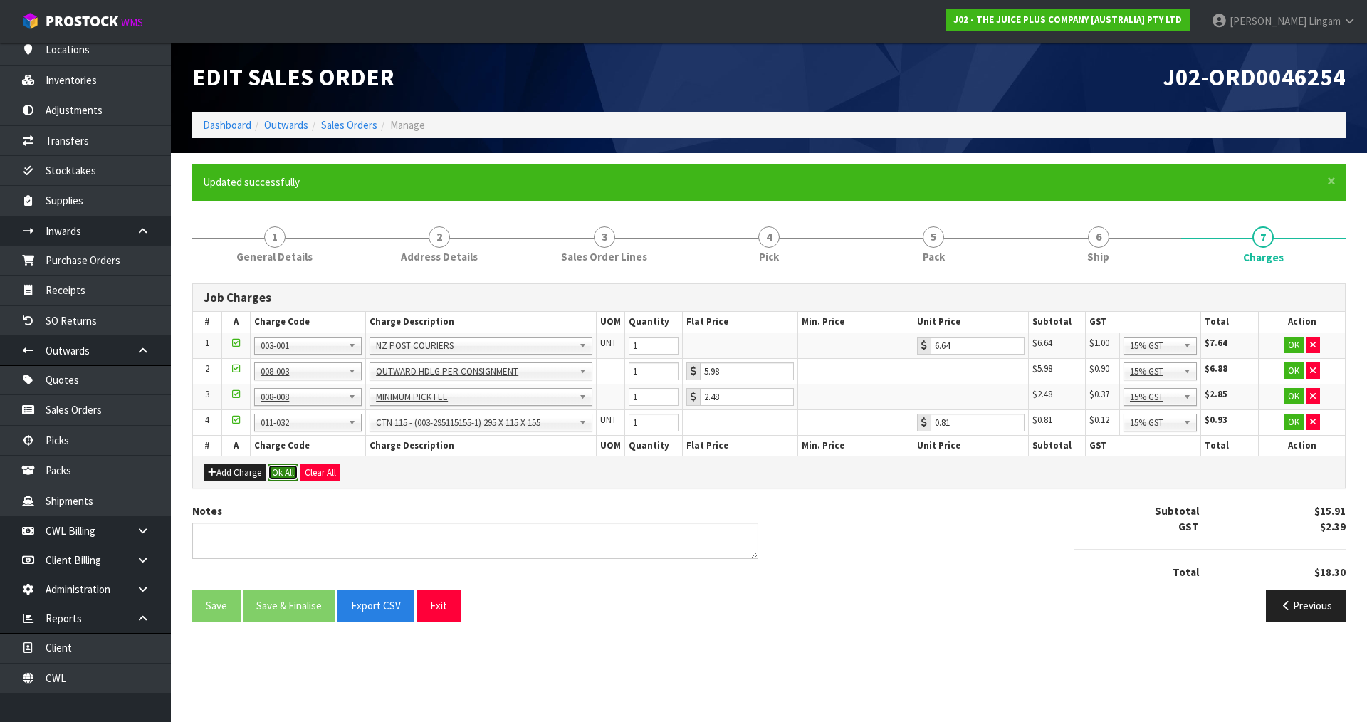
click at [285, 473] on button "Ok All" at bounding box center [283, 472] width 31 height 17
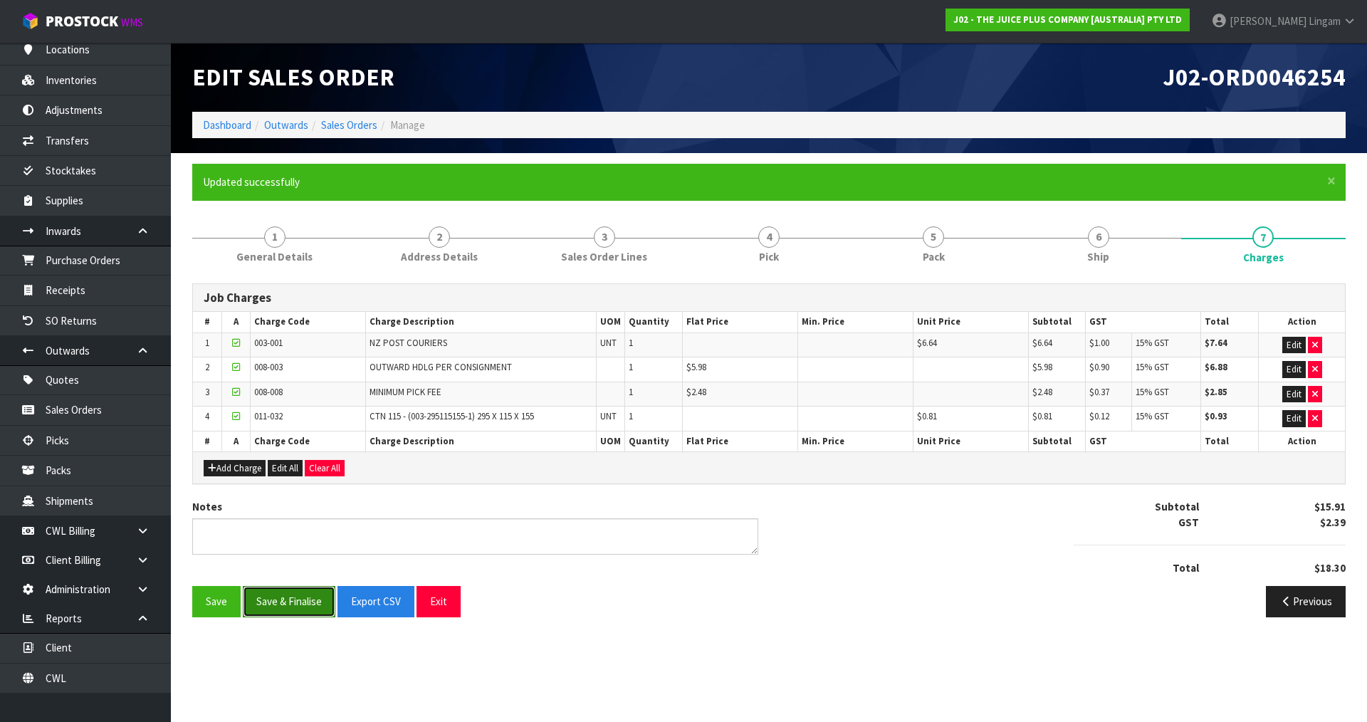
click at [313, 602] on button "Save & Finalise" at bounding box center [289, 601] width 93 height 31
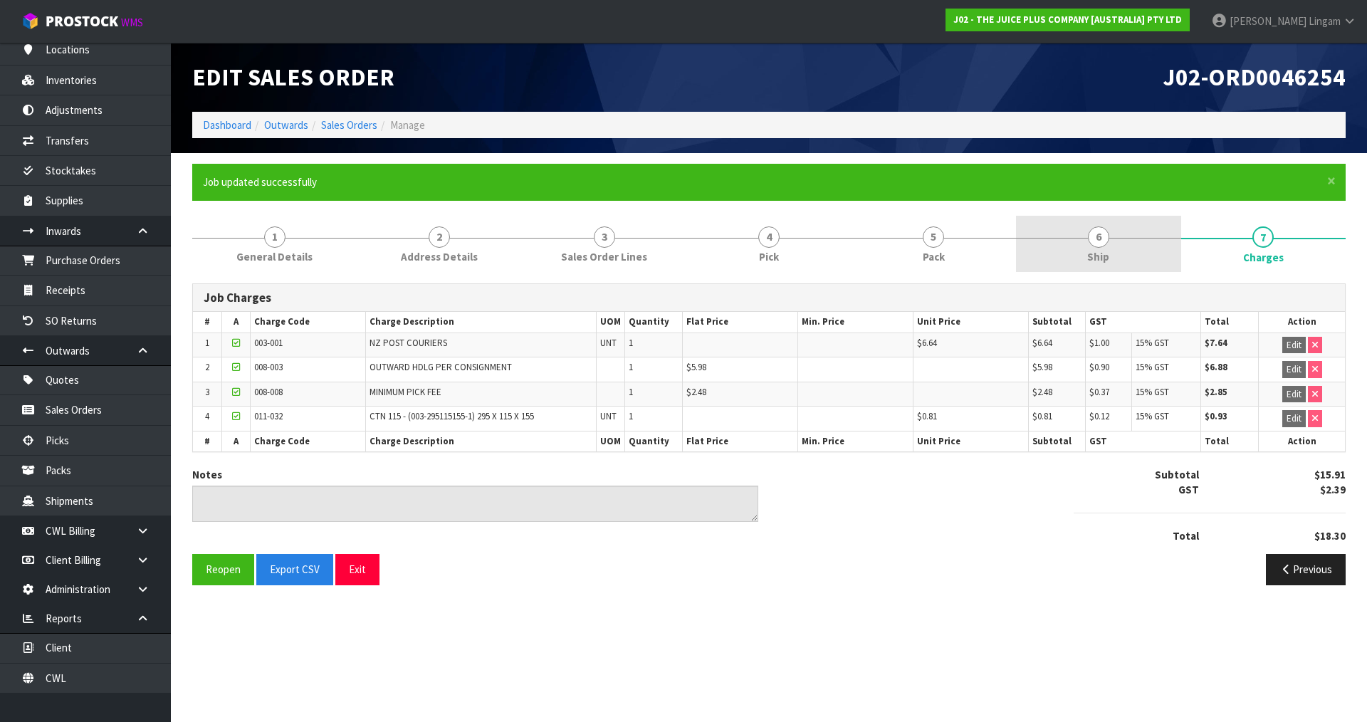
click at [1103, 260] on span "Ship" at bounding box center [1098, 256] width 22 height 15
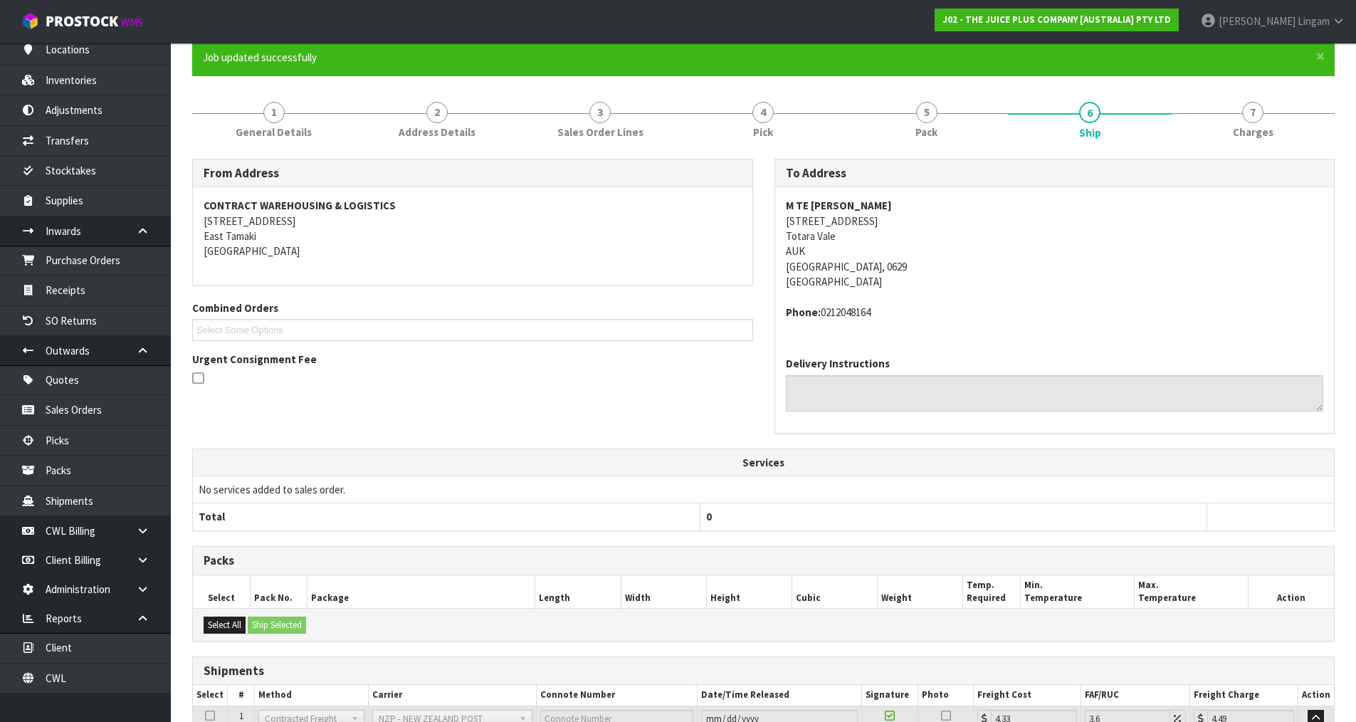
scroll to position [244, 0]
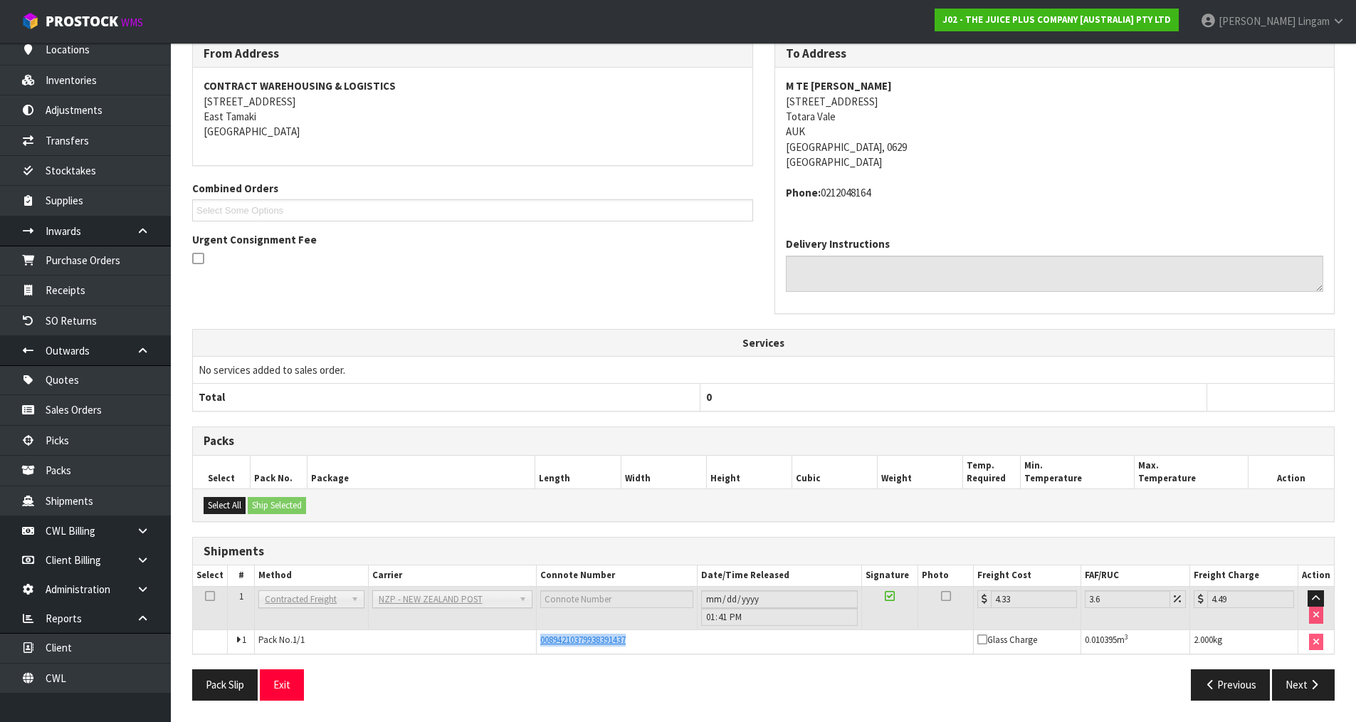
drag, startPoint x: 638, startPoint y: 637, endPoint x: 528, endPoint y: 637, distance: 109.6
click at [528, 637] on tr "1 Pack No. 1/1 00894210379938391437 Glass Charge 0.010395 m 3 2.000 kg" at bounding box center [763, 641] width 1141 height 24
copy tr "00894210379938391437"
click at [106, 474] on link "Packs" at bounding box center [85, 470] width 171 height 29
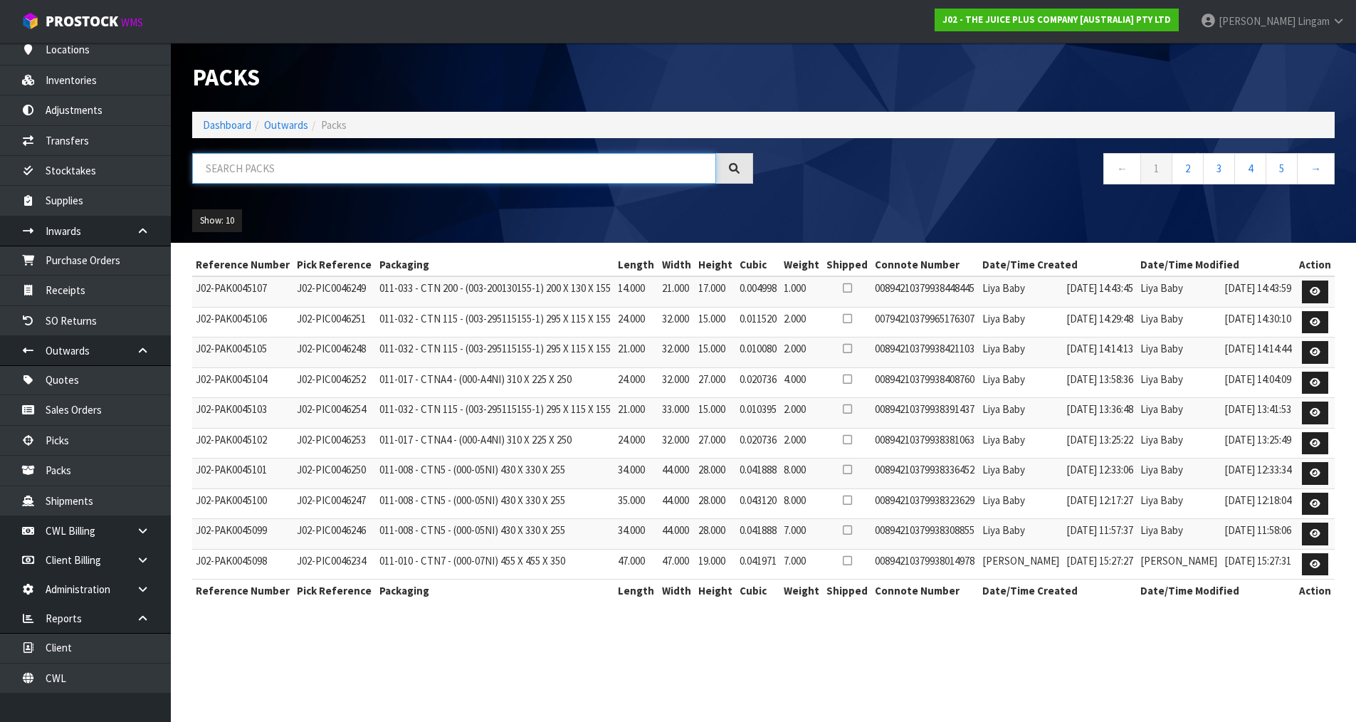
click at [574, 162] on input "text" at bounding box center [454, 168] width 524 height 31
paste input "00894210379938391437"
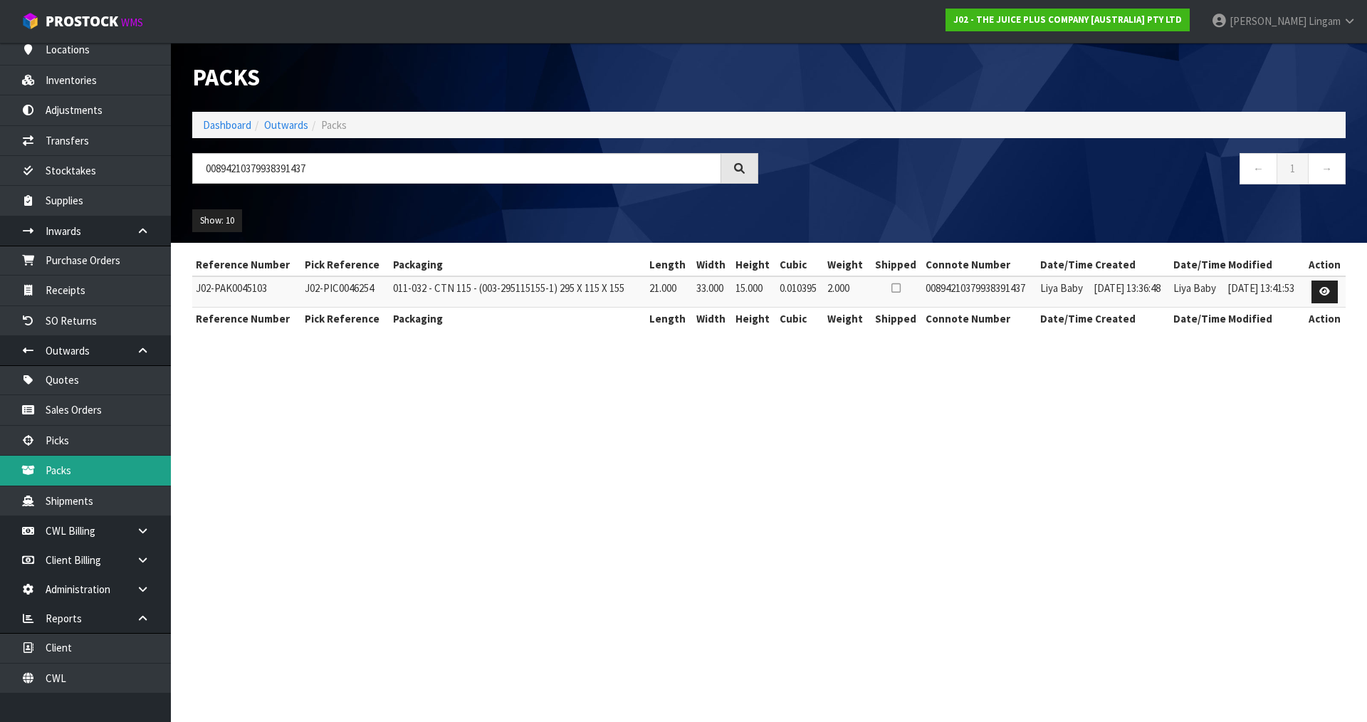
click at [68, 469] on link "Packs" at bounding box center [85, 470] width 171 height 29
click at [319, 168] on input "00894210379938391437" at bounding box center [456, 168] width 529 height 31
click at [365, 177] on input "00894210379938391437" at bounding box center [456, 168] width 529 height 31
drag, startPoint x: 346, startPoint y: 171, endPoint x: 204, endPoint y: 178, distance: 142.6
click at [204, 178] on input "00894210379938391437" at bounding box center [456, 168] width 529 height 31
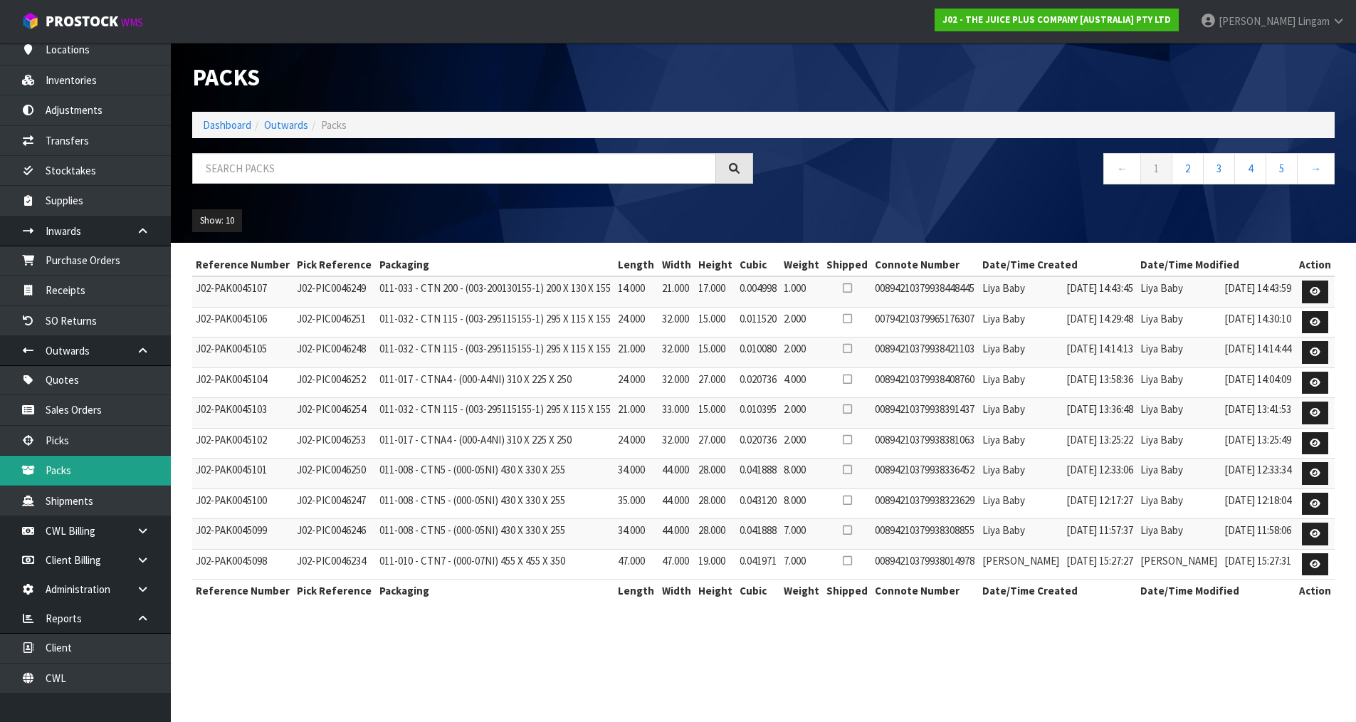
click at [150, 473] on link "Packs" at bounding box center [85, 470] width 171 height 29
drag, startPoint x: 958, startPoint y: 611, endPoint x: 853, endPoint y: 619, distance: 105.0
click at [871, 550] on td "00894210379938308855" at bounding box center [924, 534] width 107 height 31
copy td "00894210379938308855"
click at [295, 128] on link "Outwards" at bounding box center [286, 125] width 44 height 14
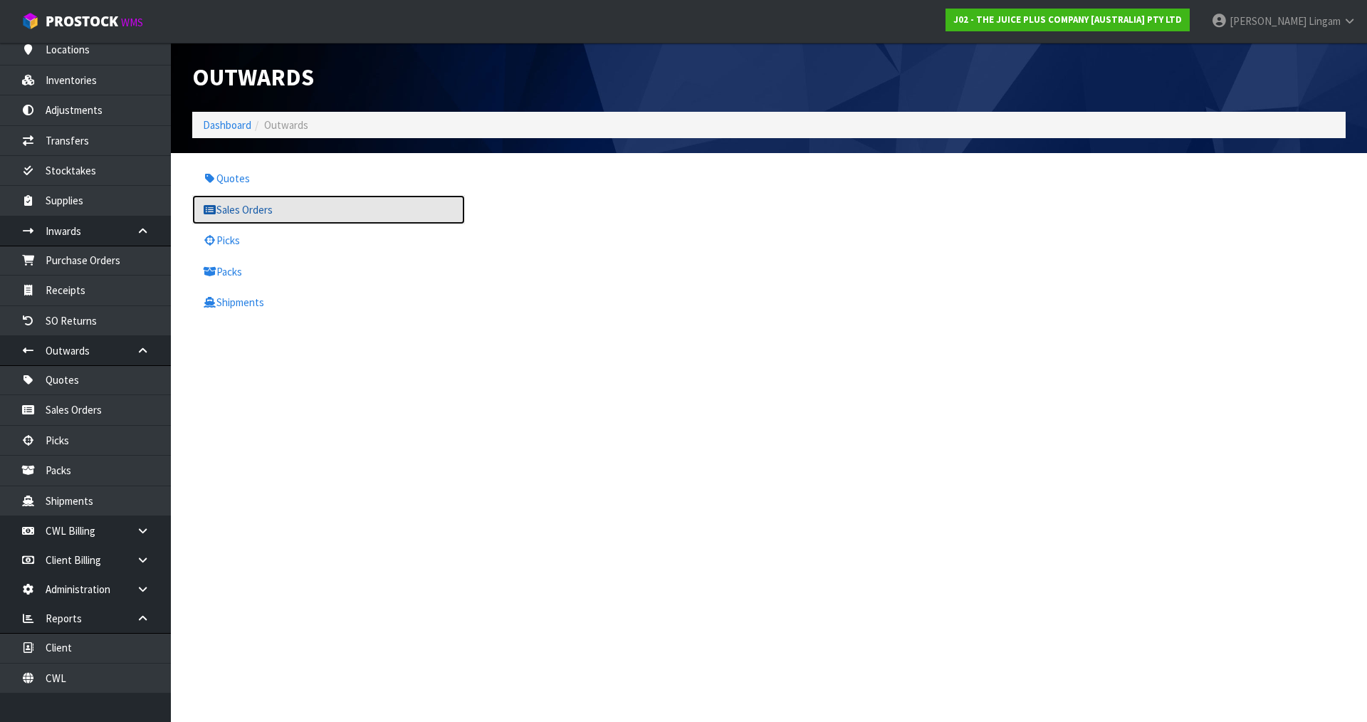
click at [281, 211] on link "Sales Orders" at bounding box center [328, 209] width 273 height 29
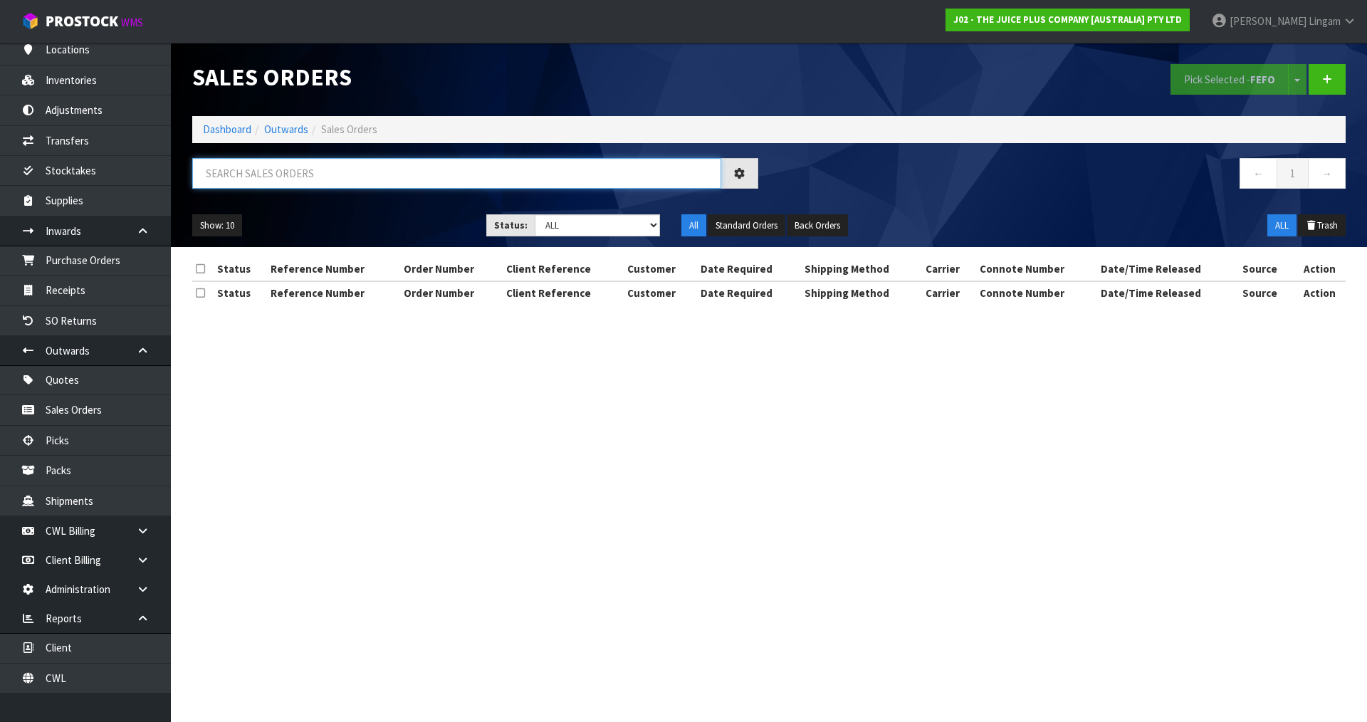
click at [461, 176] on input "text" at bounding box center [456, 173] width 529 height 31
paste input "00894210379938308855"
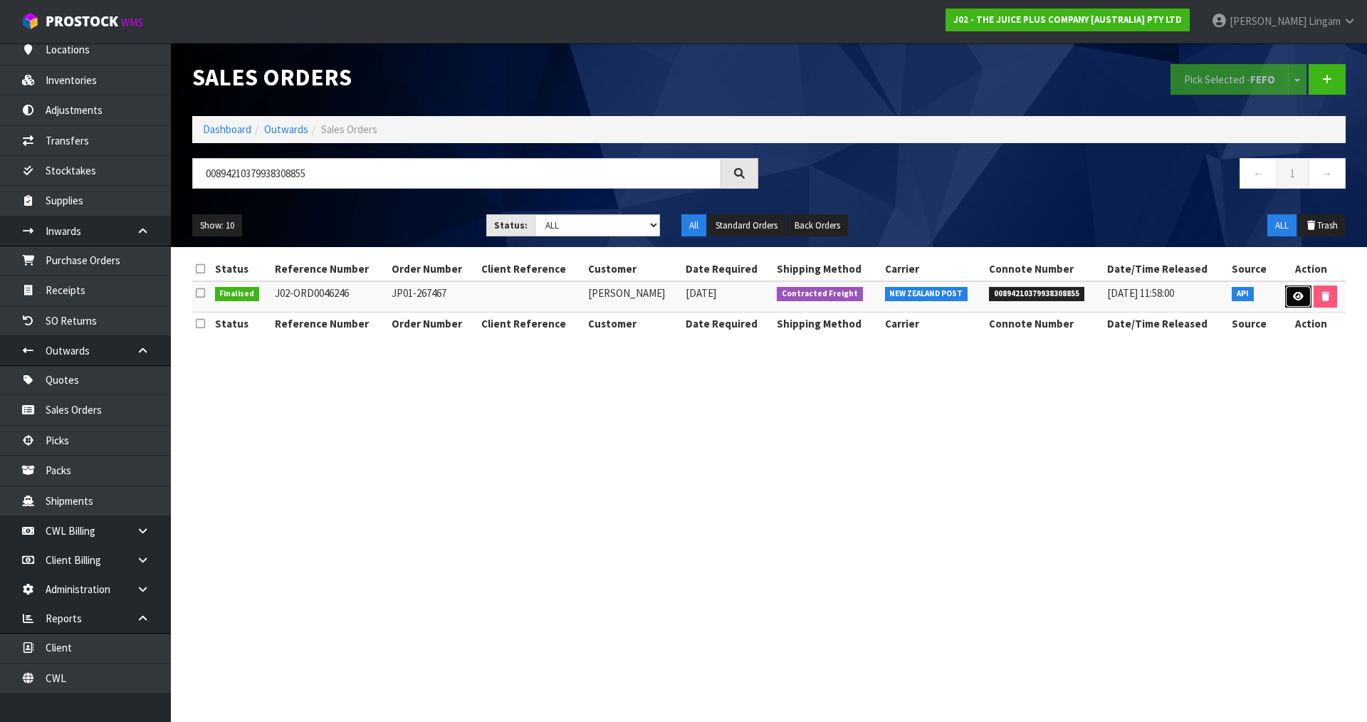
click at [1293, 292] on icon at bounding box center [1298, 296] width 11 height 9
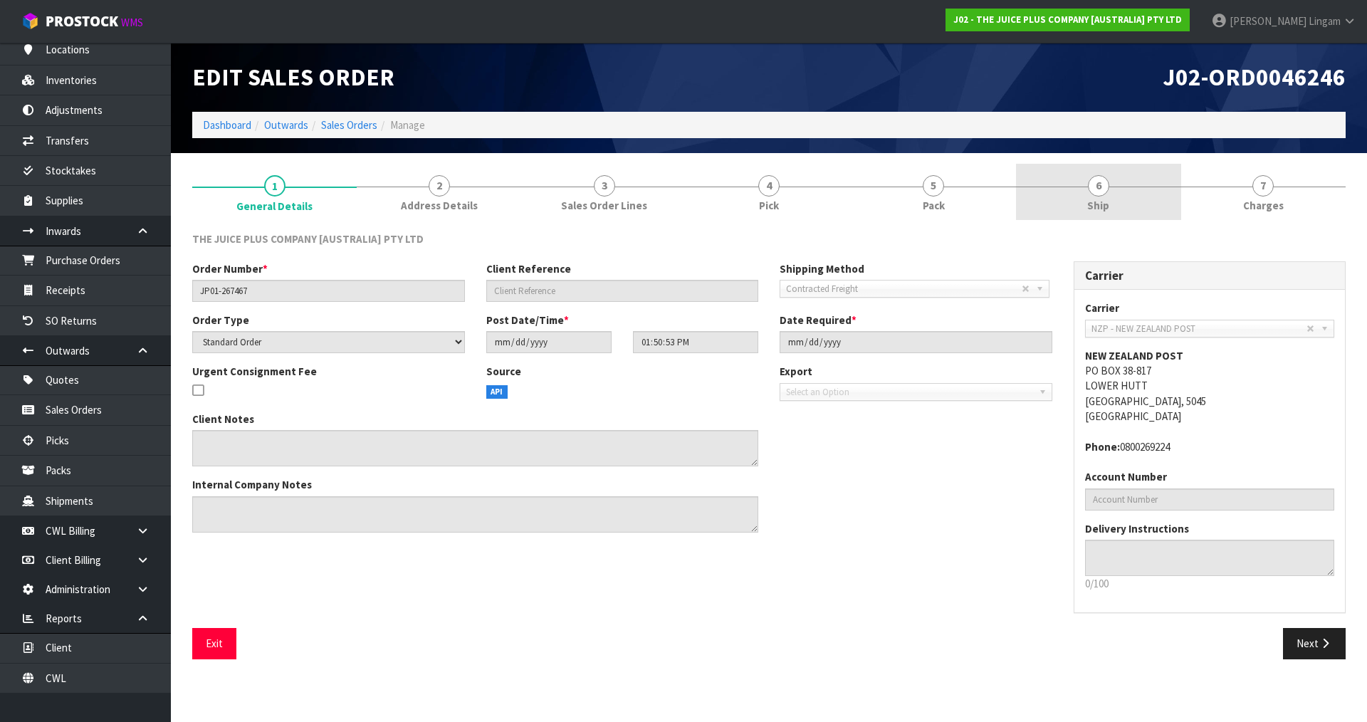
click at [1132, 204] on link "6 Ship" at bounding box center [1098, 192] width 164 height 56
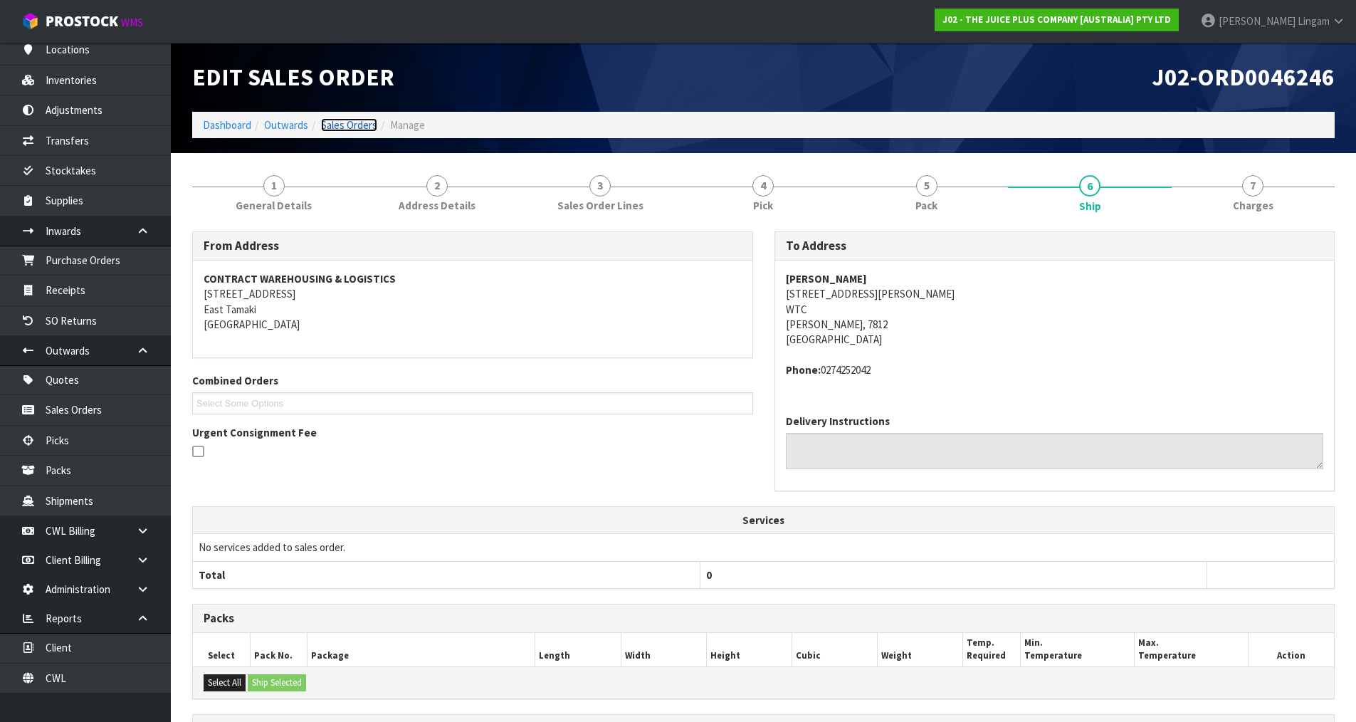
click at [357, 120] on link "Sales Orders" at bounding box center [349, 125] width 56 height 14
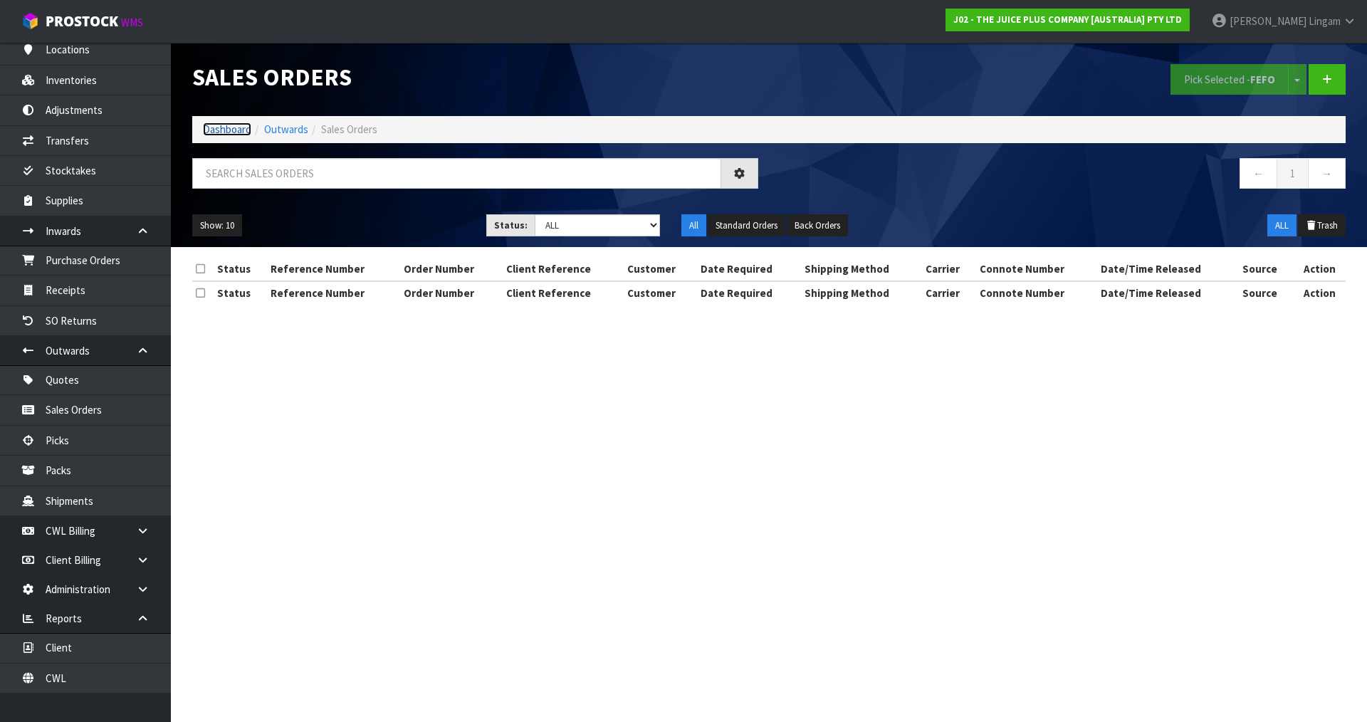
click at [220, 126] on link "Dashboard" at bounding box center [227, 129] width 48 height 14
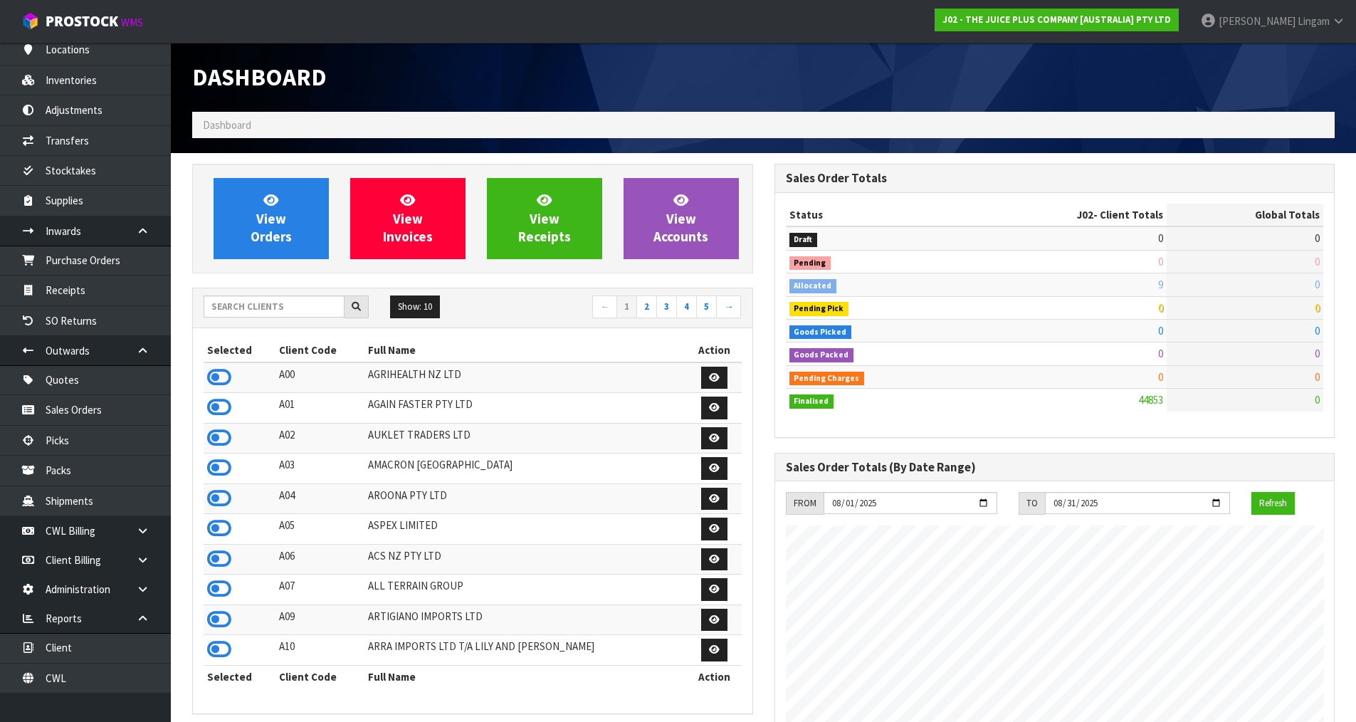
scroll to position [1079, 582]
click at [287, 205] on link "View Orders" at bounding box center [271, 218] width 115 height 81
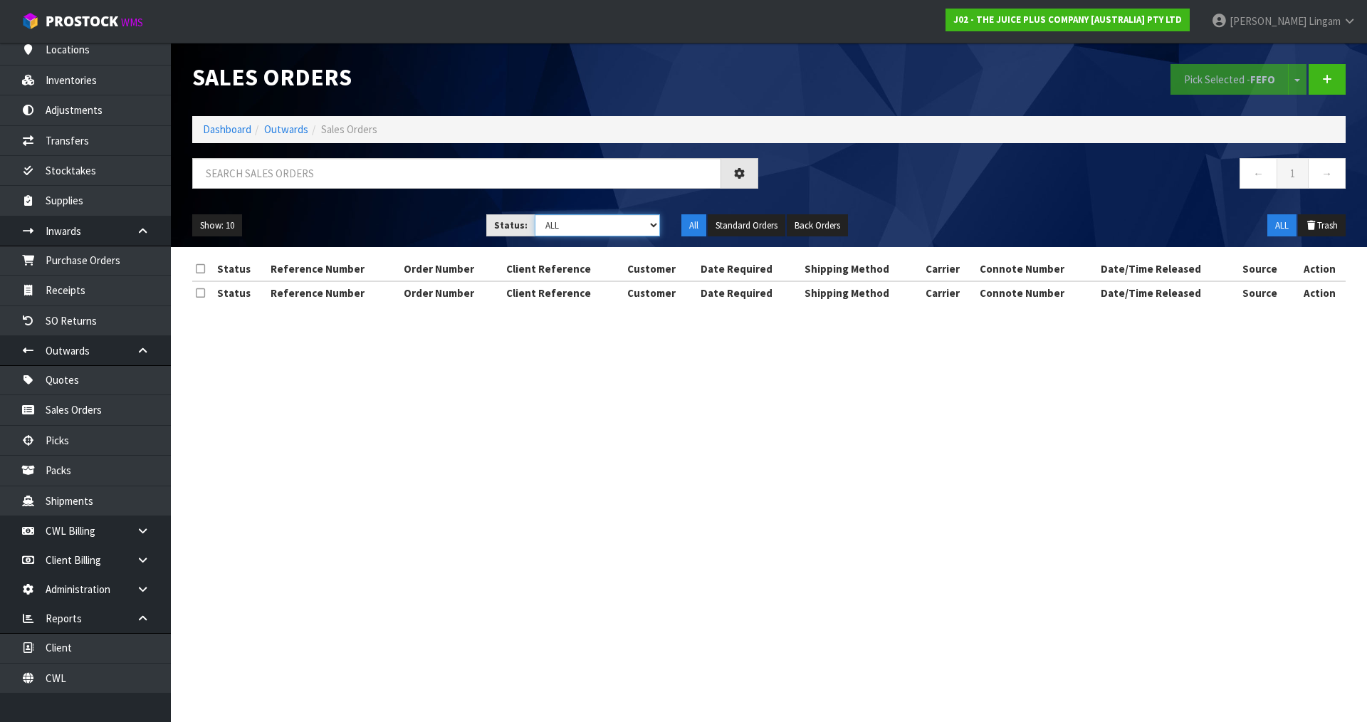
click at [607, 219] on select "Draft Pending Allocated Pending Pick Goods Picked Goods Packed Pending Charges …" at bounding box center [598, 225] width 126 height 22
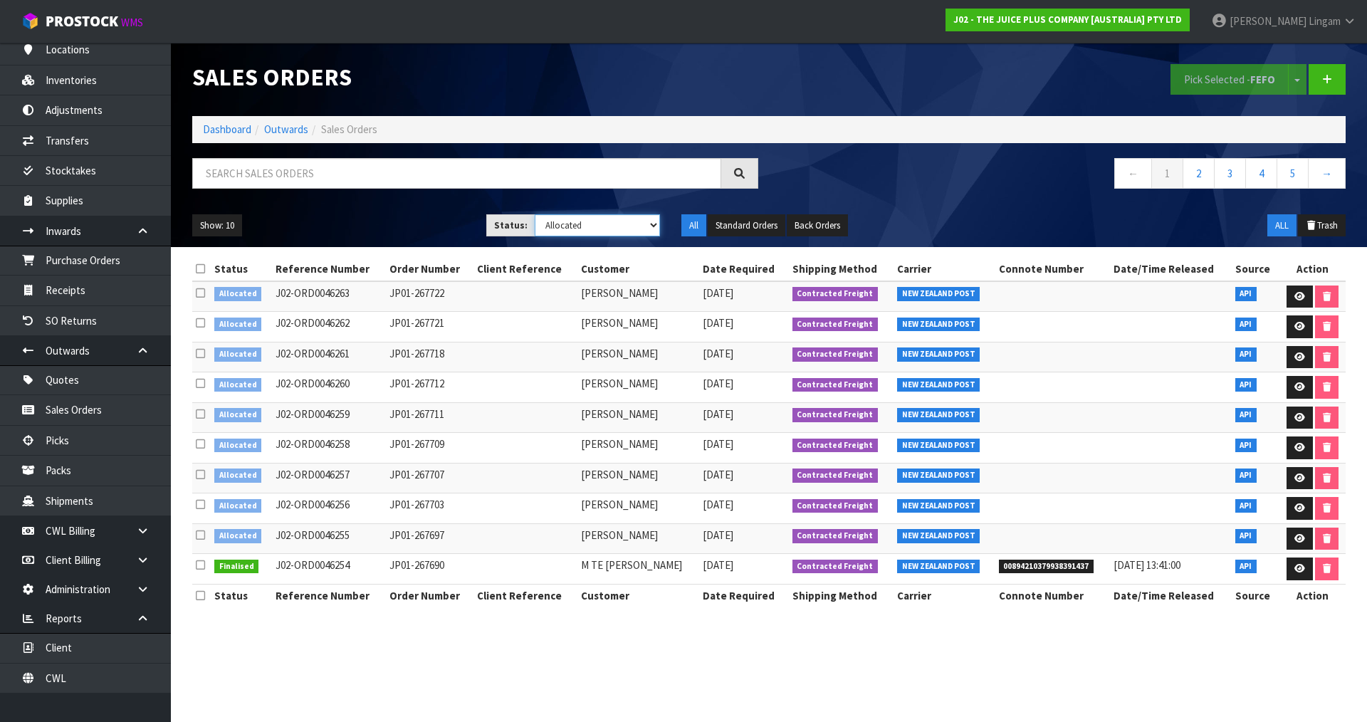
click at [535, 214] on select "Draft Pending Allocated Pending Pick Goods Picked Goods Packed Pending Charges …" at bounding box center [598, 225] width 126 height 22
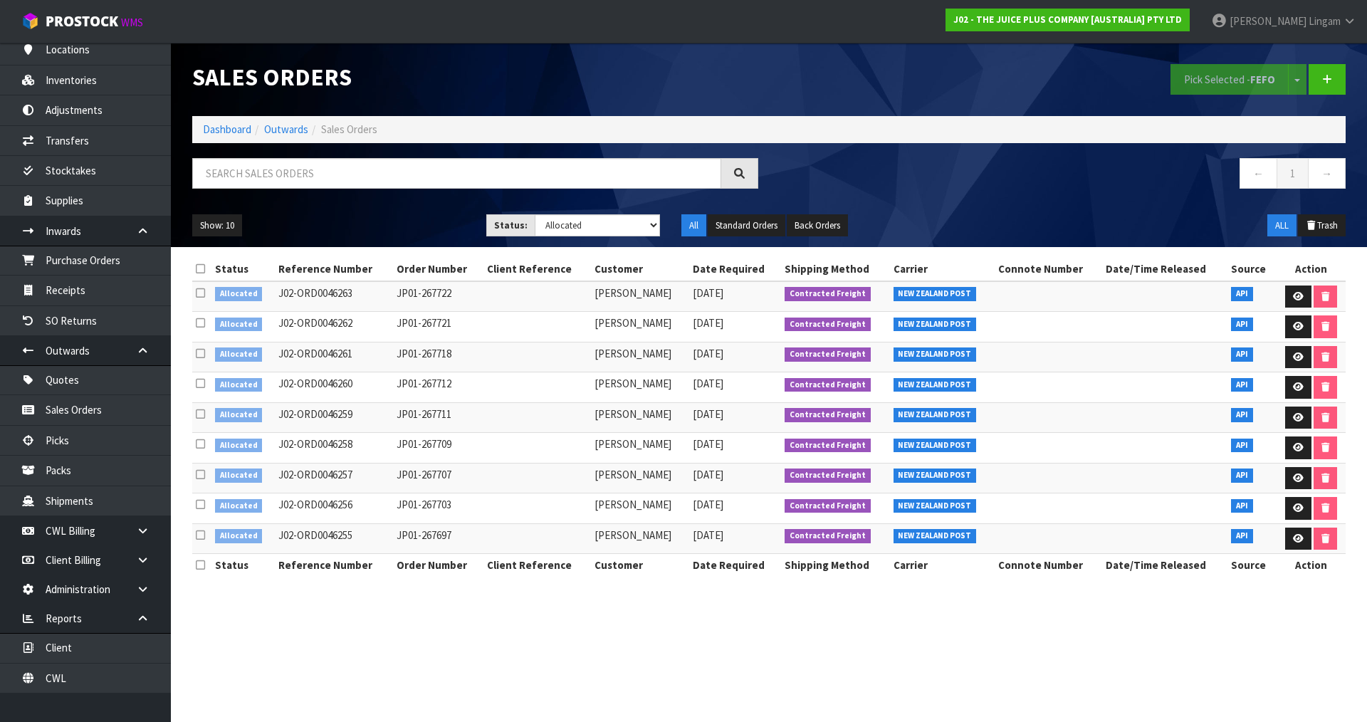
click at [201, 271] on icon at bounding box center [200, 268] width 9 height 11
click at [1189, 78] on button "Pick Selected - FEFO" at bounding box center [1229, 79] width 118 height 31
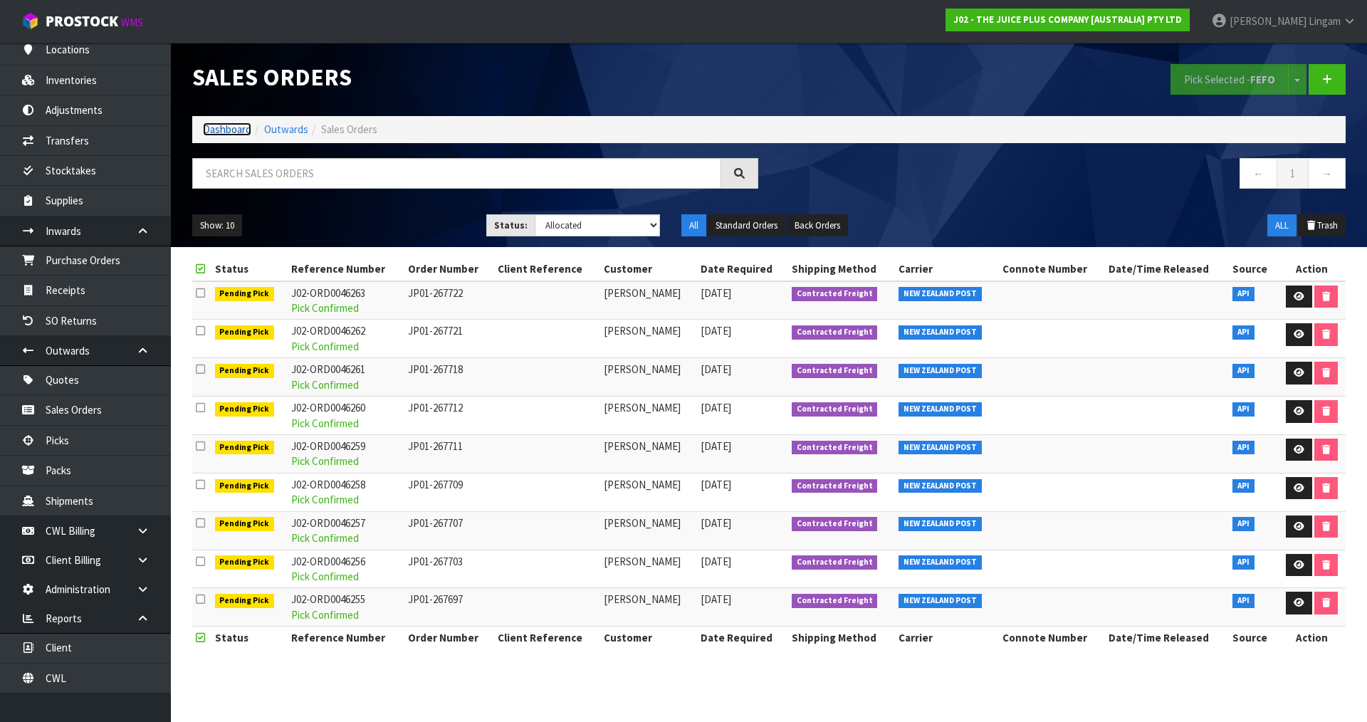
click at [226, 132] on link "Dashboard" at bounding box center [227, 129] width 48 height 14
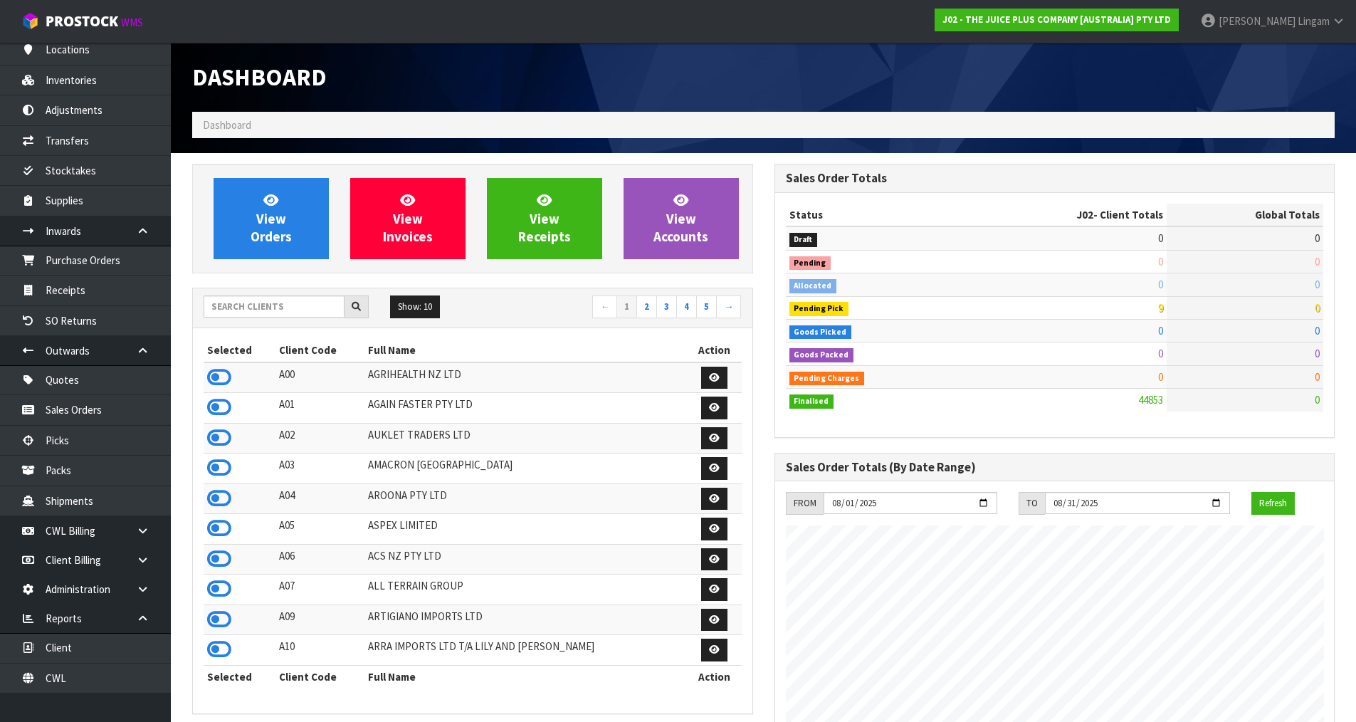
scroll to position [1079, 582]
click at [323, 310] on input "text" at bounding box center [274, 306] width 141 height 22
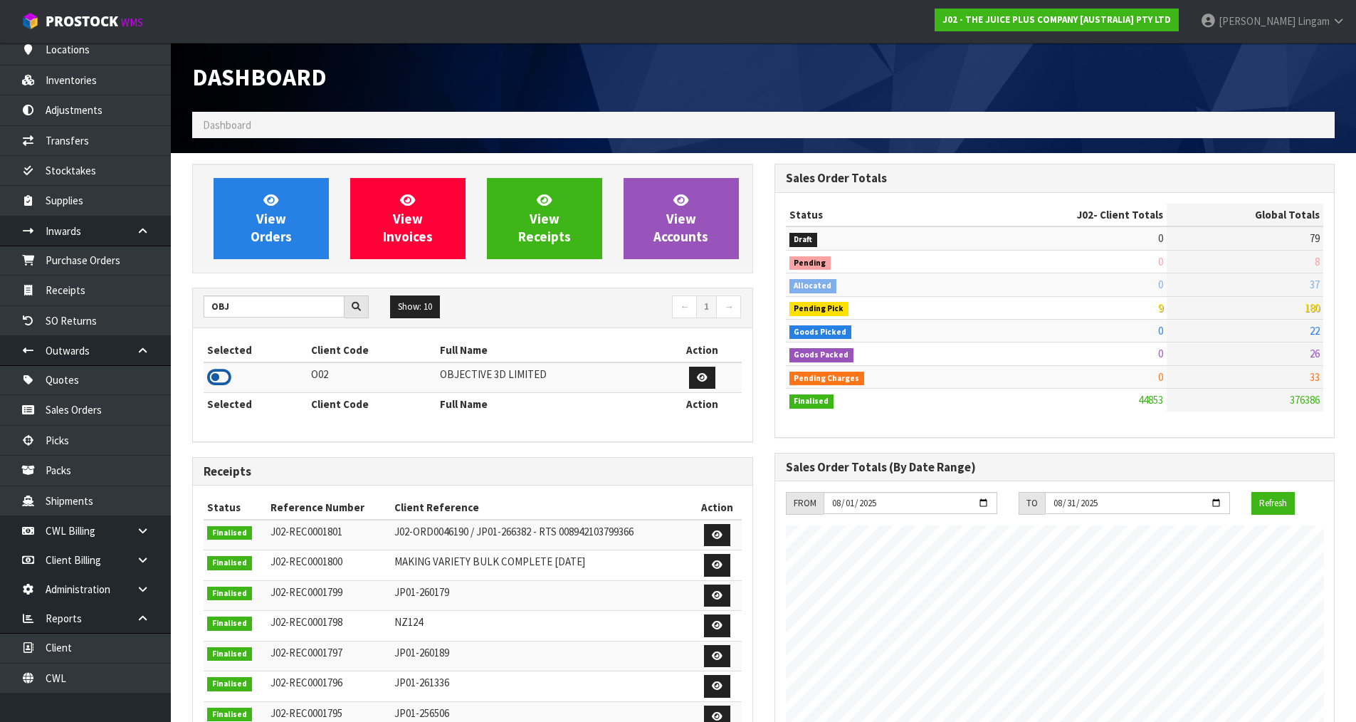
click at [217, 381] on icon at bounding box center [219, 377] width 24 height 21
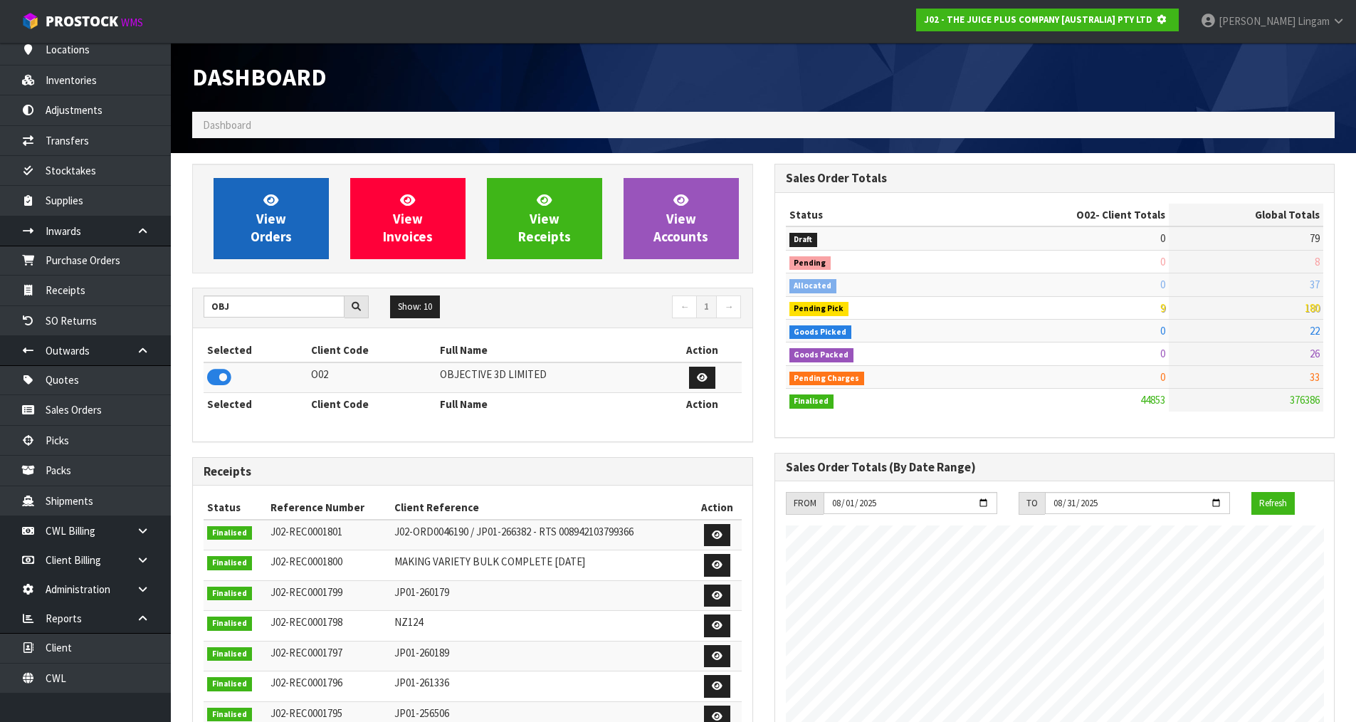
scroll to position [711076, 711381]
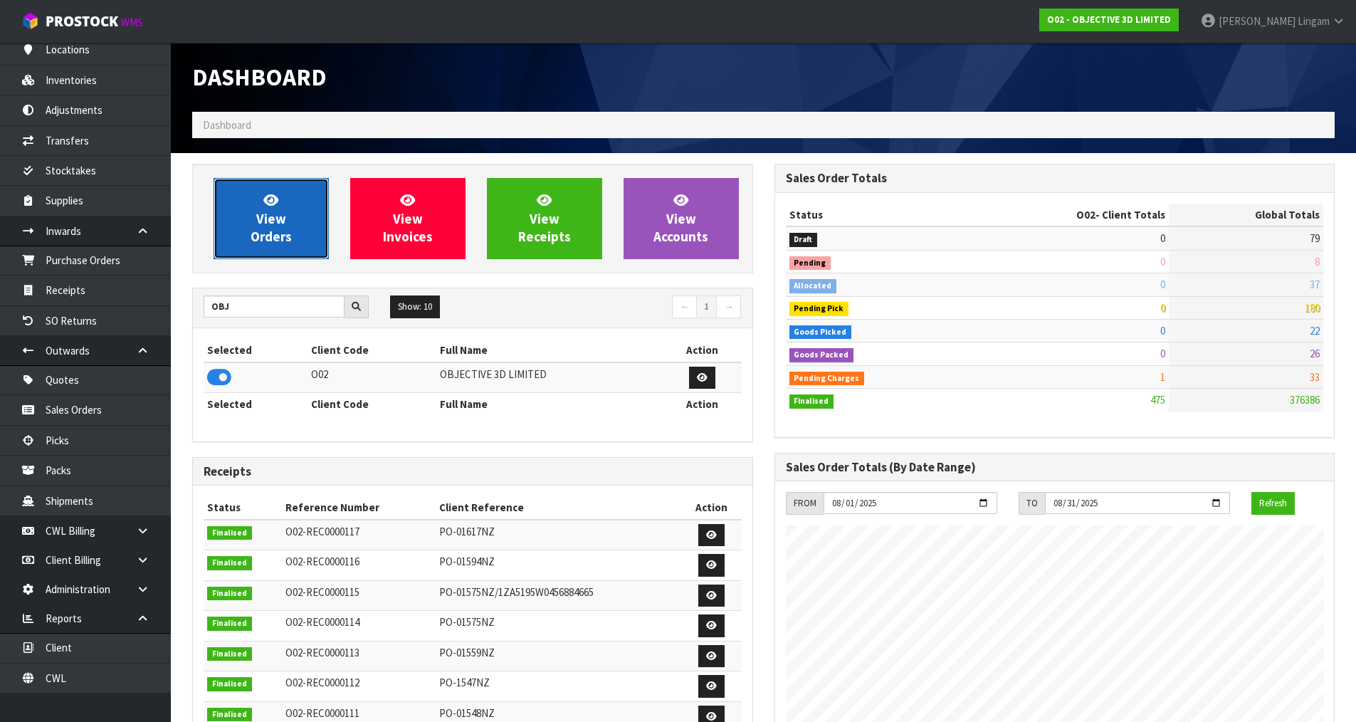
click at [261, 237] on span "View Orders" at bounding box center [271, 218] width 41 height 53
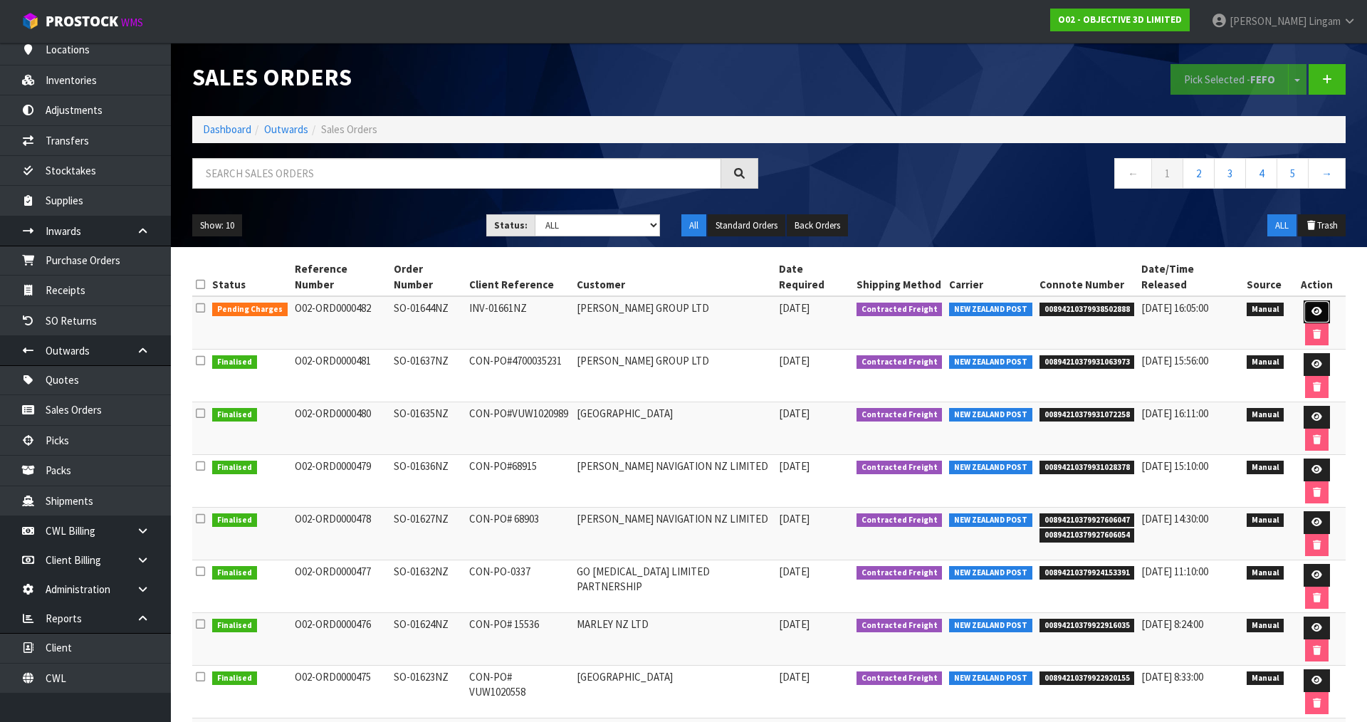
click at [1304, 300] on link at bounding box center [1317, 311] width 26 height 23
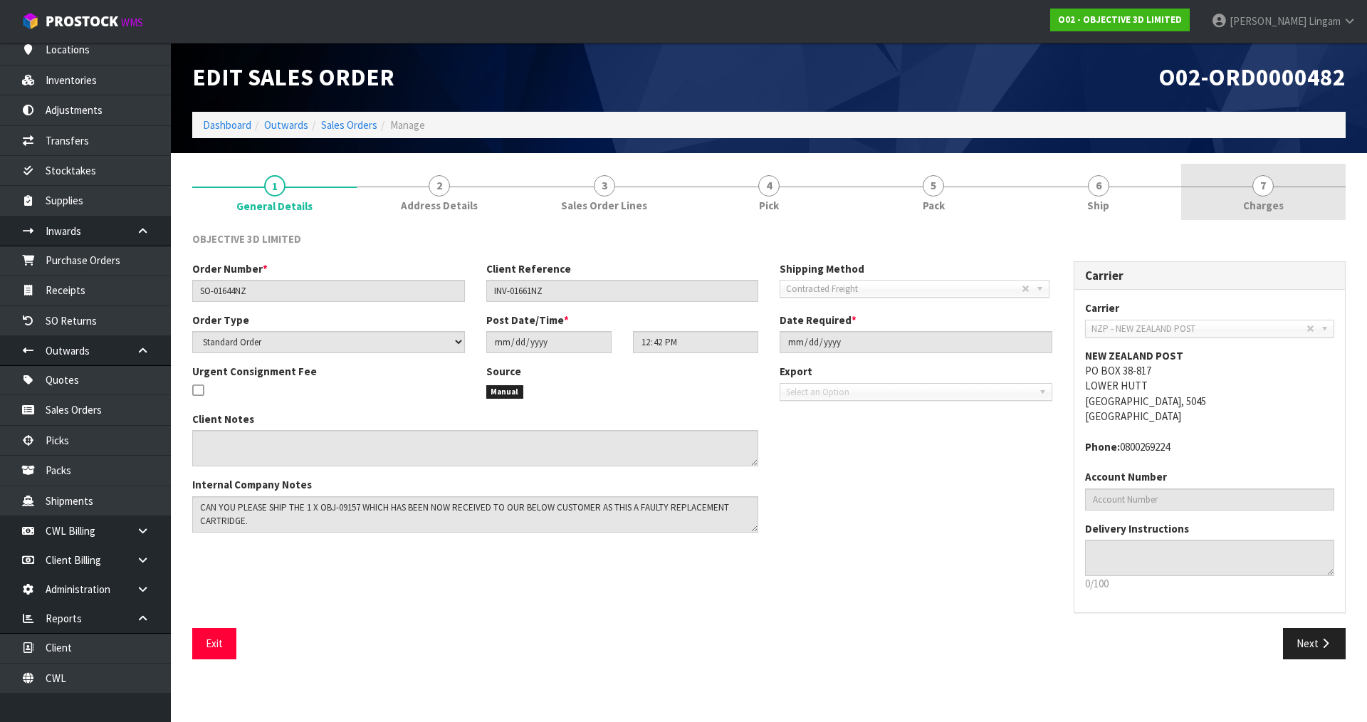
click at [1299, 204] on link "7 Charges" at bounding box center [1263, 192] width 164 height 56
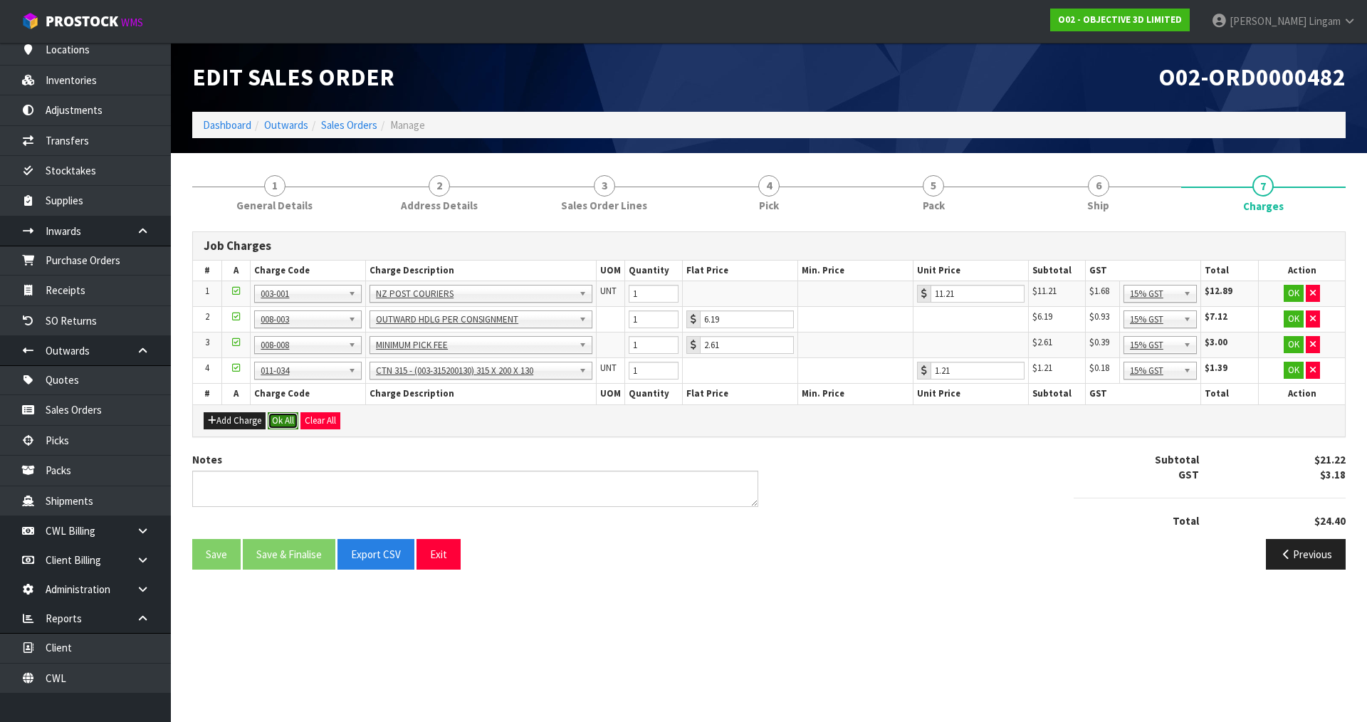
click at [278, 420] on button "Ok All" at bounding box center [283, 420] width 31 height 17
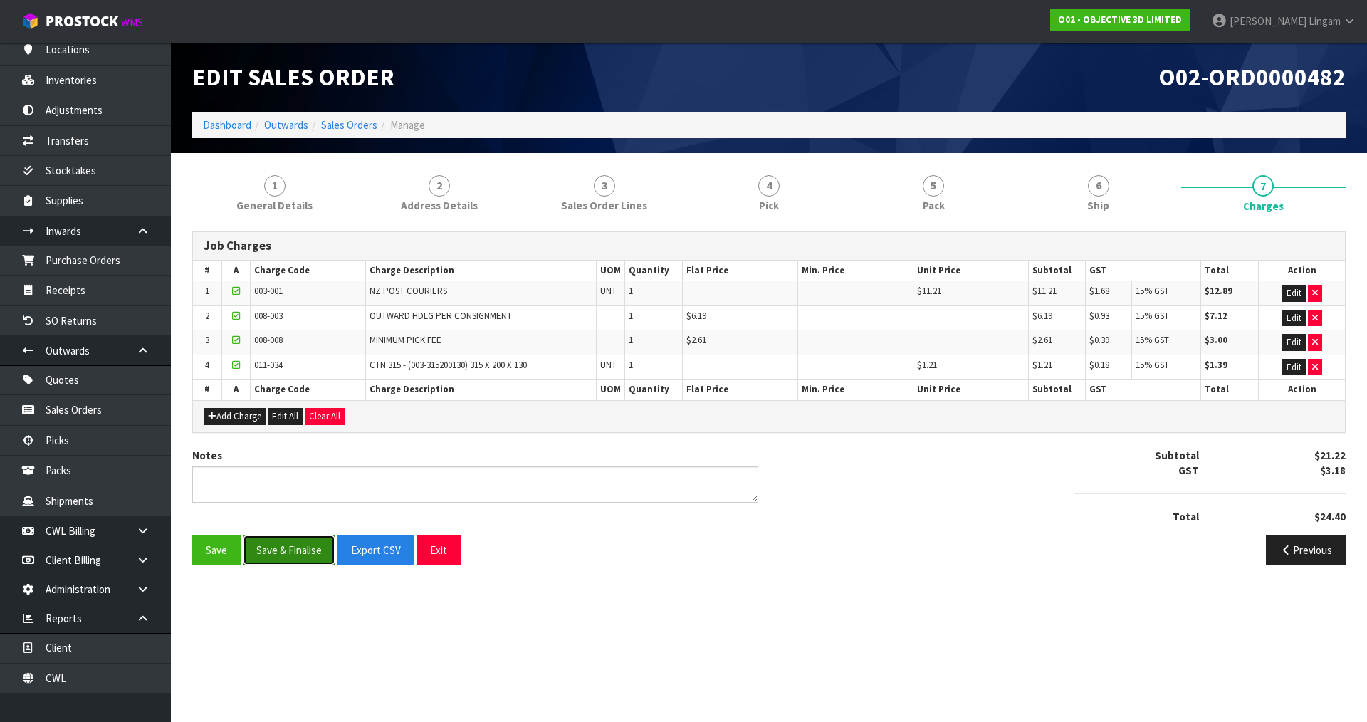
click at [293, 555] on button "Save & Finalise" at bounding box center [289, 550] width 93 height 31
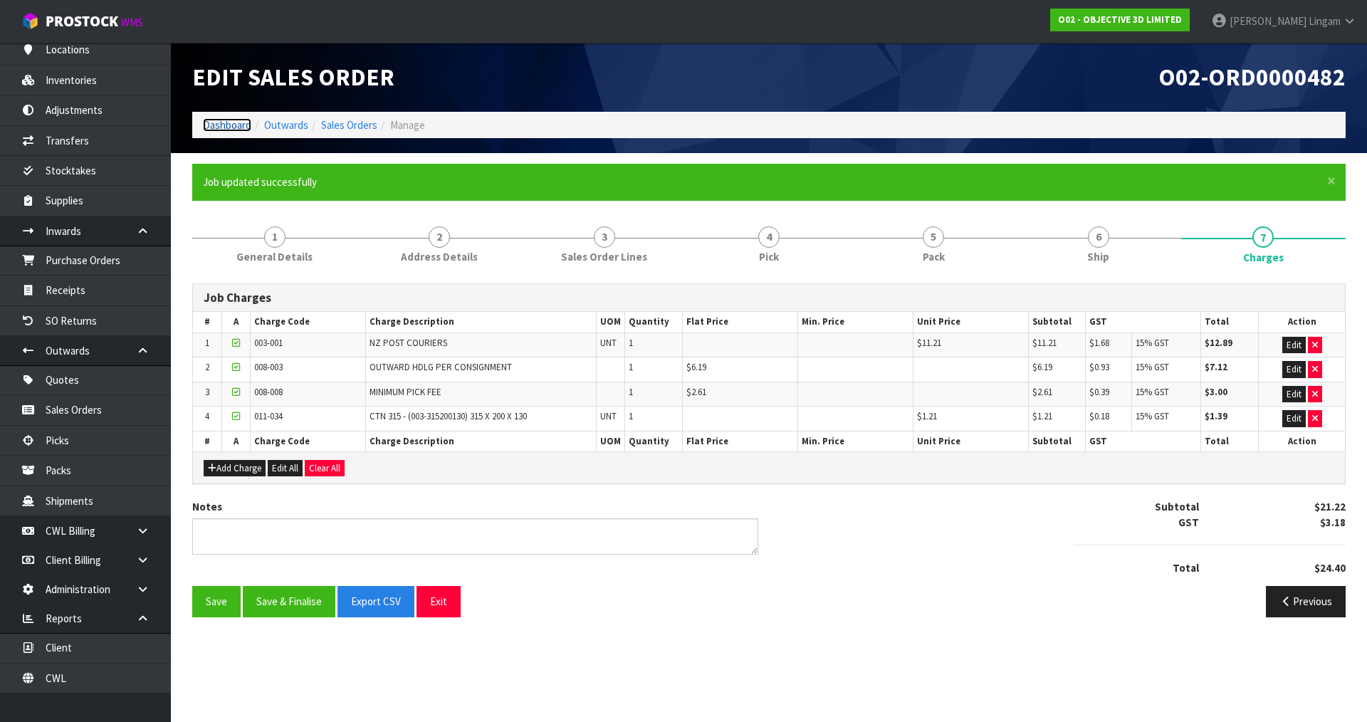
click at [219, 126] on link "Dashboard" at bounding box center [227, 125] width 48 height 14
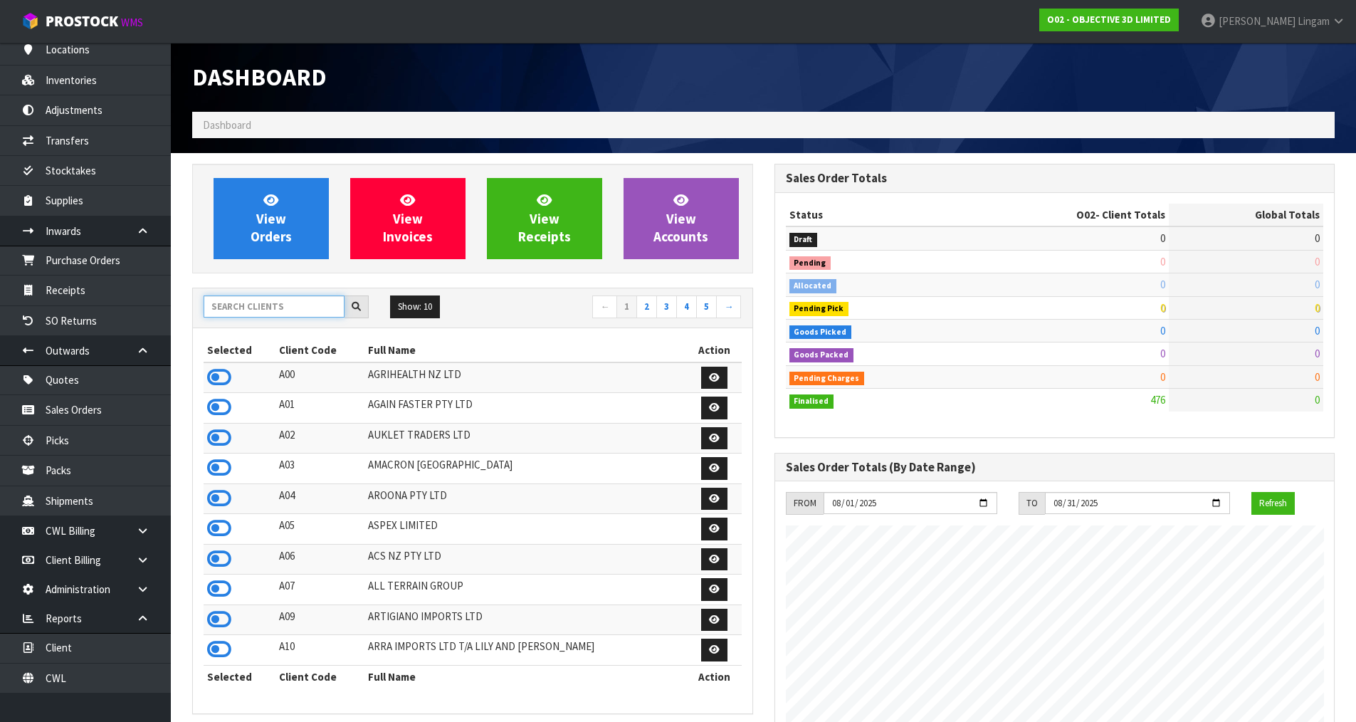
scroll to position [871, 582]
click at [283, 310] on input "text" at bounding box center [274, 306] width 141 height 22
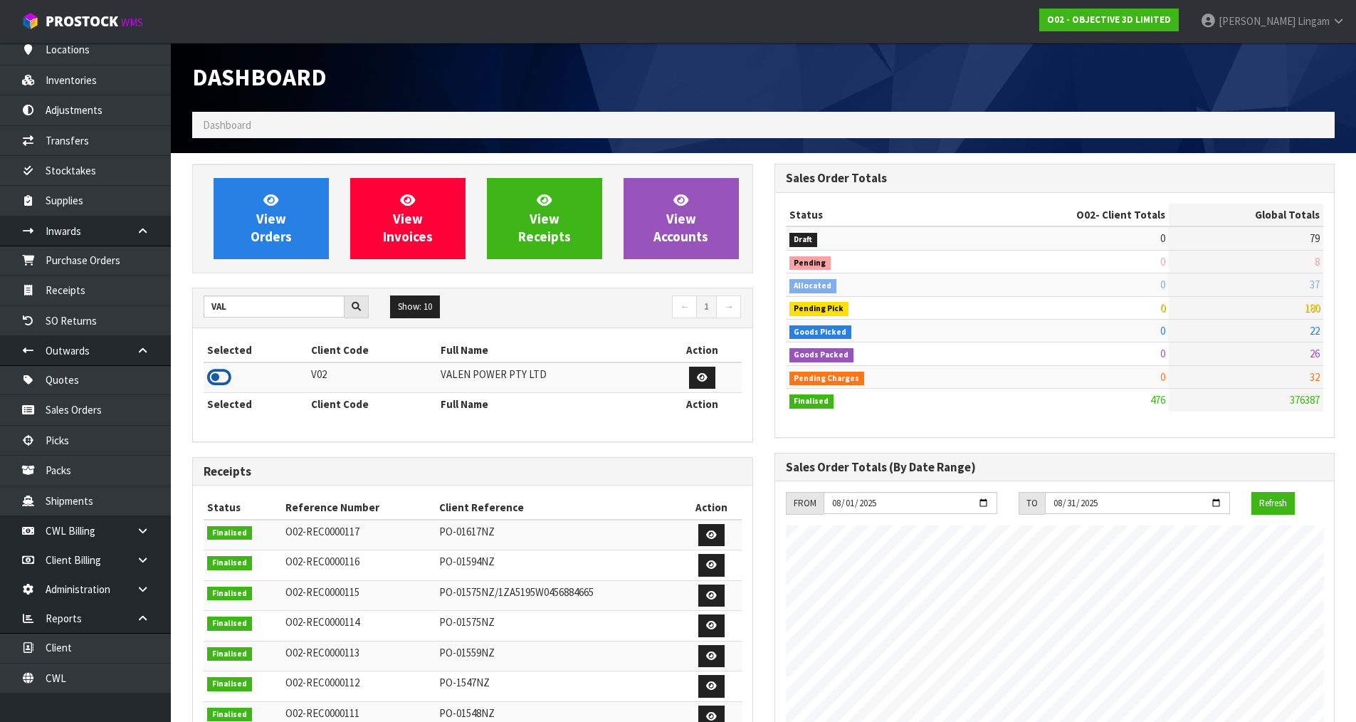
click at [208, 379] on icon at bounding box center [219, 377] width 24 height 21
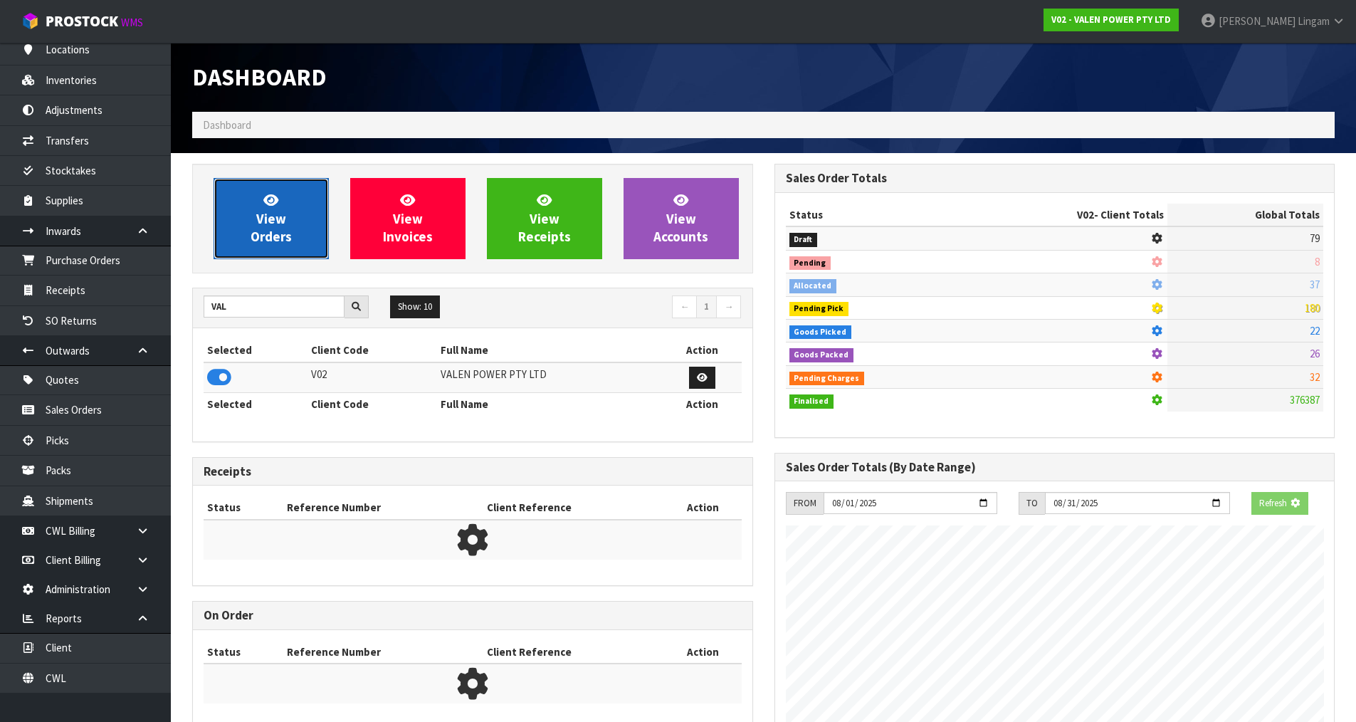
click at [310, 219] on link "View Orders" at bounding box center [271, 218] width 115 height 81
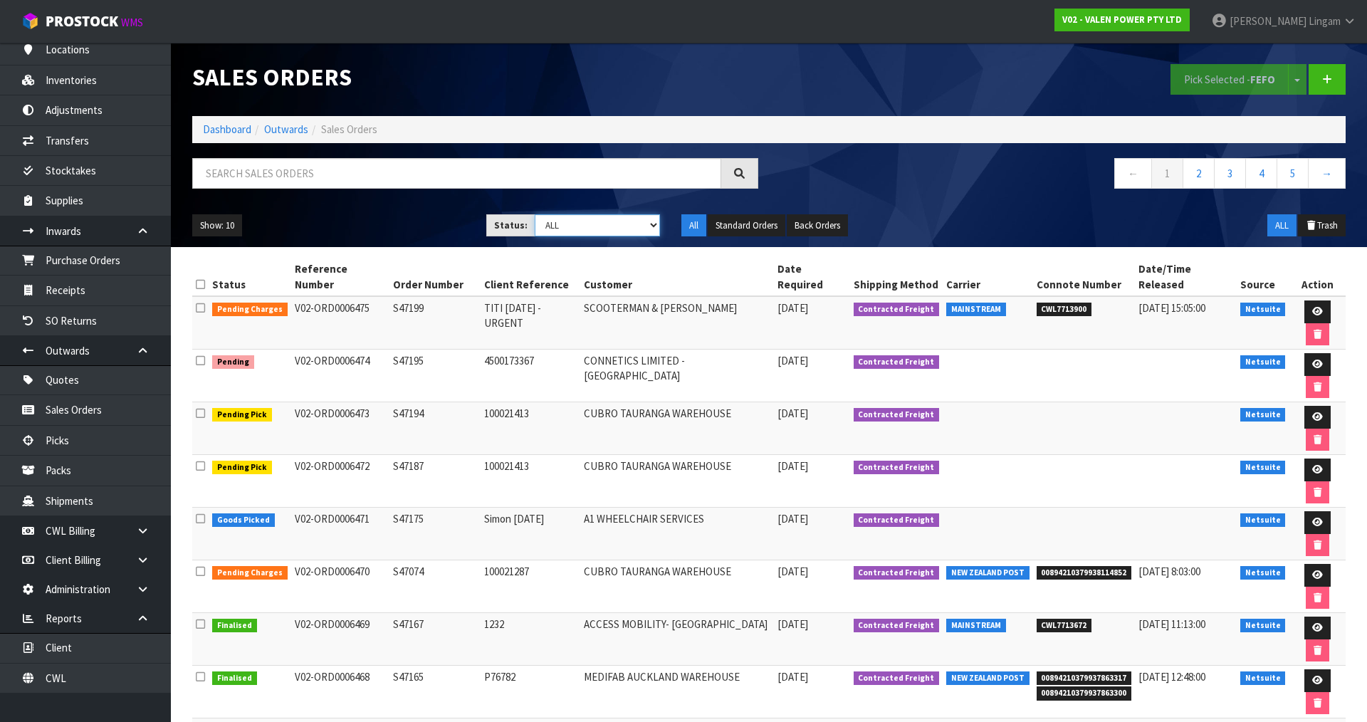
click at [643, 221] on select "Draft Pending Allocated Pending Pick Goods Picked Goods Packed Pending Charges …" at bounding box center [598, 225] width 126 height 22
click at [535, 214] on select "Draft Pending Allocated Pending Pick Goods Picked Goods Packed Pending Charges …" at bounding box center [598, 225] width 126 height 22
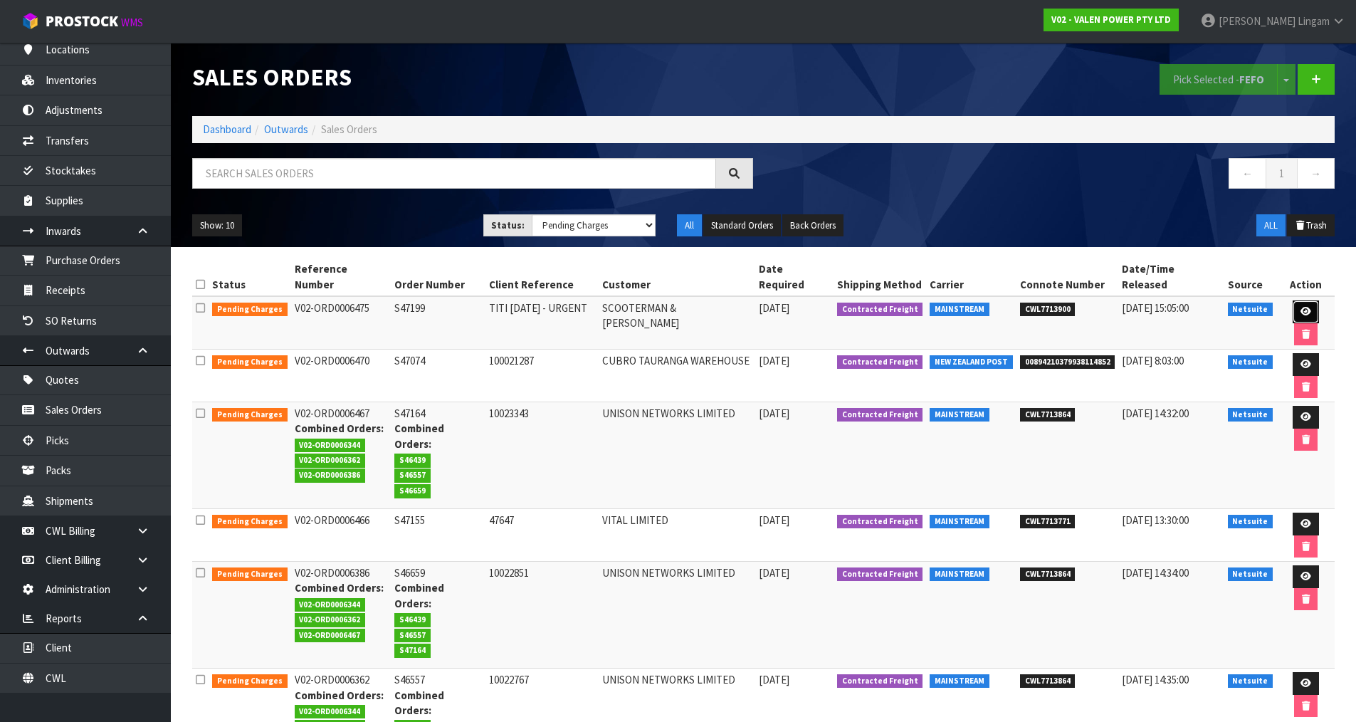
click at [1301, 307] on icon at bounding box center [1306, 311] width 11 height 9
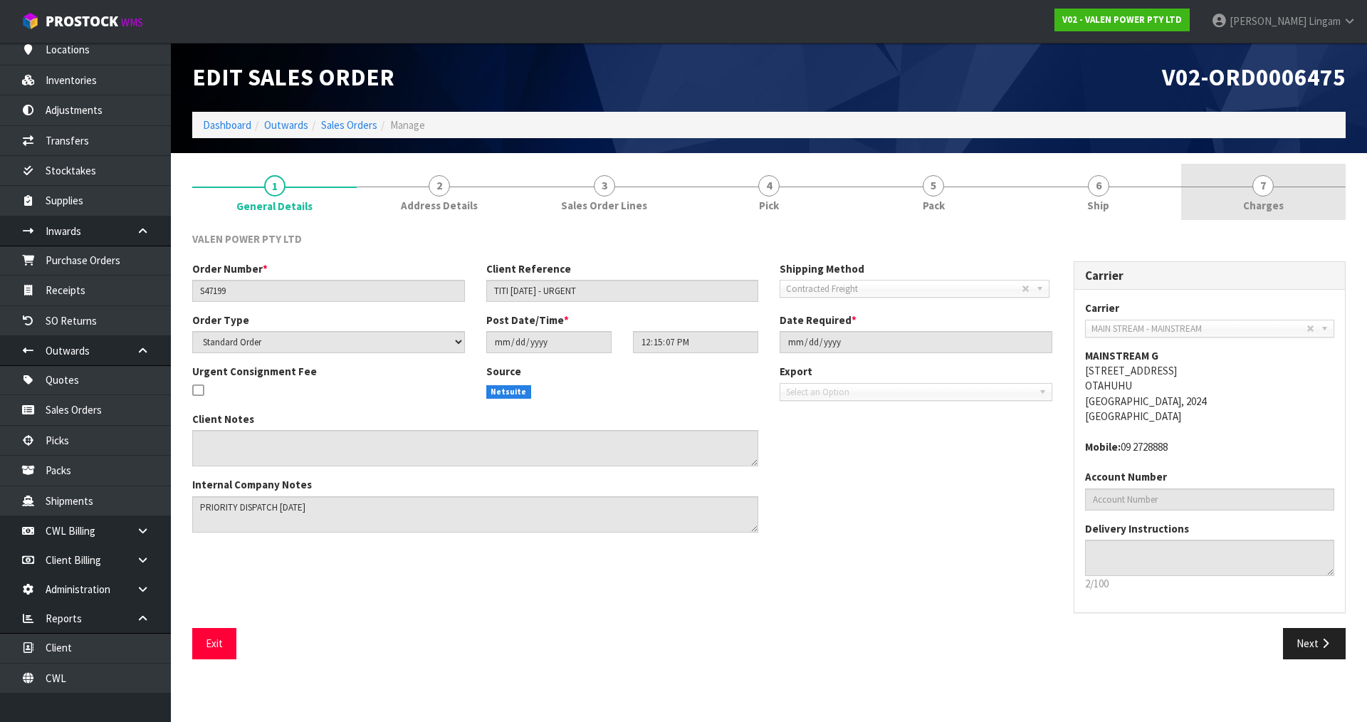
click at [1280, 199] on span "Charges" at bounding box center [1263, 205] width 41 height 15
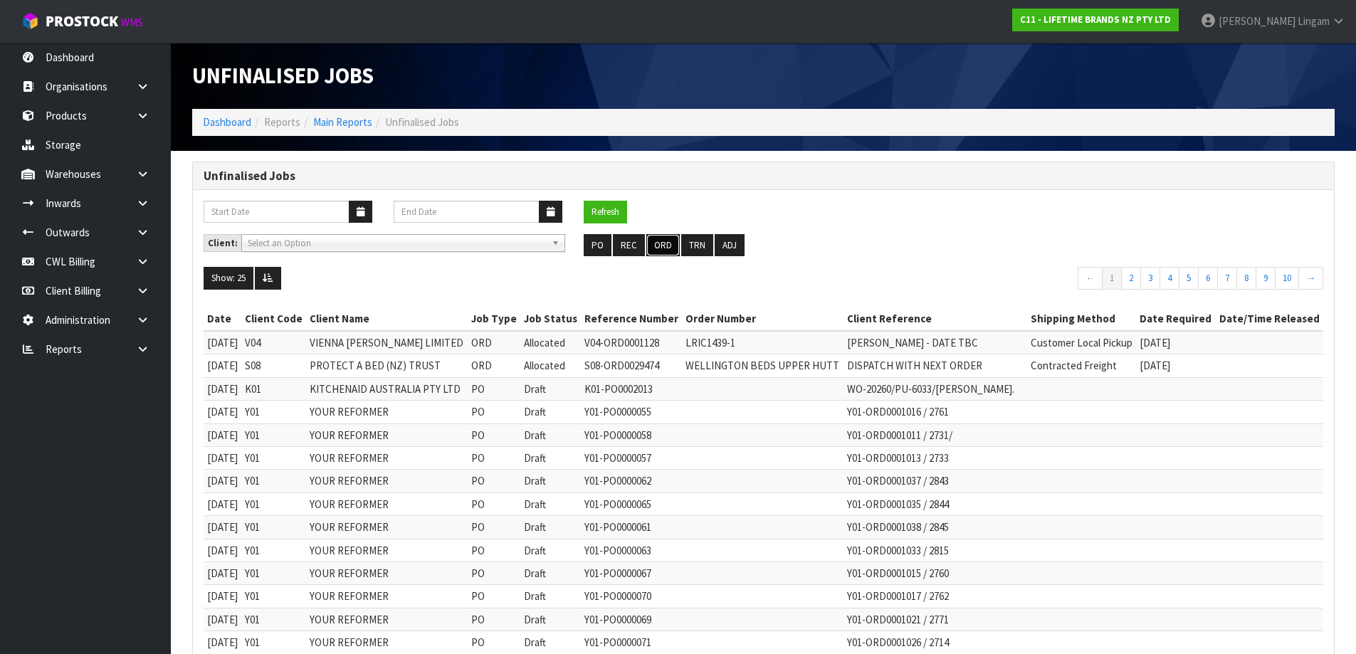
click at [666, 248] on button "ORD" at bounding box center [662, 245] width 33 height 23
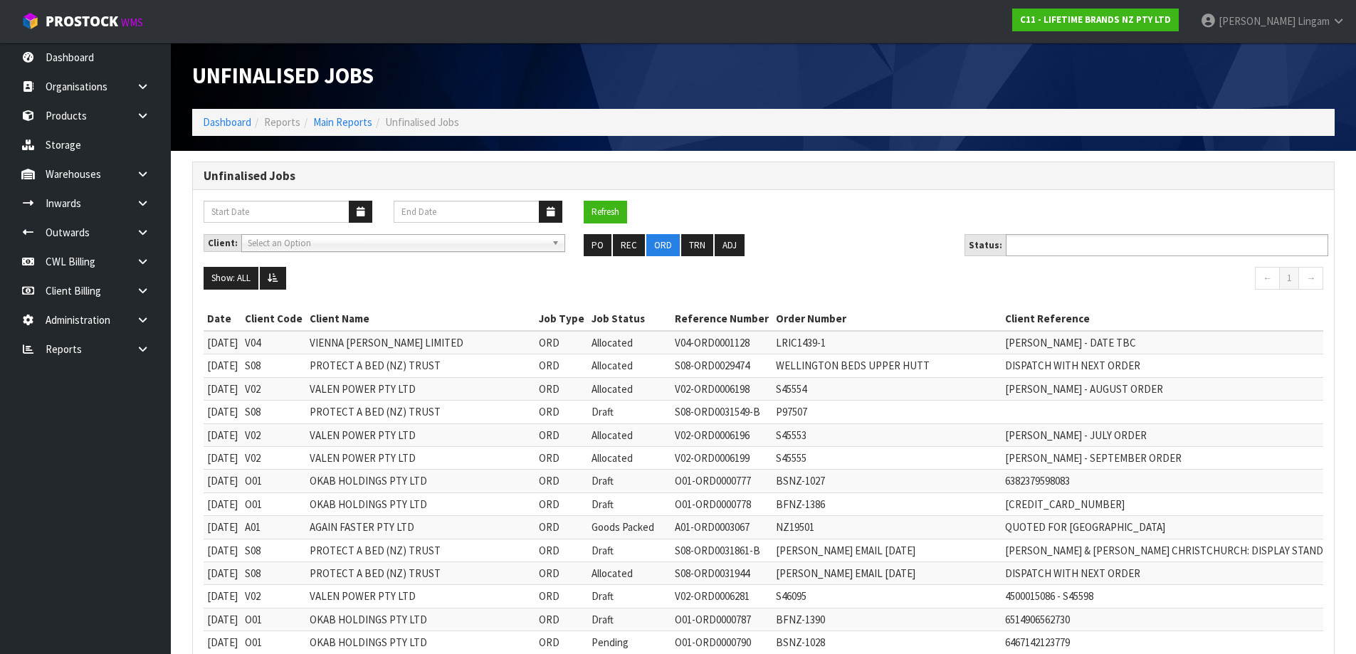
click at [1083, 253] on input "text" at bounding box center [1062, 245] width 105 height 18
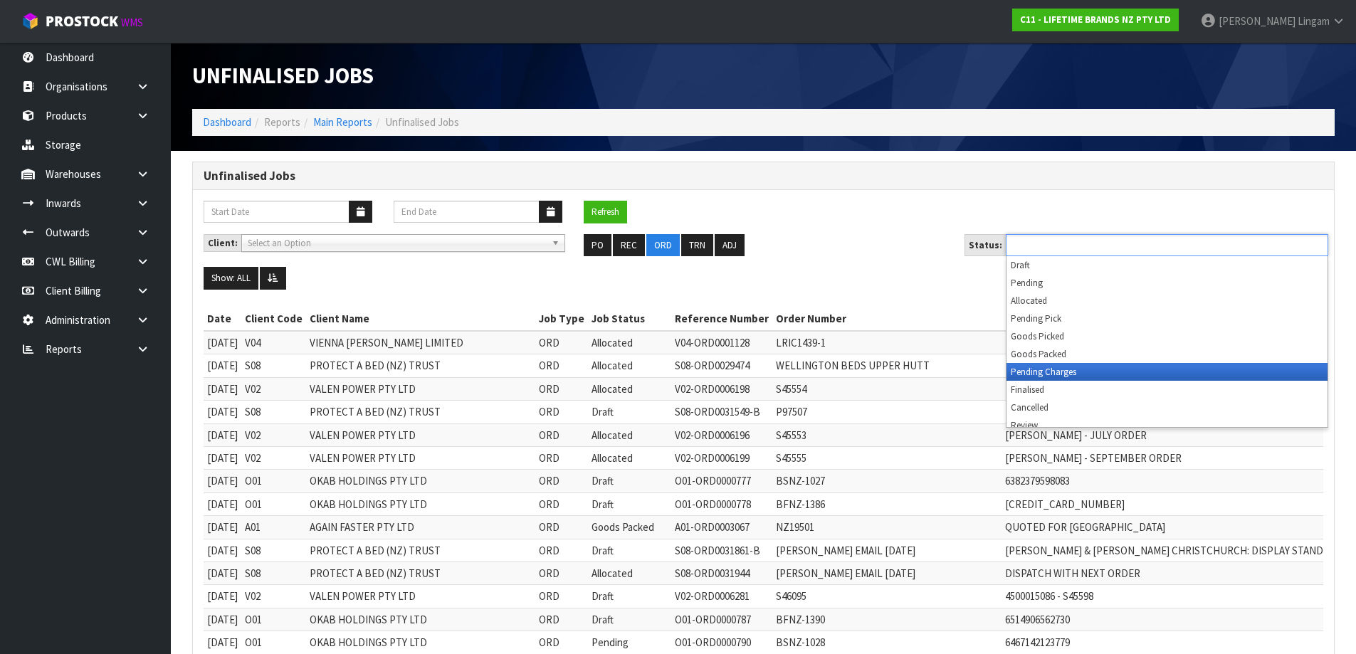
click at [1080, 371] on li "Pending Charges" at bounding box center [1167, 372] width 321 height 18
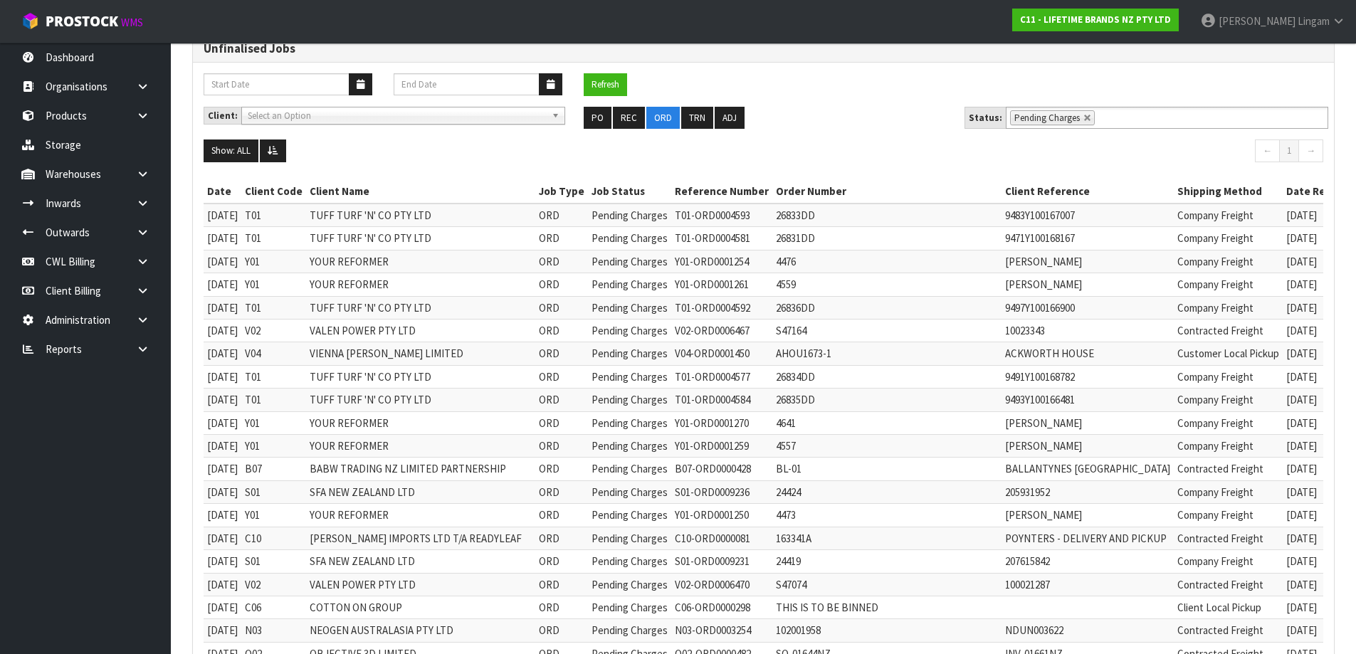
scroll to position [127, 0]
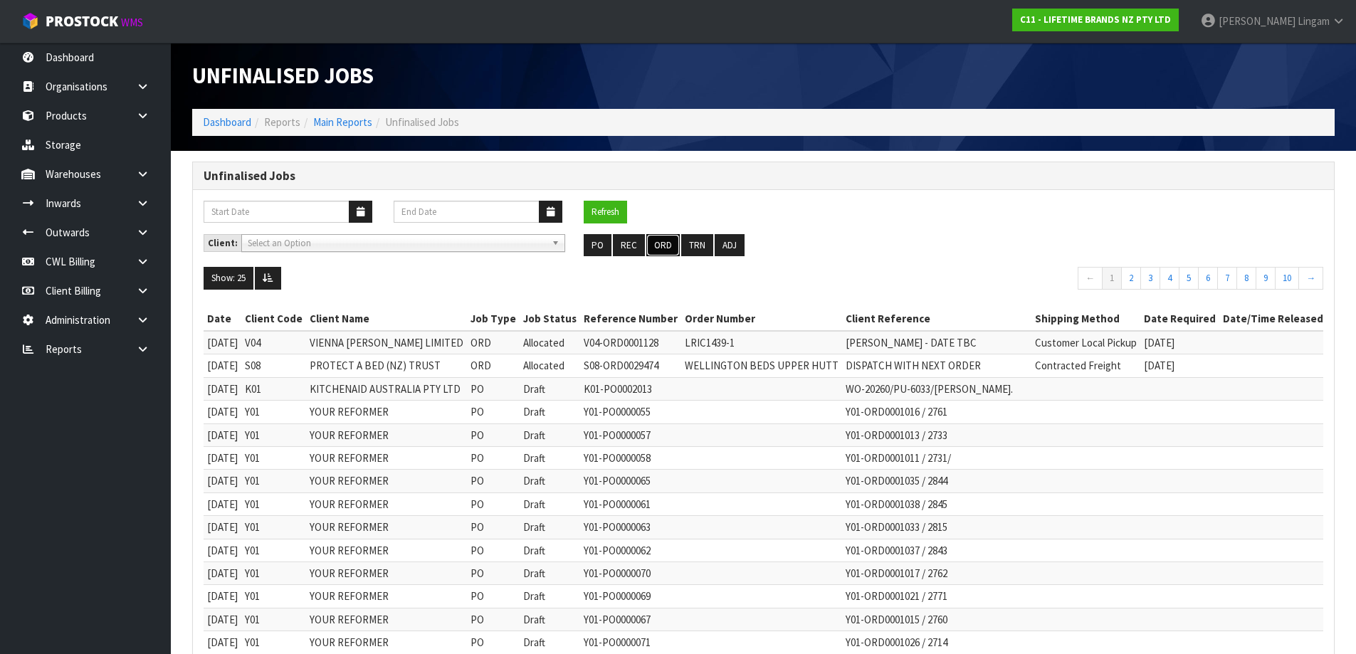
click at [669, 239] on button "ORD" at bounding box center [662, 245] width 33 height 23
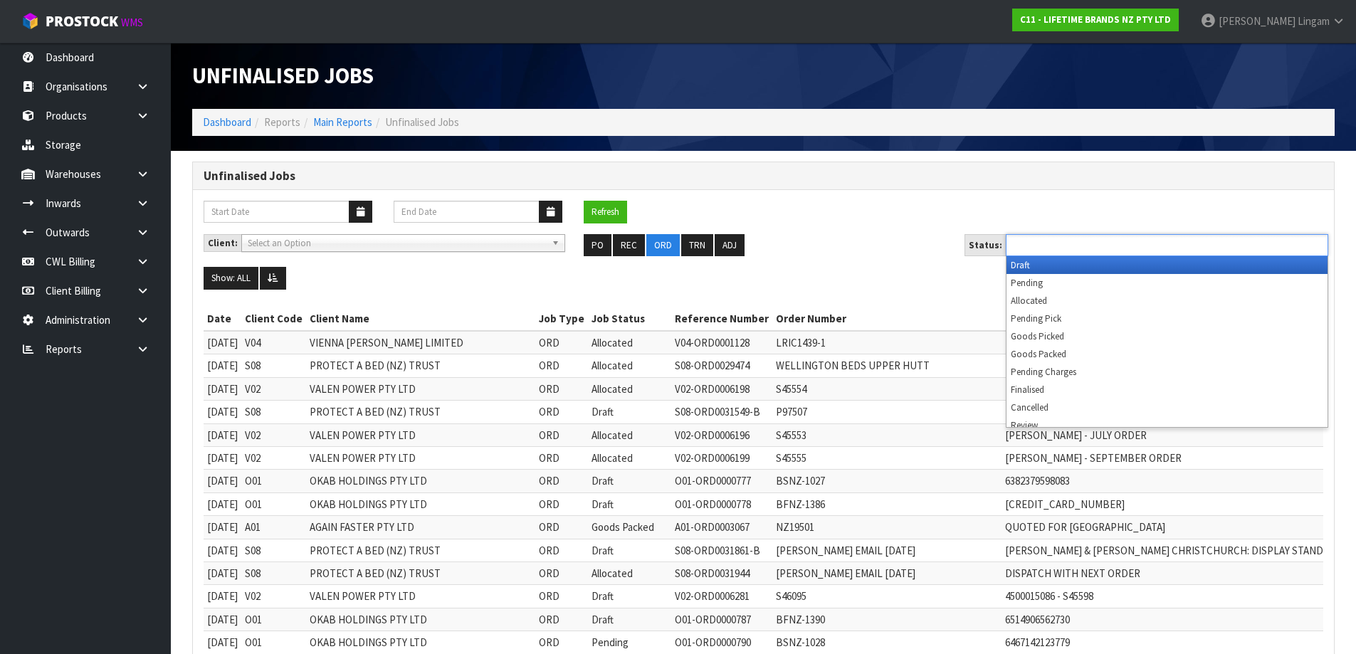
click at [1025, 234] on ul at bounding box center [1167, 245] width 323 height 22
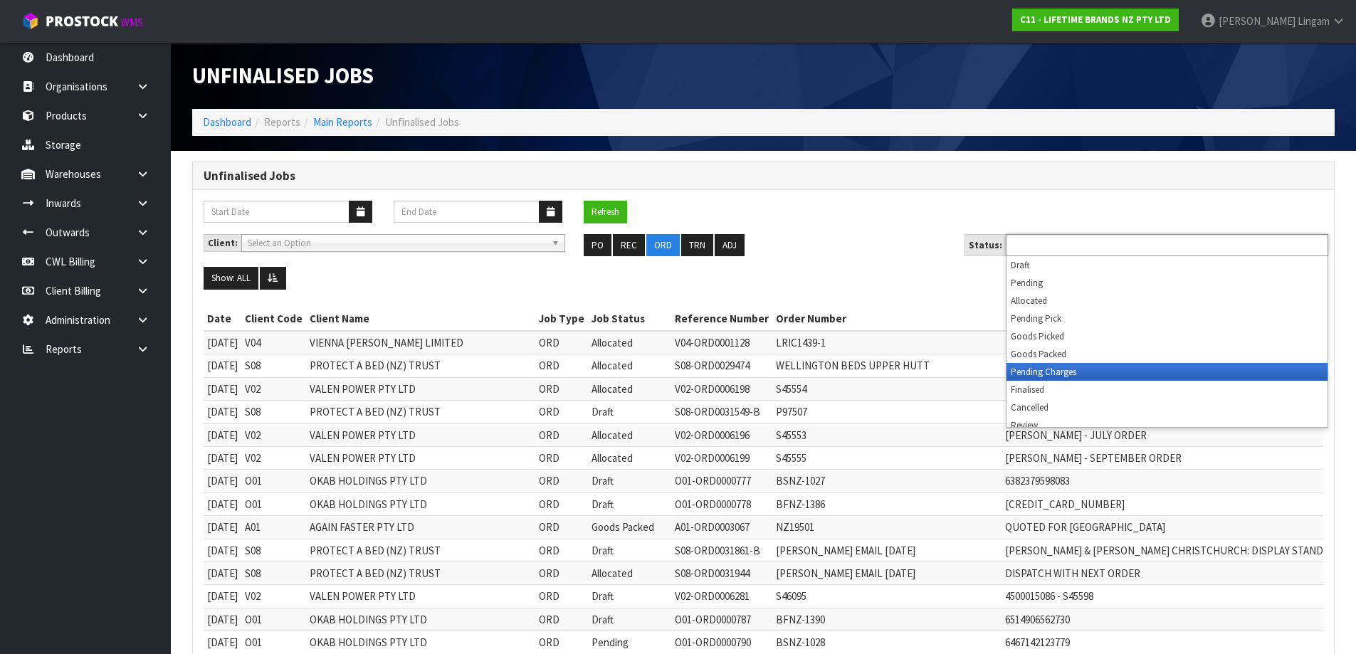
click at [1063, 366] on li "Pending Charges" at bounding box center [1167, 372] width 321 height 18
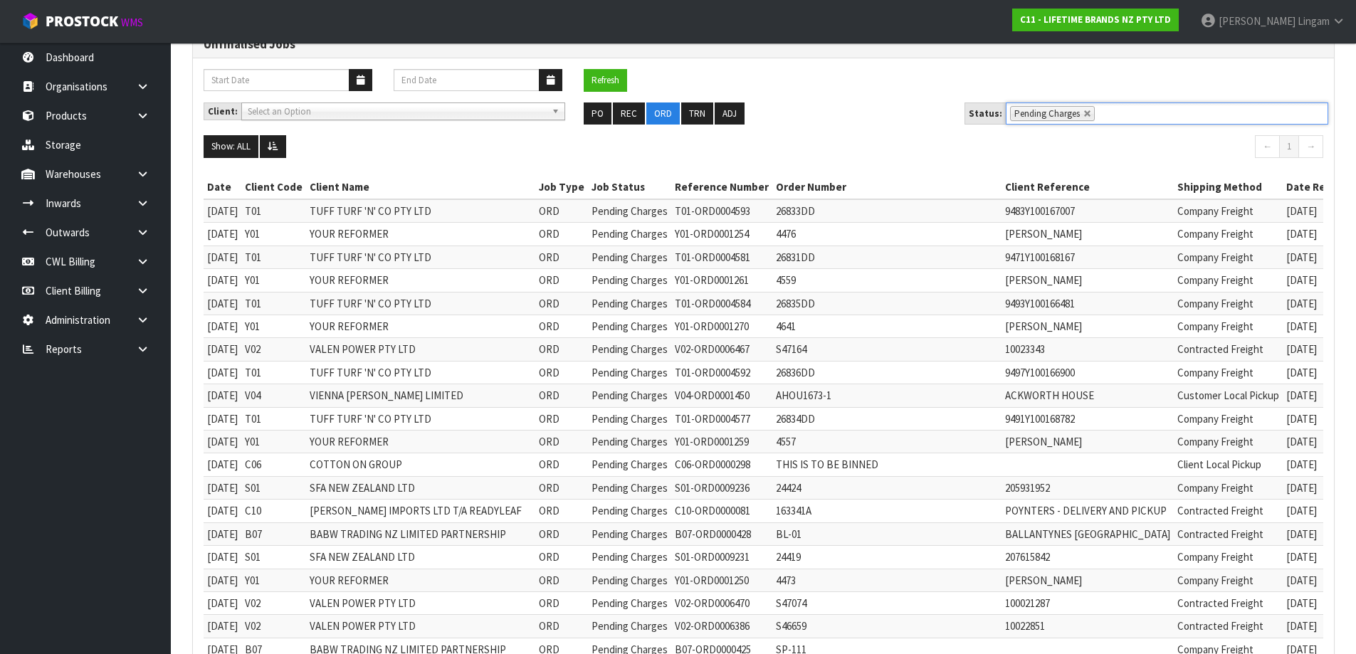
scroll to position [570, 0]
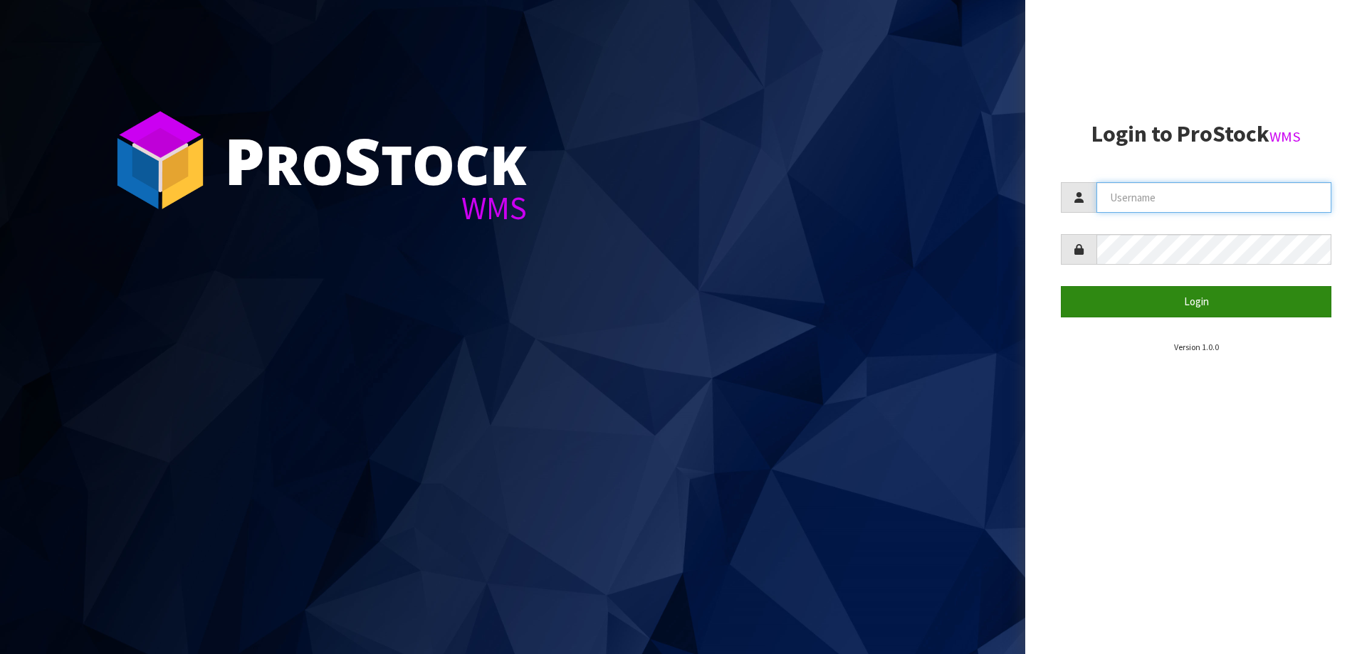
type input "[PERSON_NAME][EMAIL_ADDRESS][DOMAIN_NAME]"
click at [1189, 295] on button "Login" at bounding box center [1196, 301] width 271 height 31
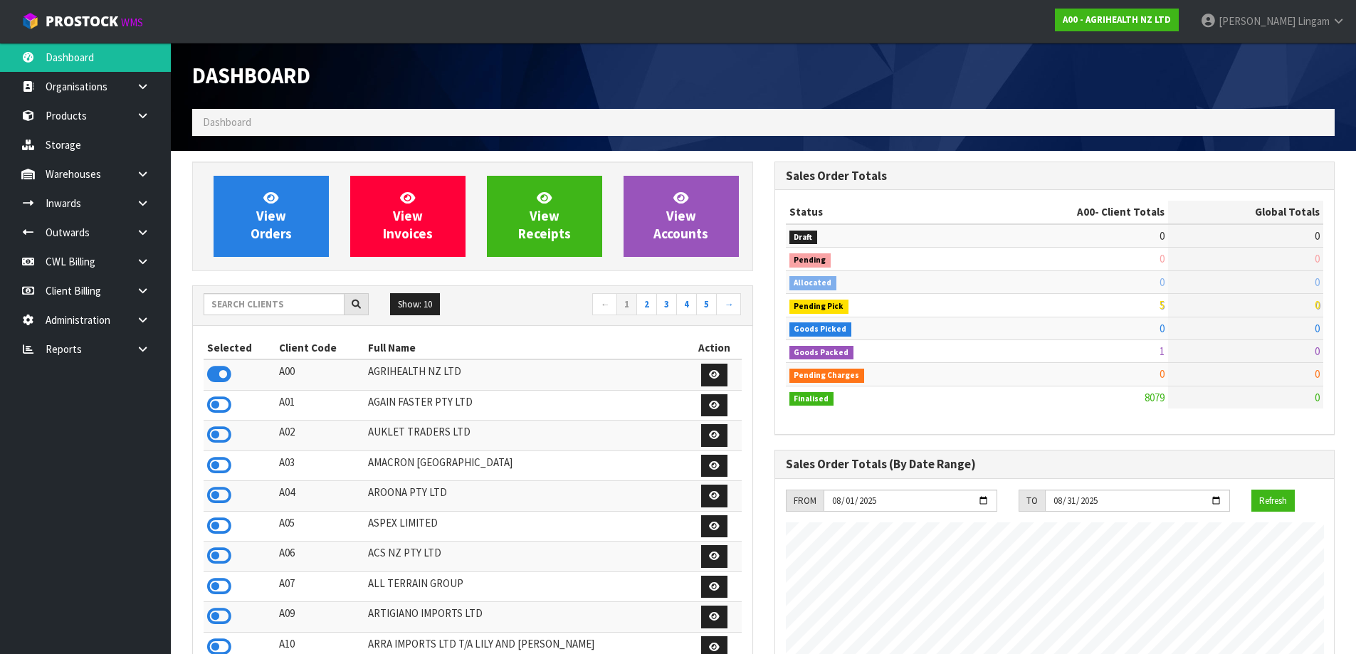
scroll to position [1079, 582]
click at [147, 349] on icon at bounding box center [143, 349] width 14 height 11
click at [130, 405] on link "CWL" at bounding box center [85, 408] width 171 height 29
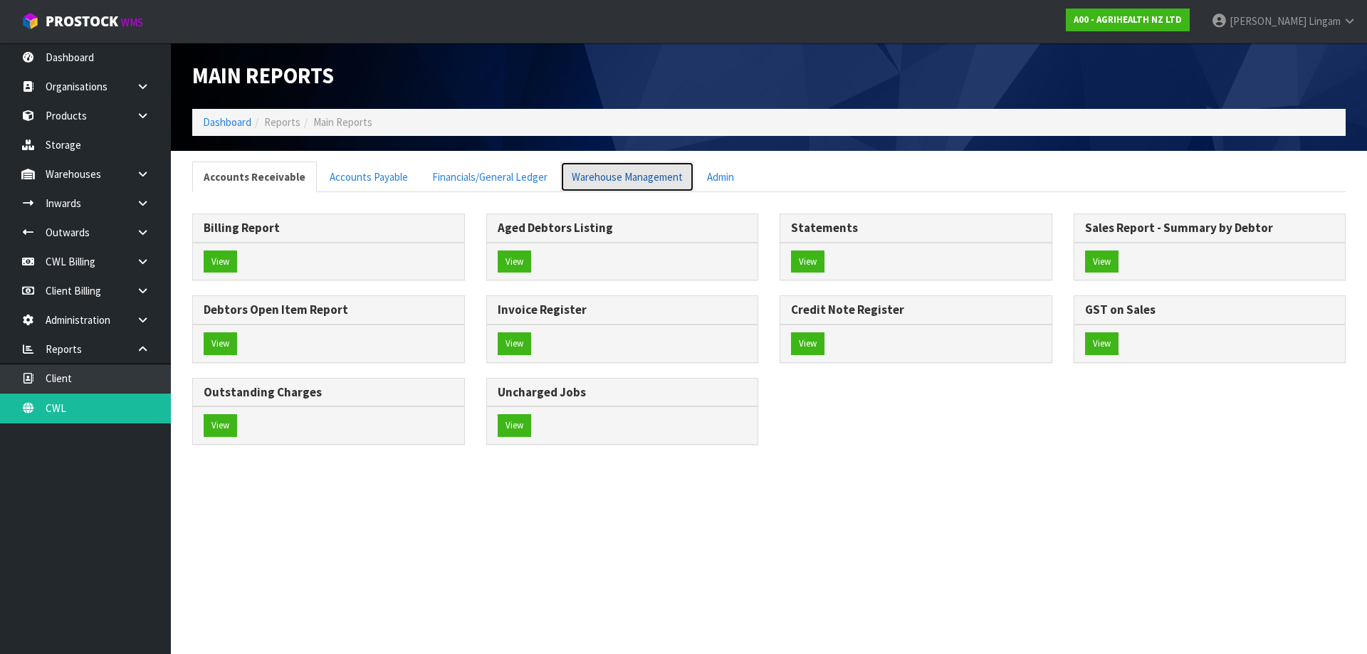
click at [604, 178] on link "Warehouse Management" at bounding box center [627, 177] width 134 height 31
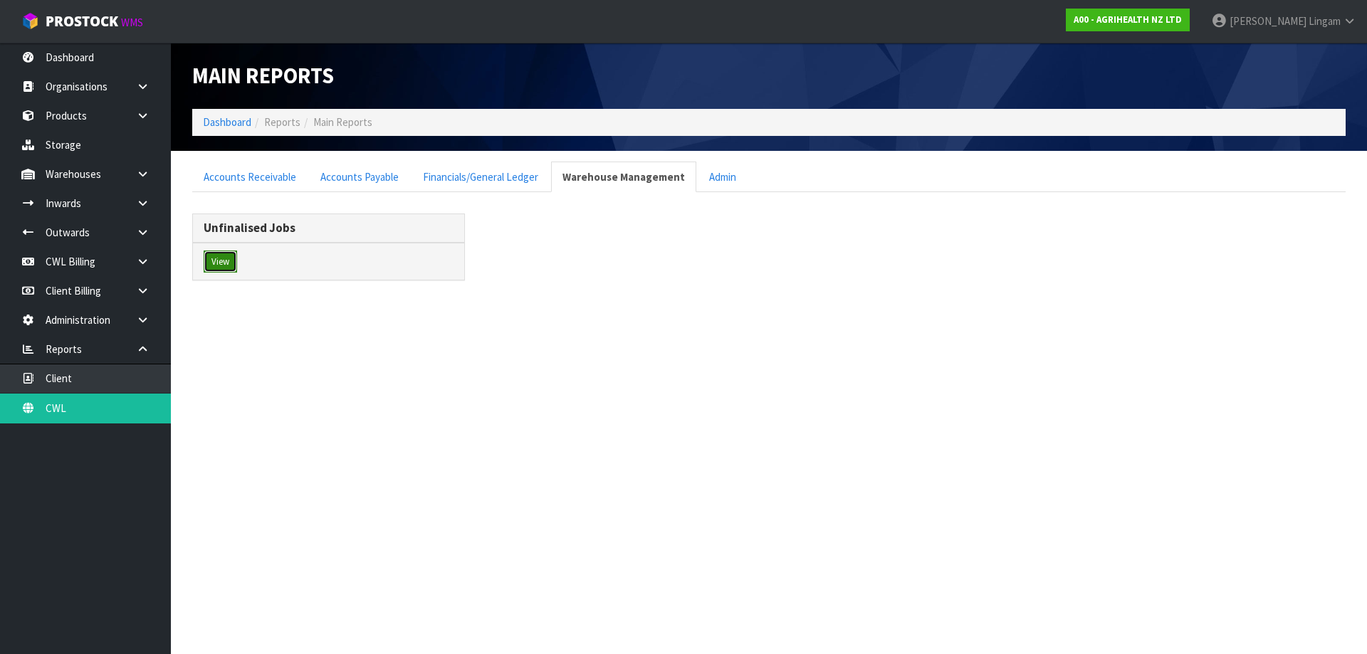
click at [212, 261] on button "View" at bounding box center [220, 262] width 33 height 23
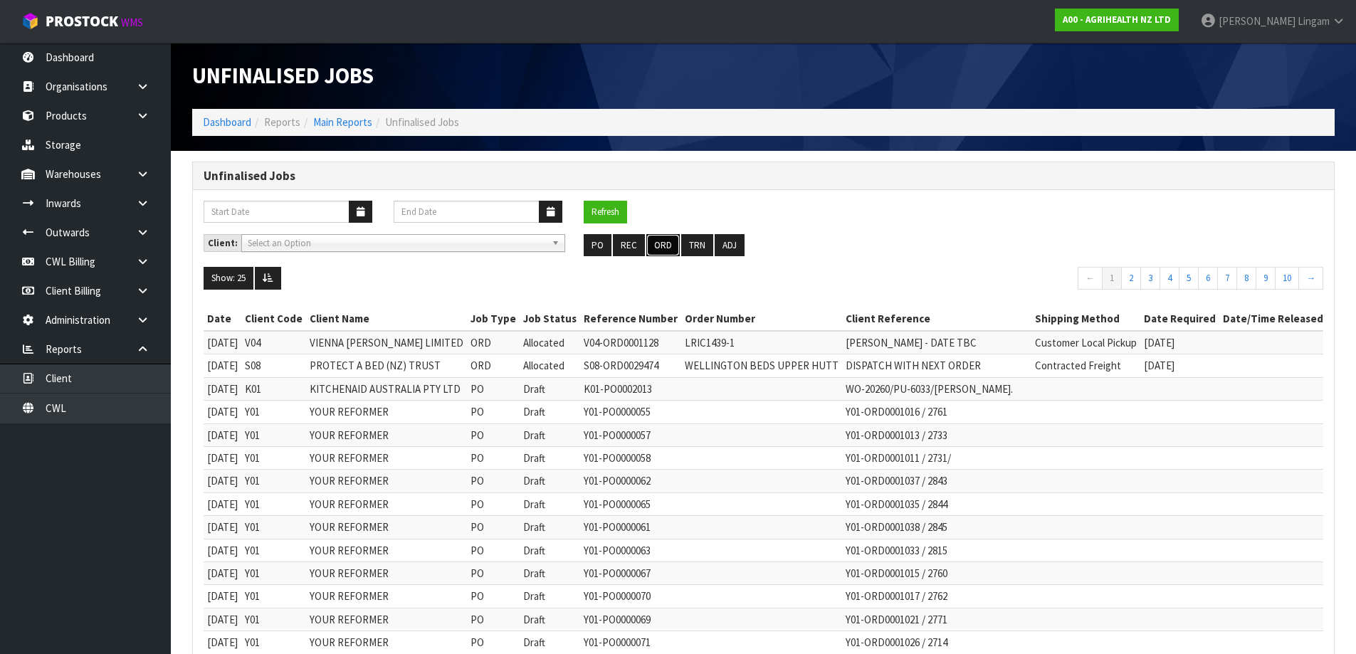
click at [664, 248] on button "ORD" at bounding box center [662, 245] width 33 height 23
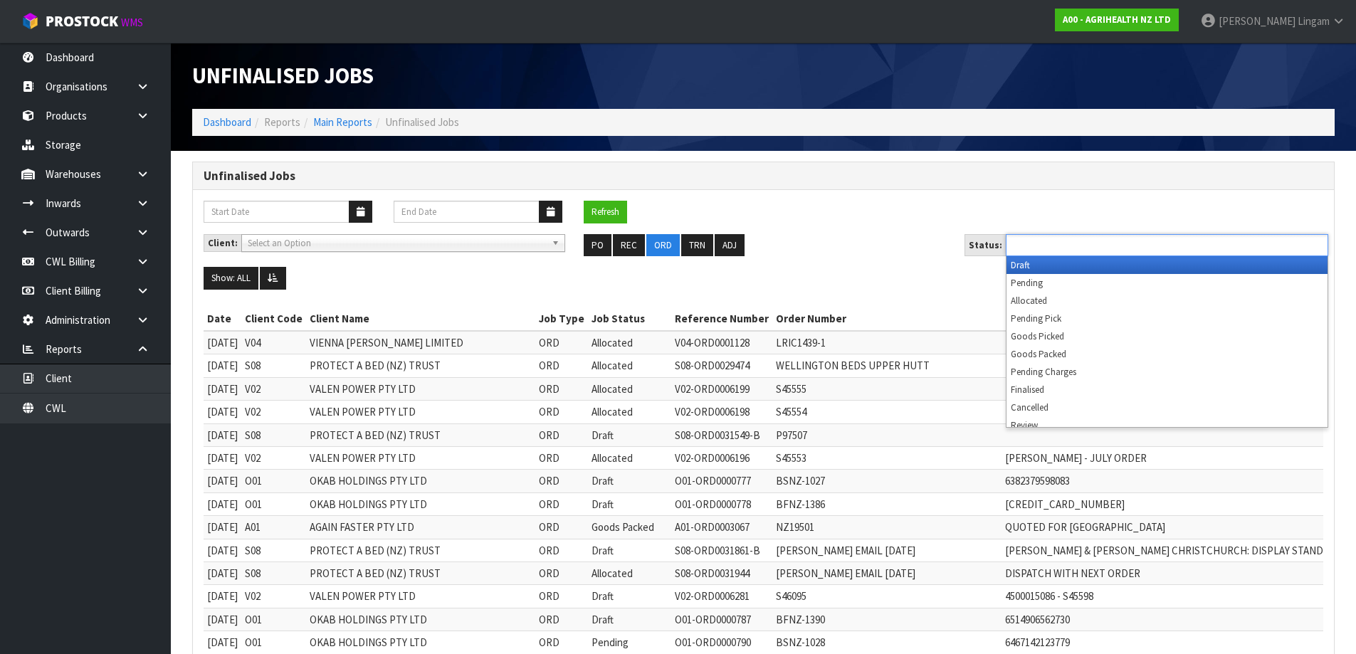
click at [1136, 244] on ul at bounding box center [1167, 245] width 323 height 22
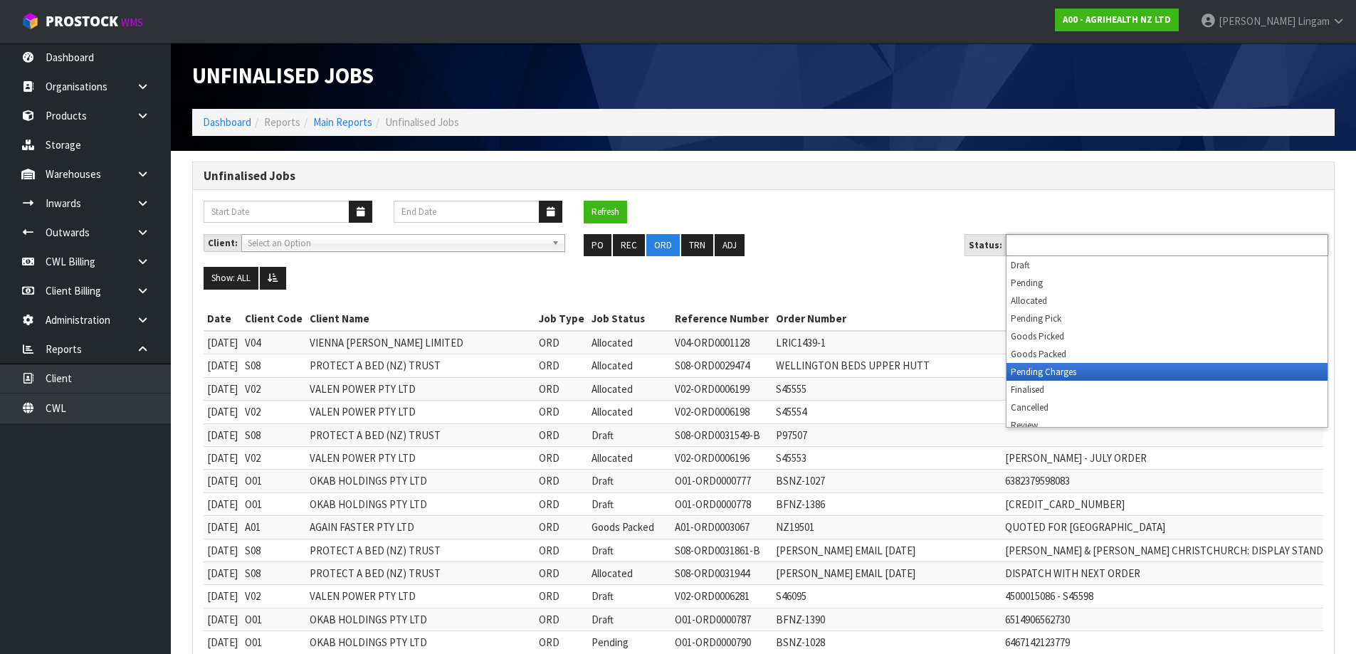
click at [1106, 371] on li "Pending Charges" at bounding box center [1167, 372] width 321 height 18
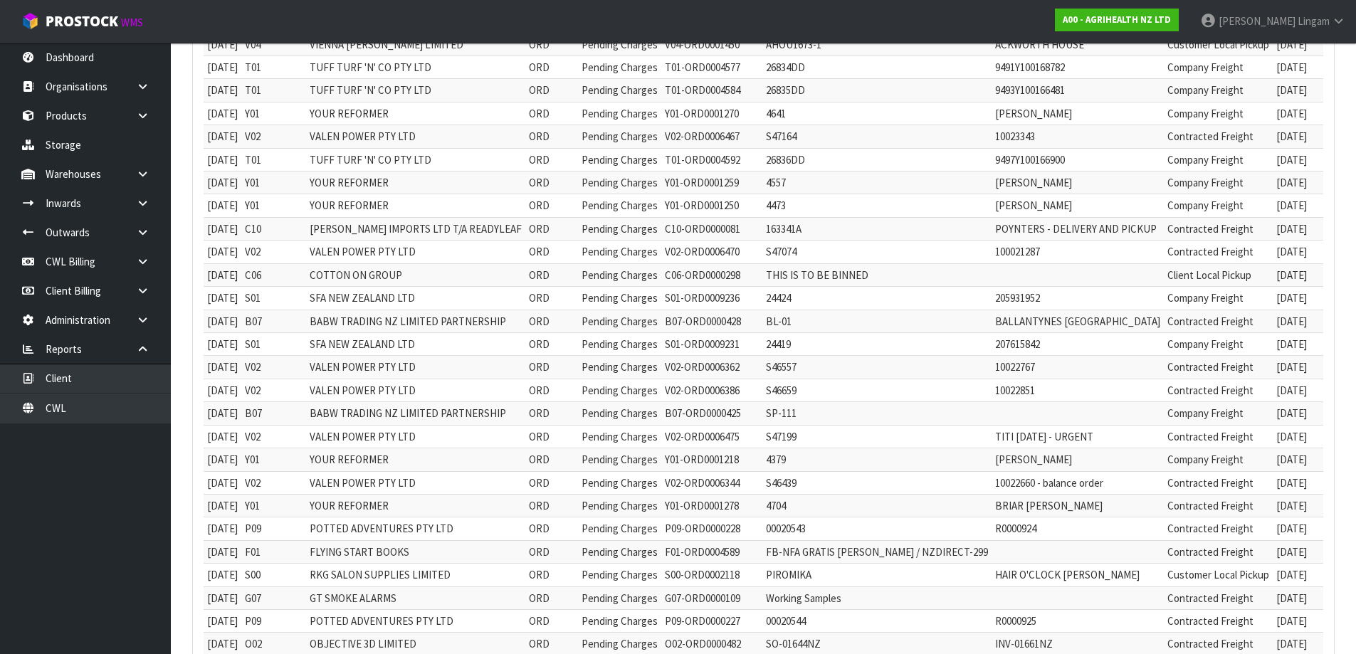
scroll to position [71, 0]
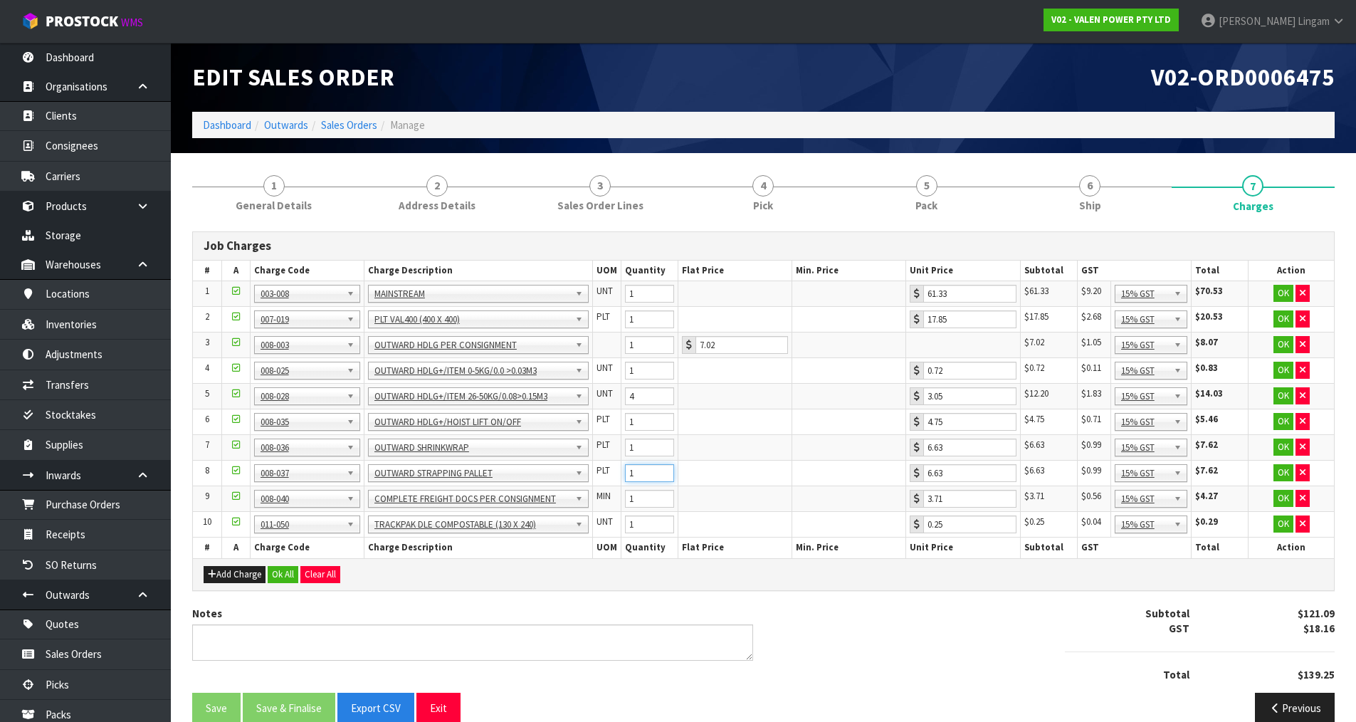
scroll to position [244, 0]
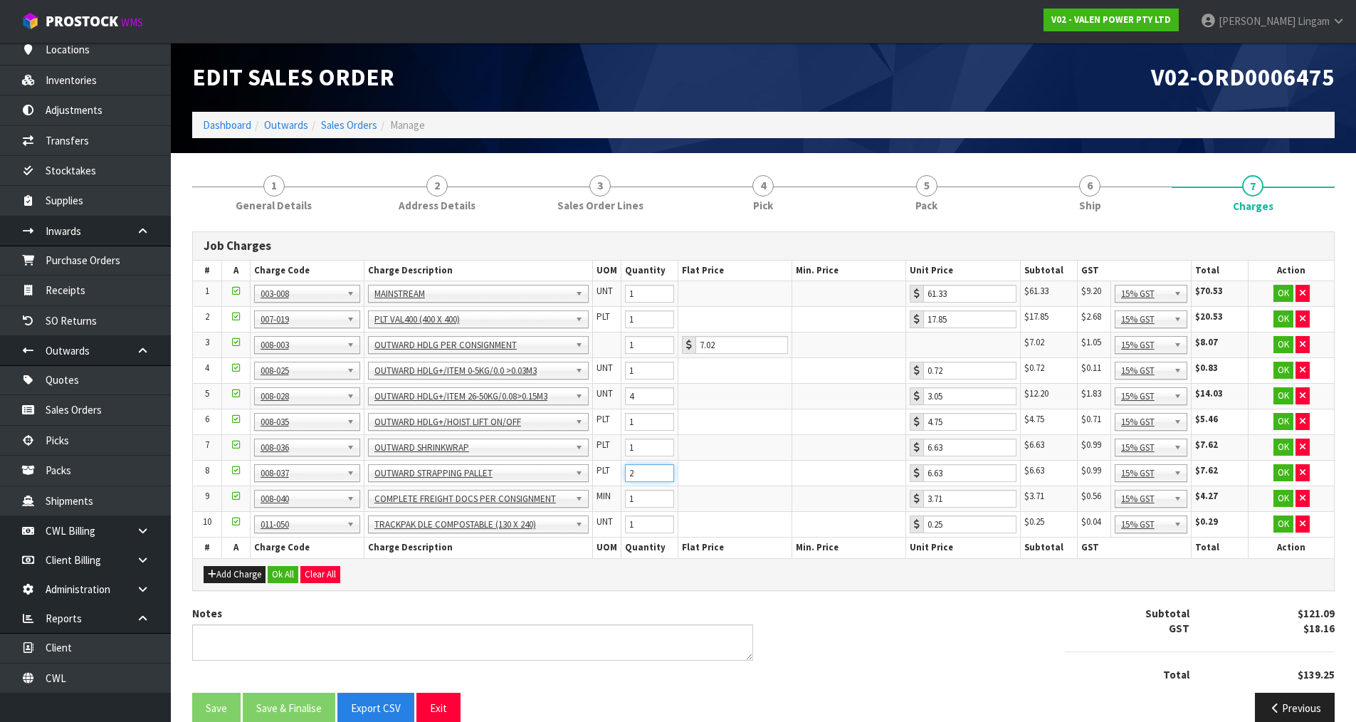
drag, startPoint x: 0, startPoint y: 0, endPoint x: 669, endPoint y: 468, distance: 816.5
type input "2"
click at [669, 468] on input "2" at bounding box center [649, 473] width 49 height 18
click at [289, 575] on button "Ok All" at bounding box center [283, 574] width 31 height 17
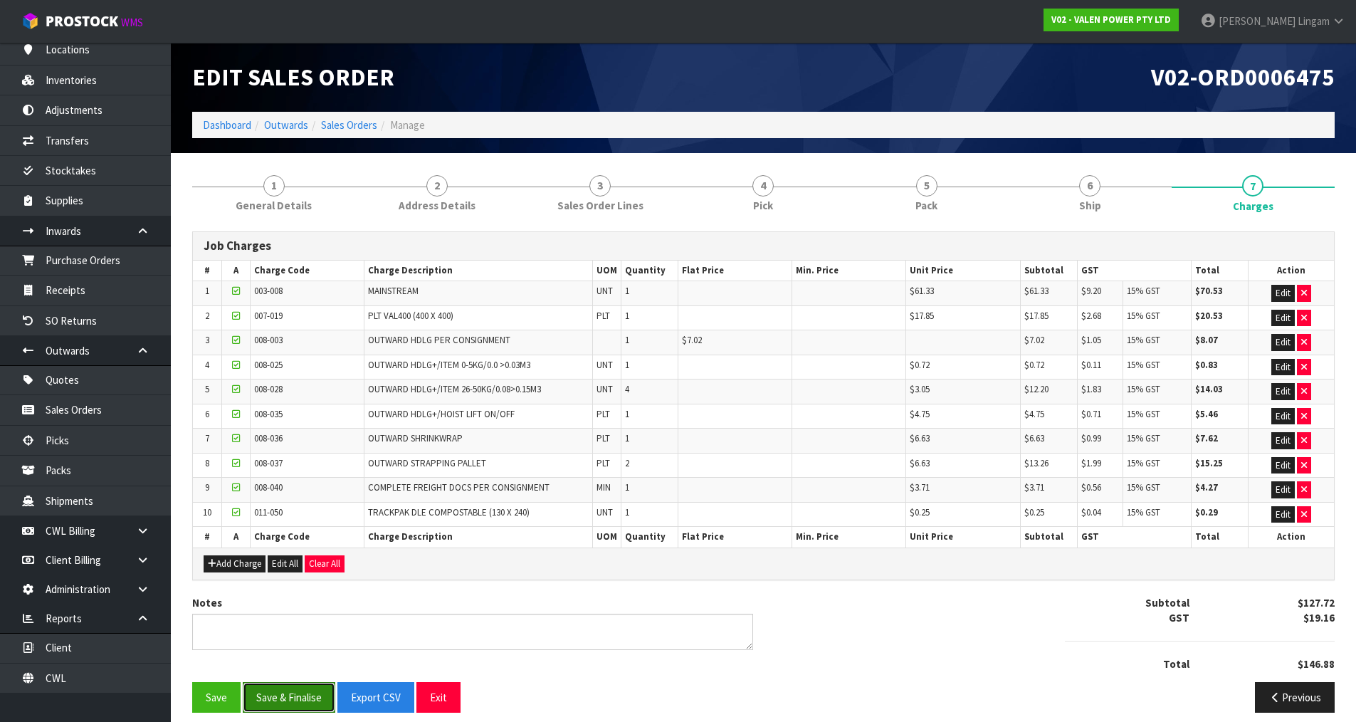
click at [310, 699] on button "Save & Finalise" at bounding box center [289, 697] width 93 height 31
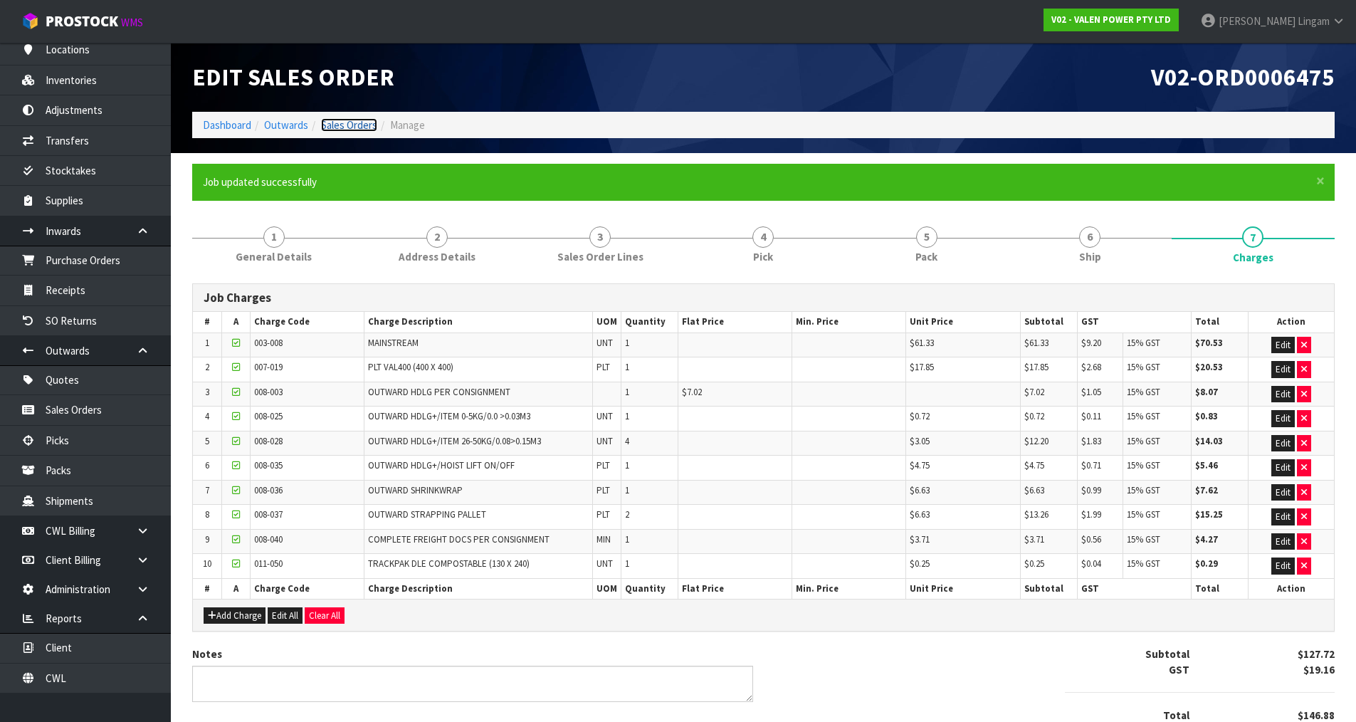
click at [367, 120] on link "Sales Orders" at bounding box center [349, 125] width 56 height 14
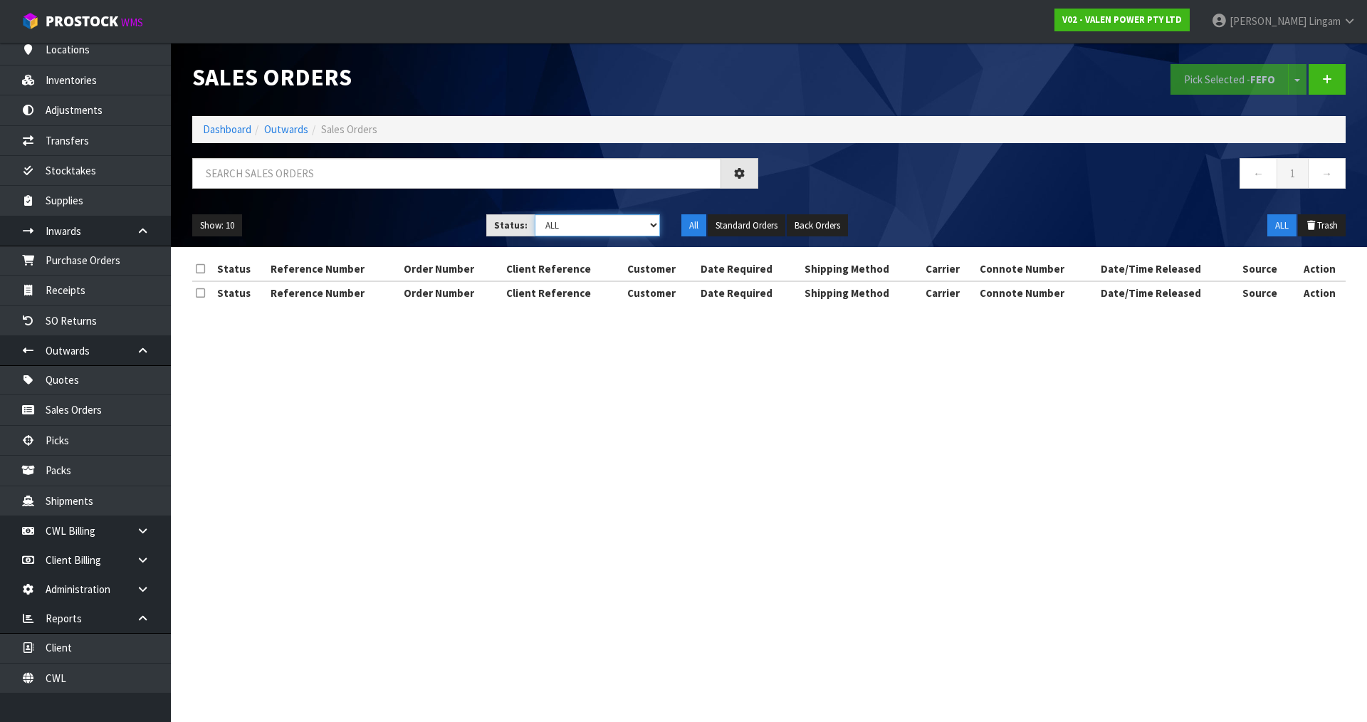
click at [624, 222] on select "Draft Pending Allocated Pending Pick Goods Picked Goods Packed Pending Charges …" at bounding box center [598, 225] width 126 height 22
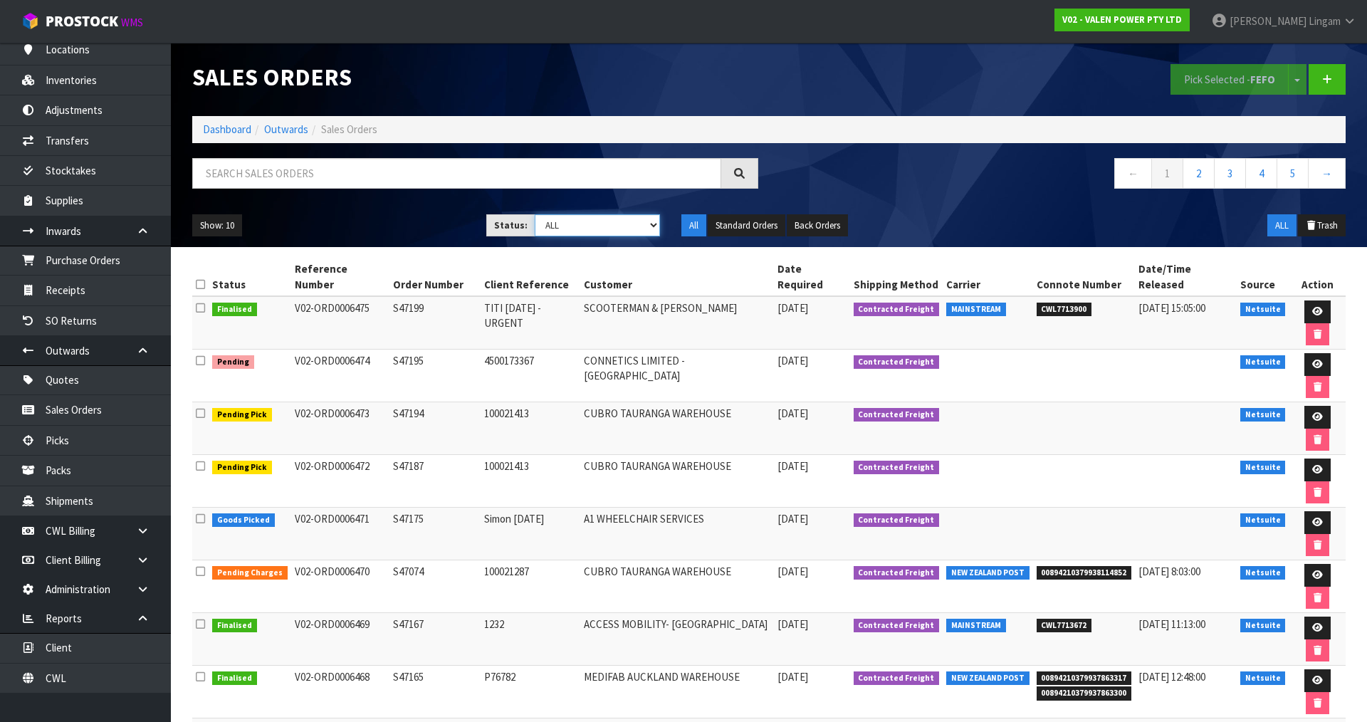
select select "string:6"
click at [535, 214] on select "Draft Pending Allocated Pending Pick Goods Picked Goods Packed Pending Charges …" at bounding box center [598, 225] width 126 height 22
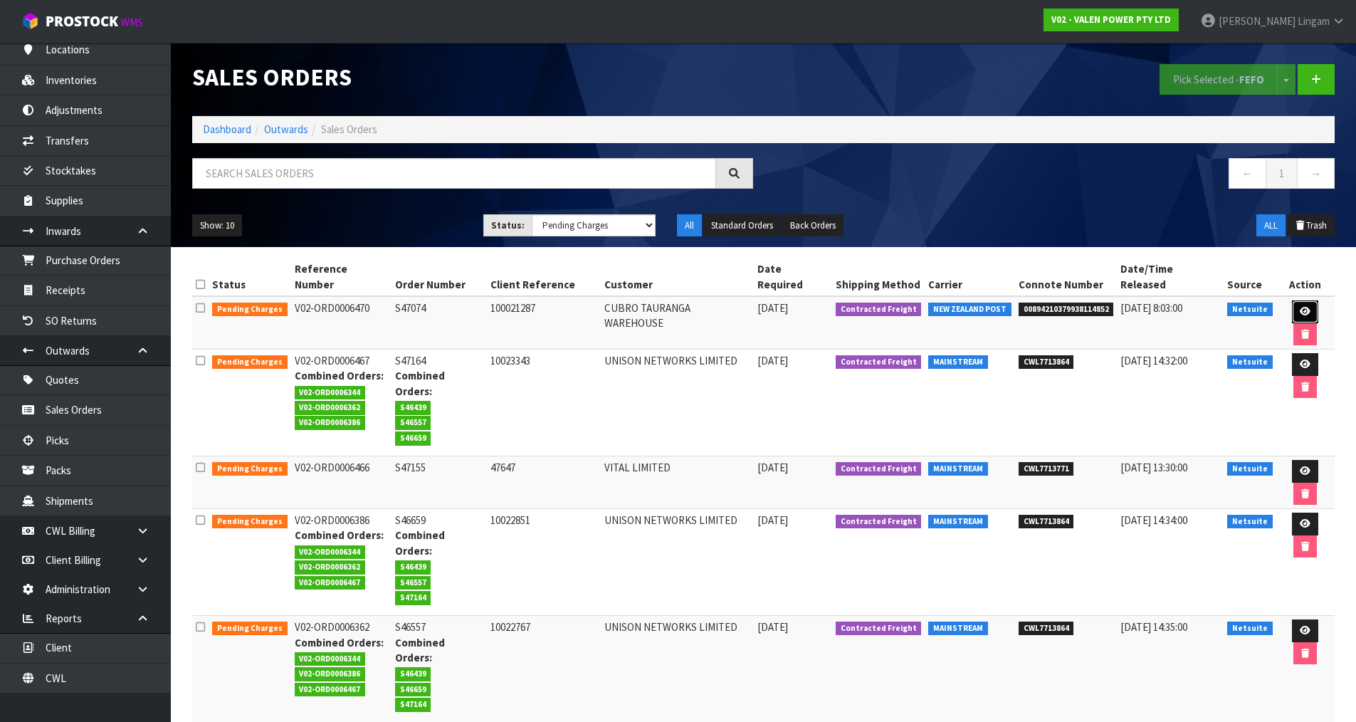
click at [1292, 300] on link at bounding box center [1305, 311] width 26 height 23
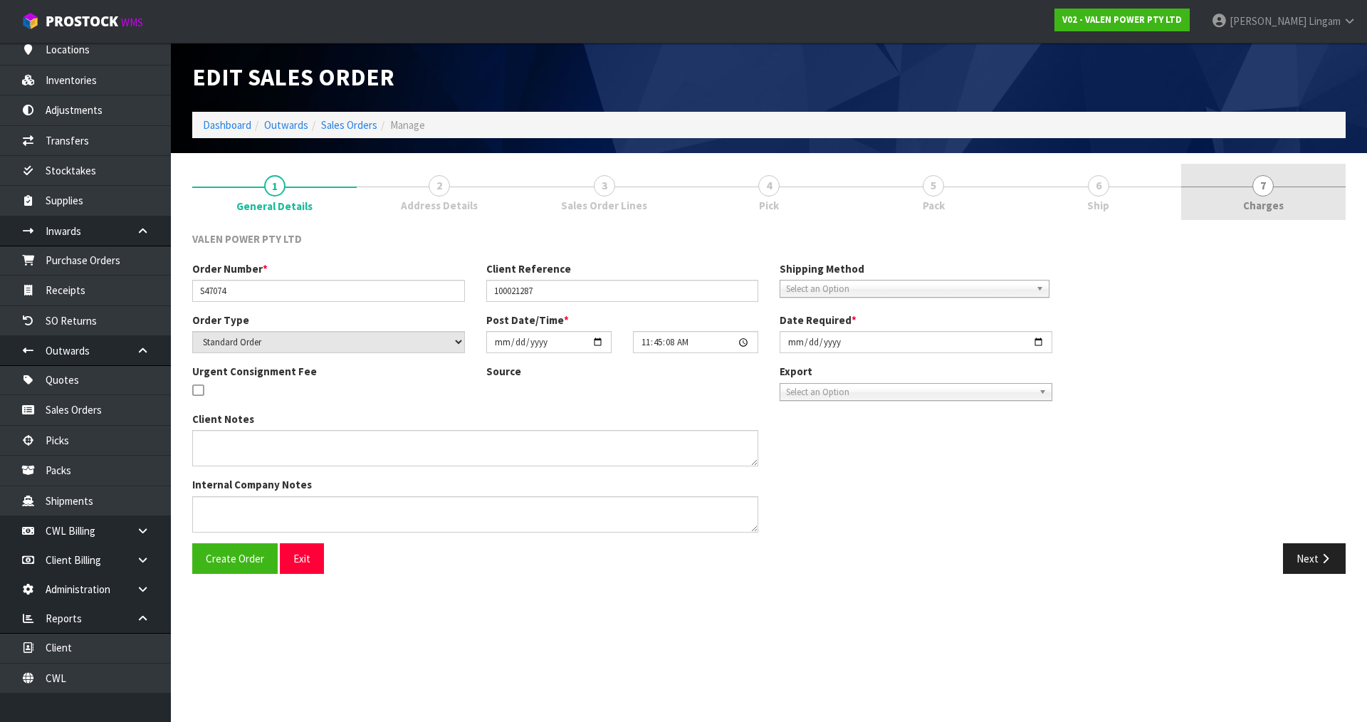
click at [1297, 204] on link "7 Charges" at bounding box center [1263, 192] width 164 height 56
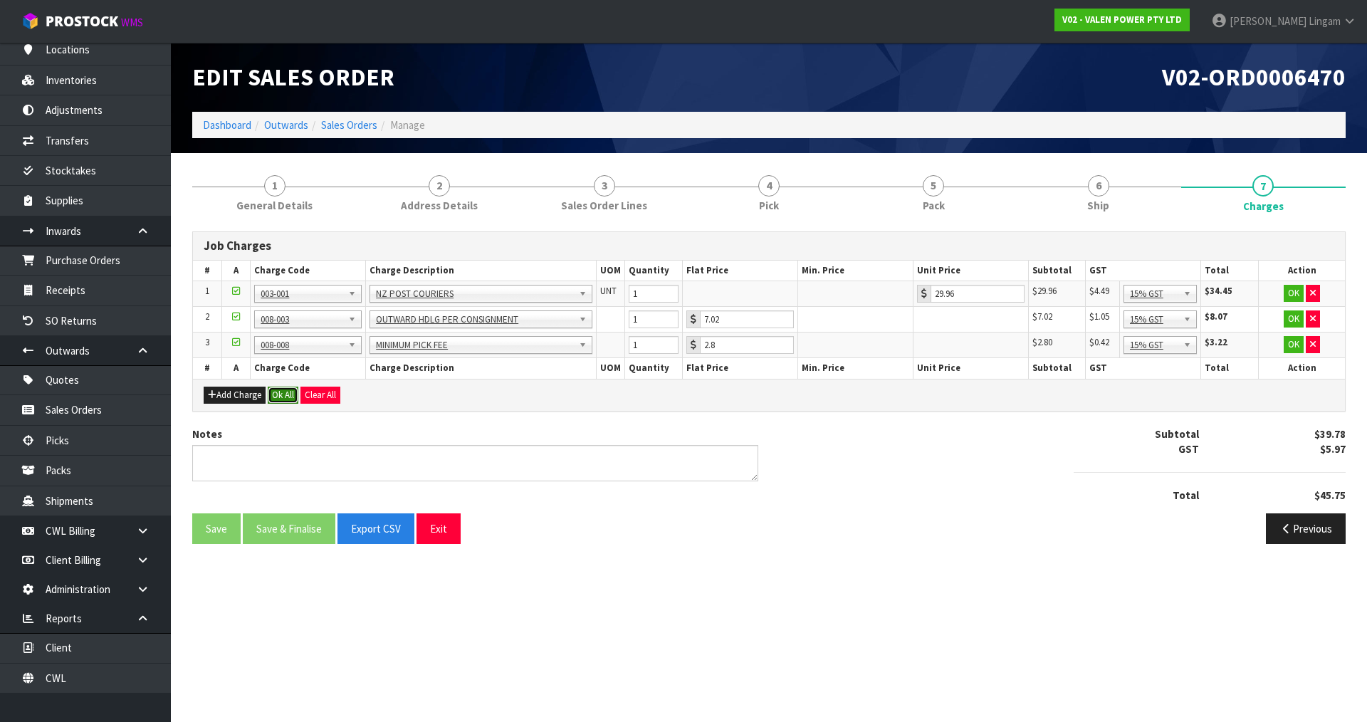
drag, startPoint x: 287, startPoint y: 392, endPoint x: 298, endPoint y: 445, distance: 53.8
click at [287, 392] on button "Ok All" at bounding box center [283, 395] width 31 height 17
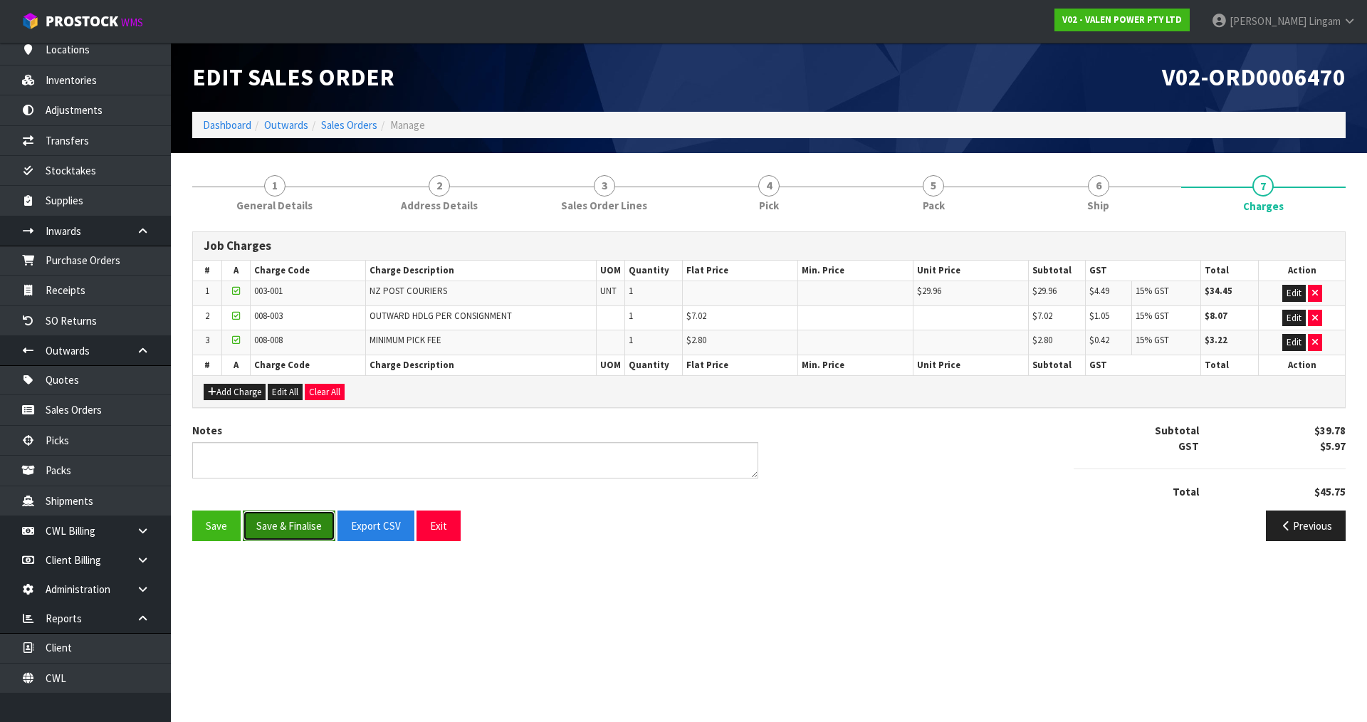
click at [300, 515] on button "Save & Finalise" at bounding box center [289, 525] width 93 height 31
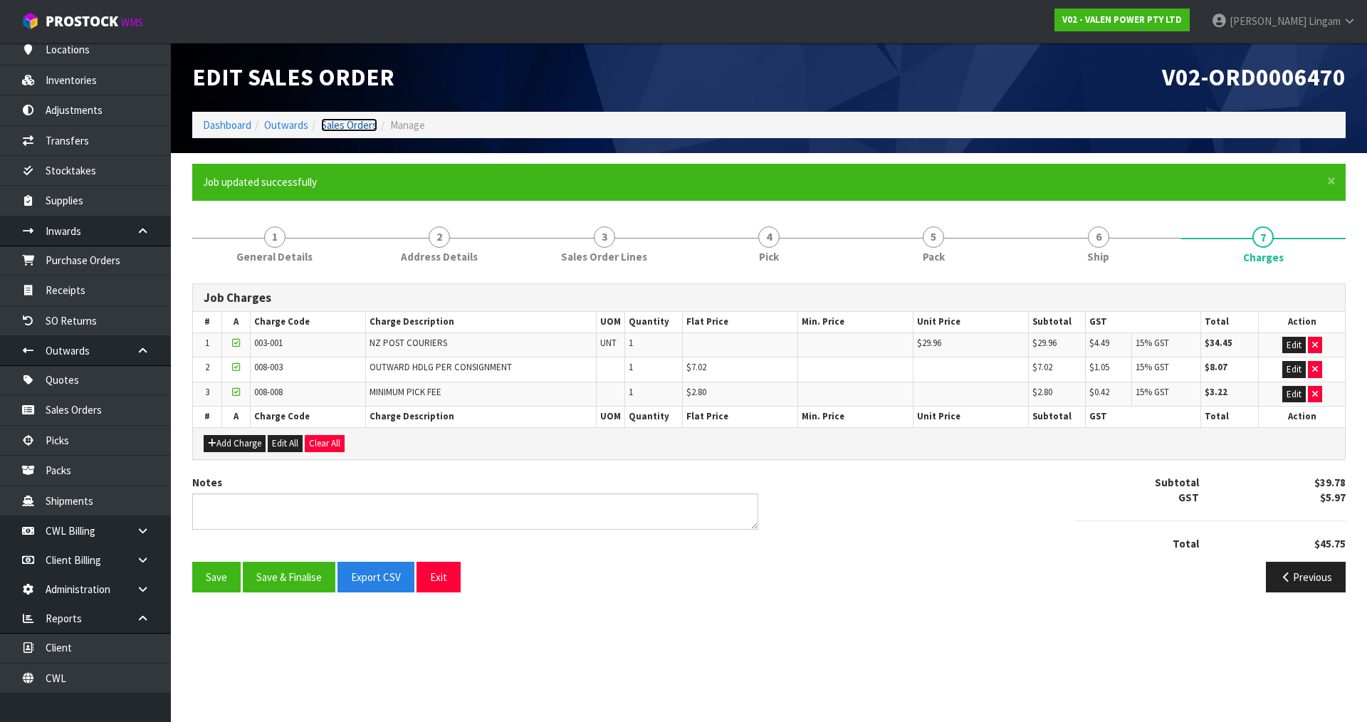
click at [368, 120] on link "Sales Orders" at bounding box center [349, 125] width 56 height 14
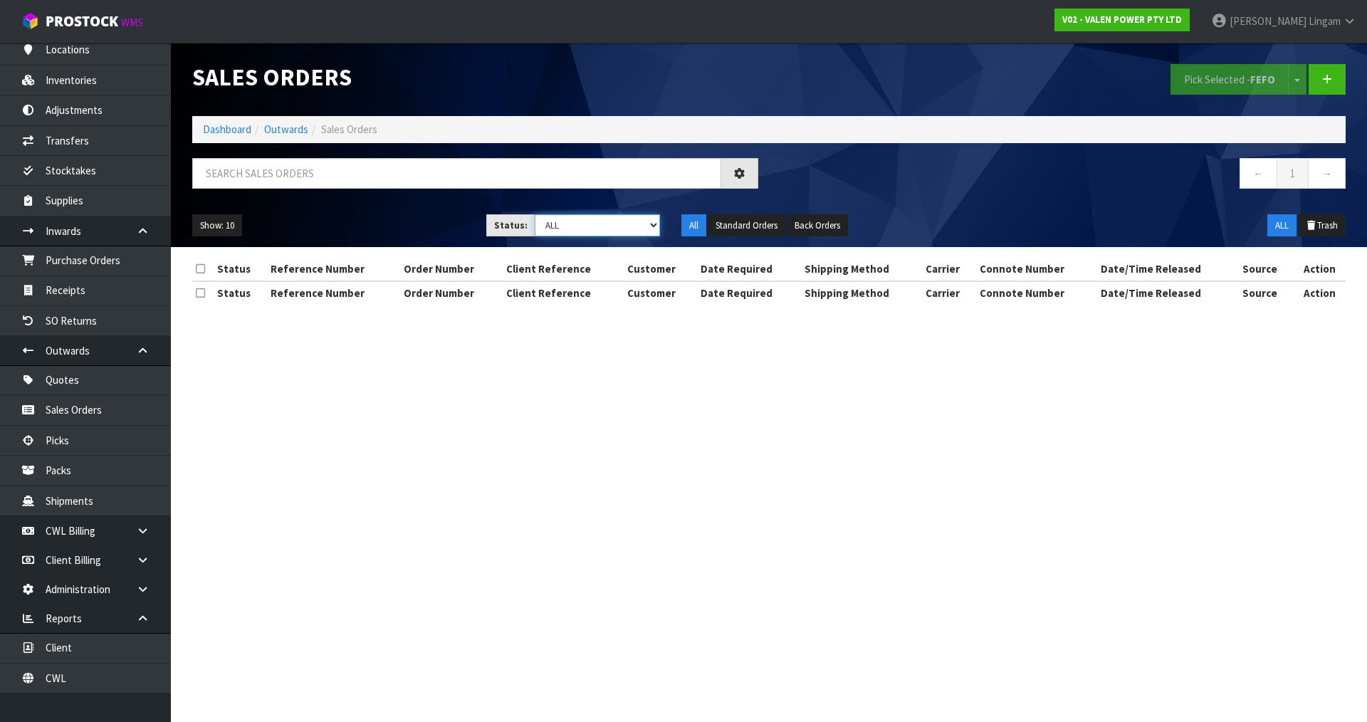
click at [641, 220] on select "Draft Pending Allocated Pending Pick Goods Picked Goods Packed Pending Charges …" at bounding box center [598, 225] width 126 height 22
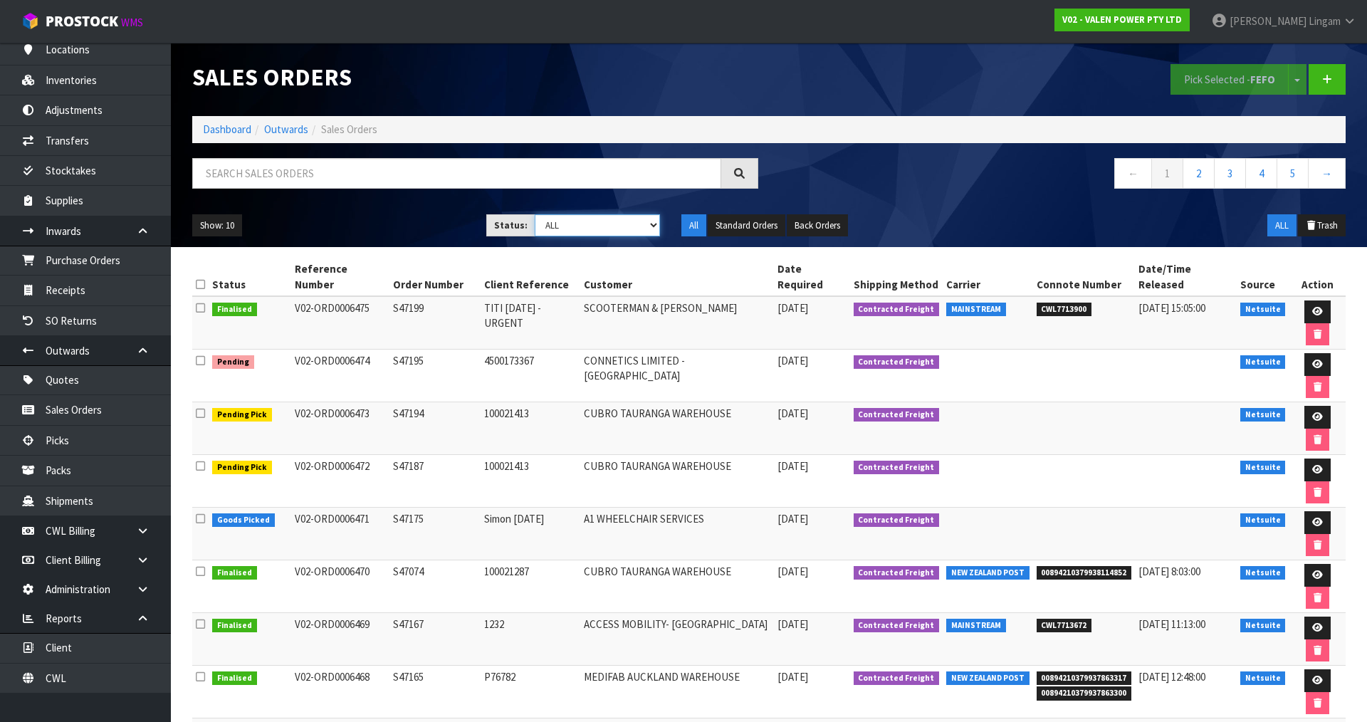
select select "string:6"
click at [535, 214] on select "Draft Pending Allocated Pending Pick Goods Picked Goods Packed Pending Charges …" at bounding box center [598, 225] width 126 height 22
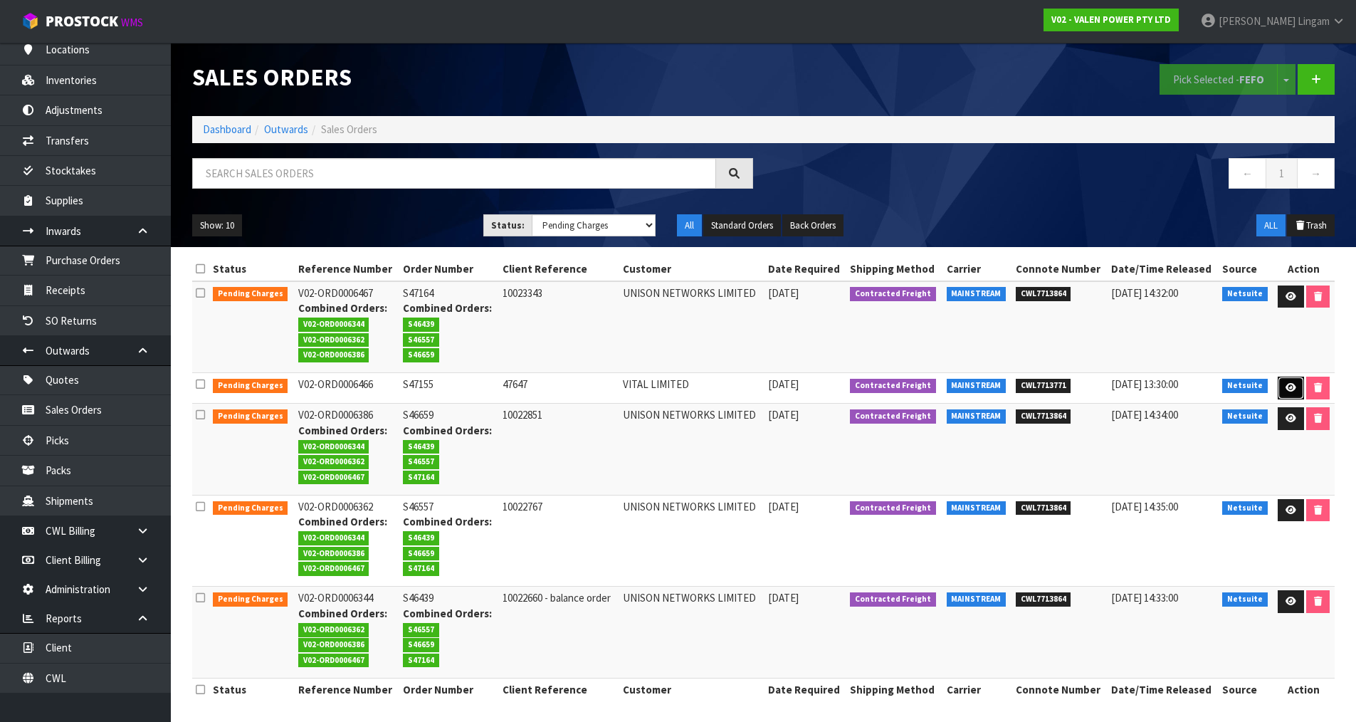
click at [1293, 392] on icon at bounding box center [1291, 387] width 11 height 9
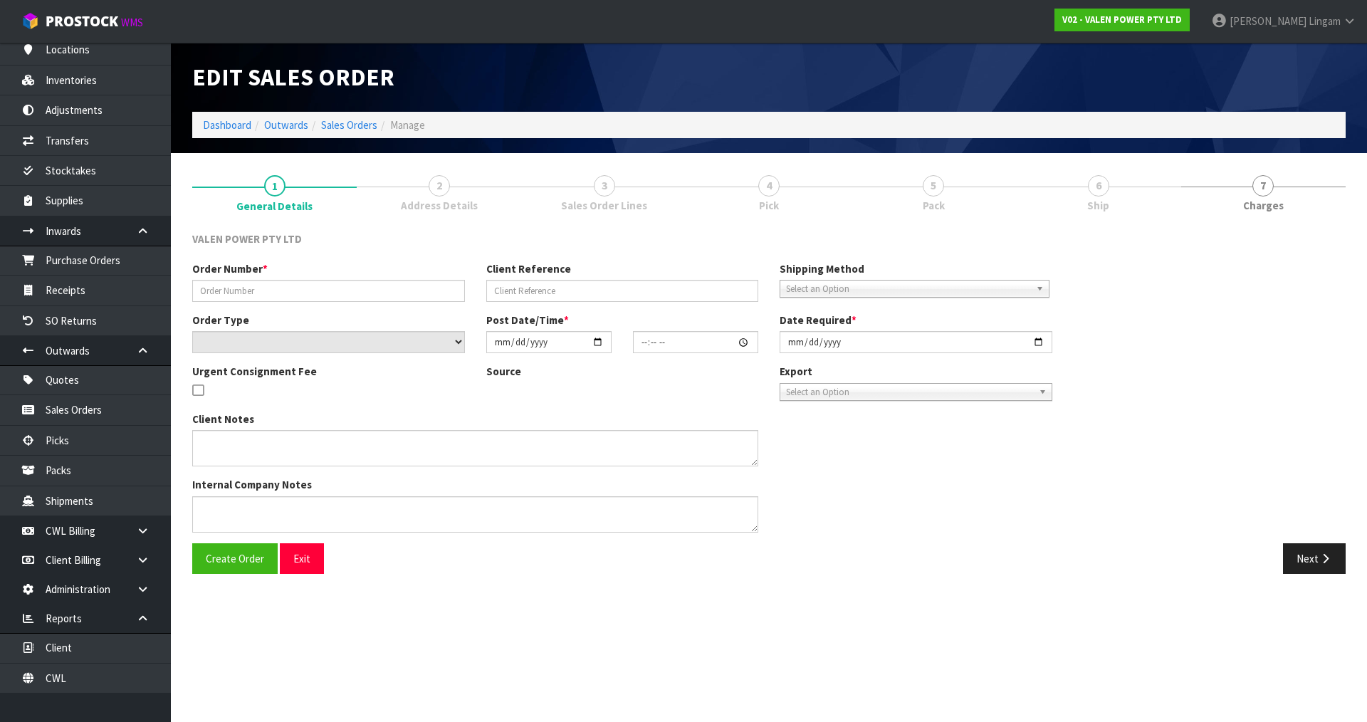
type input "S47155"
type input "47647"
select select "number:0"
type input "2025-08-08"
type input "14:00:11.000"
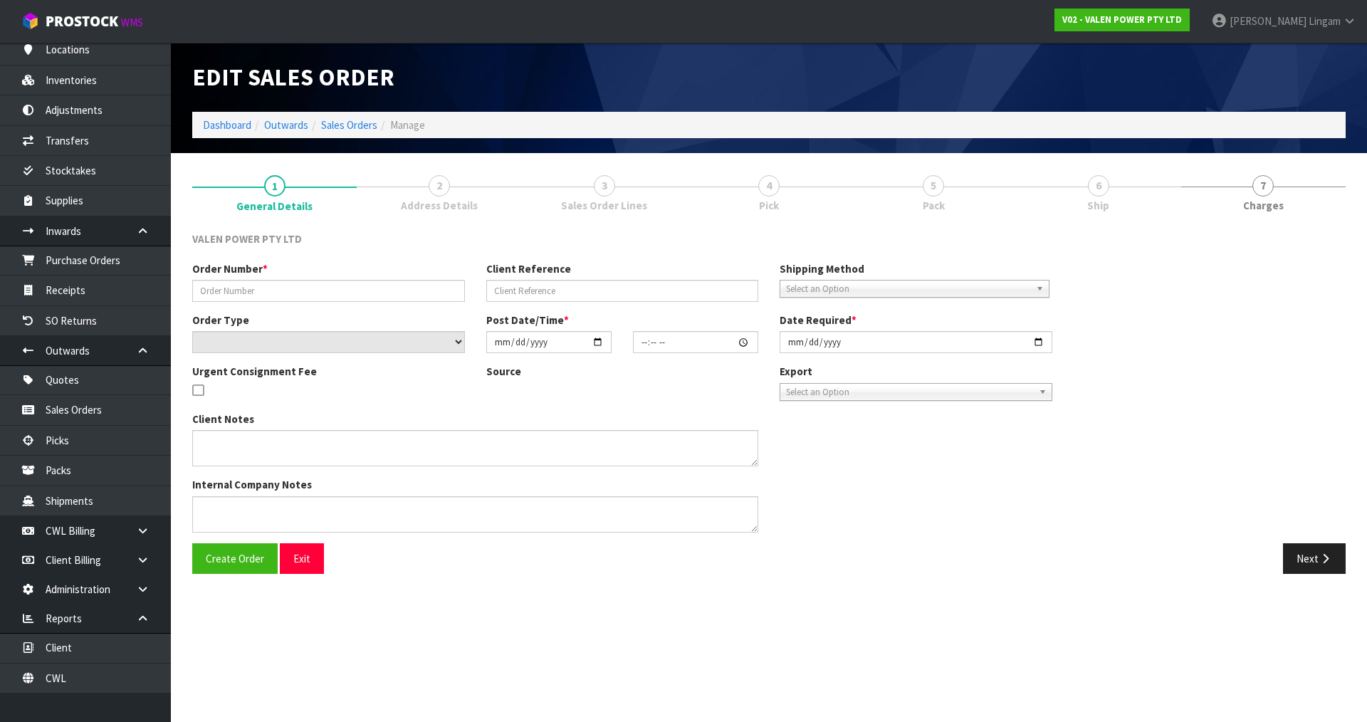
type input "2025-08-11"
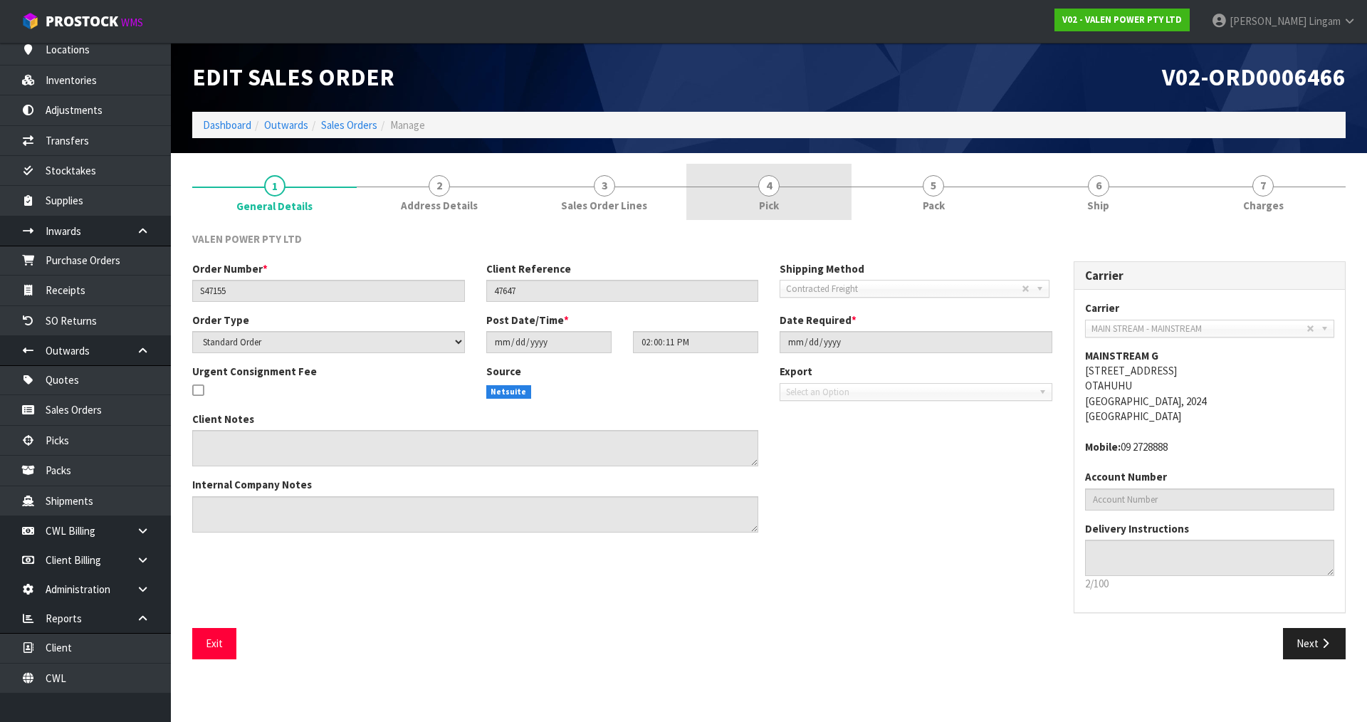
drag, startPoint x: 654, startPoint y: 201, endPoint x: 742, endPoint y: 195, distance: 88.5
click at [654, 198] on link "3 Sales Order Lines" at bounding box center [604, 192] width 164 height 56
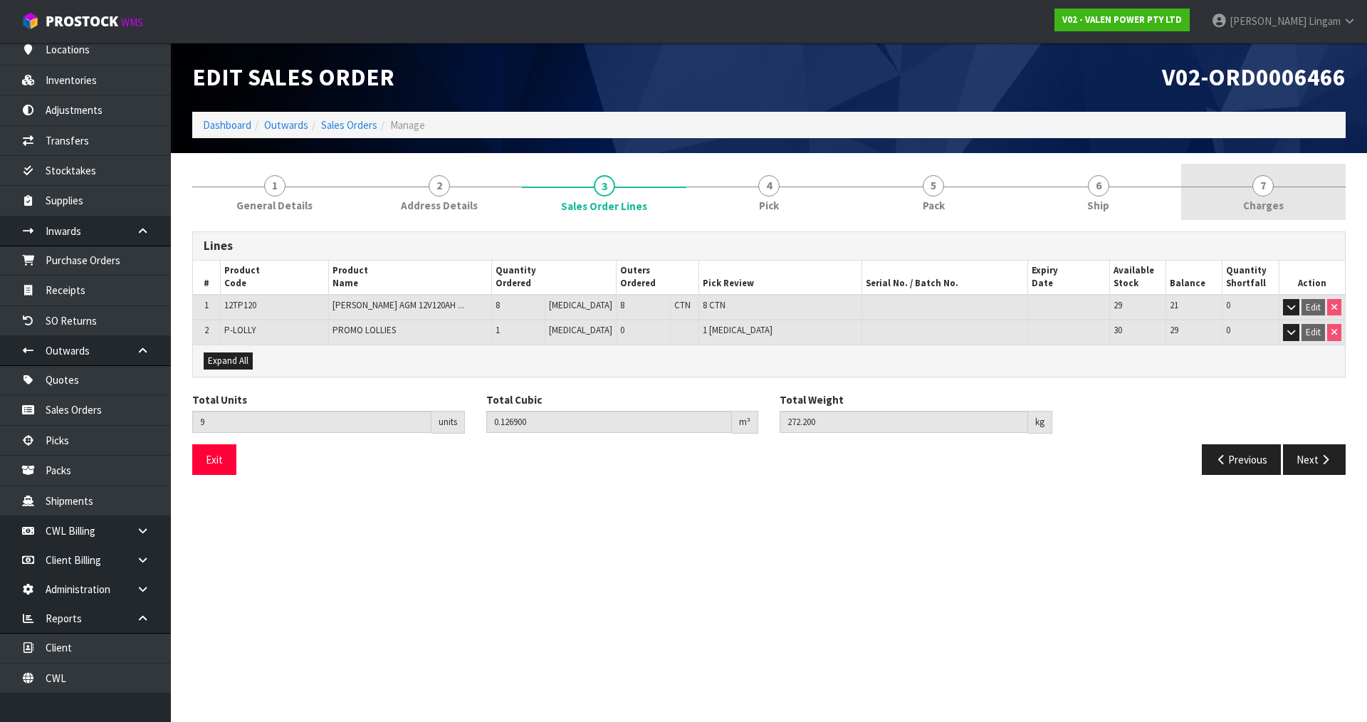
click at [1303, 194] on link "7 Charges" at bounding box center [1263, 192] width 164 height 56
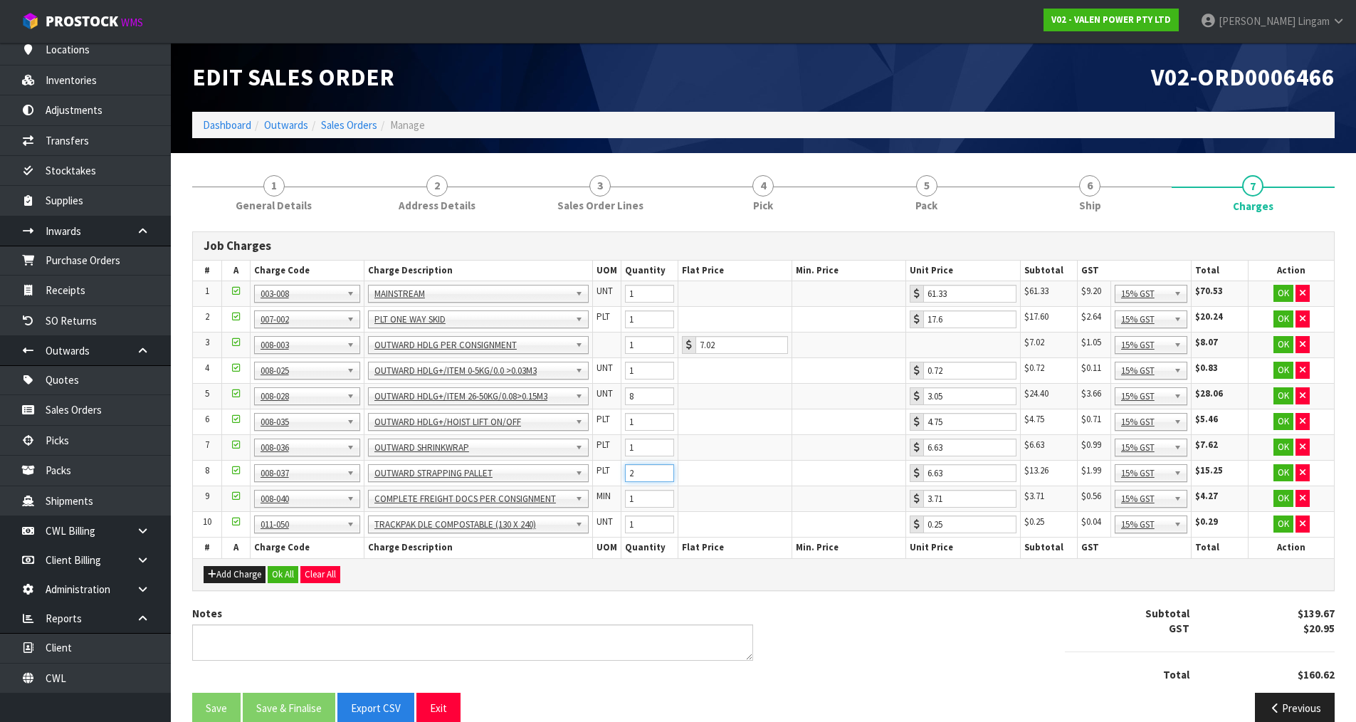
type input "2"
click at [662, 477] on input "2" at bounding box center [649, 473] width 49 height 18
click at [280, 572] on button "Ok All" at bounding box center [283, 574] width 31 height 17
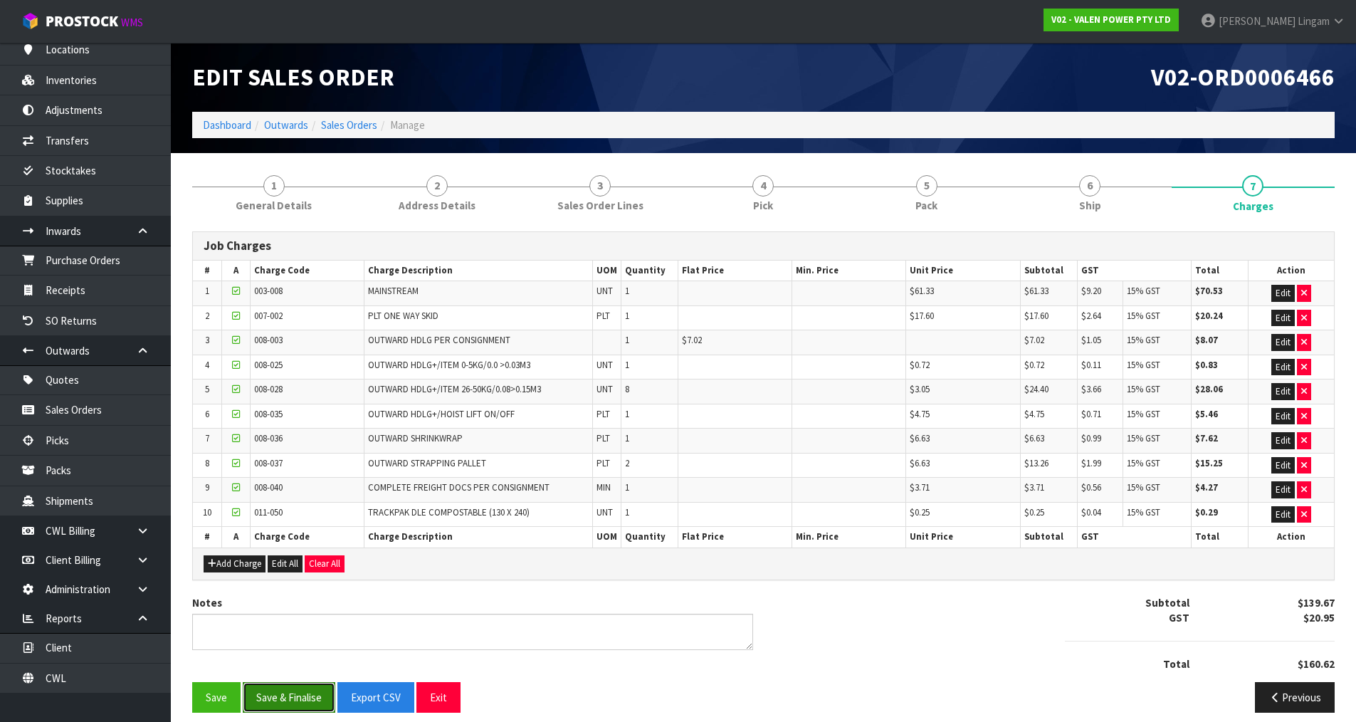
click at [301, 690] on button "Save & Finalise" at bounding box center [289, 697] width 93 height 31
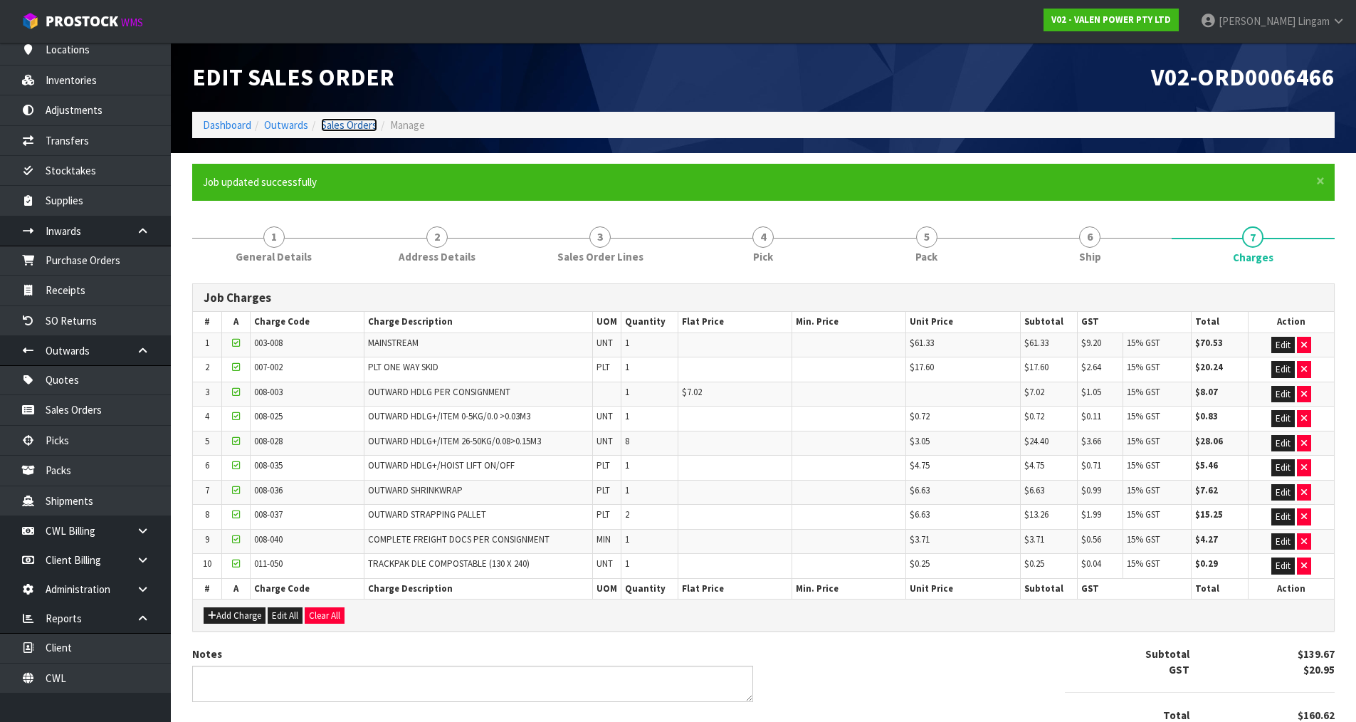
click at [354, 127] on link "Sales Orders" at bounding box center [349, 125] width 56 height 14
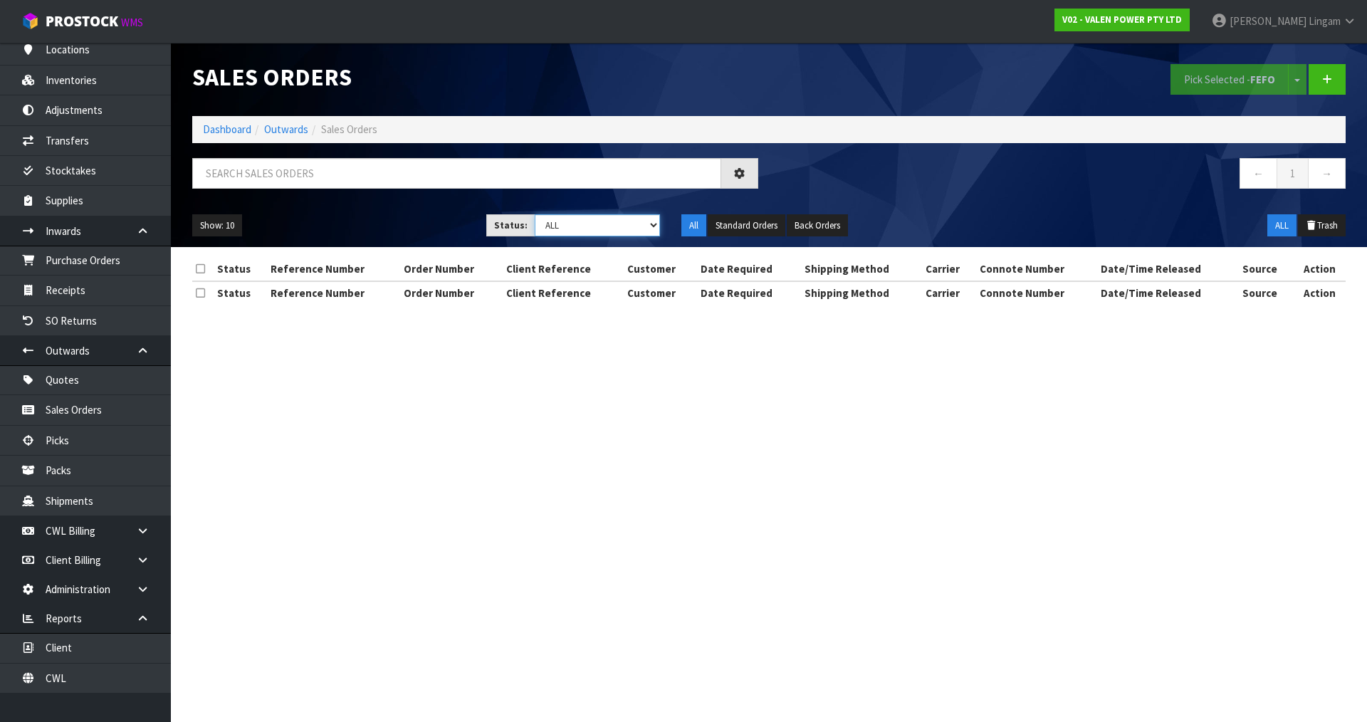
click at [632, 230] on select "Draft Pending Allocated Pending Pick Goods Picked Goods Packed Pending Charges …" at bounding box center [598, 225] width 126 height 22
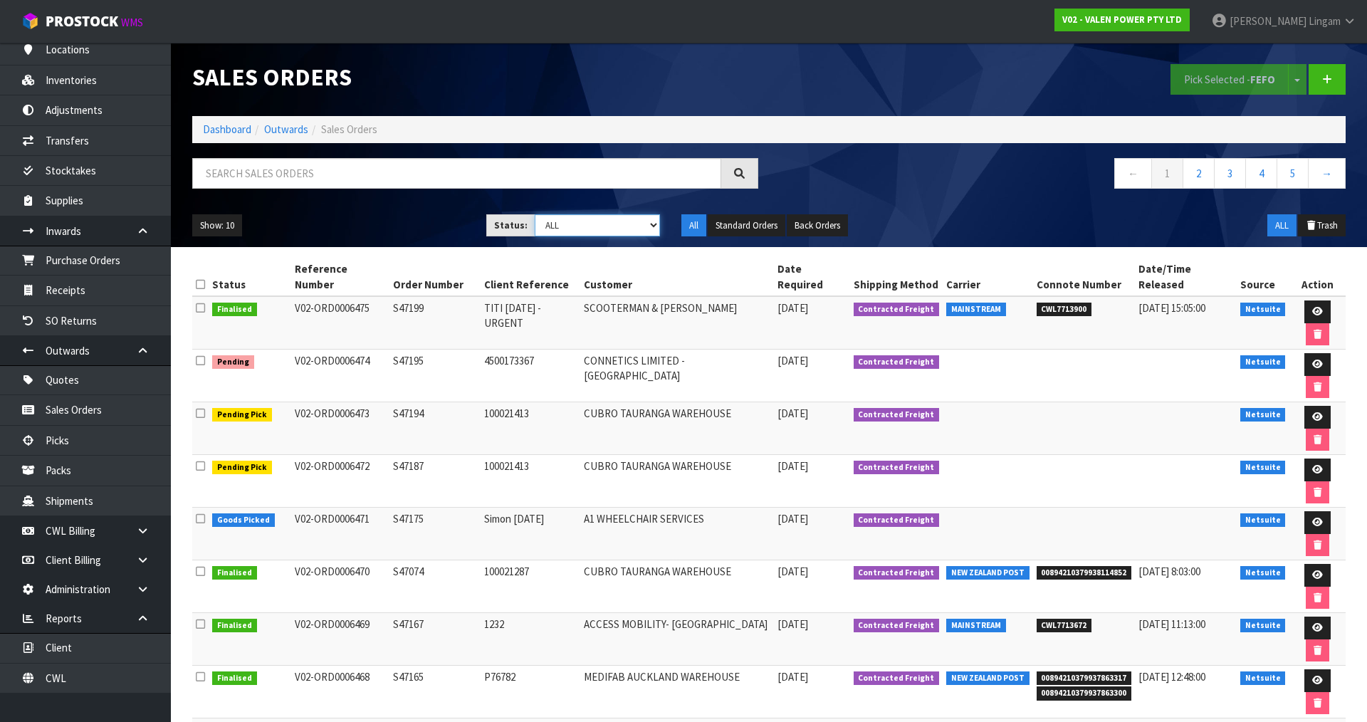
select select "string:6"
click at [535, 214] on select "Draft Pending Allocated Pending Pick Goods Picked Goods Packed Pending Charges …" at bounding box center [598, 225] width 126 height 22
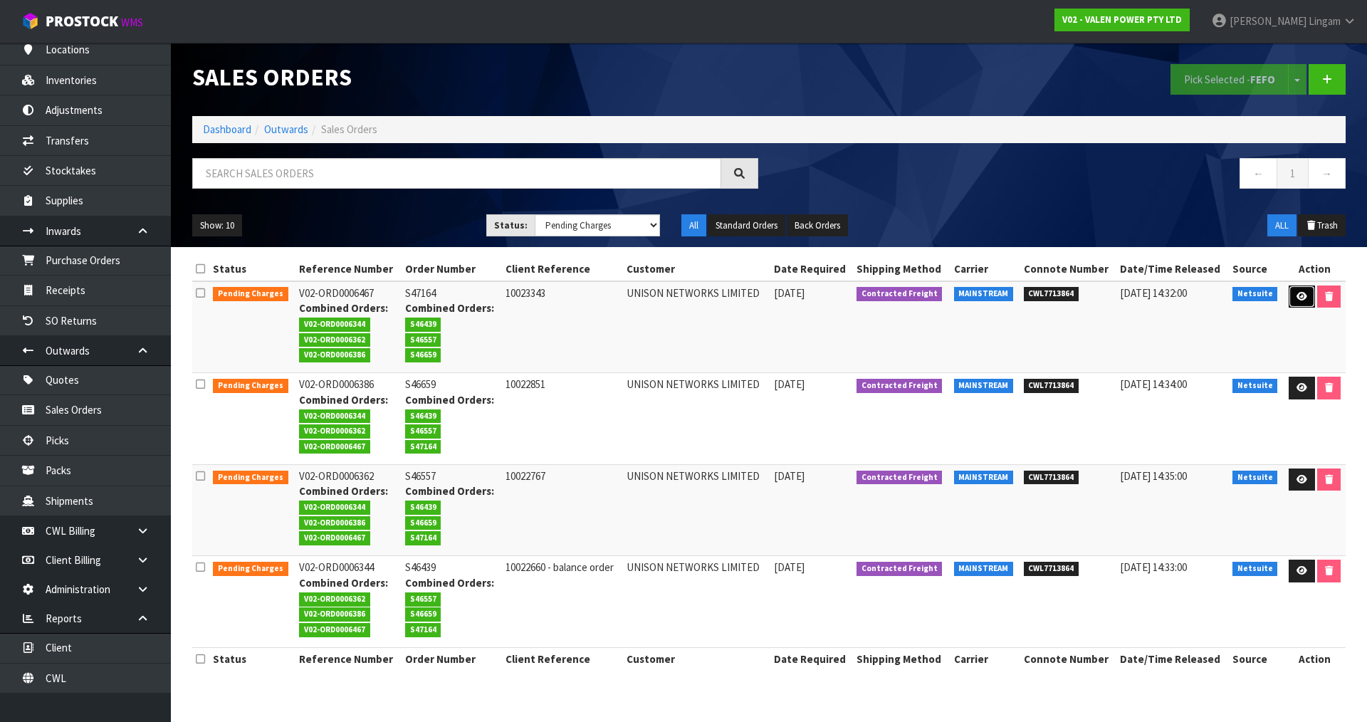
click at [1293, 298] on link at bounding box center [1302, 296] width 26 height 23
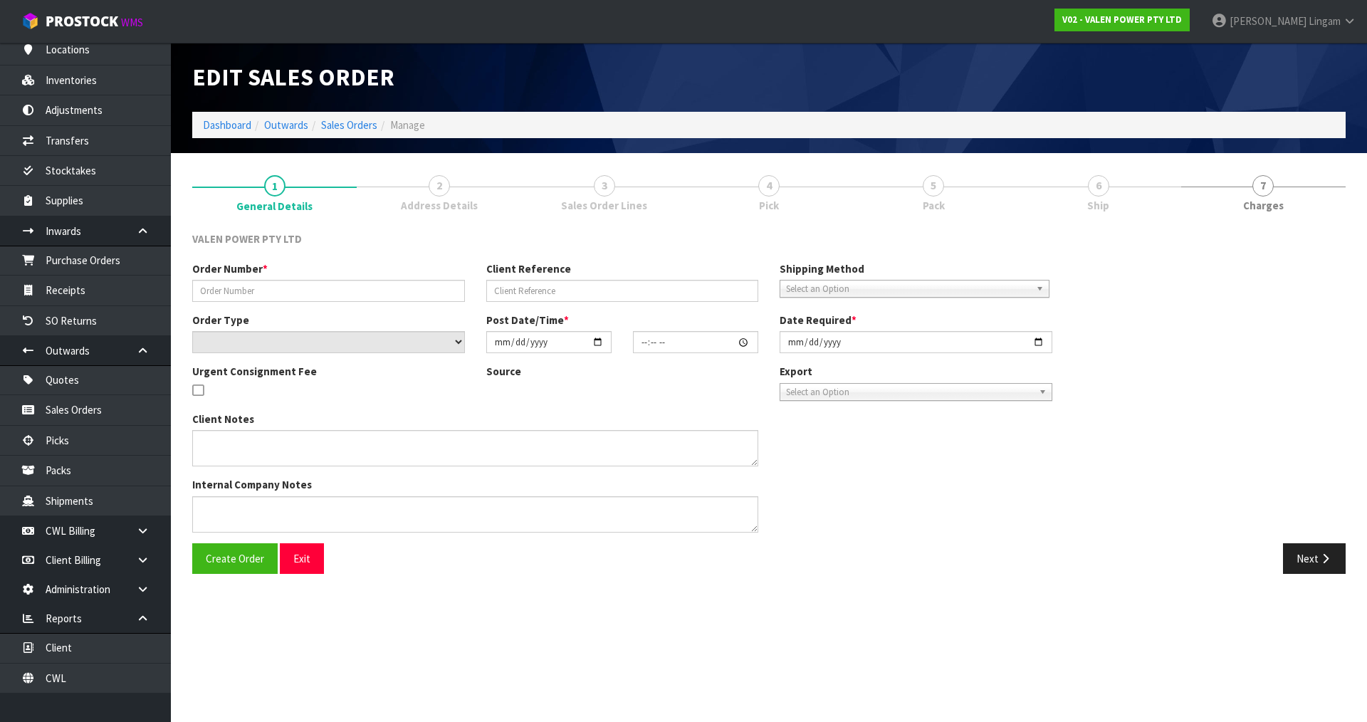
type input "S47164"
type input "10023343"
select select "number:0"
type input "2025-08-08"
type input "15:15:07.000"
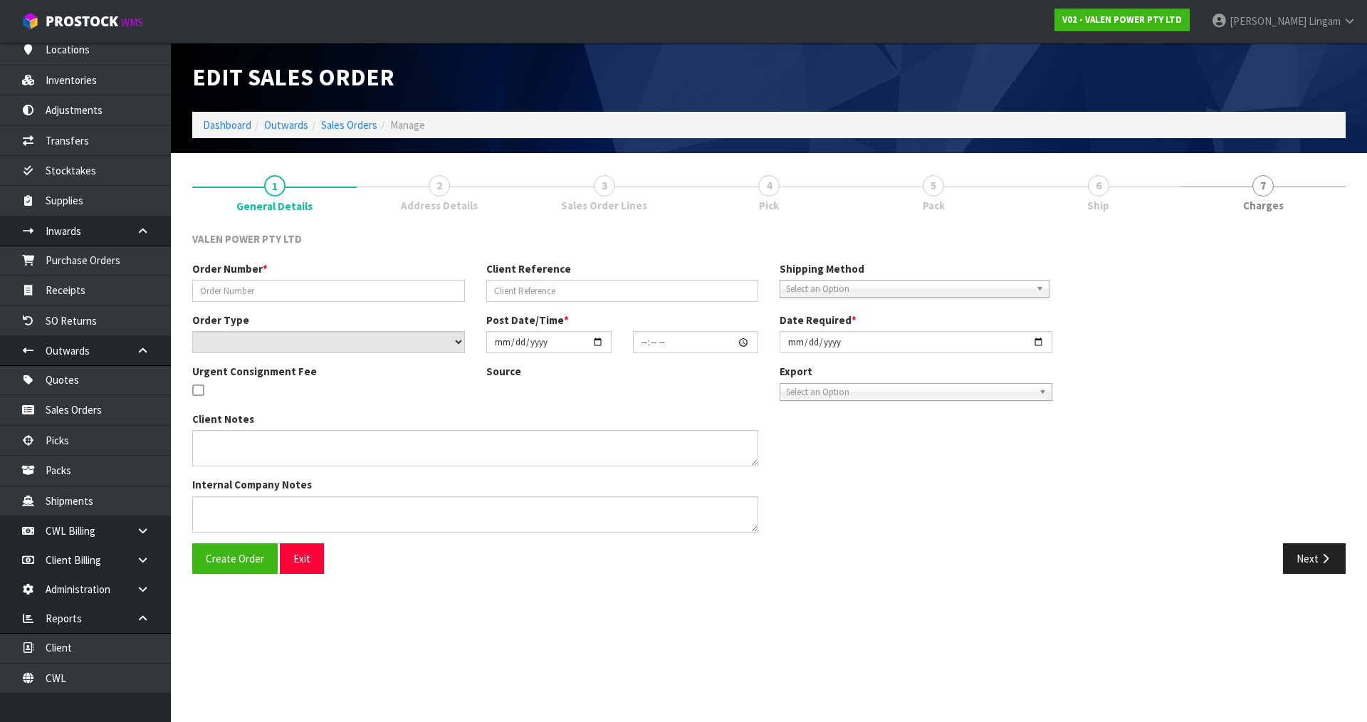
type input "2025-08-11"
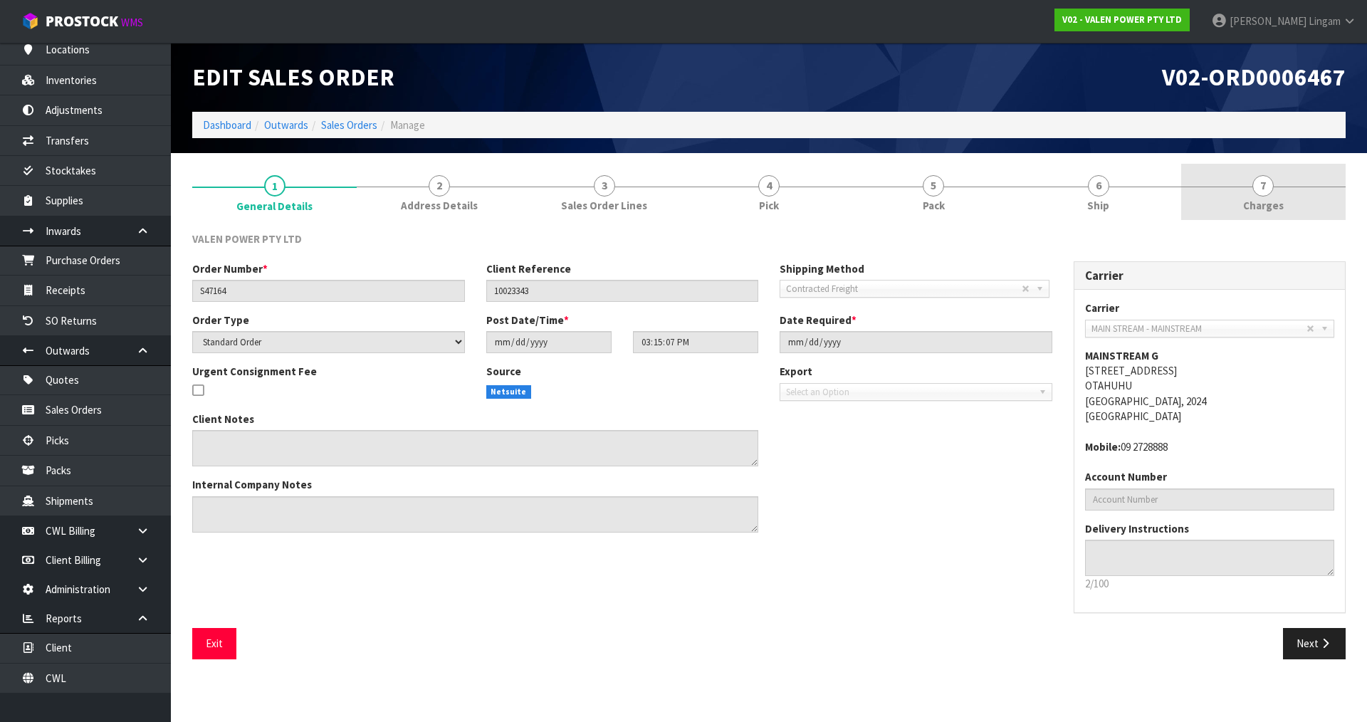
click at [1274, 219] on link "7 Charges" at bounding box center [1263, 192] width 164 height 56
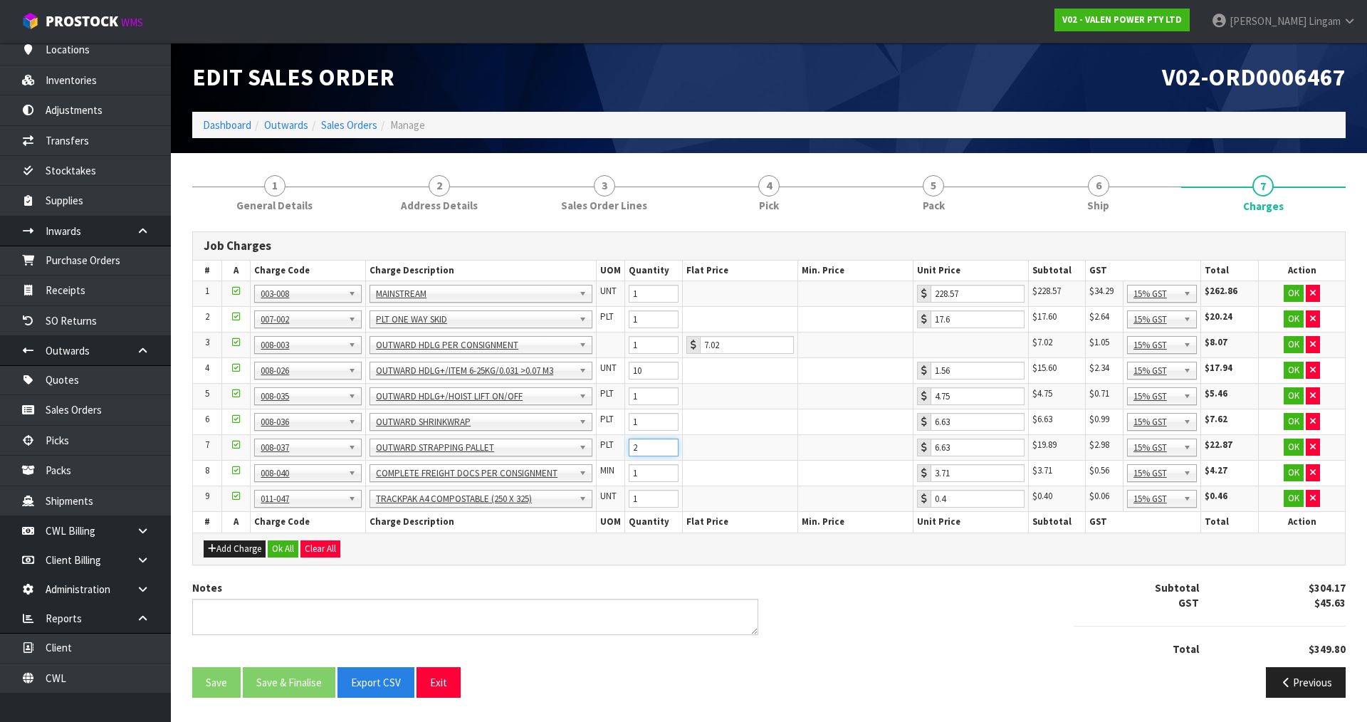
type input "2"
click at [666, 451] on input "2" at bounding box center [654, 448] width 50 height 18
click at [285, 545] on button "Ok All" at bounding box center [283, 548] width 31 height 17
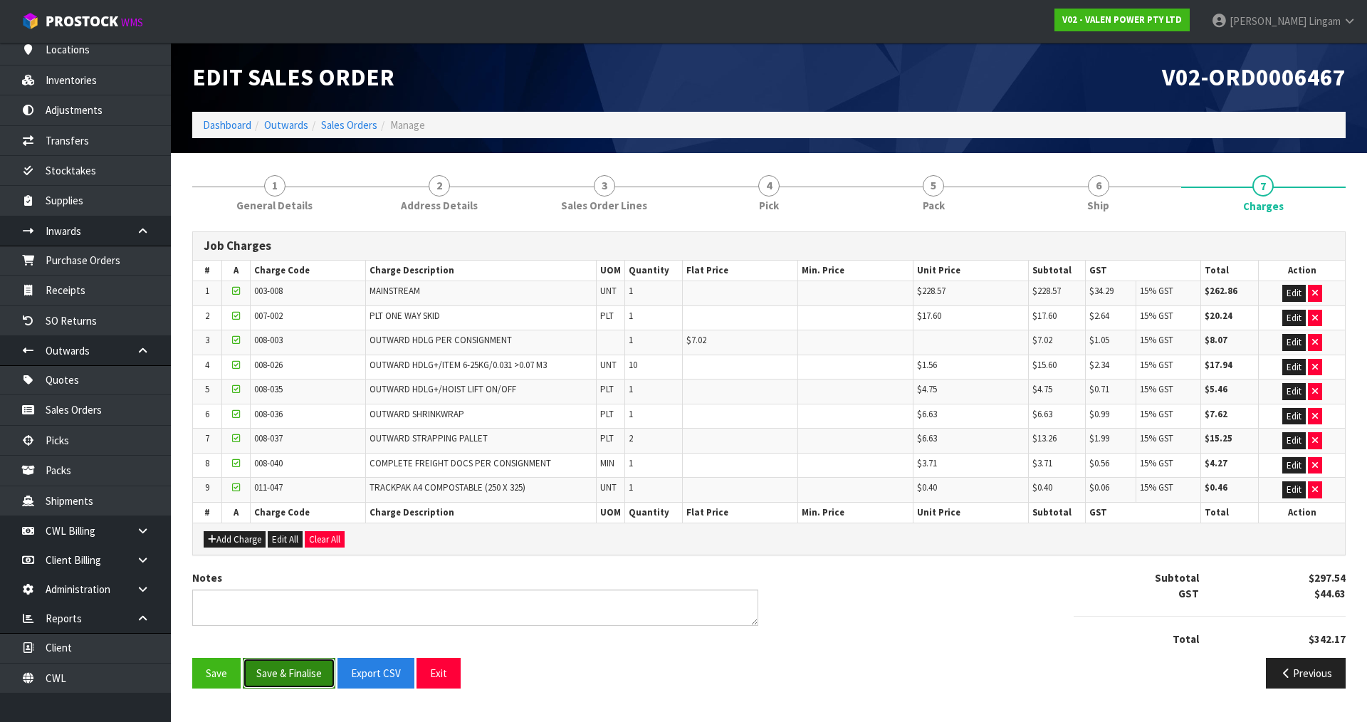
click at [310, 666] on button "Save & Finalise" at bounding box center [289, 673] width 93 height 31
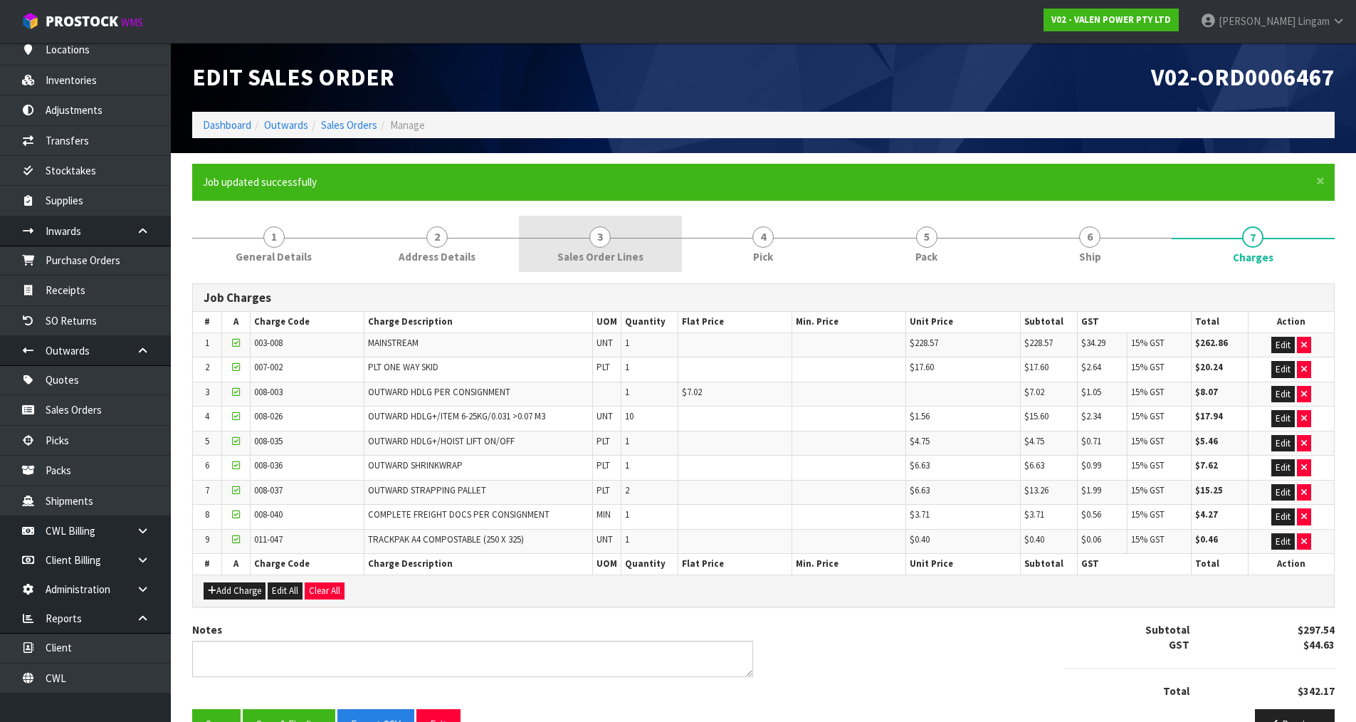
click at [659, 263] on link "3 Sales Order Lines" at bounding box center [600, 244] width 163 height 56
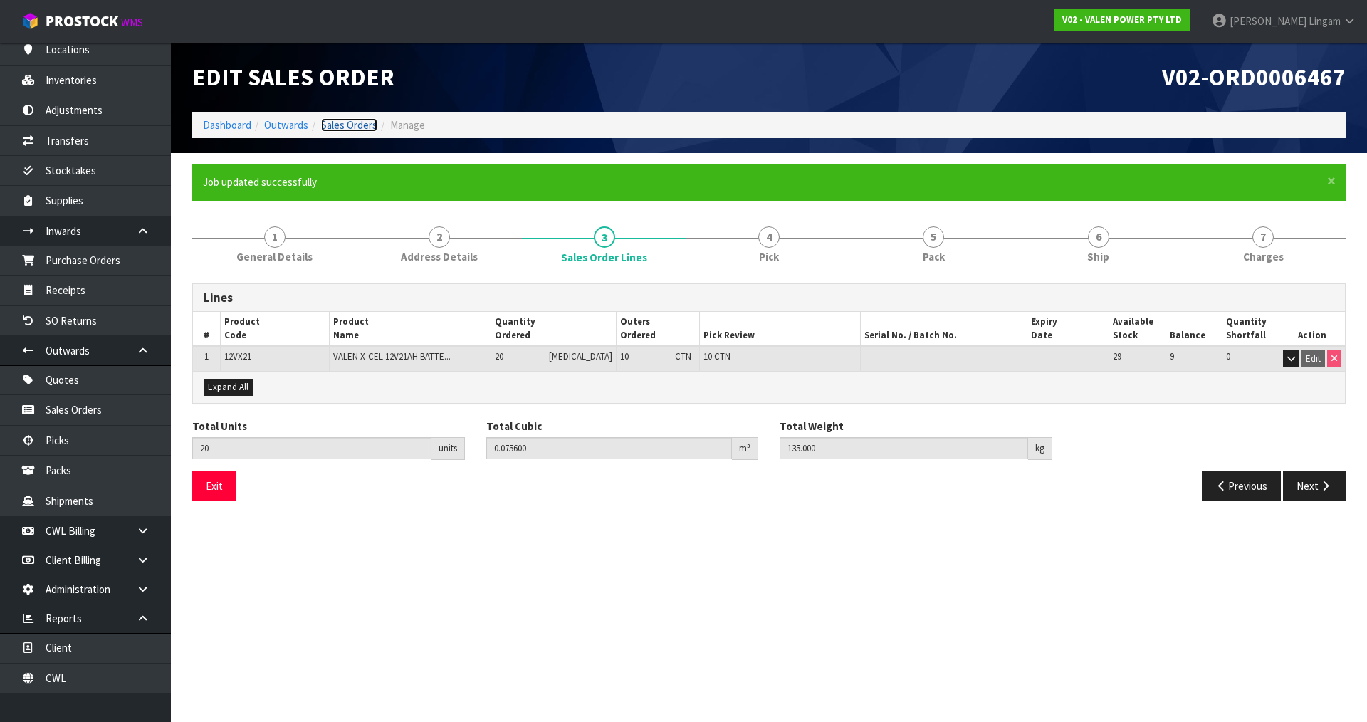
click at [370, 126] on link "Sales Orders" at bounding box center [349, 125] width 56 height 14
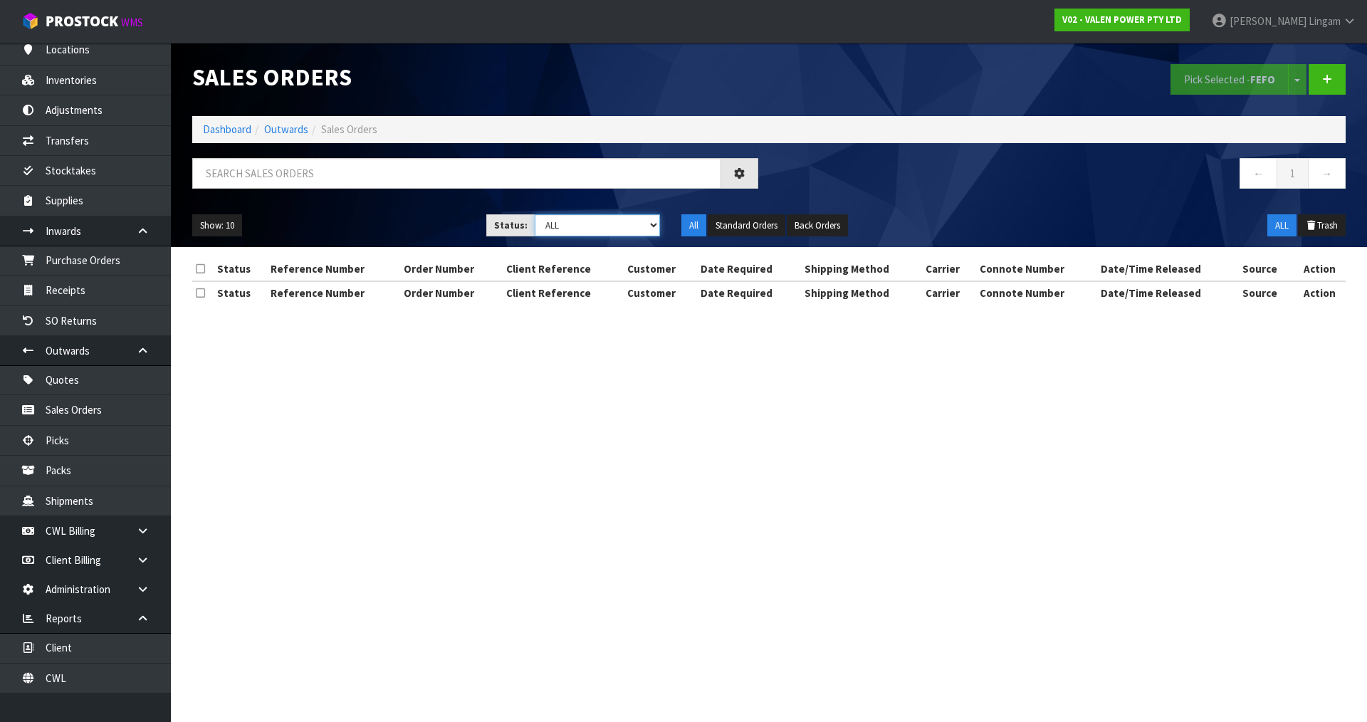
click at [638, 227] on select "Draft Pending Allocated Pending Pick Goods Picked Goods Packed Pending Charges …" at bounding box center [598, 225] width 126 height 22
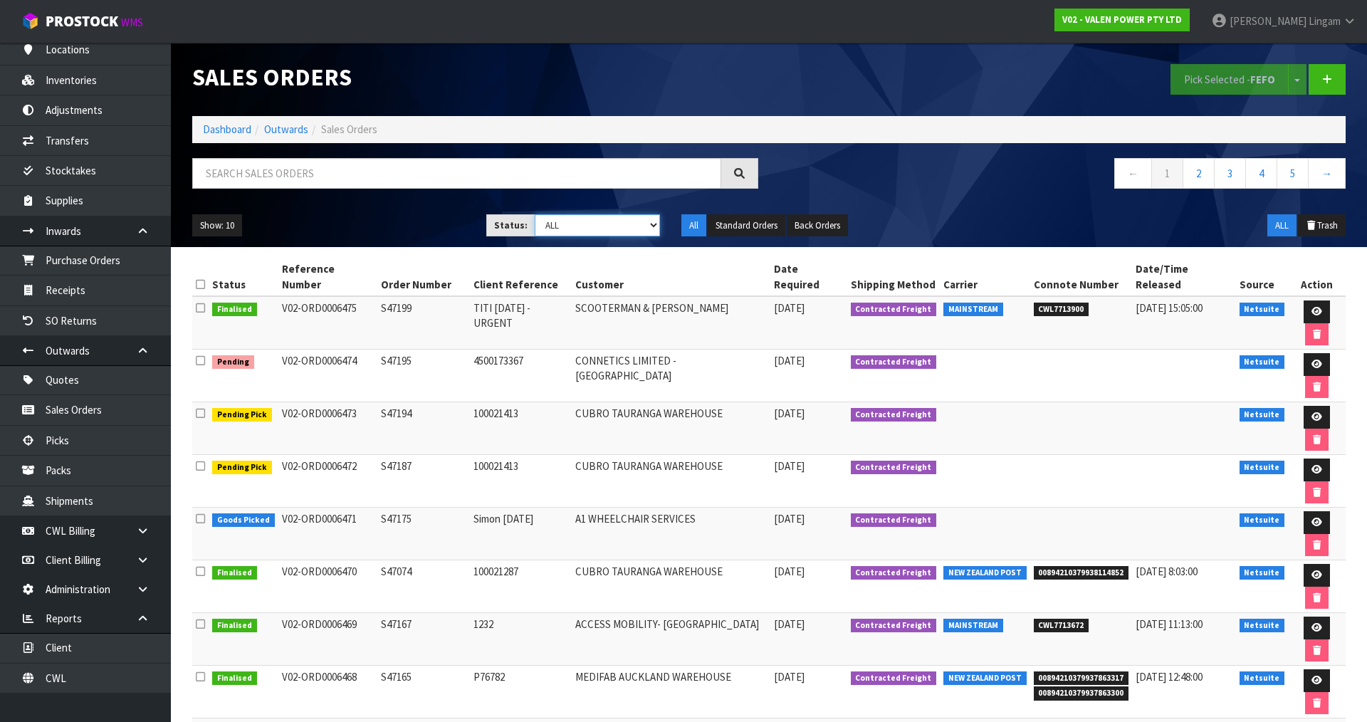
select select "string:6"
click at [535, 214] on select "Draft Pending Allocated Pending Pick Goods Picked Goods Packed Pending Charges …" at bounding box center [598, 225] width 126 height 22
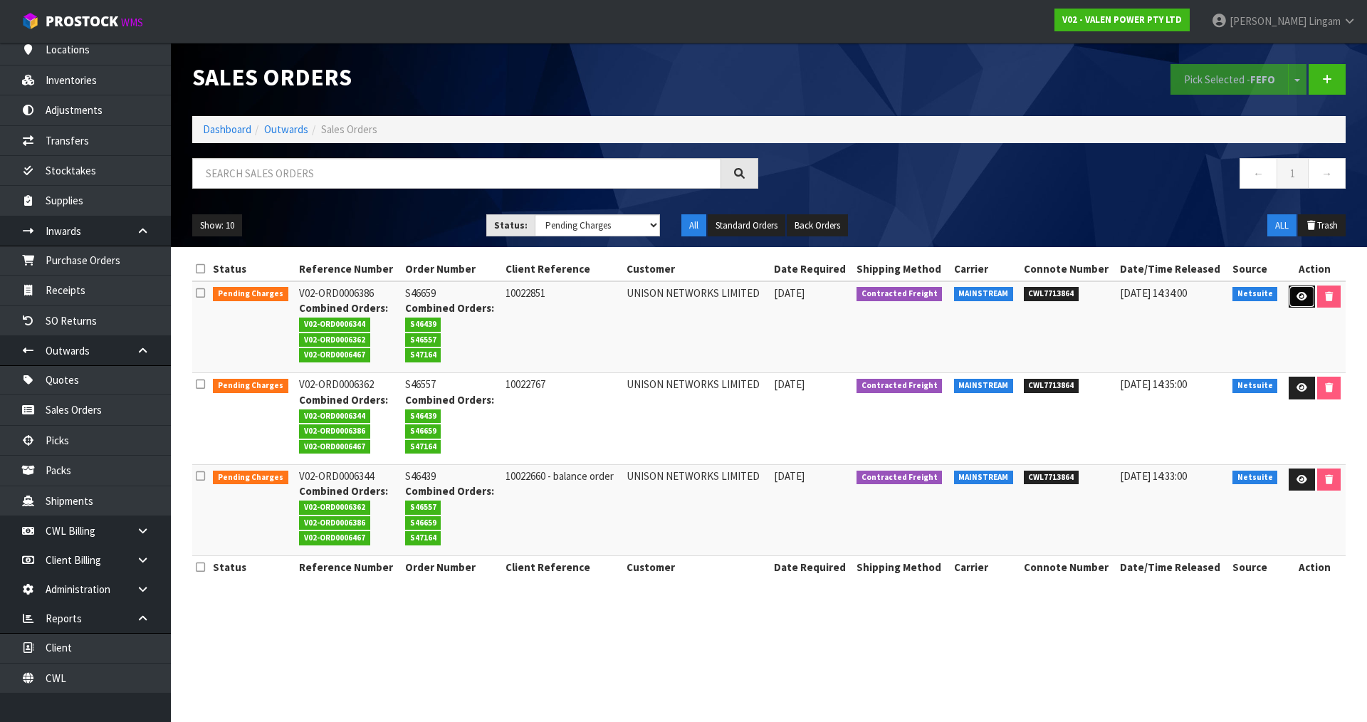
click at [1292, 297] on link at bounding box center [1302, 296] width 26 height 23
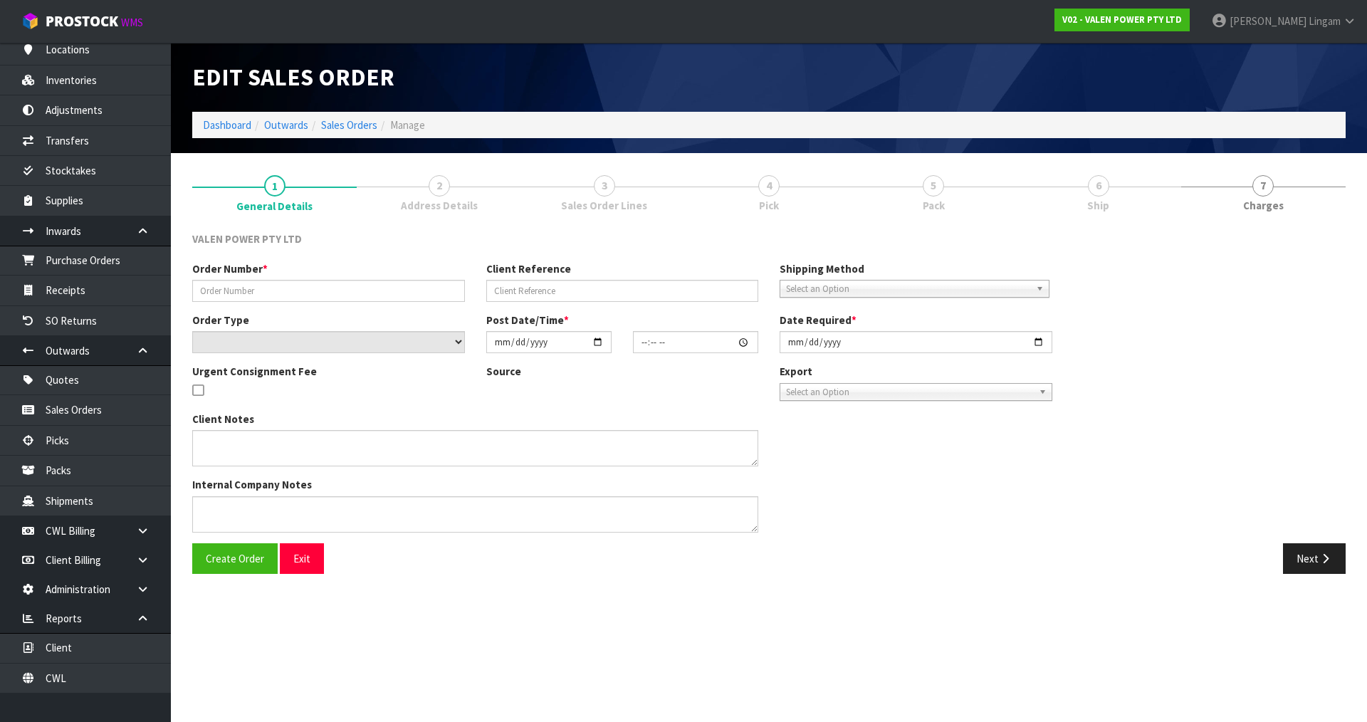
type input "S46659"
type input "10022851"
select select "number:0"
type input "2025-07-09"
type input "15:30:14.000"
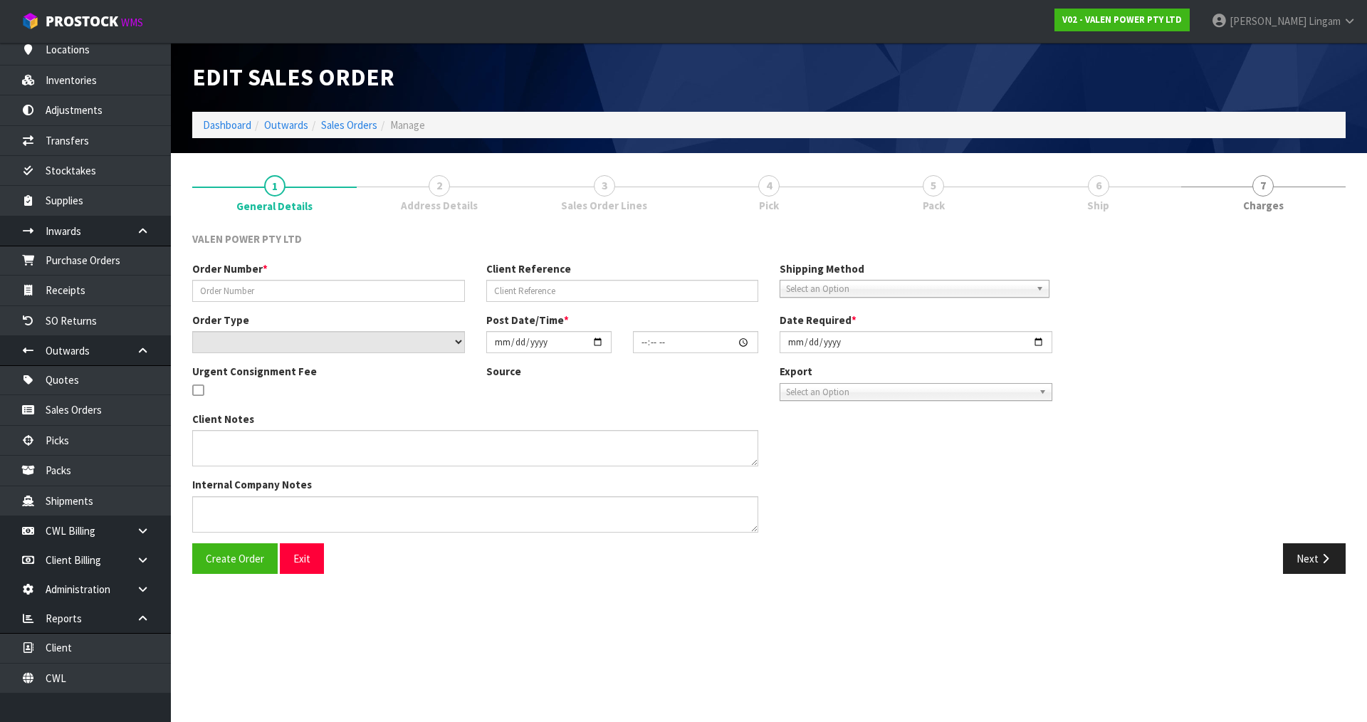
type input "2025-08-11"
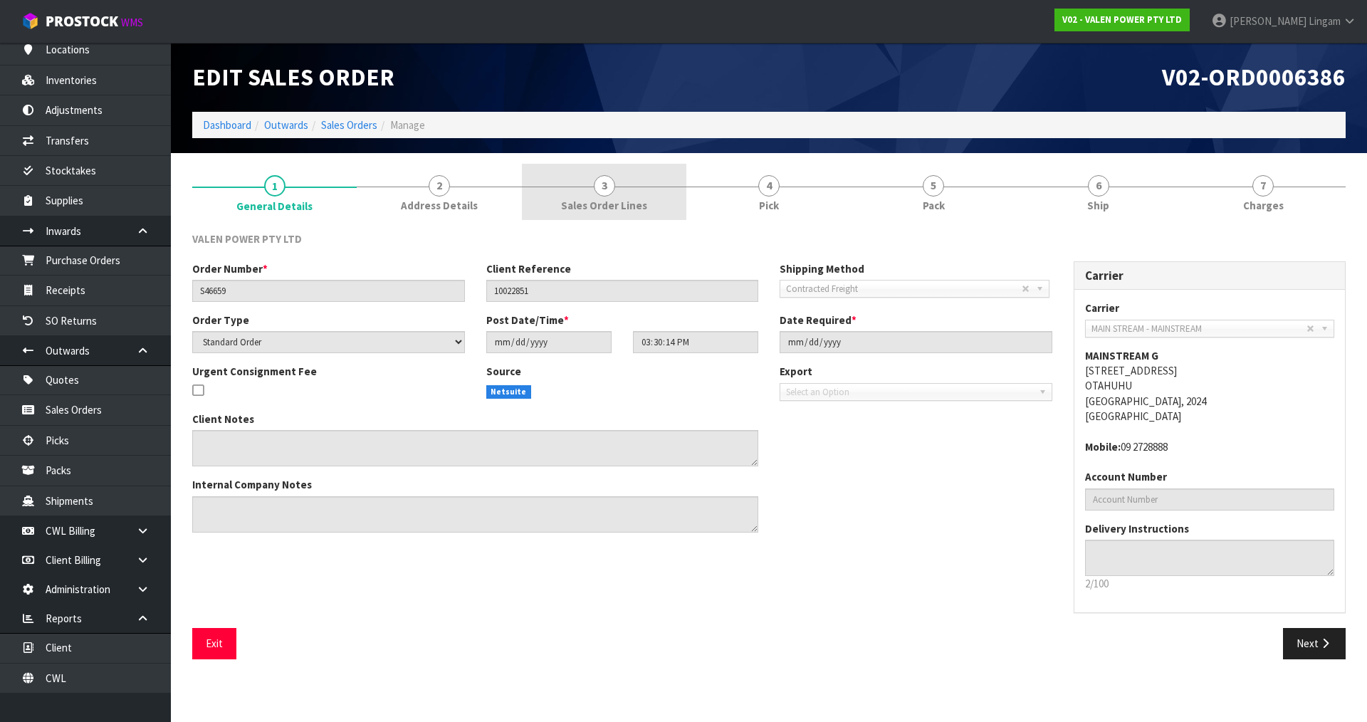
click at [606, 192] on span "3" at bounding box center [604, 185] width 21 height 21
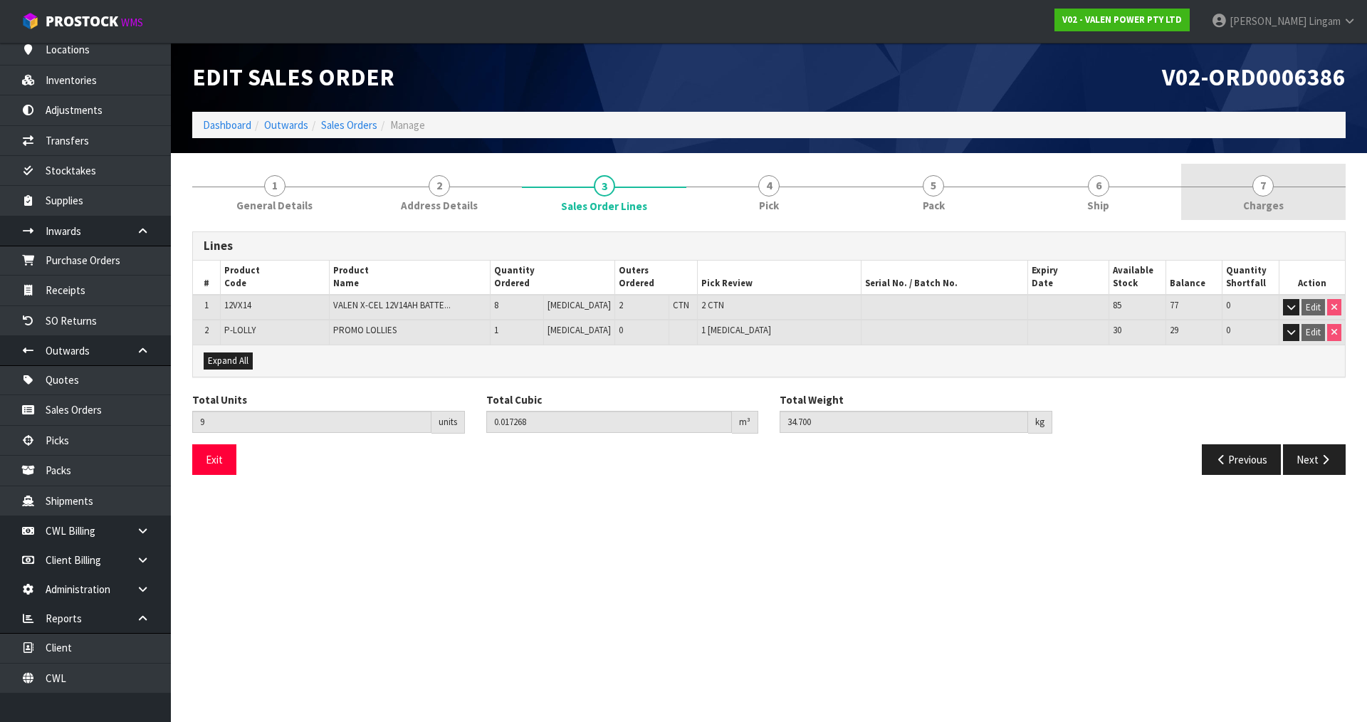
click at [1260, 189] on span "7" at bounding box center [1262, 185] width 21 height 21
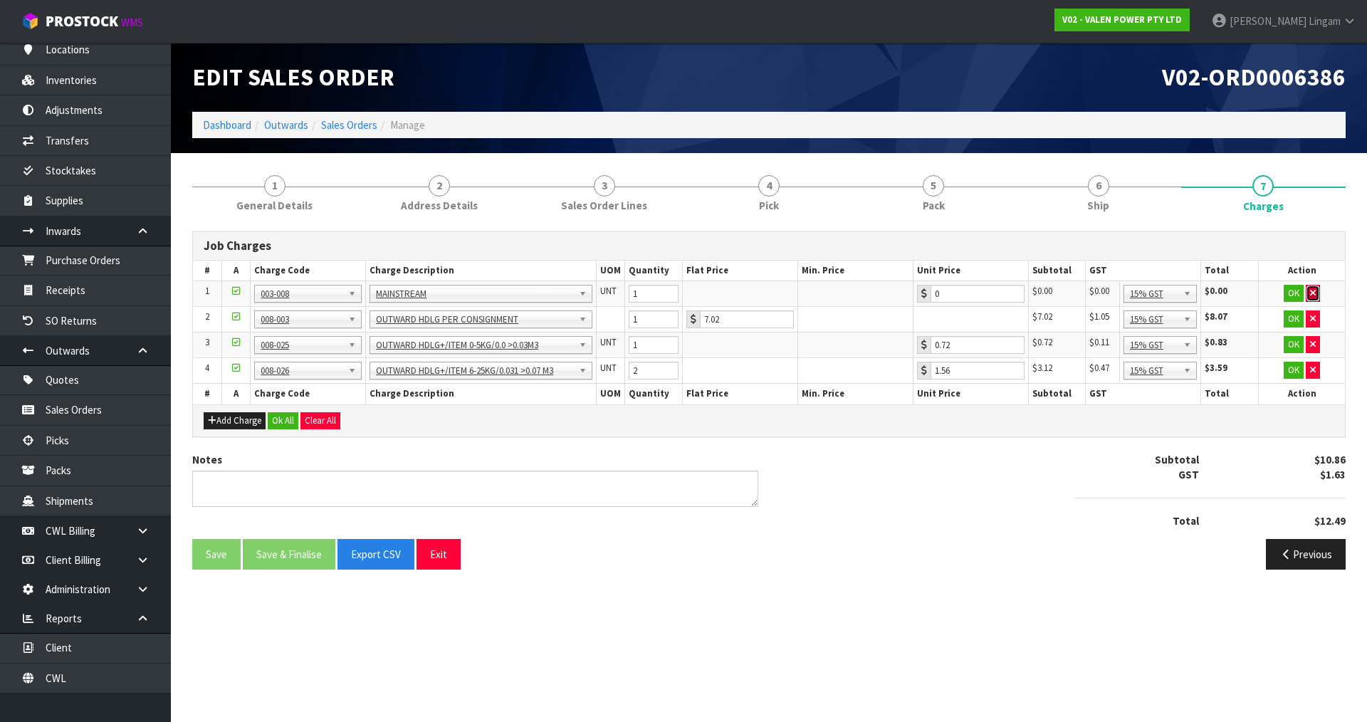
click at [1313, 294] on icon "button" at bounding box center [1313, 292] width 6 height 9
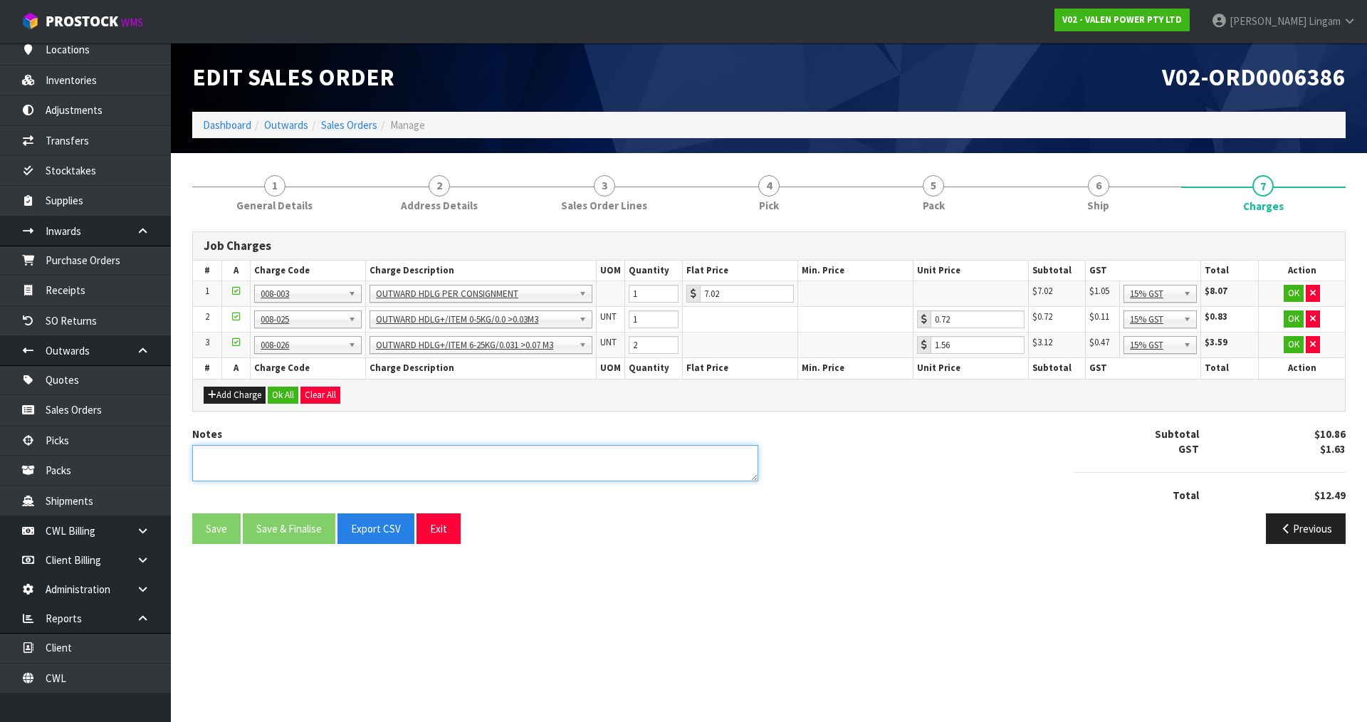
click at [708, 468] on textarea at bounding box center [475, 463] width 566 height 36
type textarea "COMBINE"
click at [281, 394] on button "Ok All" at bounding box center [283, 395] width 31 height 17
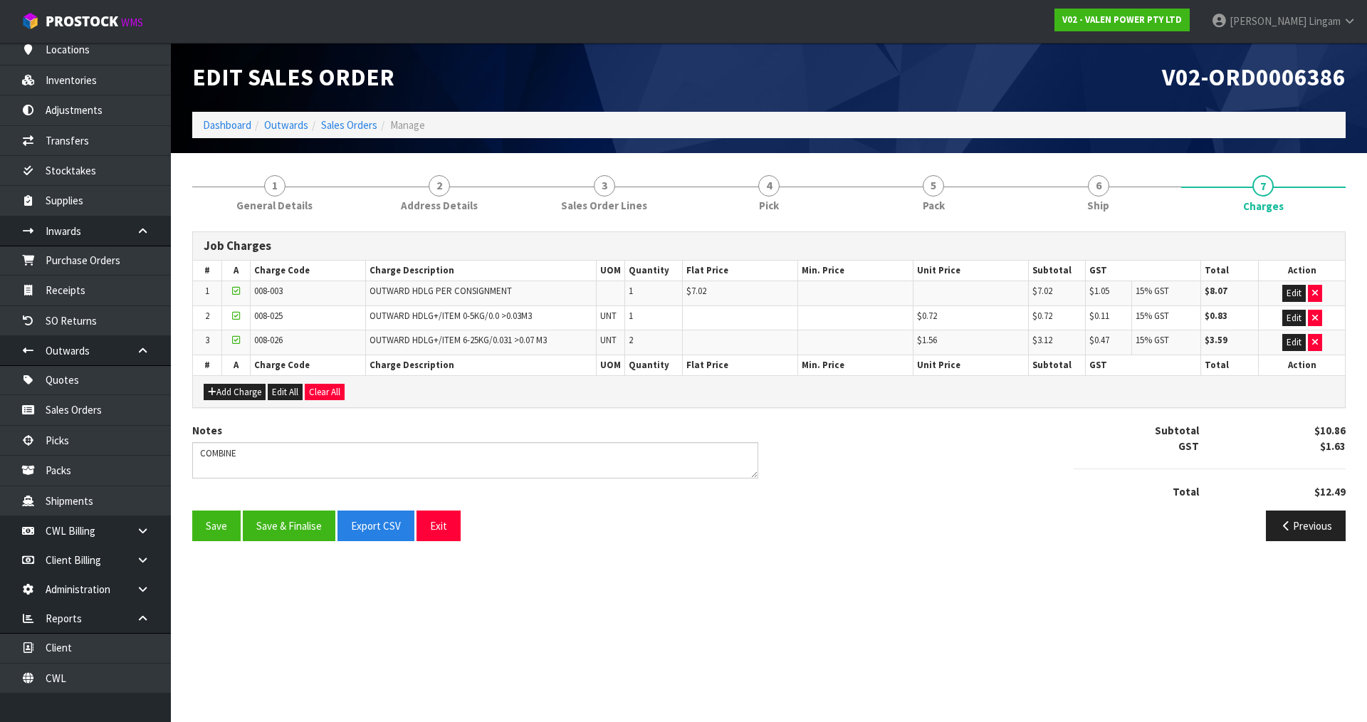
click at [308, 544] on div "Save Save & Finalise Export CSV Exit Previous" at bounding box center [769, 530] width 1175 height 41
click at [307, 535] on button "Save & Finalise" at bounding box center [289, 525] width 93 height 31
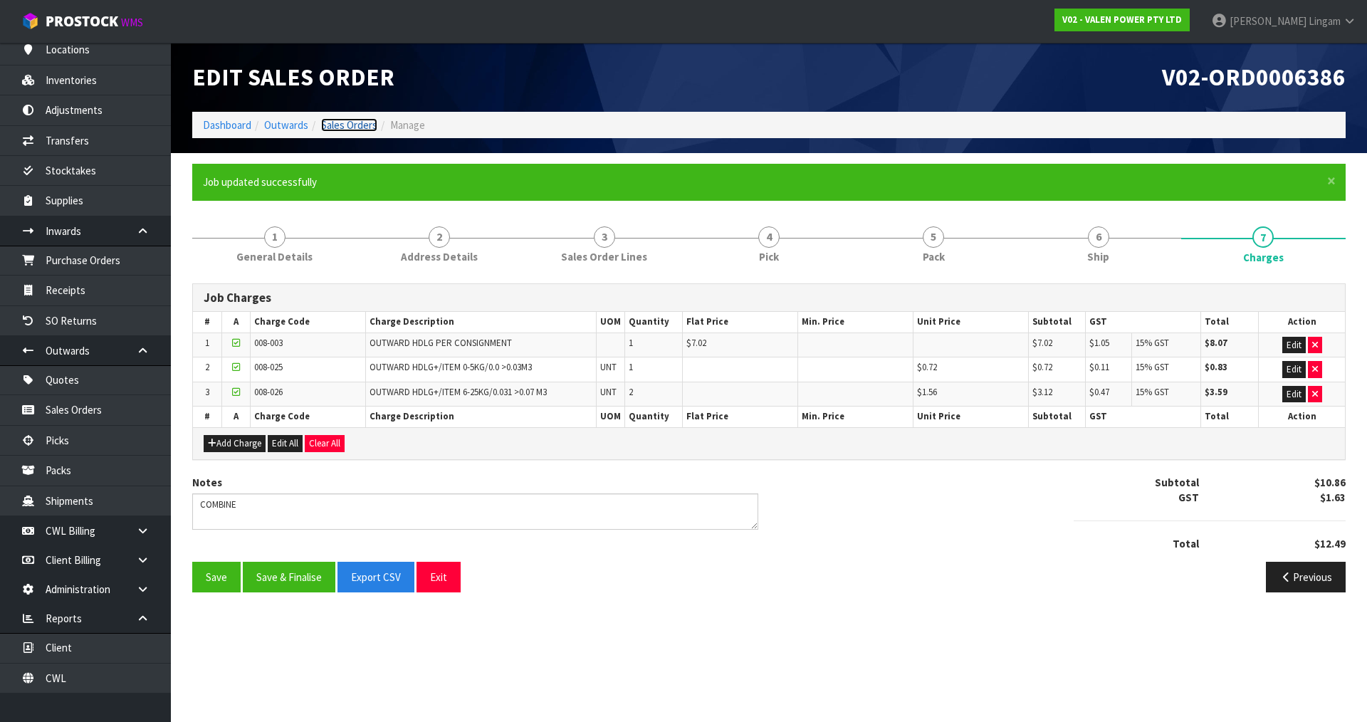
click at [352, 127] on link "Sales Orders" at bounding box center [349, 125] width 56 height 14
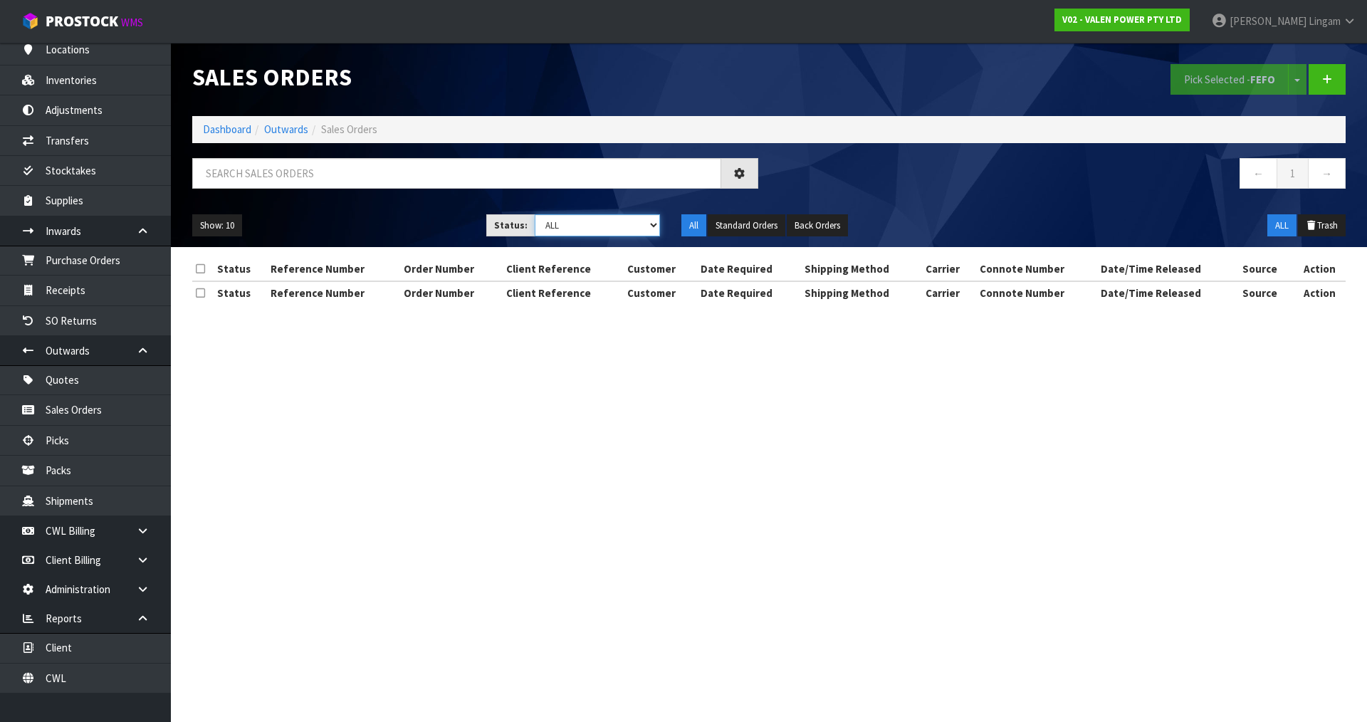
click at [628, 224] on select "Draft Pending Allocated Pending Pick Goods Picked Goods Packed Pending Charges …" at bounding box center [598, 225] width 126 height 22
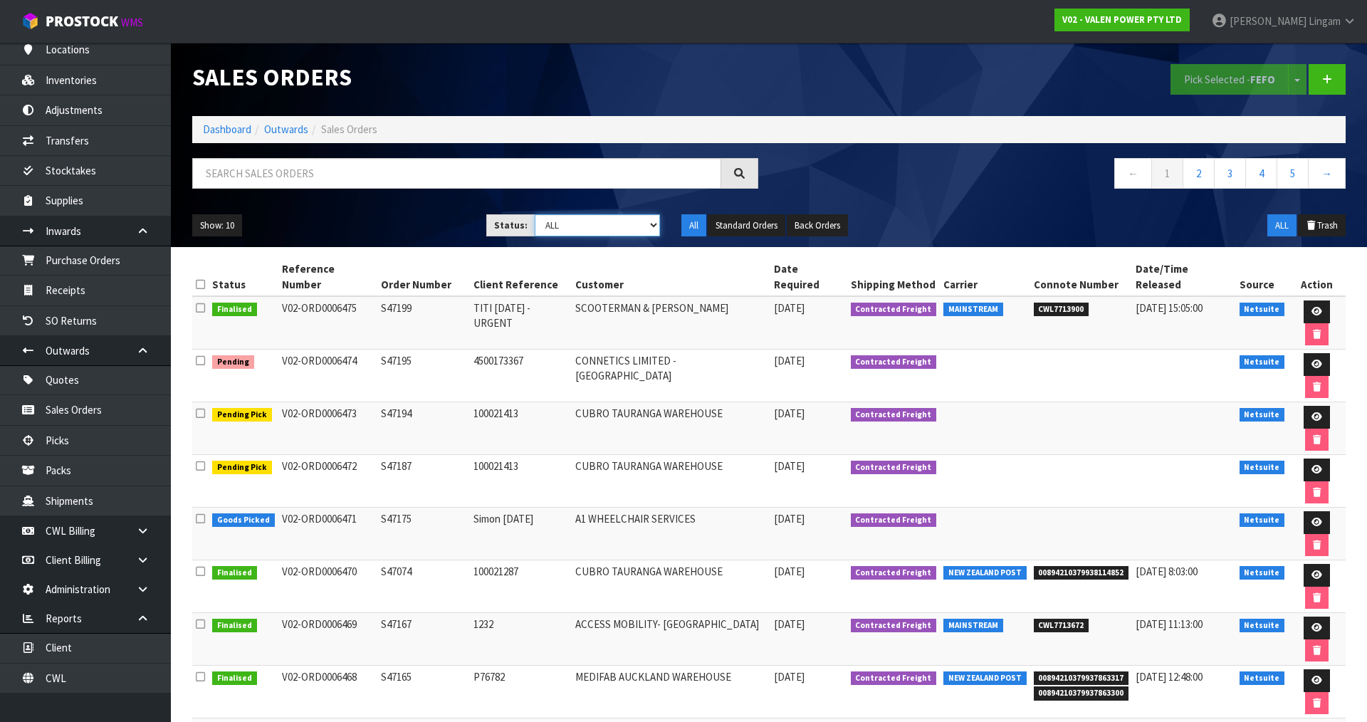
select select "string:6"
click at [535, 214] on select "Draft Pending Allocated Pending Pick Goods Picked Goods Packed Pending Charges …" at bounding box center [598, 225] width 126 height 22
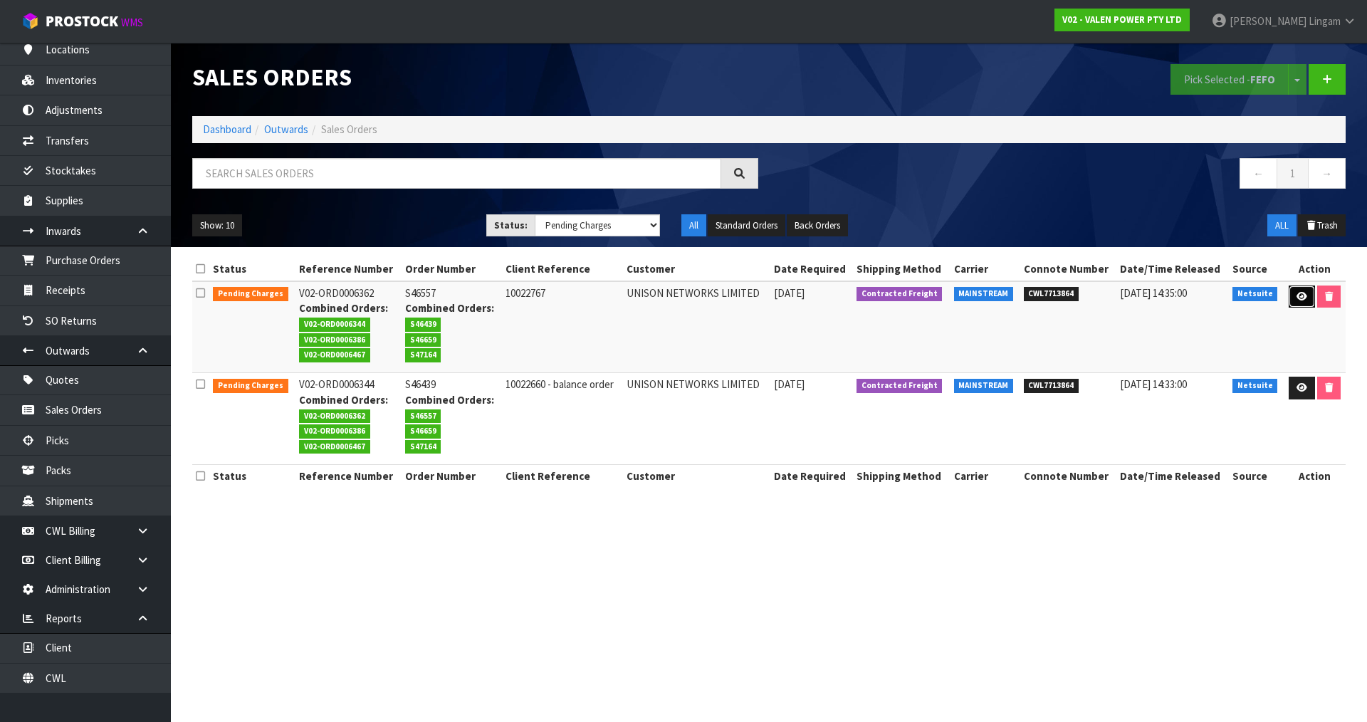
click at [1289, 294] on link at bounding box center [1302, 296] width 26 height 23
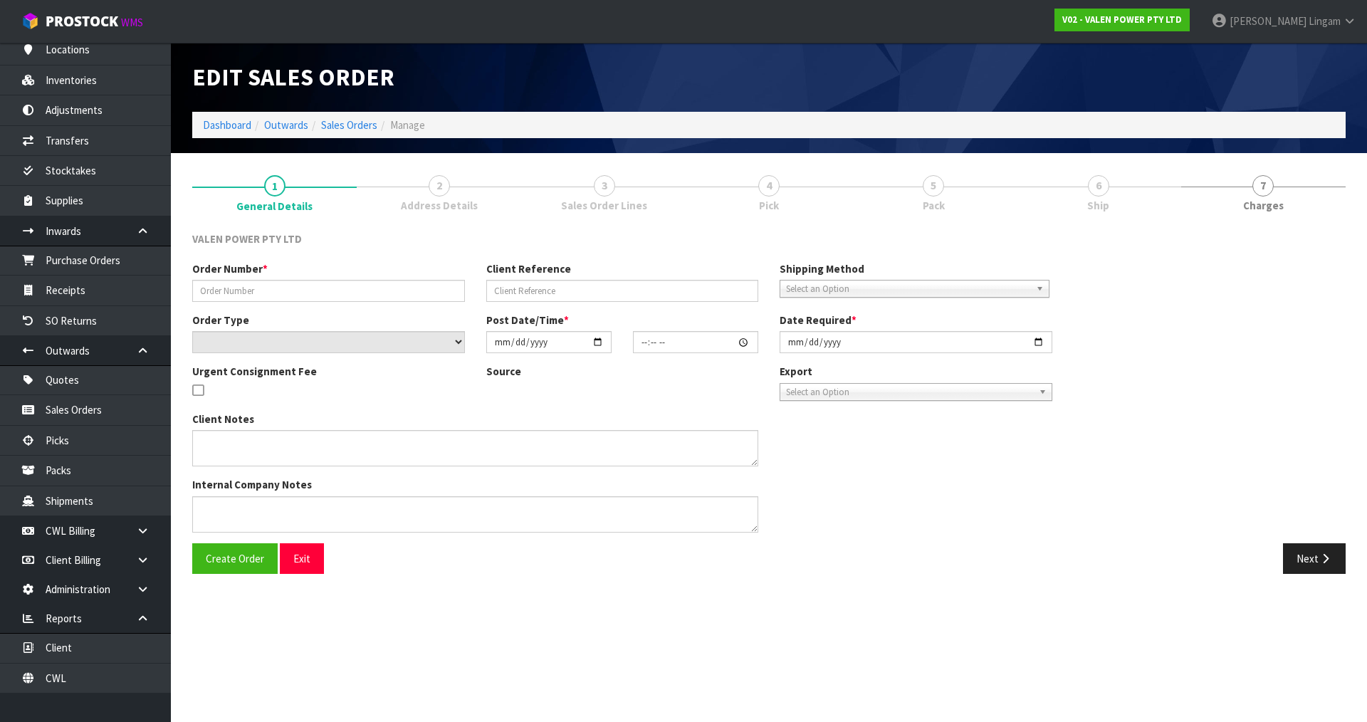
type input "S46557"
type input "10022767"
select select "number:0"
type input "2025-07-01"
type input "13:00:08.000"
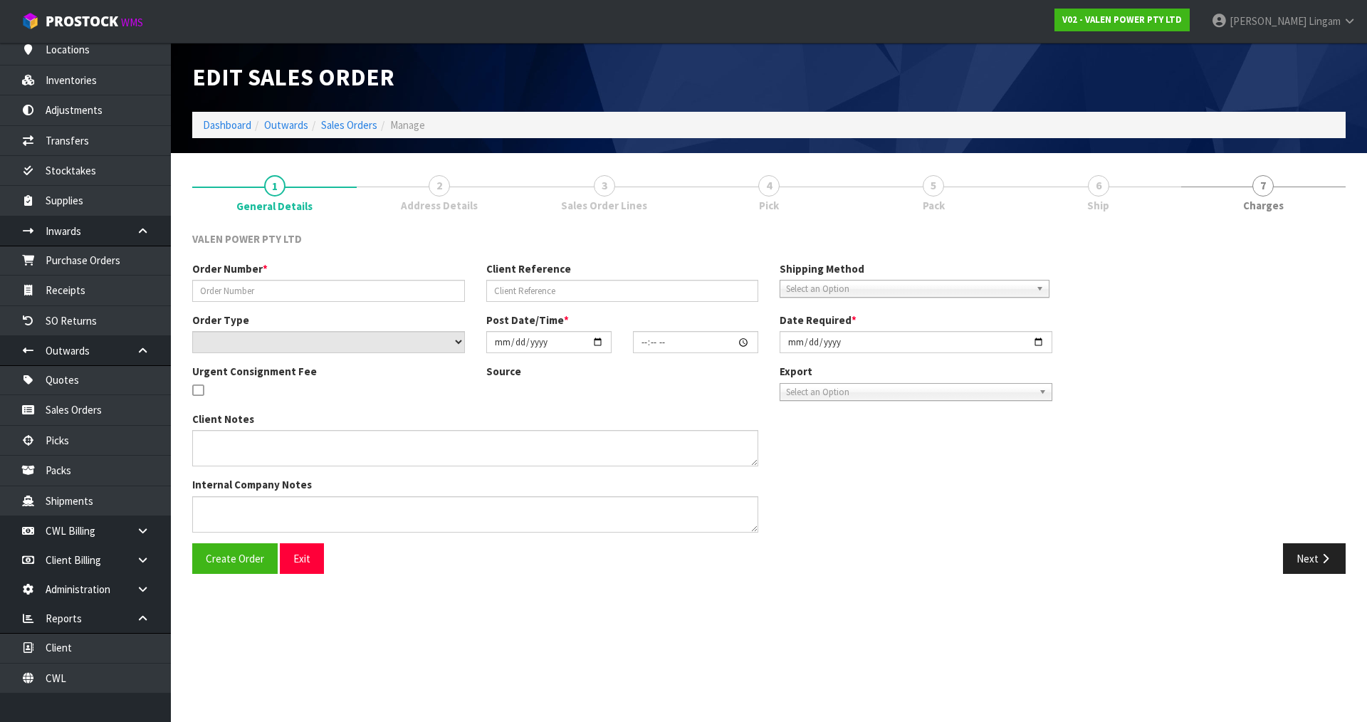
type input "2025-08-11"
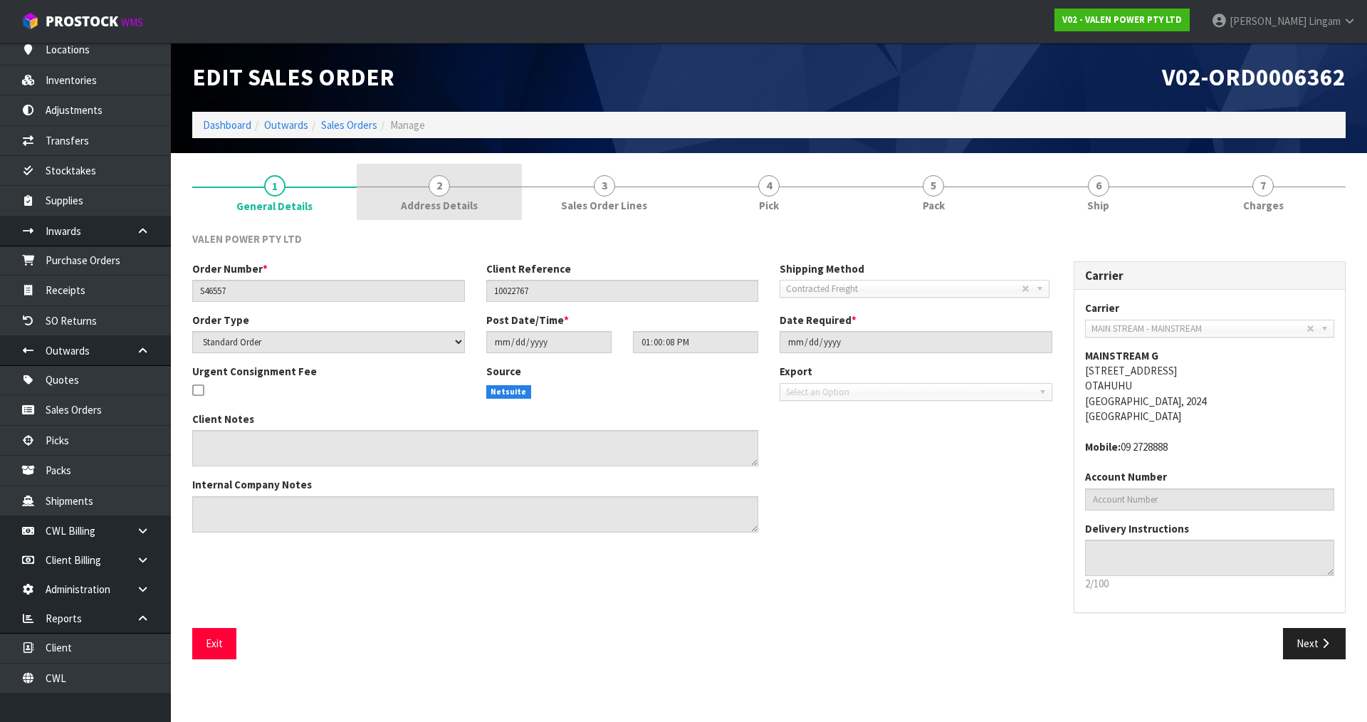
click at [424, 203] on span "Address Details" at bounding box center [439, 205] width 77 height 15
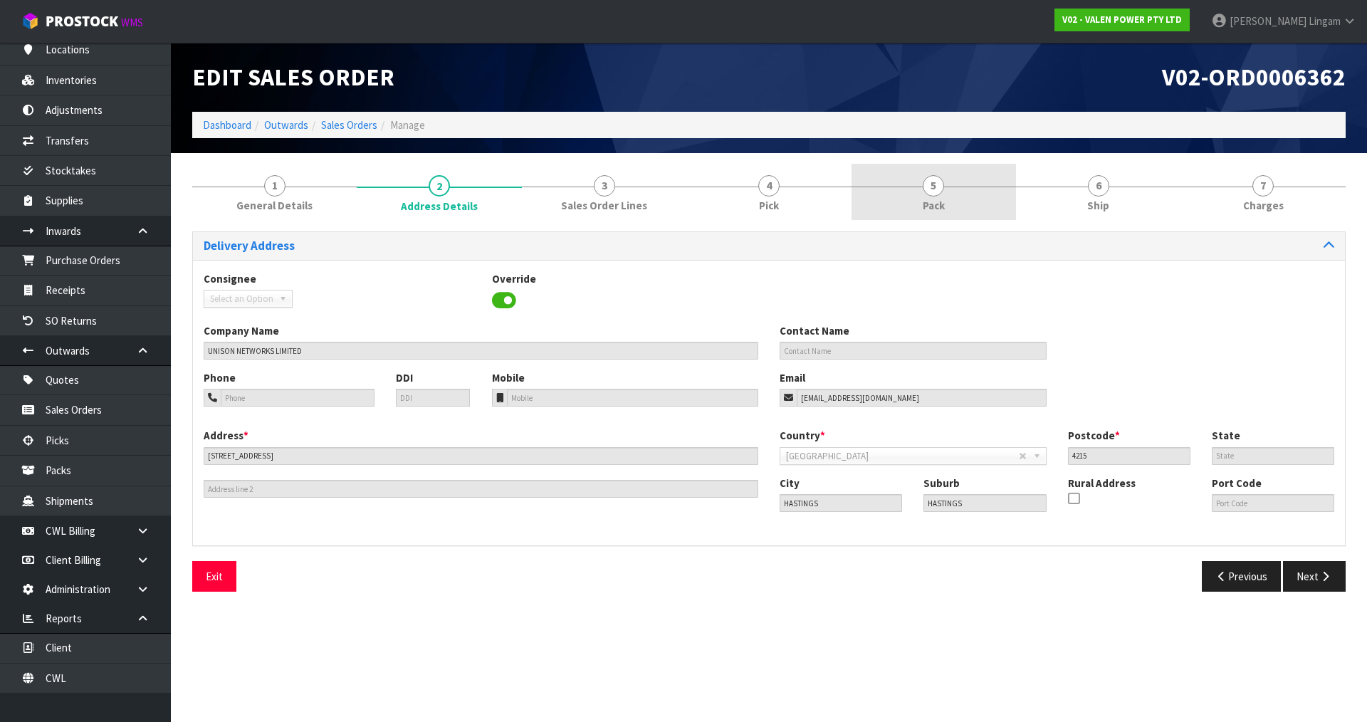
click at [960, 200] on link "5 Pack" at bounding box center [934, 192] width 164 height 56
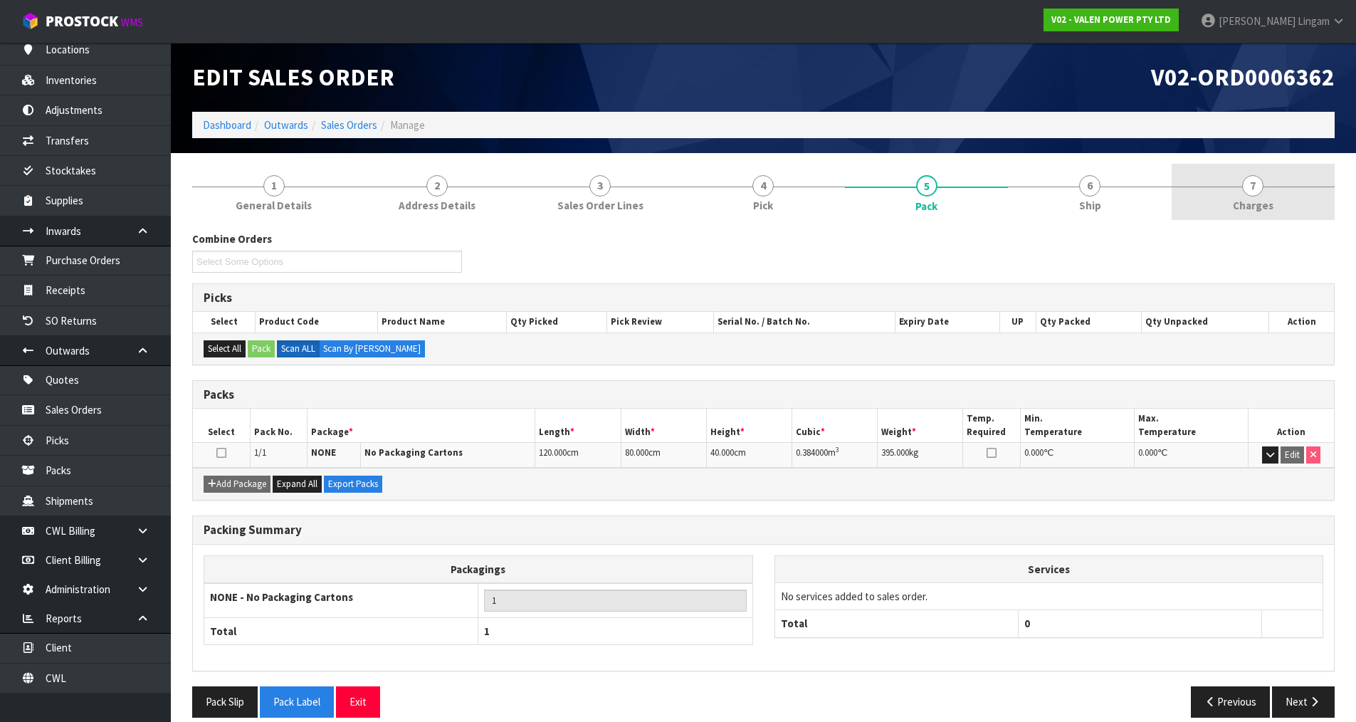
click at [1243, 204] on span "Charges" at bounding box center [1253, 205] width 41 height 15
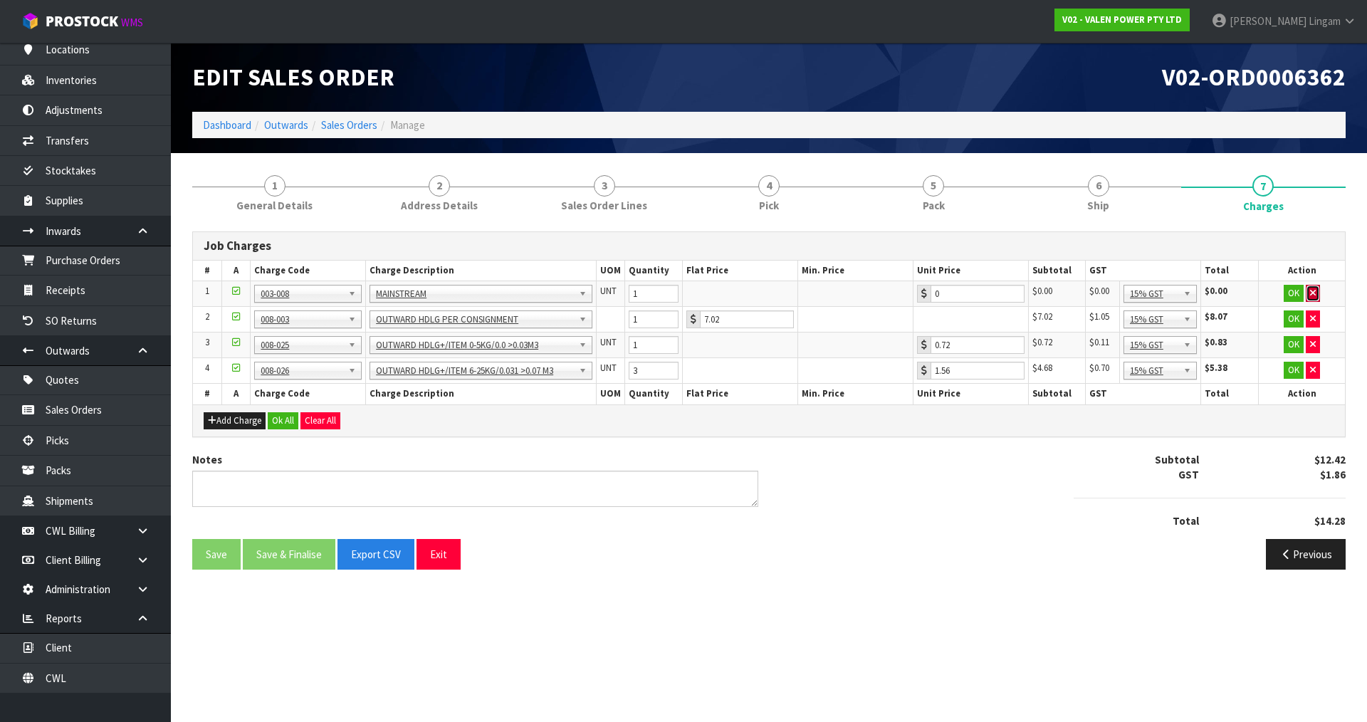
click at [1313, 291] on icon "button" at bounding box center [1313, 292] width 6 height 9
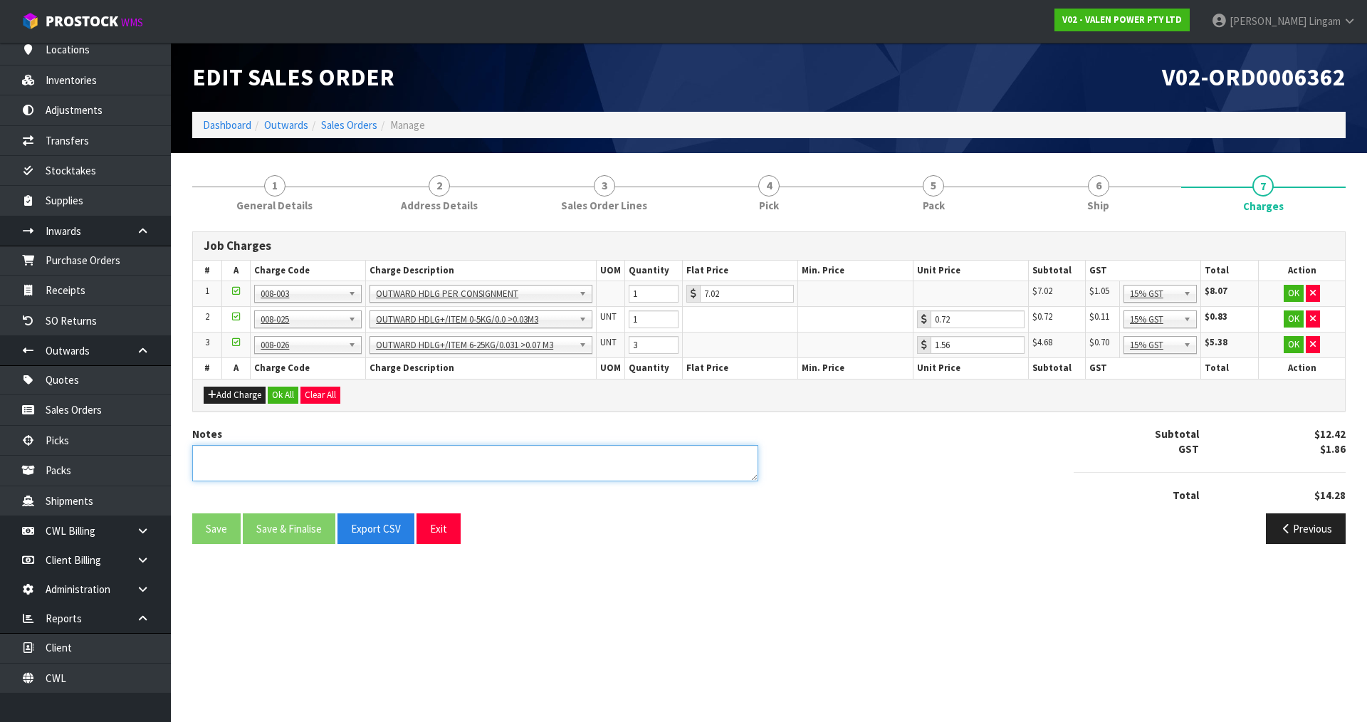
click at [641, 463] on textarea at bounding box center [475, 463] width 566 height 36
type textarea "COMBINE"
click at [284, 394] on button "Ok All" at bounding box center [283, 395] width 31 height 17
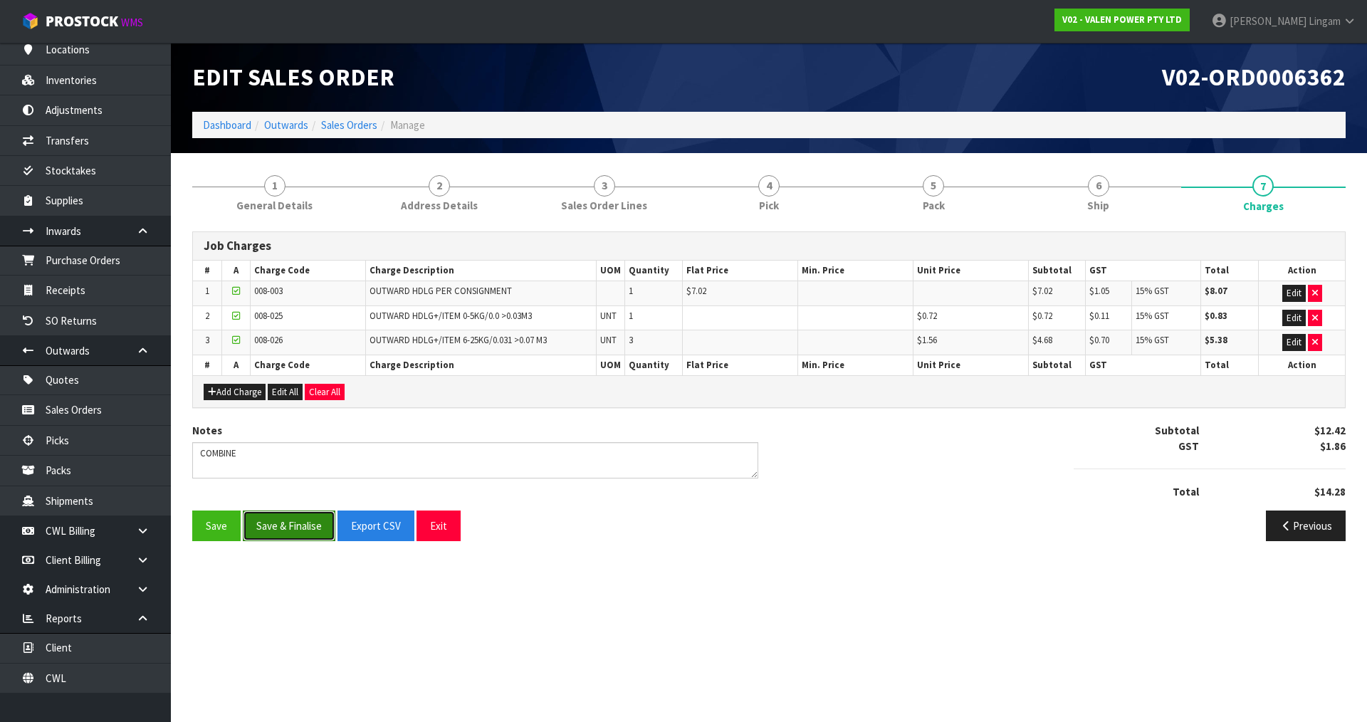
click at [295, 527] on button "Save & Finalise" at bounding box center [289, 525] width 93 height 31
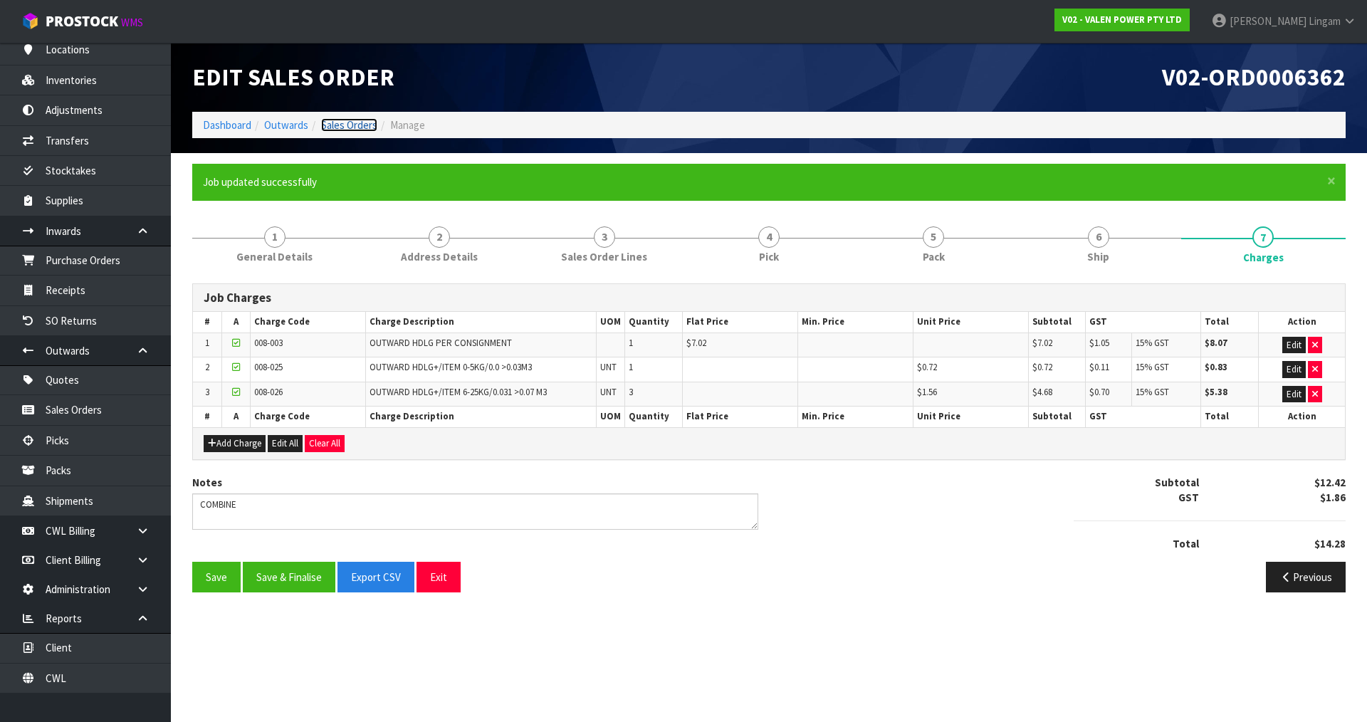
click at [354, 123] on link "Sales Orders" at bounding box center [349, 125] width 56 height 14
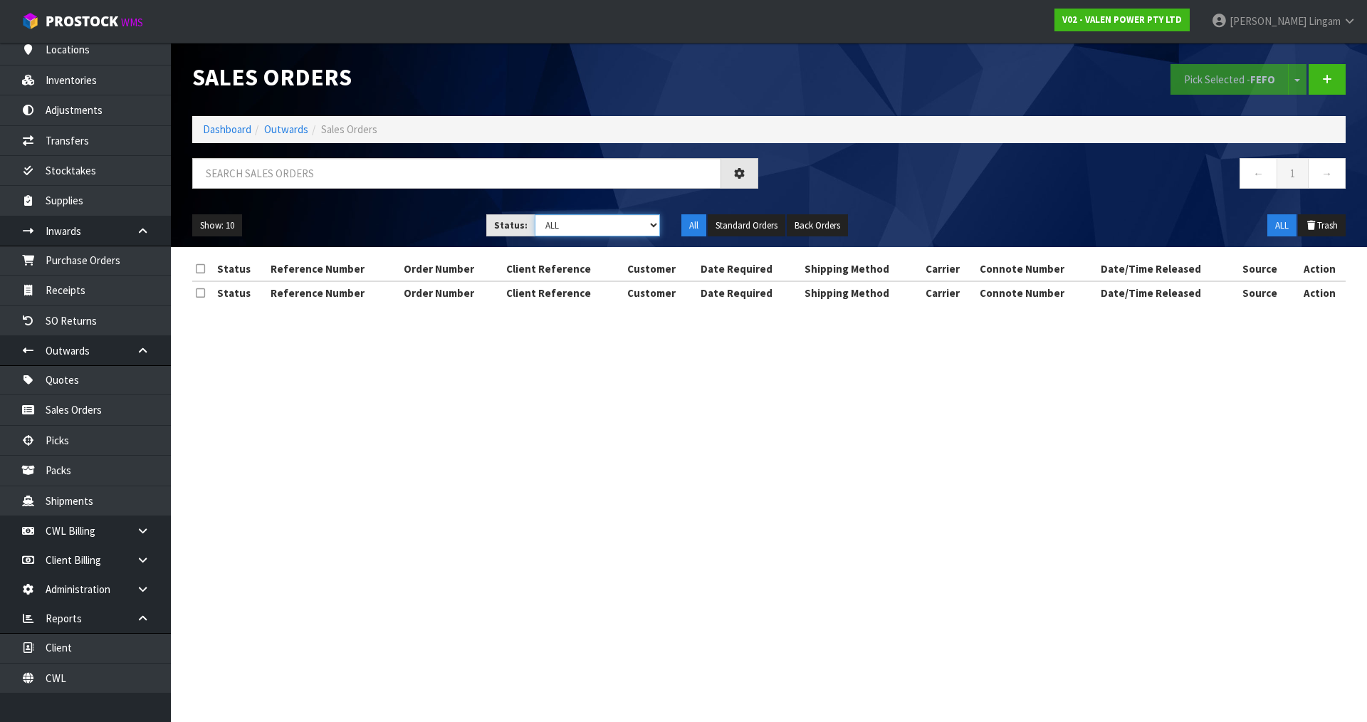
click at [643, 228] on select "Draft Pending Allocated Pending Pick Goods Picked Goods Packed Pending Charges …" at bounding box center [598, 225] width 126 height 22
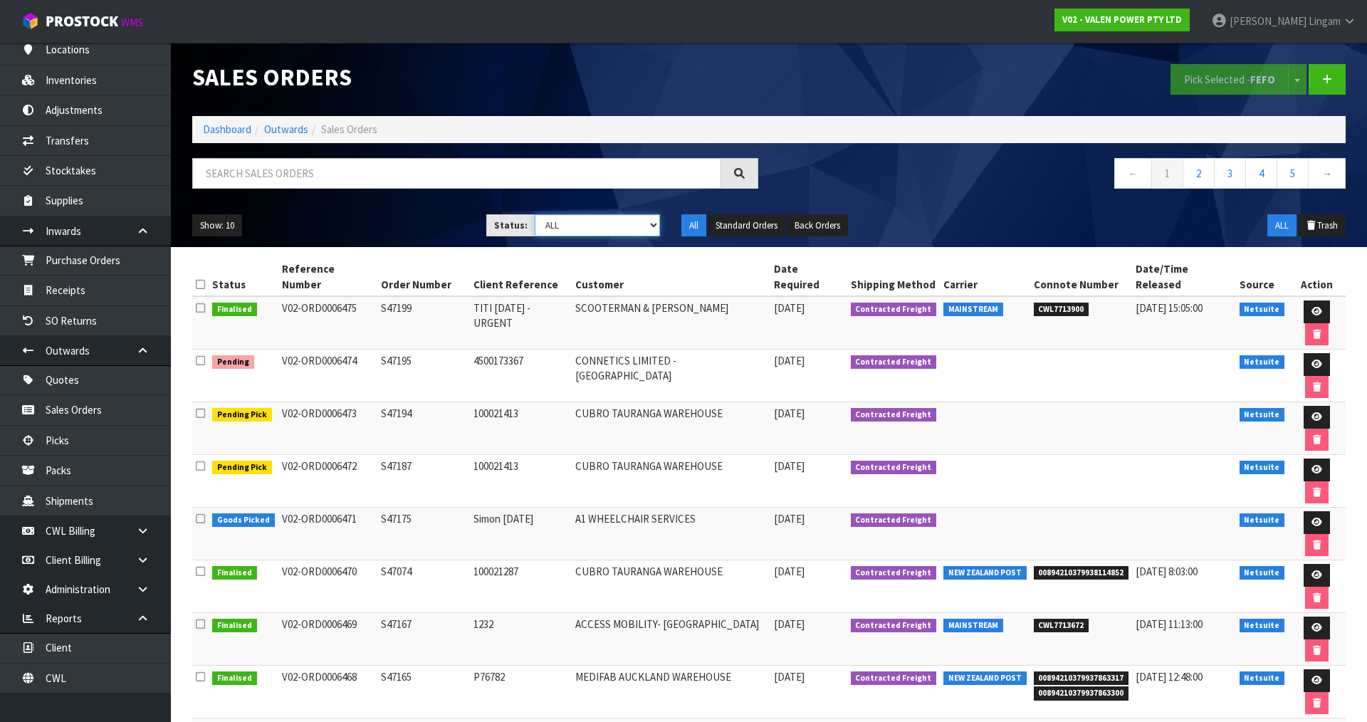
select select "string:6"
click at [535, 214] on select "Draft Pending Allocated Pending Pick Goods Picked Goods Packed Pending Charges …" at bounding box center [598, 225] width 126 height 22
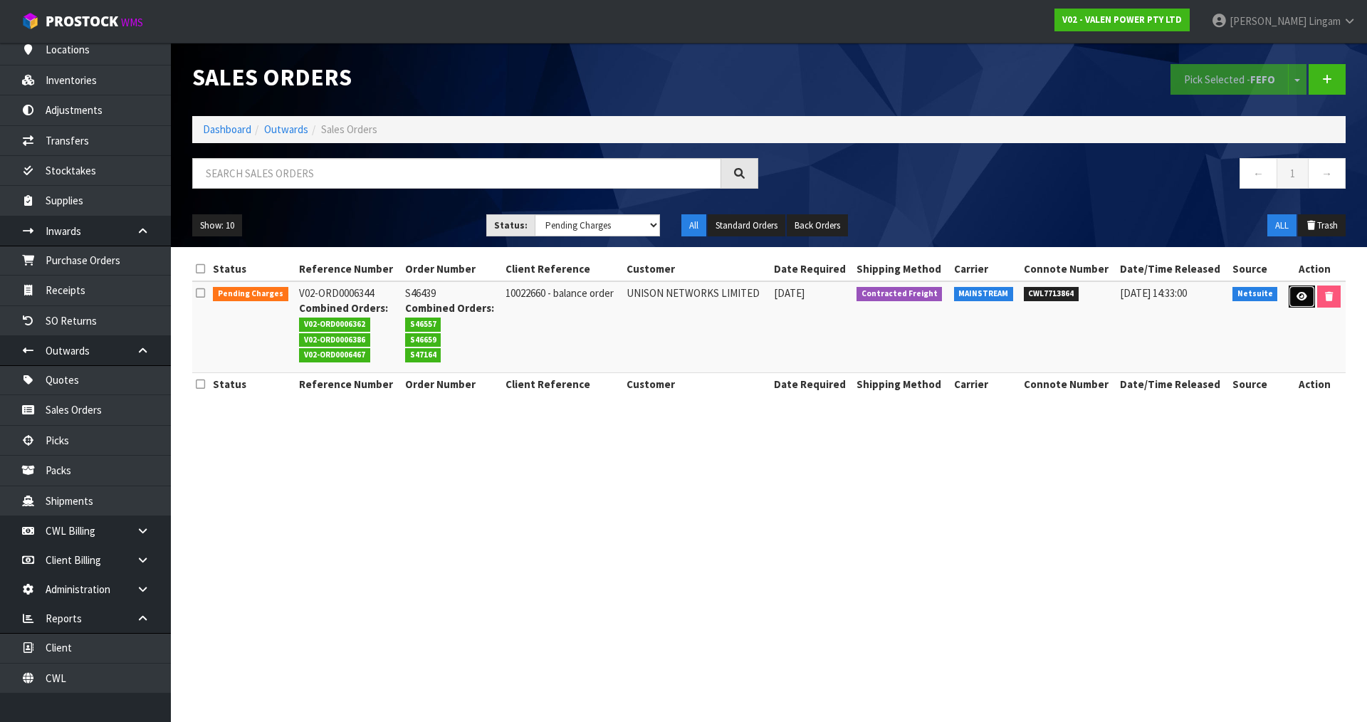
click at [1304, 300] on icon at bounding box center [1301, 296] width 11 height 9
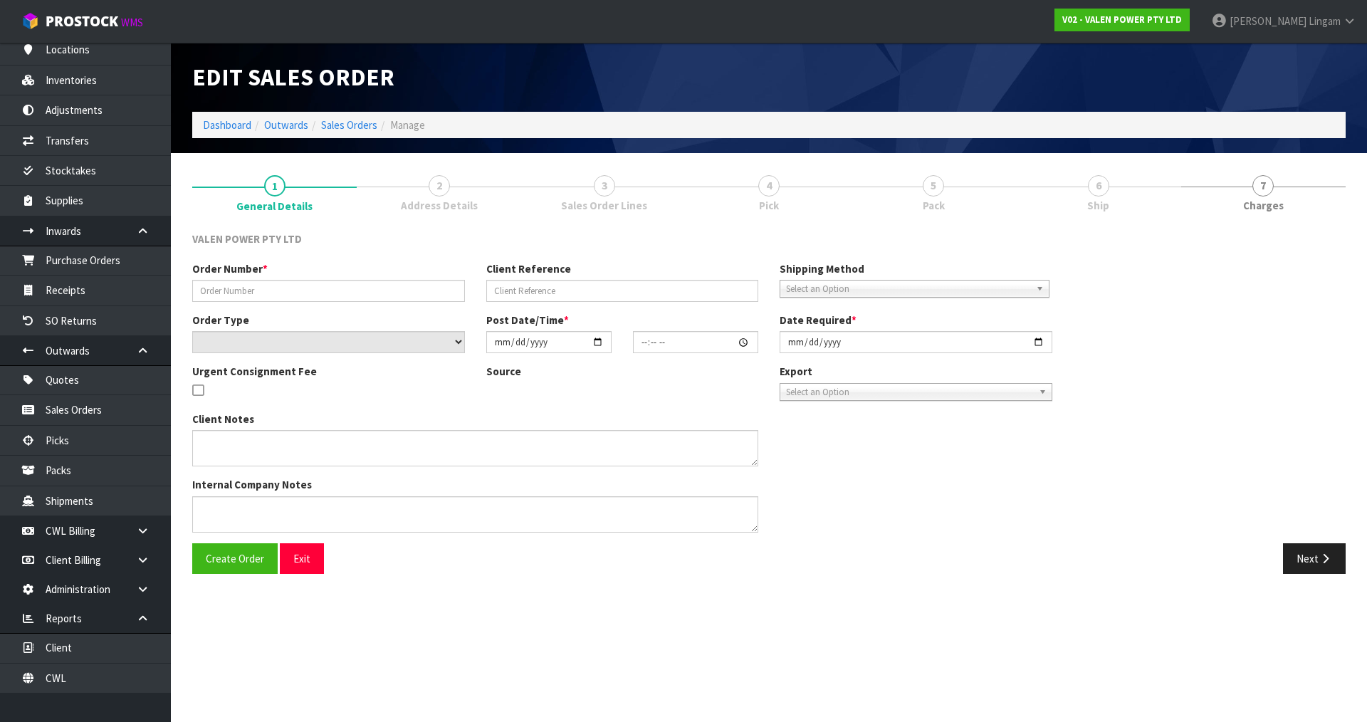
type input "S46439"
type input "10022660 - balance order"
select select "number:0"
type input "2025-06-24"
type input "16:00:11.000"
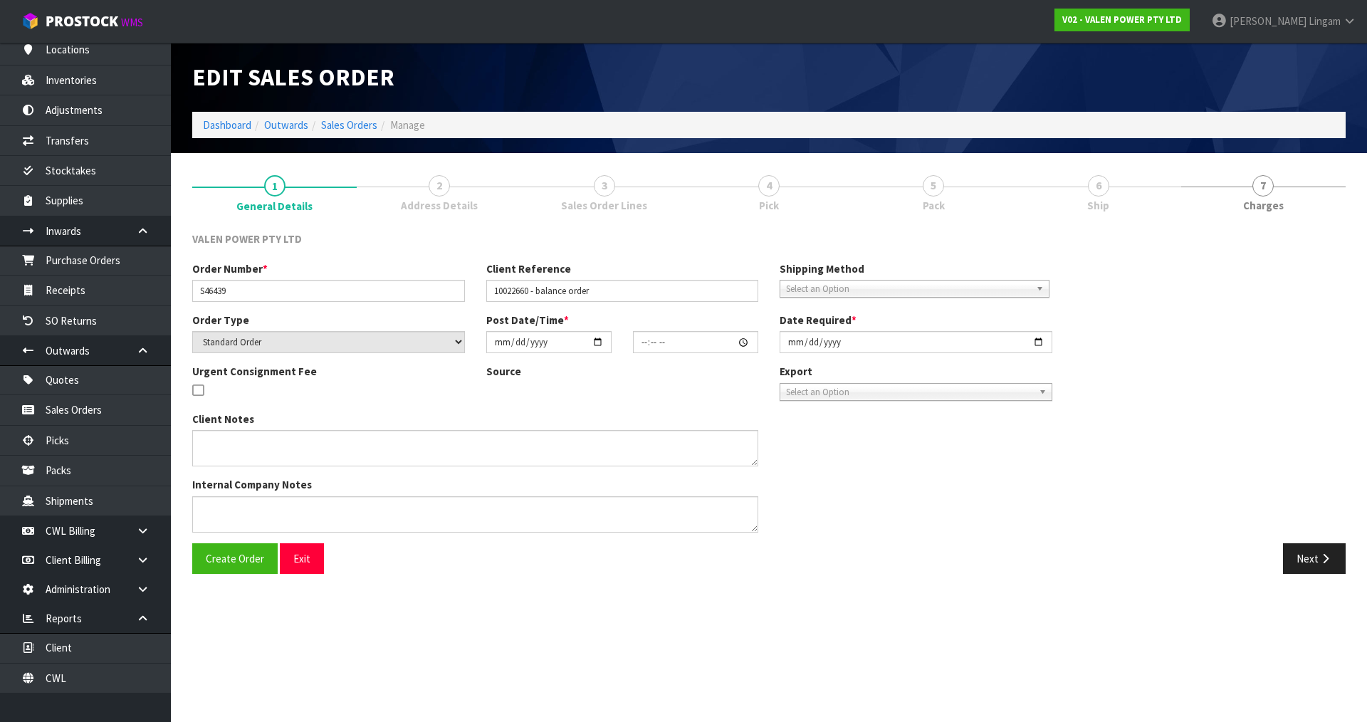
type input "2025-08-11"
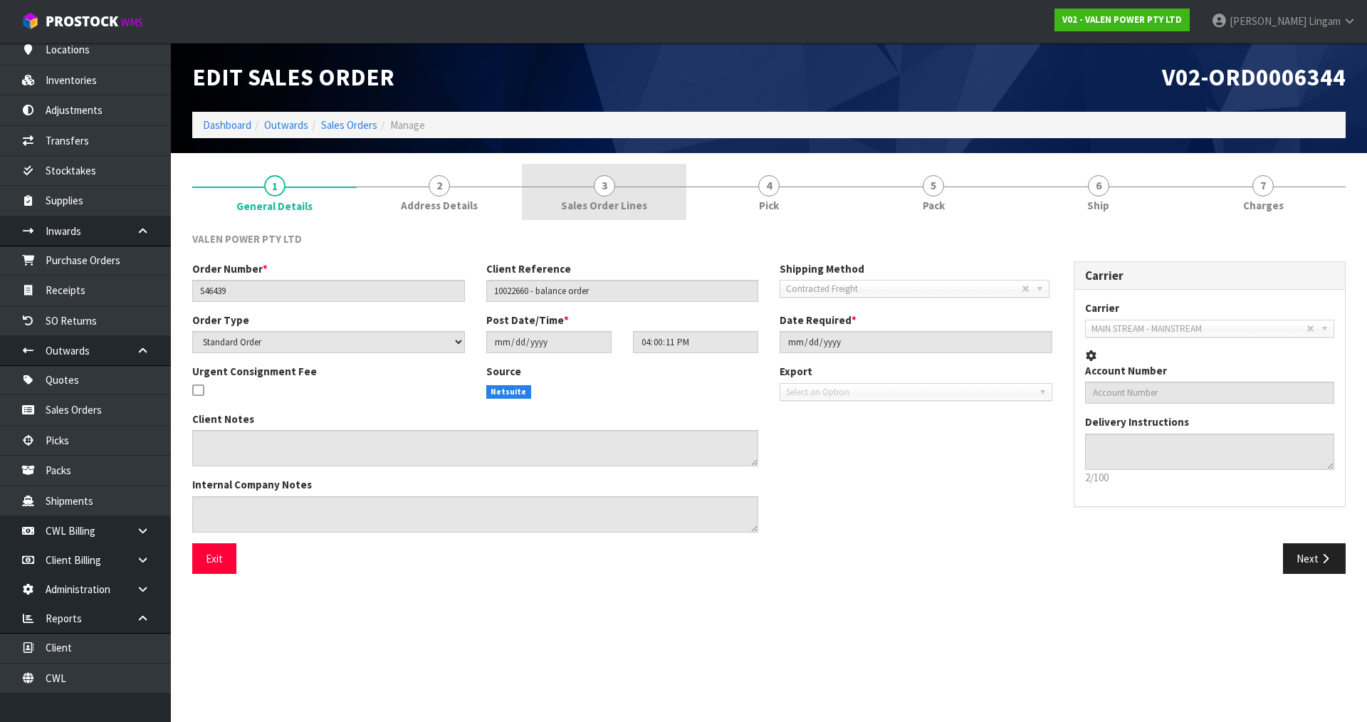
click at [621, 203] on span "Sales Order Lines" at bounding box center [604, 205] width 86 height 15
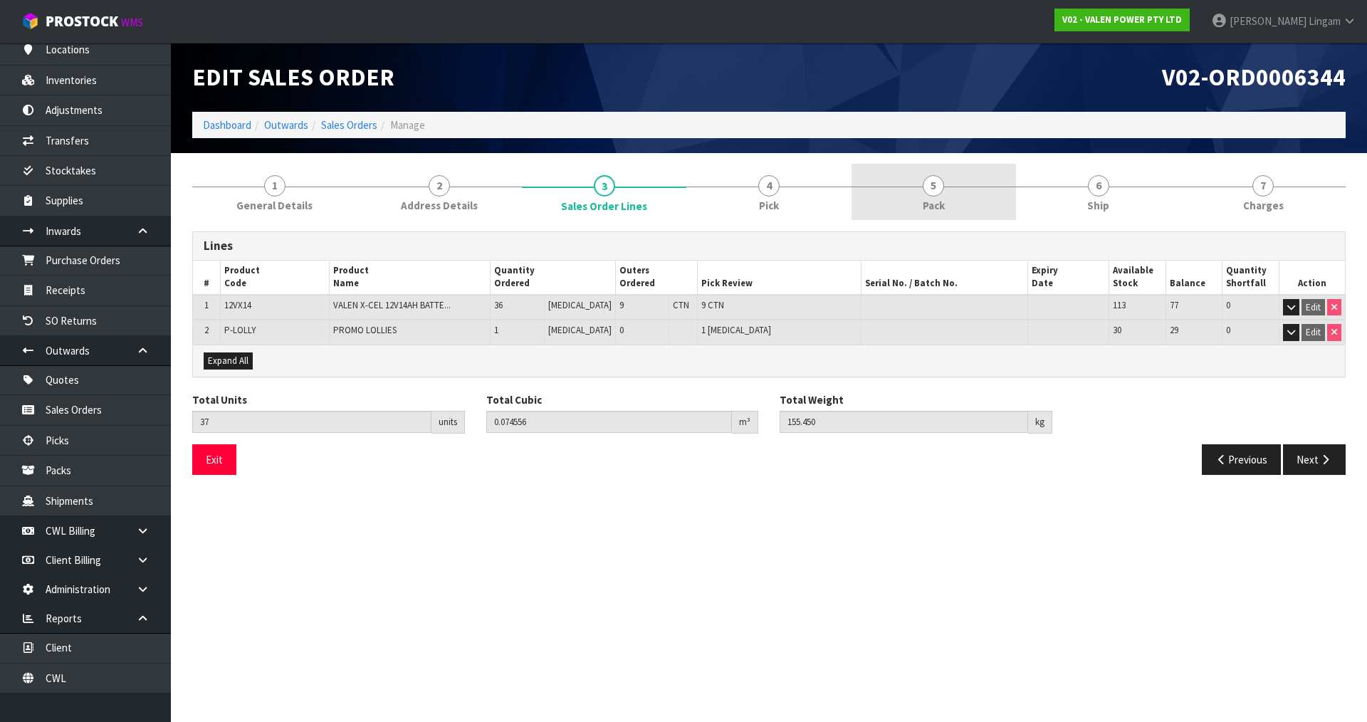
click at [952, 200] on link "5 Pack" at bounding box center [934, 192] width 164 height 56
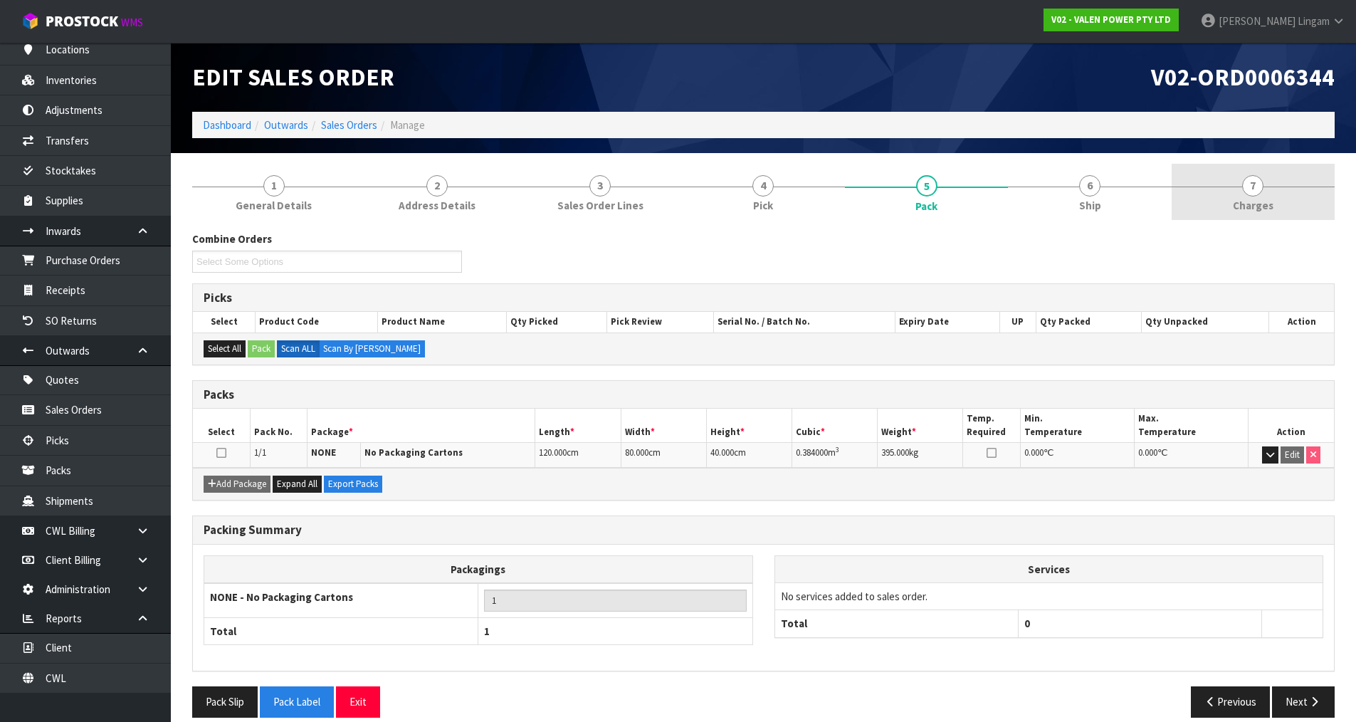
click at [1264, 187] on div at bounding box center [1253, 187] width 163 height 1
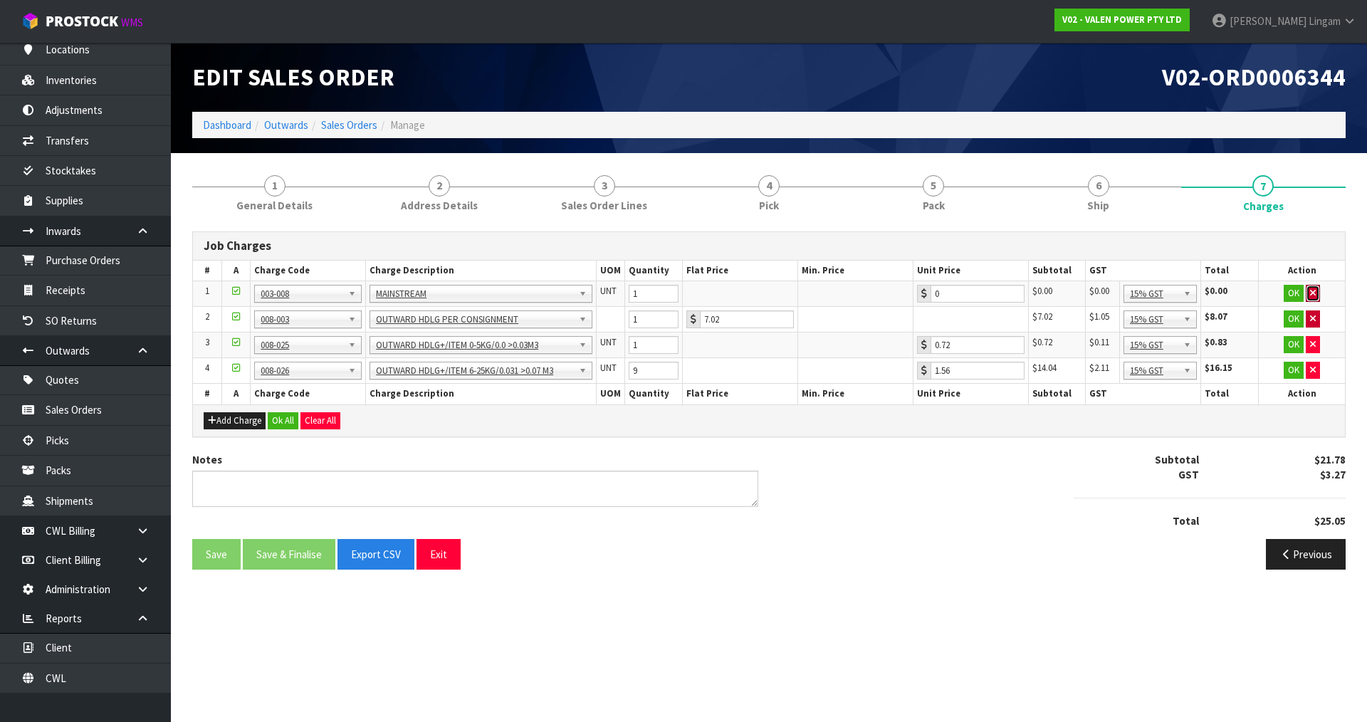
click at [1311, 289] on icon "button" at bounding box center [1313, 292] width 6 height 9
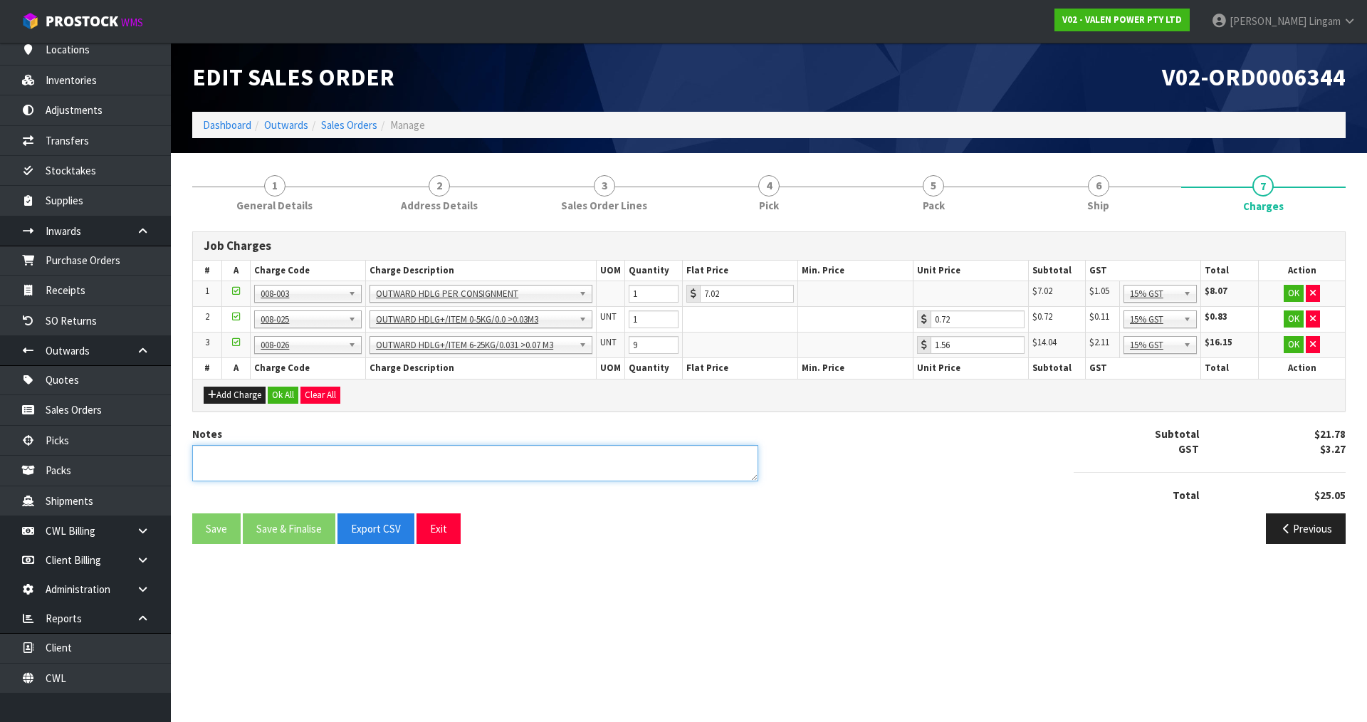
click at [582, 473] on textarea at bounding box center [475, 463] width 566 height 36
type textarea "COMBINE"
click at [280, 394] on button "Ok All" at bounding box center [283, 395] width 31 height 17
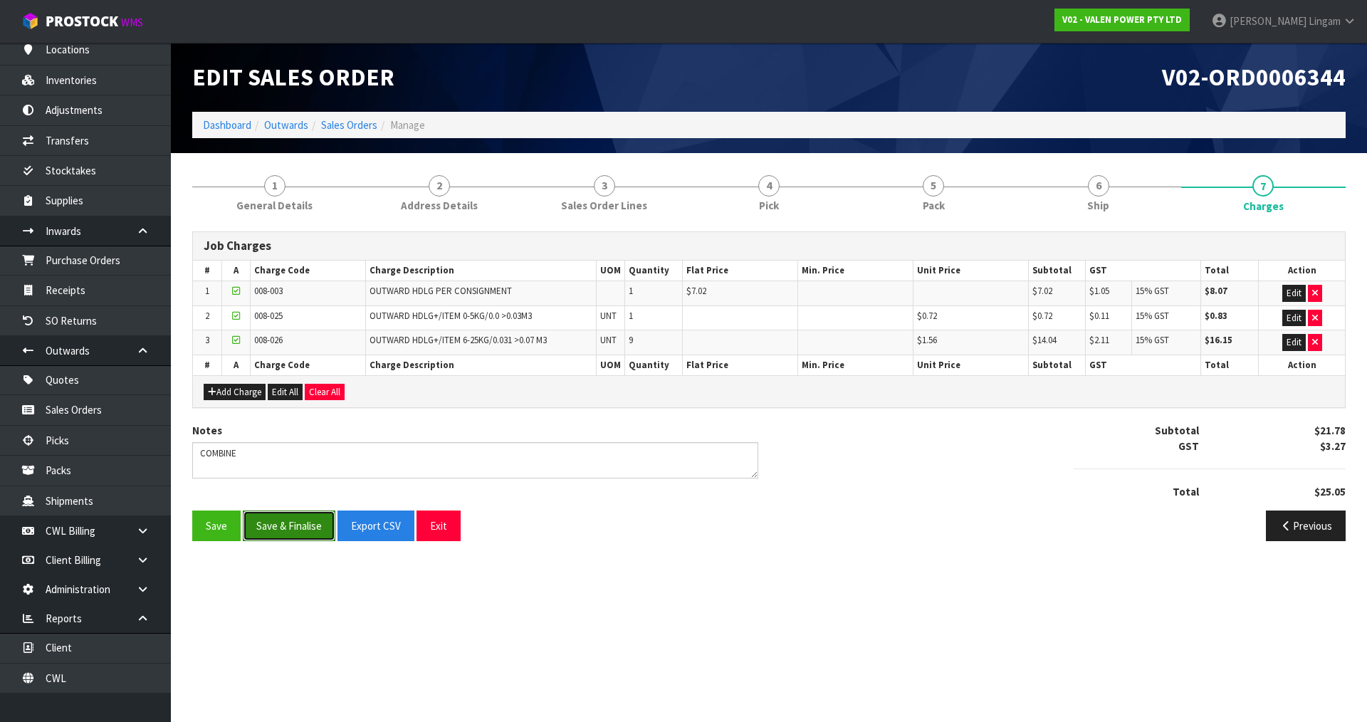
click at [295, 522] on button "Save & Finalise" at bounding box center [289, 525] width 93 height 31
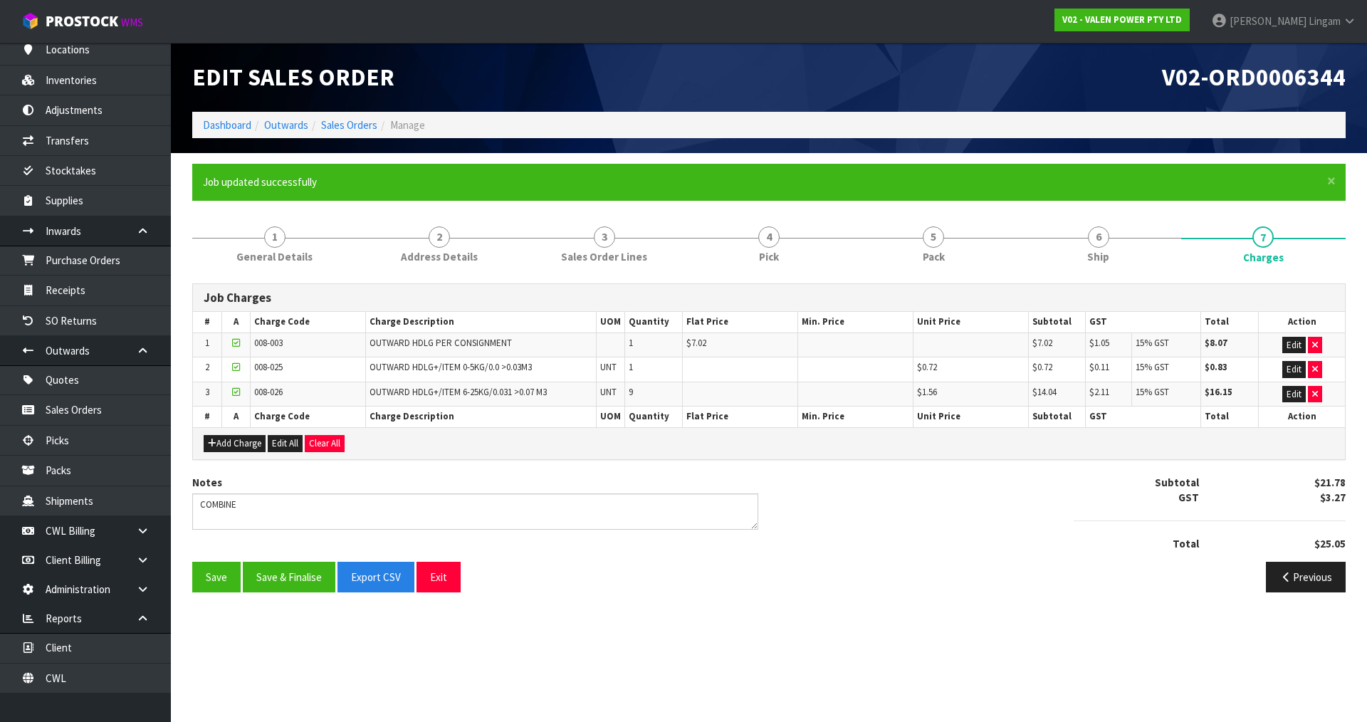
click at [1103, 213] on form "× Close Job updated successfully 1 General Details 2 Address Details 3 Sales Or…" at bounding box center [768, 383] width 1153 height 439
click at [1106, 233] on span "6" at bounding box center [1098, 236] width 21 height 21
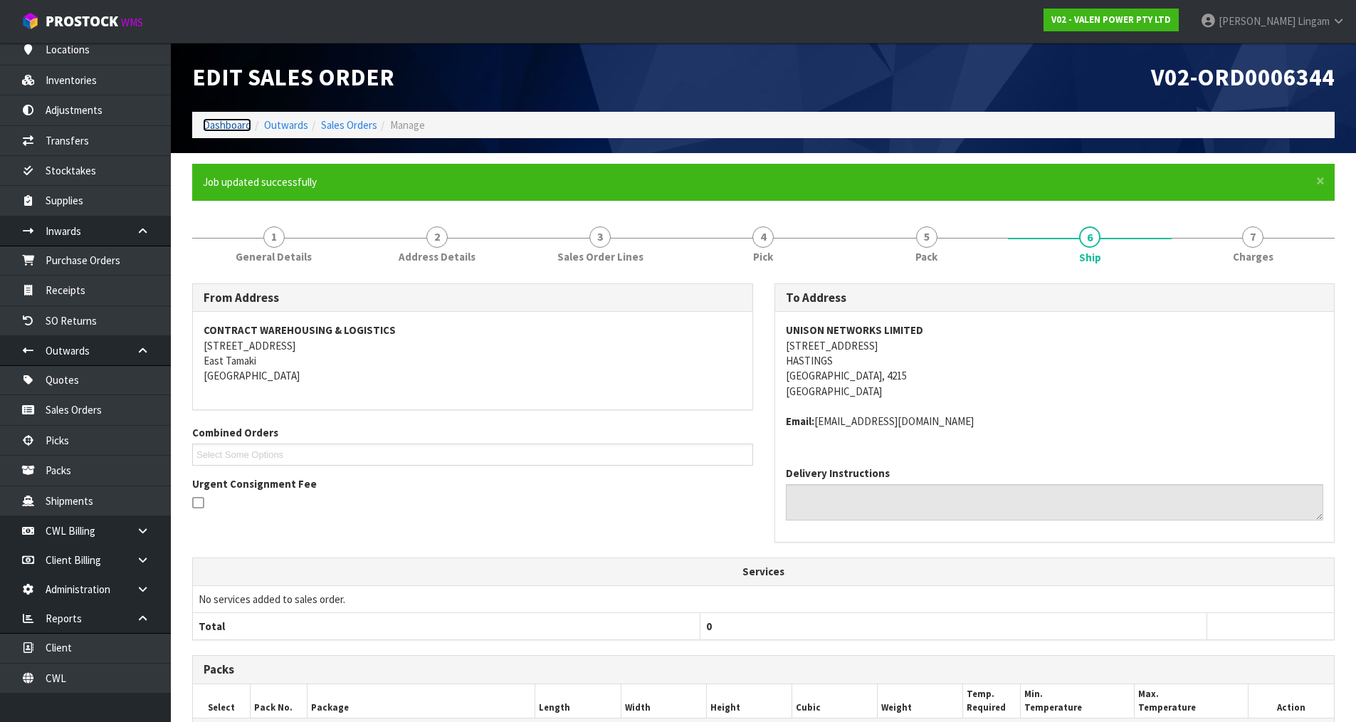
click at [223, 122] on link "Dashboard" at bounding box center [227, 125] width 48 height 14
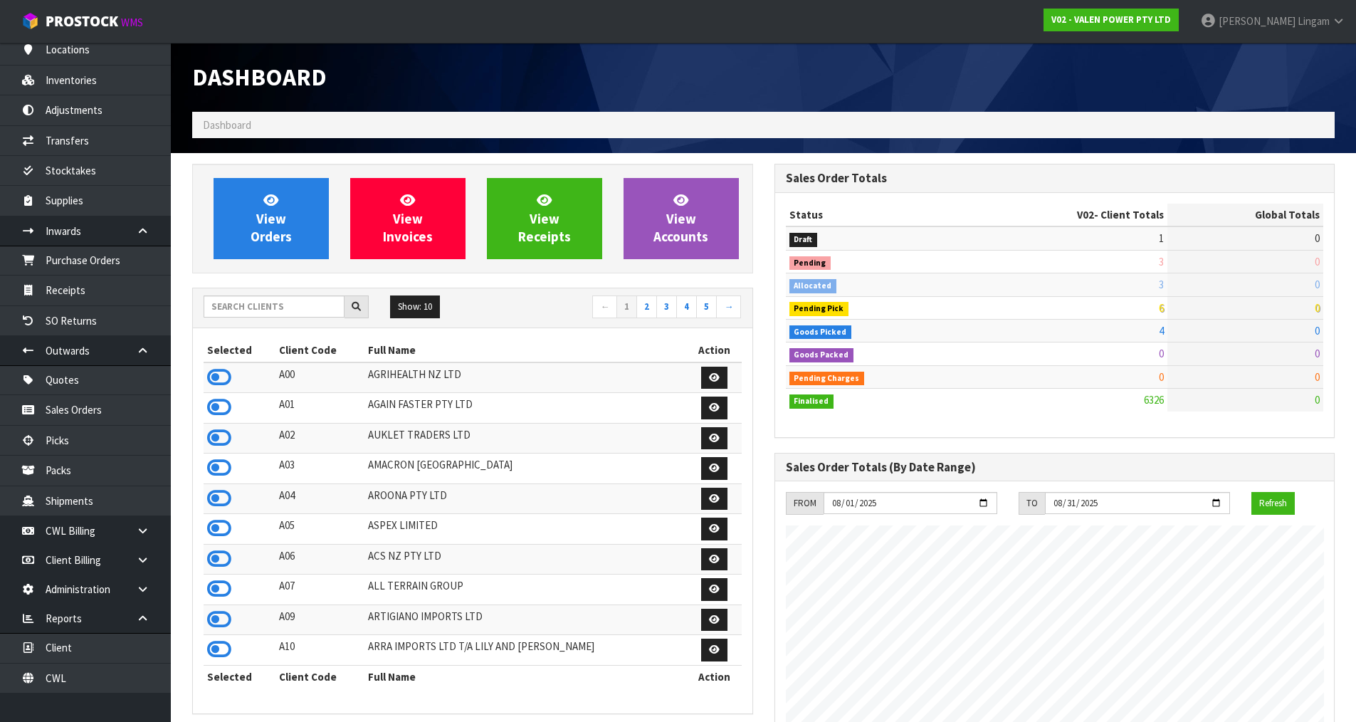
scroll to position [1079, 582]
click at [296, 309] on input "text" at bounding box center [274, 306] width 141 height 22
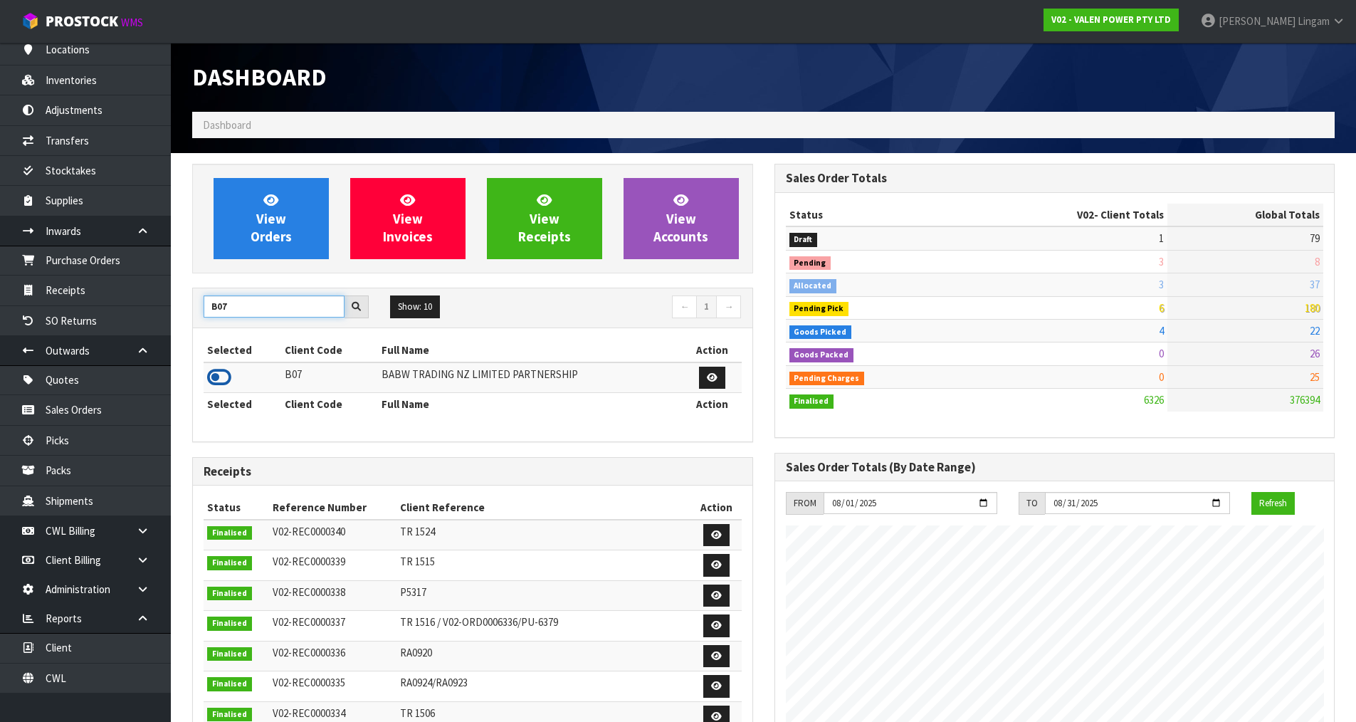
type input "B07"
click at [212, 370] on icon at bounding box center [219, 377] width 24 height 21
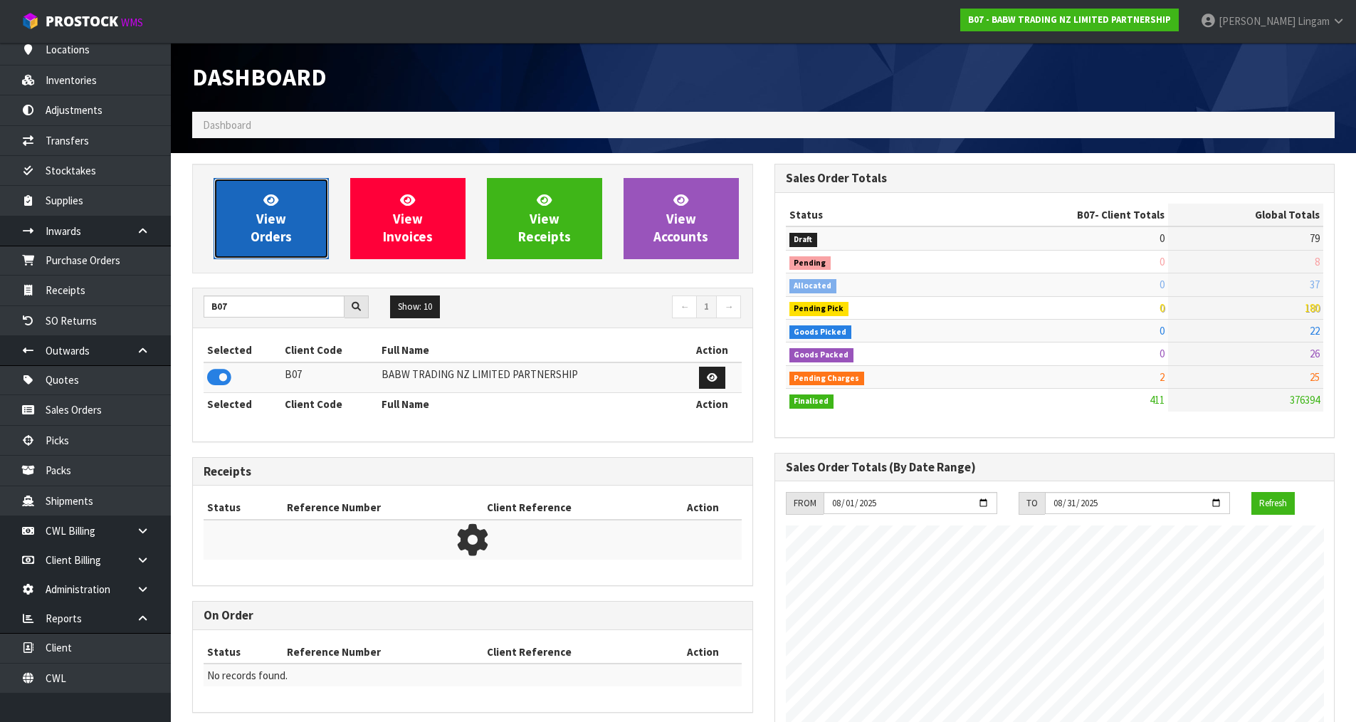
click at [275, 234] on span "View Orders" at bounding box center [271, 218] width 41 height 53
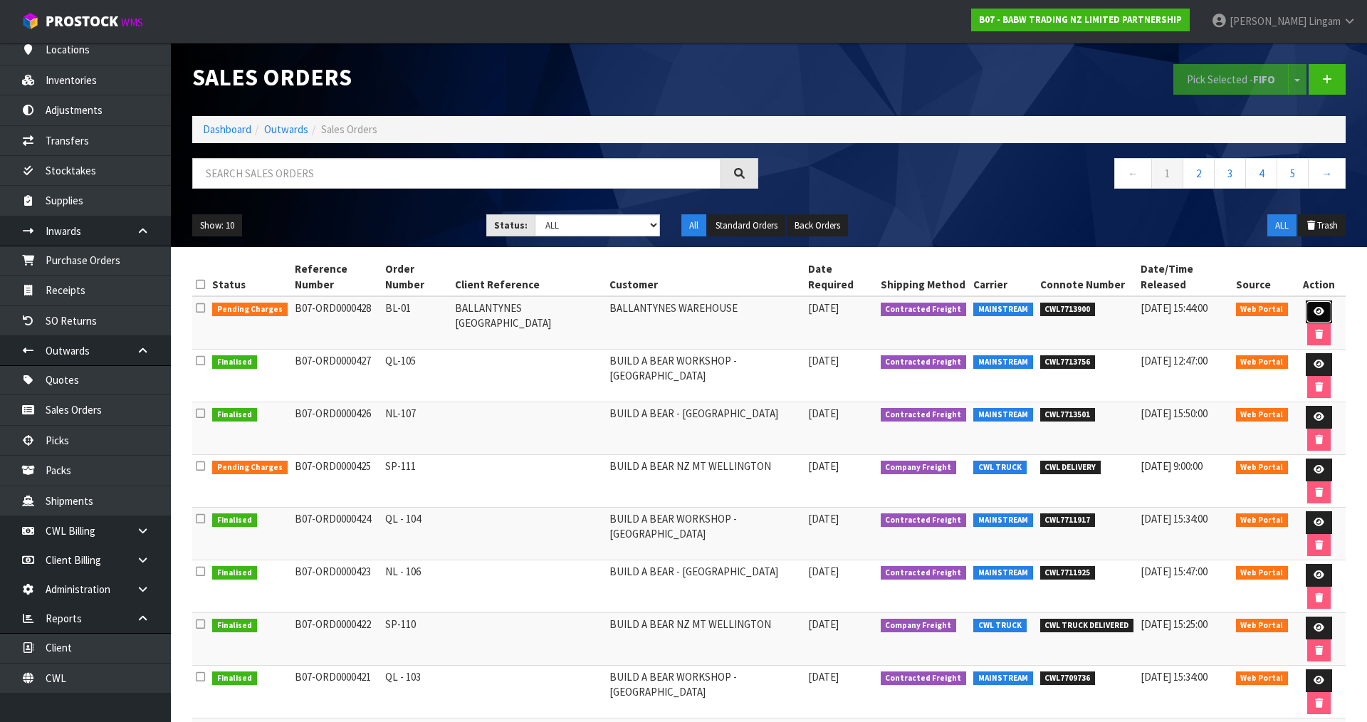
click at [1306, 300] on link at bounding box center [1319, 311] width 26 height 23
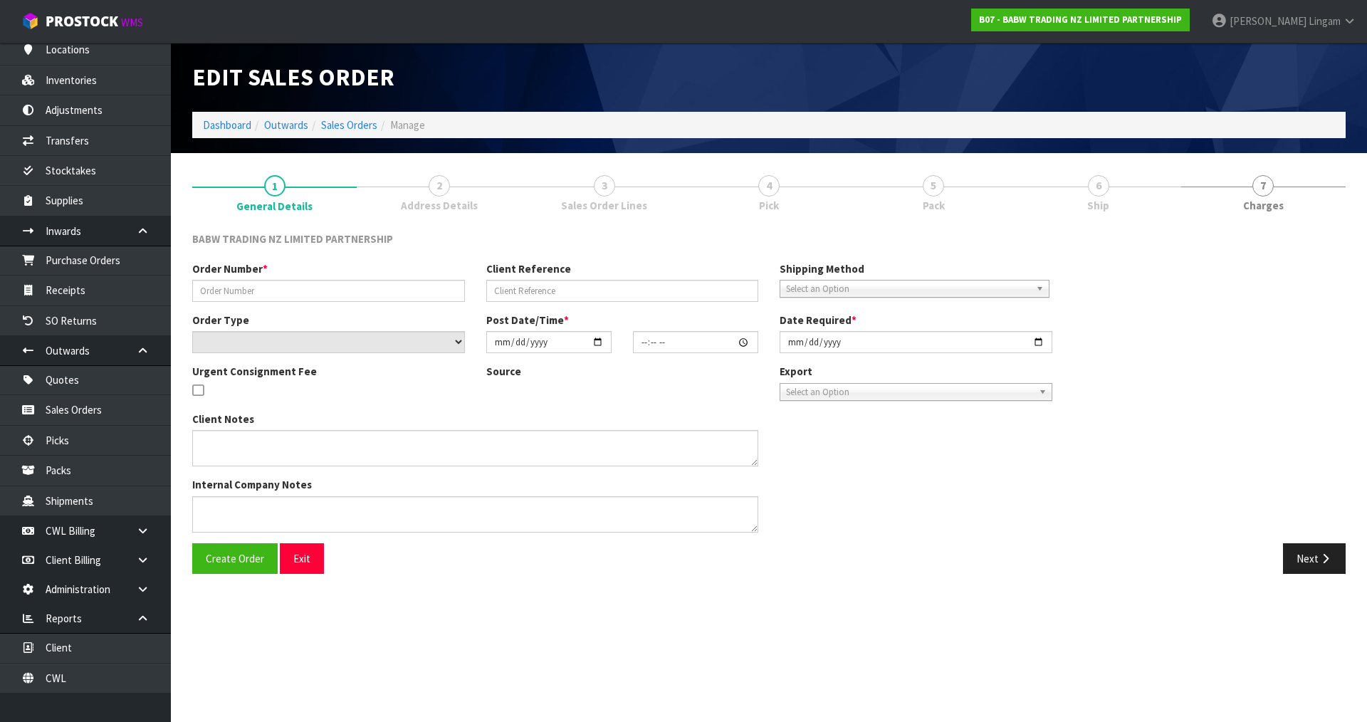
type input "BL-01"
type input "BALLANTYNES CHRISTCHURCH"
select select "number:0"
type input "2025-08-11"
type input "14:25:00.000"
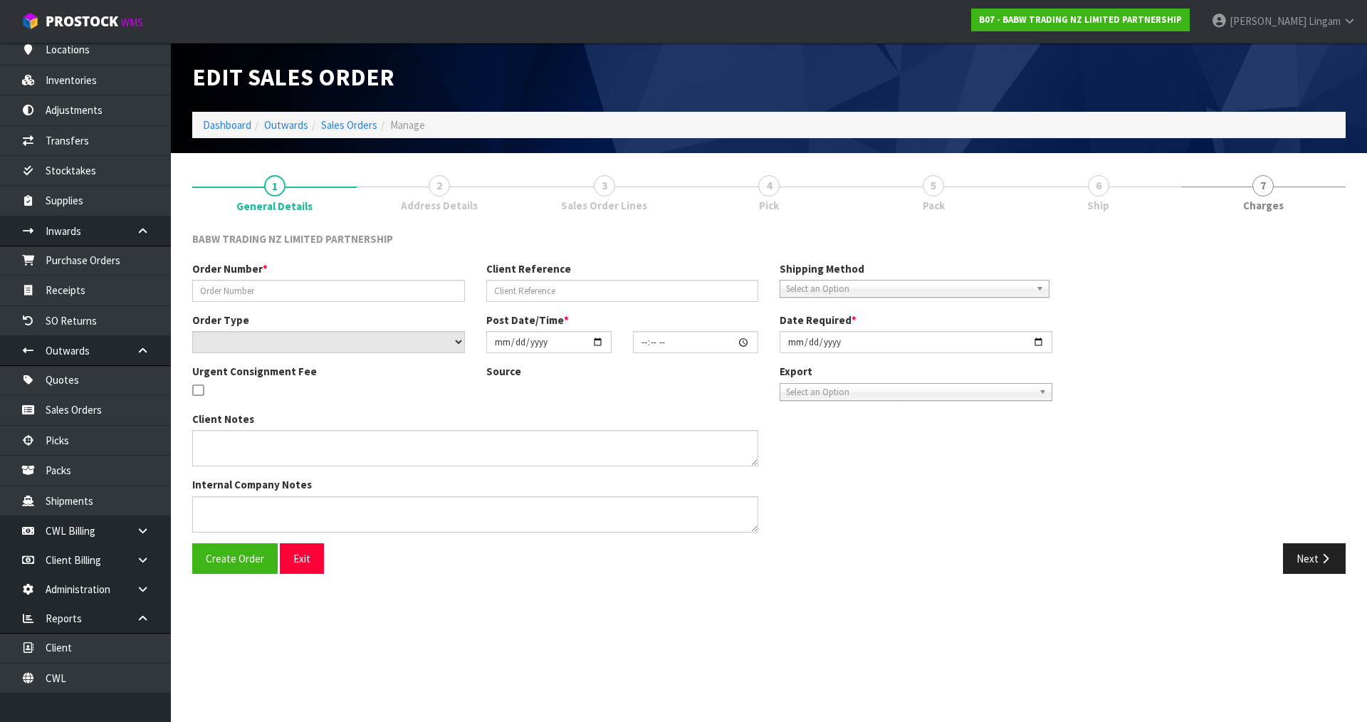
type input "2025-08-12"
type textarea "PLEASE PROCEED WITH THE ORDER WITHOUT TATTY TEDDY FOR NOW 1. ALL CARTONS DELIVE…"
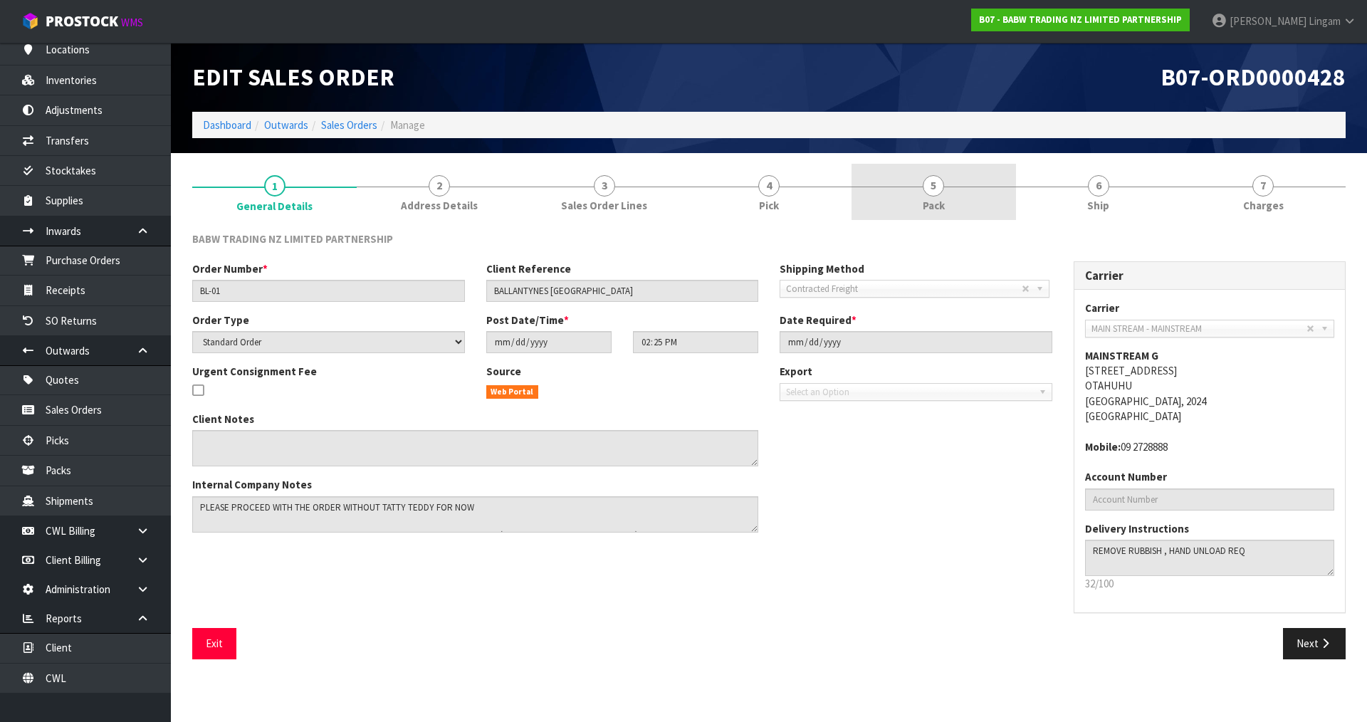
click at [945, 199] on link "5 Pack" at bounding box center [934, 192] width 164 height 56
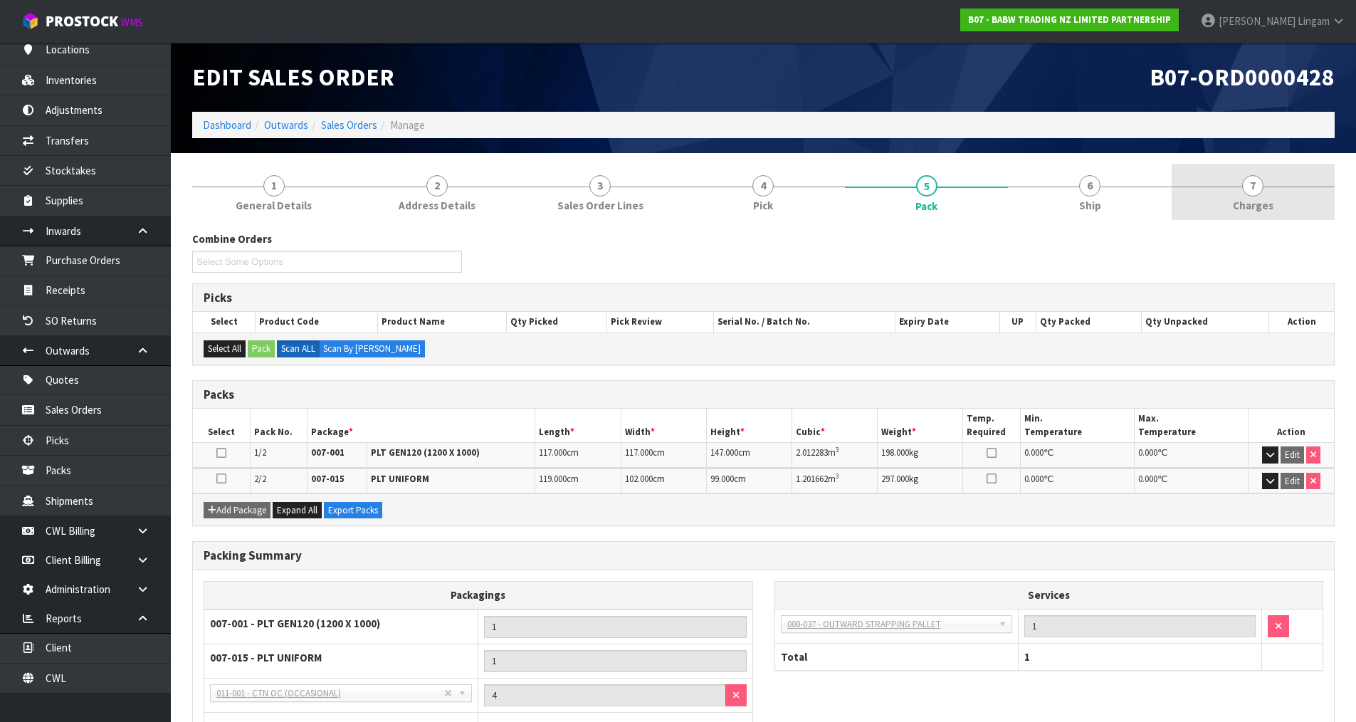
click at [1244, 204] on span "Charges" at bounding box center [1253, 205] width 41 height 15
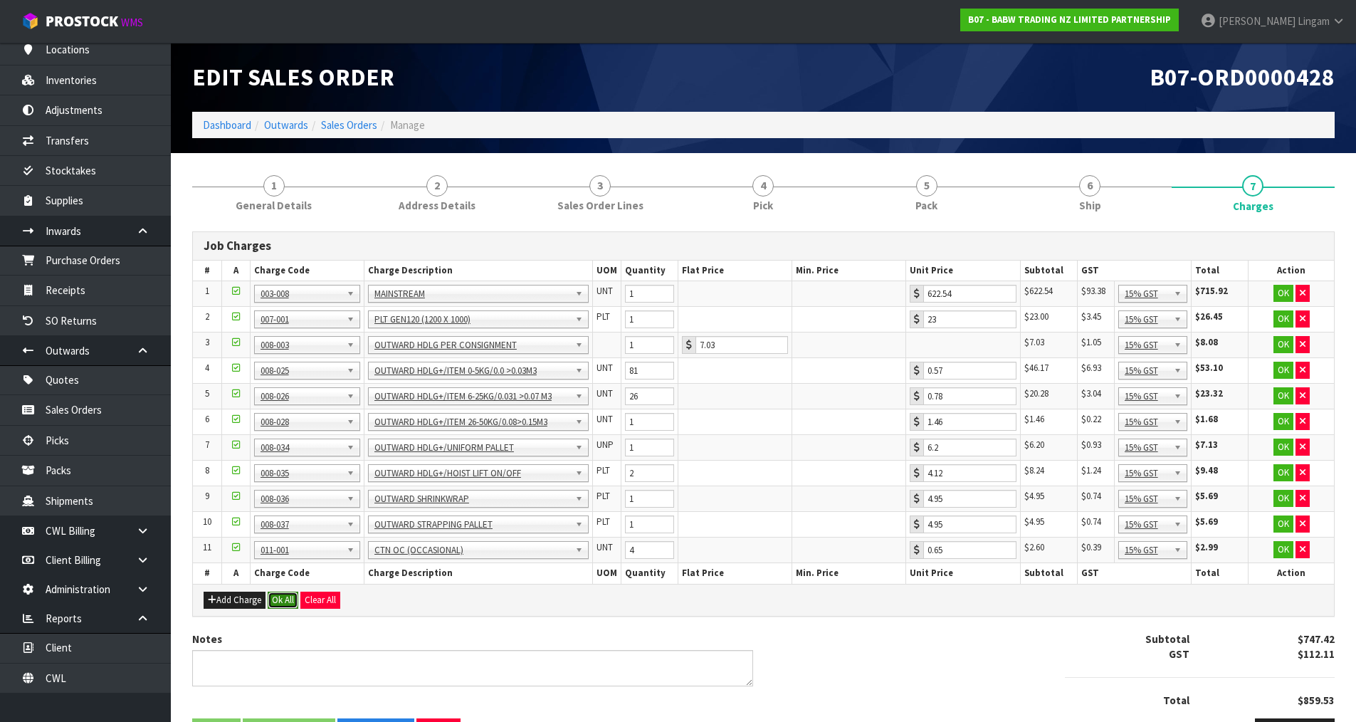
click at [284, 598] on button "Ok All" at bounding box center [283, 600] width 31 height 17
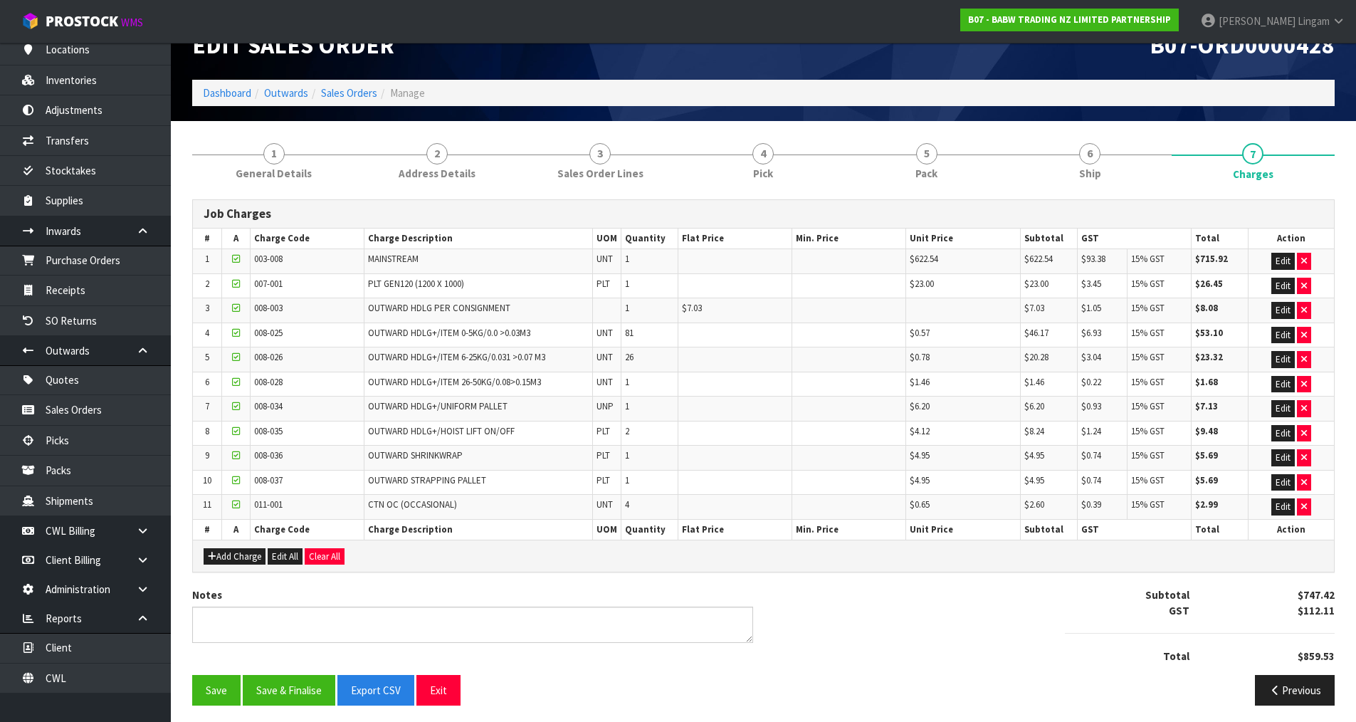
scroll to position [37, 0]
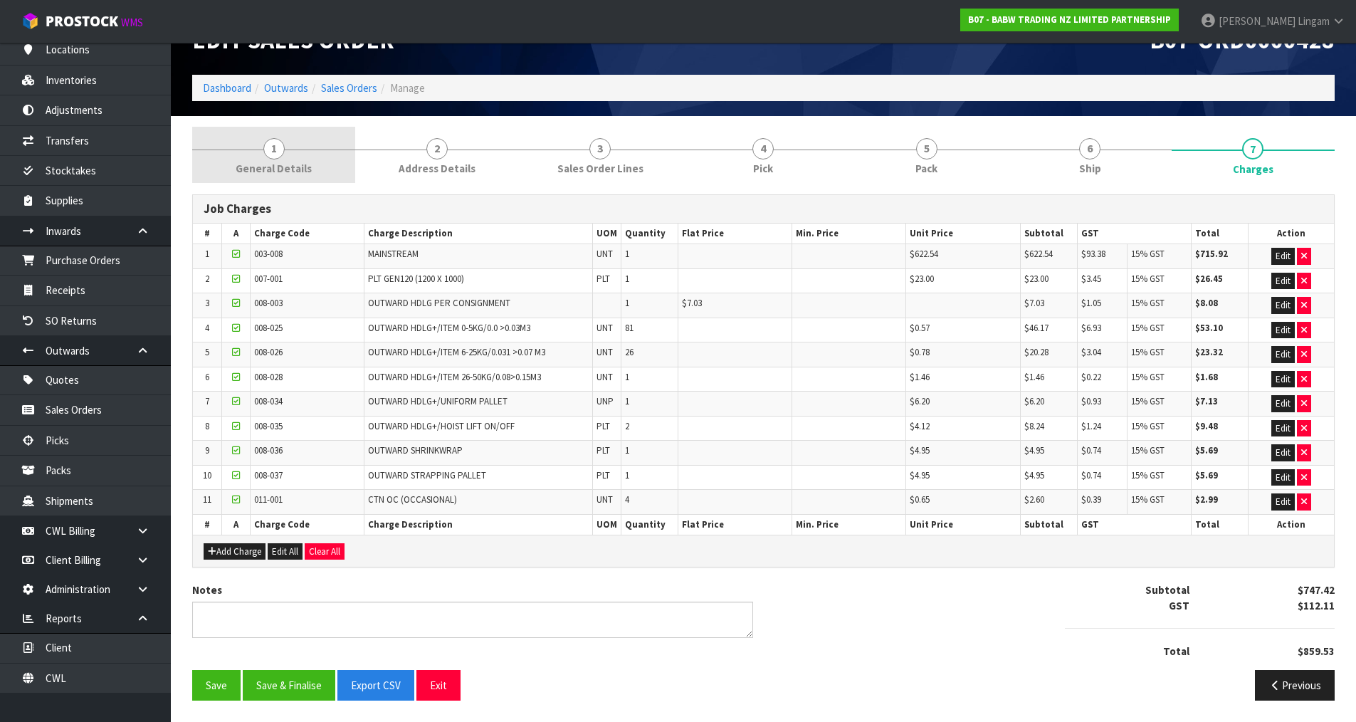
click at [304, 168] on span "General Details" at bounding box center [274, 168] width 76 height 15
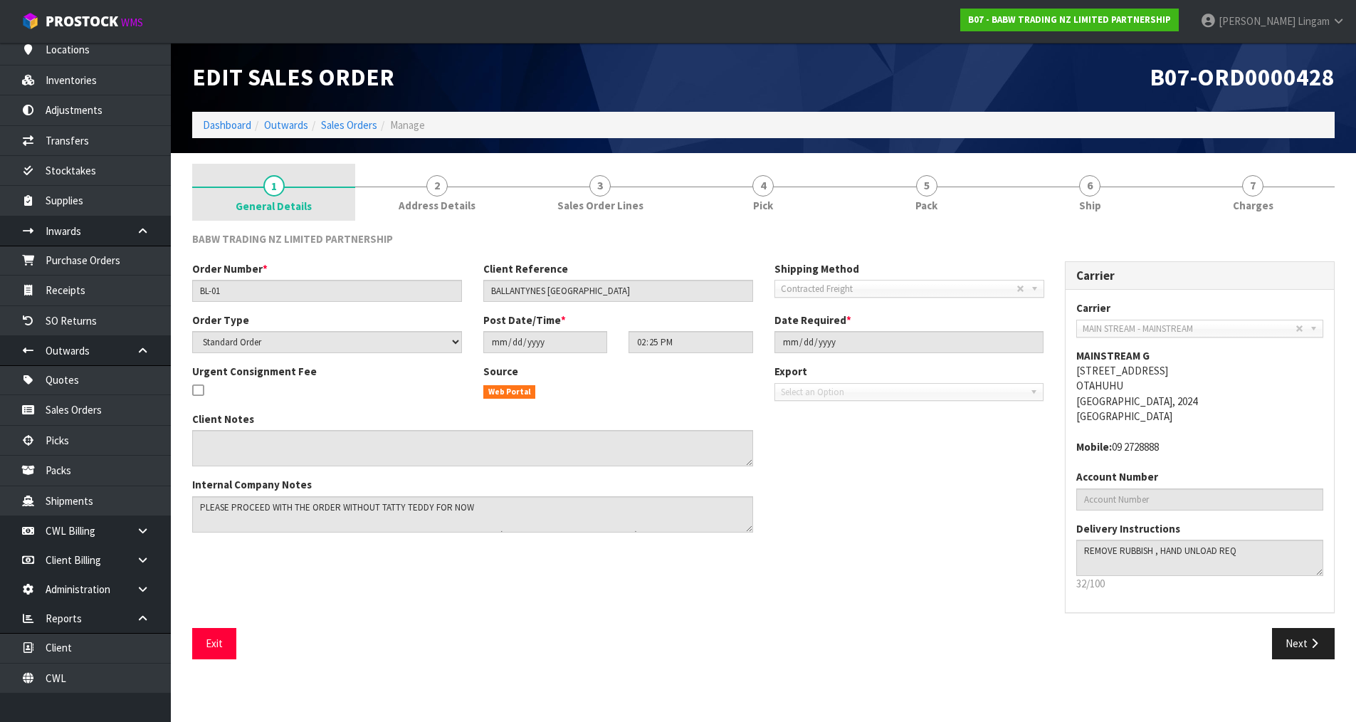
scroll to position [0, 0]
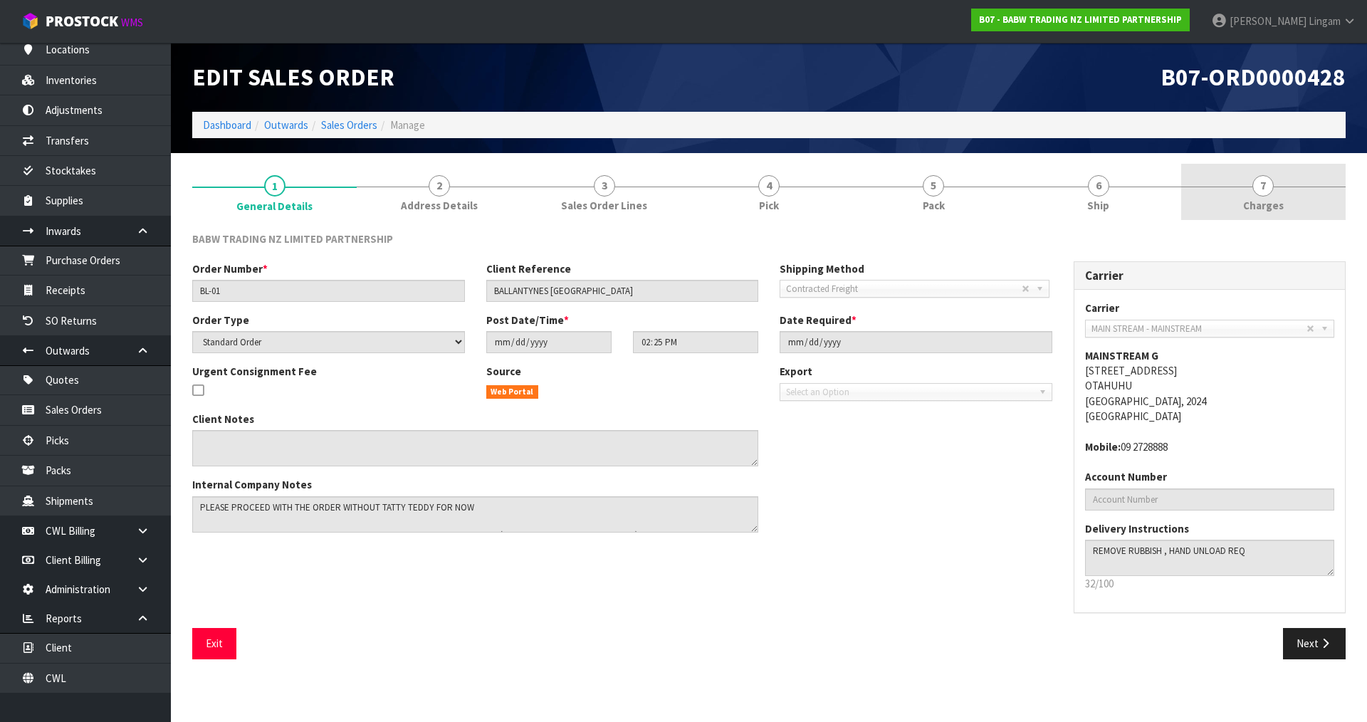
click at [1278, 203] on span "Charges" at bounding box center [1263, 205] width 41 height 15
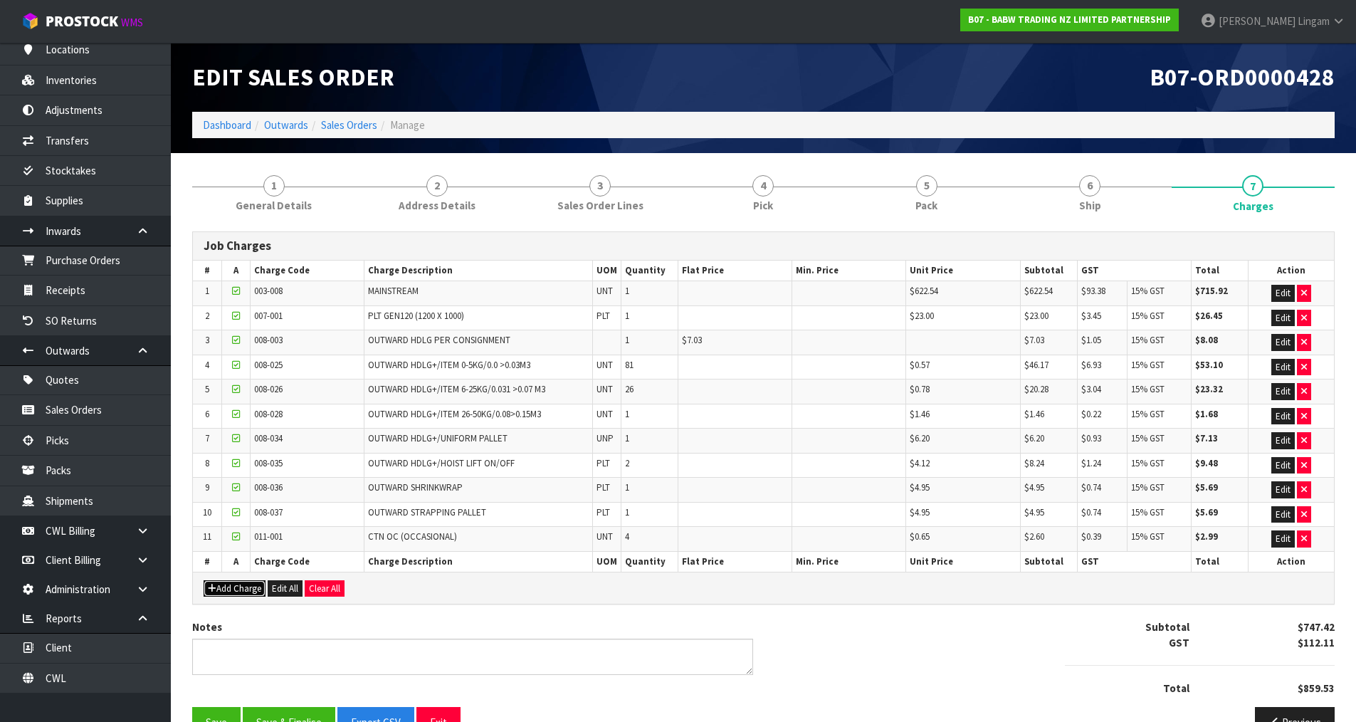
click at [240, 587] on button "Add Charge" at bounding box center [235, 588] width 62 height 17
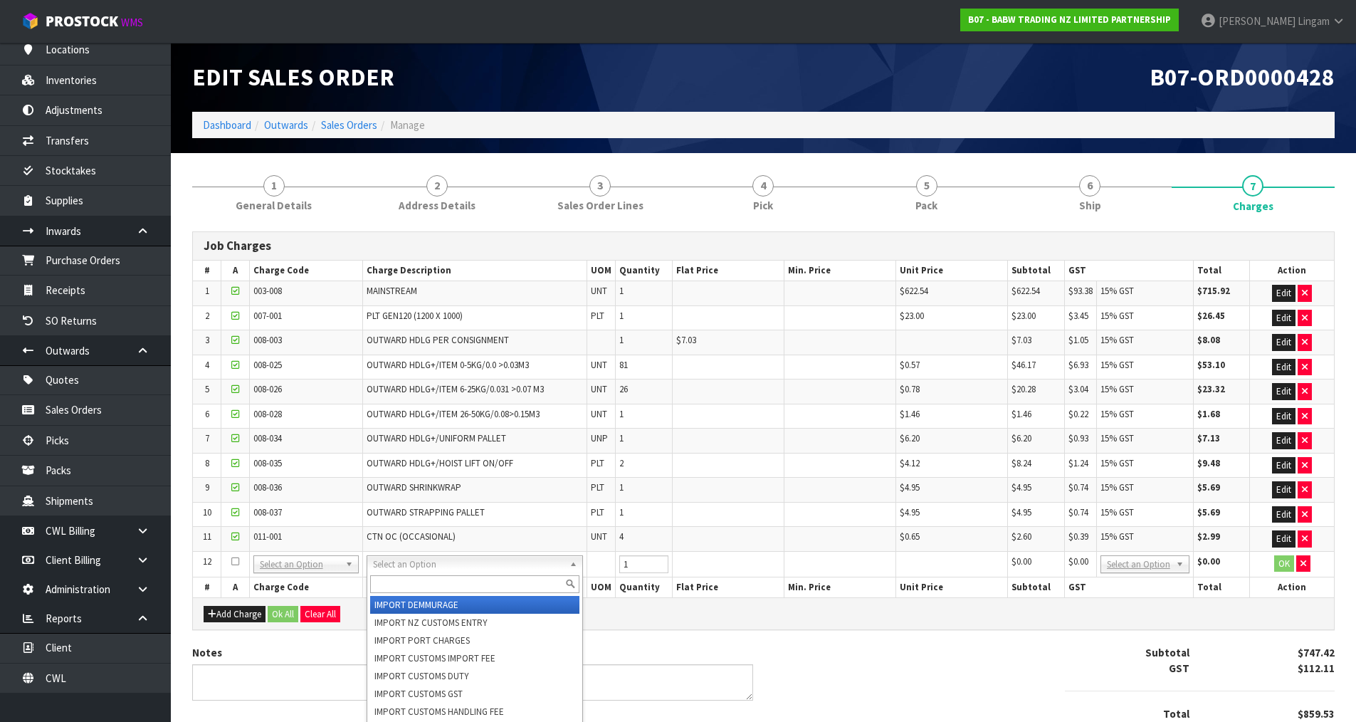
click at [387, 580] on input "text" at bounding box center [474, 584] width 209 height 18
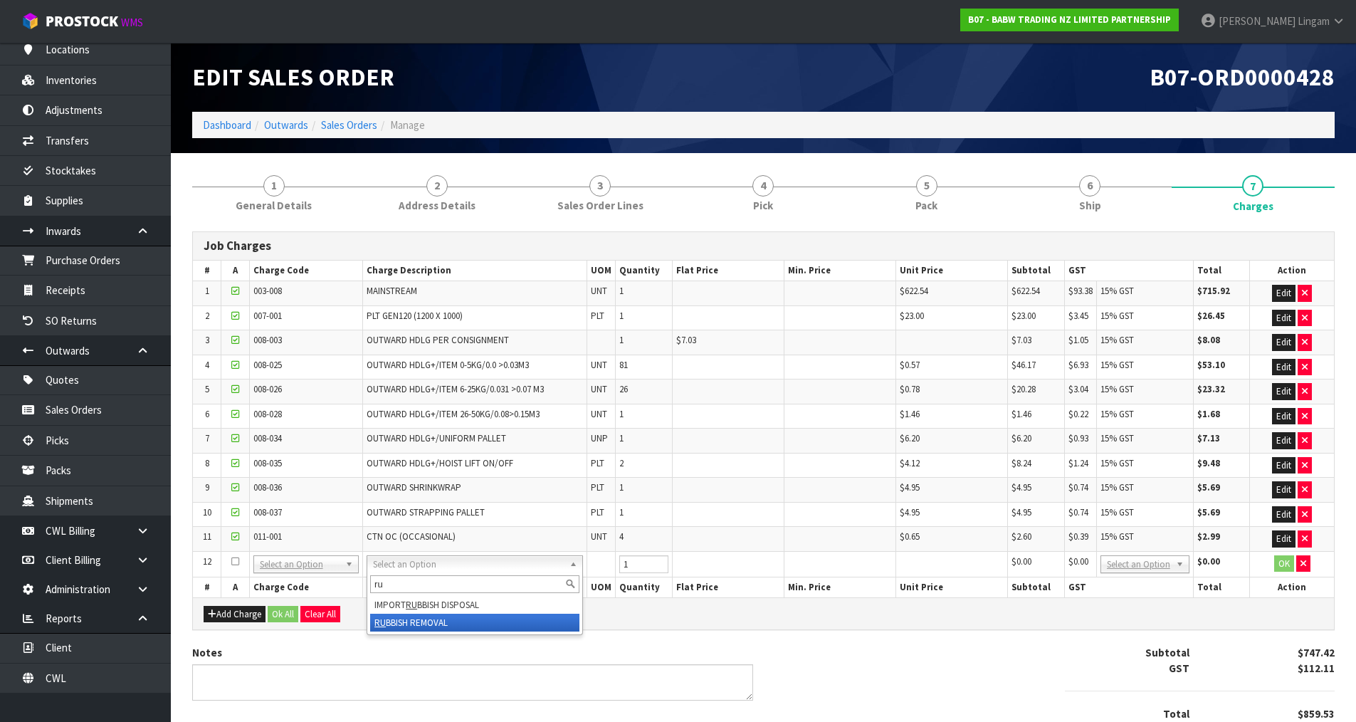
type input "ru"
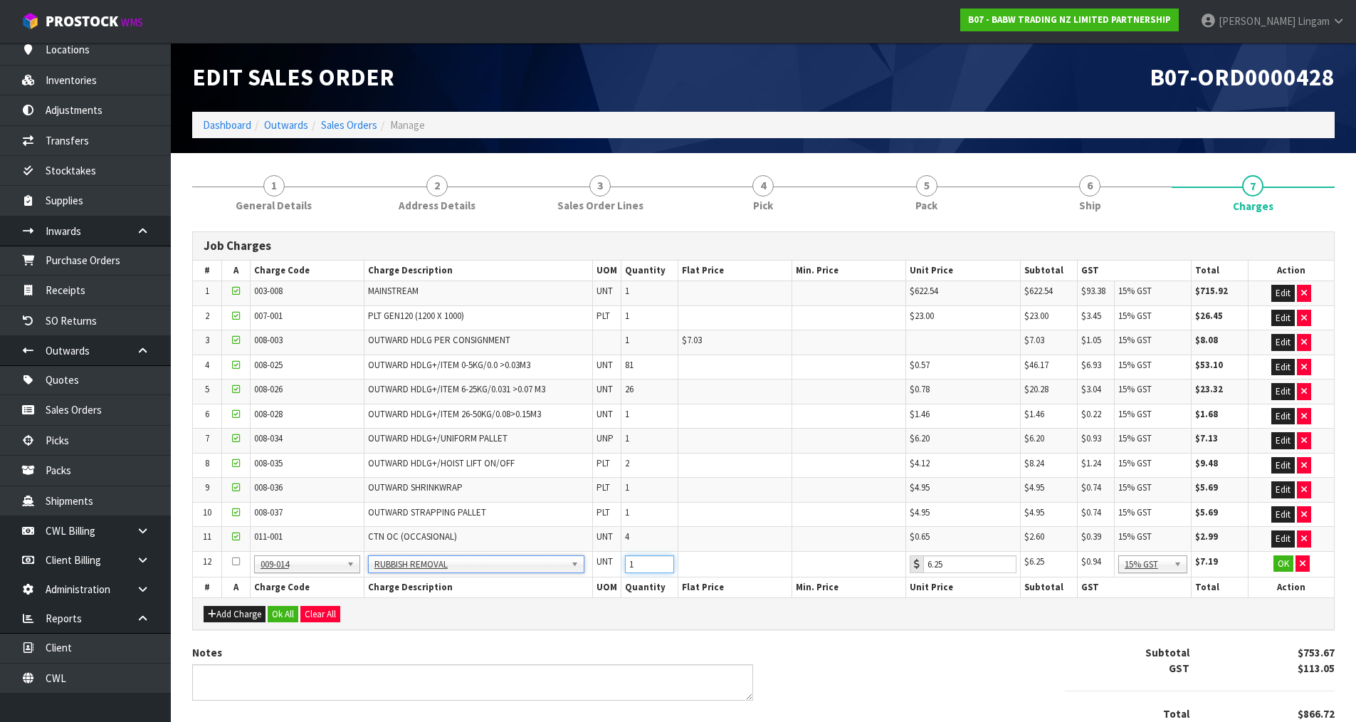
drag, startPoint x: 641, startPoint y: 565, endPoint x: 616, endPoint y: 569, distance: 25.2
click at [616, 569] on tr "12 001-001 001-002 001-003 001-004 001-005 001-006 001-007 001-008 001-009 001-…" at bounding box center [763, 564] width 1141 height 26
type input "2"
click at [281, 611] on button "Ok All" at bounding box center [283, 614] width 31 height 17
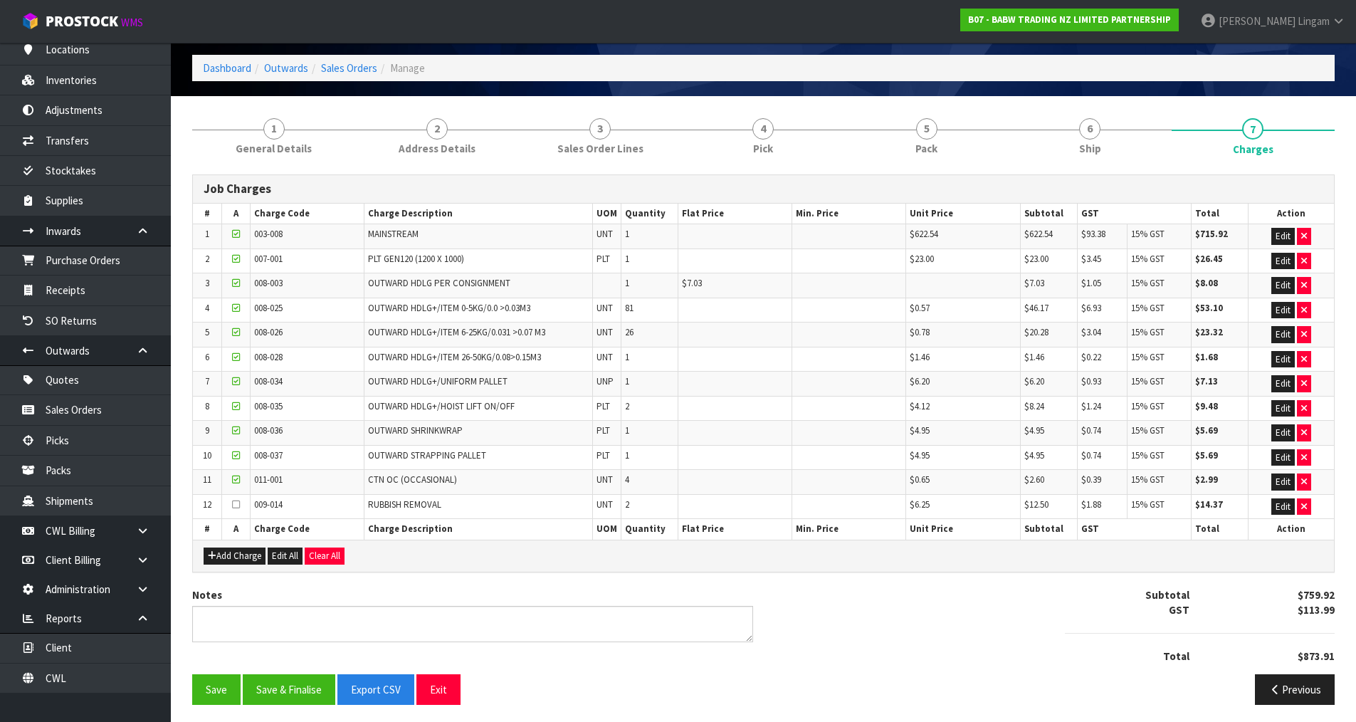
scroll to position [61, 0]
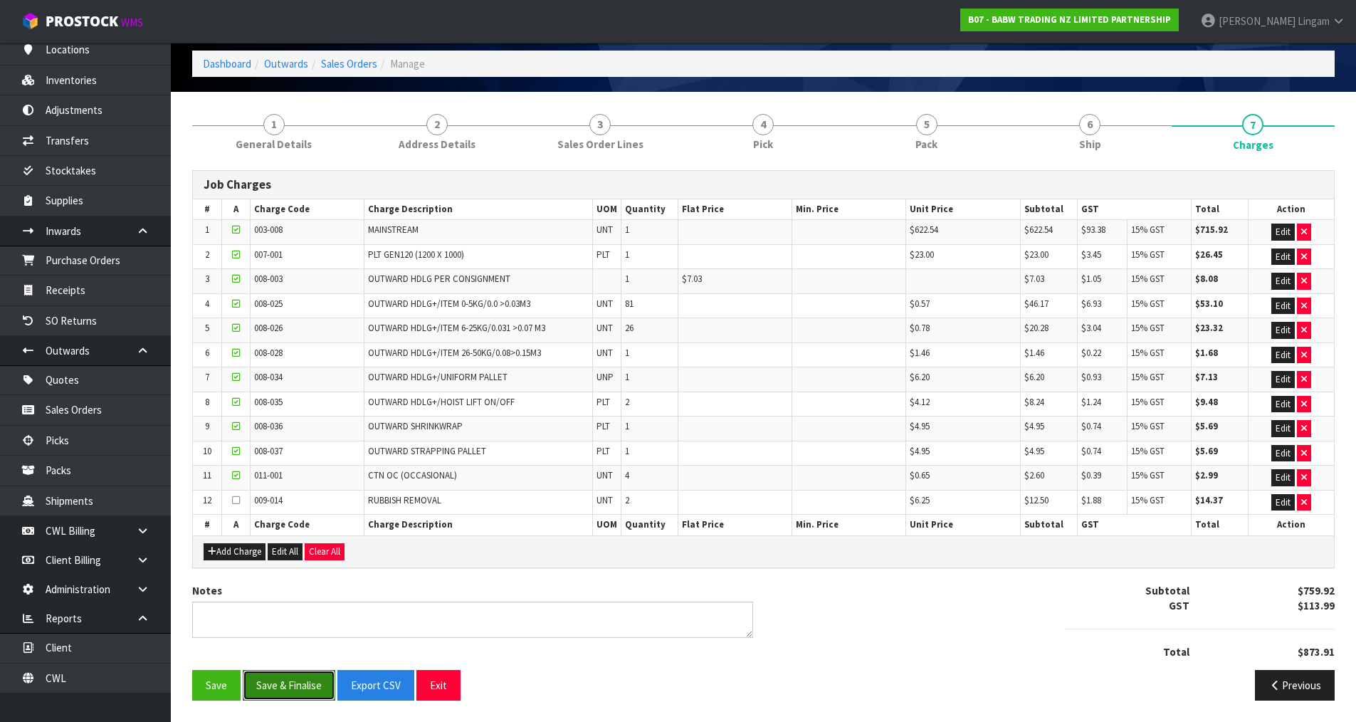
click at [304, 693] on button "Save & Finalise" at bounding box center [289, 685] width 93 height 31
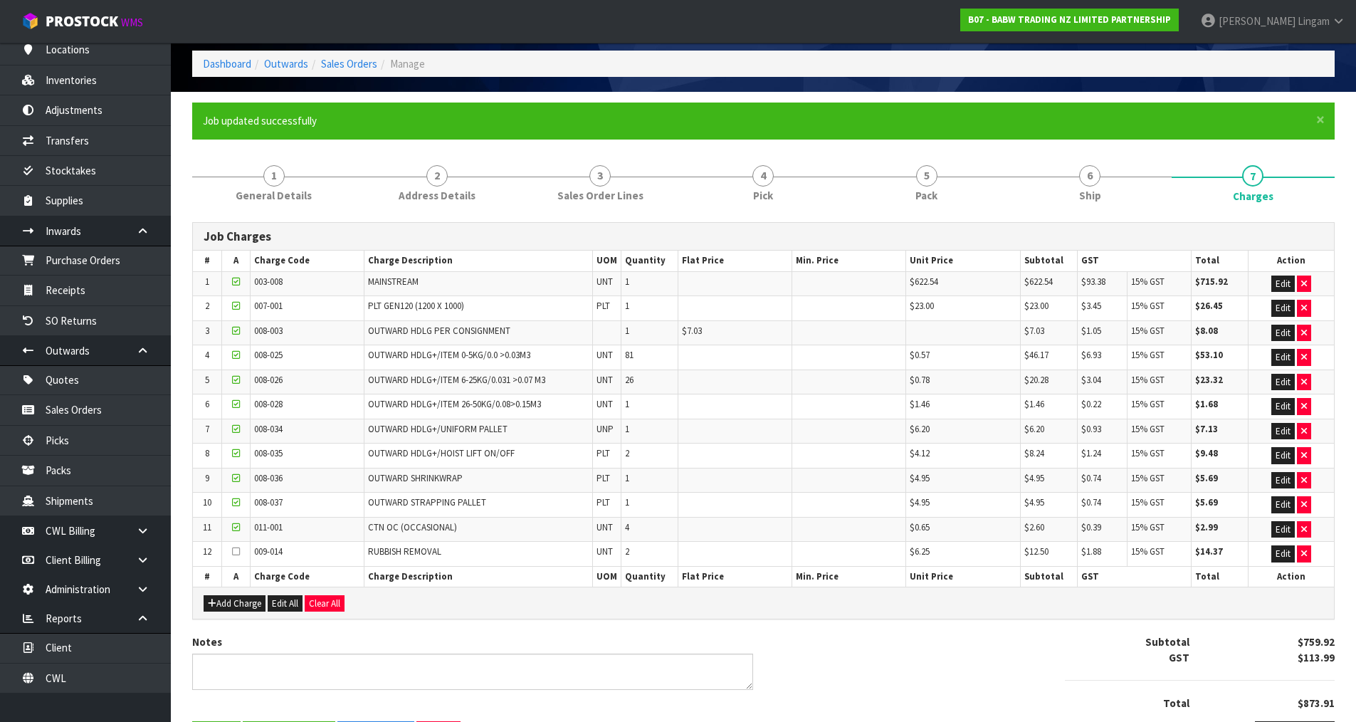
scroll to position [0, 0]
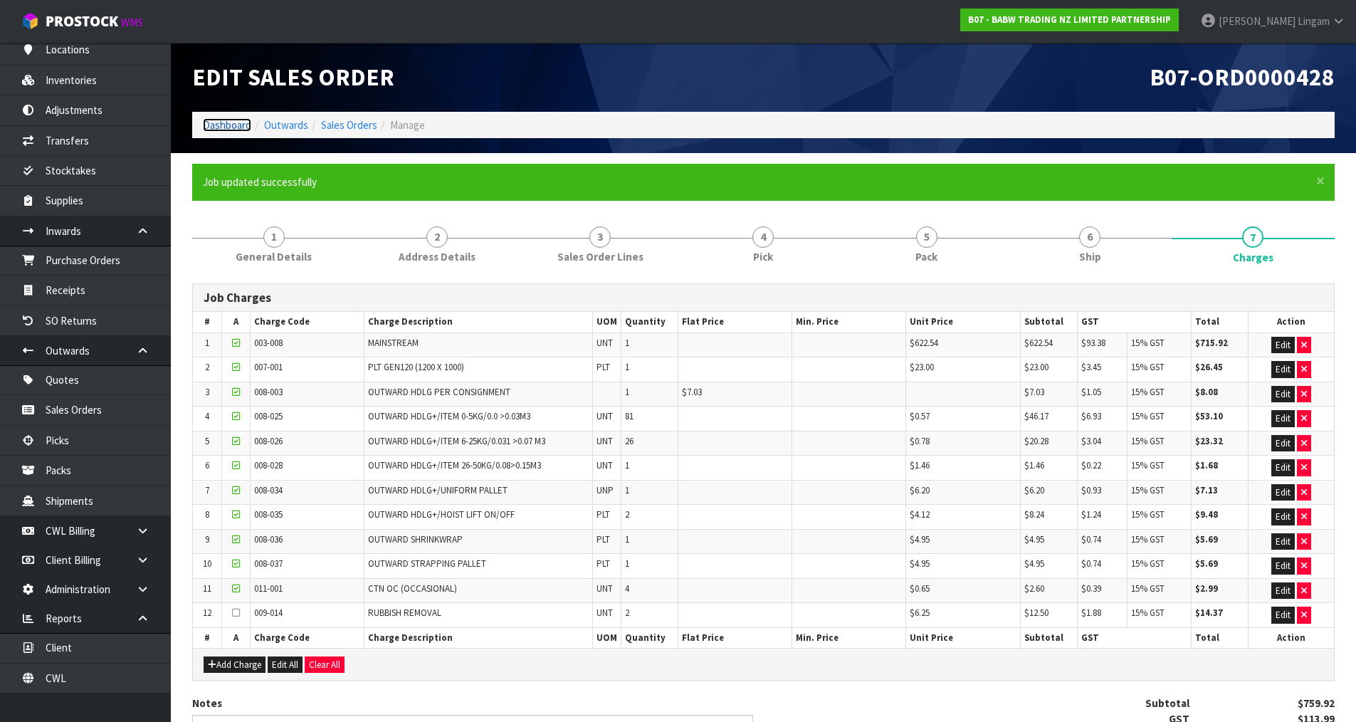
click at [214, 127] on link "Dashboard" at bounding box center [227, 125] width 48 height 14
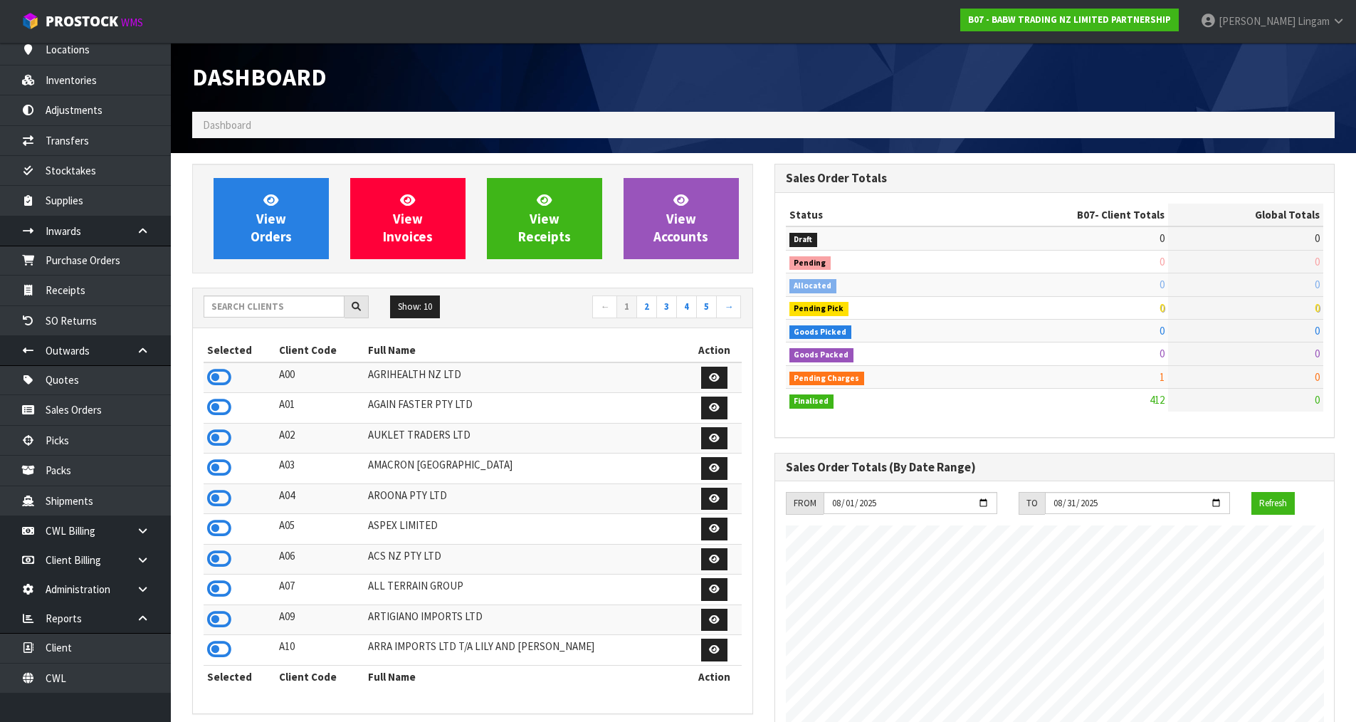
scroll to position [1079, 582]
click at [312, 310] on input "text" at bounding box center [274, 306] width 141 height 22
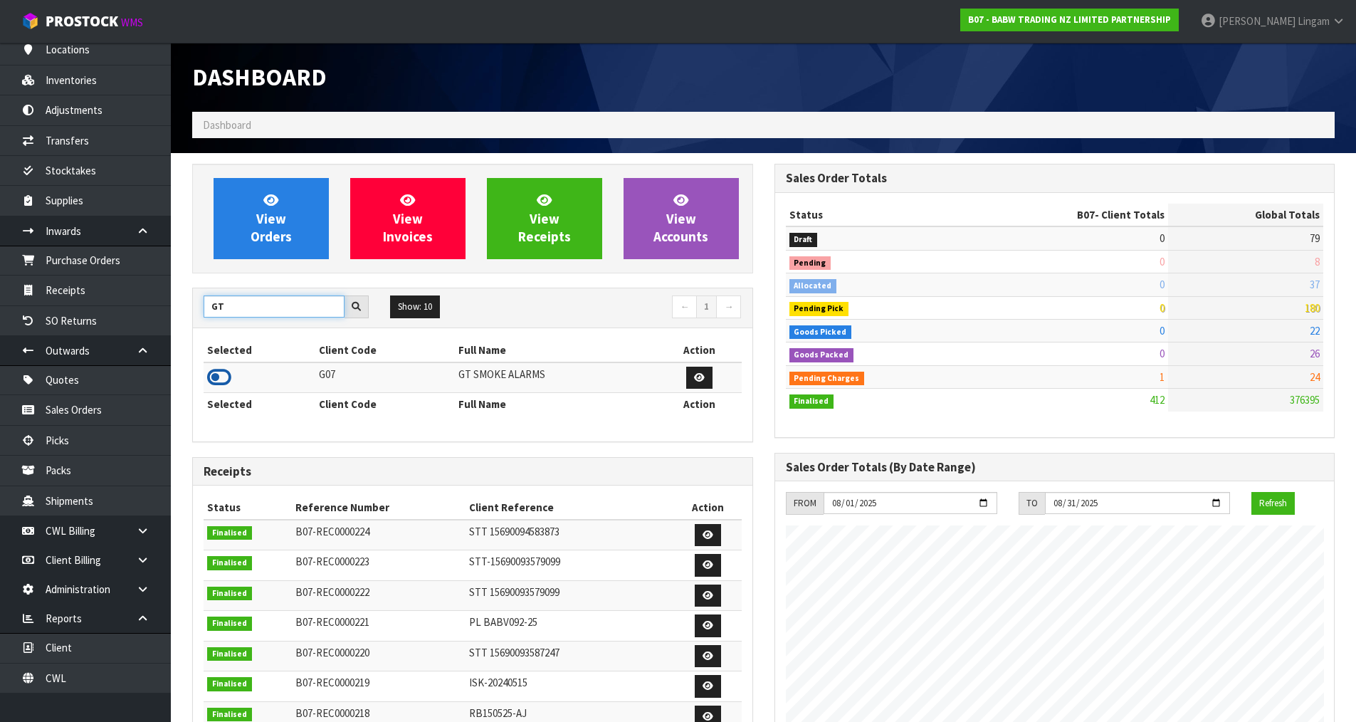
type input "GT"
click at [220, 375] on icon at bounding box center [219, 377] width 24 height 21
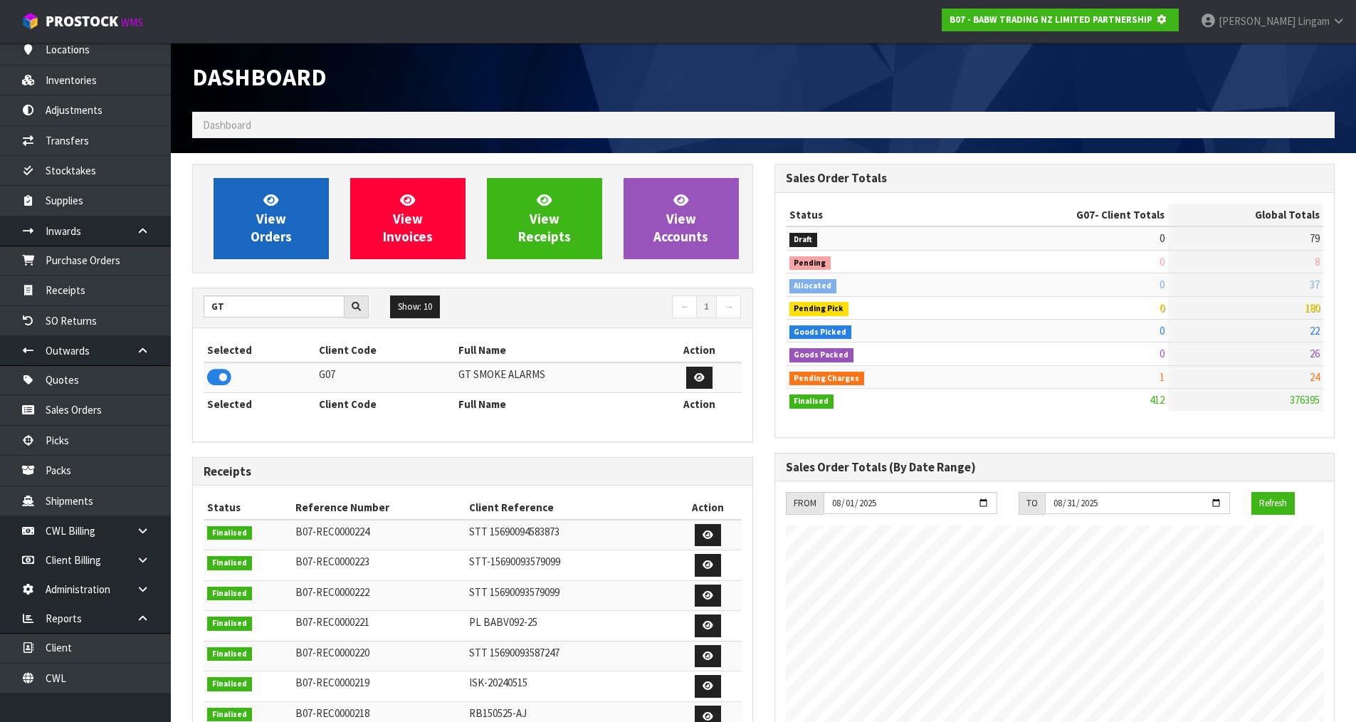
scroll to position [888, 582]
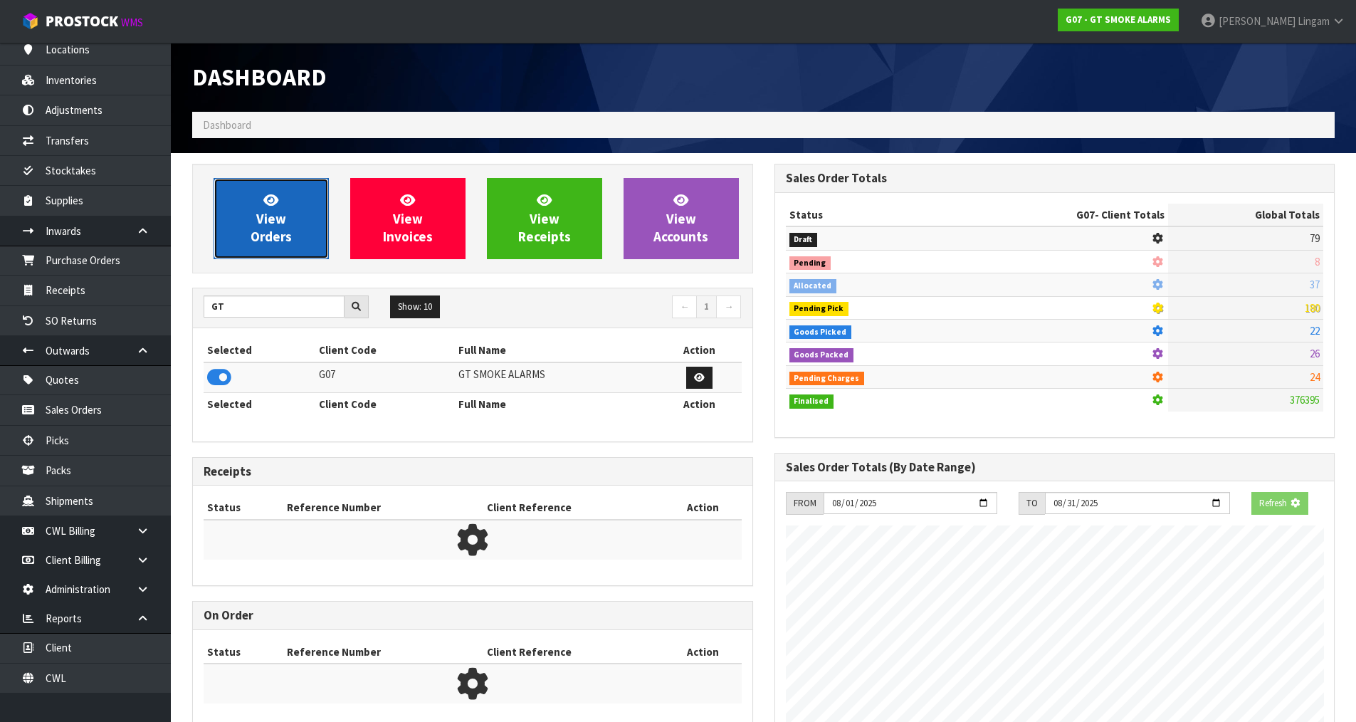
click at [289, 232] on span "View Orders" at bounding box center [271, 218] width 41 height 53
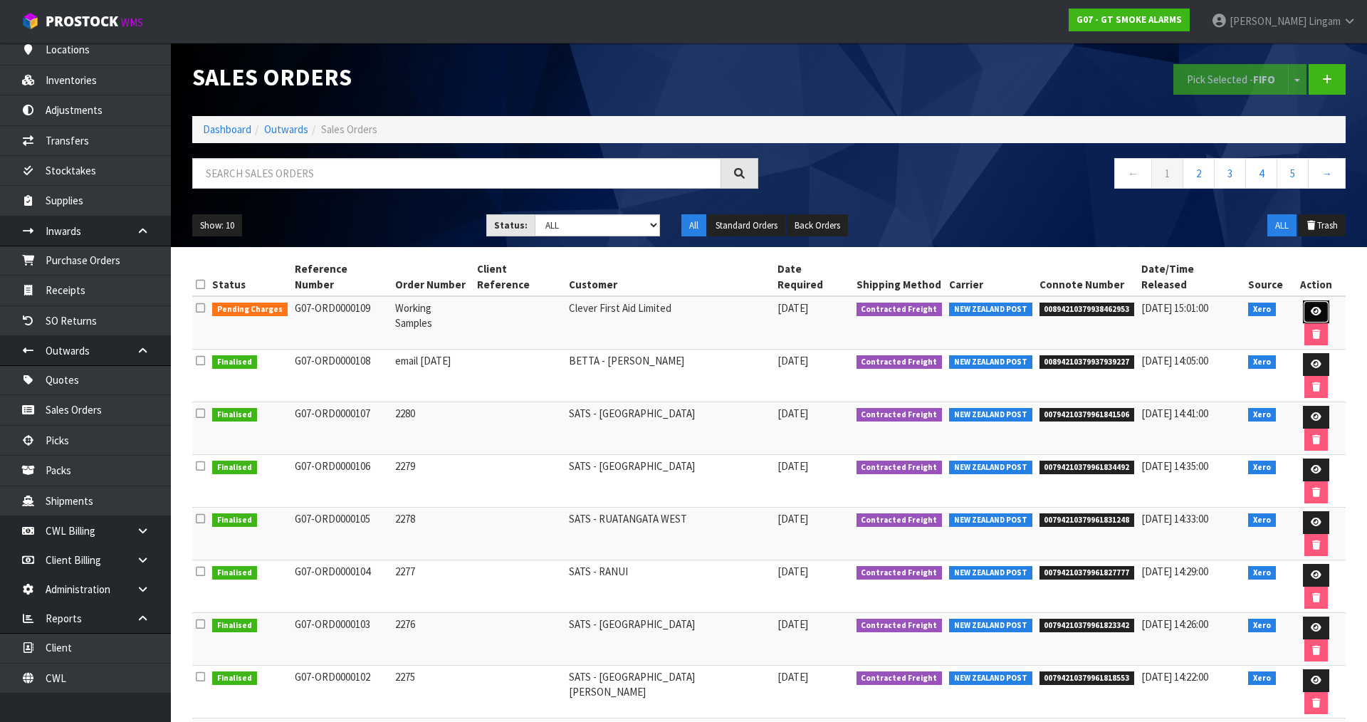
click at [1303, 300] on link at bounding box center [1316, 311] width 26 height 23
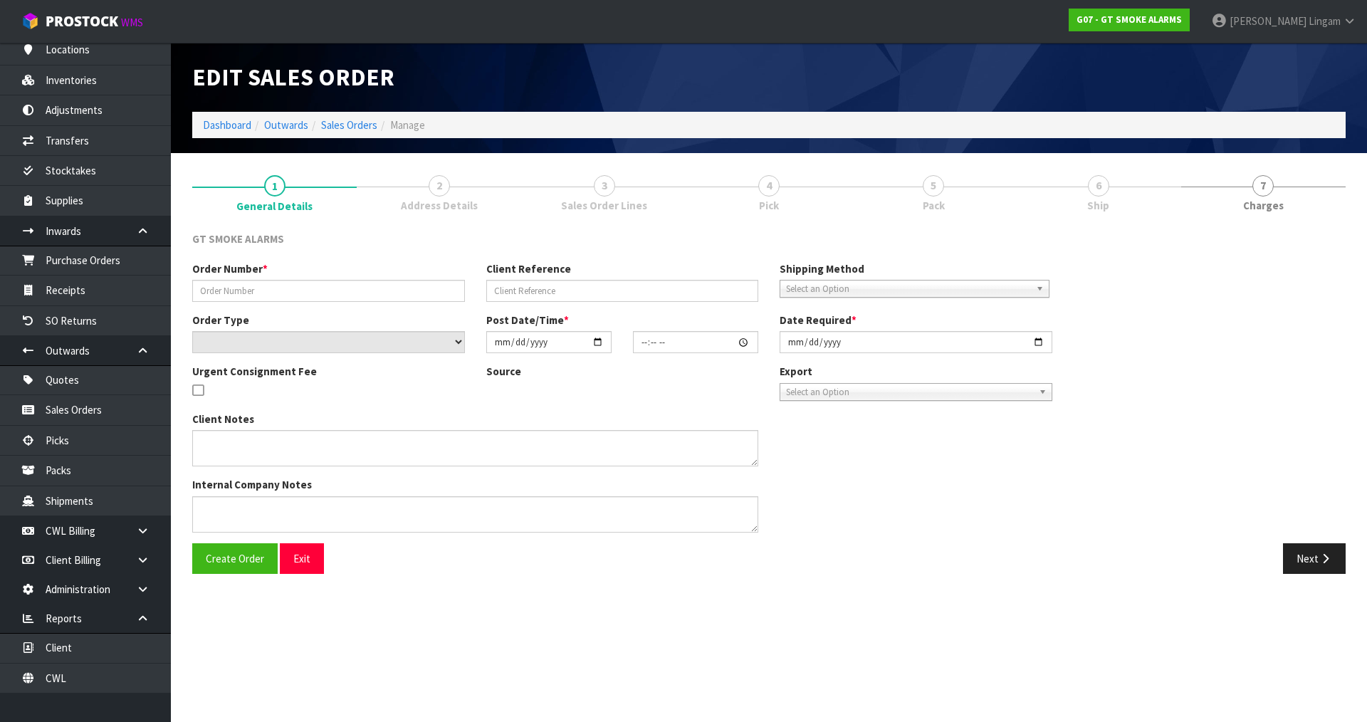
type input "Working Samples"
select select "number:0"
type input "2025-08-12"
type input "11:05:02.000"
type input "2025-08-12"
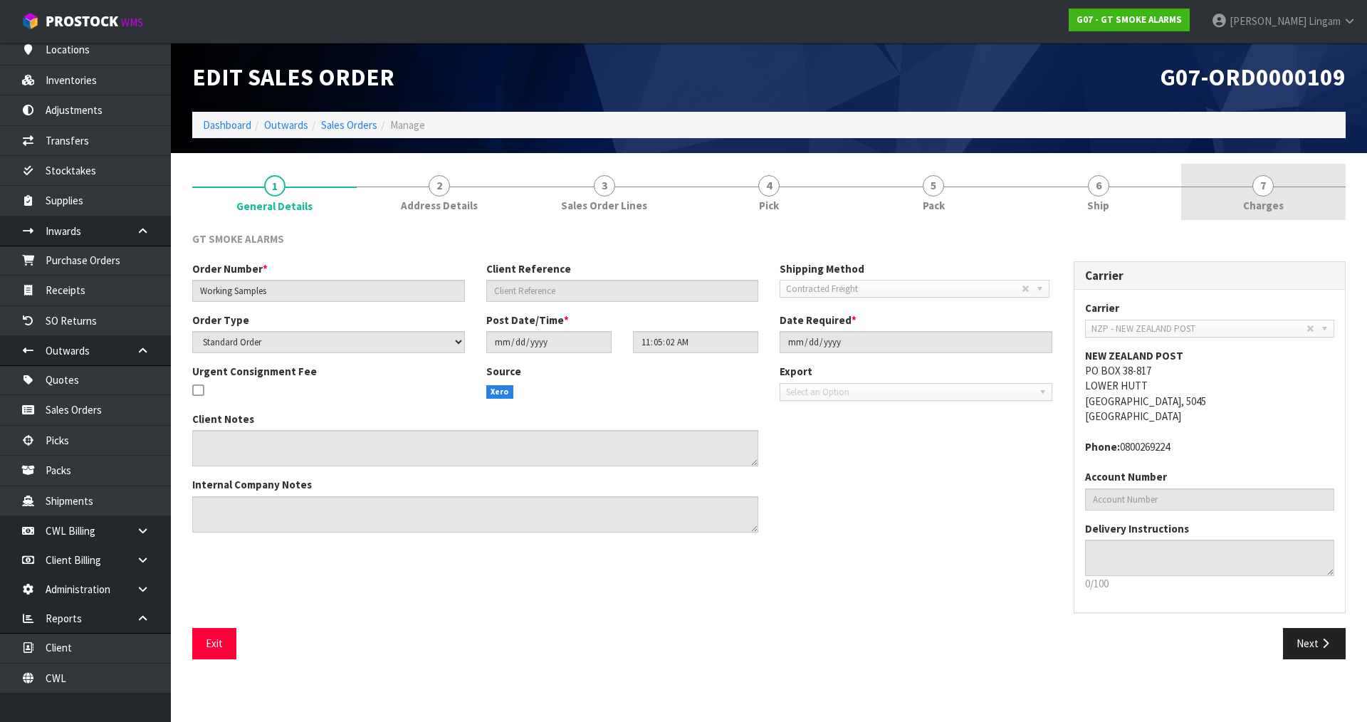
click at [1292, 205] on link "7 Charges" at bounding box center [1263, 192] width 164 height 56
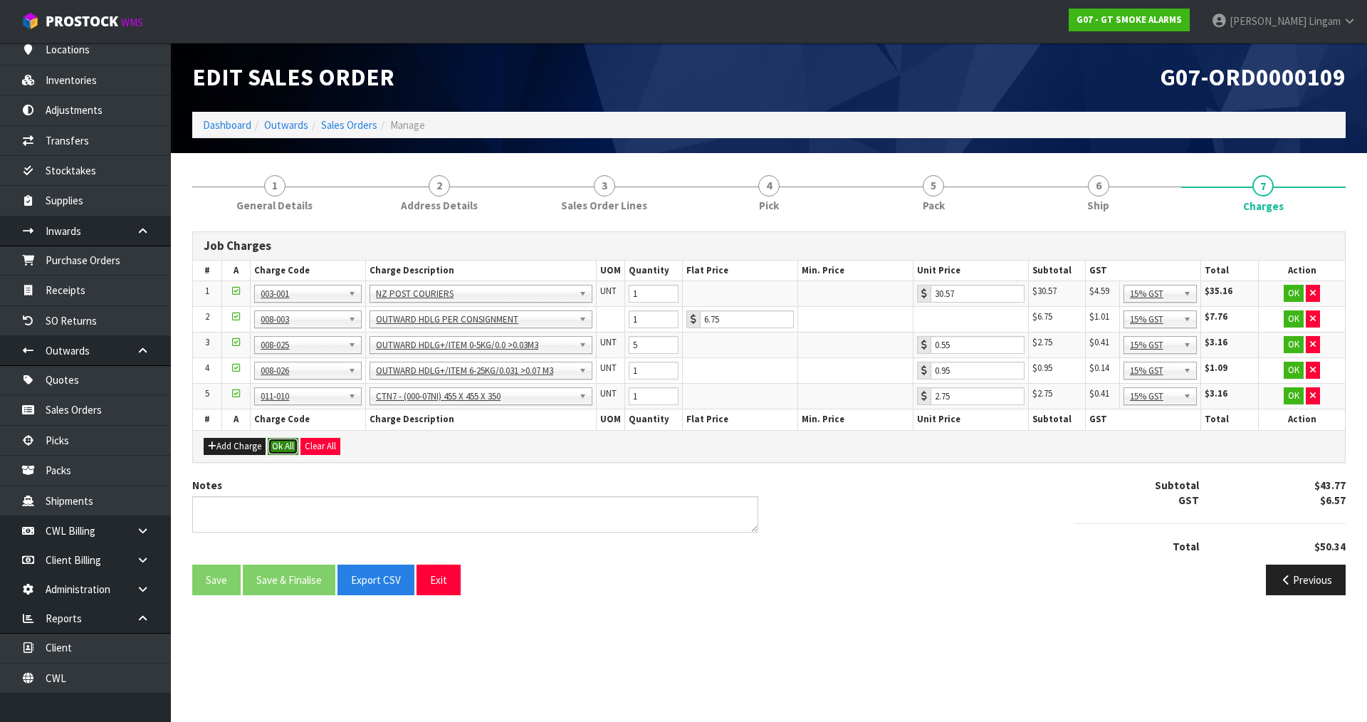
click at [278, 445] on button "Ok All" at bounding box center [283, 446] width 31 height 17
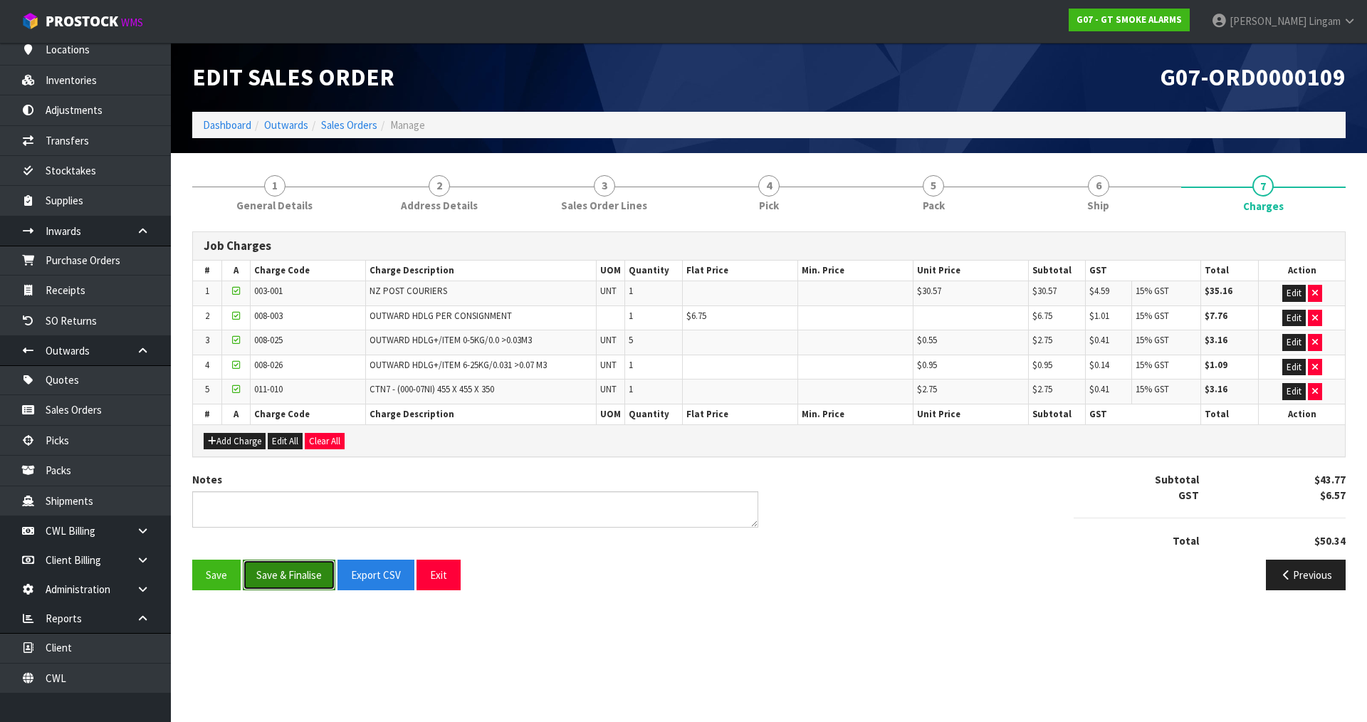
click at [299, 577] on button "Save & Finalise" at bounding box center [289, 575] width 93 height 31
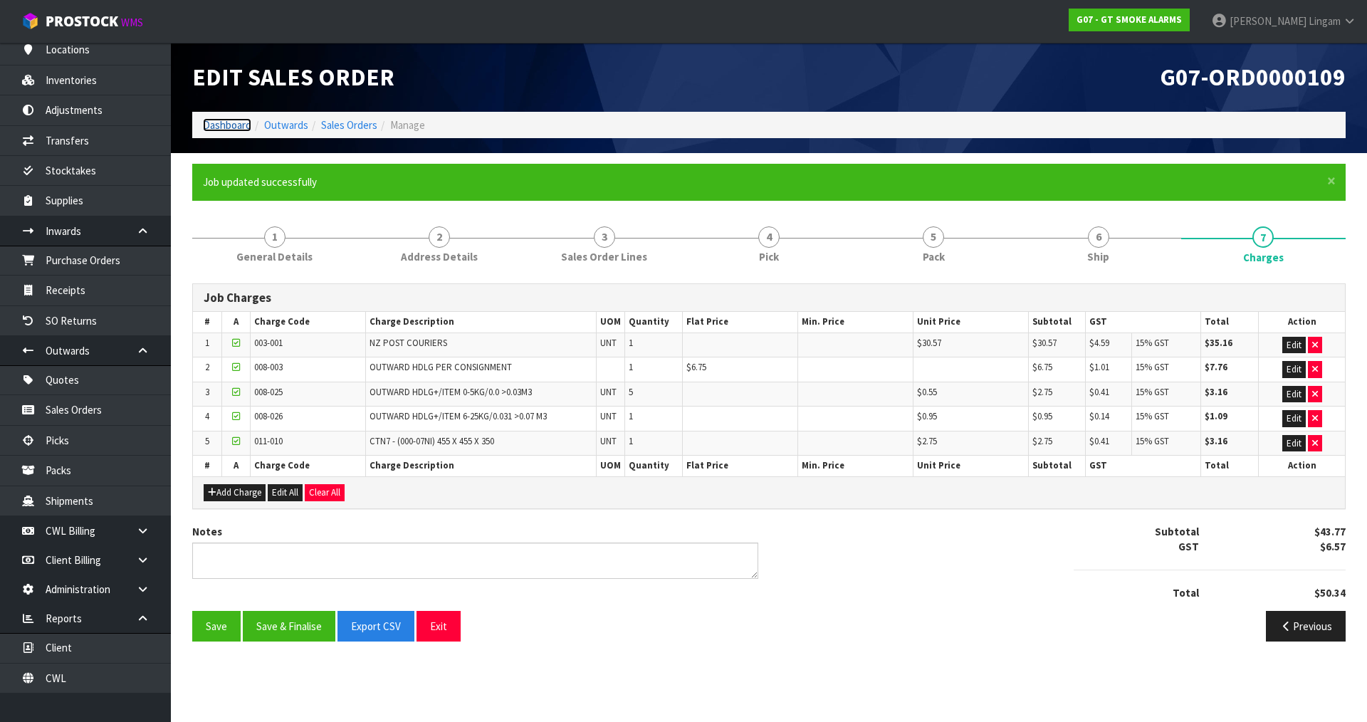
click at [221, 122] on link "Dashboard" at bounding box center [227, 125] width 48 height 14
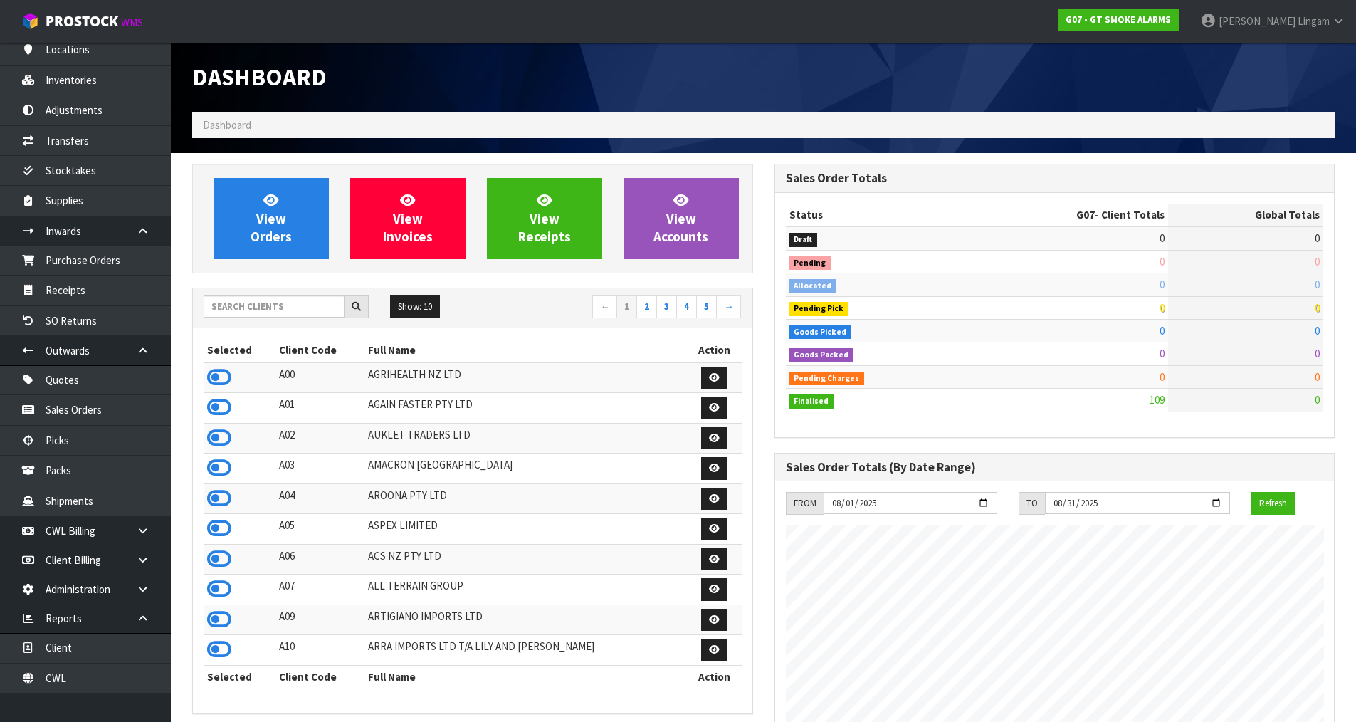
scroll to position [941, 582]
click at [288, 308] on input "text" at bounding box center [274, 306] width 141 height 22
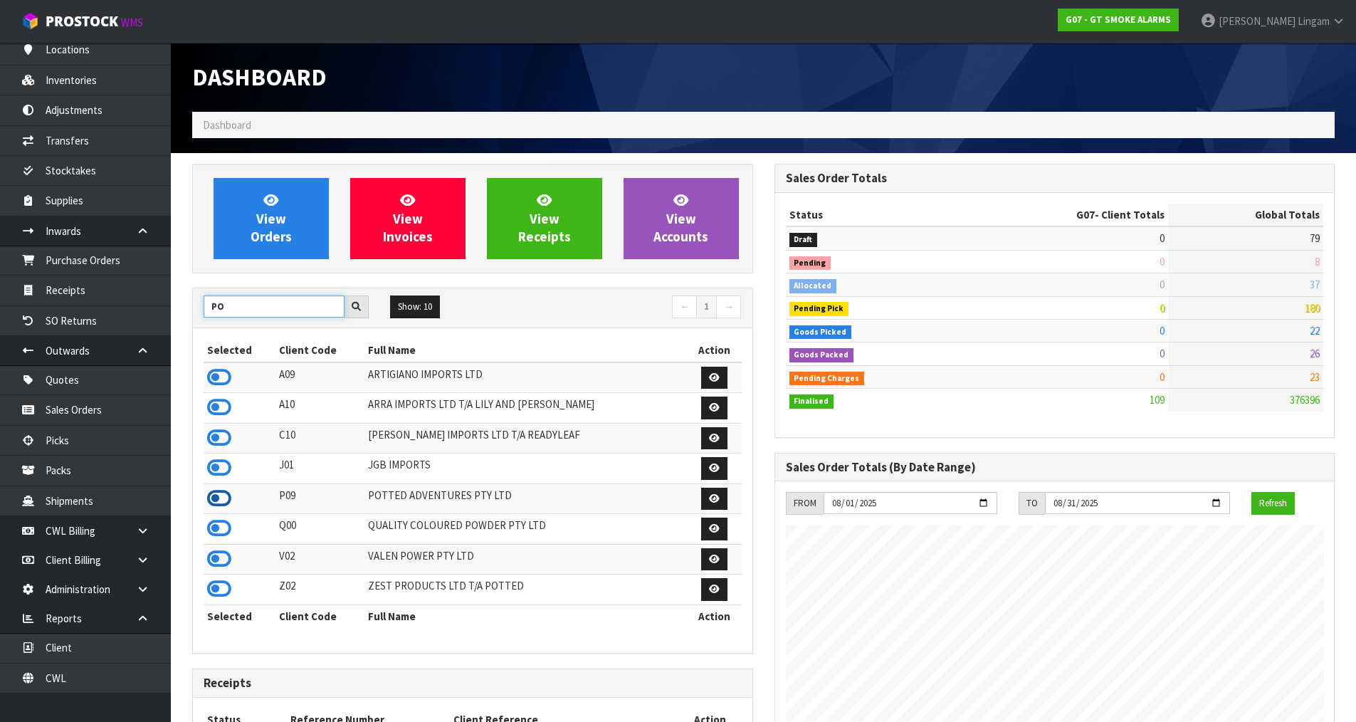
type input "PO"
click at [228, 494] on icon at bounding box center [219, 498] width 24 height 21
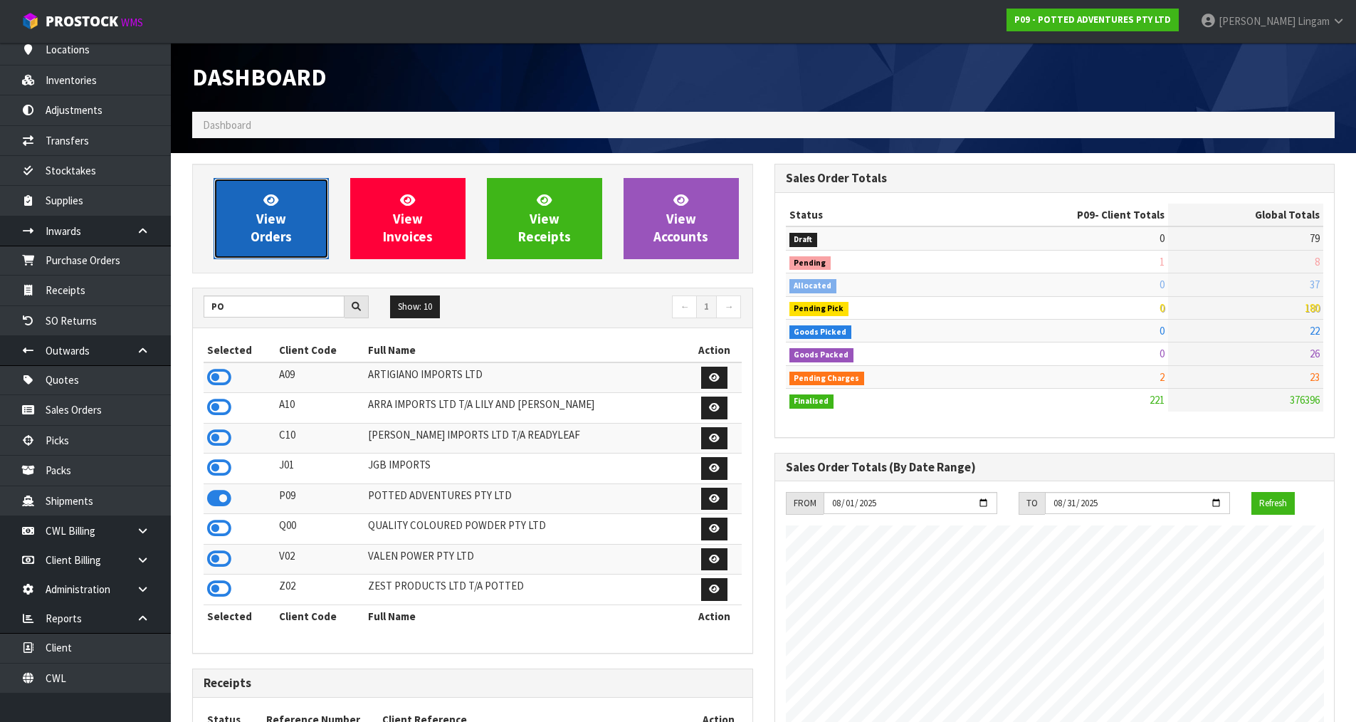
scroll to position [1079, 582]
click at [299, 229] on link "View Orders" at bounding box center [271, 218] width 115 height 81
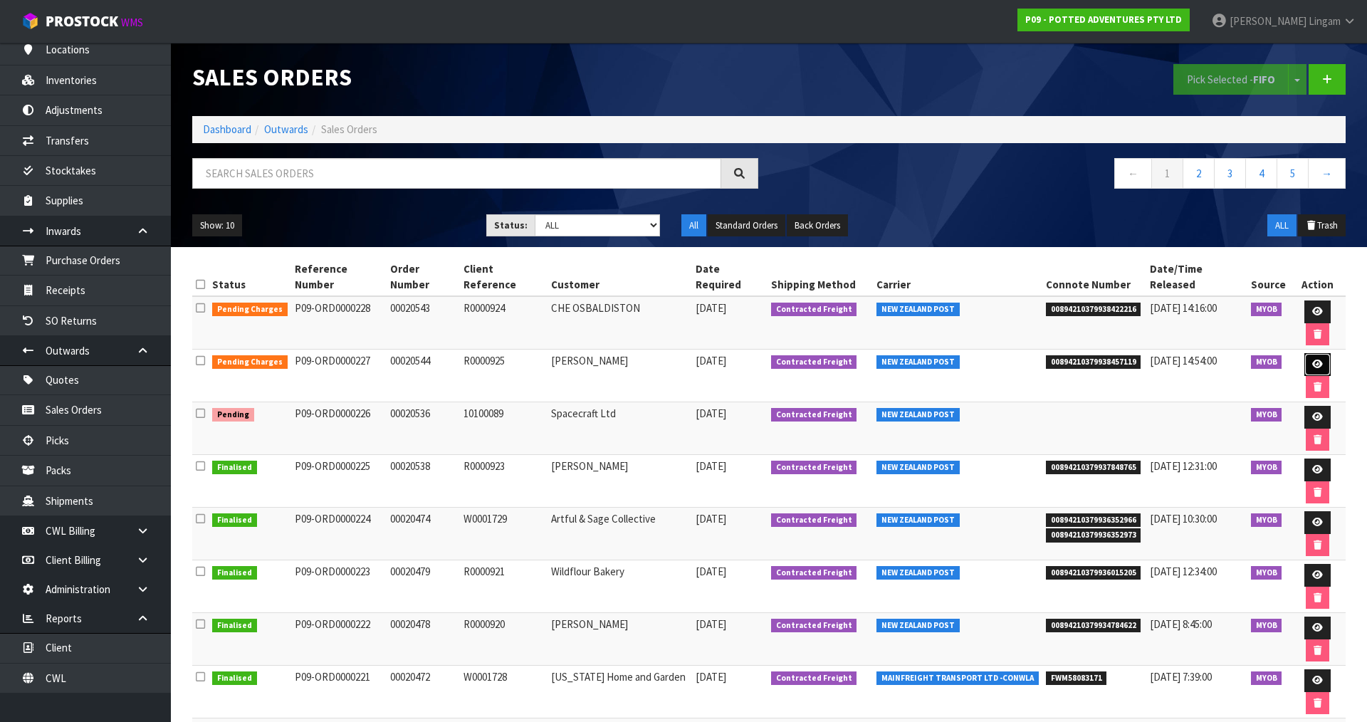
click at [1304, 353] on link at bounding box center [1317, 364] width 26 height 23
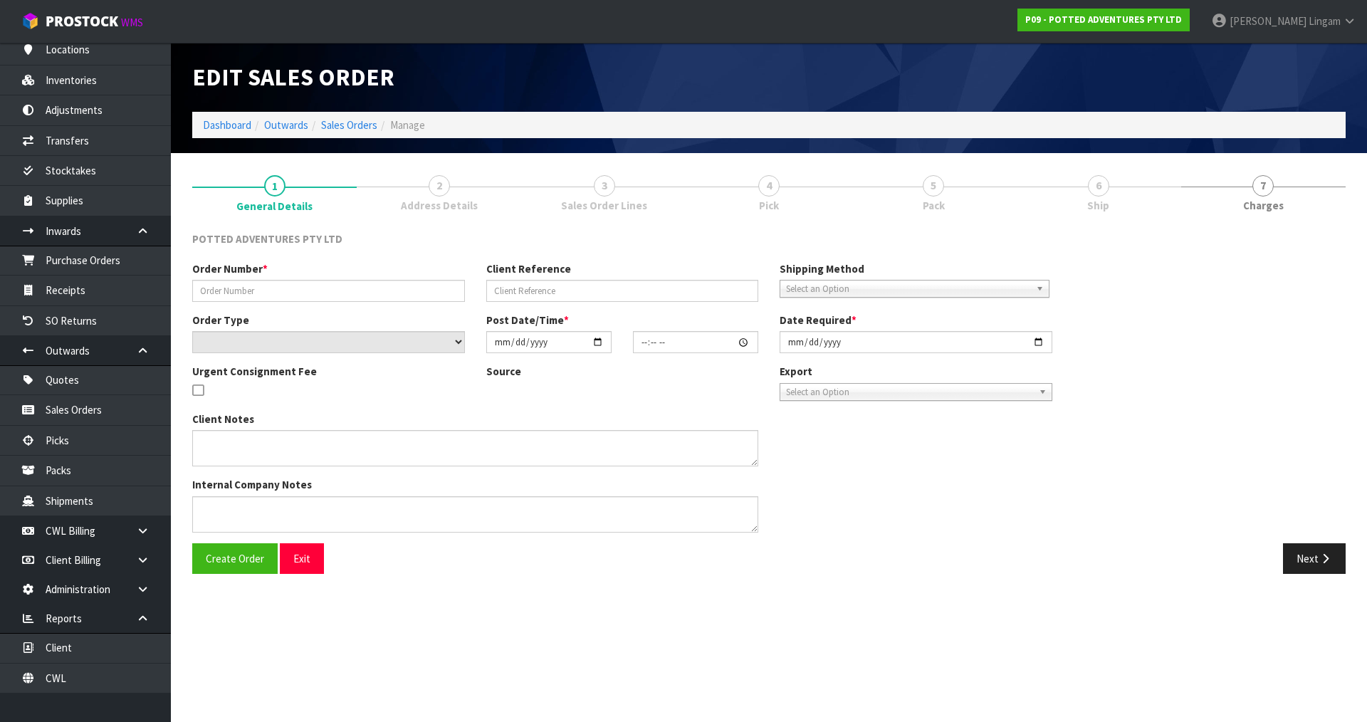
type input "00020544"
type input "R0000925"
select select "number:0"
type input "2025-08-12"
type input "07:00:13.000"
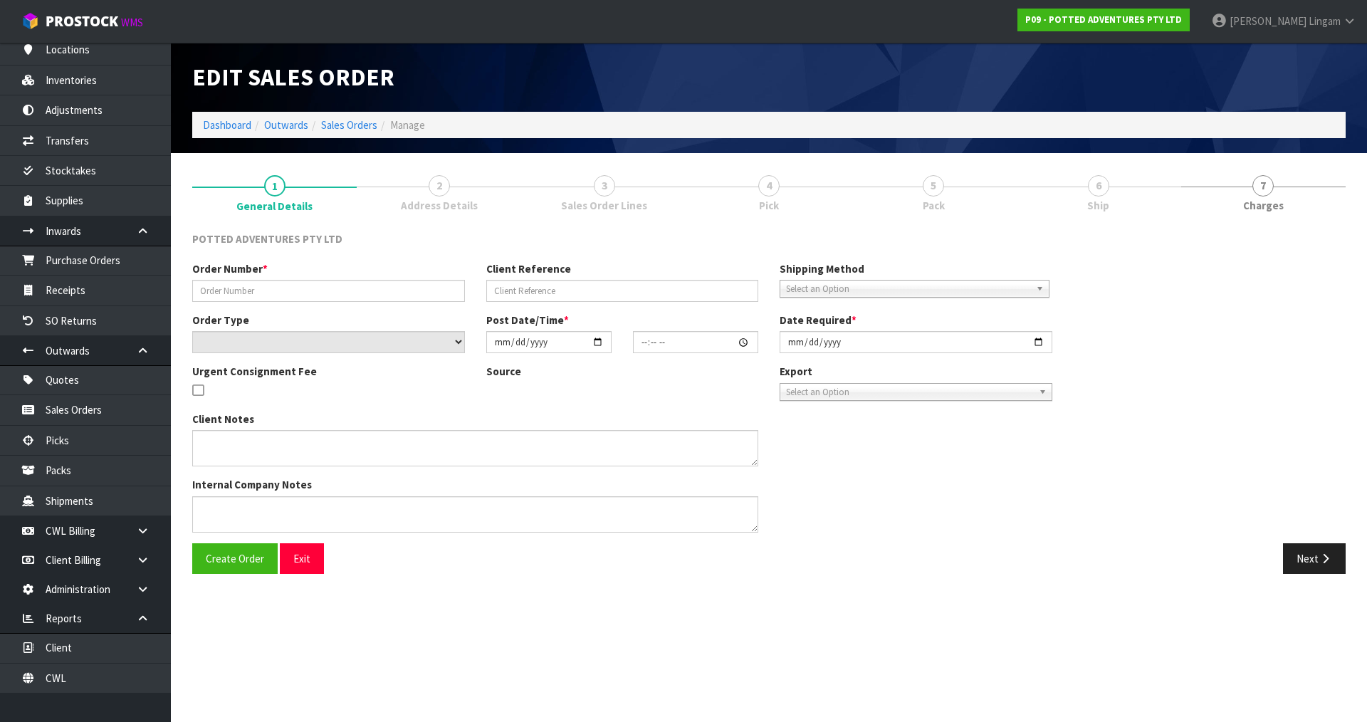
type input "2025-08-12"
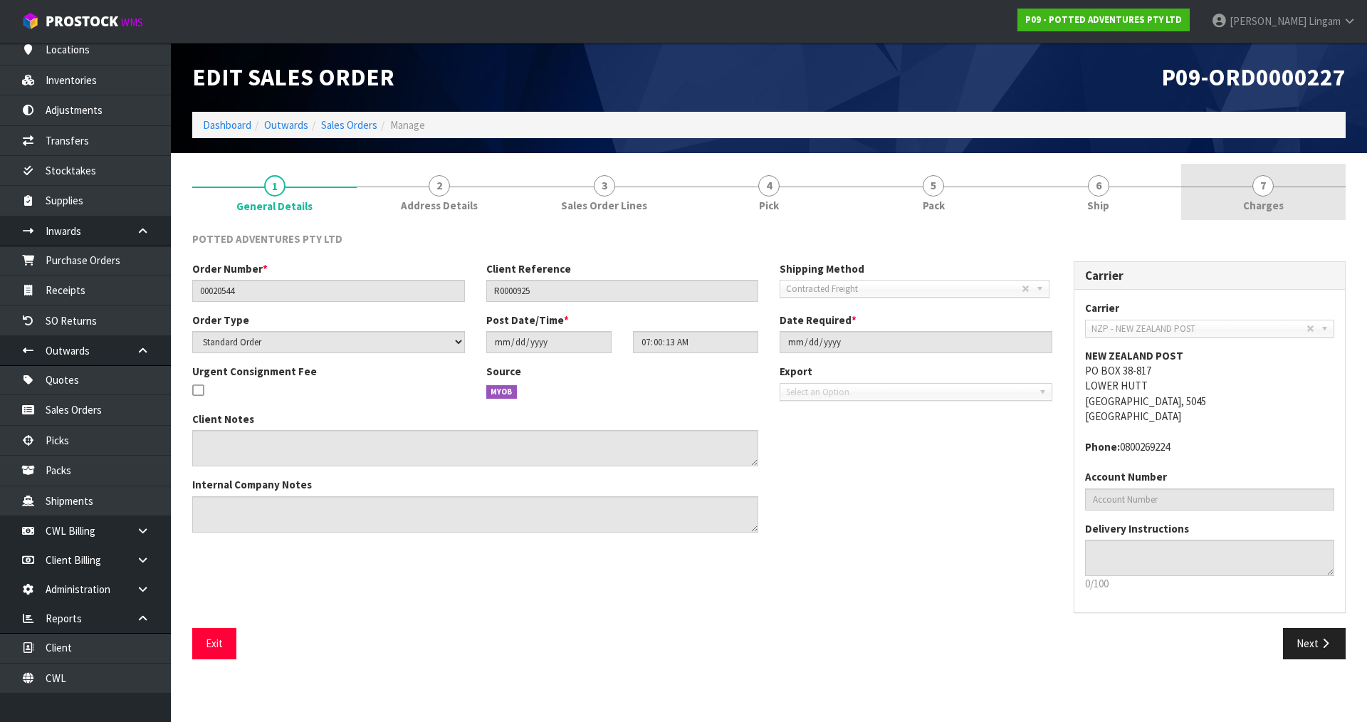
click at [1293, 204] on link "7 Charges" at bounding box center [1263, 192] width 164 height 56
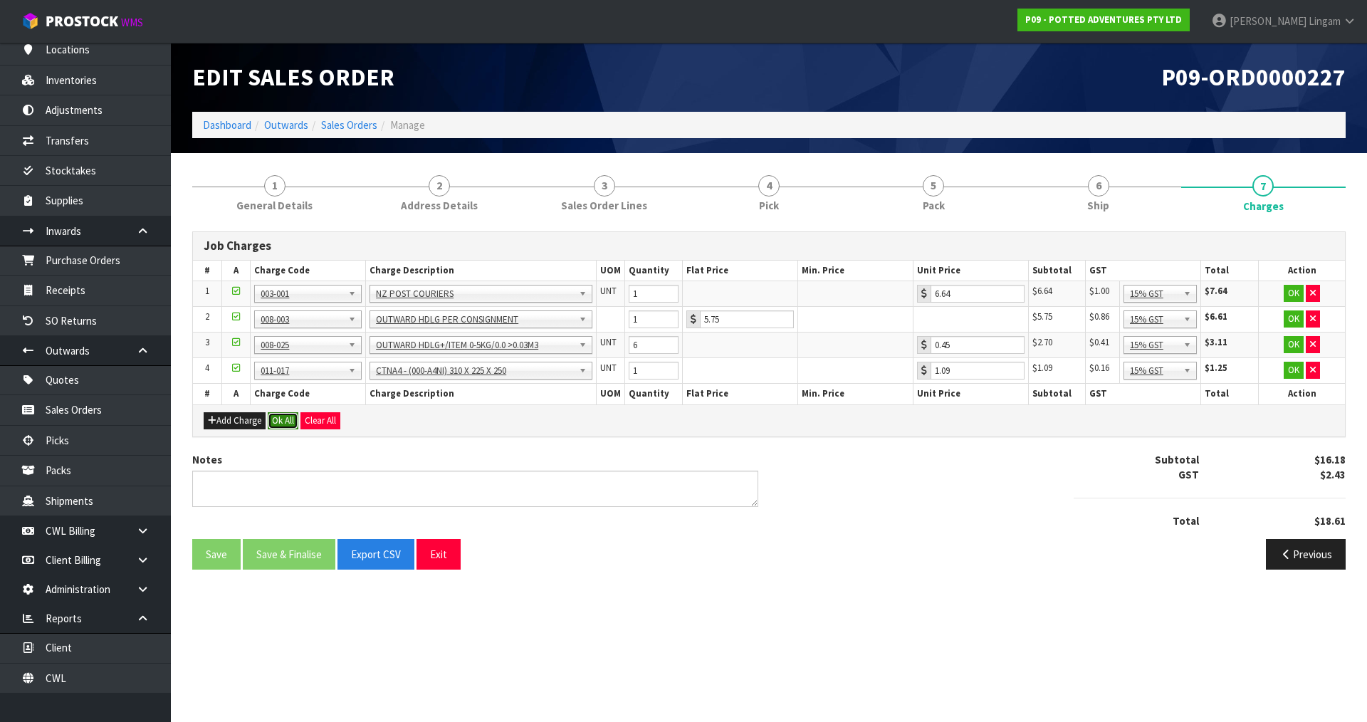
click at [288, 420] on button "Ok All" at bounding box center [283, 420] width 31 height 17
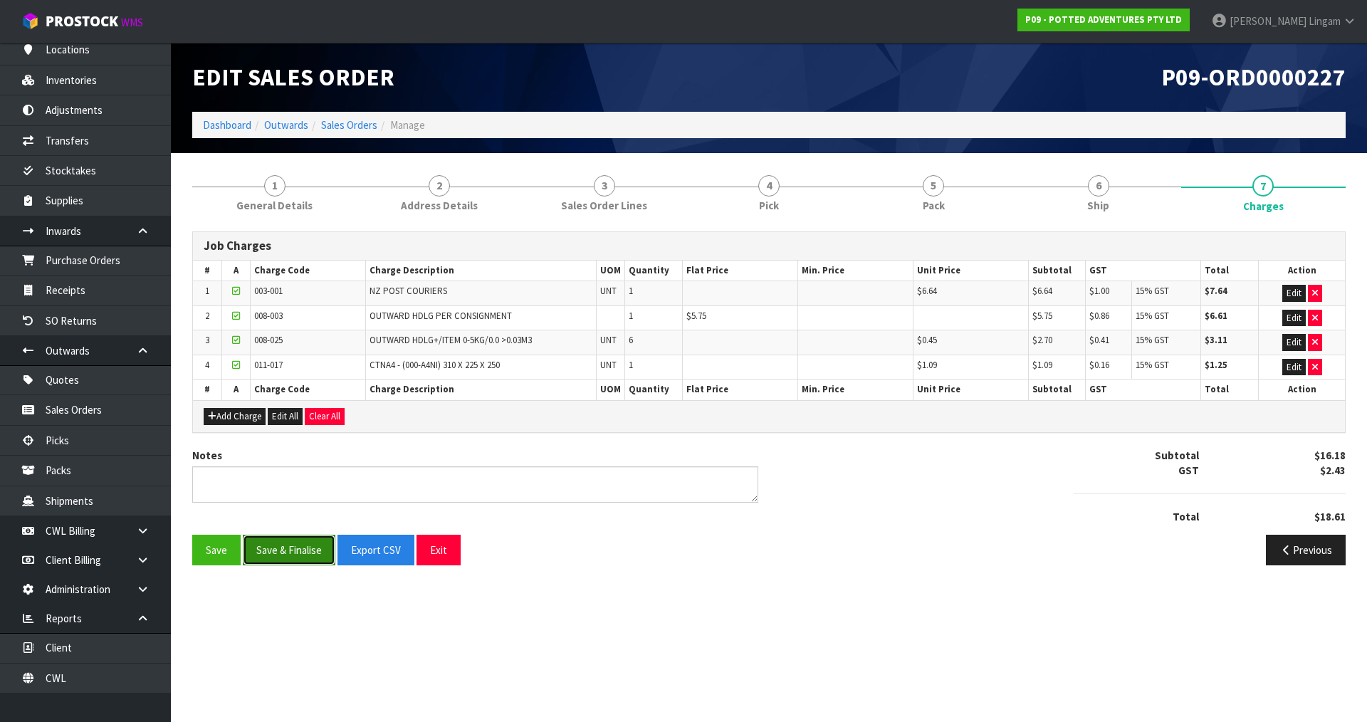
click at [295, 558] on button "Save & Finalise" at bounding box center [289, 550] width 93 height 31
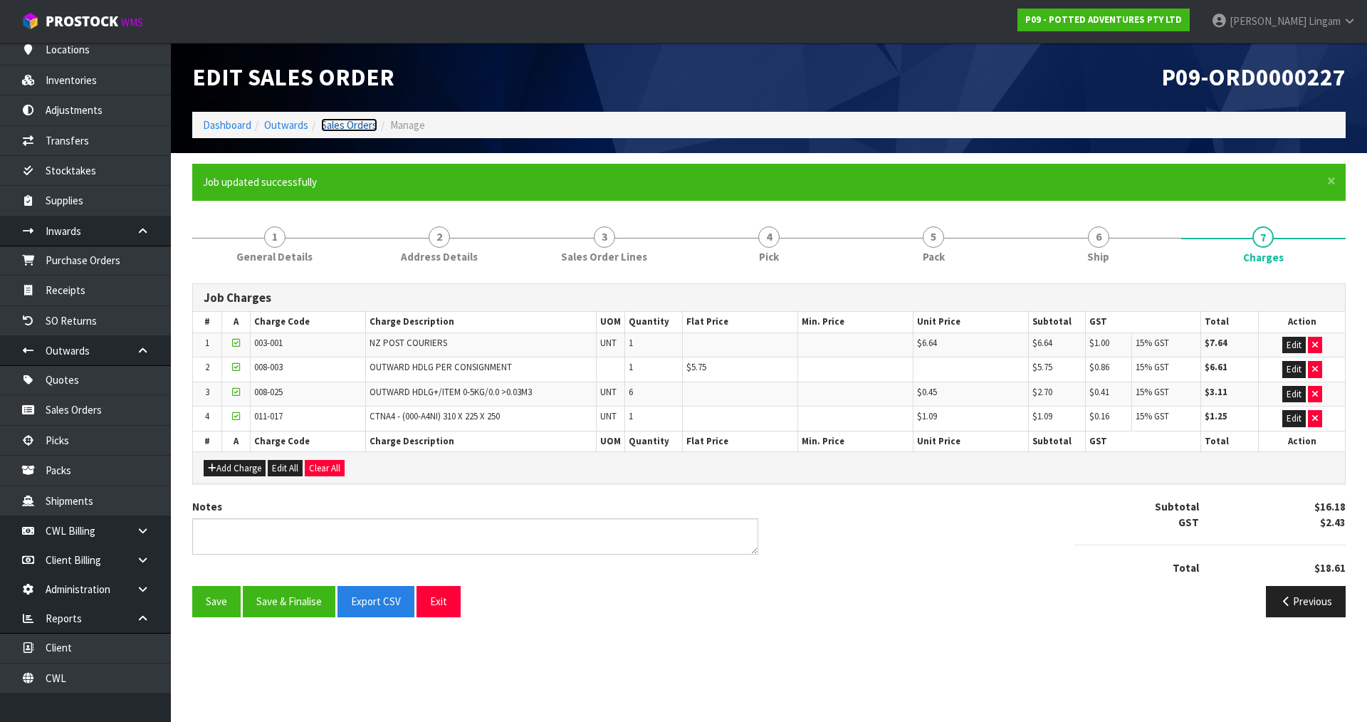
click at [360, 123] on link "Sales Orders" at bounding box center [349, 125] width 56 height 14
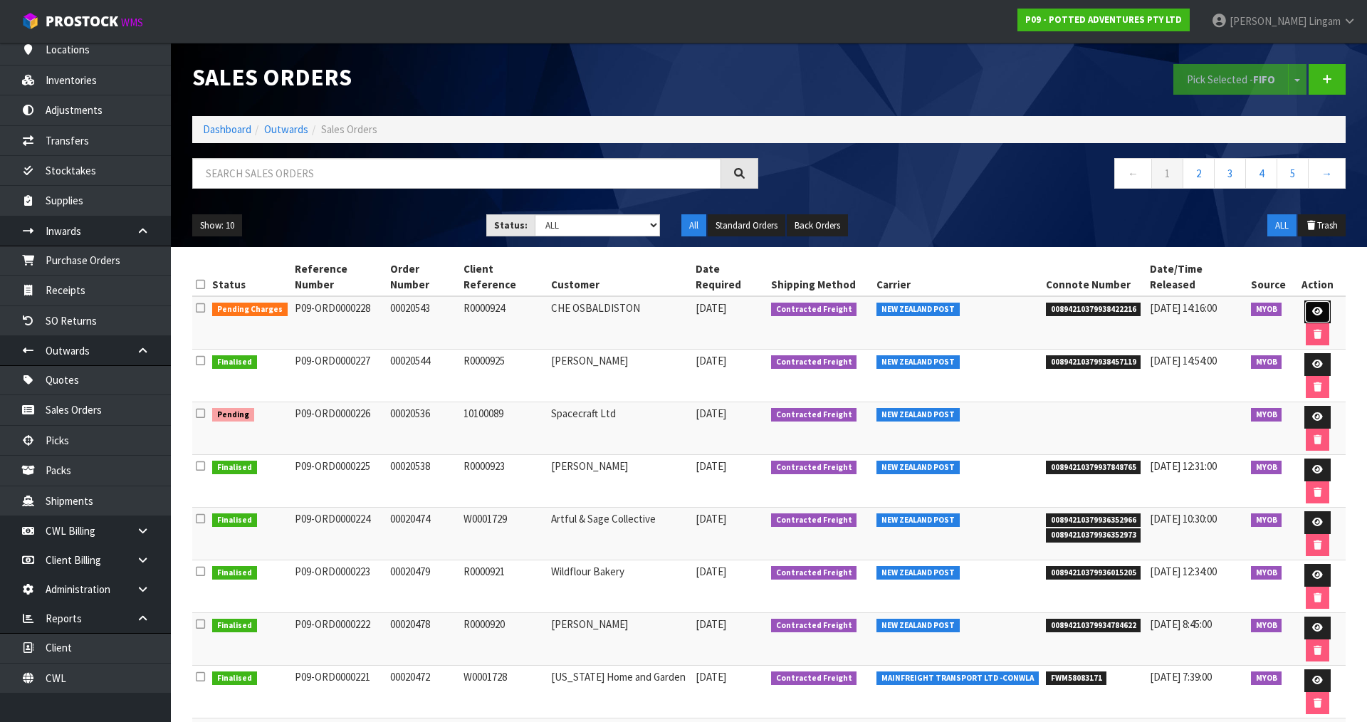
click at [1312, 307] on icon at bounding box center [1317, 311] width 11 height 9
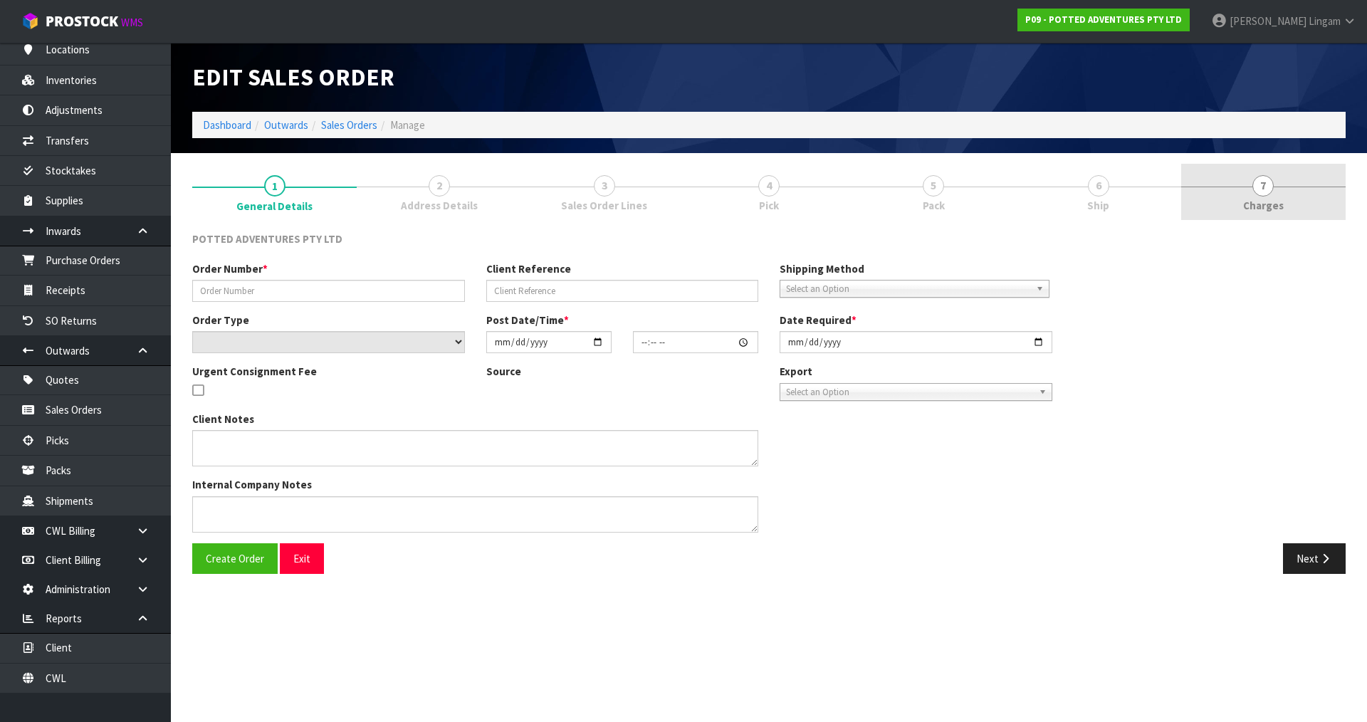
type input "00020543"
type input "R0000924"
select select "number:0"
type input "2025-08-12"
type input "07:00:13.000"
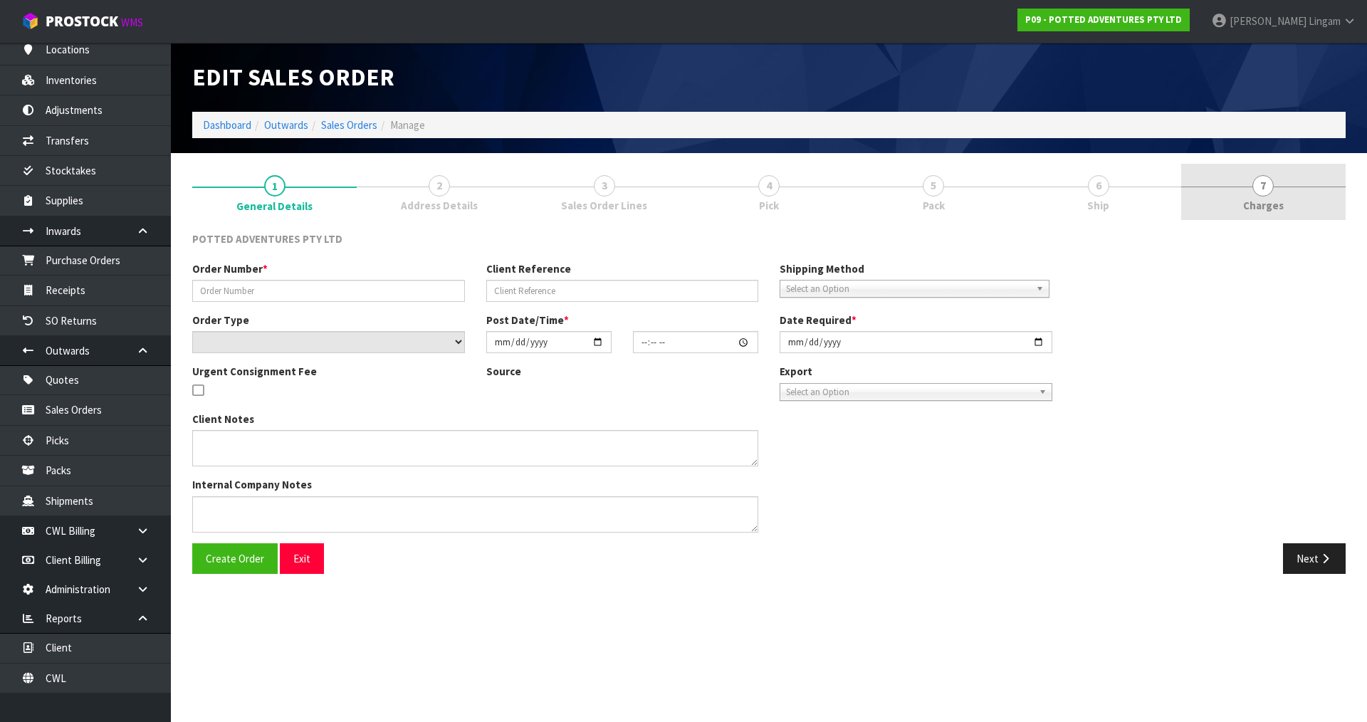
type input "2025-08-12"
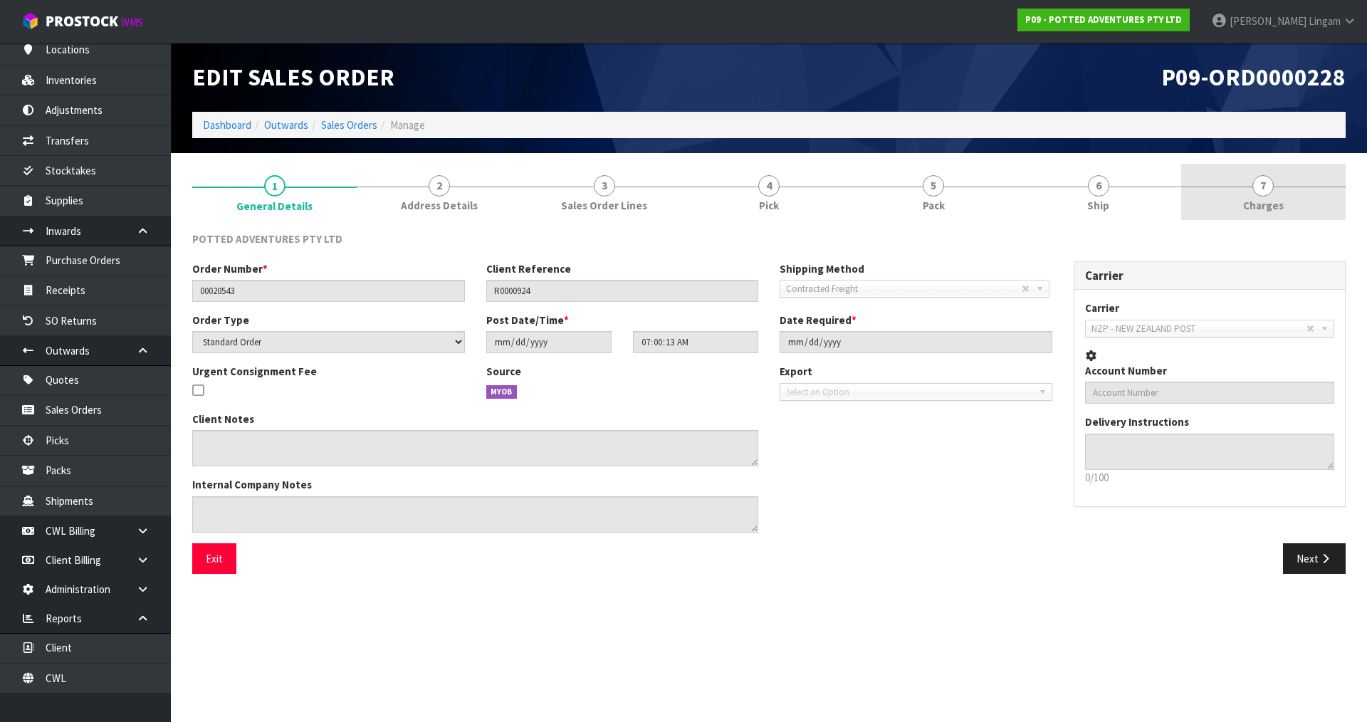
click at [1310, 199] on link "7 Charges" at bounding box center [1263, 192] width 164 height 56
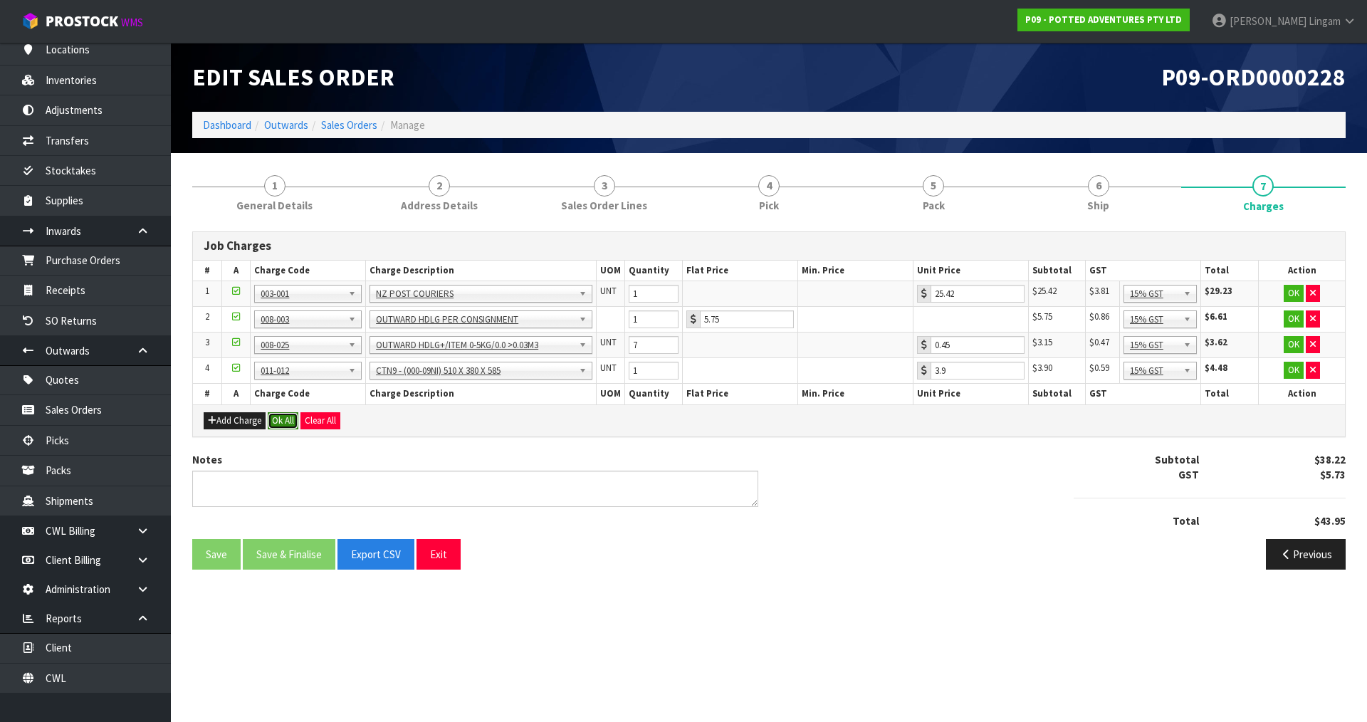
click at [281, 418] on button "Ok All" at bounding box center [283, 420] width 31 height 17
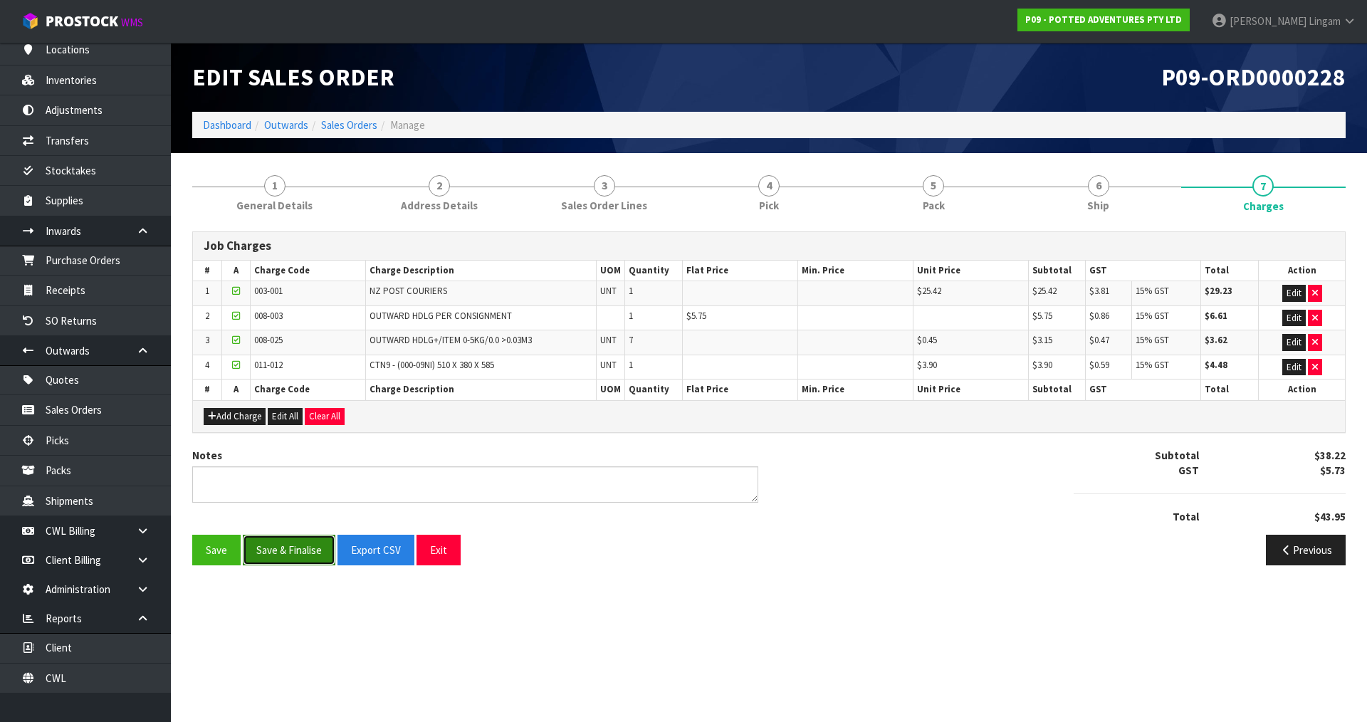
click at [304, 553] on button "Save & Finalise" at bounding box center [289, 550] width 93 height 31
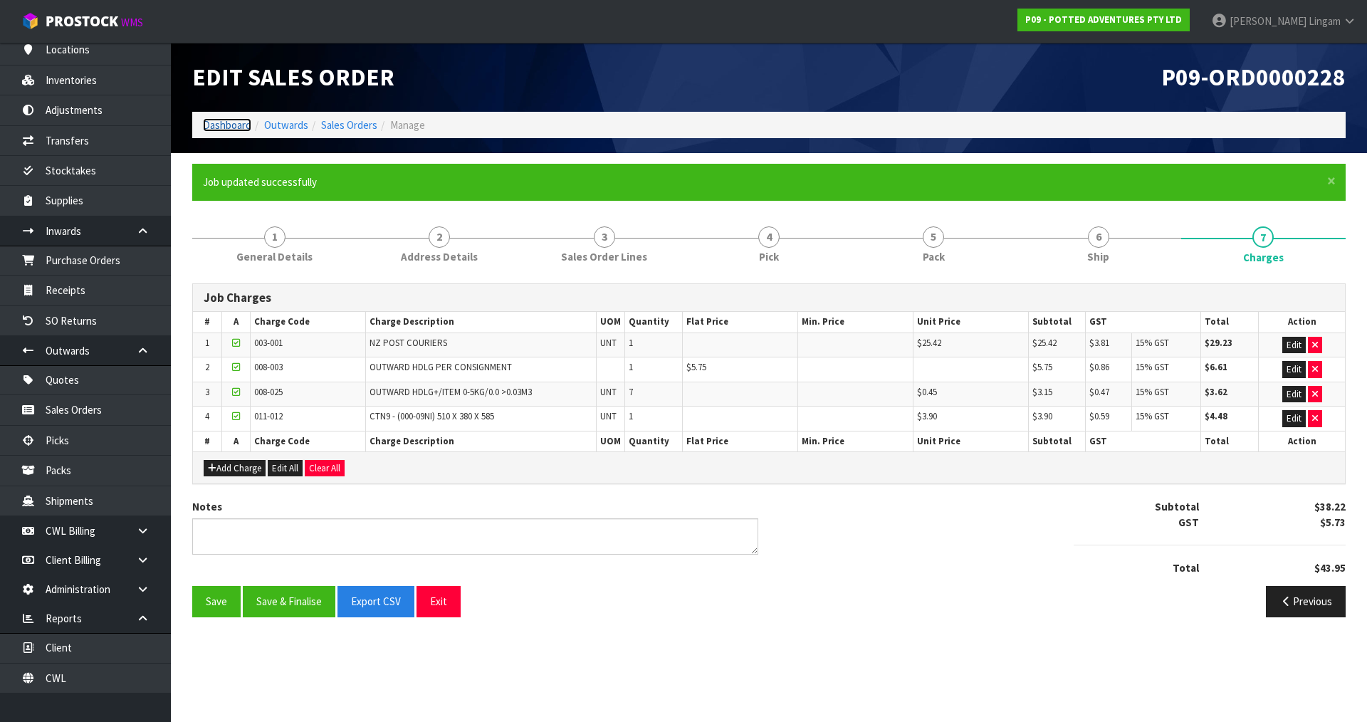
click at [243, 124] on link "Dashboard" at bounding box center [227, 125] width 48 height 14
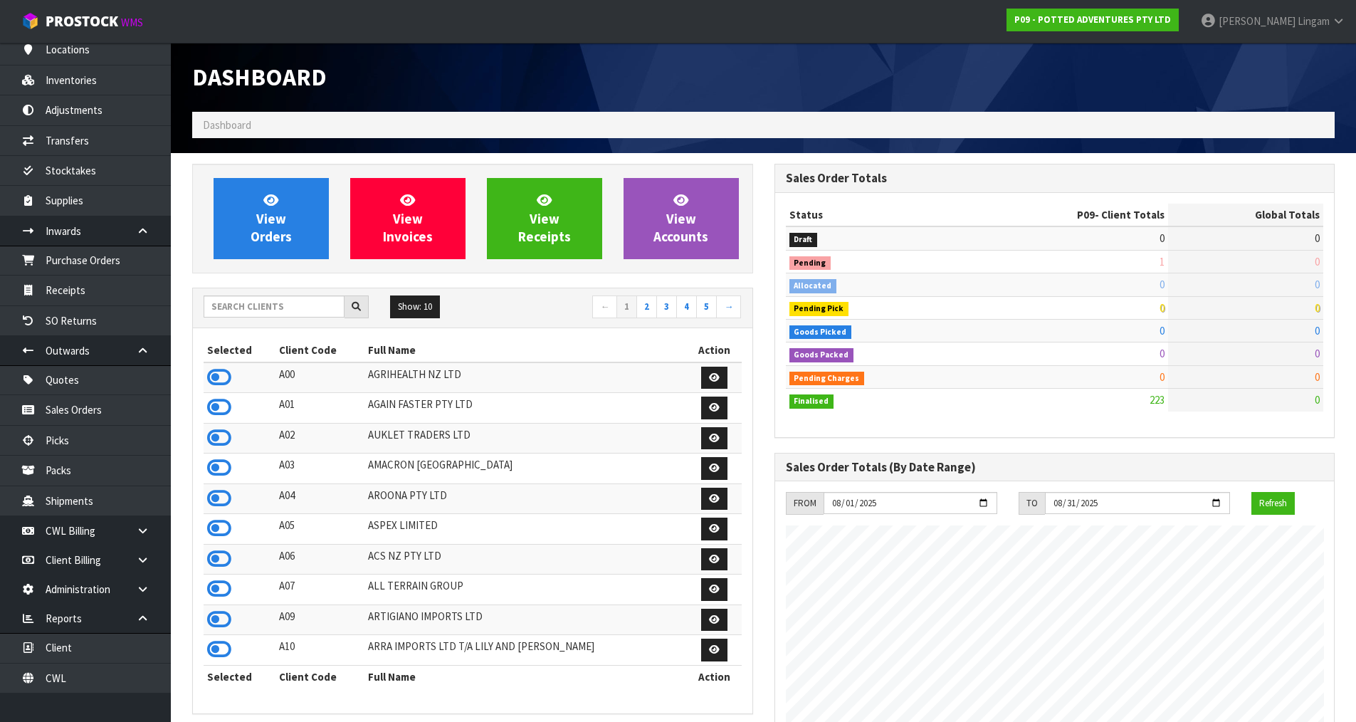
scroll to position [1079, 582]
click at [298, 309] on input "text" at bounding box center [274, 306] width 141 height 22
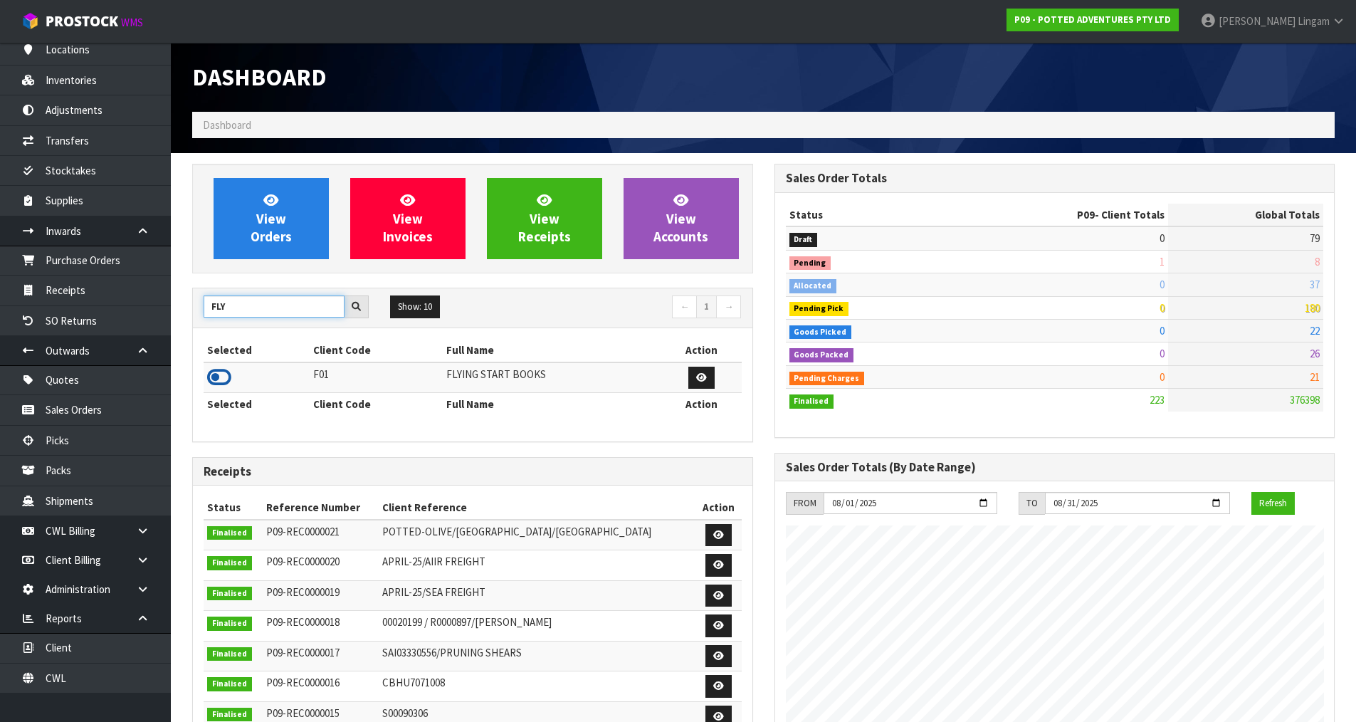
type input "FLY"
click at [214, 369] on icon at bounding box center [219, 377] width 24 height 21
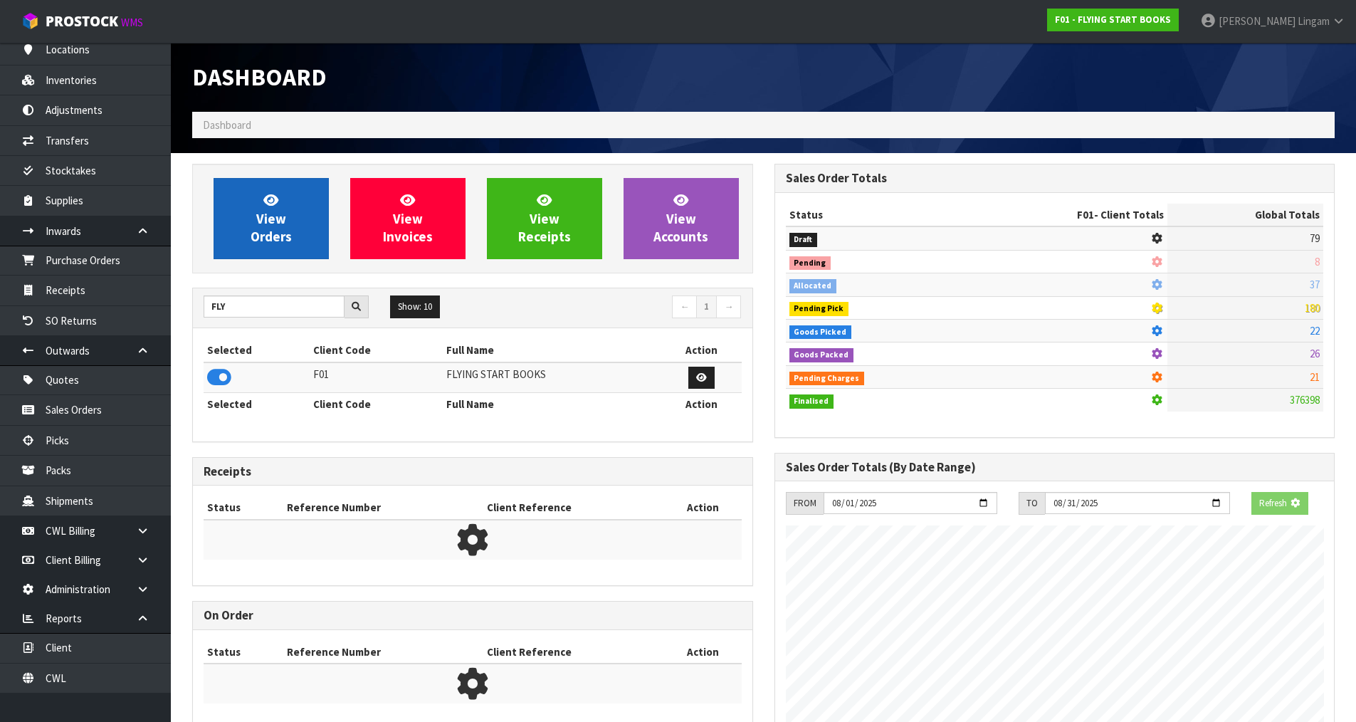
scroll to position [711076, 711381]
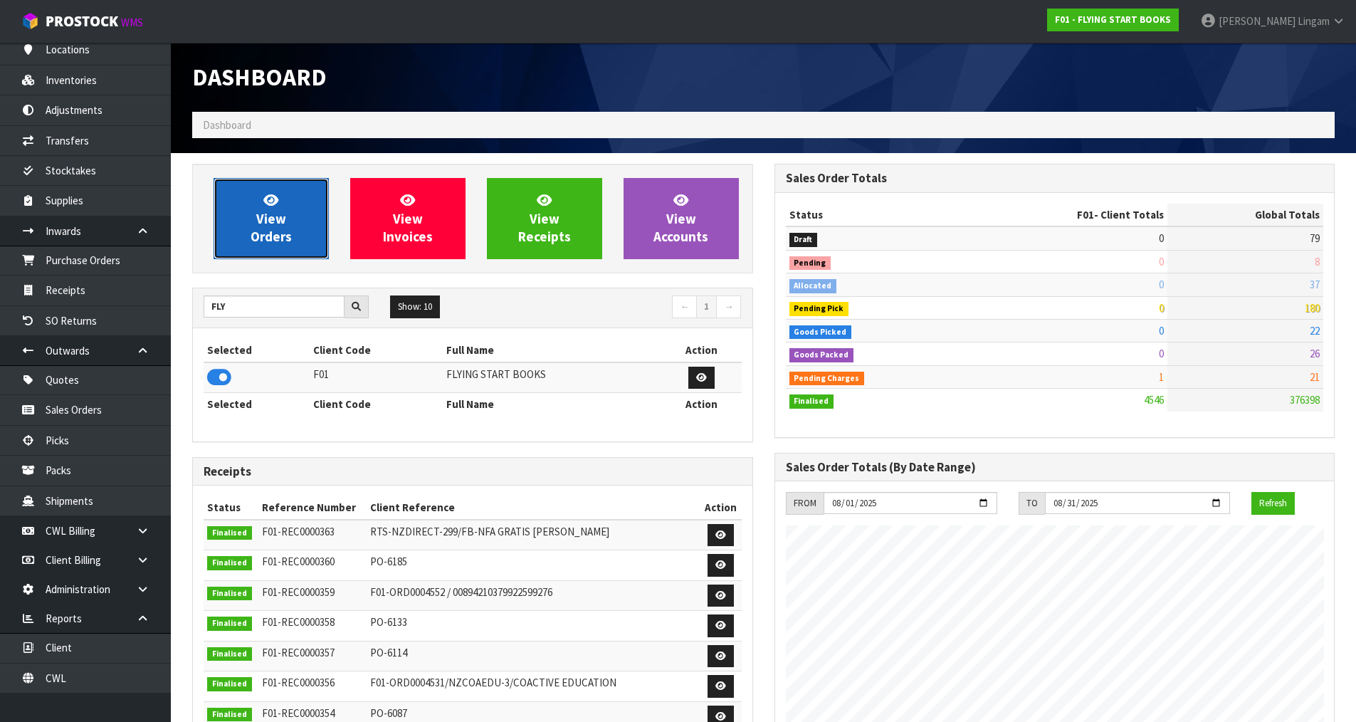
click at [268, 220] on span "View Orders" at bounding box center [271, 218] width 41 height 53
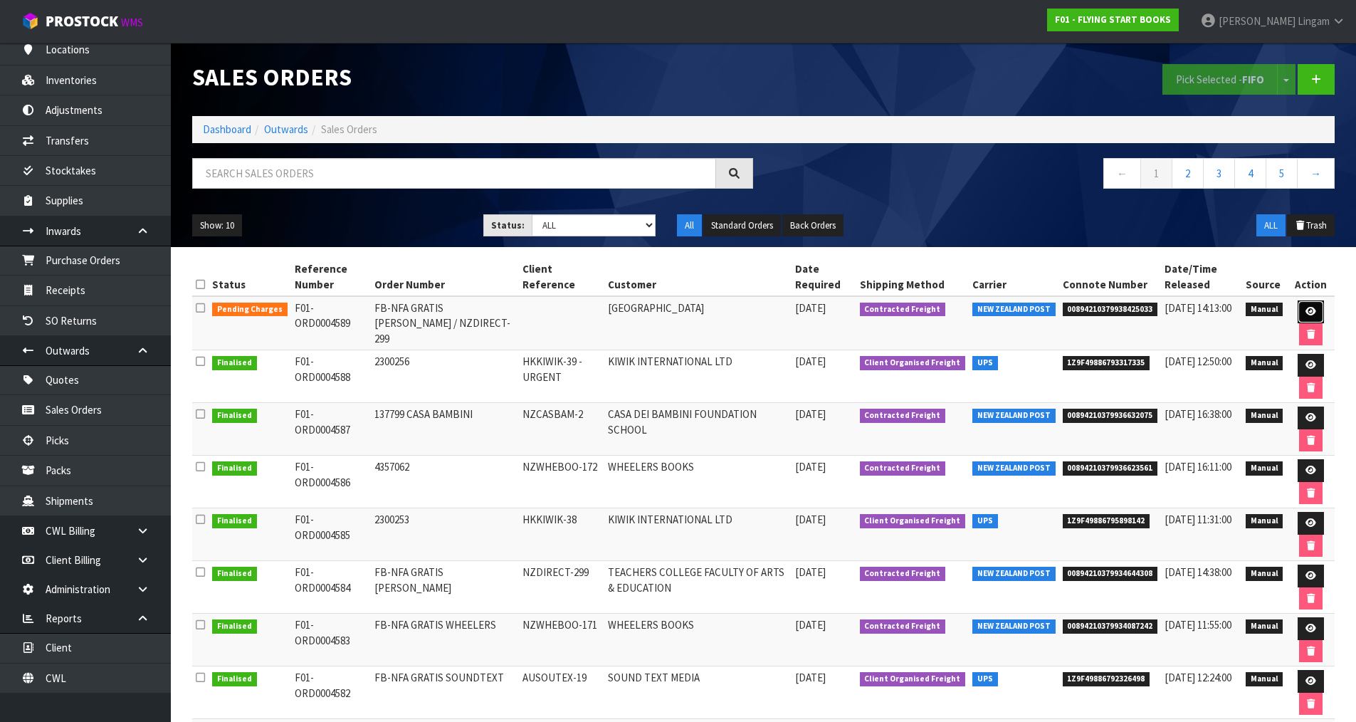
click at [1313, 311] on icon at bounding box center [1311, 311] width 11 height 9
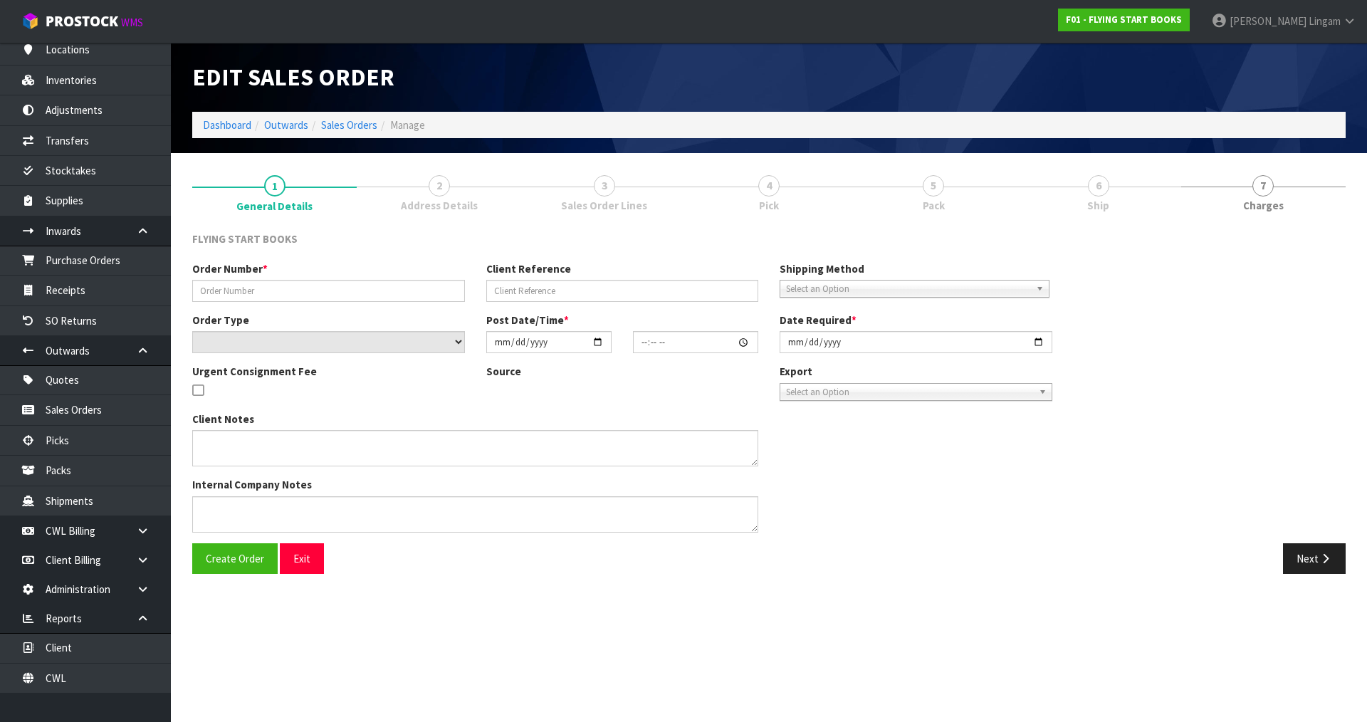
type input "FB-NFA GRATIS [PERSON_NAME] / NZDIRECT-299"
select select "number:0"
type input "2025-08-12"
type input "13:04:00.000"
type input "2025-08-12"
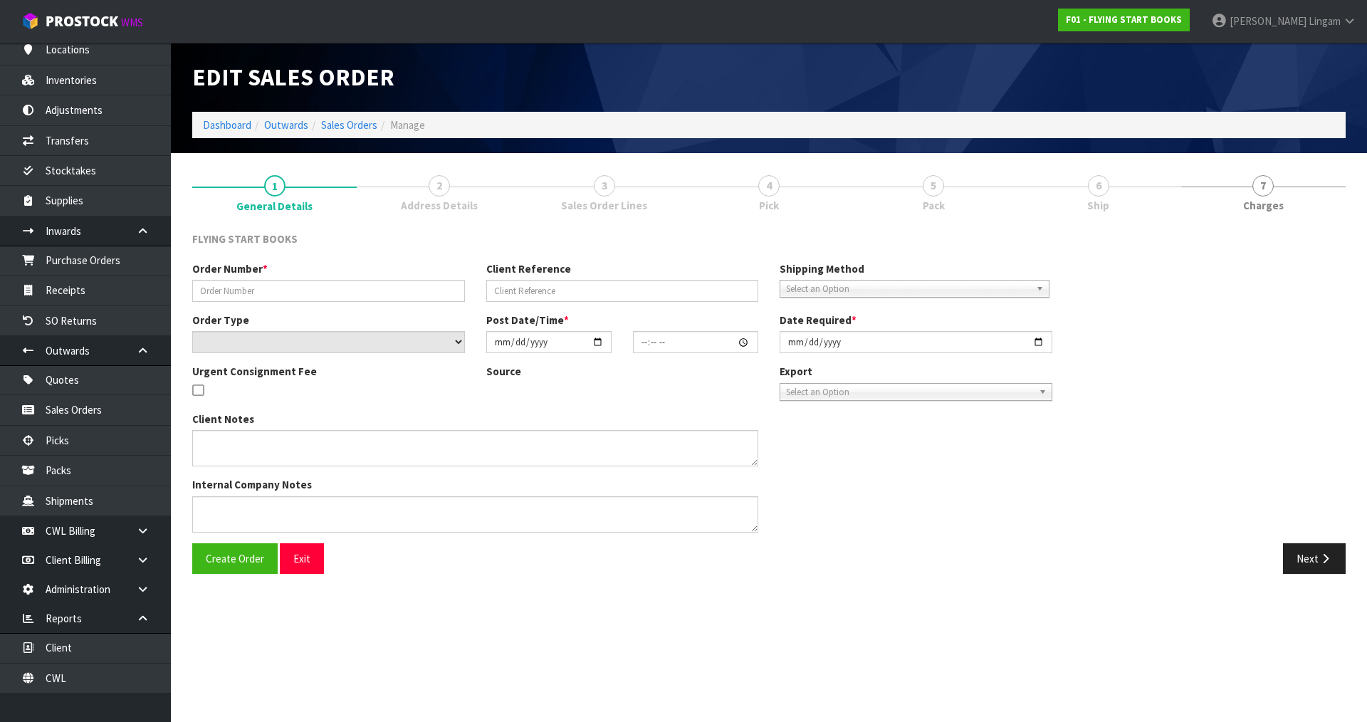
type textarea "CWL ERROR"
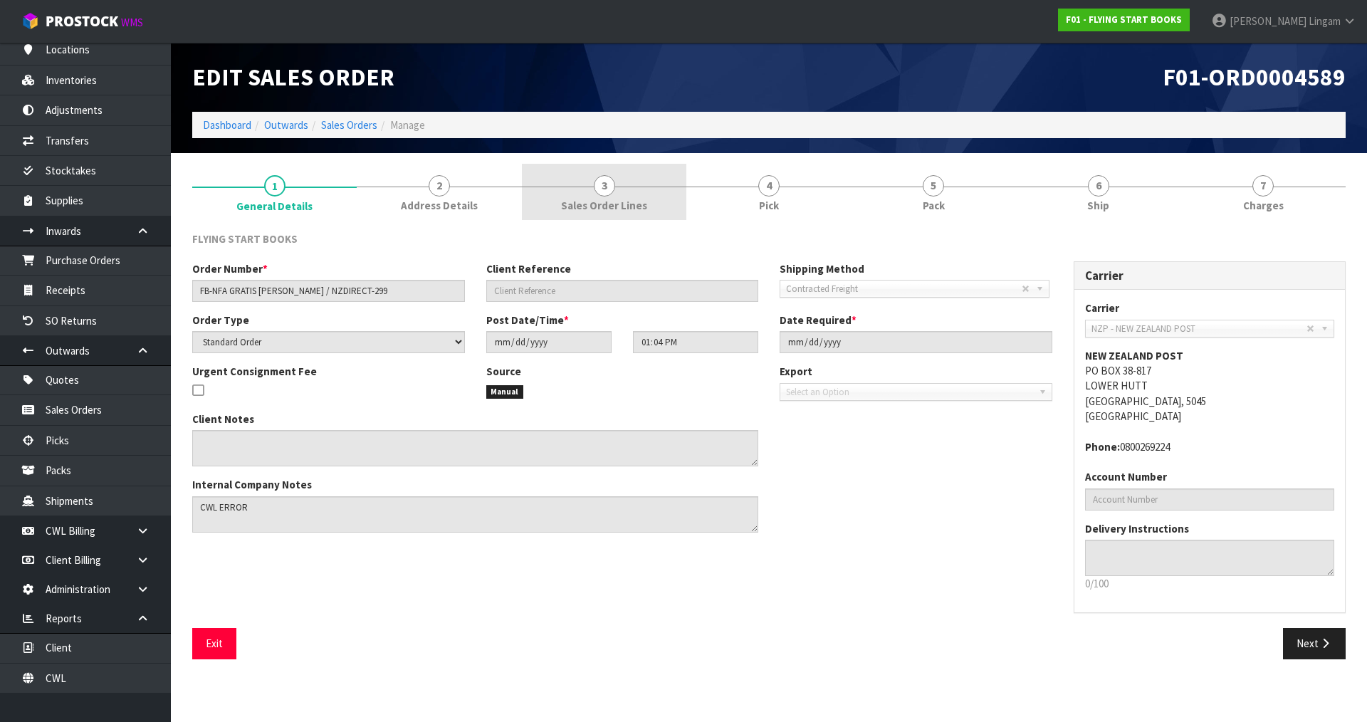
click at [653, 204] on link "3 Sales Order Lines" at bounding box center [604, 192] width 164 height 56
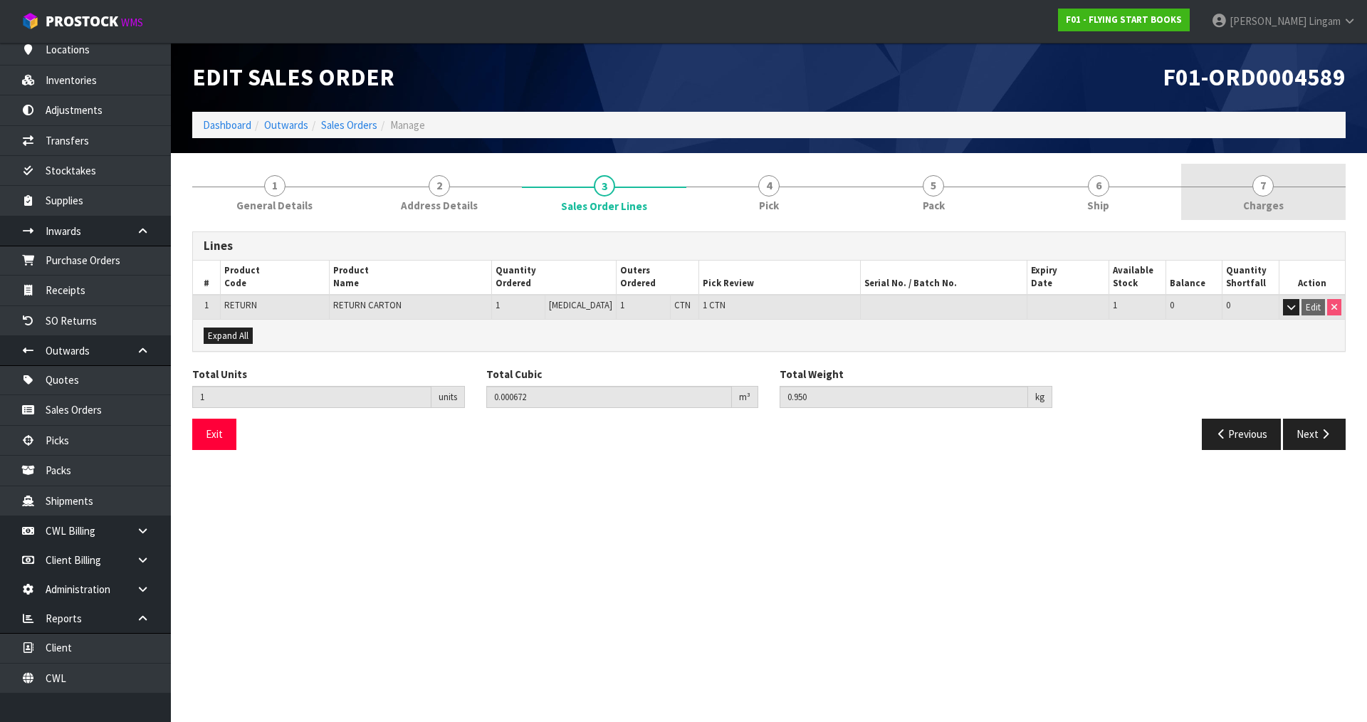
click at [1287, 207] on link "7 Charges" at bounding box center [1263, 192] width 164 height 56
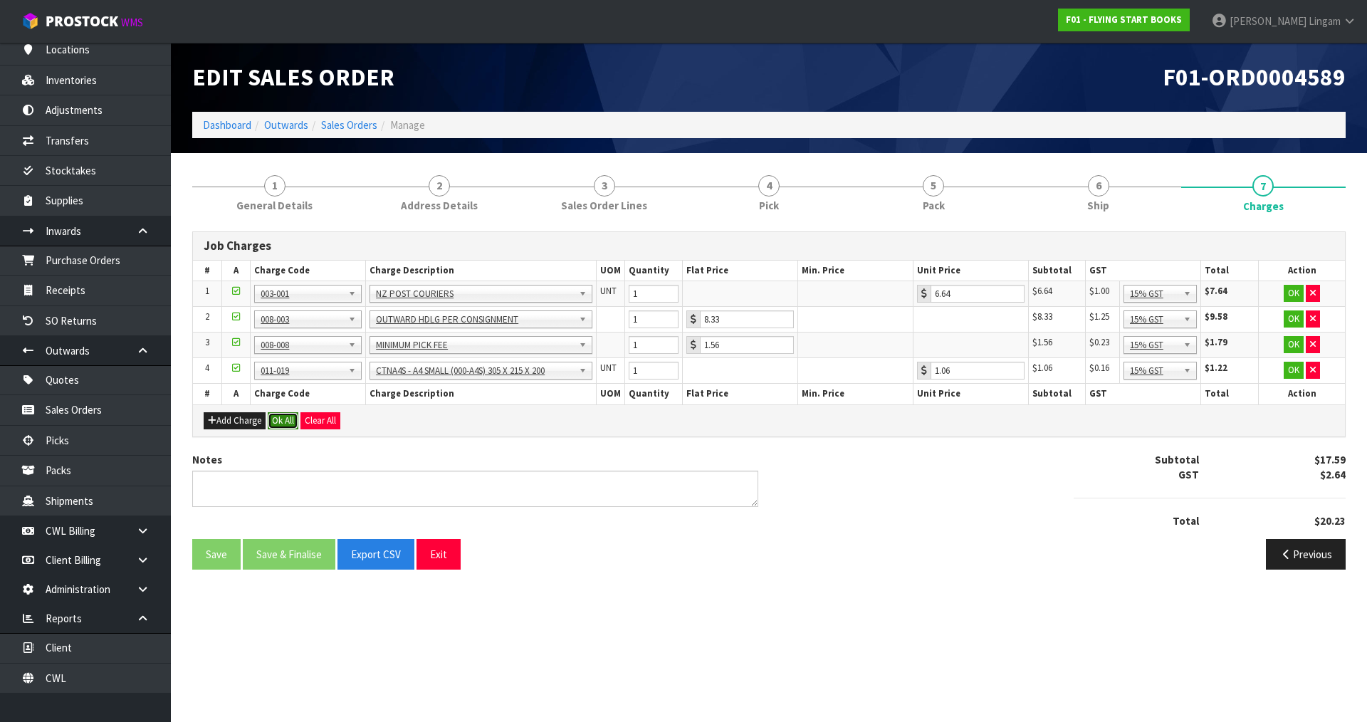
click at [283, 420] on button "Ok All" at bounding box center [283, 420] width 31 height 17
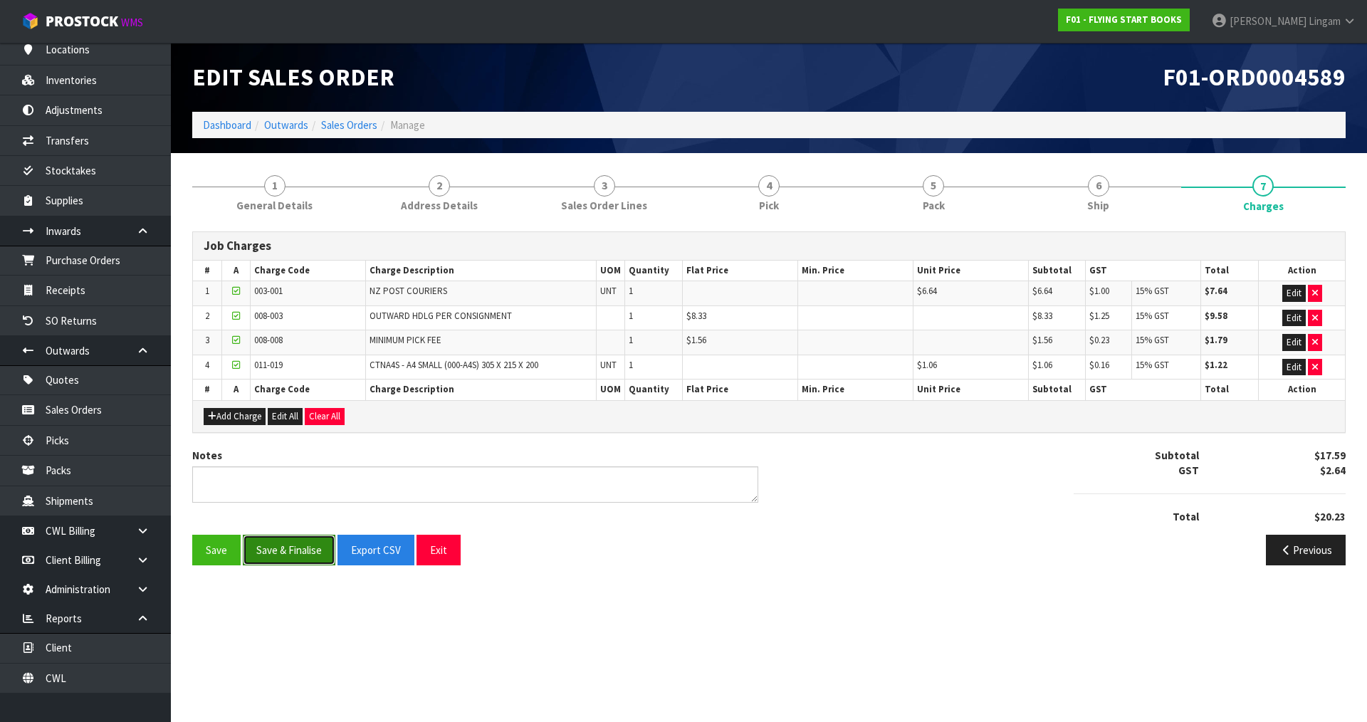
click at [308, 558] on button "Save & Finalise" at bounding box center [289, 550] width 93 height 31
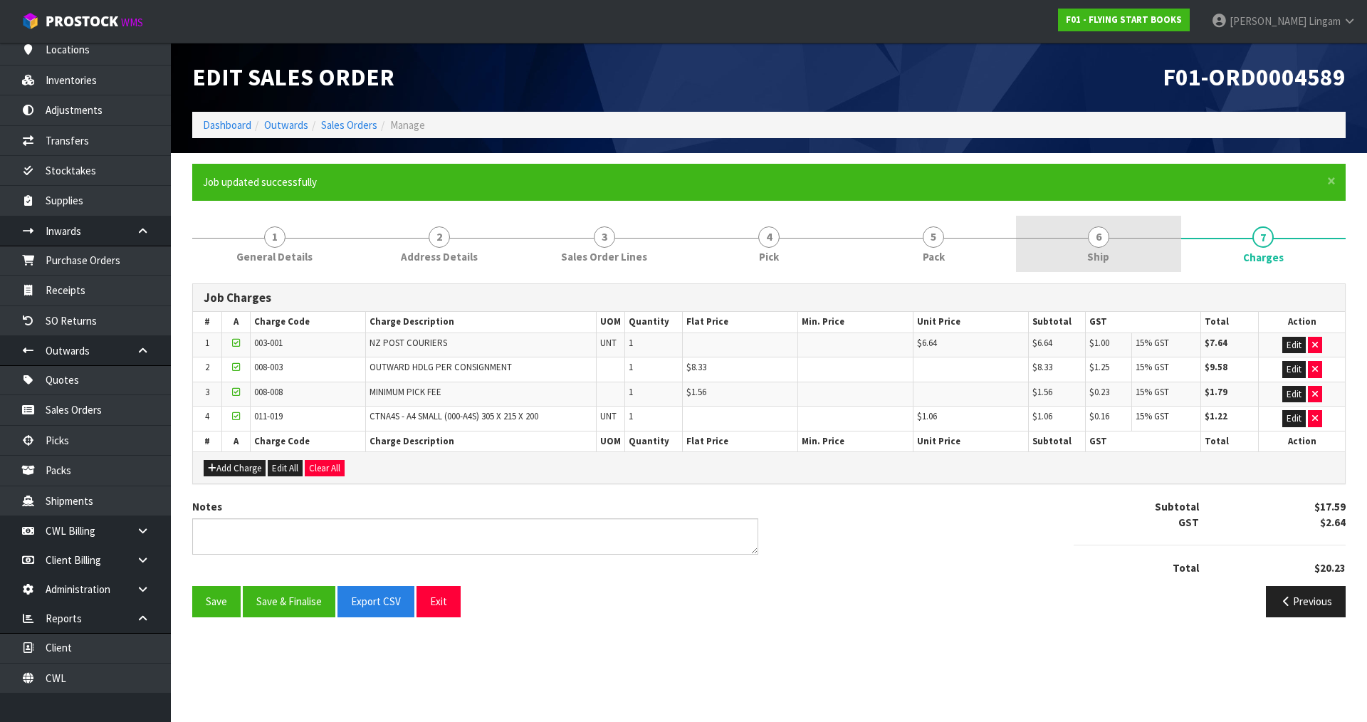
click at [1106, 257] on span "Ship" at bounding box center [1098, 256] width 22 height 15
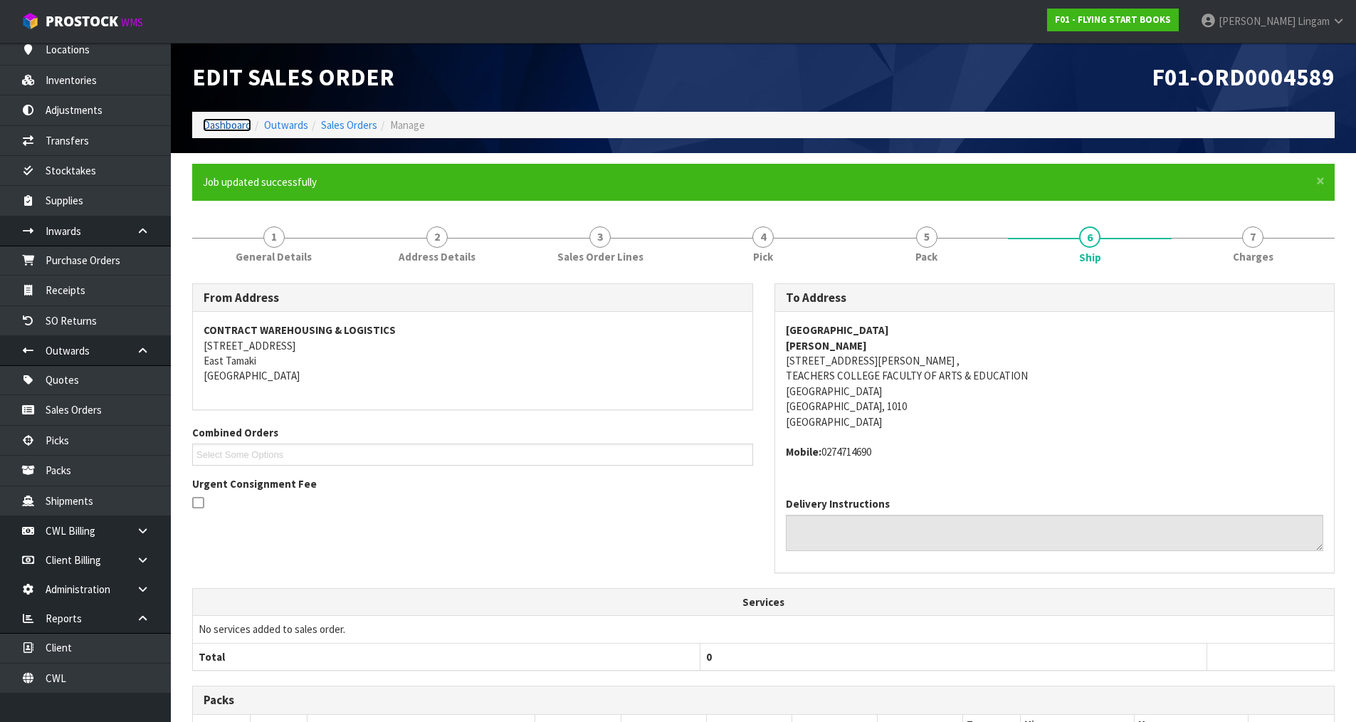
click at [237, 127] on link "Dashboard" at bounding box center [227, 125] width 48 height 14
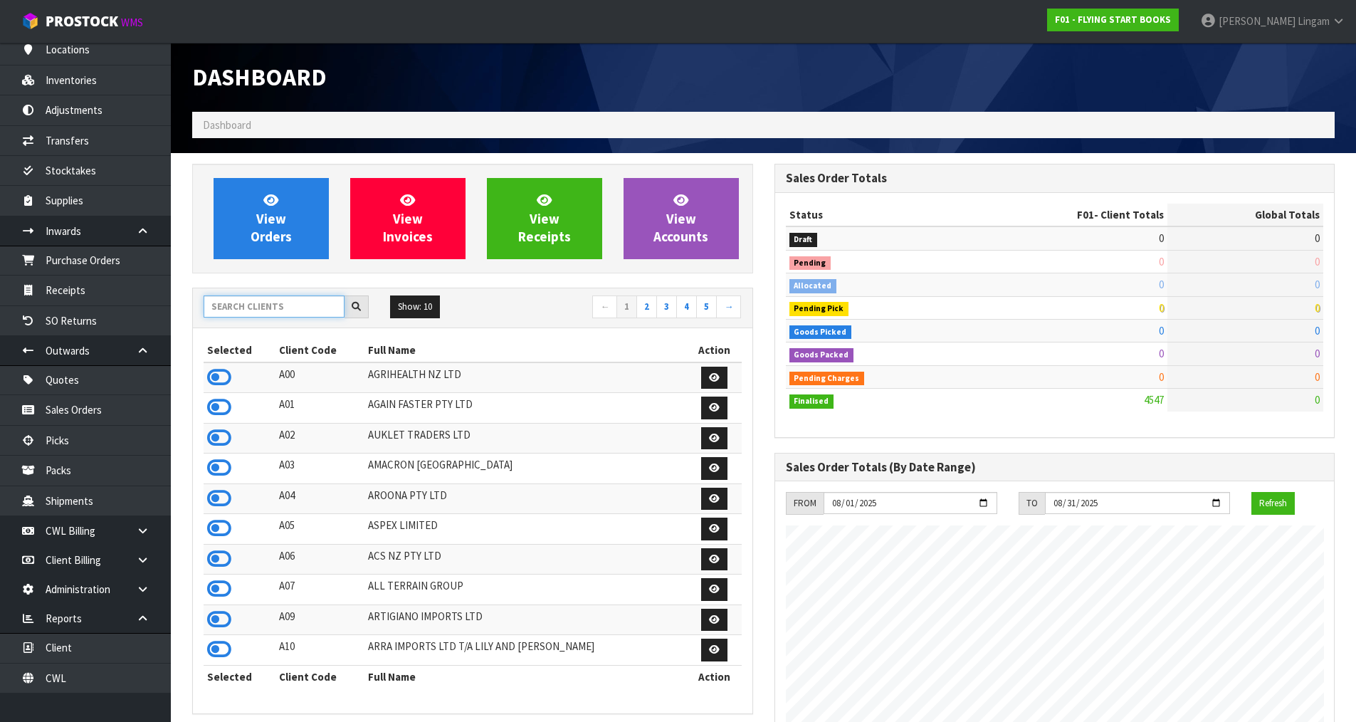
scroll to position [917, 582]
click at [264, 308] on input "text" at bounding box center [274, 306] width 141 height 22
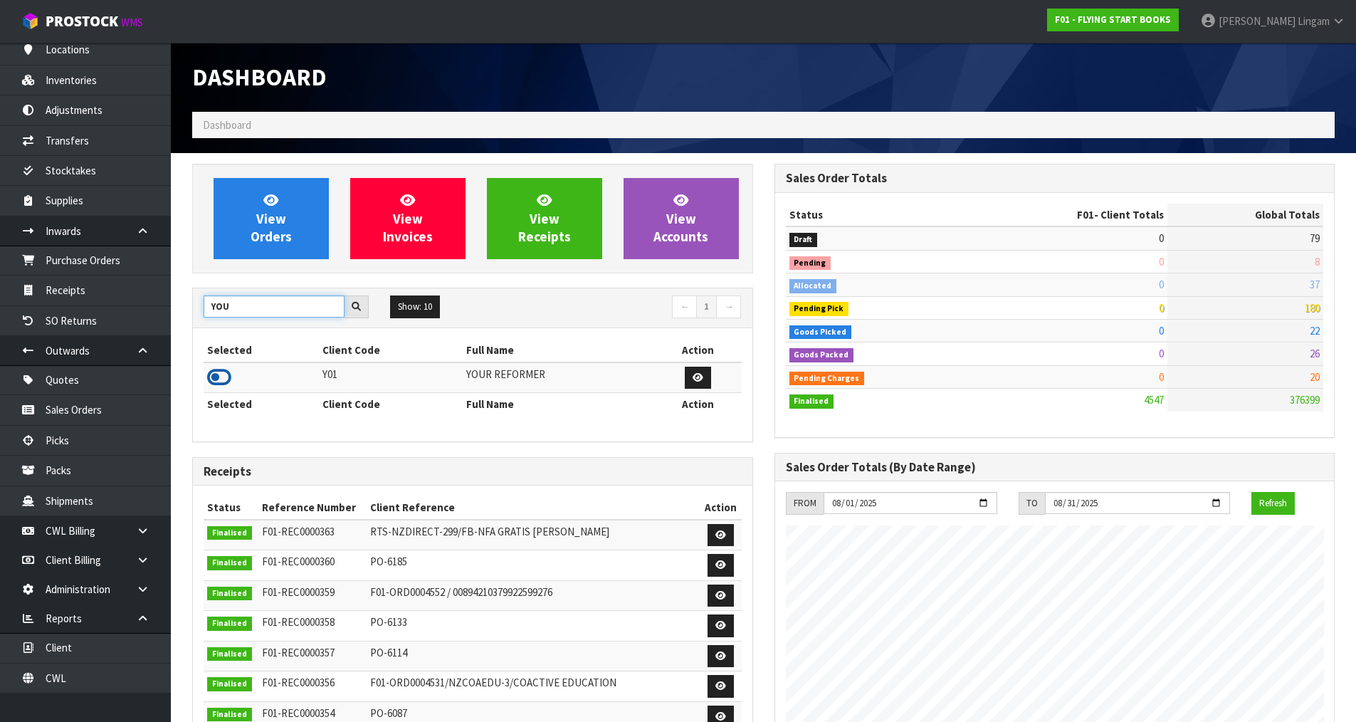
type input "YOU"
click at [226, 379] on icon at bounding box center [219, 377] width 24 height 21
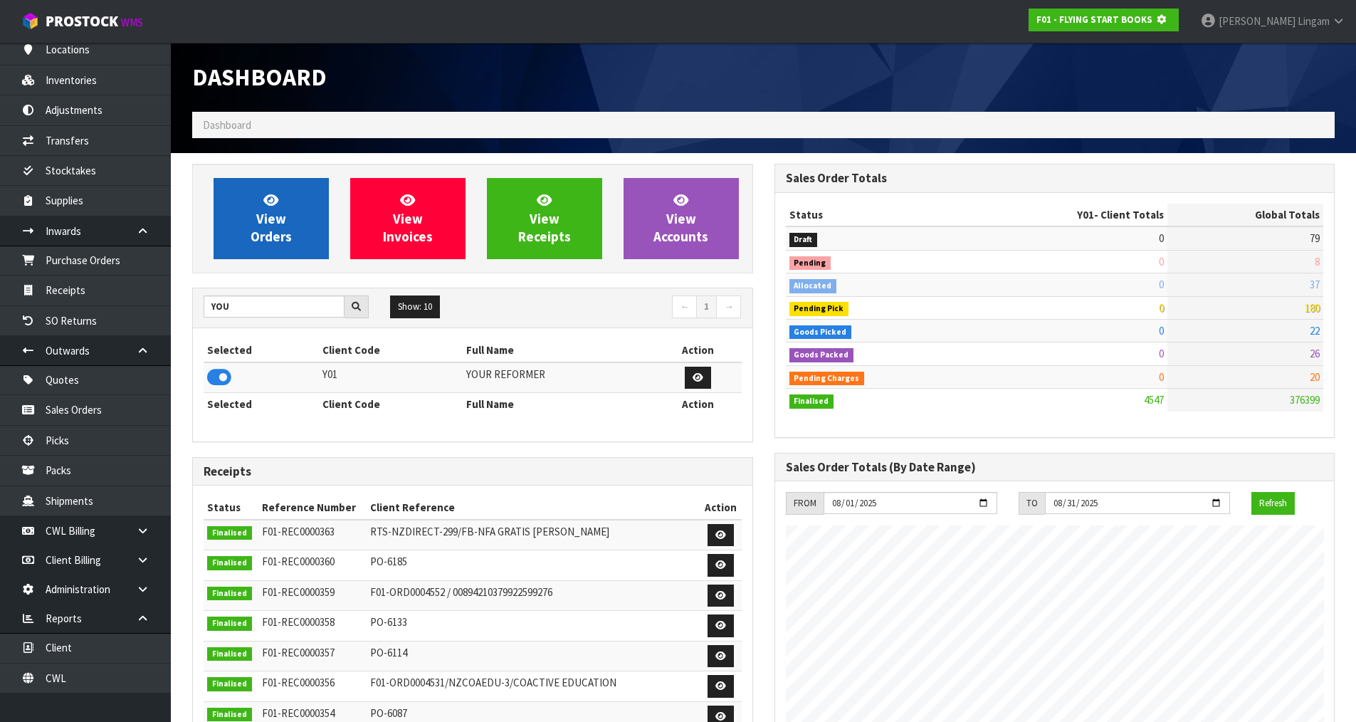
scroll to position [888, 582]
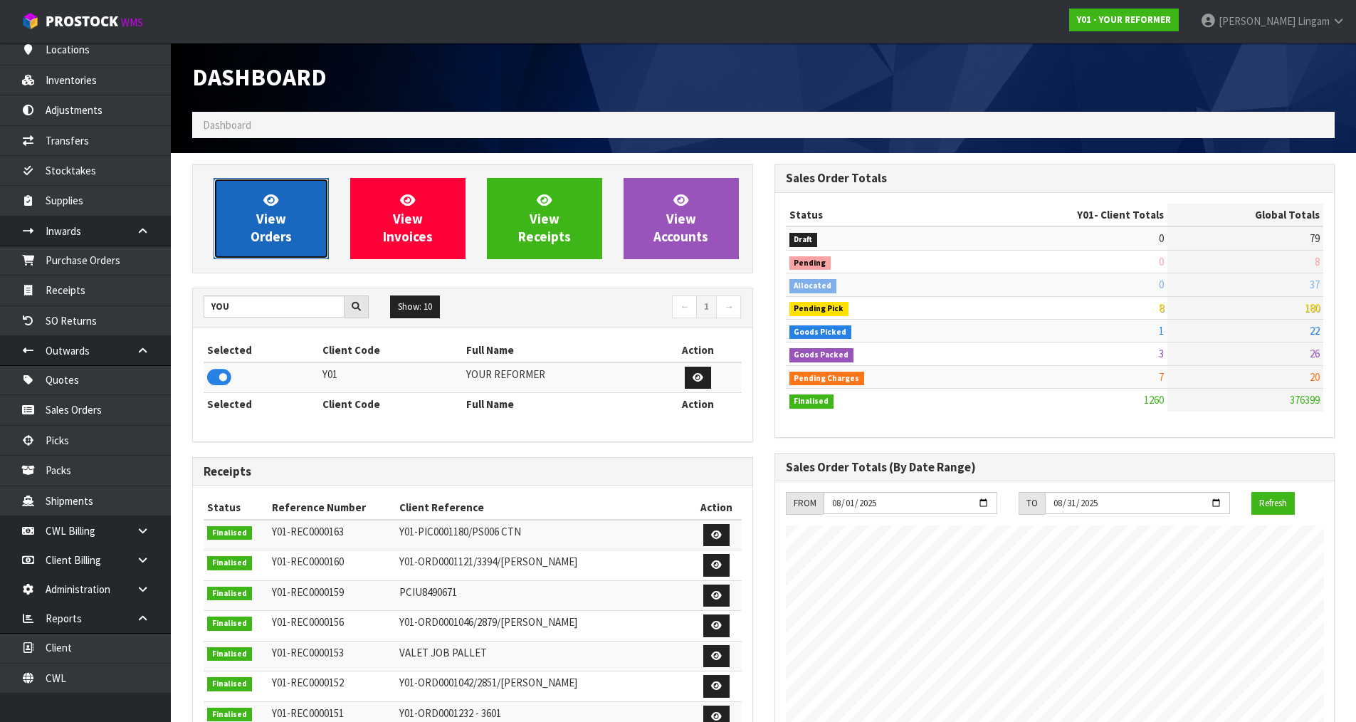
click at [301, 238] on link "View Orders" at bounding box center [271, 218] width 115 height 81
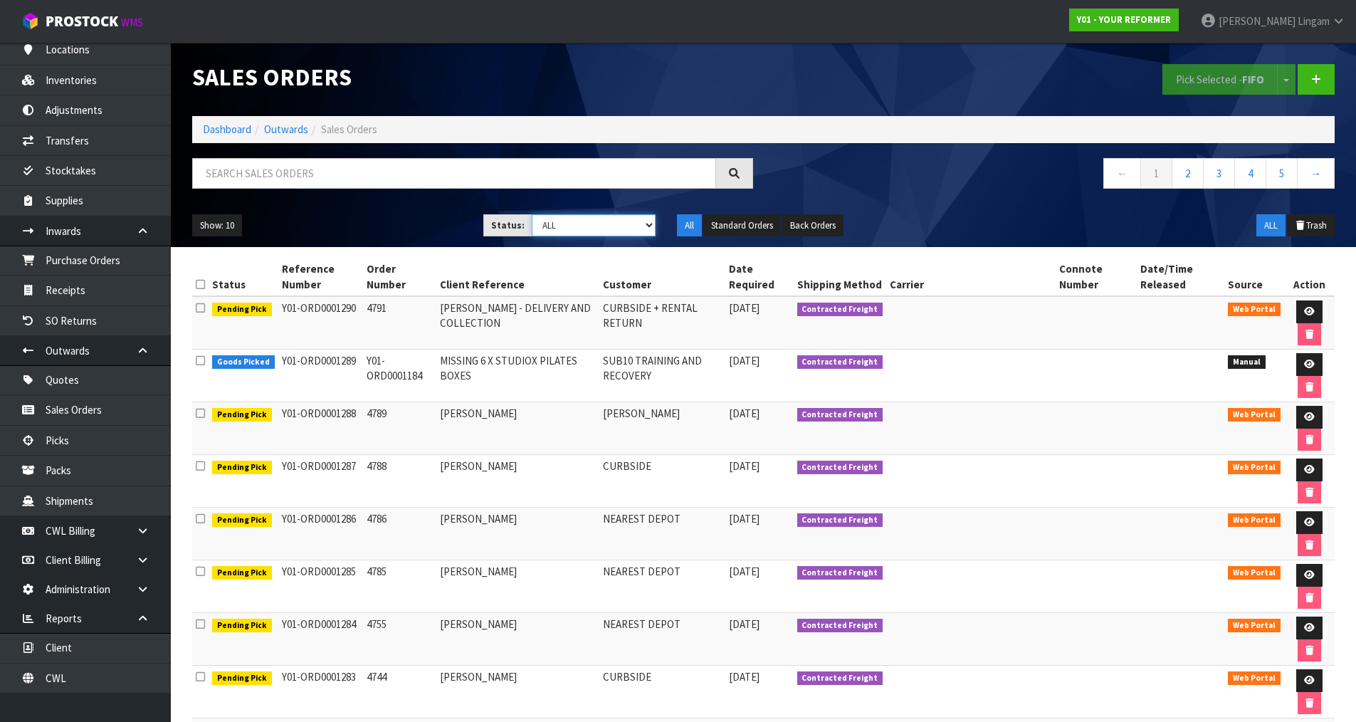
click at [590, 223] on select "Draft Pending Allocated Pending Pick Goods Picked Goods Packed Pending Charges …" at bounding box center [594, 225] width 124 height 22
select select "string:6"
click at [532, 214] on select "Draft Pending Allocated Pending Pick Goods Picked Goods Packed Pending Charges …" at bounding box center [594, 225] width 124 height 22
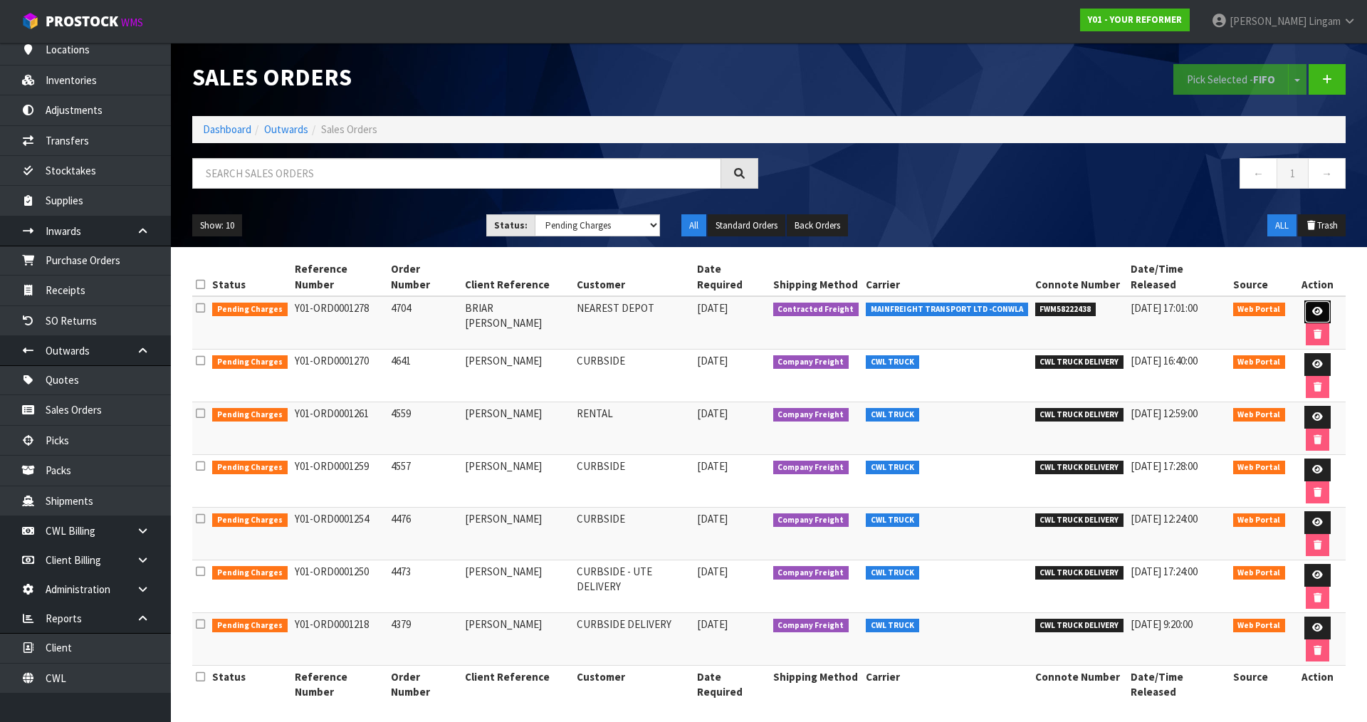
click at [1312, 307] on icon at bounding box center [1317, 311] width 11 height 9
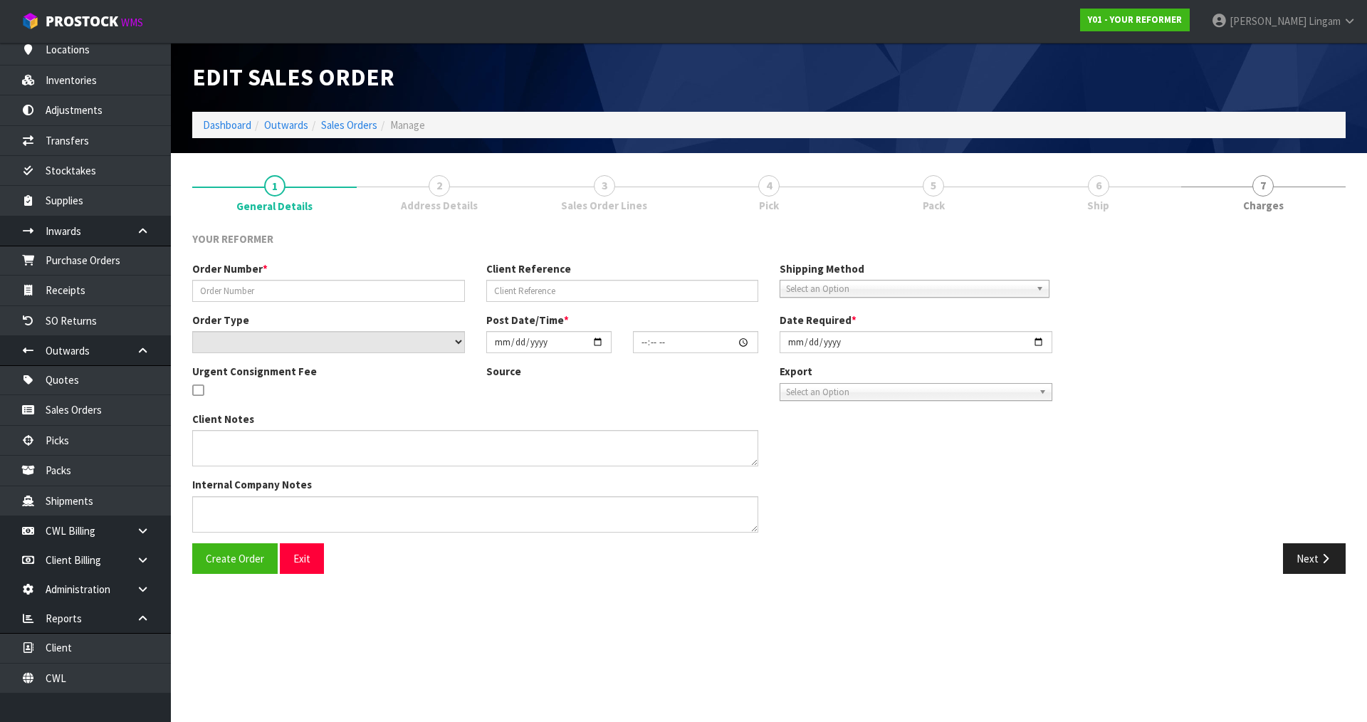
type input "4704"
type input "BRIAR [PERSON_NAME]"
select select "number:0"
type input "2025-08-06"
type input "12:35:00.000"
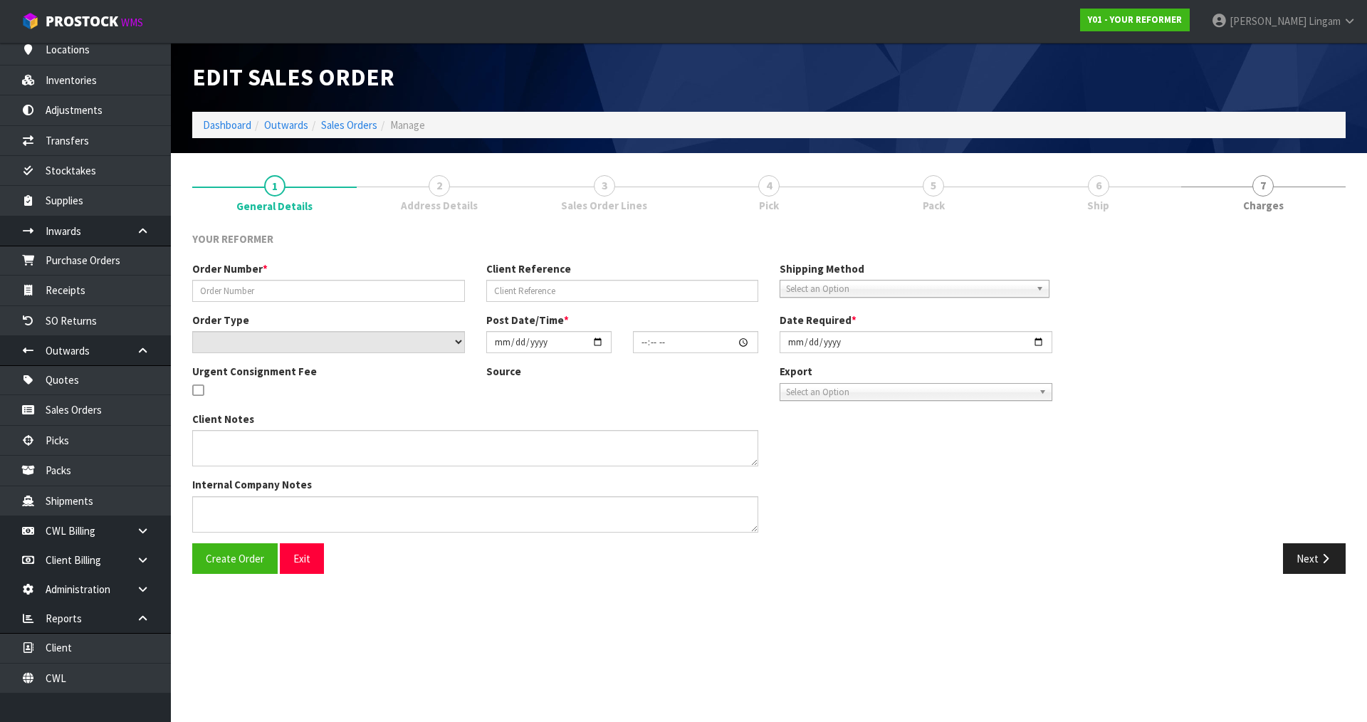
type input "2025-08-07"
type textarea "BRIAR MALLINSON 746 SPEEDY ROAD MWT WEBER 4970 NEW ZEALAND +64 27 978 5899"
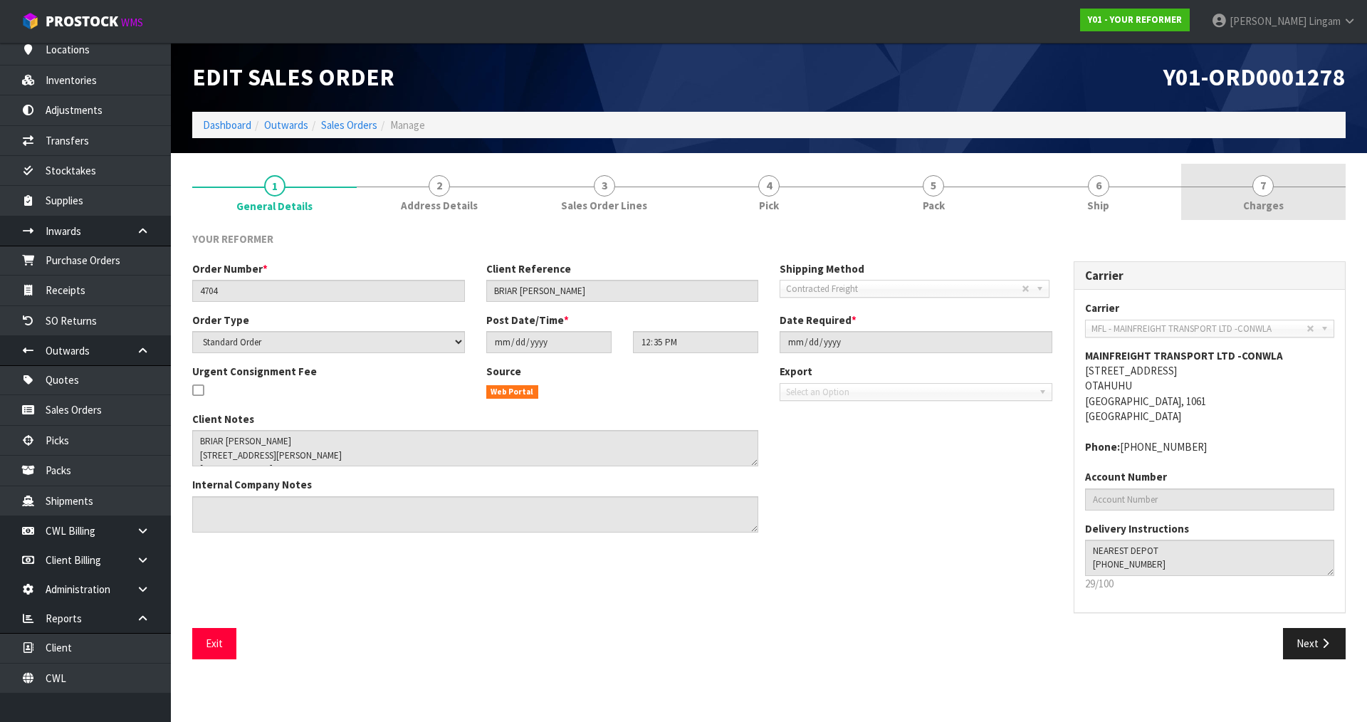
click at [1264, 199] on span "Charges" at bounding box center [1263, 205] width 41 height 15
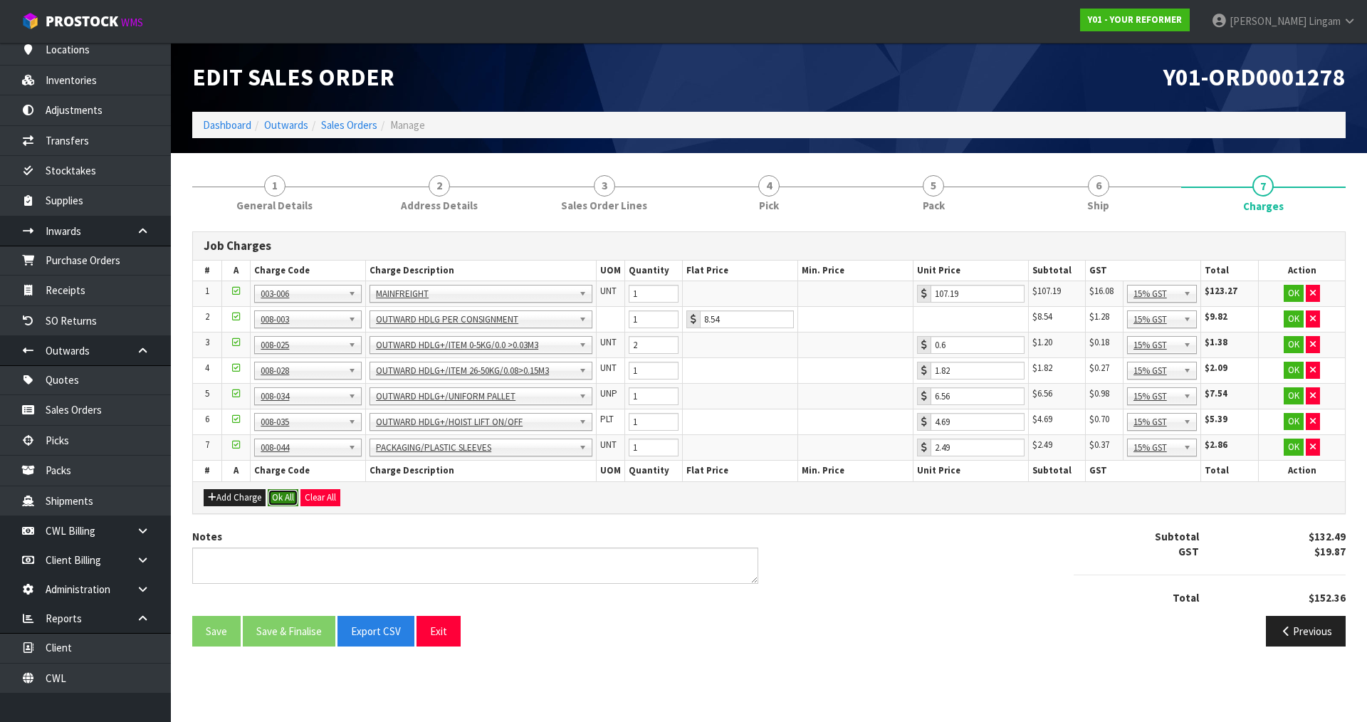
click at [287, 501] on button "Ok All" at bounding box center [283, 497] width 31 height 17
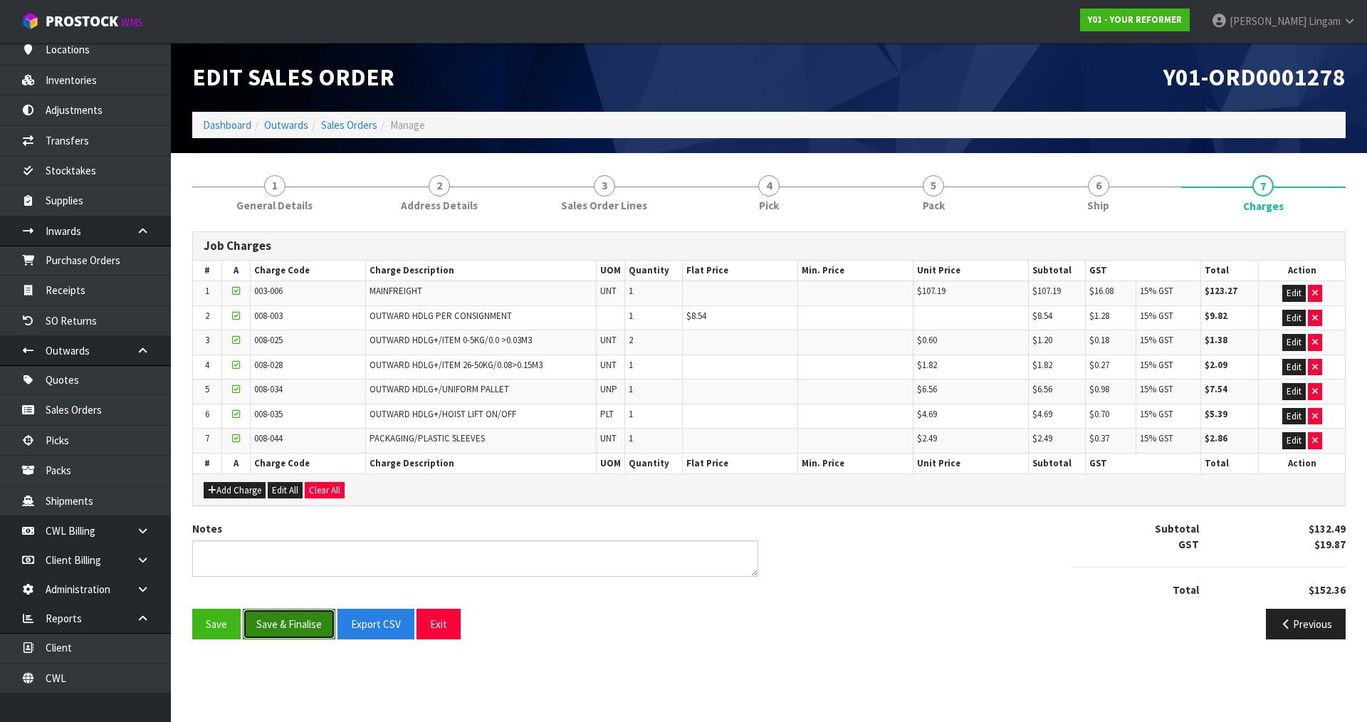
click at [304, 618] on button "Save & Finalise" at bounding box center [289, 624] width 93 height 31
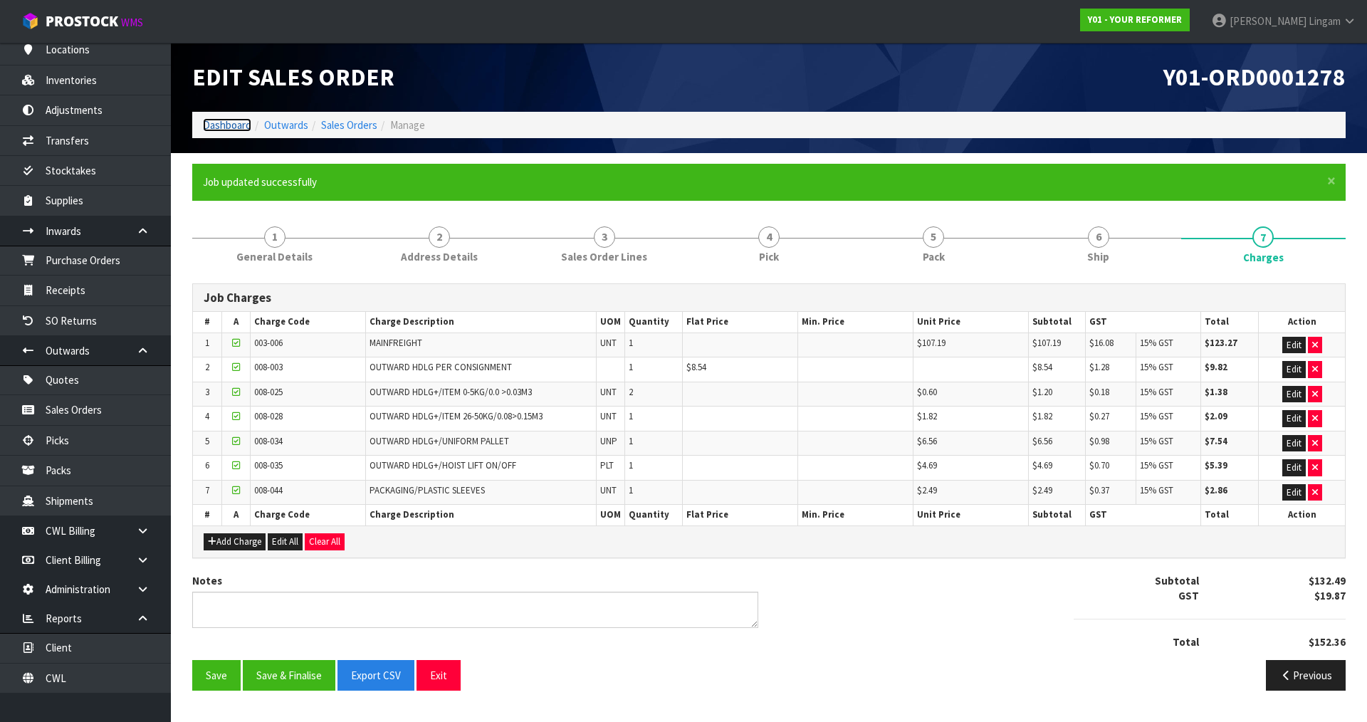
click at [237, 123] on link "Dashboard" at bounding box center [227, 125] width 48 height 14
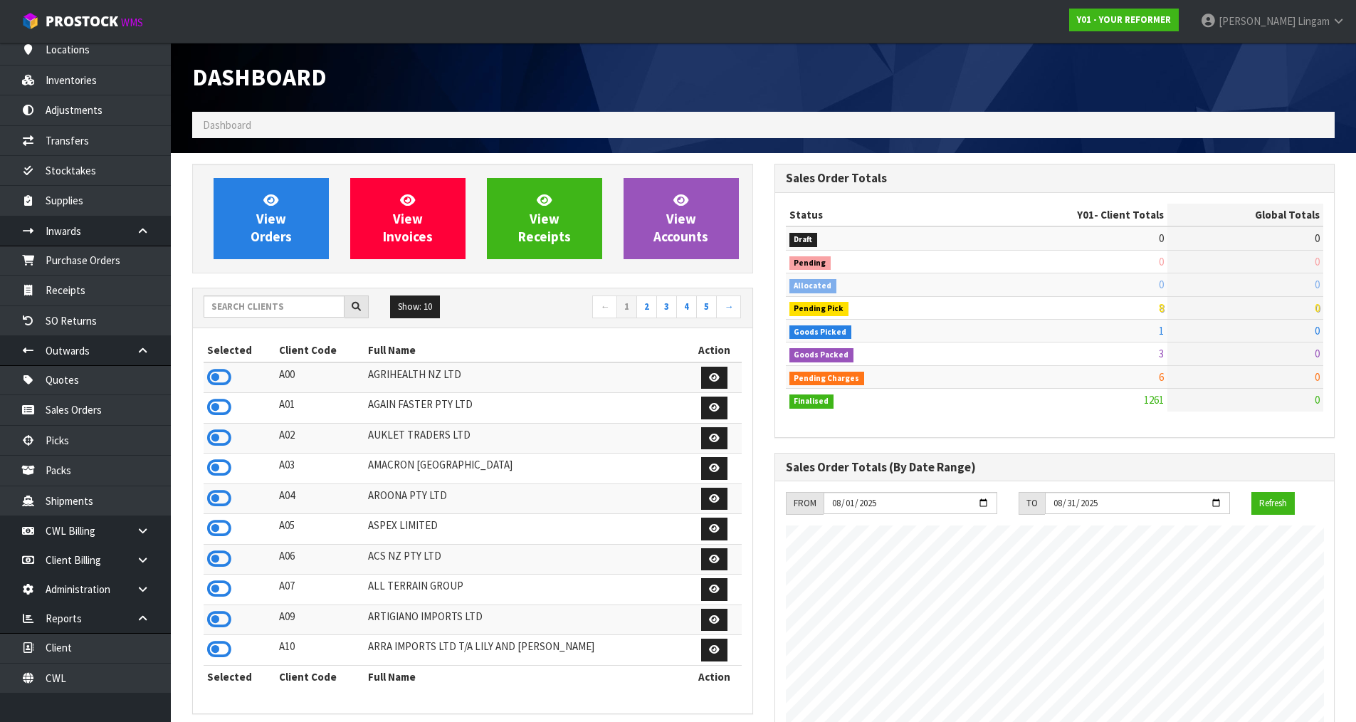
scroll to position [1079, 582]
click at [321, 305] on input "text" at bounding box center [274, 306] width 141 height 22
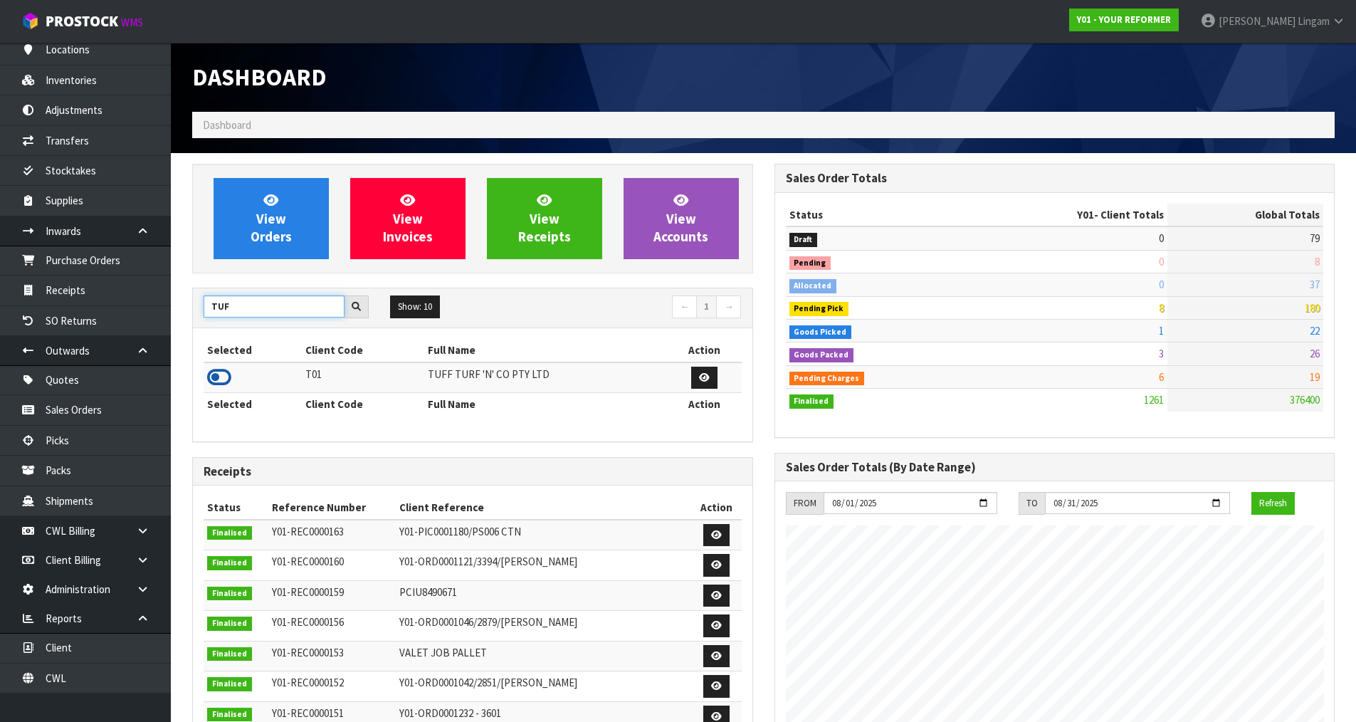
type input "TUF"
click at [225, 379] on icon at bounding box center [219, 377] width 24 height 21
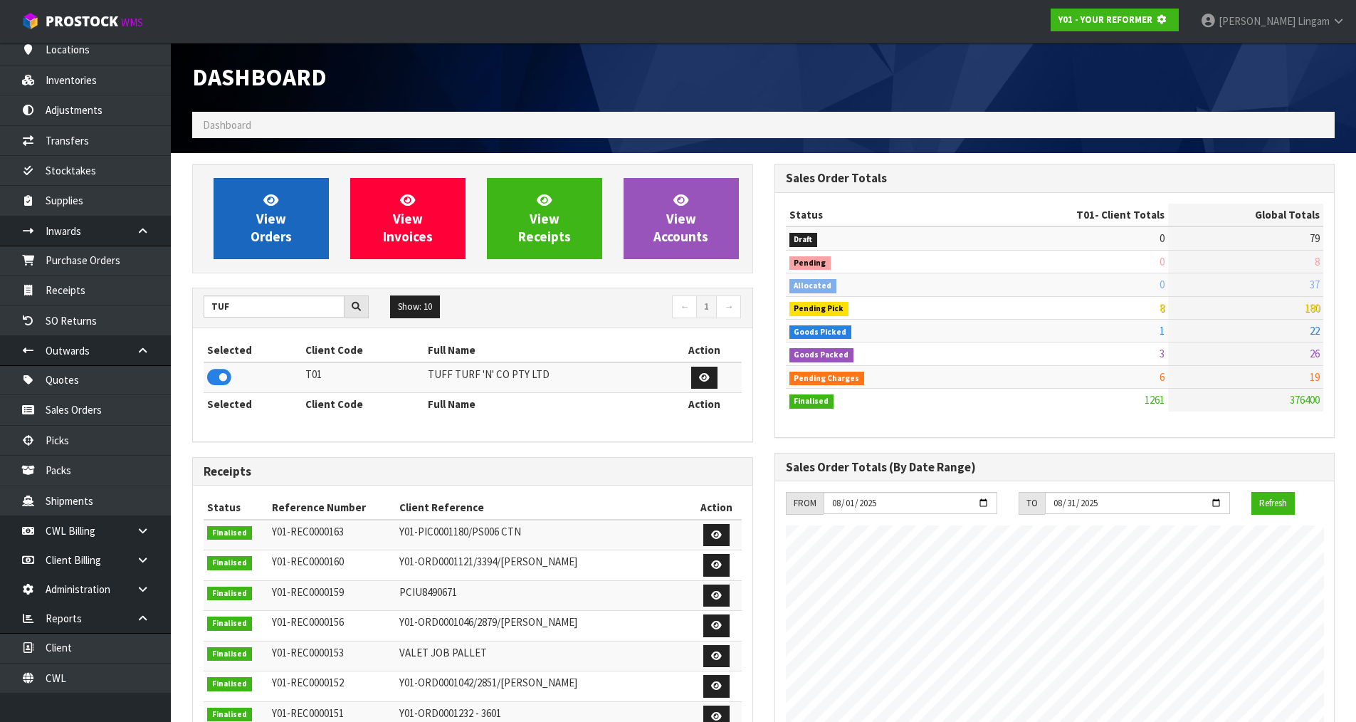
scroll to position [888, 582]
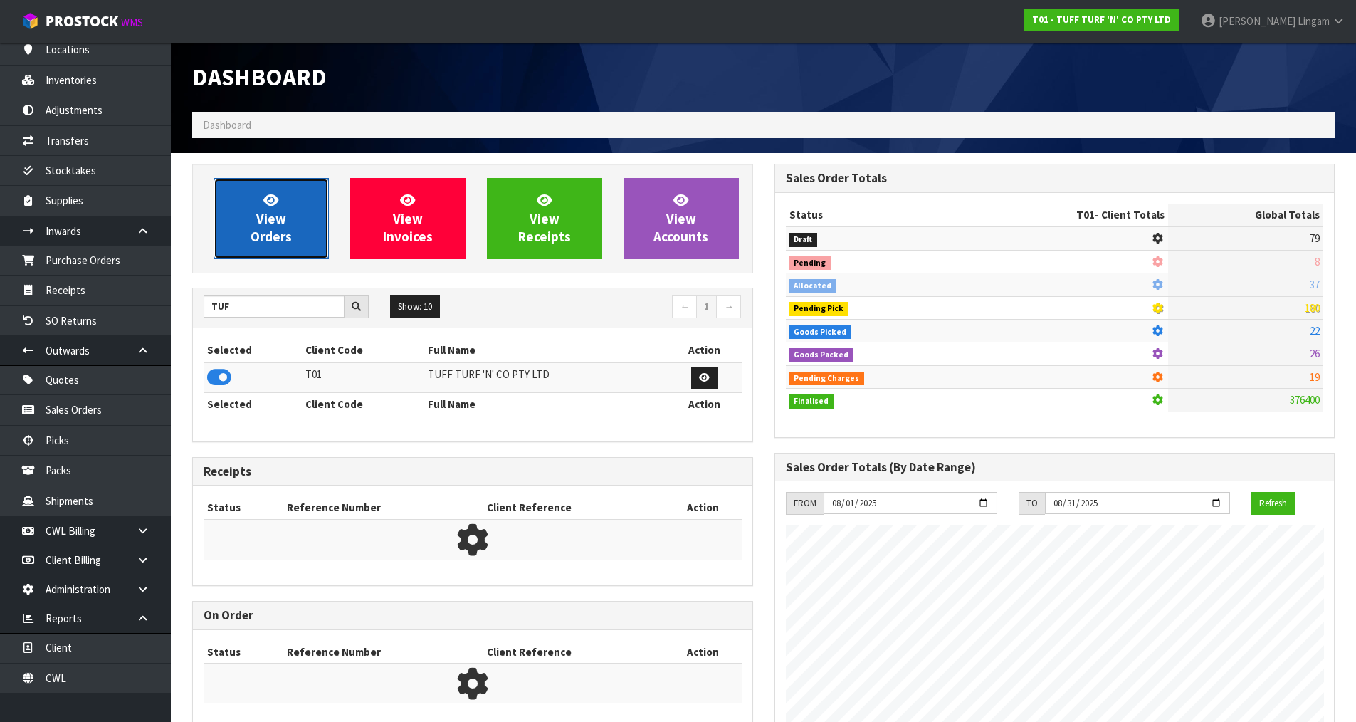
click at [290, 232] on span "View Orders" at bounding box center [271, 218] width 41 height 53
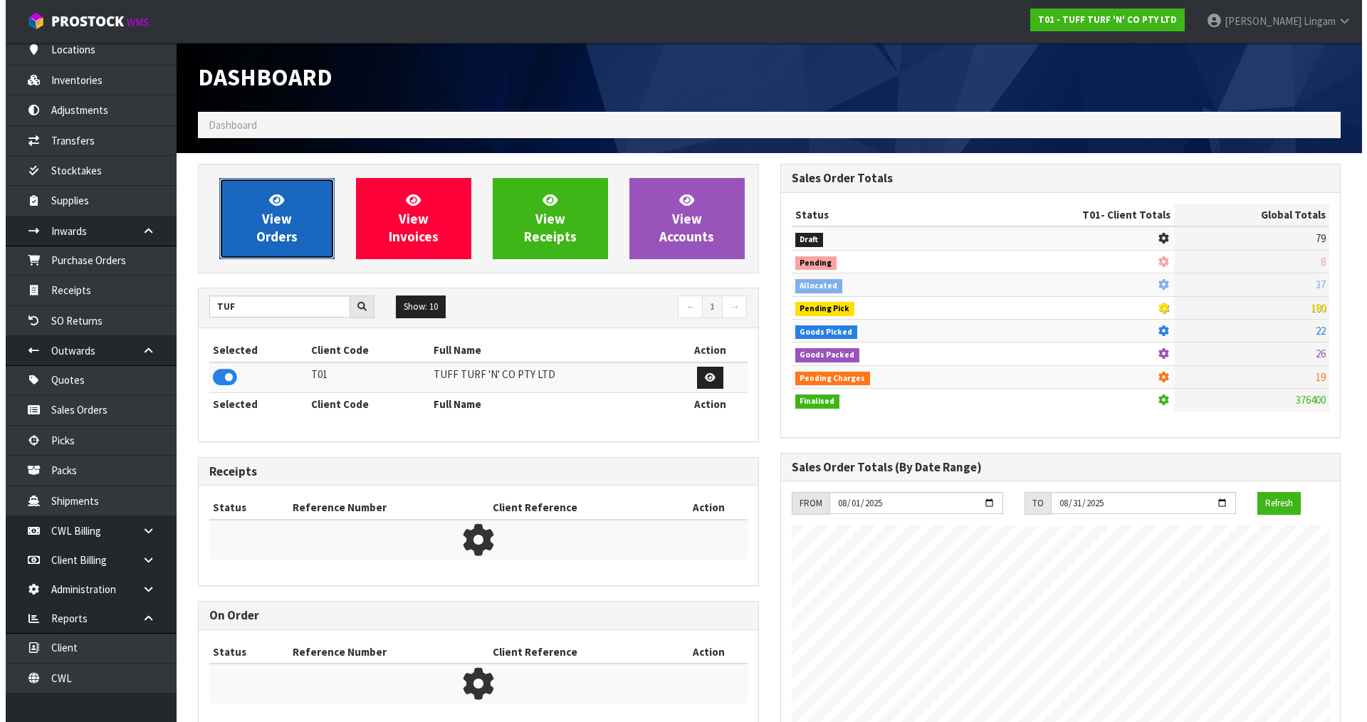
scroll to position [1079, 582]
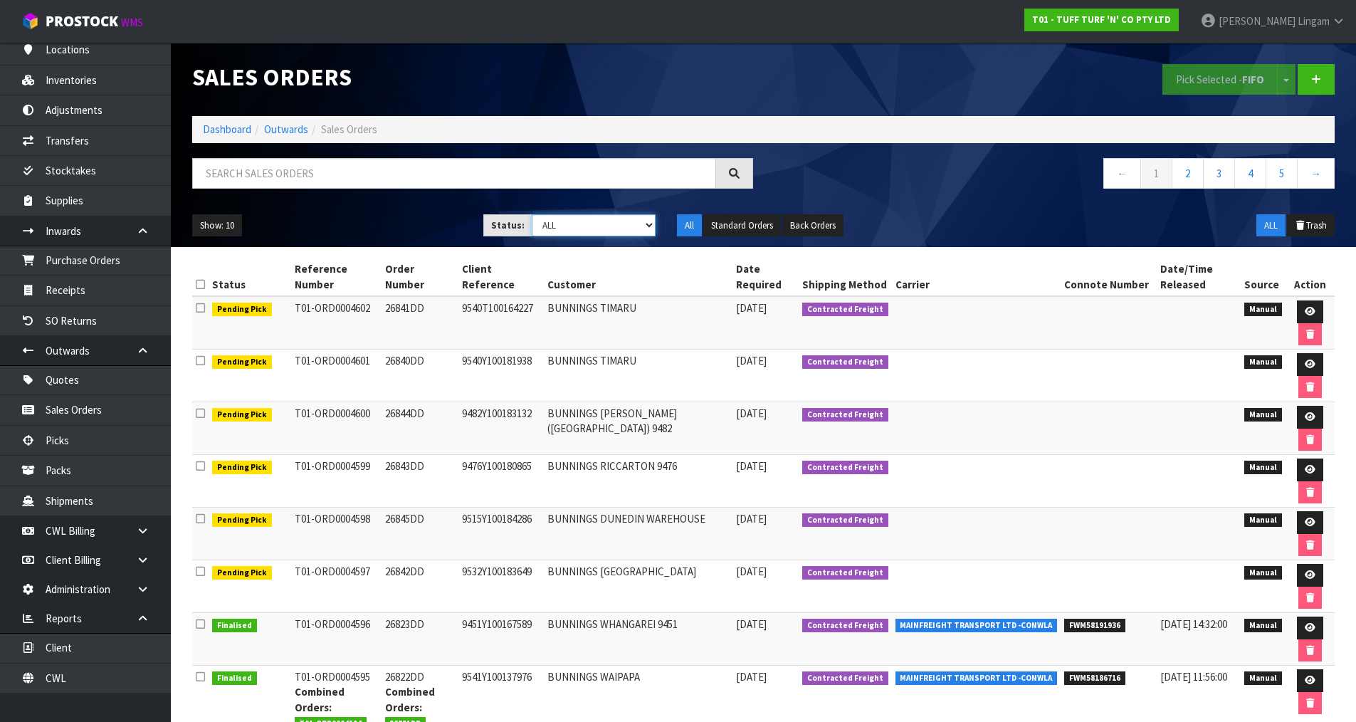
drag, startPoint x: 632, startPoint y: 223, endPoint x: 632, endPoint y: 231, distance: 8.5
click at [632, 223] on select "Draft Pending Allocated Pending Pick Goods Picked Goods Packed Pending Charges …" at bounding box center [594, 225] width 124 height 22
select select "string:6"
click at [532, 214] on select "Draft Pending Allocated Pending Pick Goods Picked Goods Packed Pending Charges …" at bounding box center [594, 225] width 124 height 22
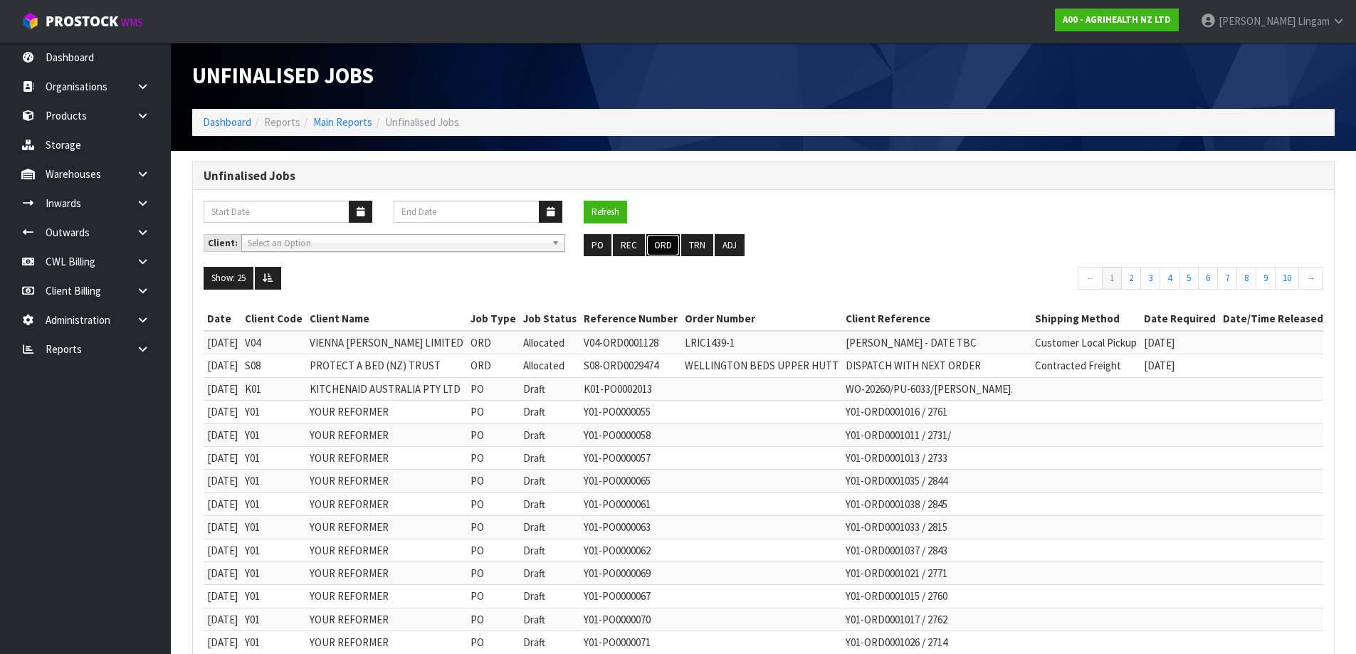
click at [668, 248] on button "ORD" at bounding box center [662, 245] width 33 height 23
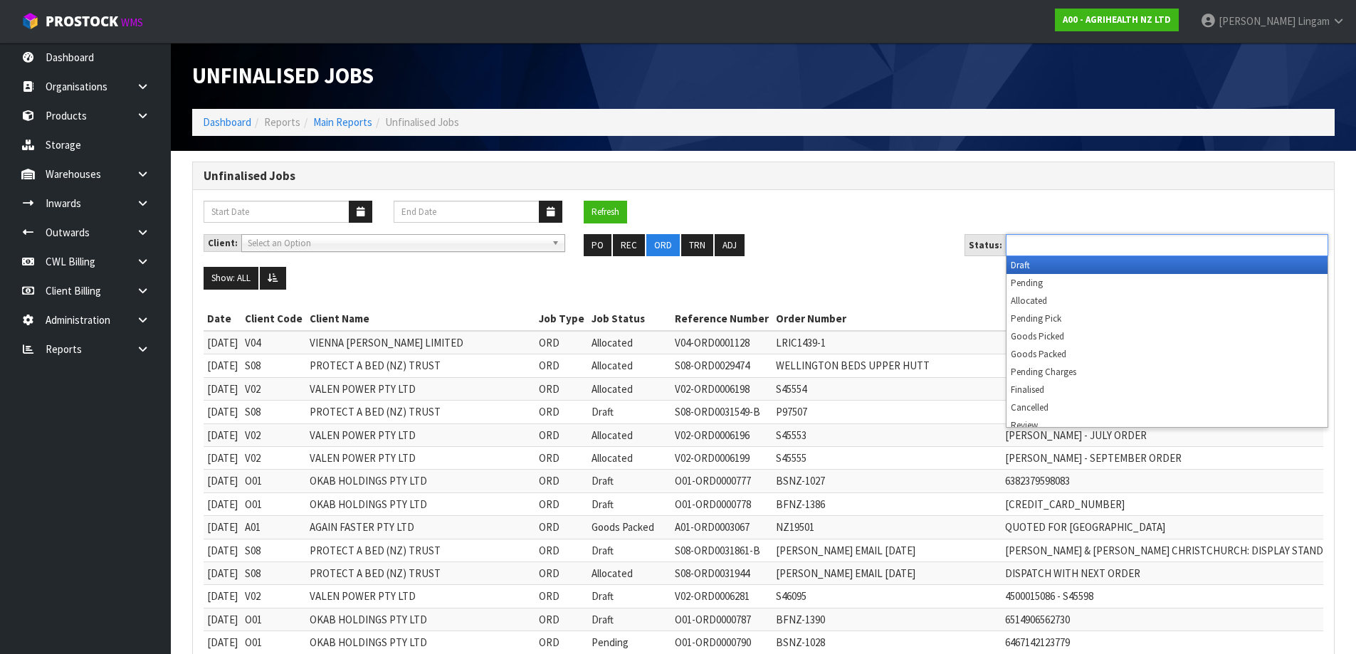
click at [1073, 248] on input "text" at bounding box center [1062, 245] width 105 height 18
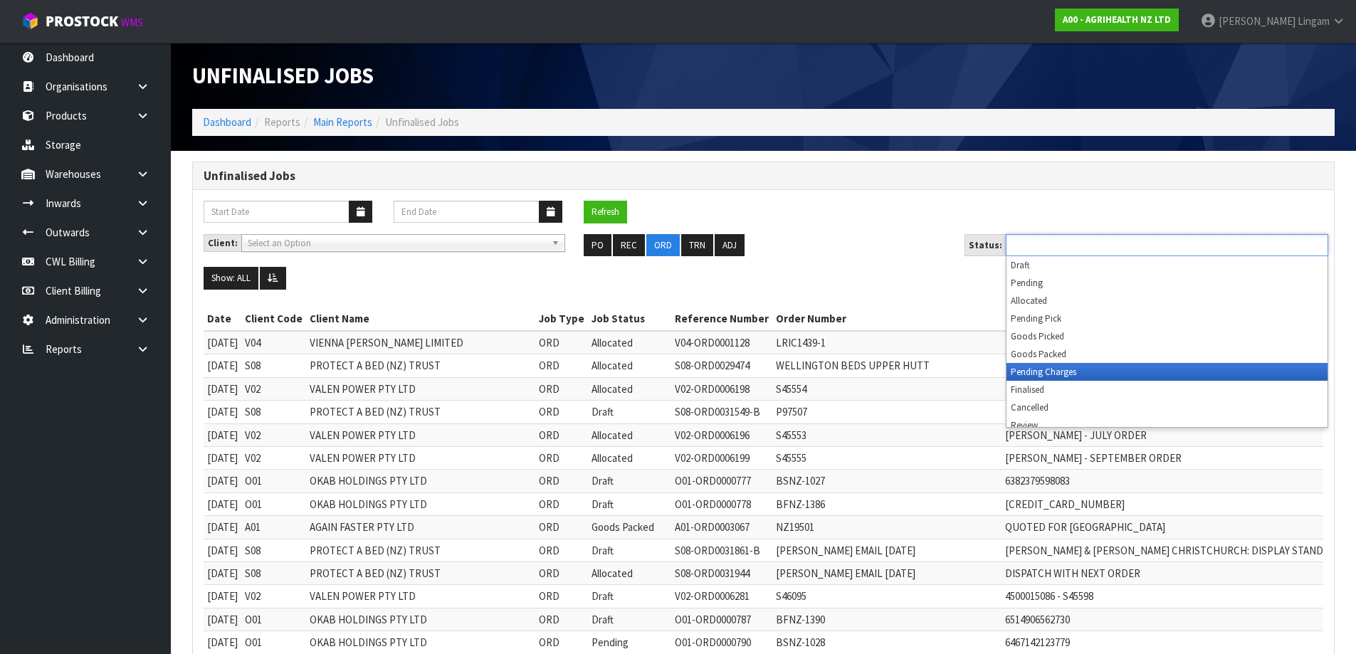
click at [1089, 366] on li "Pending Charges" at bounding box center [1167, 372] width 321 height 18
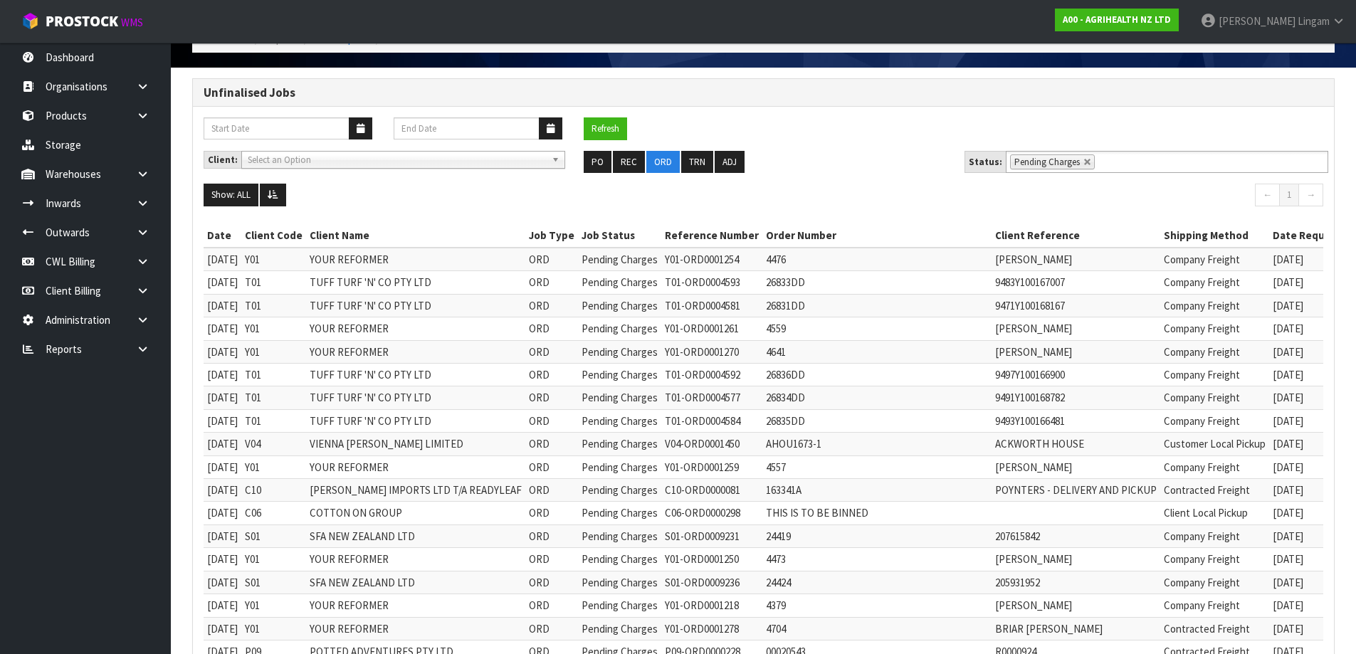
scroll to position [69, 0]
